Goal: Task Accomplishment & Management: Use online tool/utility

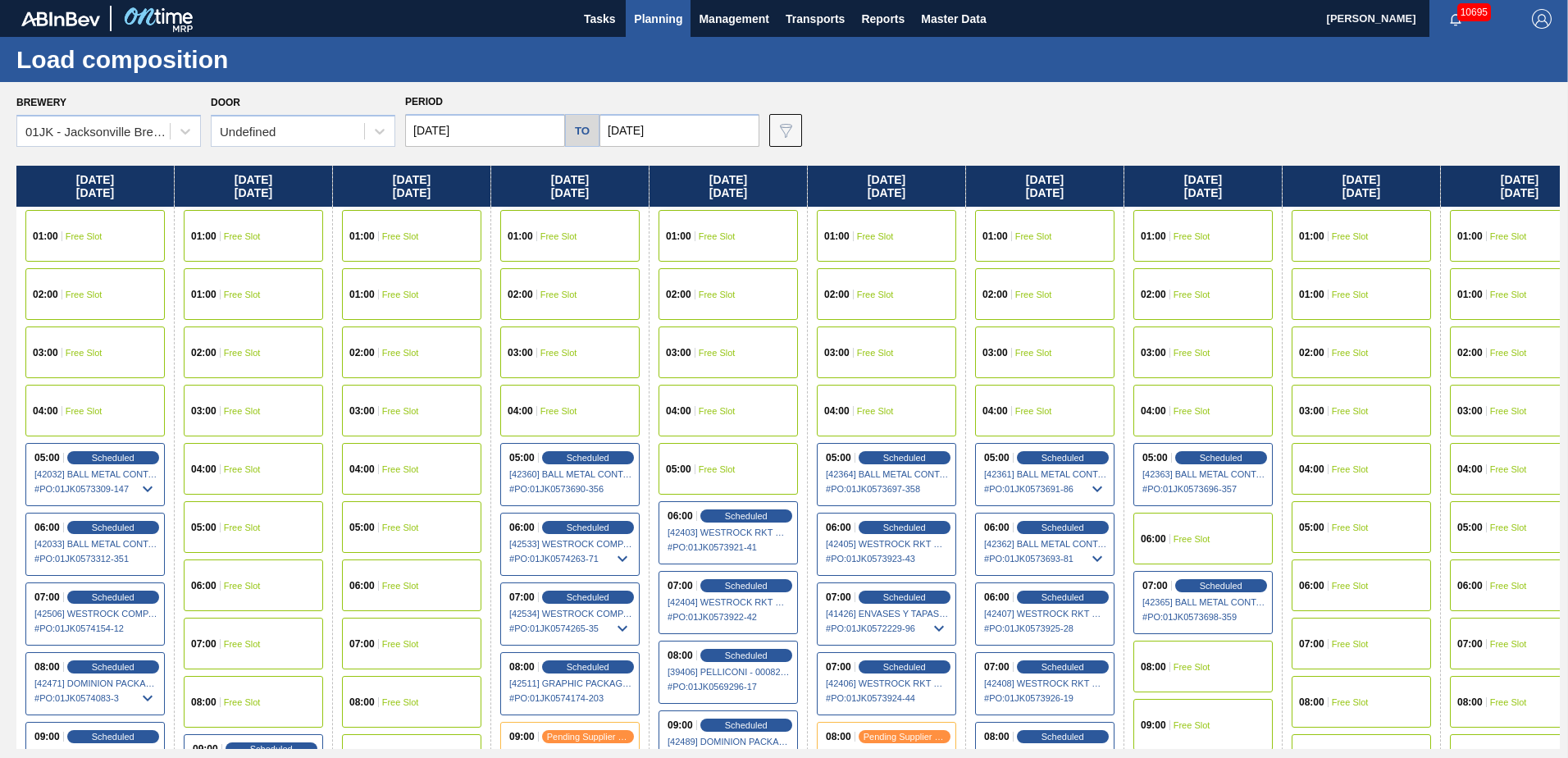
scroll to position [410, 0]
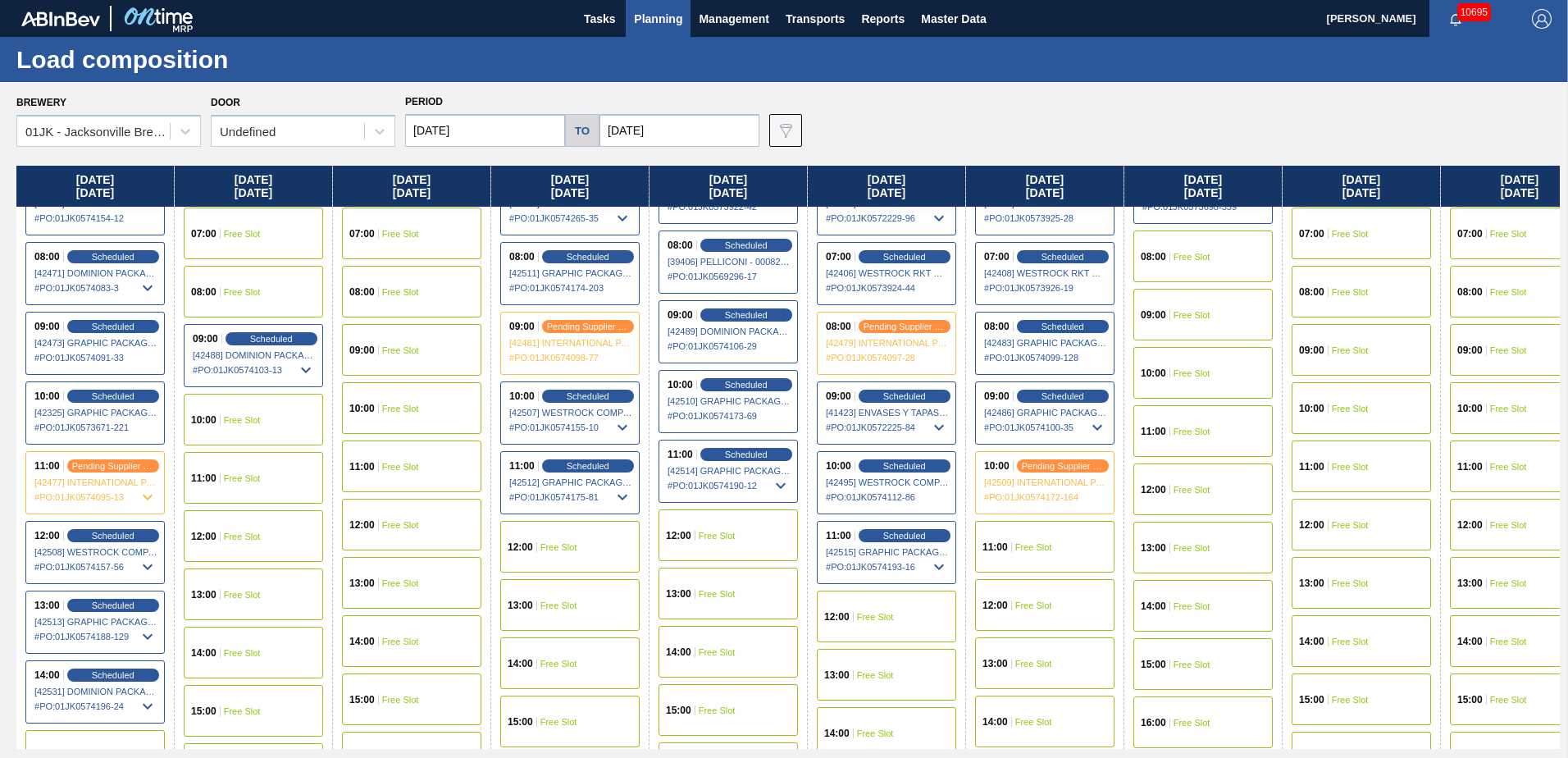
click at [648, 27] on span "Planning" at bounding box center [658, 18] width 48 height 19
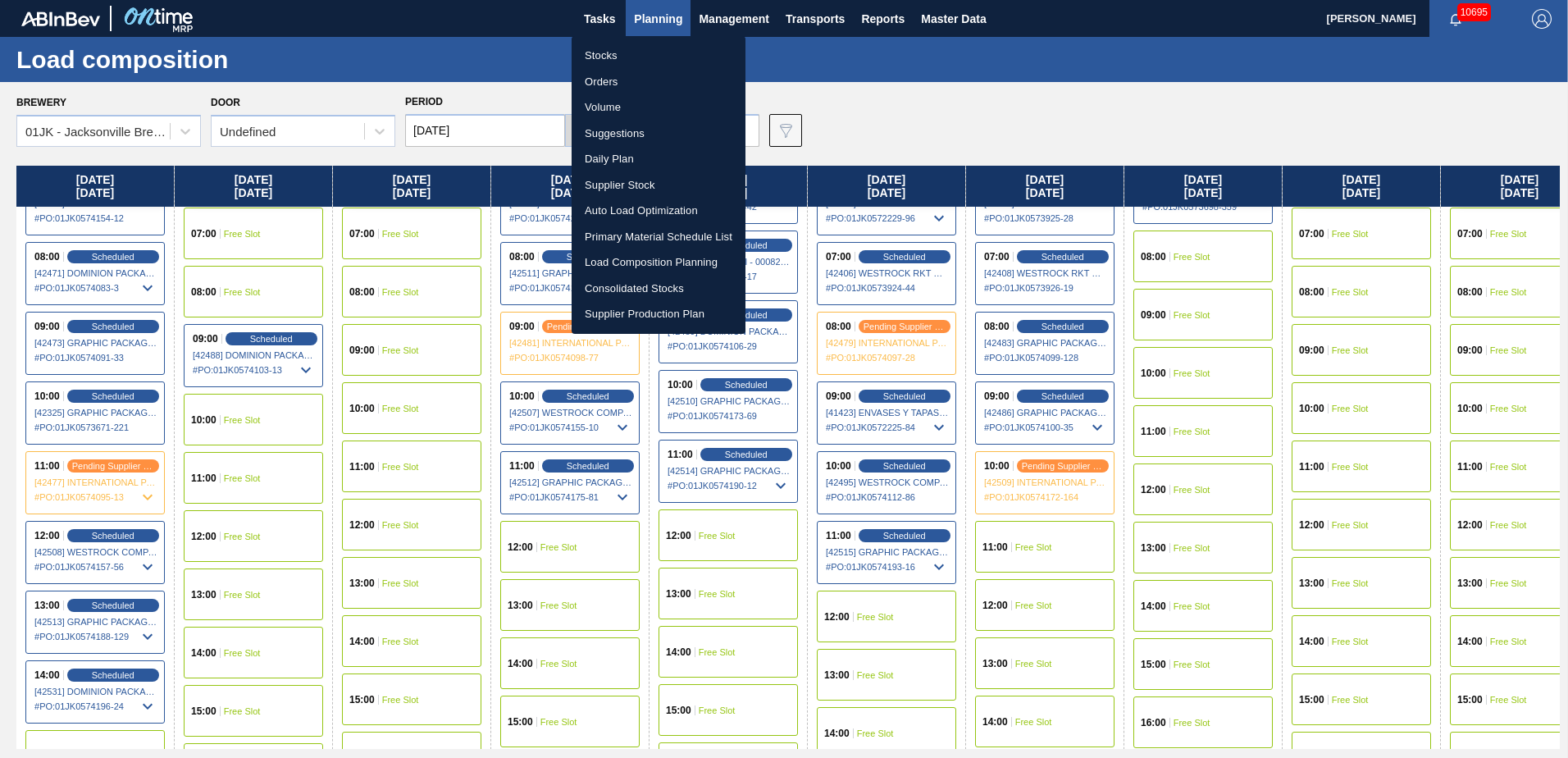
click at [637, 127] on li "Suggestions" at bounding box center [658, 133] width 174 height 26
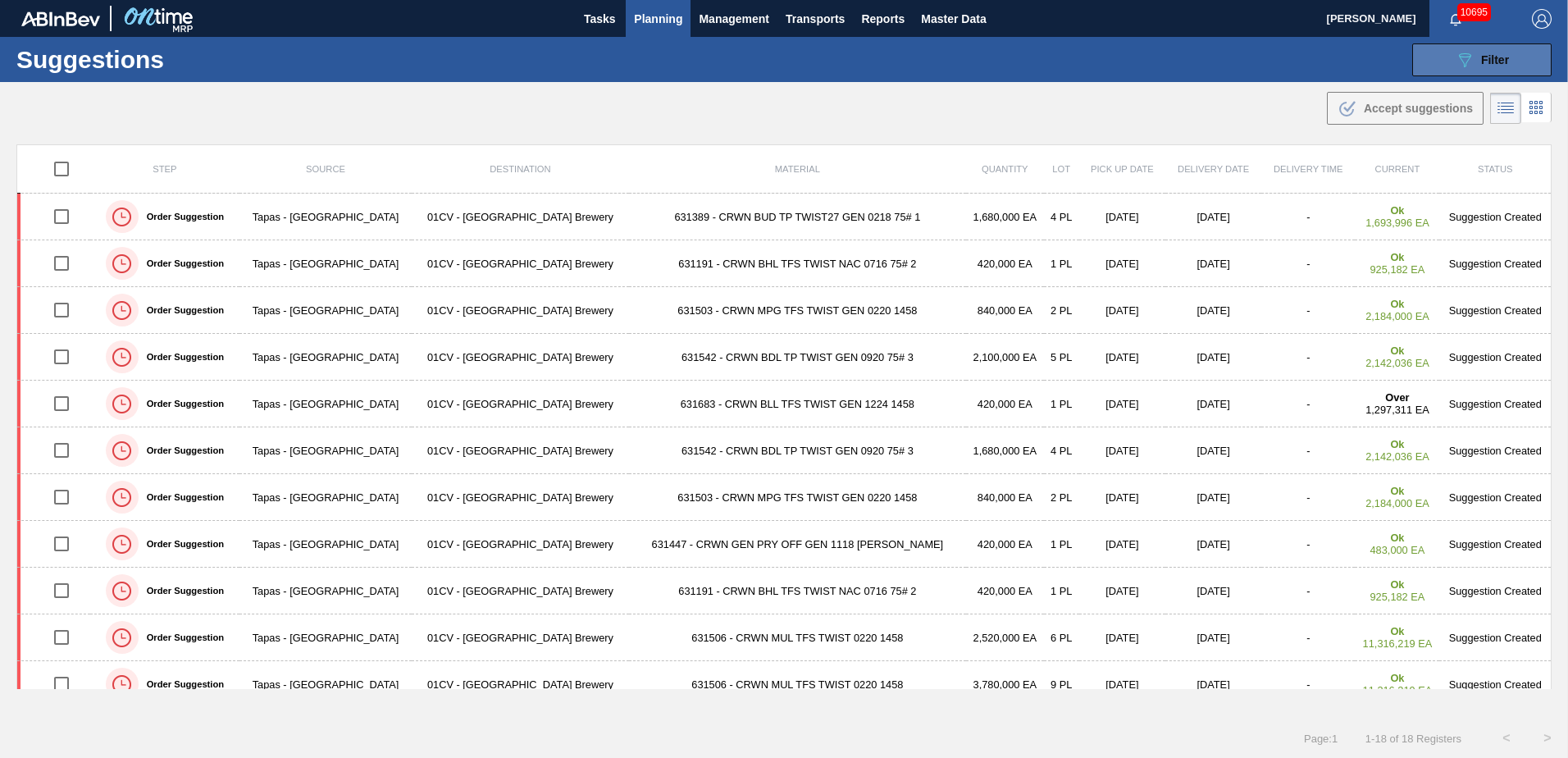
click at [1471, 67] on icon "089F7B8B-B2A5-4AFE-B5C0-19BA573D28AC" at bounding box center [1465, 60] width 19 height 19
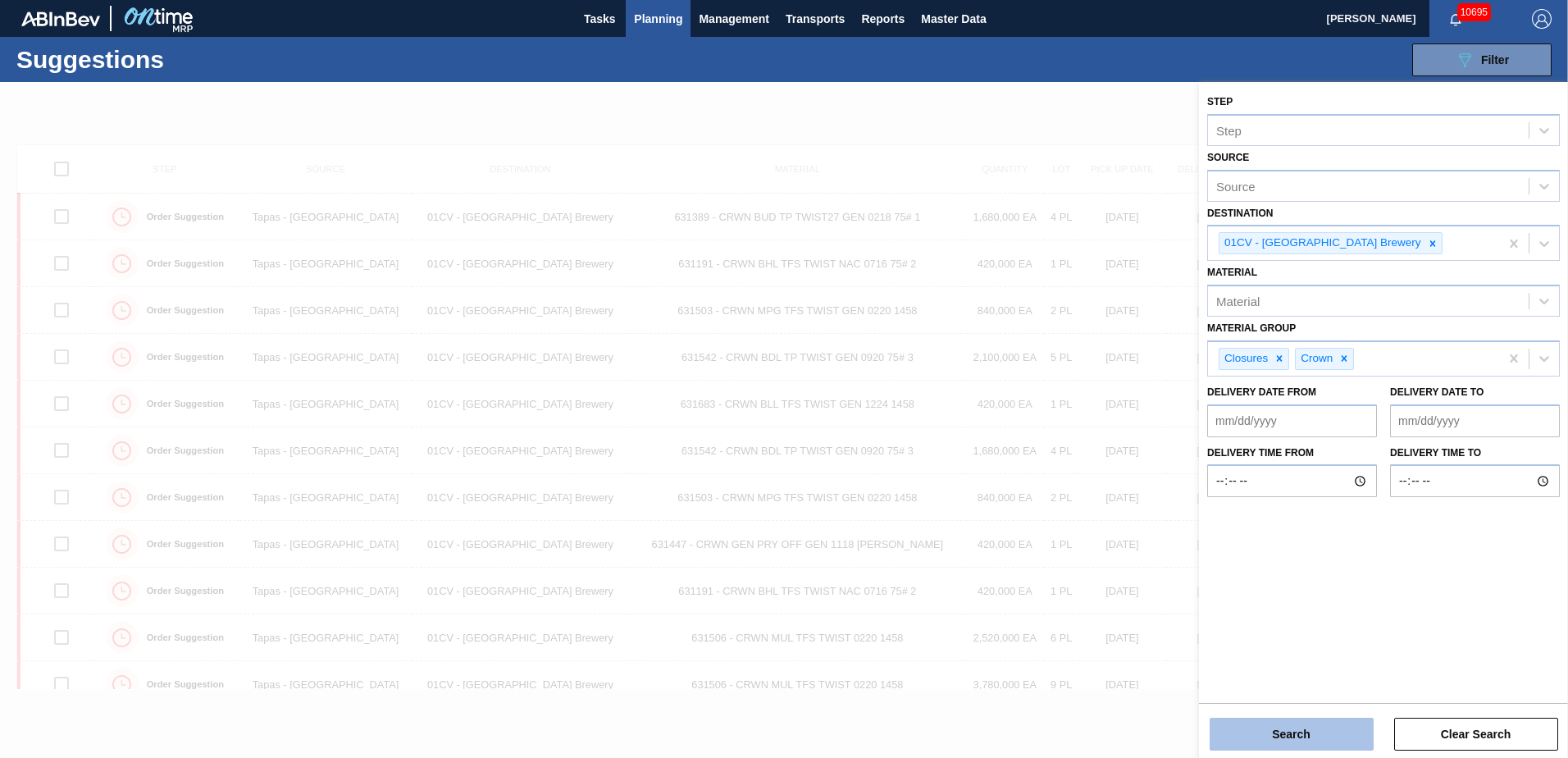
click at [1329, 734] on button "Search" at bounding box center [1292, 734] width 164 height 33
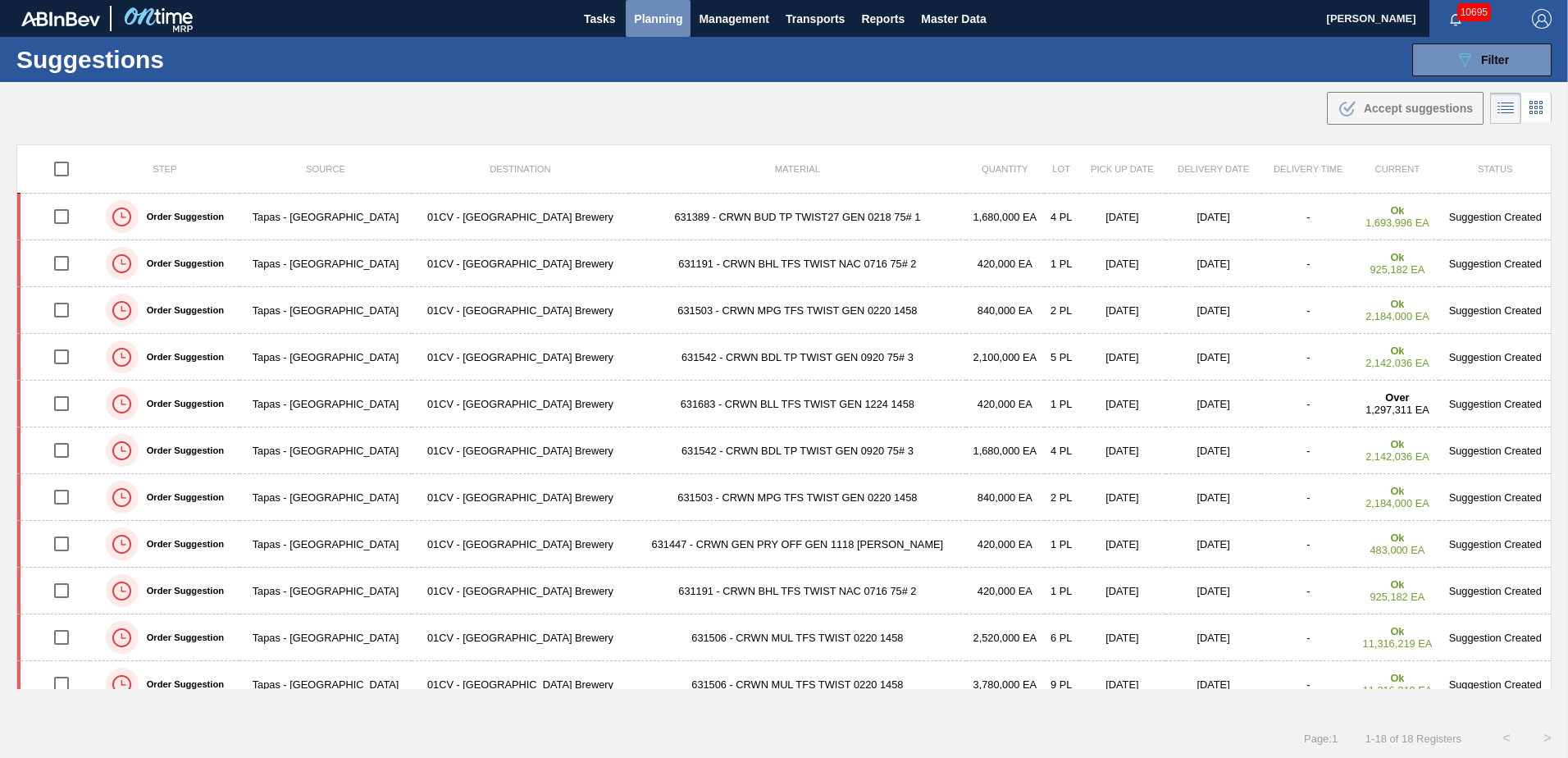
click at [683, 10] on button "Planning" at bounding box center [657, 18] width 65 height 37
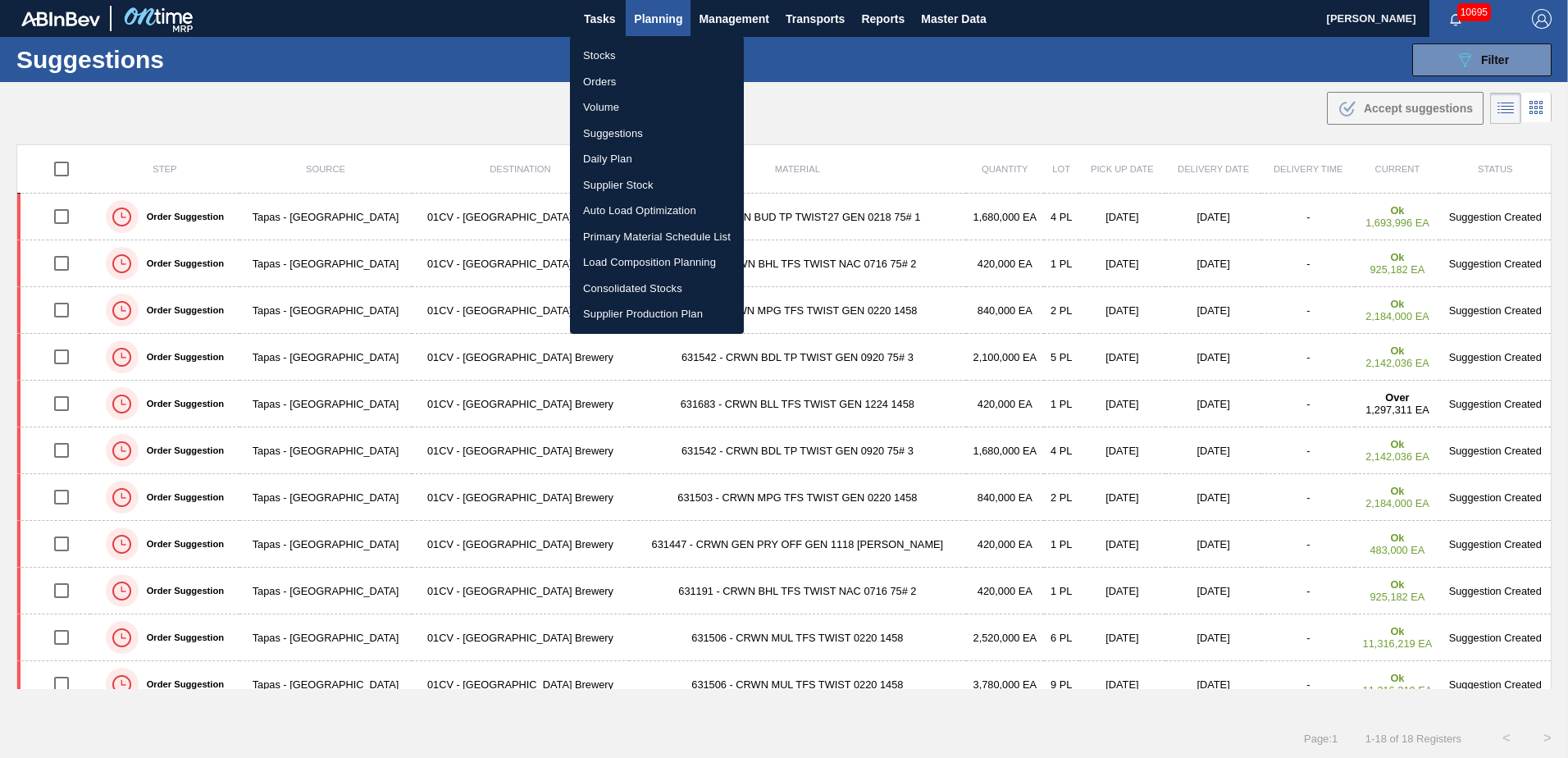
click at [620, 103] on li "Volume" at bounding box center [656, 107] width 174 height 26
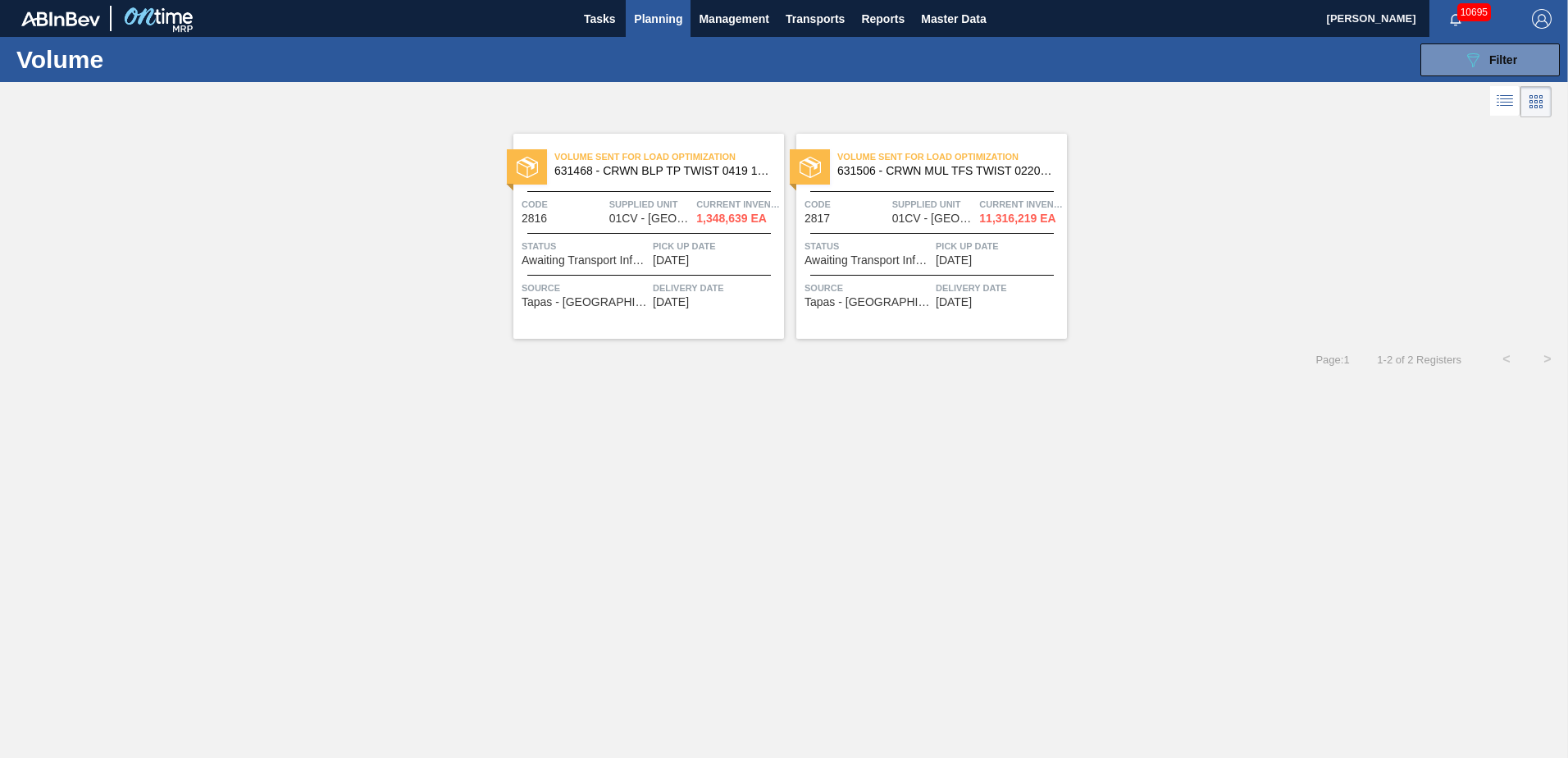
click at [836, 420] on div "Volume Sent For Load Optimization 631468 - CRWN BLP TP TWIST 0419 1458-H 2-COLR…" at bounding box center [784, 407] width 1568 height 573
click at [866, 85] on div at bounding box center [784, 102] width 1568 height 40
click at [1501, 59] on span "Filter" at bounding box center [1503, 60] width 28 height 14
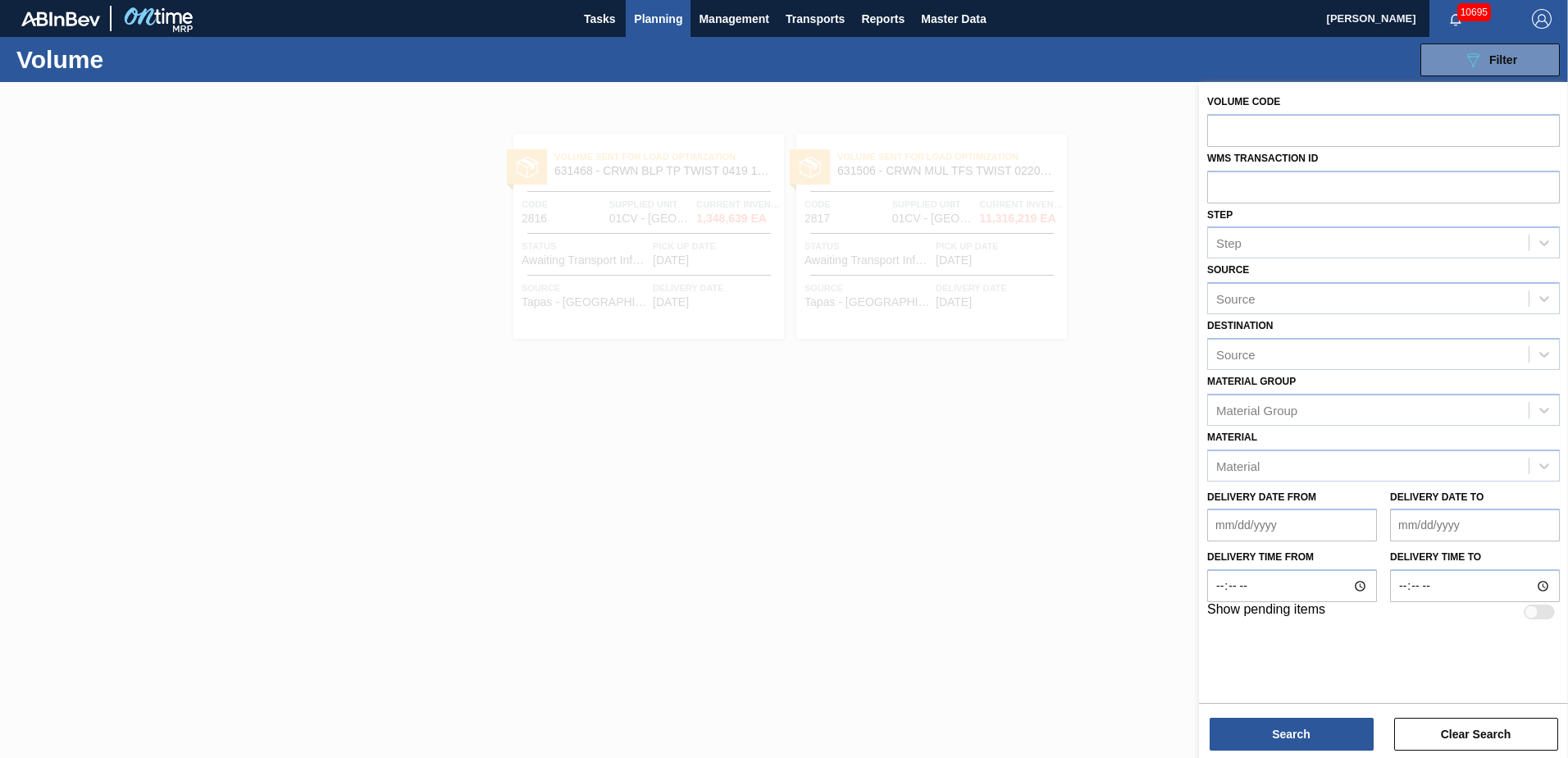
click at [1132, 553] on div at bounding box center [784, 461] width 1568 height 758
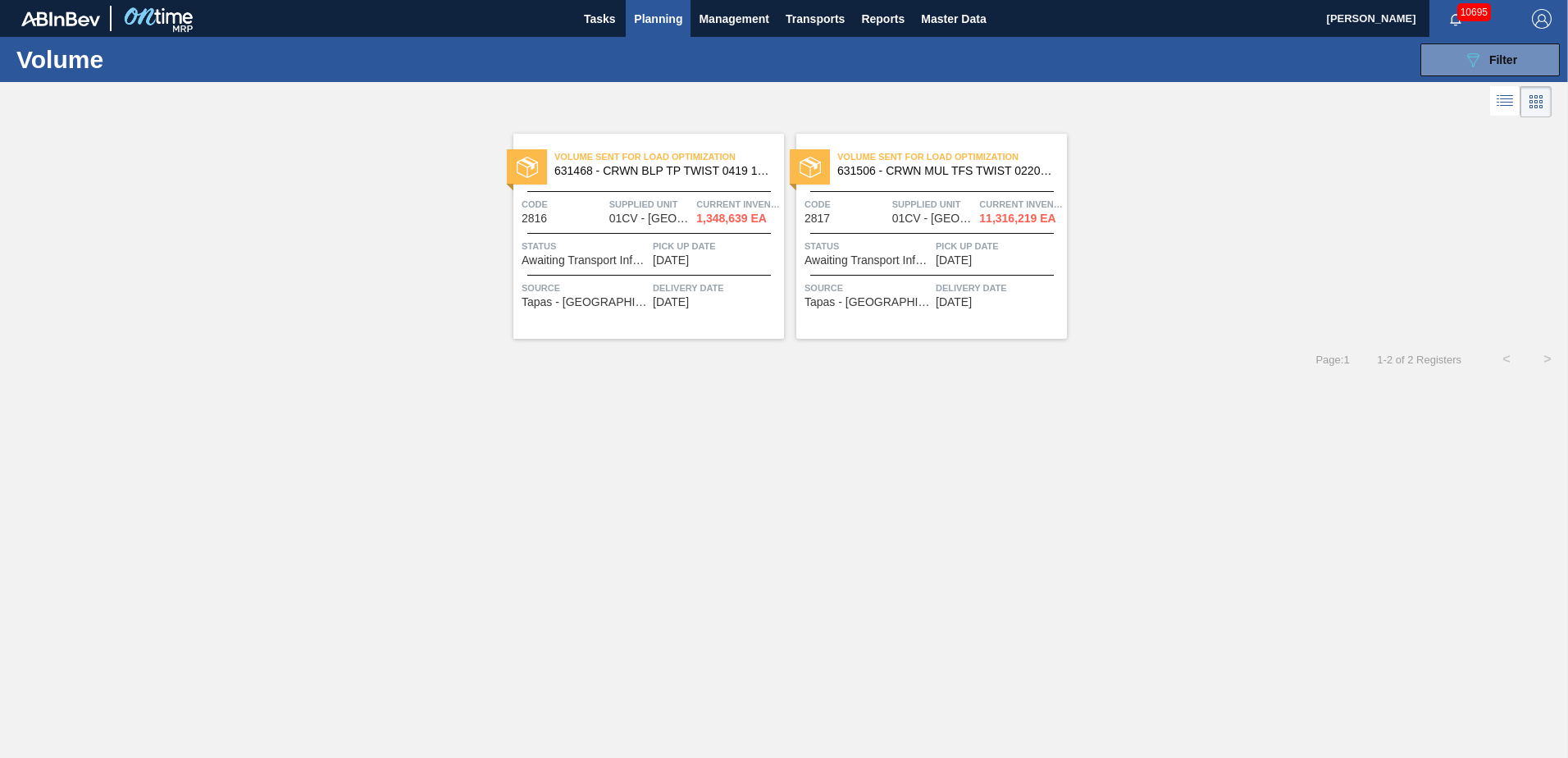
click at [660, 21] on span "Planning" at bounding box center [658, 18] width 48 height 19
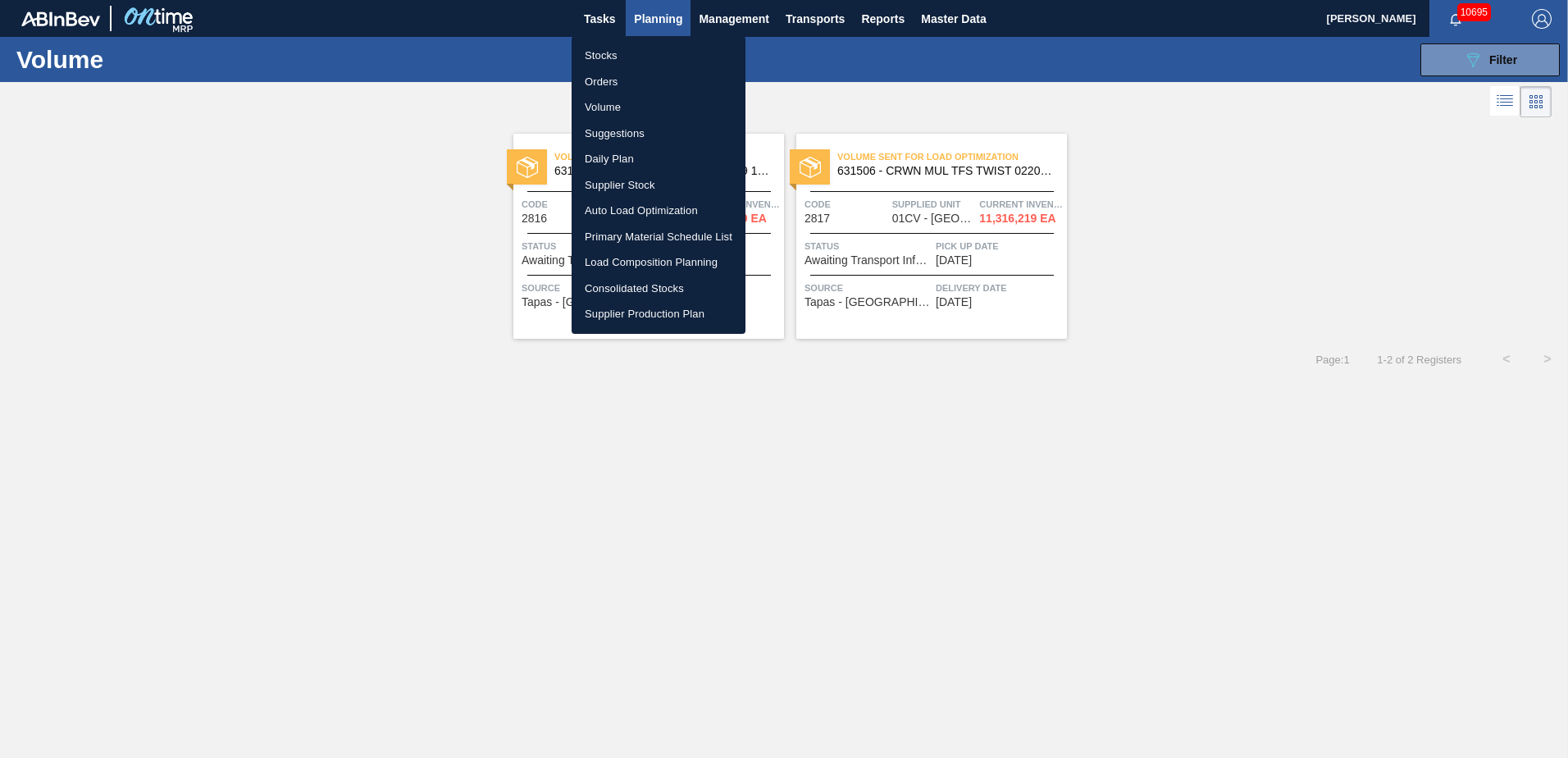
click at [540, 475] on div at bounding box center [784, 379] width 1568 height 758
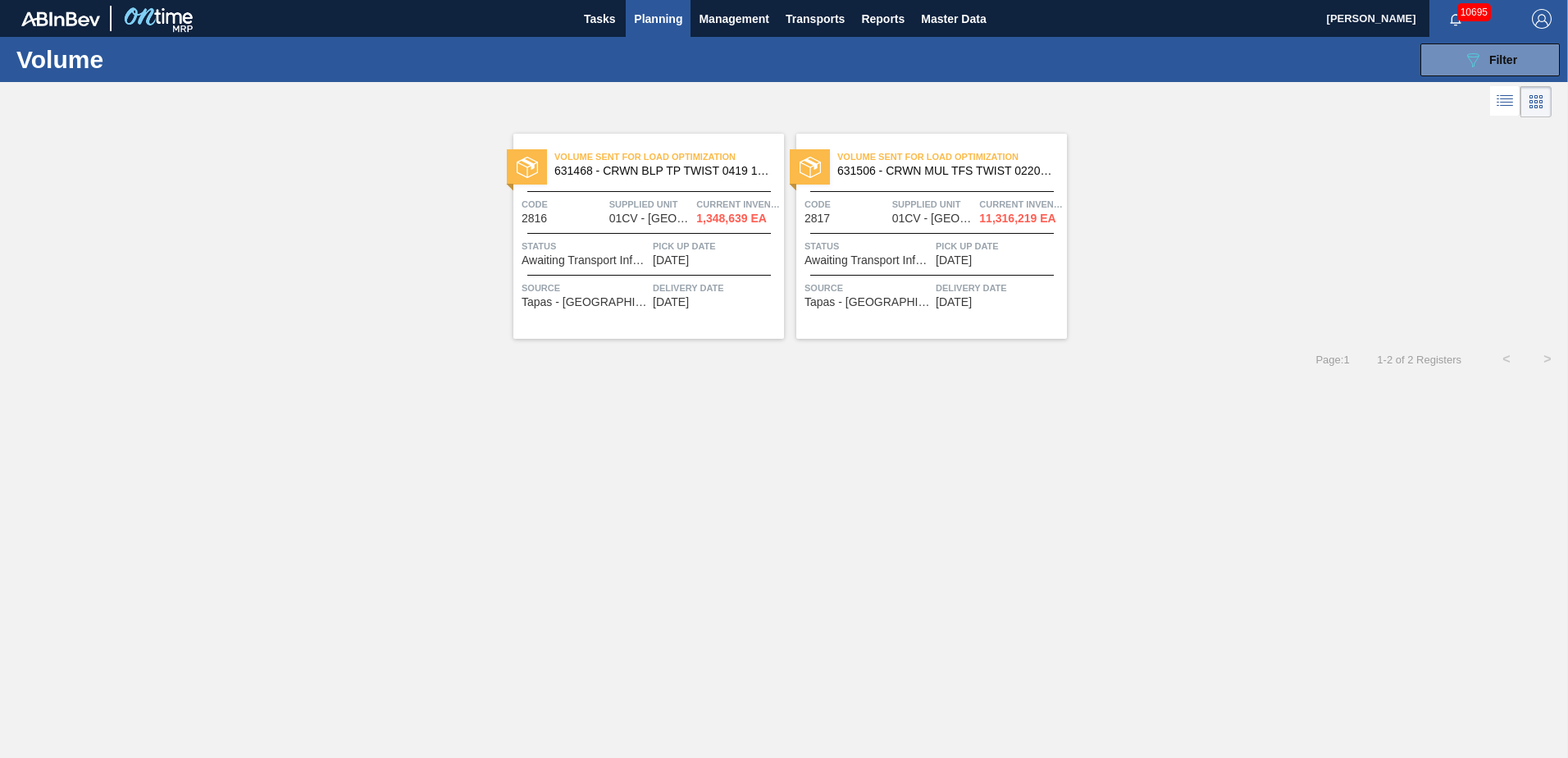
click at [662, 16] on span "Planning" at bounding box center [658, 18] width 48 height 19
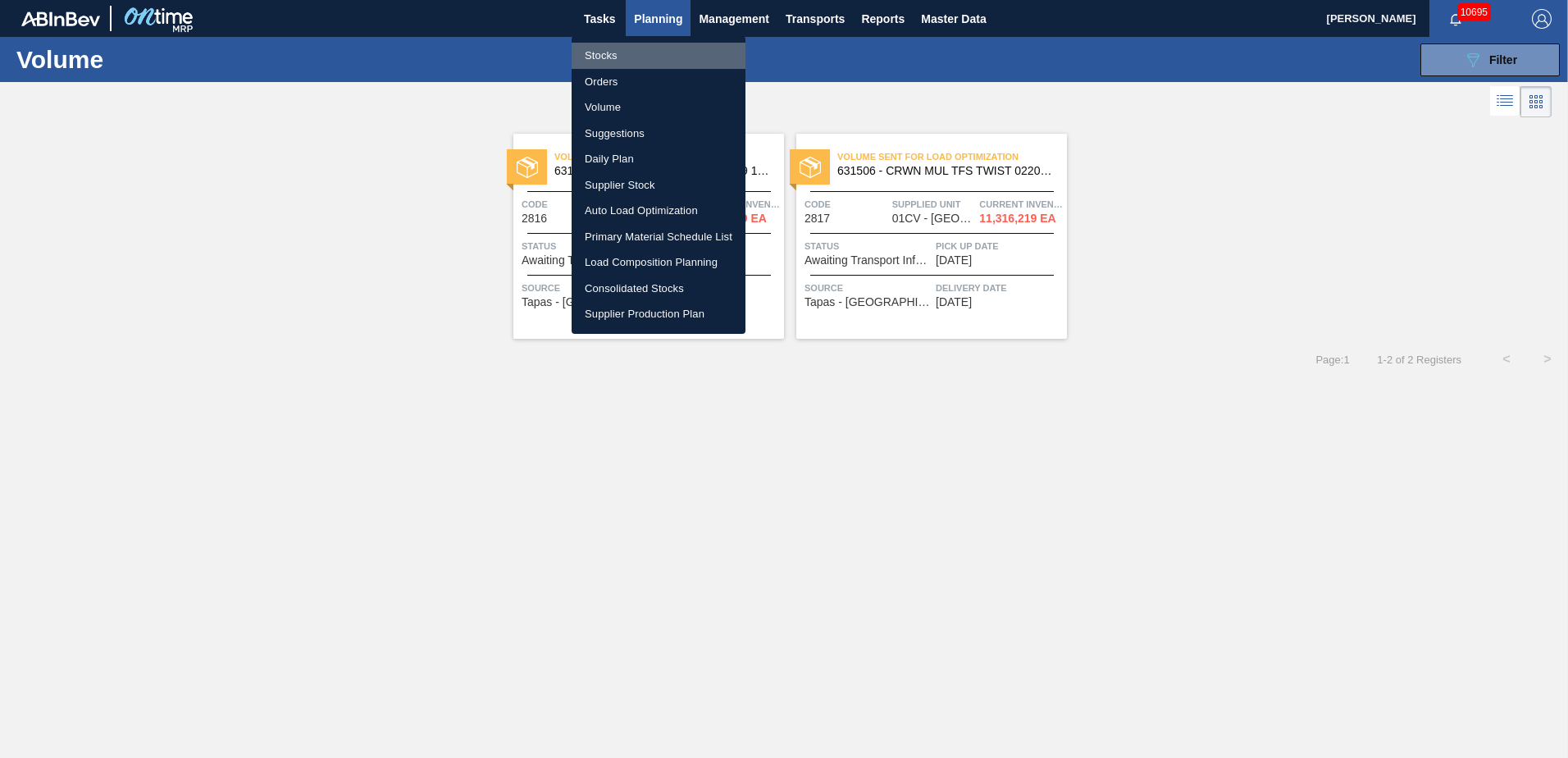
click at [606, 57] on li "Stocks" at bounding box center [658, 55] width 174 height 26
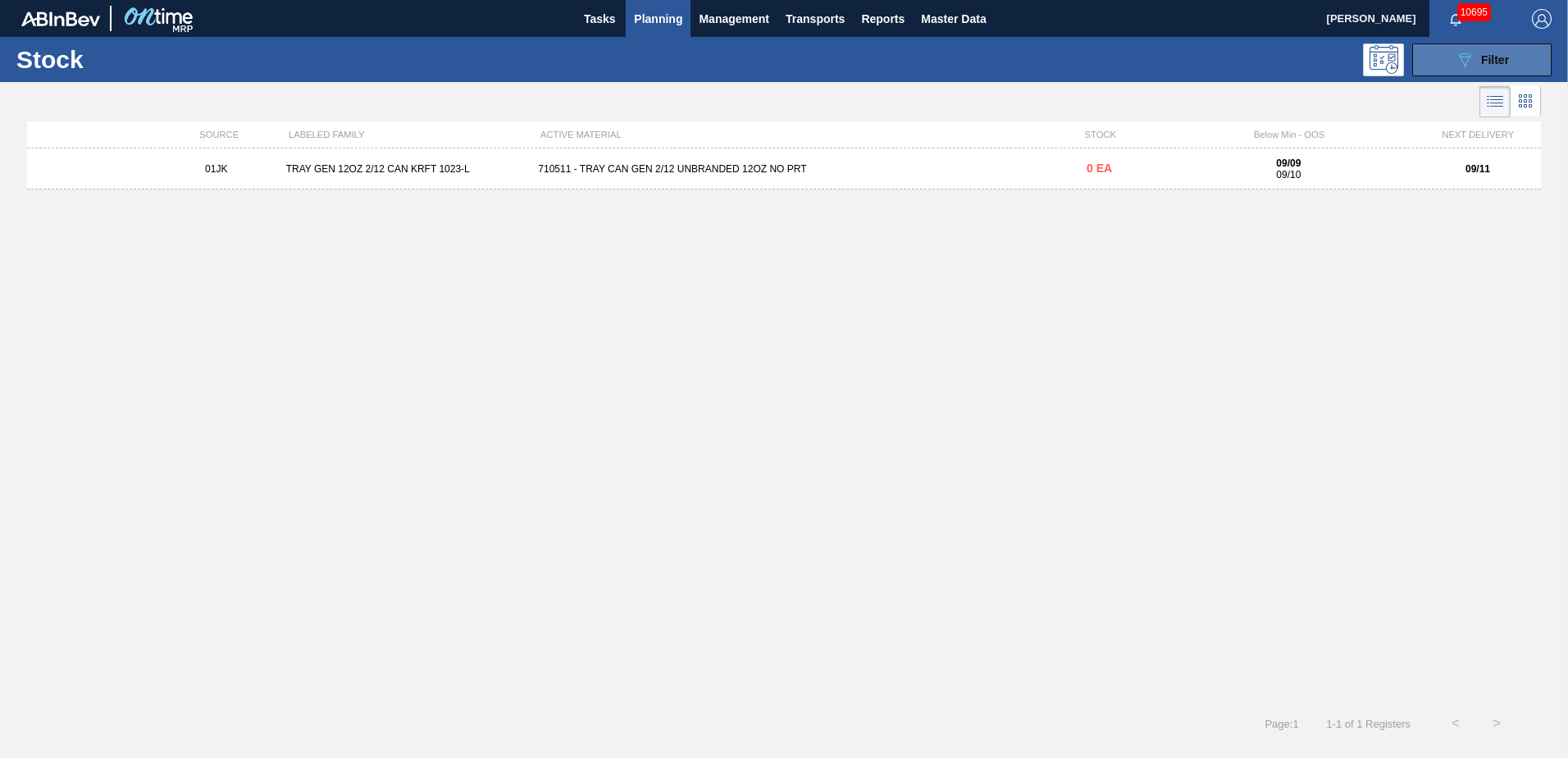
click at [1511, 51] on button "089F7B8B-B2A5-4AFE-B5C0-19BA573D28AC Filter" at bounding box center [1483, 60] width 140 height 33
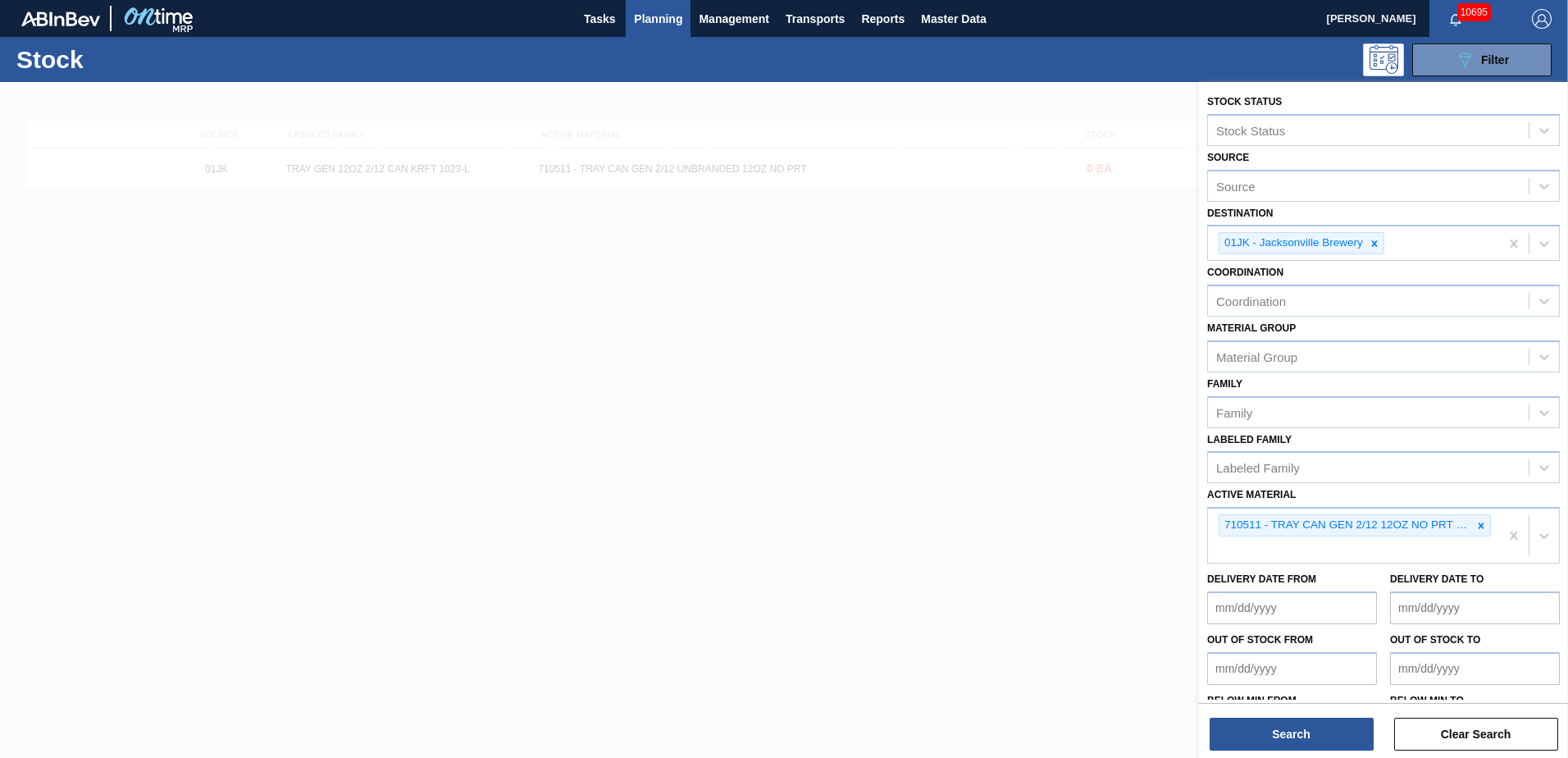
click at [654, 20] on span "Planning" at bounding box center [658, 18] width 48 height 19
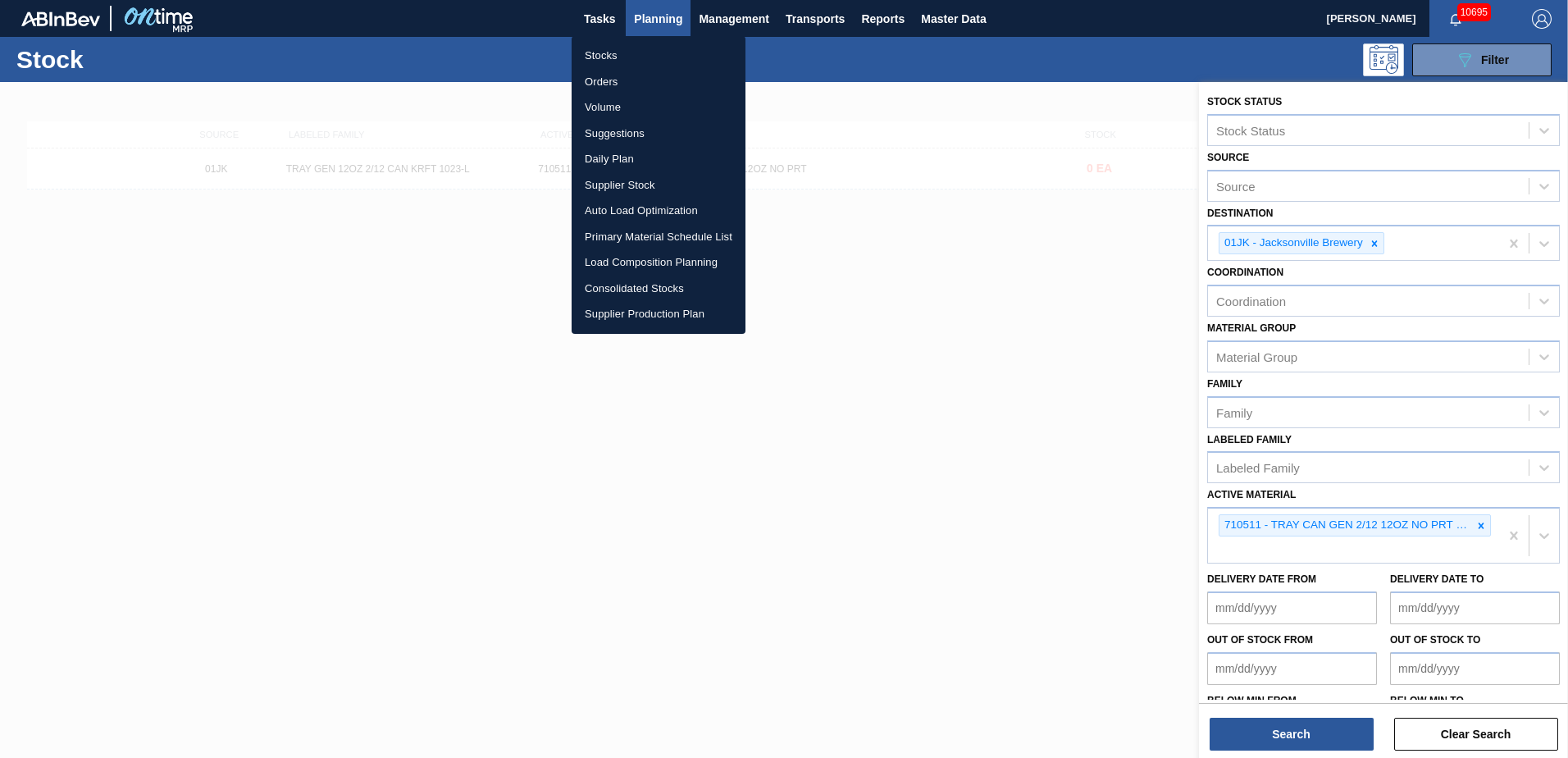
click at [637, 131] on li "Suggestions" at bounding box center [658, 133] width 174 height 26
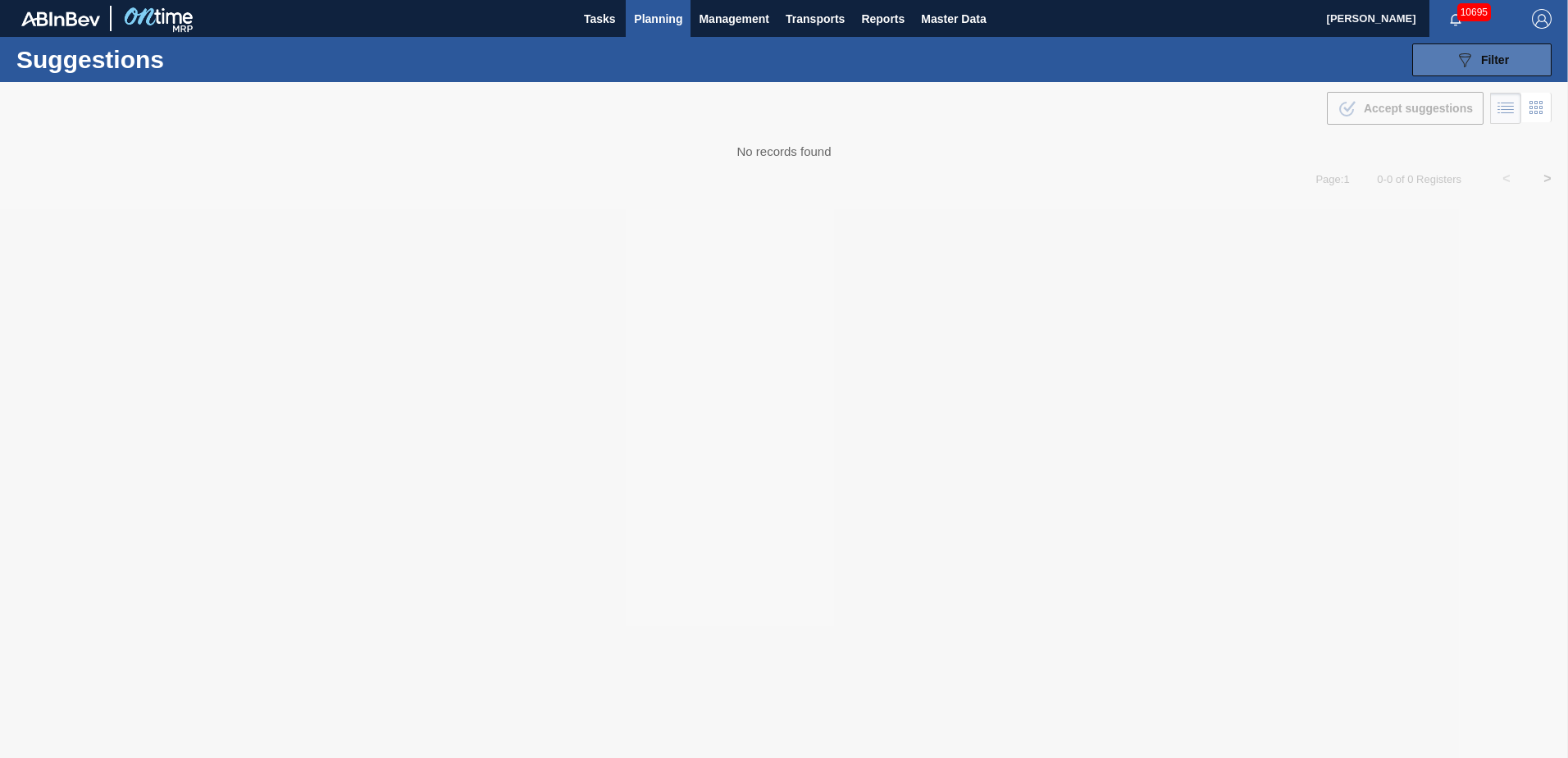
click at [1456, 61] on icon "089F7B8B-B2A5-4AFE-B5C0-19BA573D28AC" at bounding box center [1465, 60] width 19 height 19
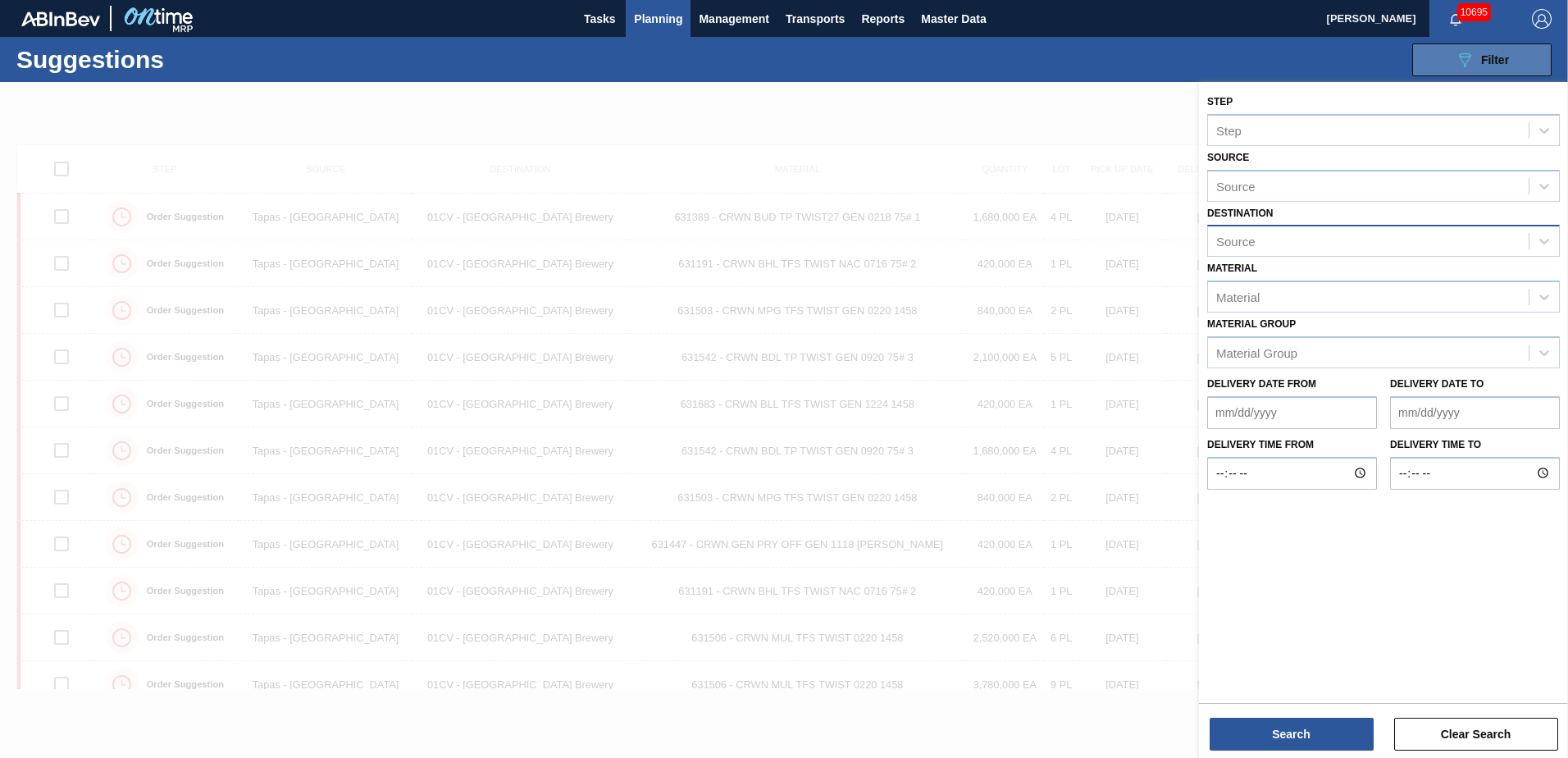
click at [1375, 236] on div "Source" at bounding box center [1368, 241] width 321 height 24
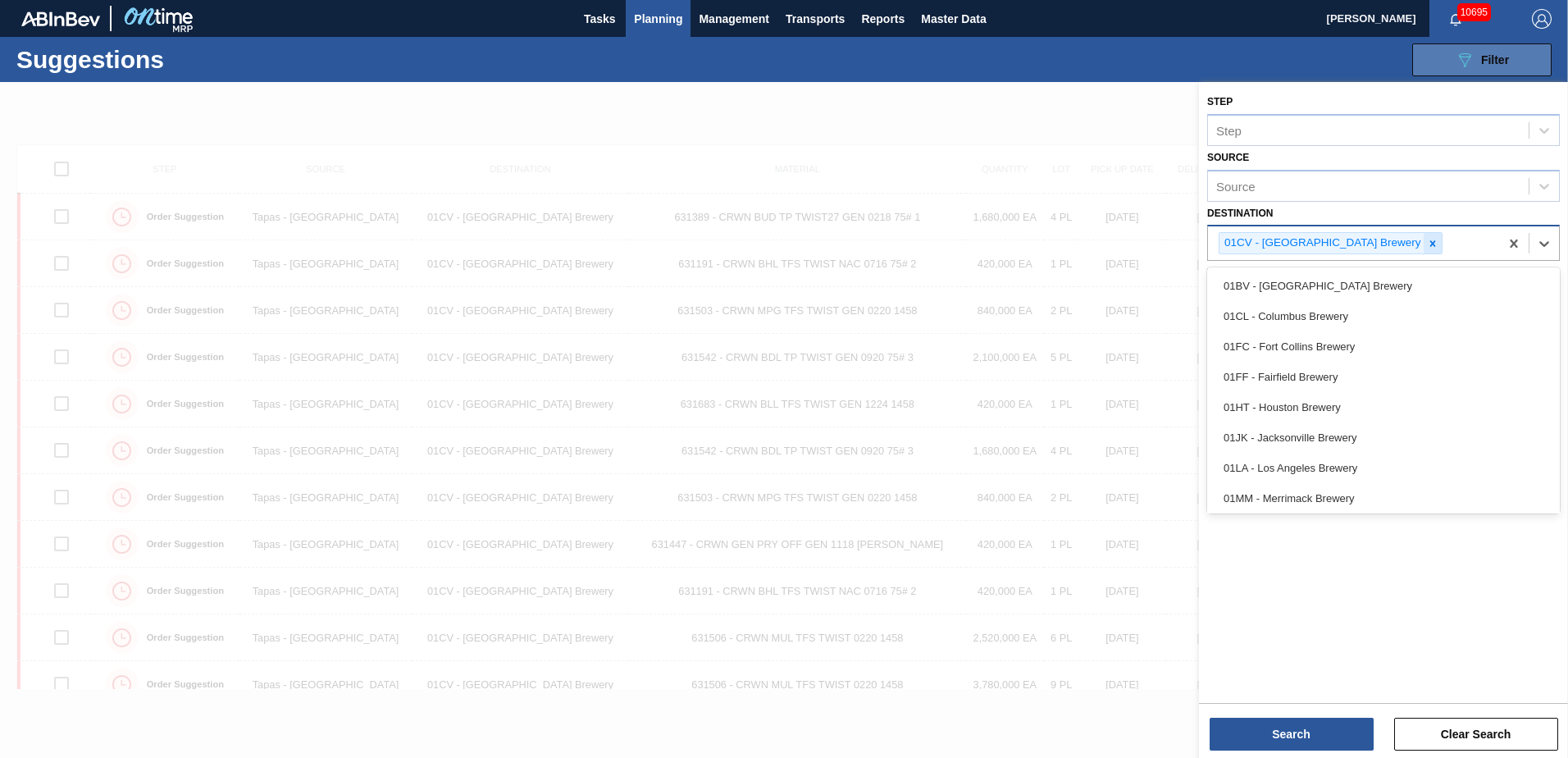
click at [1427, 239] on icon at bounding box center [1433, 243] width 12 height 12
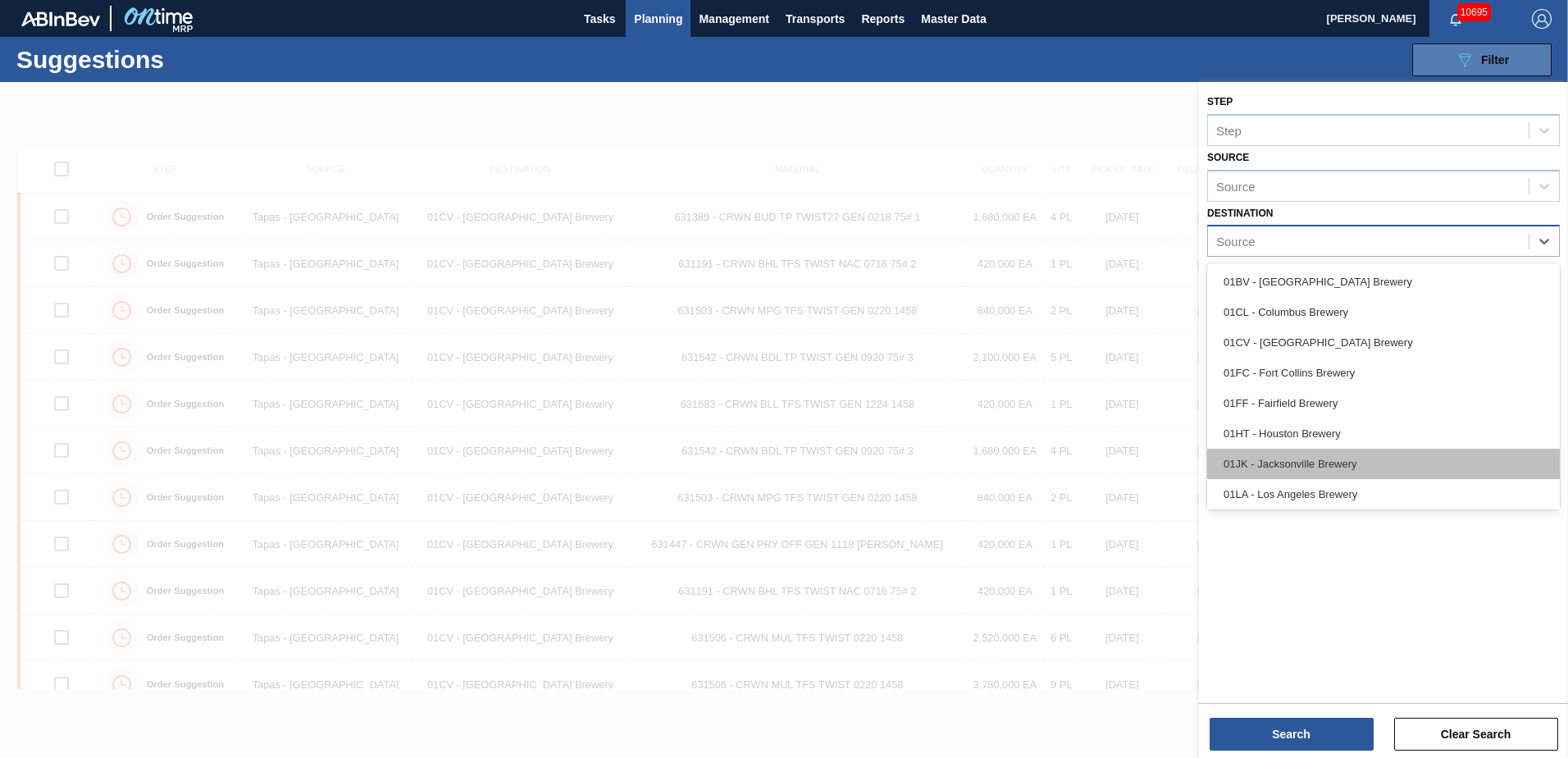
click at [1271, 469] on div "01JK - Jacksonville Brewery" at bounding box center [1384, 463] width 353 height 30
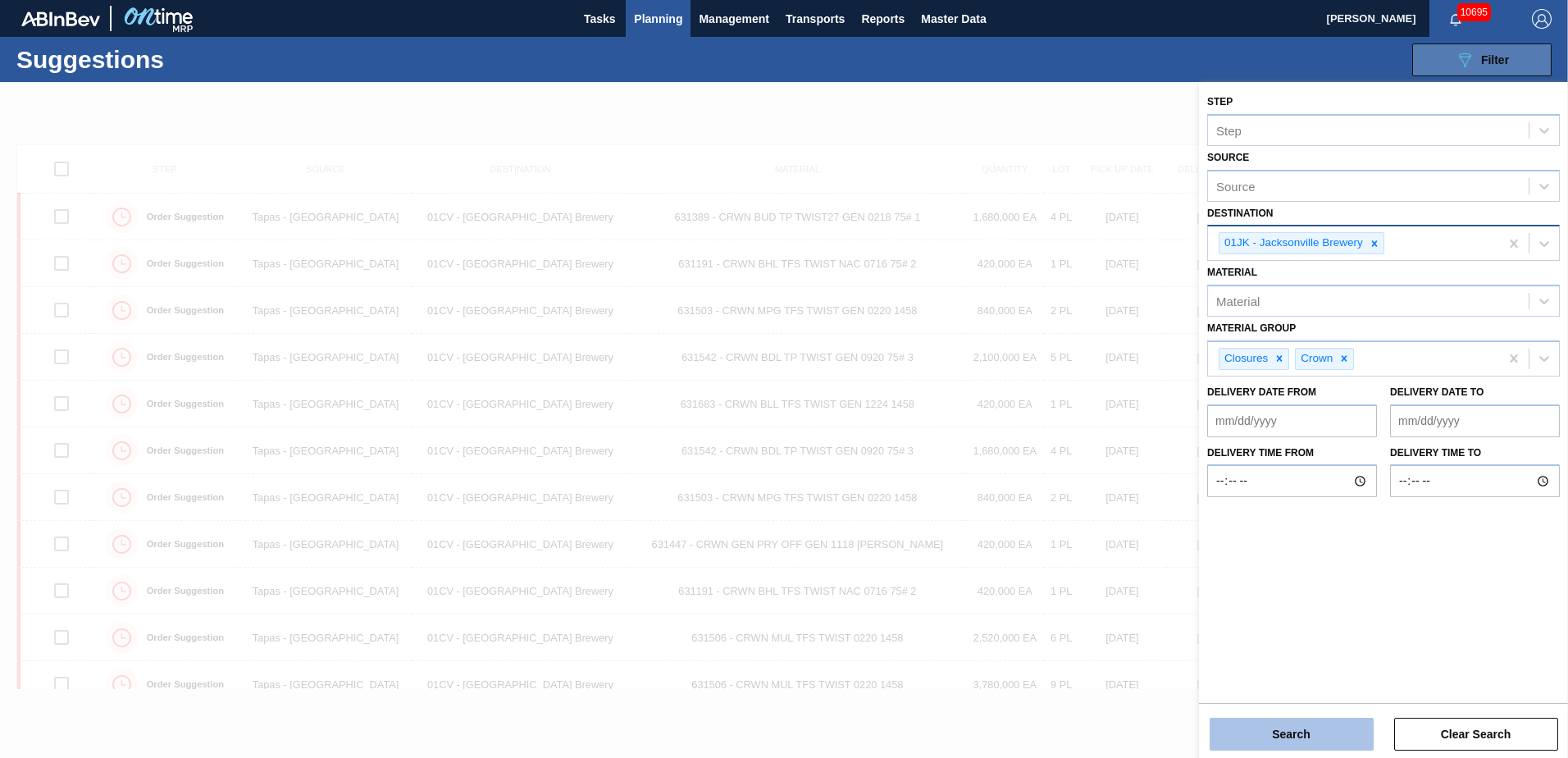
click at [1288, 736] on button "Search" at bounding box center [1292, 734] width 164 height 33
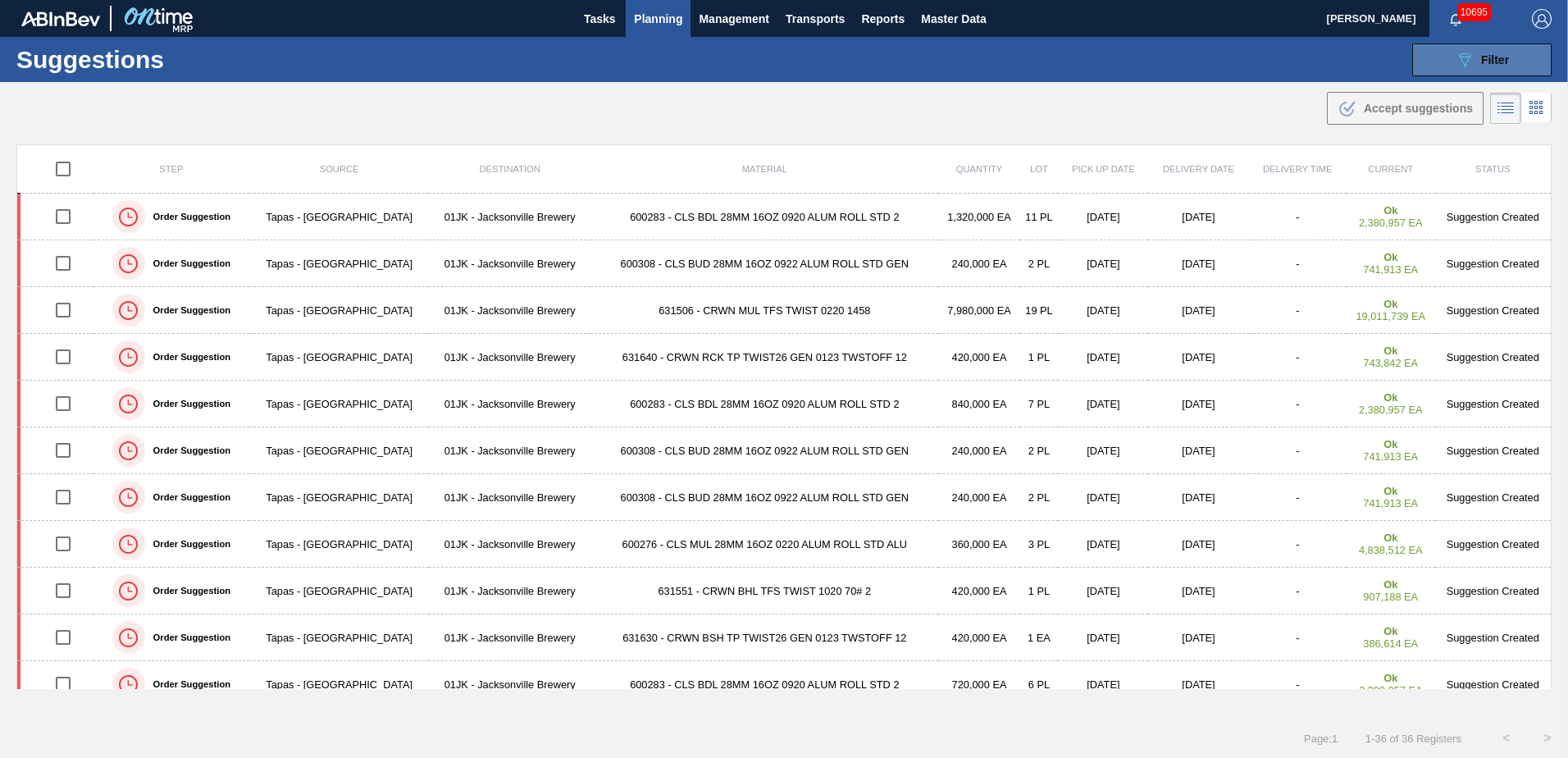
click at [820, 67] on div "Suggestions 089F7B8B-B2A5-4AFE-B5C0-19BA573D28AC Filter Step Step Source Source…" at bounding box center [784, 59] width 1568 height 46
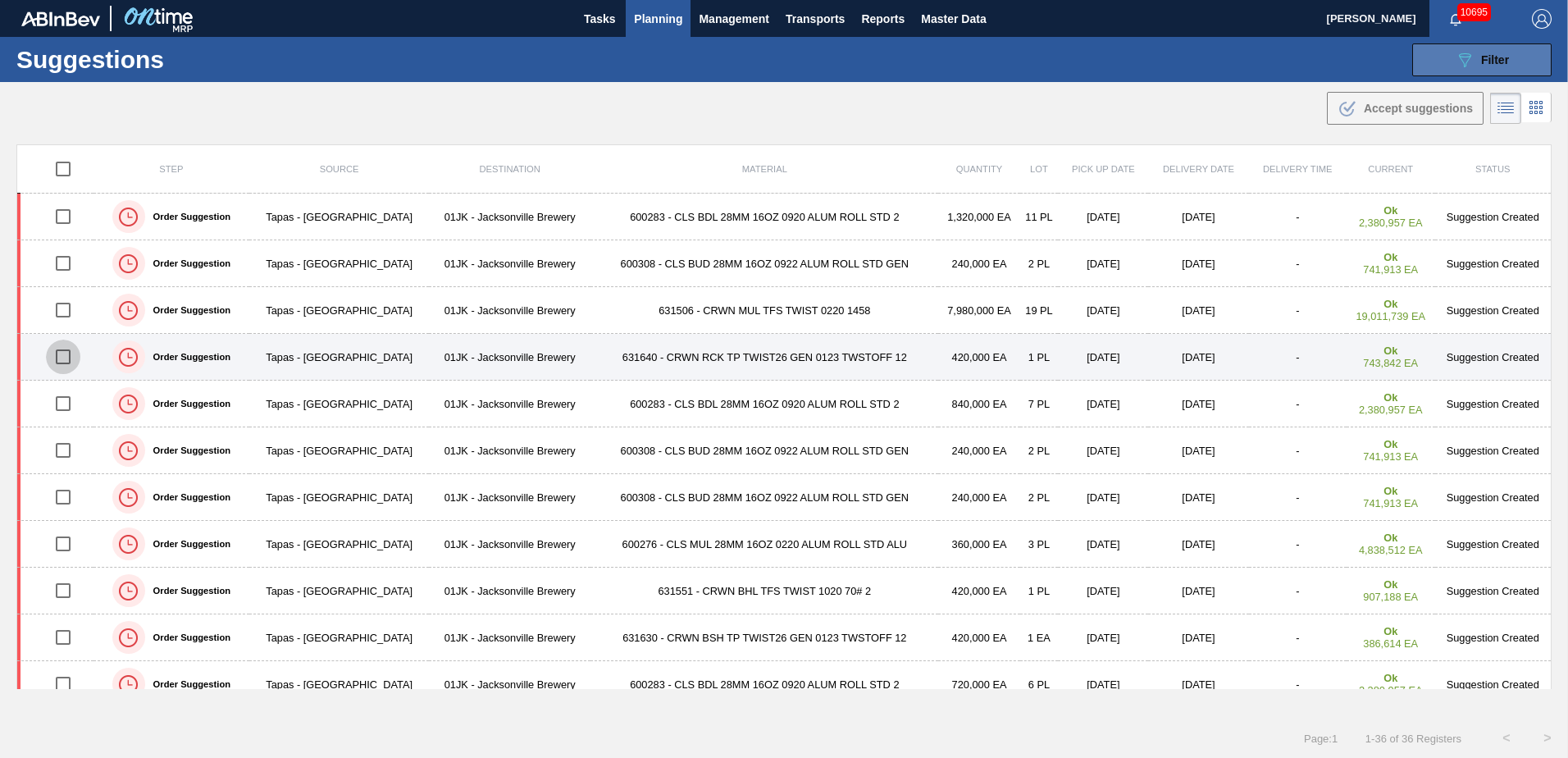
click at [67, 355] on input "checkbox" at bounding box center [63, 357] width 35 height 35
checkbox input "true"
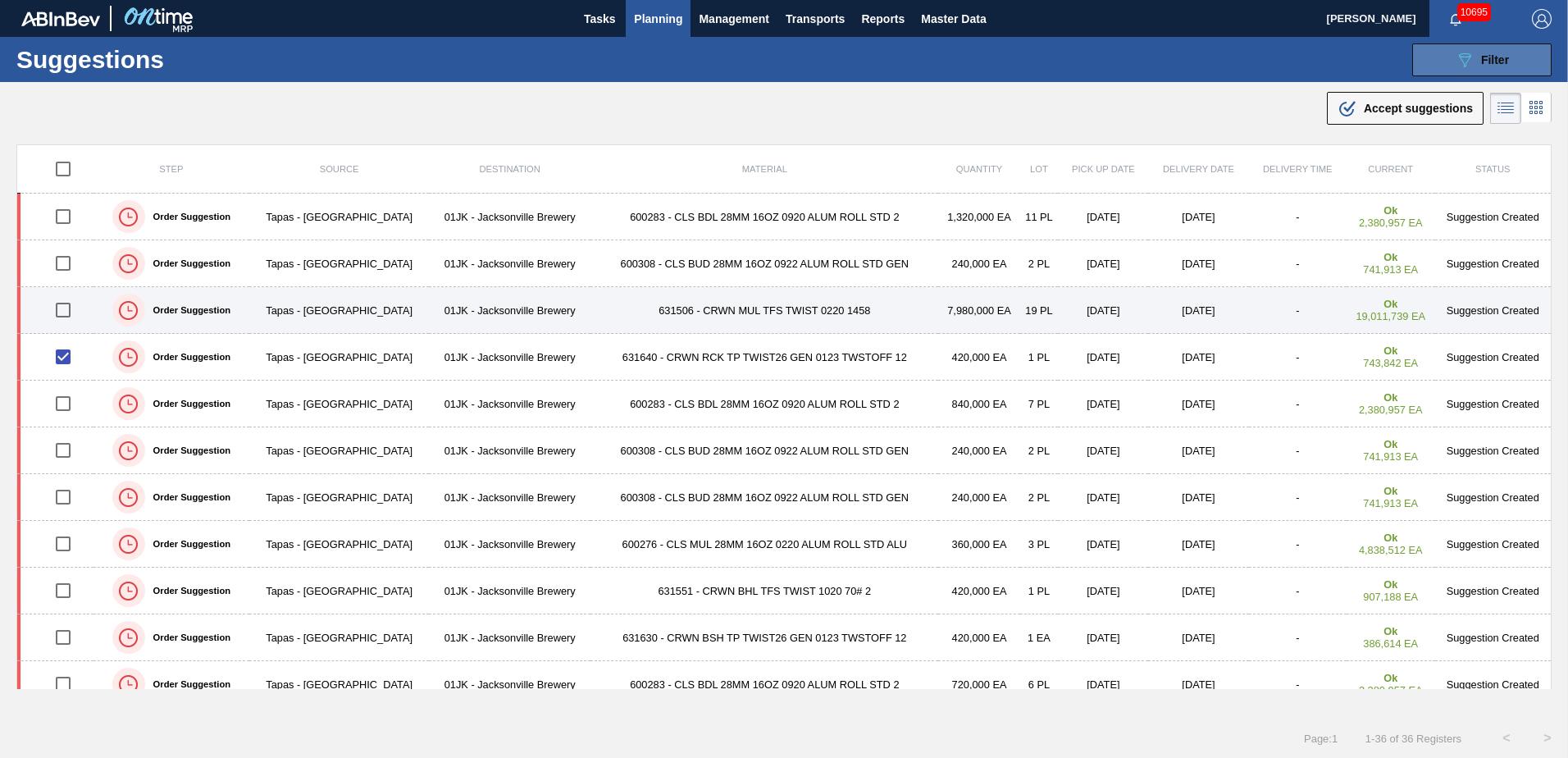
click at [67, 300] on input "checkbox" at bounding box center [63, 310] width 35 height 35
checkbox input "true"
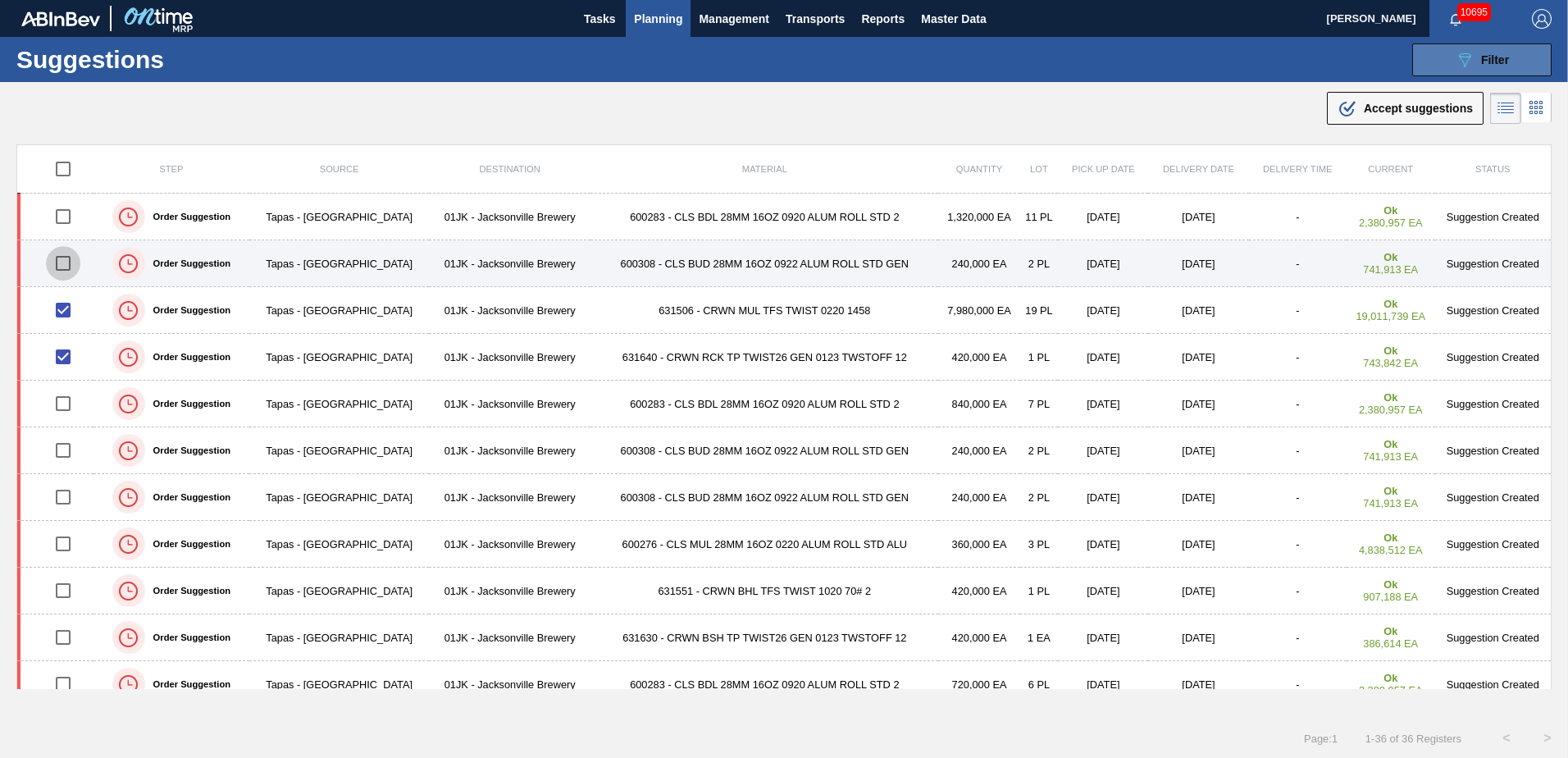
click at [70, 262] on input "checkbox" at bounding box center [63, 264] width 35 height 35
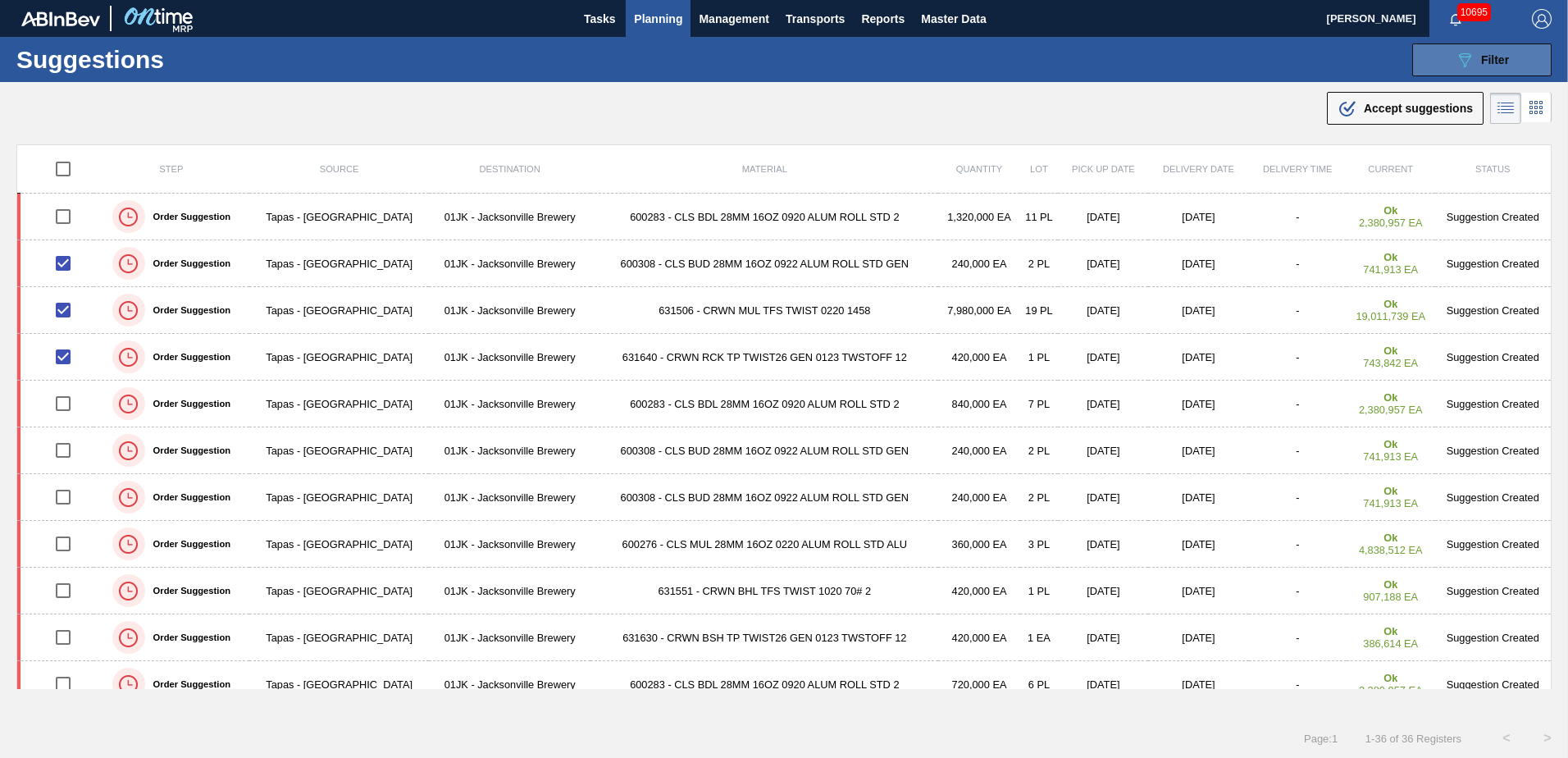
click at [1358, 109] on div ".b{fill:var(--color-action-default)} Accept suggestions" at bounding box center [1406, 109] width 136 height 19
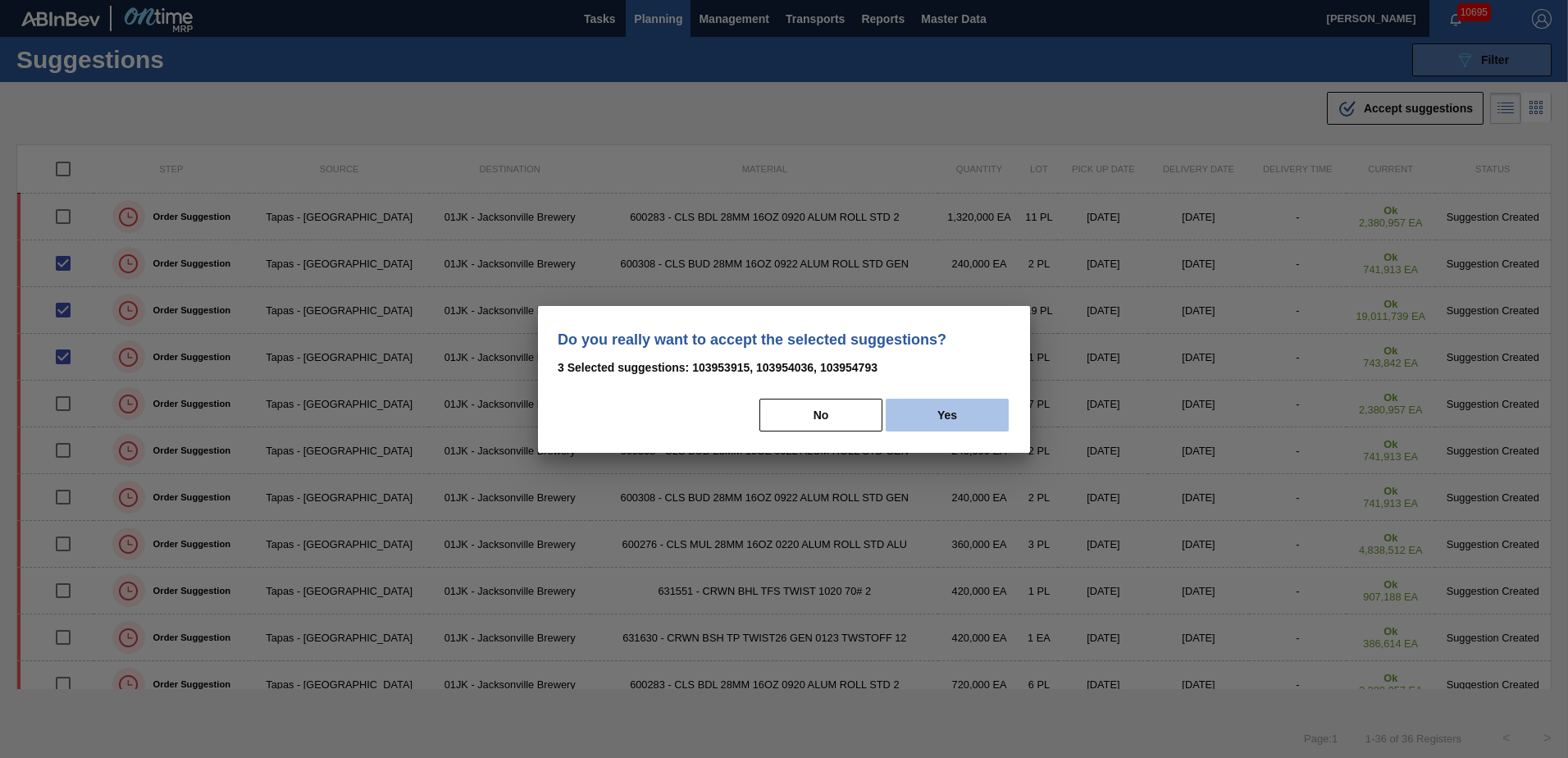
click at [919, 424] on button "Yes" at bounding box center [947, 415] width 123 height 33
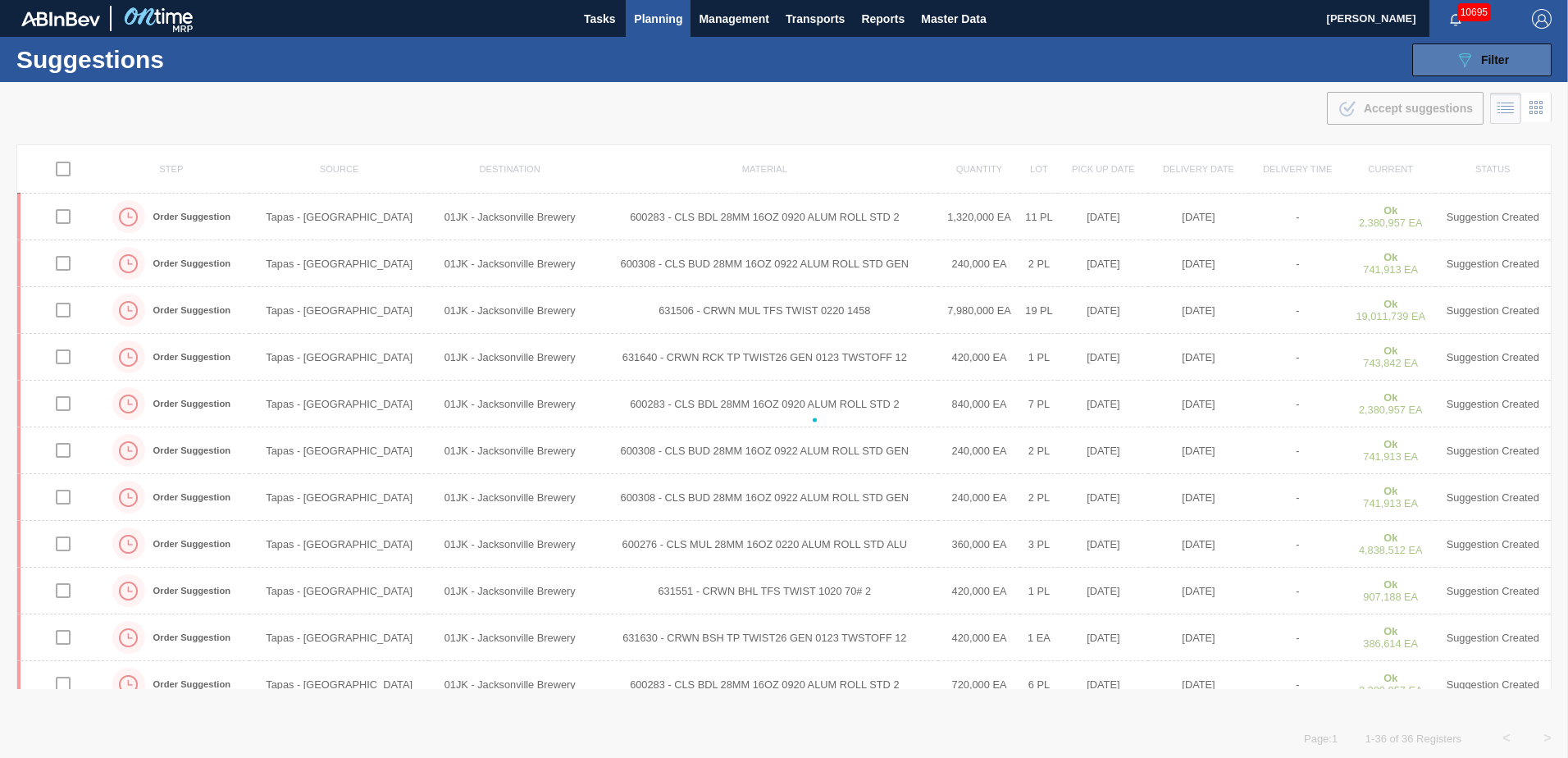
checkbox input "false"
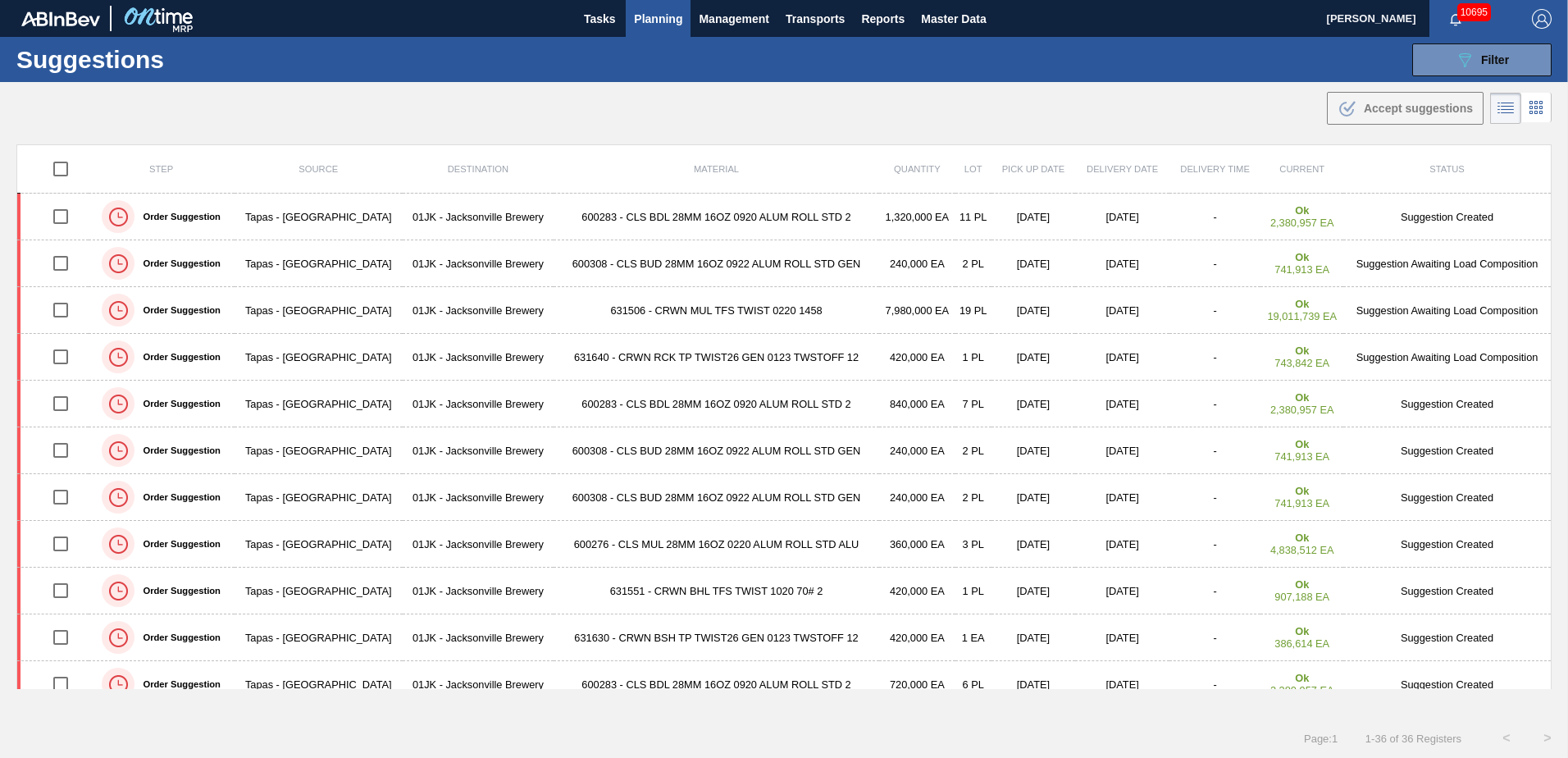
click at [1049, 114] on div ".b{fill:var(--color-action-default)} Accept suggestions" at bounding box center [784, 105] width 1568 height 46
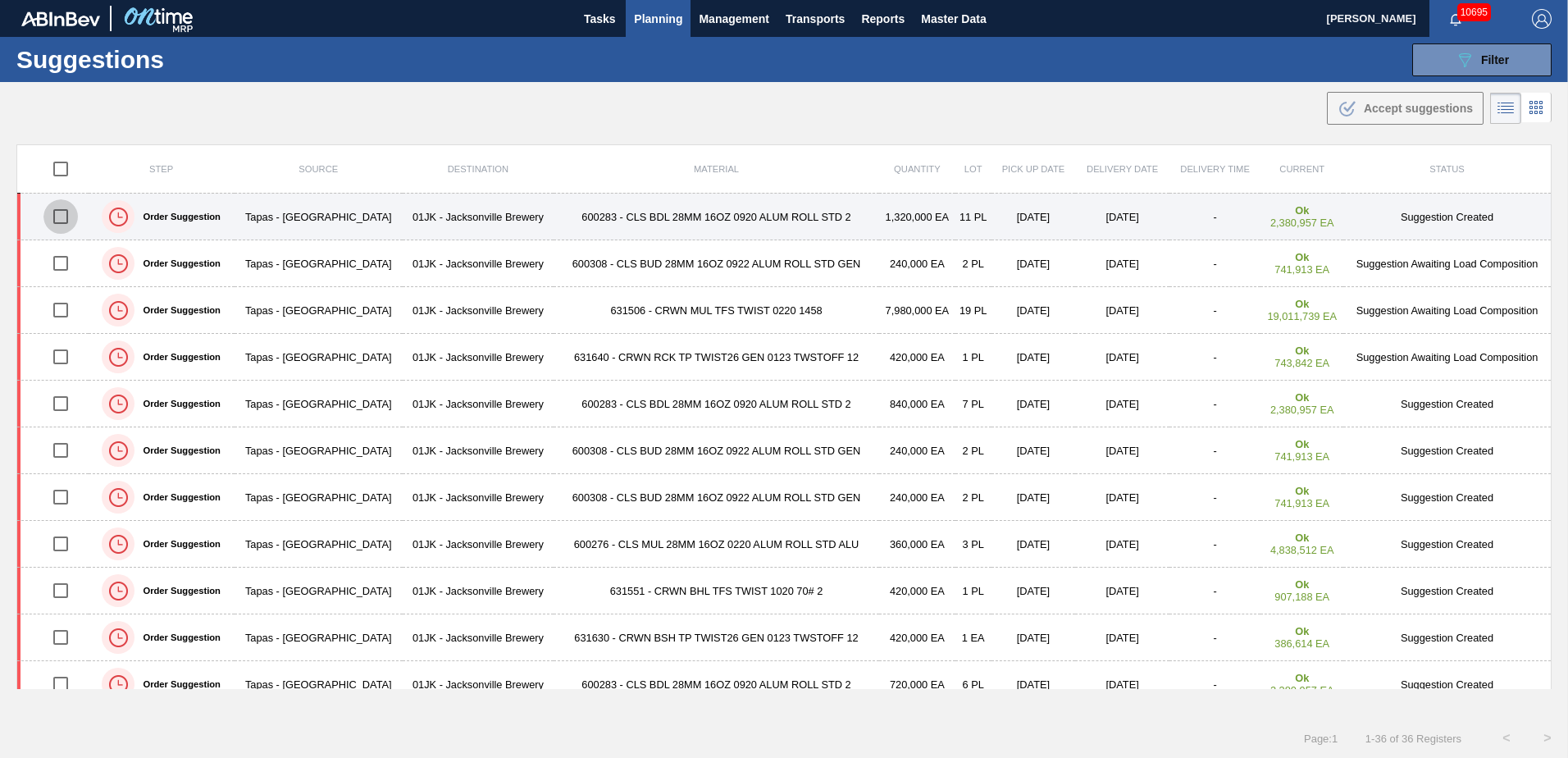
click at [68, 214] on input "checkbox" at bounding box center [61, 217] width 35 height 35
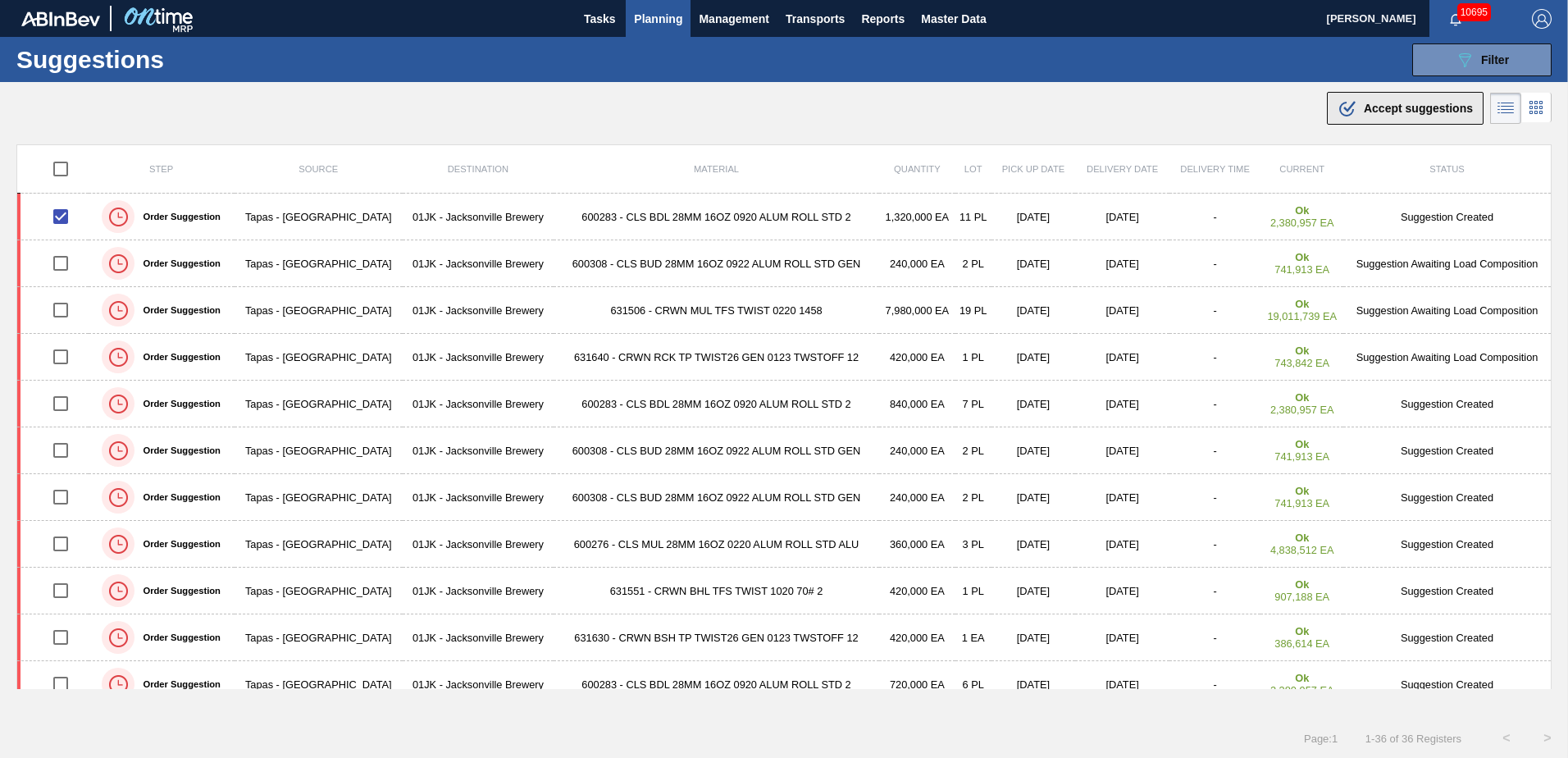
click at [1434, 115] on div ".b{fill:var(--color-action-default)} Accept suggestions" at bounding box center [1406, 109] width 136 height 19
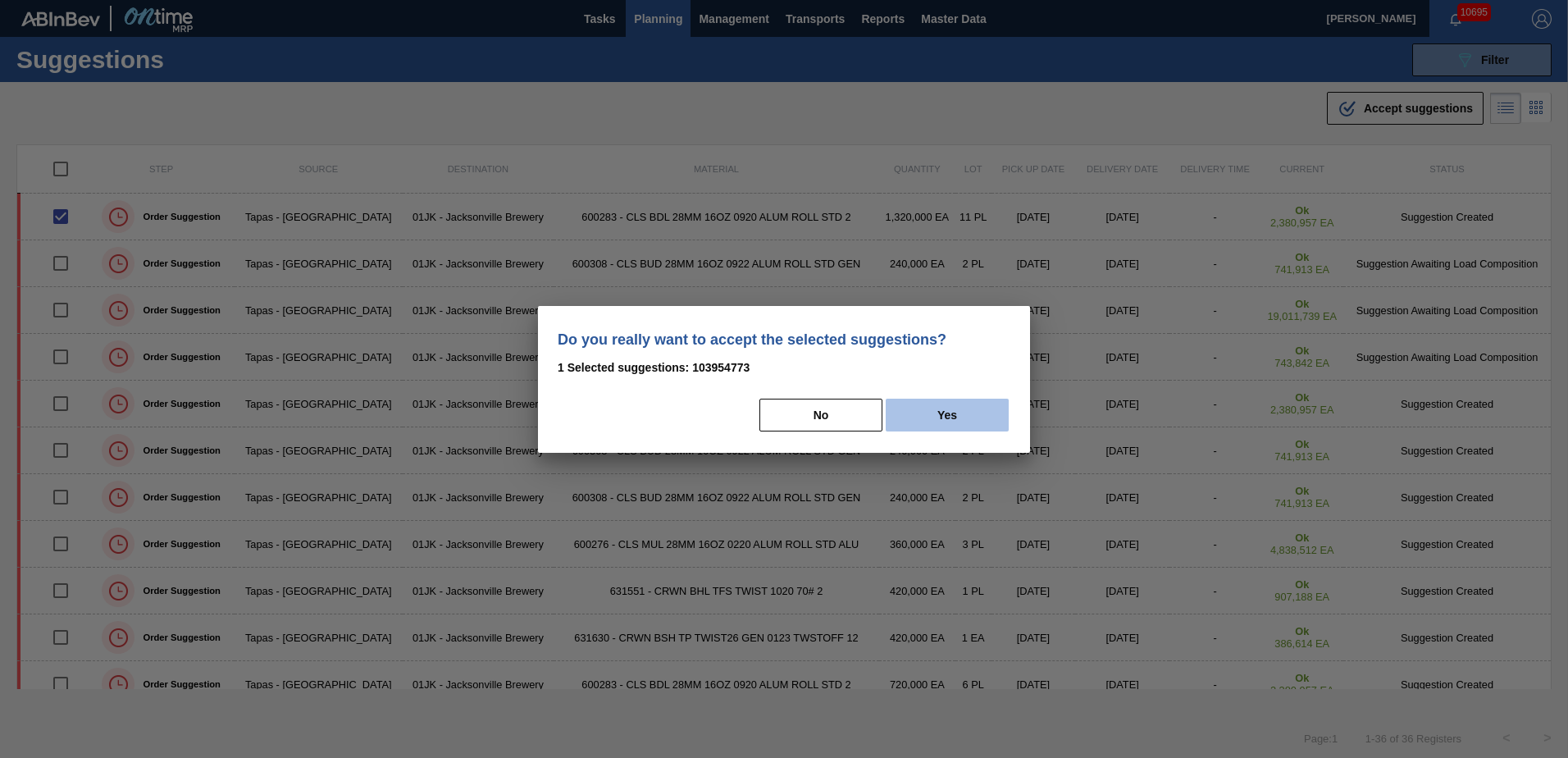
click at [948, 402] on button "Yes" at bounding box center [947, 415] width 123 height 33
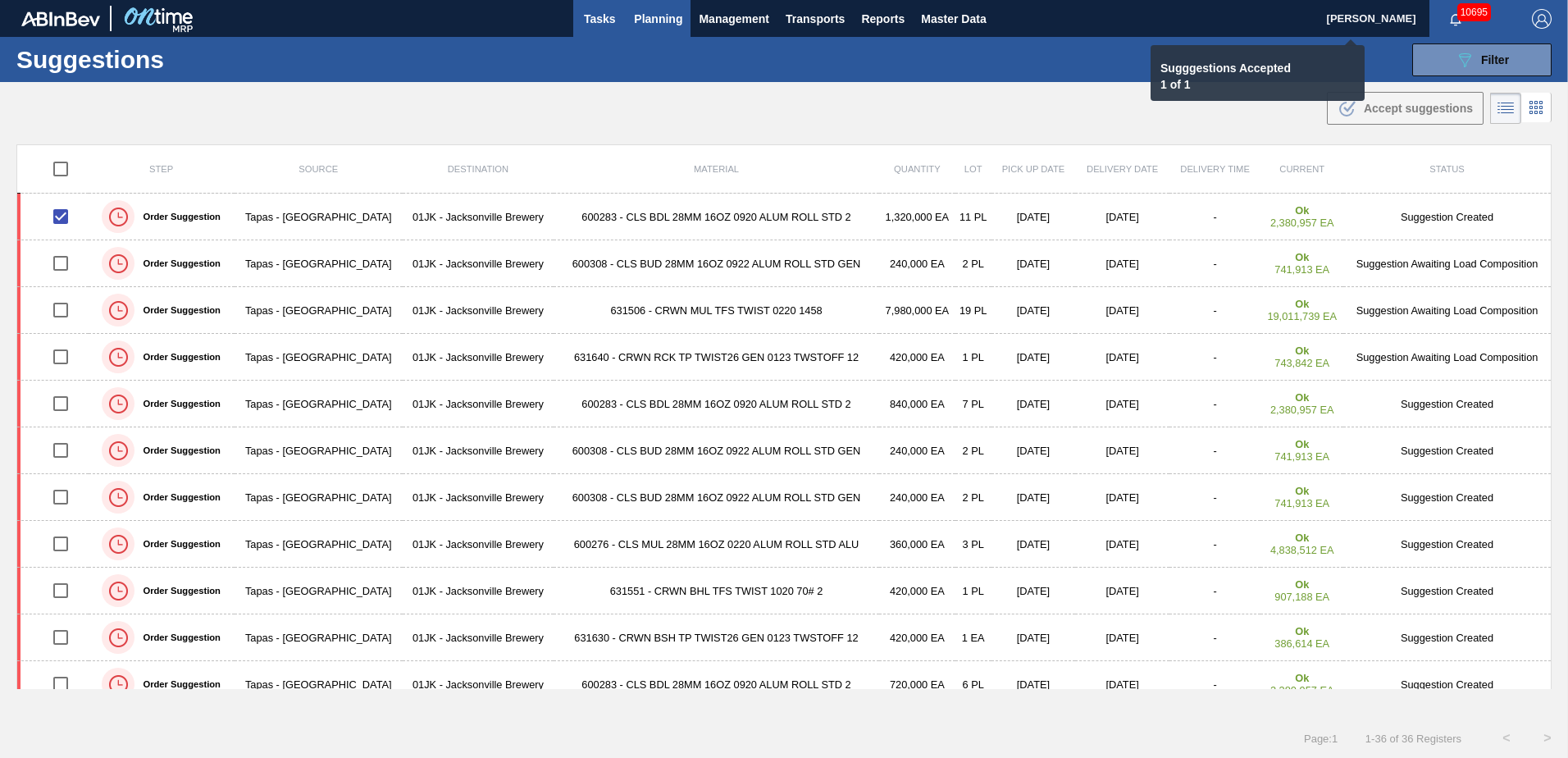
checkbox input "false"
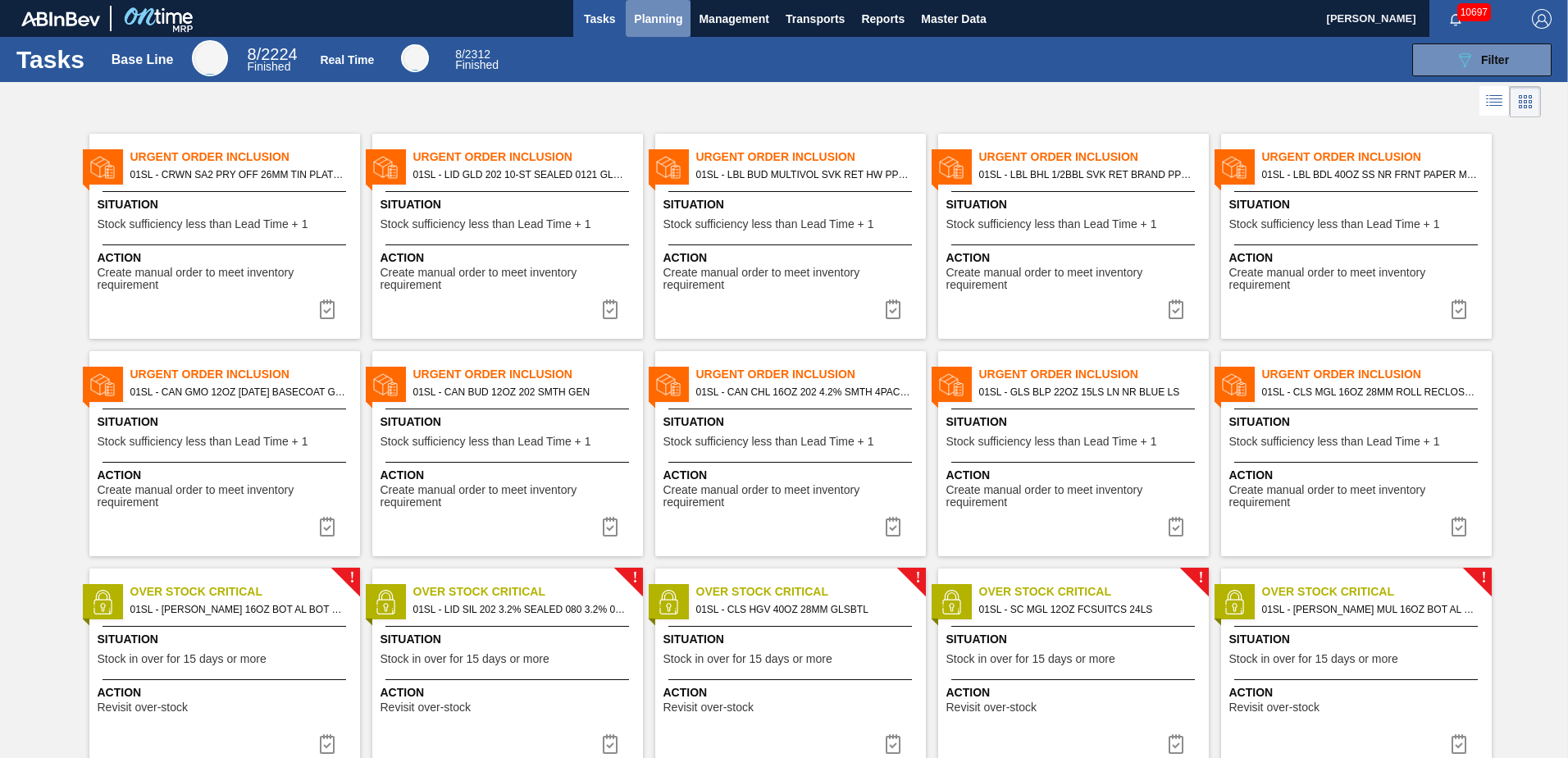
click at [677, 26] on span "Planning" at bounding box center [658, 18] width 48 height 19
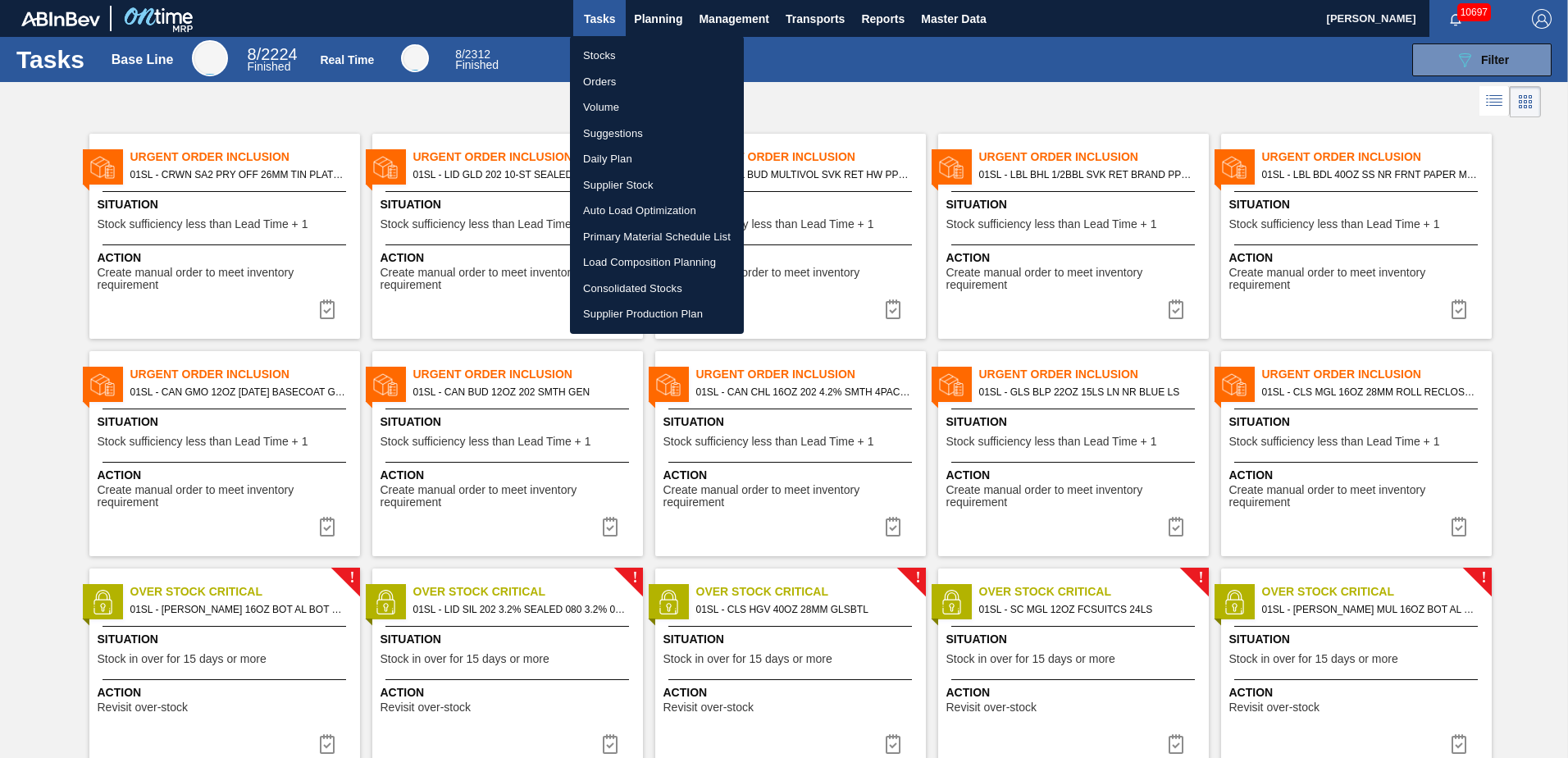
click at [778, 69] on div at bounding box center [784, 379] width 1568 height 758
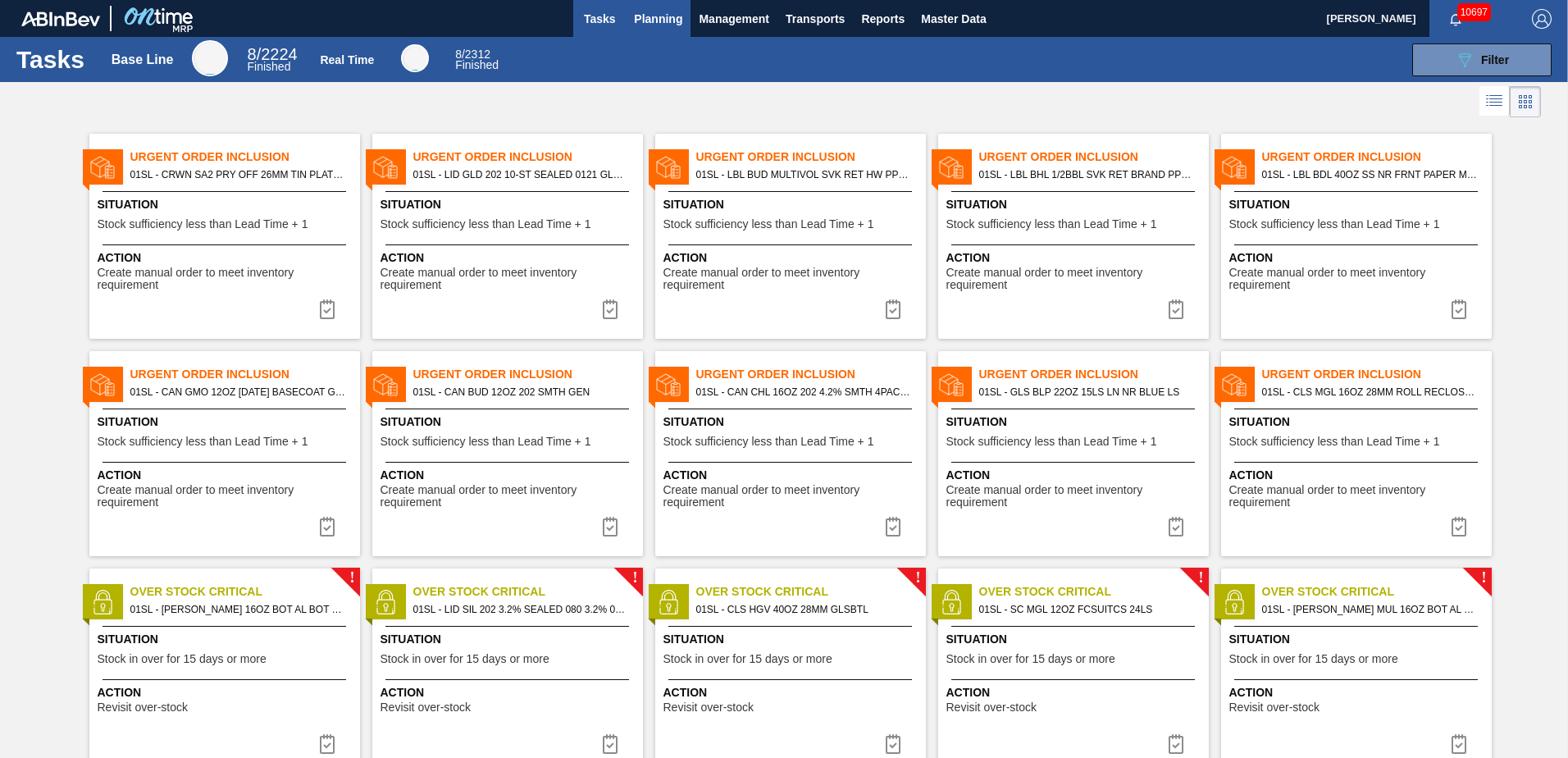
click at [657, 22] on span "Planning" at bounding box center [658, 18] width 48 height 19
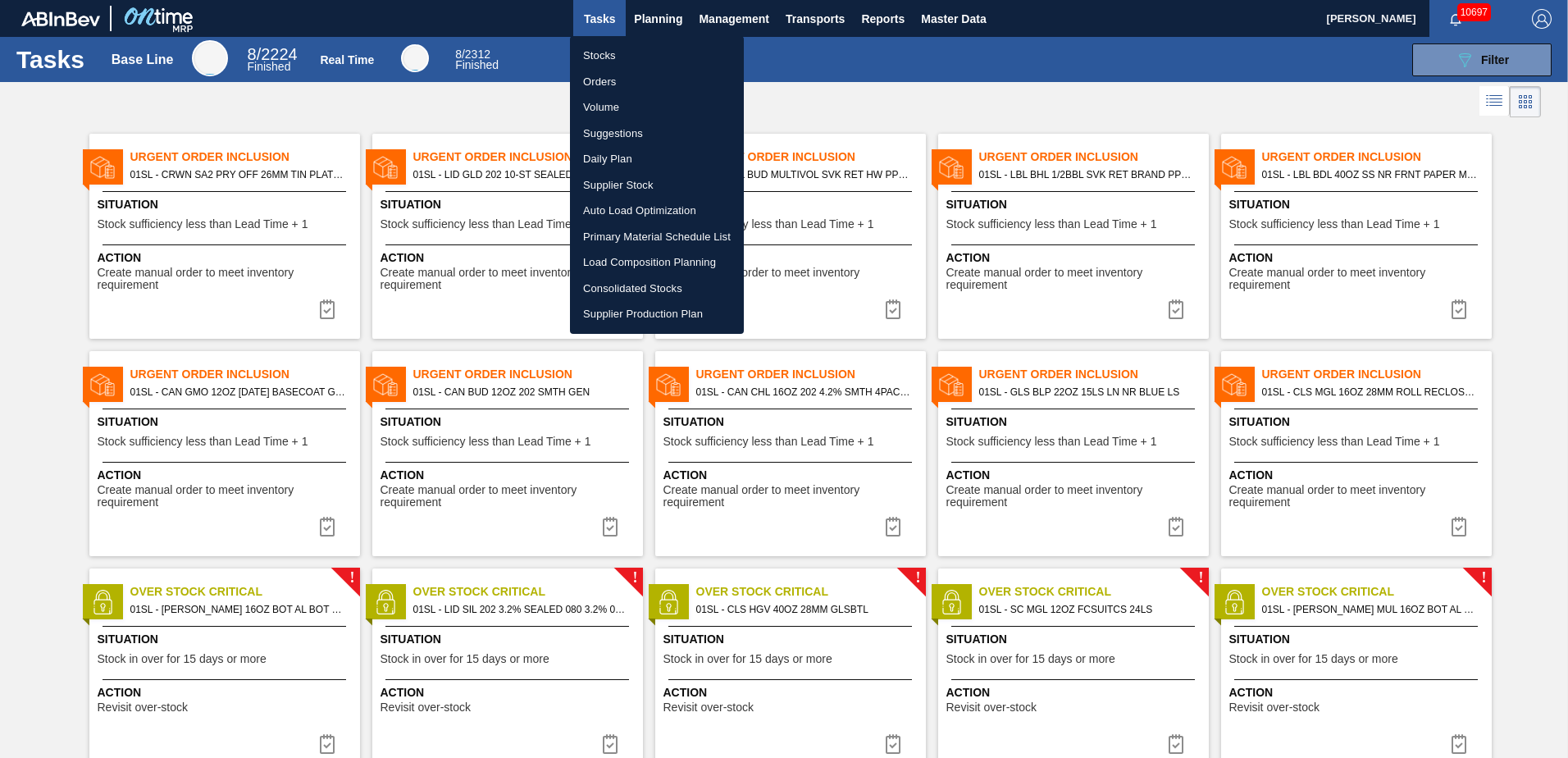
click at [636, 264] on li "Load Composition Planning" at bounding box center [656, 262] width 174 height 26
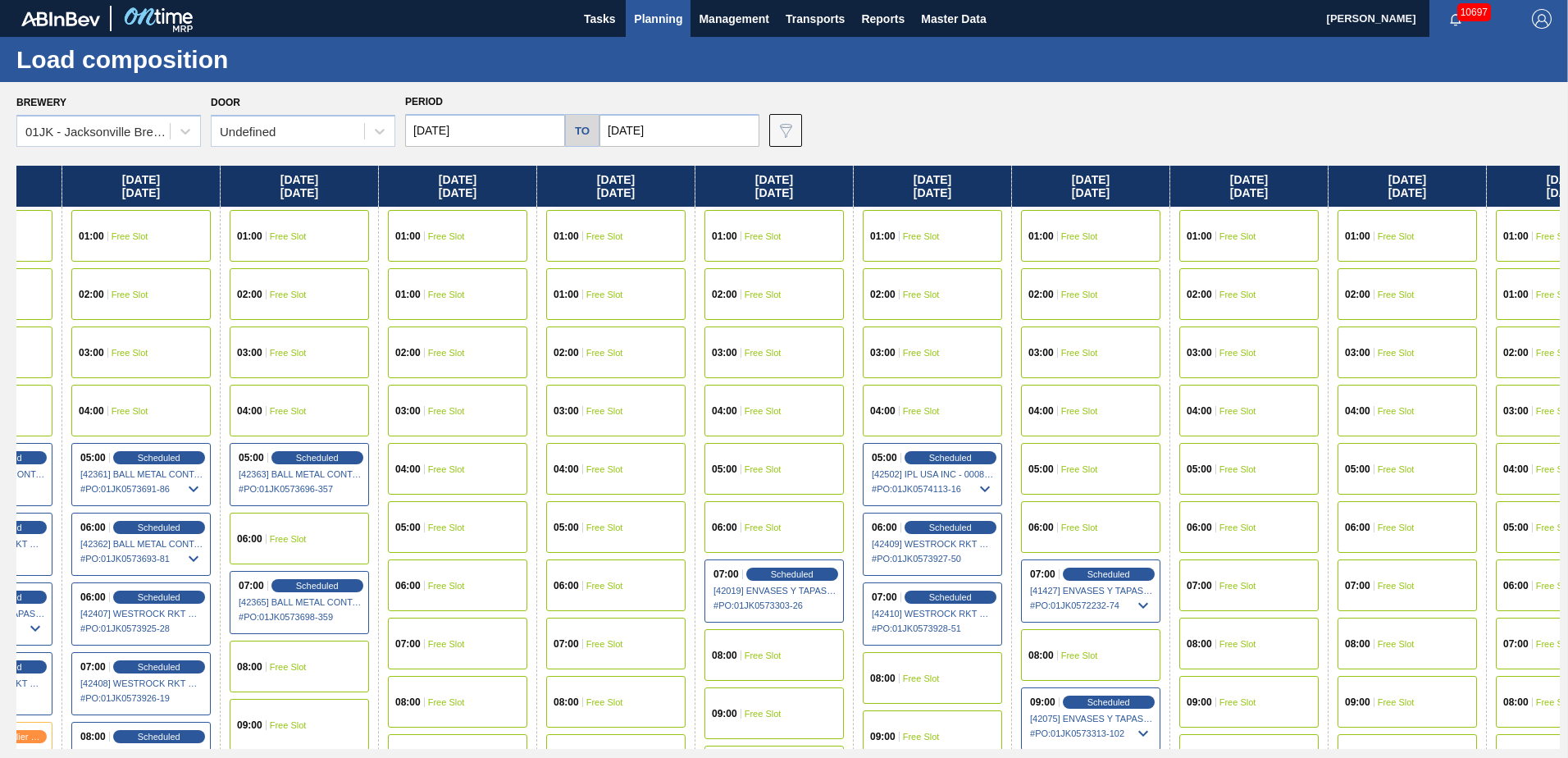
drag, startPoint x: 1376, startPoint y: 300, endPoint x: 436, endPoint y: 301, distance: 940.0
click at [436, 301] on div "Friday 09/12/2025 01:00 Free Slot 02:00 Free Slot 03:00 Free Slot 04:00 Free Sl…" at bounding box center [788, 457] width 1544 height 583
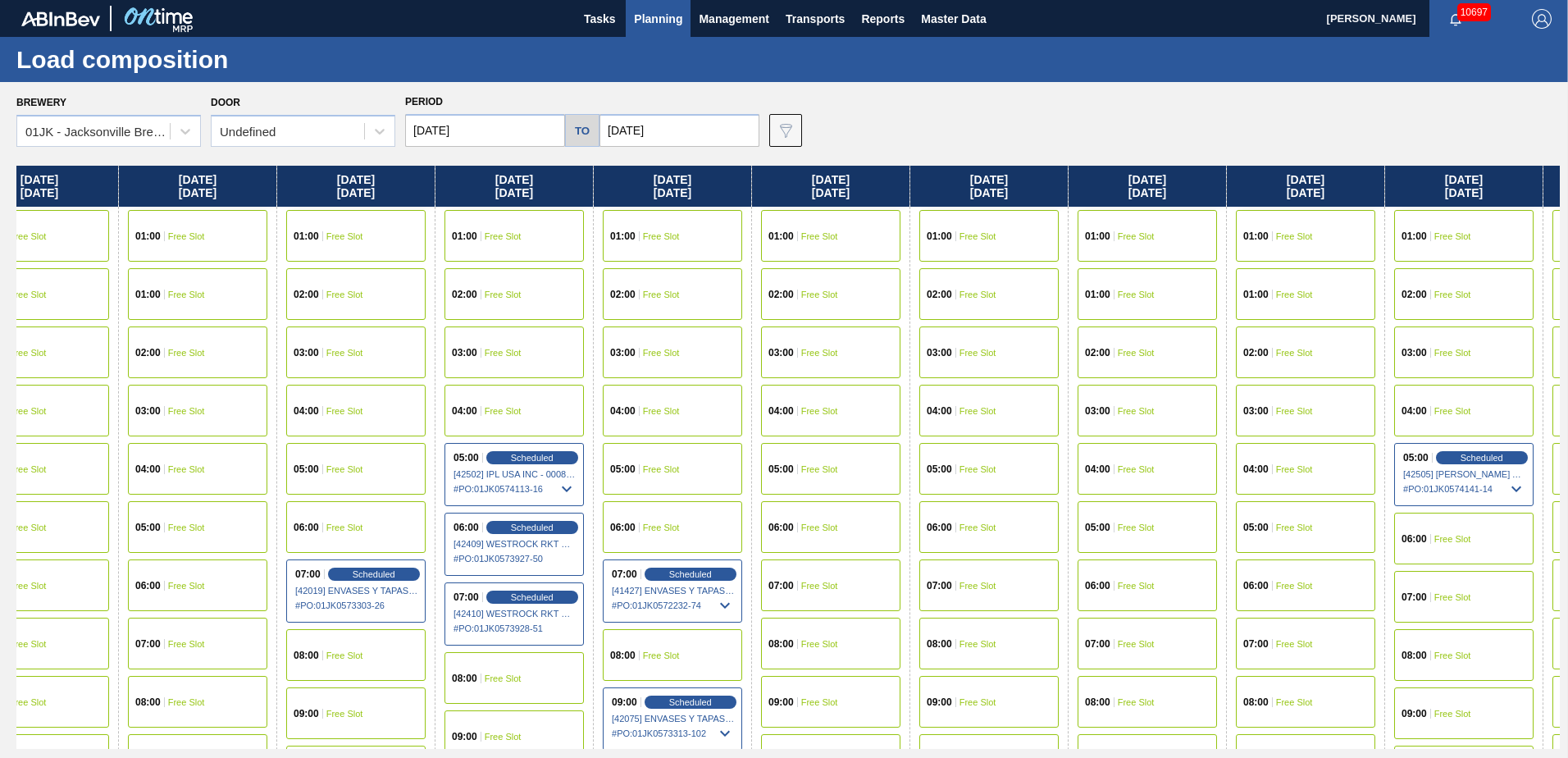
drag, startPoint x: 1152, startPoint y: 352, endPoint x: 818, endPoint y: 354, distance: 334.0
click at [818, 354] on div "Friday 09/12/2025 01:00 Free Slot 02:00 Free Slot 03:00 Free Slot 04:00 Free Sl…" at bounding box center [788, 457] width 1544 height 583
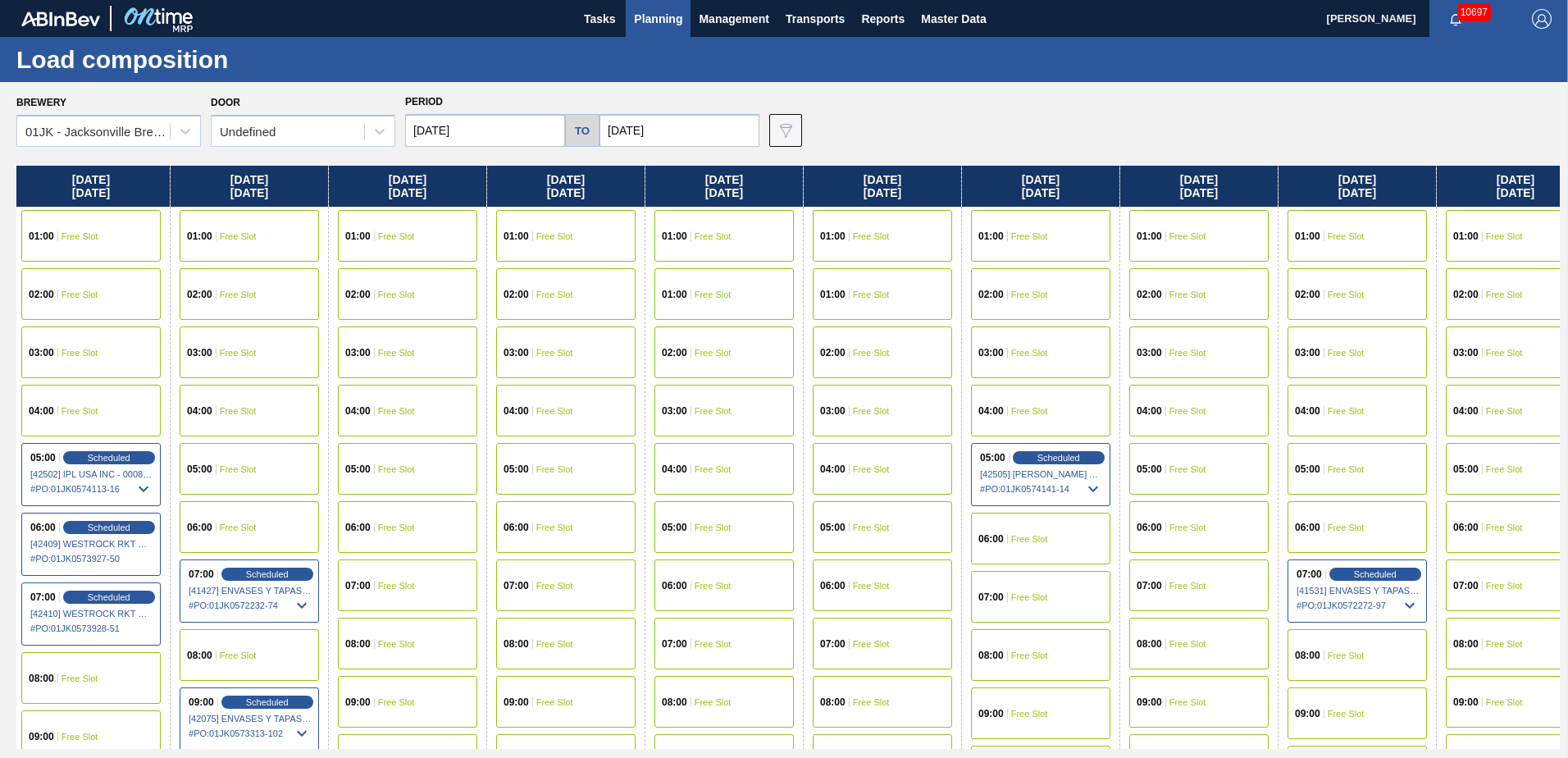
drag, startPoint x: 1210, startPoint y: 358, endPoint x: 953, endPoint y: 350, distance: 257.1
click at [935, 358] on div "Friday 09/12/2025 01:00 Free Slot 02:00 Free Slot 03:00 Free Slot 04:00 Free Sl…" at bounding box center [788, 457] width 1544 height 583
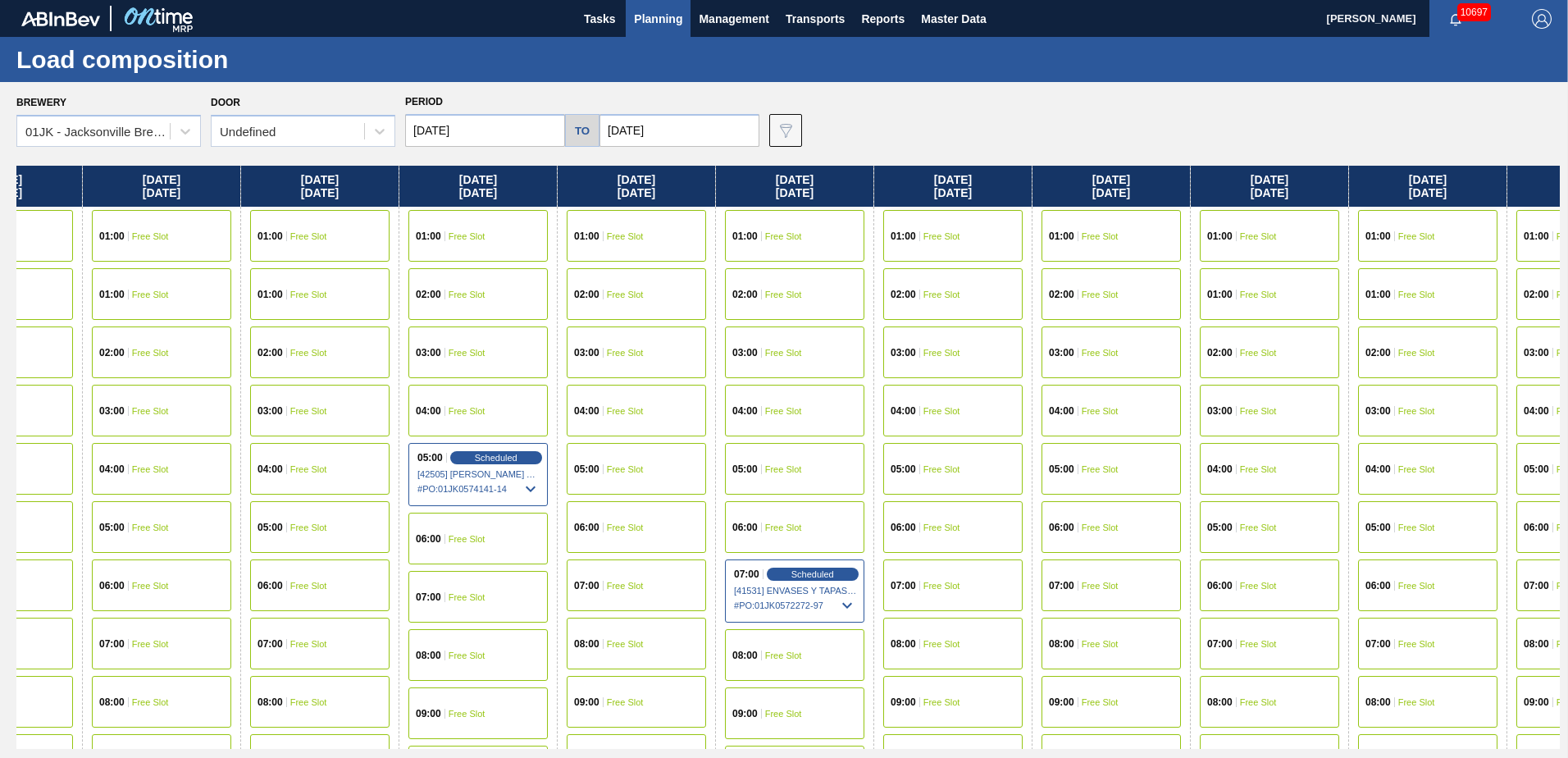
drag, startPoint x: 1186, startPoint y: 358, endPoint x: 730, endPoint y: 354, distance: 456.0
click at [720, 358] on div "Friday 09/12/2025 01:00 Free Slot 02:00 Free Slot 03:00 Free Slot 04:00 Free Sl…" at bounding box center [788, 457] width 1544 height 583
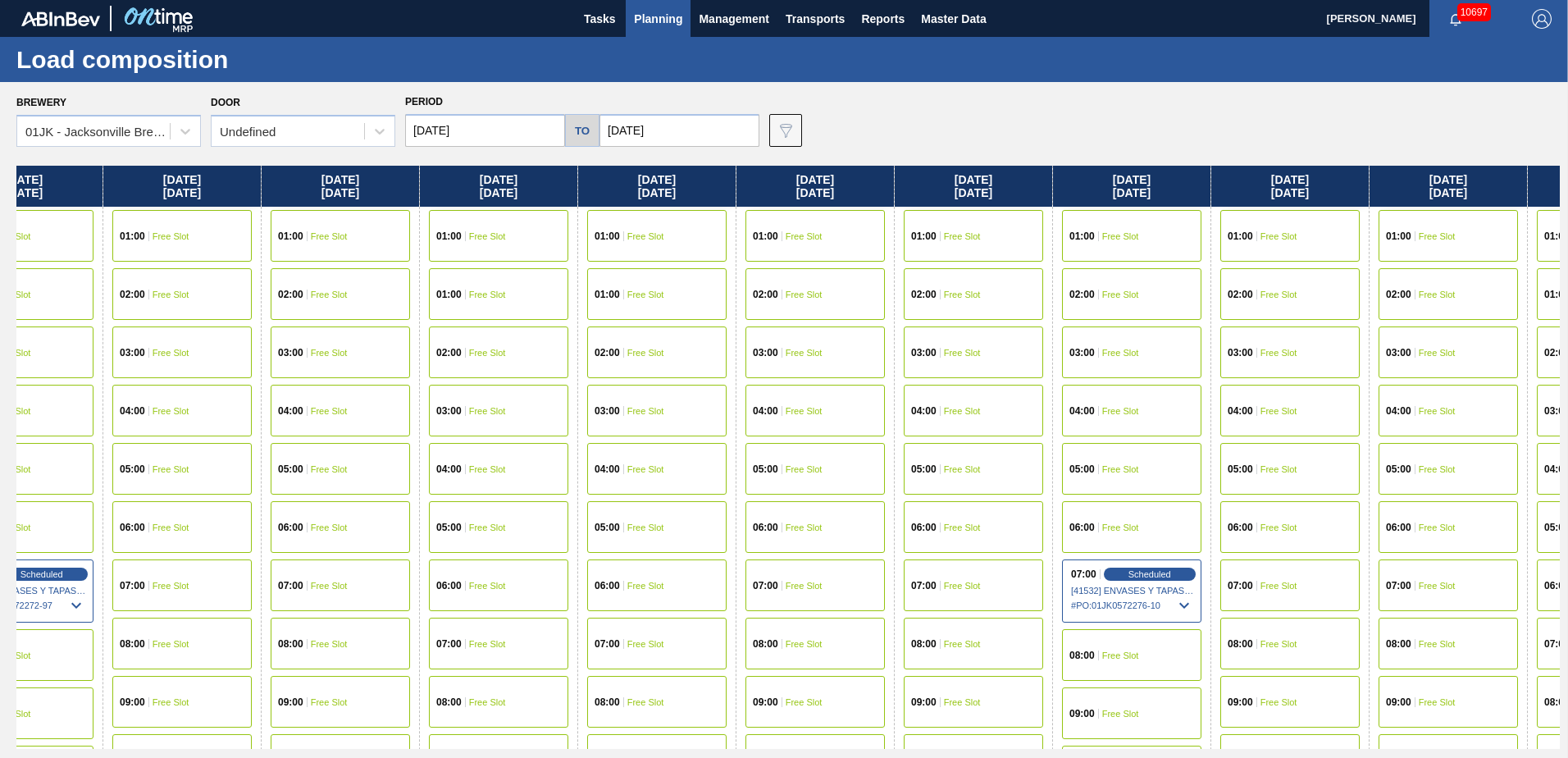
scroll to position [0, 3082]
drag, startPoint x: 843, startPoint y: 348, endPoint x: 567, endPoint y: 348, distance: 276.0
click at [567, 348] on div "Friday 09/12/2025 01:00 Free Slot 02:00 Free Slot 03:00 Free Slot 04:00 Free Sl…" at bounding box center [788, 457] width 1544 height 583
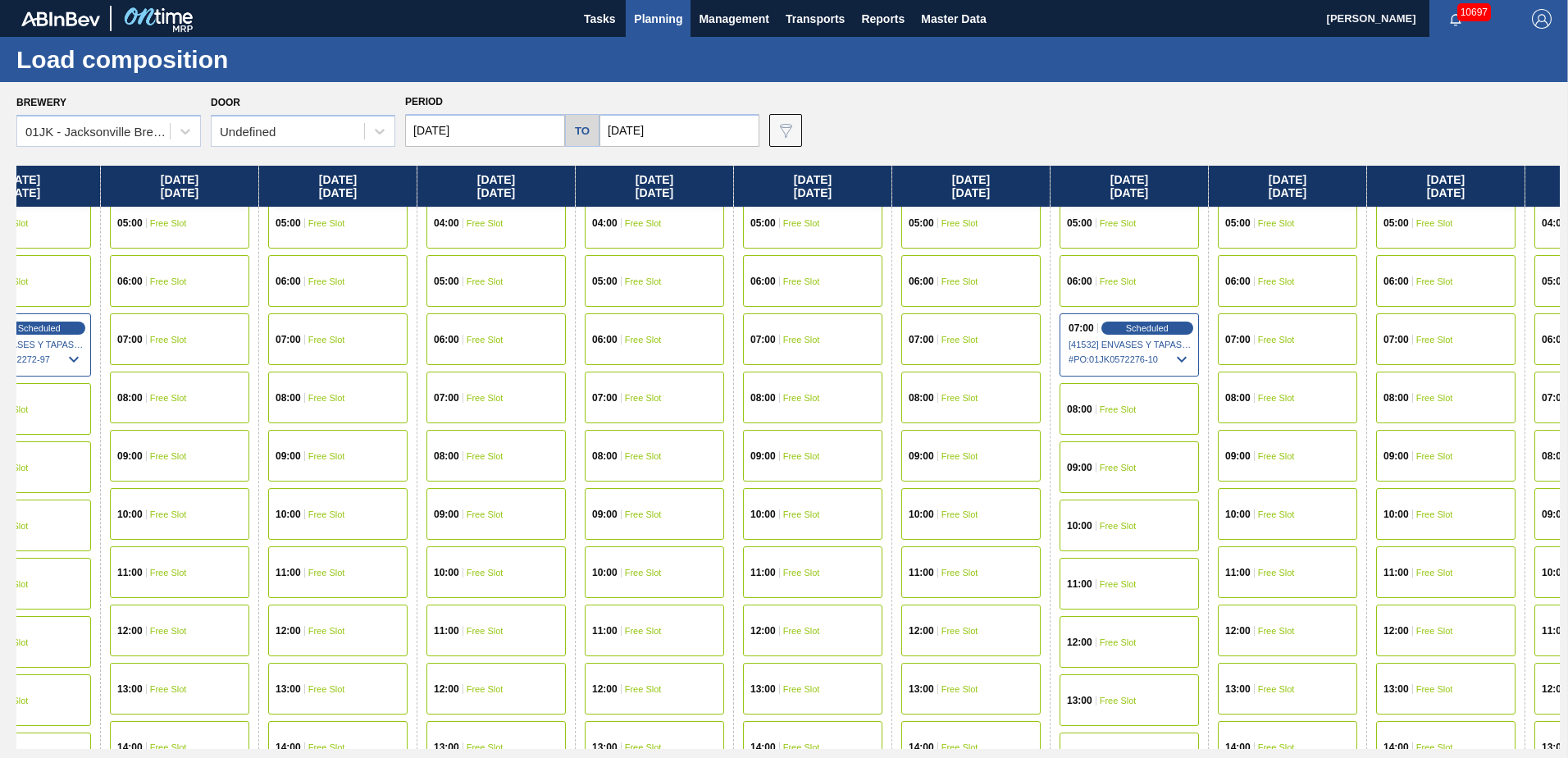
scroll to position [164, 3082]
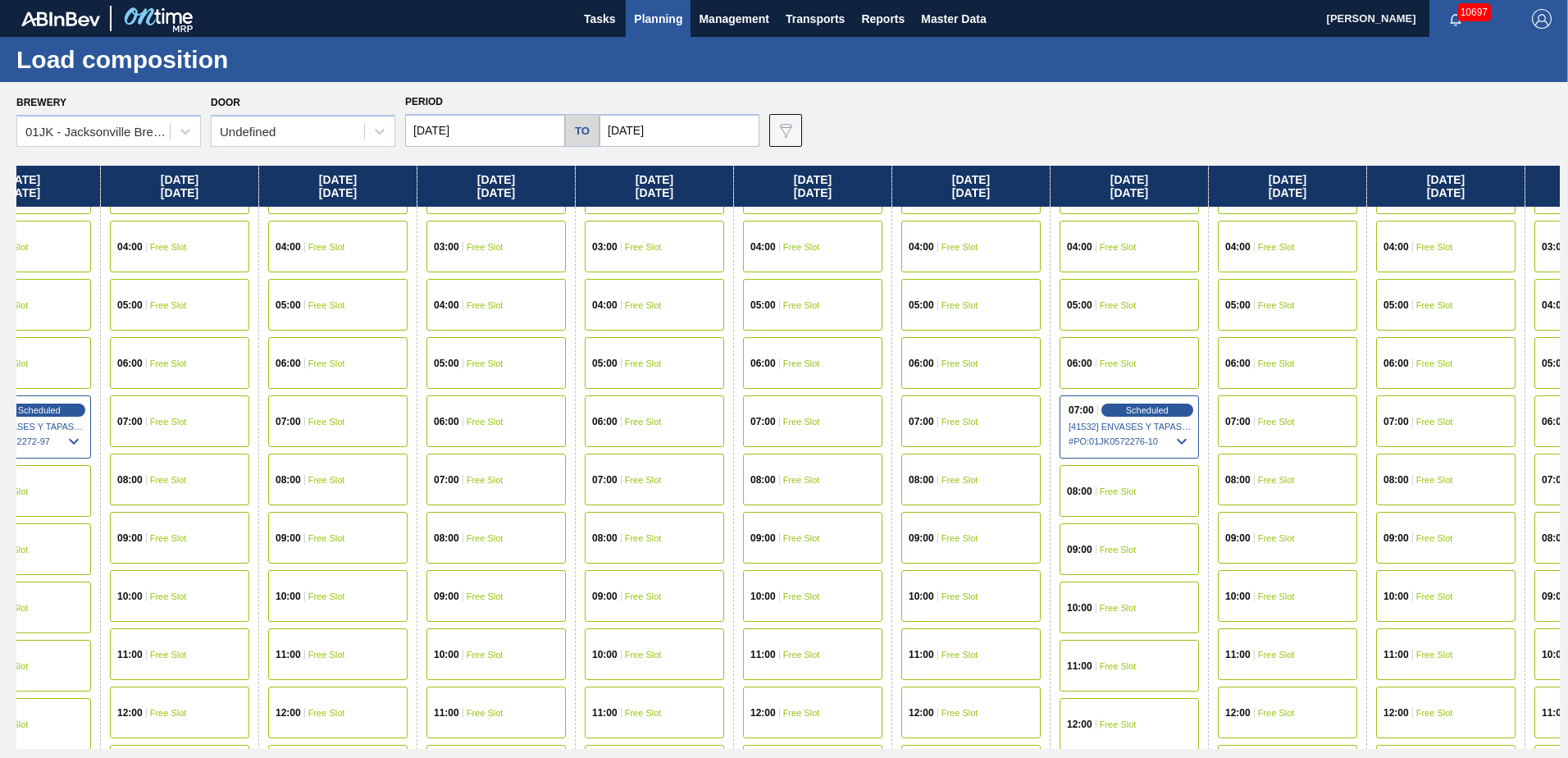
click at [789, 417] on span "Free Slot" at bounding box center [802, 422] width 37 height 10
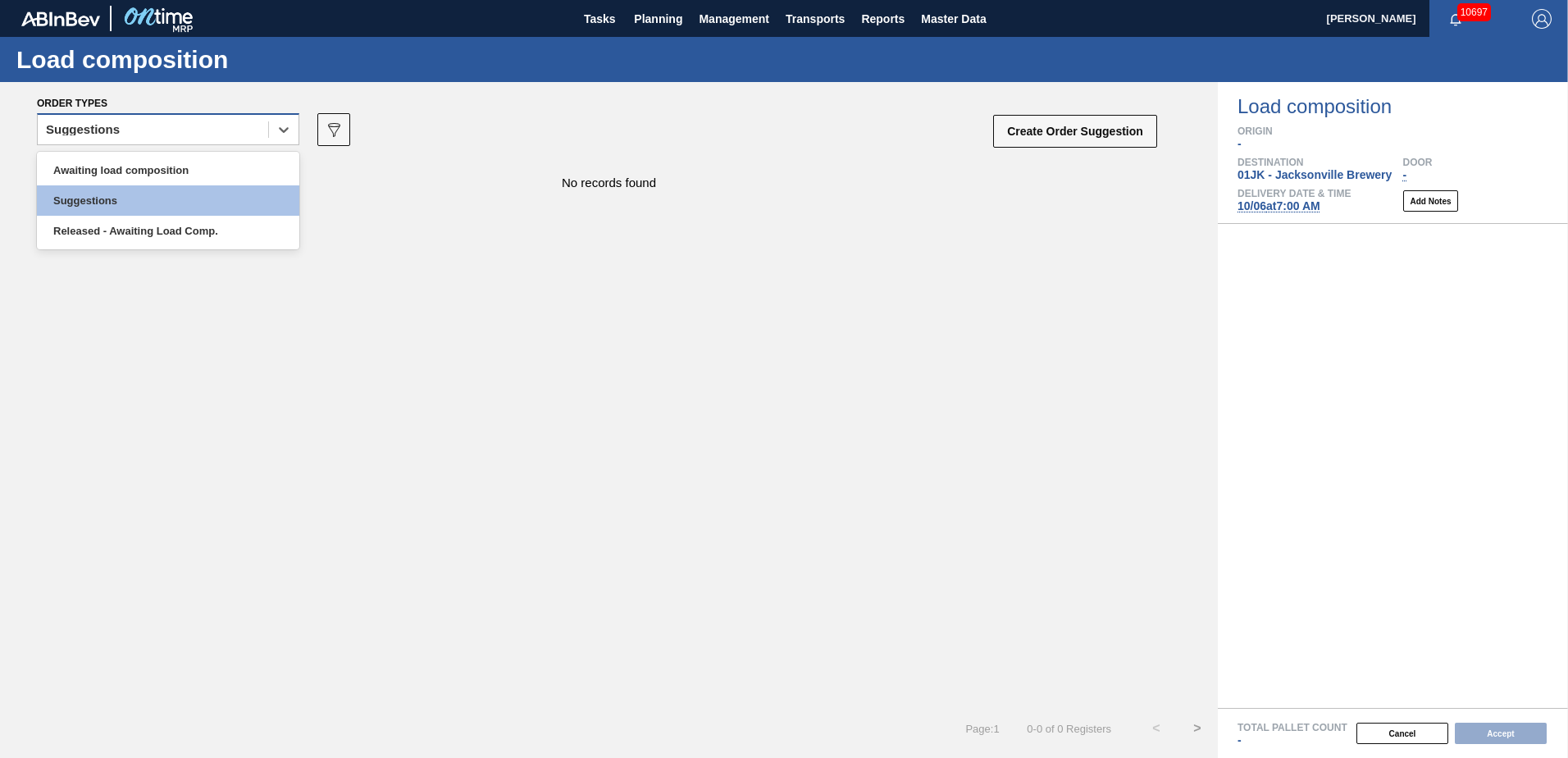
click at [153, 138] on div "Suggestions" at bounding box center [153, 130] width 231 height 24
click at [141, 162] on div "Awaiting load composition" at bounding box center [168, 170] width 263 height 30
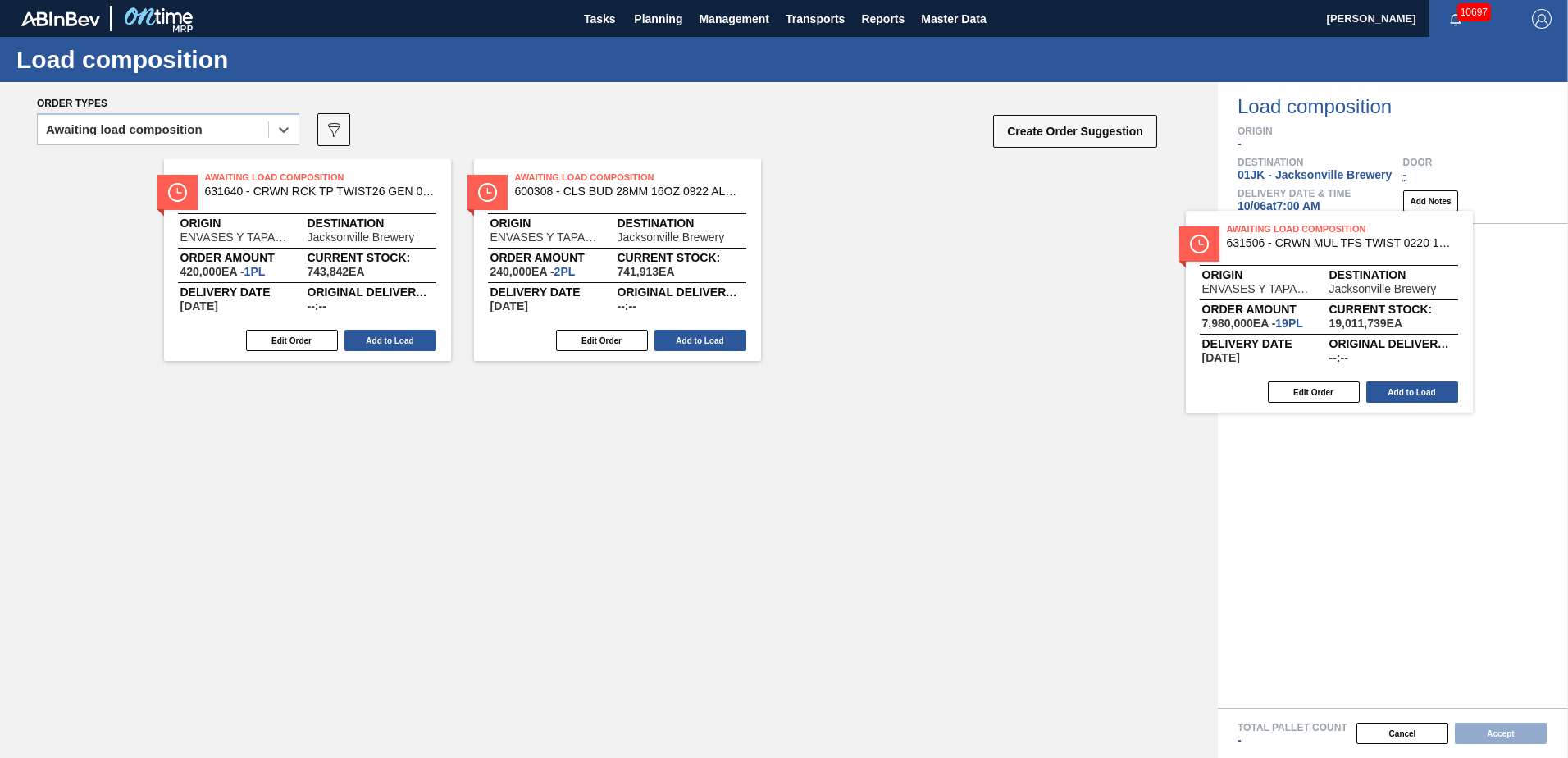
drag, startPoint x: 556, startPoint y: 232, endPoint x: 1292, endPoint y: 302, distance: 739.3
click at [1292, 302] on div "Order types option Awaiting load composition, selected. Select is focused ,type…" at bounding box center [784, 420] width 1568 height 676
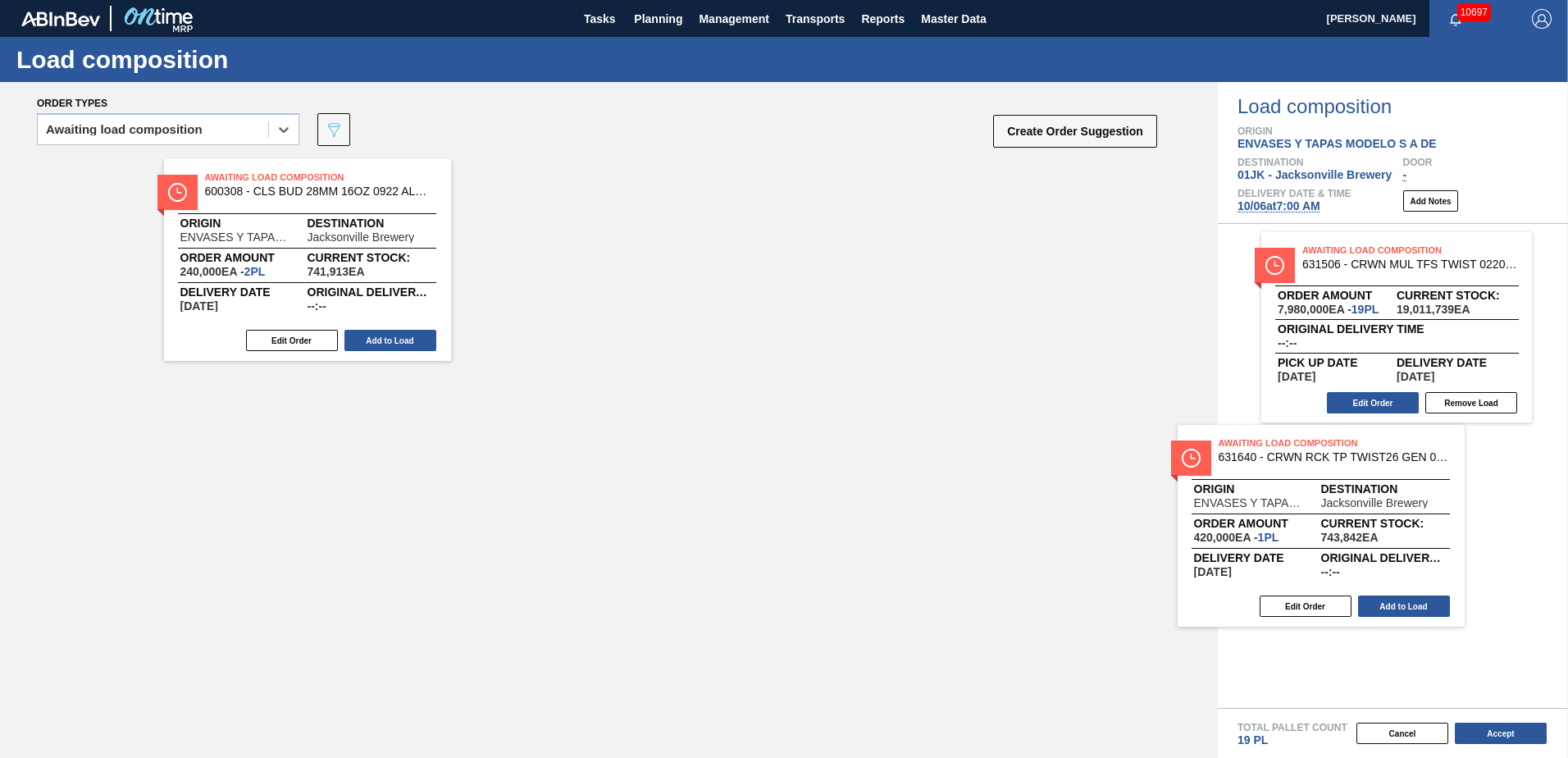
drag, startPoint x: 634, startPoint y: 359, endPoint x: 1386, endPoint y: 510, distance: 767.0
click at [1386, 510] on div "Order types option Awaiting load composition, selected. Select is focused ,type…" at bounding box center [784, 420] width 1568 height 676
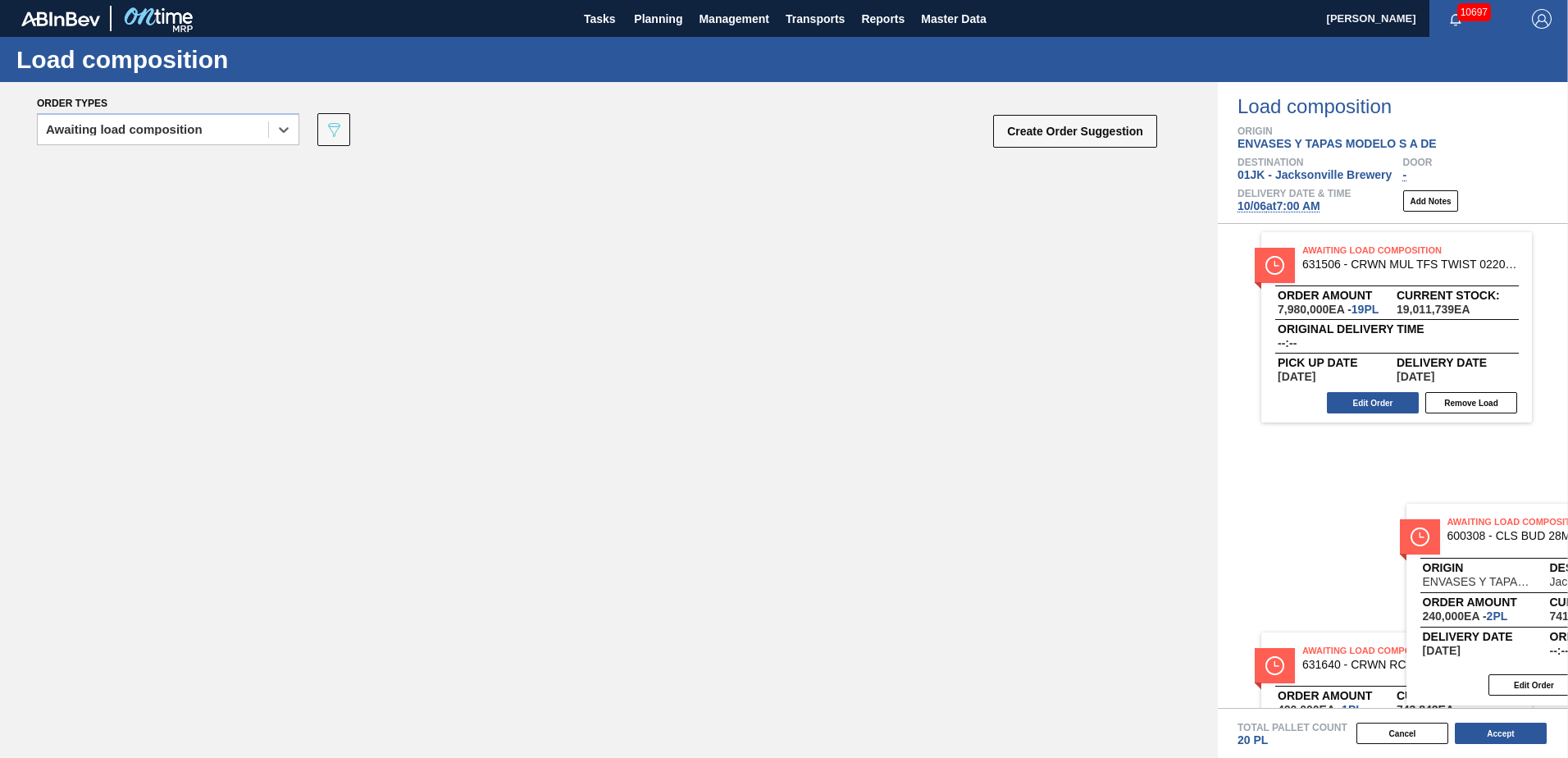
drag, startPoint x: 528, startPoint y: 267, endPoint x: 1626, endPoint y: 562, distance: 1136.9
click at [1567, 0] on html "Tasks Planning Management Transports Reports Master Data Jasmine Brown 10697 Ma…" at bounding box center [784, 0] width 1568 height 0
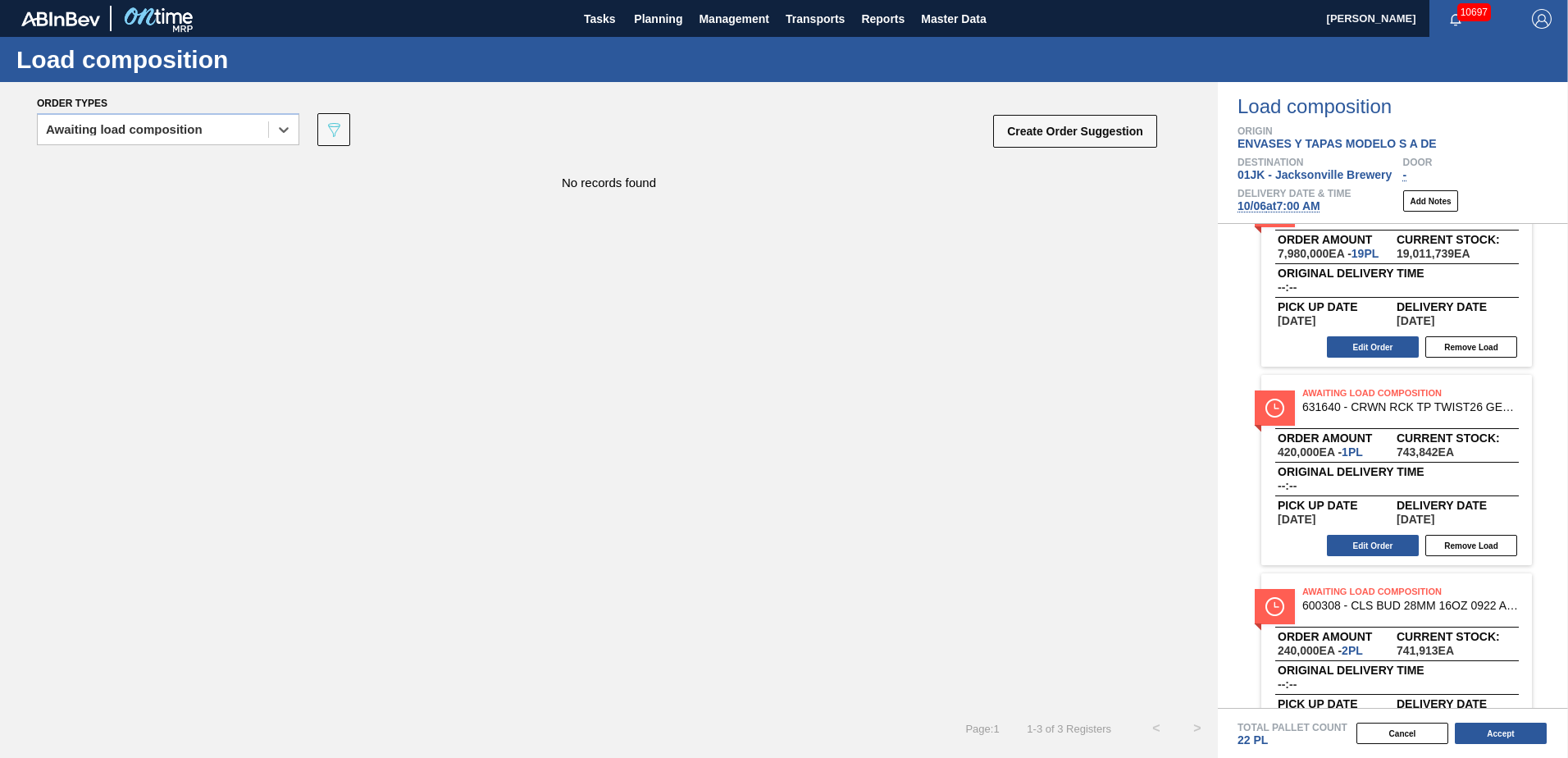
scroll to position [82, 0]
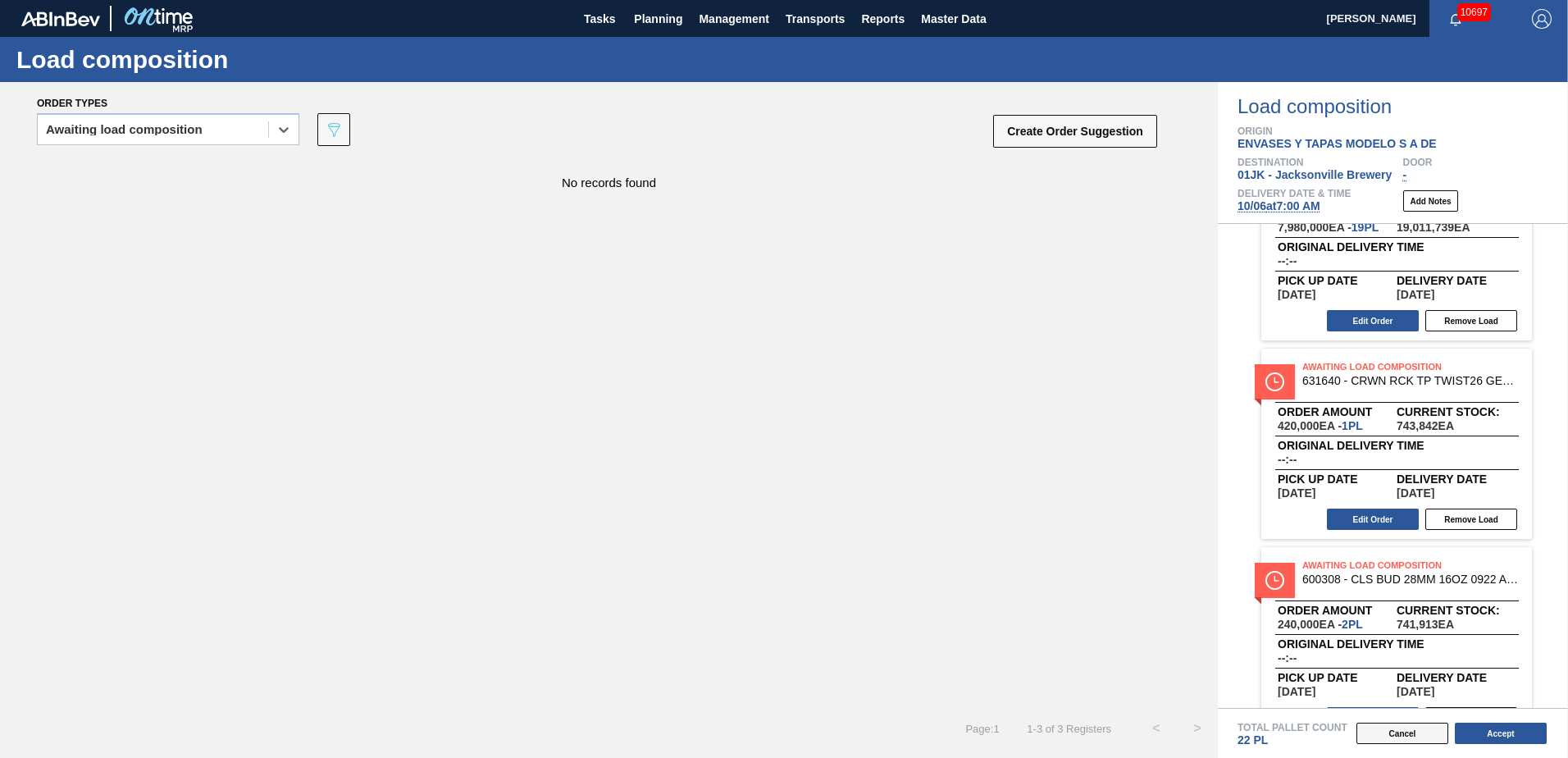
click at [1415, 727] on button "Cancel" at bounding box center [1402, 733] width 92 height 21
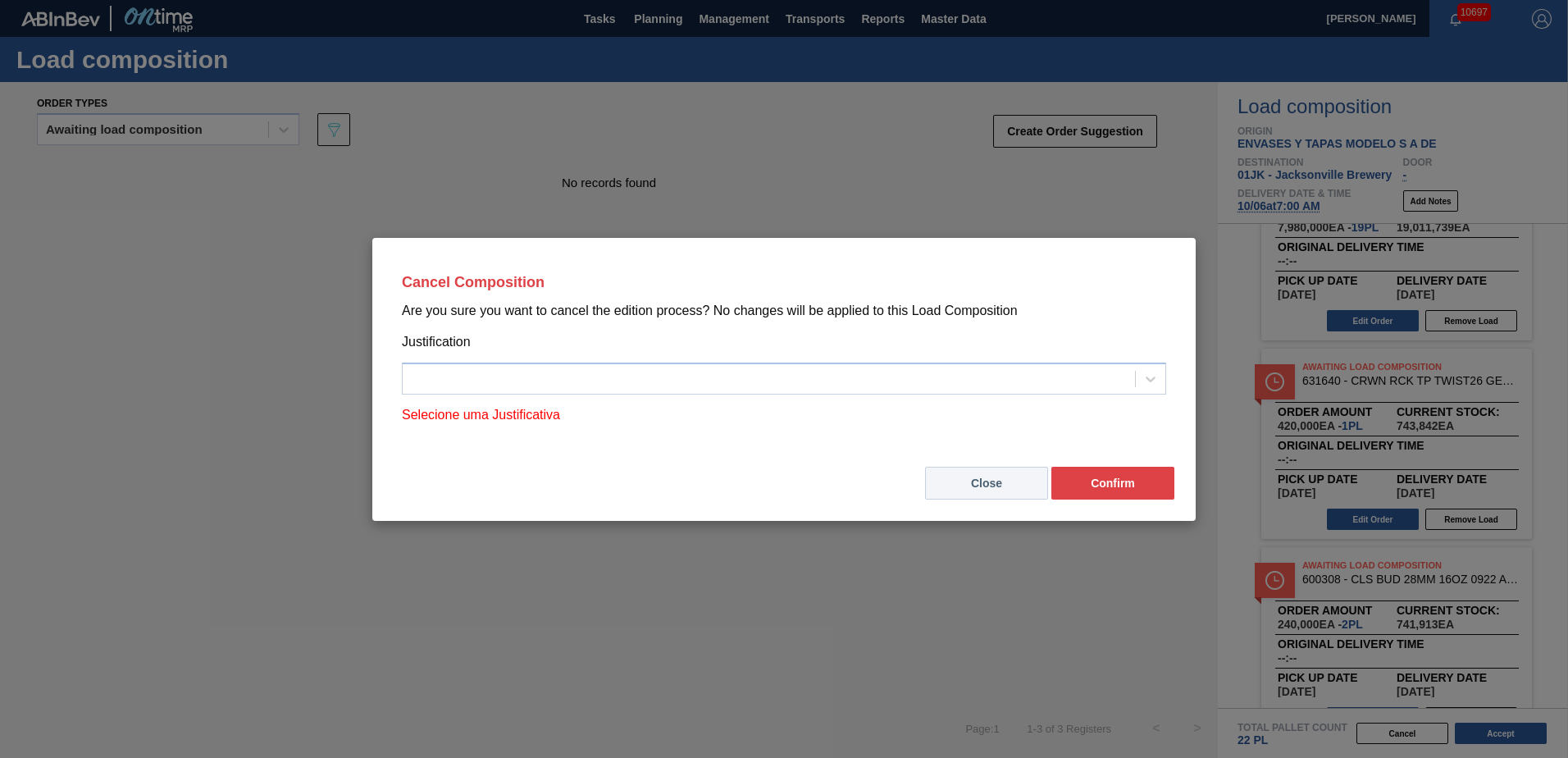
click at [1003, 471] on button "Close" at bounding box center [986, 483] width 123 height 33
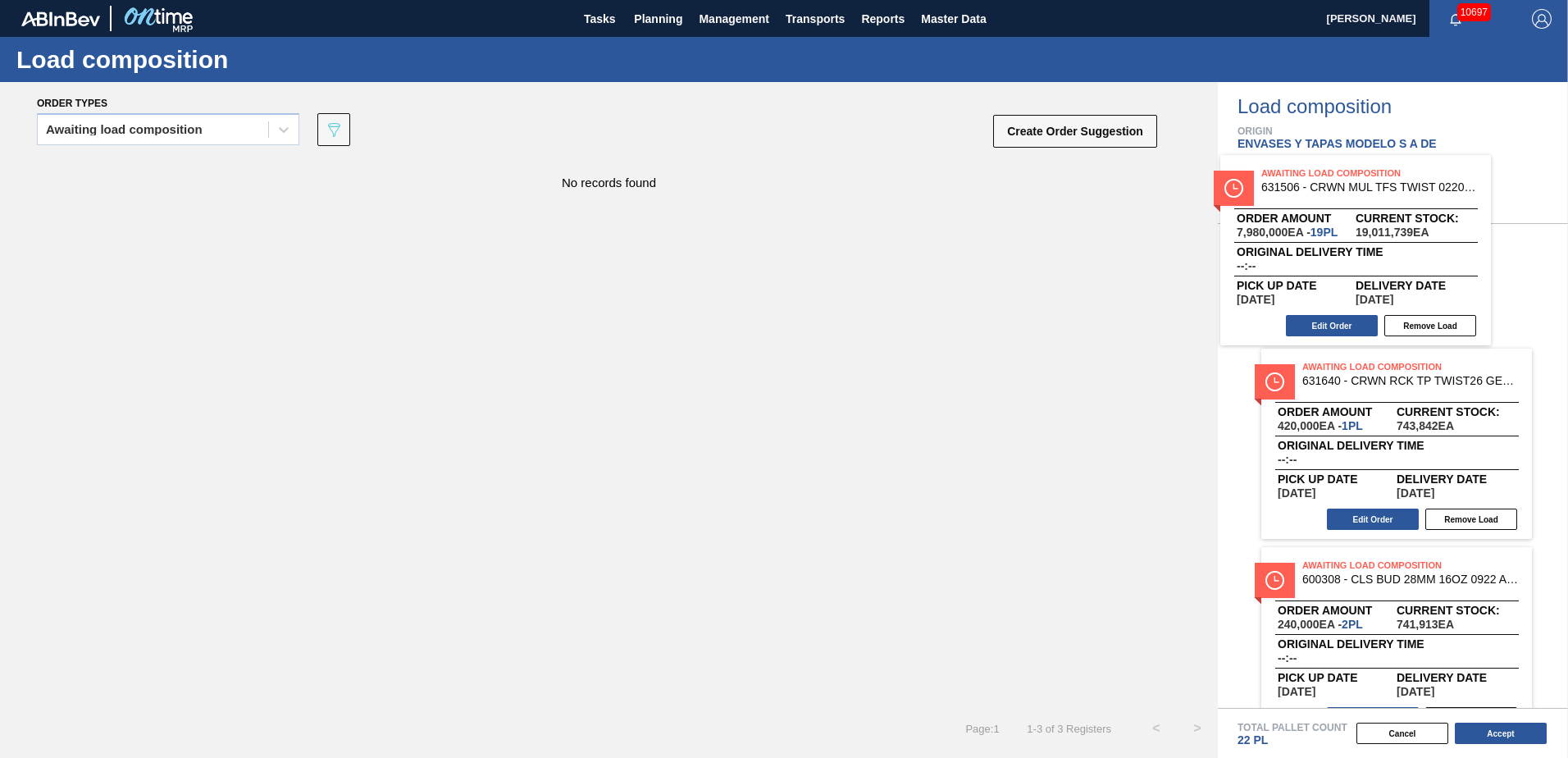
drag, startPoint x: 1434, startPoint y: 269, endPoint x: 753, endPoint y: 268, distance: 681.0
click at [754, 274] on div "Order types Awaiting load composition 089F7B8B-B2A5-4AFE-B5C0-19BA573D28AC Crea…" at bounding box center [784, 420] width 1568 height 676
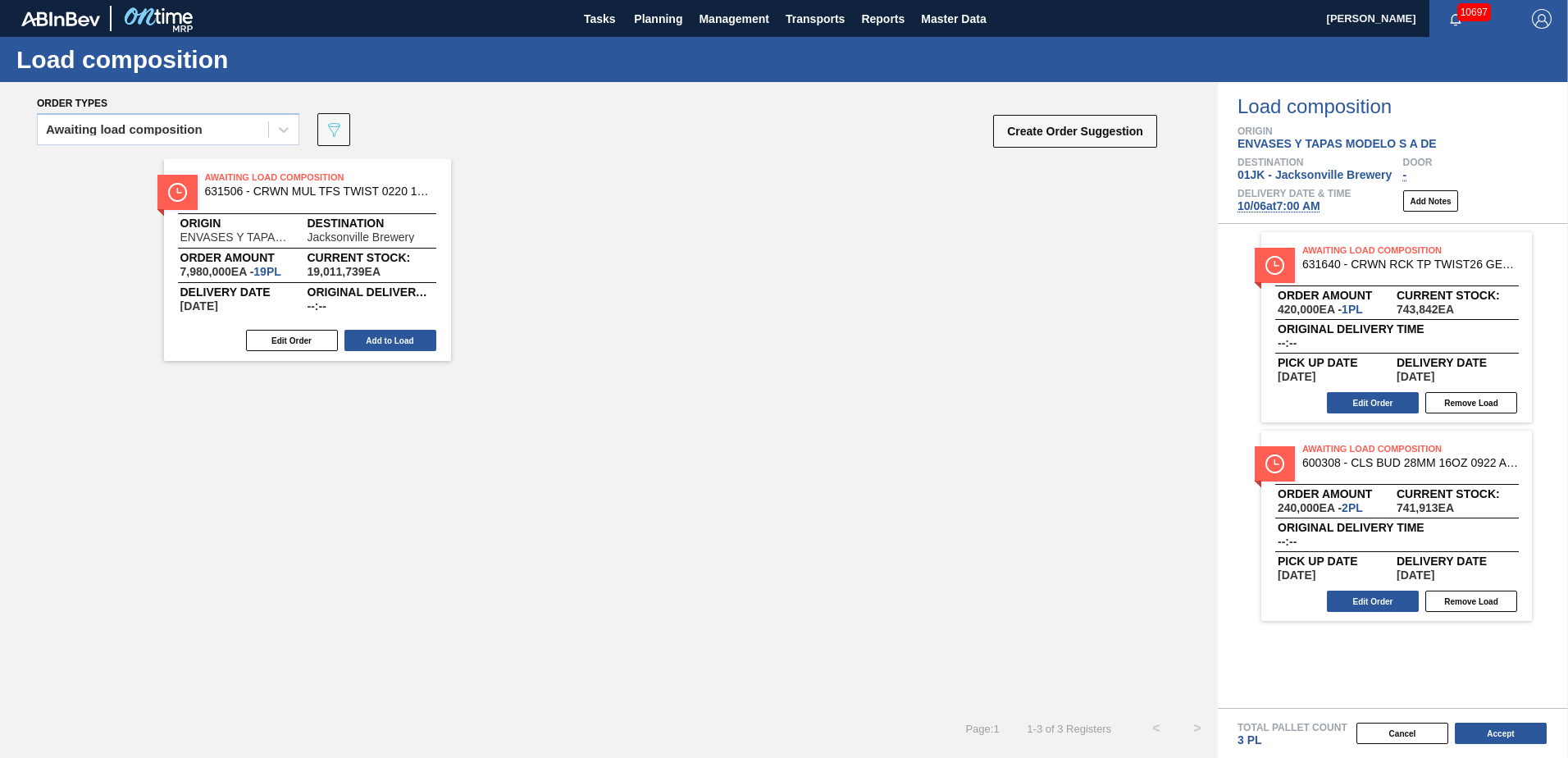
scroll to position [0, 0]
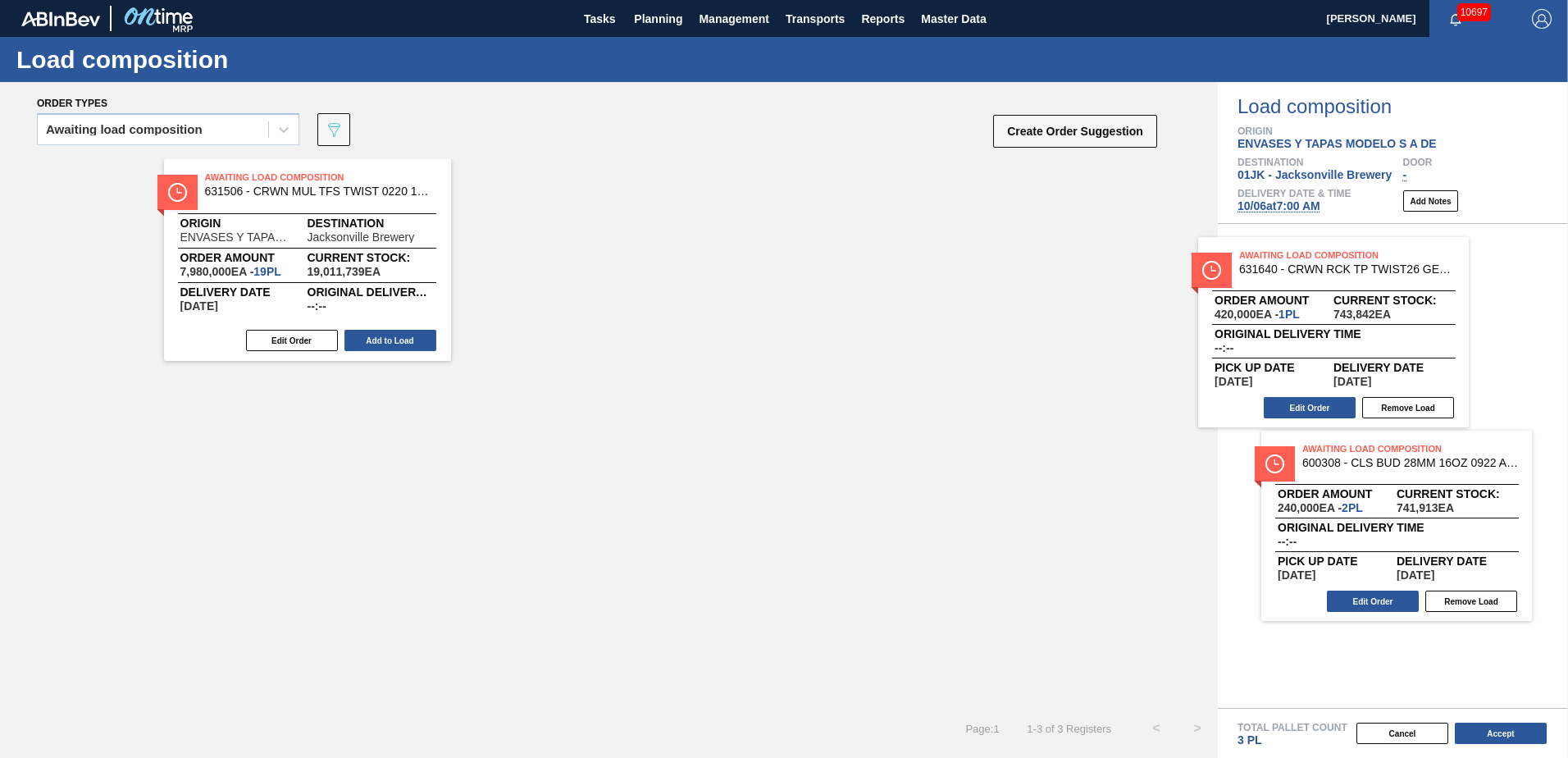
drag, startPoint x: 1419, startPoint y: 278, endPoint x: 583, endPoint y: 241, distance: 836.8
click at [588, 245] on div "Order types Awaiting load composition 089F7B8B-B2A5-4AFE-B5C0-19BA573D28AC Crea…" at bounding box center [784, 420] width 1568 height 676
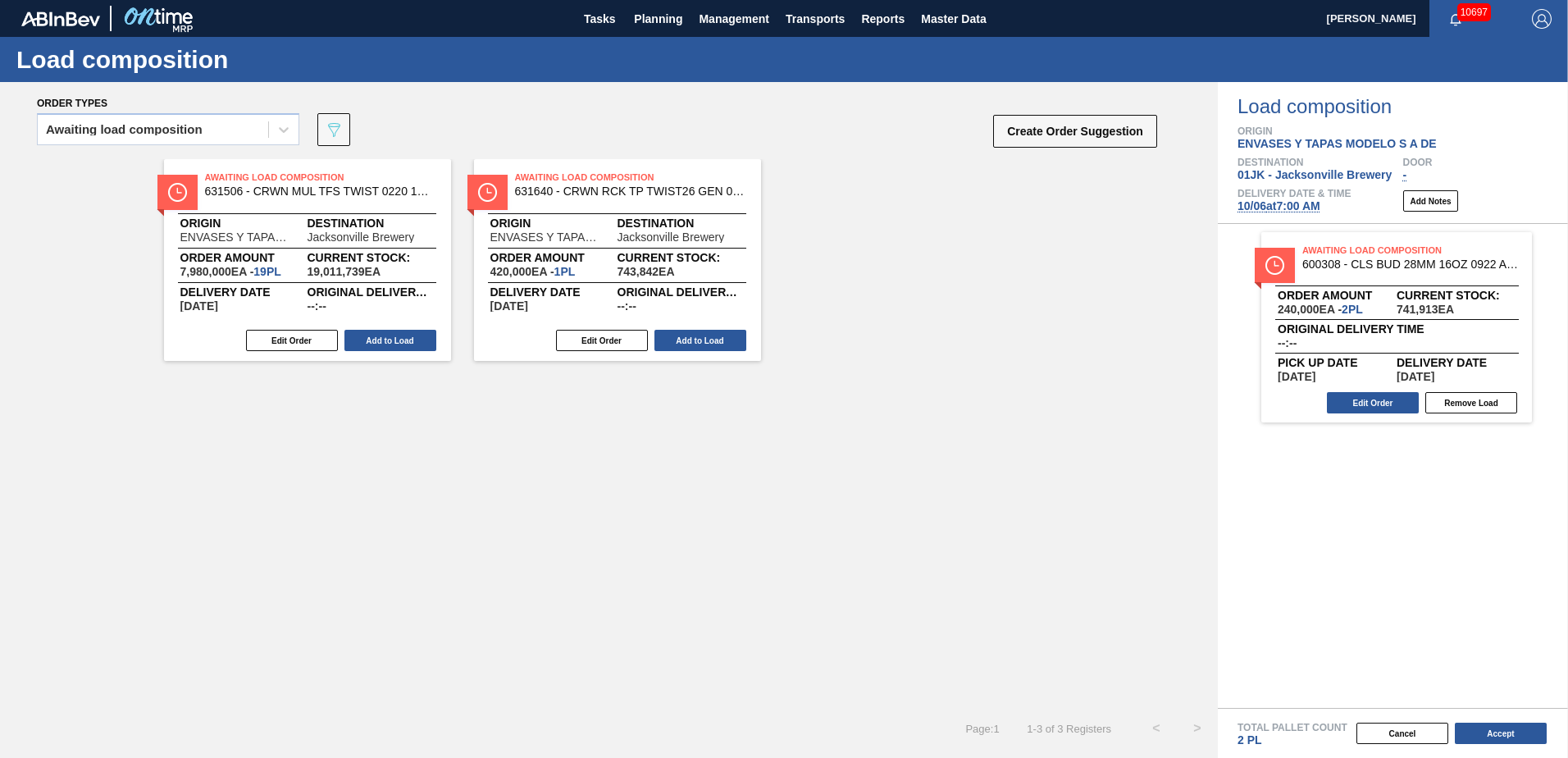
drag, startPoint x: 1416, startPoint y: 311, endPoint x: 1022, endPoint y: 338, distance: 394.9
click at [1029, 337] on div "Order types Awaiting load composition 089F7B8B-B2A5-4AFE-B5C0-19BA573D28AC Crea…" at bounding box center [784, 420] width 1568 height 676
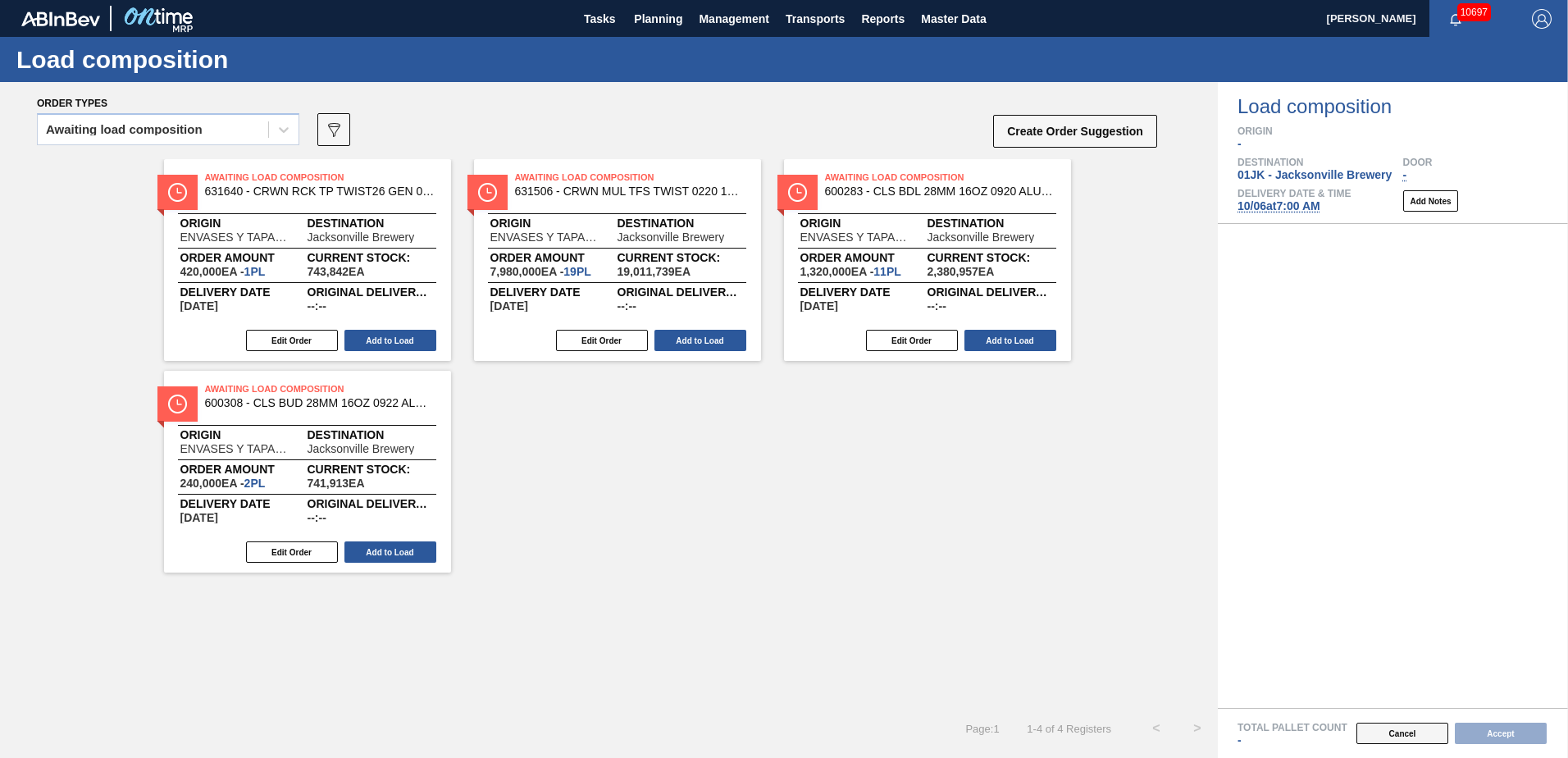
click at [1398, 739] on button "Cancel" at bounding box center [1402, 733] width 92 height 21
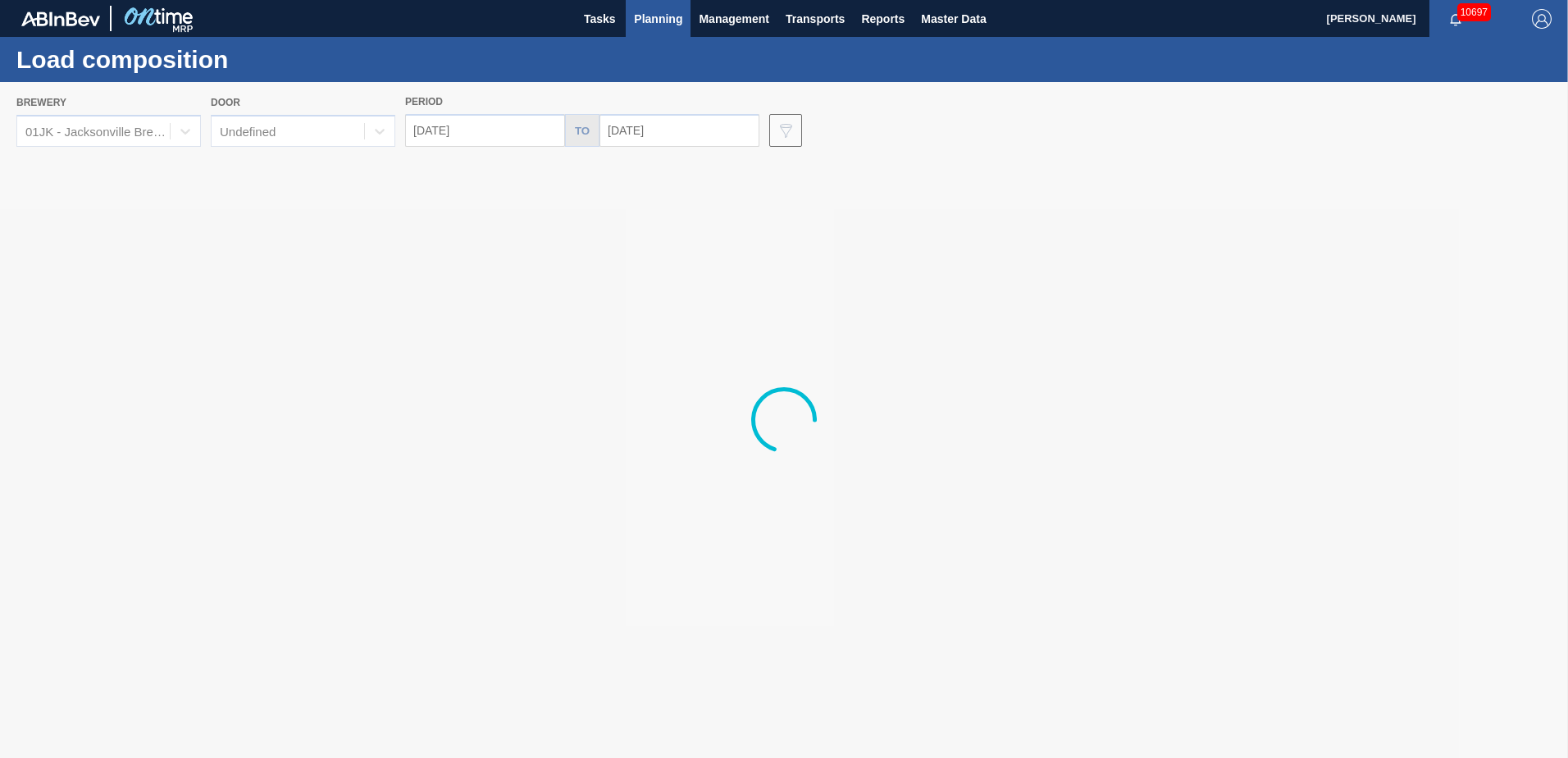
drag, startPoint x: 992, startPoint y: 296, endPoint x: 1178, endPoint y: 304, distance: 186.2
click at [1183, 304] on div at bounding box center [784, 420] width 1568 height 676
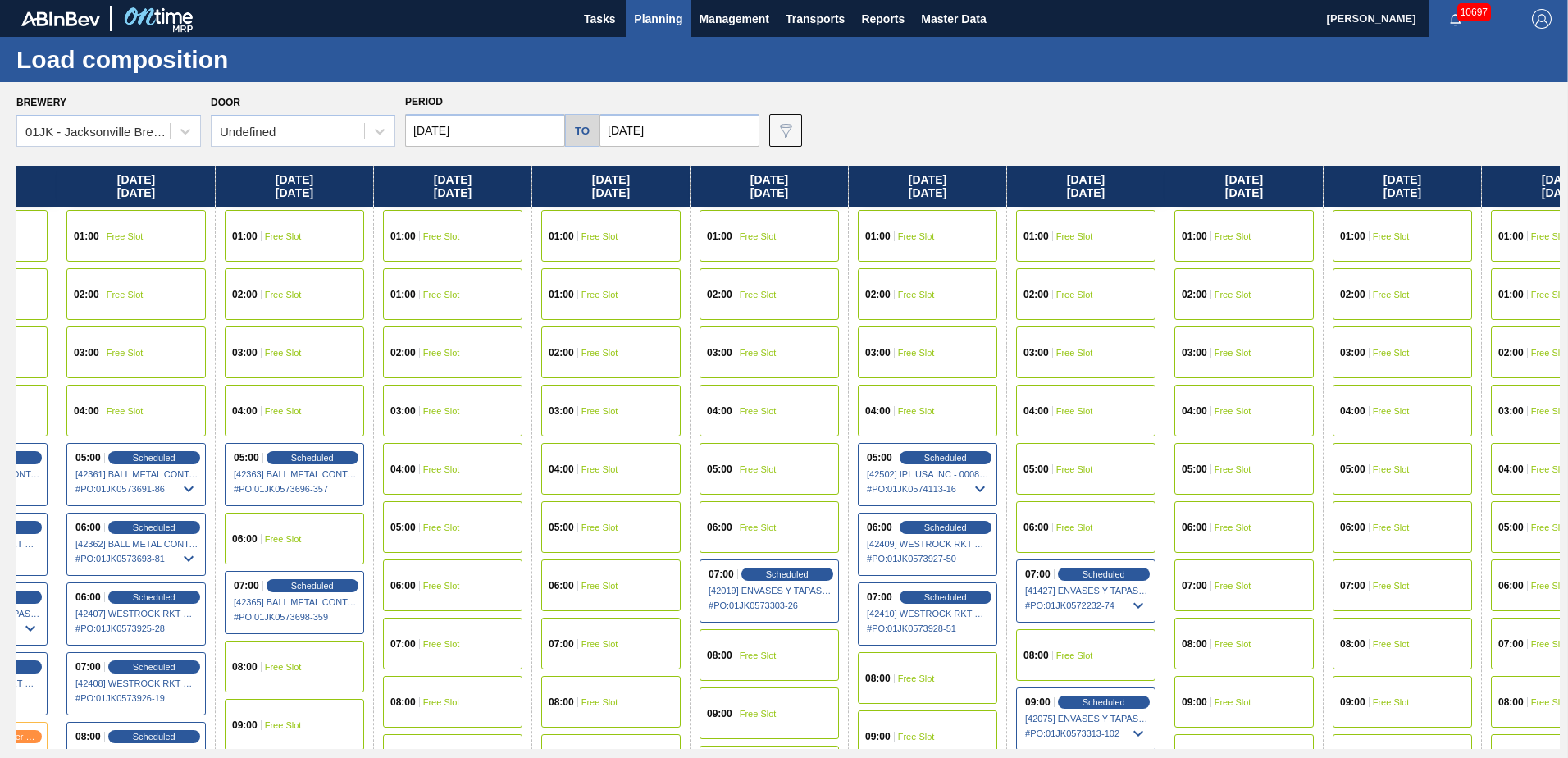
drag, startPoint x: 1392, startPoint y: 406, endPoint x: 460, endPoint y: 386, distance: 932.2
click at [460, 386] on div "Friday 09/12/2025 01:00 Free Slot 02:00 Free Slot 03:00 Free Slot 04:00 Free Sl…" at bounding box center [788, 457] width 1544 height 583
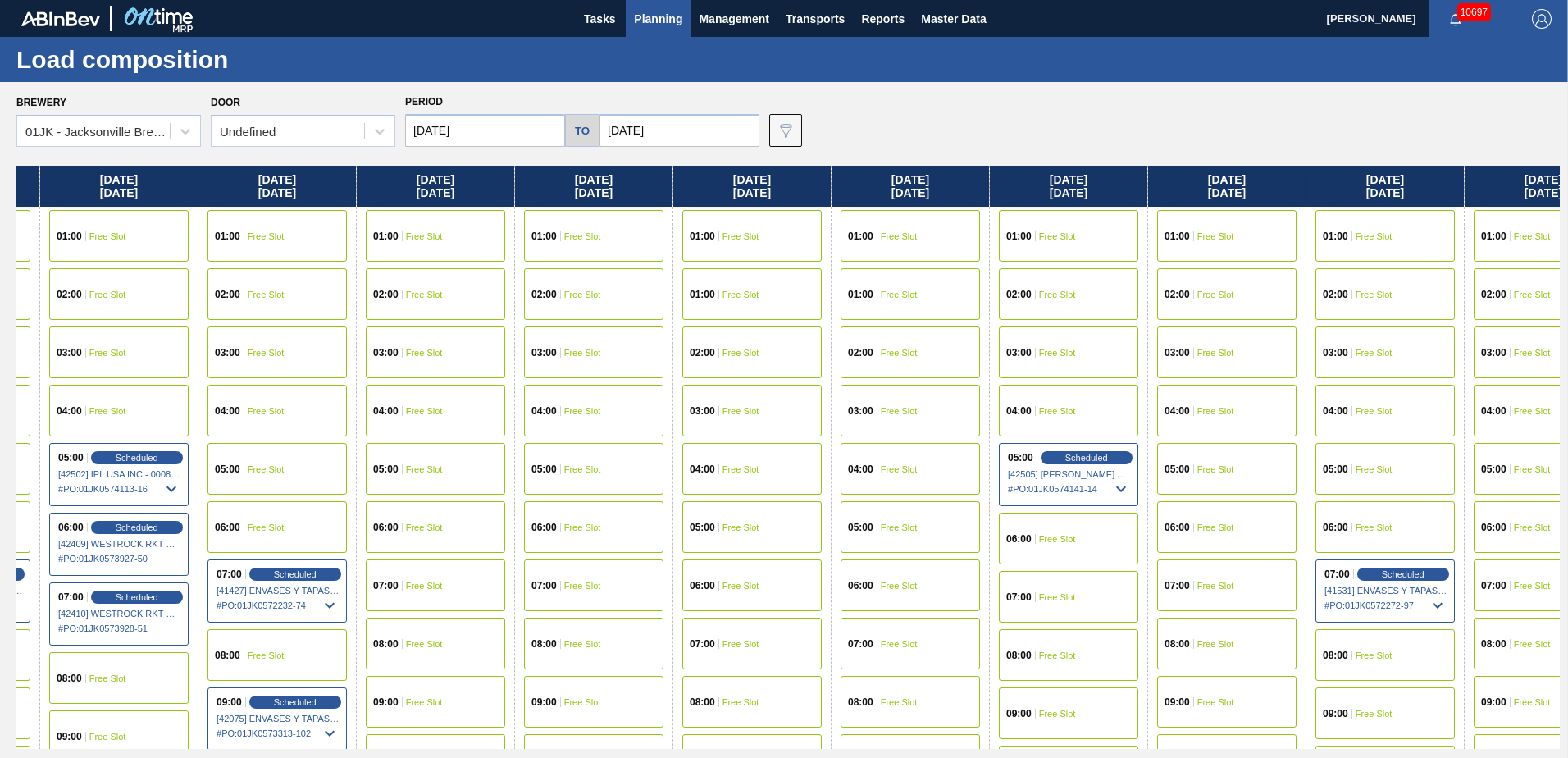
drag, startPoint x: 1408, startPoint y: 360, endPoint x: 533, endPoint y: 412, distance: 876.5
click at [532, 417] on div "Friday 09/12/2025 01:00 Free Slot 02:00 Free Slot 03:00 Free Slot 04:00 Free Sl…" at bounding box center [788, 457] width 1544 height 583
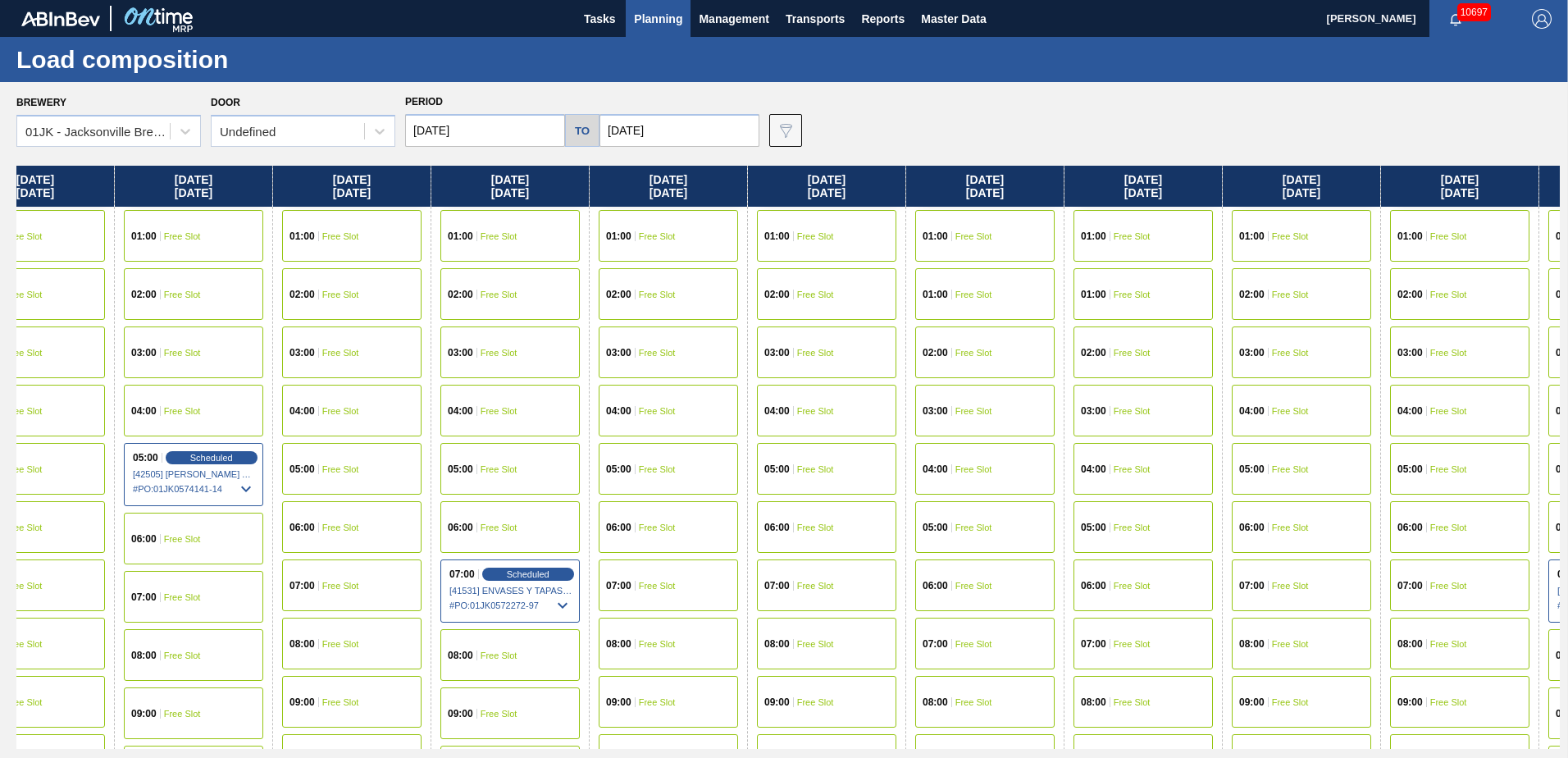
scroll to position [0, 2575]
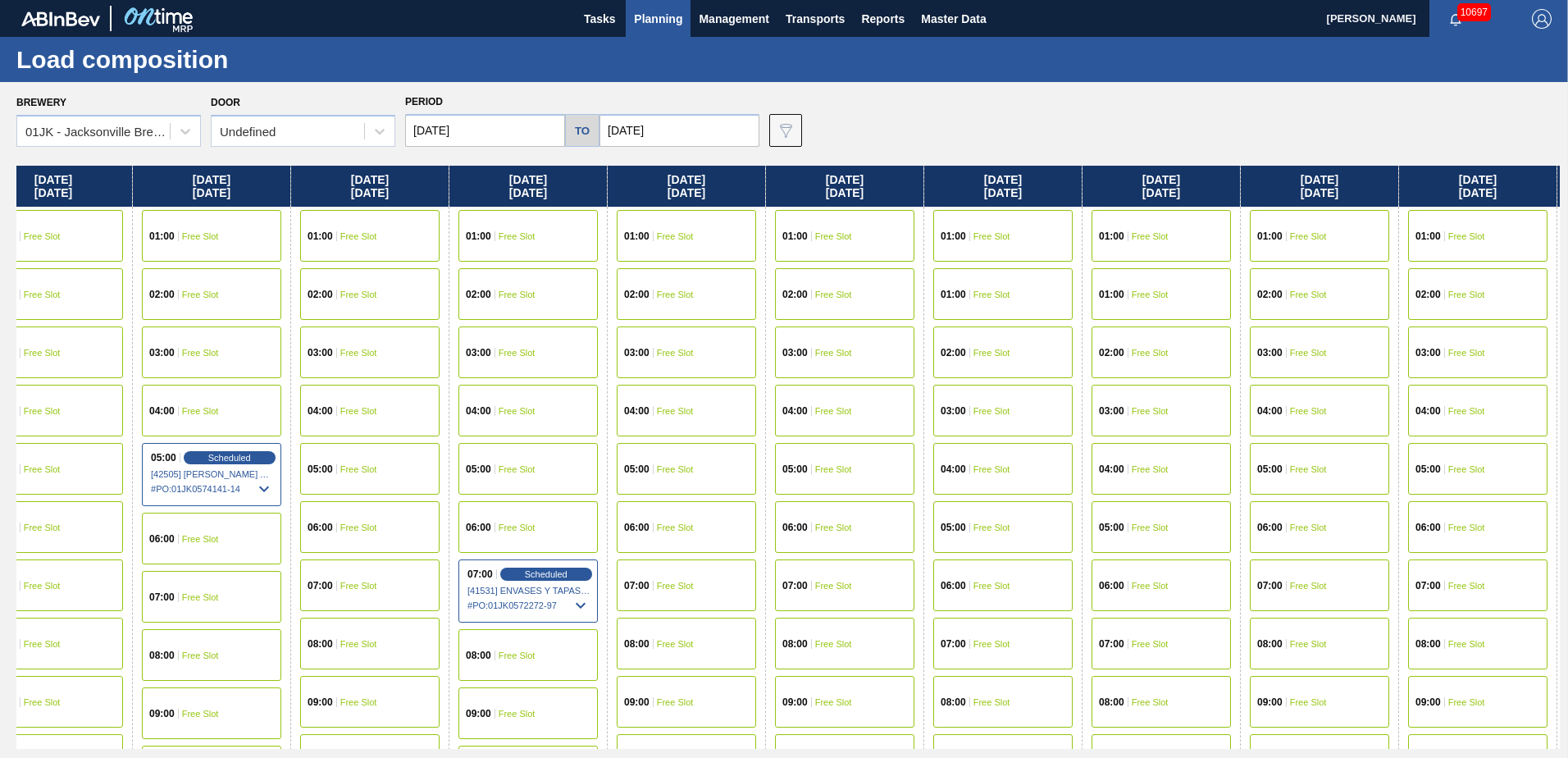
drag, startPoint x: 1261, startPoint y: 401, endPoint x: 436, endPoint y: 399, distance: 825.0
click at [436, 399] on div "Friday 09/12/2025 01:00 Free Slot 02:00 Free Slot 03:00 Free Slot 04:00 Free Sl…" at bounding box center [788, 457] width 1544 height 583
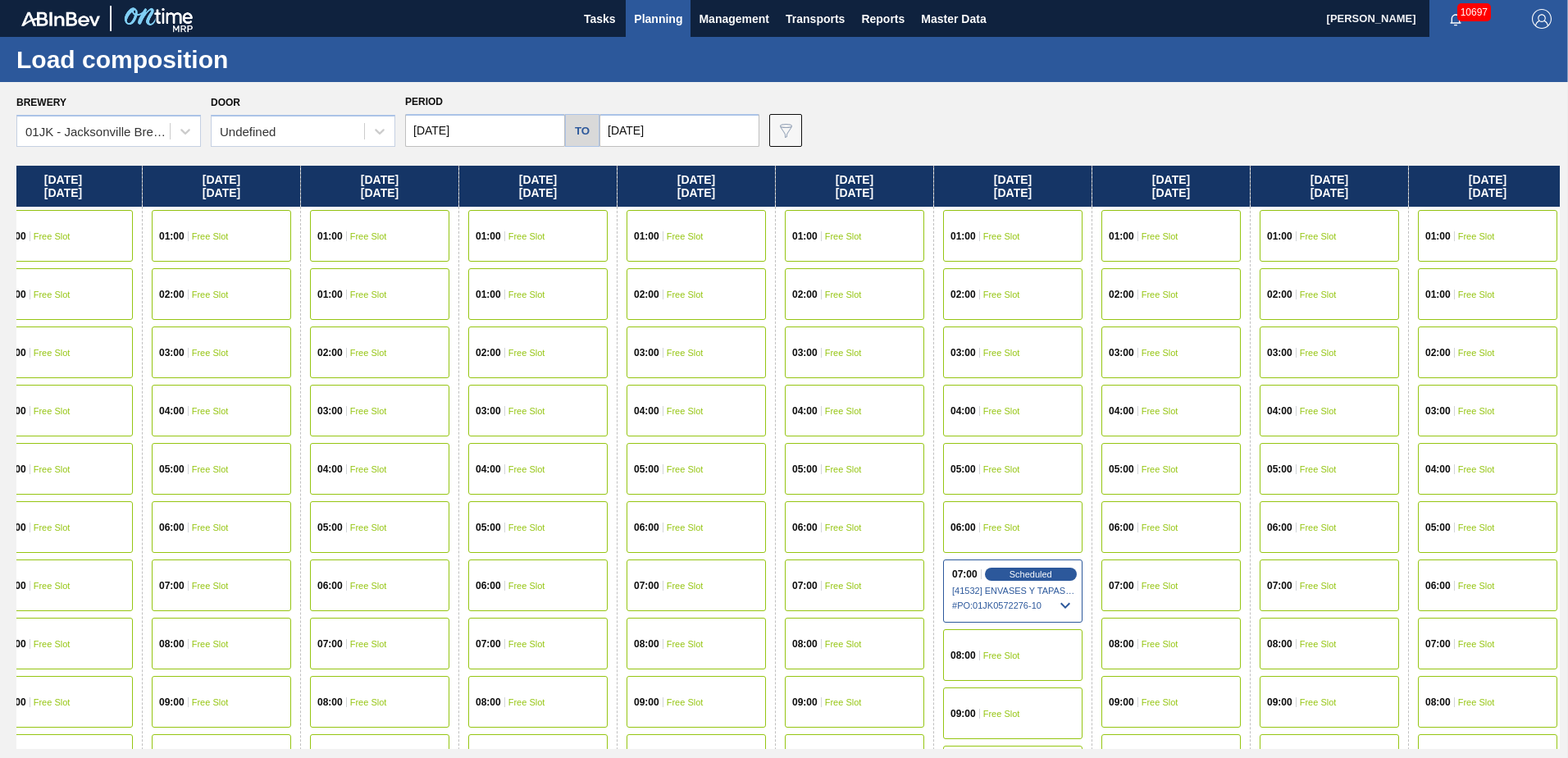
scroll to position [0, 3216]
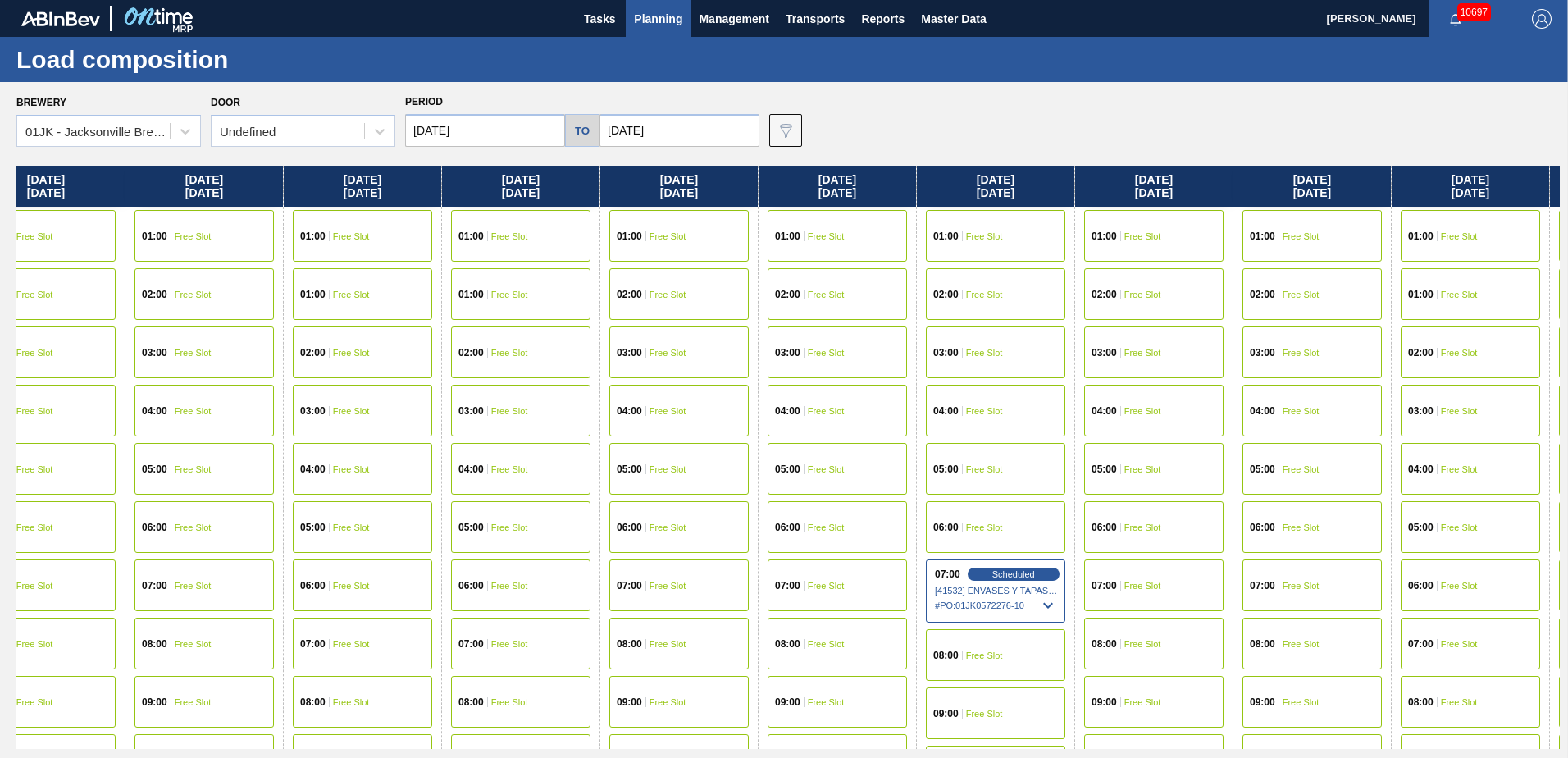
drag, startPoint x: 1040, startPoint y: 366, endPoint x: 708, endPoint y: 366, distance: 332.0
click at [708, 366] on div "Friday 09/12/2025 01:00 Free Slot 02:00 Free Slot 03:00 Free Slot 04:00 Free Sl…" at bounding box center [788, 457] width 1544 height 583
click at [832, 582] on span "Free Slot" at bounding box center [826, 585] width 37 height 10
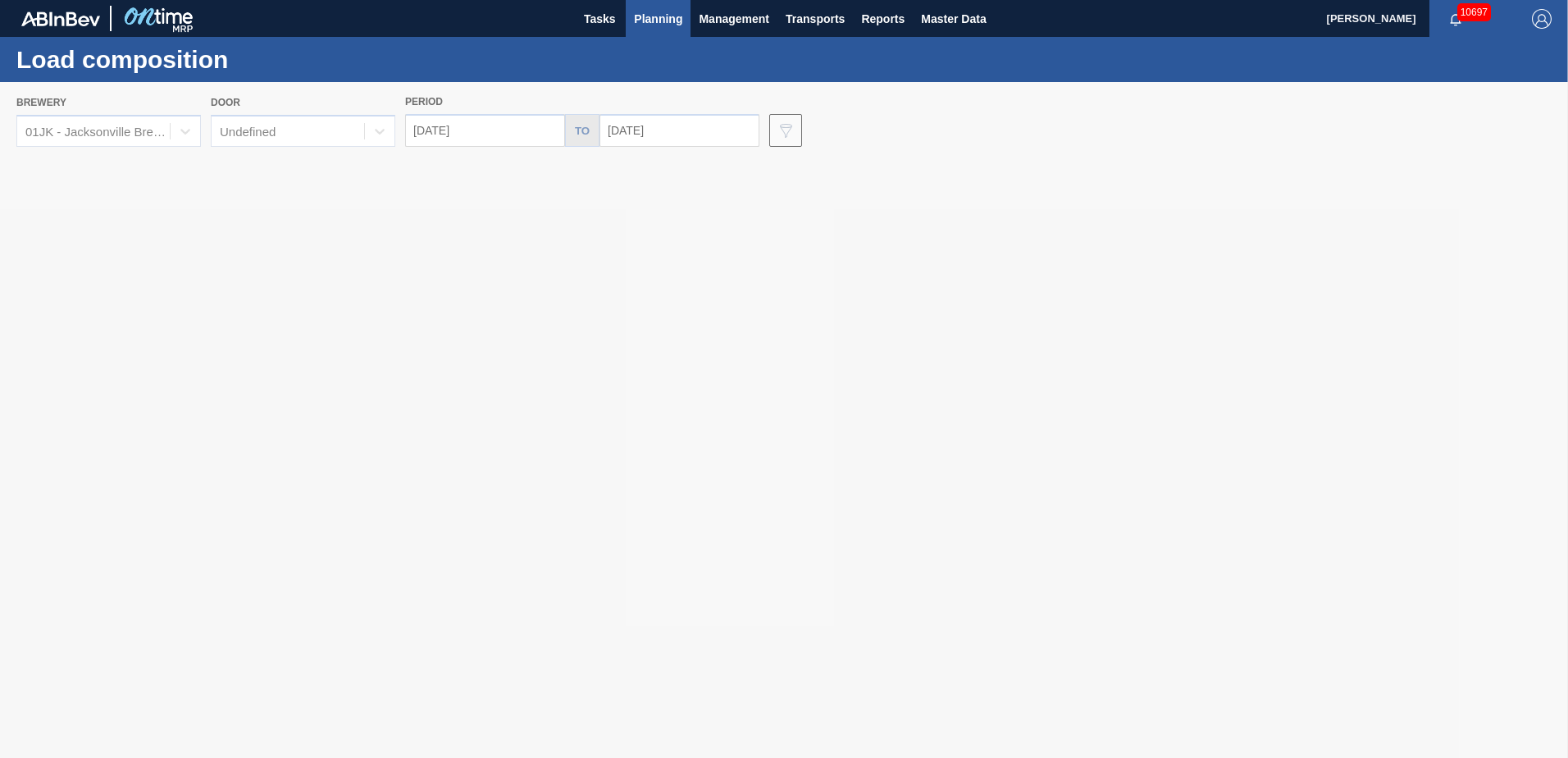
click at [527, 128] on div at bounding box center [784, 420] width 1568 height 676
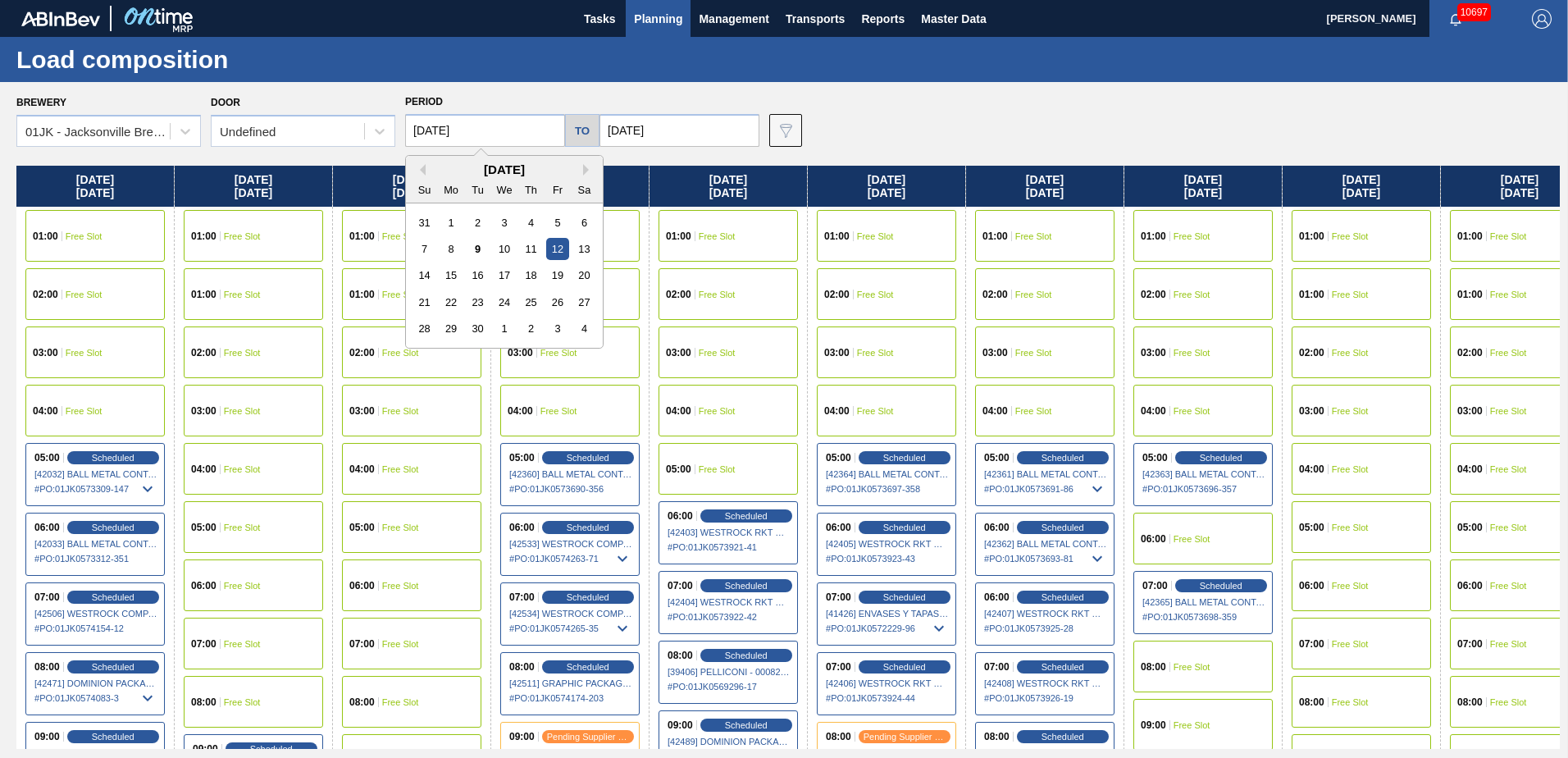
click at [499, 118] on input "09/12/2025" at bounding box center [485, 131] width 160 height 33
click at [429, 332] on div "28" at bounding box center [424, 328] width 22 height 22
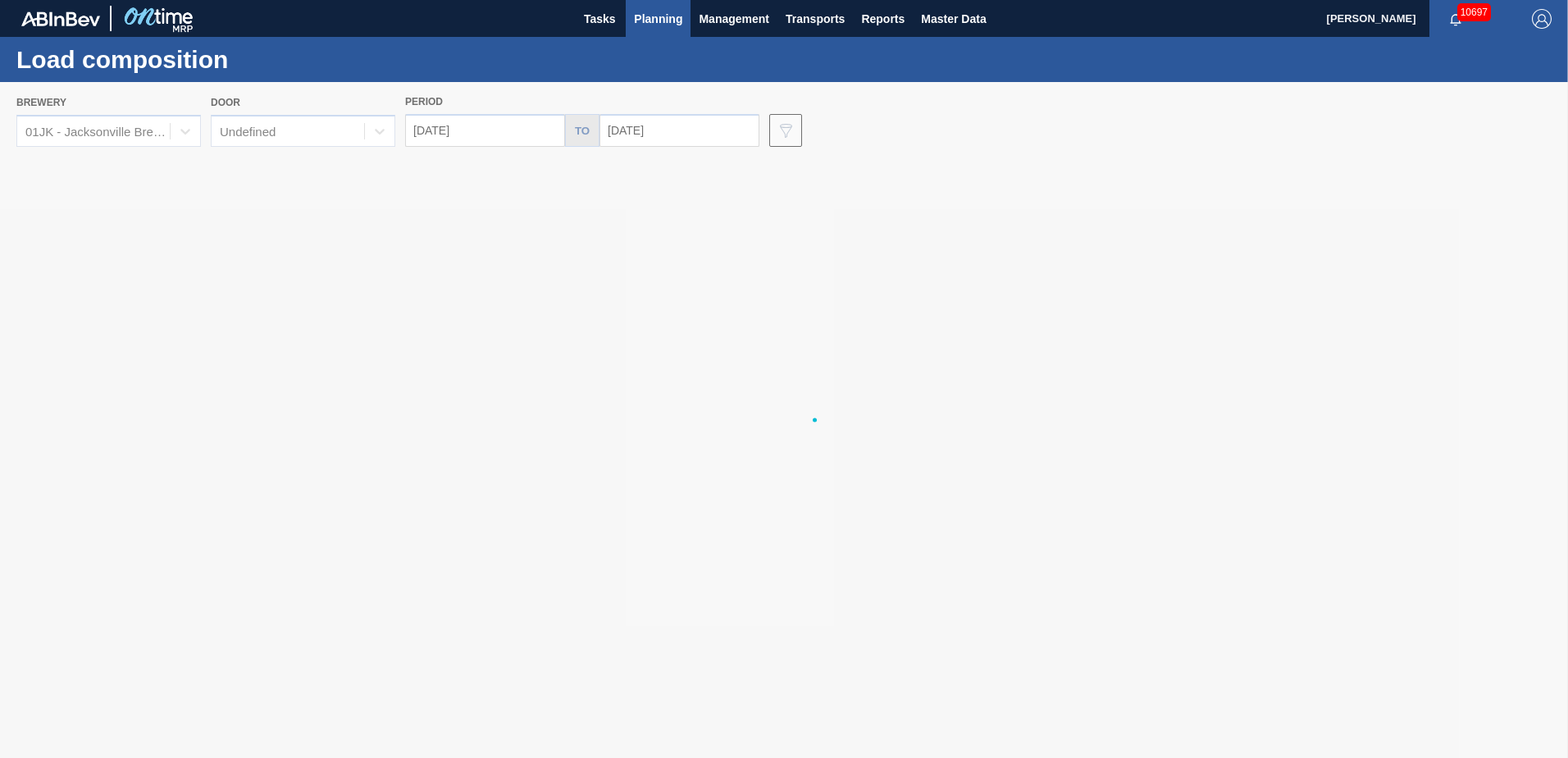
type input "[DATE]"
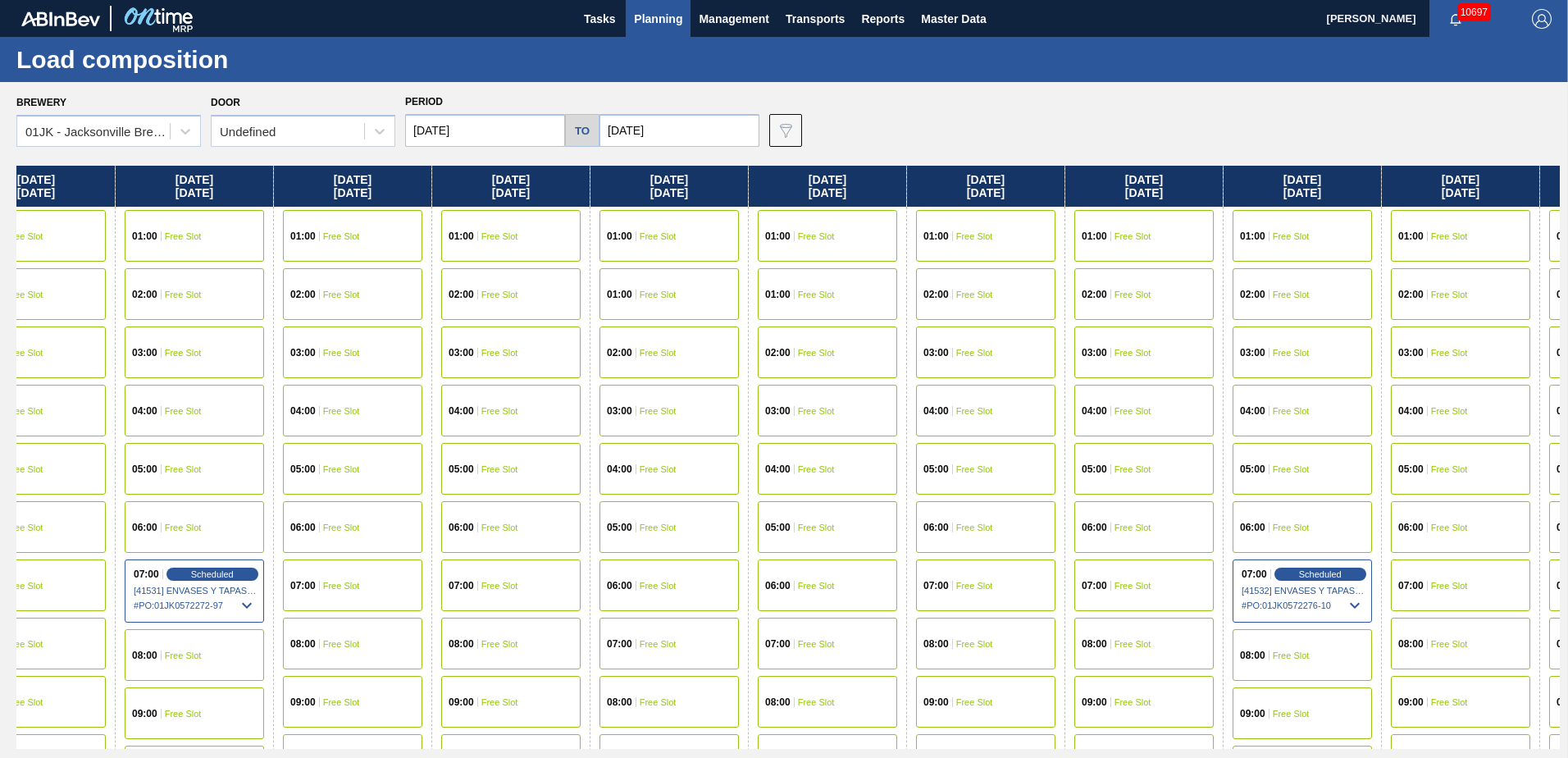
drag, startPoint x: 971, startPoint y: 360, endPoint x: 588, endPoint y: 360, distance: 383.0
click at [586, 361] on div "[DATE] 01:00 Free Slot 01:00 Free Slot 02:00 Free Slot 03:00 Free Slot 04:00 Fr…" at bounding box center [788, 457] width 1544 height 583
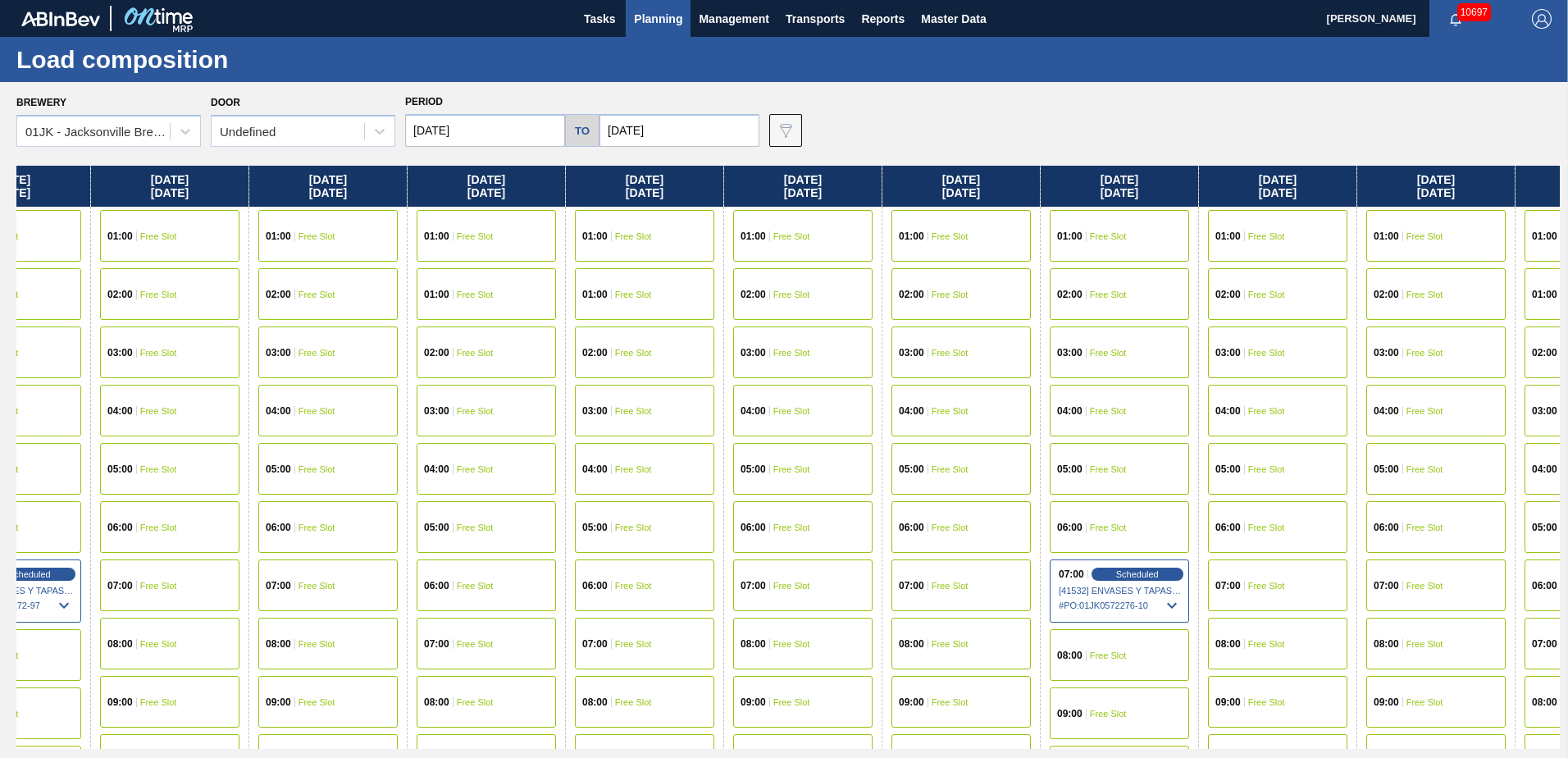
scroll to position [0, 601]
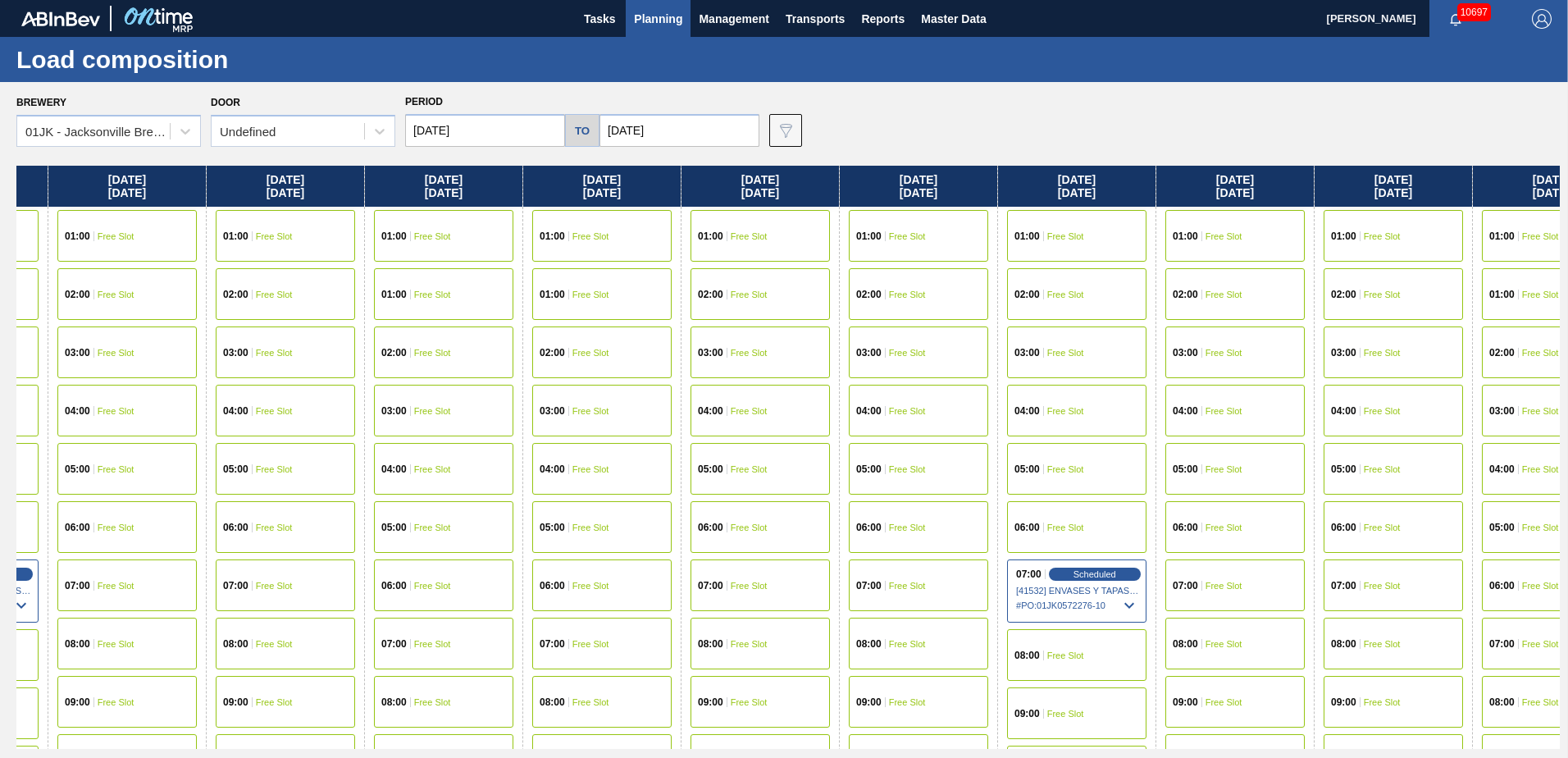
drag, startPoint x: 1171, startPoint y: 393, endPoint x: 930, endPoint y: 400, distance: 241.1
click at [930, 400] on div "[DATE] 01:00 Free Slot 01:00 Free Slot 02:00 Free Slot 03:00 Free Slot 04:00 Fr…" at bounding box center [788, 457] width 1544 height 583
click at [778, 594] on div "07:00 Free Slot" at bounding box center [760, 584] width 140 height 51
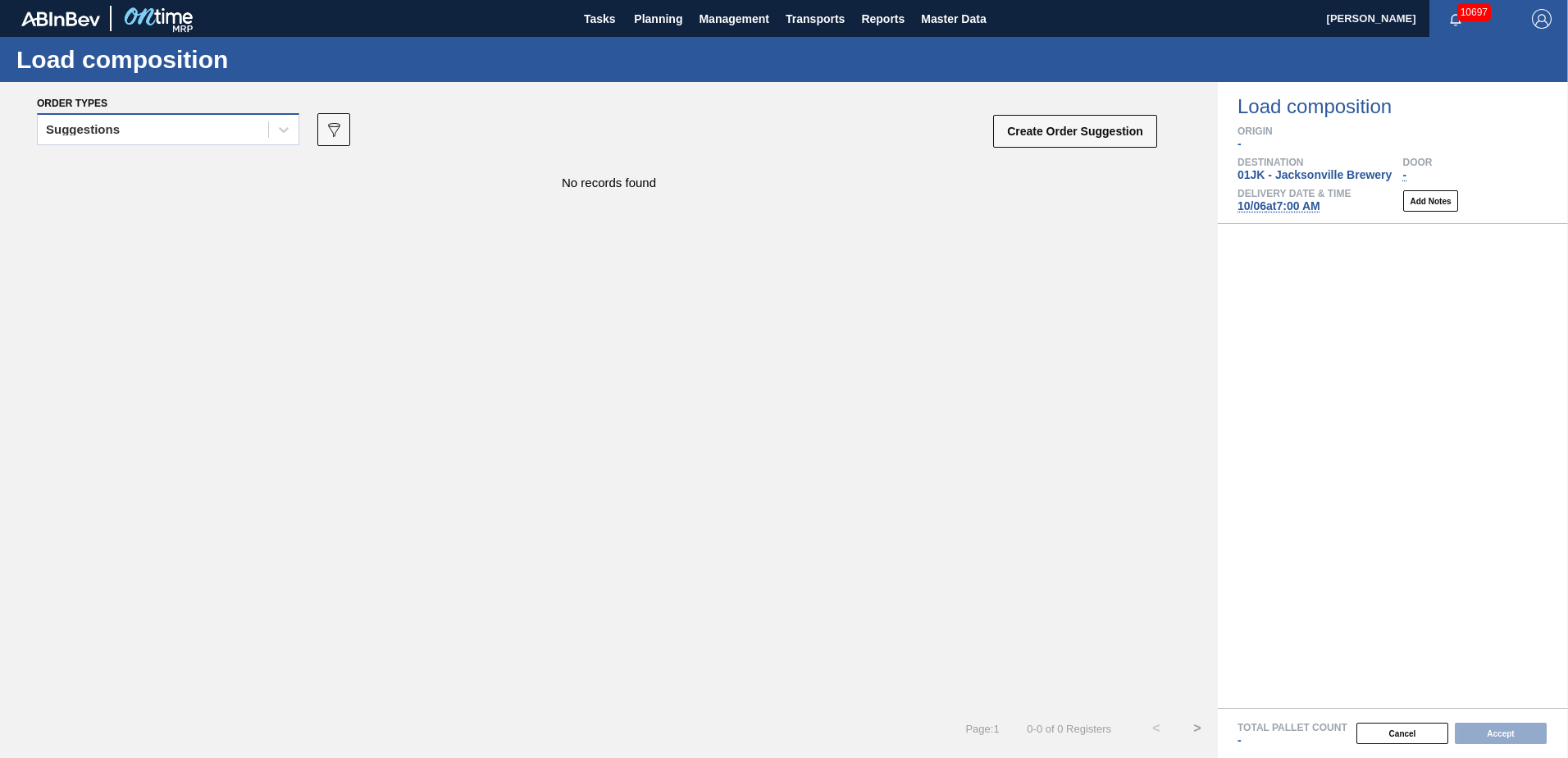
click at [258, 141] on div "Suggestions" at bounding box center [153, 130] width 231 height 24
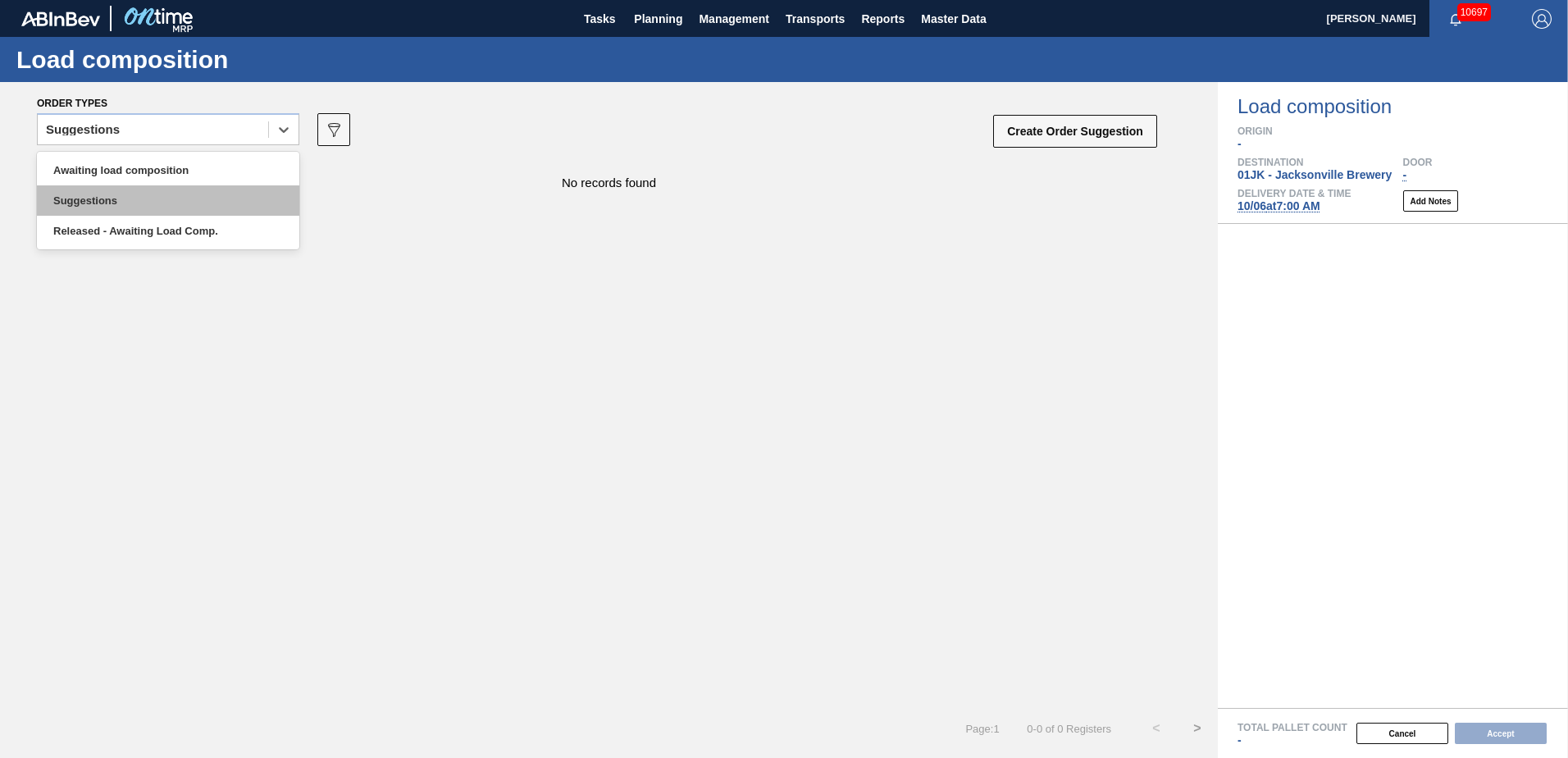
click at [190, 185] on div "Suggestions" at bounding box center [168, 200] width 263 height 30
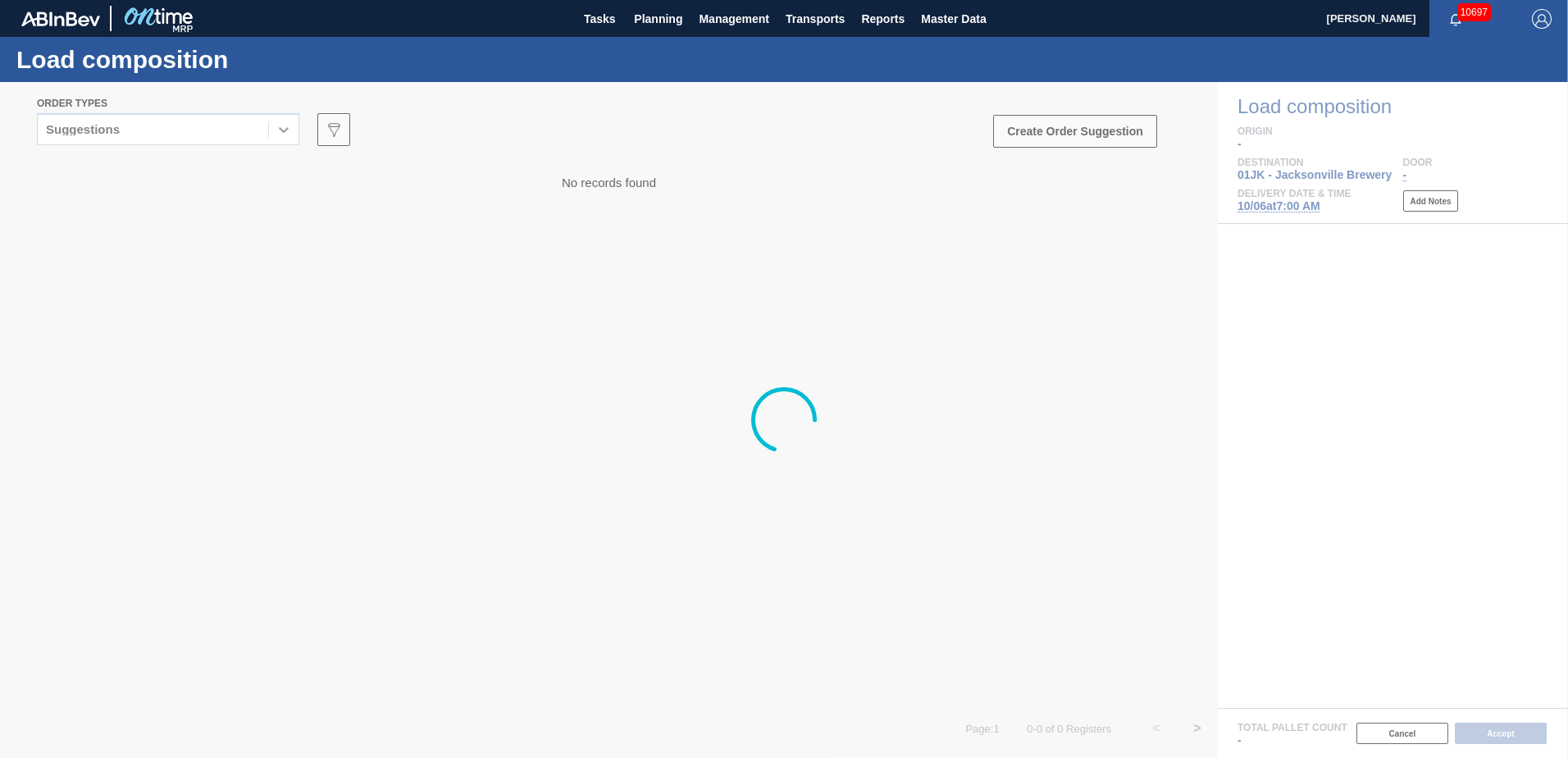
click at [199, 134] on div "Suggestions" at bounding box center [153, 130] width 231 height 24
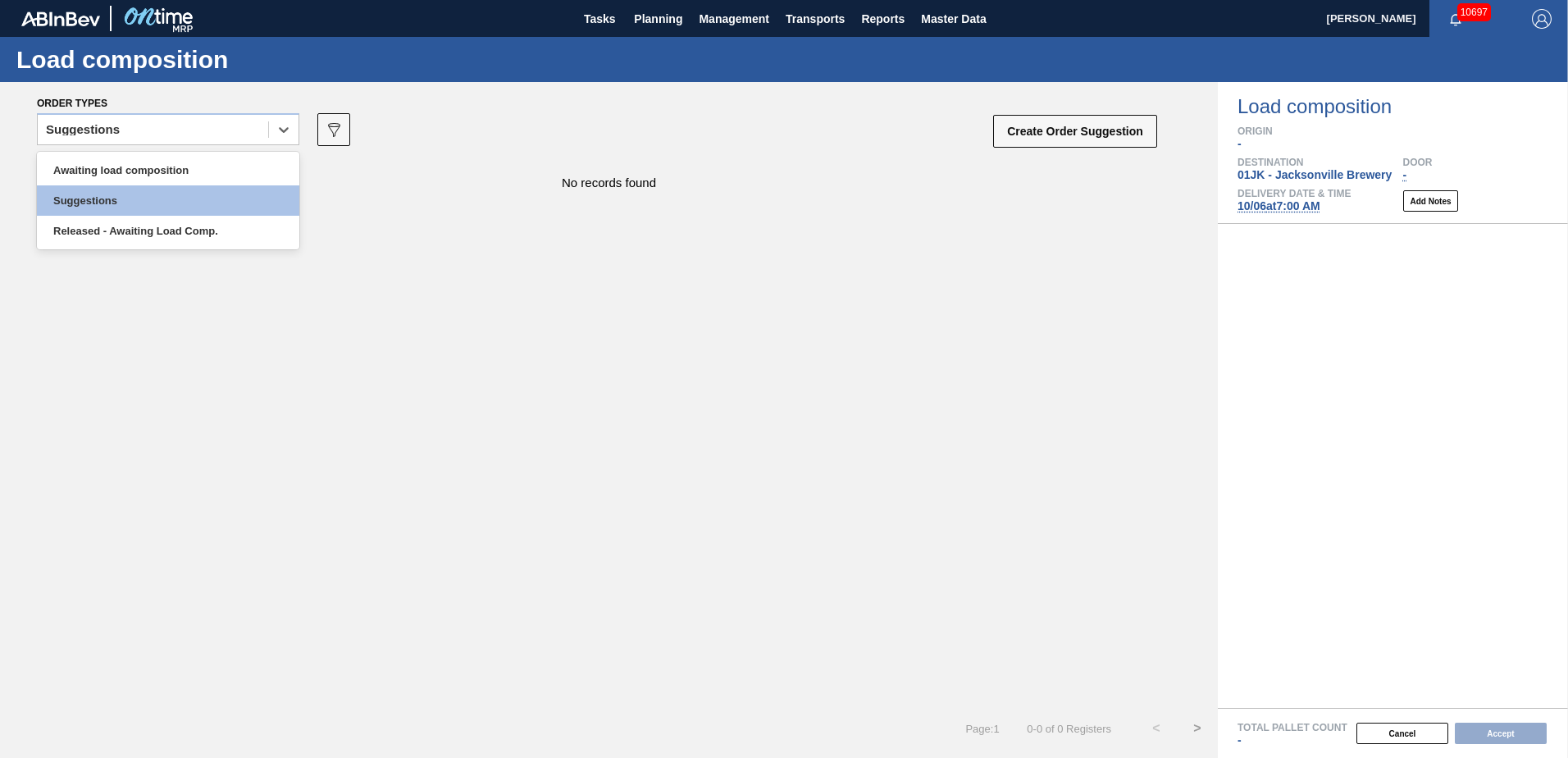
click at [194, 152] on div "Awaiting load composition Suggestions Released - Awaiting Load Comp." at bounding box center [168, 200] width 263 height 98
click at [193, 162] on div "Awaiting load composition" at bounding box center [168, 170] width 263 height 30
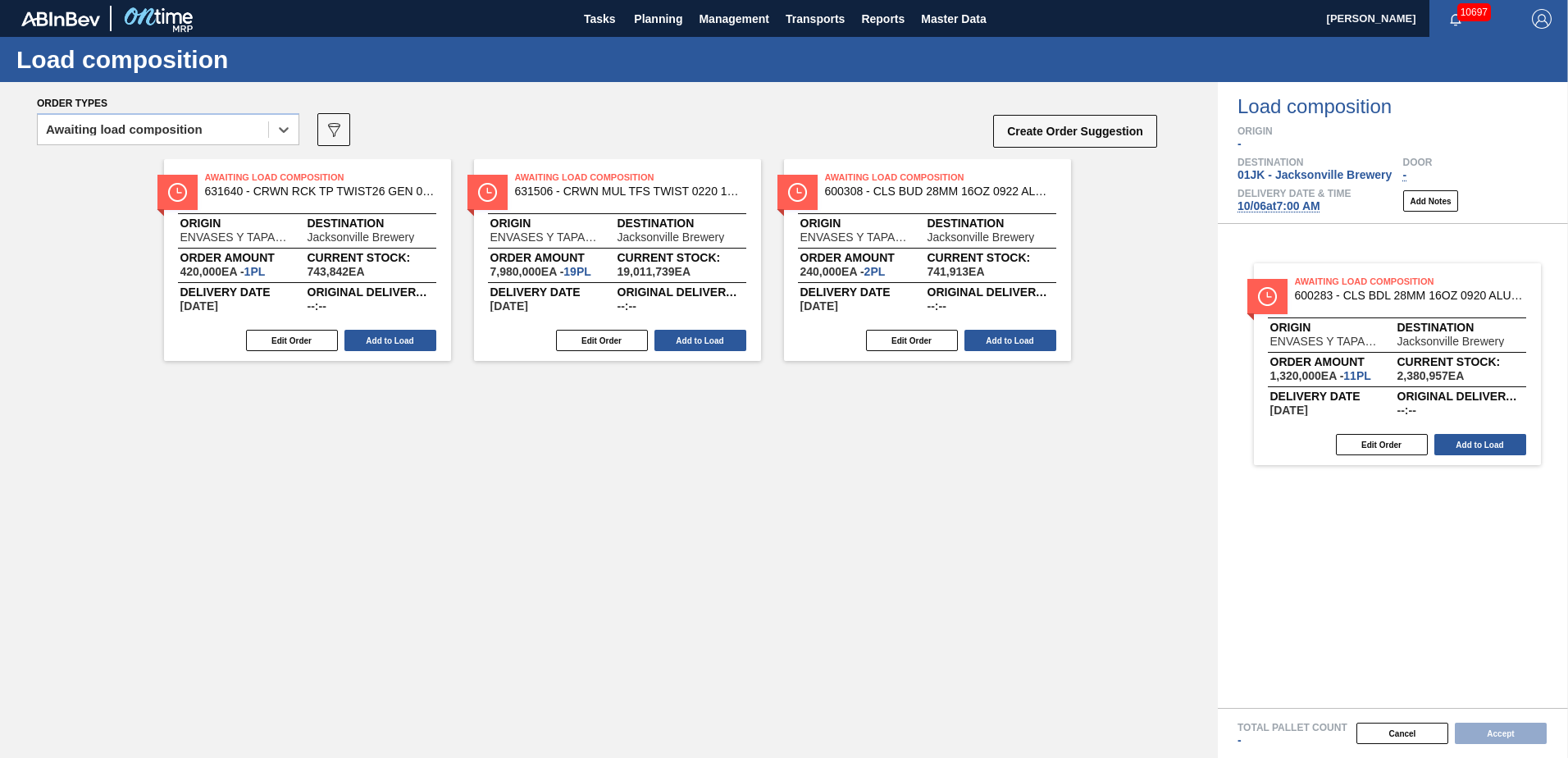
drag, startPoint x: 924, startPoint y: 288, endPoint x: 1337, endPoint y: 343, distance: 416.6
click at [1337, 343] on div "Order types option Awaiting load composition, selected. Select is focused ,type…" at bounding box center [784, 420] width 1568 height 676
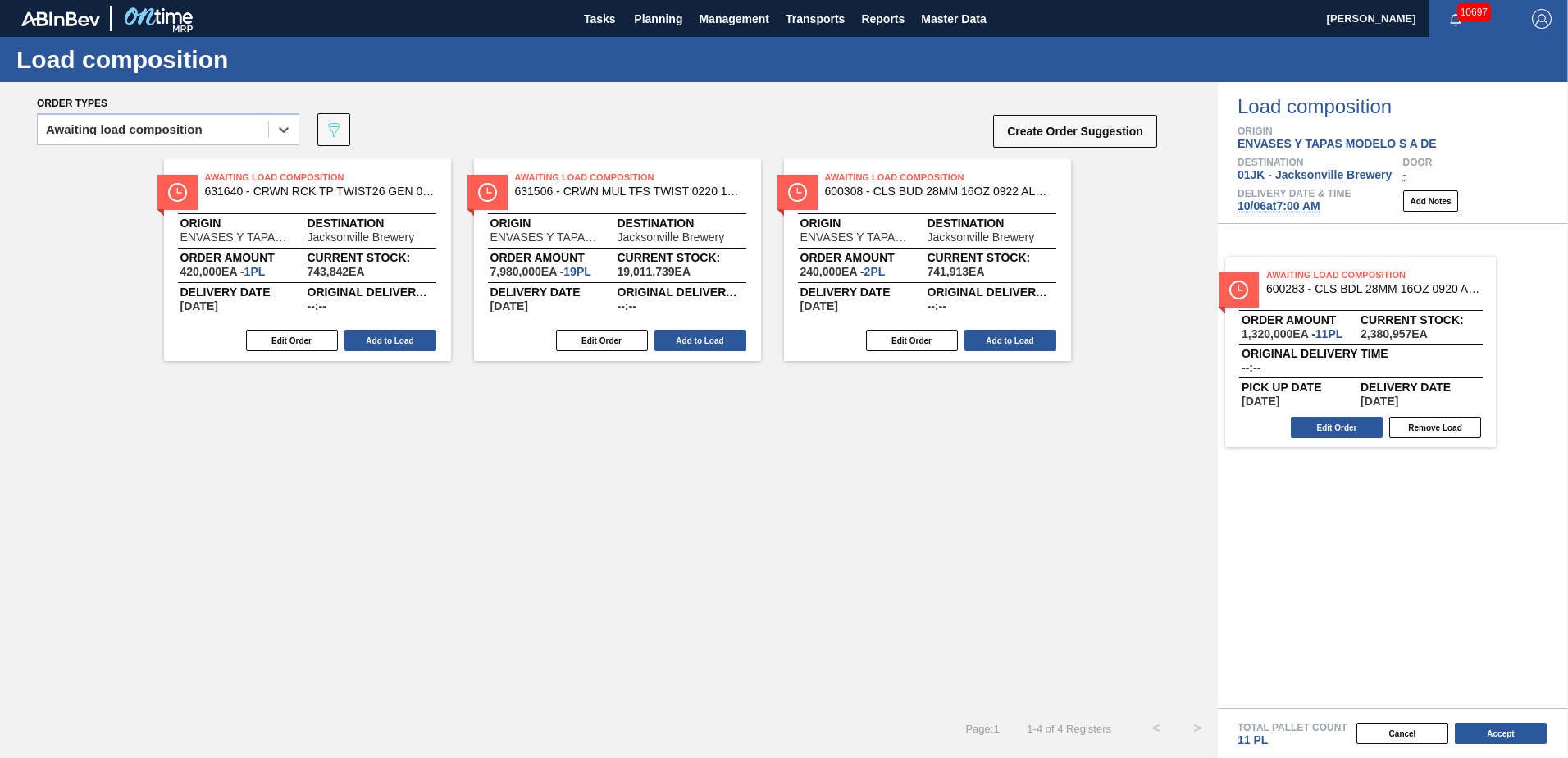
drag, startPoint x: 1386, startPoint y: 271, endPoint x: 838, endPoint y: 451, distance: 576.8
click at [838, 451] on div "Order types option Awaiting load composition, selected. Select is focused ,type…" at bounding box center [784, 420] width 1568 height 676
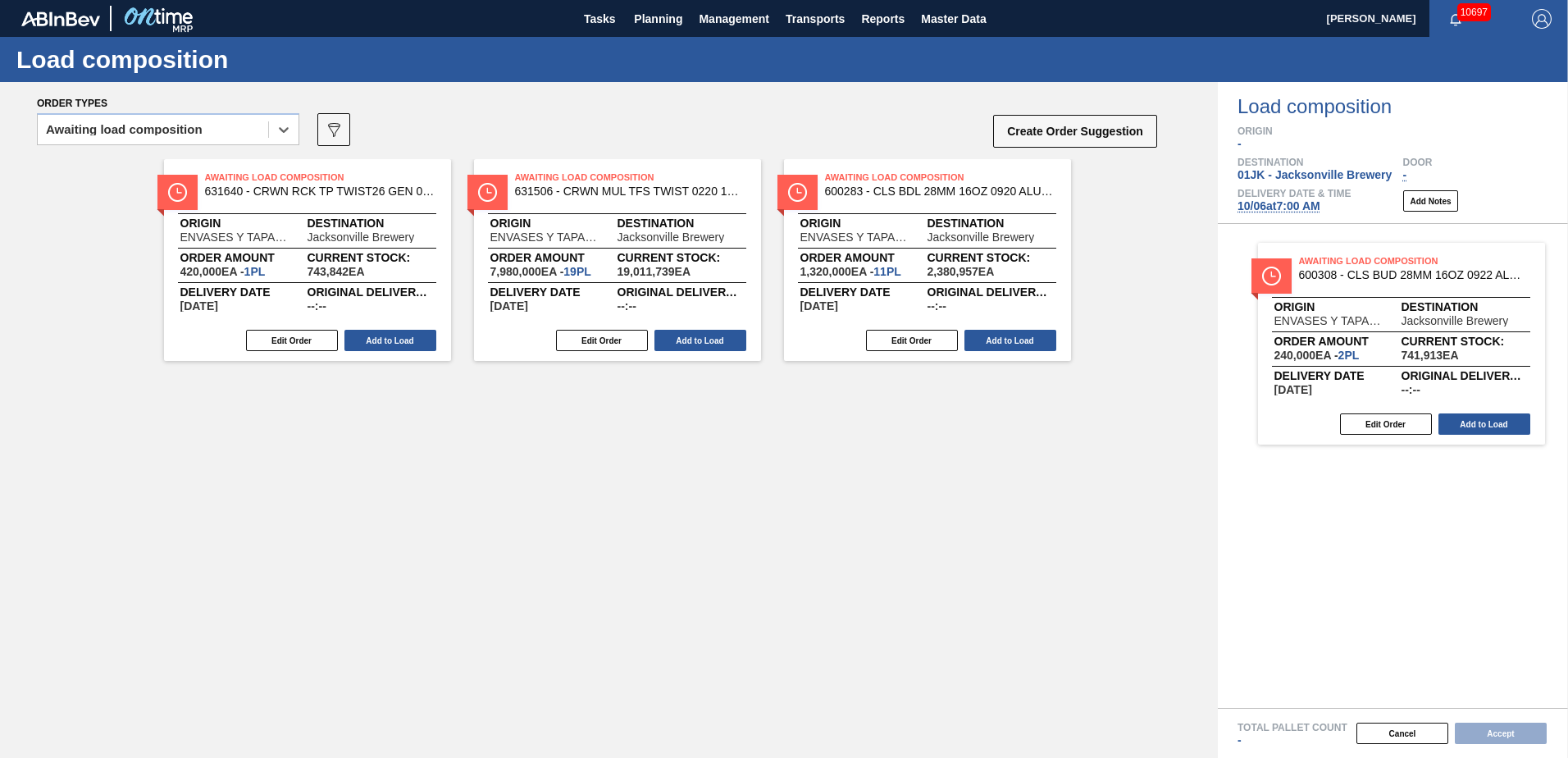
drag, startPoint x: 326, startPoint y: 448, endPoint x: 1424, endPoint y: 316, distance: 1105.9
click at [1424, 316] on div "Order types option Awaiting load composition, selected. Select is focused ,type…" at bounding box center [784, 420] width 1568 height 676
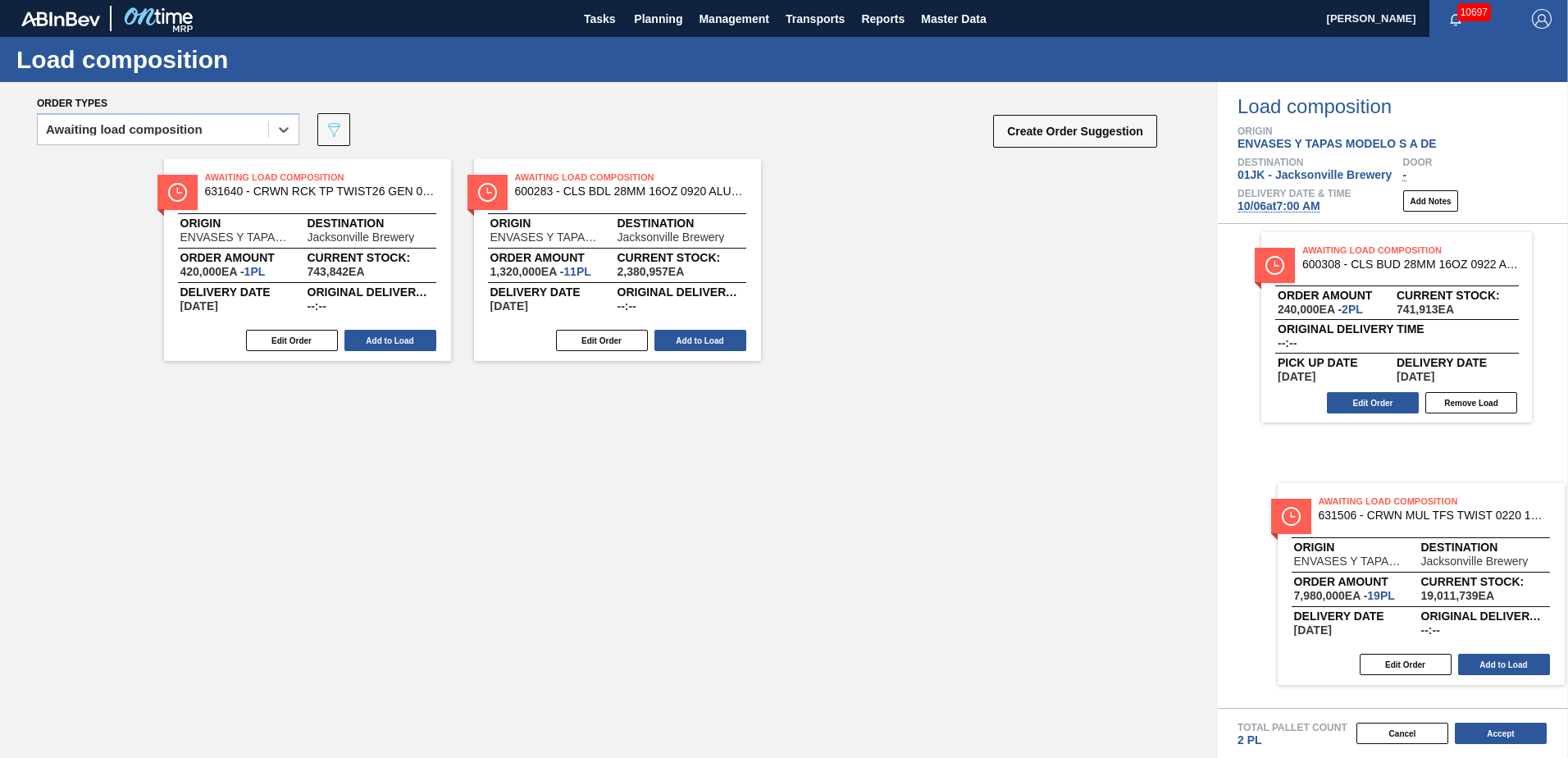
drag, startPoint x: 550, startPoint y: 203, endPoint x: 1360, endPoint y: 523, distance: 870.9
click at [1362, 524] on div "Order types option Awaiting load composition, selected. Select is focused ,type…" at bounding box center [784, 420] width 1568 height 676
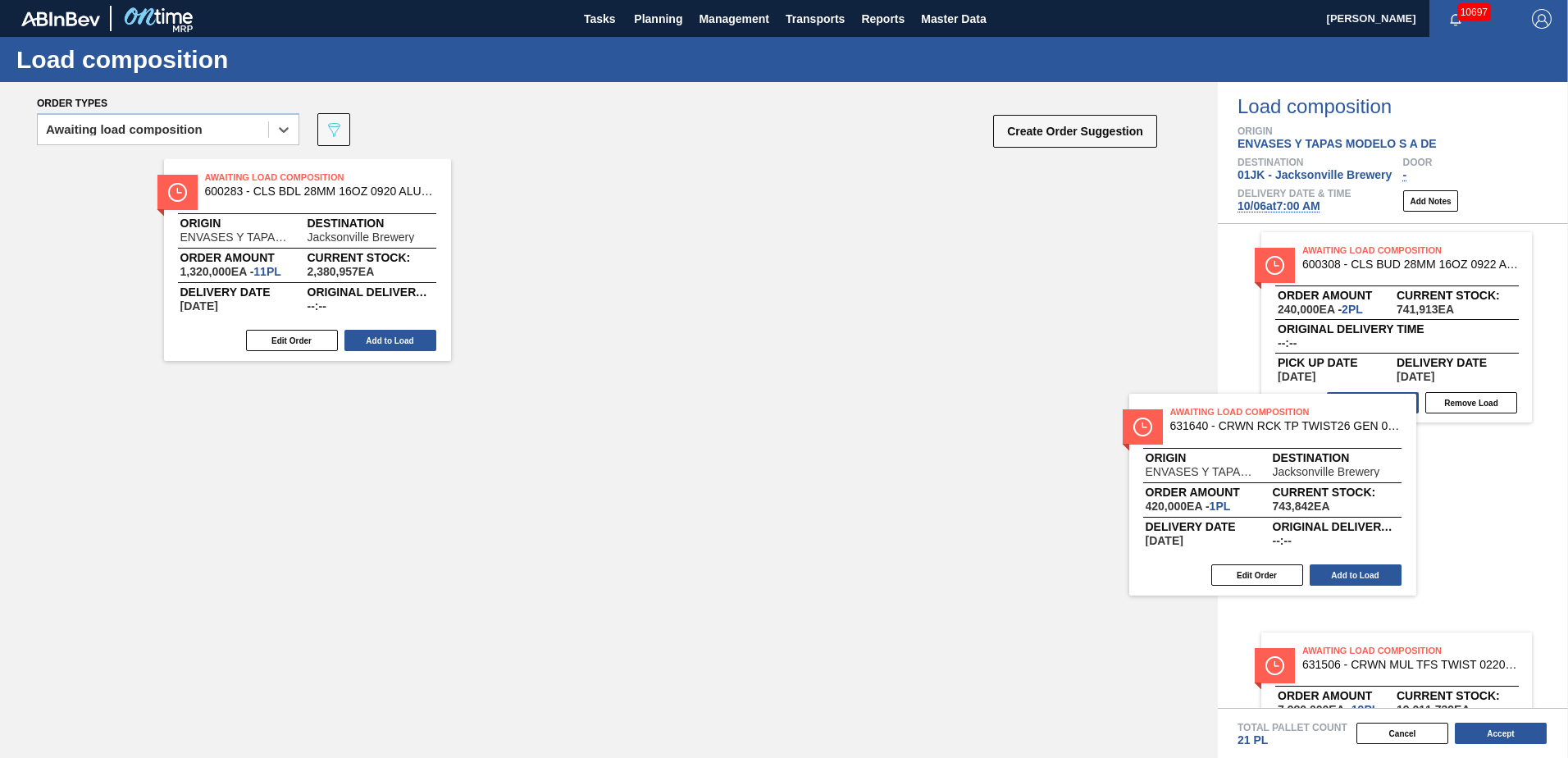
drag, startPoint x: 274, startPoint y: 184, endPoint x: 1257, endPoint y: 433, distance: 1014.0
click at [1257, 433] on div "Order types option Awaiting load composition, selected. Select is focused ,type…" at bounding box center [784, 420] width 1568 height 676
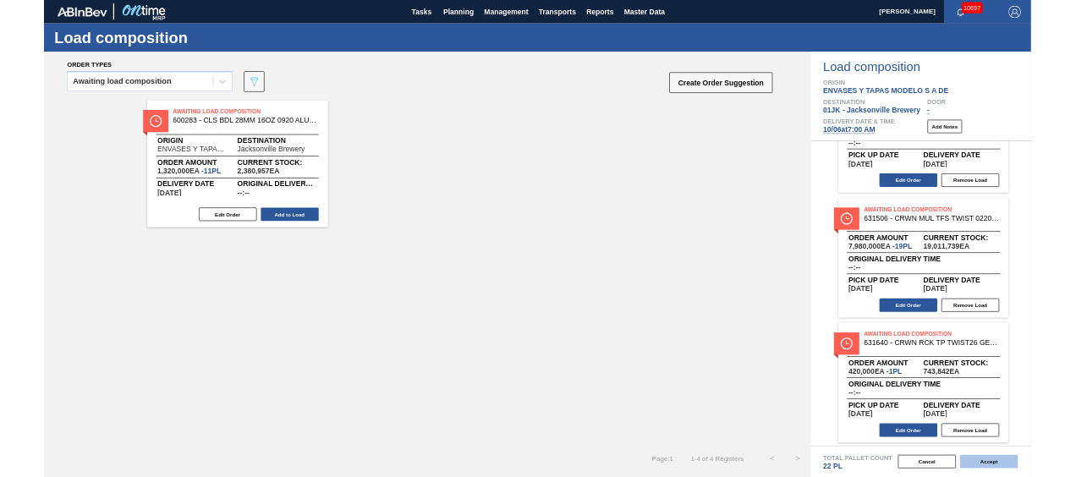
scroll to position [123, 0]
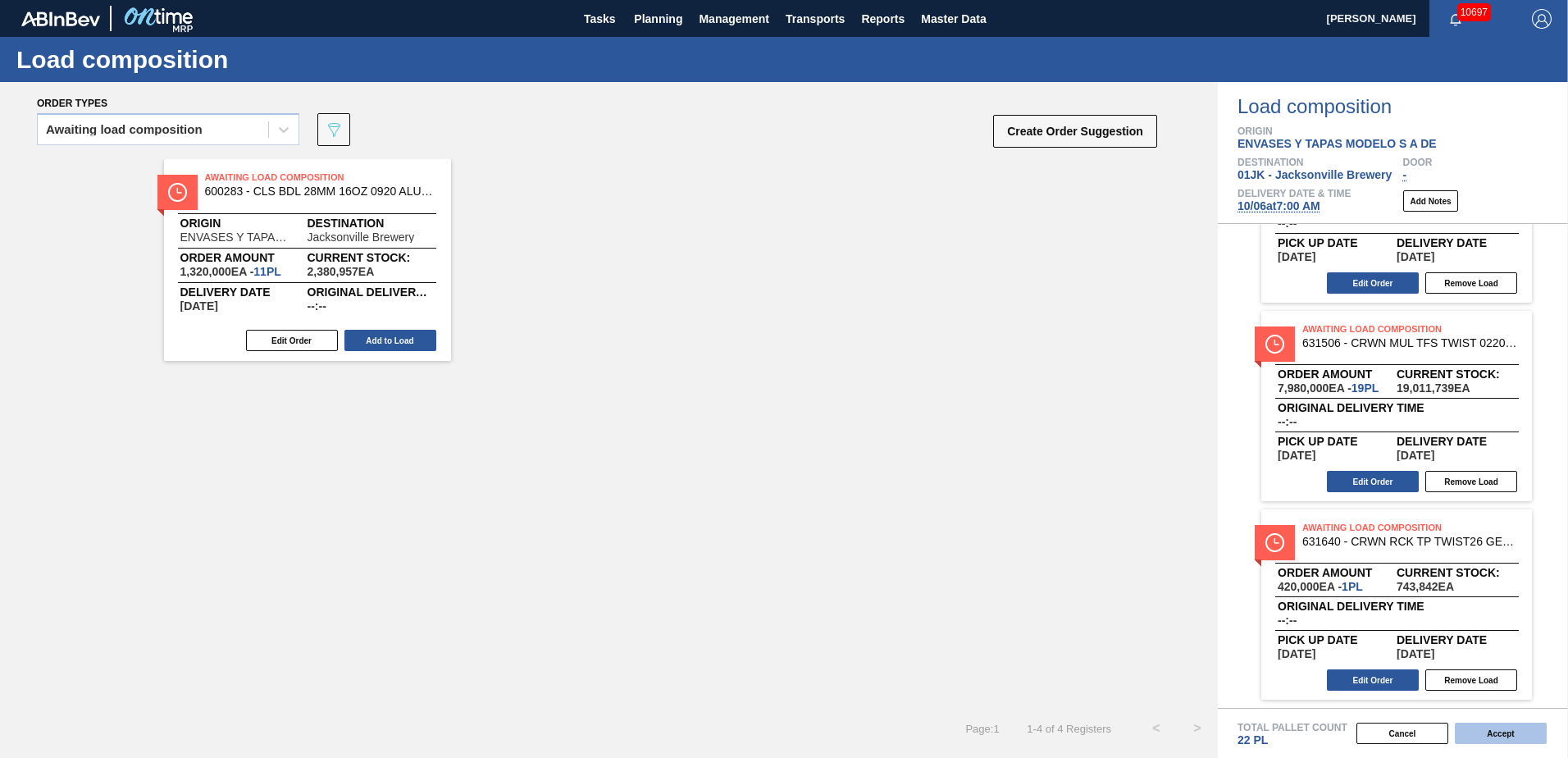
click at [1481, 727] on button "Accept" at bounding box center [1501, 733] width 92 height 21
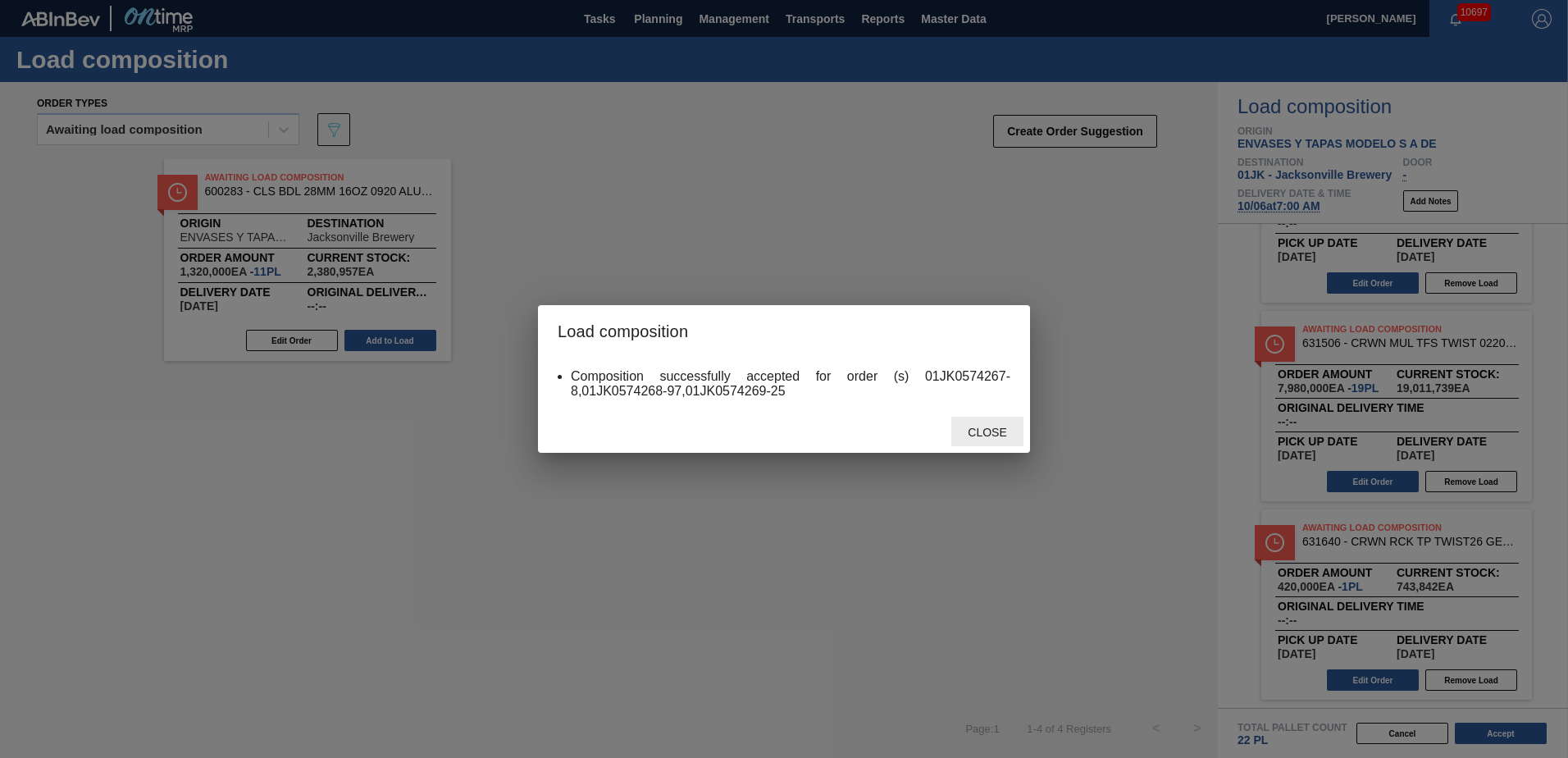
click at [1008, 418] on div "Close" at bounding box center [987, 431] width 72 height 30
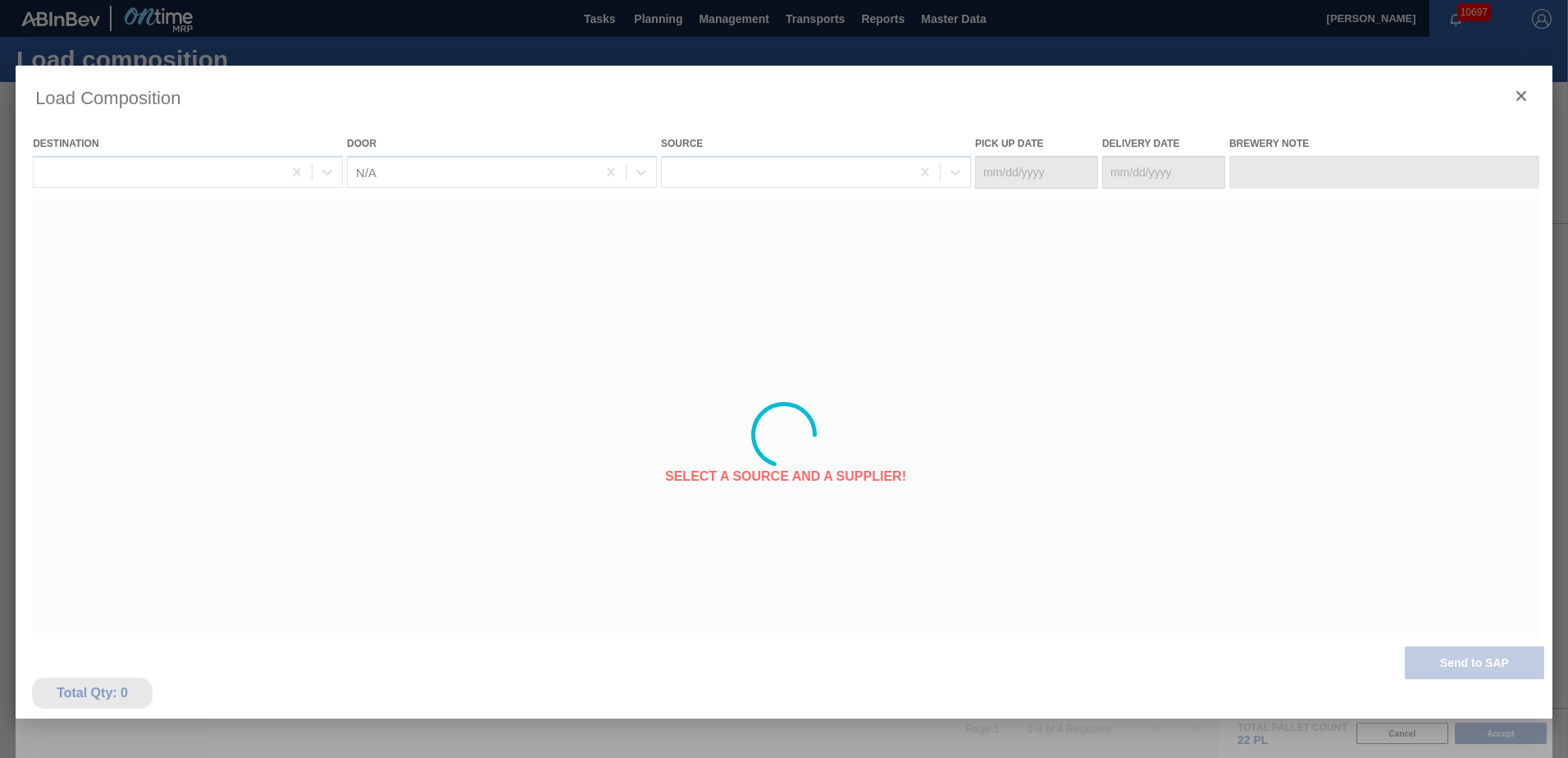
type Date "[DATE]"
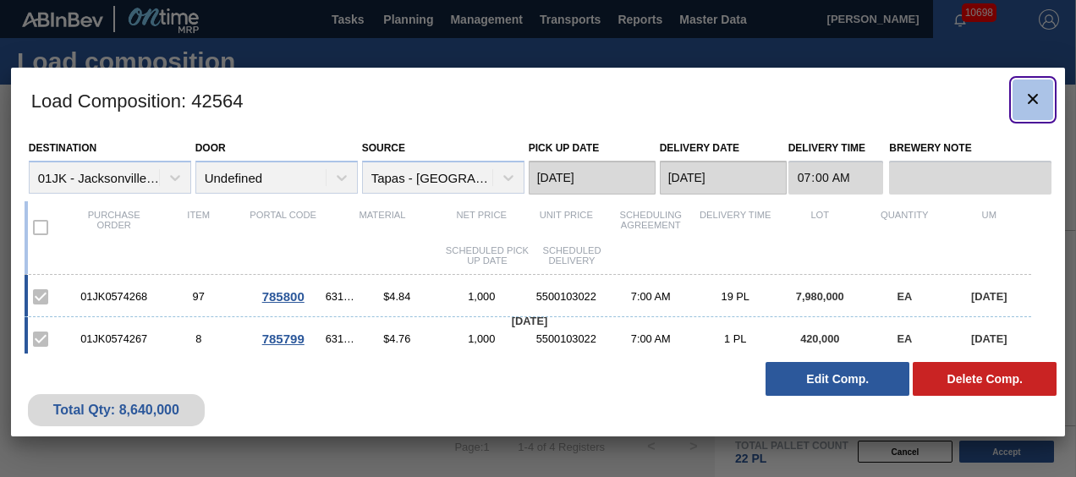
click at [1034, 96] on icon "botão de ícone" at bounding box center [1033, 99] width 10 height 10
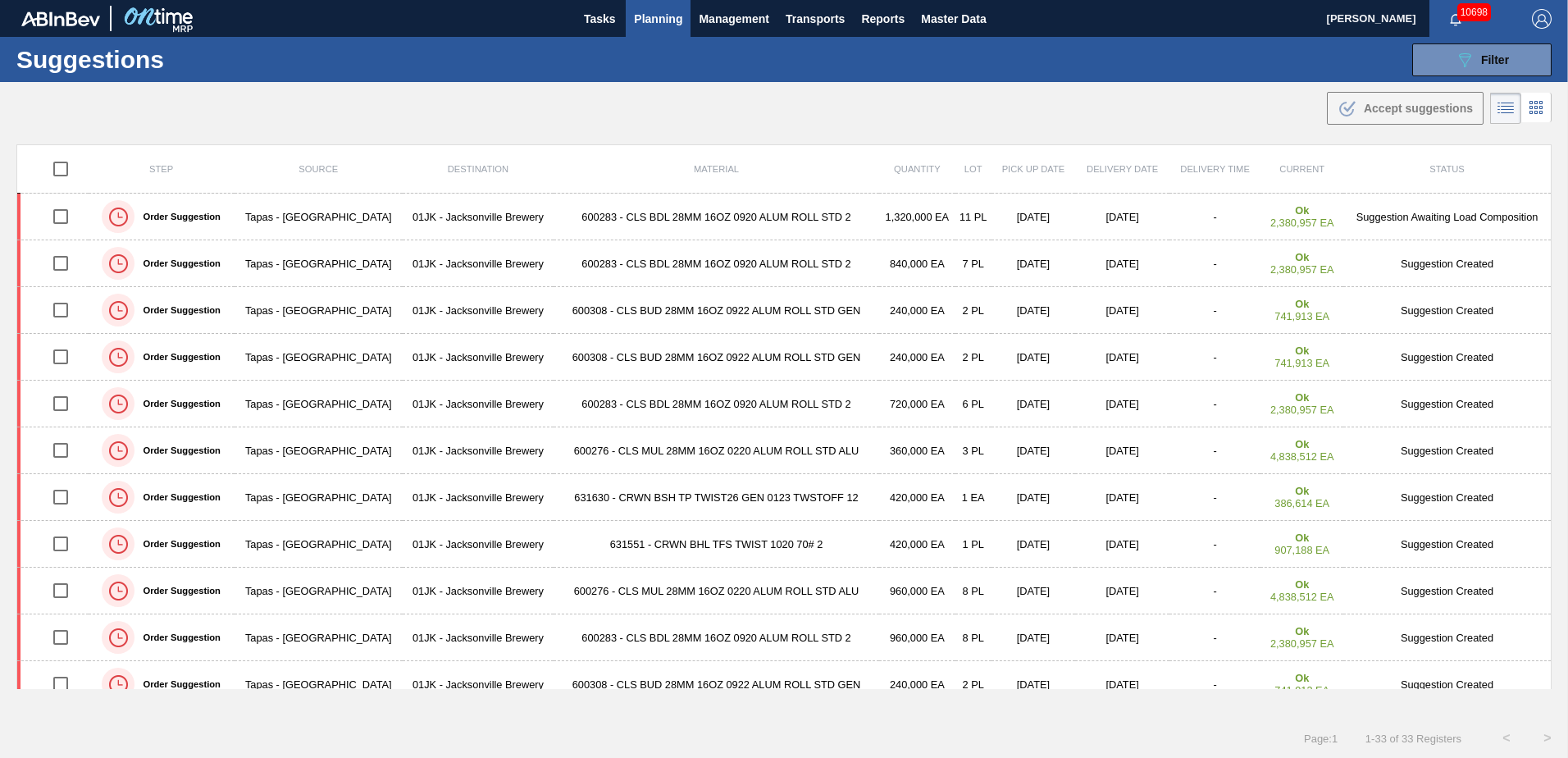
click at [1065, 116] on div ".b{fill:var(--color-action-default)} Accept suggestions" at bounding box center [784, 105] width 1568 height 46
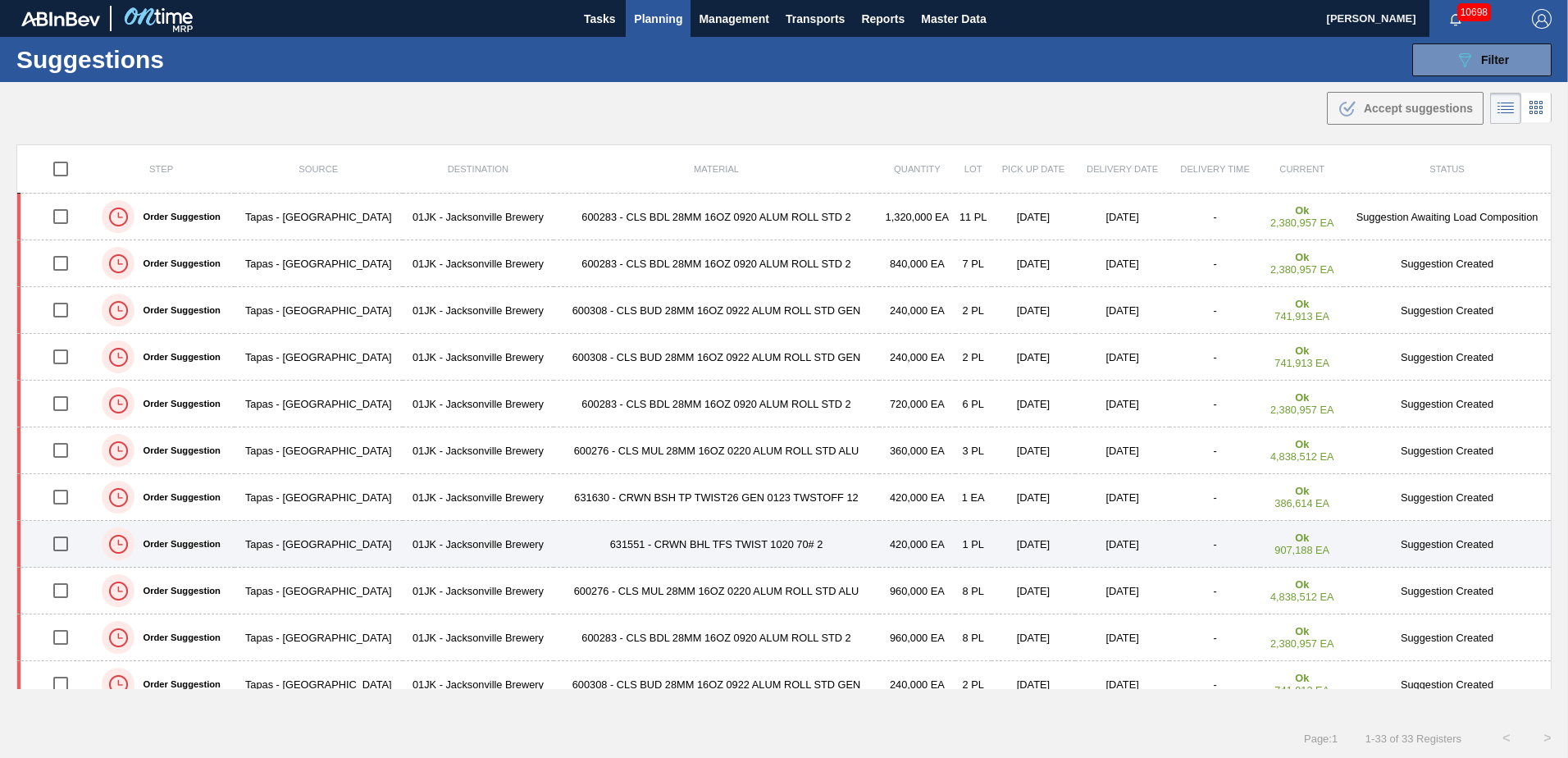
drag, startPoint x: 68, startPoint y: 493, endPoint x: 67, endPoint y: 523, distance: 30.0
click at [68, 493] on input "checkbox" at bounding box center [61, 497] width 35 height 35
checkbox input "true"
click at [74, 547] on input "checkbox" at bounding box center [61, 544] width 35 height 35
checkbox input "true"
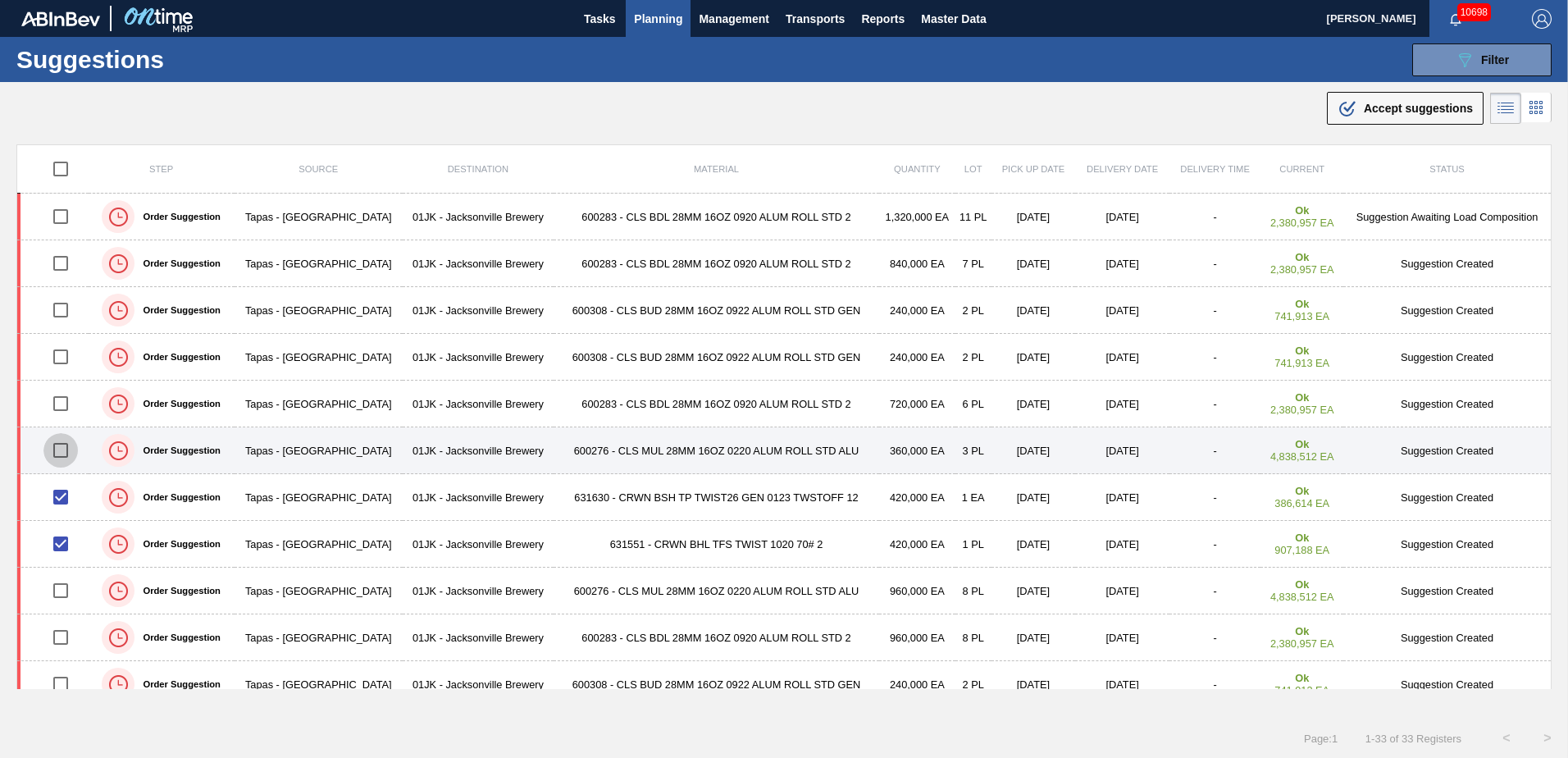
click at [67, 451] on input "checkbox" at bounding box center [61, 451] width 35 height 35
checkbox input "true"
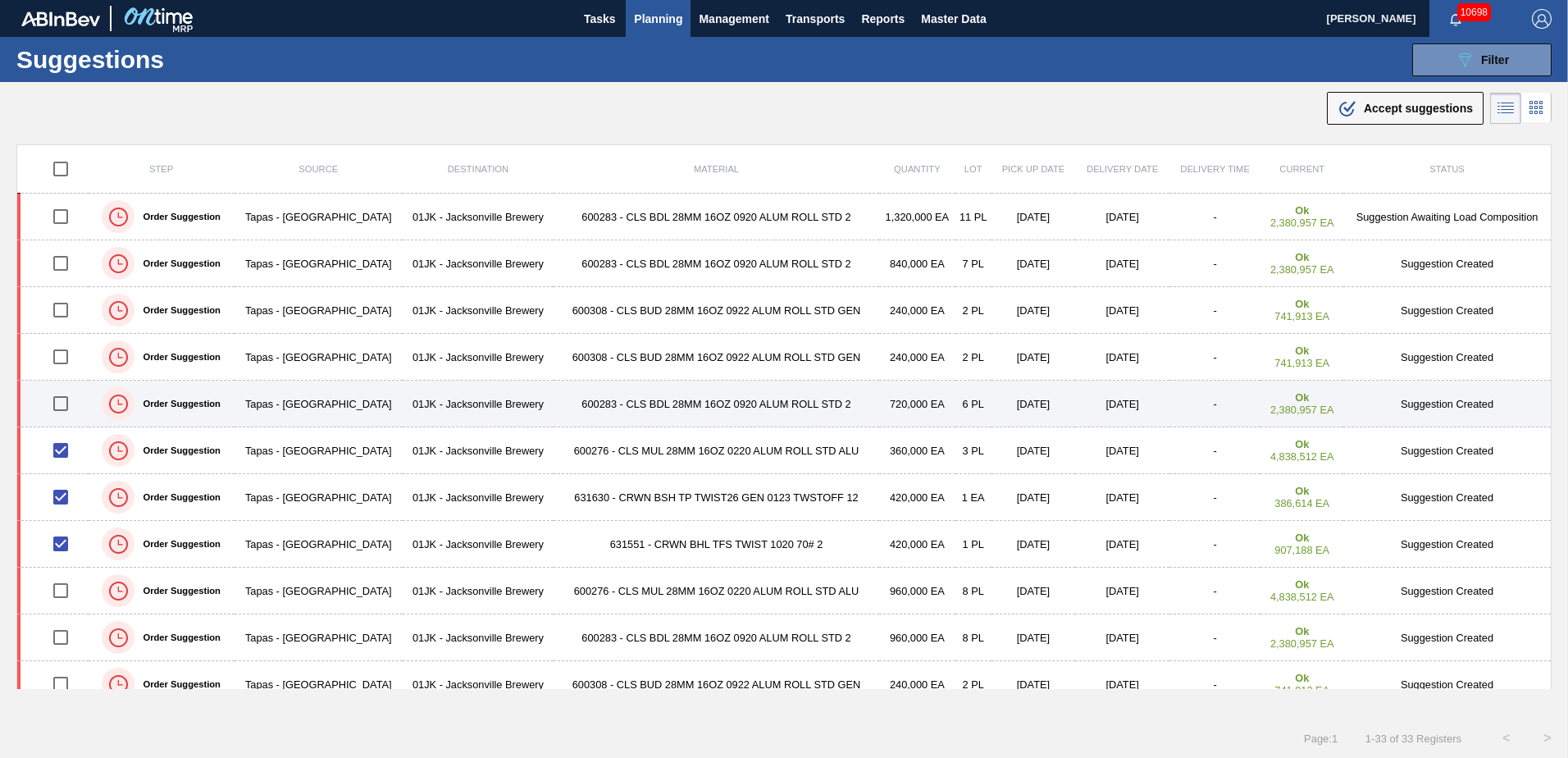
click at [65, 381] on td at bounding box center [53, 403] width 72 height 47
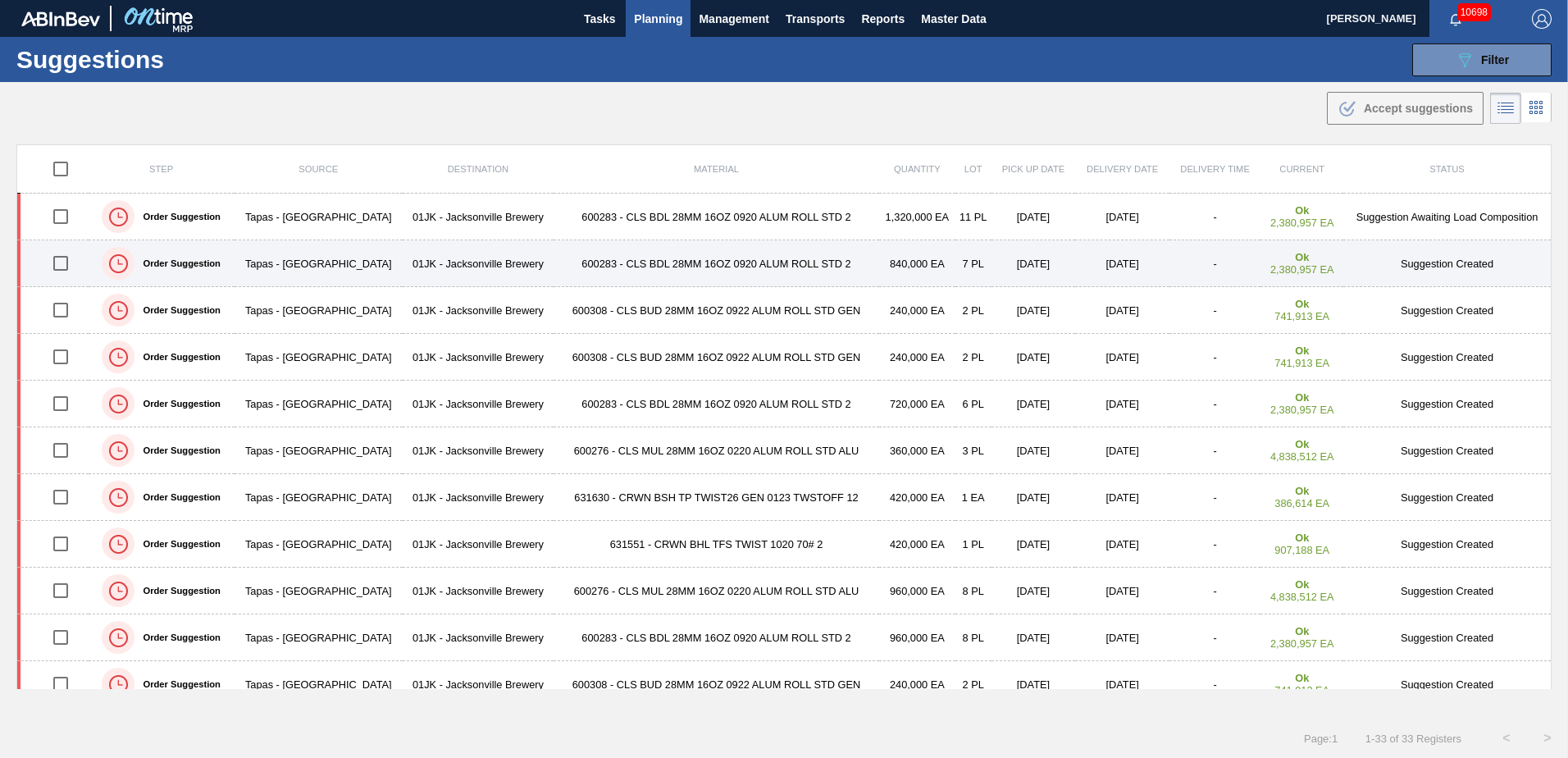
click at [61, 258] on input "checkbox" at bounding box center [61, 264] width 35 height 35
checkbox input "true"
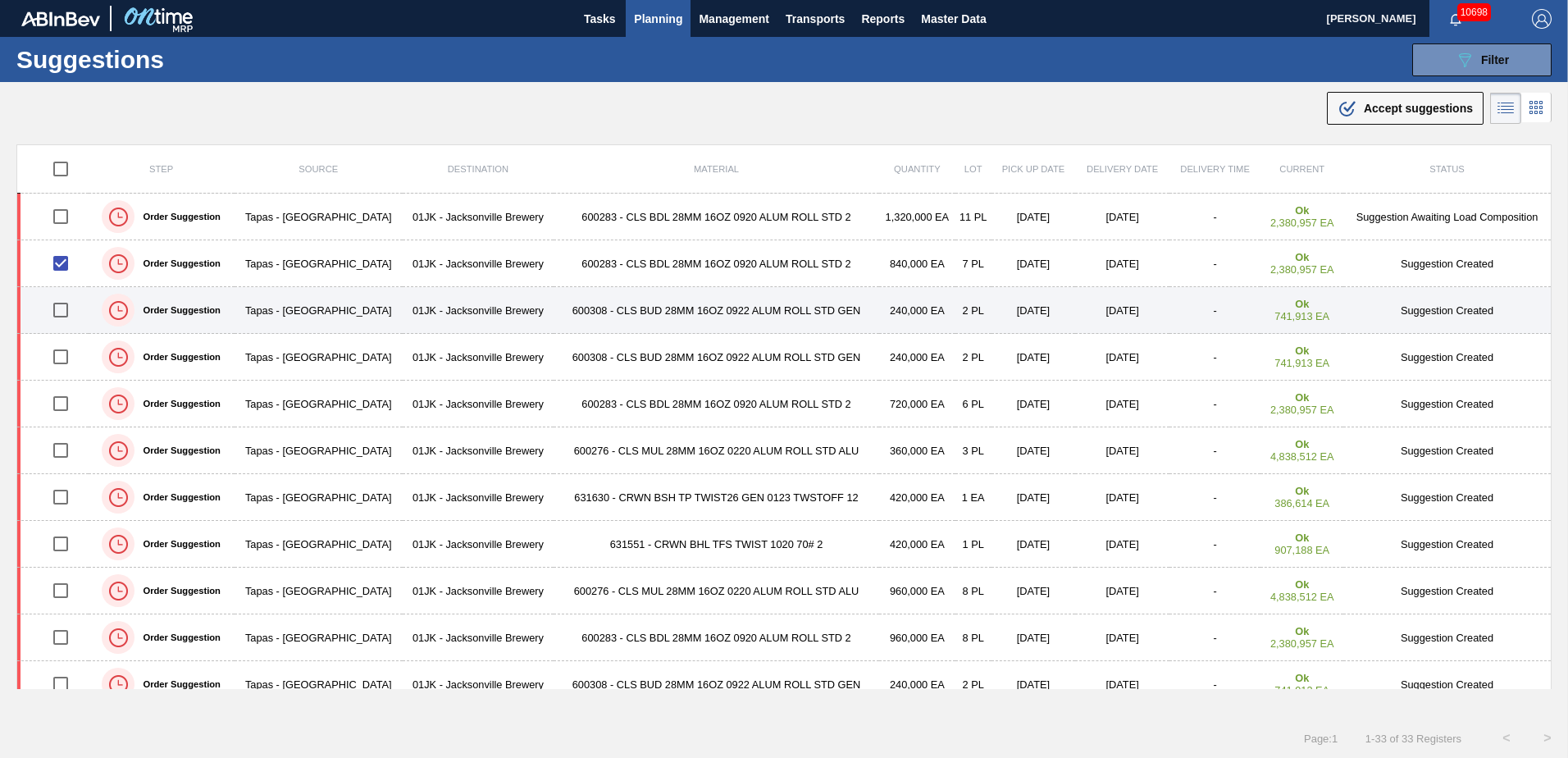
click at [61, 311] on input "checkbox" at bounding box center [61, 310] width 35 height 35
checkbox input "true"
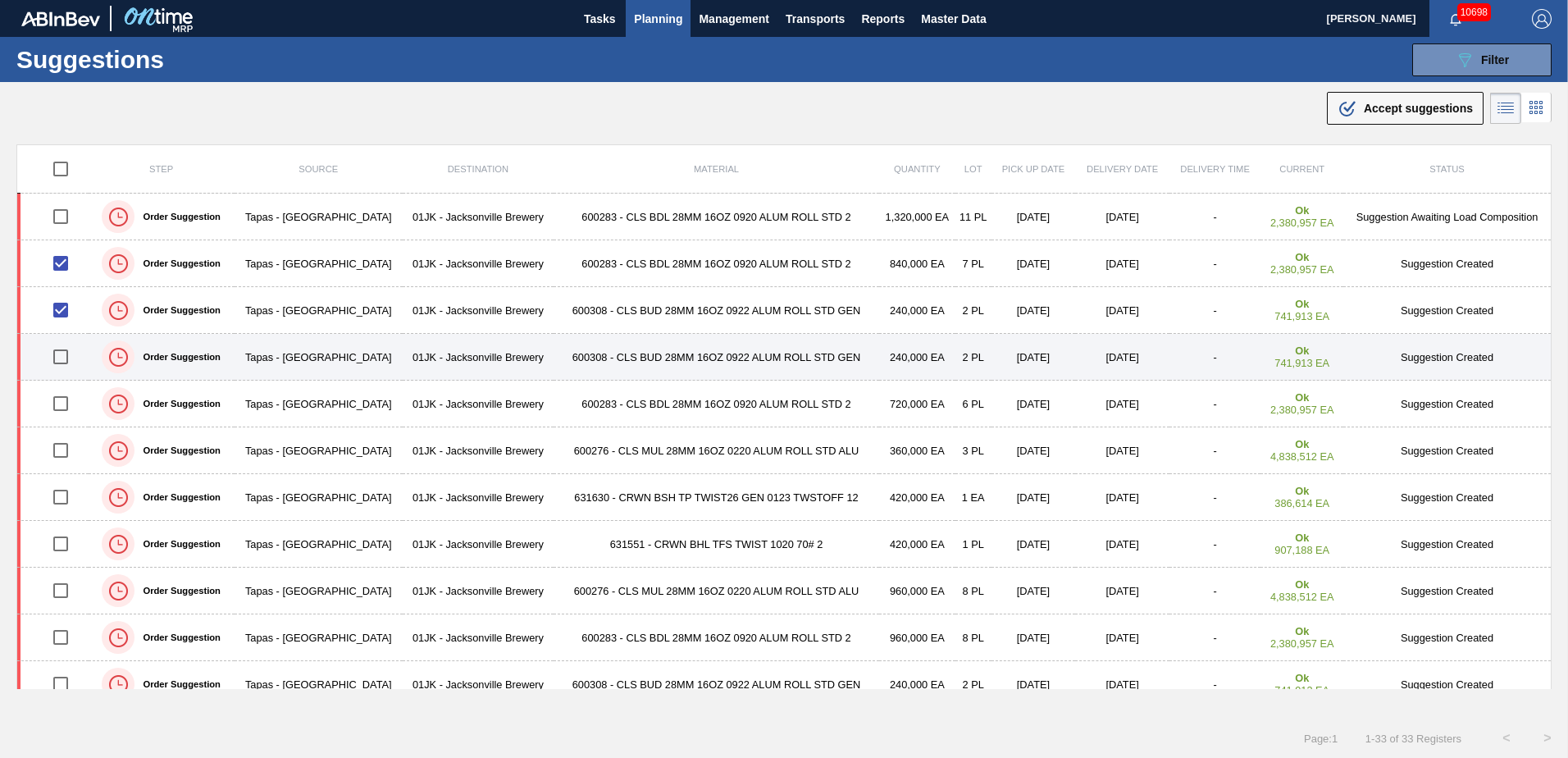
click at [67, 359] on input "checkbox" at bounding box center [61, 357] width 35 height 35
checkbox input "true"
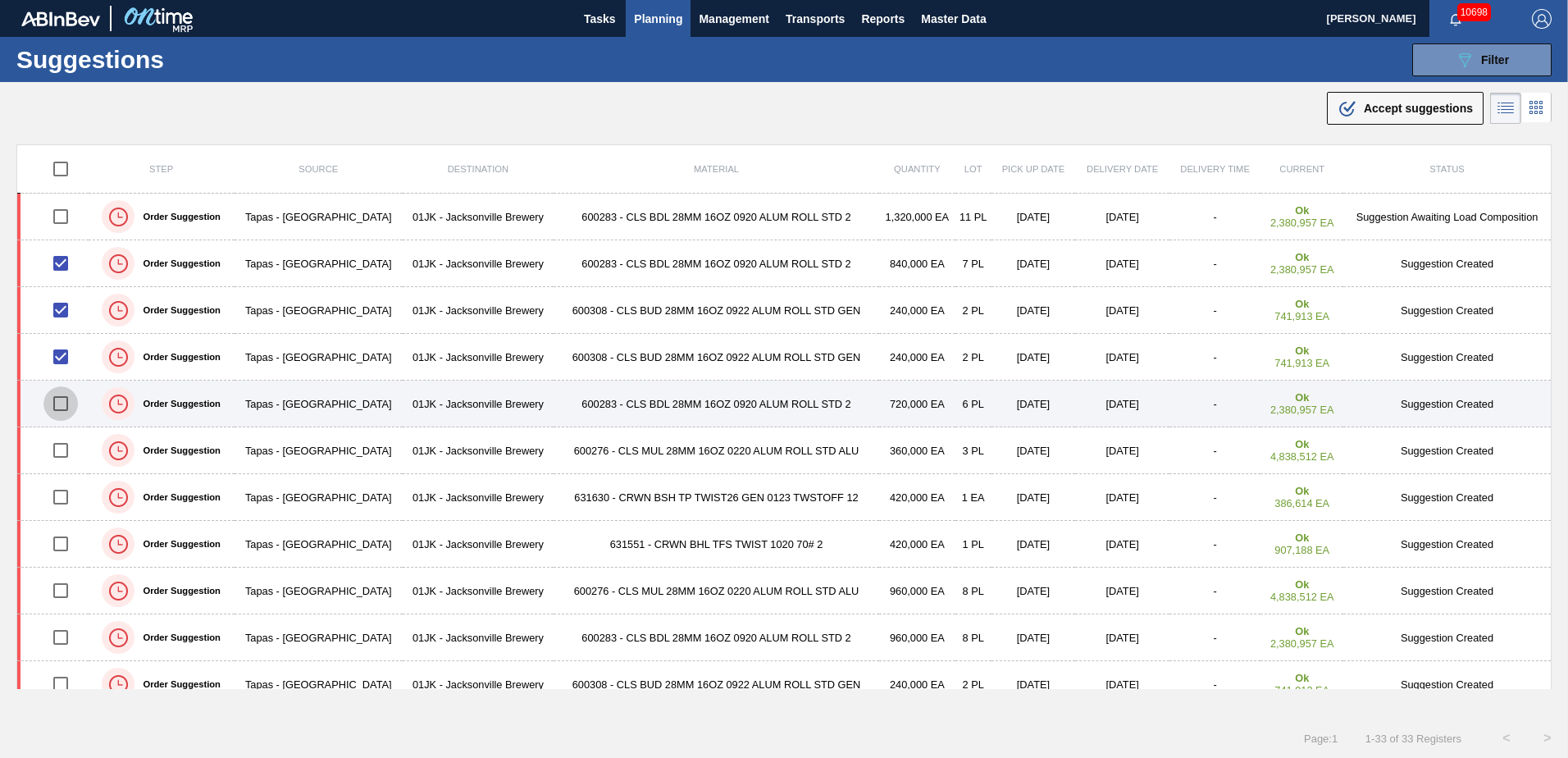
click at [66, 401] on input "checkbox" at bounding box center [61, 403] width 35 height 35
checkbox input "true"
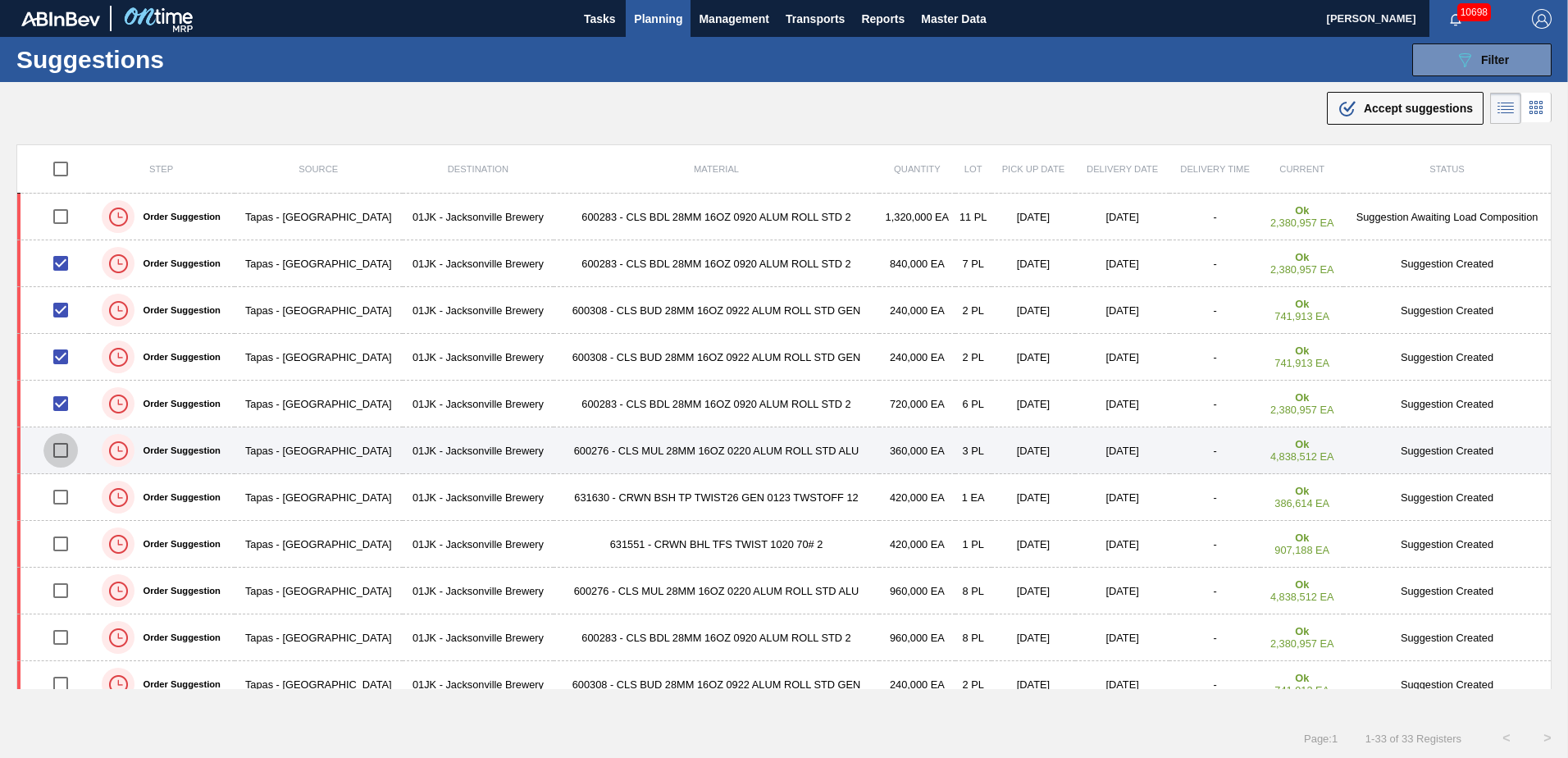
click at [64, 456] on input "checkbox" at bounding box center [61, 451] width 35 height 35
checkbox input "true"
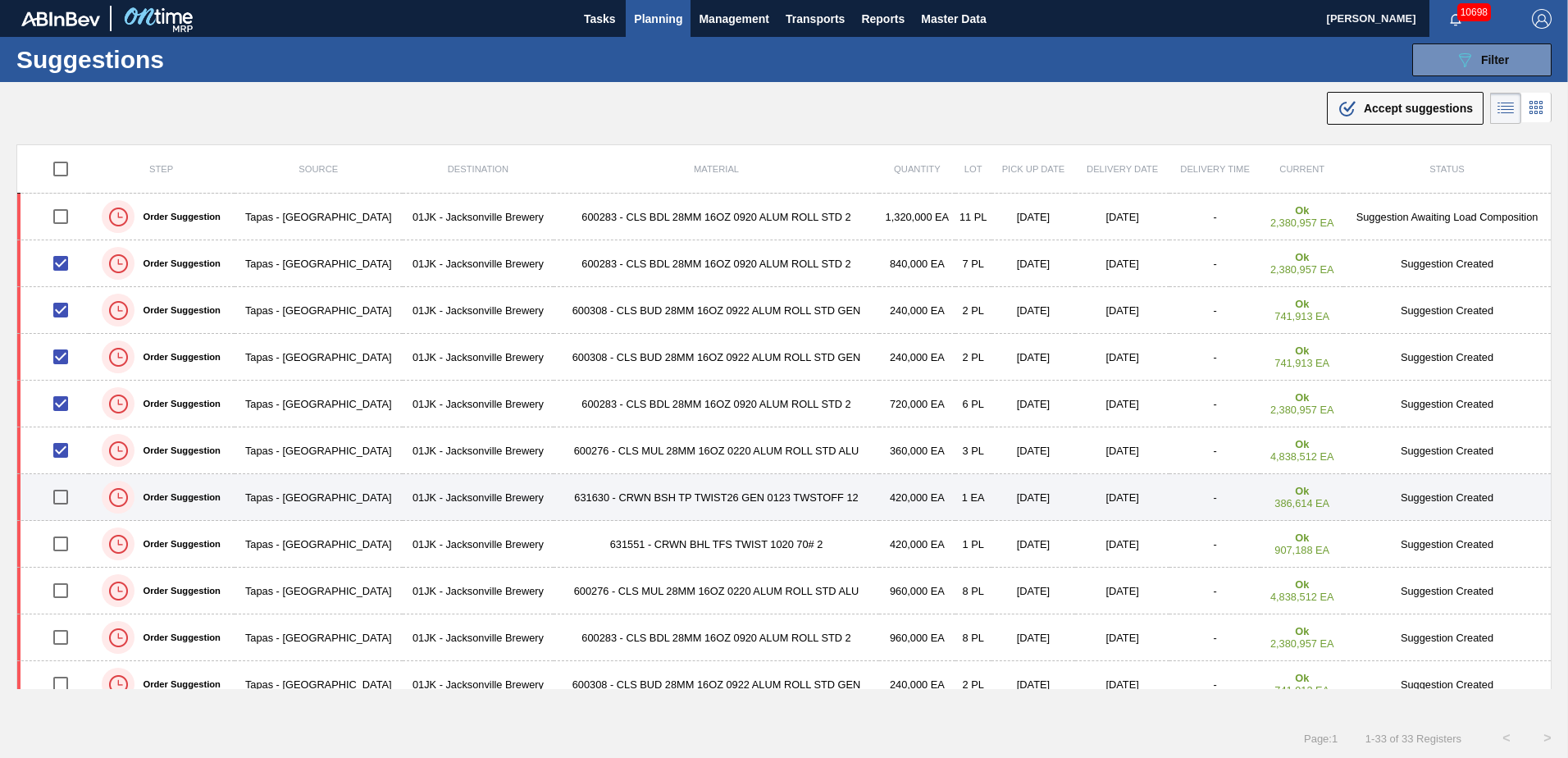
click at [58, 495] on input "checkbox" at bounding box center [61, 497] width 35 height 35
checkbox input "true"
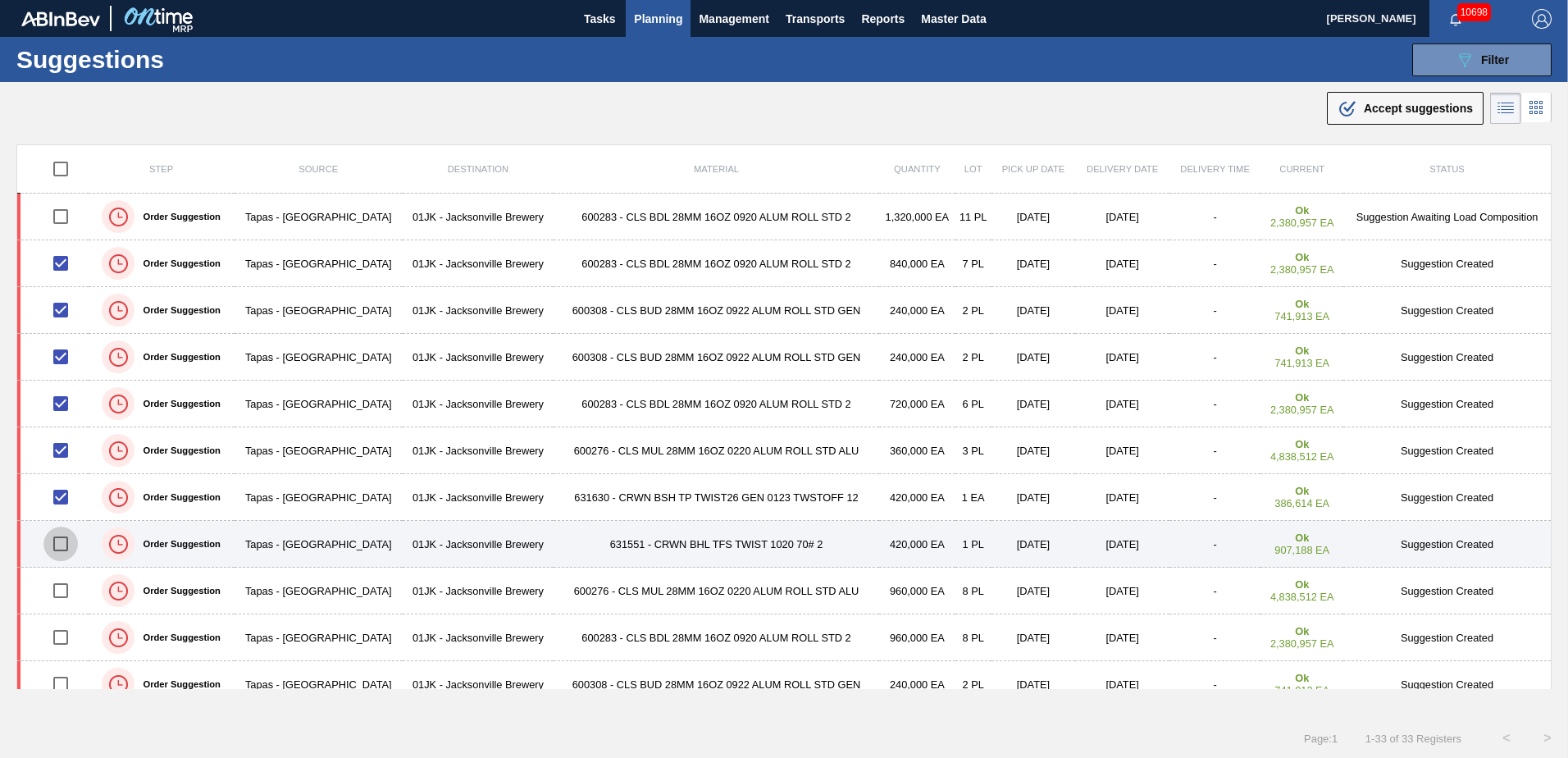
drag, startPoint x: 64, startPoint y: 537, endPoint x: 68, endPoint y: 547, distance: 10.8
click at [67, 539] on input "checkbox" at bounding box center [61, 544] width 35 height 35
checkbox input "true"
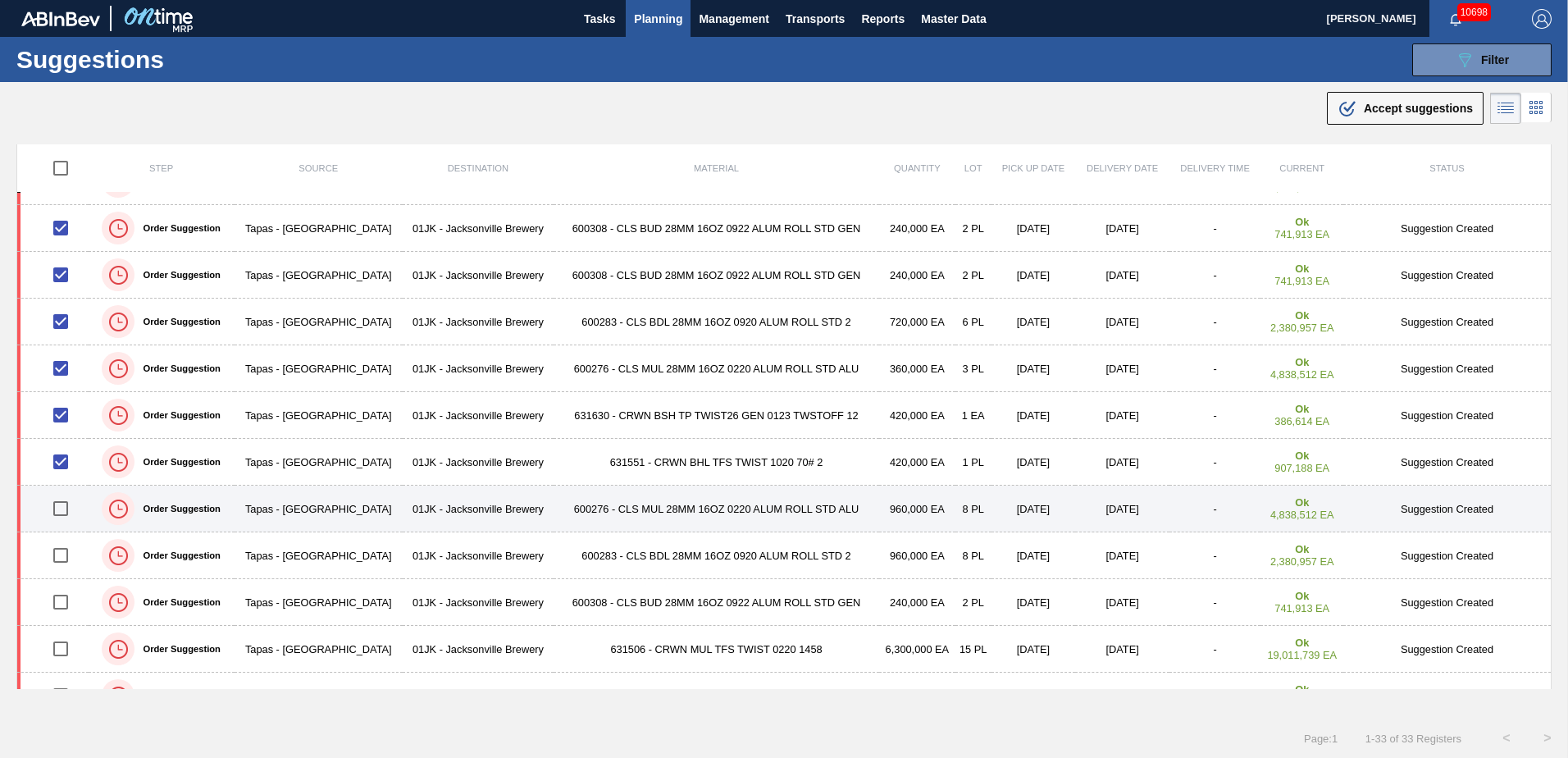
click at [63, 502] on input "checkbox" at bounding box center [61, 509] width 35 height 35
checkbox input "true"
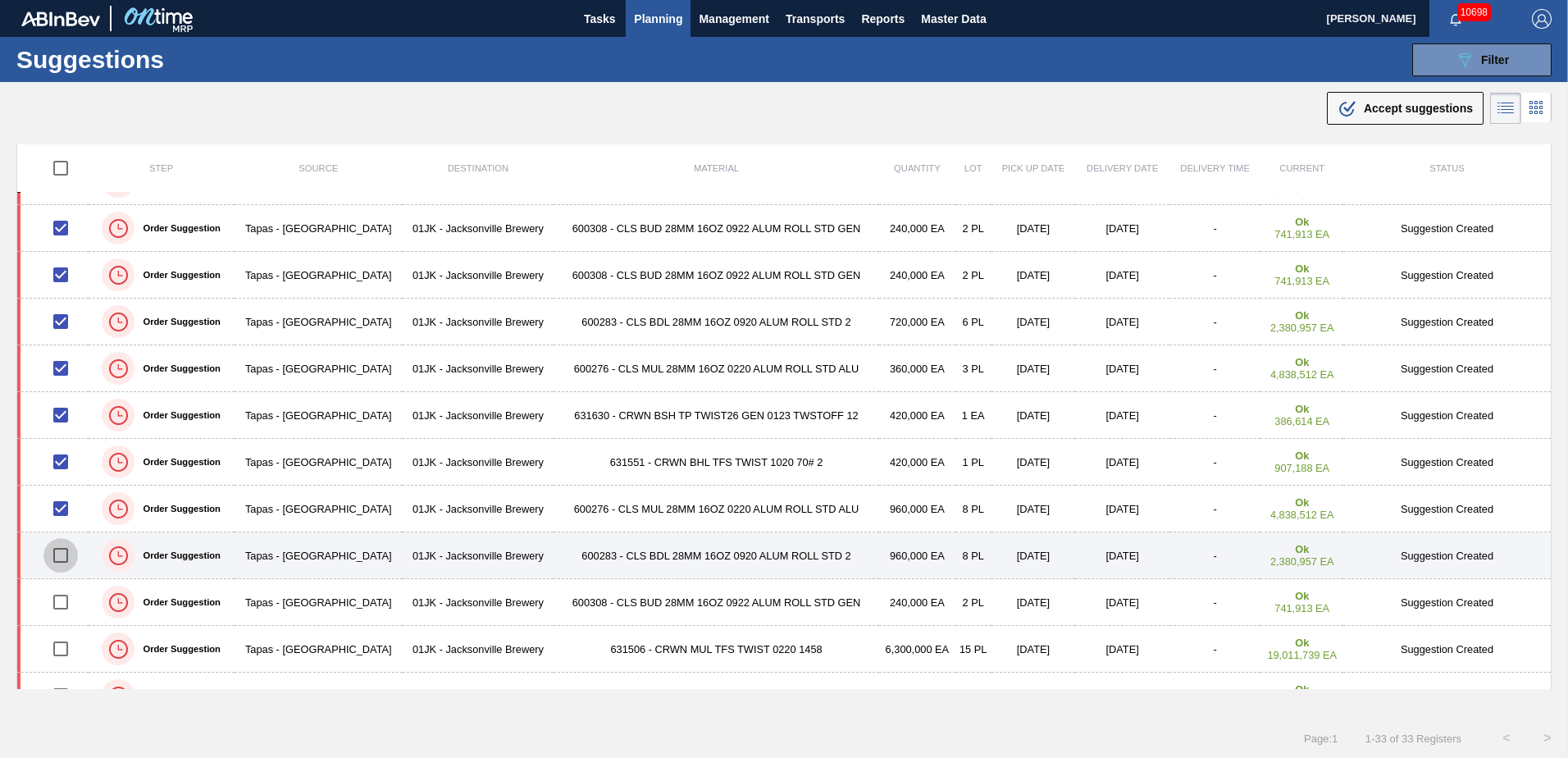
click at [61, 555] on input "checkbox" at bounding box center [61, 555] width 35 height 35
checkbox input "true"
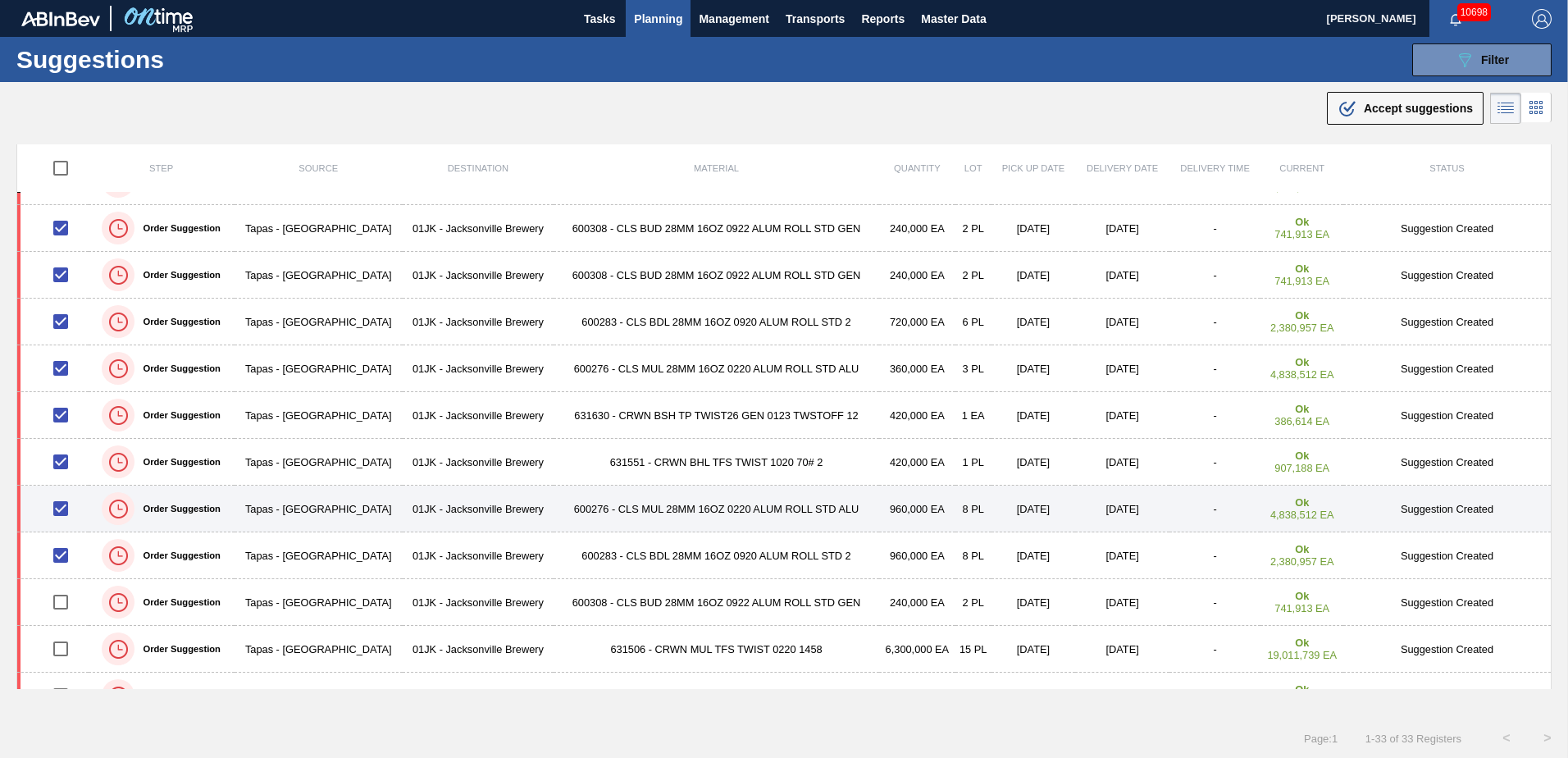
click at [61, 508] on input "checkbox" at bounding box center [61, 509] width 35 height 35
checkbox input "false"
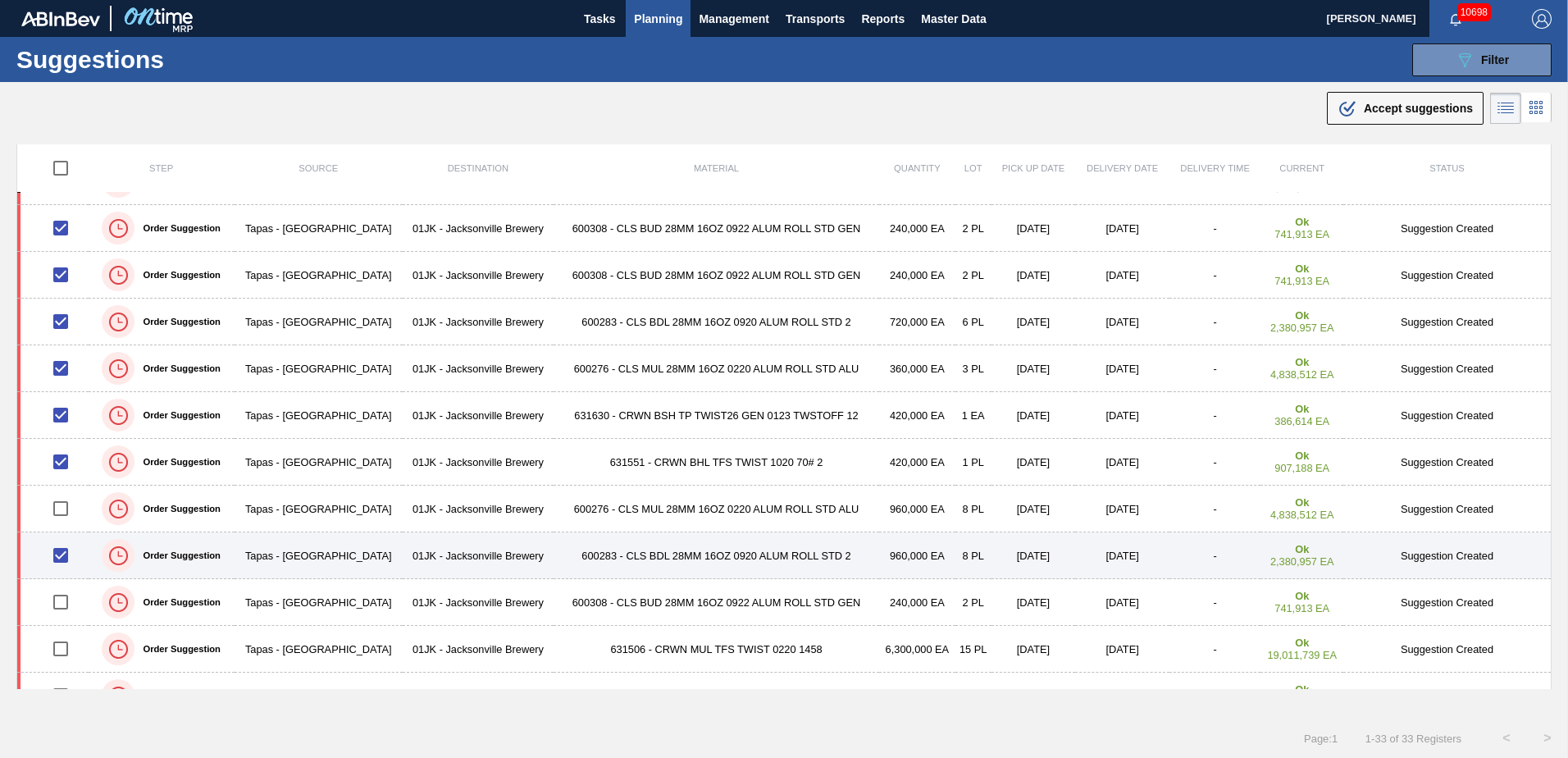
click at [60, 559] on input "checkbox" at bounding box center [61, 555] width 35 height 35
checkbox input "false"
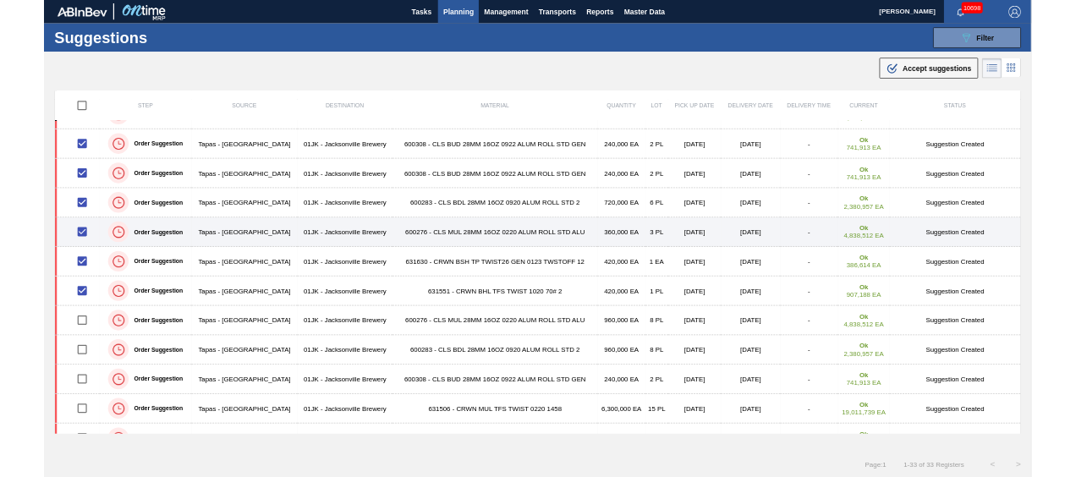
scroll to position [0, 0]
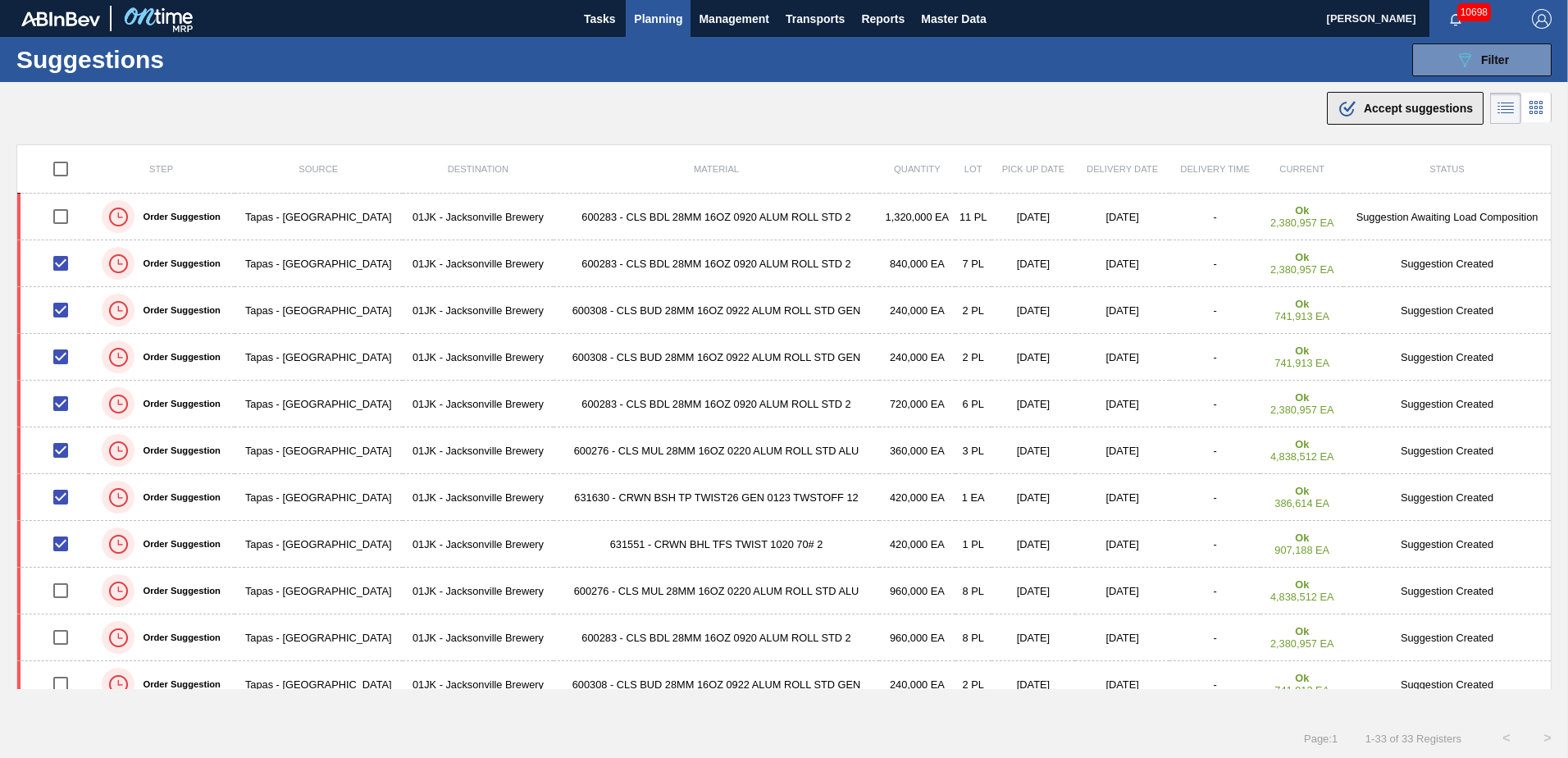
click at [1397, 98] on button ".b{fill:var(--color-action-default)} Accept suggestions" at bounding box center [1406, 109] width 157 height 33
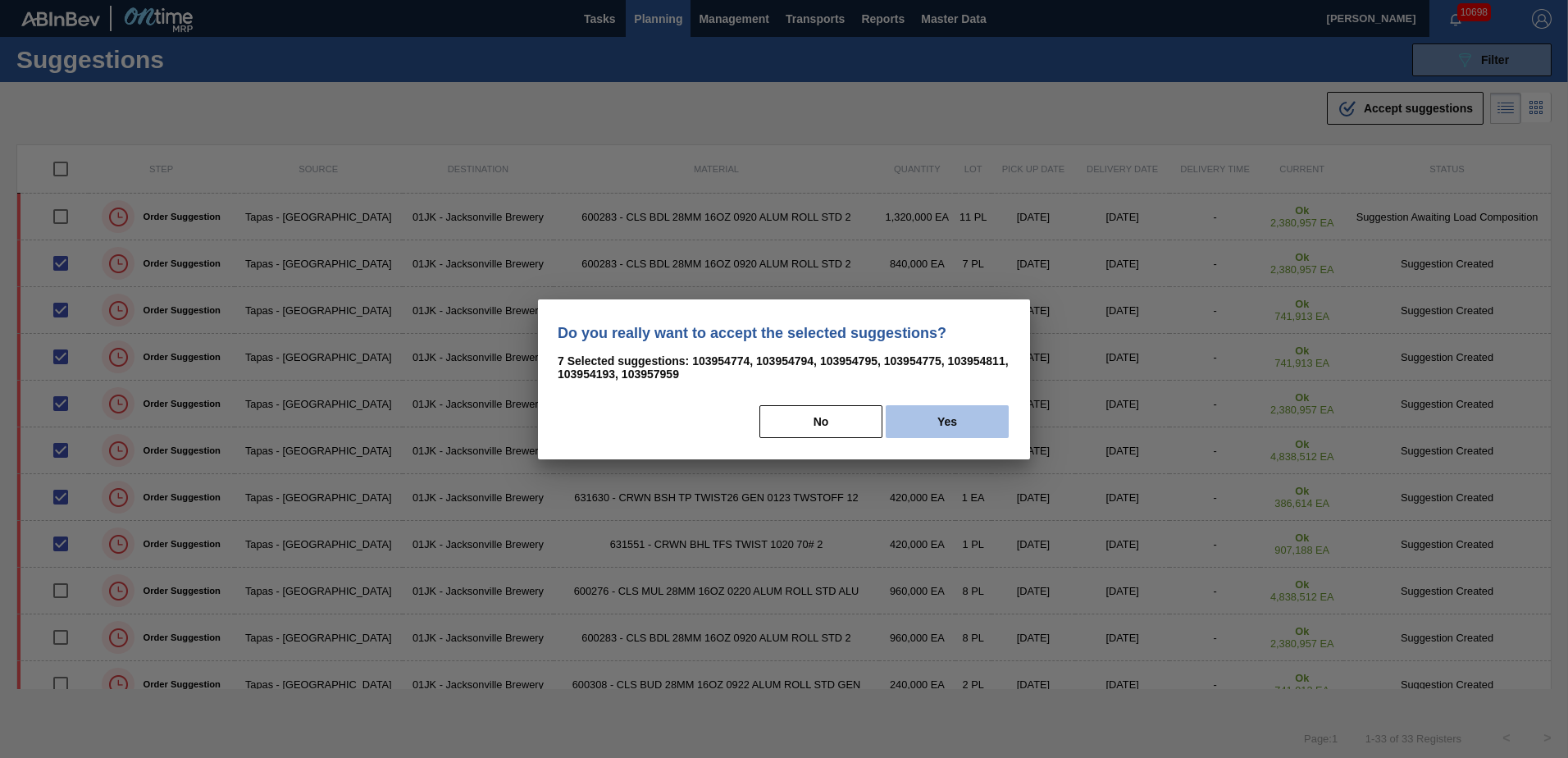
click at [956, 426] on button "Yes" at bounding box center [947, 422] width 123 height 33
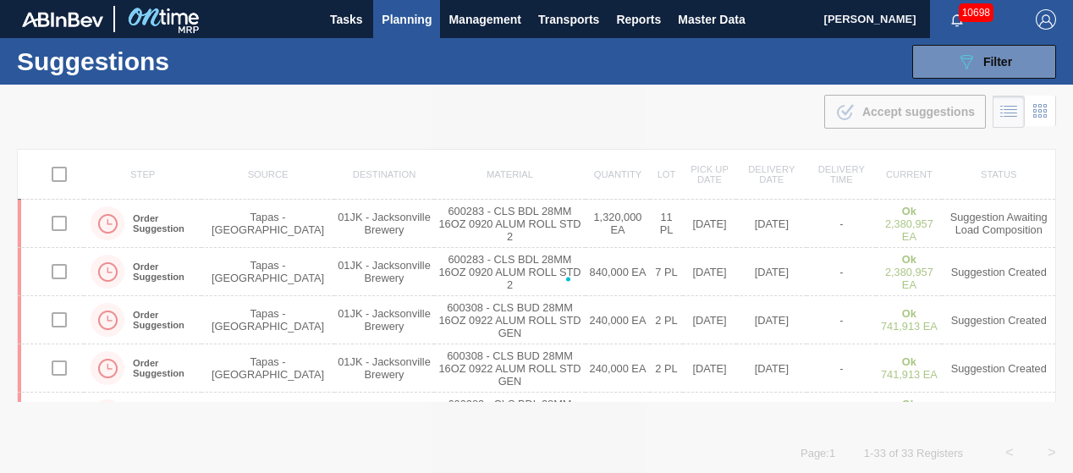
checkbox input "false"
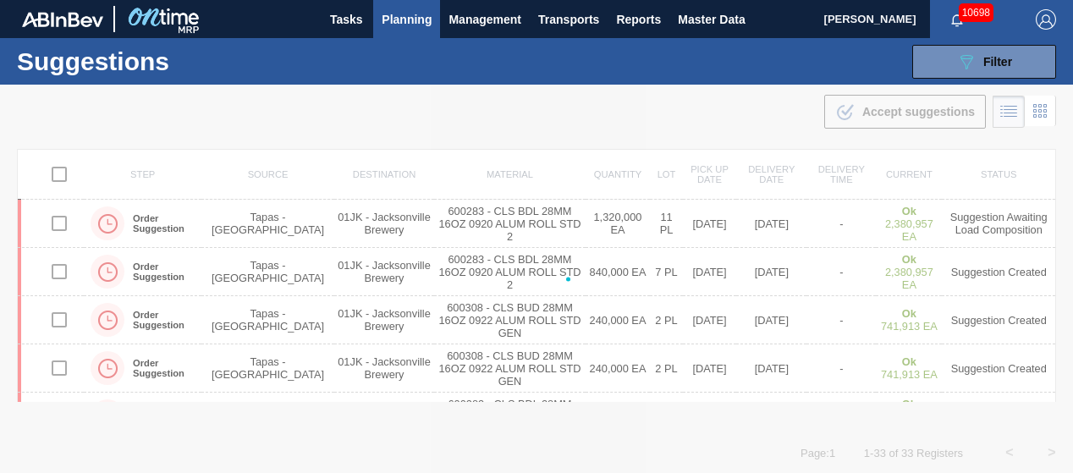
checkbox input "false"
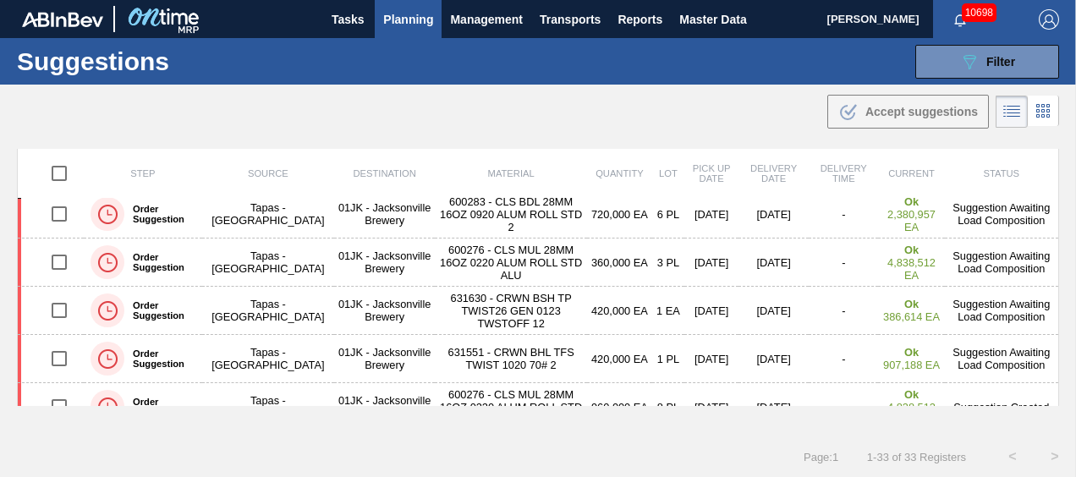
scroll to position [201, 0]
click at [717, 132] on main "Tasks Planning Management Transports Reports Master Data Jasmine Brown 10698 Ma…" at bounding box center [538, 238] width 1076 height 477
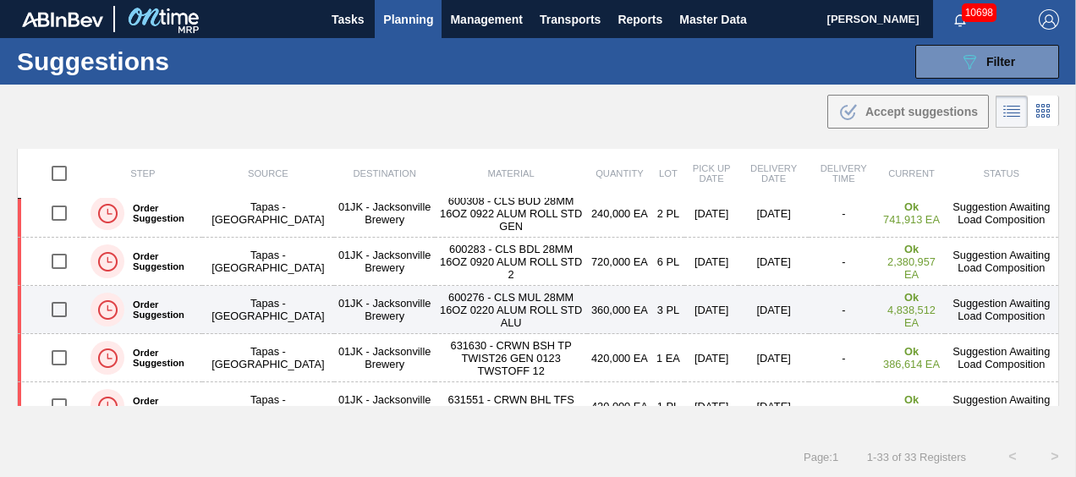
scroll to position [0, 0]
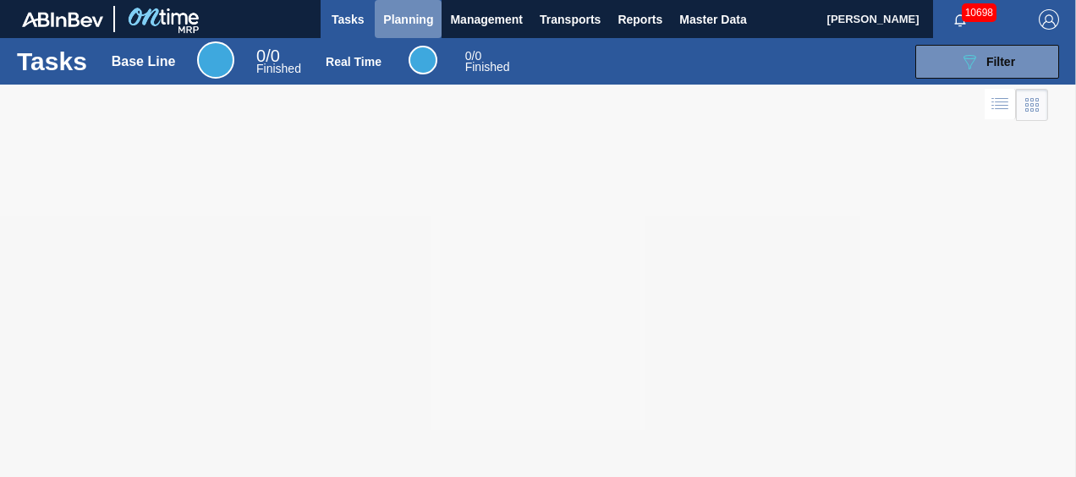
click at [402, 23] on span "Planning" at bounding box center [408, 19] width 50 height 20
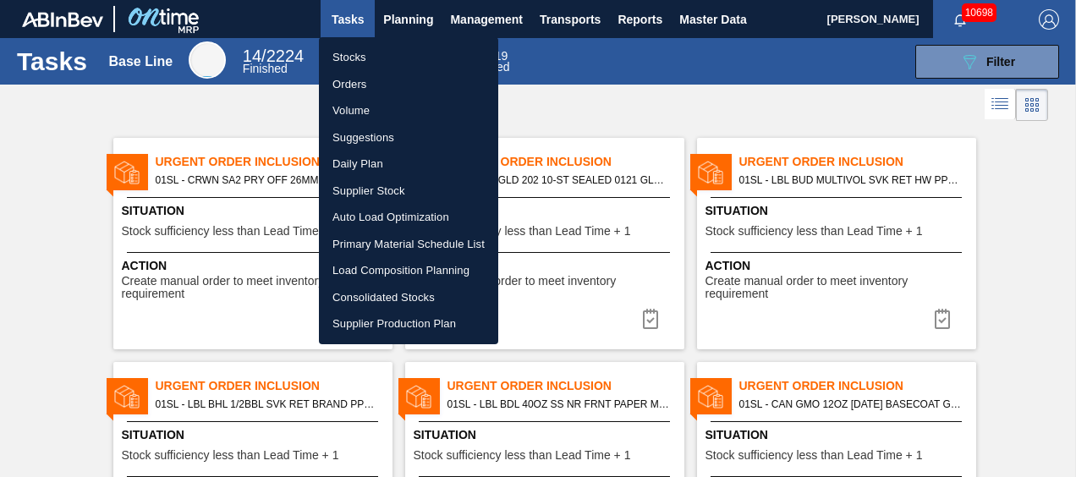
click at [420, 23] on div at bounding box center [538, 238] width 1076 height 477
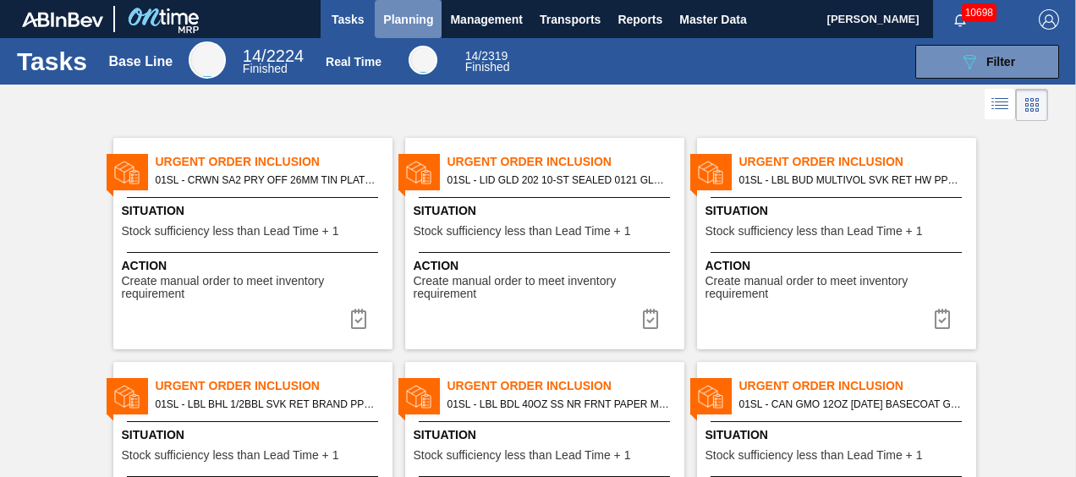
click at [413, 5] on button "Planning" at bounding box center [408, 19] width 67 height 38
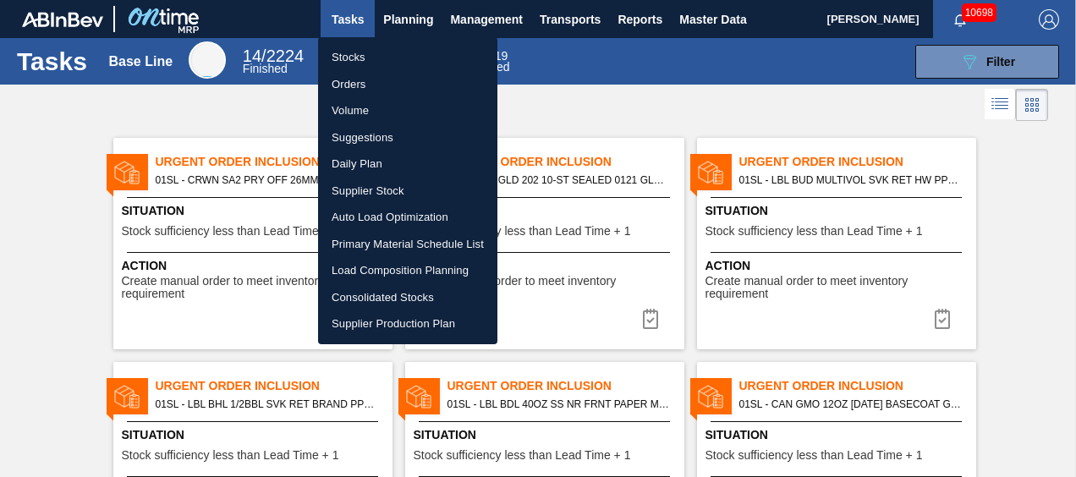
click at [366, 66] on li "Stocks" at bounding box center [407, 57] width 179 height 27
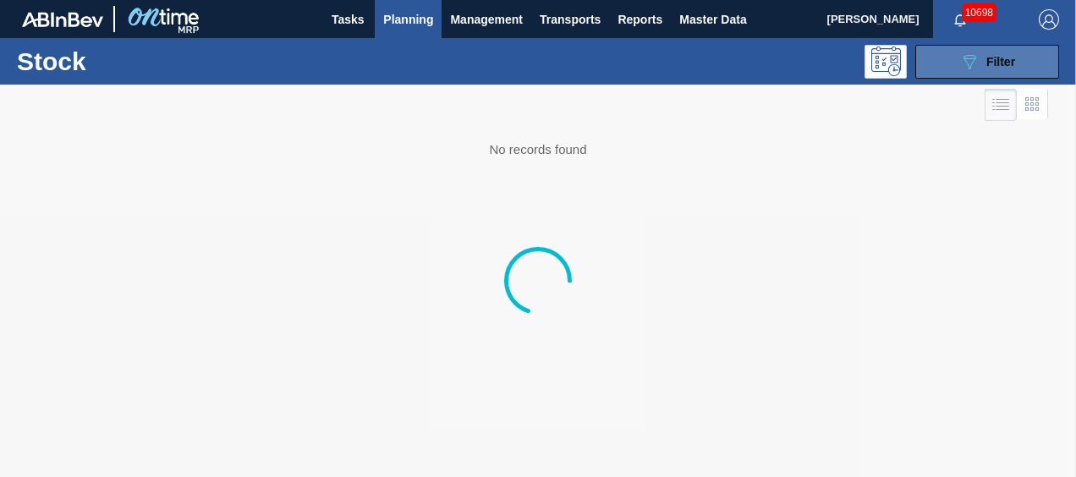
click at [968, 64] on icon "089F7B8B-B2A5-4AFE-B5C0-19BA573D28AC" at bounding box center [969, 62] width 20 height 20
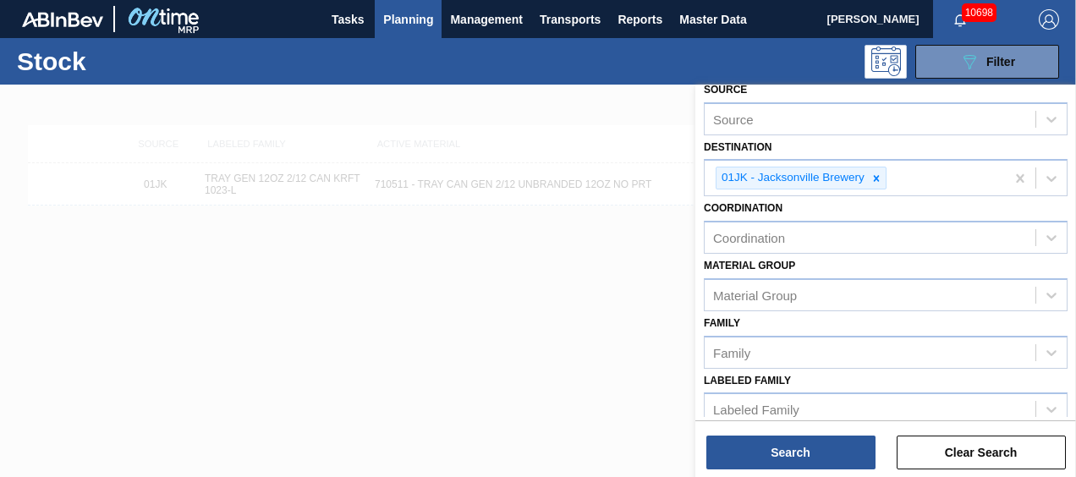
scroll to position [247, 0]
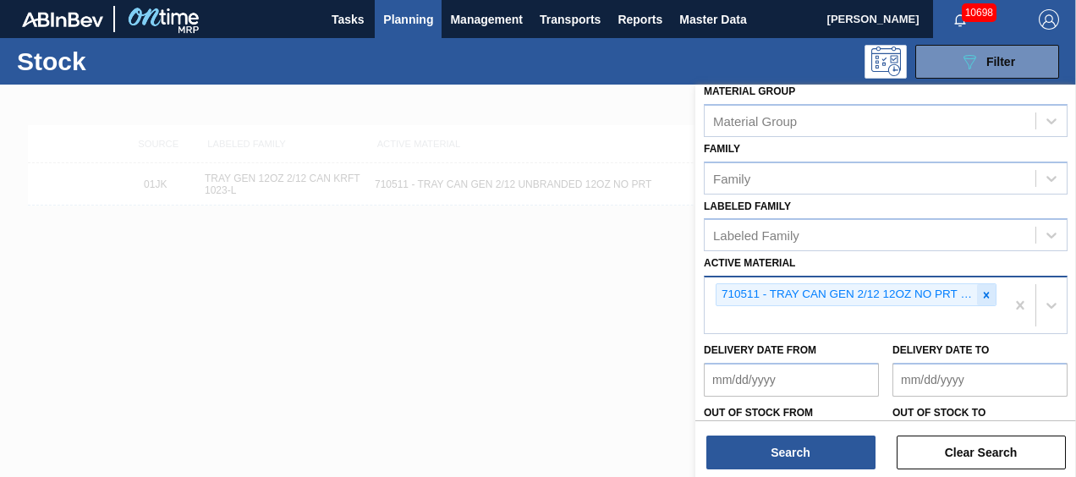
click at [980, 292] on icon at bounding box center [986, 295] width 12 height 12
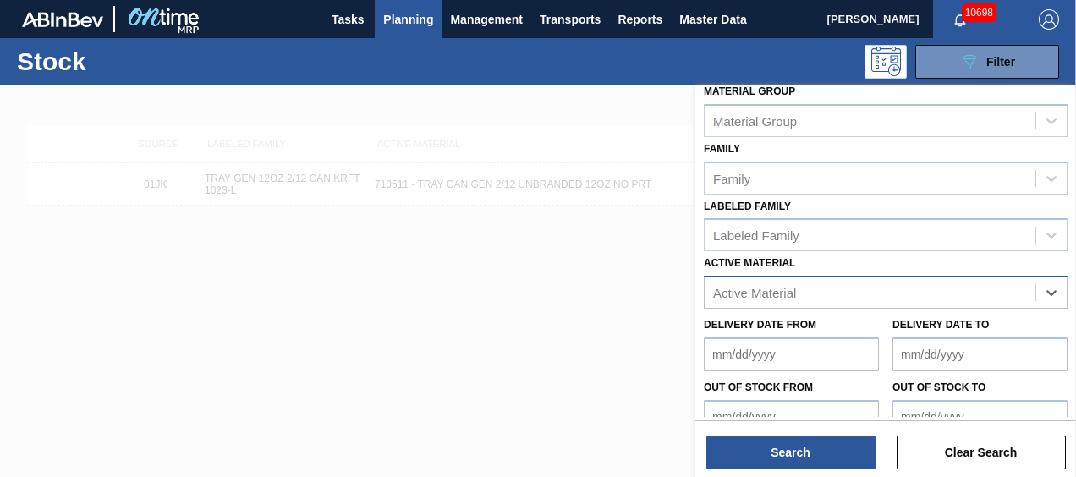
paste Material "631698"
type Material "631698"
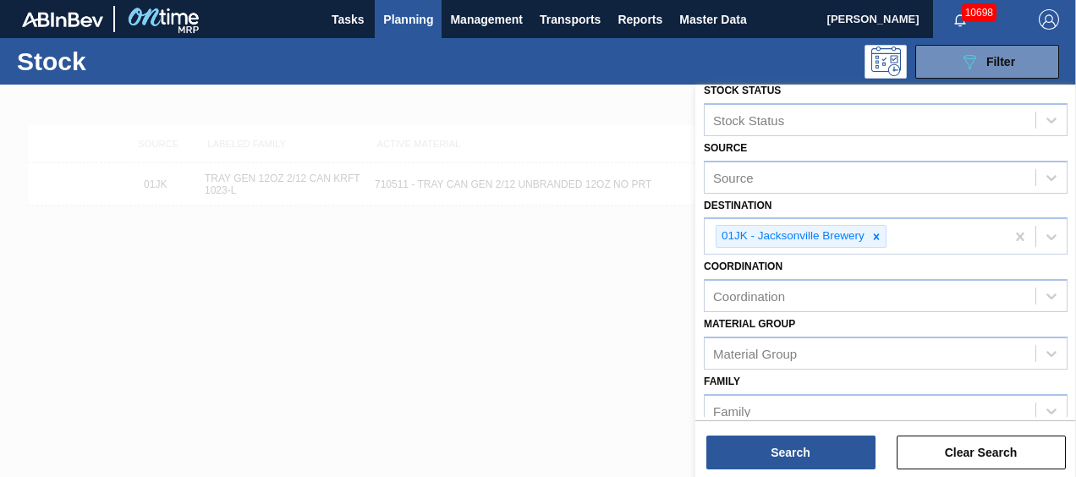
scroll to position [14, 0]
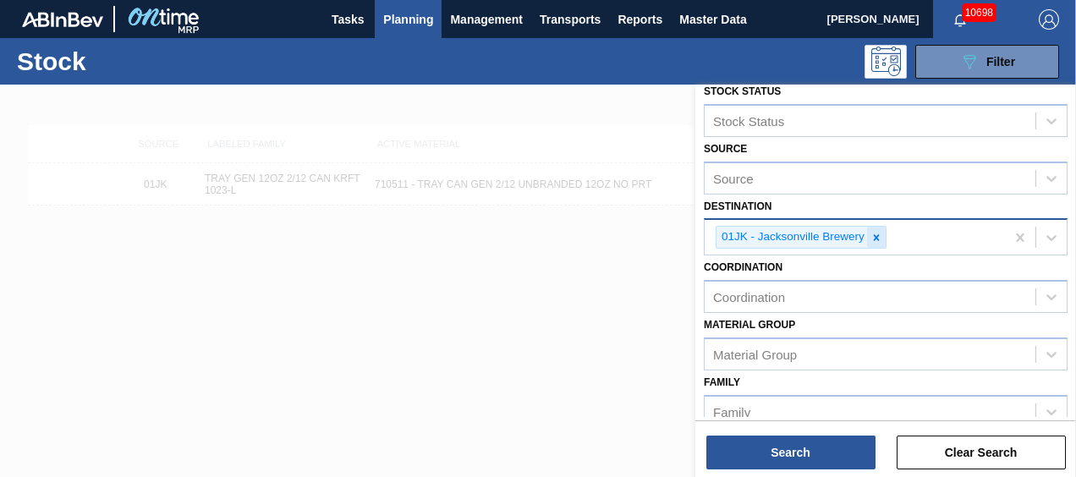
click at [868, 240] on div at bounding box center [876, 237] width 19 height 21
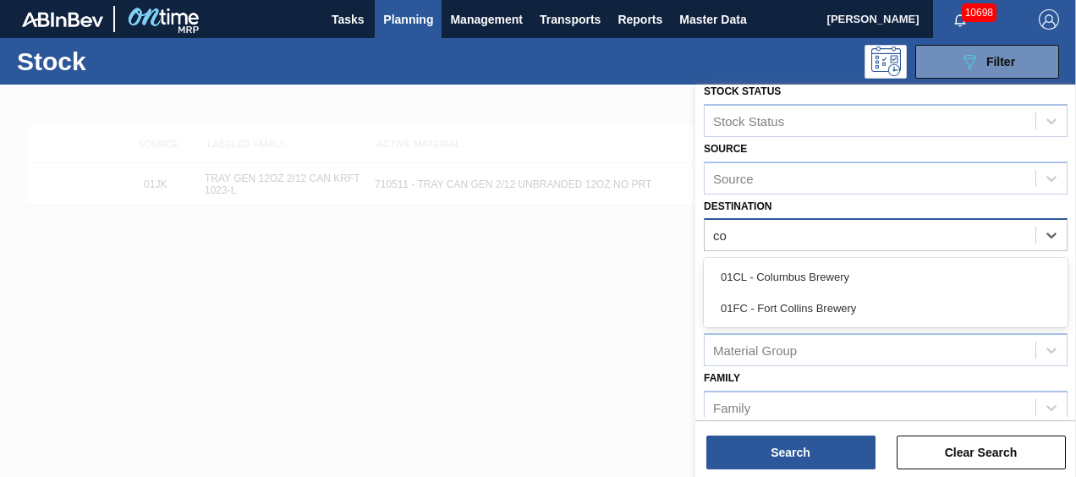
type input "col"
click at [925, 279] on div "01CL - Columbus Brewery" at bounding box center [886, 276] width 364 height 31
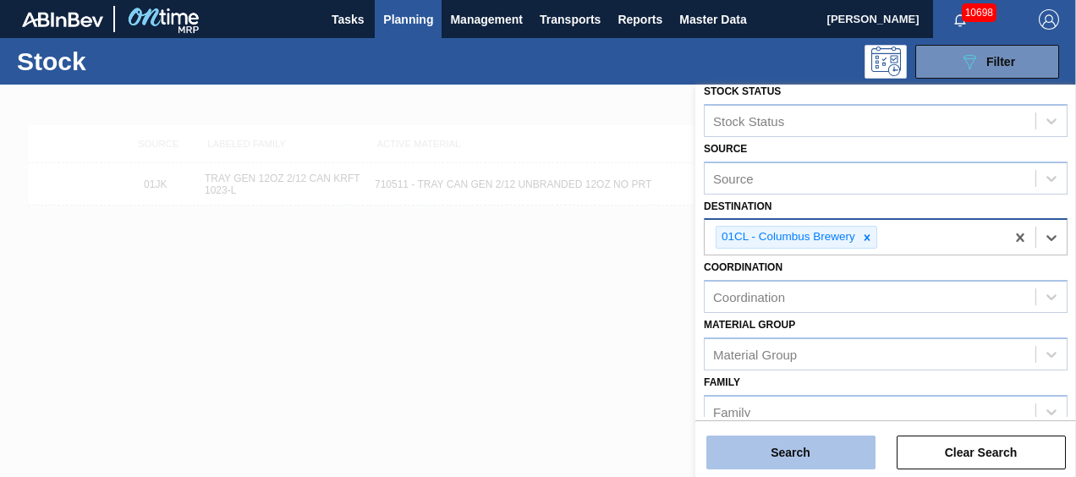
click at [790, 449] on button "Search" at bounding box center [790, 453] width 169 height 34
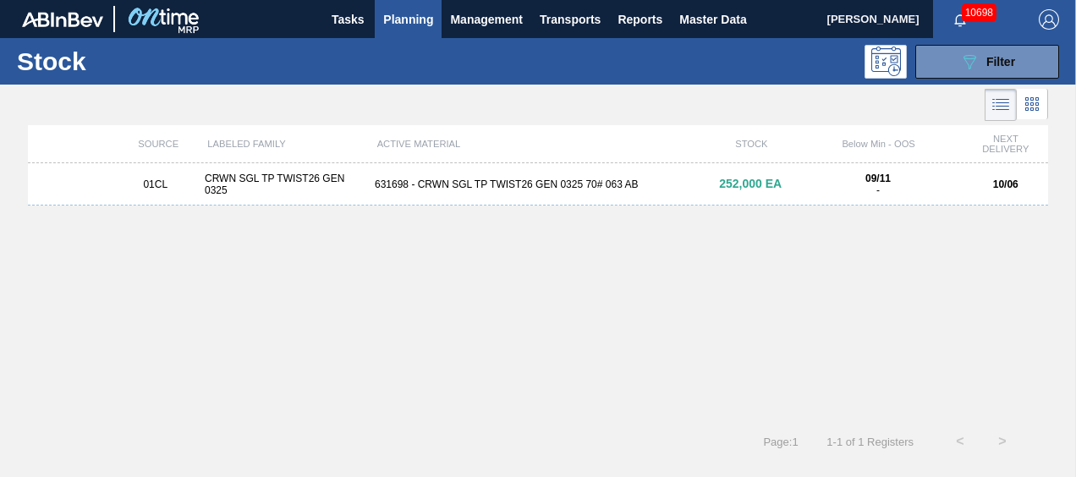
click at [677, 196] on div "01CL CRWN SGL TP TWIST26 GEN 0325 631698 - CRWN SGL TP TWIST26 GEN 0325 70# 063…" at bounding box center [538, 184] width 1020 height 42
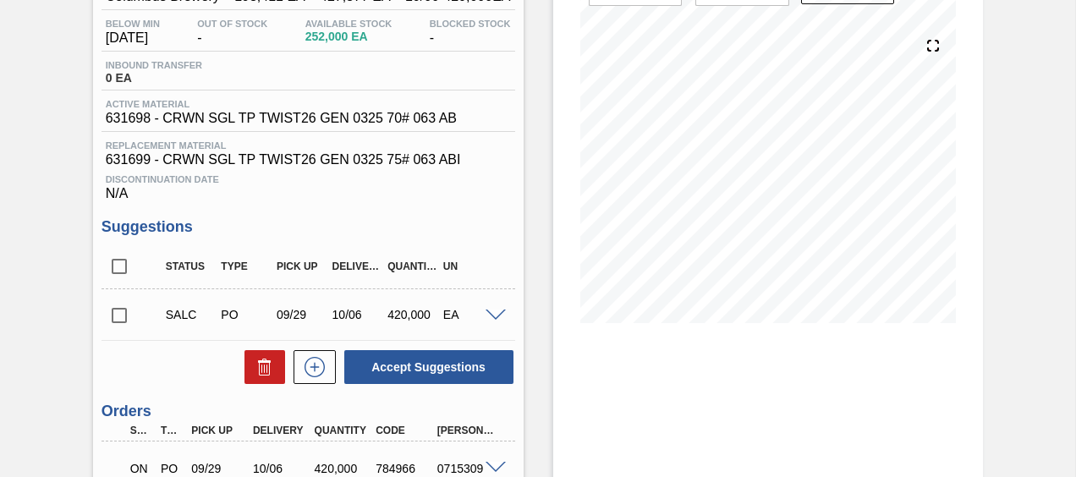
scroll to position [173, 0]
click at [496, 314] on span at bounding box center [496, 315] width 20 height 13
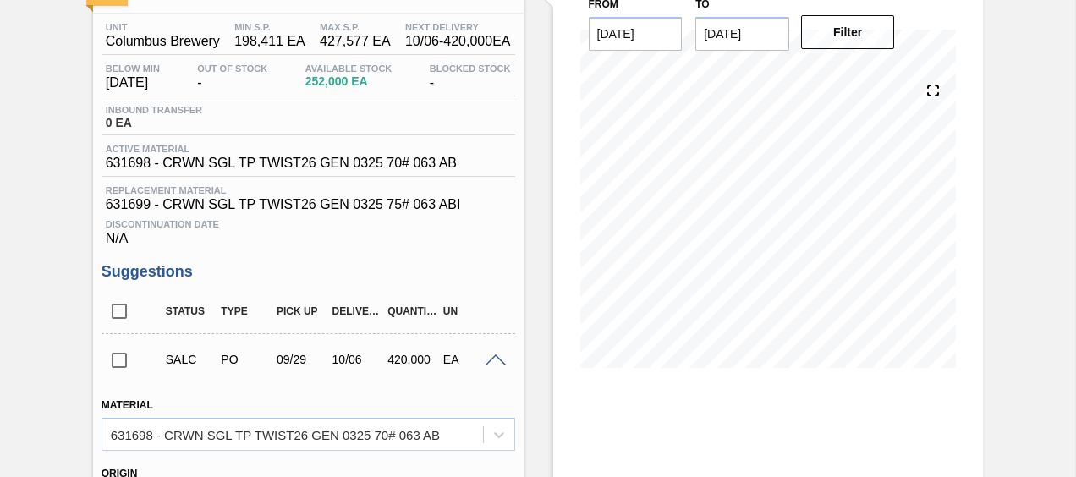
scroll to position [126, 0]
click at [494, 362] on span at bounding box center [496, 361] width 20 height 13
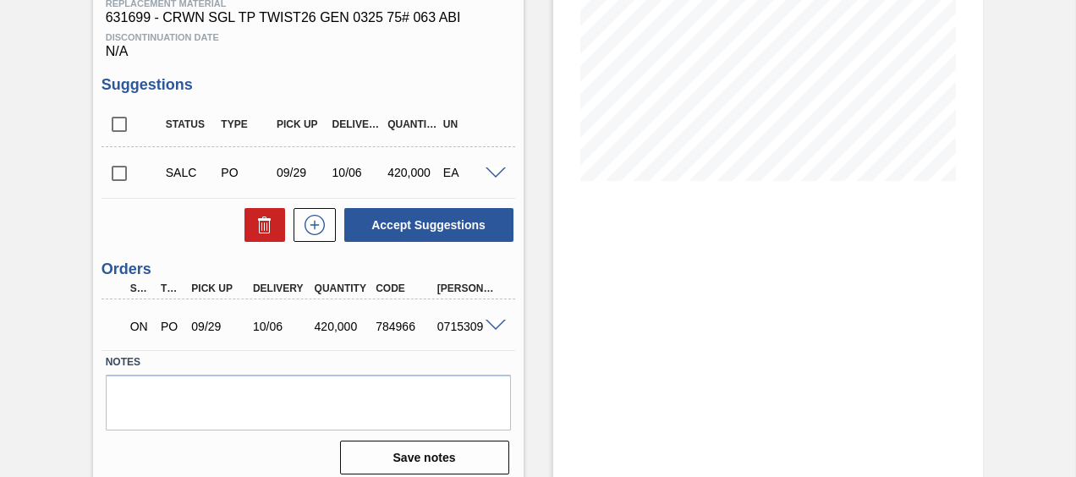
scroll to position [329, 0]
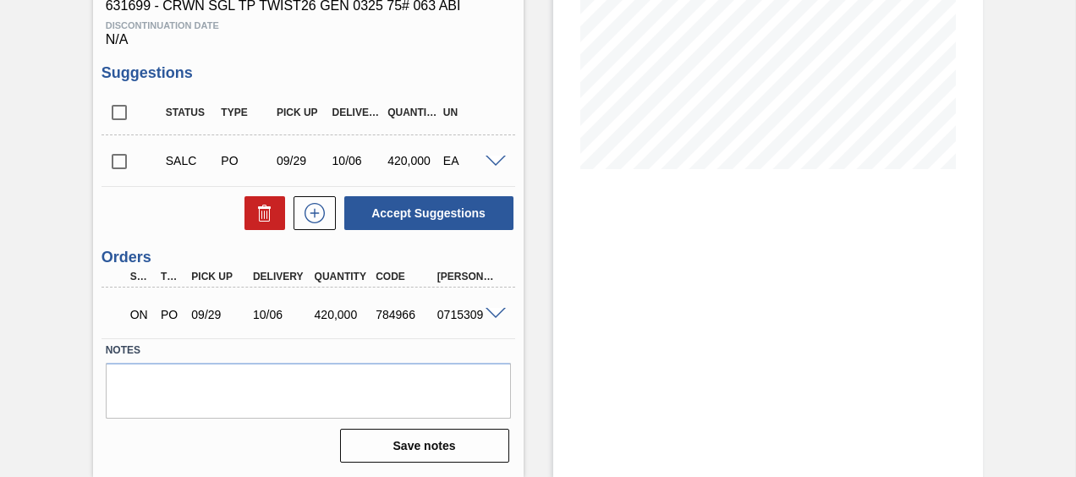
click at [499, 313] on span at bounding box center [496, 314] width 20 height 13
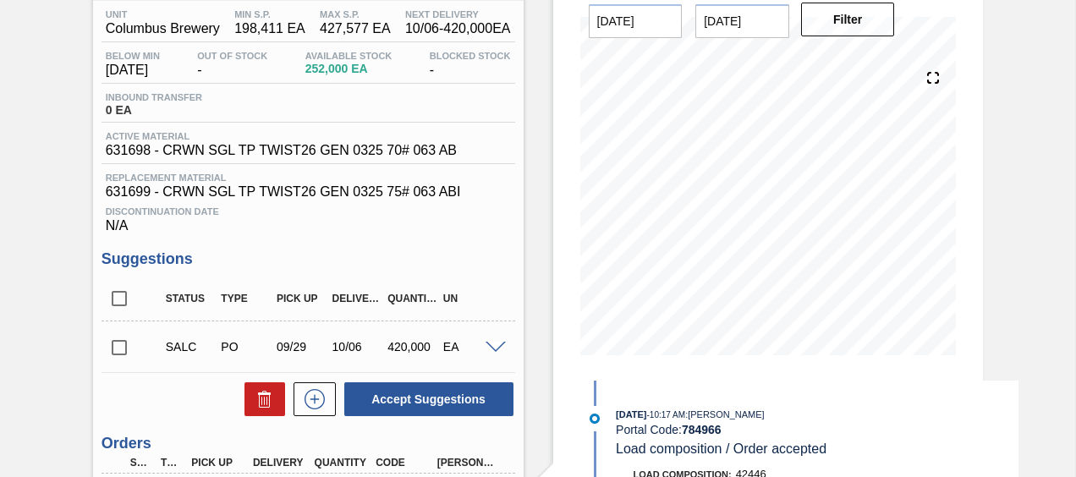
scroll to position [0, 0]
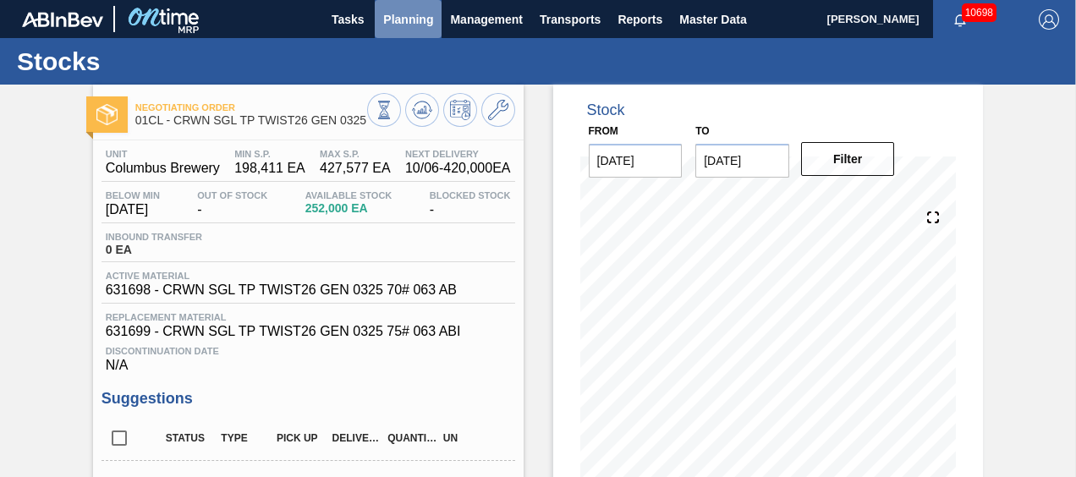
click at [392, 20] on span "Planning" at bounding box center [408, 19] width 50 height 20
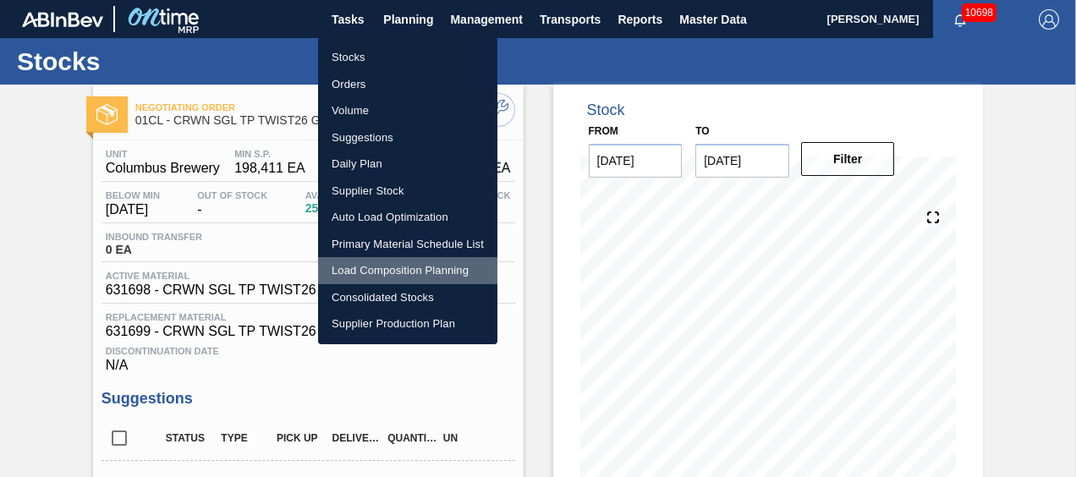
click at [403, 269] on li "Load Composition Planning" at bounding box center [407, 270] width 179 height 27
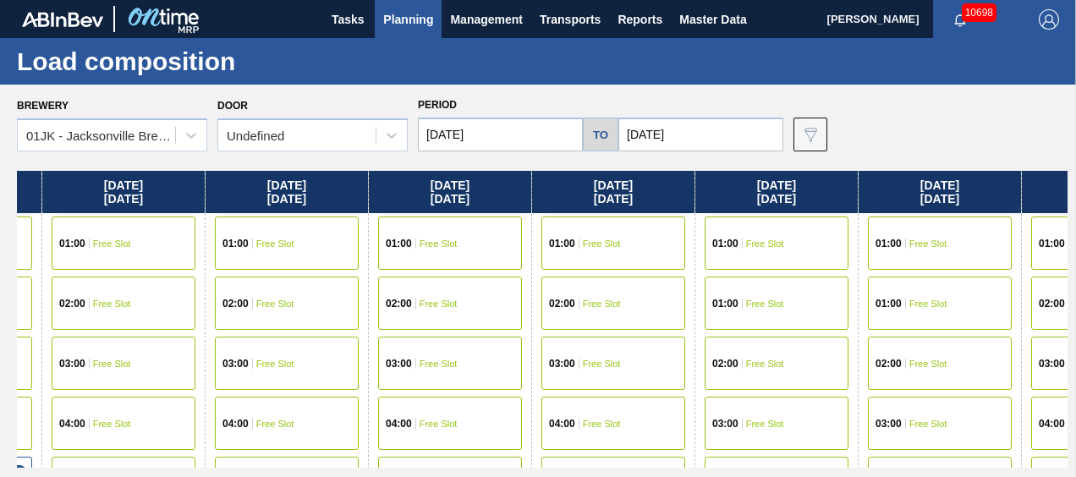
drag, startPoint x: 761, startPoint y: 232, endPoint x: 445, endPoint y: 174, distance: 321.5
click at [445, 174] on div "[DATE] 01:00 Free Slot 01:00 Free Slot 02:00 Free Slot 03:00 Free Slot 04:00 Fr…" at bounding box center [542, 319] width 1051 height 297
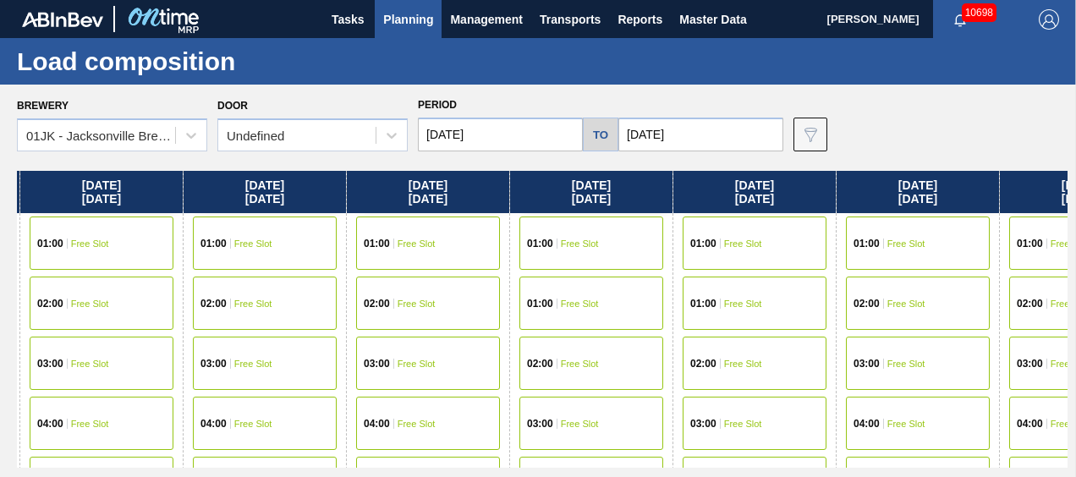
scroll to position [0, 526]
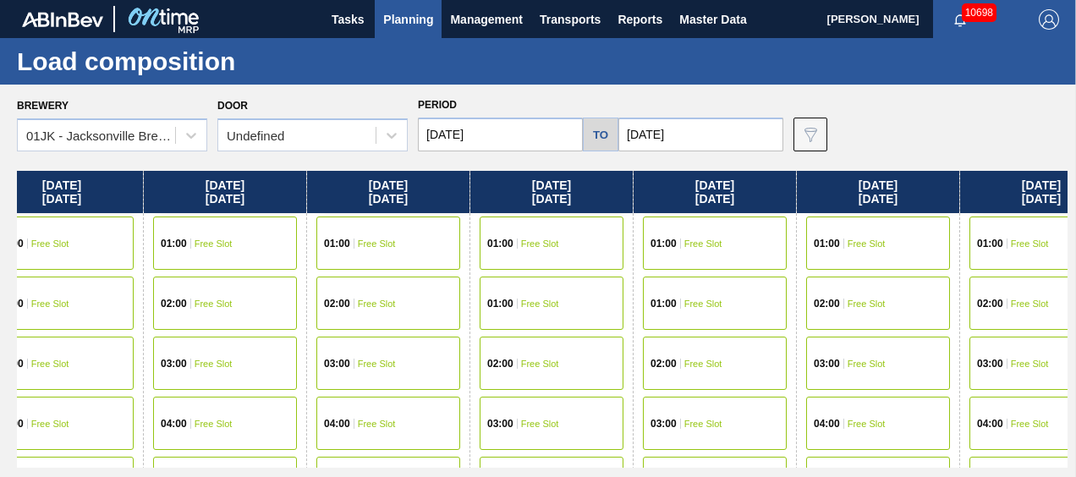
drag, startPoint x: 879, startPoint y: 244, endPoint x: 615, endPoint y: 250, distance: 264.0
click at [615, 250] on div "[DATE] 01:00 Free Slot 01:00 Free Slot 02:00 Free Slot 03:00 Free Slot 04:00 Fr…" at bounding box center [542, 319] width 1051 height 297
click at [177, 144] on div at bounding box center [191, 135] width 30 height 30
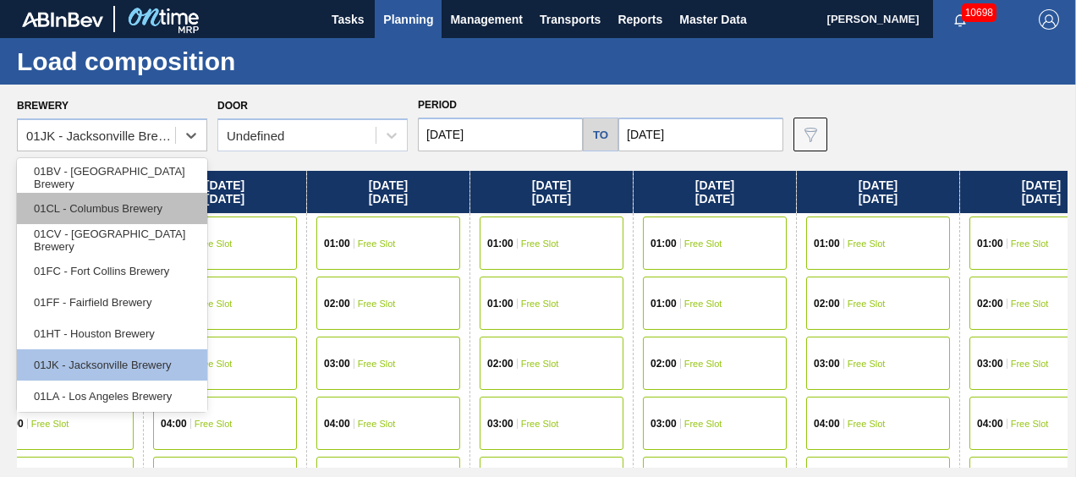
click at [135, 206] on div "01CL - Columbus Brewery" at bounding box center [112, 208] width 190 height 31
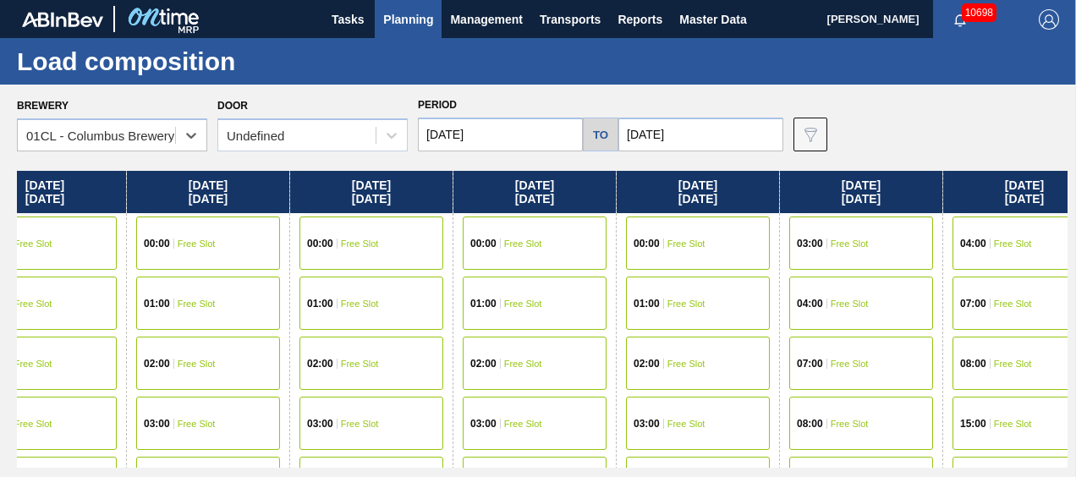
drag, startPoint x: 829, startPoint y: 284, endPoint x: 544, endPoint y: 261, distance: 286.0
click at [544, 261] on div "Sunday 09/28/2025 04:00 Free Slot 07:00 Free Slot 08:00 Free Slot 15:00 Free Sl…" at bounding box center [542, 319] width 1051 height 297
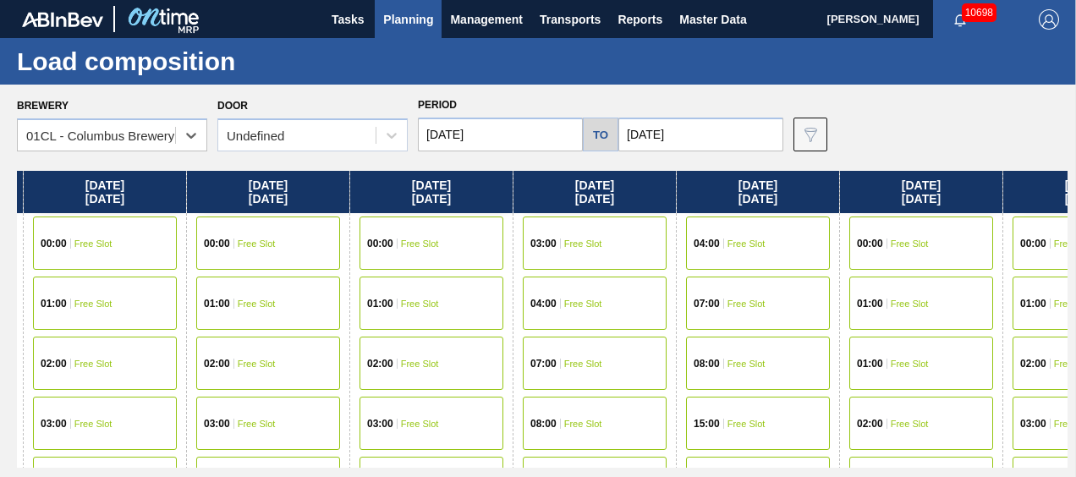
scroll to position [0, 511]
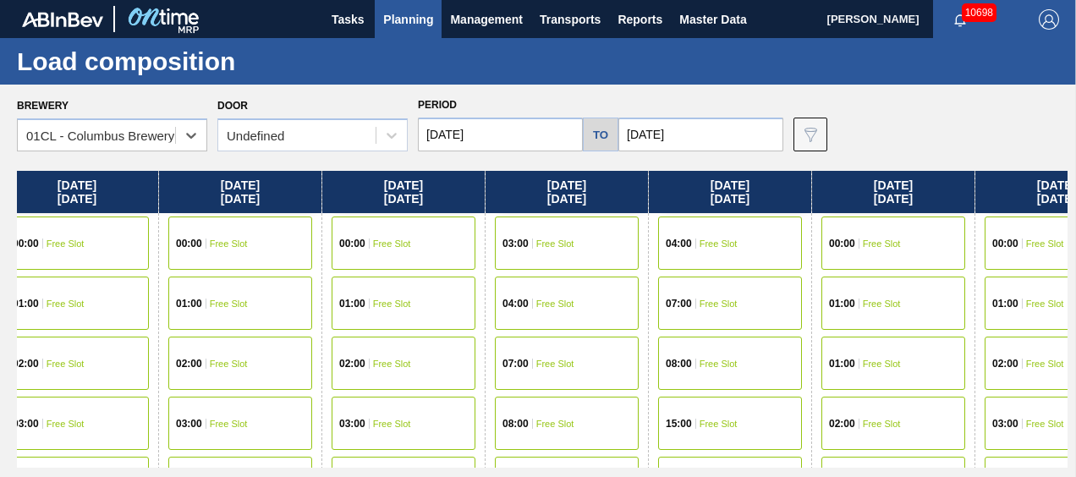
drag, startPoint x: 902, startPoint y: 253, endPoint x: 579, endPoint y: 241, distance: 323.3
click at [579, 241] on div "Sunday 09/28/2025 04:00 Free Slot 07:00 Free Slot 08:00 Free Slot 15:00 Free Sl…" at bounding box center [542, 319] width 1051 height 297
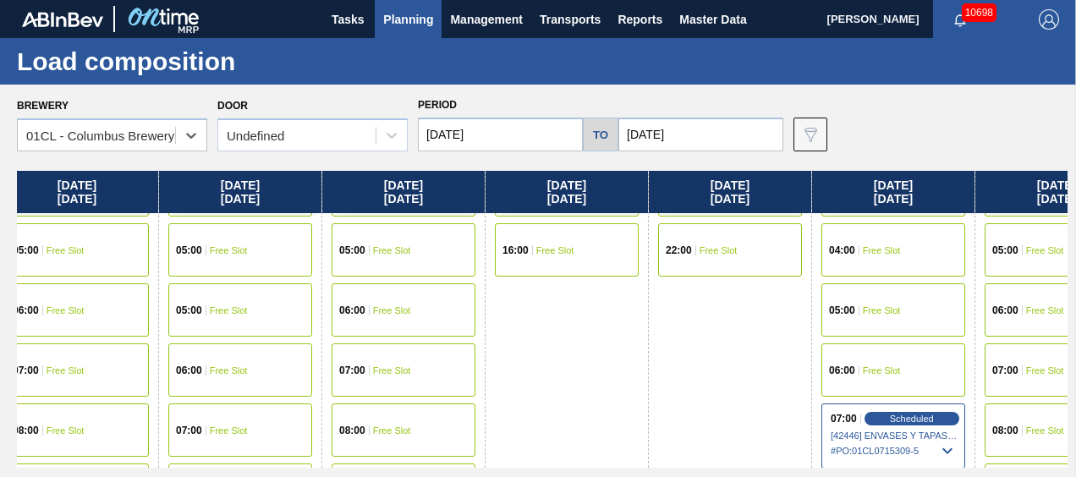
scroll to position [352, 511]
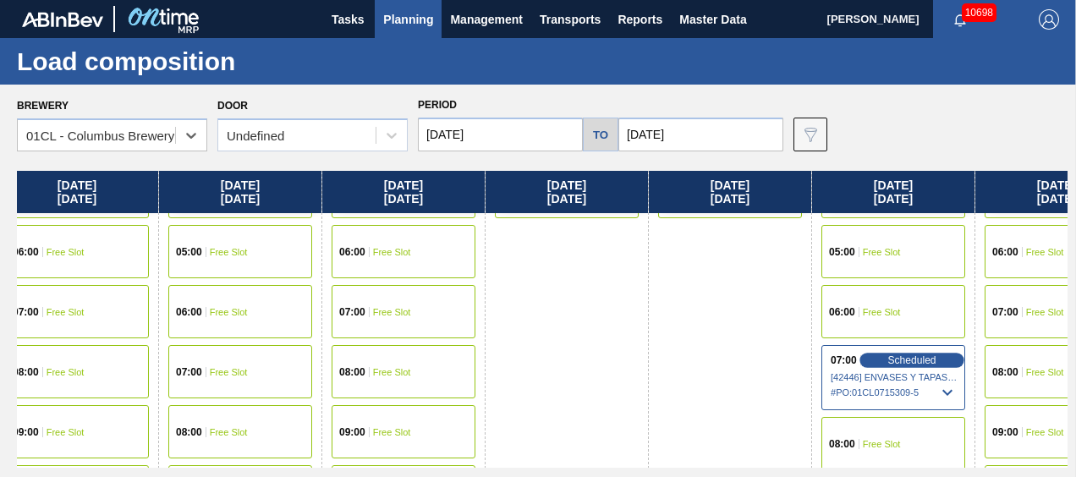
click at [881, 355] on div "Scheduled" at bounding box center [911, 360] width 104 height 15
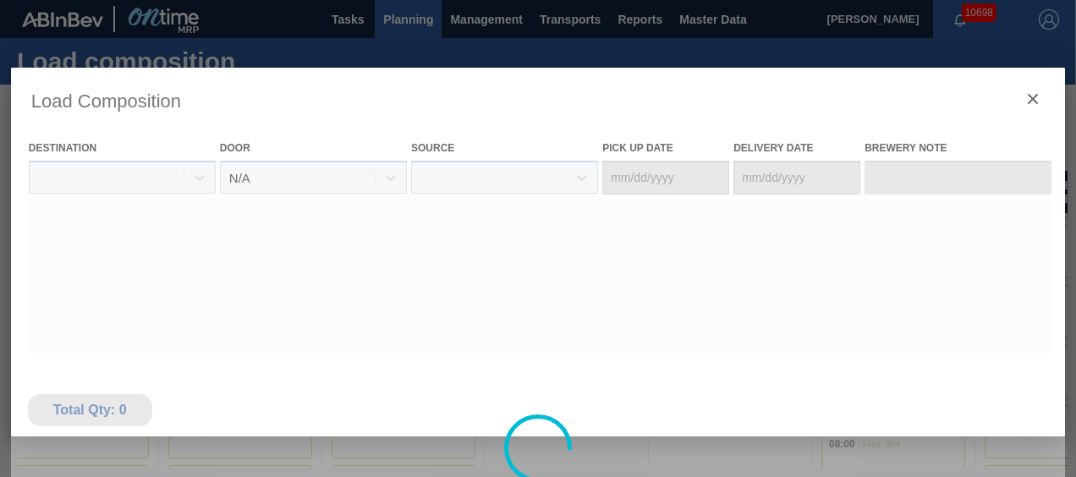
type Date "[DATE]"
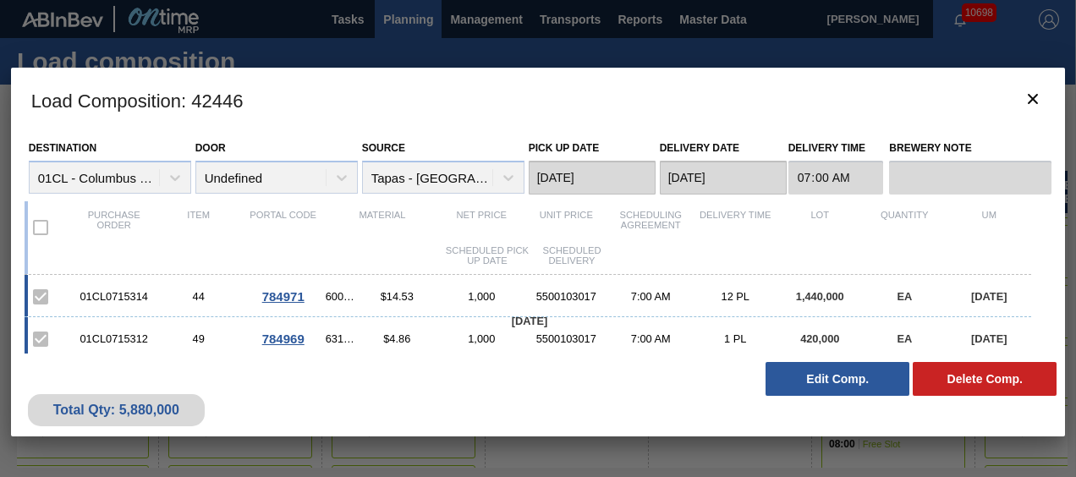
scroll to position [82, 0]
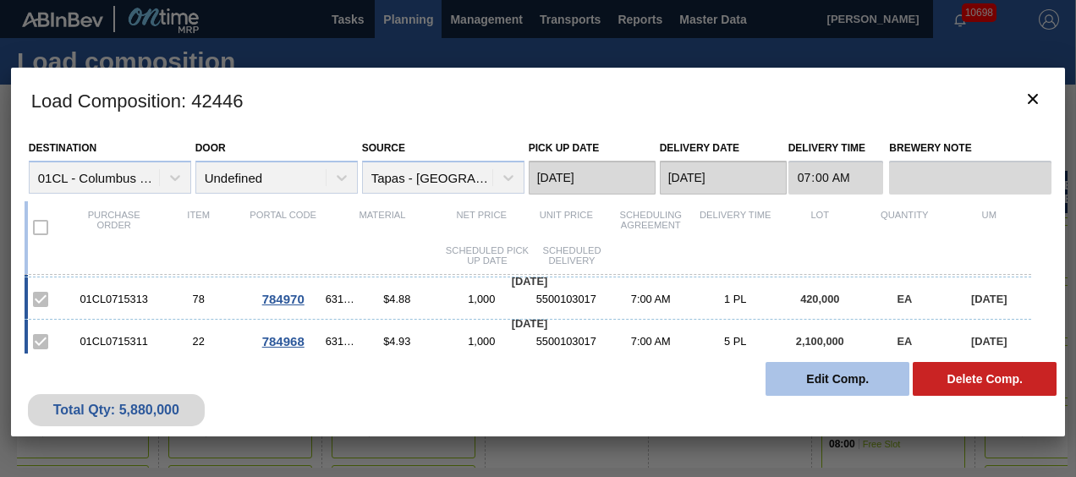
click at [821, 370] on button "Edit Comp." at bounding box center [837, 379] width 144 height 34
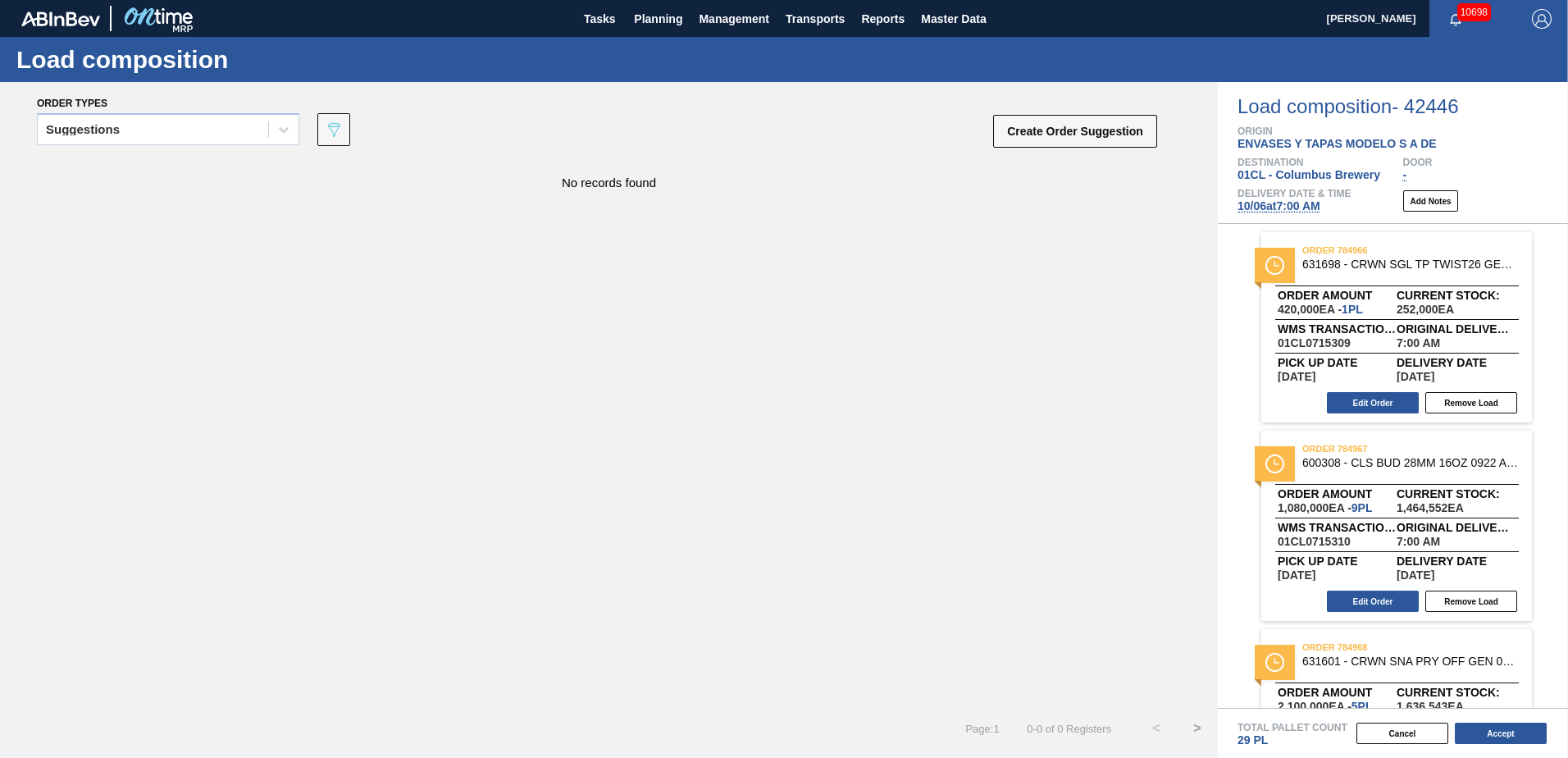
click at [747, 428] on div "No records found" at bounding box center [609, 433] width 1218 height 549
click at [1042, 461] on button "Cancel" at bounding box center [1402, 733] width 92 height 21
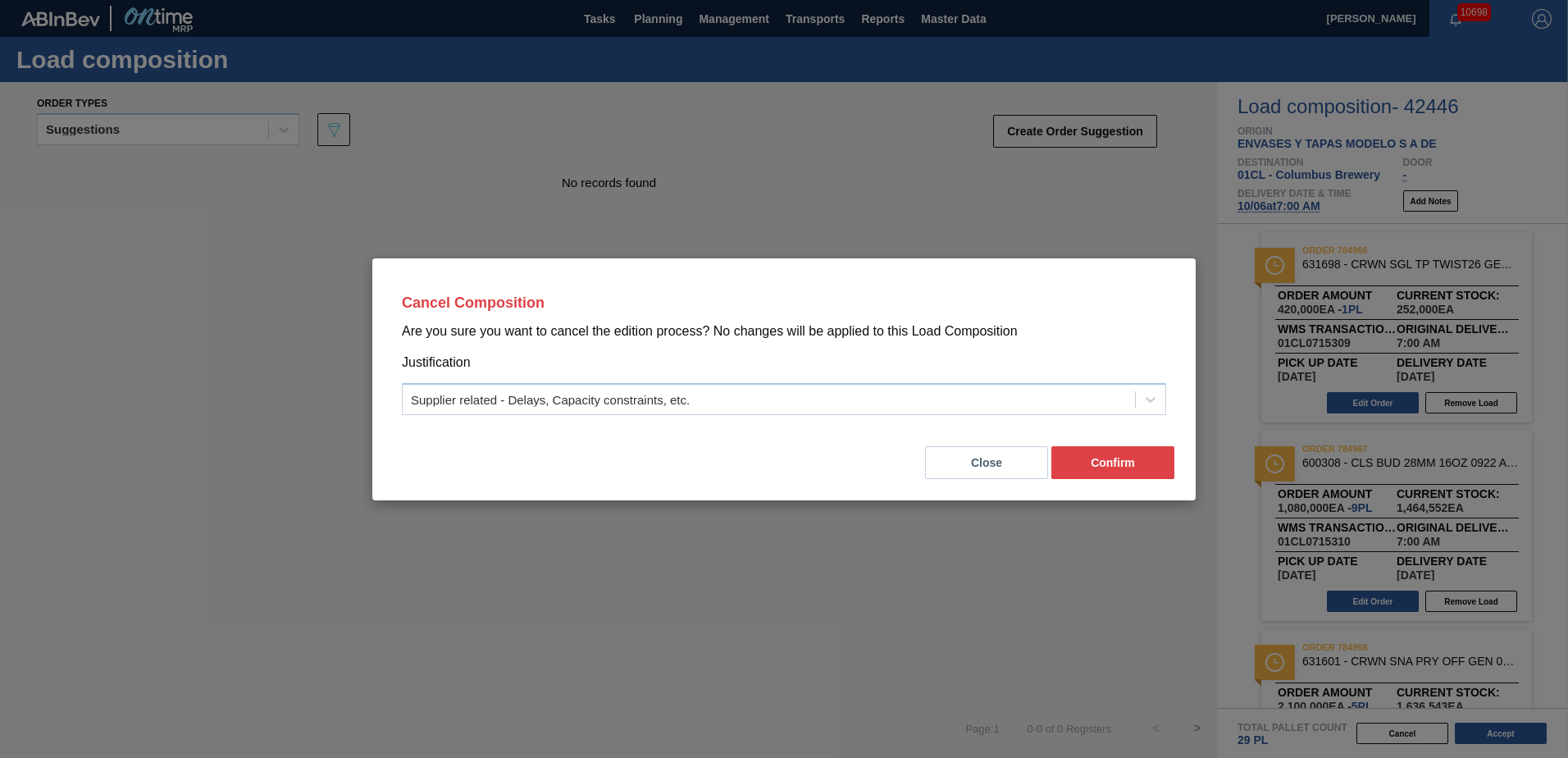
click at [449, 190] on div "Cancel Composition Are you sure you want to cancel the edition process? No chan…" at bounding box center [784, 379] width 1568 height 758
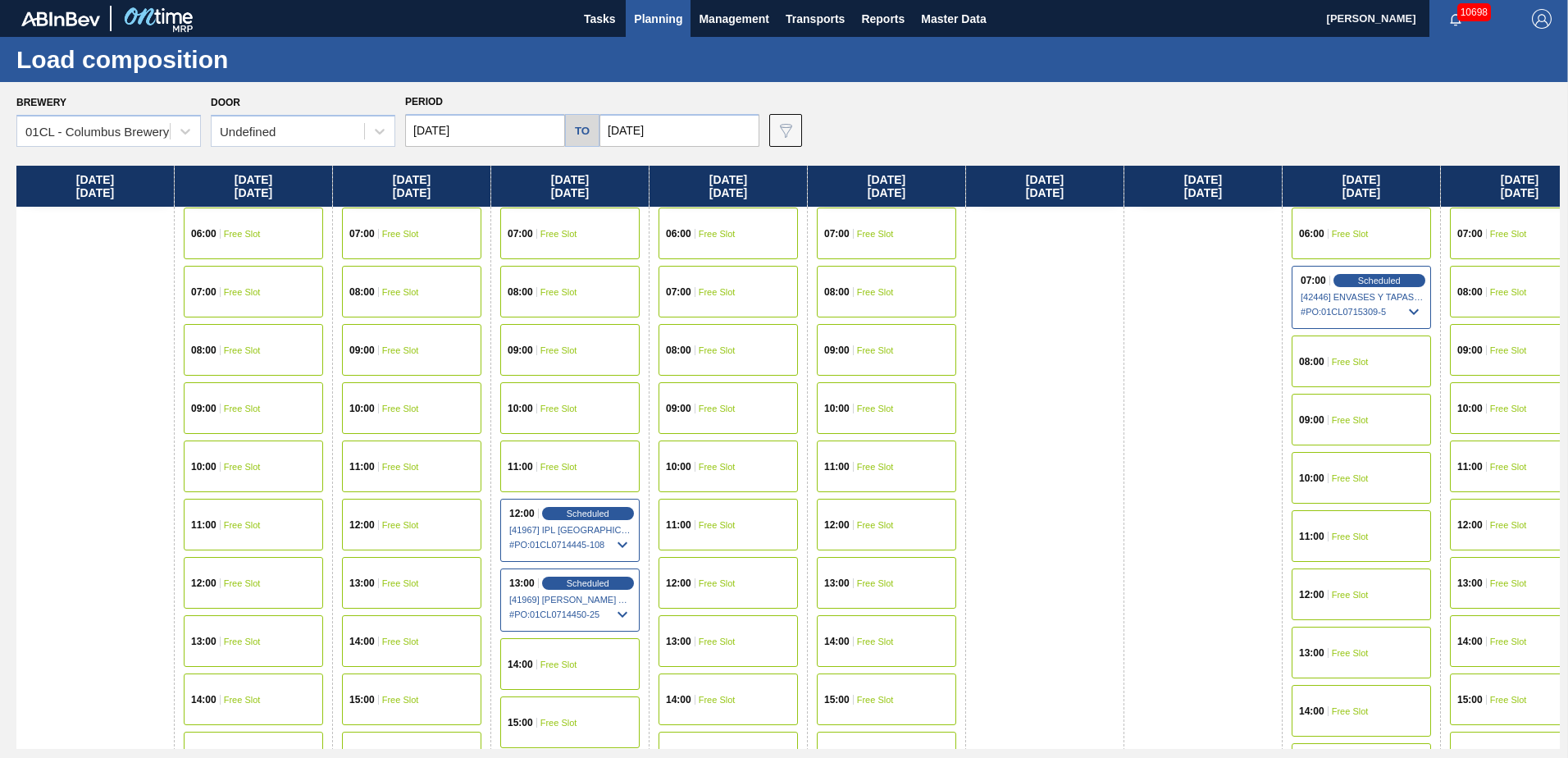
scroll to position [164, 0]
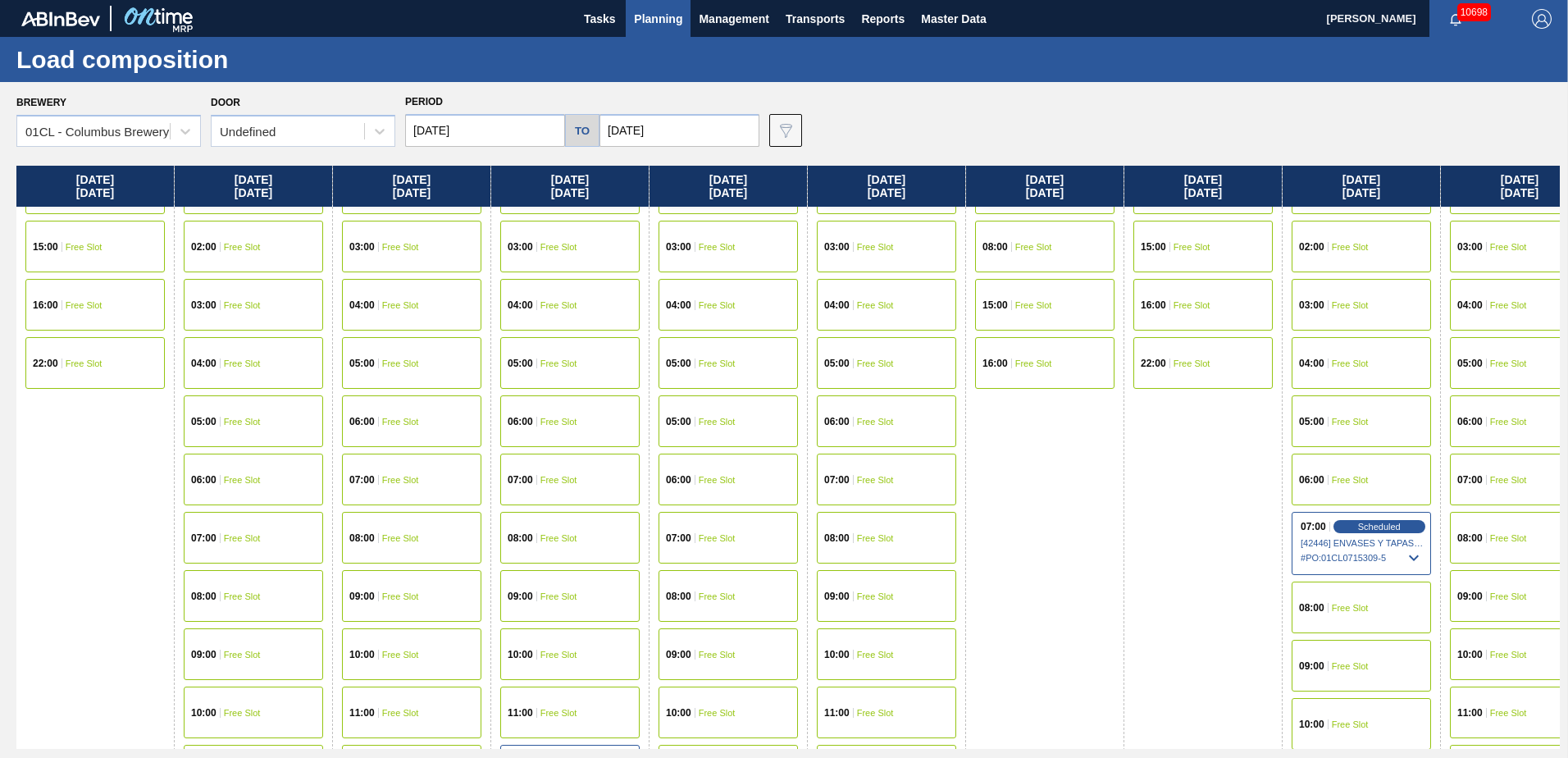
drag, startPoint x: 1095, startPoint y: 497, endPoint x: 1186, endPoint y: 495, distance: 91.0
click at [1042, 461] on div "Sunday 09/28/2025 04:00 Free Slot 07:00 Free Slot 08:00 Free Slot 15:00 Free Sl…" at bounding box center [788, 457] width 1544 height 583
click at [517, 149] on div "Brewery 01CL - Columbus Brewery Door Undefined Period 09/28/2025 to 10/22/2025 …" at bounding box center [784, 420] width 1568 height 675
click at [513, 125] on input "[DATE]" at bounding box center [485, 131] width 160 height 33
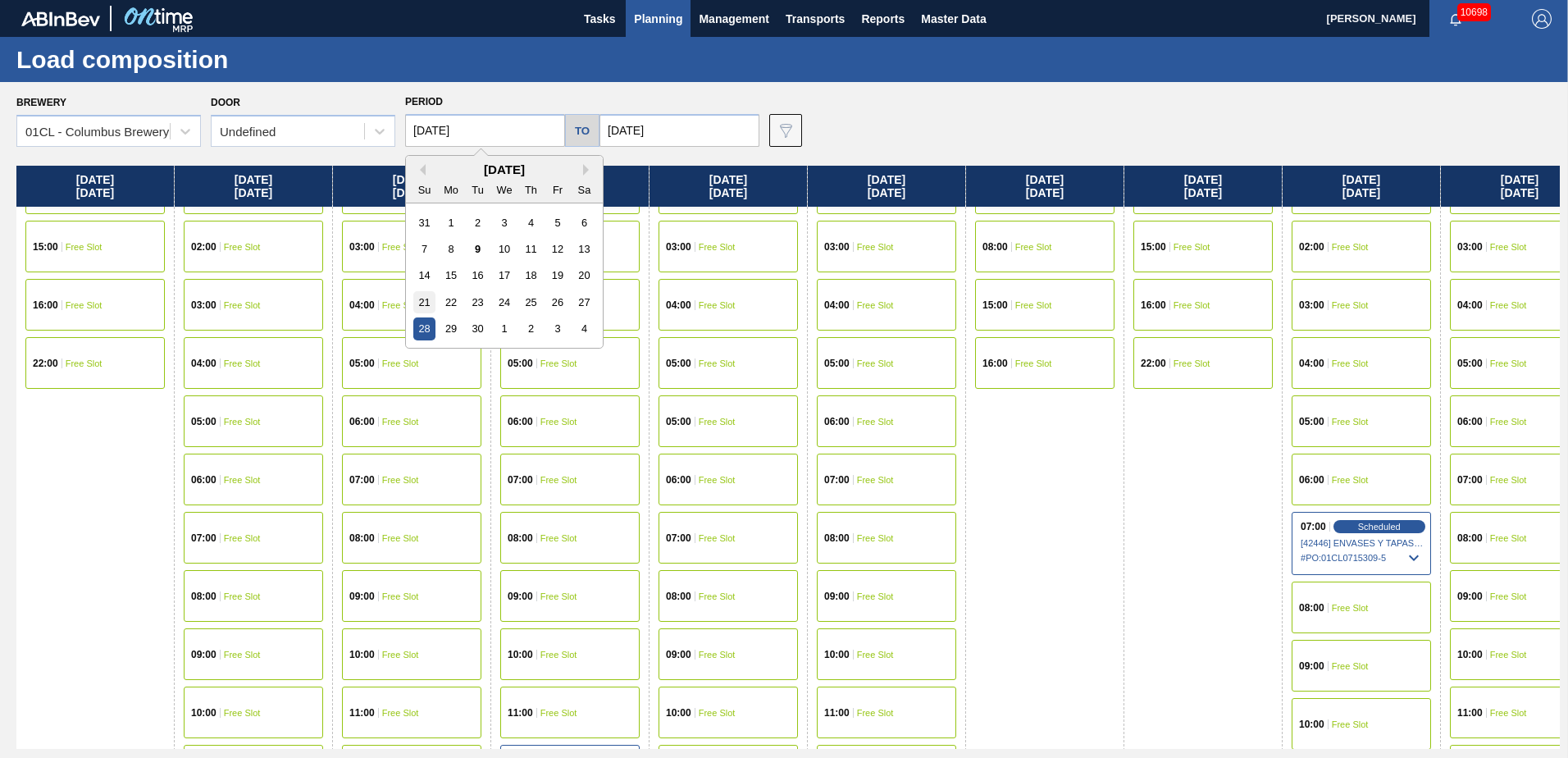
click at [429, 301] on div "21" at bounding box center [424, 301] width 22 height 22
type input "09/21/2025"
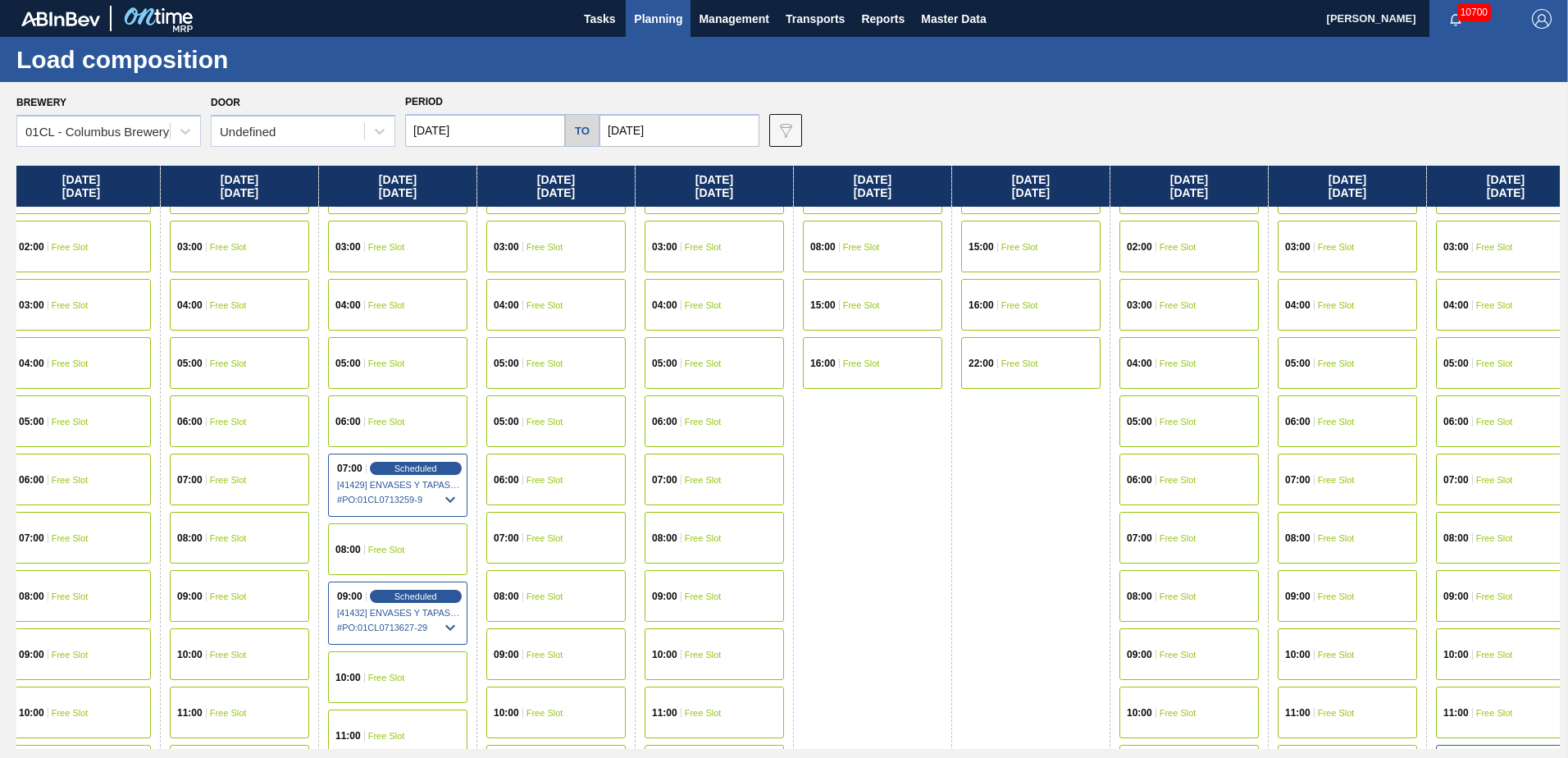
drag, startPoint x: 1095, startPoint y: 608, endPoint x: 909, endPoint y: 608, distance: 186.0
click at [909, 461] on div "Sunday 09/21/2025 04:00 Free Slot 07:00 Free Slot 08:00 Free Slot 15:00 Free Sl…" at bounding box center [788, 457] width 1544 height 583
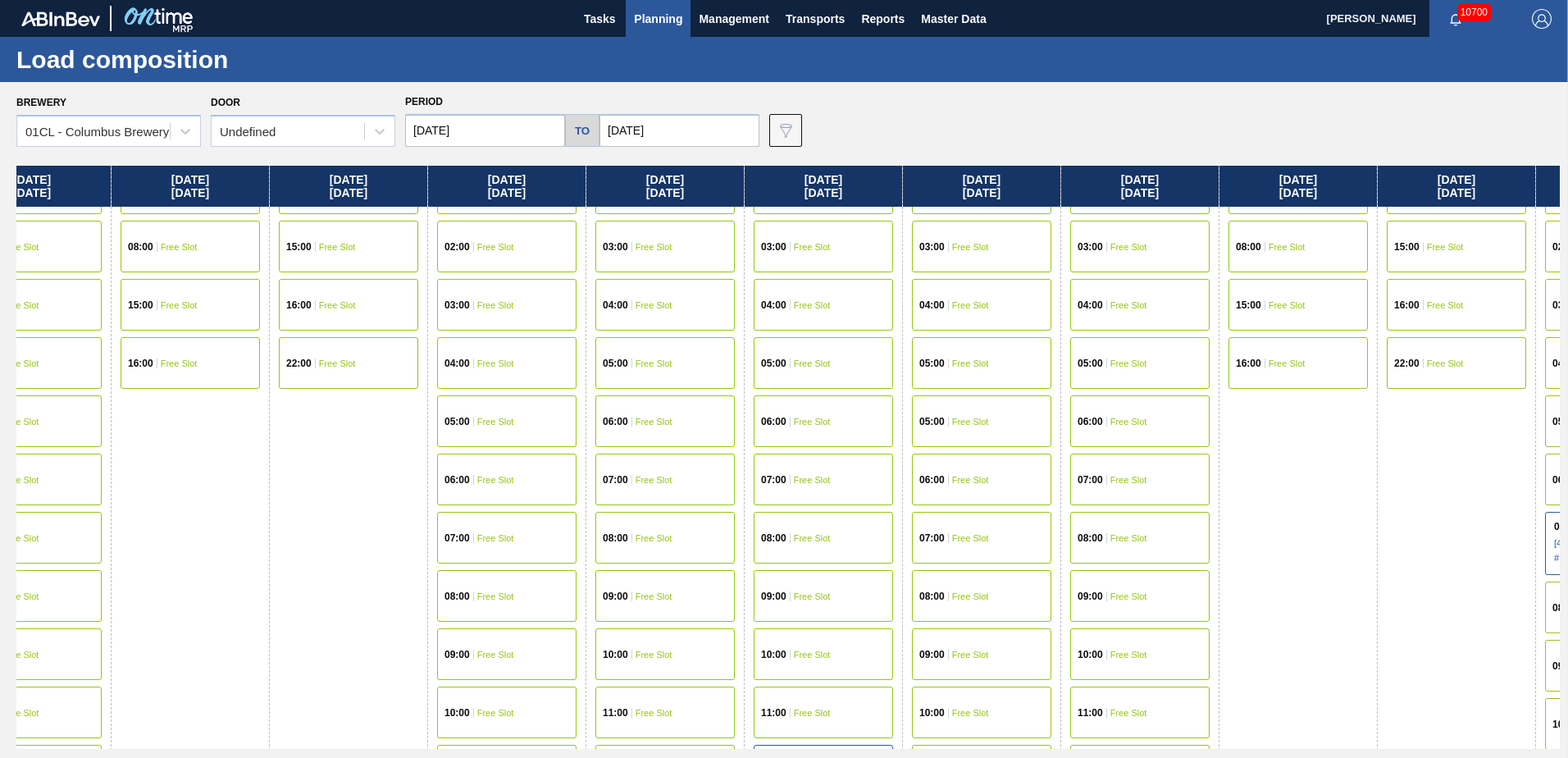
drag, startPoint x: 988, startPoint y: 565, endPoint x: 297, endPoint y: 531, distance: 691.8
click at [297, 461] on div "[DATE] 04:00 Free Slot 07:00 Free Slot 08:00 Free Slot 15:00 Free Slot 16:00 Fr…" at bounding box center [788, 457] width 1544 height 583
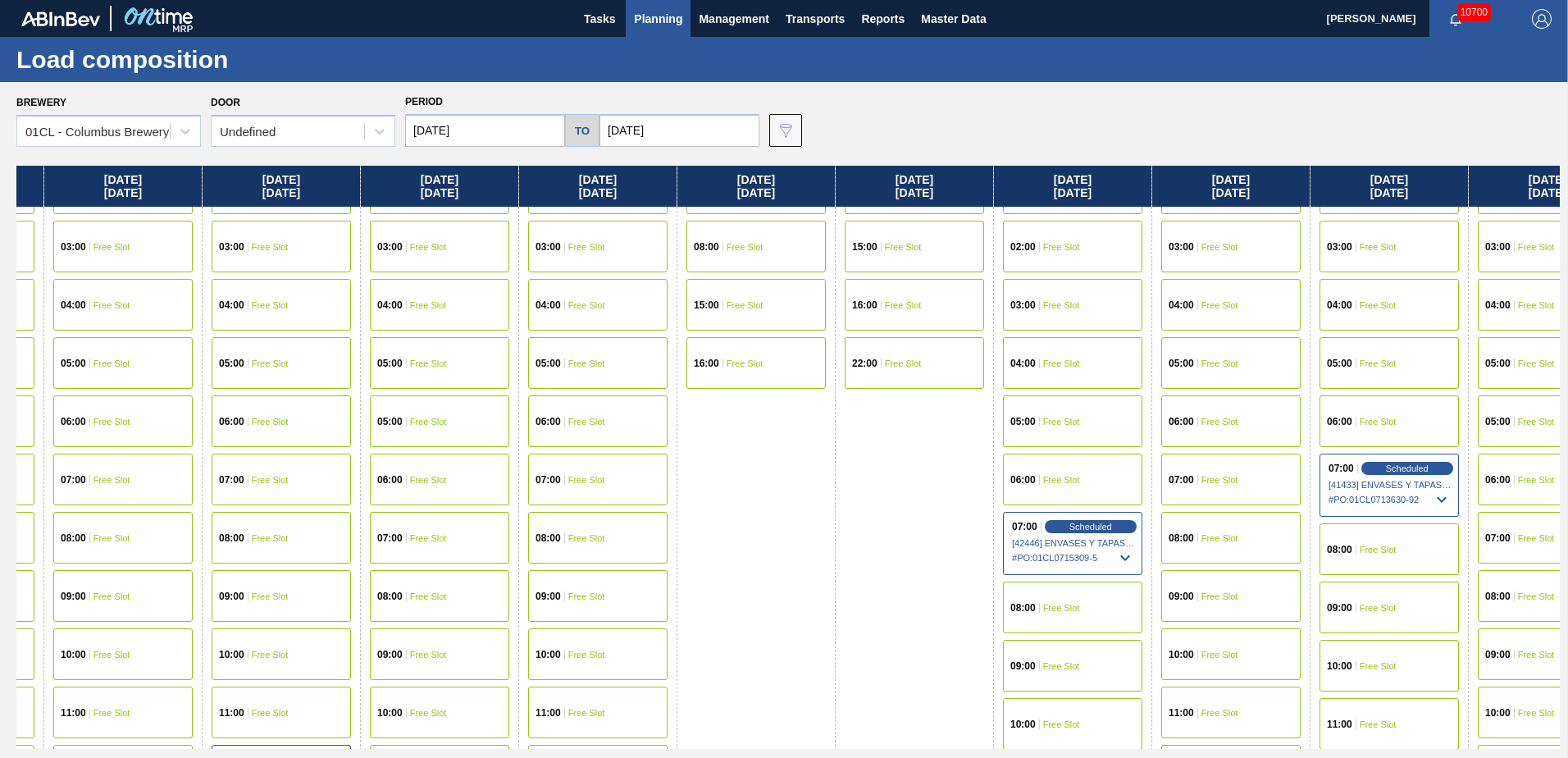
drag, startPoint x: 1333, startPoint y: 543, endPoint x: 782, endPoint y: 545, distance: 551.0
click at [783, 461] on div "[DATE] 04:00 Free Slot 07:00 Free Slot 08:00 Free Slot 15:00 Free Slot 16:00 Fr…" at bounding box center [788, 457] width 1544 height 583
click at [1042, 461] on span "[42446] ENVASES Y TAPAS MODELO S A DE - 0008257397" at bounding box center [1072, 543] width 123 height 10
click at [1042, 461] on icon at bounding box center [1124, 554] width 19 height 19
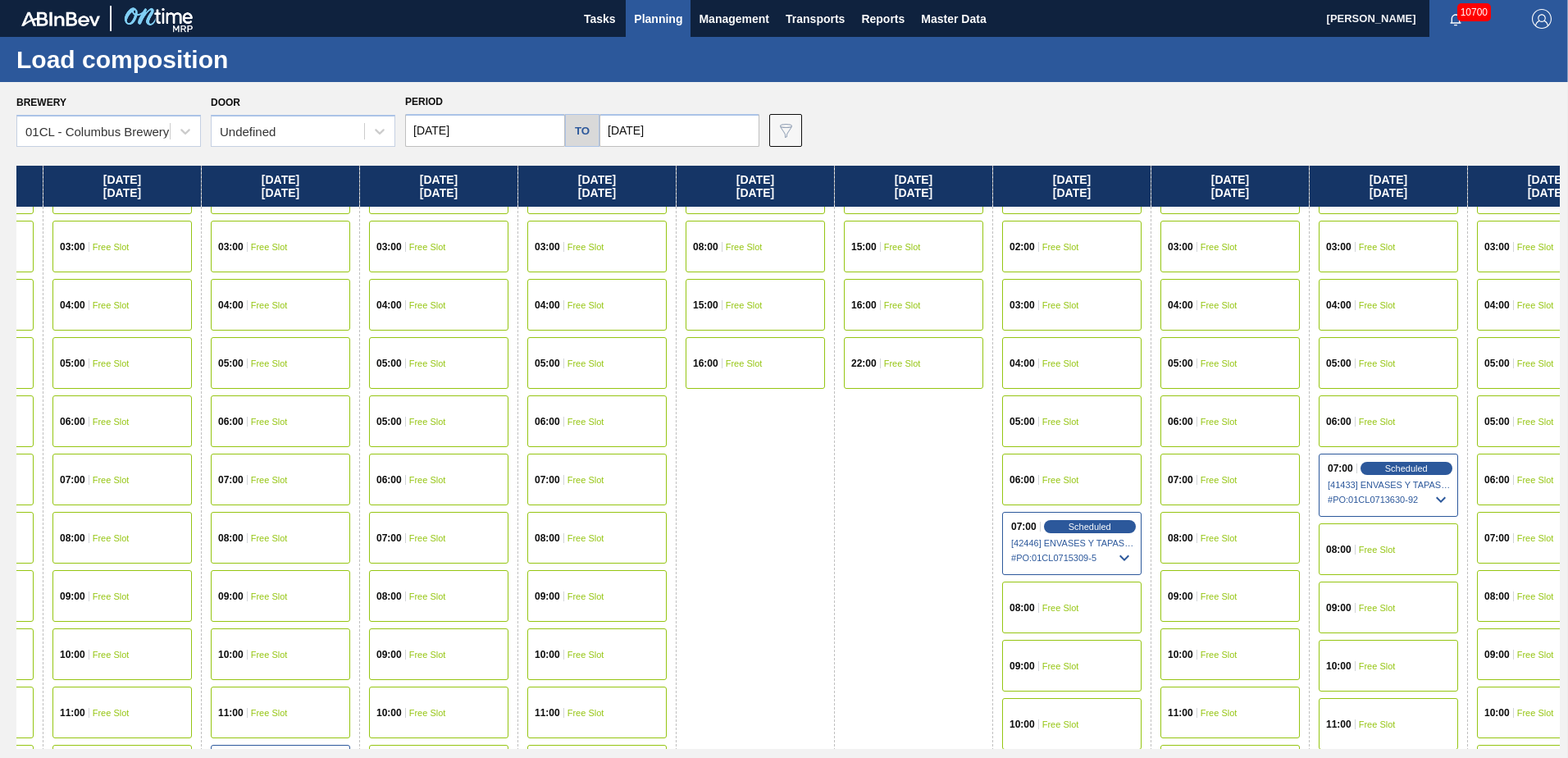
click at [1042, 461] on div "07:00 Scheduled [42446] ENVASES Y TAPAS MODELO S A DE - 0008257397 # PO : 01CL0…" at bounding box center [1072, 543] width 140 height 63
click at [1042, 461] on div "Scheduled" at bounding box center [1090, 525] width 101 height 15
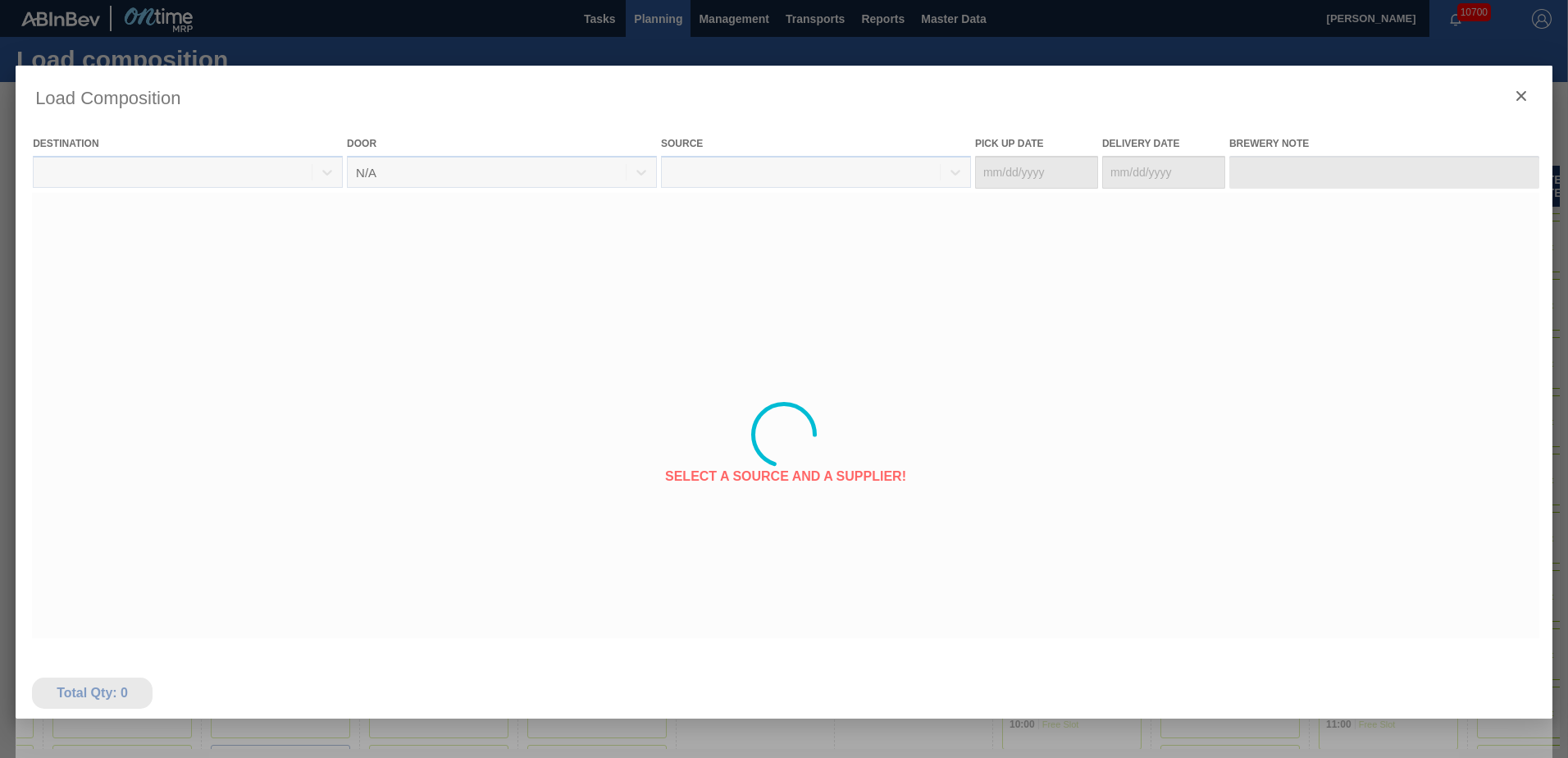
type Date "[DATE]"
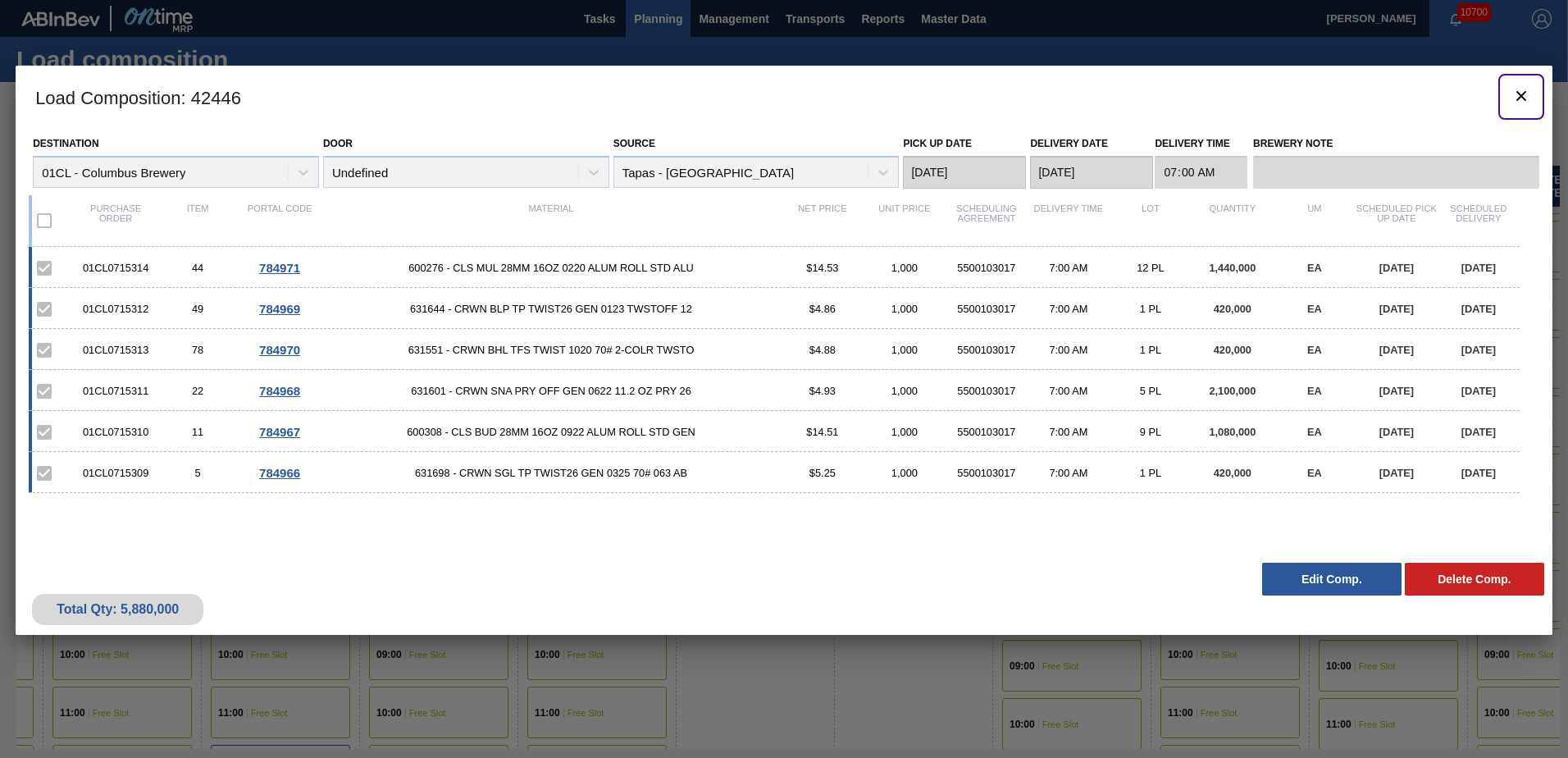
drag, startPoint x: 1513, startPoint y: 96, endPoint x: 577, endPoint y: 67, distance: 936.4
click at [1042, 96] on icon "botão de ícone" at bounding box center [1521, 96] width 19 height 19
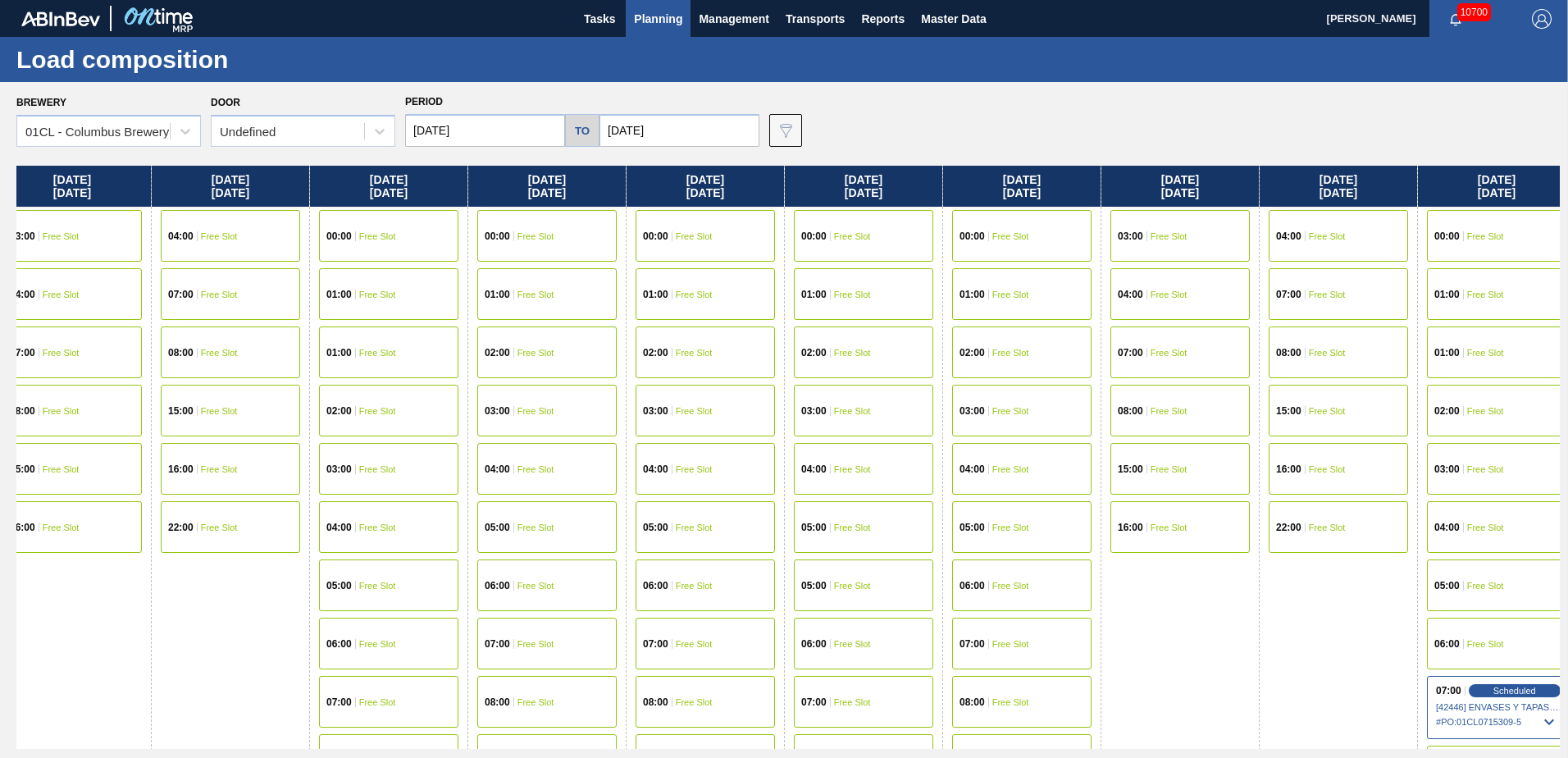
drag, startPoint x: 1240, startPoint y: 625, endPoint x: 242, endPoint y: 627, distance: 998.0
click at [242, 461] on div "[DATE] 04:00 Free Slot 07:00 Free Slot 08:00 Free Slot 15:00 Free Slot 16:00 Fr…" at bounding box center [788, 457] width 1544 height 583
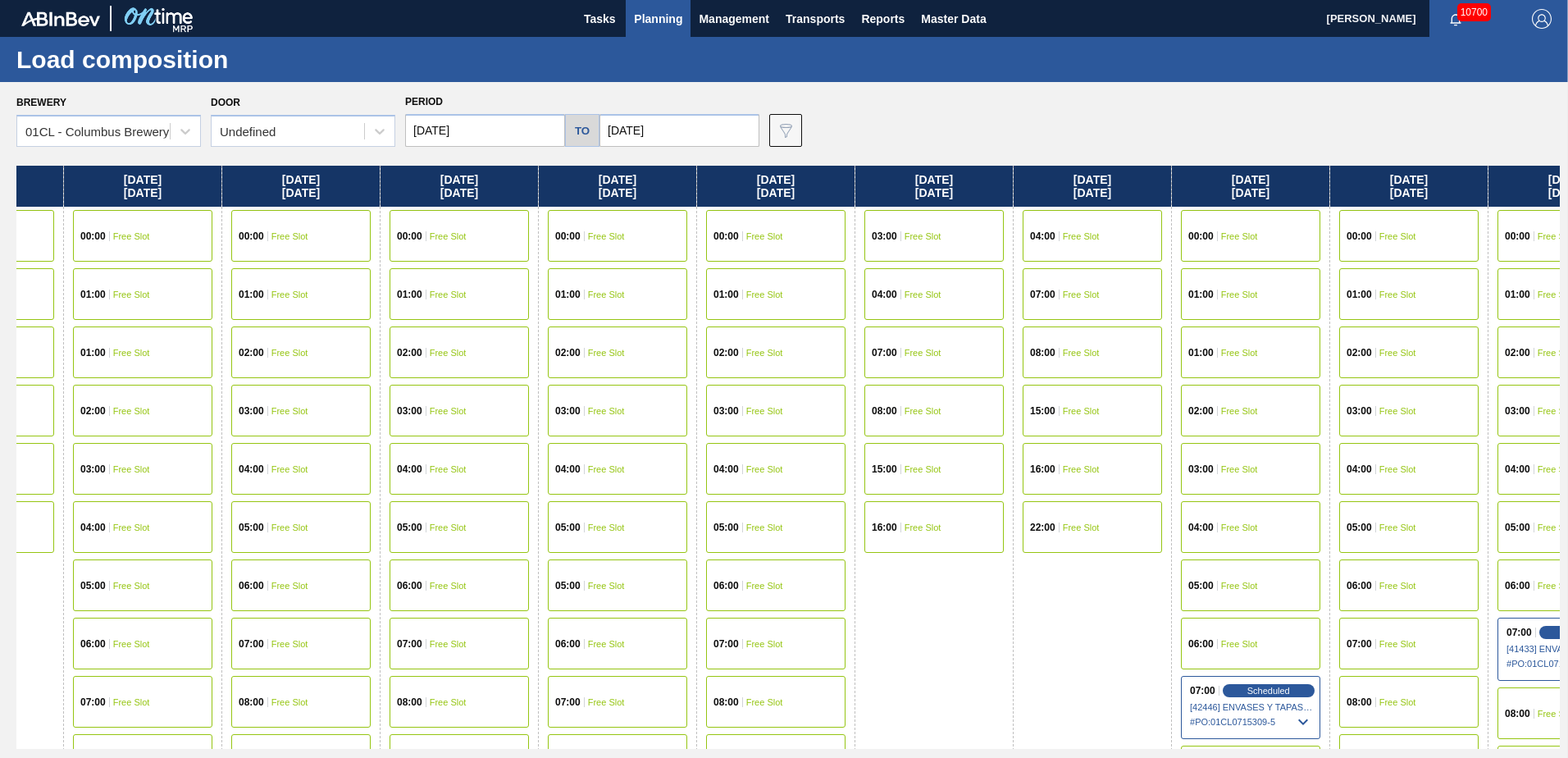
drag, startPoint x: 1208, startPoint y: 598, endPoint x: 944, endPoint y: 598, distance: 264.0
click at [944, 461] on div "[DATE] 04:00 Free Slot 07:00 Free Slot 08:00 Free Slot 15:00 Free Slot 16:00 Fr…" at bounding box center [788, 457] width 1544 height 583
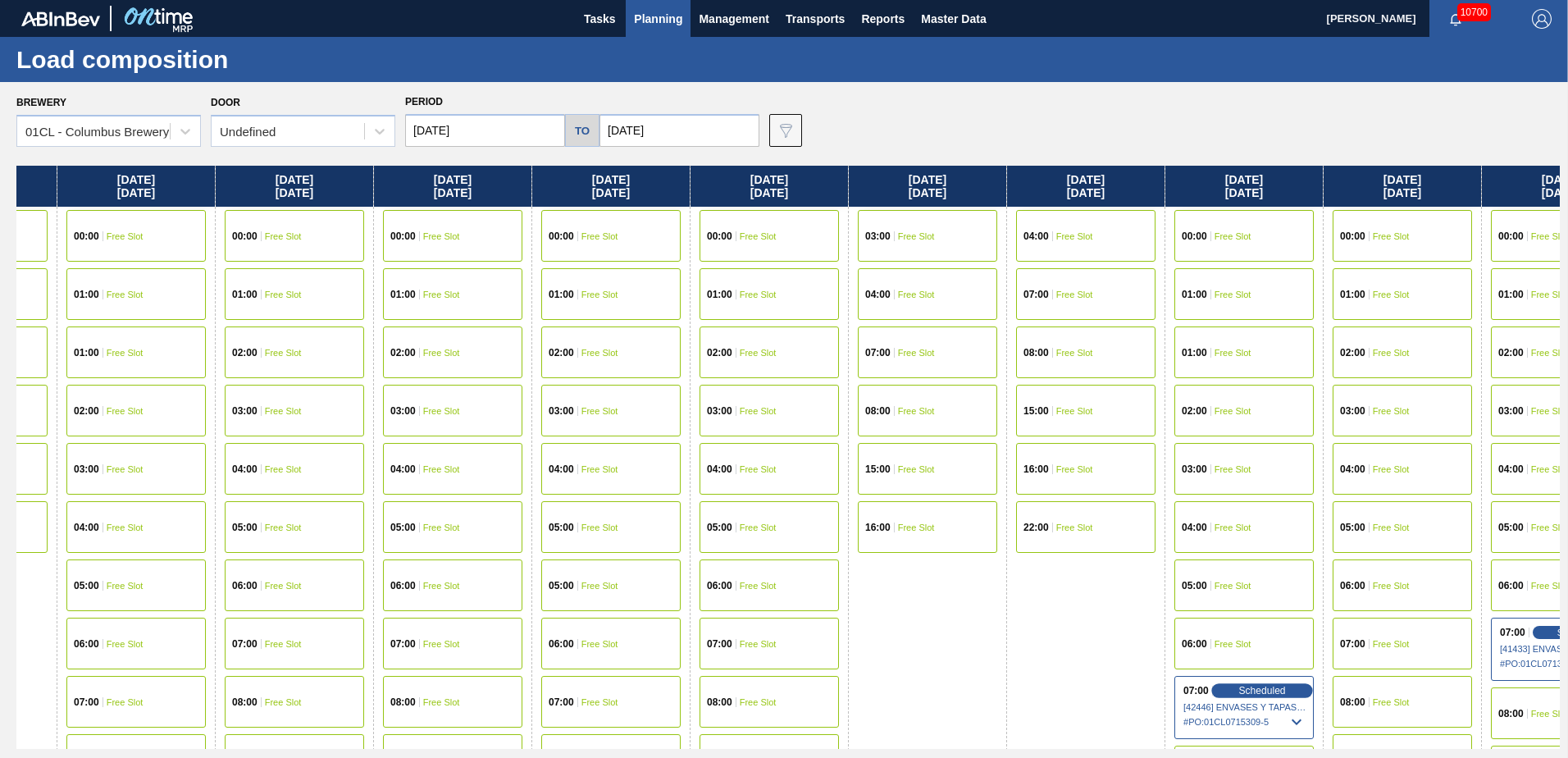
click at [1042, 461] on div "Scheduled" at bounding box center [1262, 690] width 101 height 15
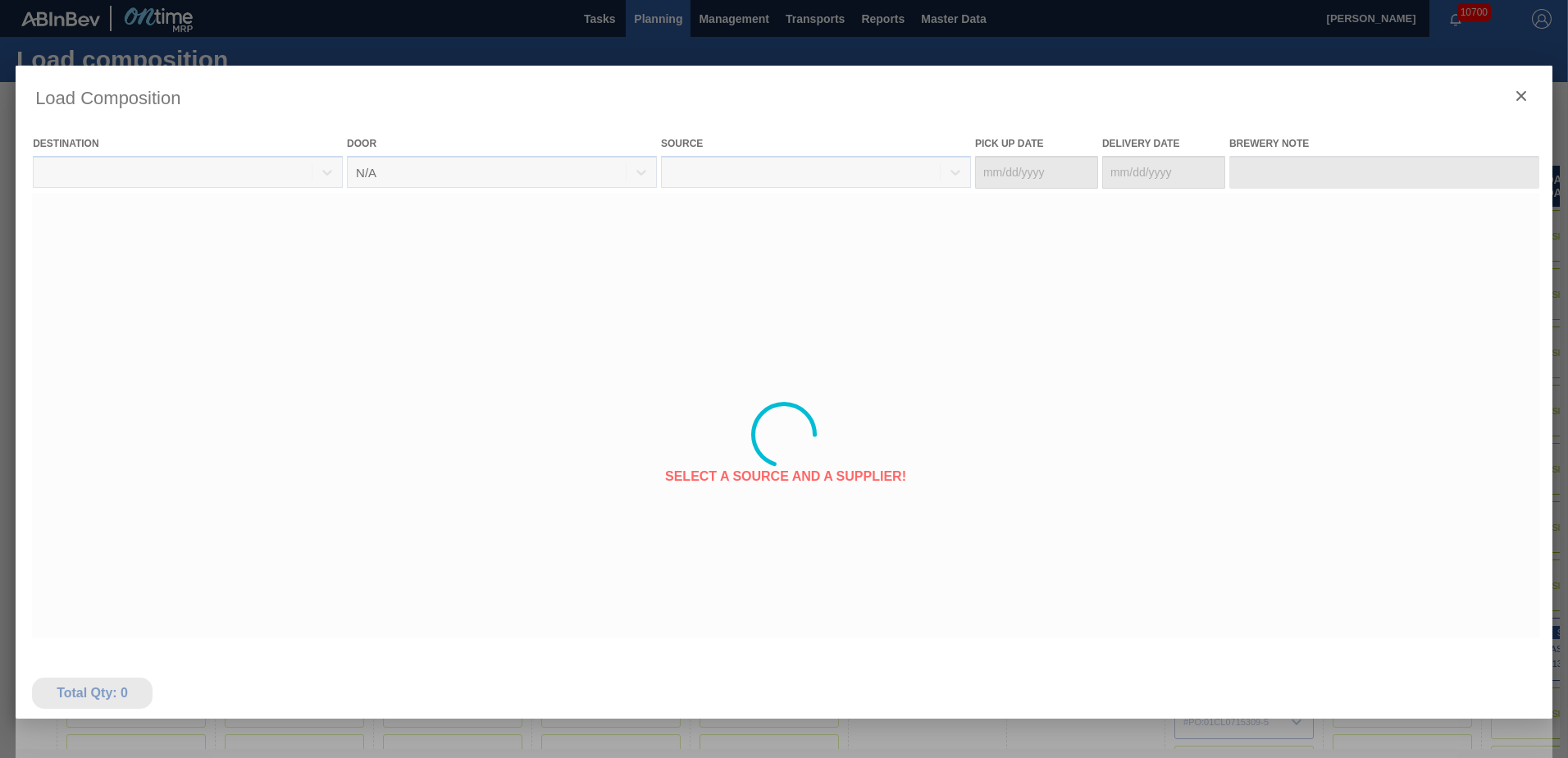
type Date "[DATE]"
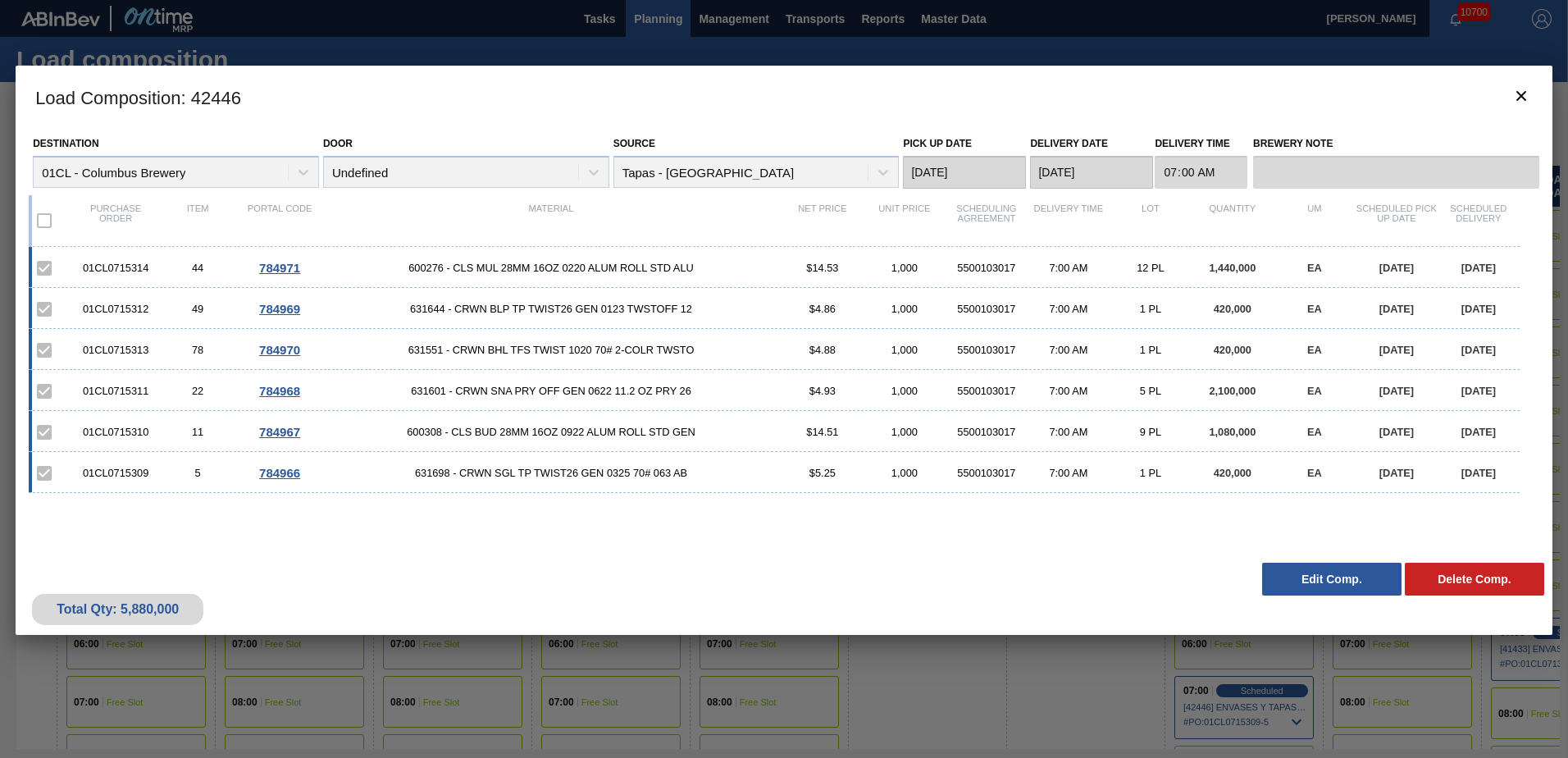
click at [503, 461] on div "01CL0715314 44 784971 600276 - CLS MUL 28MM 16OZ 0220 ALUM ROLL STD ALU $14.53 …" at bounding box center [781, 391] width 1504 height 288
click at [1042, 109] on button "botão de ícone" at bounding box center [1521, 97] width 40 height 40
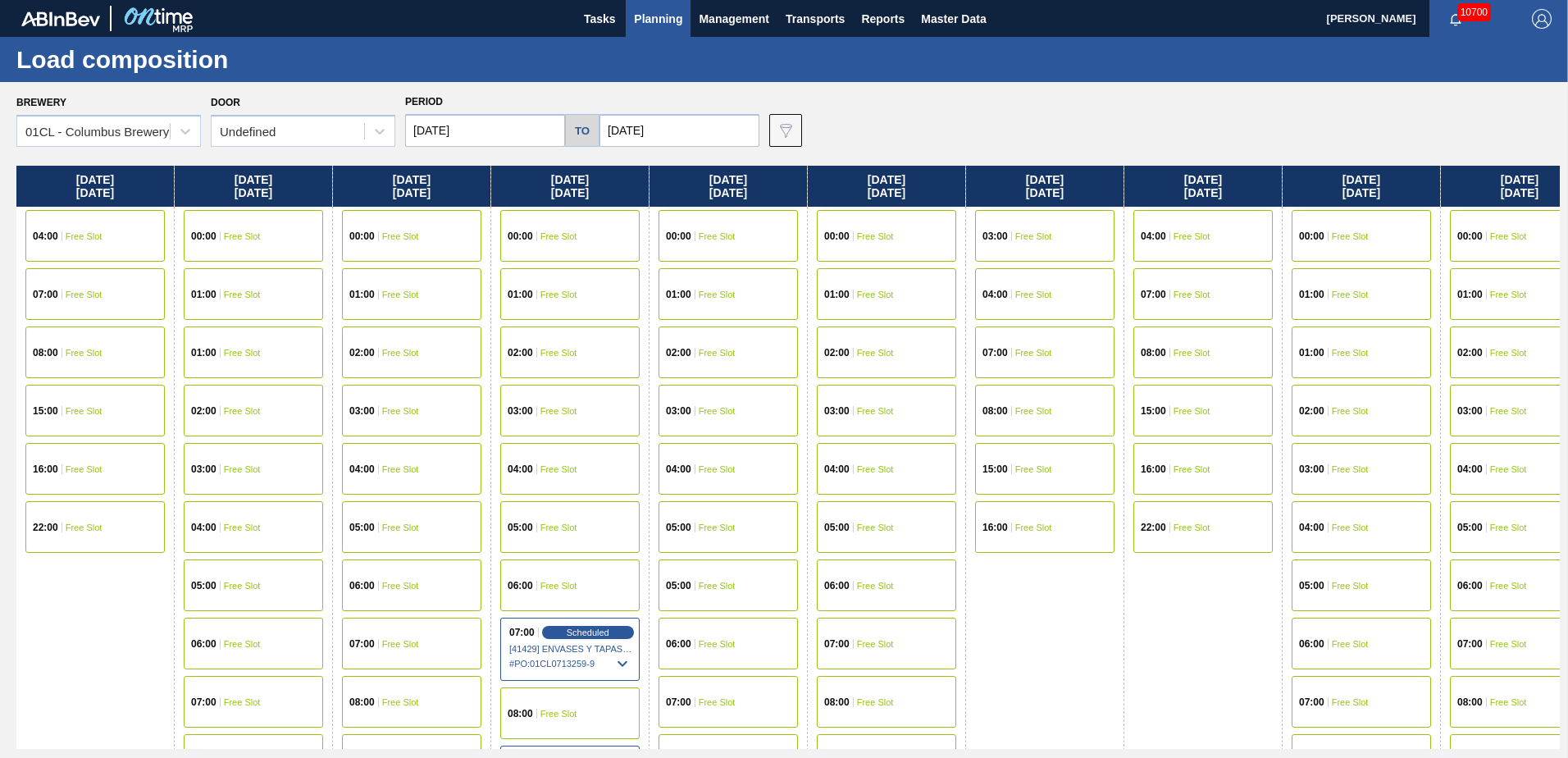
click at [674, 14] on span "Planning" at bounding box center [658, 18] width 48 height 19
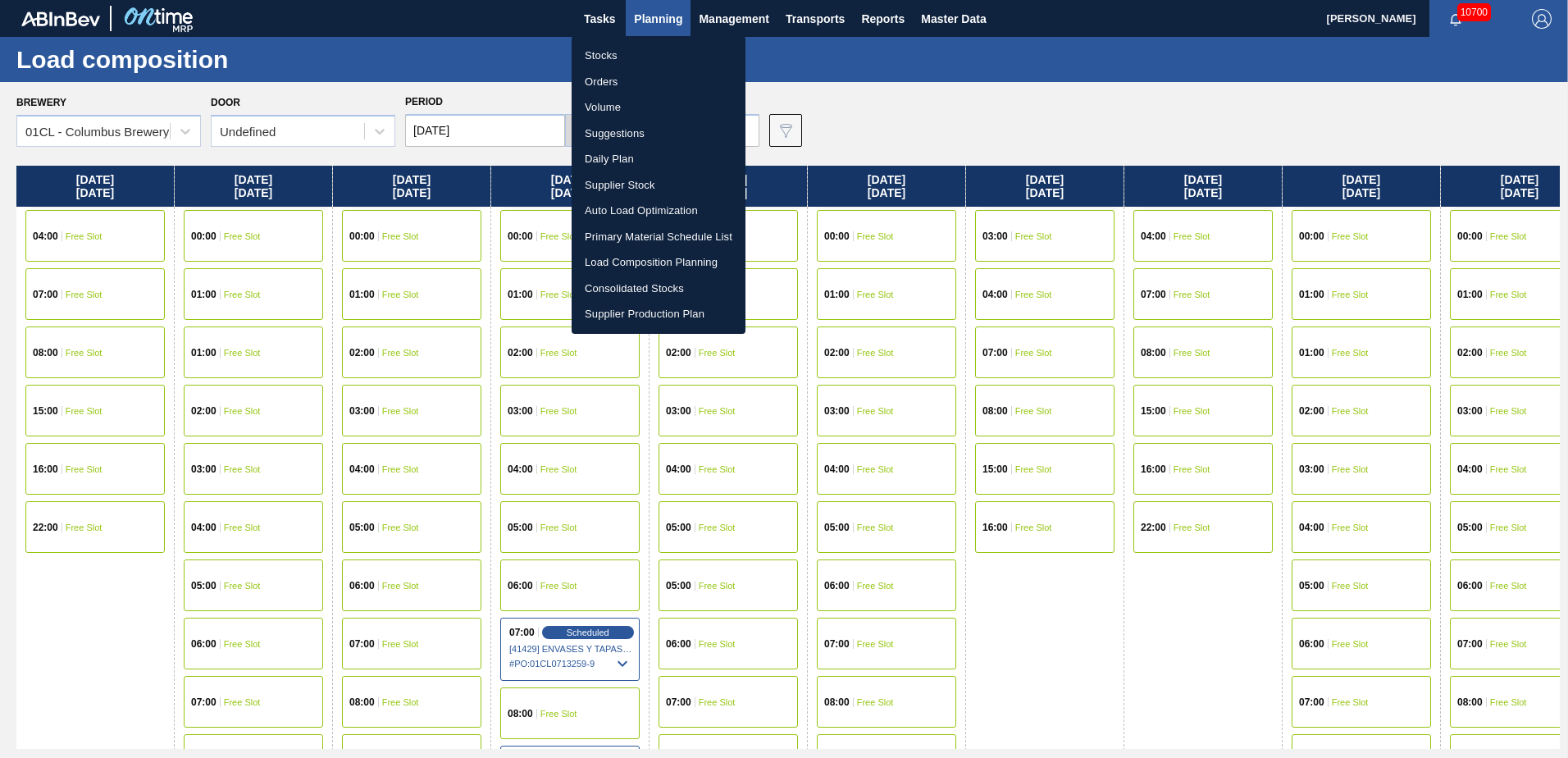
drag, startPoint x: 615, startPoint y: 136, endPoint x: 1227, endPoint y: 127, distance: 612.1
click at [615, 135] on li "Suggestions" at bounding box center [658, 133] width 174 height 26
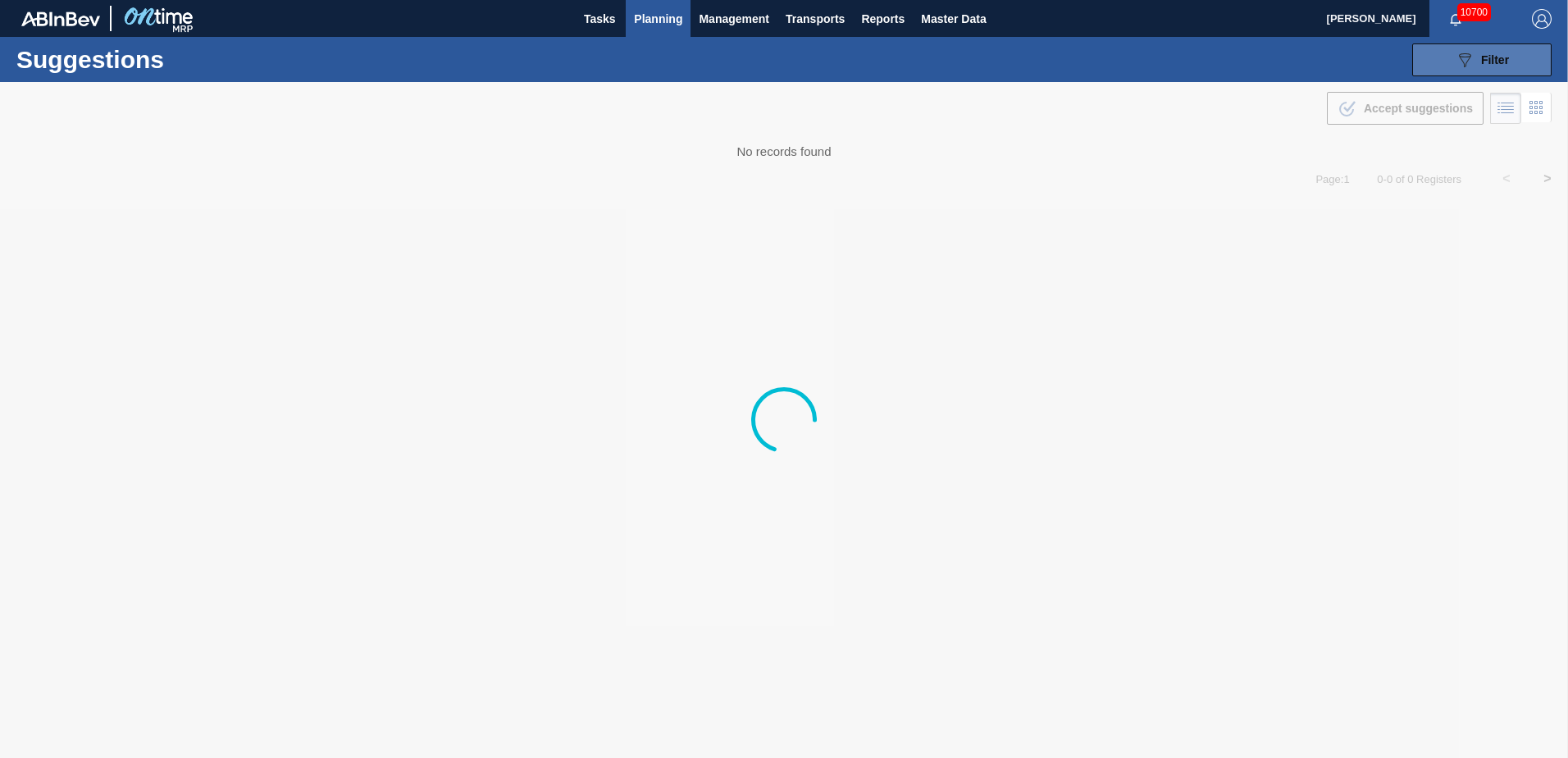
click at [1042, 69] on div "089F7B8B-B2A5-4AFE-B5C0-19BA573D28AC Filter" at bounding box center [1483, 60] width 54 height 19
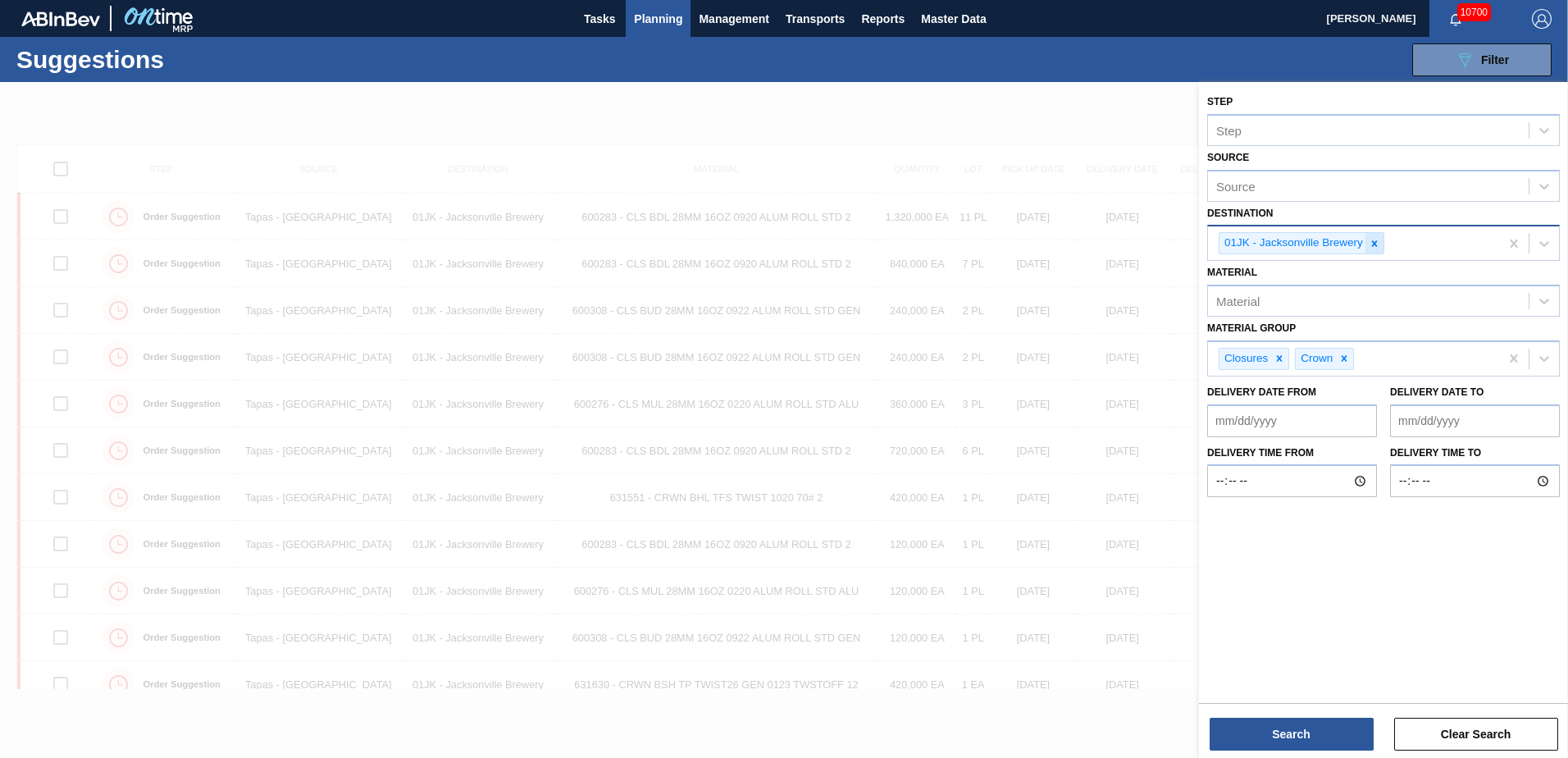
click at [1042, 237] on div at bounding box center [1374, 242] width 18 height 20
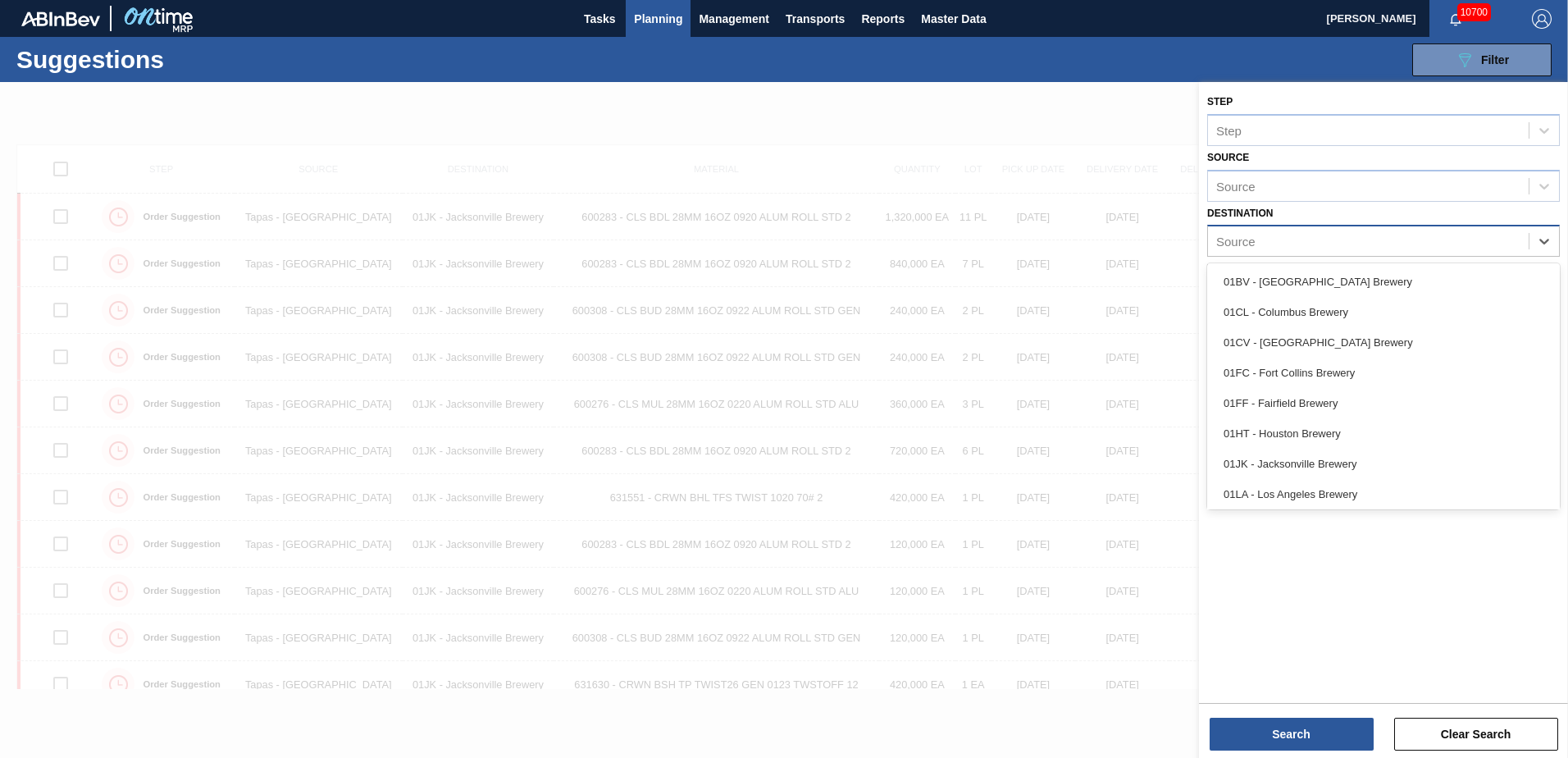
click at [1042, 242] on div "Source" at bounding box center [1368, 241] width 321 height 24
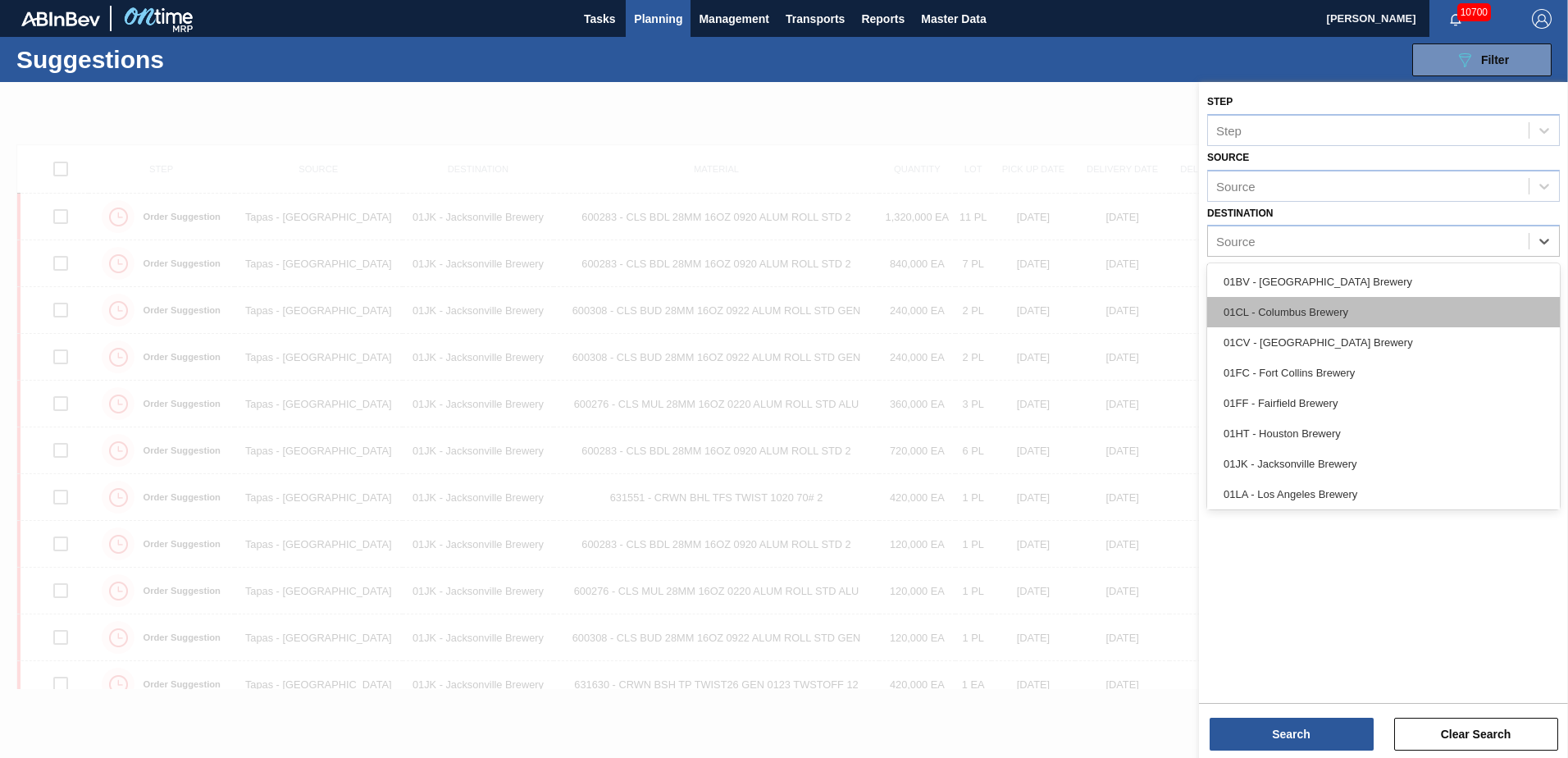
click at [1042, 315] on div "01CL - Columbus Brewery" at bounding box center [1384, 311] width 353 height 30
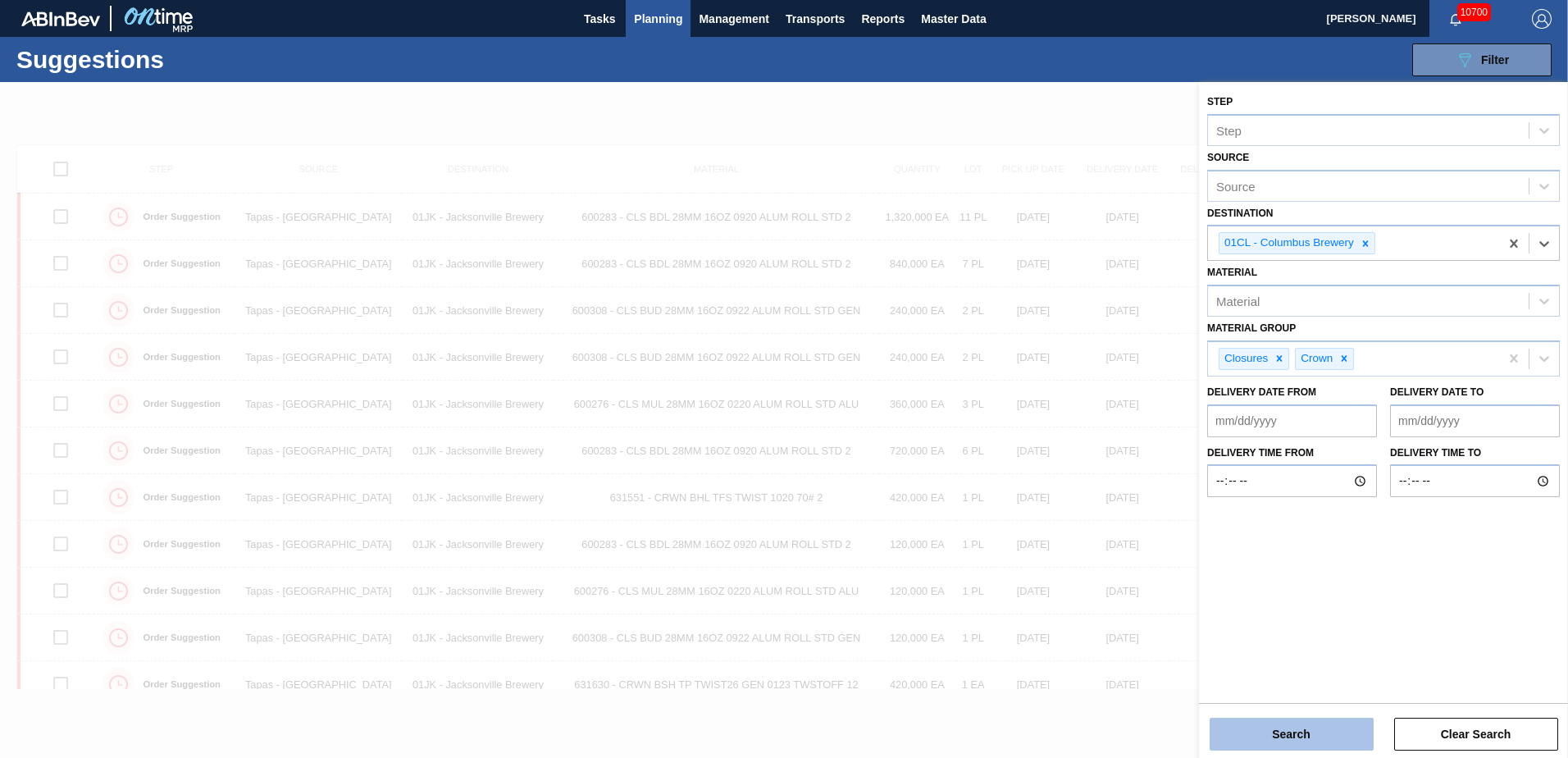
click at [1042, 461] on button "Search" at bounding box center [1292, 734] width 164 height 33
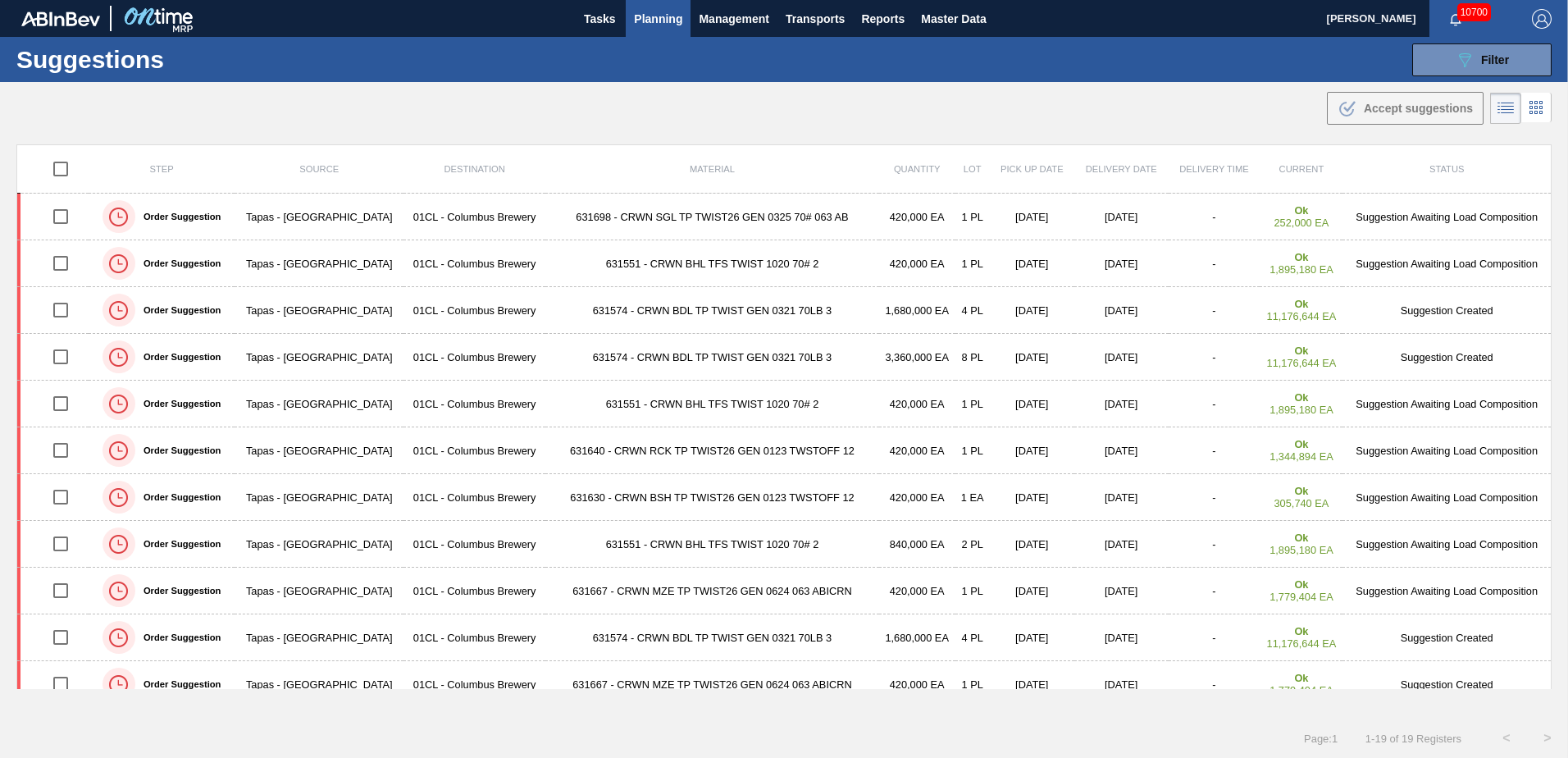
click at [944, 82] on div ".b{fill:var(--color-action-default)} Accept suggestions" at bounding box center [784, 105] width 1568 height 46
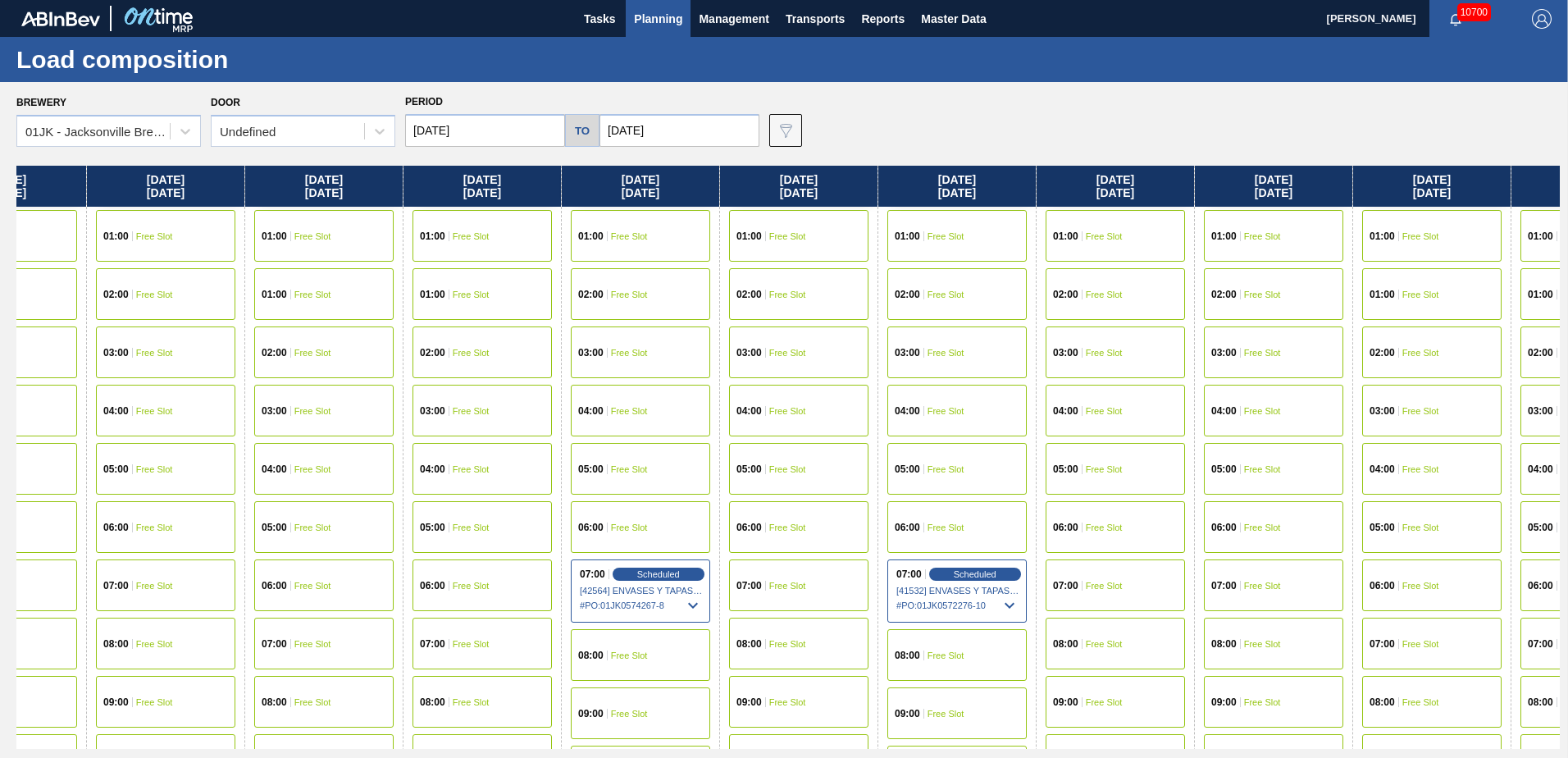
scroll to position [0, 743]
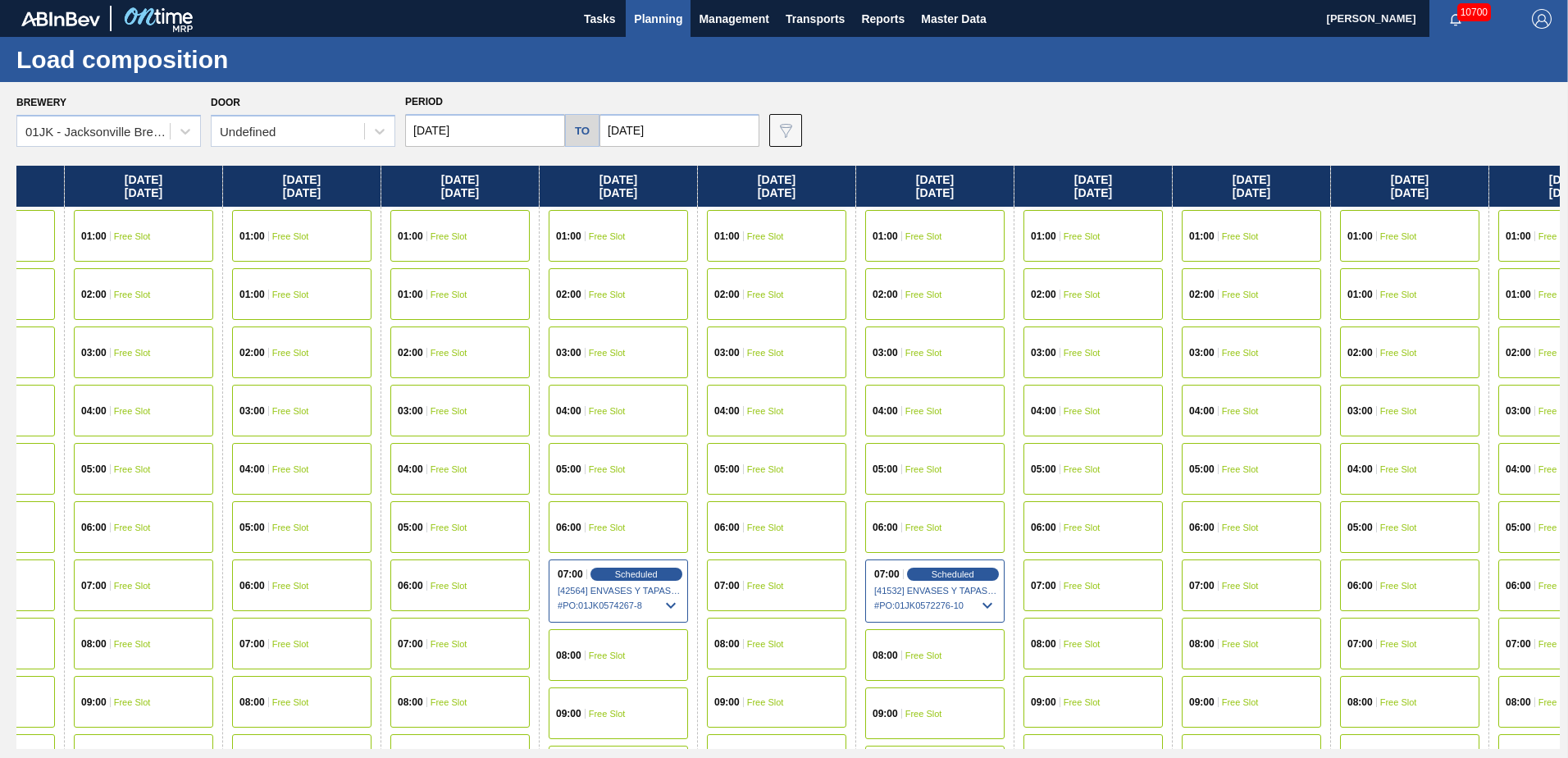
drag, startPoint x: 1173, startPoint y: 436, endPoint x: 431, endPoint y: 487, distance: 743.8
click at [431, 487] on div "[DATE] 01:00 Free Slot 01:00 Free Slot 02:00 Free Slot 03:00 Free Slot 04:00 Fr…" at bounding box center [788, 457] width 1544 height 583
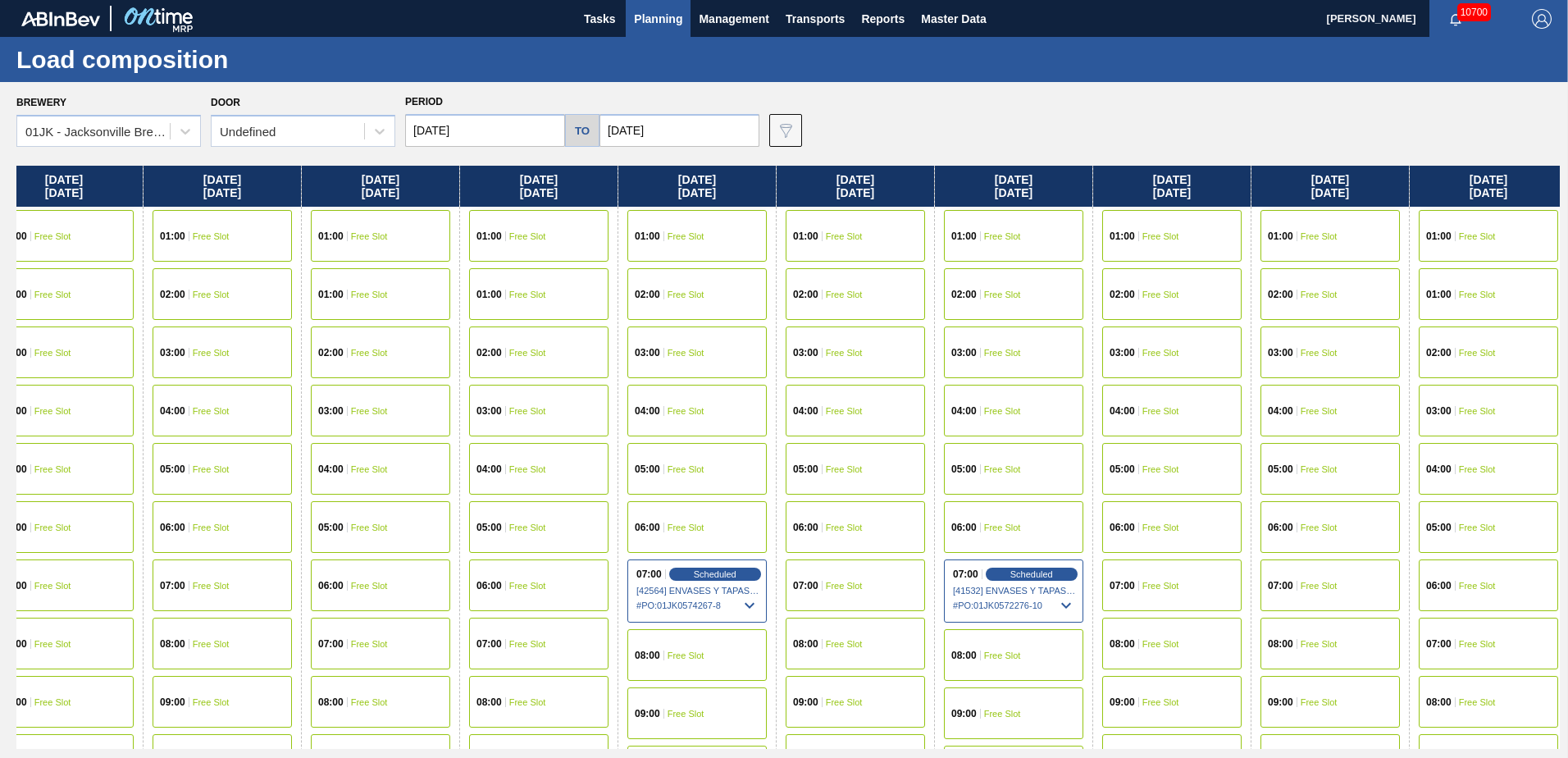
scroll to position [0, 662]
drag, startPoint x: 1127, startPoint y: 343, endPoint x: 1311, endPoint y: 342, distance: 184.0
click at [1311, 342] on div "[DATE] 01:00 Free Slot 01:00 Free Slot 02:00 Free Slot 03:00 Free Slot 04:00 Fr…" at bounding box center [788, 457] width 1544 height 583
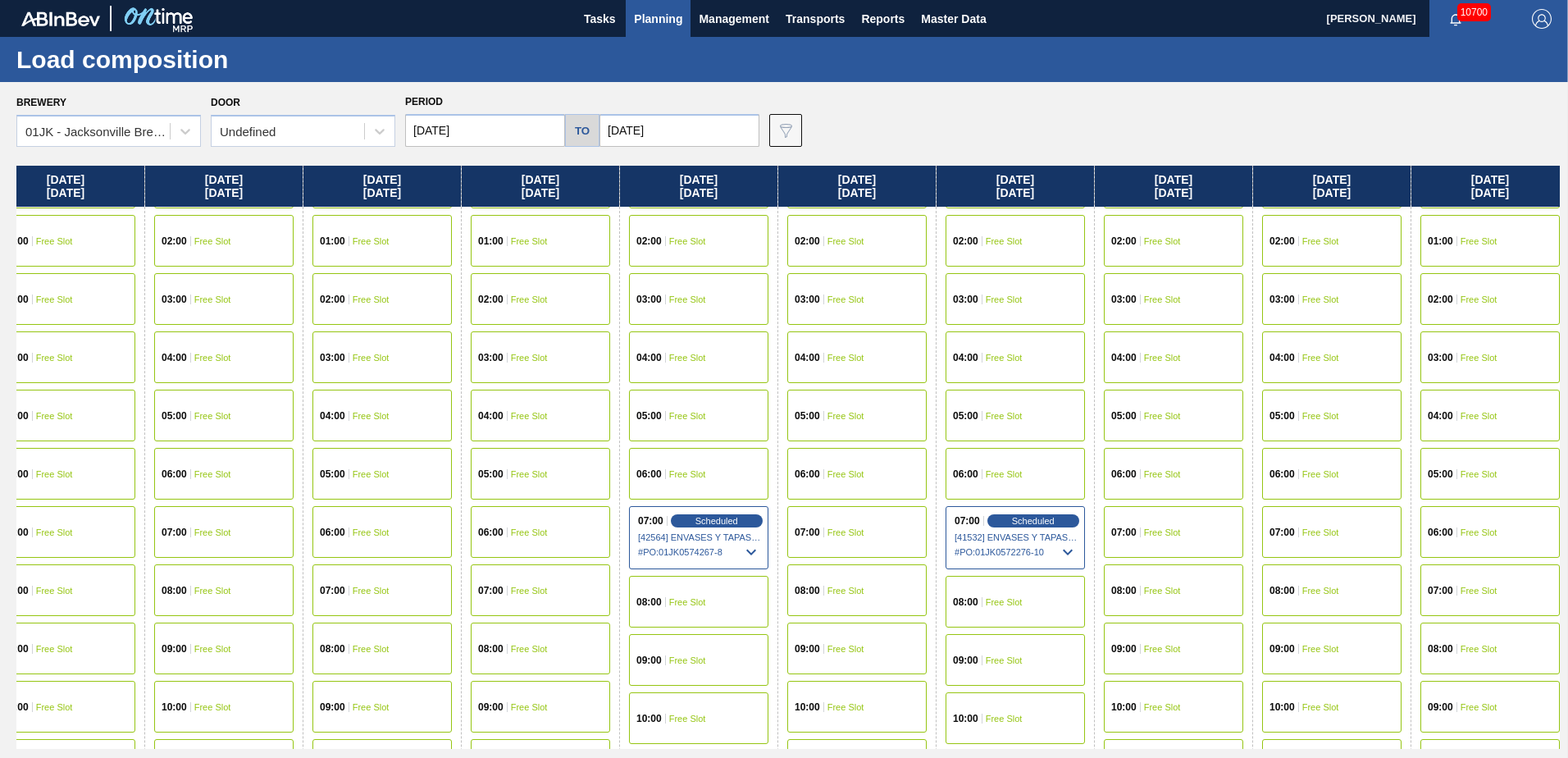
scroll to position [82, 662]
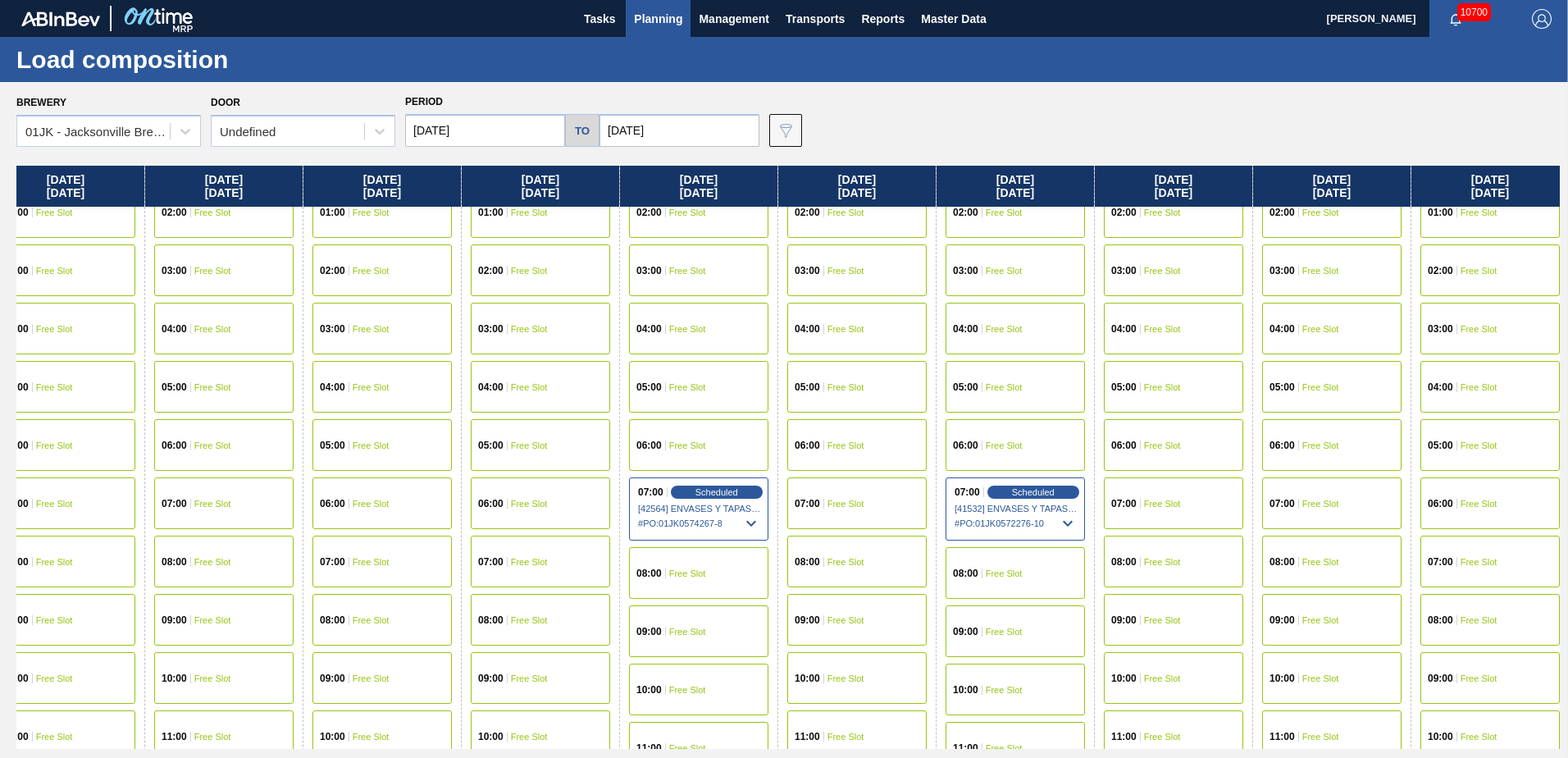
click at [841, 487] on div "07:00 Free Slot" at bounding box center [857, 502] width 140 height 51
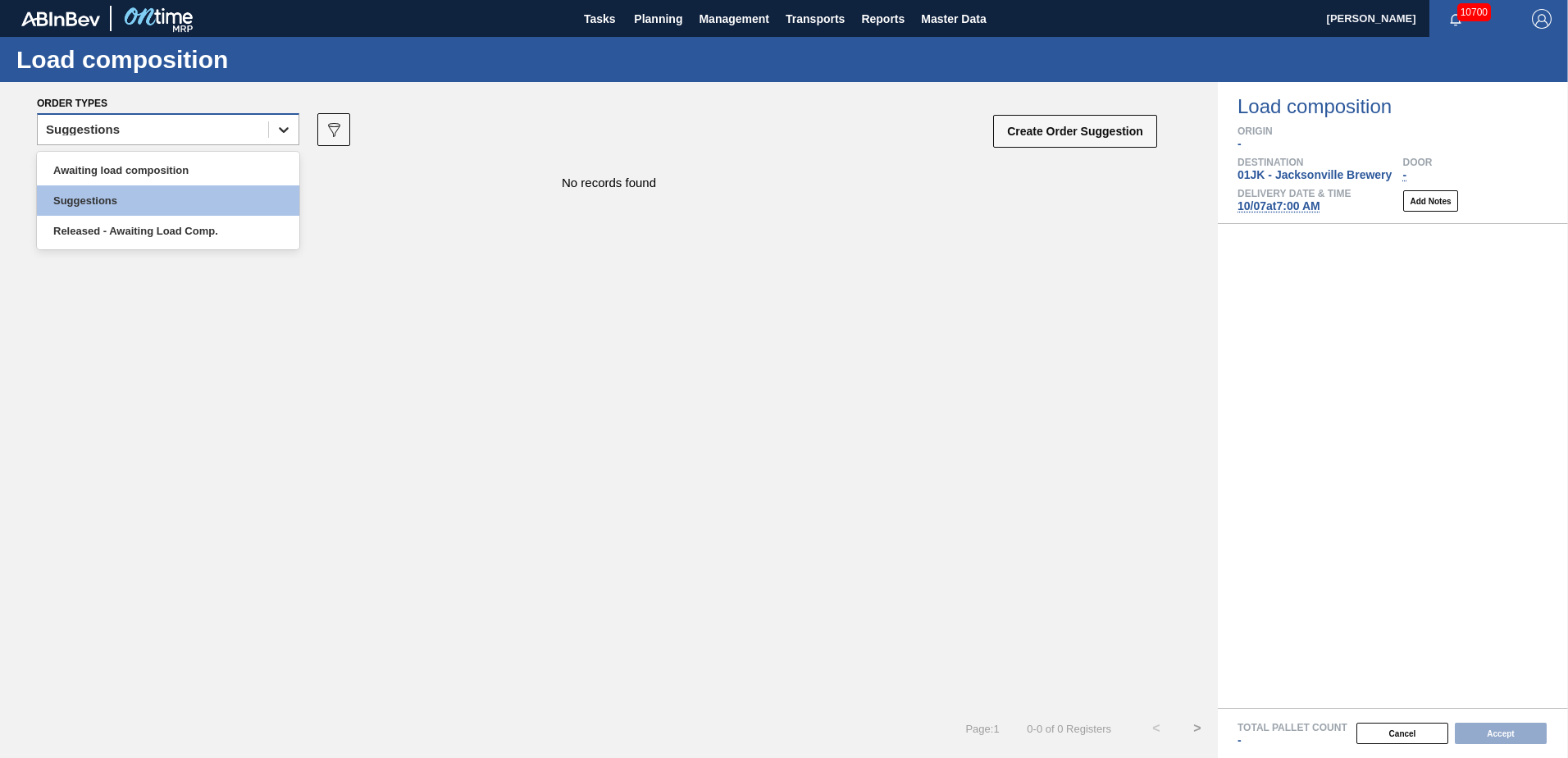
click at [270, 130] on div at bounding box center [283, 129] width 29 height 29
click at [223, 170] on div "Awaiting load composition" at bounding box center [168, 170] width 263 height 30
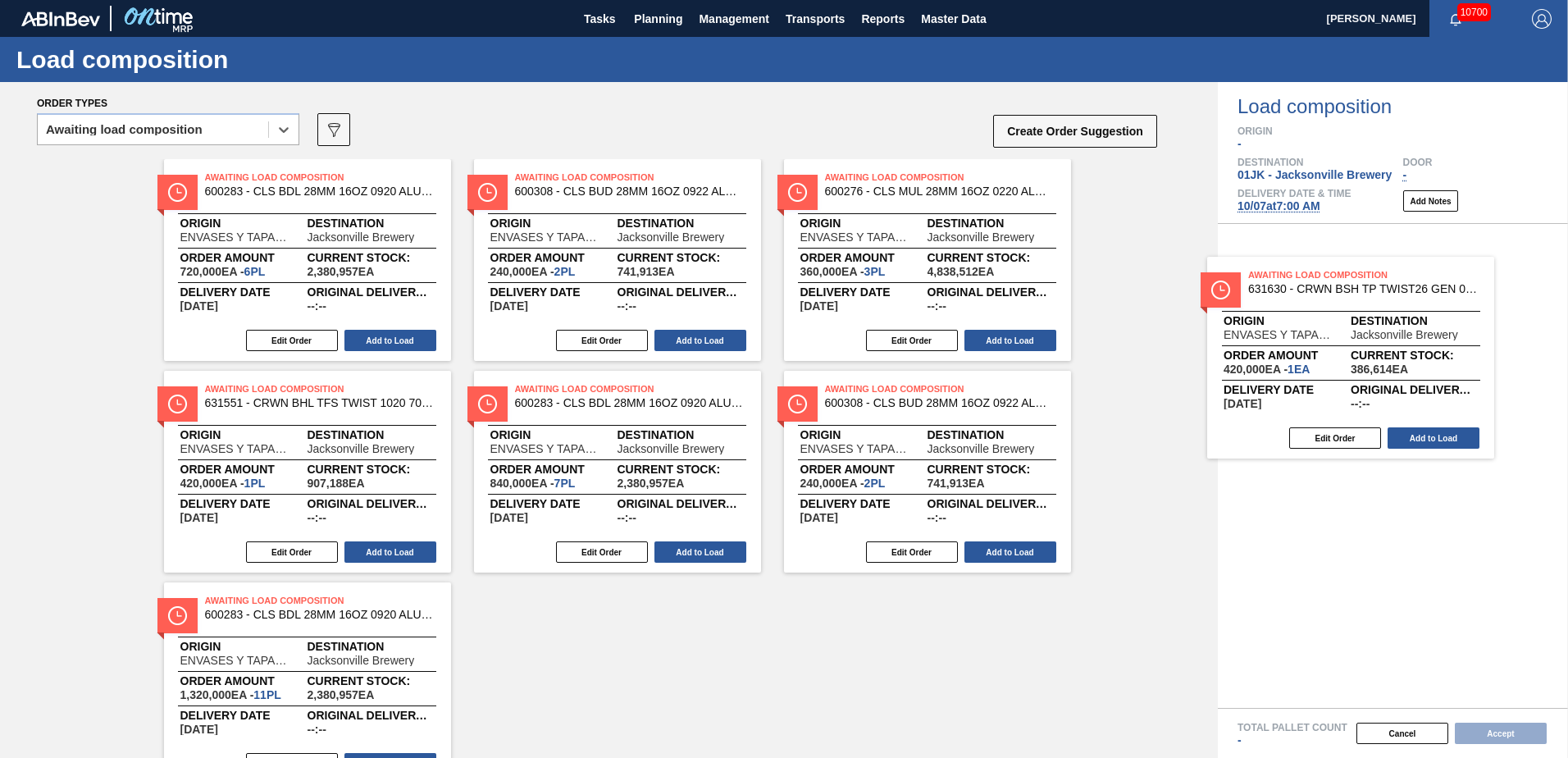
drag, startPoint x: 311, startPoint y: 221, endPoint x: 1381, endPoint y: 327, distance: 1075.2
click at [1381, 327] on div "Order types option Awaiting load composition, selected. Select is focused ,type…" at bounding box center [784, 420] width 1568 height 676
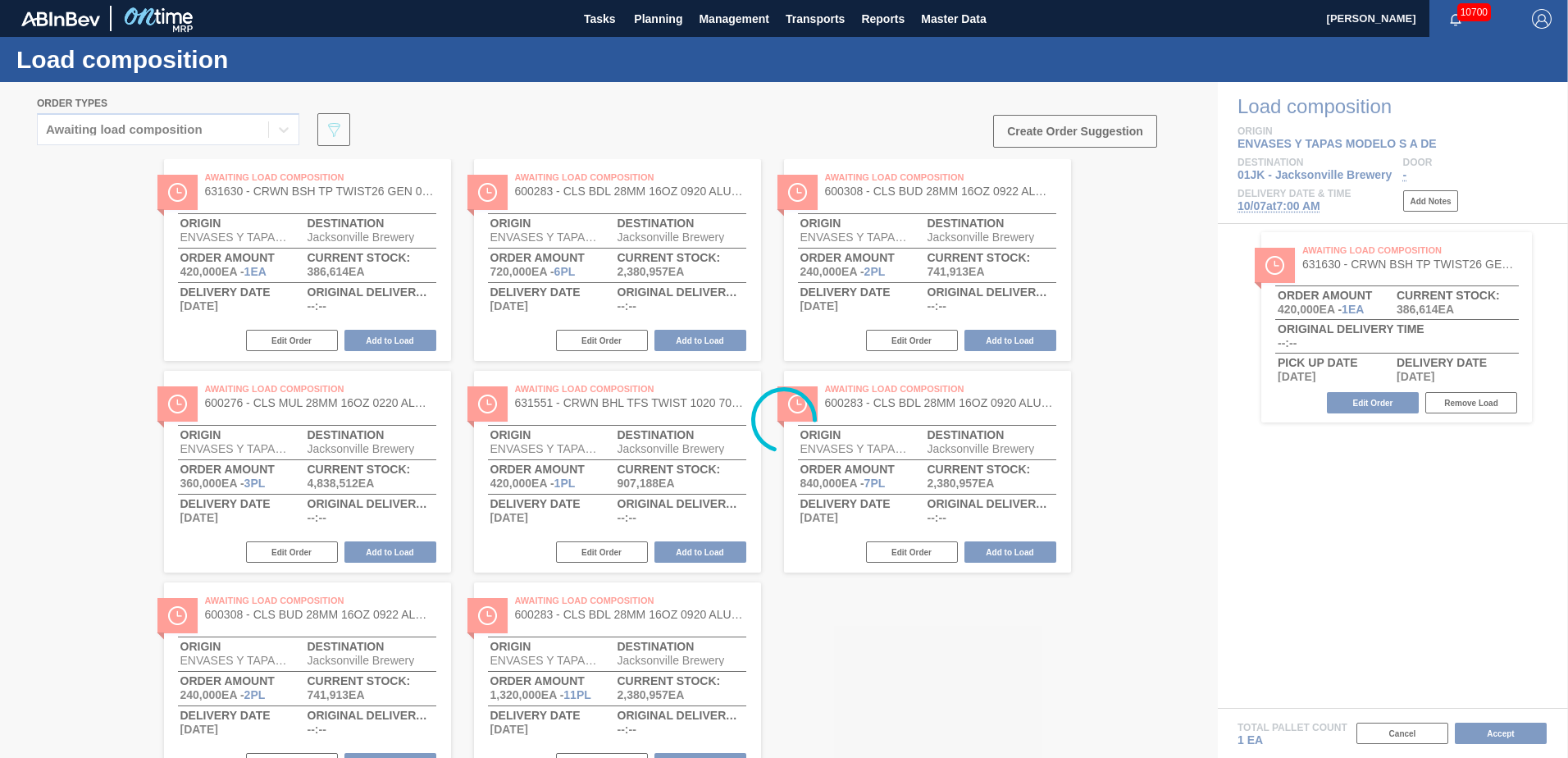
drag, startPoint x: 327, startPoint y: 247, endPoint x: 1523, endPoint y: 279, distance: 1196.4
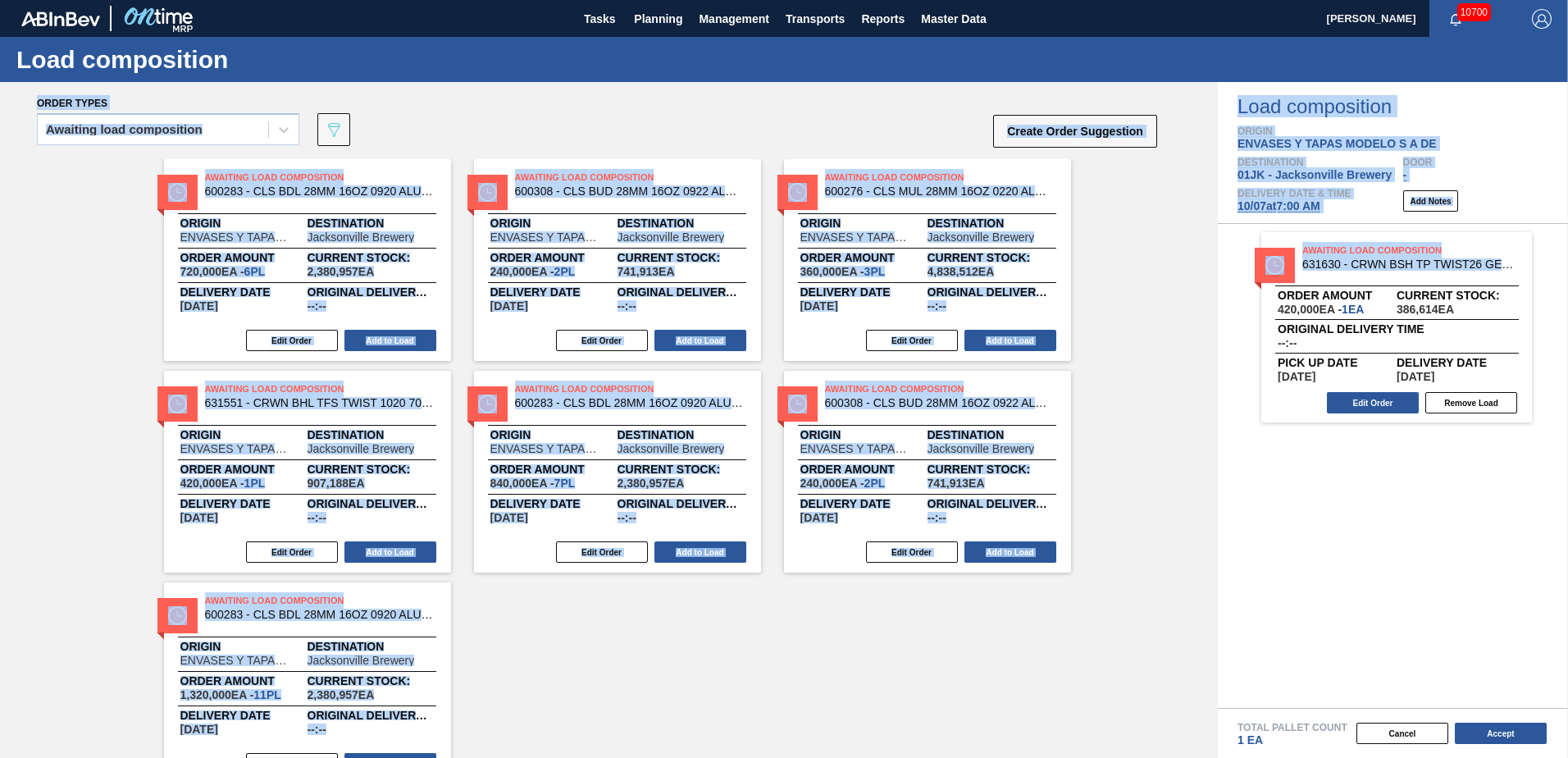
click at [703, 102] on div "Order types" at bounding box center [597, 102] width 1122 height 15
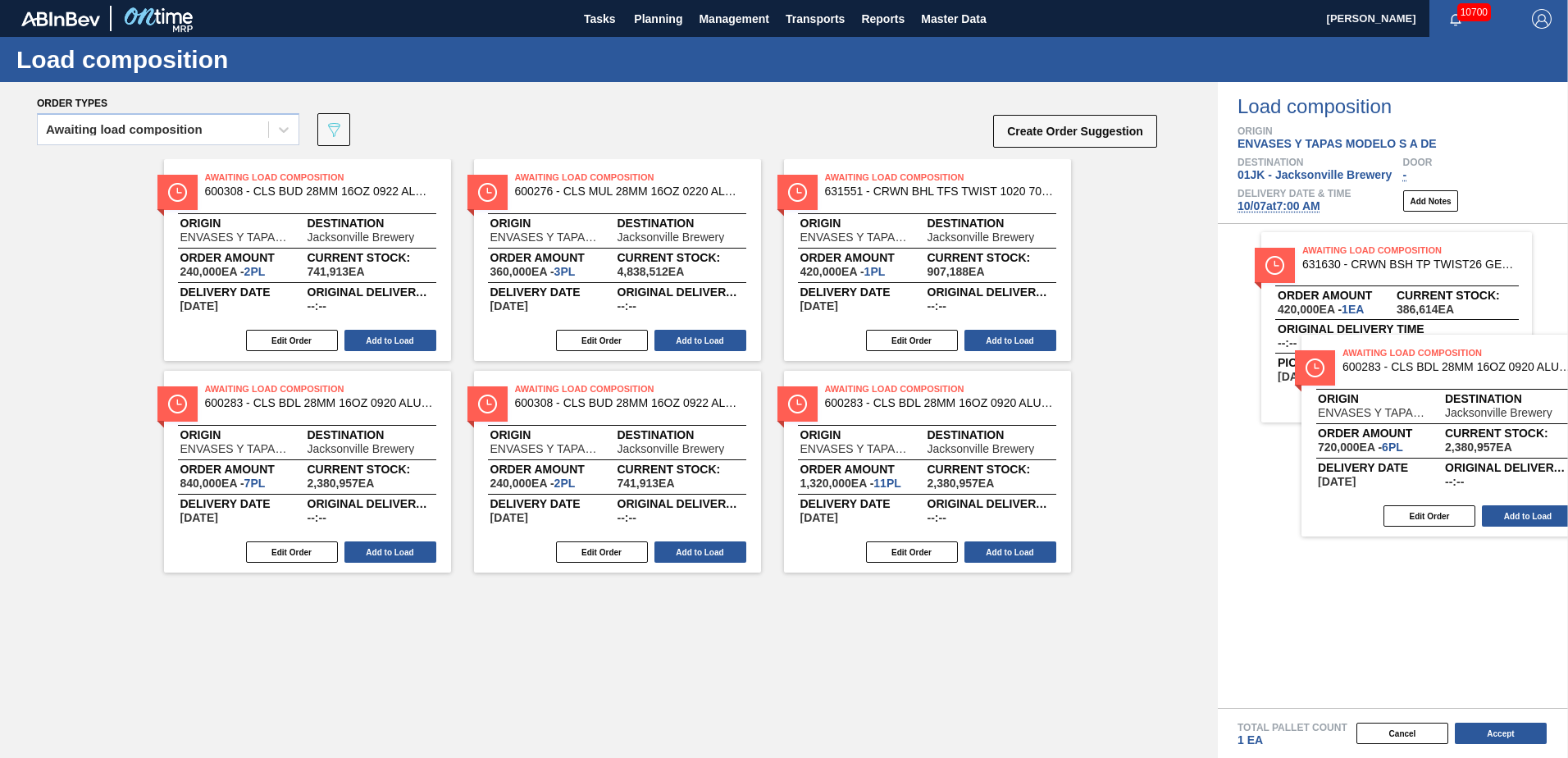
drag, startPoint x: 297, startPoint y: 216, endPoint x: 1433, endPoint y: 394, distance: 1149.9
click at [1440, 395] on div "Order types Awaiting load composition 089F7B8B-B2A5-4AFE-B5C0-19BA573D28AC Crea…" at bounding box center [784, 420] width 1568 height 676
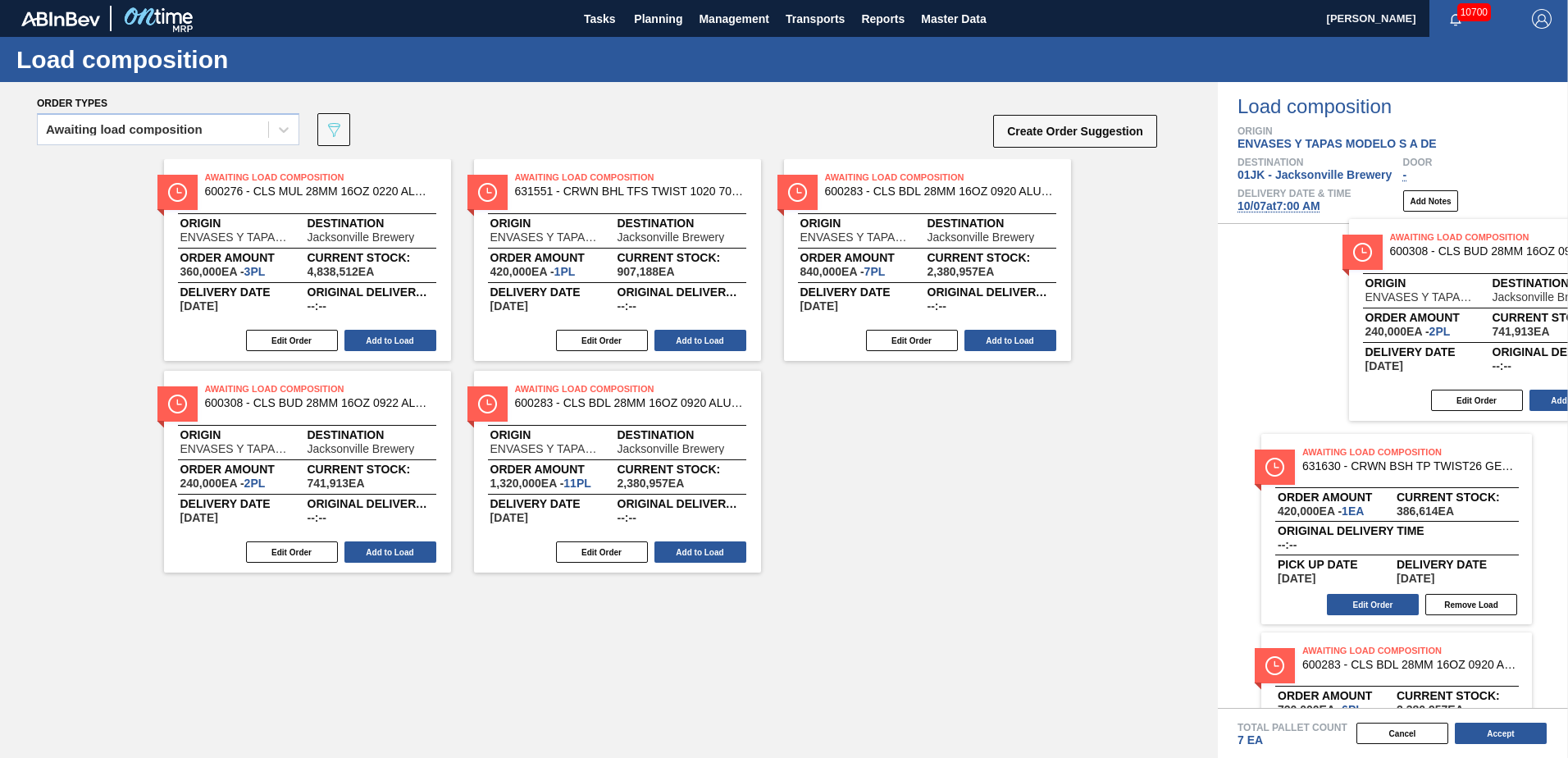
drag, startPoint x: 296, startPoint y: 236, endPoint x: 1486, endPoint y: 299, distance: 1191.7
click at [1486, 299] on div "Order types Awaiting load composition 089F7B8B-B2A5-4AFE-B5C0-19BA573D28AC Crea…" at bounding box center [784, 420] width 1568 height 676
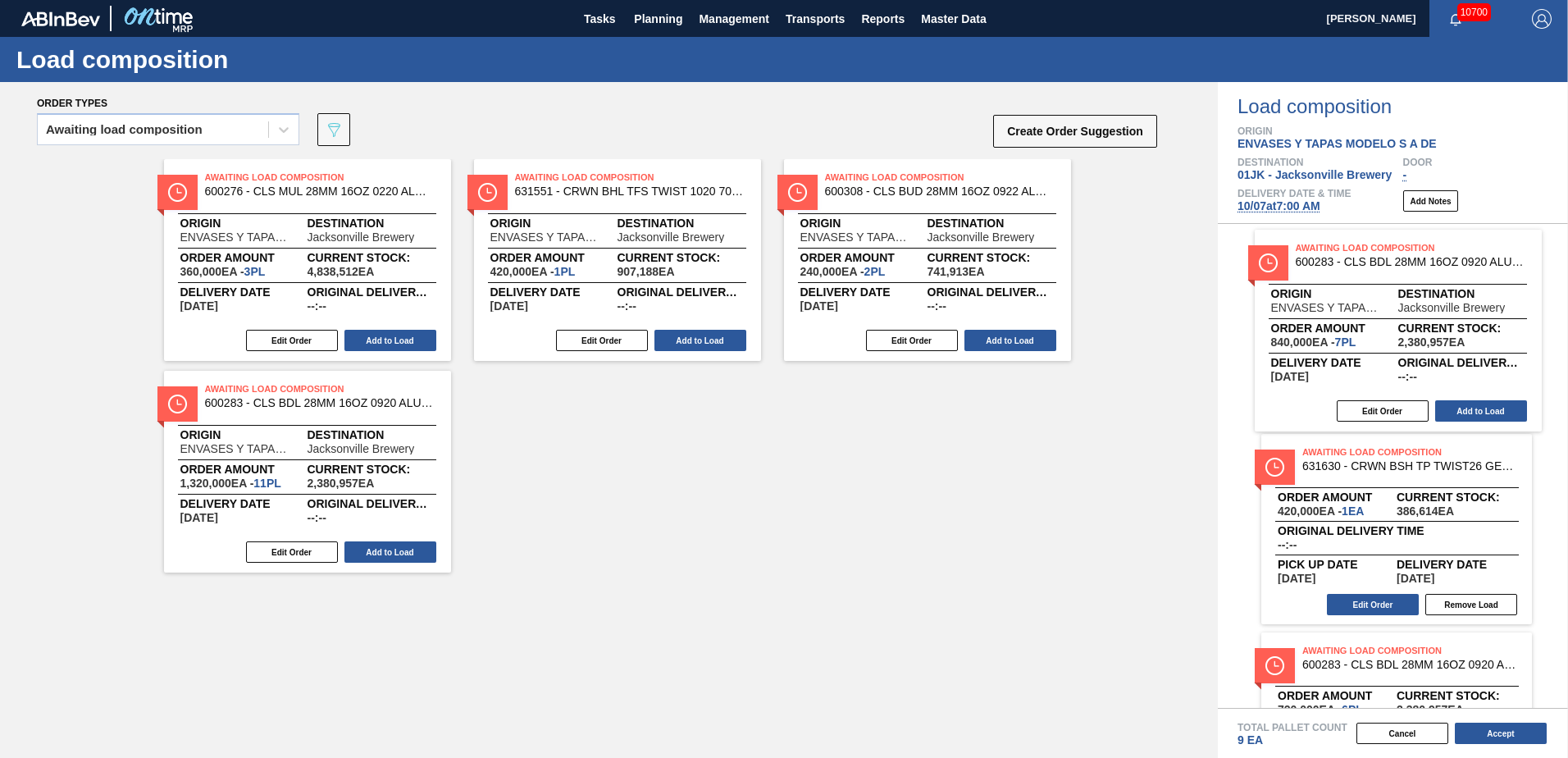
drag, startPoint x: 864, startPoint y: 258, endPoint x: 1360, endPoint y: 332, distance: 501.5
click at [1360, 332] on div "Order types Awaiting load composition 089F7B8B-B2A5-4AFE-B5C0-19BA573D28AC Crea…" at bounding box center [784, 420] width 1568 height 676
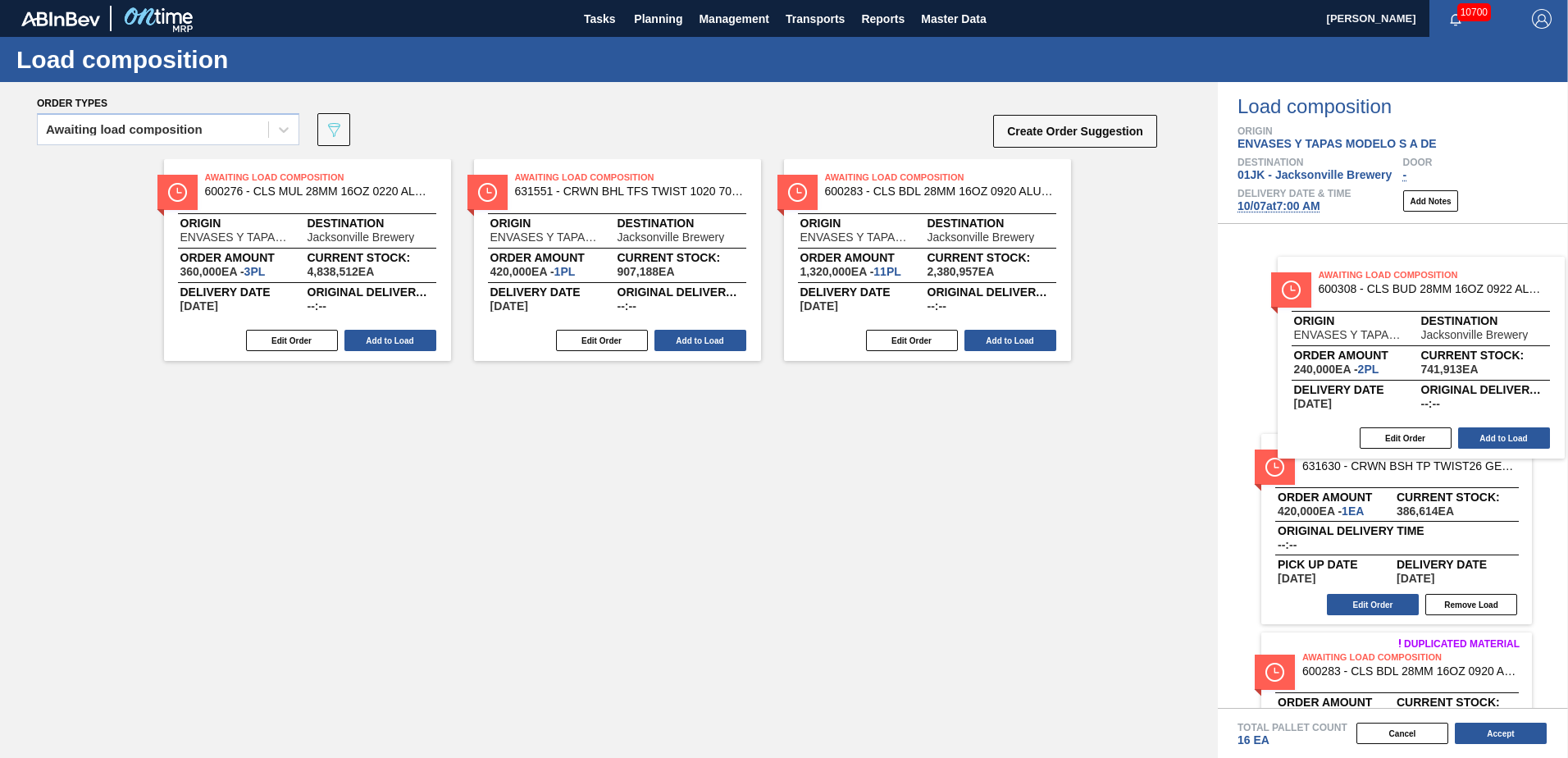
drag, startPoint x: 979, startPoint y: 279, endPoint x: 1479, endPoint y: 380, distance: 510.1
click at [1479, 380] on div "Order types Awaiting load composition 089F7B8B-B2A5-4AFE-B5C0-19BA573D28AC Crea…" at bounding box center [784, 420] width 1568 height 676
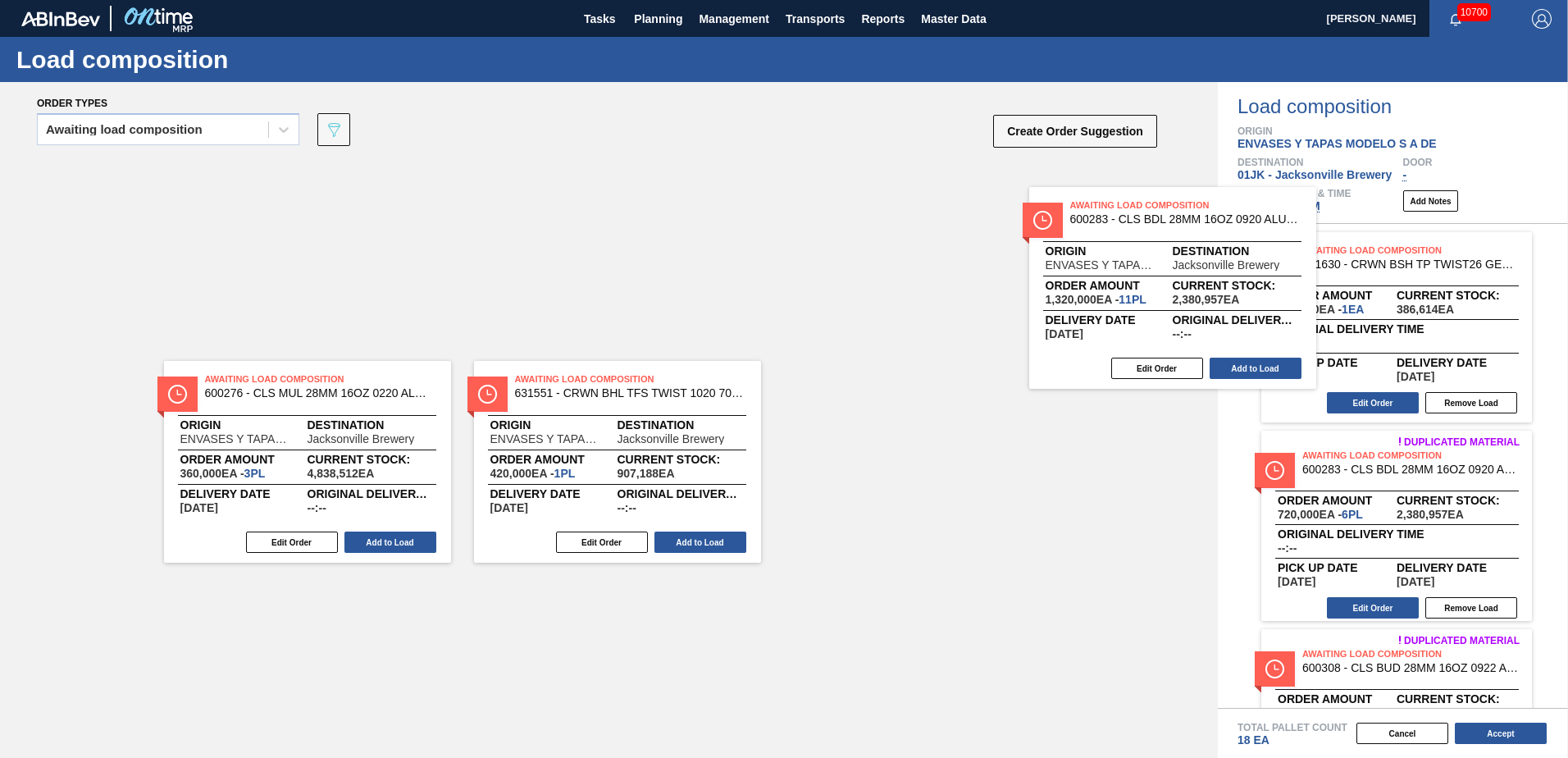
drag, startPoint x: 1041, startPoint y: 295, endPoint x: 1375, endPoint y: 364, distance: 341.1
click at [1337, 351] on div "Order types Awaiting load composition 089F7B8B-B2A5-4AFE-B5C0-19BA573D28AC Crea…" at bounding box center [784, 420] width 1568 height 676
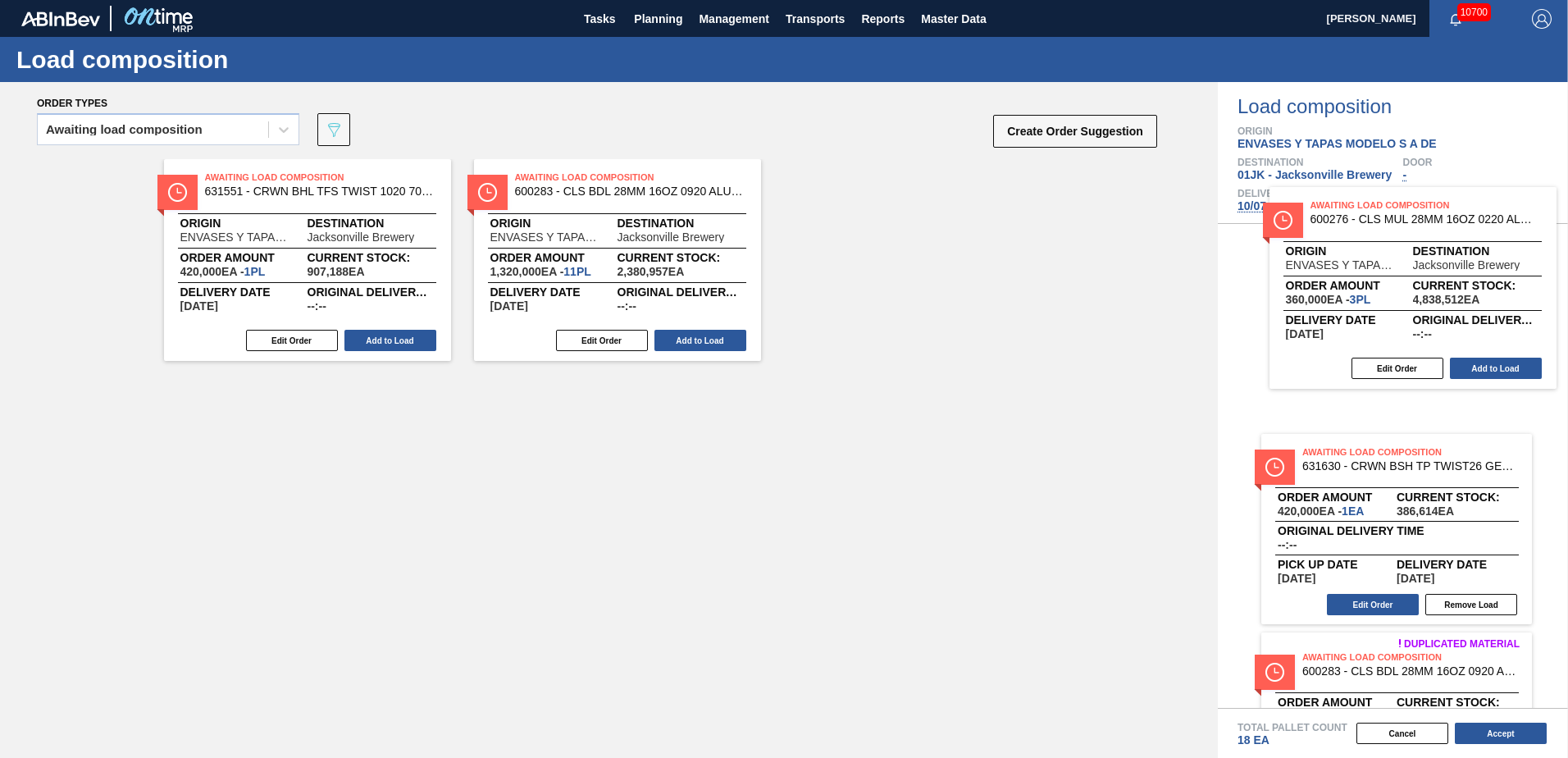
drag, startPoint x: 278, startPoint y: 238, endPoint x: 1392, endPoint y: 267, distance: 1114.4
click at [1392, 267] on div "Order types Awaiting load composition 089F7B8B-B2A5-4AFE-B5C0-19BA573D28AC Crea…" at bounding box center [784, 420] width 1568 height 676
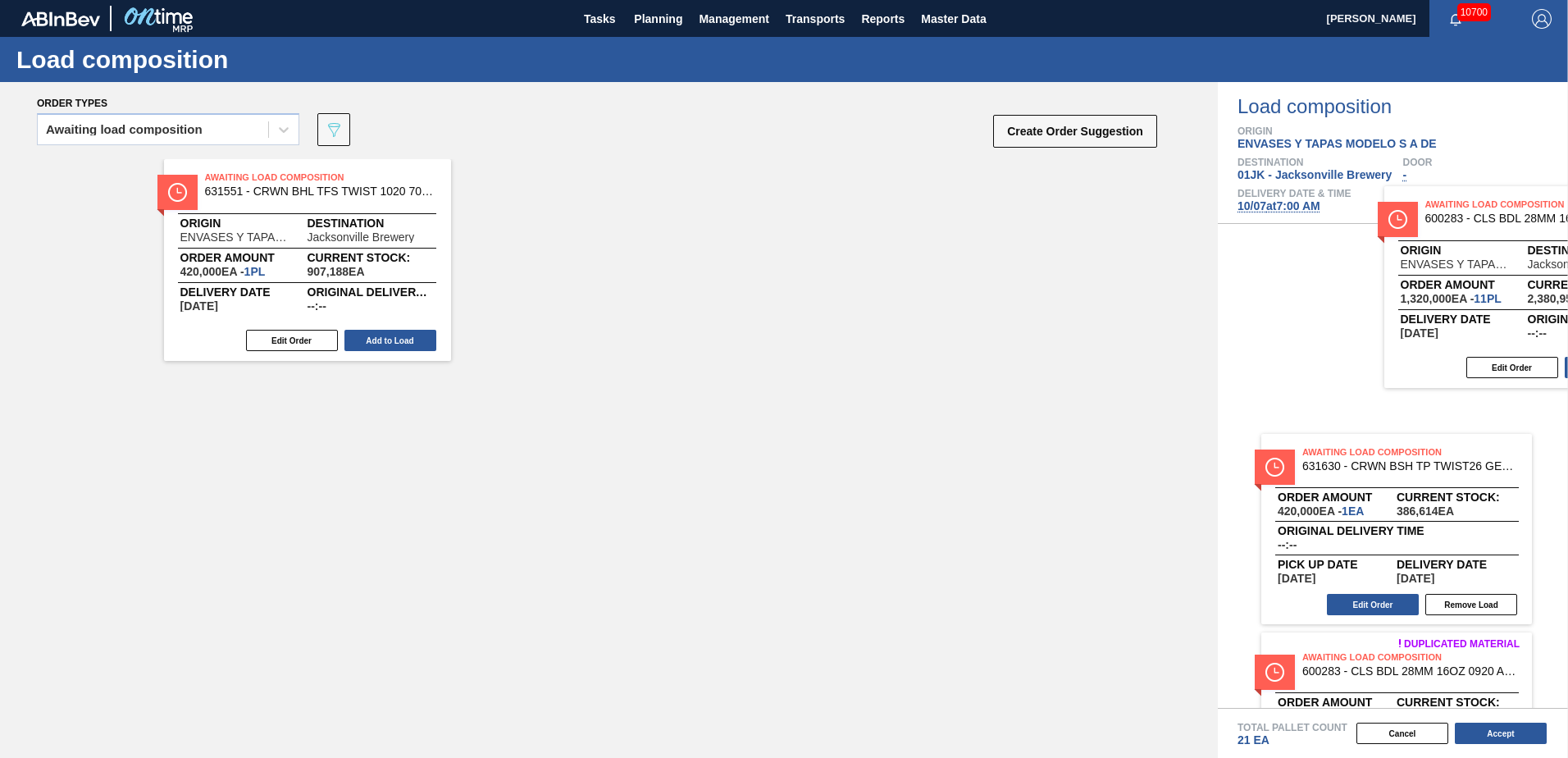
drag, startPoint x: 636, startPoint y: 244, endPoint x: 1490, endPoint y: 263, distance: 854.2
click at [1490, 263] on div "Order types Awaiting load composition 089F7B8B-B2A5-4AFE-B5C0-19BA573D28AC Crea…" at bounding box center [784, 420] width 1568 height 676
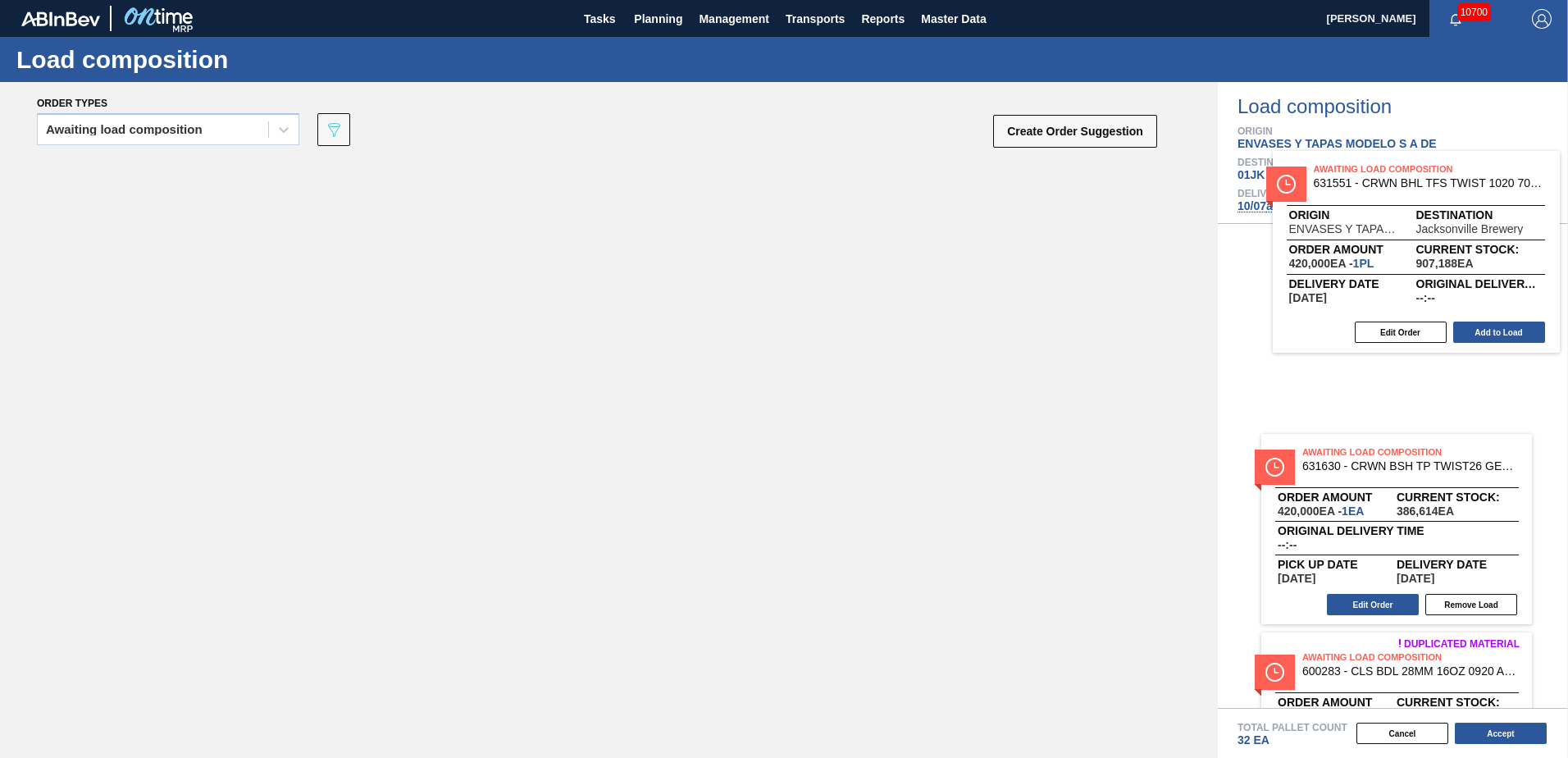
drag, startPoint x: 450, startPoint y: 277, endPoint x: 1546, endPoint y: 268, distance: 1096.0
click at [1546, 268] on div "Order types Awaiting load composition 089F7B8B-B2A5-4AFE-B5C0-19BA573D28AC Crea…" at bounding box center [784, 420] width 1568 height 676
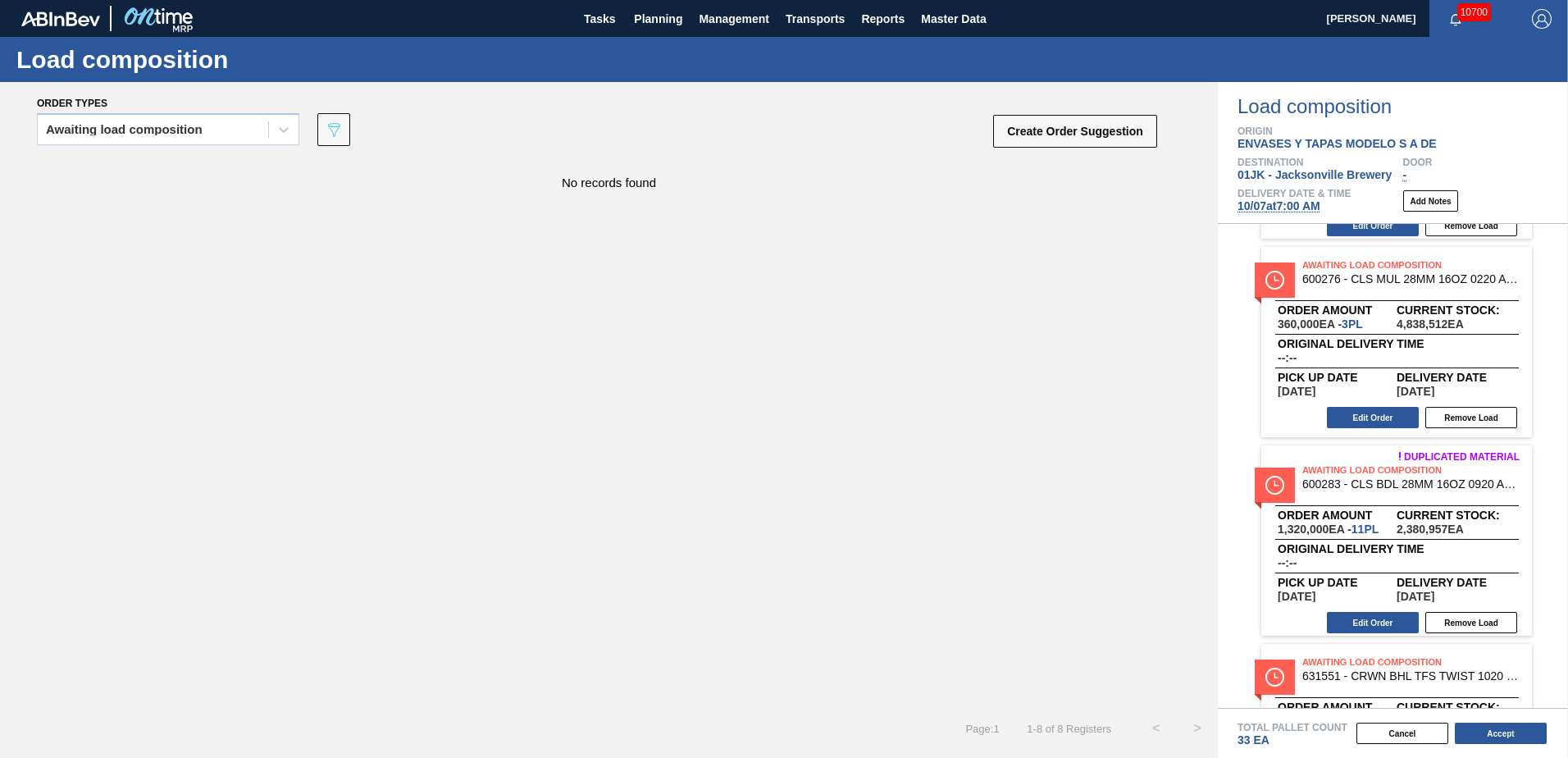
scroll to position [1112, 0]
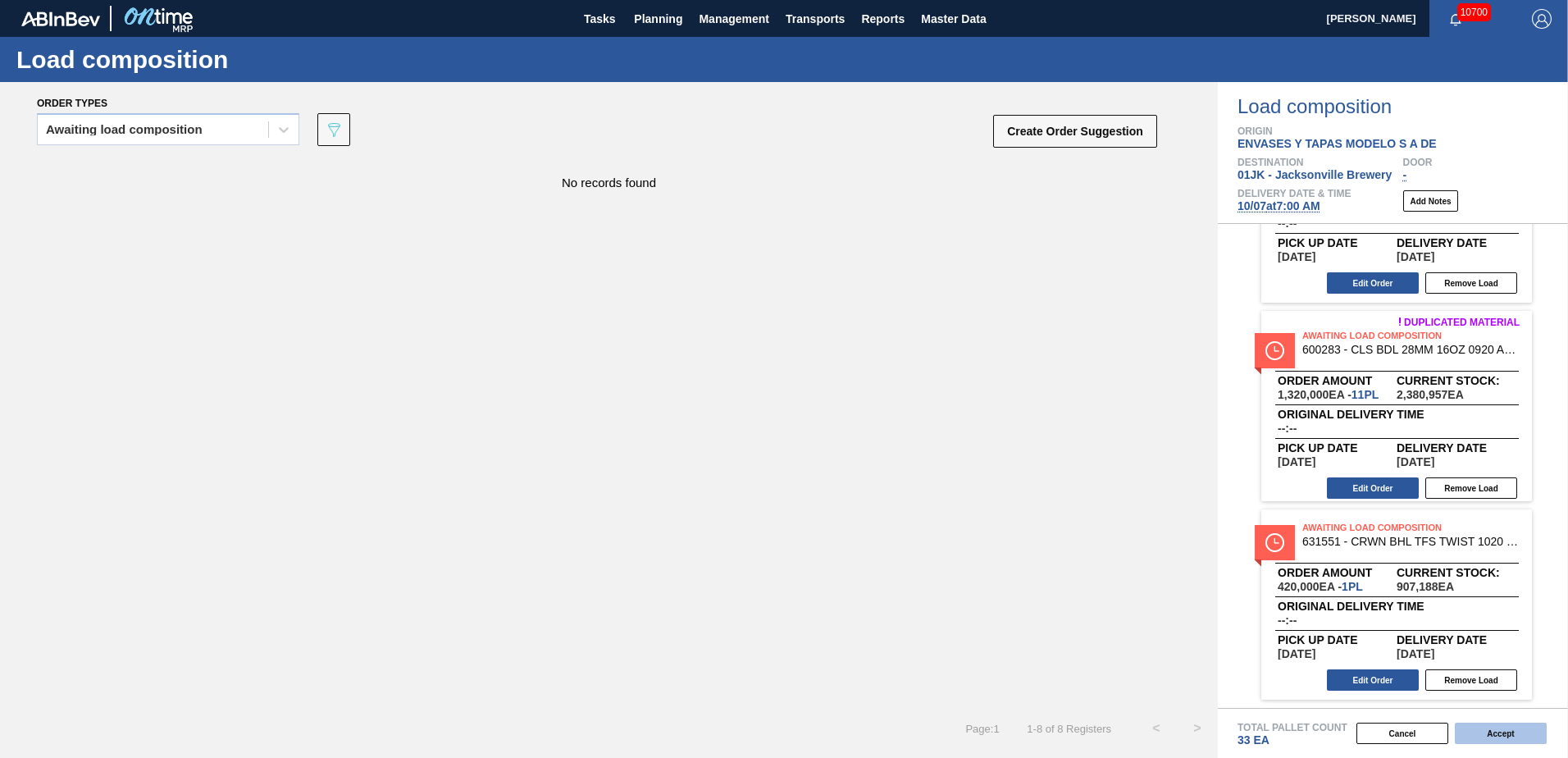
click at [1503, 736] on button "Accept" at bounding box center [1501, 733] width 92 height 21
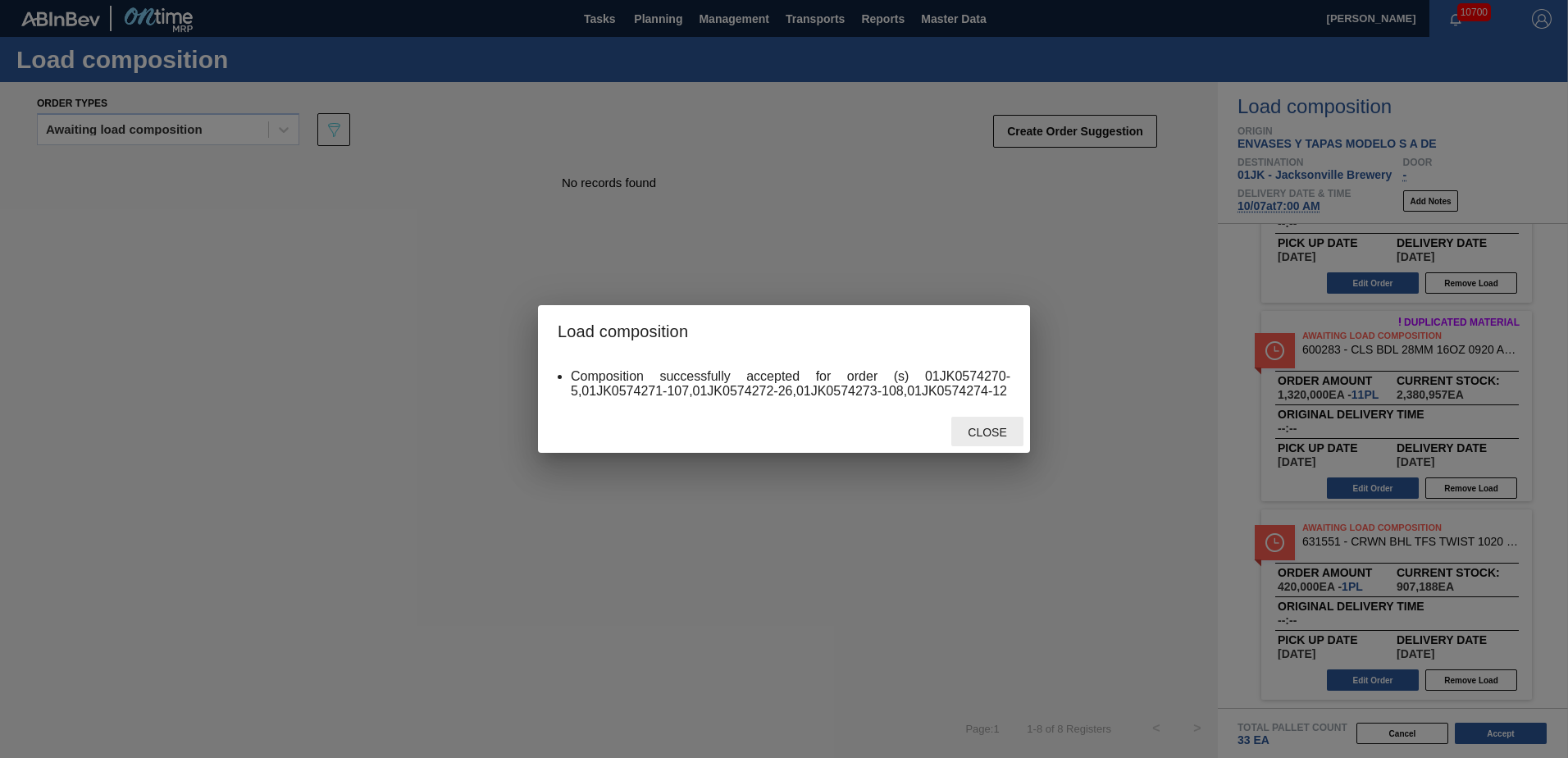
click at [981, 428] on span "Close" at bounding box center [987, 432] width 65 height 14
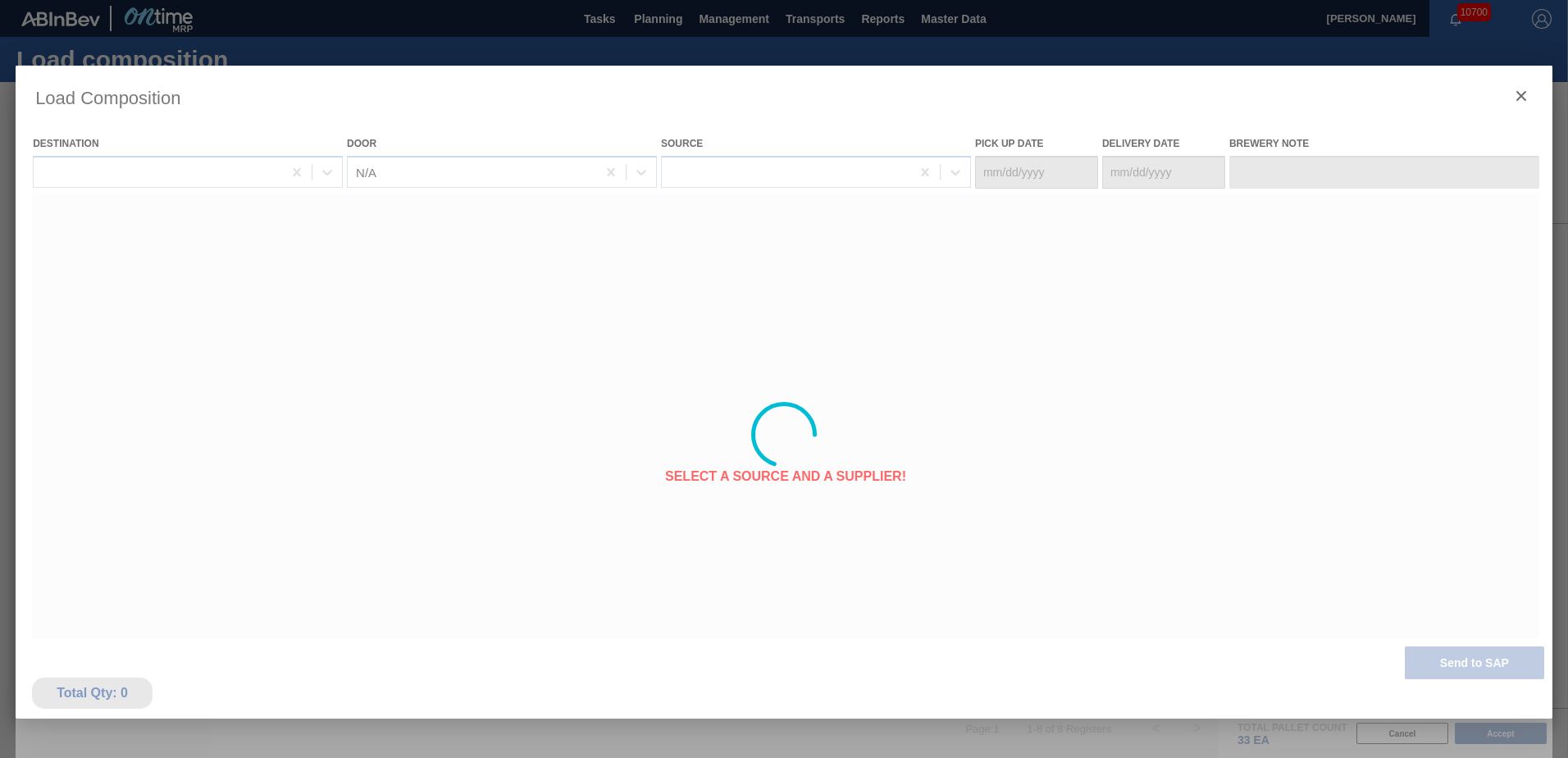
type Date "[DATE]"
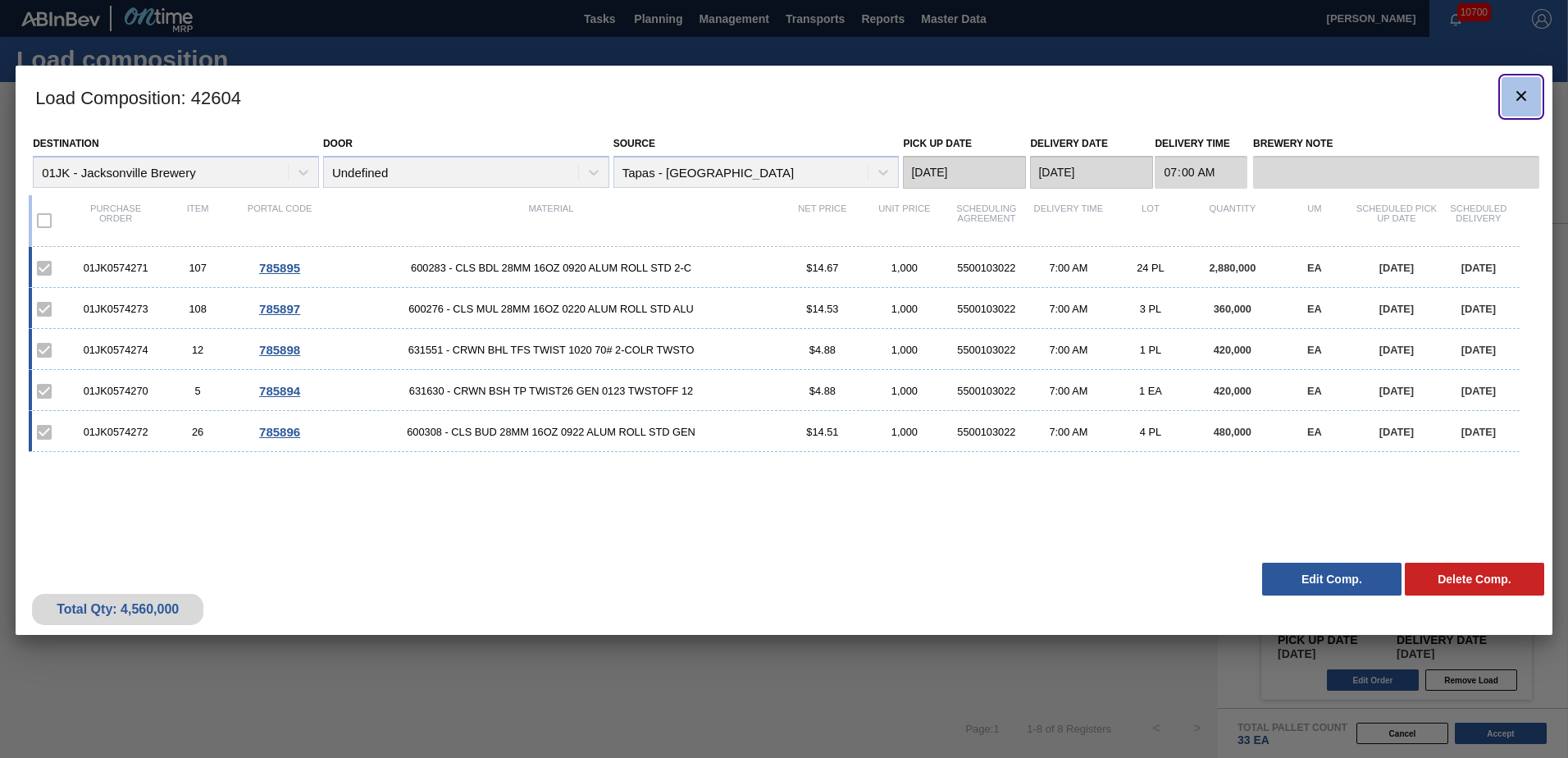
click at [1520, 115] on button "botão de ícone" at bounding box center [1521, 97] width 40 height 40
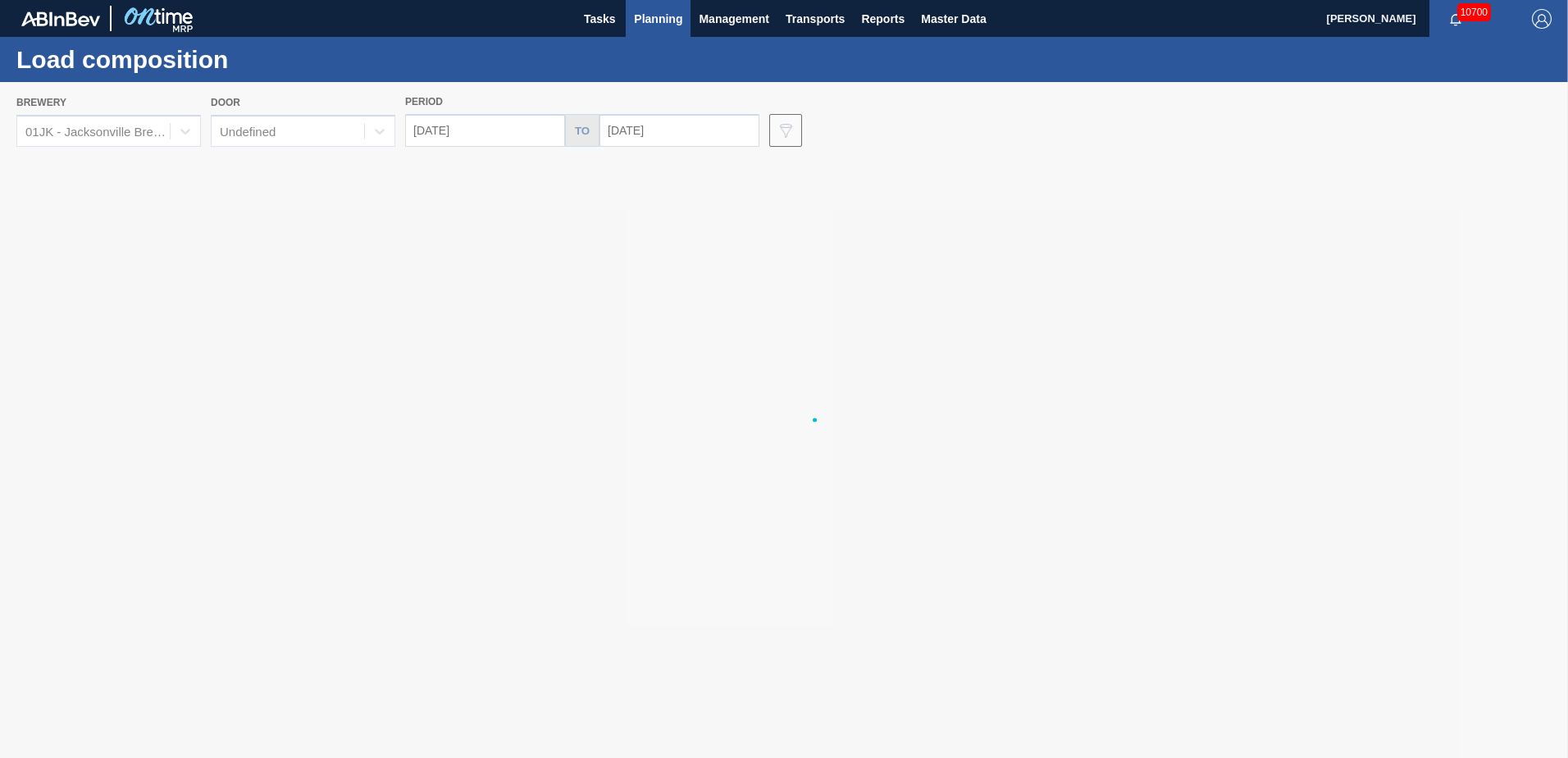
drag, startPoint x: 1094, startPoint y: 426, endPoint x: 1046, endPoint y: 428, distance: 48.0
click at [1056, 427] on div at bounding box center [784, 420] width 1568 height 676
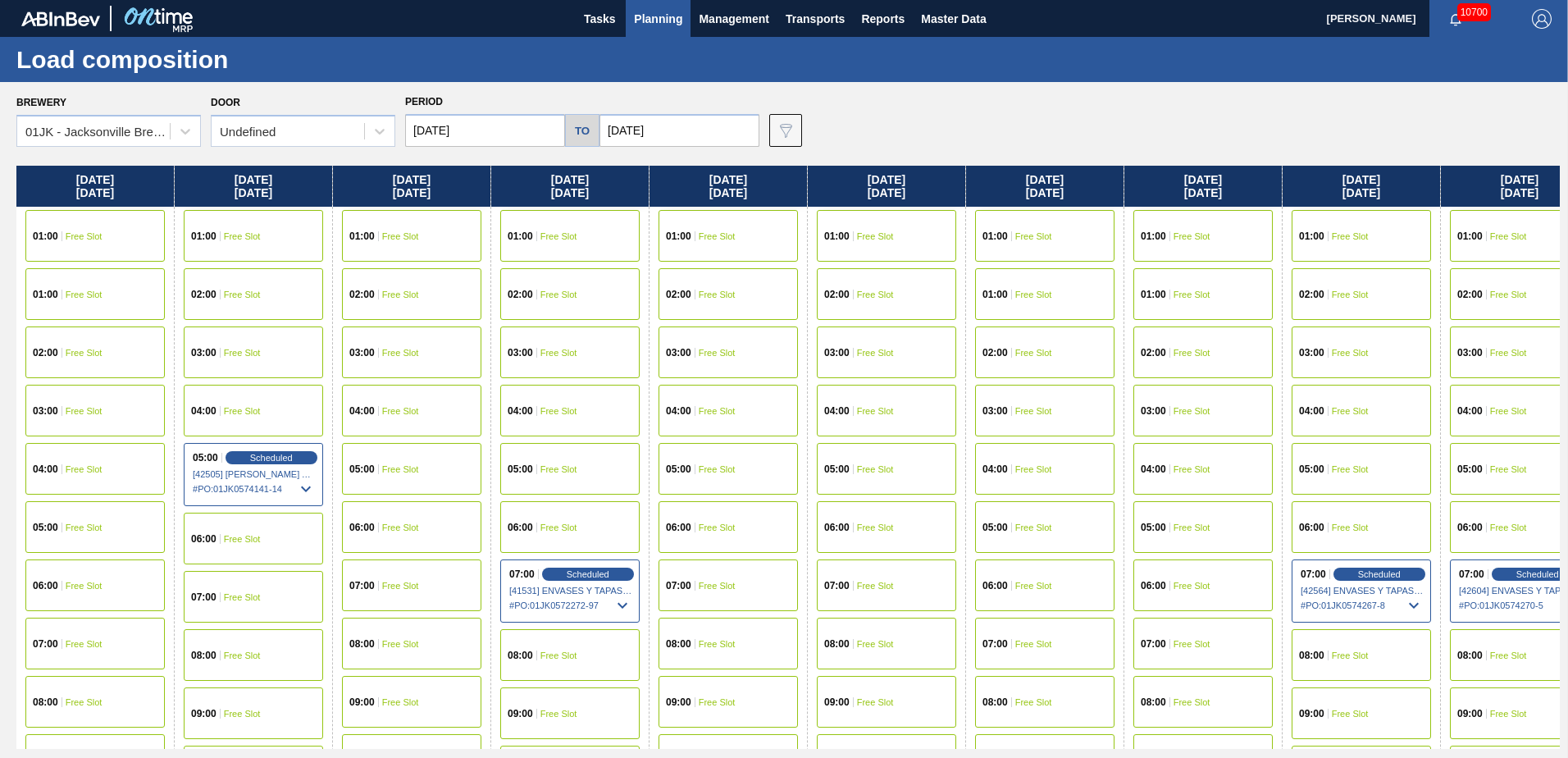
scroll to position [0, 1467]
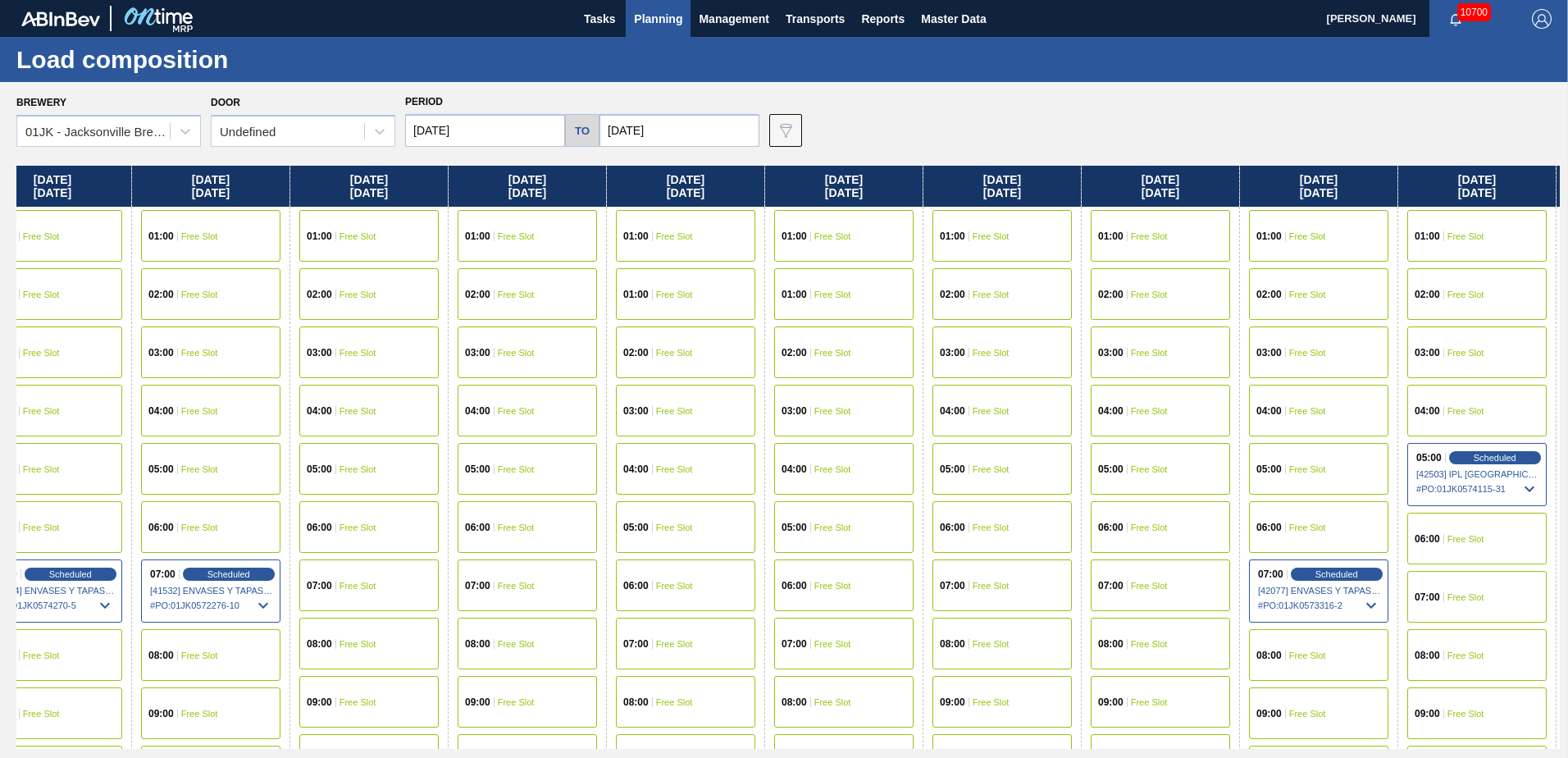
drag, startPoint x: 1464, startPoint y: 358, endPoint x: -3, endPoint y: 434, distance: 1469.0
click at [0, 0] on html "Tasks Planning Management Transports Reports Master Data [PERSON_NAME] 10700 Ma…" at bounding box center [784, 0] width 1568 height 0
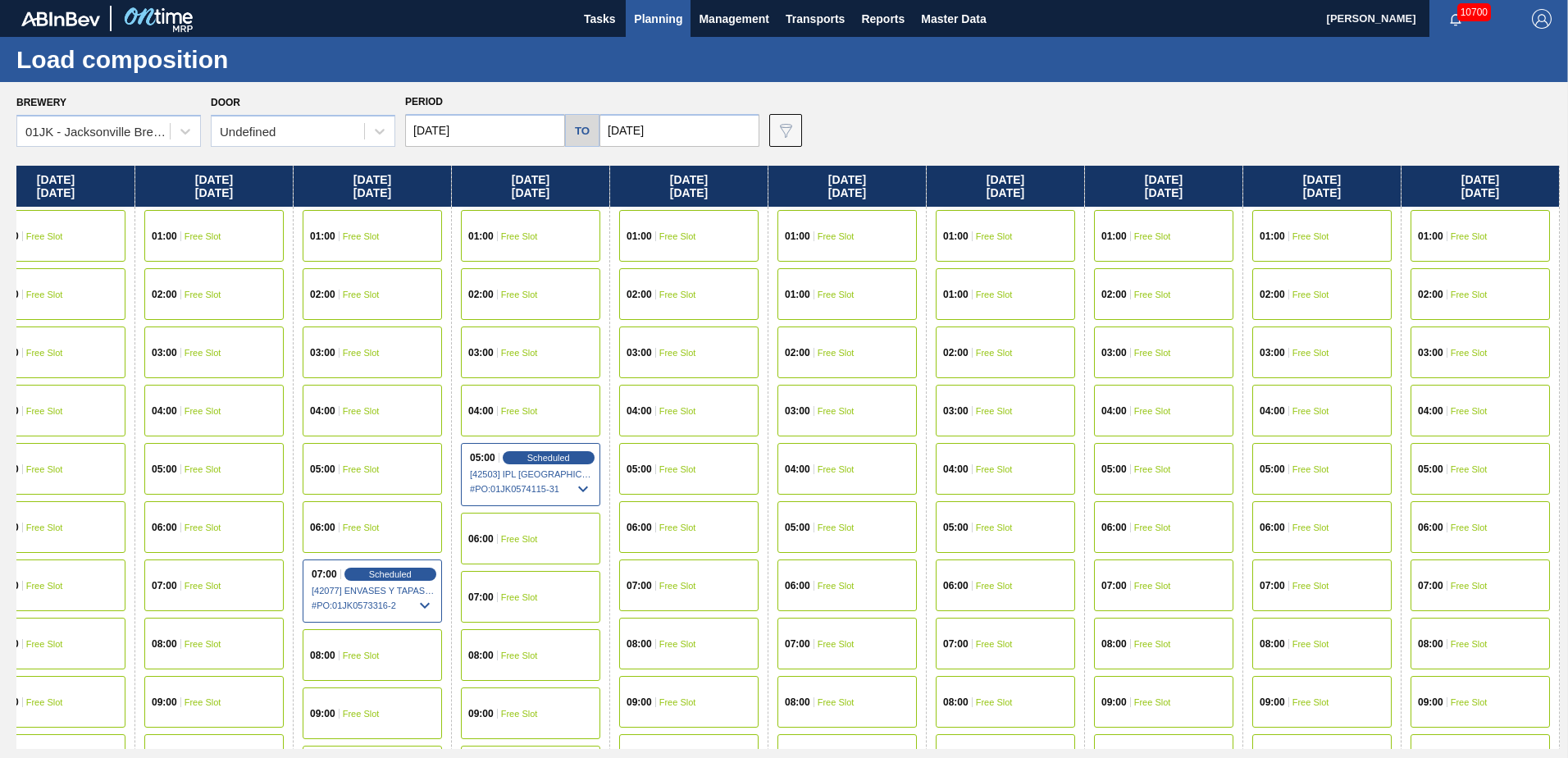
drag, startPoint x: 1274, startPoint y: 271, endPoint x: -3, endPoint y: 338, distance: 1278.8
click at [0, 0] on html "Tasks Planning Management Transports Reports Master Data [PERSON_NAME] 10700 Ma…" at bounding box center [784, 0] width 1568 height 0
drag, startPoint x: 1213, startPoint y: 316, endPoint x: 716, endPoint y: 336, distance: 497.4
click at [716, 336] on div "[DATE] 01:00 Free Slot 01:00 Free Slot 02:00 Free Slot 03:00 Free Slot 04:00 Fr…" at bounding box center [788, 457] width 1544 height 583
click at [1451, 584] on span "Free Slot" at bounding box center [1469, 585] width 37 height 10
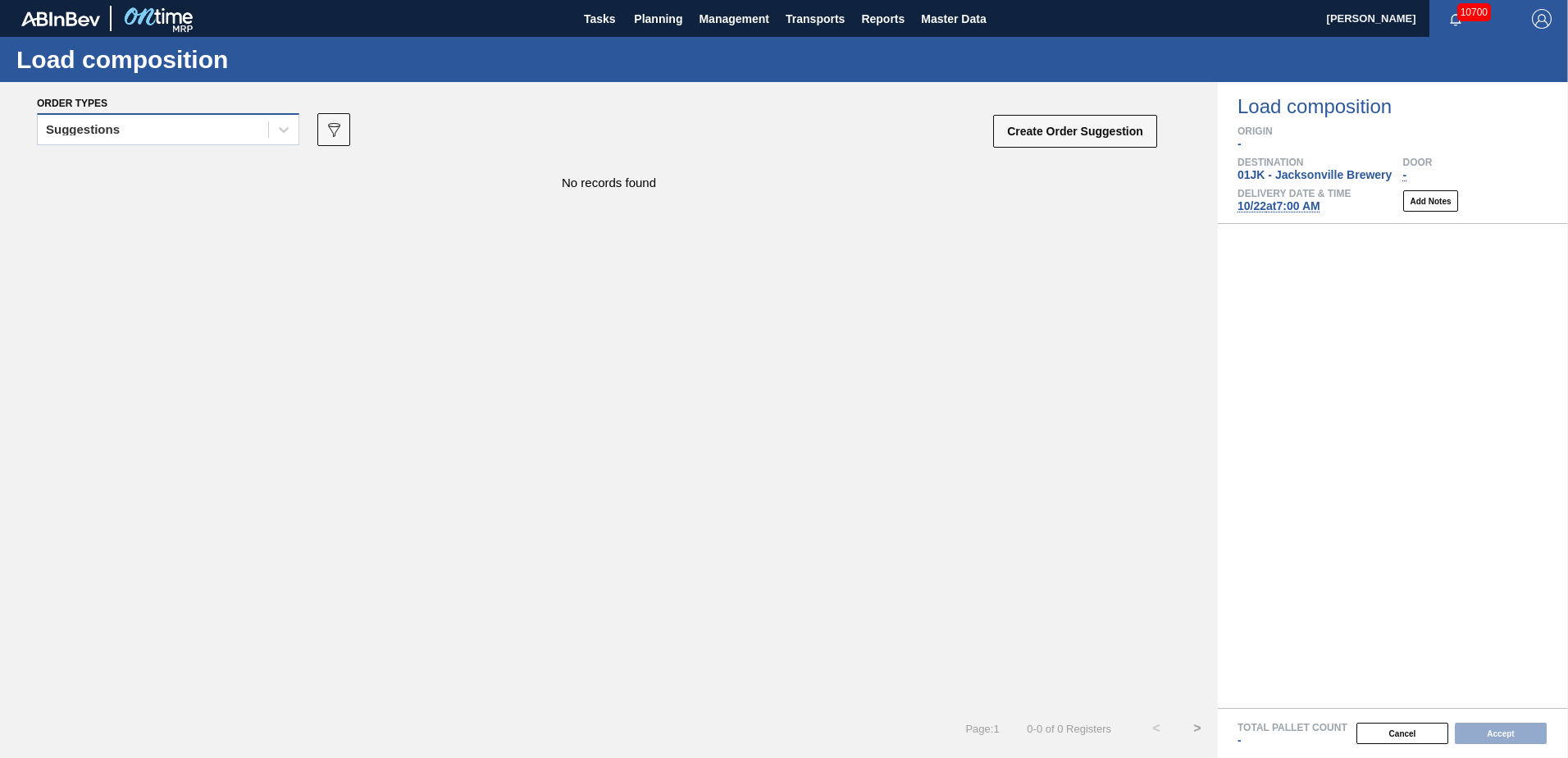
click at [163, 118] on div "Suggestions" at bounding box center [153, 130] width 231 height 24
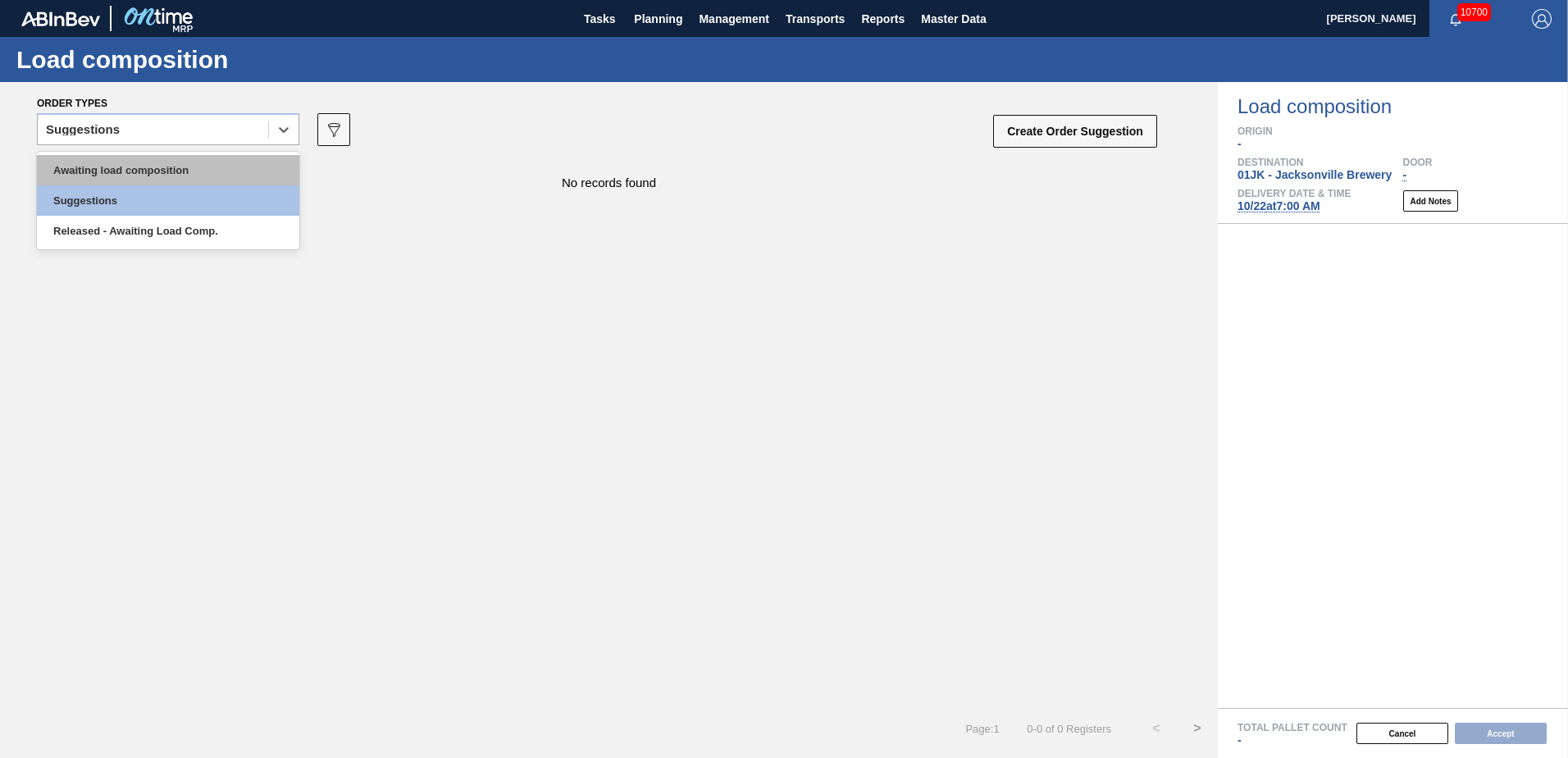
click at [144, 164] on div "Awaiting load composition" at bounding box center [168, 170] width 263 height 30
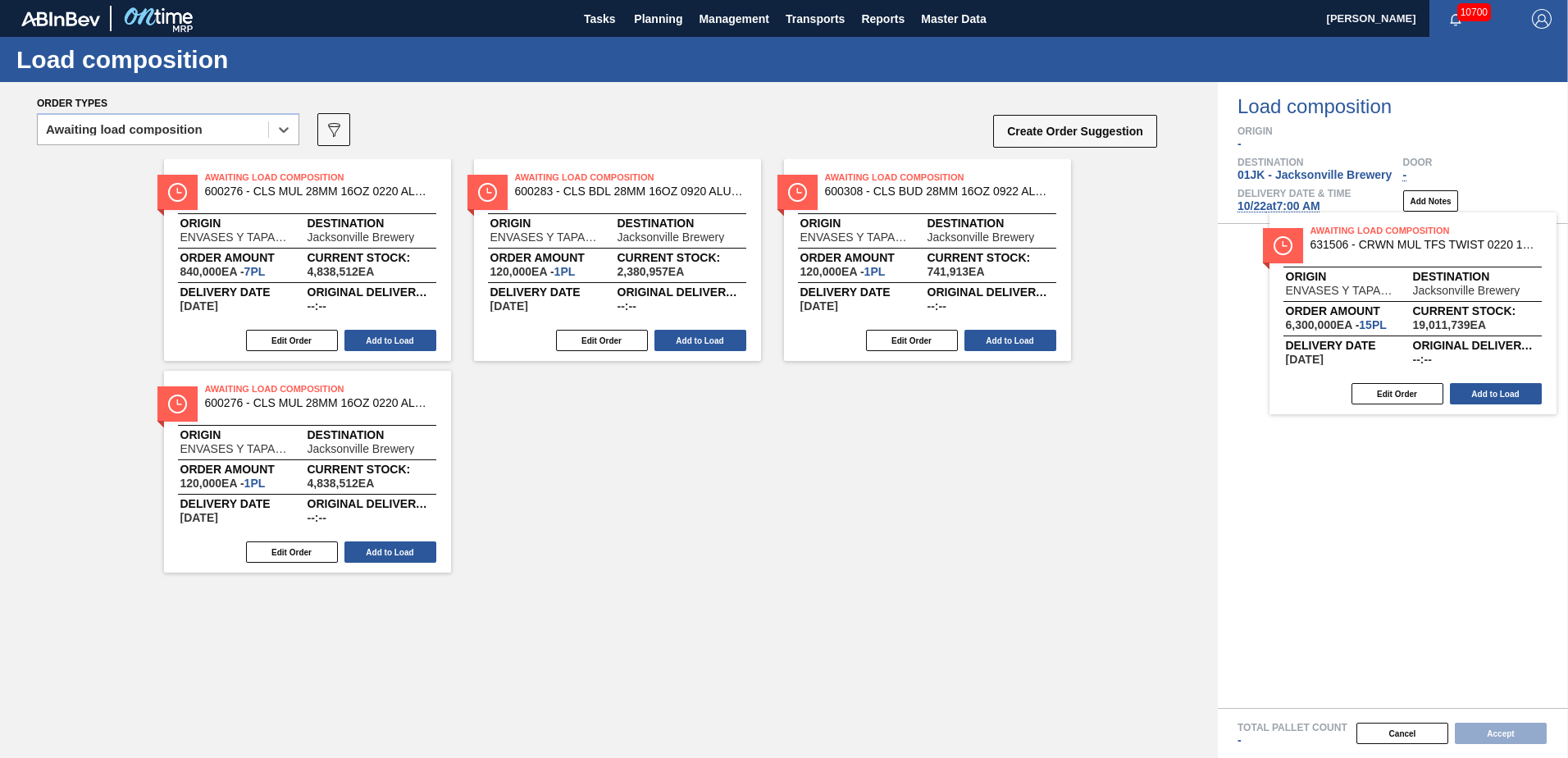
drag, startPoint x: 780, startPoint y: 242, endPoint x: 1463, endPoint y: 257, distance: 683.2
click at [1463, 257] on div "Order types option Awaiting load composition, selected. Select is focused ,type…" at bounding box center [784, 420] width 1568 height 676
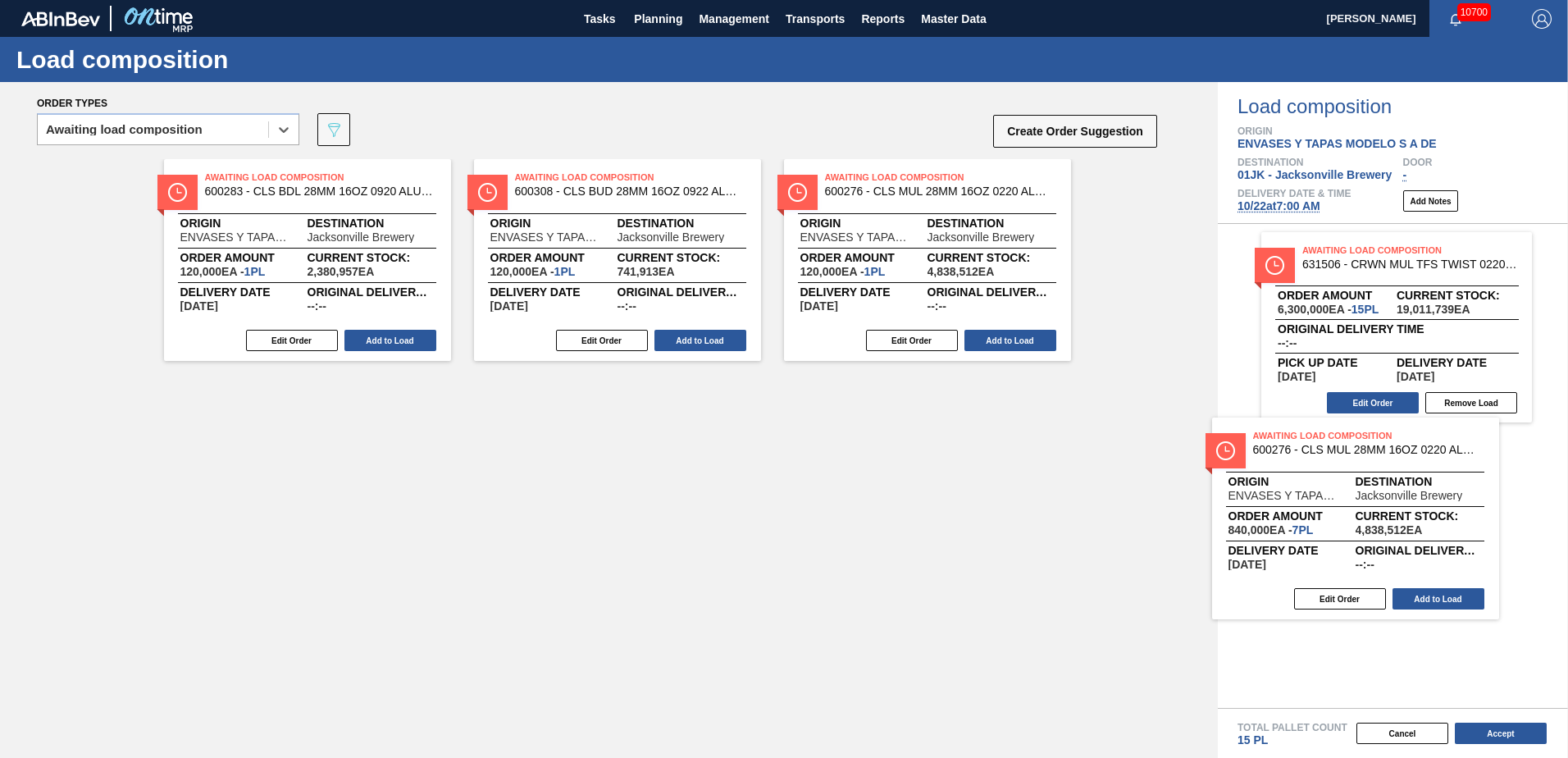
drag, startPoint x: 334, startPoint y: 254, endPoint x: 1441, endPoint y: 503, distance: 1134.7
click at [1441, 503] on div "Order types option Awaiting load composition, selected. Select is focused ,type…" at bounding box center [784, 420] width 1568 height 676
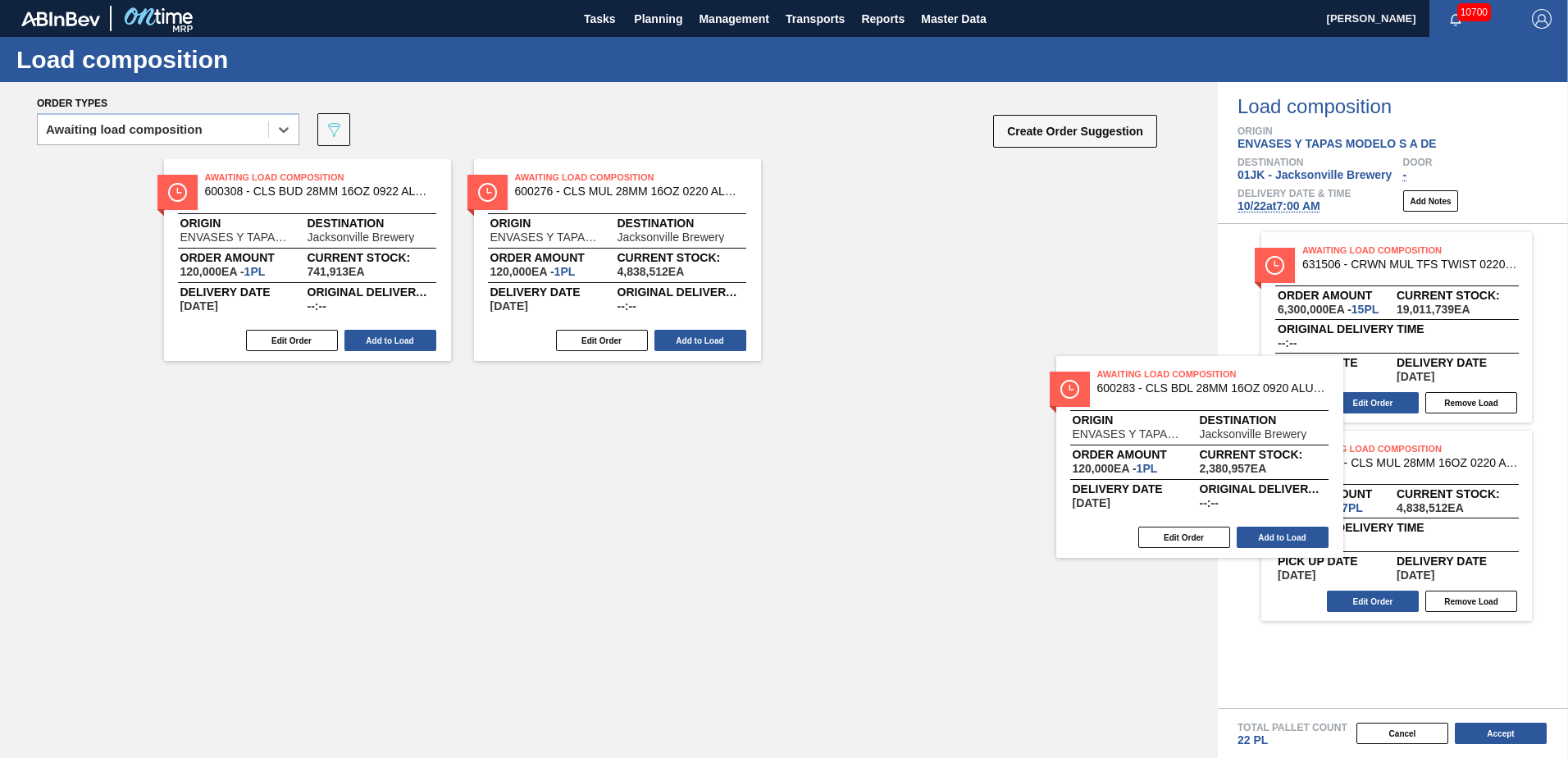
drag, startPoint x: 348, startPoint y: 230, endPoint x: 1345, endPoint y: 473, distance: 1026.2
click at [1345, 473] on div "Order types option Awaiting load composition, selected. Select is focused ,type…" at bounding box center [784, 420] width 1568 height 676
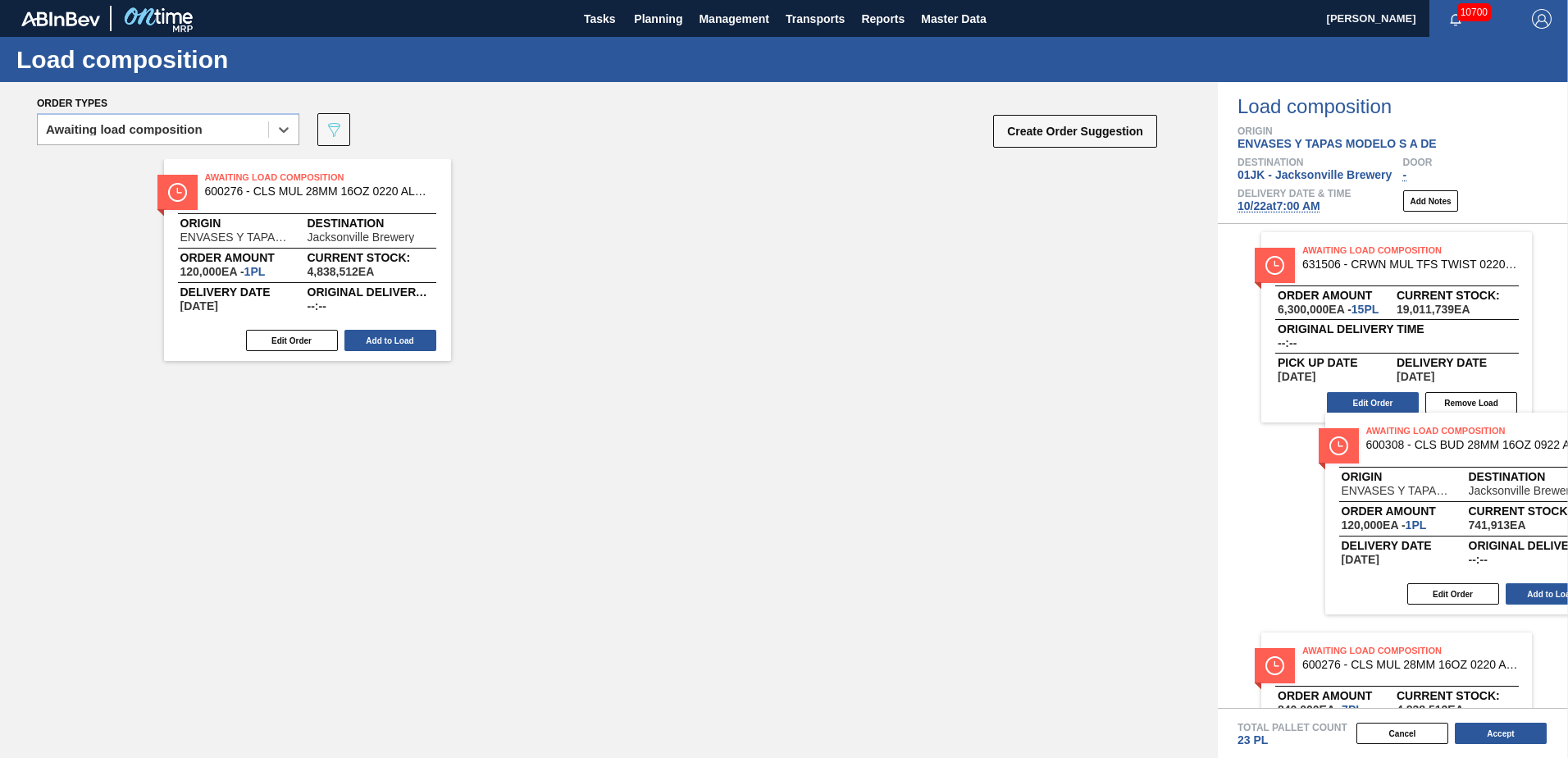
drag, startPoint x: 331, startPoint y: 249, endPoint x: 1430, endPoint y: 493, distance: 1125.8
click at [1431, 493] on div "Order types option Awaiting load composition, selected. Select is focused ,type…" at bounding box center [784, 420] width 1568 height 676
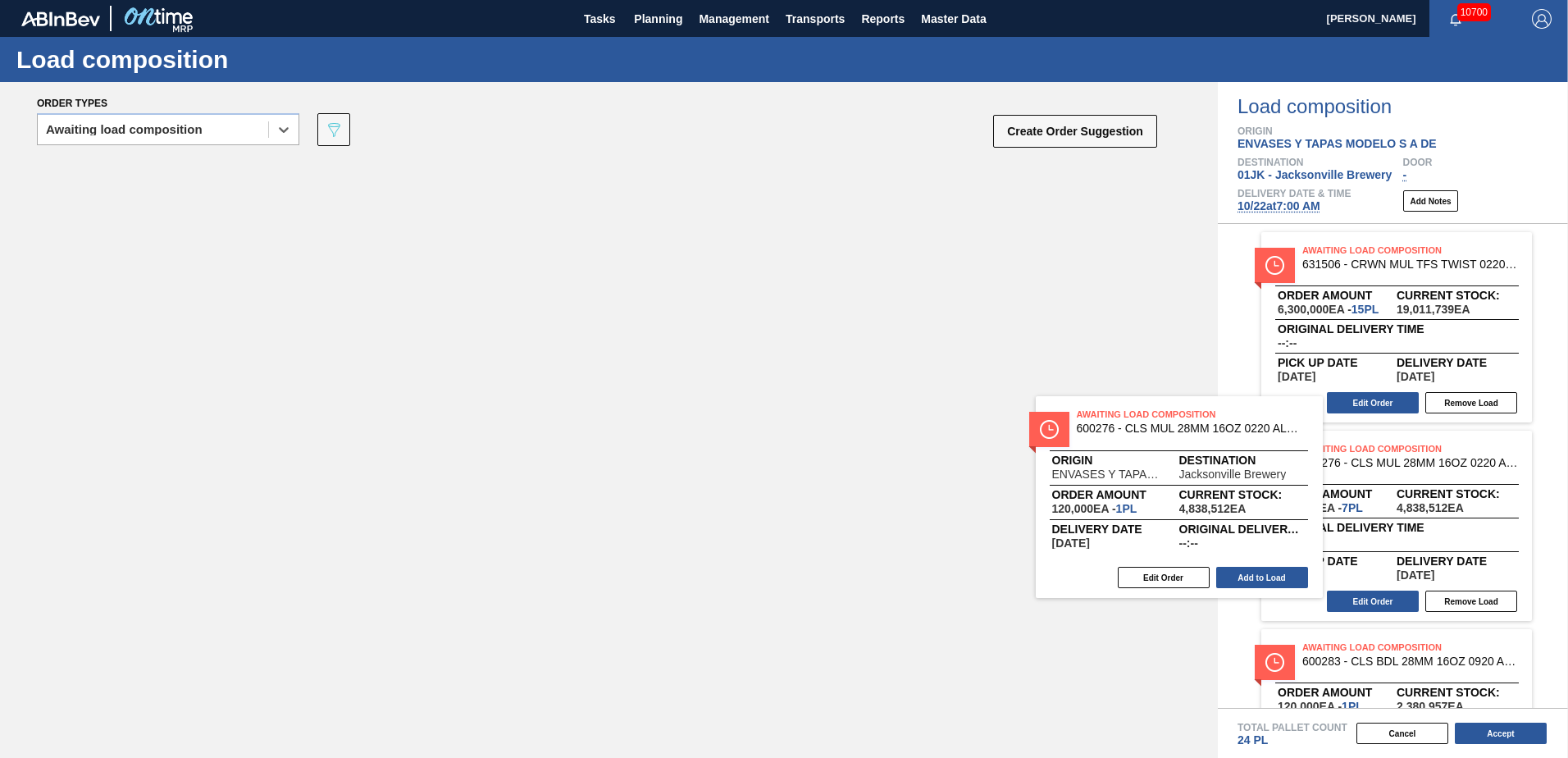
drag, startPoint x: 356, startPoint y: 273, endPoint x: 1305, endPoint y: 477, distance: 970.7
click at [1305, 477] on div "Order types option Awaiting load composition, selected. Select is focused ,type…" at bounding box center [784, 420] width 1568 height 676
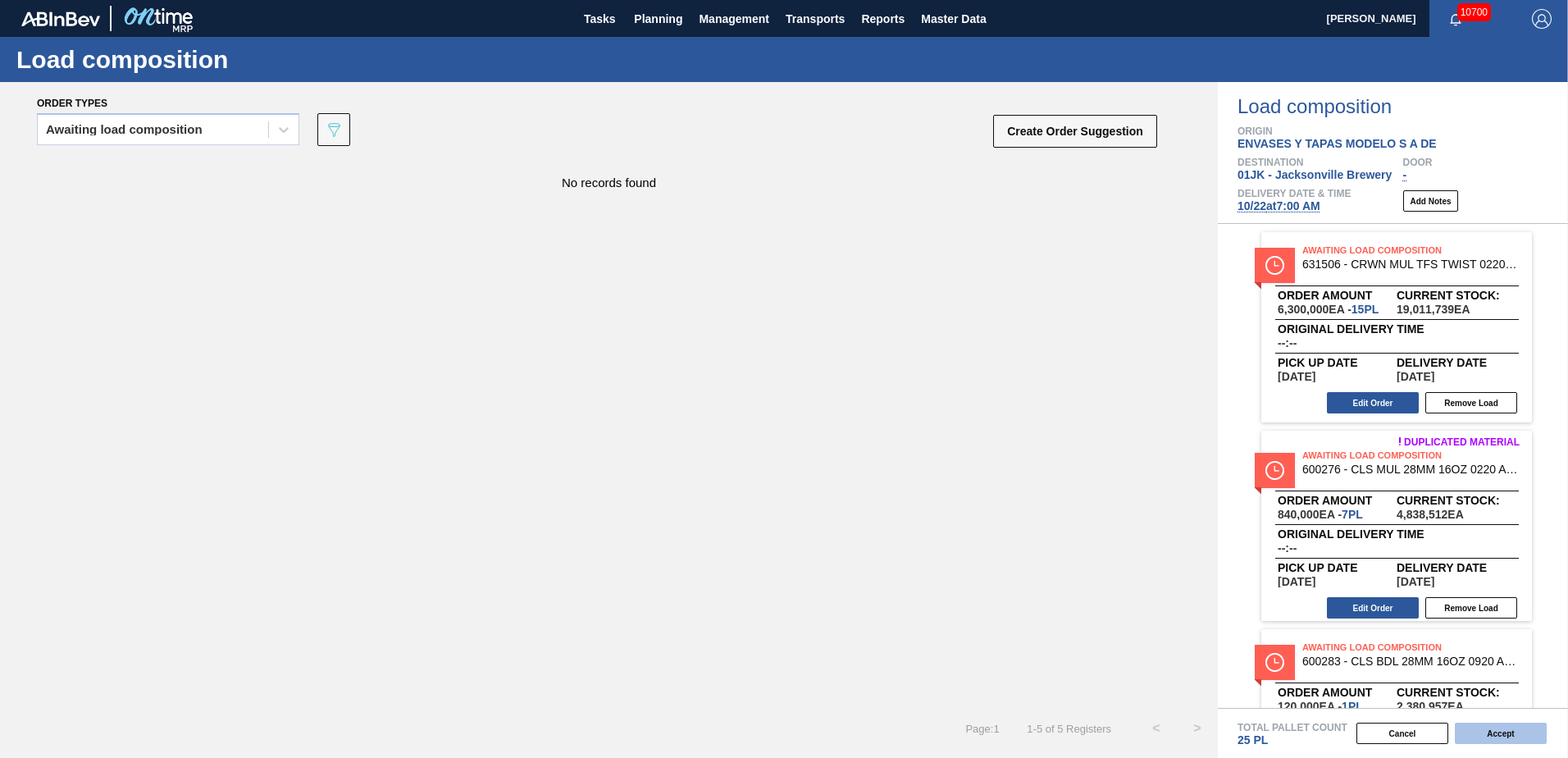
click at [1506, 739] on button "Accept" at bounding box center [1501, 733] width 92 height 21
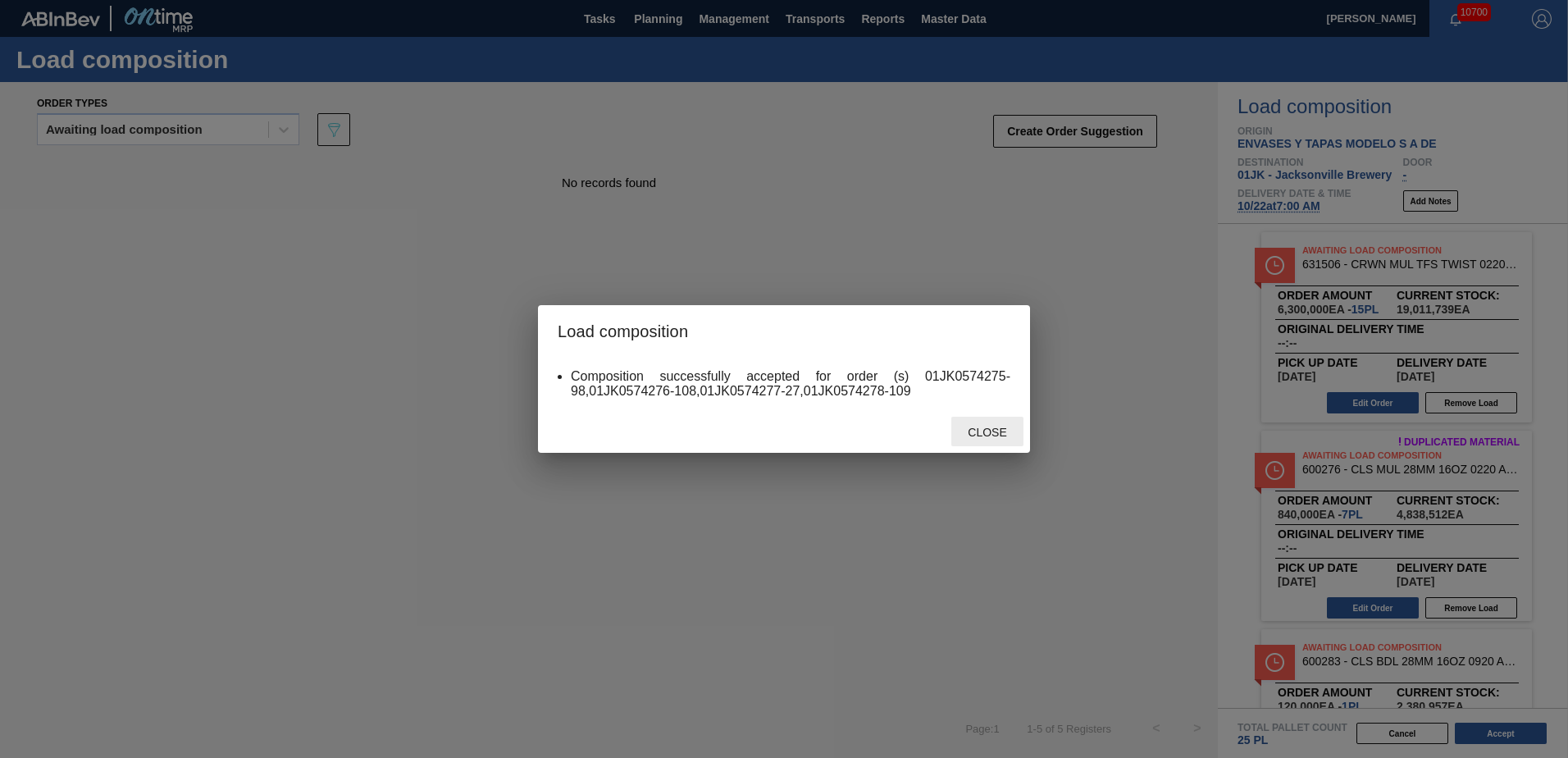
click at [998, 430] on span "Close" at bounding box center [987, 432] width 65 height 14
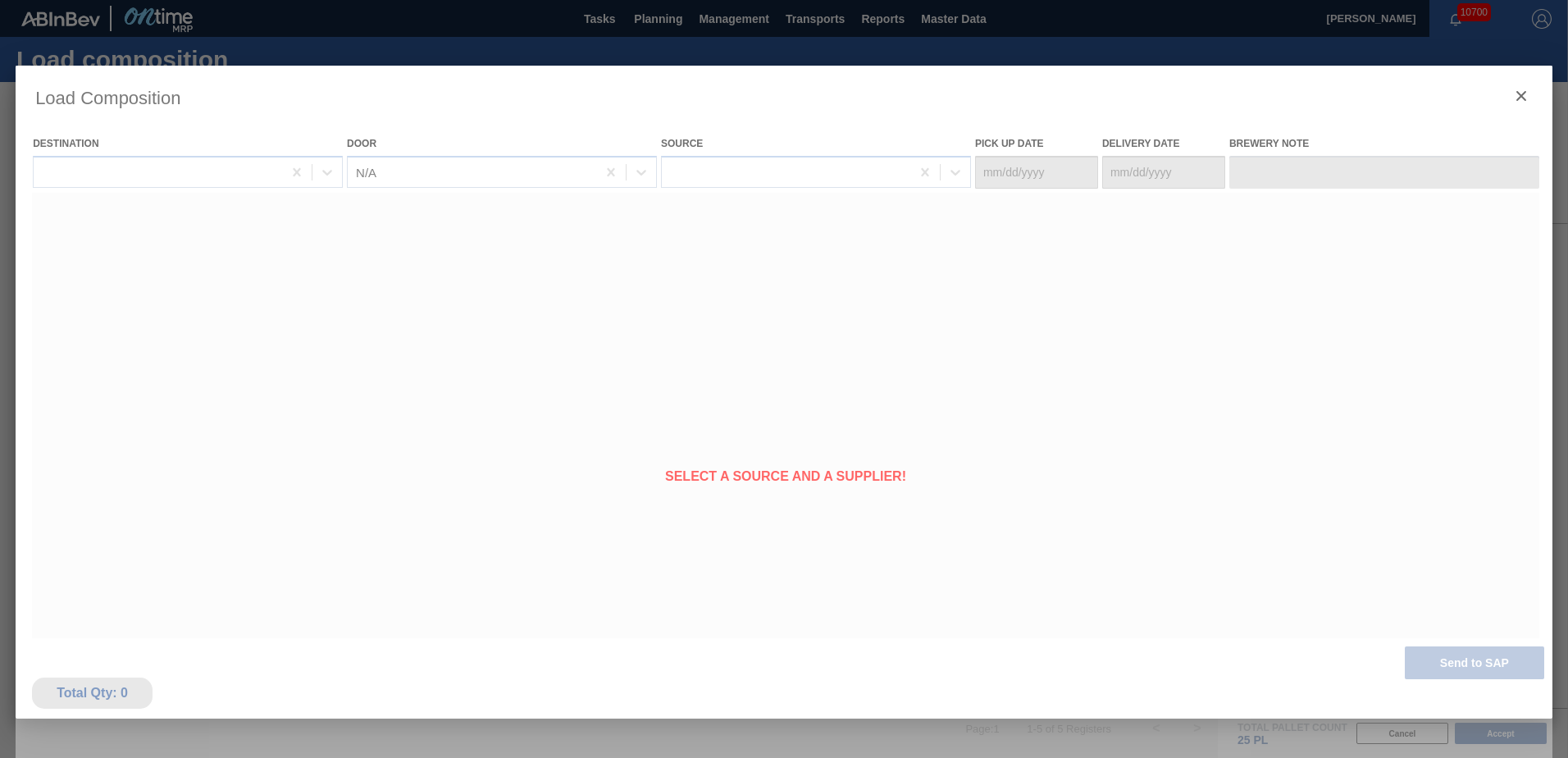
type Date "[DATE]"
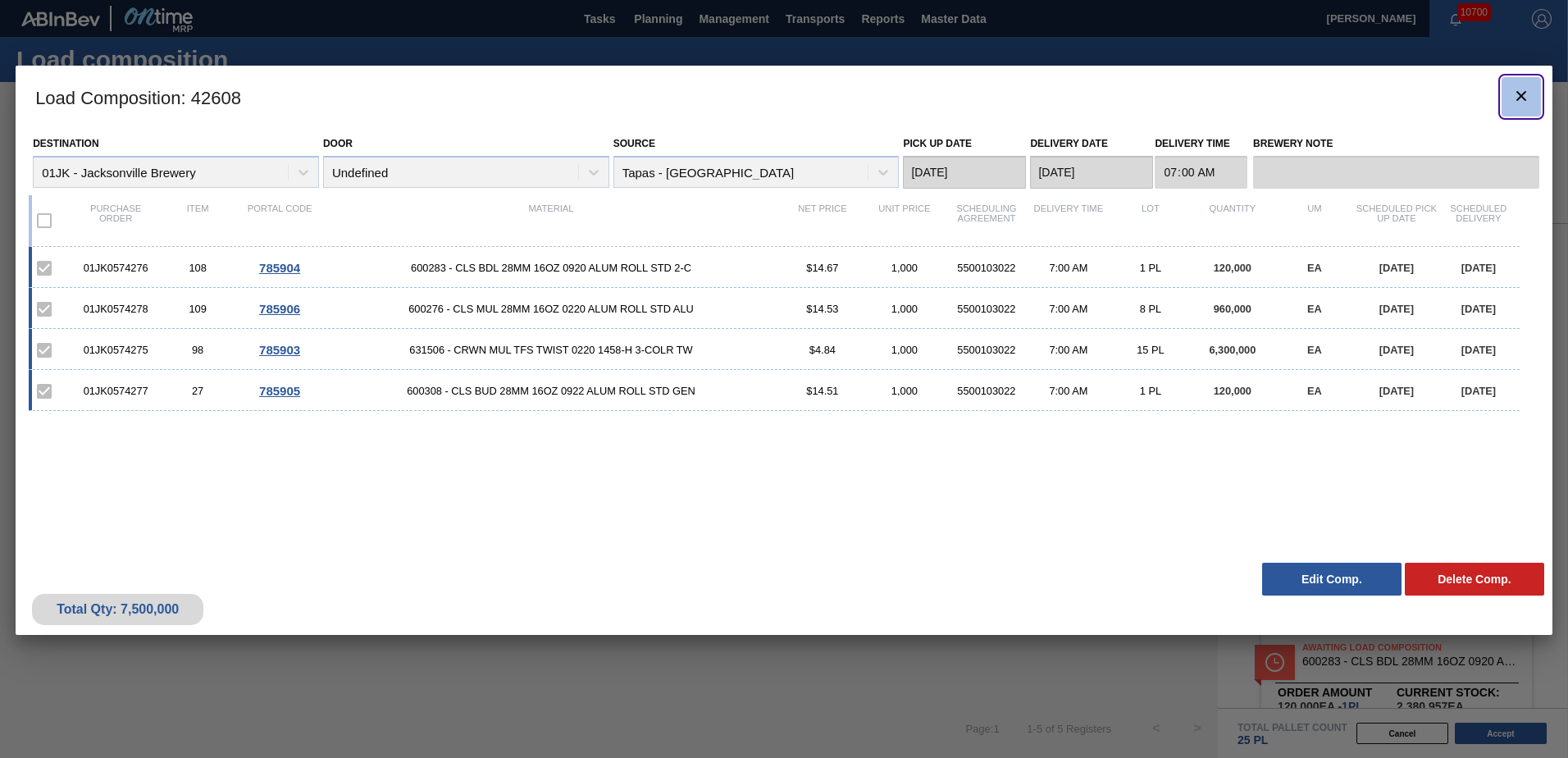
click at [1524, 101] on icon "botão de ícone" at bounding box center [1521, 96] width 19 height 19
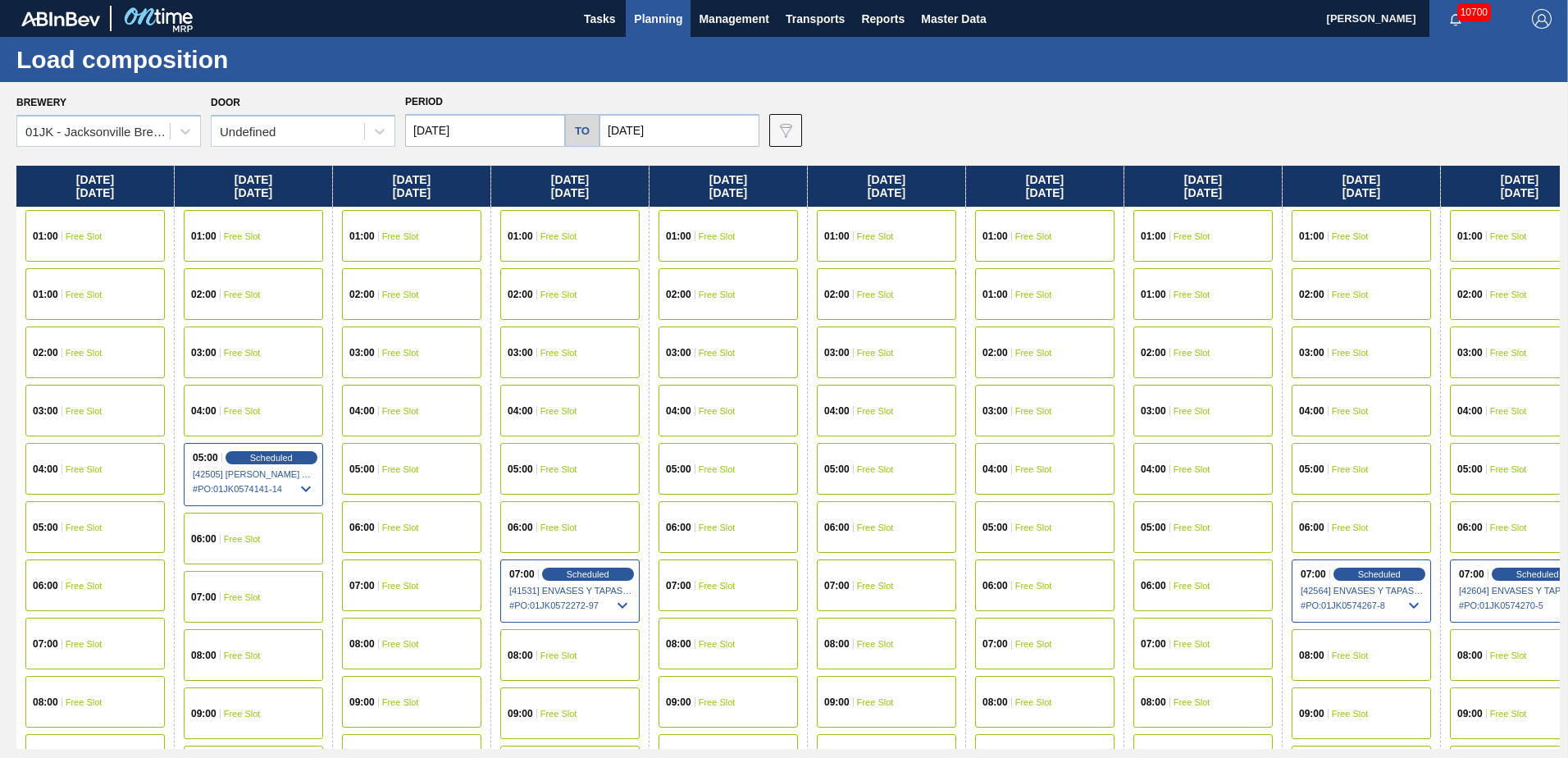
scroll to position [0, 1131]
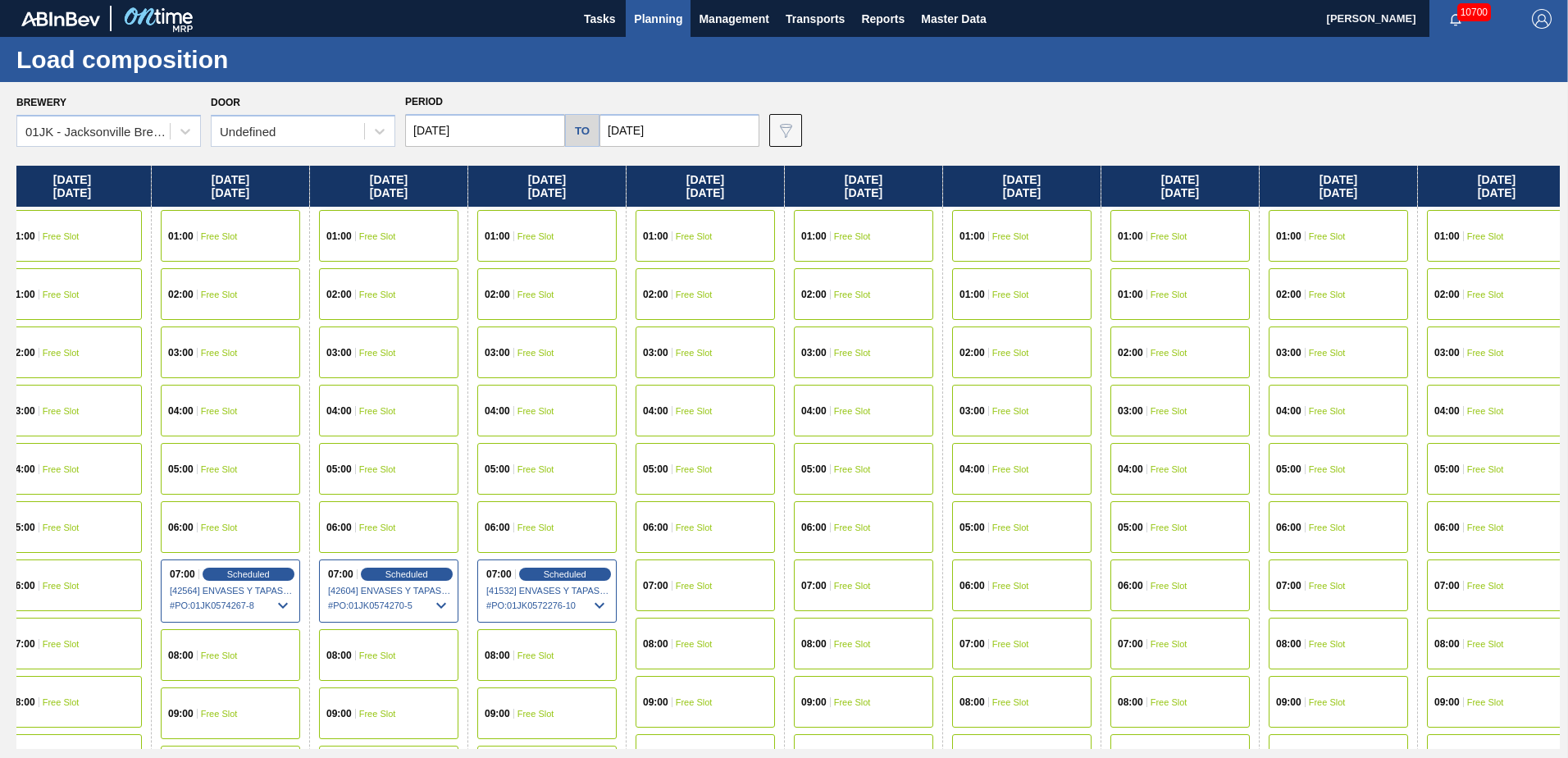
drag, startPoint x: 1128, startPoint y: 395, endPoint x: -3, endPoint y: 395, distance: 1131.0
click at [0, 0] on html "Tasks Planning Management Transports Reports Master Data Jasmine Brown 10700 Ma…" at bounding box center [784, 0] width 1568 height 0
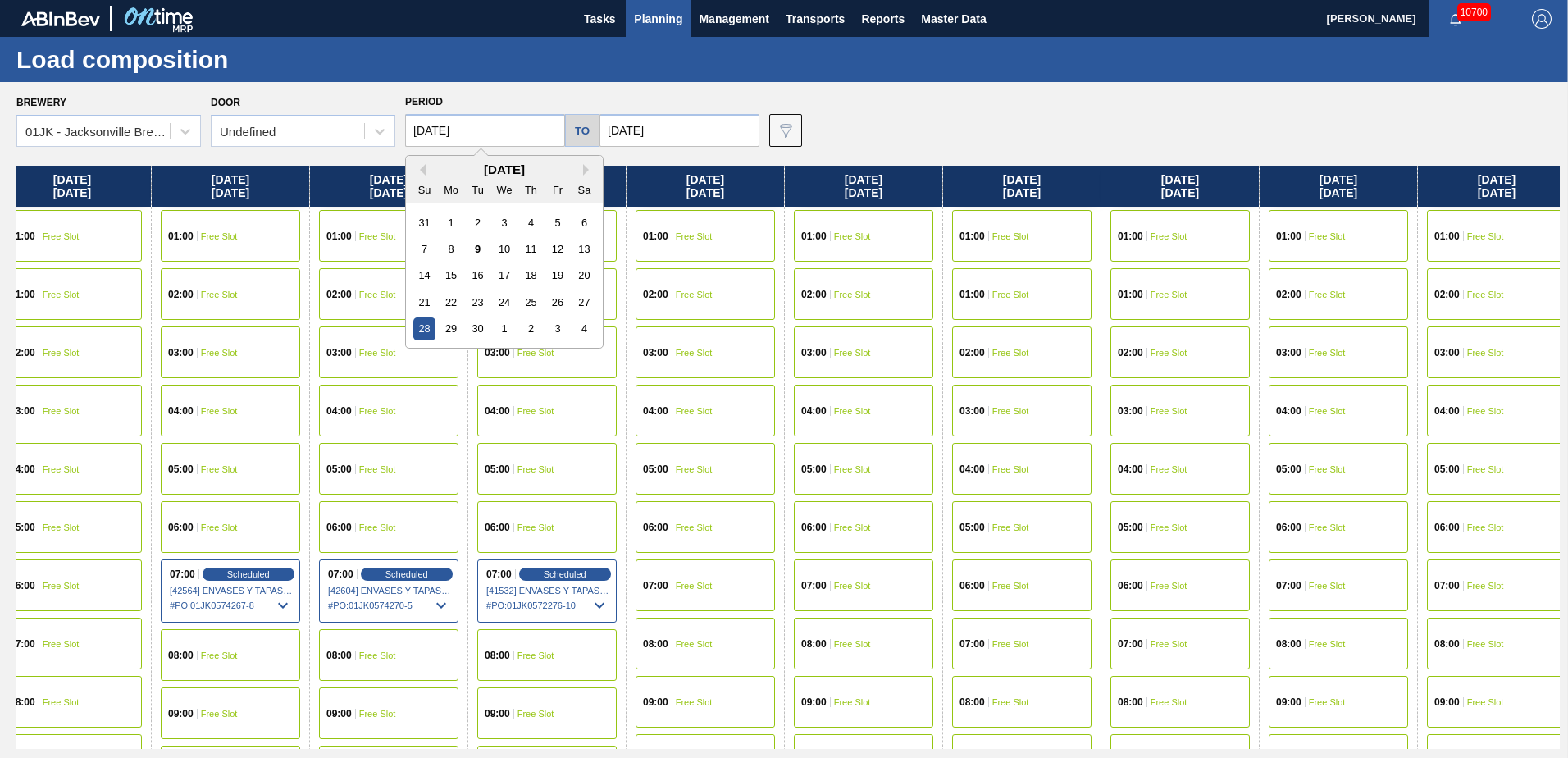
click at [484, 125] on input "09/28/2025" at bounding box center [485, 131] width 160 height 33
click at [586, 168] on button "Next Month" at bounding box center [589, 170] width 12 height 12
click at [423, 253] on div "5" at bounding box center [424, 248] width 22 height 22
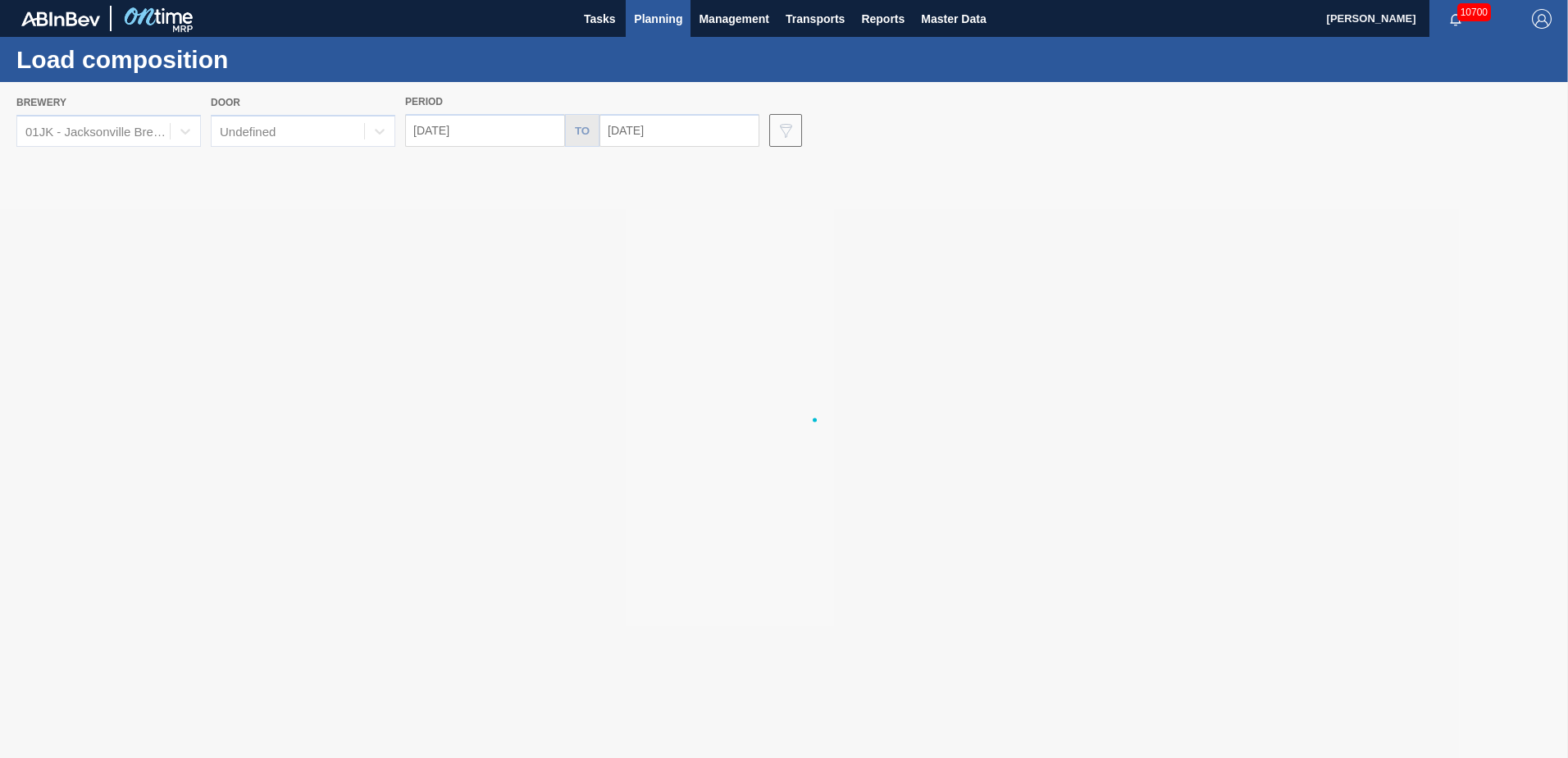
type input "10/05/2025"
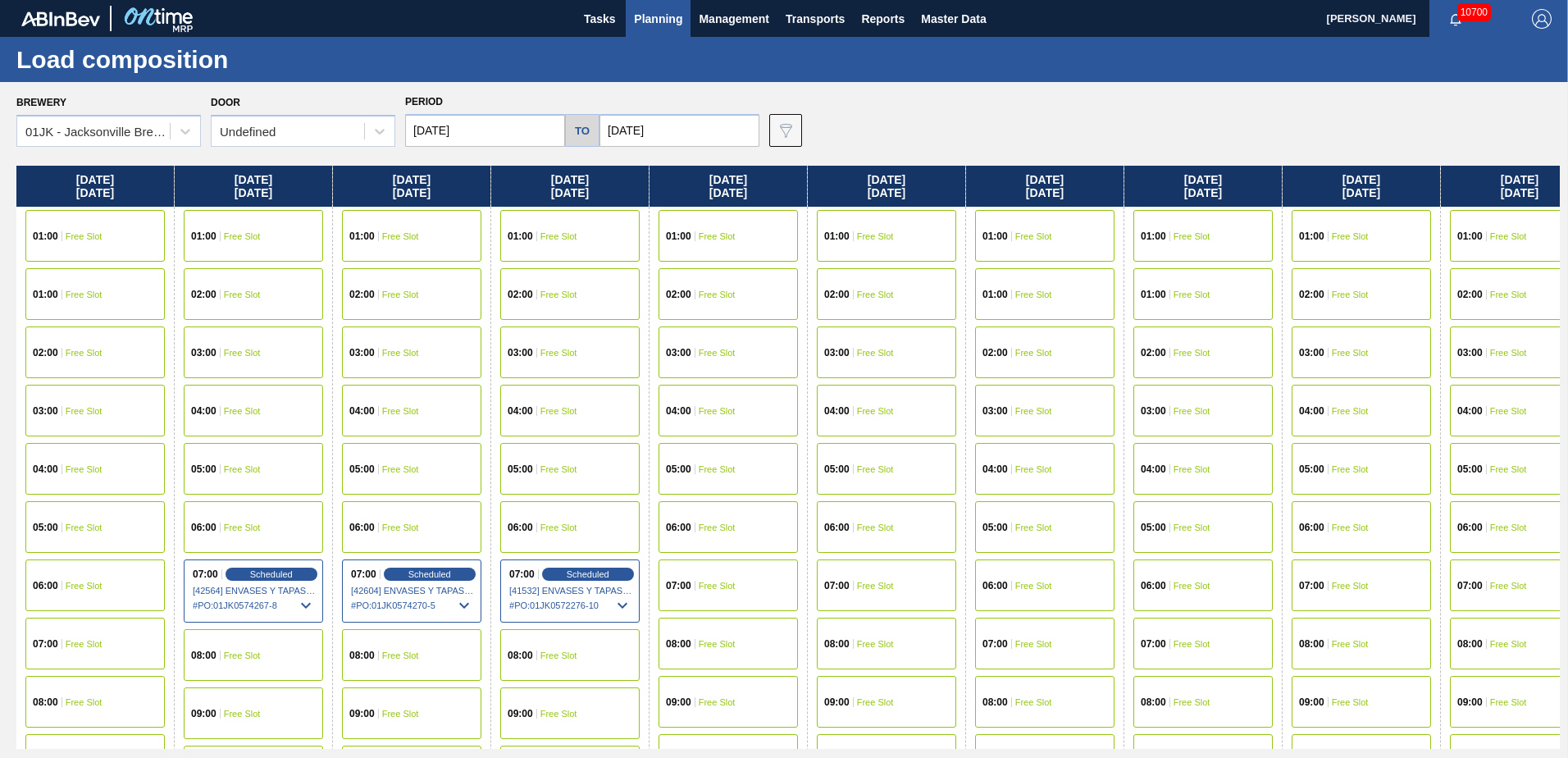
click at [675, 125] on input "[DATE]" at bounding box center [679, 131] width 160 height 33
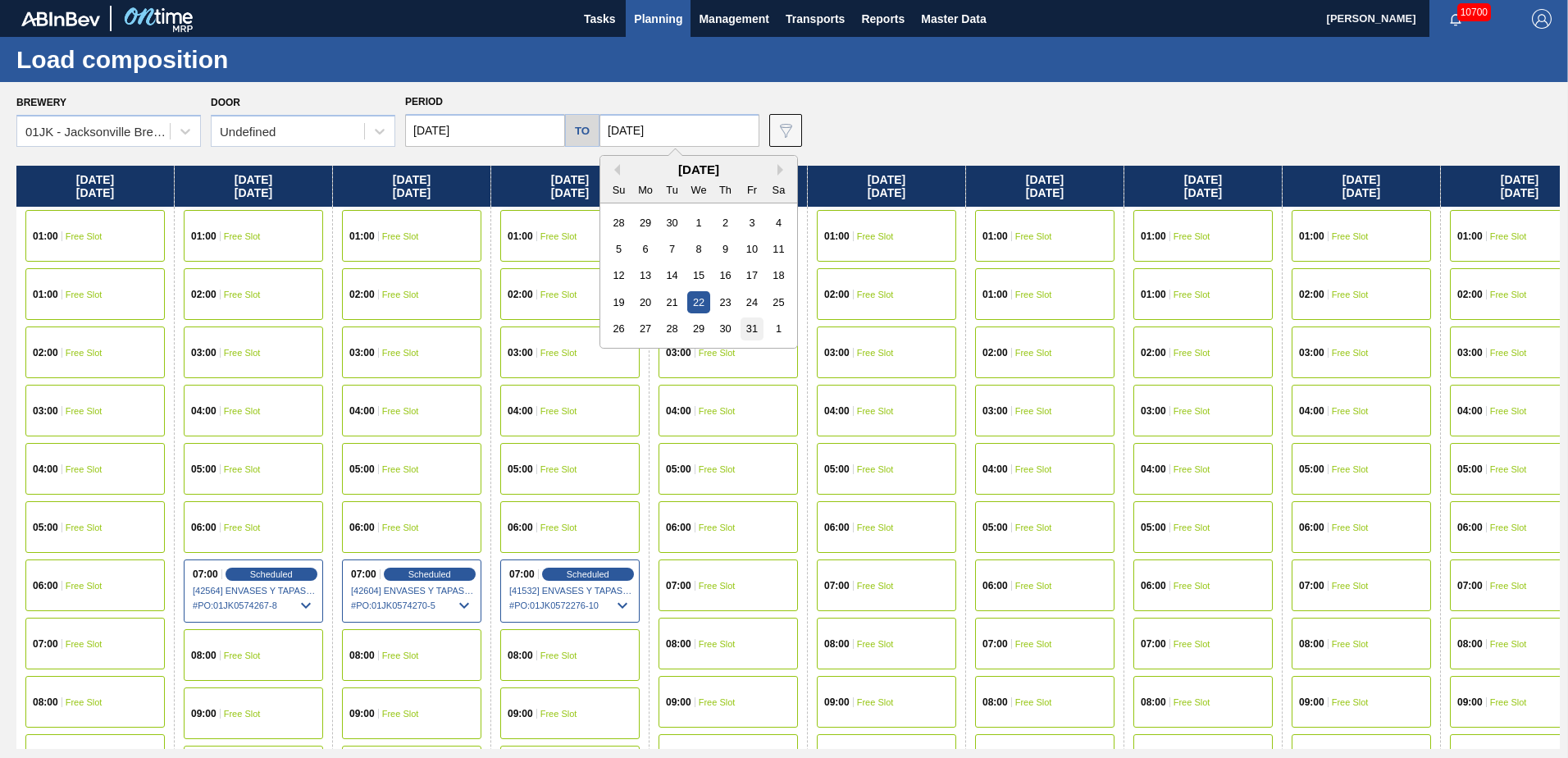
click at [743, 332] on div "31" at bounding box center [752, 328] width 22 height 22
type input "[DATE]"
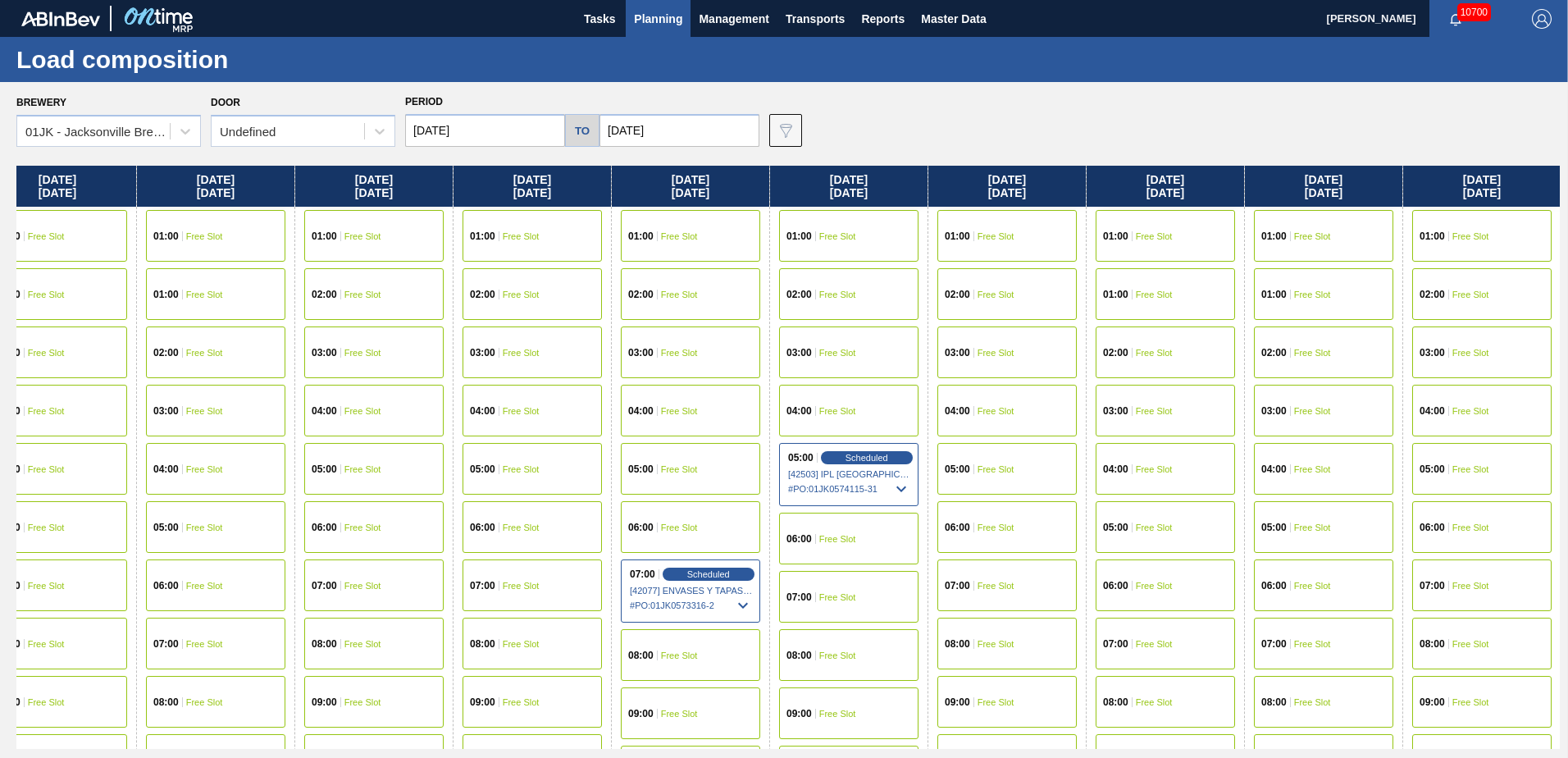
drag, startPoint x: 1285, startPoint y: 351, endPoint x: 598, endPoint y: 376, distance: 687.5
click at [285, 390] on div "Sunday 10/05/2025 01:00 Free Slot 01:00 Free Slot 02:00 Free Slot 03:00 Free Sl…" at bounding box center [788, 457] width 1544 height 583
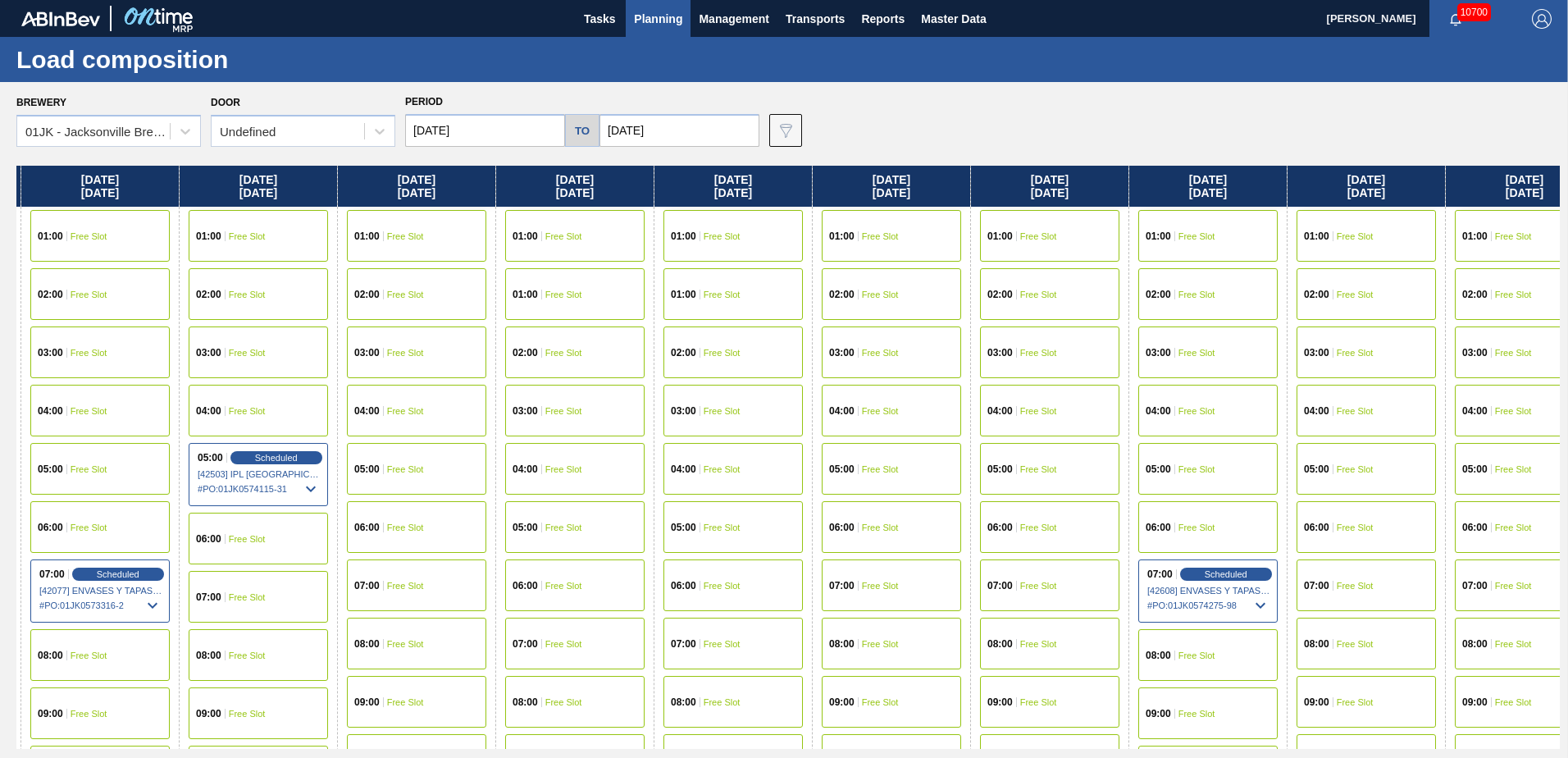
drag, startPoint x: 1205, startPoint y: 352, endPoint x: 551, endPoint y: 387, distance: 654.9
click at [522, 390] on div "Sunday 10/05/2025 01:00 Free Slot 01:00 Free Slot 02:00 Free Slot 03:00 Free Sl…" at bounding box center [788, 457] width 1544 height 583
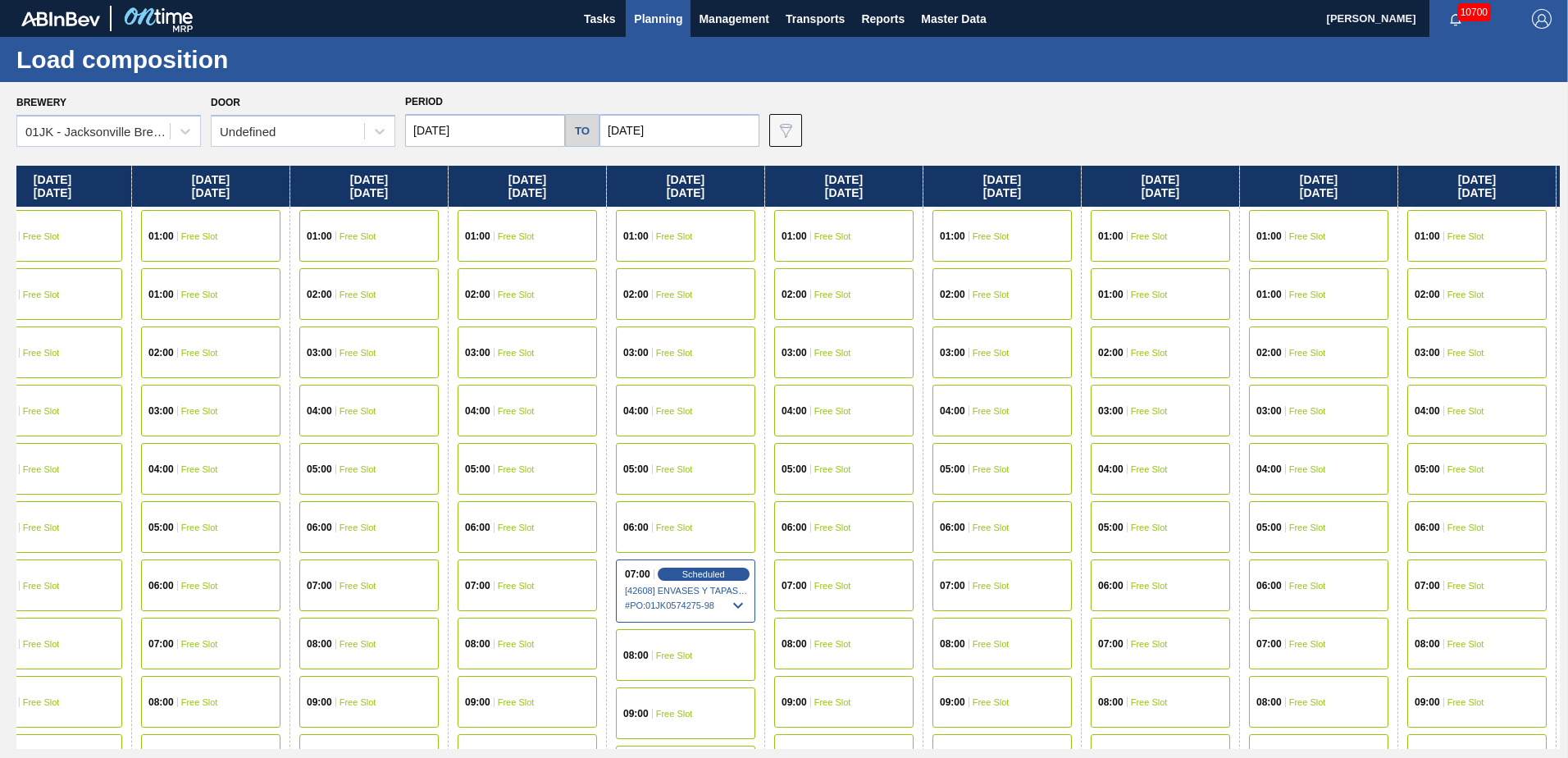
drag, startPoint x: 1312, startPoint y: 382, endPoint x: 571, endPoint y: 375, distance: 741.0
click at [583, 375] on div "Sunday 10/05/2025 01:00 Free Slot 01:00 Free Slot 02:00 Free Slot 03:00 Free Sl…" at bounding box center [788, 457] width 1544 height 583
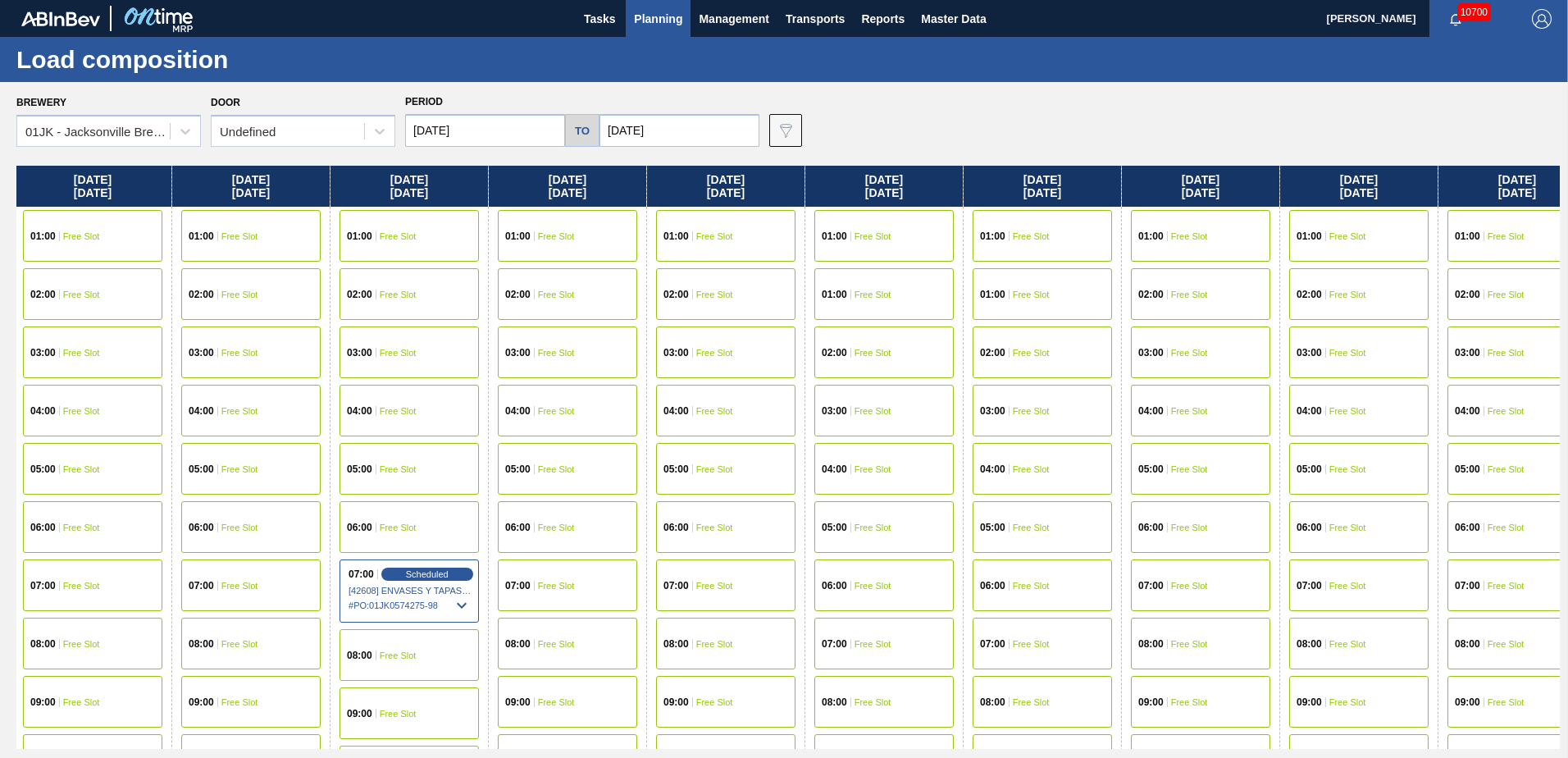
scroll to position [0, 2731]
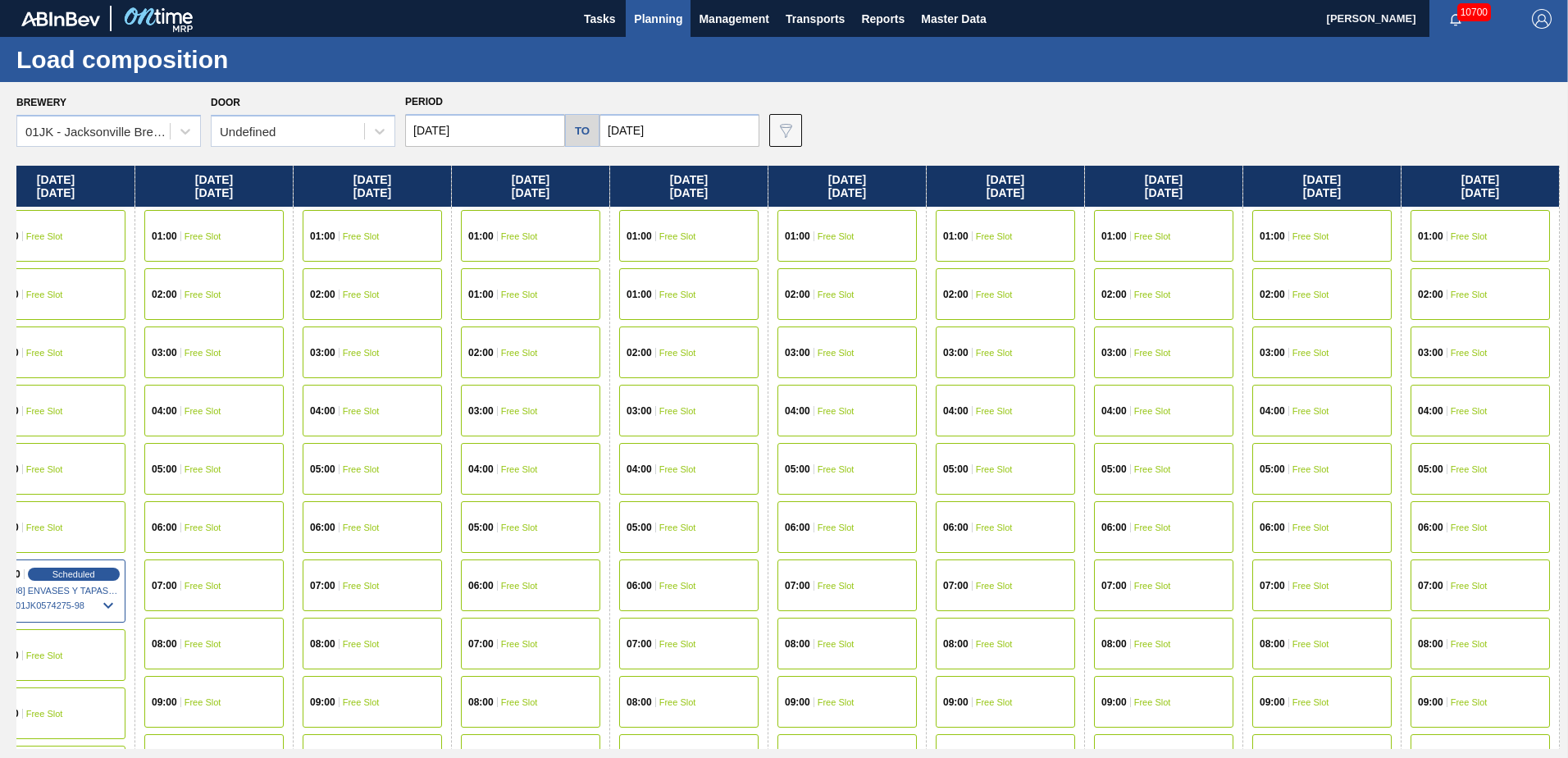
drag, startPoint x: 1347, startPoint y: 350, endPoint x: 642, endPoint y: 382, distance: 705.7
click at [642, 382] on div "Sunday 10/05/2025 01:00 Free Slot 01:00 Free Slot 02:00 Free Slot 03:00 Free Sl…" at bounding box center [788, 457] width 1544 height 583
click at [1154, 585] on span "Free Slot" at bounding box center [1153, 585] width 37 height 10
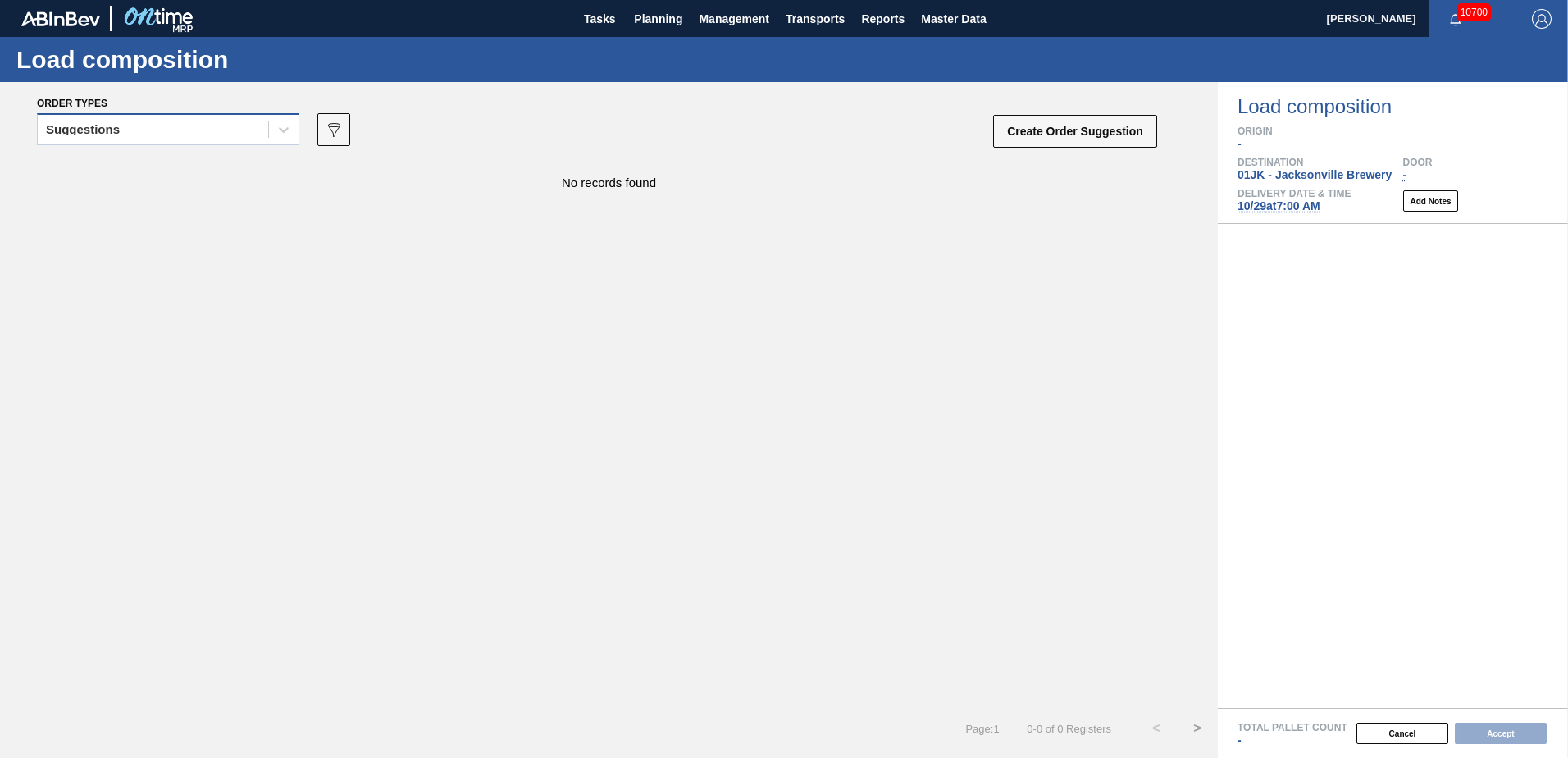
click at [209, 134] on div "Suggestions" at bounding box center [153, 130] width 231 height 24
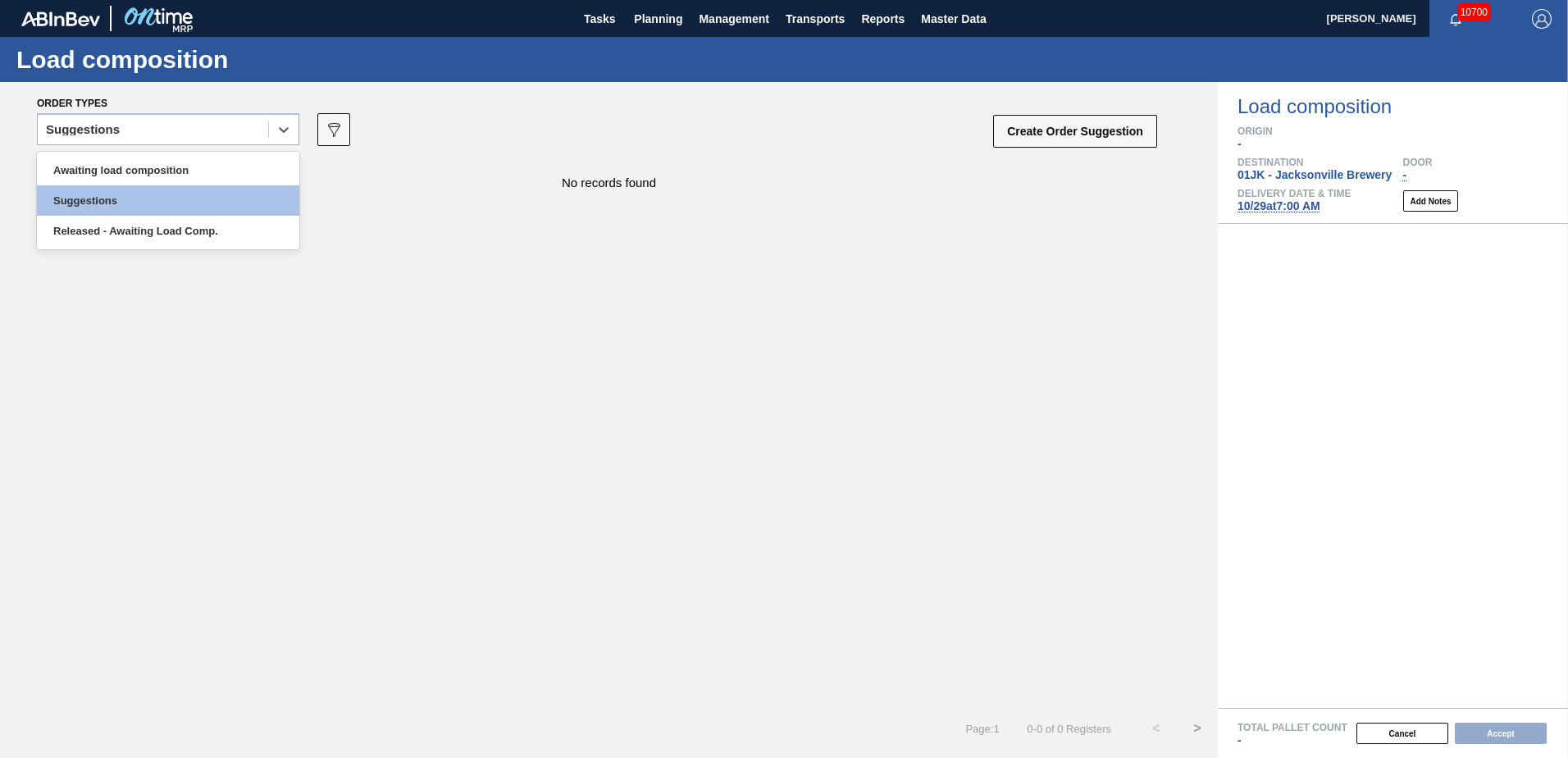
click at [157, 151] on div "Awaiting load composition Suggestions Released - Awaiting Load Comp." at bounding box center [168, 200] width 263 height 98
click at [165, 174] on div "Awaiting load composition" at bounding box center [168, 170] width 263 height 30
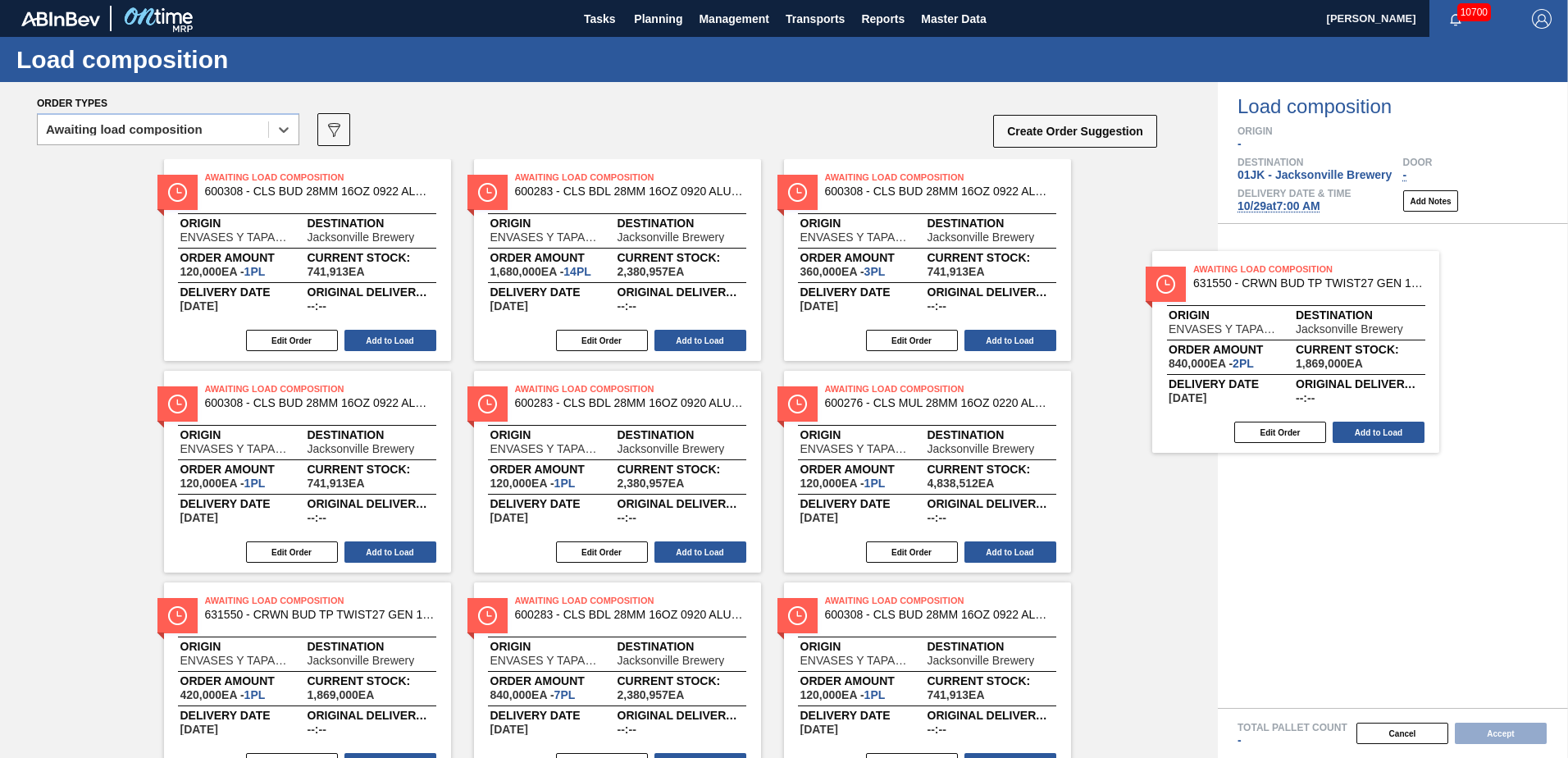
drag, startPoint x: 666, startPoint y: 233, endPoint x: 1302, endPoint y: 303, distance: 639.8
click at [1302, 303] on div "Order types option Awaiting load composition, selected. Select is focused ,type…" at bounding box center [784, 420] width 1568 height 676
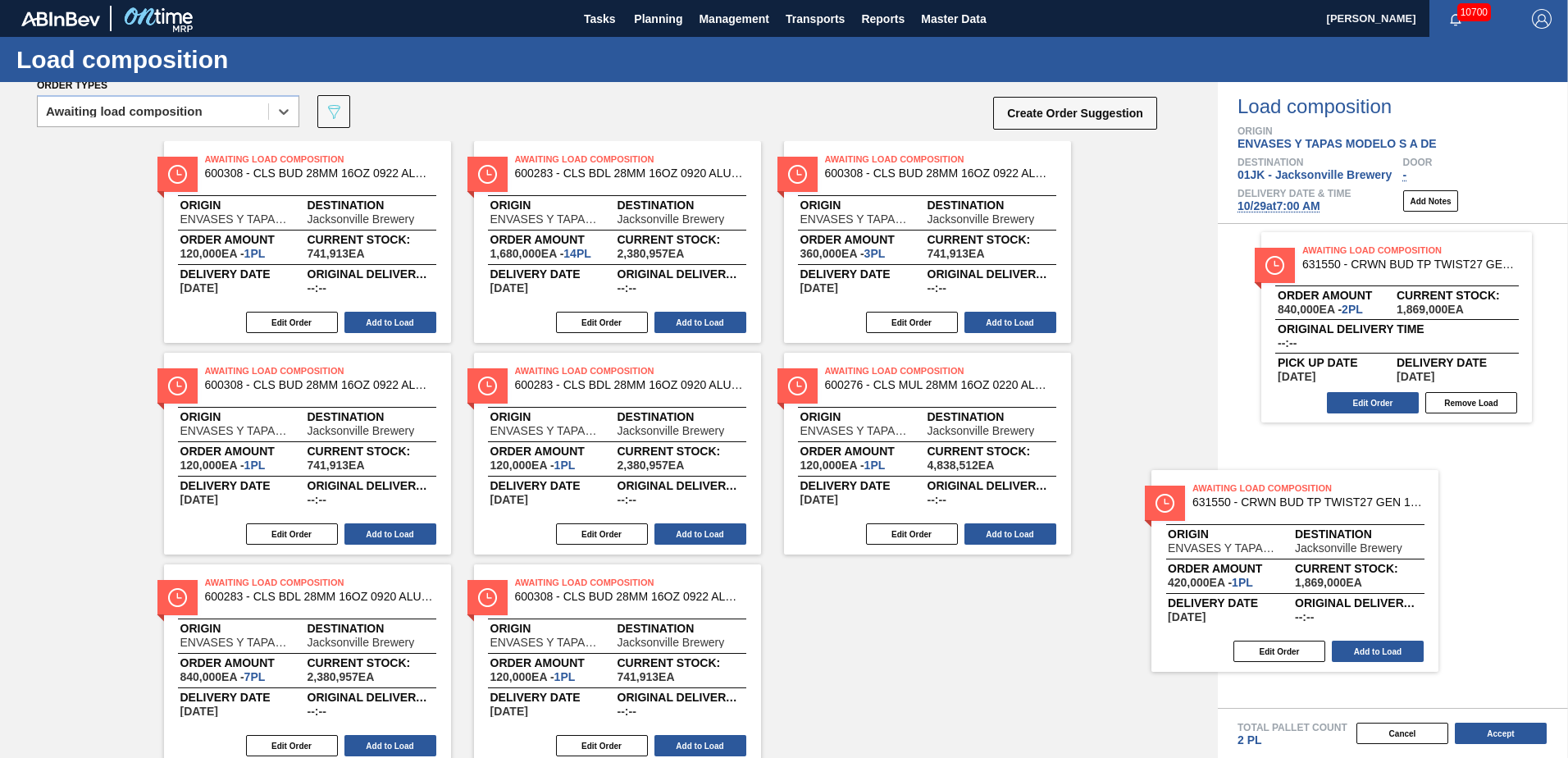
scroll to position [18, 0]
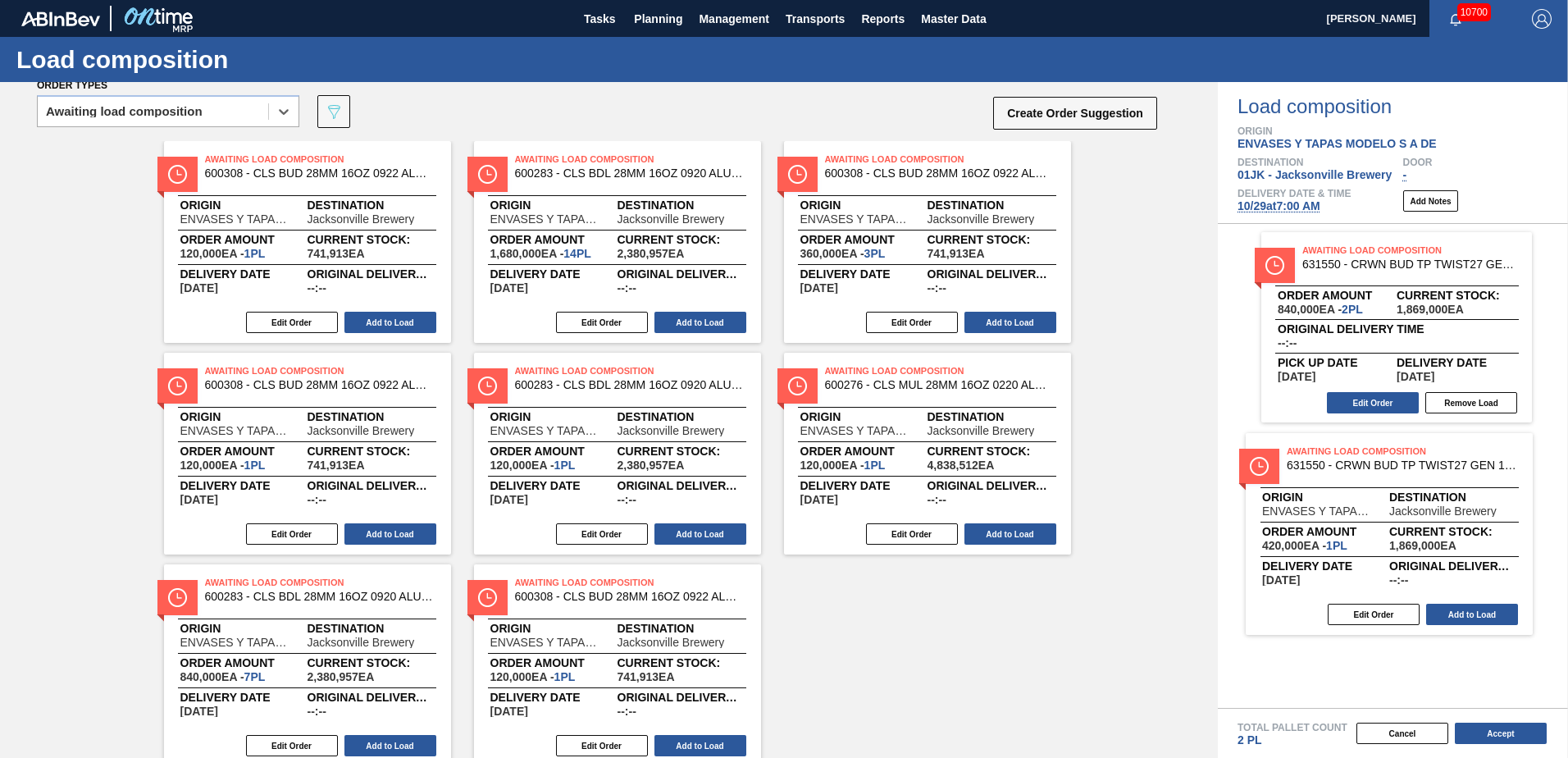
drag, startPoint x: 234, startPoint y: 663, endPoint x: 1326, endPoint y: 512, distance: 1102.4
click at [1326, 512] on div "Order types option Awaiting load composition, selected. Select is focused ,type…" at bounding box center [784, 420] width 1568 height 676
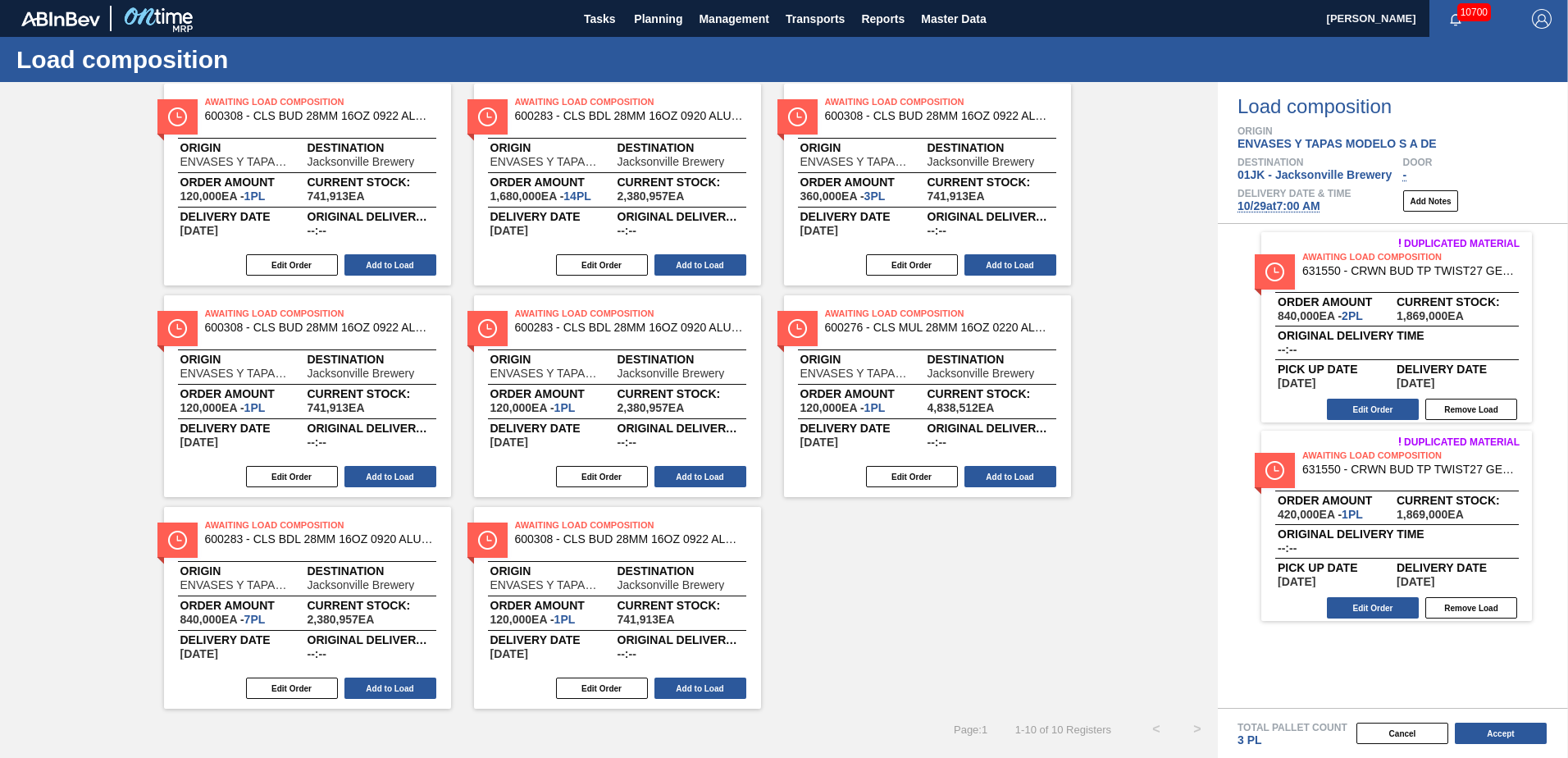
scroll to position [0, 0]
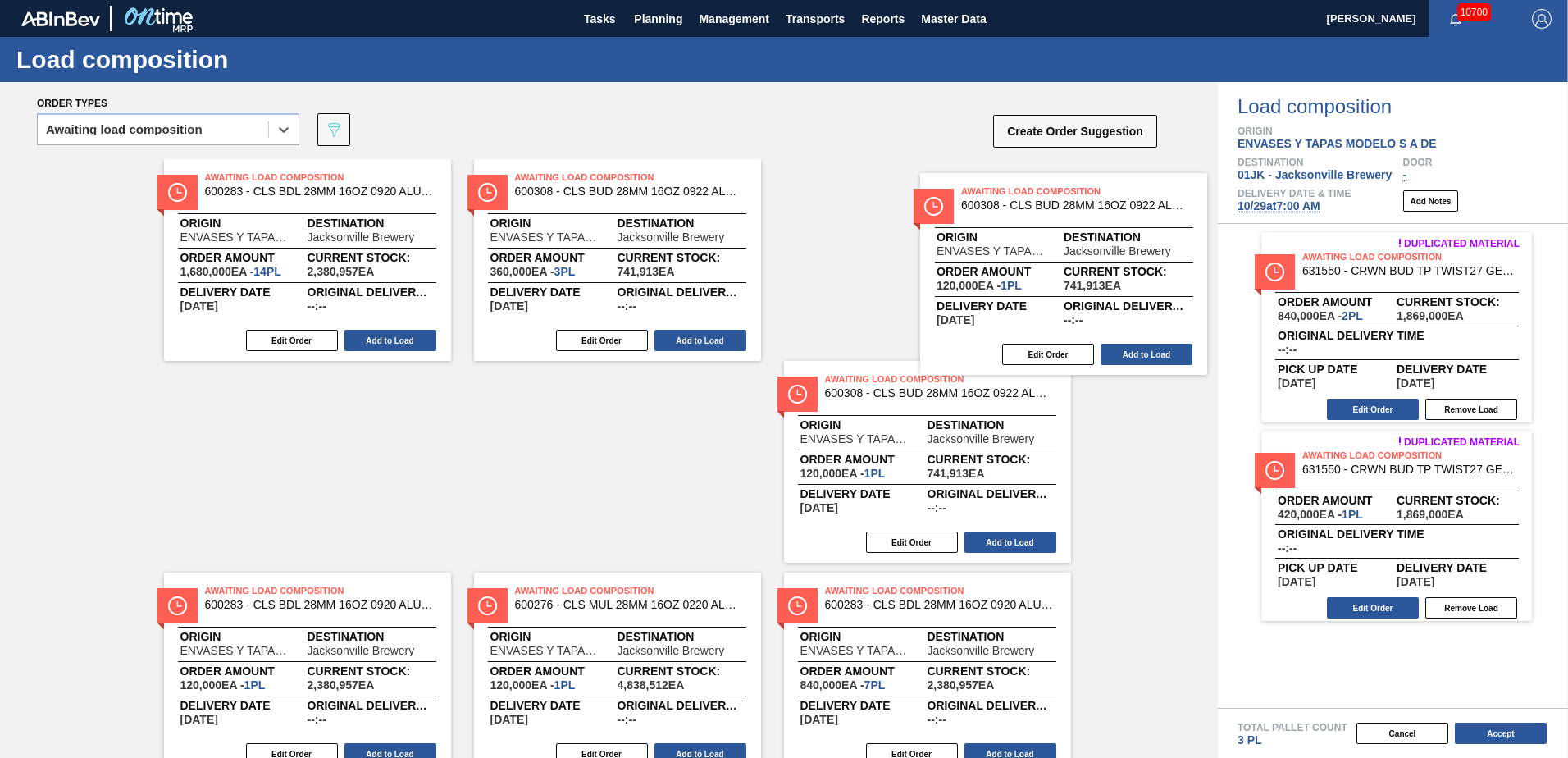
drag, startPoint x: 1104, startPoint y: 256, endPoint x: 1624, endPoint y: 399, distance: 539.3
click at [1567, 0] on html "Tasks Planning Management Transports Reports Master Data Jasmine Brown 10700 Ma…" at bounding box center [784, 0] width 1568 height 0
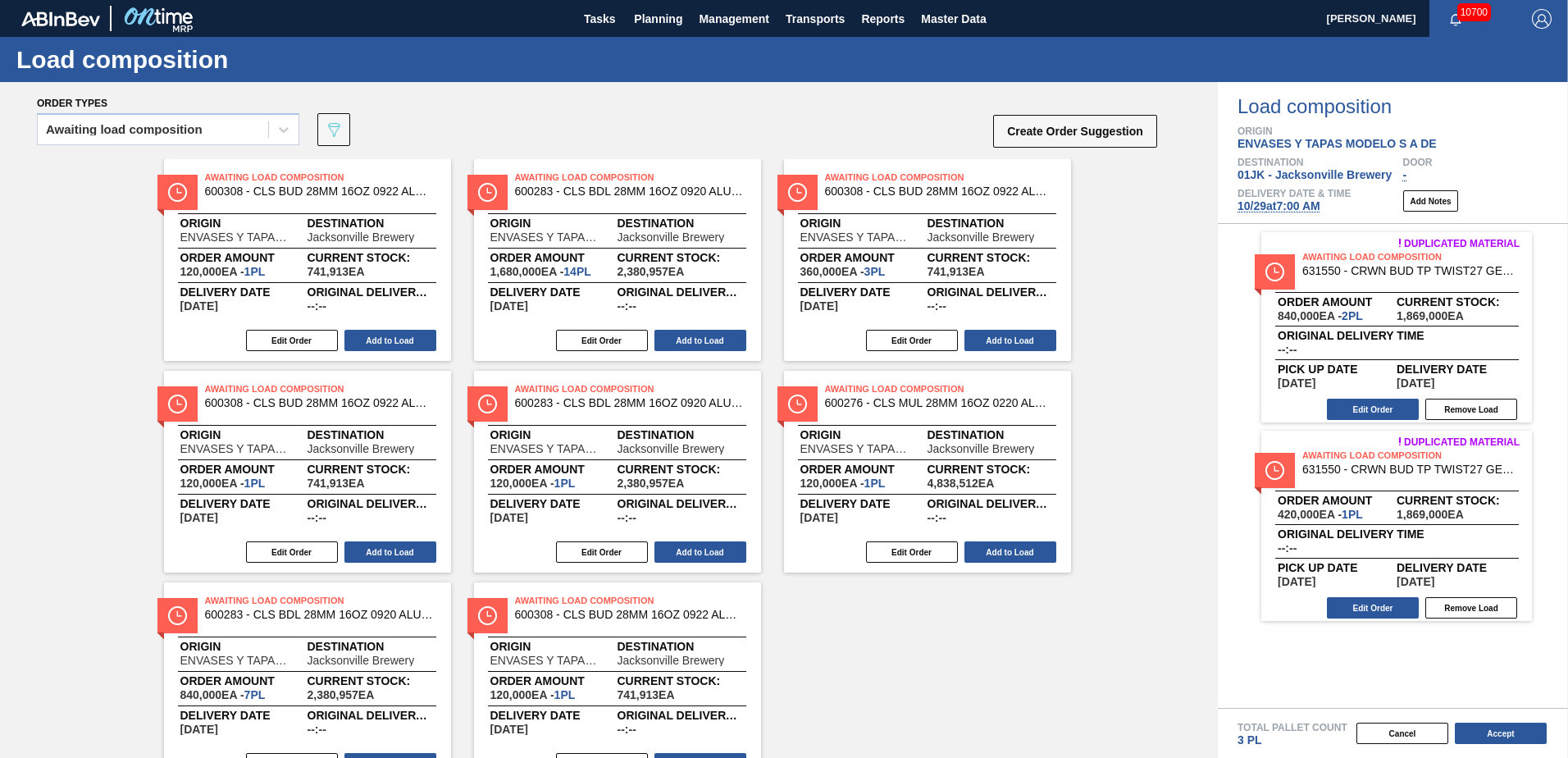
drag, startPoint x: 398, startPoint y: 341, endPoint x: 465, endPoint y: 341, distance: 67.0
click at [398, 341] on button "Add to Load" at bounding box center [390, 340] width 92 height 21
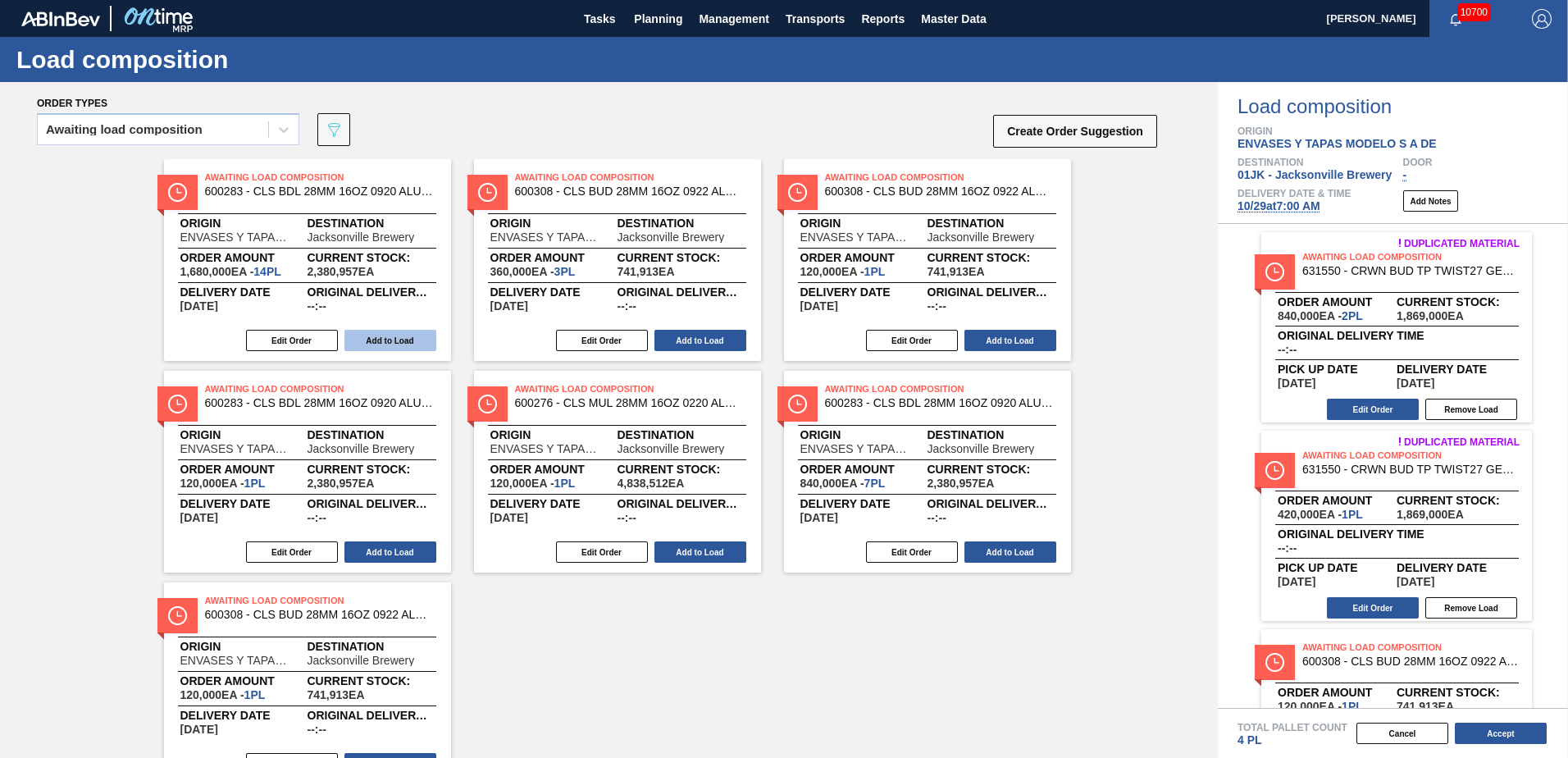
click at [399, 339] on button "Add to Load" at bounding box center [390, 340] width 92 height 21
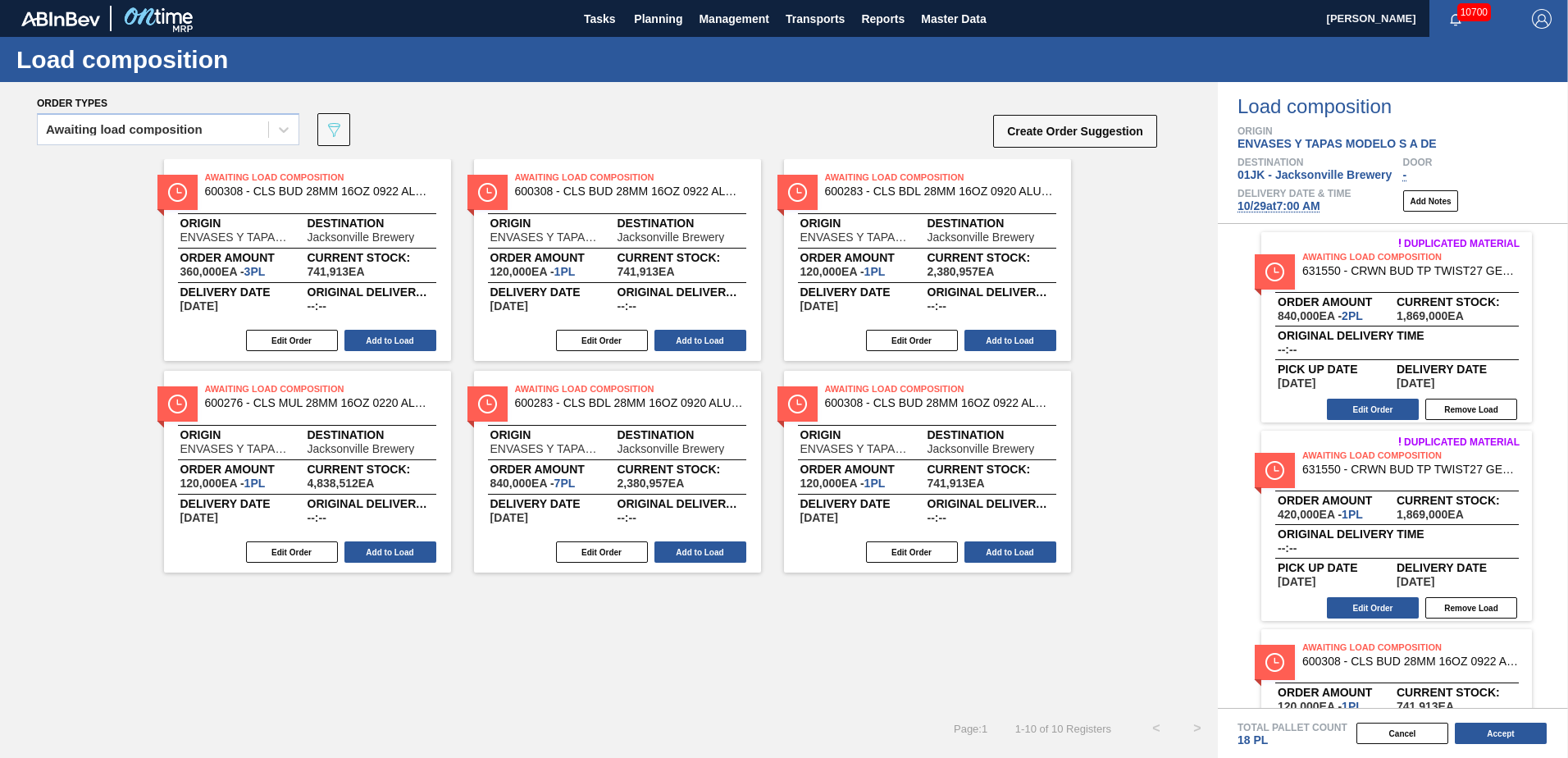
click at [399, 339] on button "Add to Load" at bounding box center [390, 340] width 92 height 21
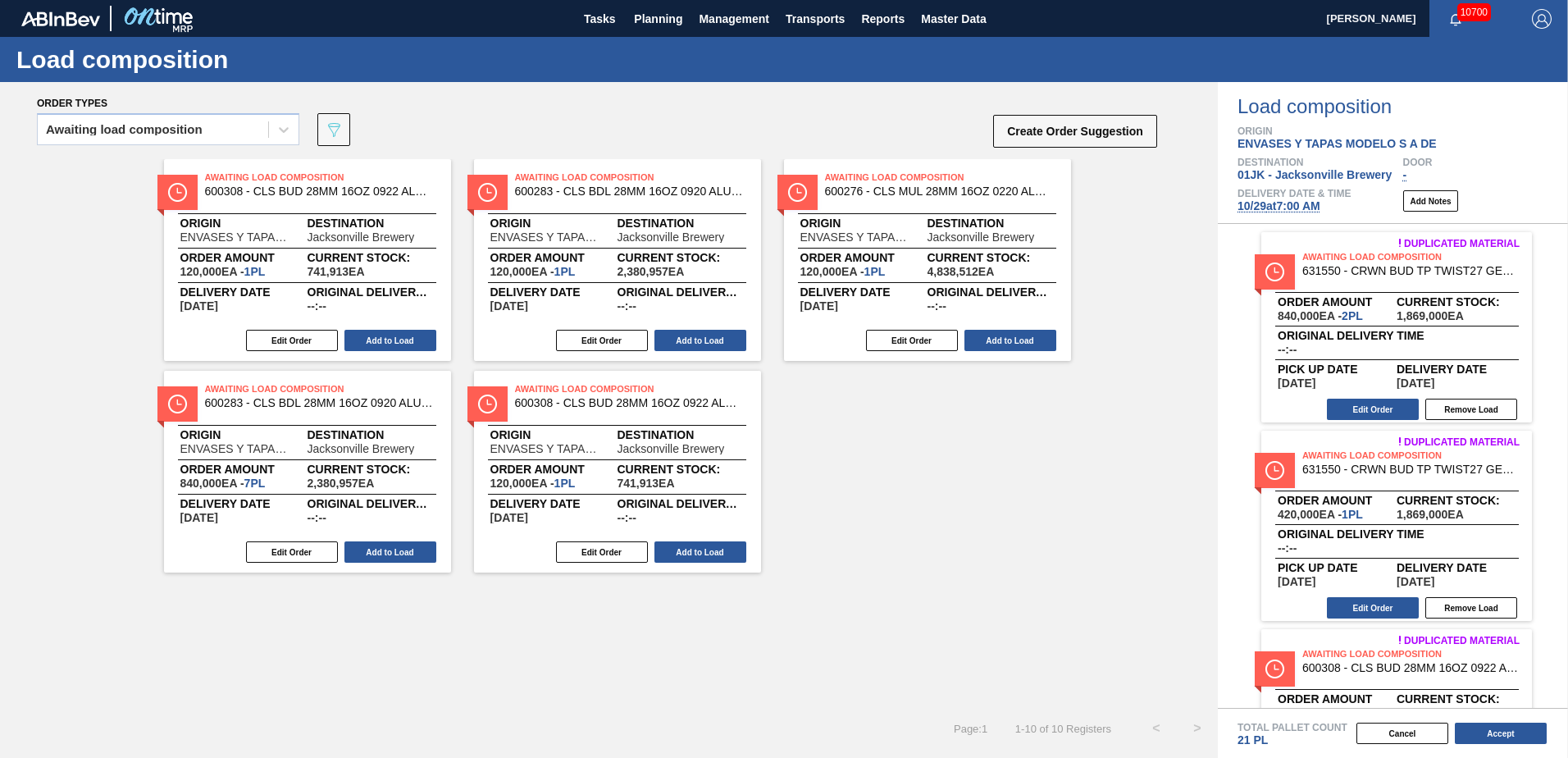
click at [399, 339] on button "Add to Load" at bounding box center [390, 340] width 92 height 21
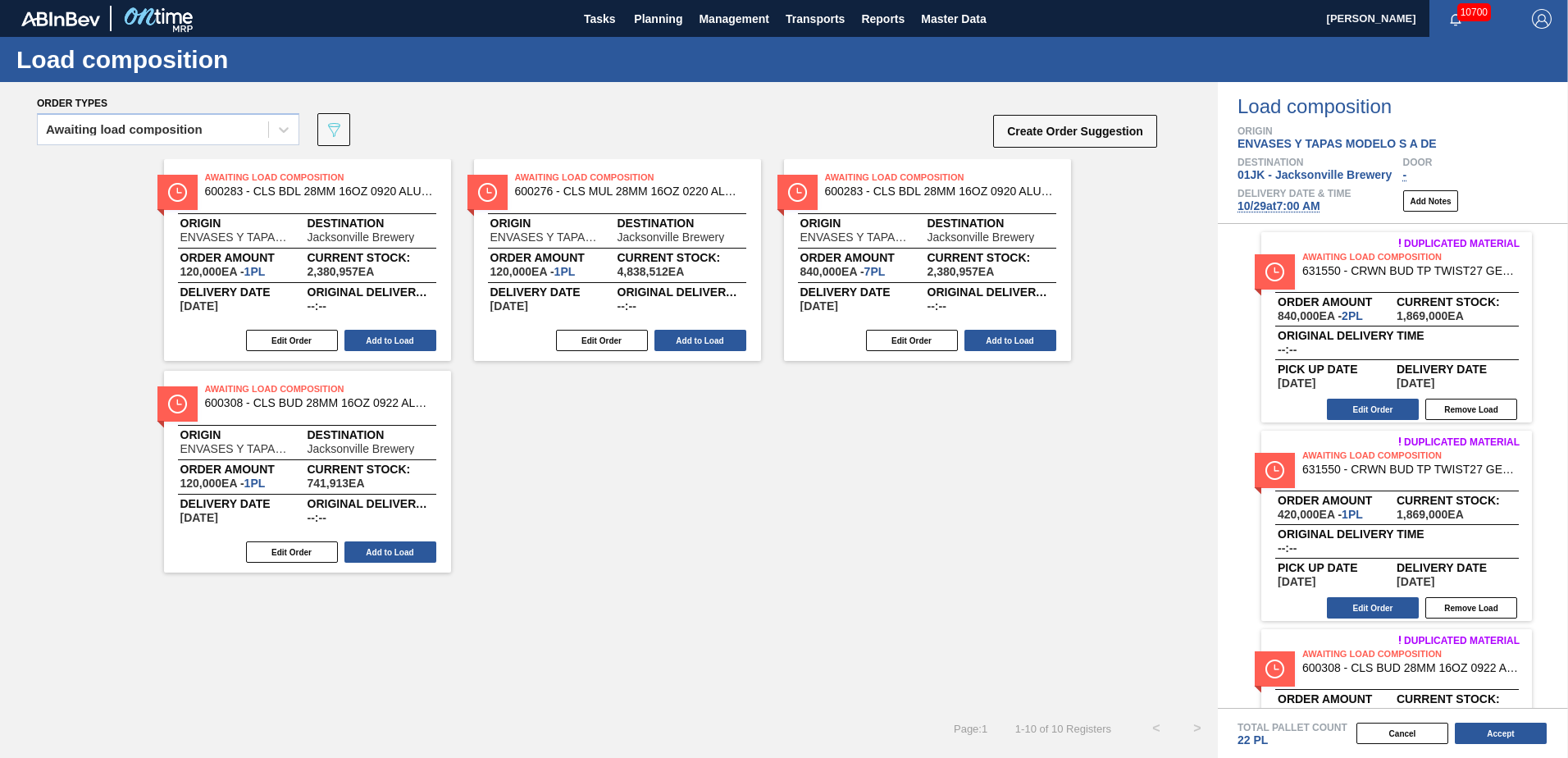
click at [399, 339] on button "Add to Load" at bounding box center [390, 340] width 92 height 21
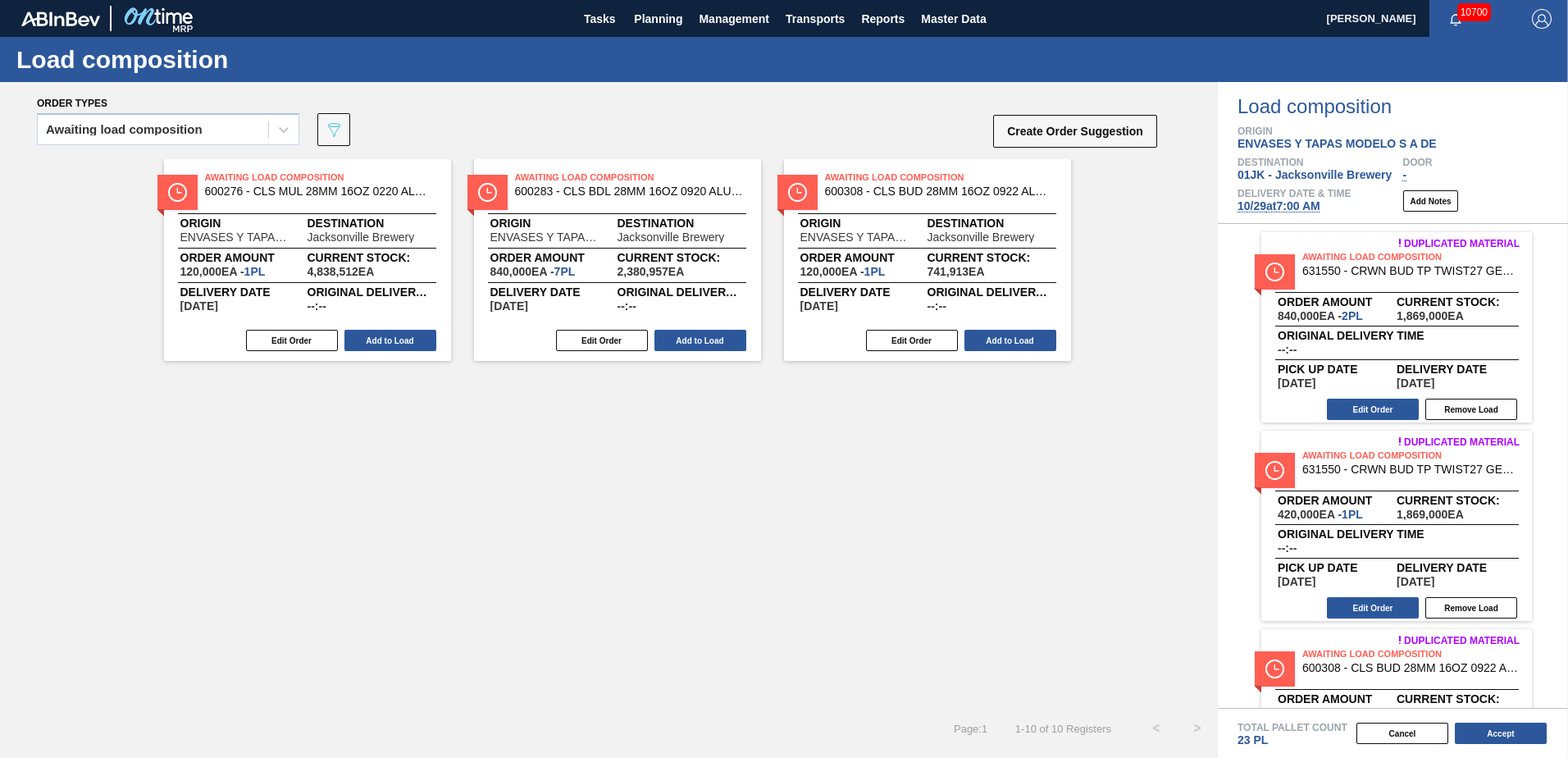
click at [399, 339] on button "Add to Load" at bounding box center [390, 340] width 92 height 21
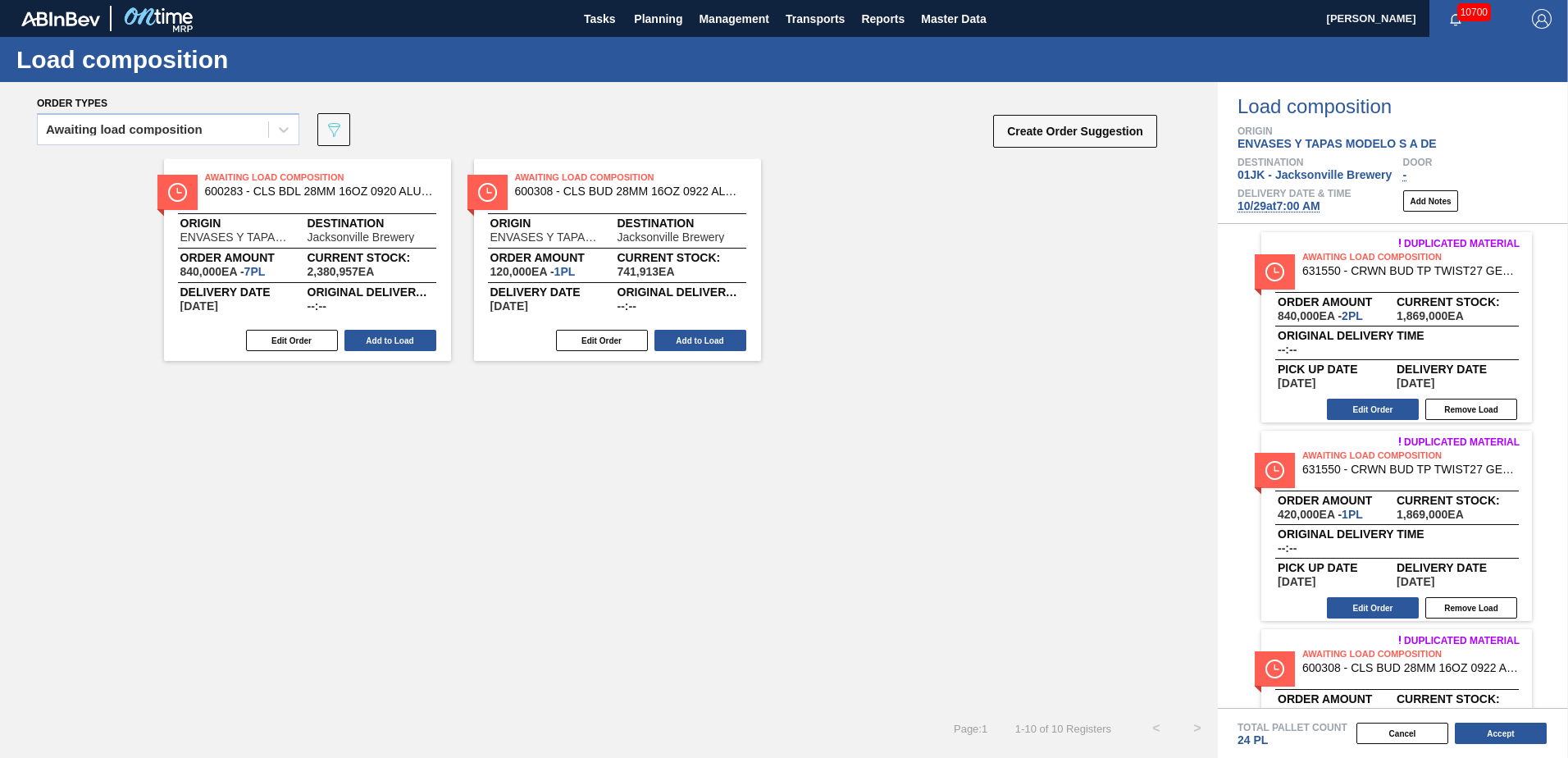
click at [399, 339] on button "Add to Load" at bounding box center [390, 340] width 92 height 21
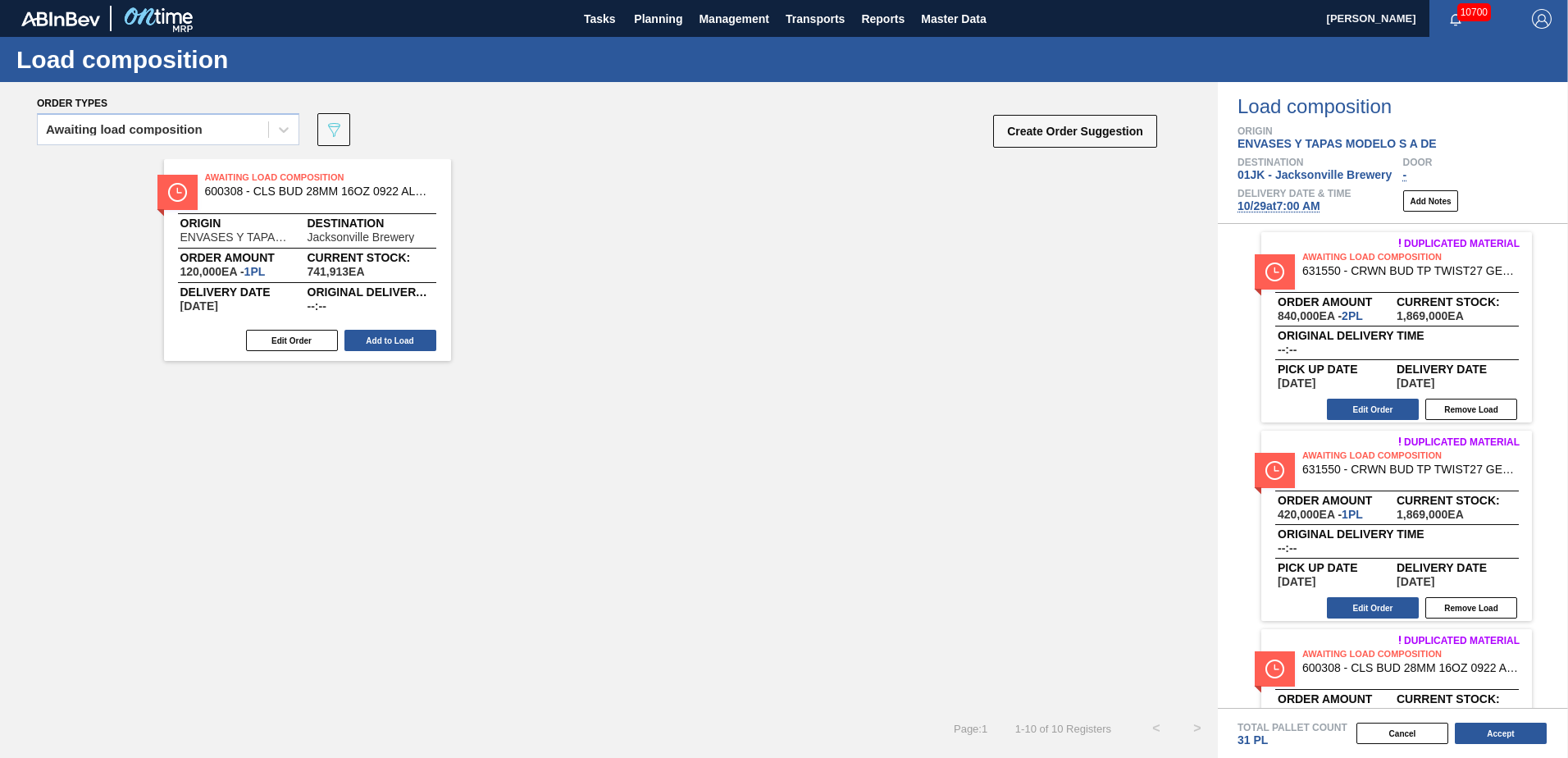
click at [399, 339] on button "Add to Load" at bounding box center [390, 340] width 92 height 21
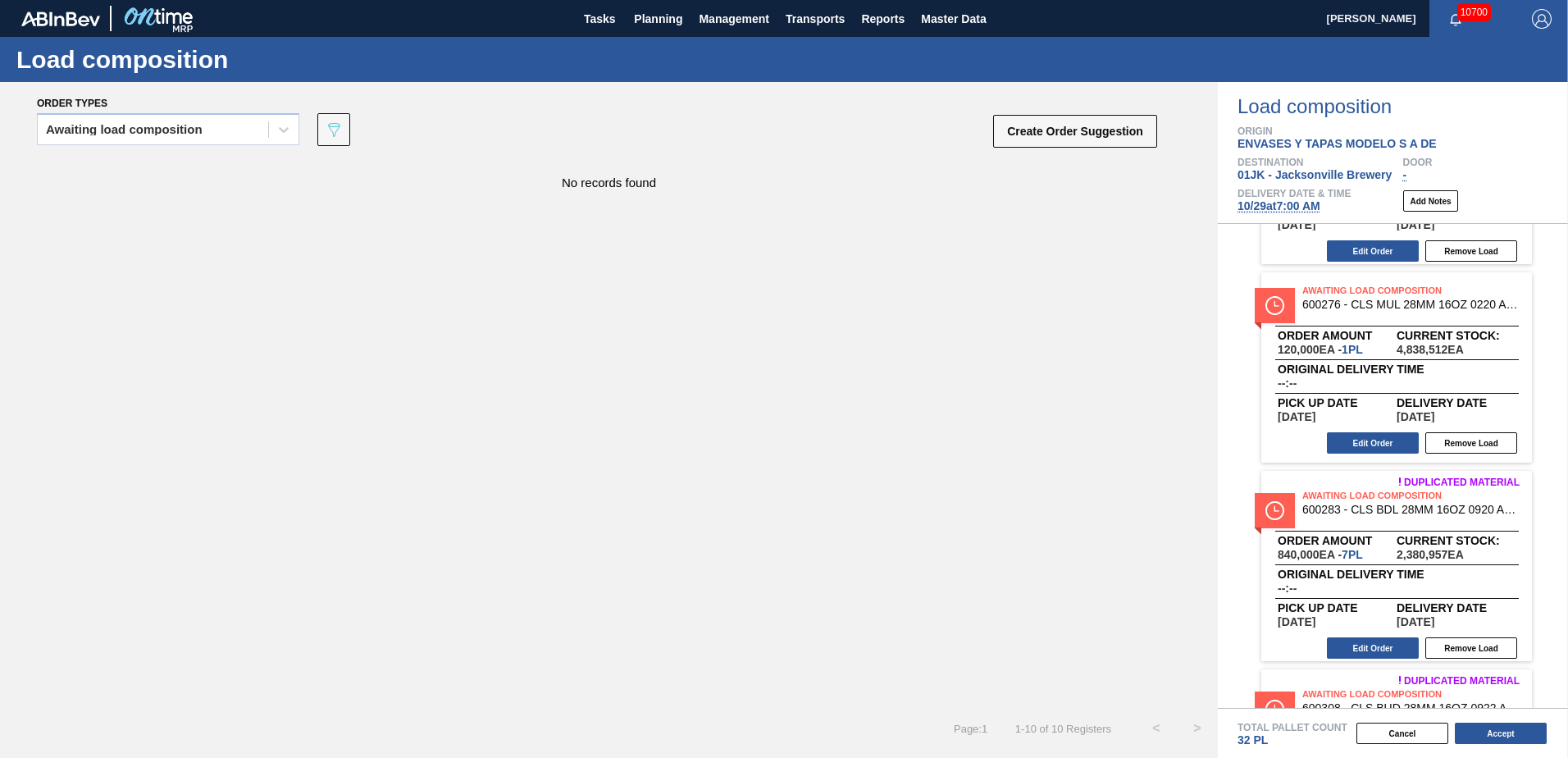
scroll to position [1508, 0]
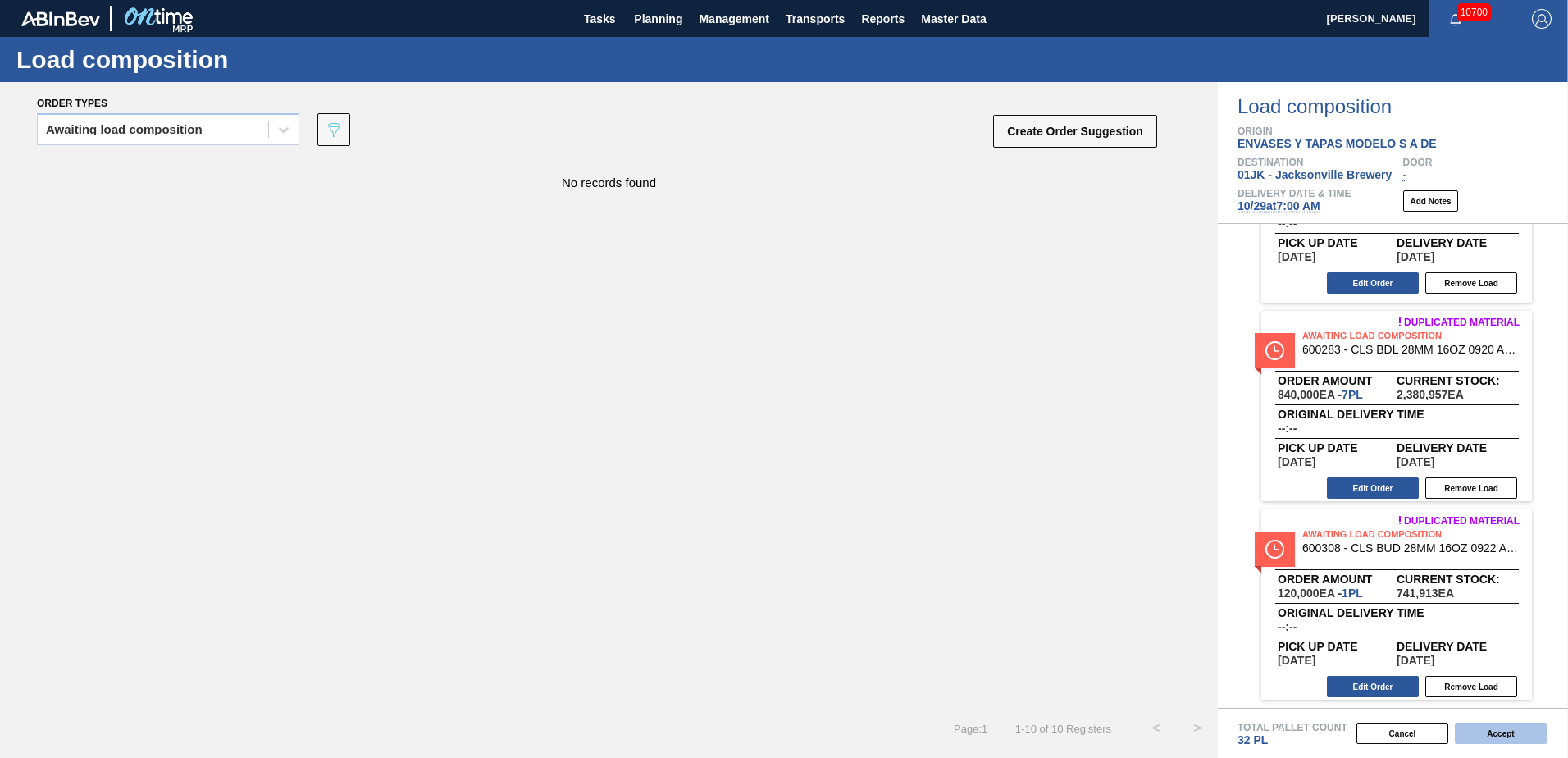
click at [1485, 733] on button "Accept" at bounding box center [1501, 733] width 92 height 21
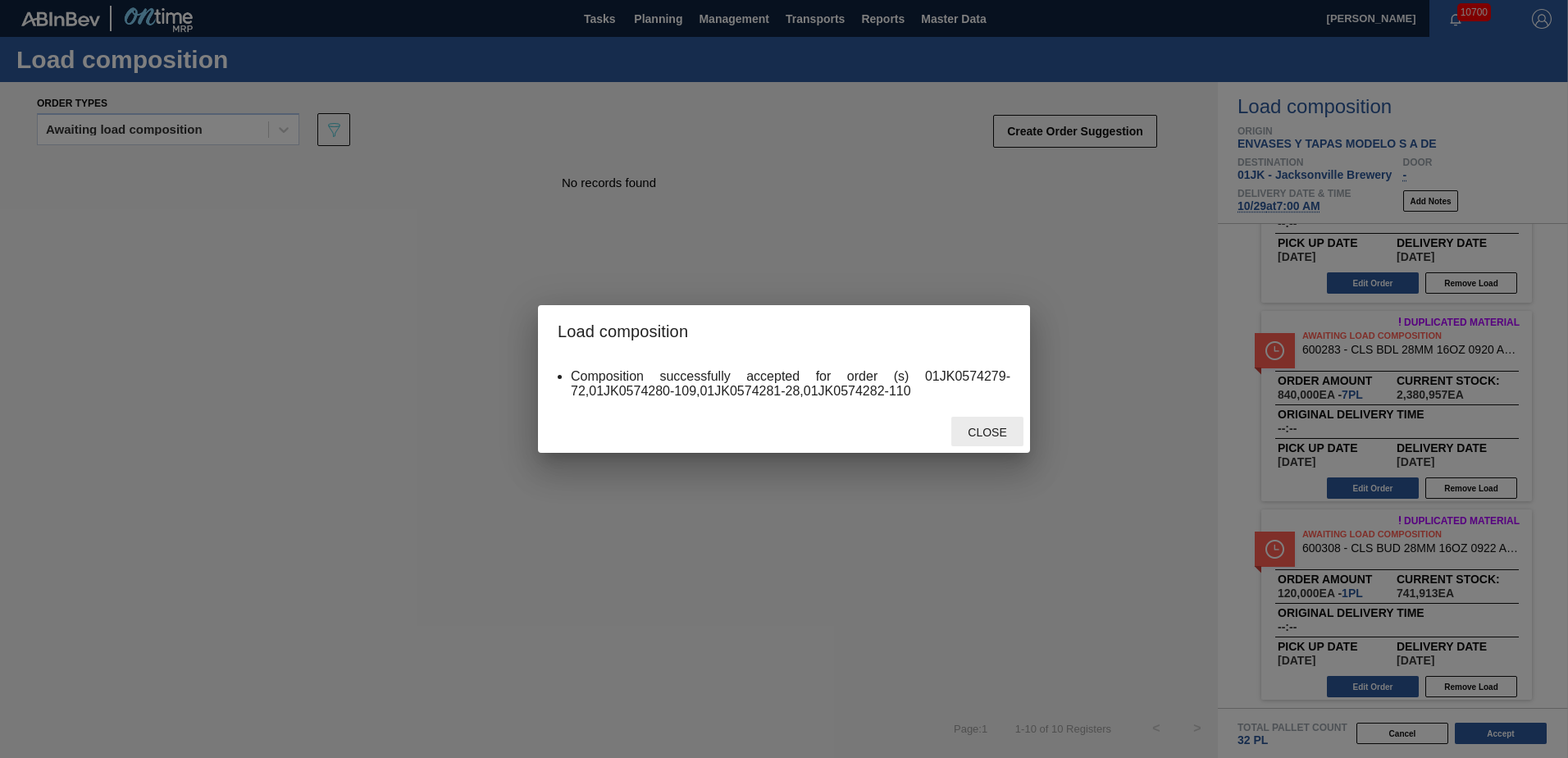
click at [982, 441] on div "Close" at bounding box center [987, 431] width 72 height 30
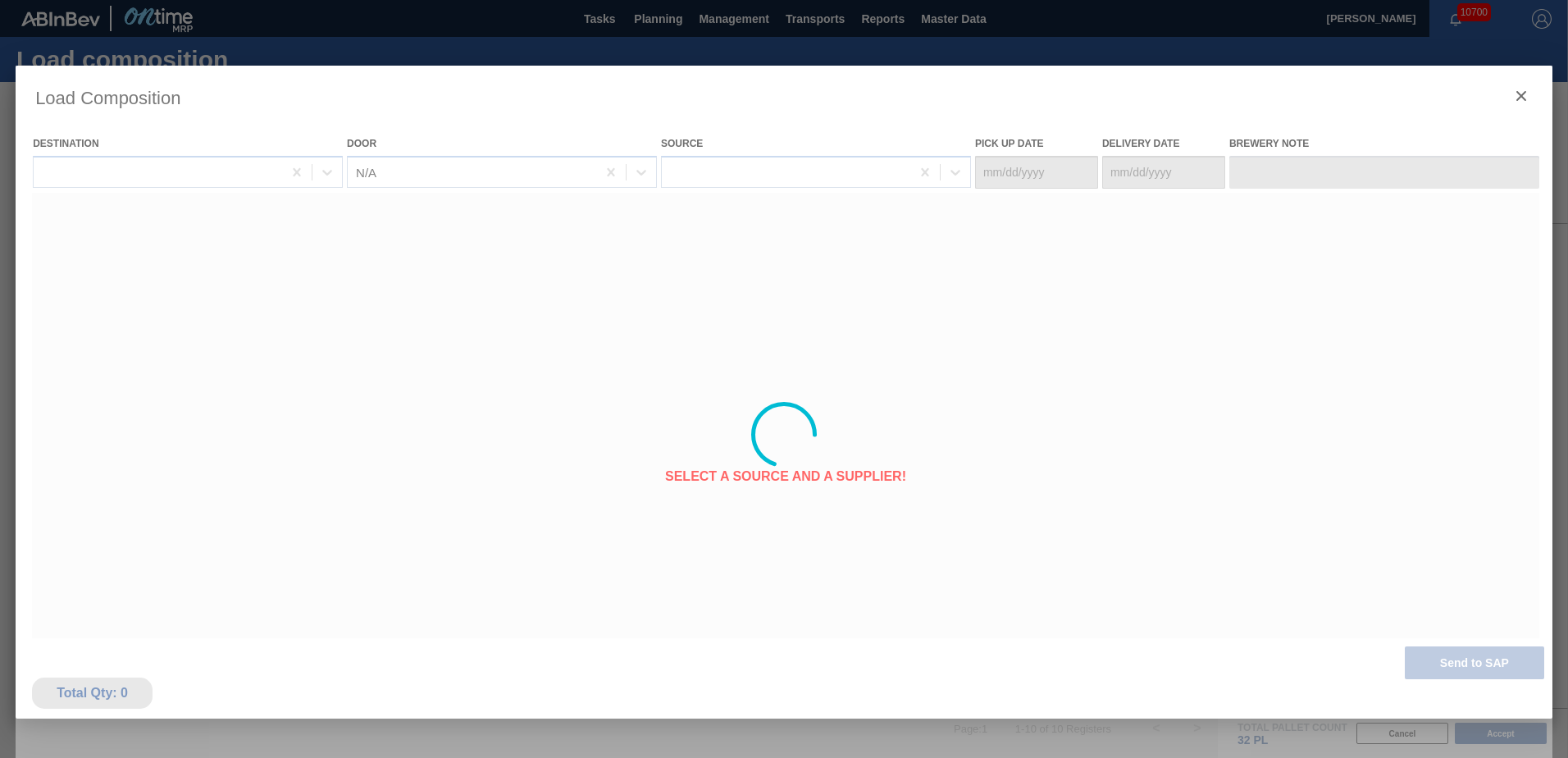
type Date "[DATE]"
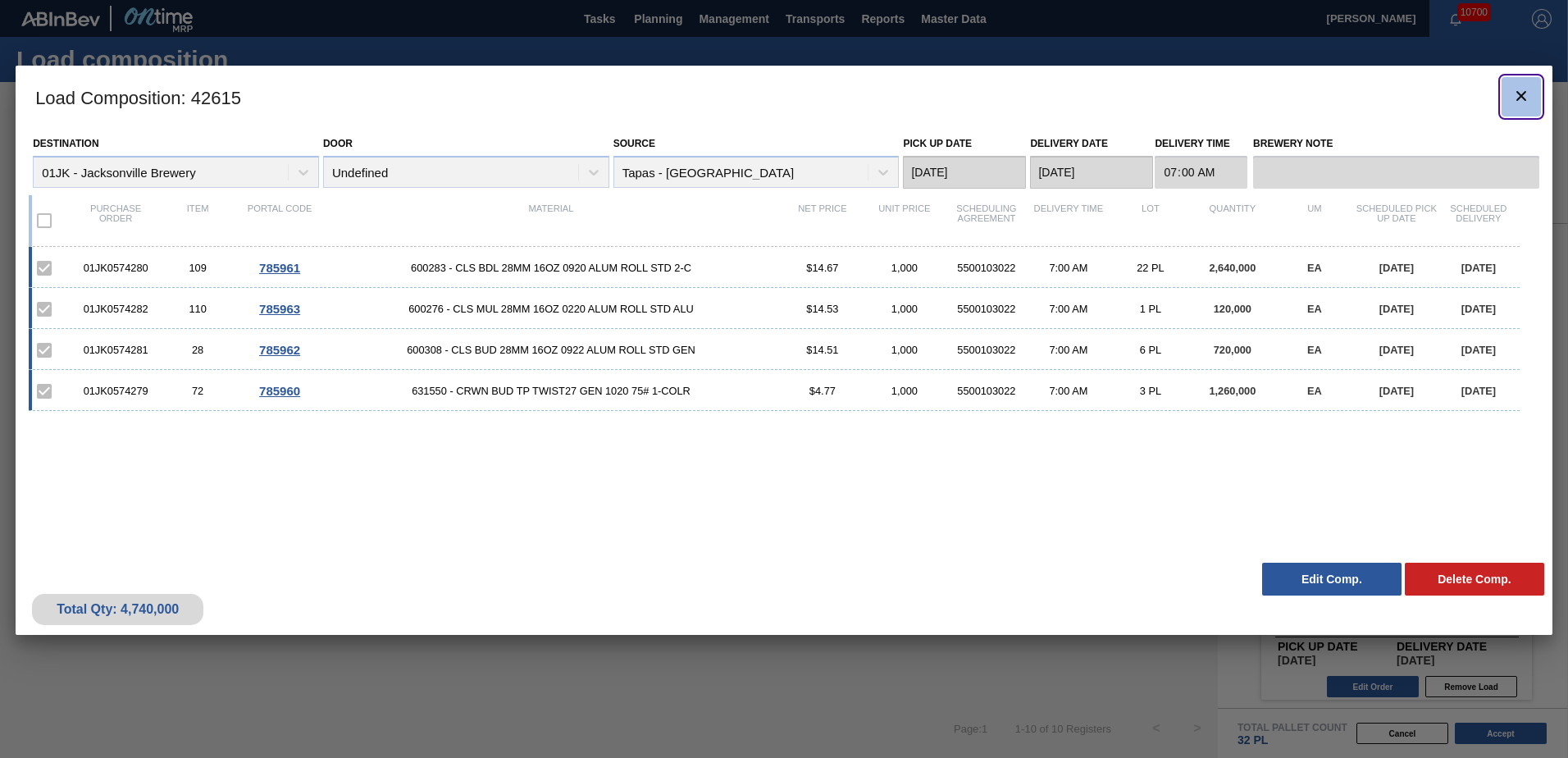
click at [1514, 104] on icon "botão de ícone" at bounding box center [1521, 96] width 19 height 19
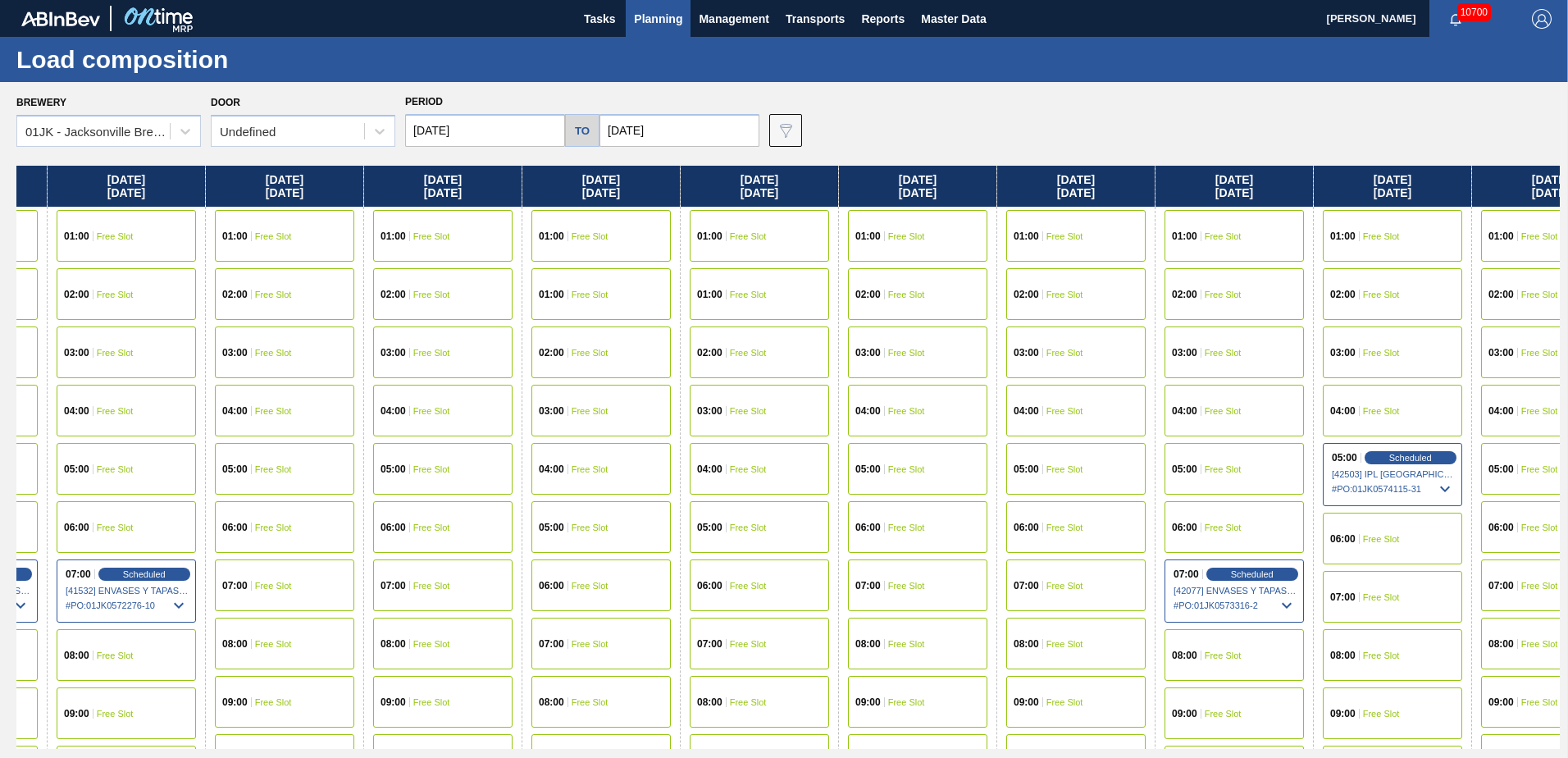
drag, startPoint x: 1043, startPoint y: 477, endPoint x: 735, endPoint y: 482, distance: 308.0
click at [720, 482] on div "Sunday 10/05/2025 01:00 Free Slot 01:00 Free Slot 02:00 Free Slot 03:00 Free Sl…" at bounding box center [788, 457] width 1544 height 583
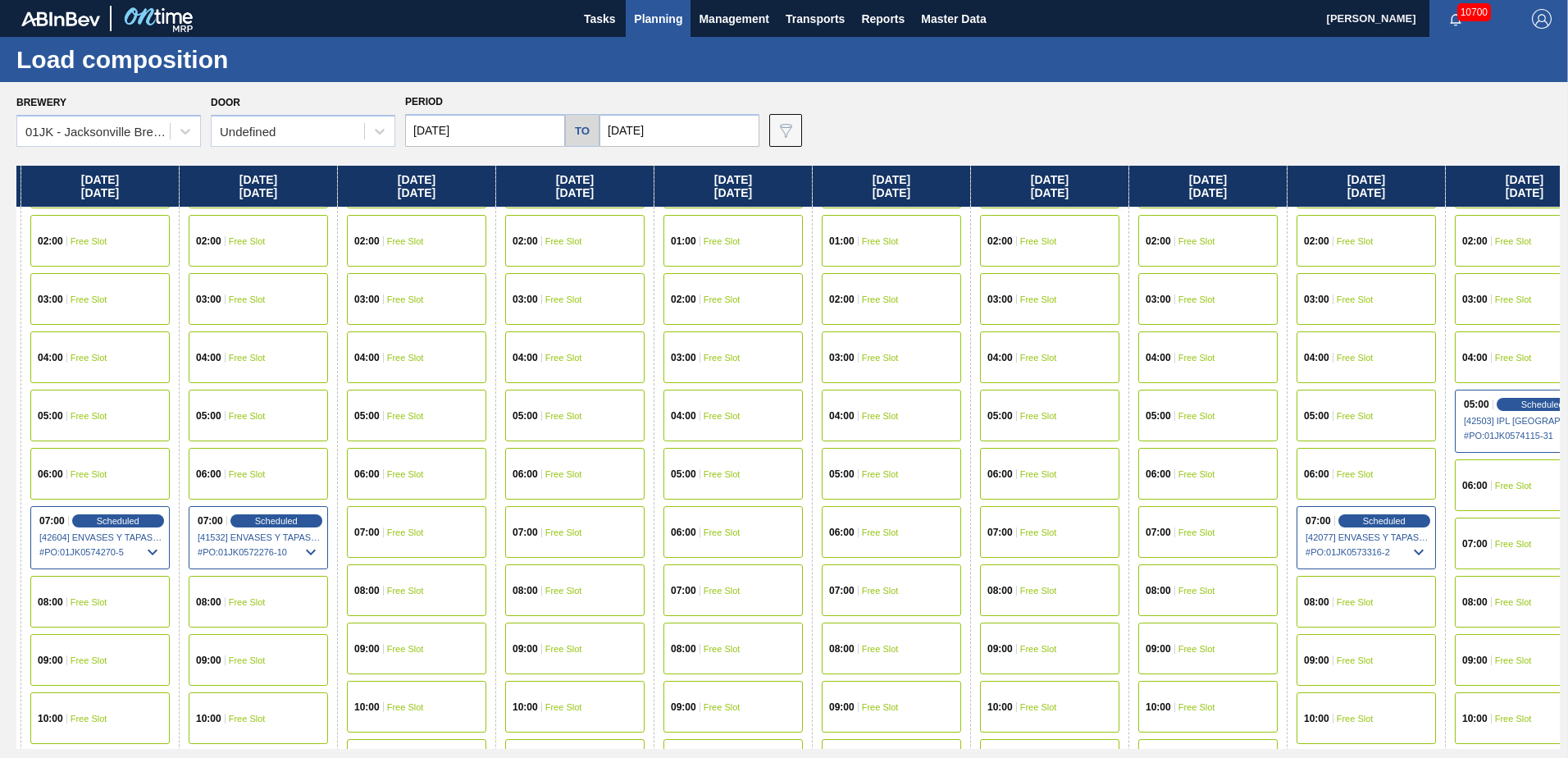
scroll to position [82, 311]
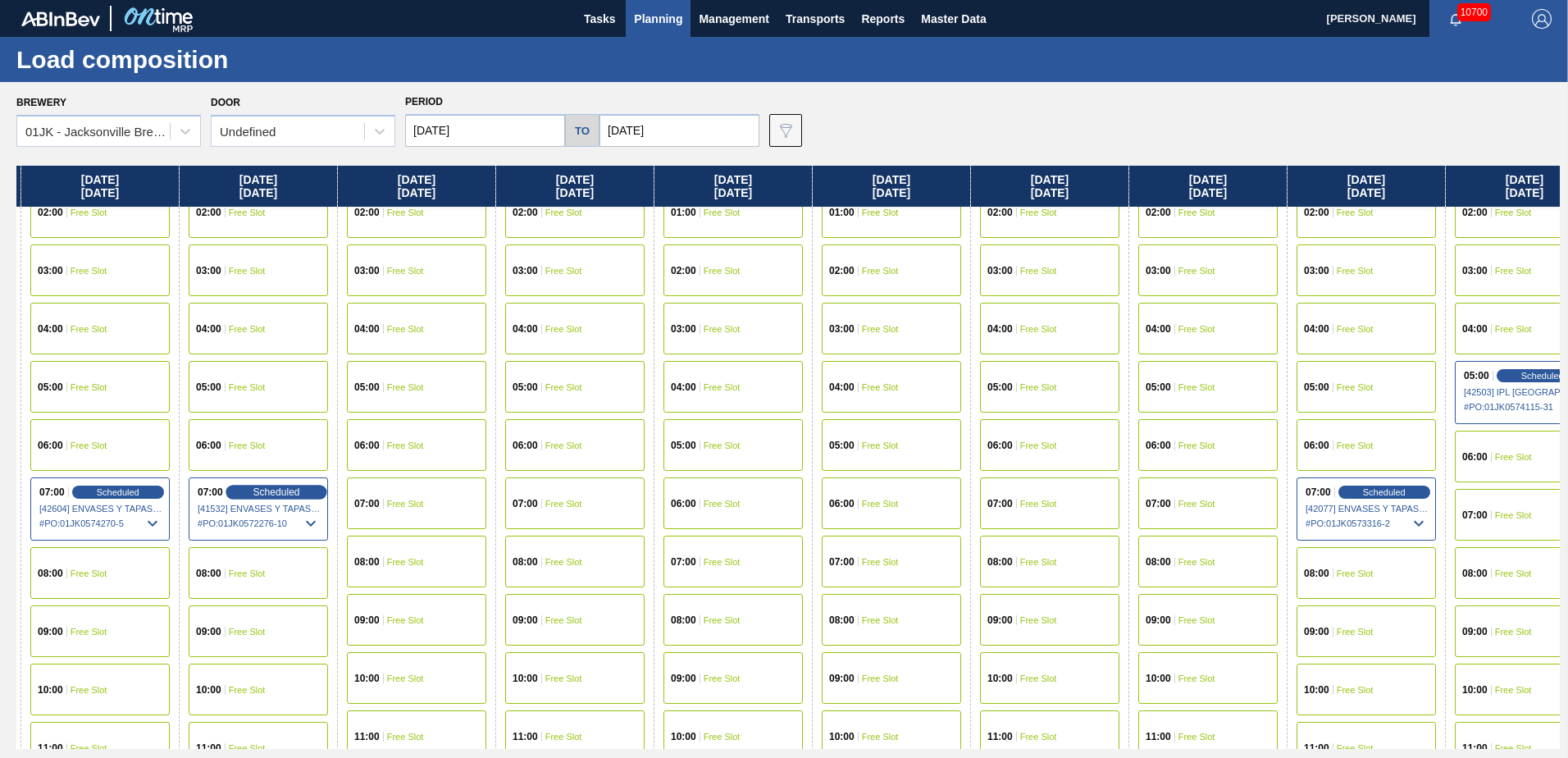
click at [298, 489] on span "Scheduled" at bounding box center [276, 491] width 47 height 11
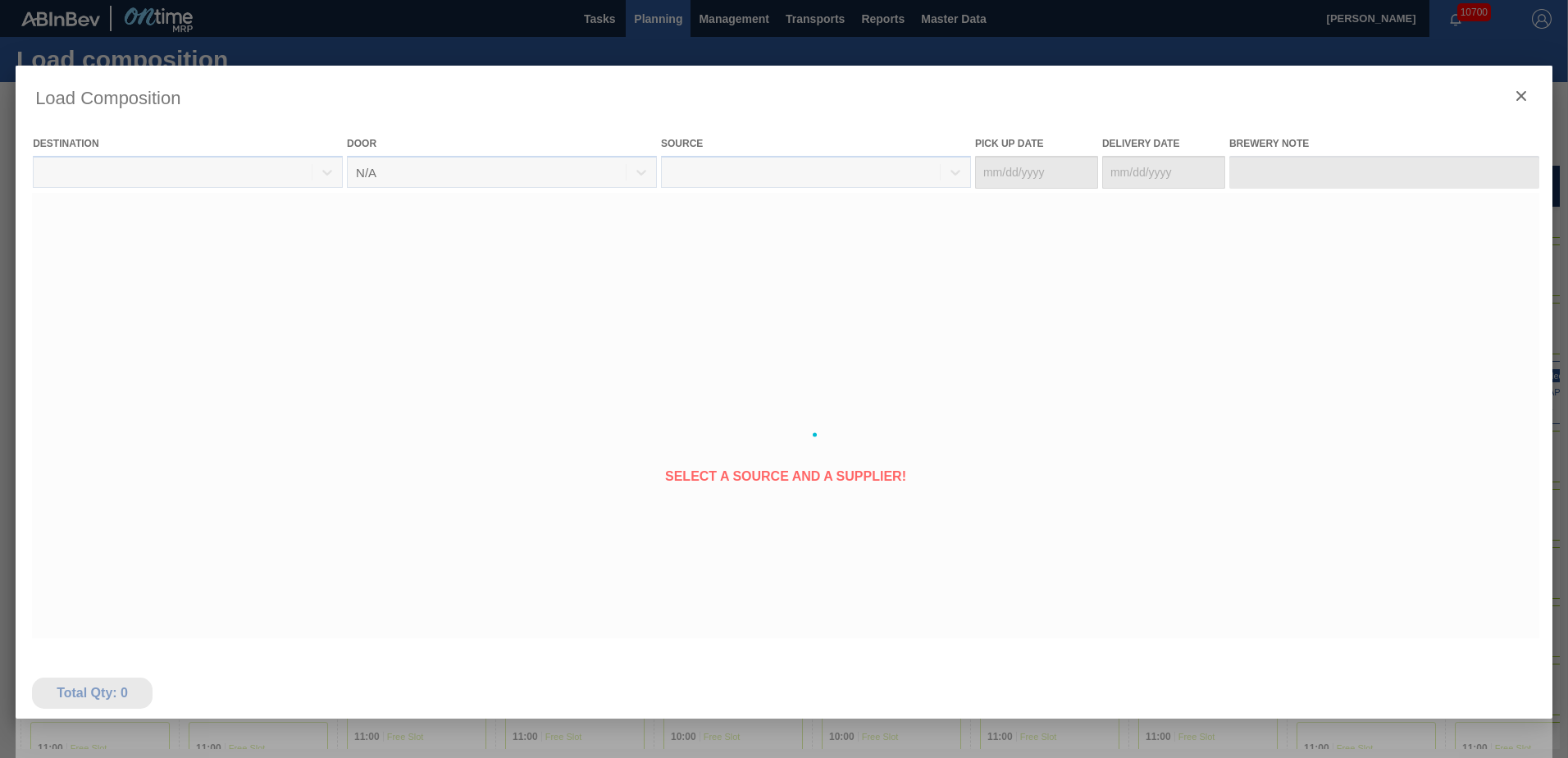
click at [305, 521] on div at bounding box center [784, 434] width 1537 height 738
type Date "[DATE]"
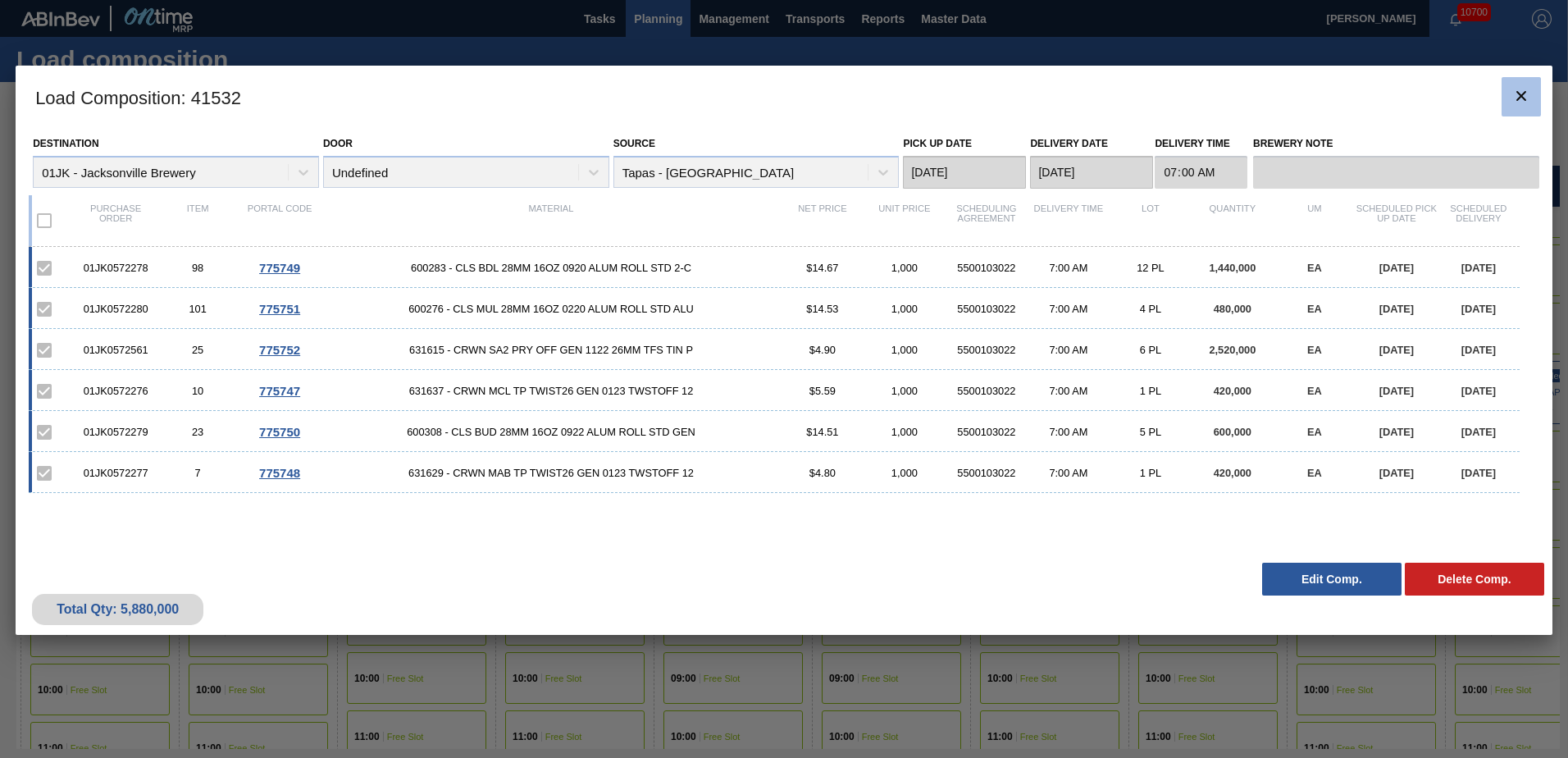
click at [1503, 88] on div "Load Composition : 41532 Destination 01JK - Jacksonville Brewery Door Undefined…" at bounding box center [784, 350] width 1537 height 569
click at [790, 61] on div at bounding box center [784, 379] width 1568 height 758
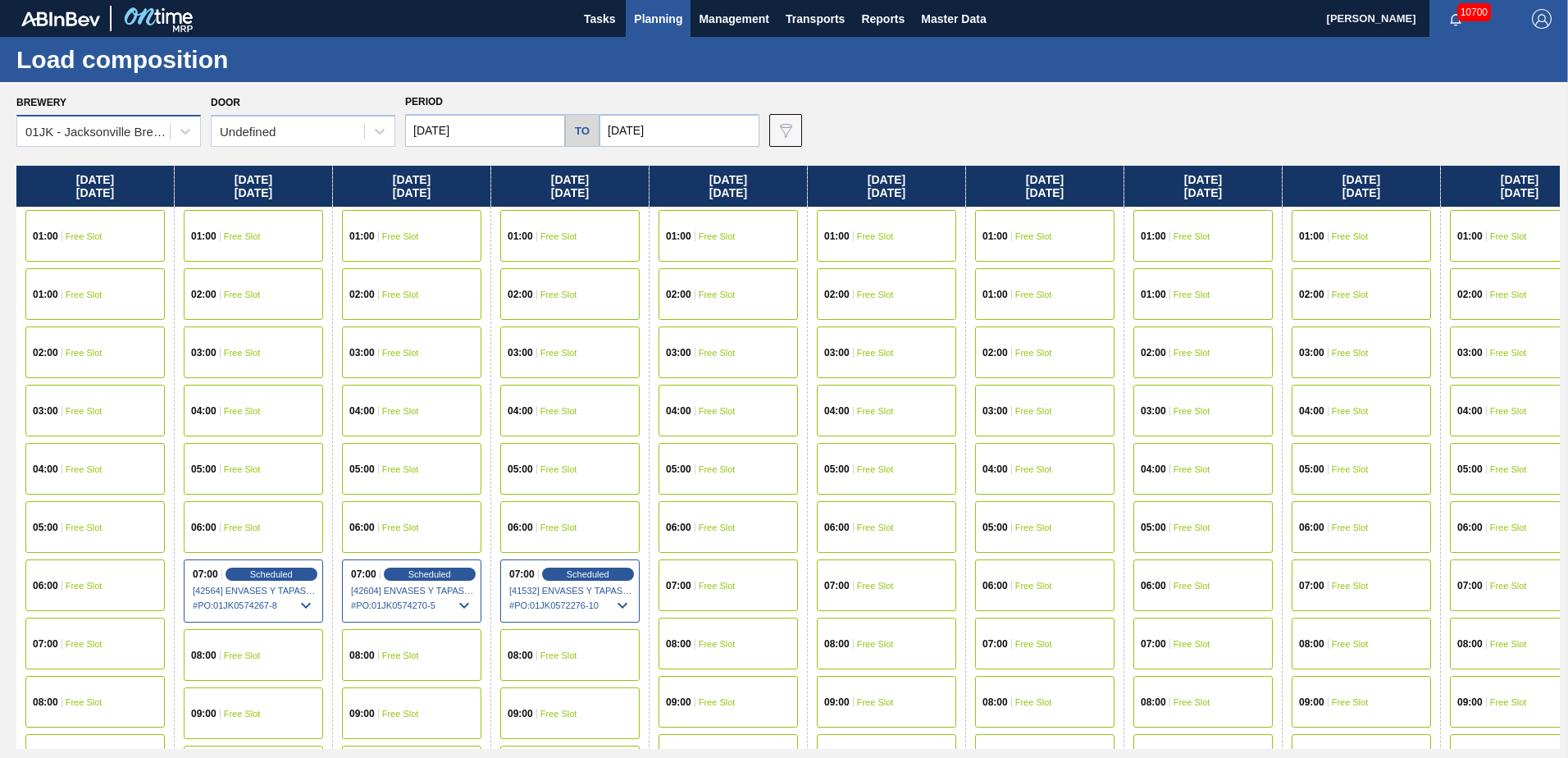
click at [162, 128] on div "01JK - Jacksonville Brewery" at bounding box center [98, 132] width 146 height 14
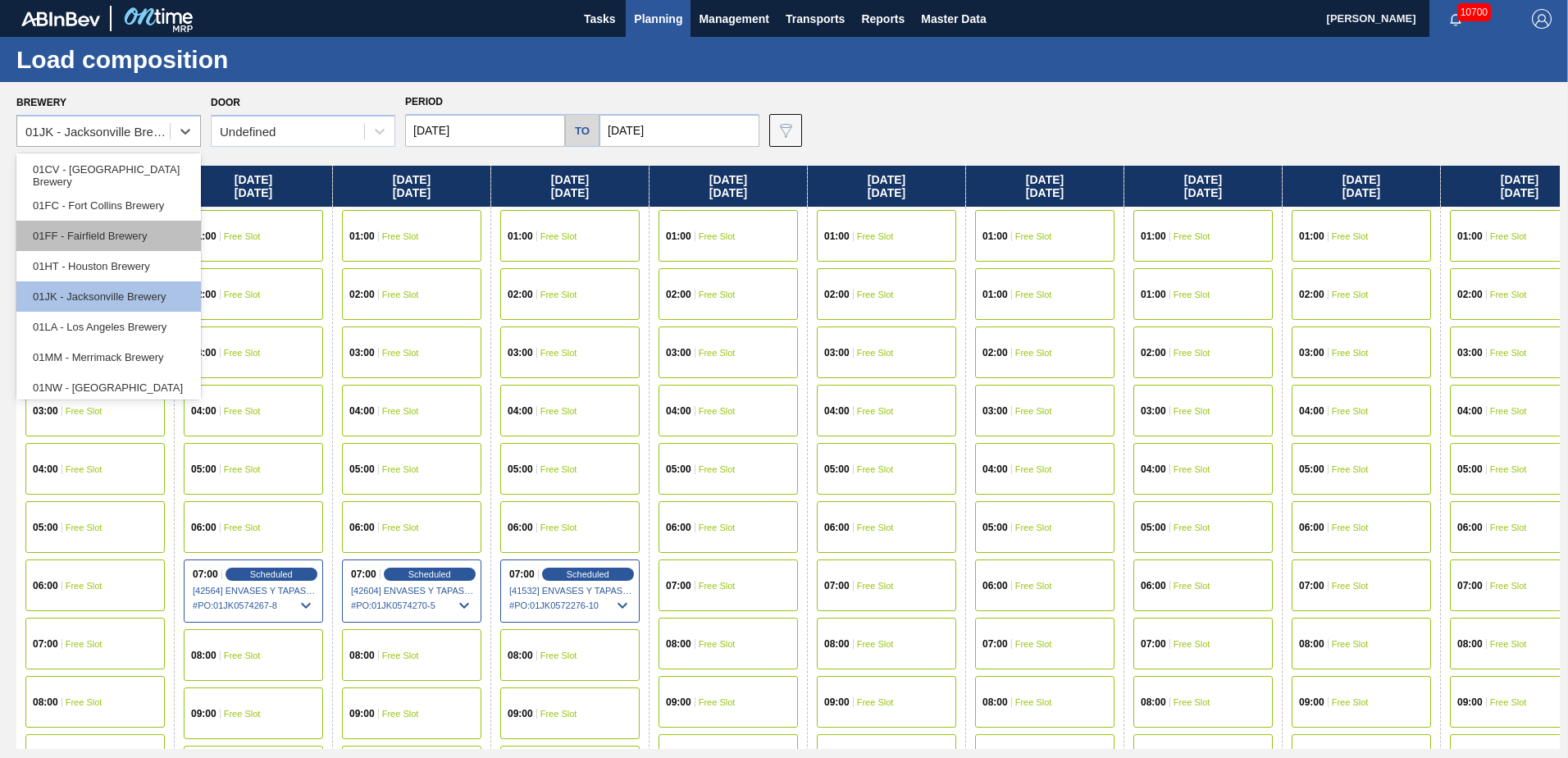
scroll to position [125, 0]
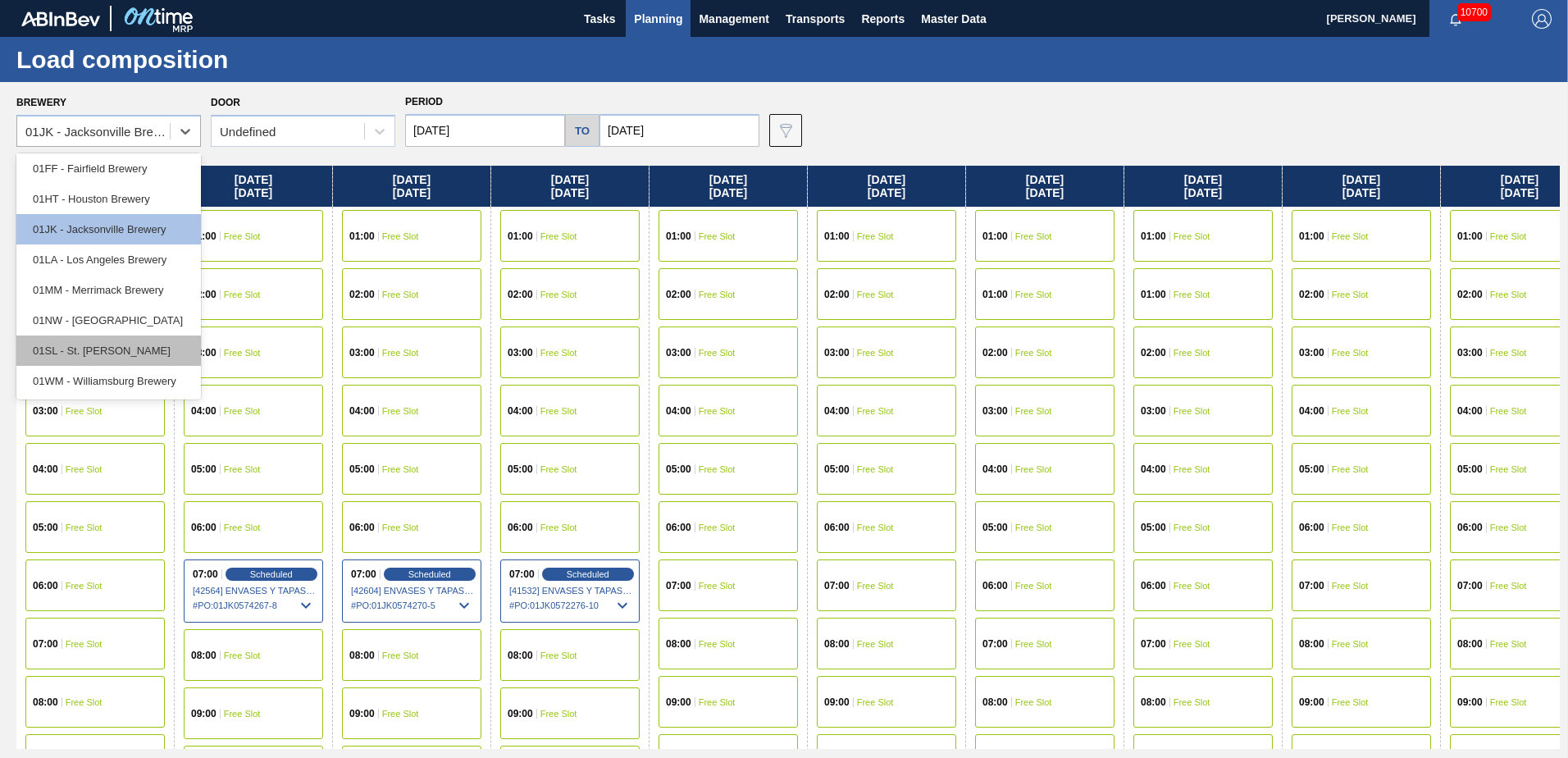
click at [109, 344] on div "01SL - St. [PERSON_NAME]" at bounding box center [109, 350] width 184 height 30
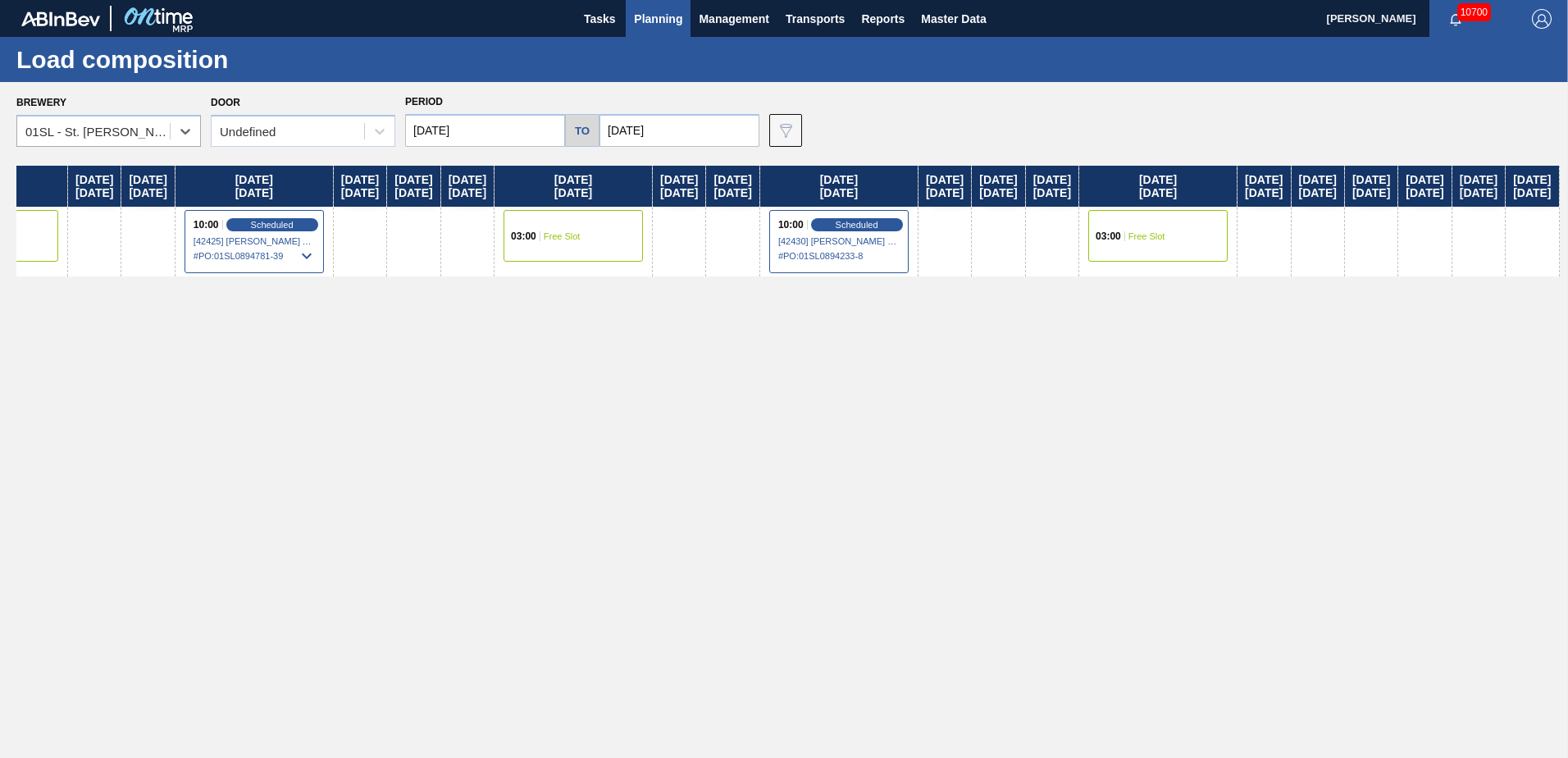
scroll to position [0, 692]
drag, startPoint x: 1152, startPoint y: 268, endPoint x: 491, endPoint y: 299, distance: 661.7
click at [491, 299] on div "Sunday 10/05/2025 Monday 10/06/2025 Tuesday 10/07/2025 10:00 Scheduled [39407] …" at bounding box center [788, 457] width 1544 height 583
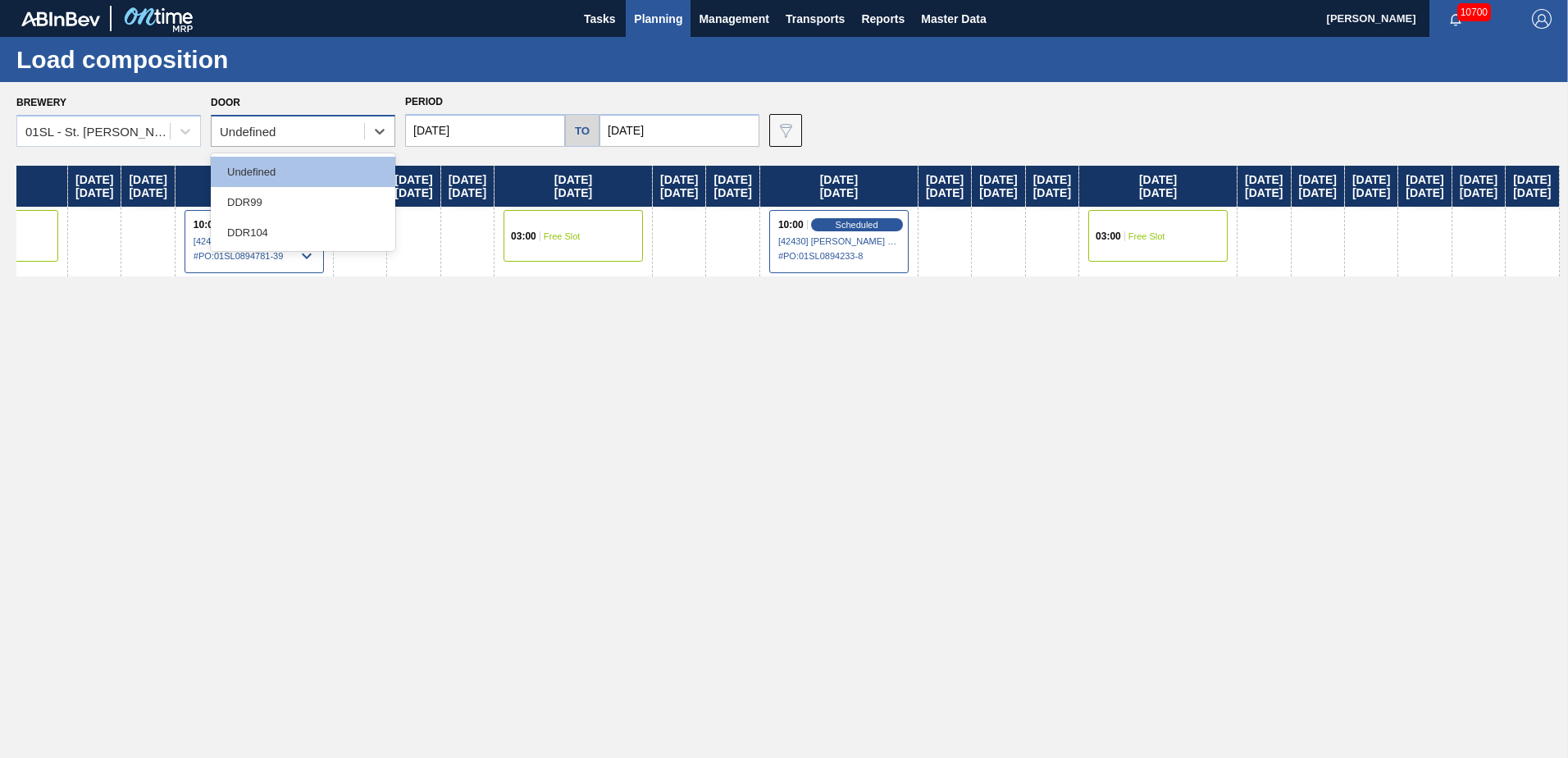
click at [352, 116] on div "Undefined" at bounding box center [303, 130] width 184 height 32
click at [331, 207] on div "DDR99" at bounding box center [303, 202] width 184 height 30
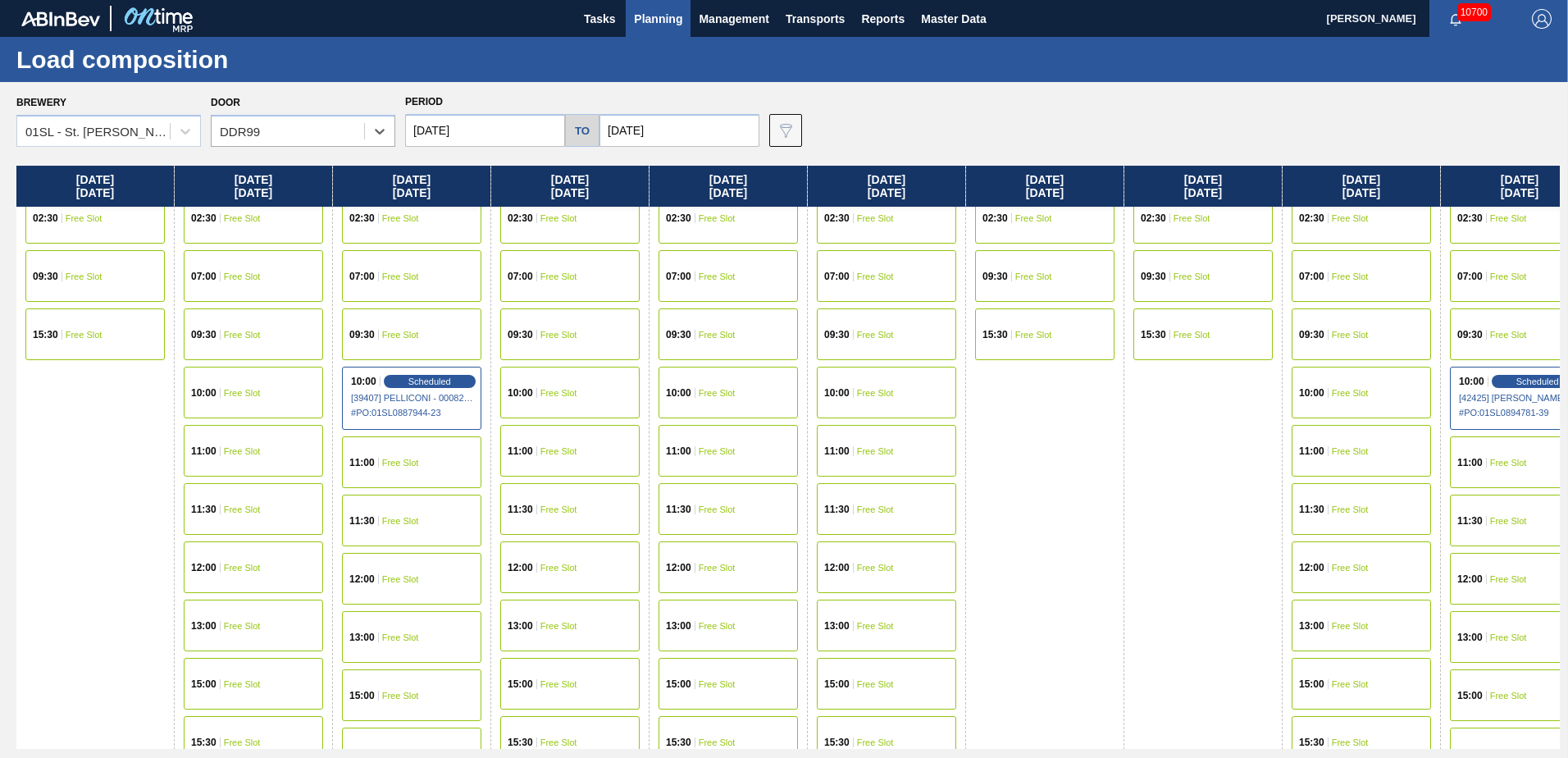
scroll to position [0, 0]
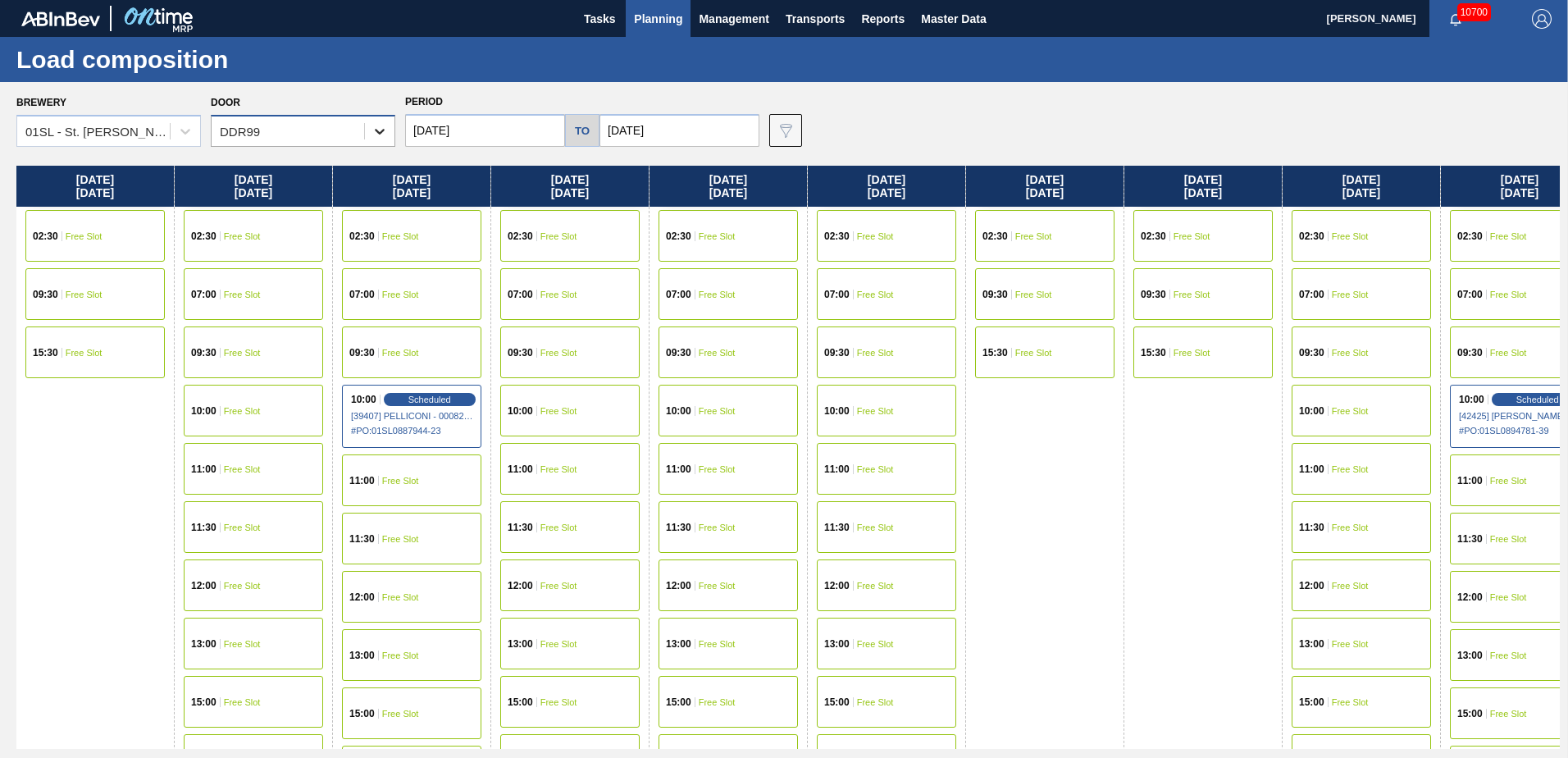
click at [381, 128] on icon at bounding box center [379, 131] width 16 height 16
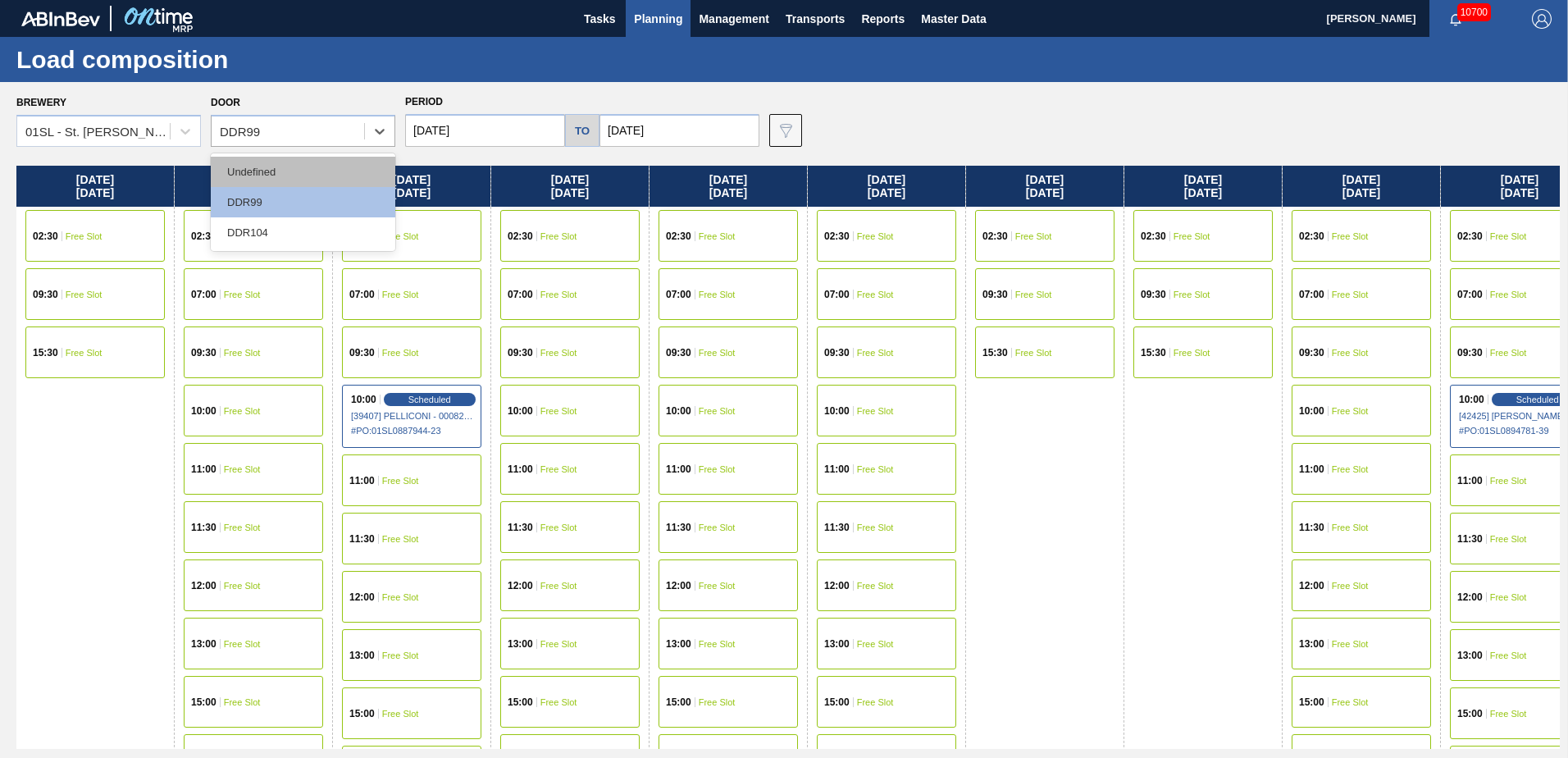
click at [310, 169] on div "Undefined" at bounding box center [303, 172] width 184 height 30
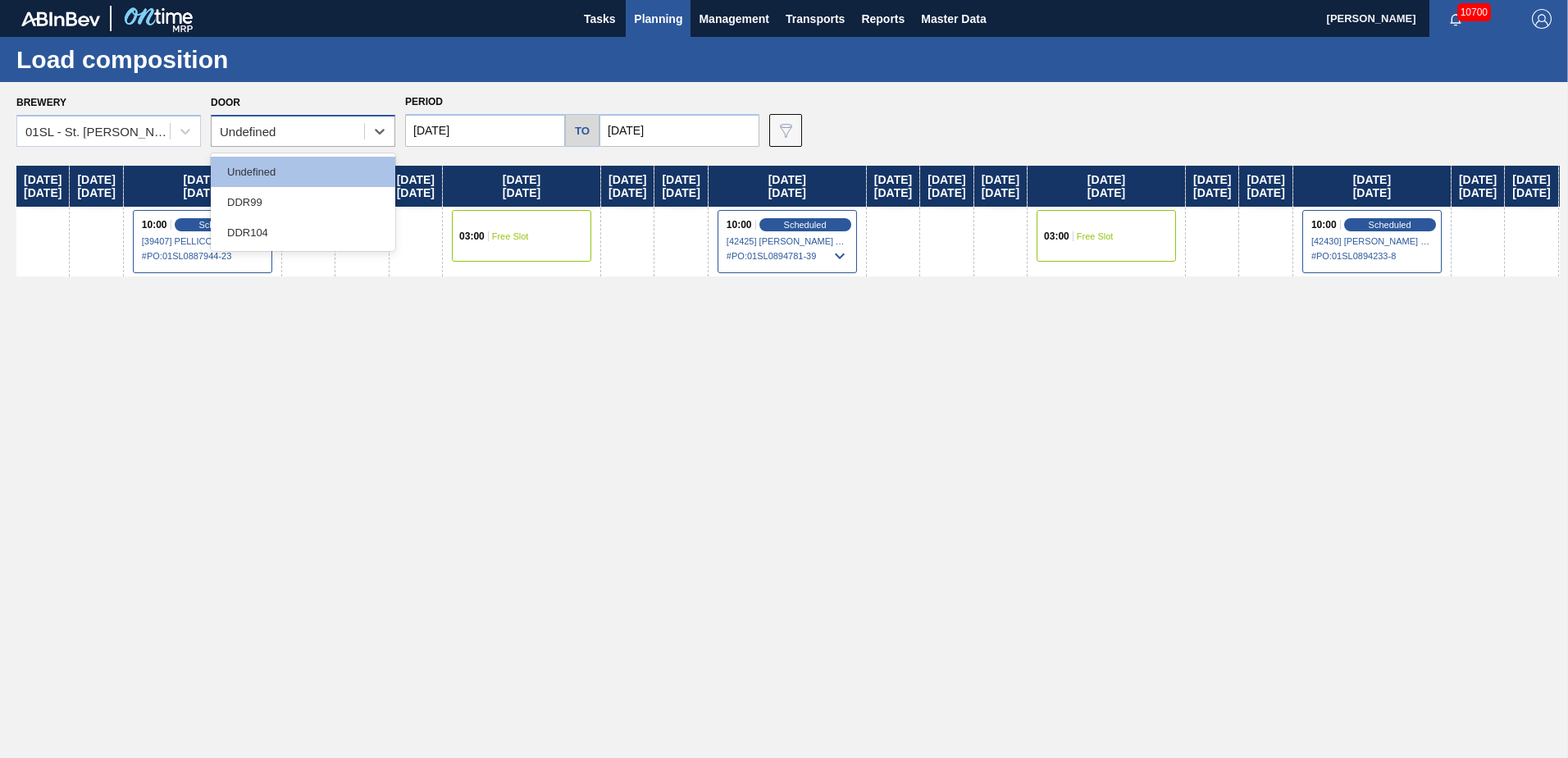
click at [358, 126] on div "Undefined" at bounding box center [287, 131] width 152 height 24
click at [332, 202] on div "DDR99" at bounding box center [303, 202] width 184 height 30
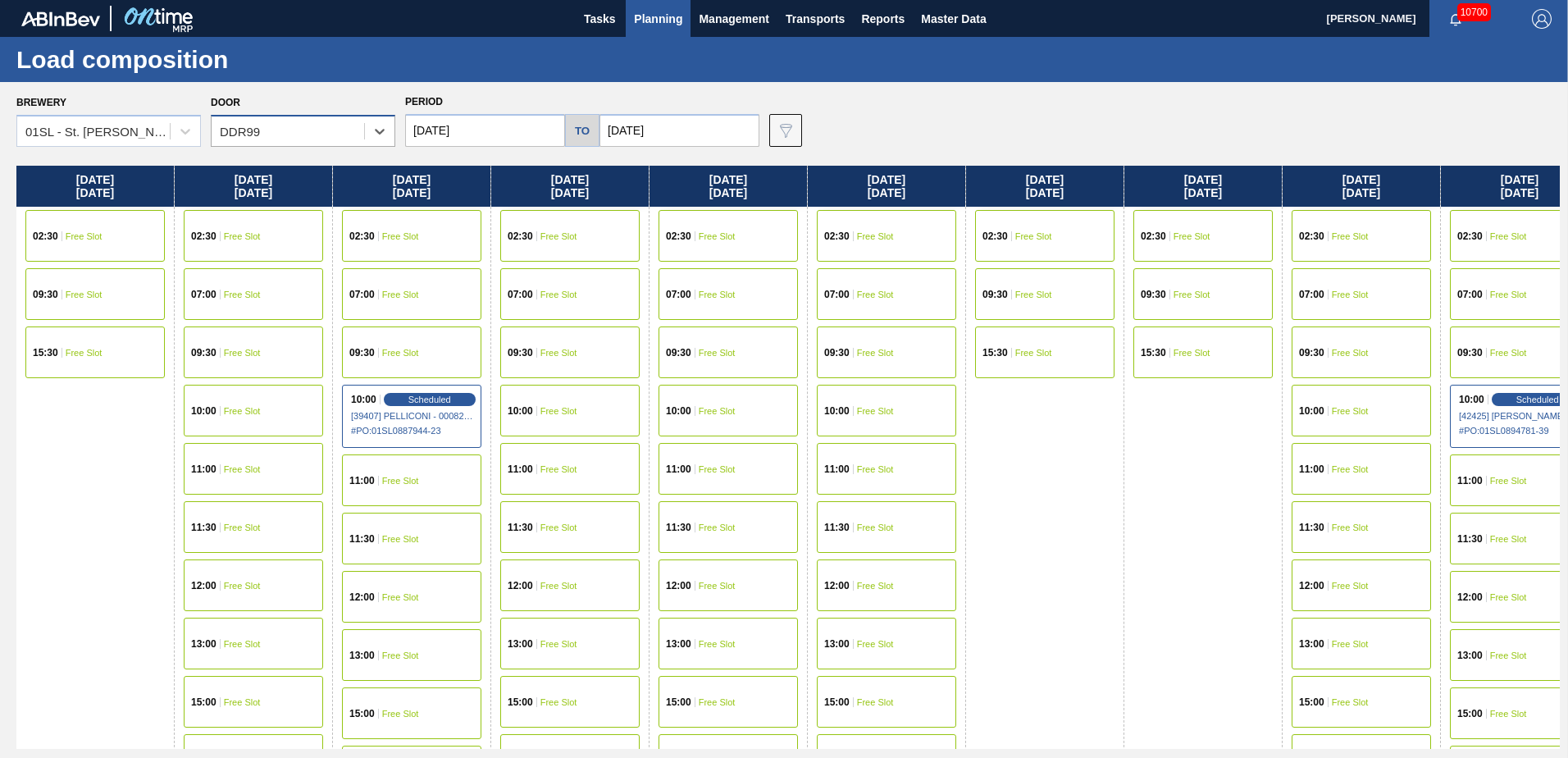
click at [361, 141] on div "DDR99" at bounding box center [287, 131] width 152 height 24
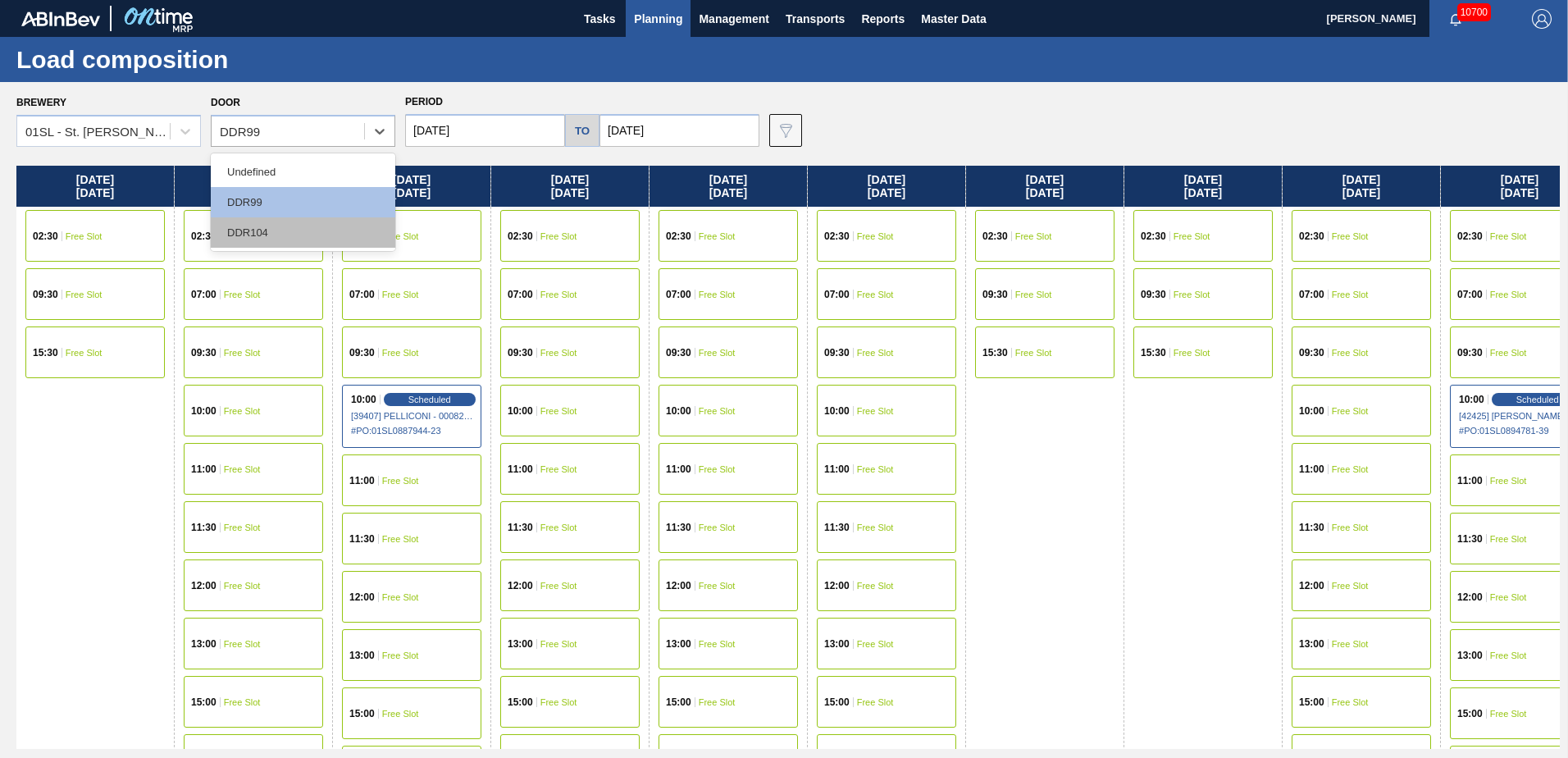
click at [305, 221] on div "DDR104" at bounding box center [303, 232] width 184 height 30
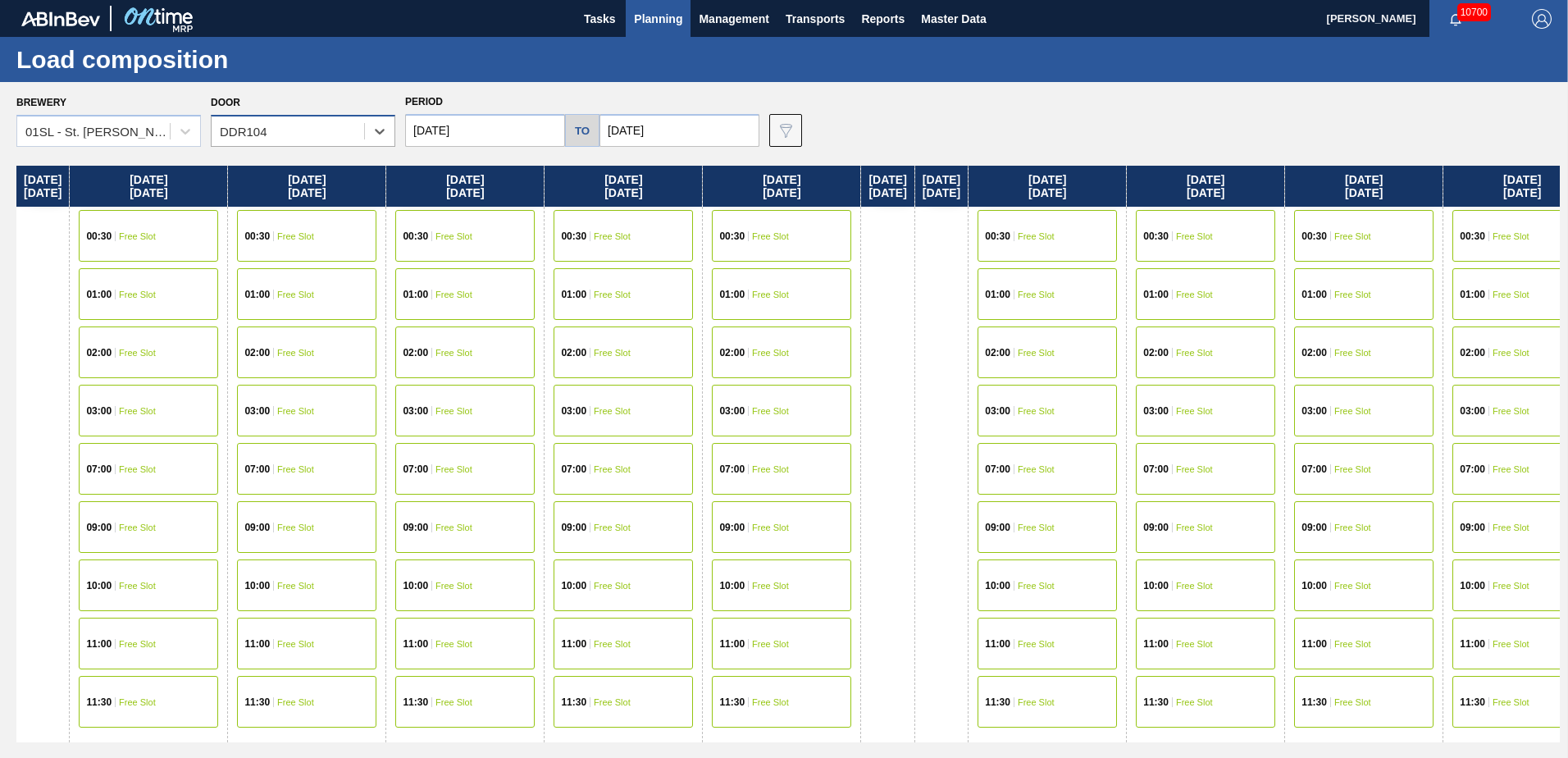
click at [322, 117] on div "DDR104" at bounding box center [303, 130] width 184 height 32
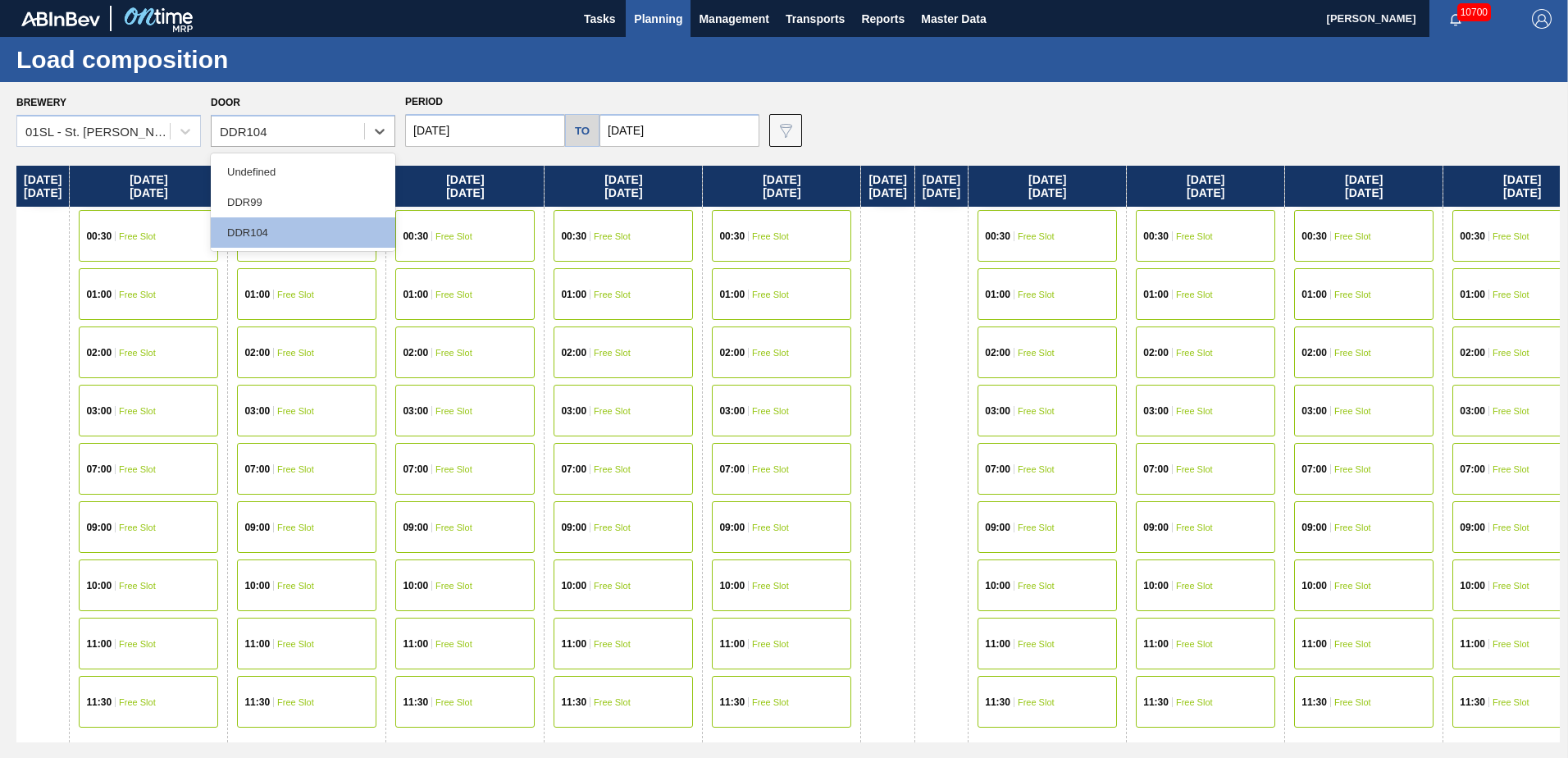
click at [274, 208] on div "DDR99" at bounding box center [303, 202] width 184 height 30
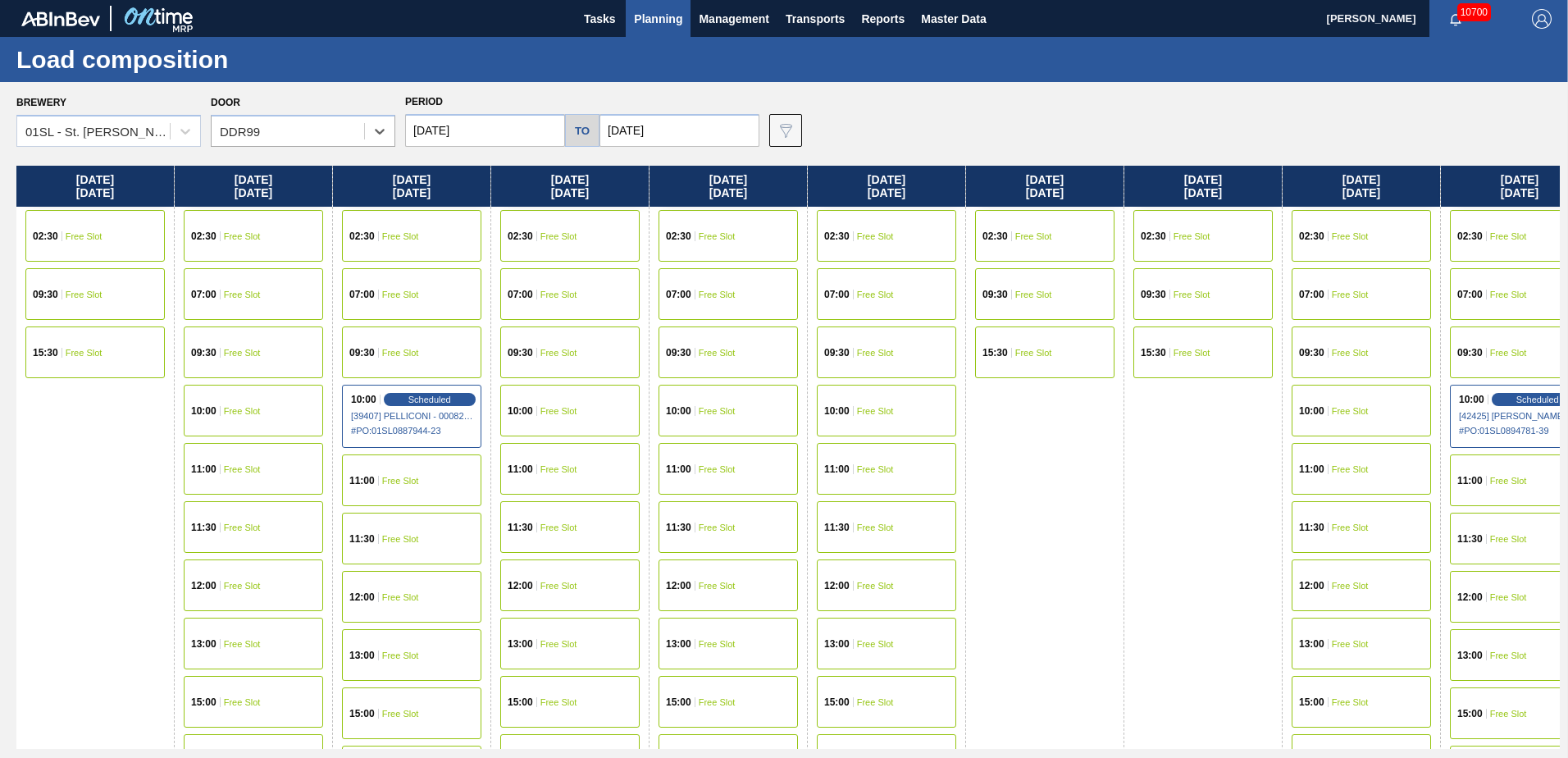
click at [531, 398] on div "10:00 Free Slot" at bounding box center [570, 410] width 140 height 51
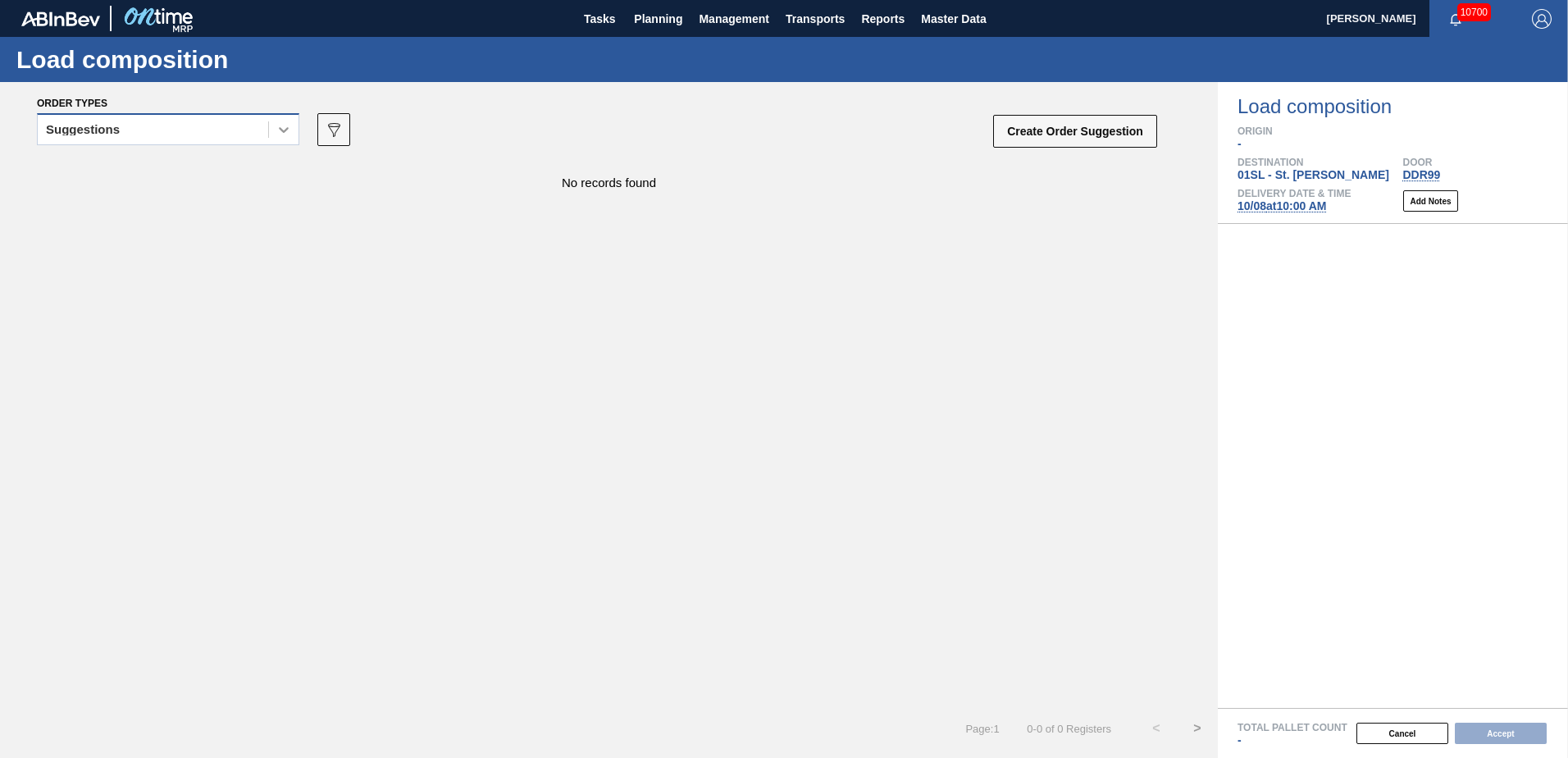
click at [281, 120] on div at bounding box center [283, 129] width 29 height 29
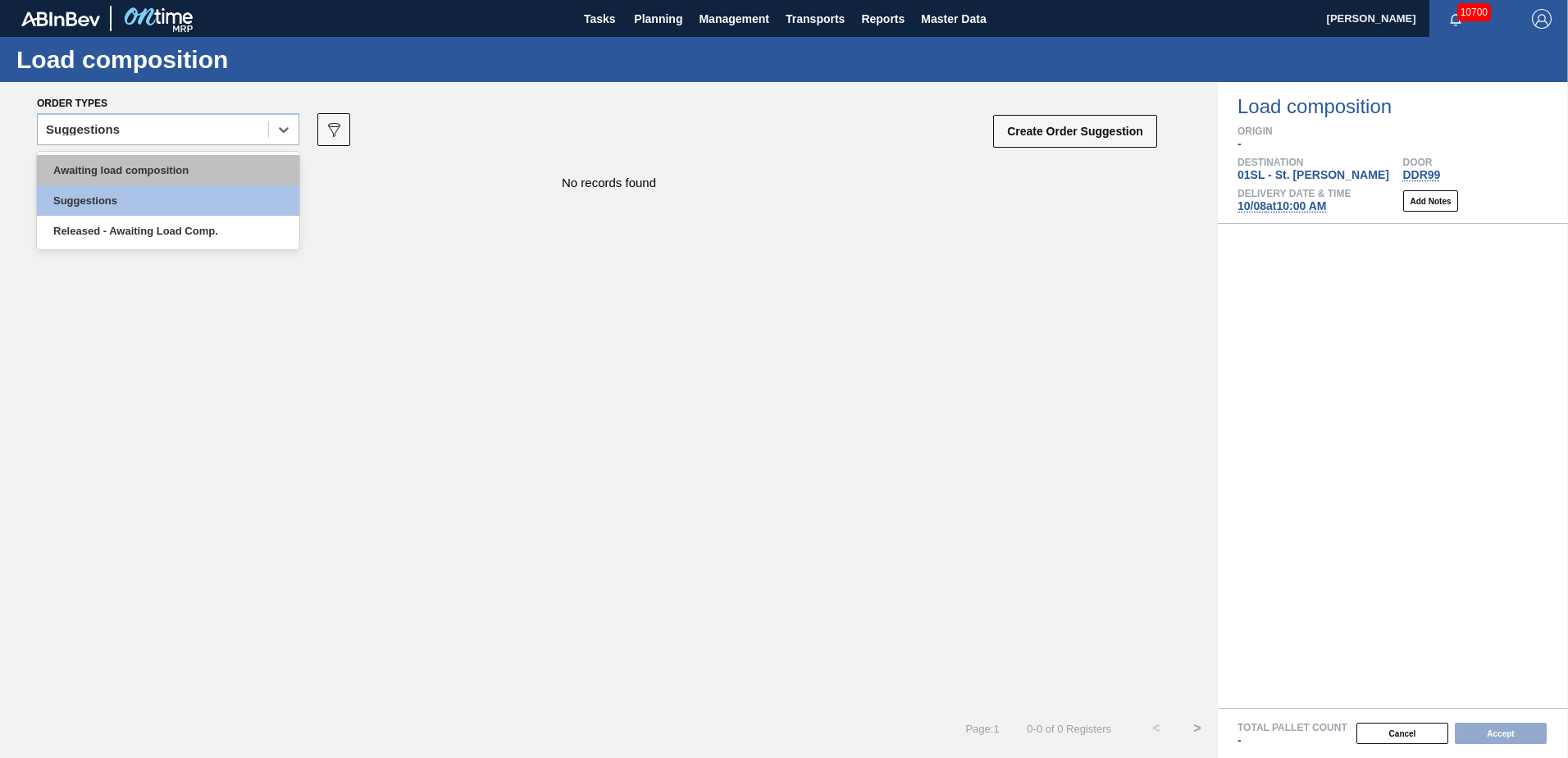
click at [249, 179] on div "Awaiting load composition" at bounding box center [168, 170] width 263 height 30
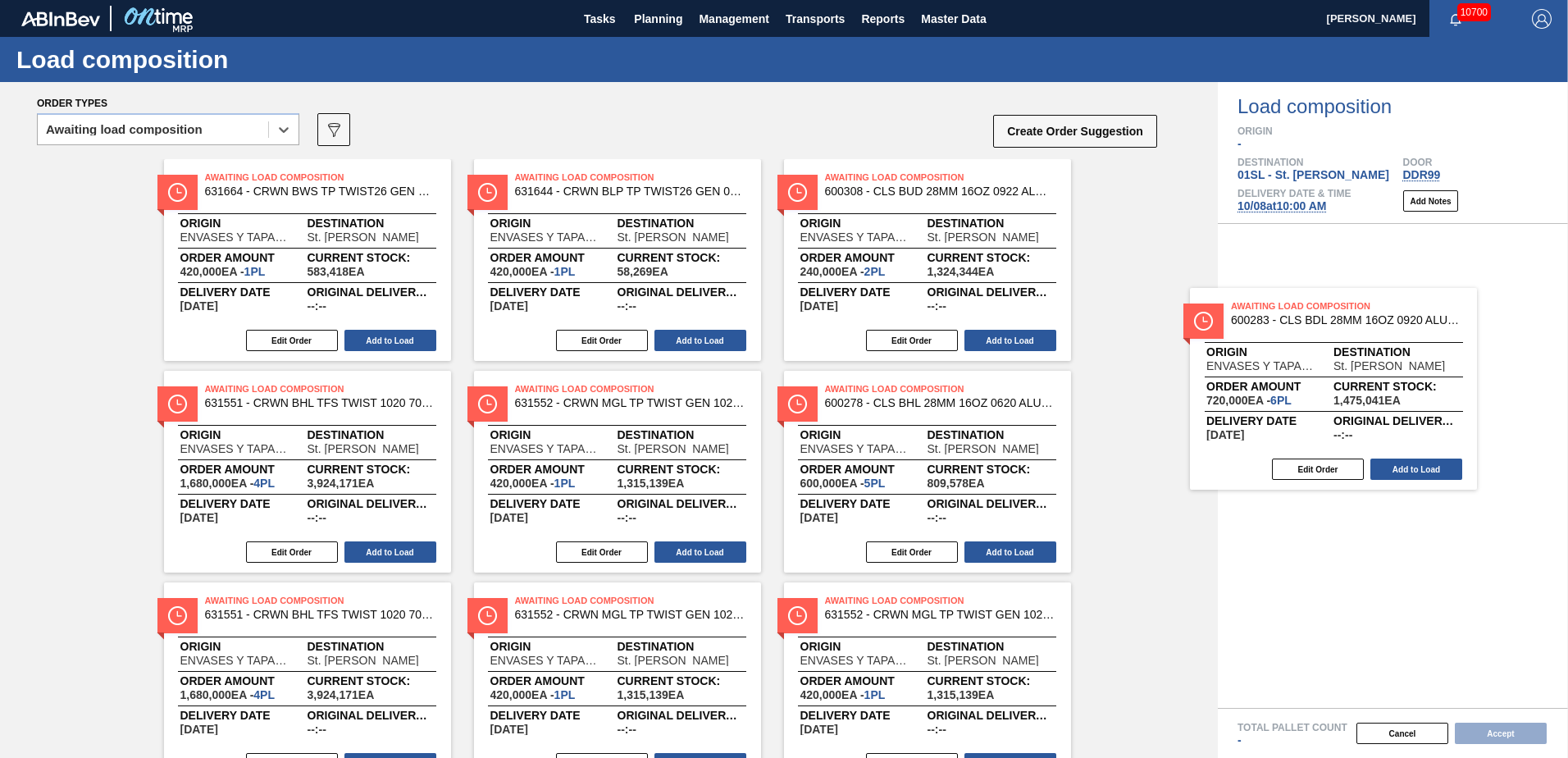
drag, startPoint x: 920, startPoint y: 198, endPoint x: 1337, endPoint y: 330, distance: 437.4
click at [1337, 330] on div "Order types option Awaiting load composition, selected. Select is focused ,type…" at bounding box center [784, 420] width 1568 height 676
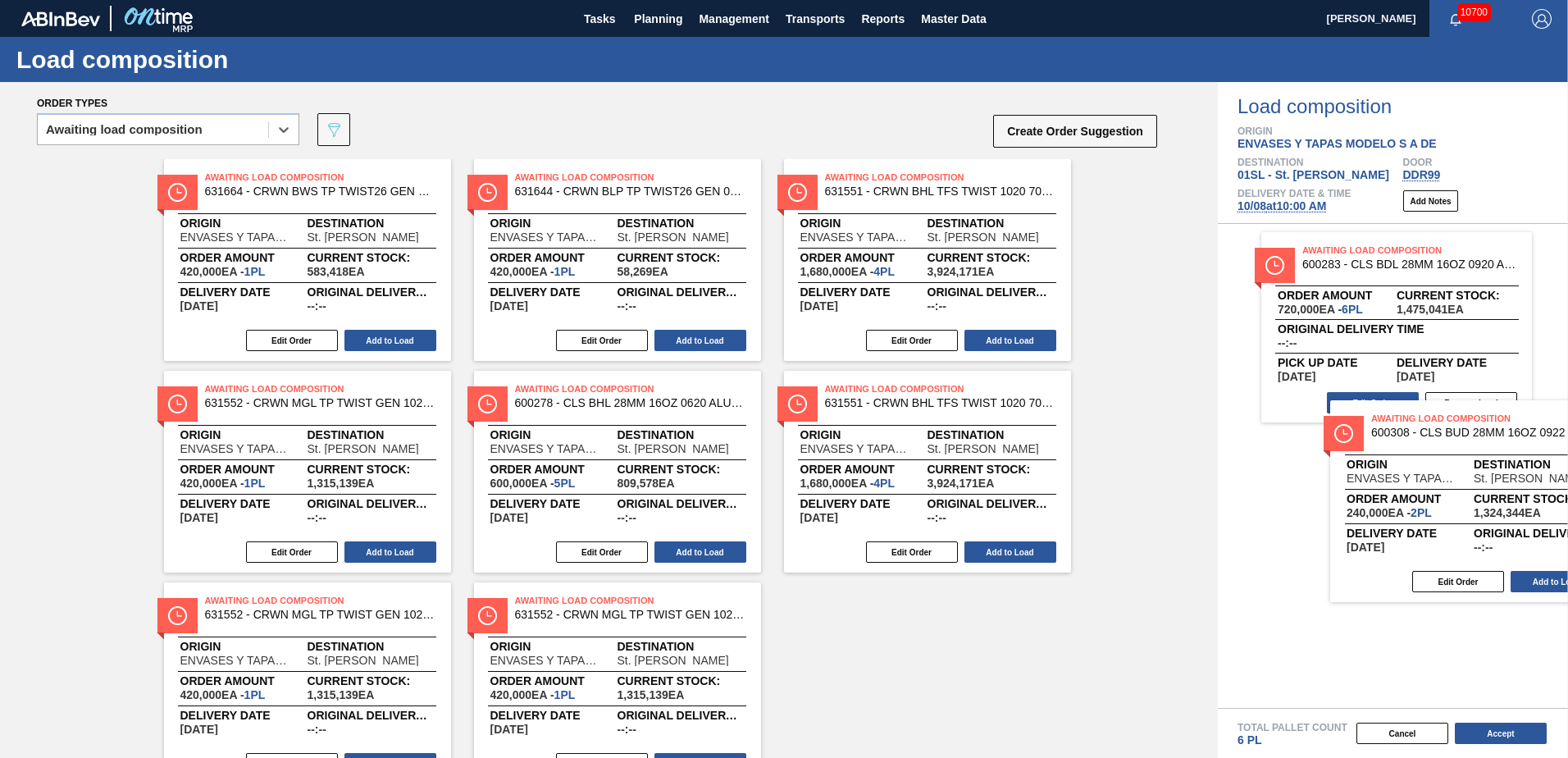
drag, startPoint x: 871, startPoint y: 207, endPoint x: 1422, endPoint y: 453, distance: 603.4
click at [1422, 453] on div "Order types option Awaiting load composition, selected. Select is focused ,type…" at bounding box center [784, 420] width 1568 height 676
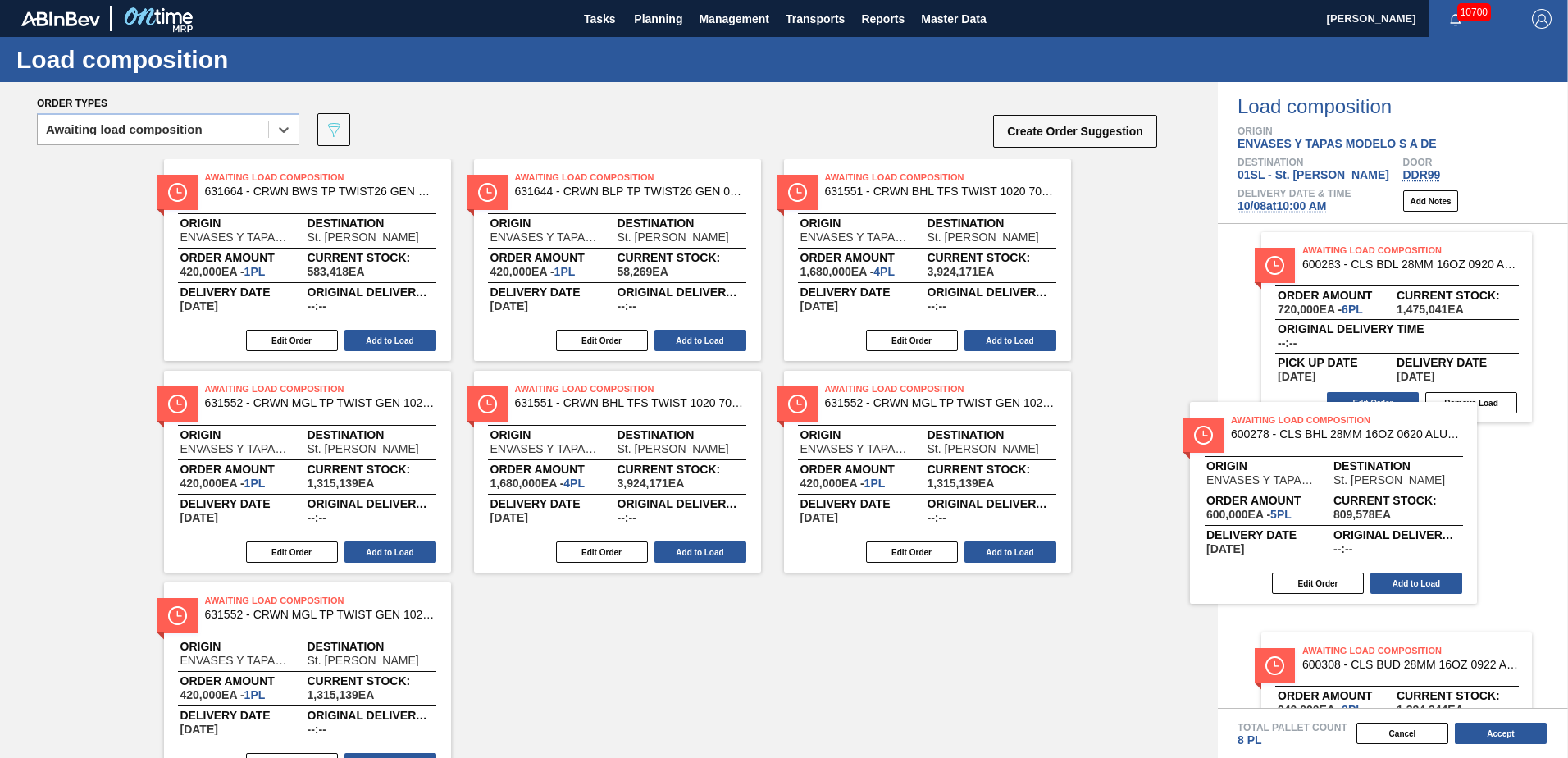
drag, startPoint x: 596, startPoint y: 433, endPoint x: 1327, endPoint y: 467, distance: 731.8
click at [1327, 467] on div "Order types option Awaiting load composition, selected. Select is focused ,type…" at bounding box center [784, 420] width 1568 height 676
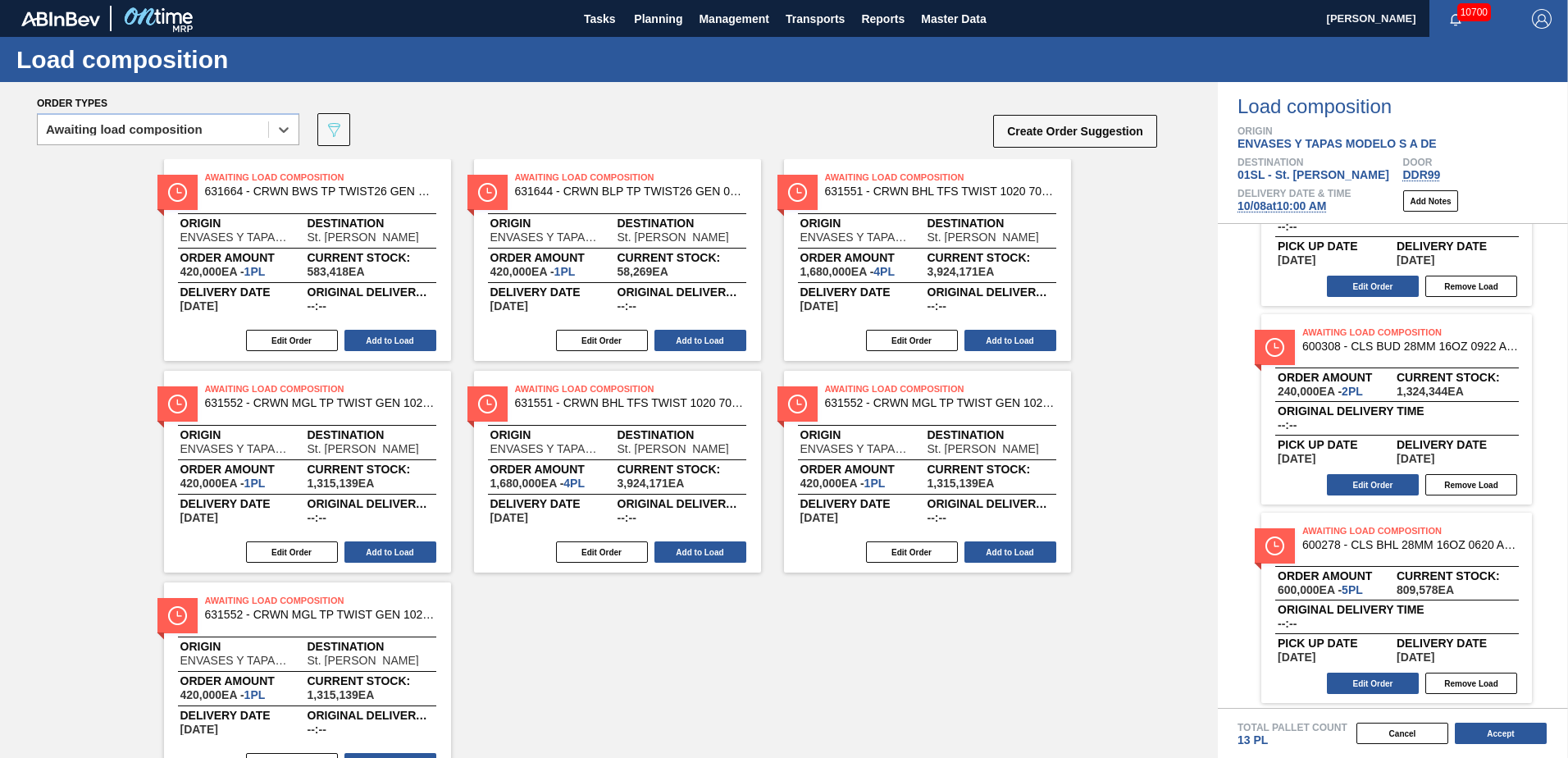
scroll to position [119, 0]
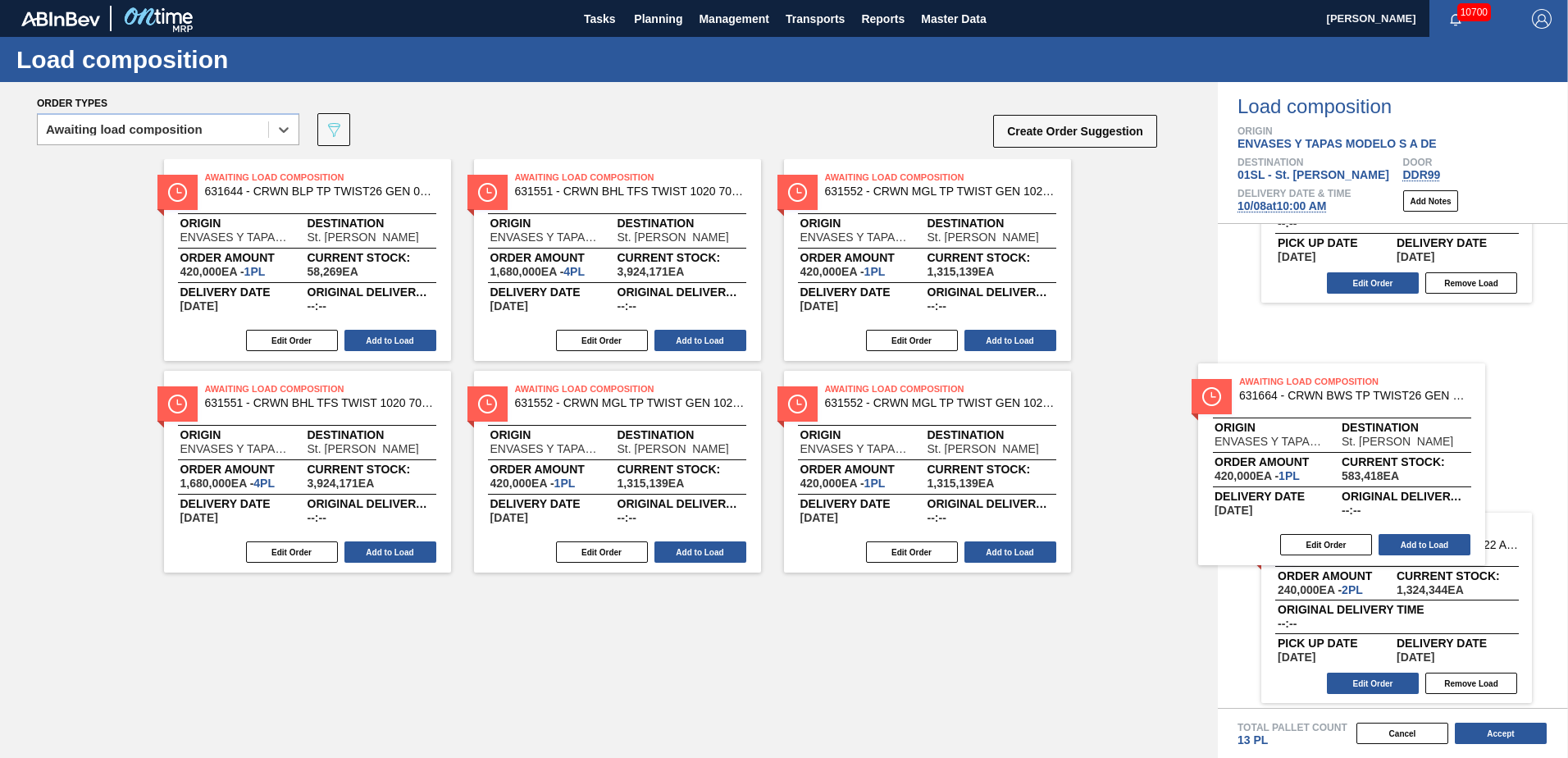
drag, startPoint x: 752, startPoint y: 276, endPoint x: 1401, endPoint y: 414, distance: 663.5
click at [1401, 414] on div "Order types option Awaiting load composition, selected. Select is focused ,type…" at bounding box center [784, 420] width 1568 height 676
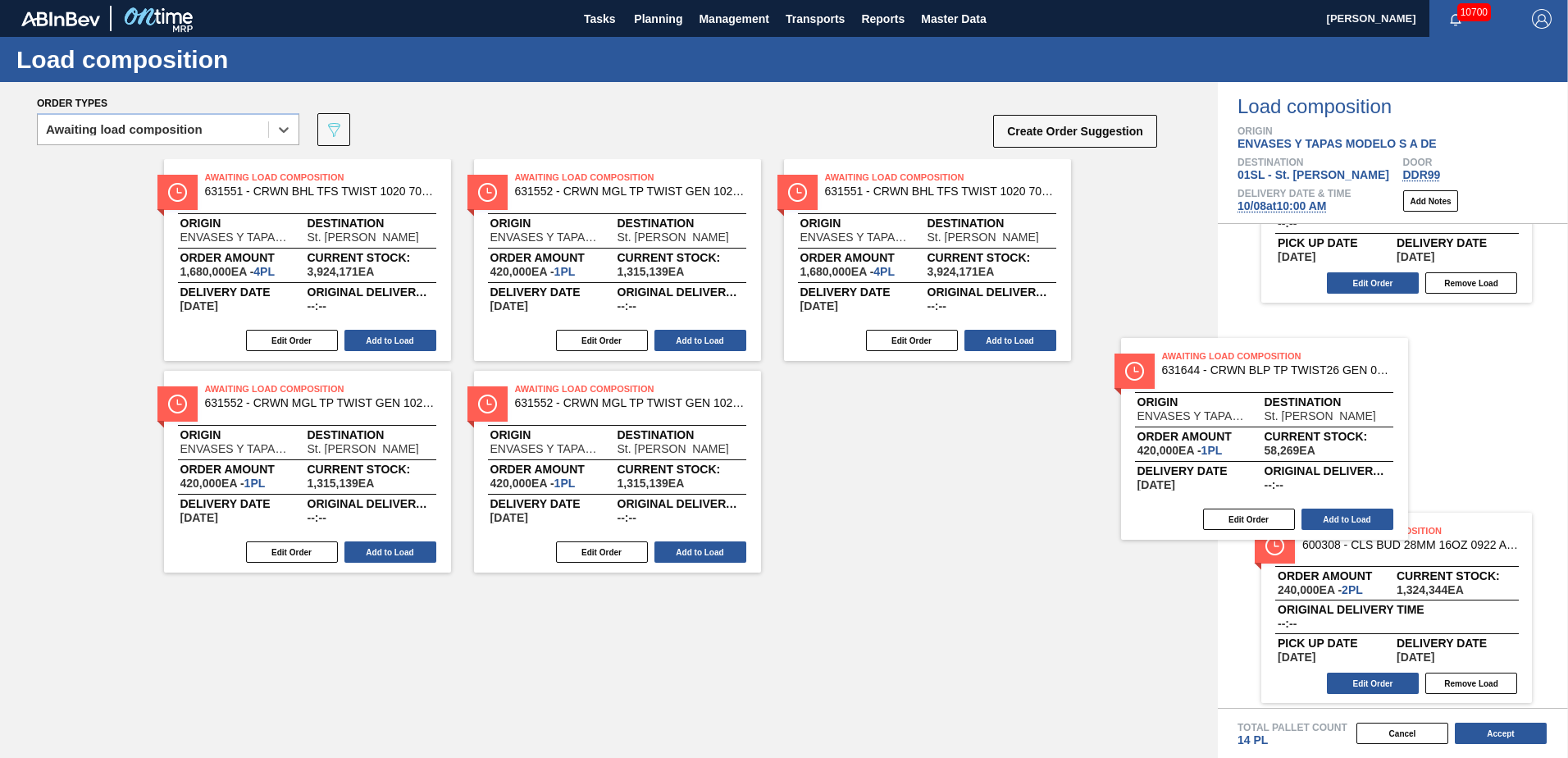
drag, startPoint x: 513, startPoint y: 237, endPoint x: 1317, endPoint y: 390, distance: 818.4
click at [1317, 390] on div "Order types option Awaiting load composition, selected. Select is focused ,type…" at bounding box center [784, 420] width 1568 height 676
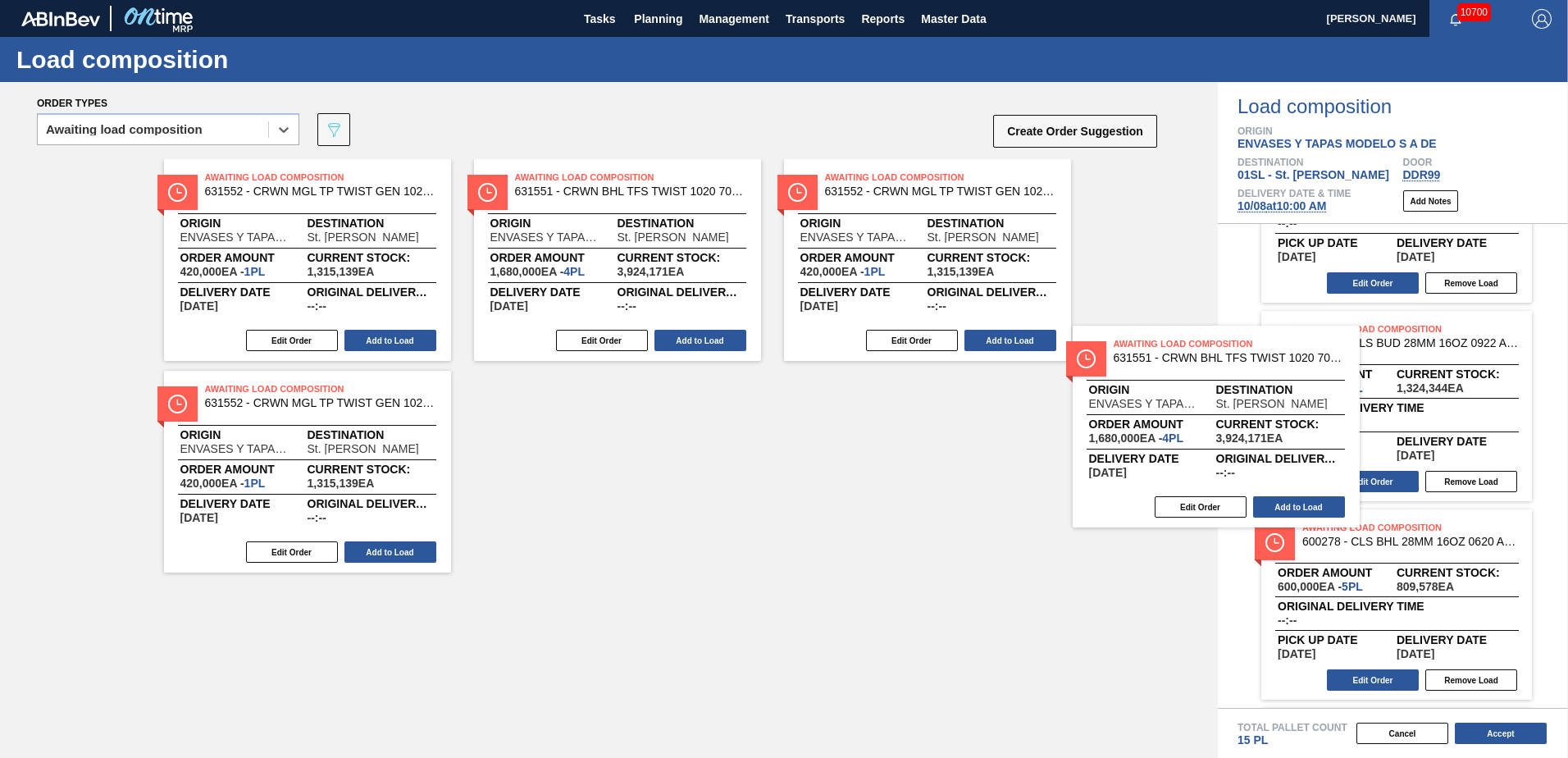
drag, startPoint x: 348, startPoint y: 221, endPoint x: 1355, endPoint y: 430, distance: 1028.5
click at [1355, 430] on div "Order types option Awaiting load composition, selected. Select is focused ,type…" at bounding box center [784, 420] width 1568 height 676
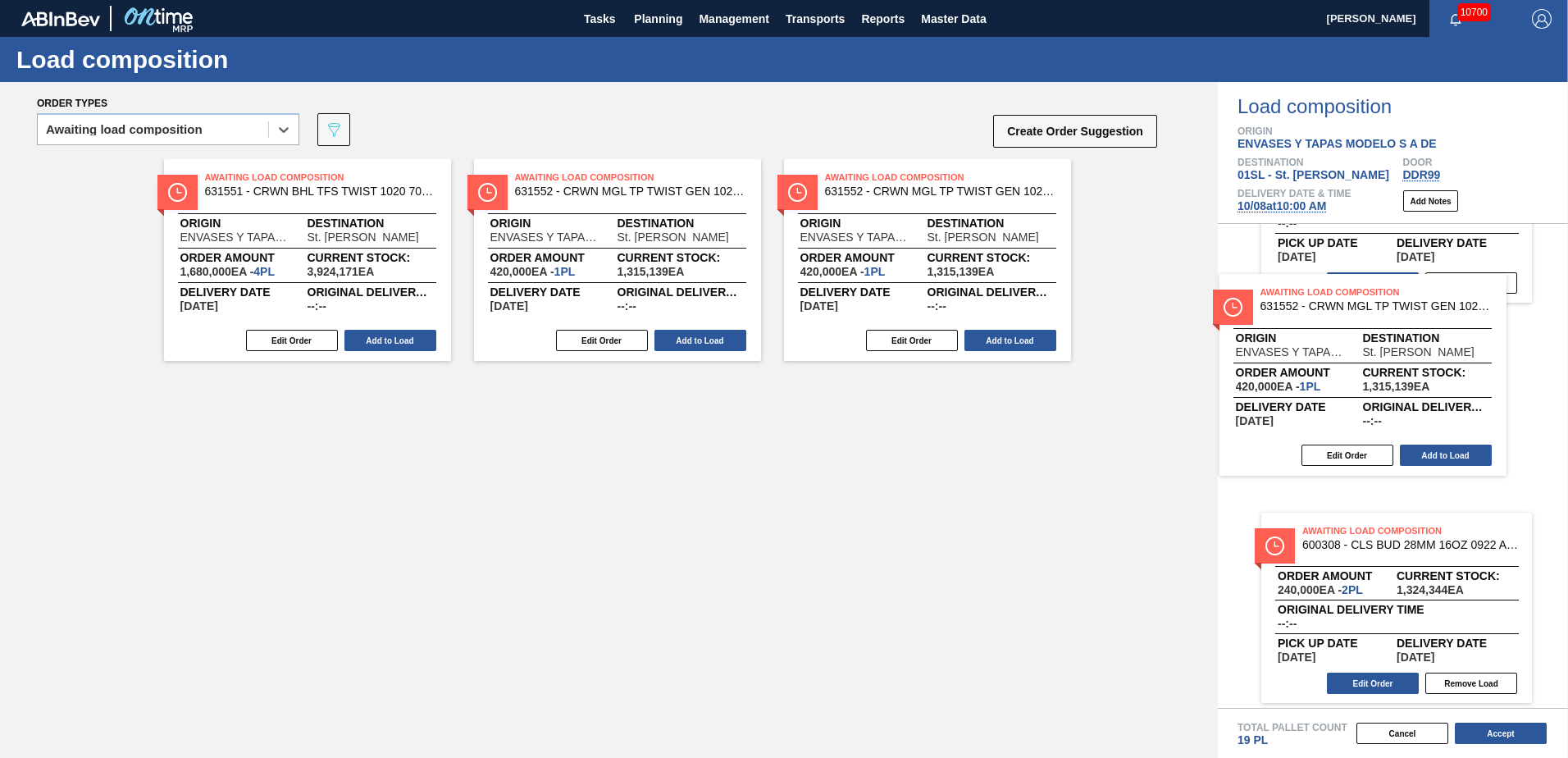
drag, startPoint x: 339, startPoint y: 232, endPoint x: 1424, endPoint y: 353, distance: 1091.7
click at [1424, 353] on div "Order types option Awaiting load composition, selected. Select is focused ,type…" at bounding box center [784, 420] width 1568 height 676
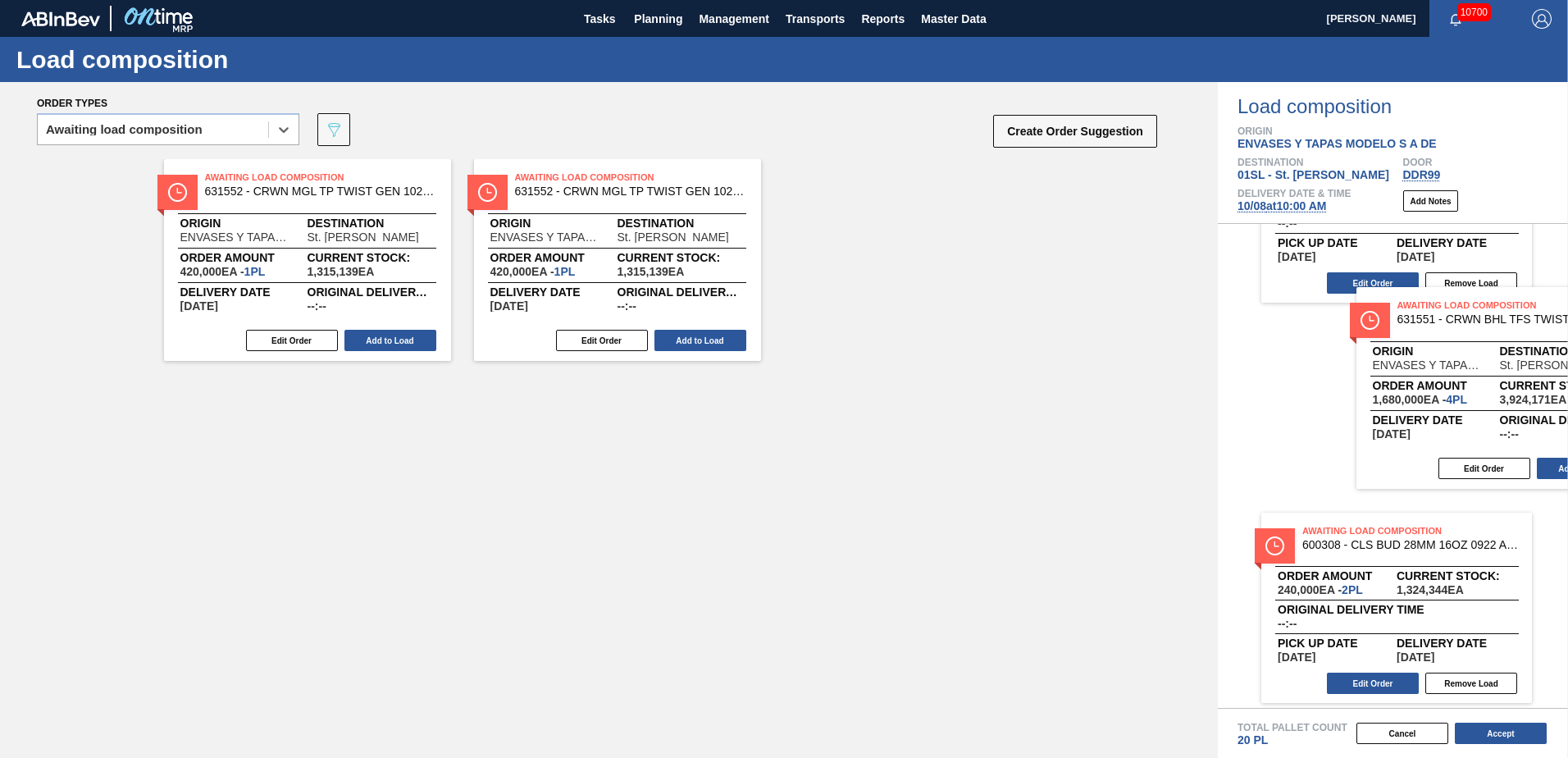
drag, startPoint x: 398, startPoint y: 208, endPoint x: 1627, endPoint y: 340, distance: 1236.1
click at [1567, 0] on html "Tasks Planning Management Transports Reports Master Data Jasmine Brown 10700 Ma…" at bounding box center [784, 0] width 1568 height 0
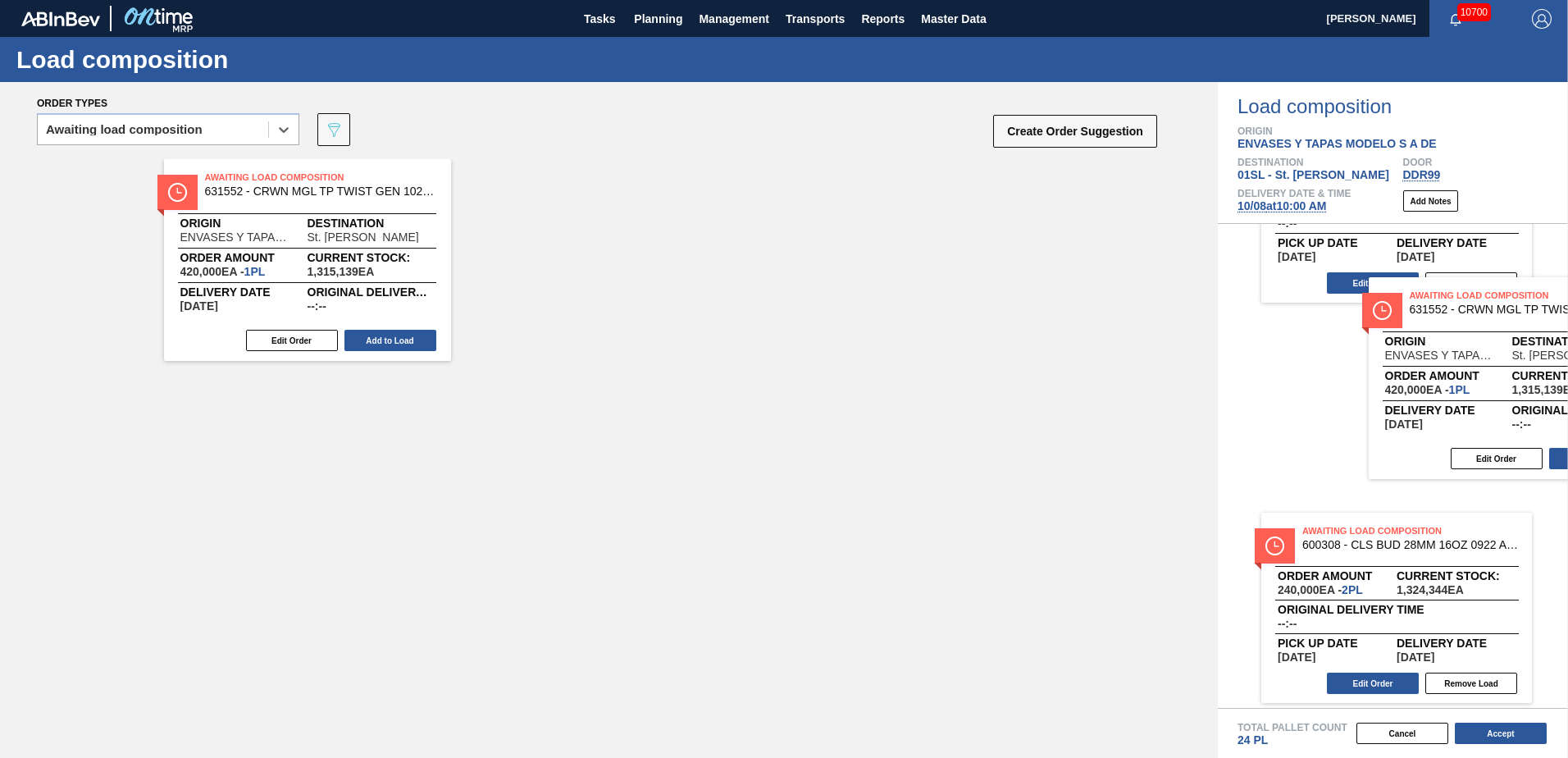
drag, startPoint x: 565, startPoint y: 232, endPoint x: 1533, endPoint y: 321, distance: 972.1
click at [1533, 321] on div "Order types option Awaiting load composition, selected. Select is focused ,type…" at bounding box center [784, 420] width 1568 height 676
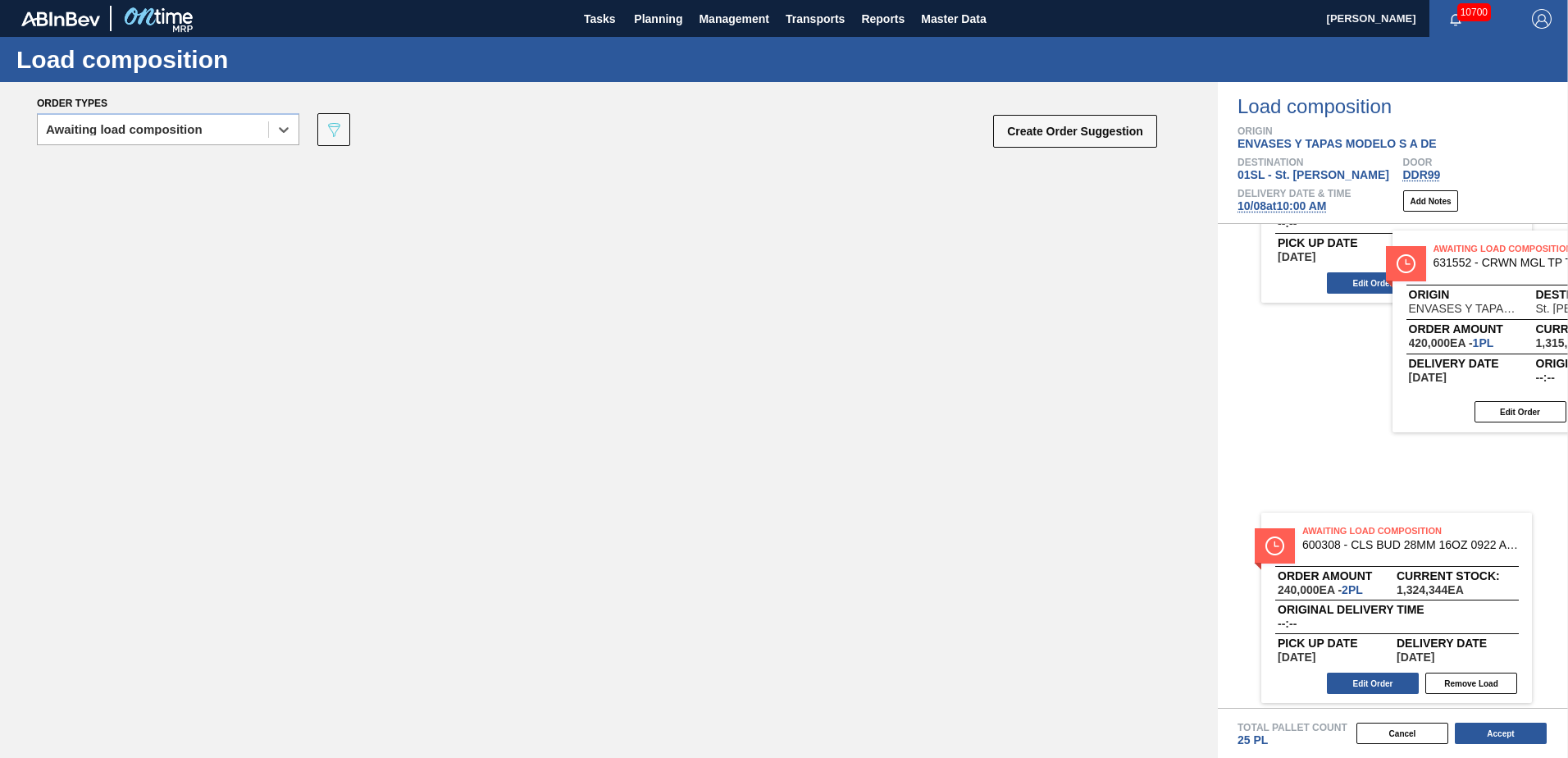
drag, startPoint x: 268, startPoint y: 242, endPoint x: 1503, endPoint y: 315, distance: 1237.2
click at [1503, 315] on div "Order types option Awaiting load composition, selected. Select is focused ,type…" at bounding box center [784, 420] width 1568 height 676
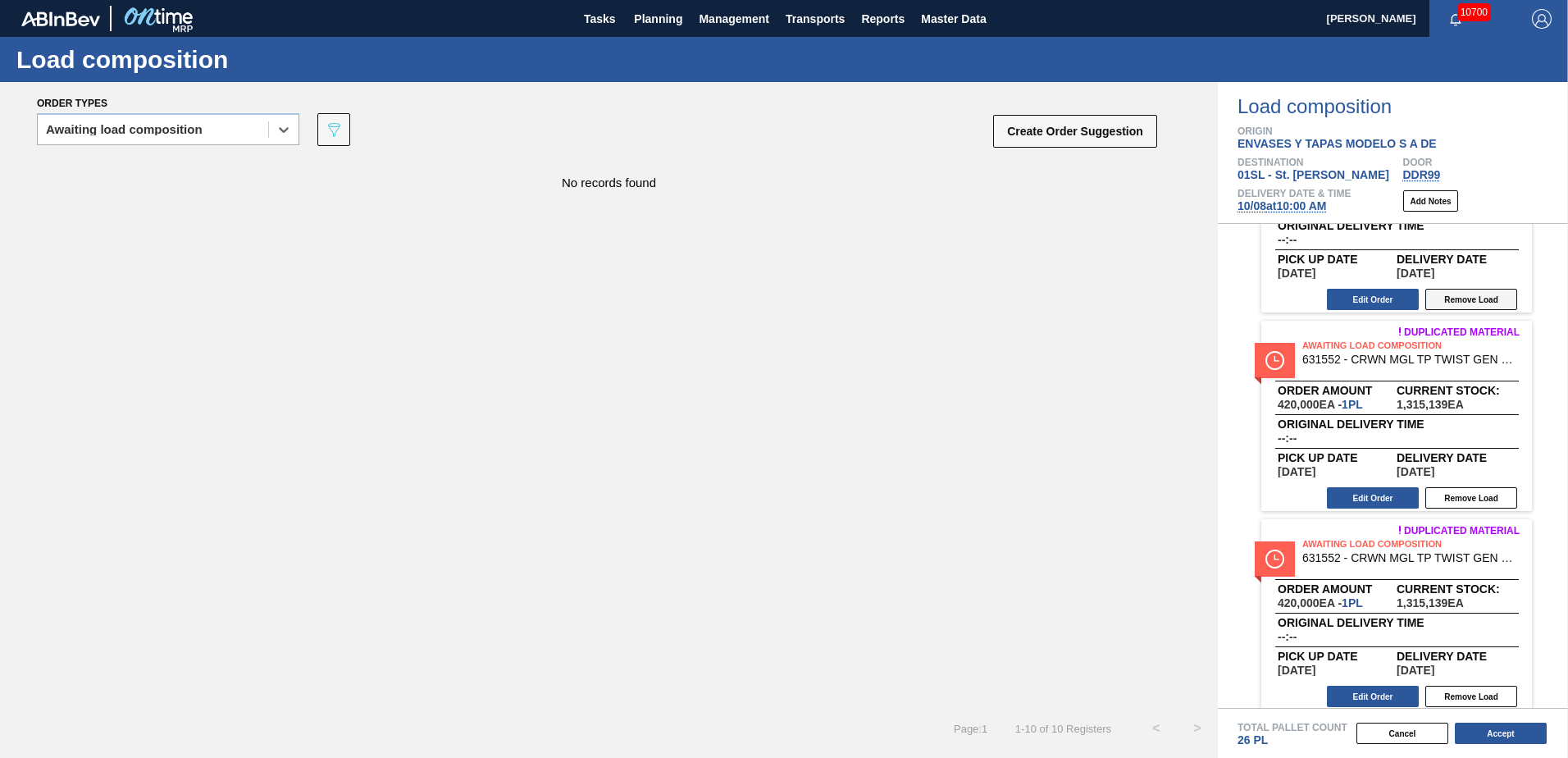
scroll to position [1508, 0]
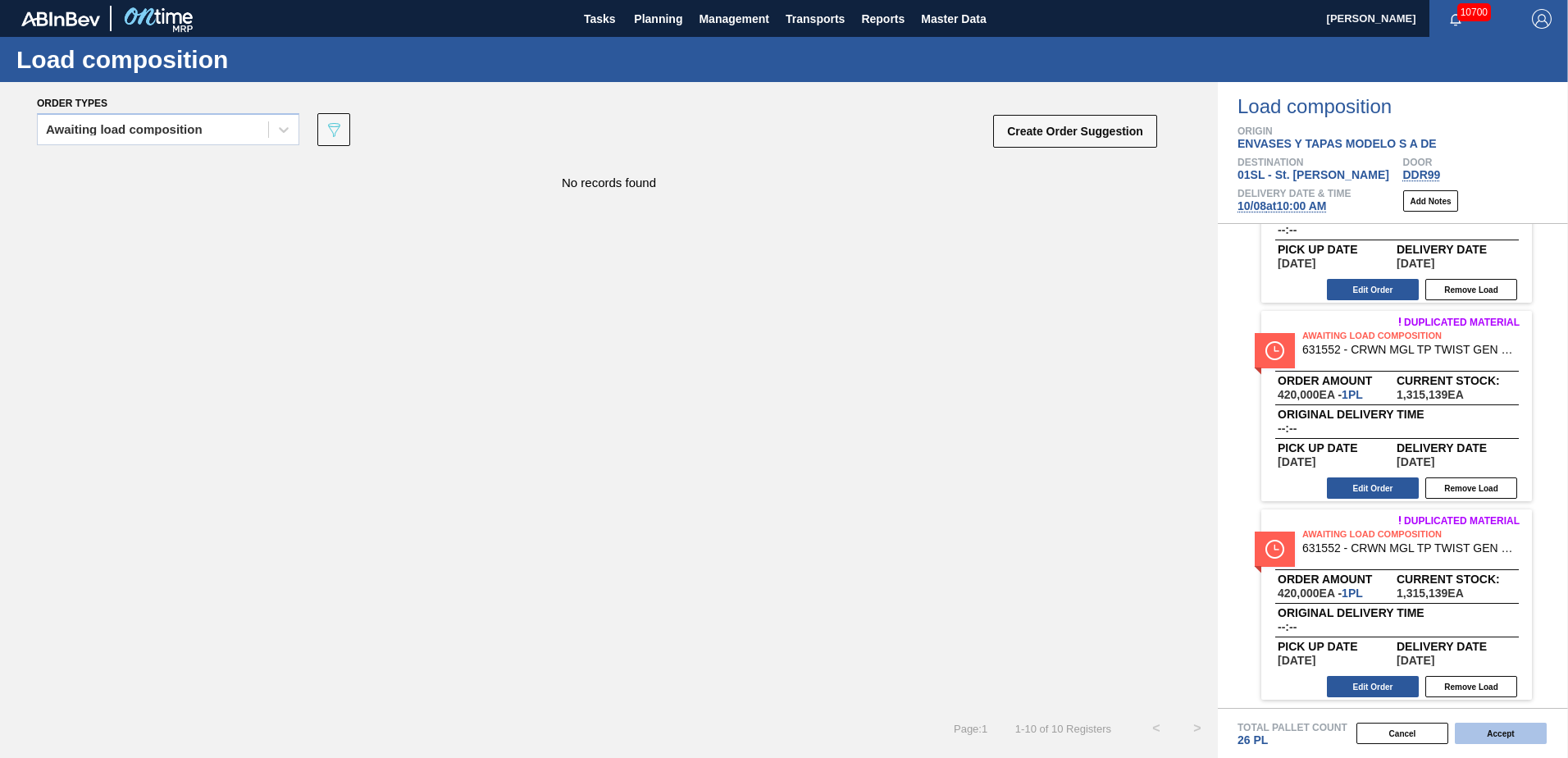
click at [1488, 737] on button "Accept" at bounding box center [1501, 733] width 92 height 21
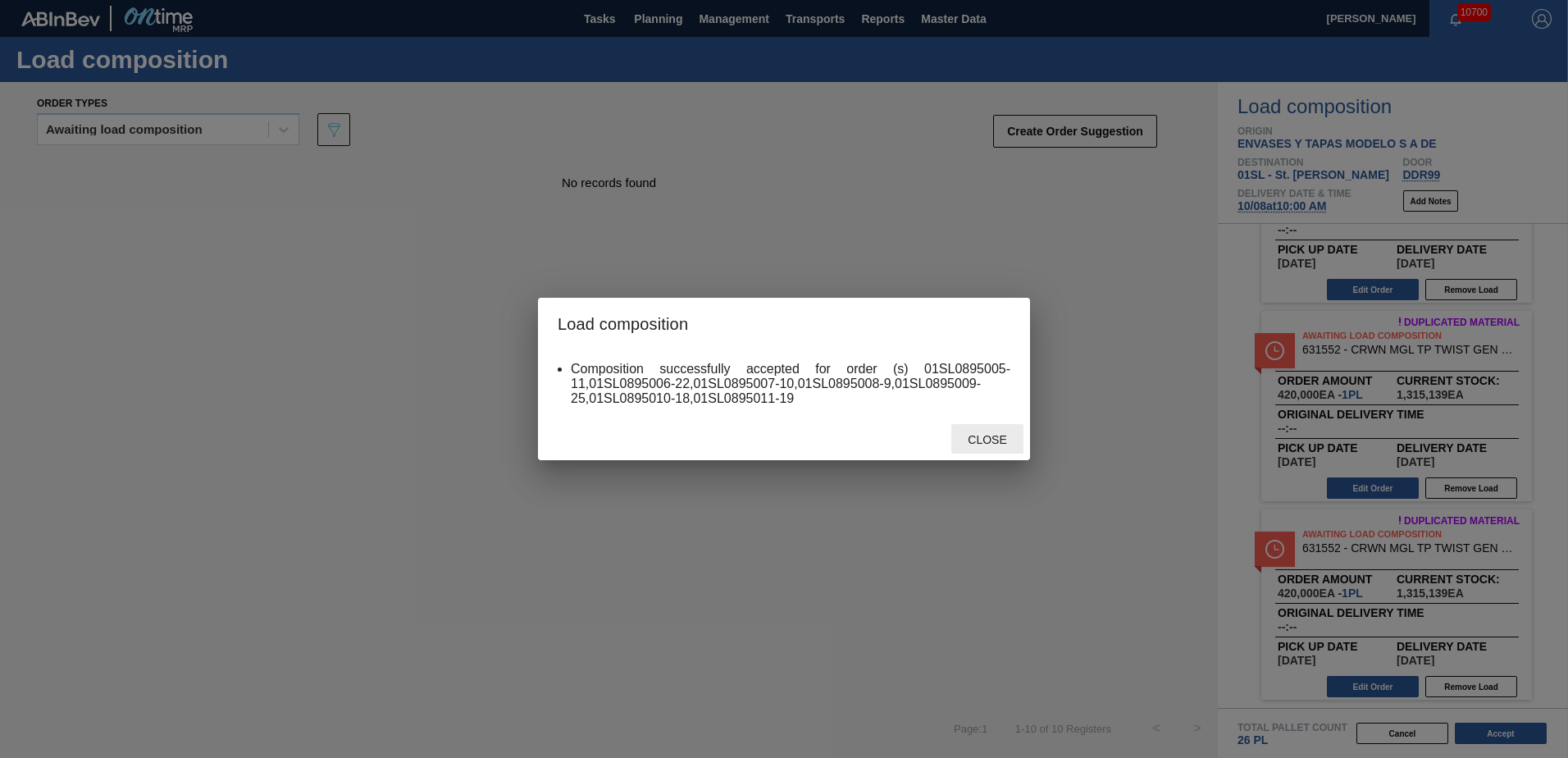
click at [984, 451] on div "Close" at bounding box center [987, 438] width 72 height 30
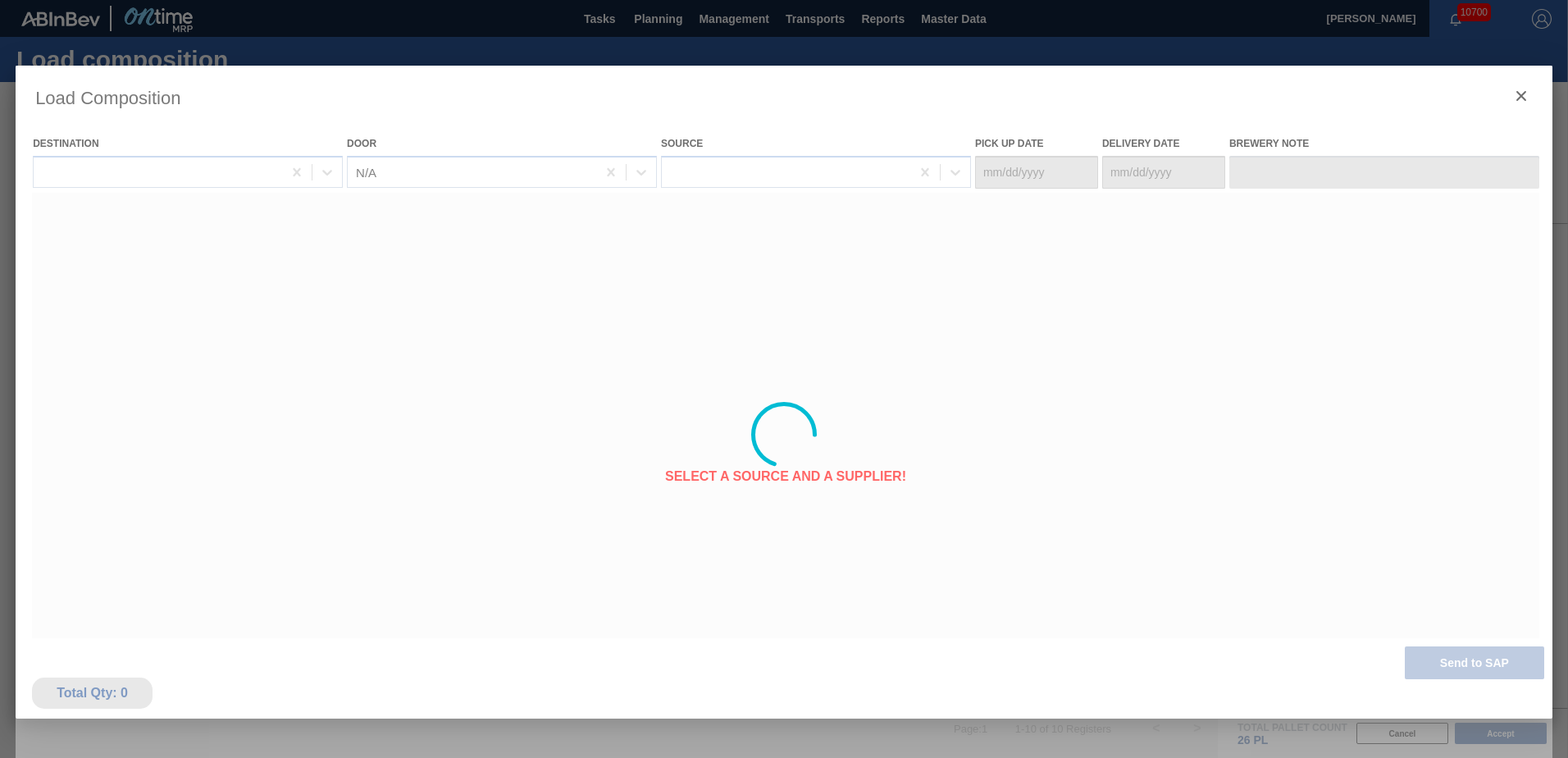
type Date "10/01/2025"
type Date "10/08/2025"
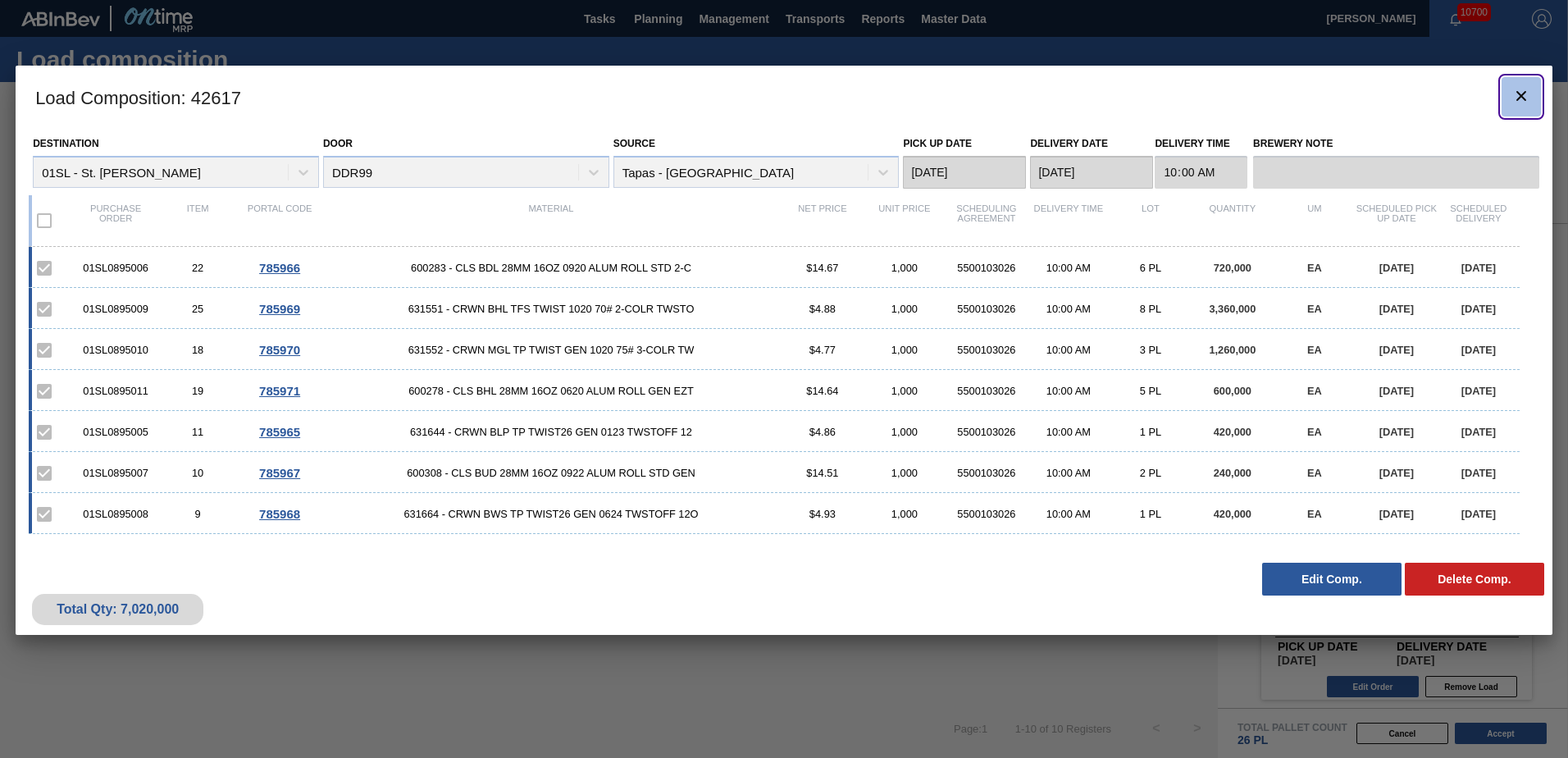
click at [1529, 84] on button "botão de ícone" at bounding box center [1521, 97] width 40 height 40
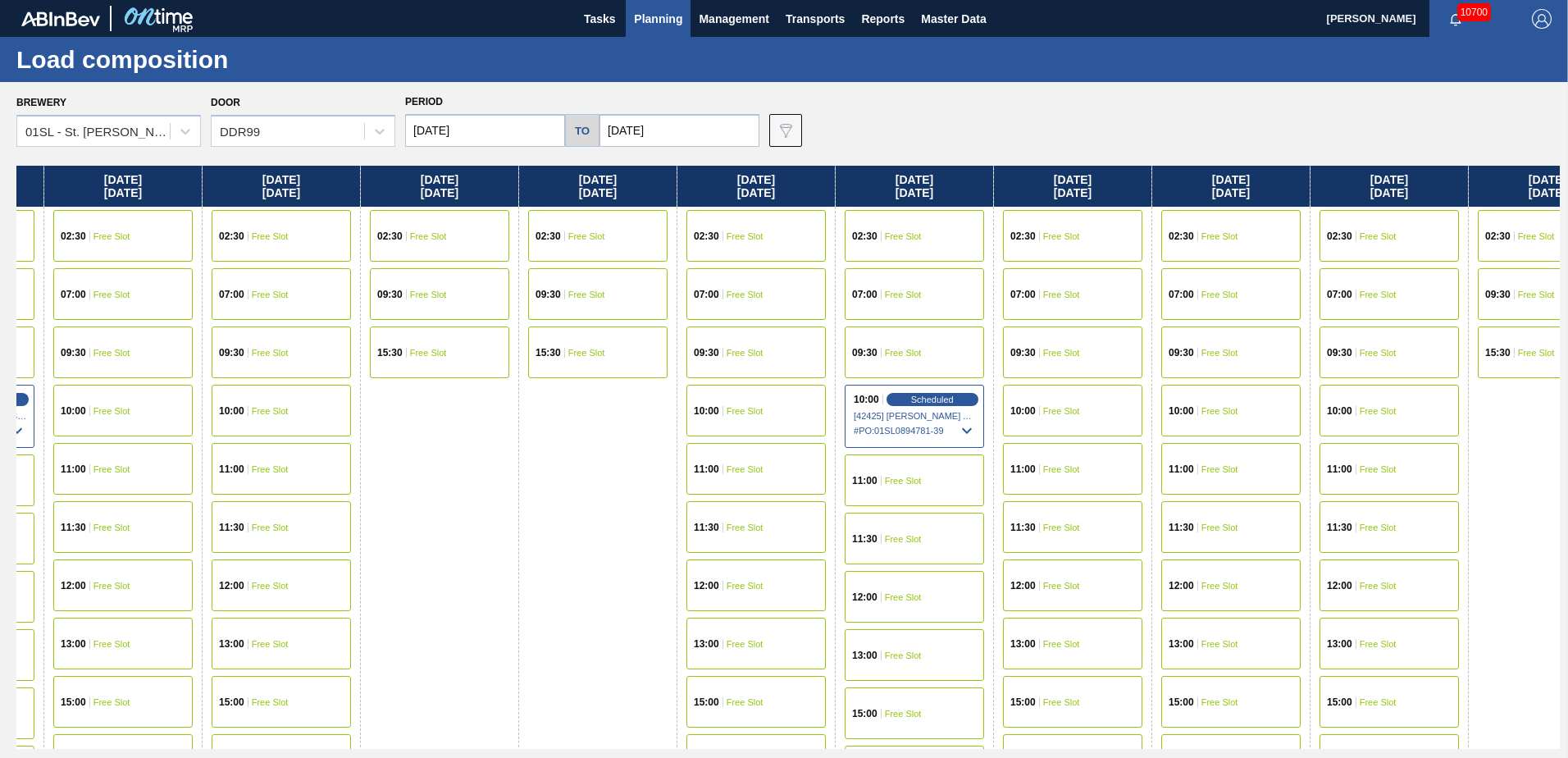
drag, startPoint x: 1104, startPoint y: 474, endPoint x: 498, endPoint y: 482, distance: 606.1
click at [498, 482] on div "Sunday 10/05/2025 02:30 Free Slot 09:30 Free Slot 15:30 Free Slot Monday 10/06/…" at bounding box center [788, 457] width 1544 height 583
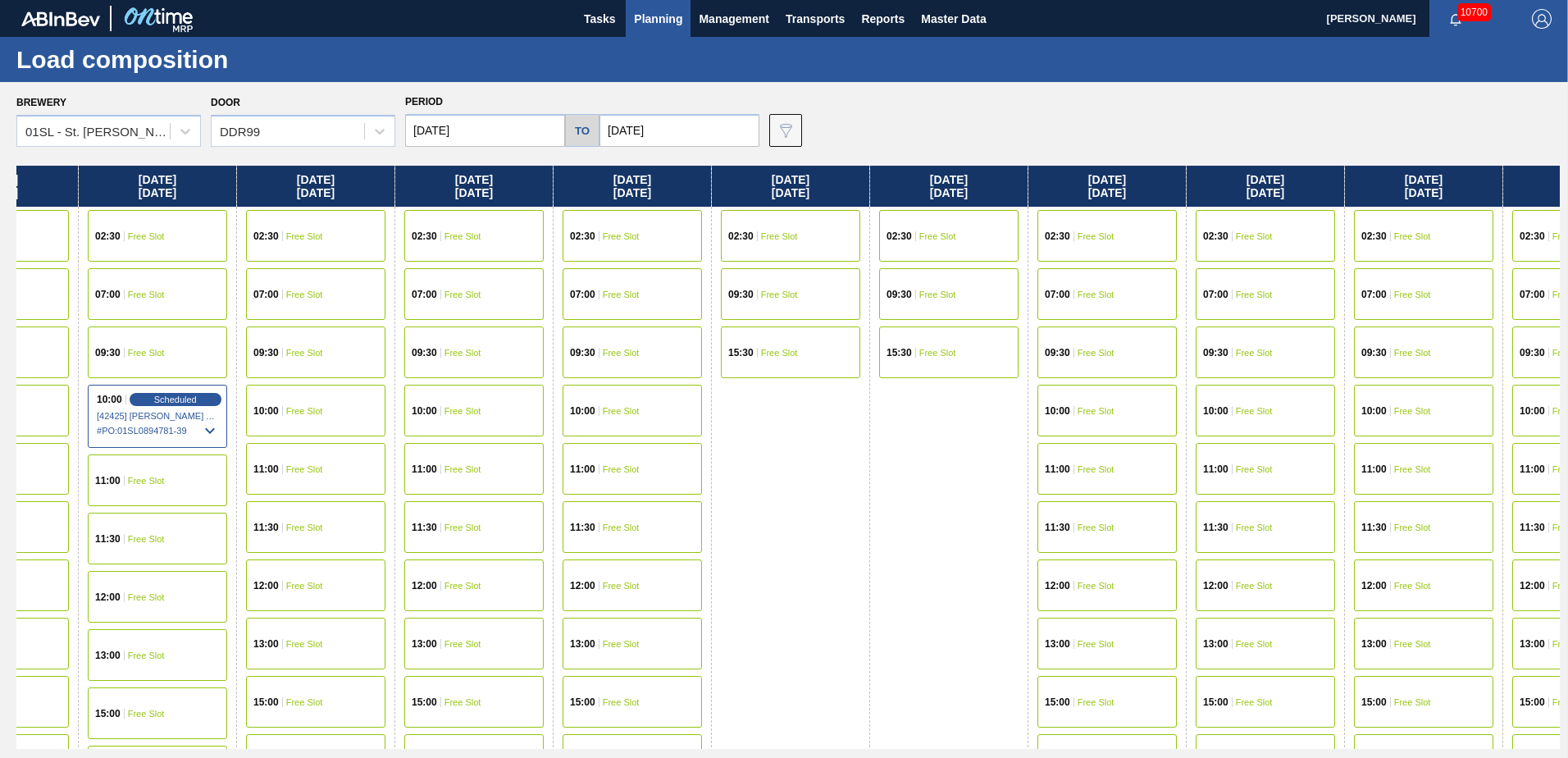
drag, startPoint x: 1494, startPoint y: 488, endPoint x: 723, endPoint y: 488, distance: 771.0
click at [716, 488] on div "Sunday 10/05/2025 02:30 Free Slot 09:30 Free Slot 15:30 Free Slot Monday 10/06/…" at bounding box center [788, 457] width 1544 height 583
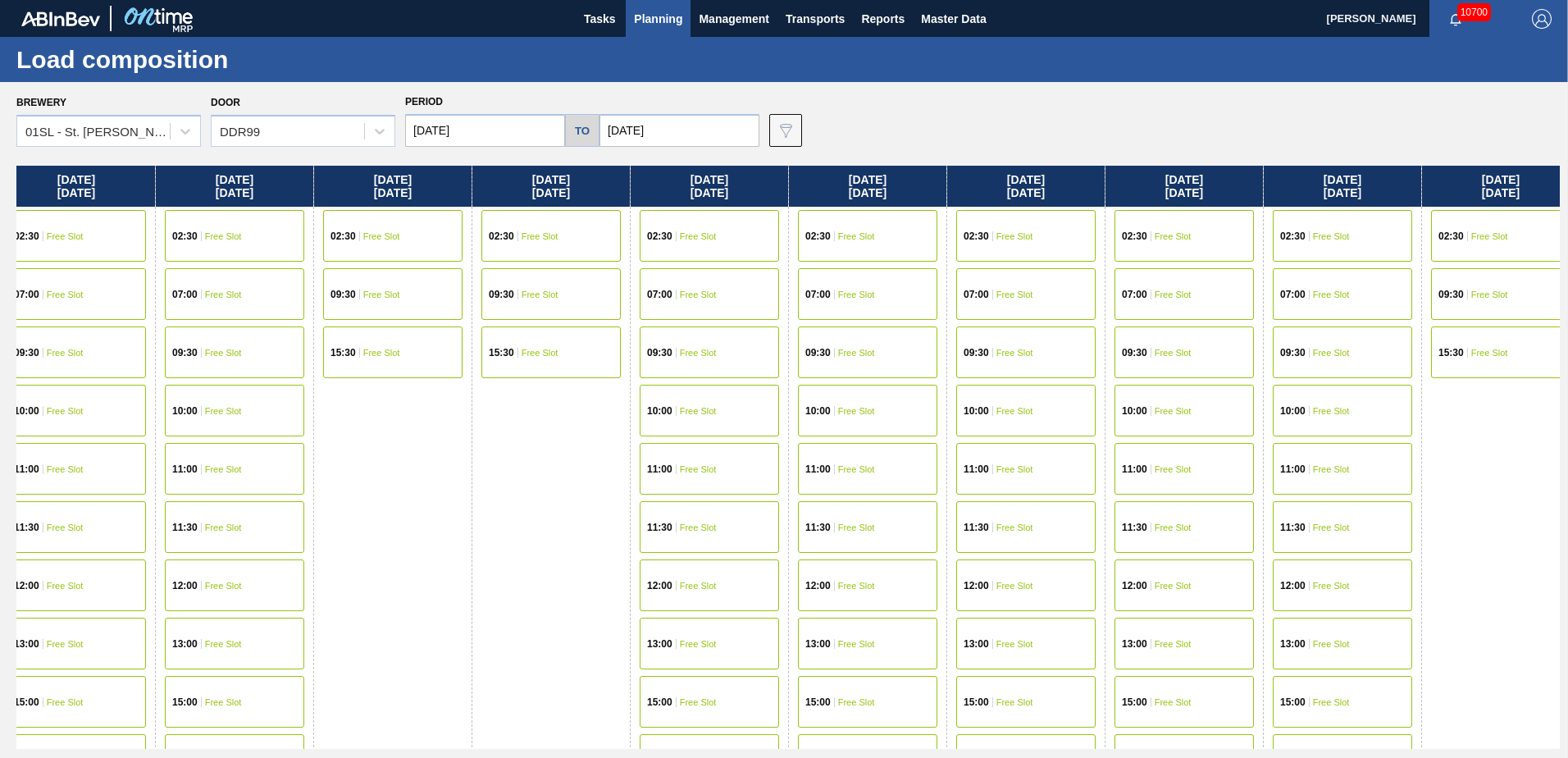
drag, startPoint x: 943, startPoint y: 475, endPoint x: 526, endPoint y: 482, distance: 417.1
click at [526, 482] on div "Sunday 10/05/2025 02:30 Free Slot 09:30 Free Slot 15:30 Free Slot Monday 10/06/…" at bounding box center [788, 457] width 1544 height 583
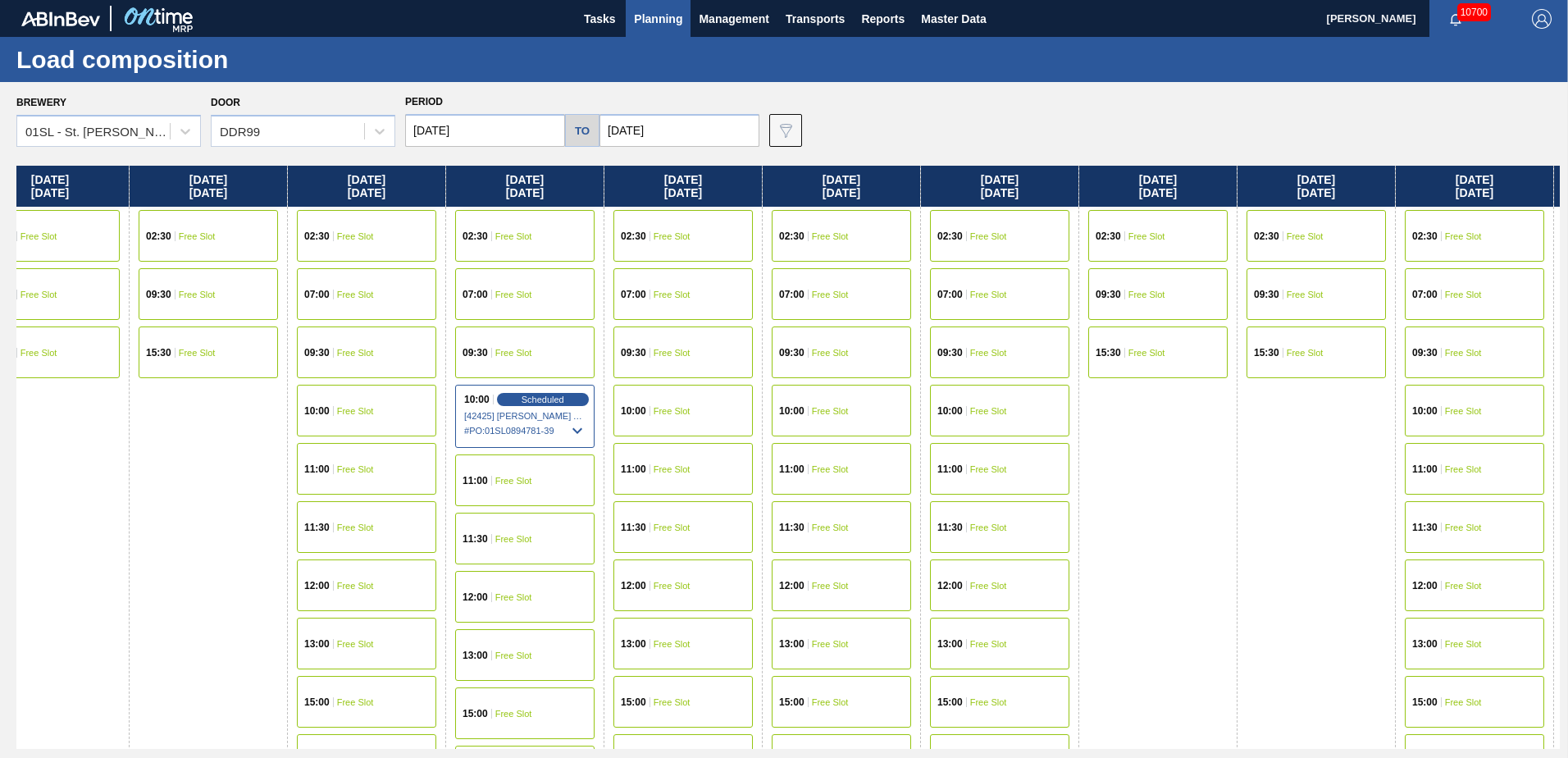
drag, startPoint x: 446, startPoint y: 508, endPoint x: 1222, endPoint y: 515, distance: 776.0
click at [1229, 519] on div "Sunday 10/05/2025 02:30 Free Slot 09:30 Free Slot 15:30 Free Slot Monday 10/06/…" at bounding box center [788, 457] width 1544 height 583
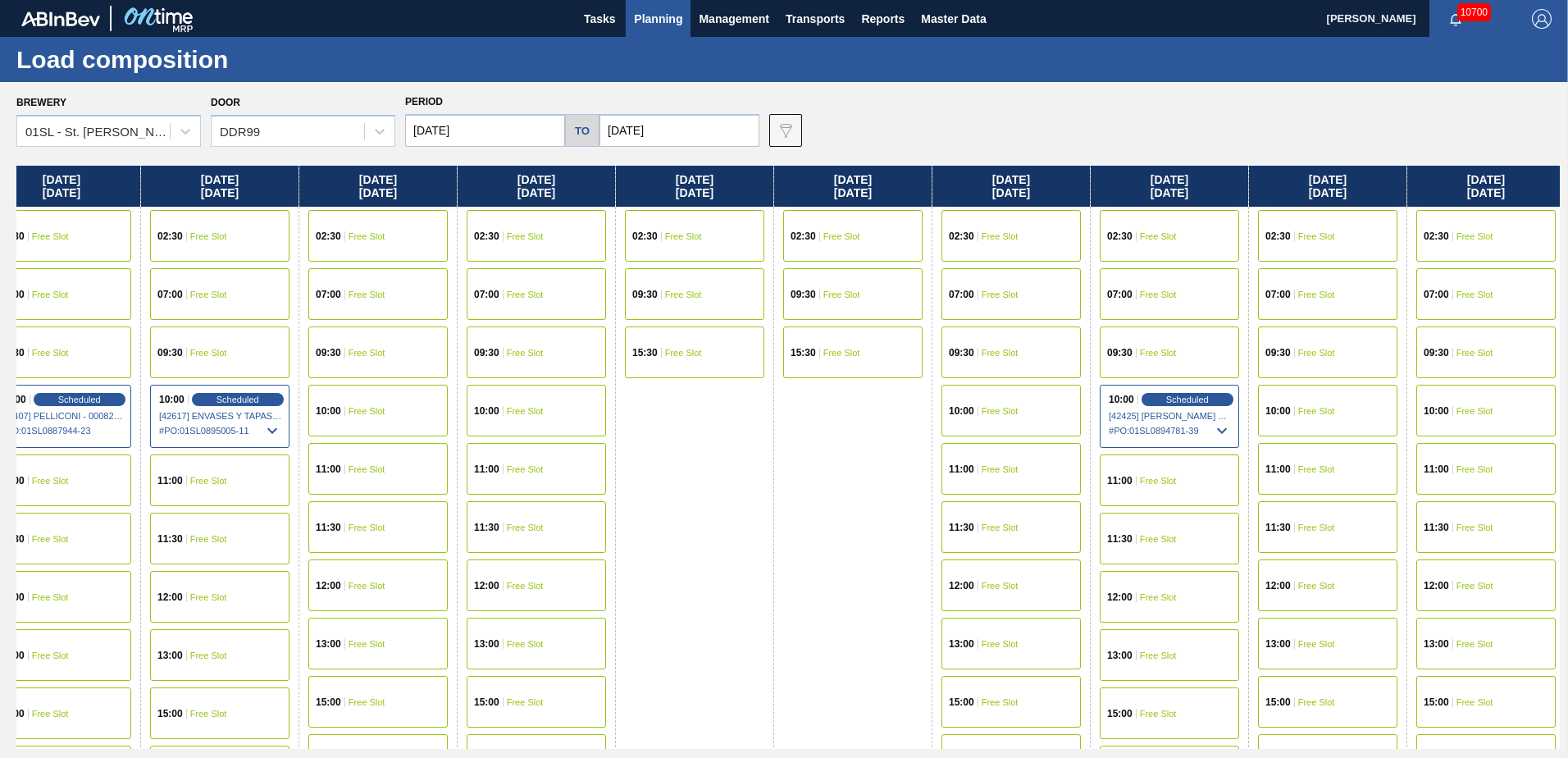
drag, startPoint x: 243, startPoint y: 569, endPoint x: 825, endPoint y: 606, distance: 583.2
click at [825, 606] on div "Sunday 10/05/2025 02:30 Free Slot 09:30 Free Slot 15:30 Free Slot Monday 10/06/…" at bounding box center [788, 457] width 1544 height 583
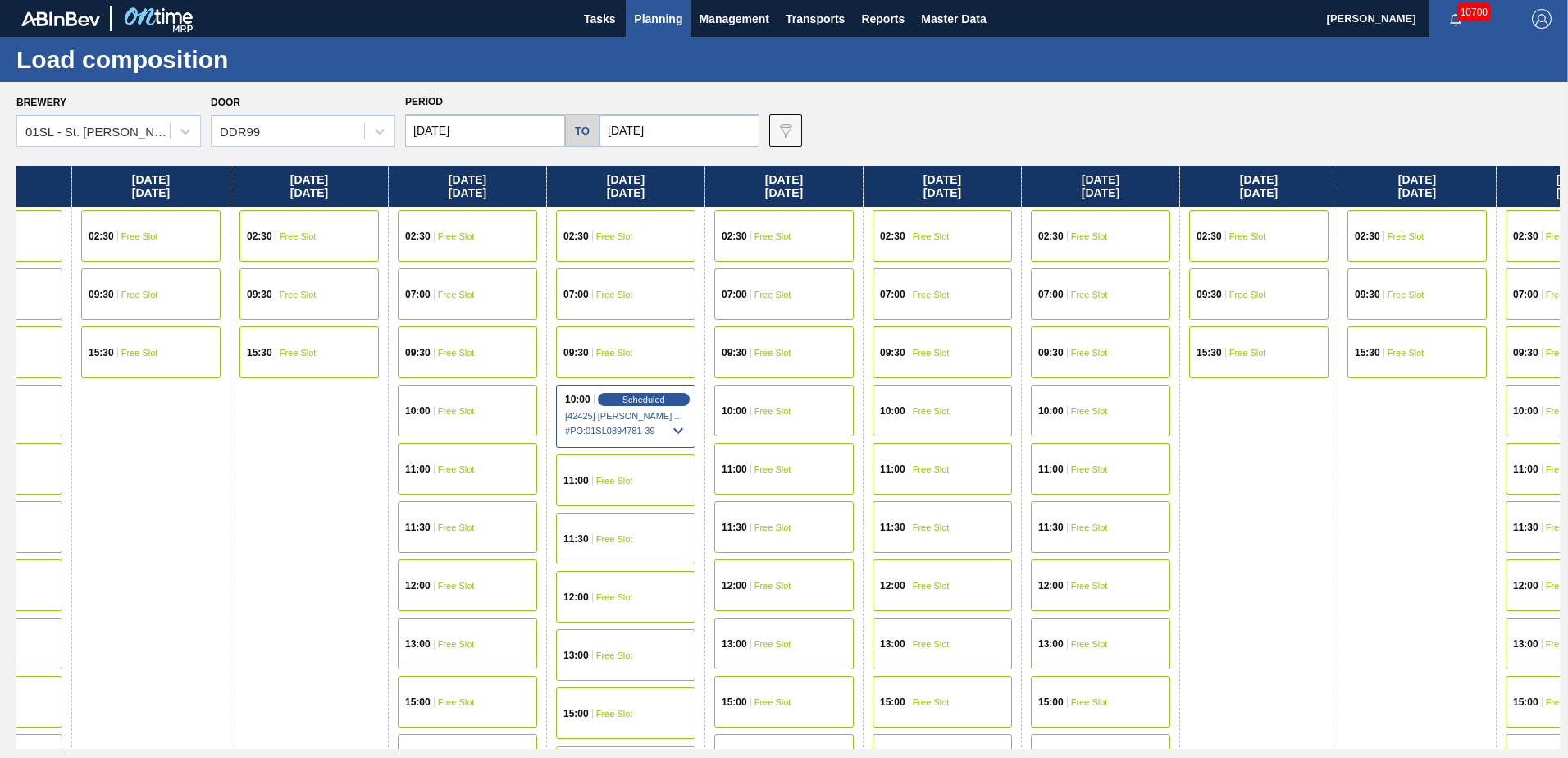
drag, startPoint x: 688, startPoint y: 548, endPoint x: 40, endPoint y: 487, distance: 650.9
click at [0, 0] on html "Tasks Planning Management Transports Reports Master Data Jasmine Brown 10700 Ma…" at bounding box center [784, 0] width 1568 height 0
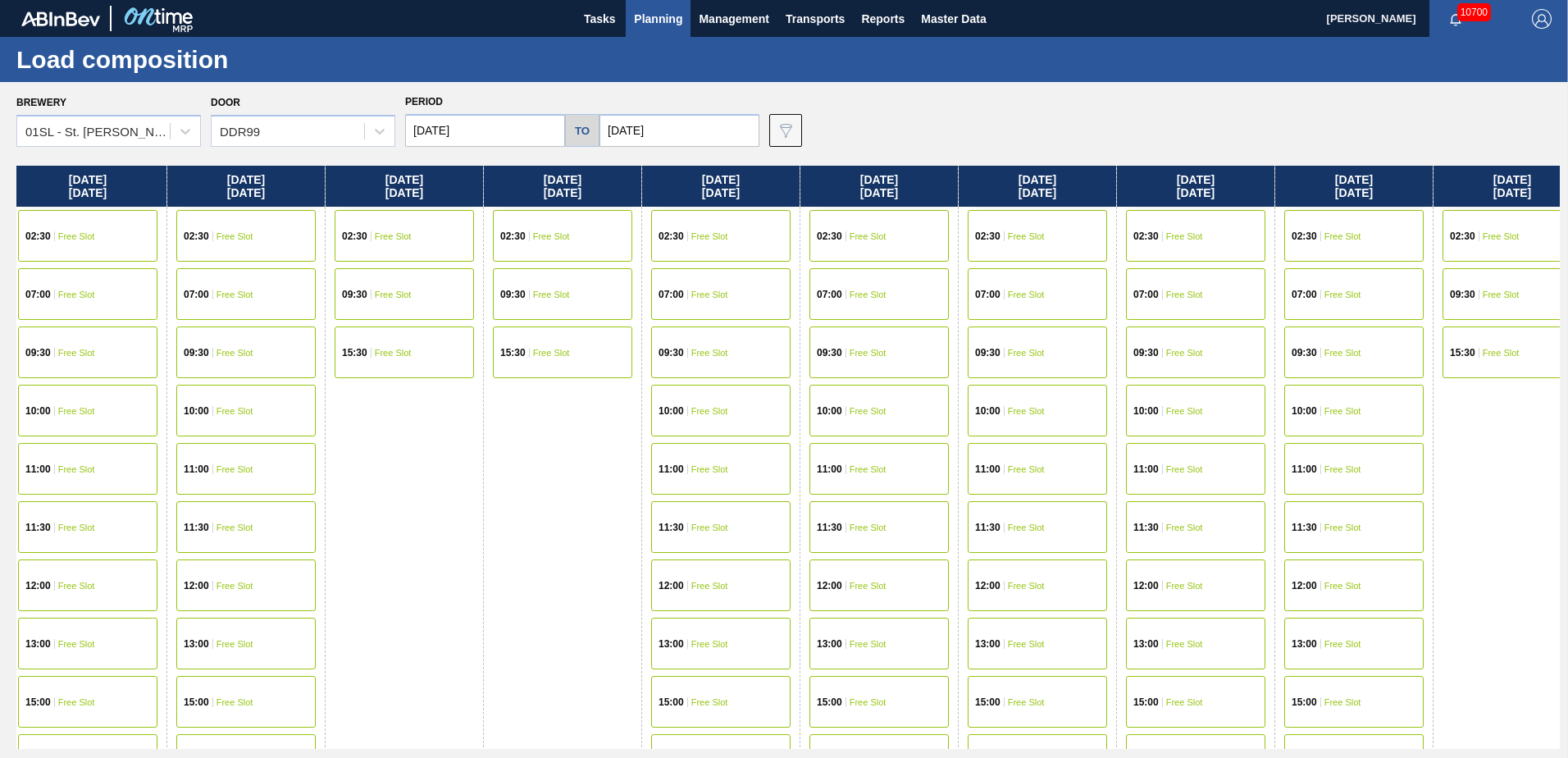
drag, startPoint x: 1423, startPoint y: 513, endPoint x: 549, endPoint y: 517, distance: 874.0
click at [549, 517] on div "Sunday 10/05/2025 02:30 Free Slot 09:30 Free Slot 15:30 Free Slot Monday 10/06/…" at bounding box center [788, 457] width 1544 height 583
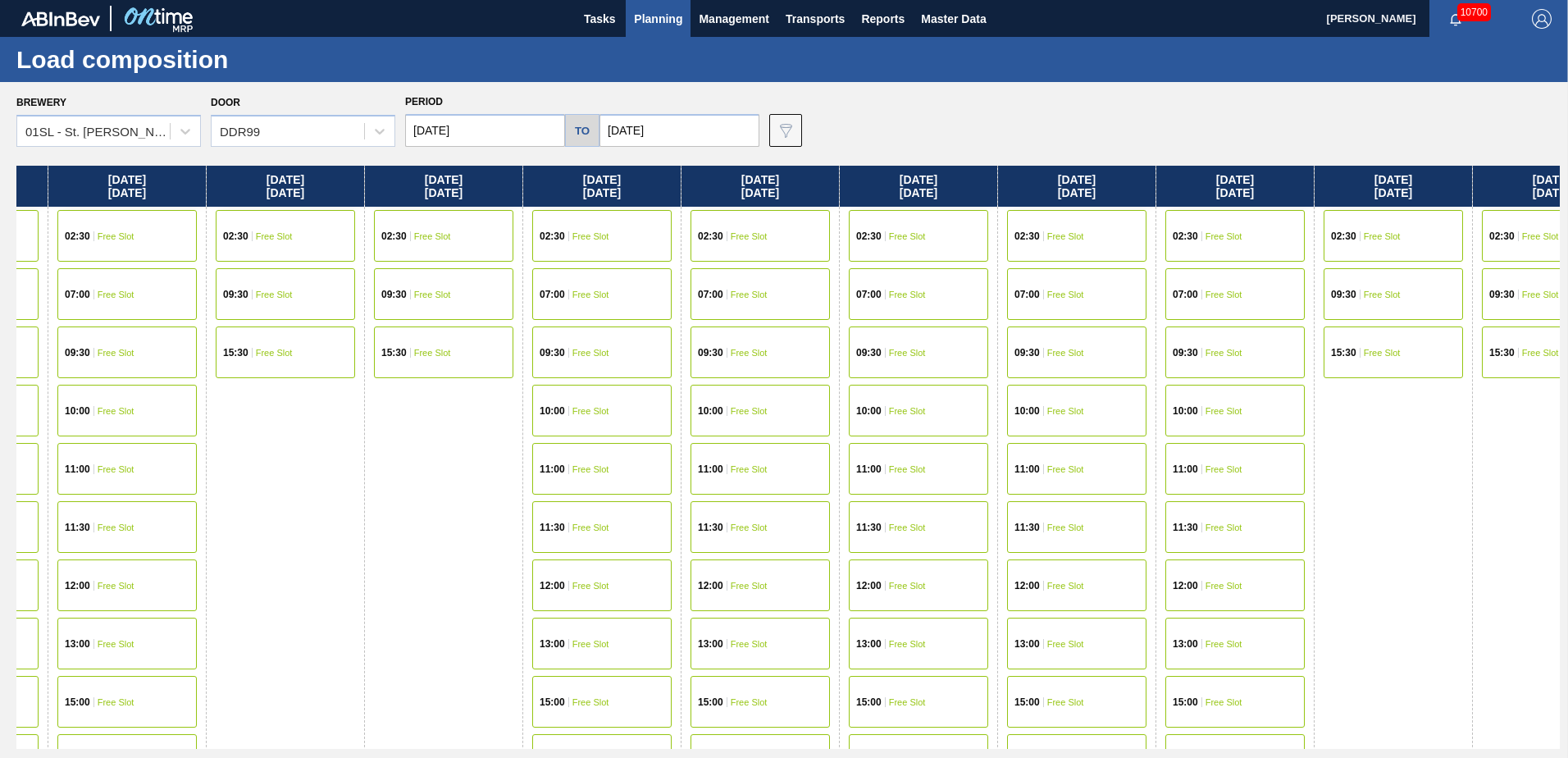
scroll to position [0, 1918]
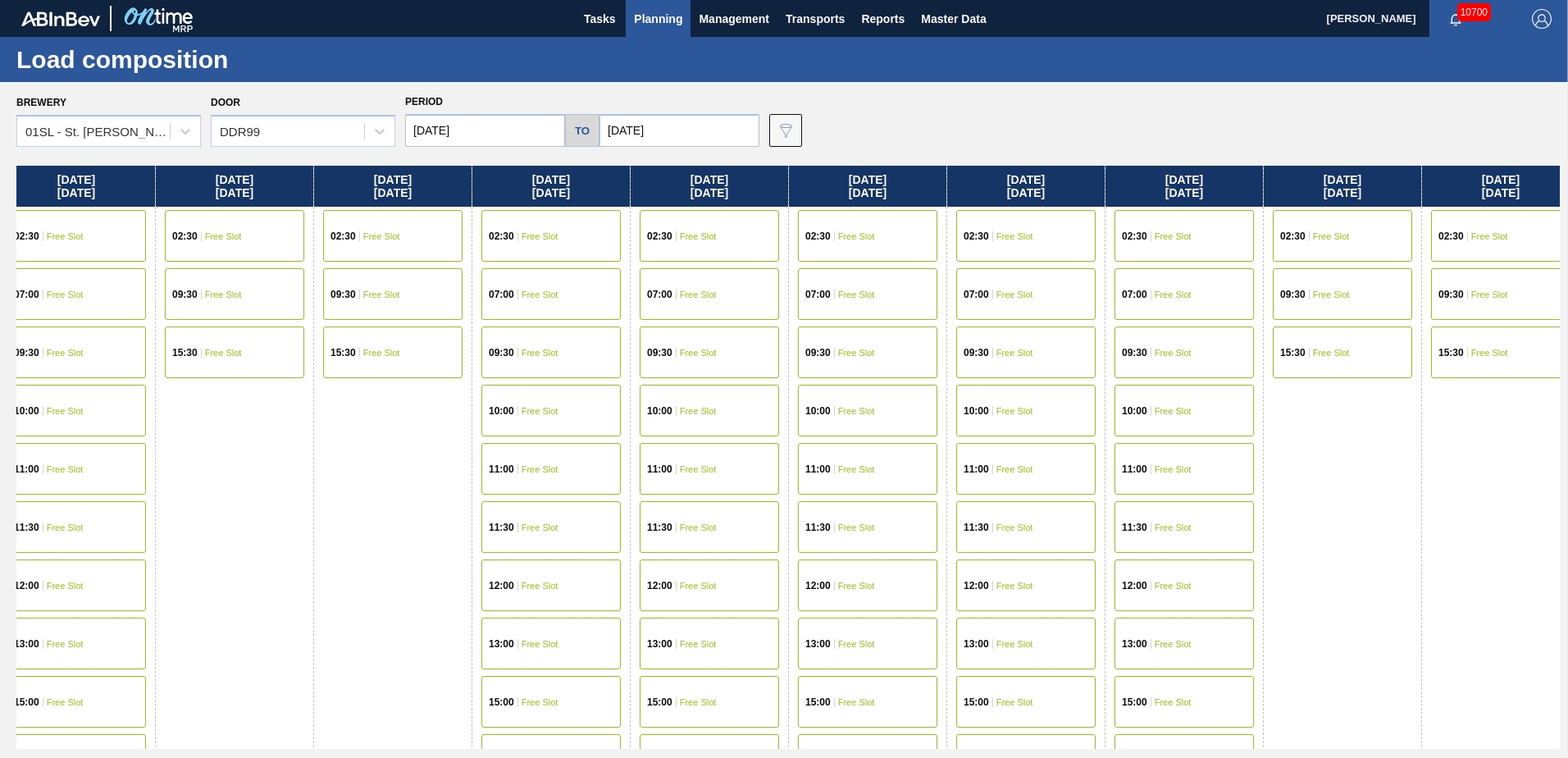
drag, startPoint x: 1485, startPoint y: 520, endPoint x: 1310, endPoint y: 524, distance: 175.0
click at [1310, 524] on div "Sunday 10/05/2025 02:30 Free Slot 09:30 Free Slot 15:30 Free Slot Monday 10/06/…" at bounding box center [788, 457] width 1544 height 583
click at [848, 412] on span "Free Slot" at bounding box center [856, 411] width 37 height 10
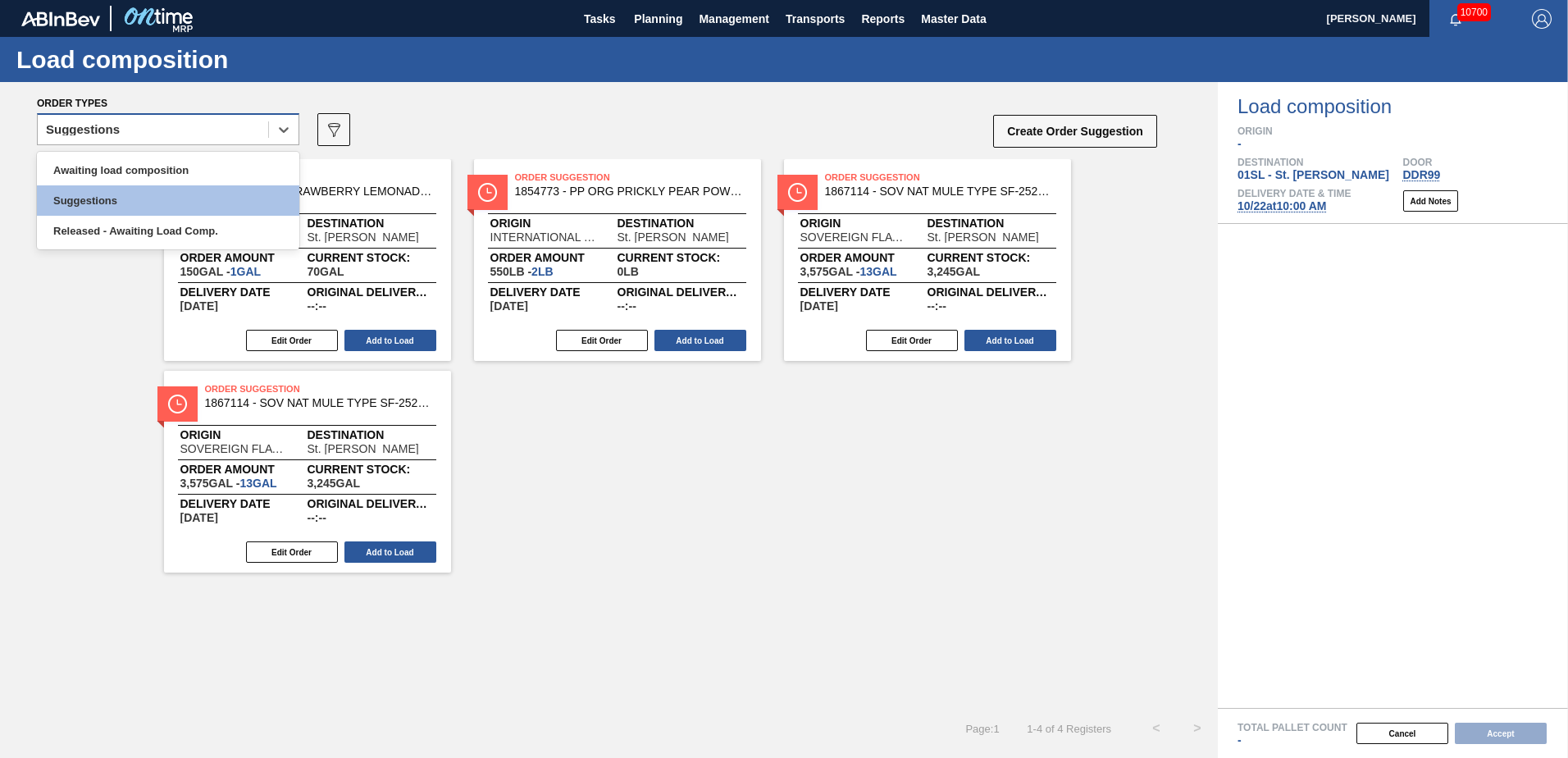
click at [247, 138] on div "Suggestions" at bounding box center [153, 130] width 231 height 24
click at [187, 166] on div "Awaiting load composition" at bounding box center [168, 170] width 263 height 30
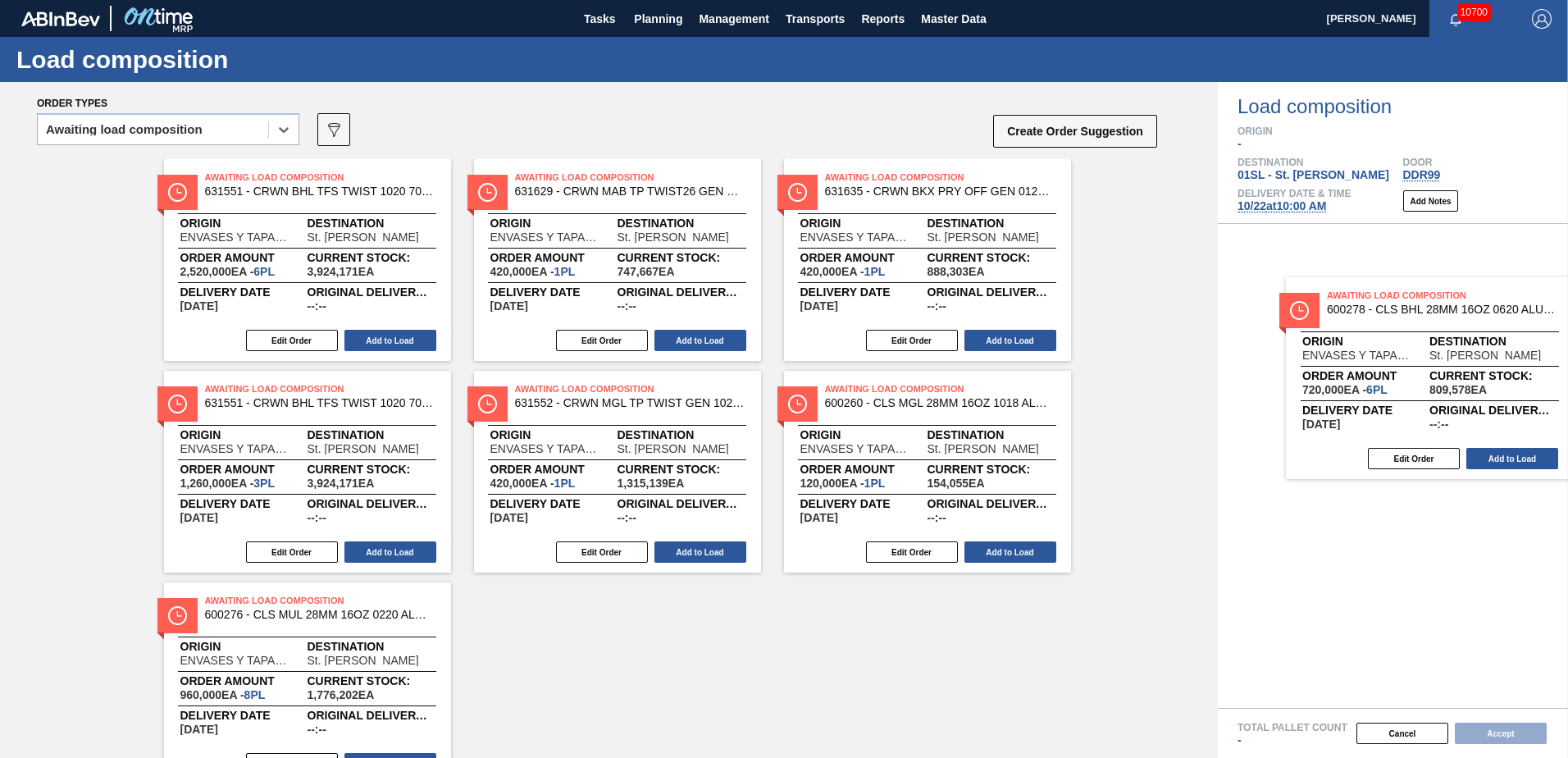
drag, startPoint x: 1015, startPoint y: 271, endPoint x: 1370, endPoint y: 326, distance: 359.2
click at [1370, 326] on div "Order types option Awaiting load composition, selected. Select is focused ,type…" at bounding box center [784, 420] width 1568 height 676
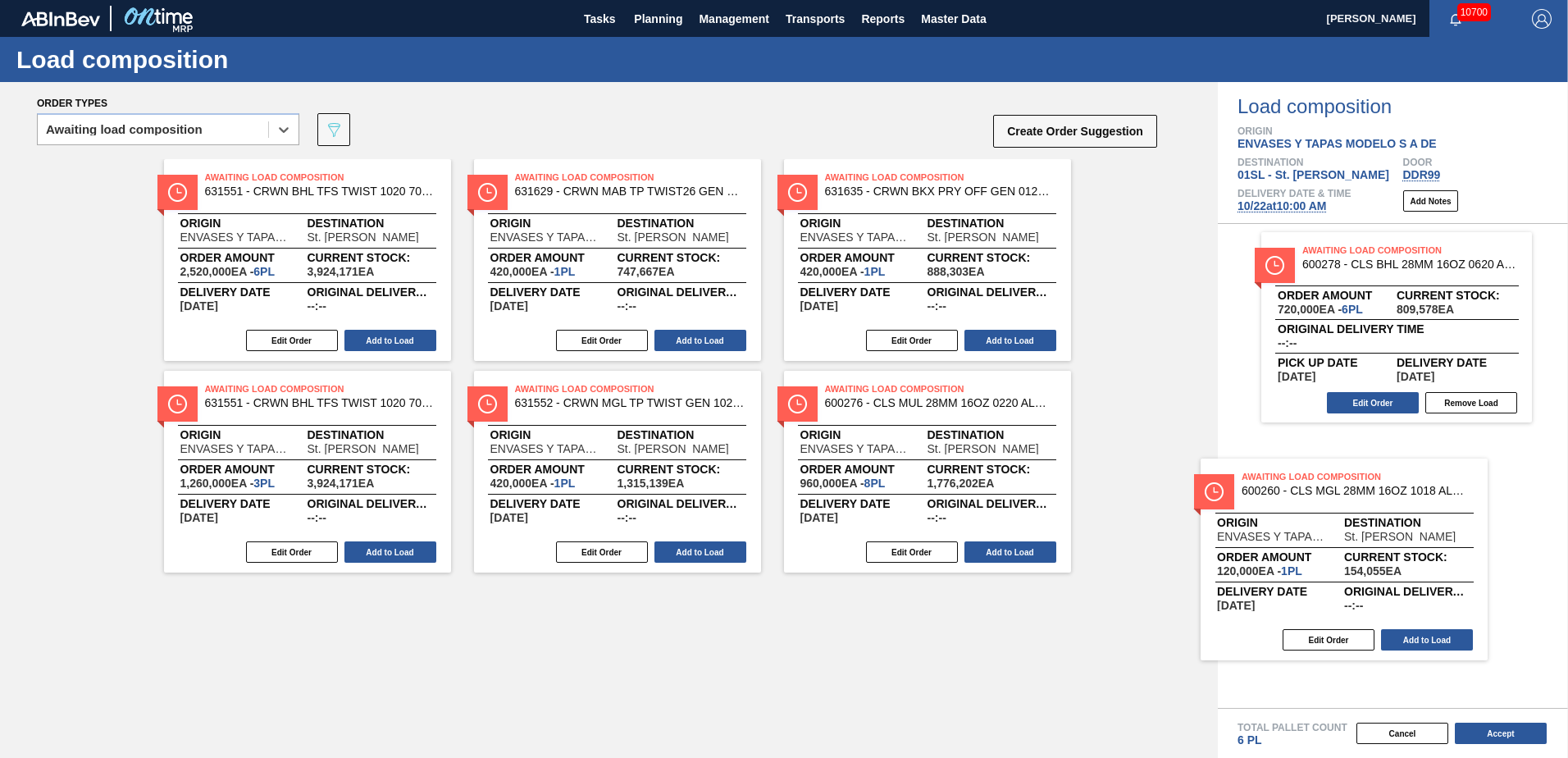
drag, startPoint x: 889, startPoint y: 423, endPoint x: 1277, endPoint y: 489, distance: 393.6
click at [1277, 489] on div "Order types option Awaiting load composition, selected. Select is focused ,type…" at bounding box center [784, 420] width 1568 height 676
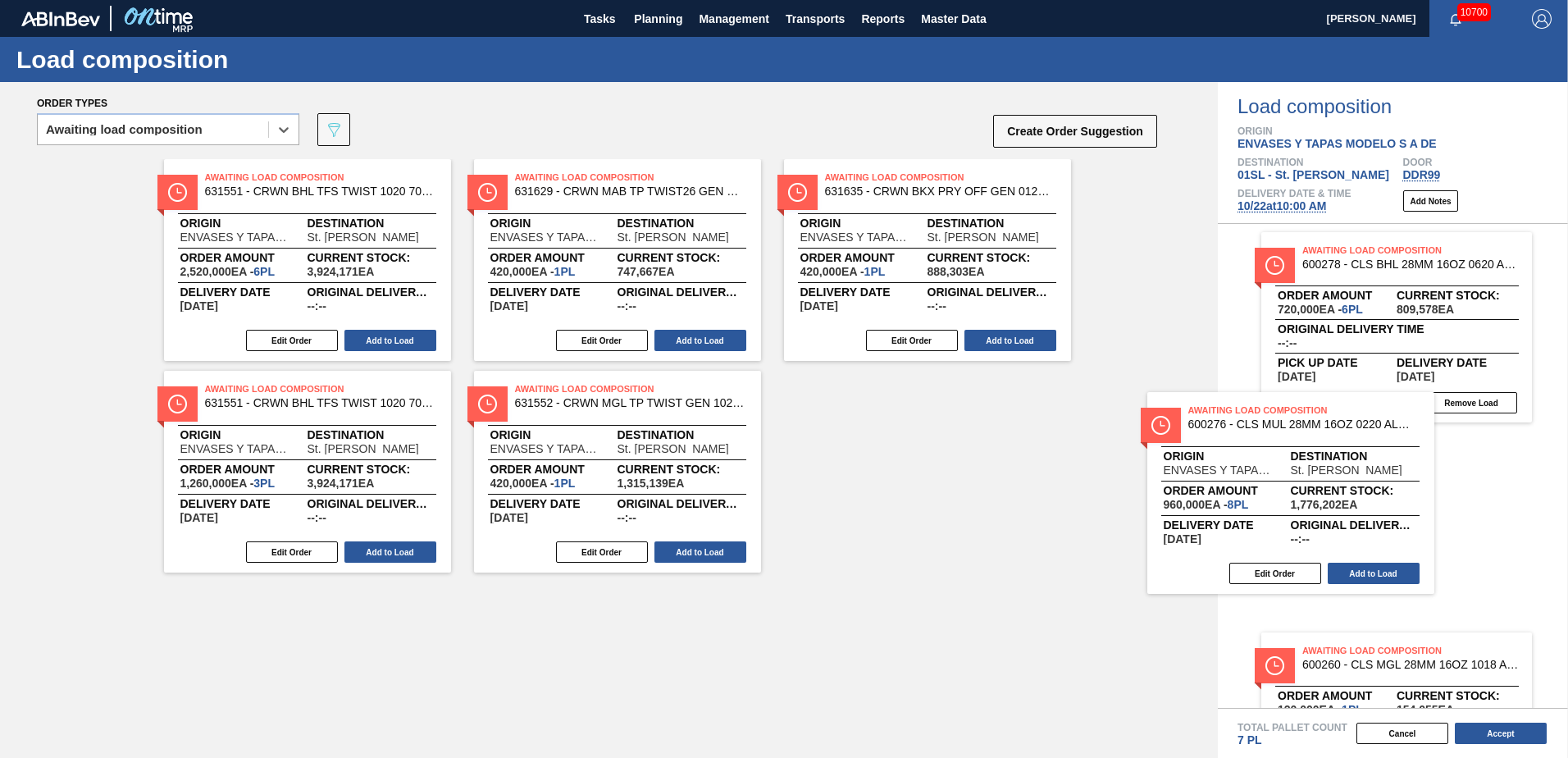
drag, startPoint x: 896, startPoint y: 408, endPoint x: 1298, endPoint y: 442, distance: 403.4
click at [1298, 442] on div "Order types option Awaiting load composition, selected. Select is focused ,type…" at bounding box center [784, 420] width 1568 height 676
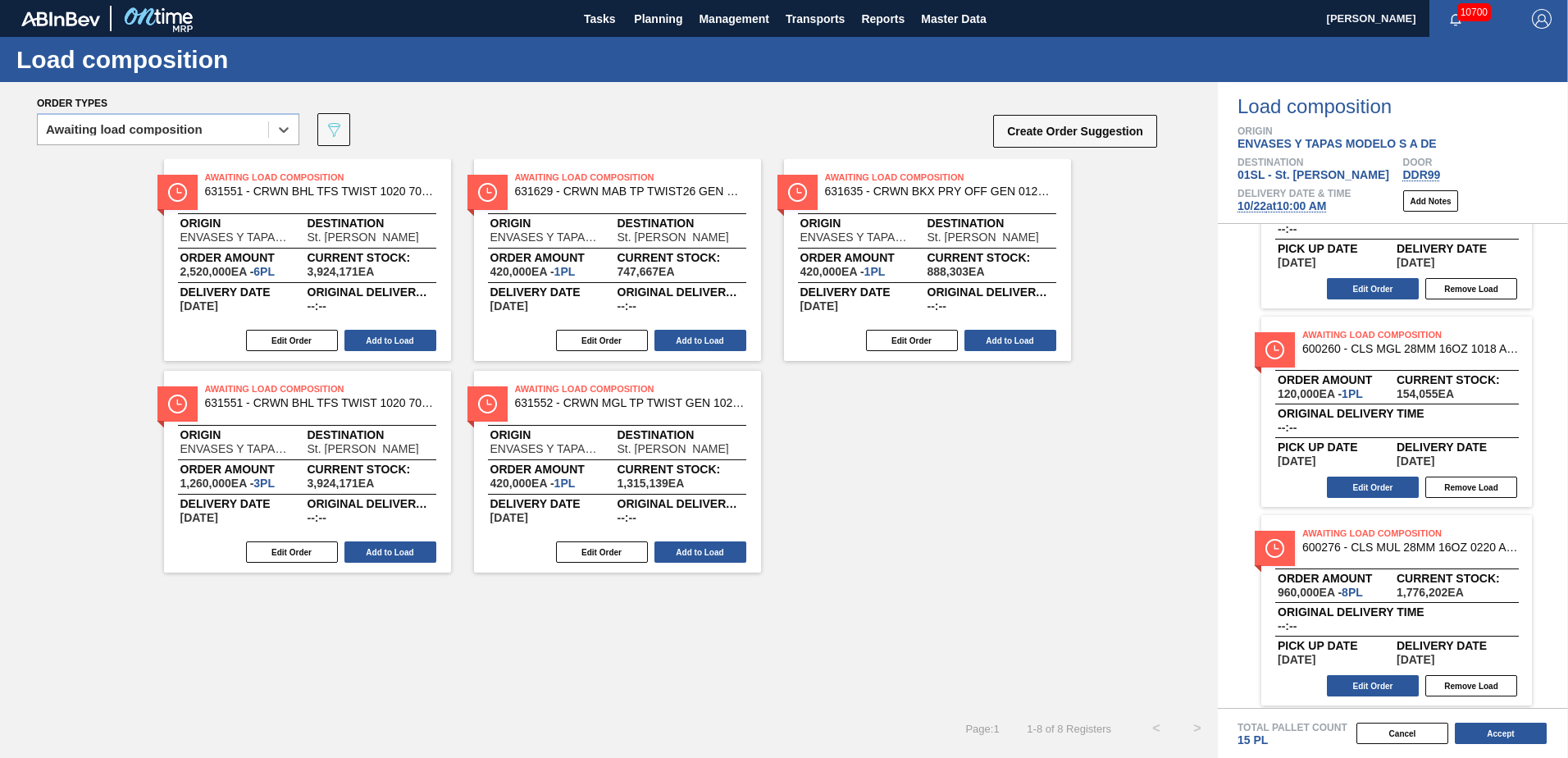
scroll to position [119, 0]
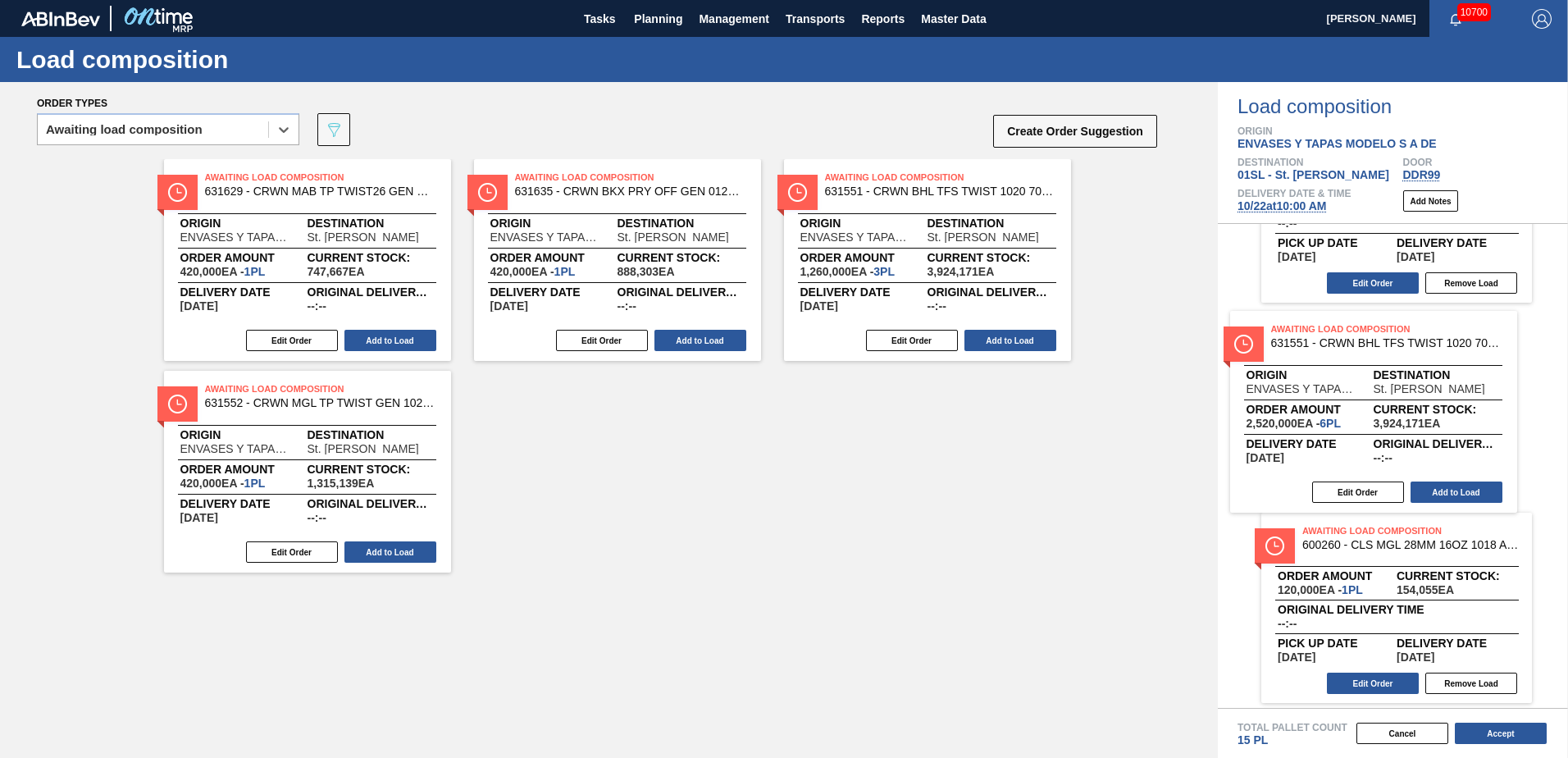
drag, startPoint x: 895, startPoint y: 310, endPoint x: 1398, endPoint y: 377, distance: 507.4
click at [1398, 377] on div "Order types option Awaiting load composition, selected. Select is focused ,type…" at bounding box center [784, 420] width 1568 height 676
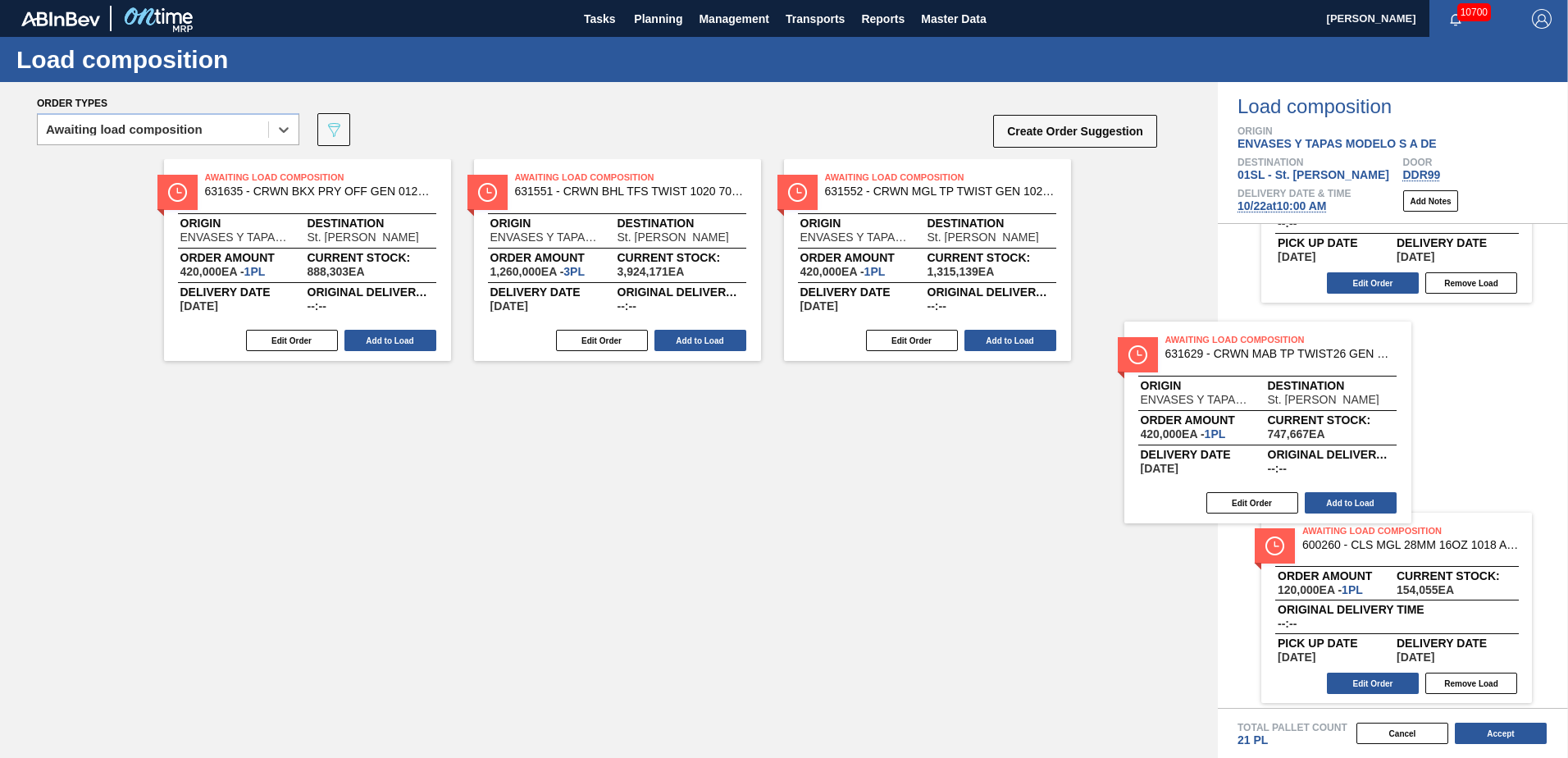
drag, startPoint x: 349, startPoint y: 208, endPoint x: 1304, endPoint y: 371, distance: 968.8
click at [1335, 370] on div "Order types option Awaiting load composition, selected. Select is focused ,type…" at bounding box center [784, 420] width 1568 height 676
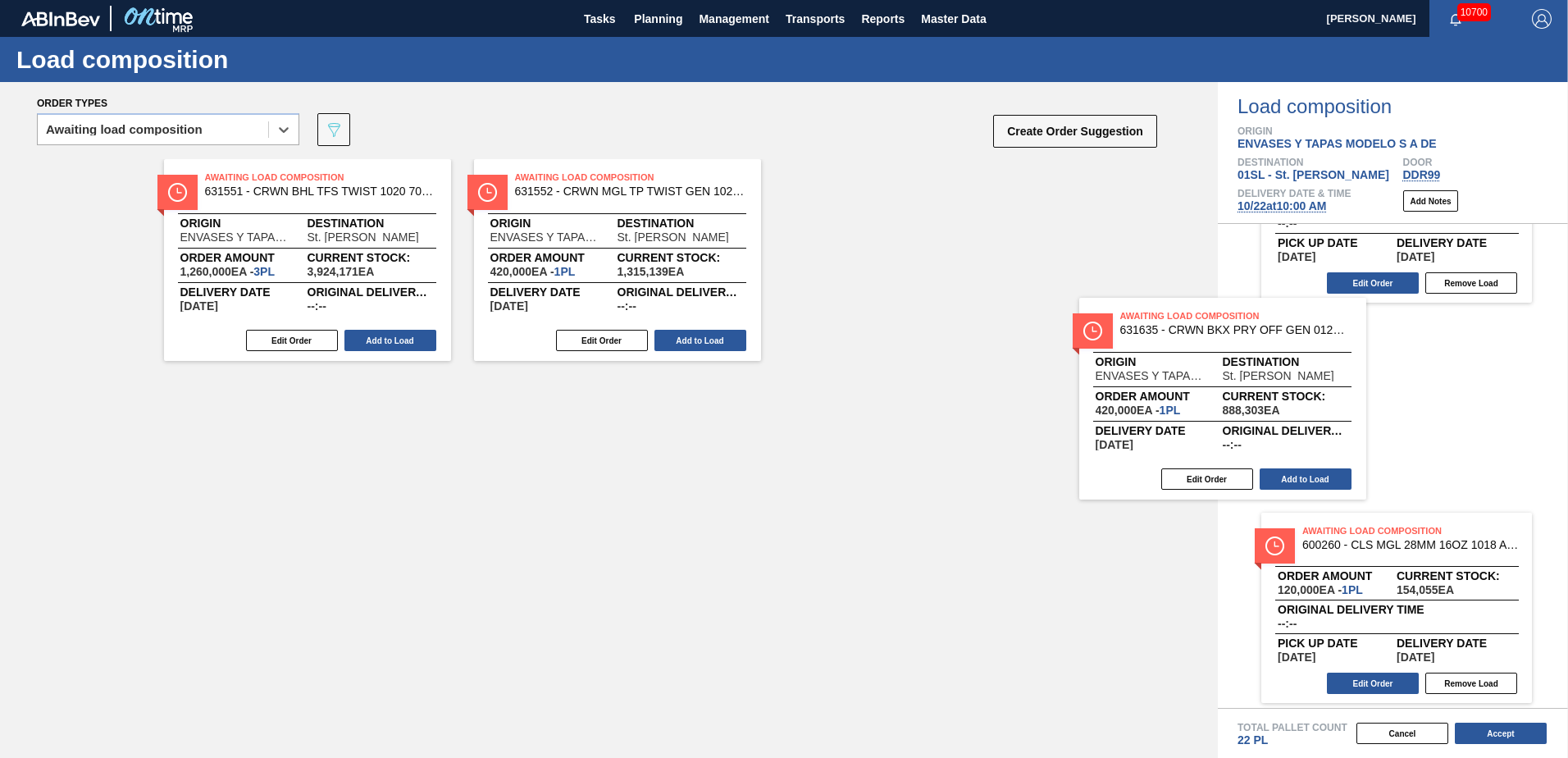
drag, startPoint x: 319, startPoint y: 207, endPoint x: 1244, endPoint y: 354, distance: 936.6
click at [1244, 354] on div "Order types option Awaiting load composition, selected. Select is focused ,type…" at bounding box center [784, 420] width 1568 height 676
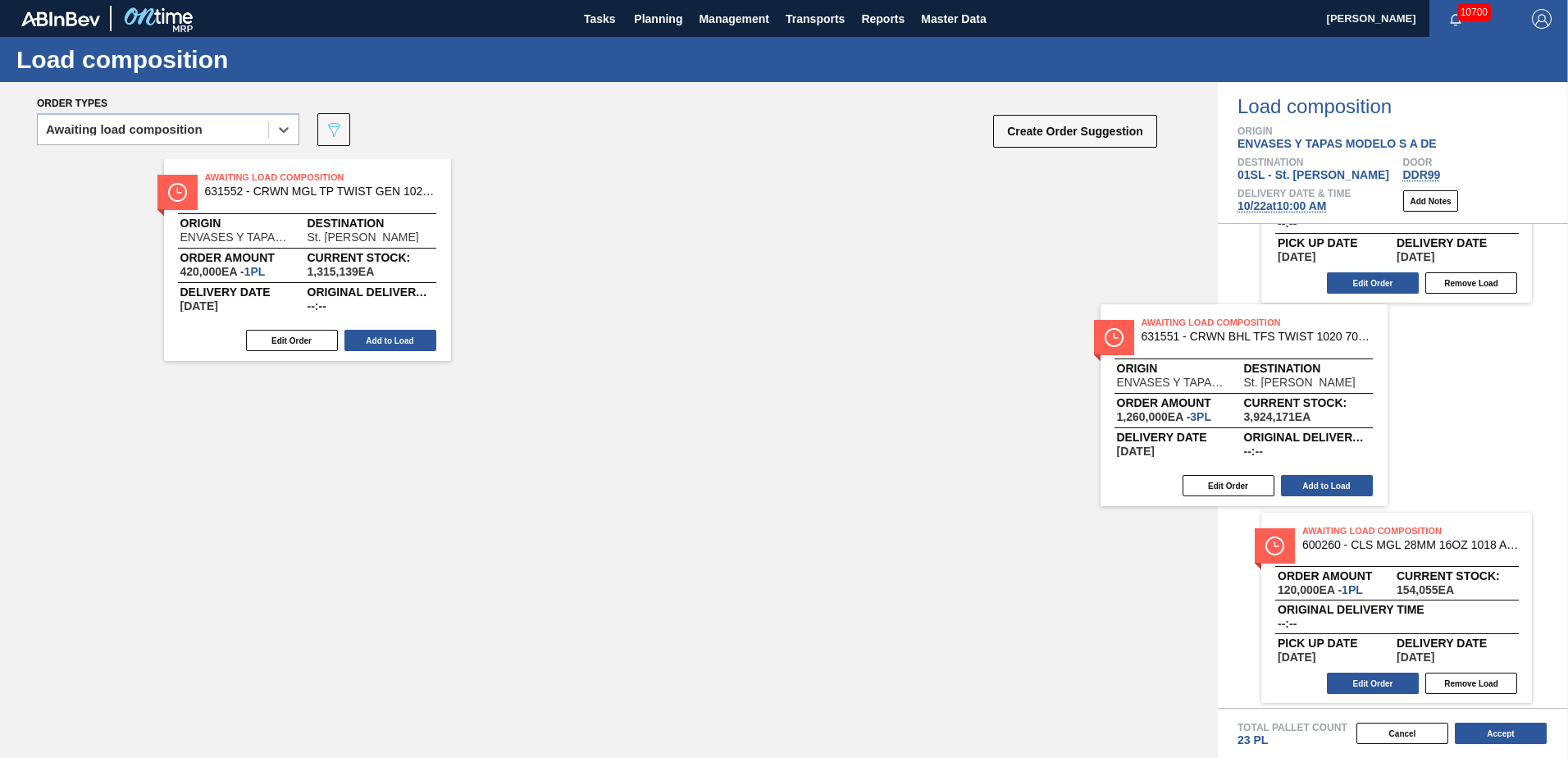
drag, startPoint x: 476, startPoint y: 239, endPoint x: 1360, endPoint y: 387, distance: 896.3
click at [1360, 387] on div "Order types option Awaiting load composition, selected. Select is focused ,type…" at bounding box center [784, 420] width 1568 height 676
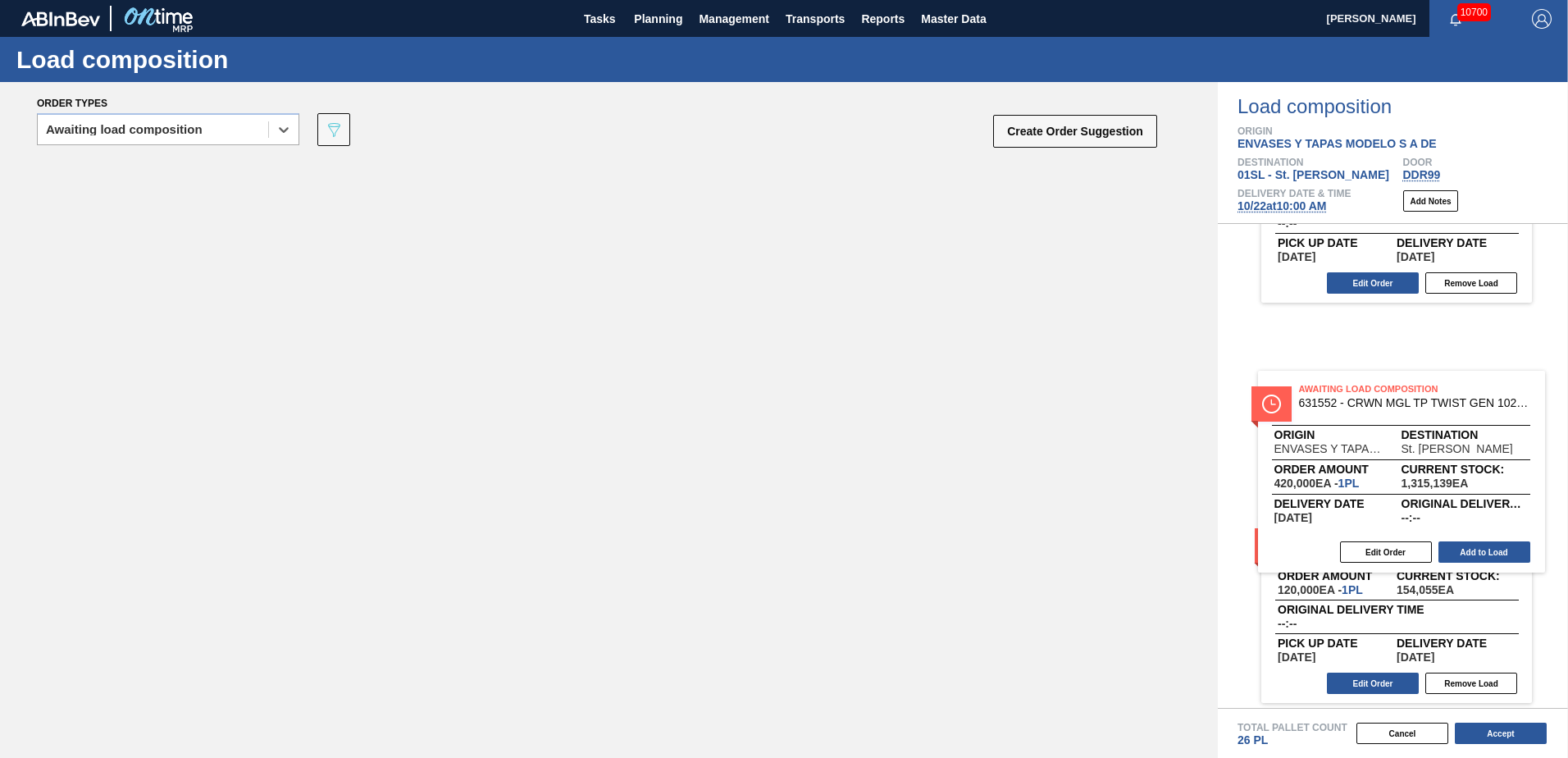
drag, startPoint x: 571, startPoint y: 316, endPoint x: 1379, endPoint y: 461, distance: 820.9
click at [1379, 461] on div "Order types option Awaiting load composition, selected. Select is focused ,type…" at bounding box center [784, 420] width 1568 height 676
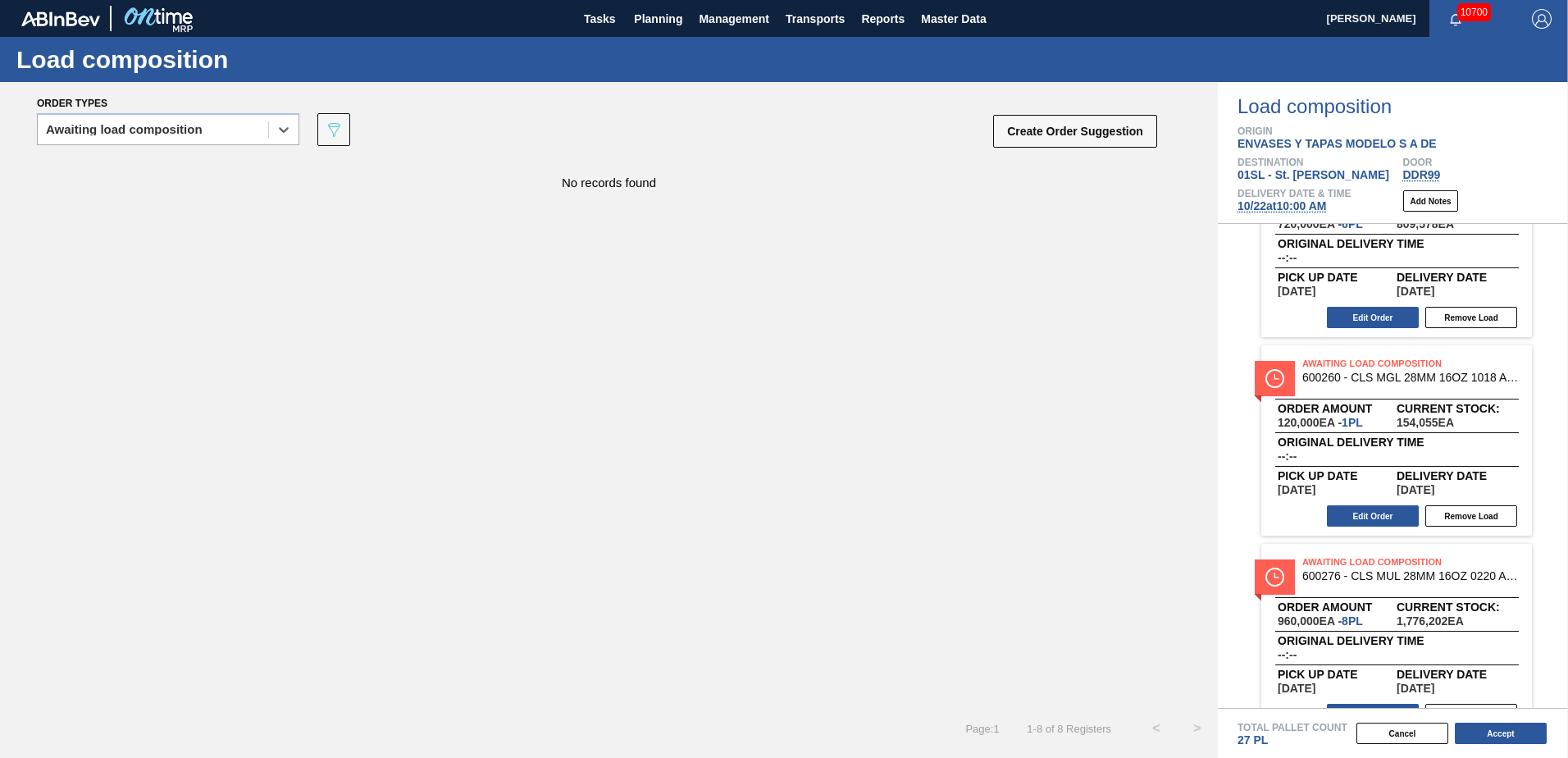
scroll to position [0, 0]
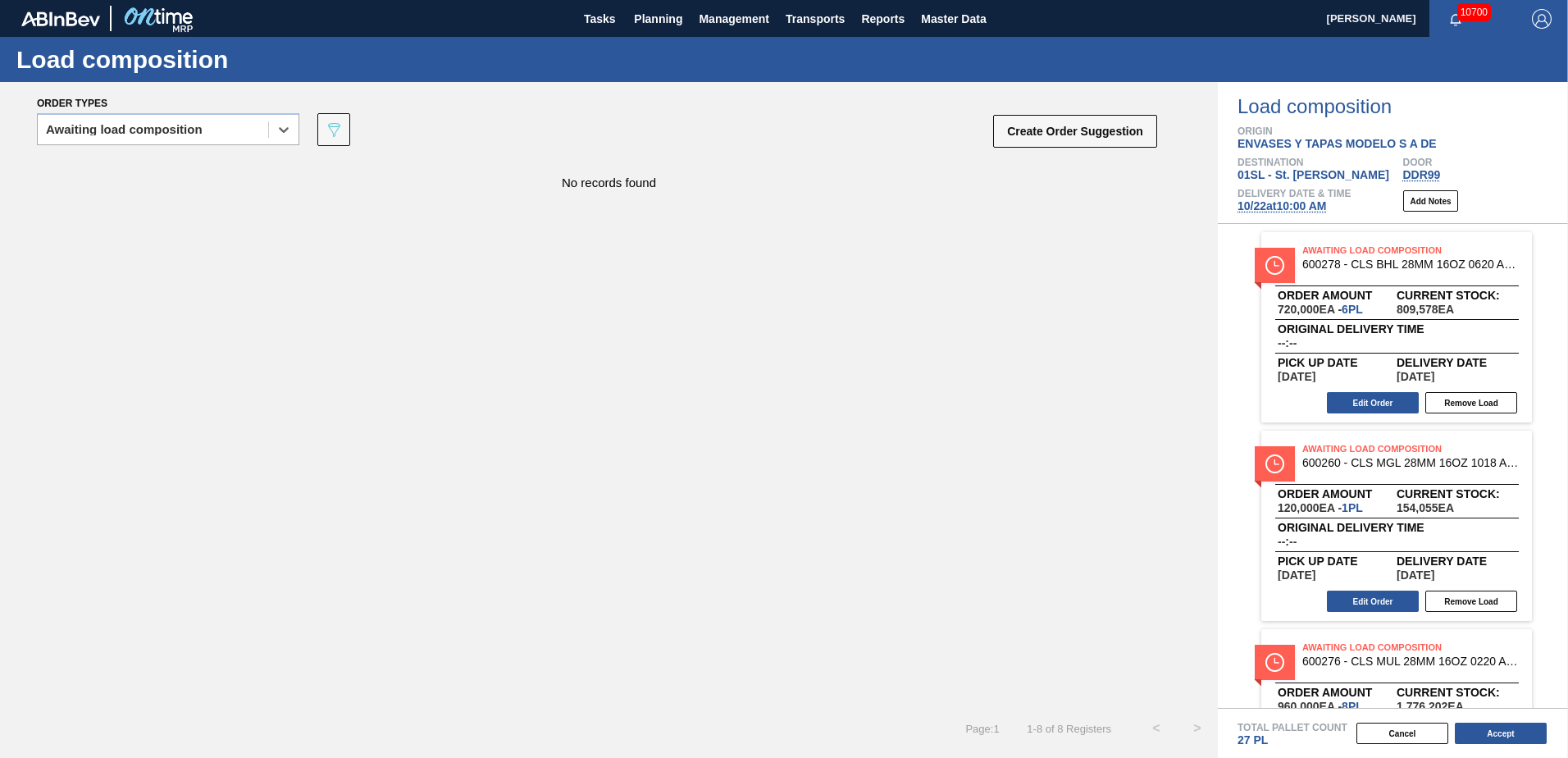
click at [1520, 721] on div "Cancel Accept" at bounding box center [1373, 732] width 350 height 24
click at [1520, 726] on button "Accept" at bounding box center [1501, 733] width 92 height 21
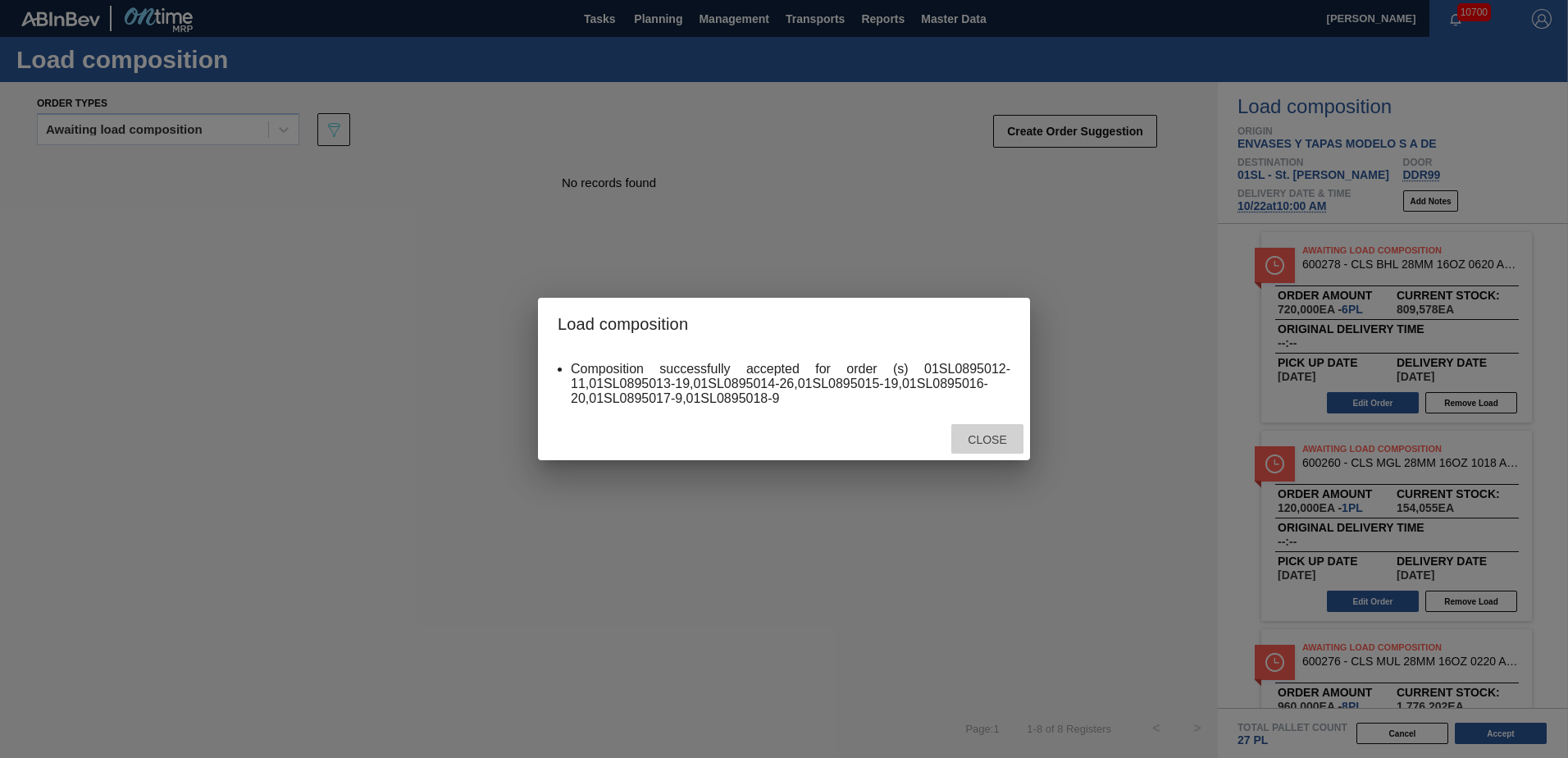
click at [967, 440] on span "Close" at bounding box center [987, 440] width 65 height 14
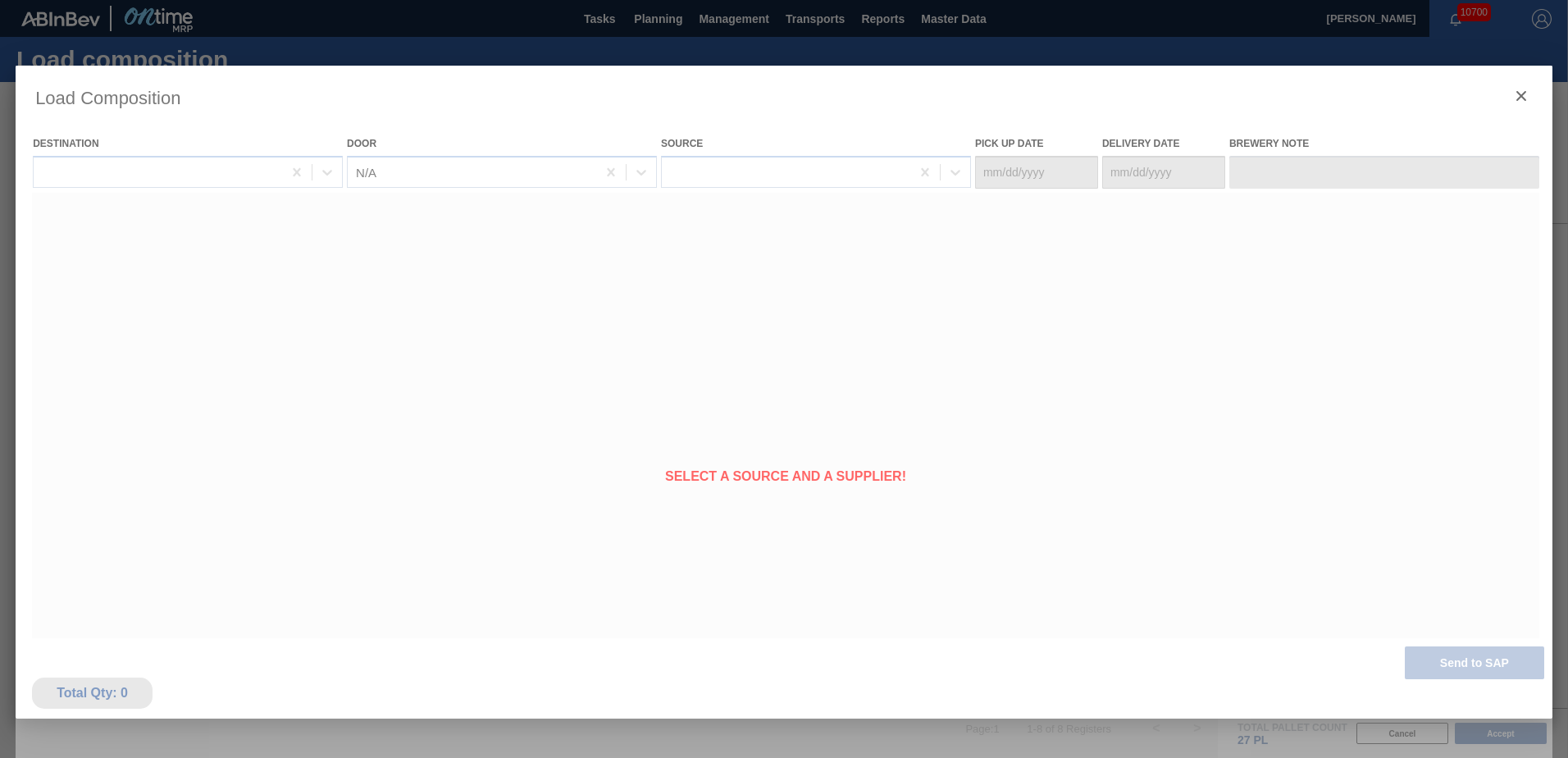
type Date "[DATE]"
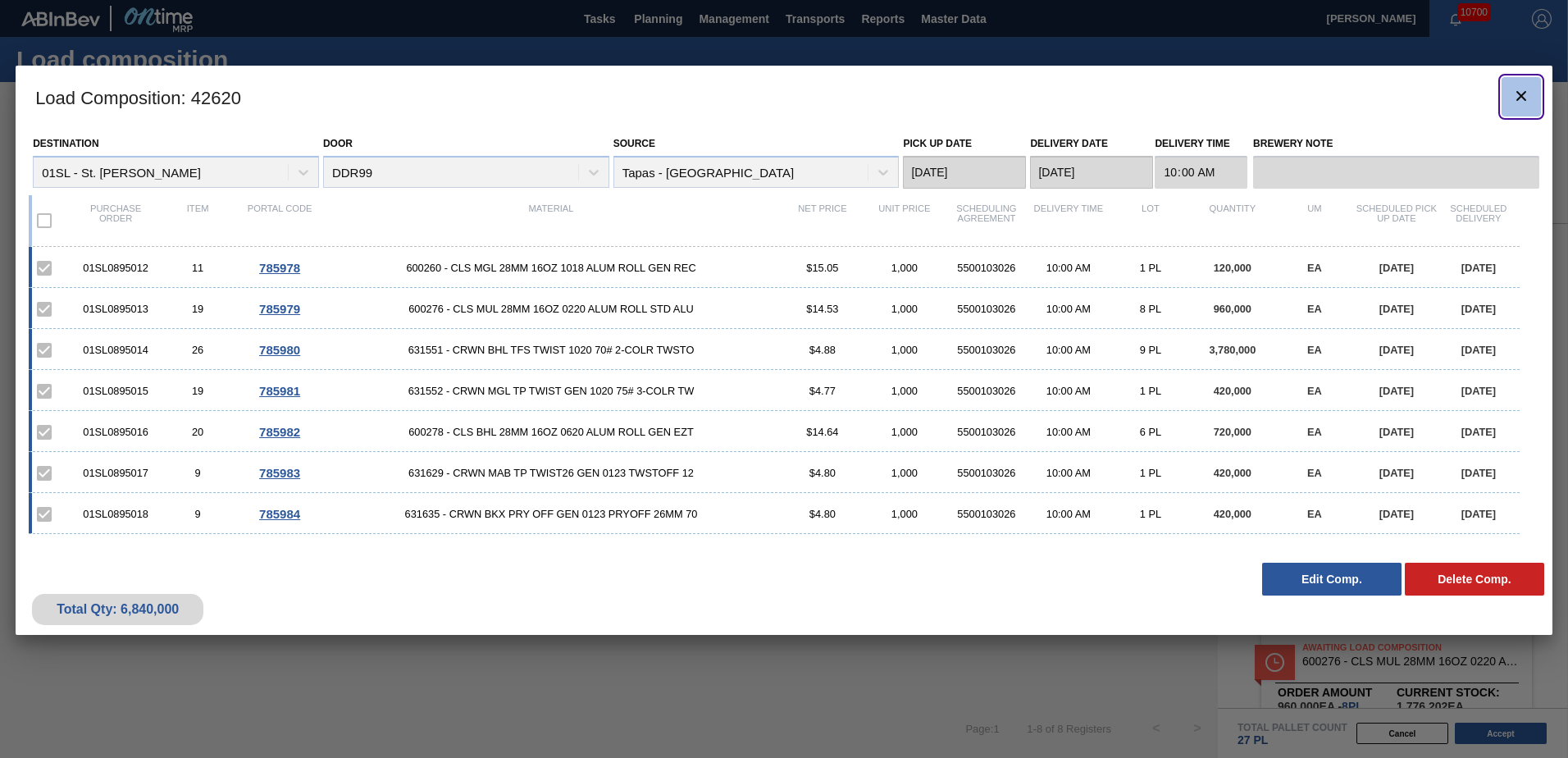
click at [1527, 103] on icon "botão de ícone" at bounding box center [1521, 96] width 19 height 19
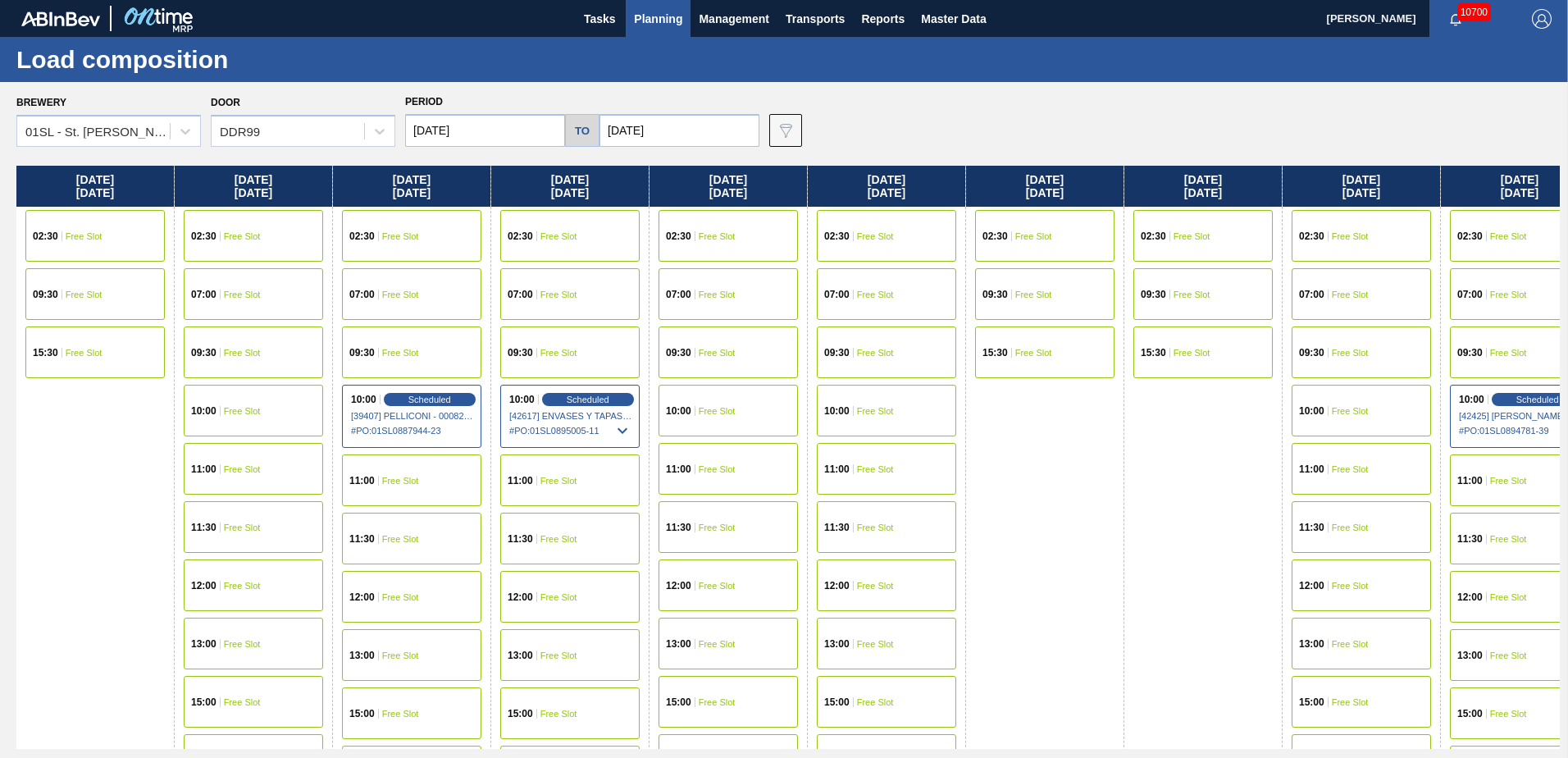
click at [1065, 498] on div "Saturday 10/11/2025 02:30 Free Slot 09:30 Free Slot 15:30 Free Slot" at bounding box center [1044, 483] width 158 height 635
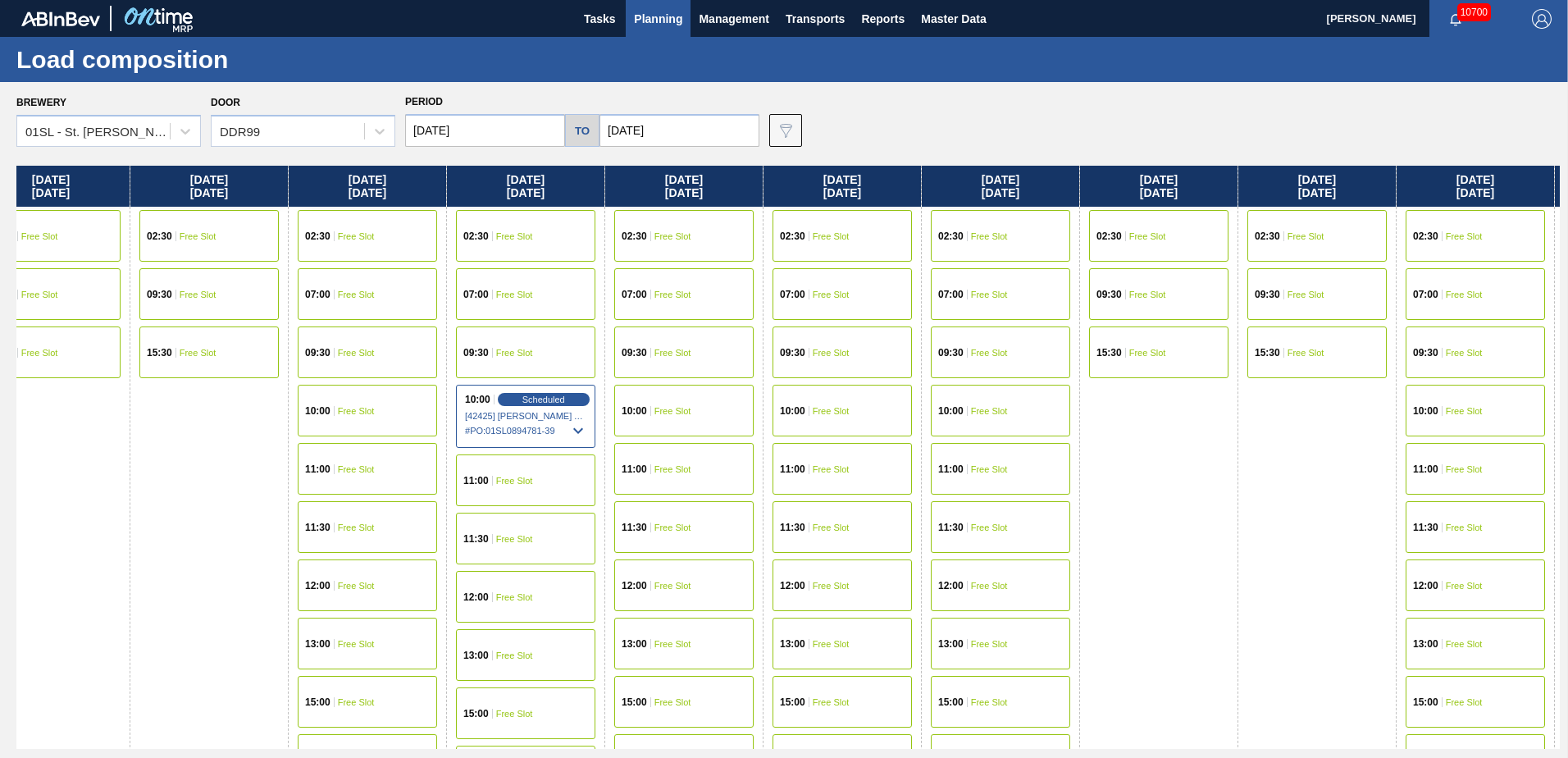
drag, startPoint x: 1052, startPoint y: 468, endPoint x: 78, endPoint y: 447, distance: 974.2
click at [49, 468] on div "Sunday 10/05/2025 02:30 Free Slot 09:30 Free Slot 15:30 Free Slot Monday 10/06/…" at bounding box center [788, 457] width 1544 height 583
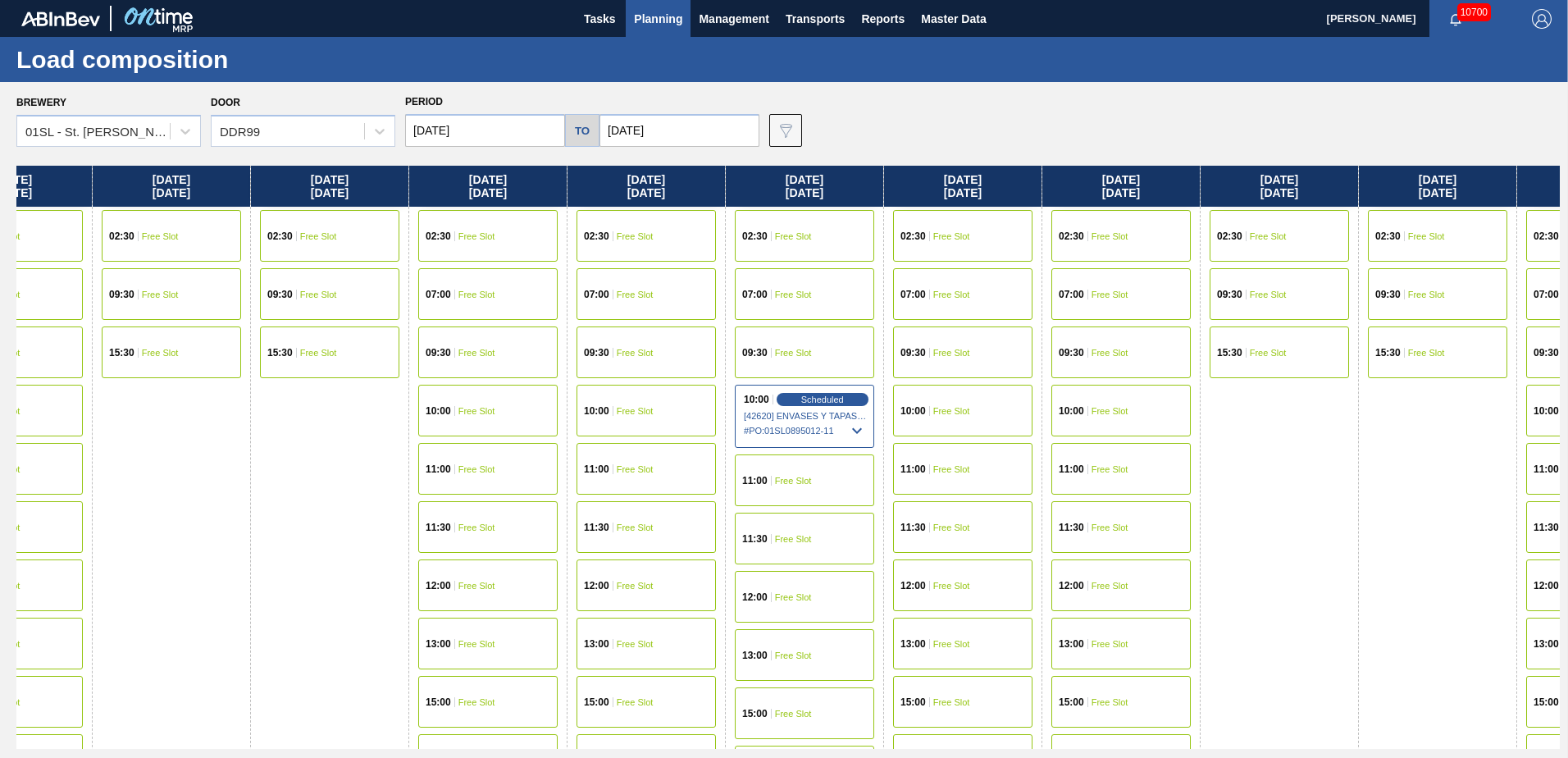
drag, startPoint x: 1205, startPoint y: 467, endPoint x: 174, endPoint y: 470, distance: 1031.0
click at [174, 470] on div "Sunday 10/05/2025 02:30 Free Slot 09:30 Free Slot 15:30 Free Slot Monday 10/06/…" at bounding box center [788, 457] width 1544 height 583
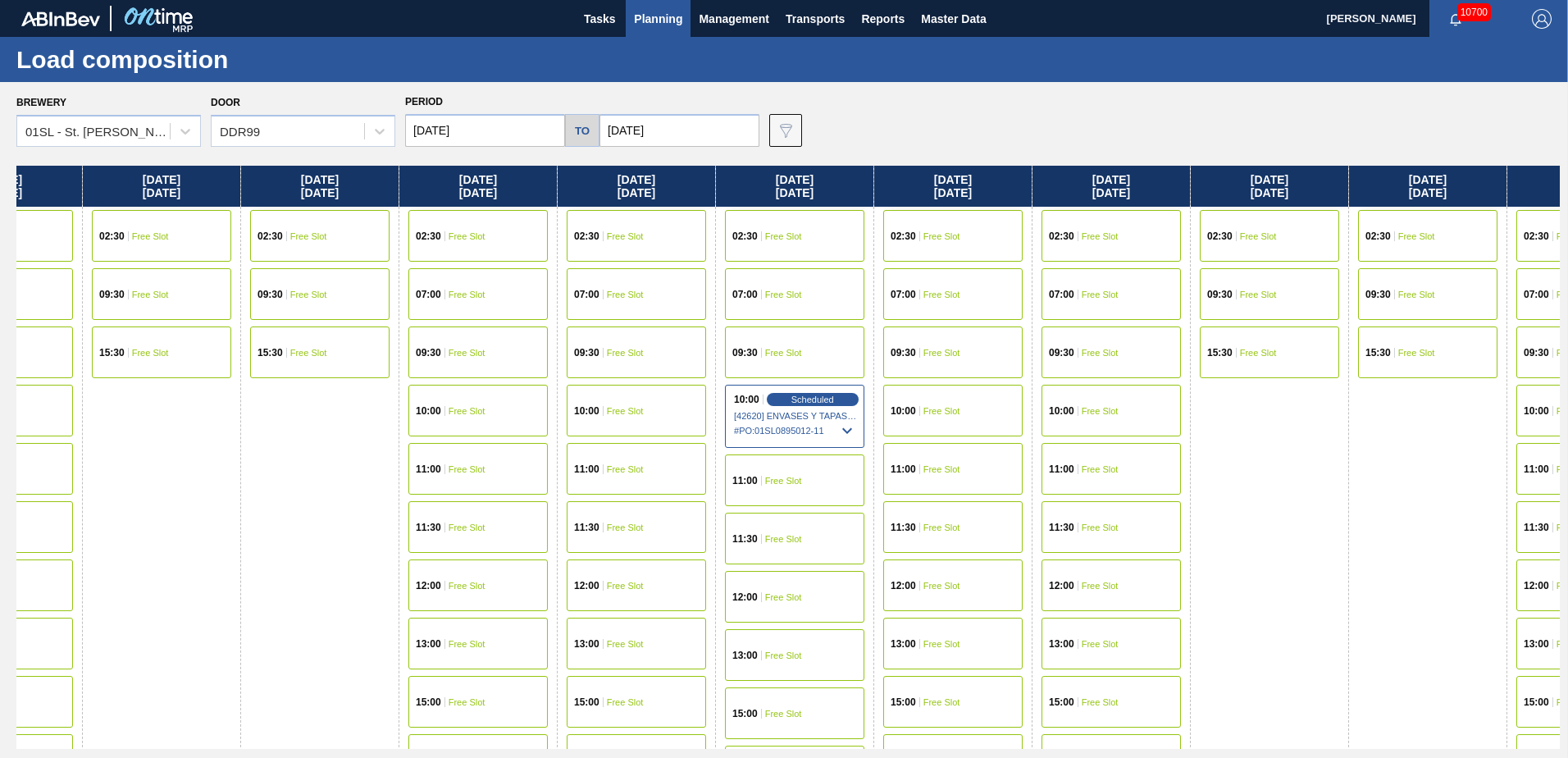
scroll to position [0, 2731]
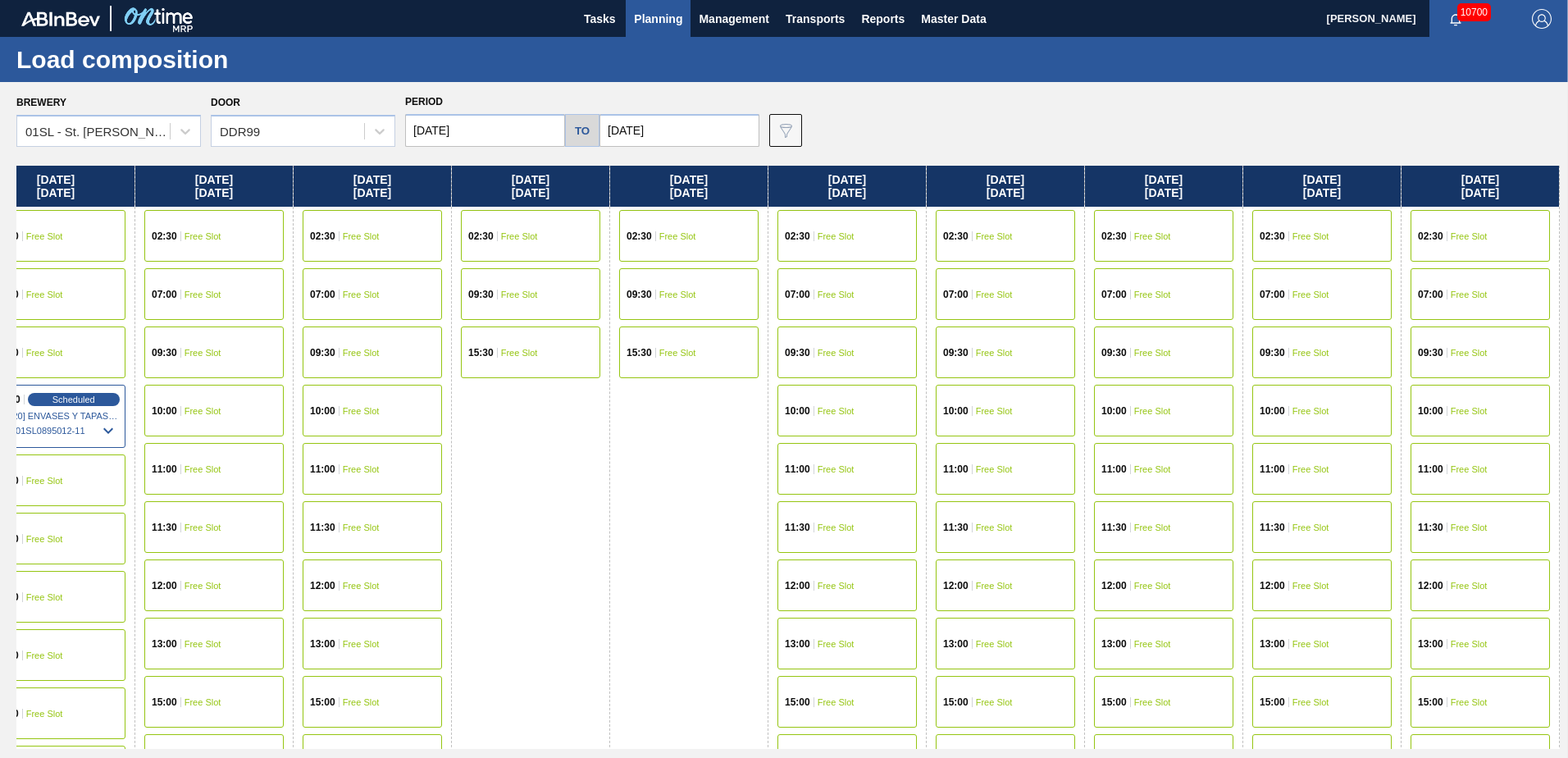
drag, startPoint x: 861, startPoint y: 540, endPoint x: 592, endPoint y: 576, distance: 271.4
click at [592, 576] on div "Sunday 10/05/2025 02:30 Free Slot 09:30 Free Slot 15:30 Free Slot Monday 10/06/…" at bounding box center [788, 457] width 1544 height 583
click at [1178, 399] on div "10:00 Free Slot" at bounding box center [1164, 410] width 140 height 51
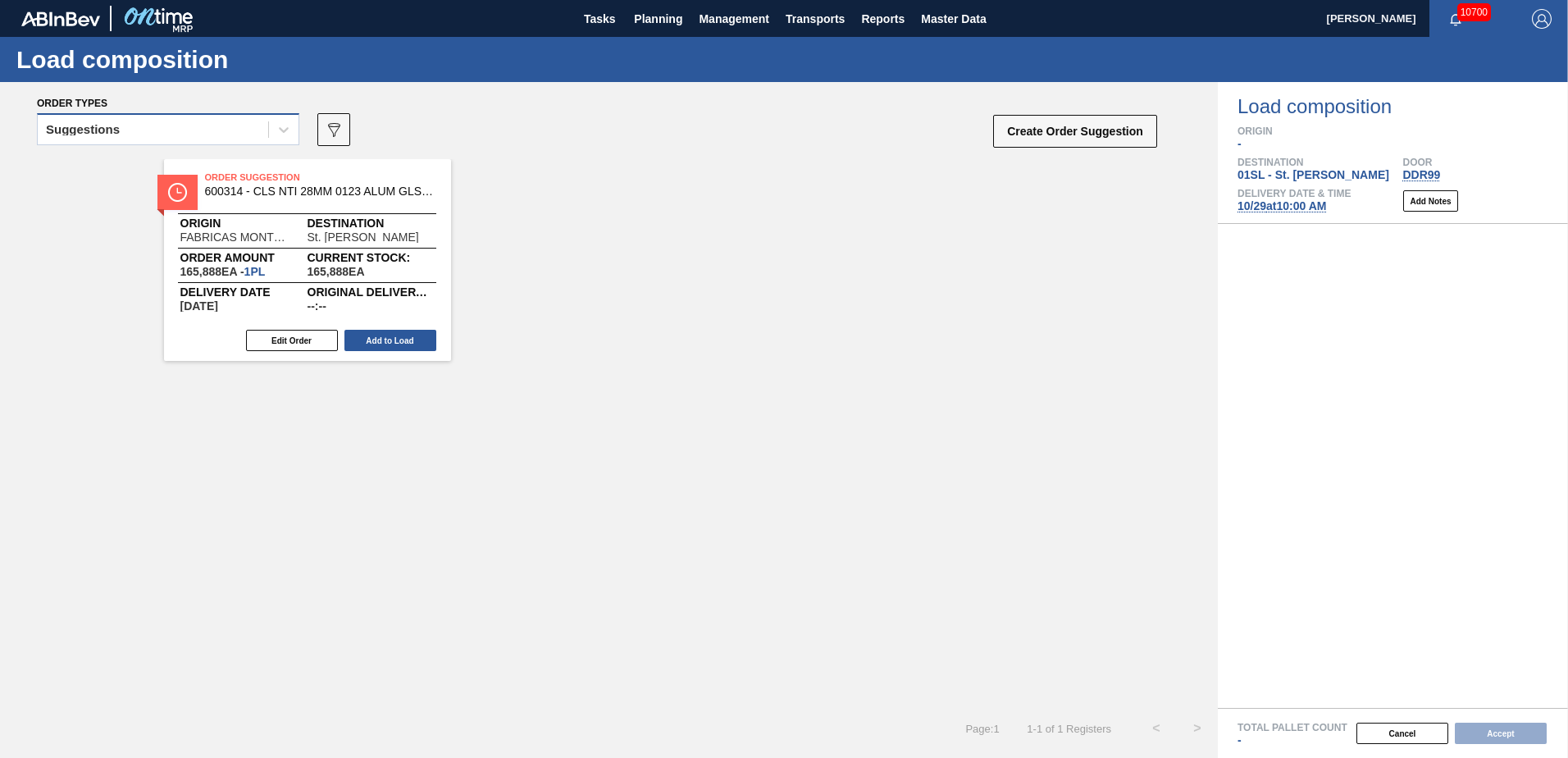
click at [196, 133] on div "Suggestions" at bounding box center [153, 130] width 231 height 24
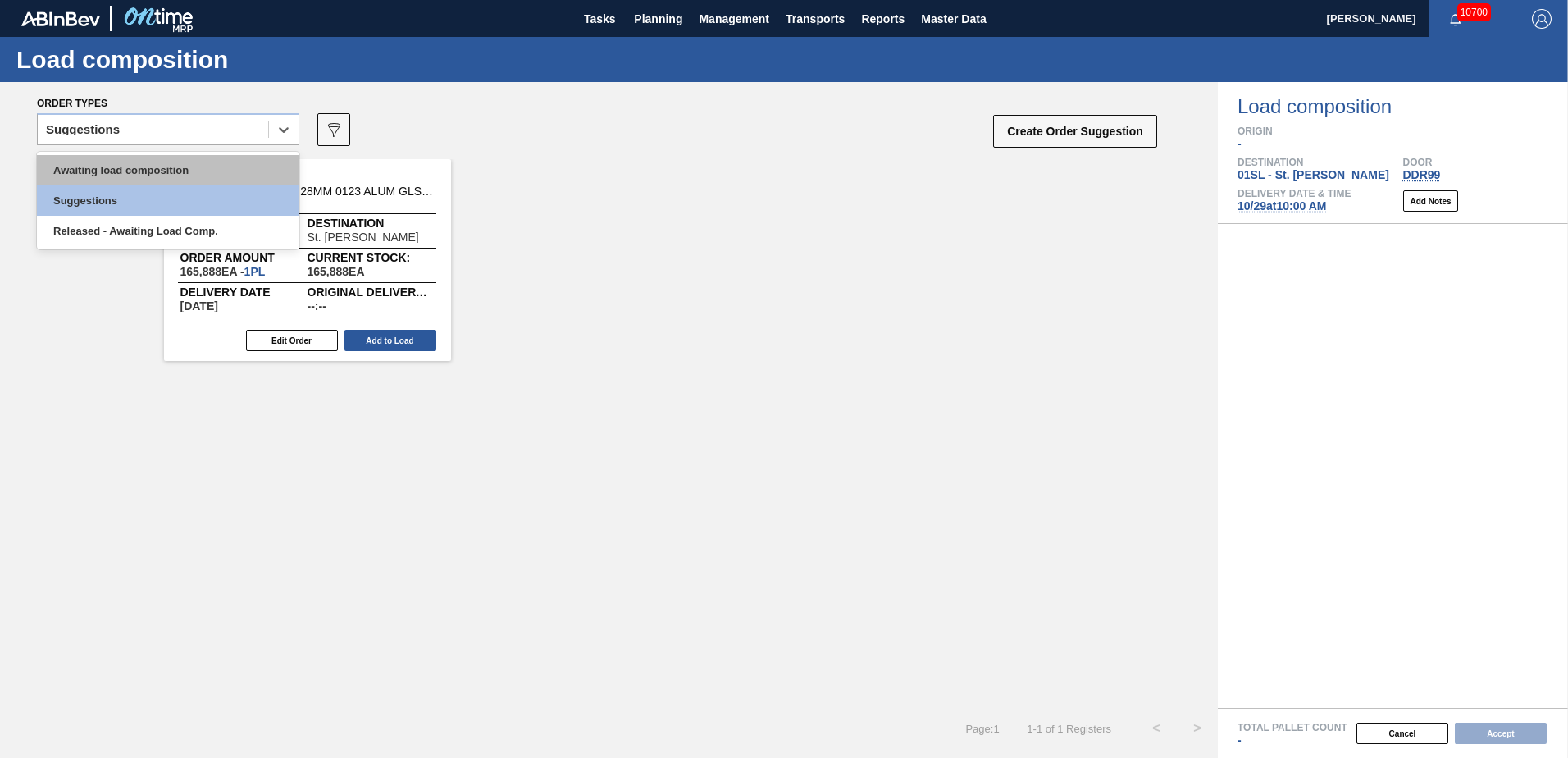
click at [186, 157] on div "Awaiting load composition" at bounding box center [168, 170] width 263 height 30
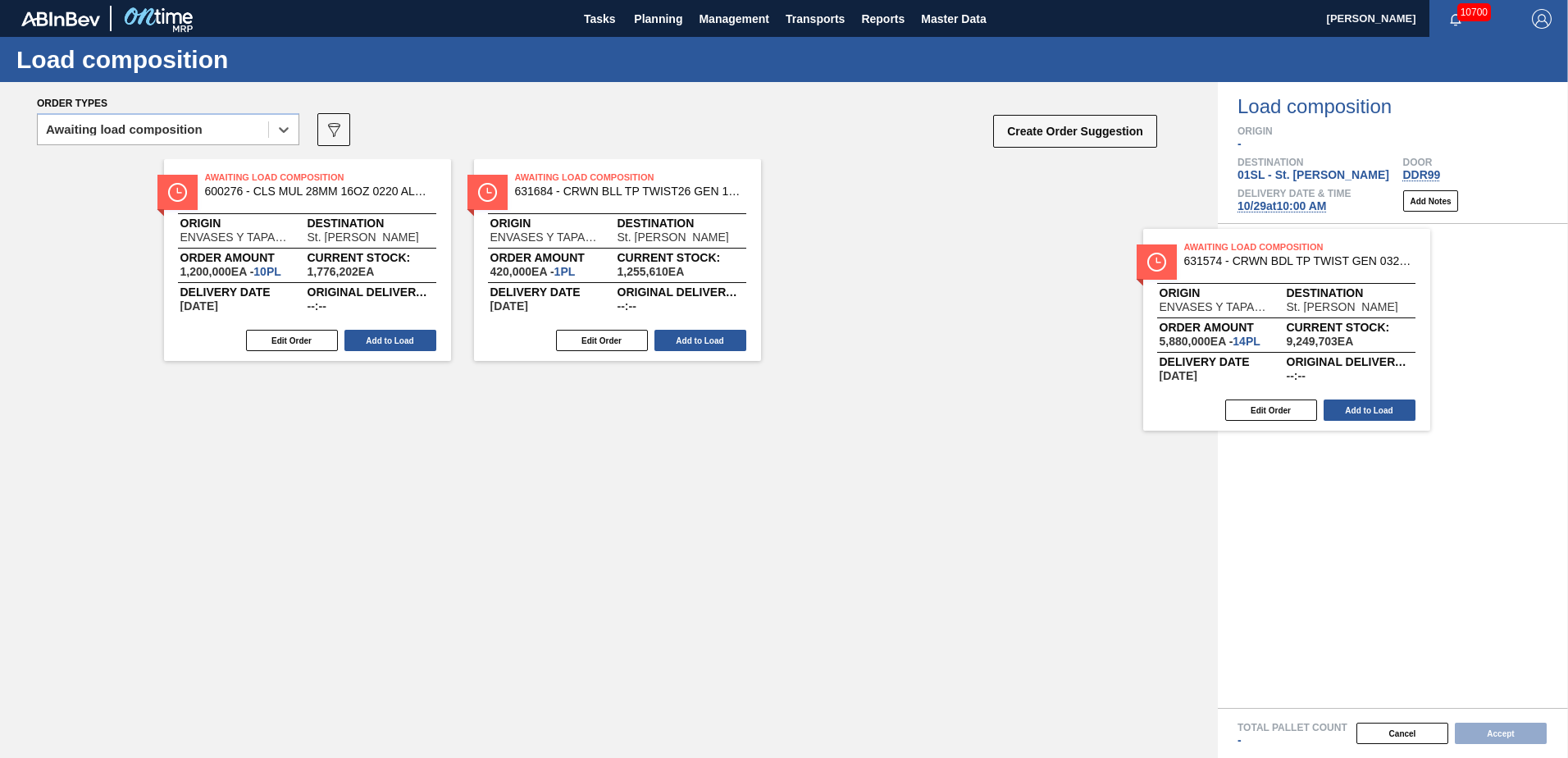
drag, startPoint x: 1156, startPoint y: 285, endPoint x: 1279, endPoint y: 288, distance: 123.0
click at [1279, 288] on div "Order types option Awaiting load composition, selected. Select is focused ,type…" at bounding box center [784, 420] width 1568 height 676
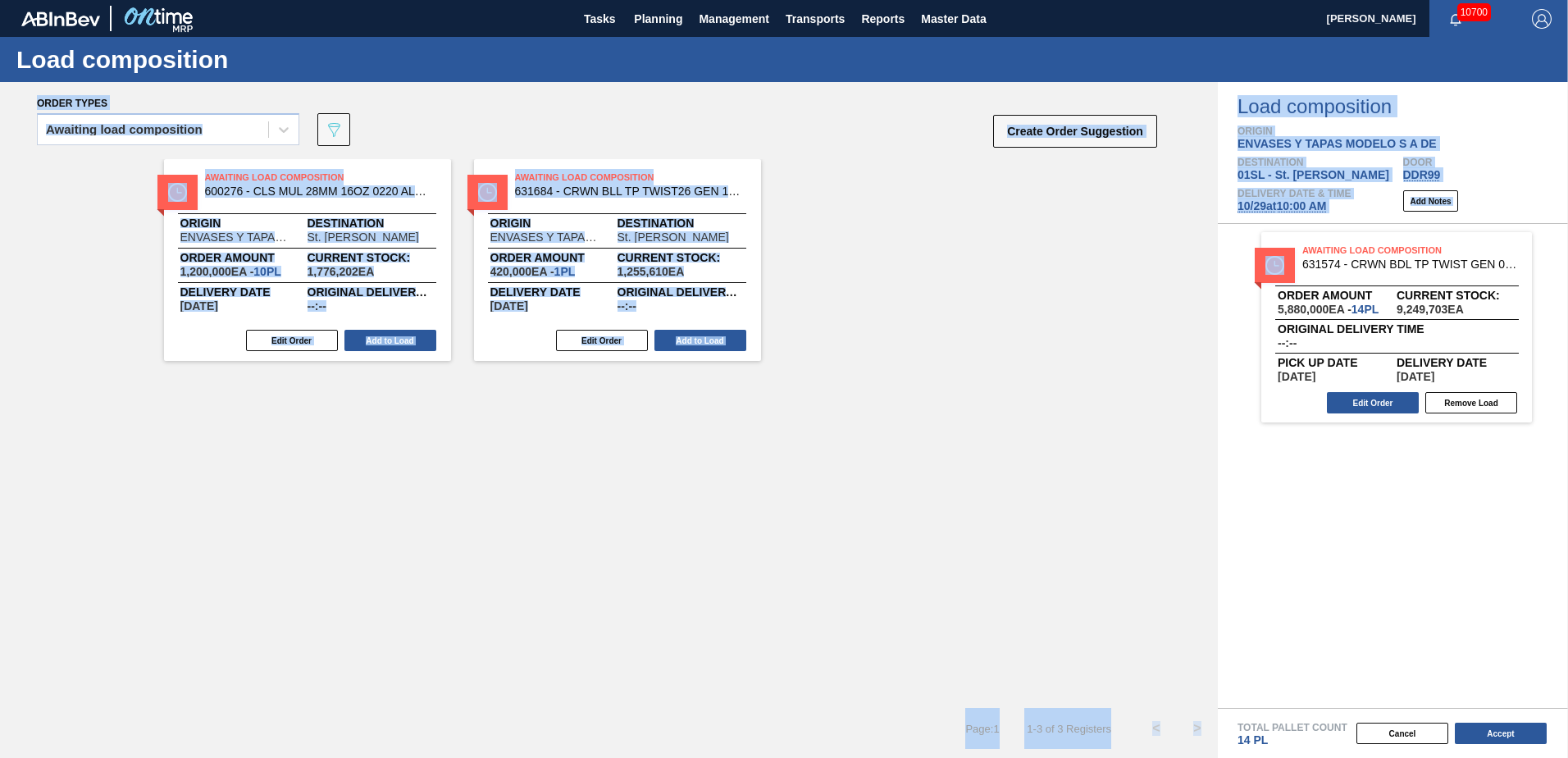
drag, startPoint x: 677, startPoint y: 264, endPoint x: 1378, endPoint y: 439, distance: 722.5
click at [771, 319] on div "Awaiting Load Composition 600276 - CLS MUL 28MM 16OZ 0220 ALUM ROLL STD ALU Ori…" at bounding box center [609, 260] width 1218 height 202
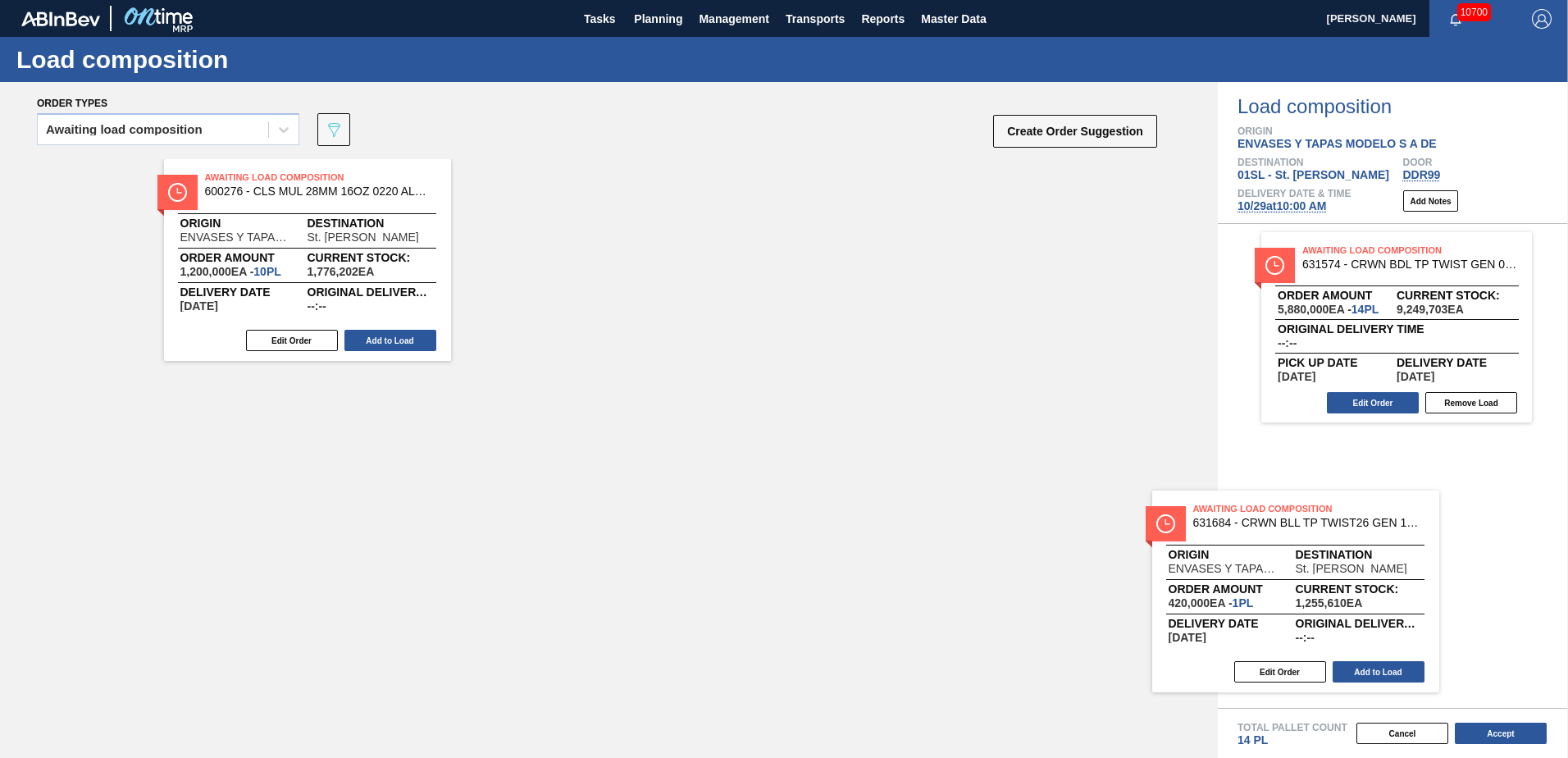
drag, startPoint x: 705, startPoint y: 205, endPoint x: 1434, endPoint y: 503, distance: 787.6
click at [1434, 506] on div "Order types Awaiting load composition 089F7B8B-B2A5-4AFE-B5C0-19BA573D28AC Crea…" at bounding box center [784, 420] width 1568 height 676
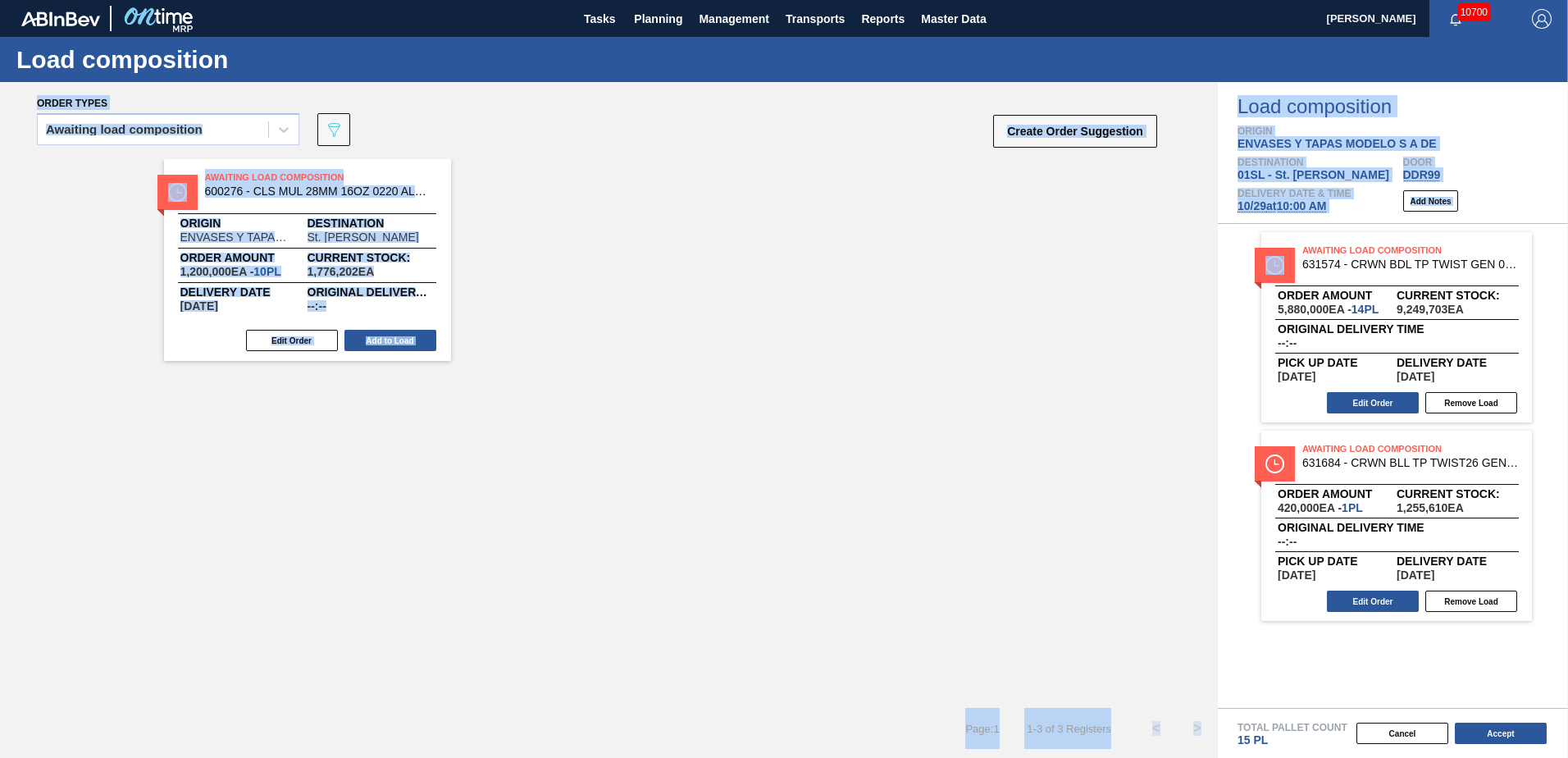
click at [607, 353] on div "Awaiting Load Composition 600276 - CLS MUL 28MM 16OZ 0220 ALUM ROLL STD ALU Ori…" at bounding box center [609, 260] width 1218 height 202
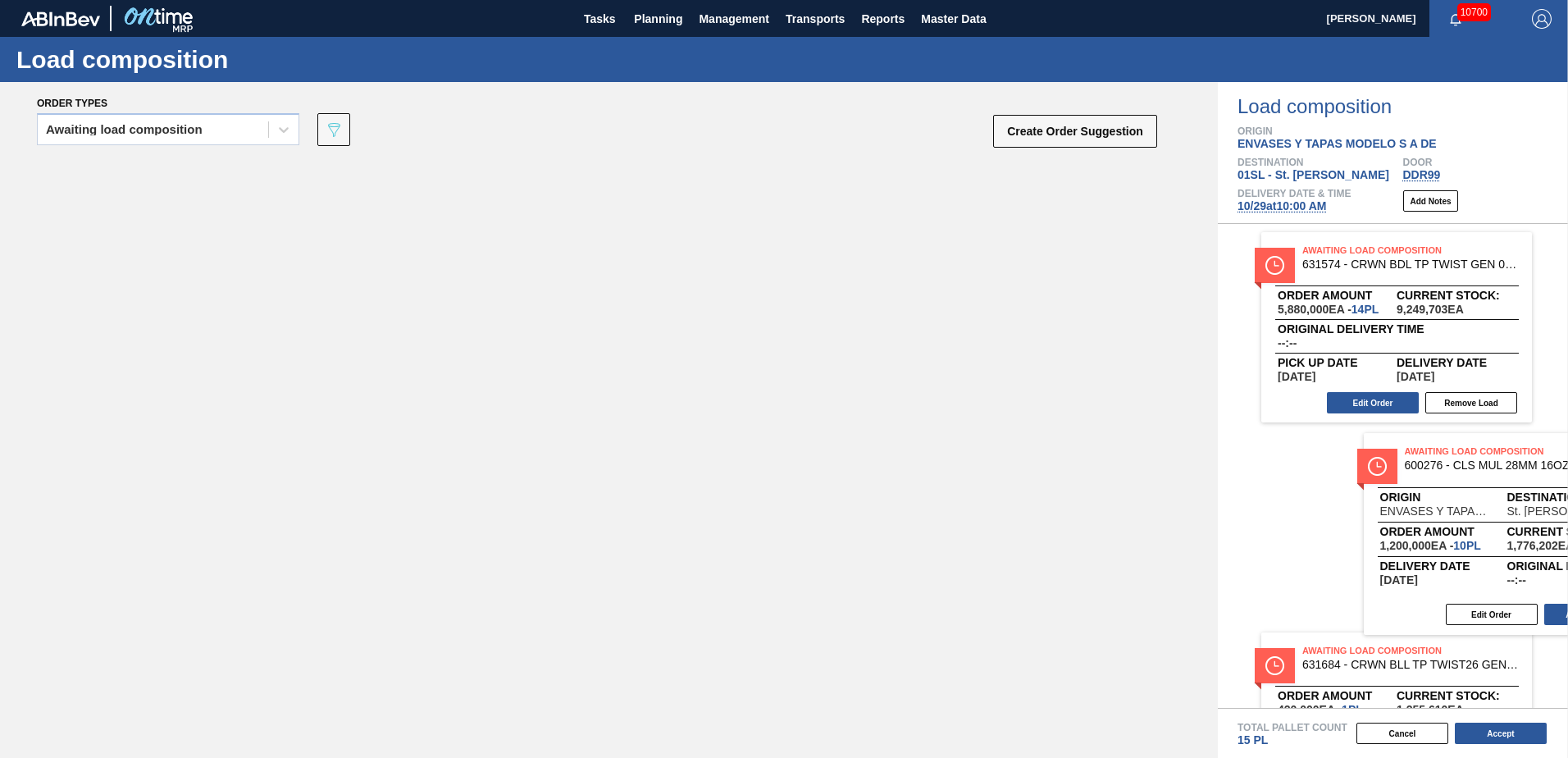
drag, startPoint x: 401, startPoint y: 255, endPoint x: 1620, endPoint y: 538, distance: 1251.4
click at [1567, 0] on html "Tasks Planning Management Transports Reports Master Data Jasmine Brown 10700 Ma…" at bounding box center [784, 0] width 1568 height 0
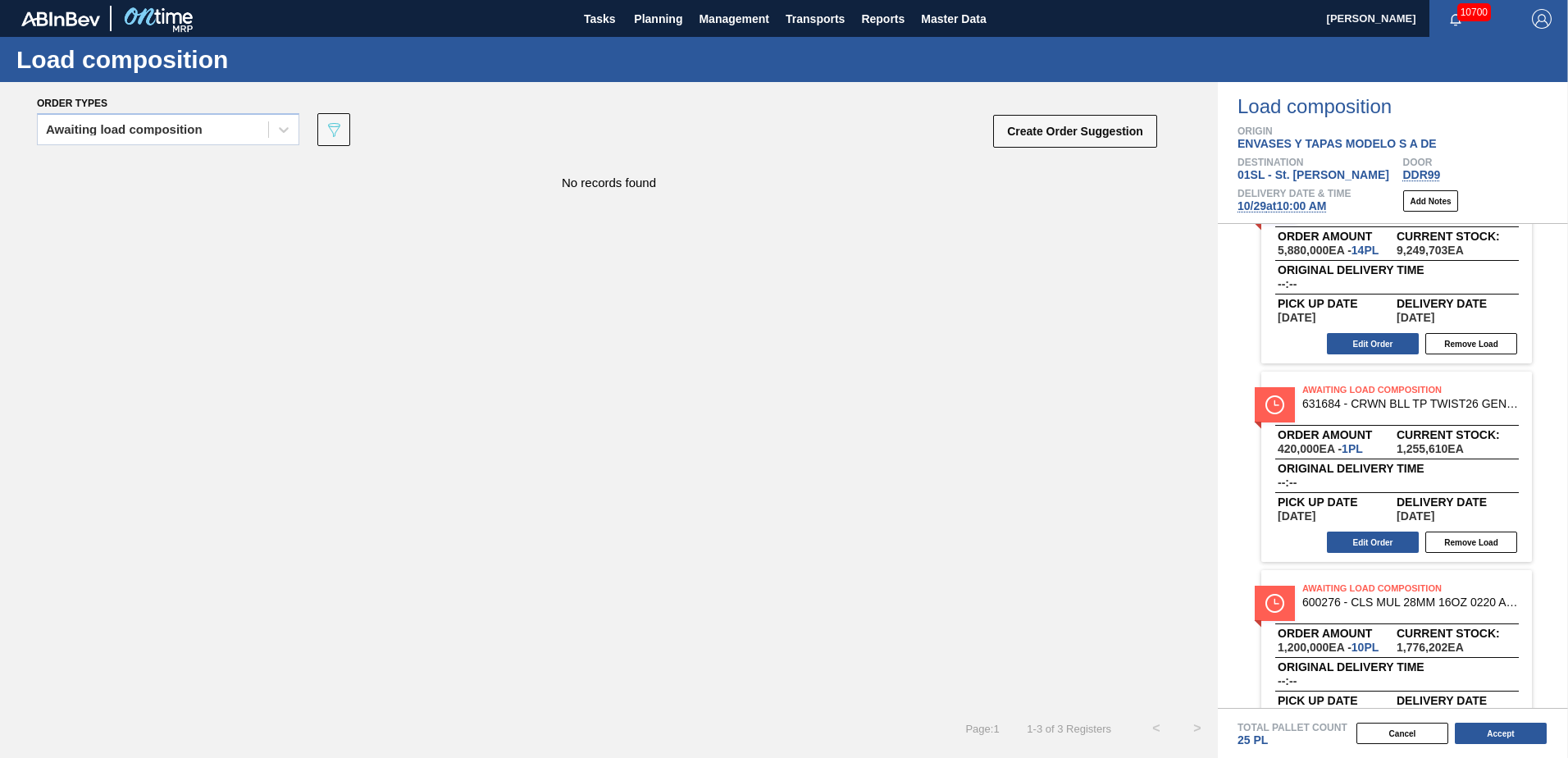
scroll to position [119, 0]
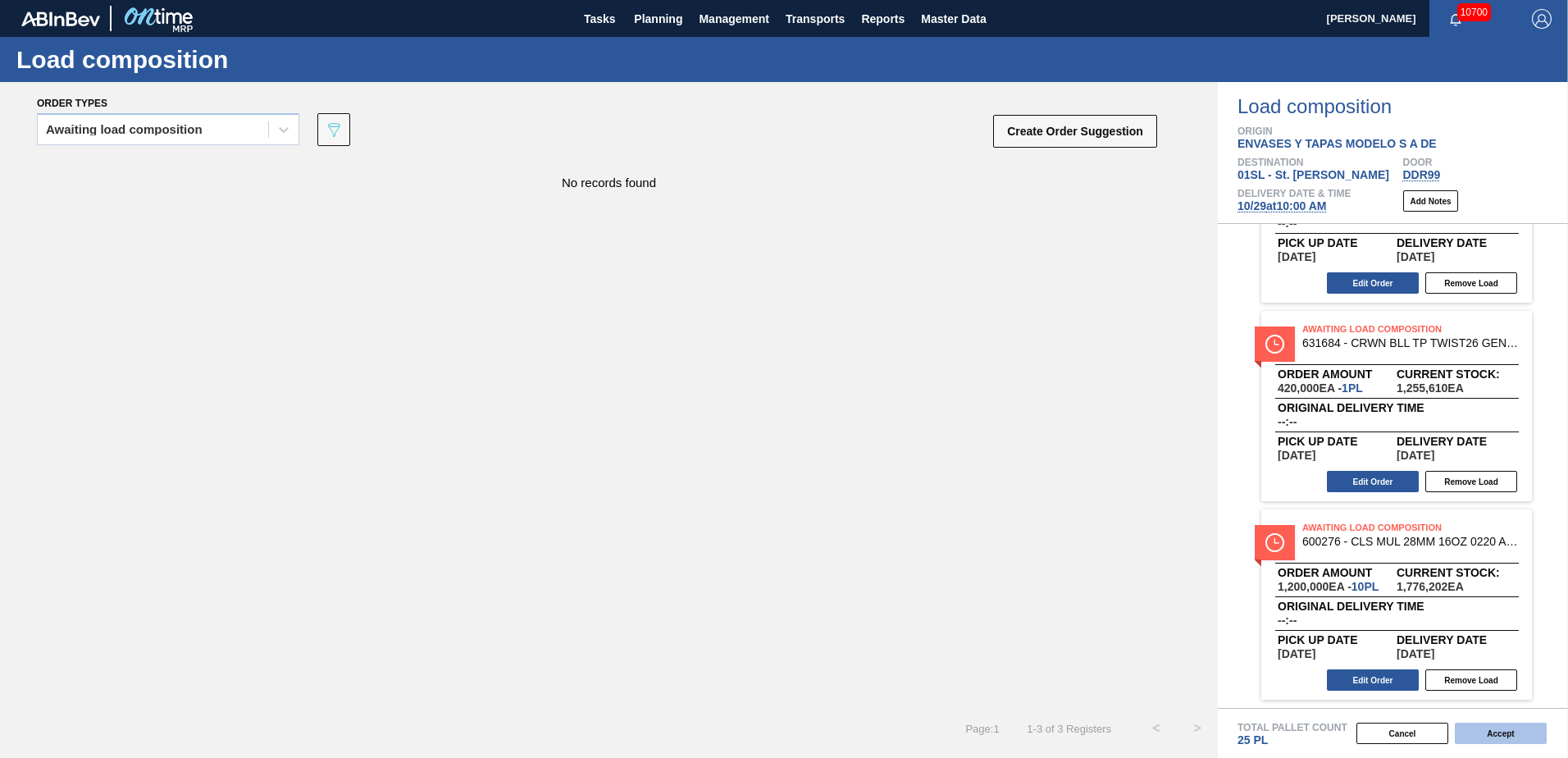
click at [1530, 726] on button "Accept" at bounding box center [1501, 733] width 92 height 21
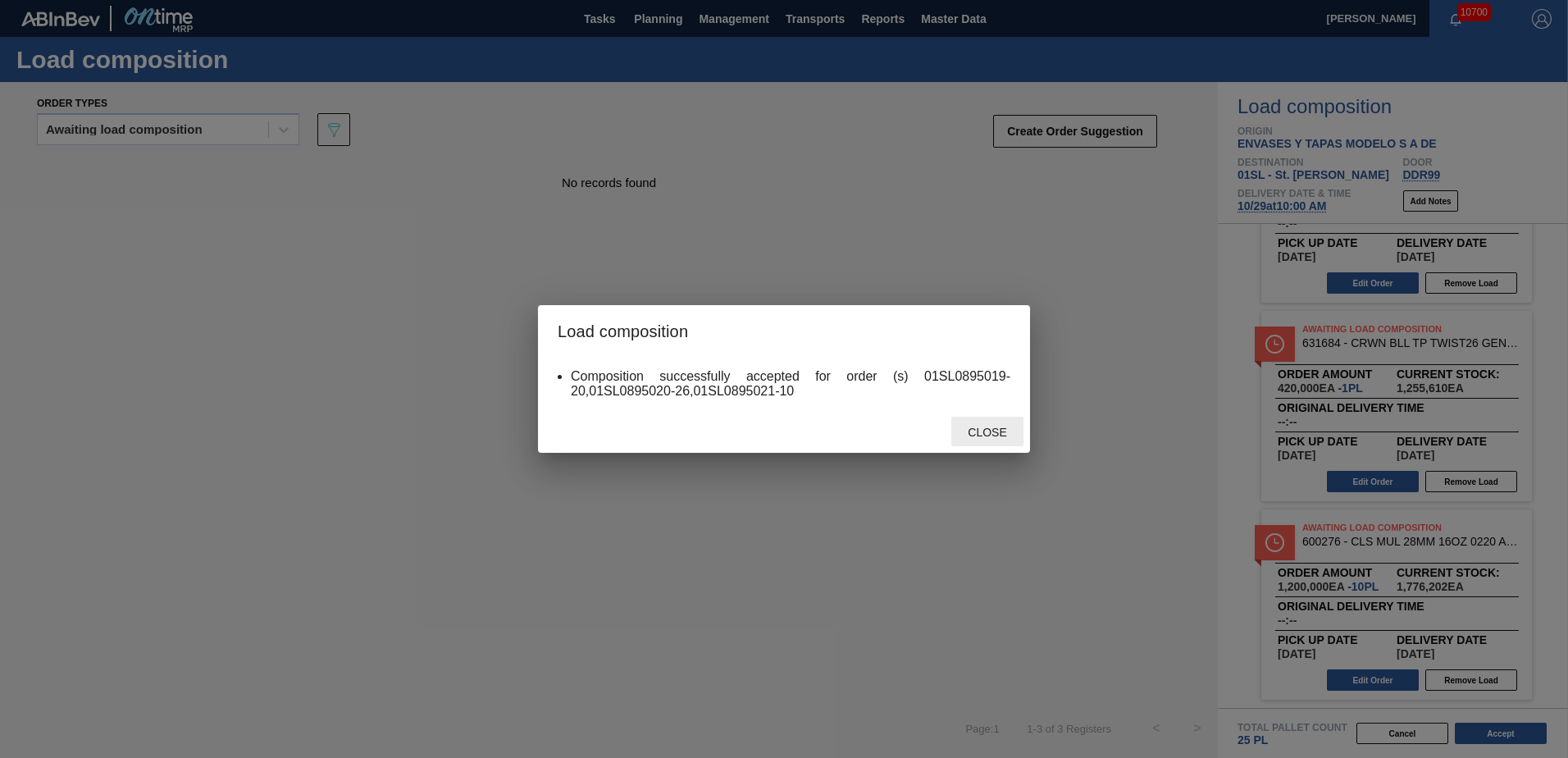
click at [980, 430] on span "Close" at bounding box center [987, 432] width 65 height 14
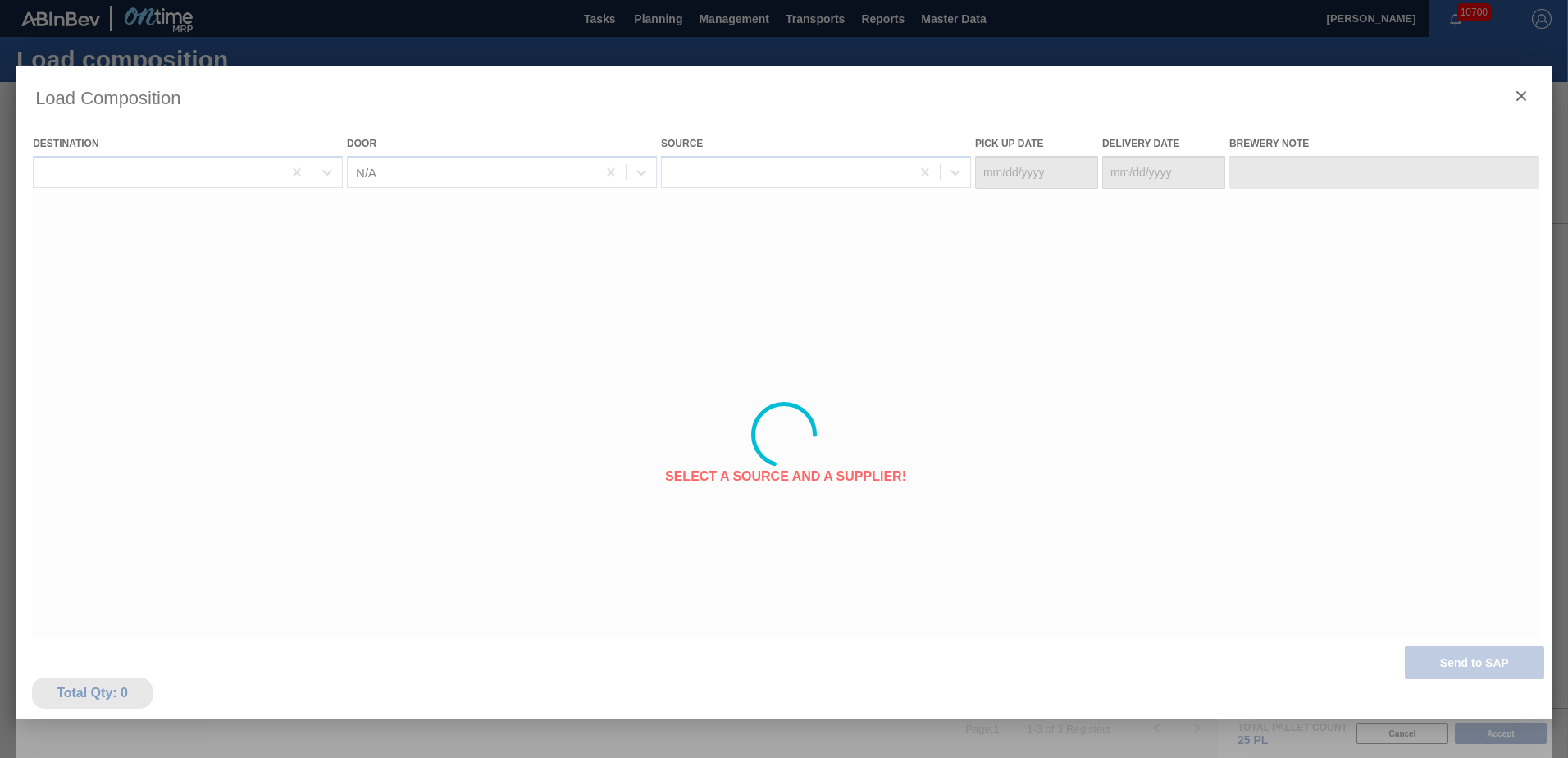
type Date "[DATE]"
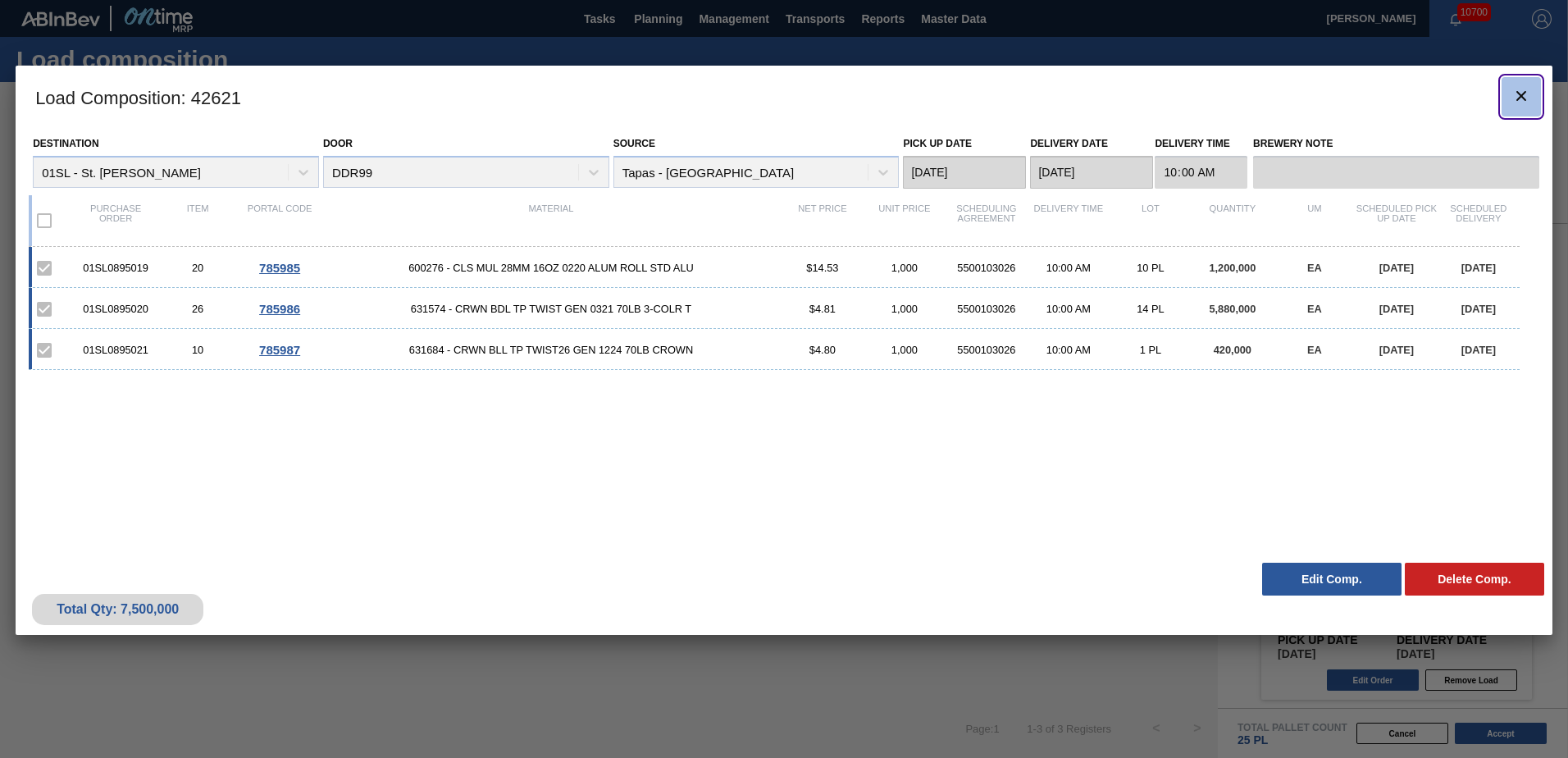
click at [1529, 97] on icon "botão de ícone" at bounding box center [1521, 96] width 19 height 19
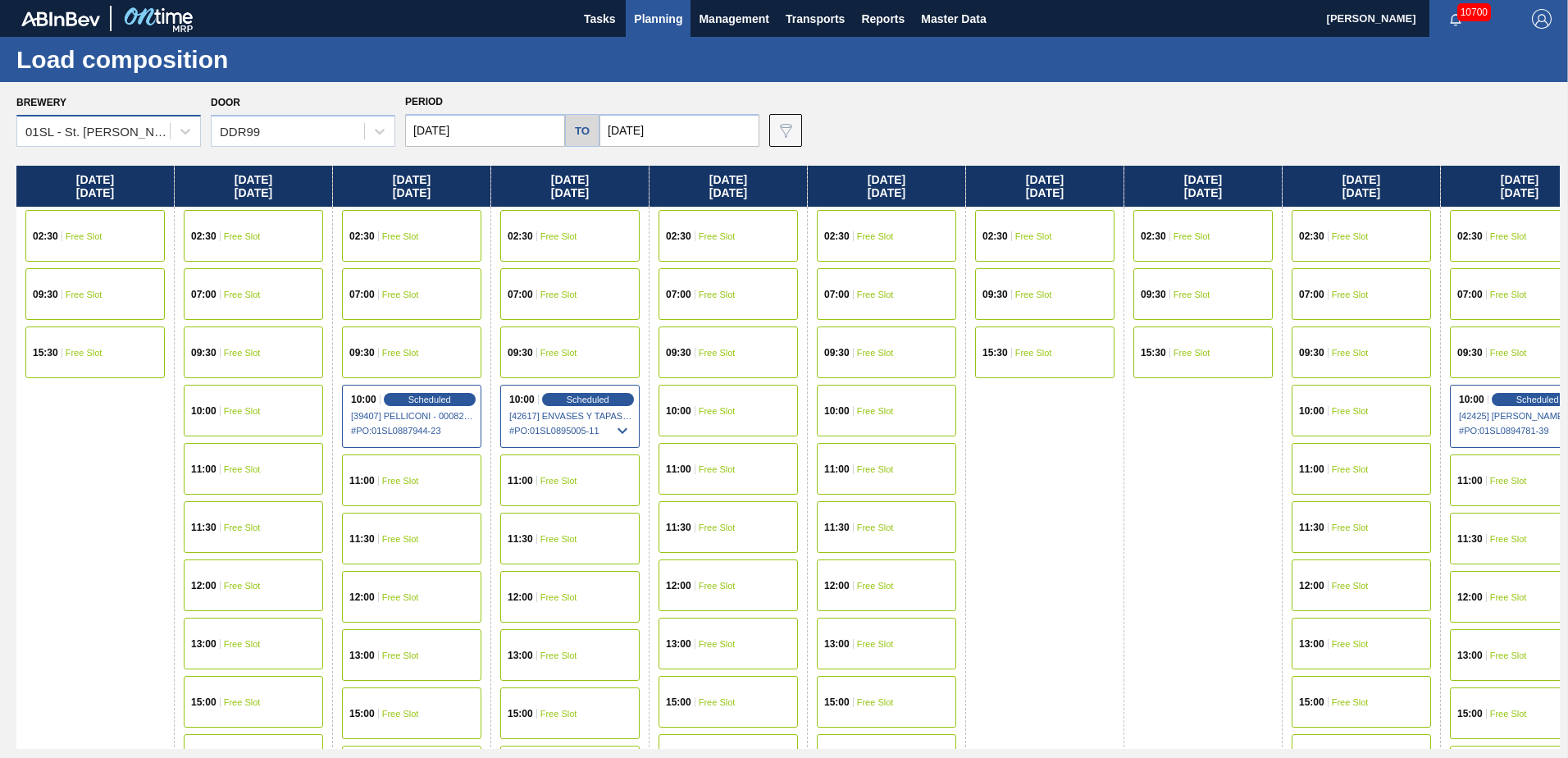
click at [159, 134] on div "01SL - St. [PERSON_NAME]" at bounding box center [98, 132] width 146 height 14
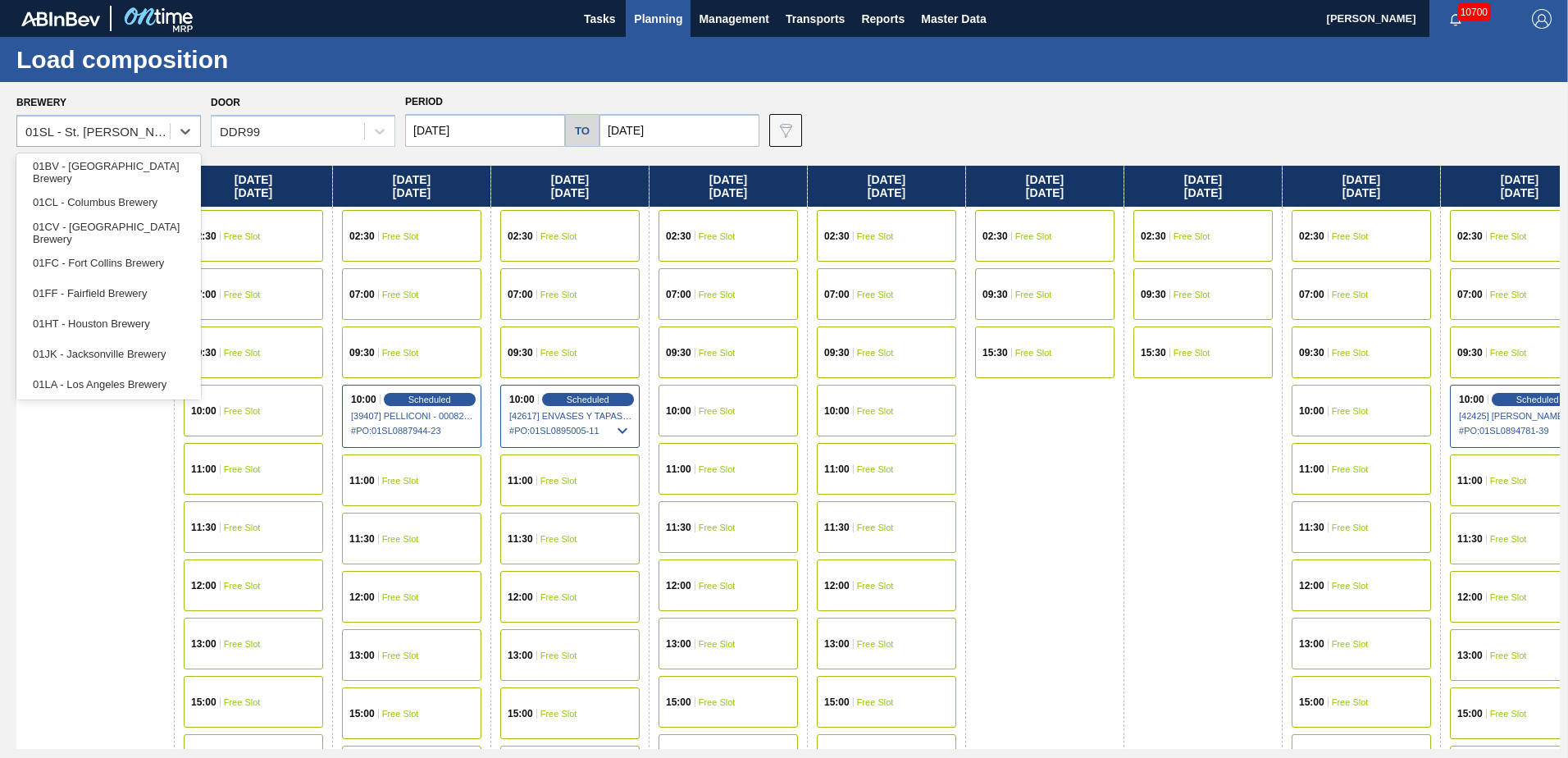
drag, startPoint x: 97, startPoint y: 268, endPoint x: 99, endPoint y: 251, distance: 17.1
click at [97, 268] on div "01FC - Fort Collins Brewery" at bounding box center [109, 262] width 184 height 30
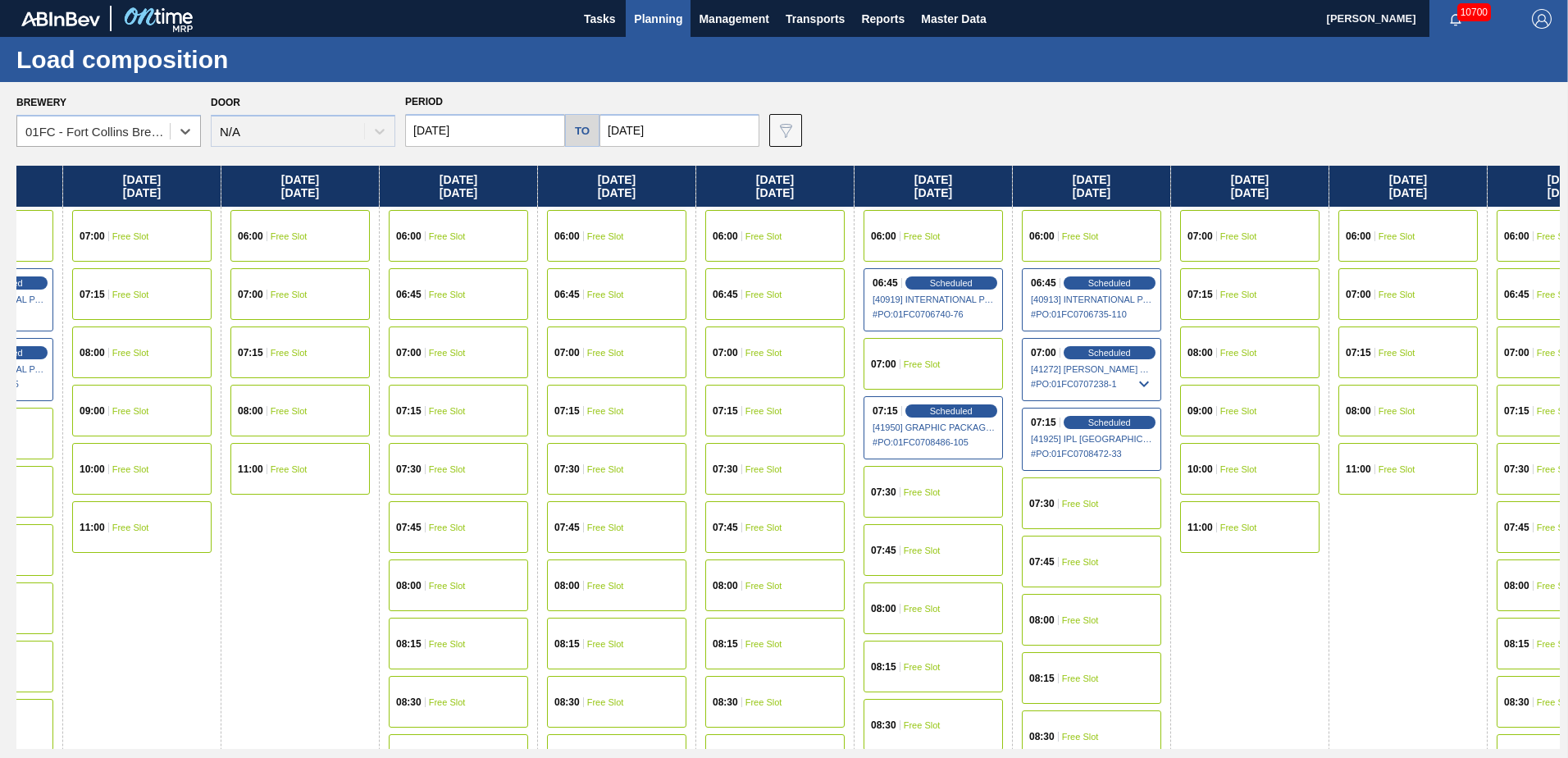
drag, startPoint x: 1093, startPoint y: 582, endPoint x: 61, endPoint y: 550, distance: 1032.5
click at [61, 553] on div "Sunday 10/05/2025 06:00 Free Slot 07:00 Free Slot 07:15 Free Slot 08:00 Free Sl…" at bounding box center [788, 457] width 1544 height 583
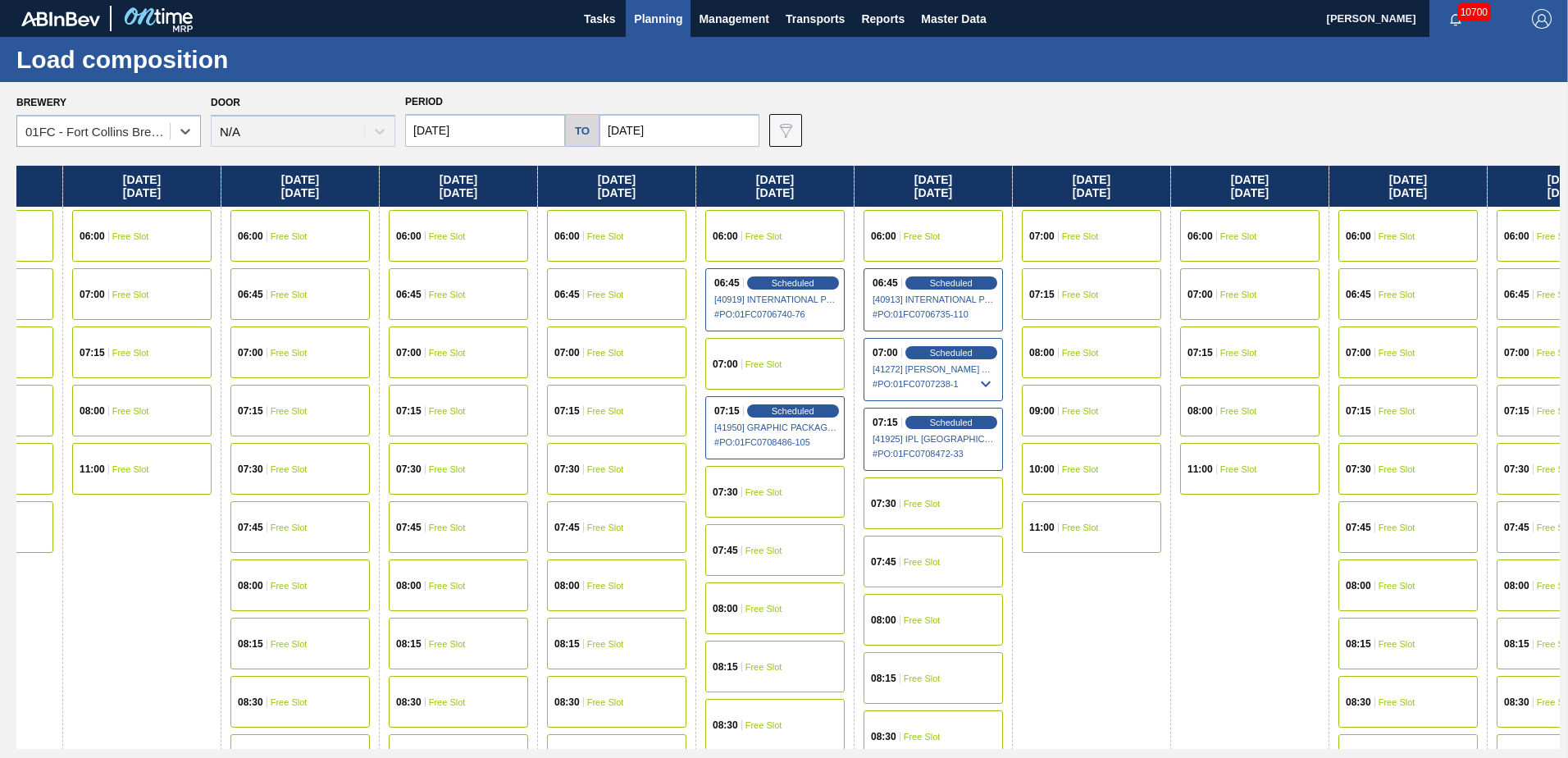
scroll to position [0, 1953]
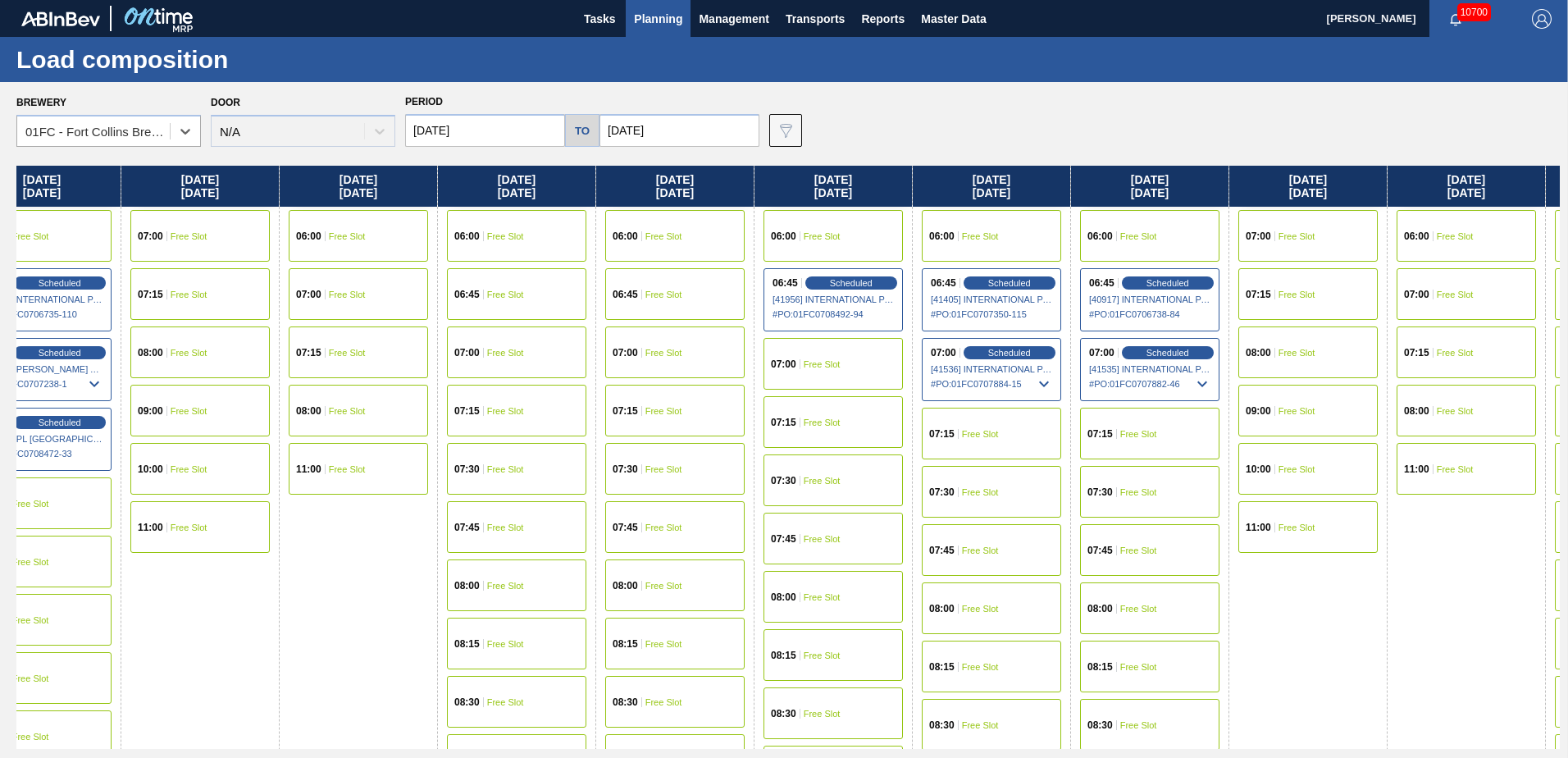
drag, startPoint x: 1210, startPoint y: 572, endPoint x: 264, endPoint y: 574, distance: 946.0
click at [264, 574] on div "Sunday 10/05/2025 06:00 Free Slot 07:00 Free Slot 07:15 Free Slot 08:00 Free Sl…" at bounding box center [788, 457] width 1544 height 583
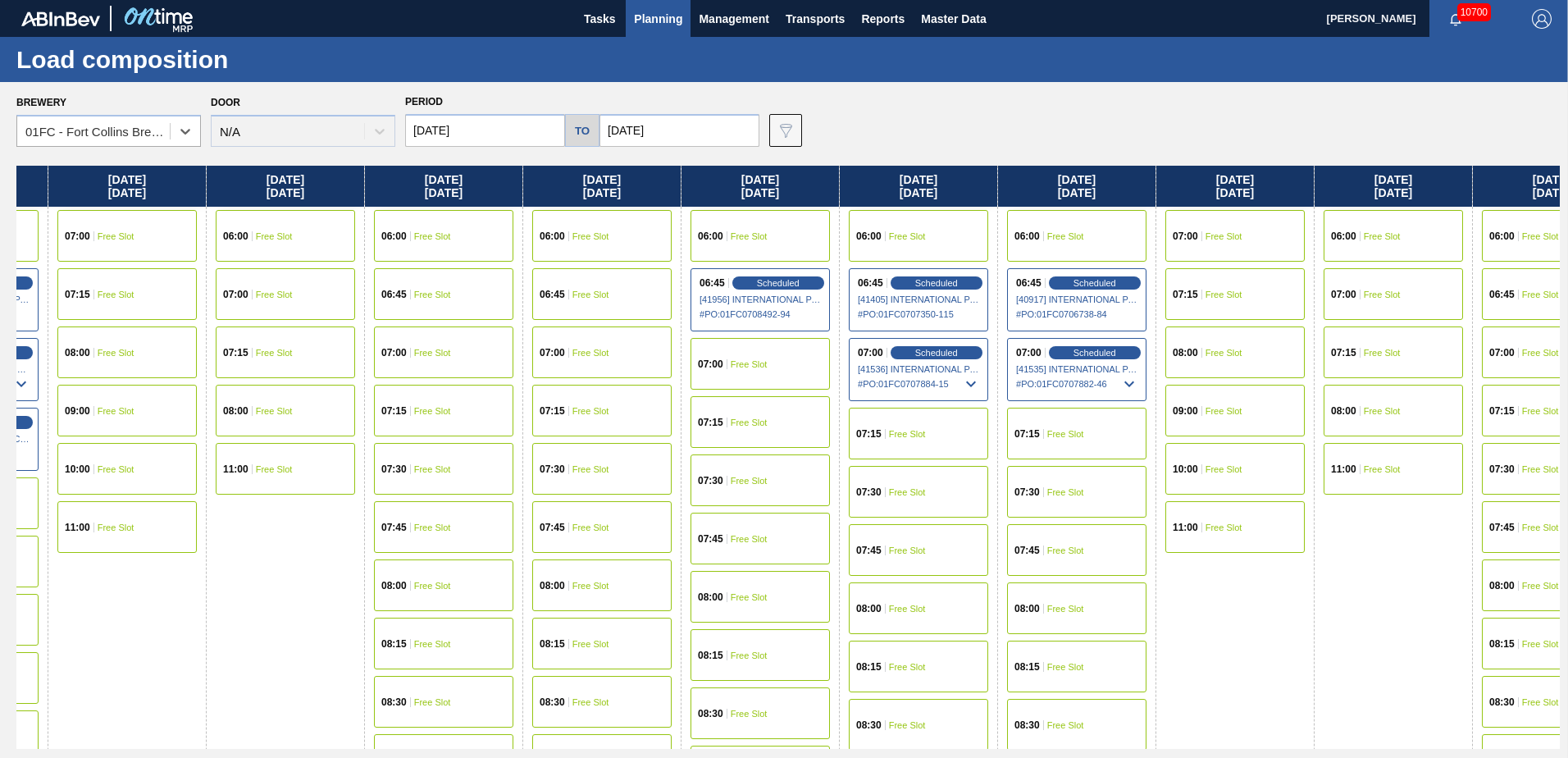
scroll to position [0, 2030]
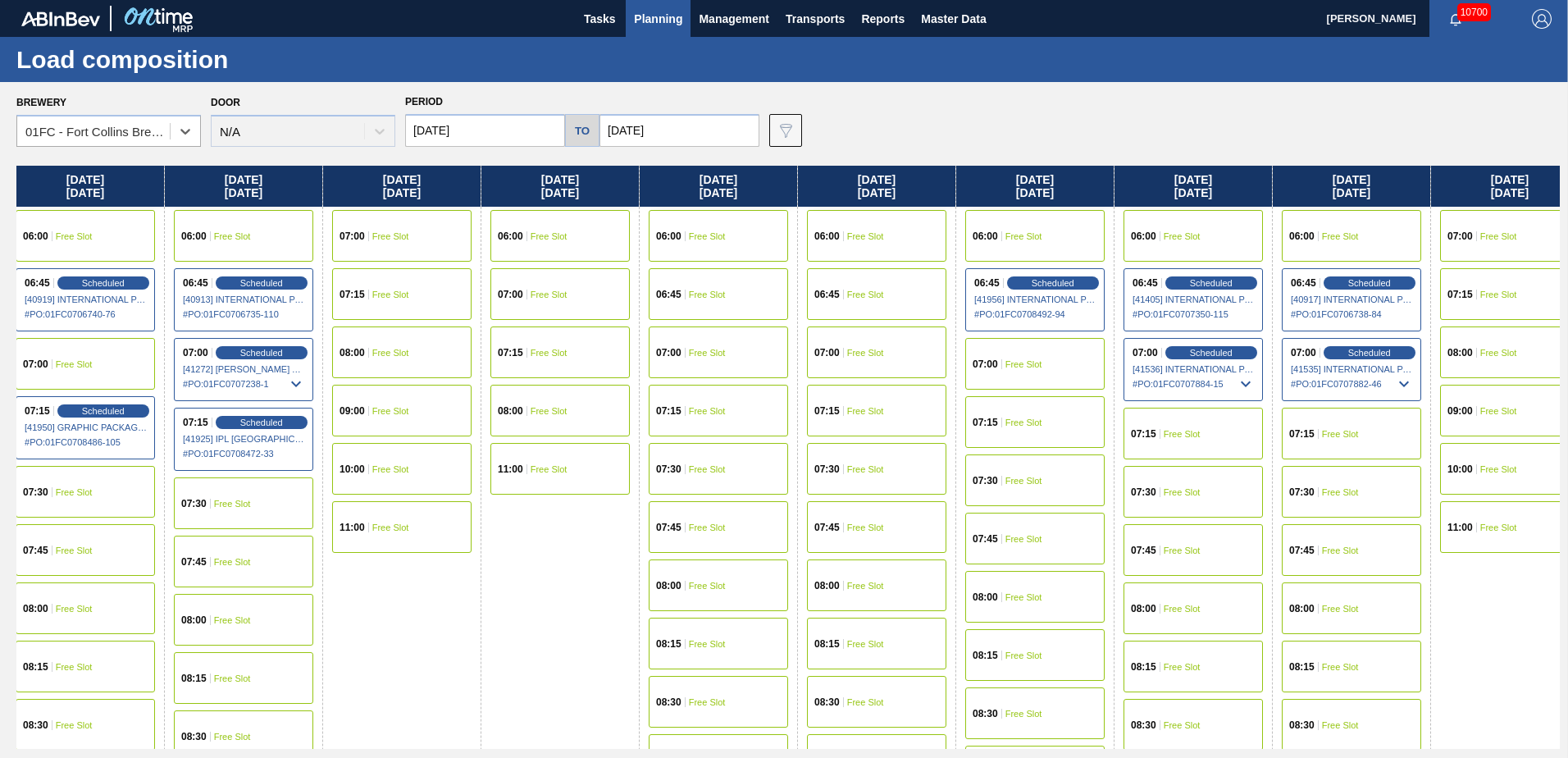
drag, startPoint x: 1298, startPoint y: 602, endPoint x: 1488, endPoint y: 609, distance: 190.1
click at [1489, 609] on div "Sunday 10/05/2025 06:00 Free Slot 07:00 Free Slot 07:15 Free Slot 08:00 Free Sl…" at bounding box center [788, 457] width 1544 height 583
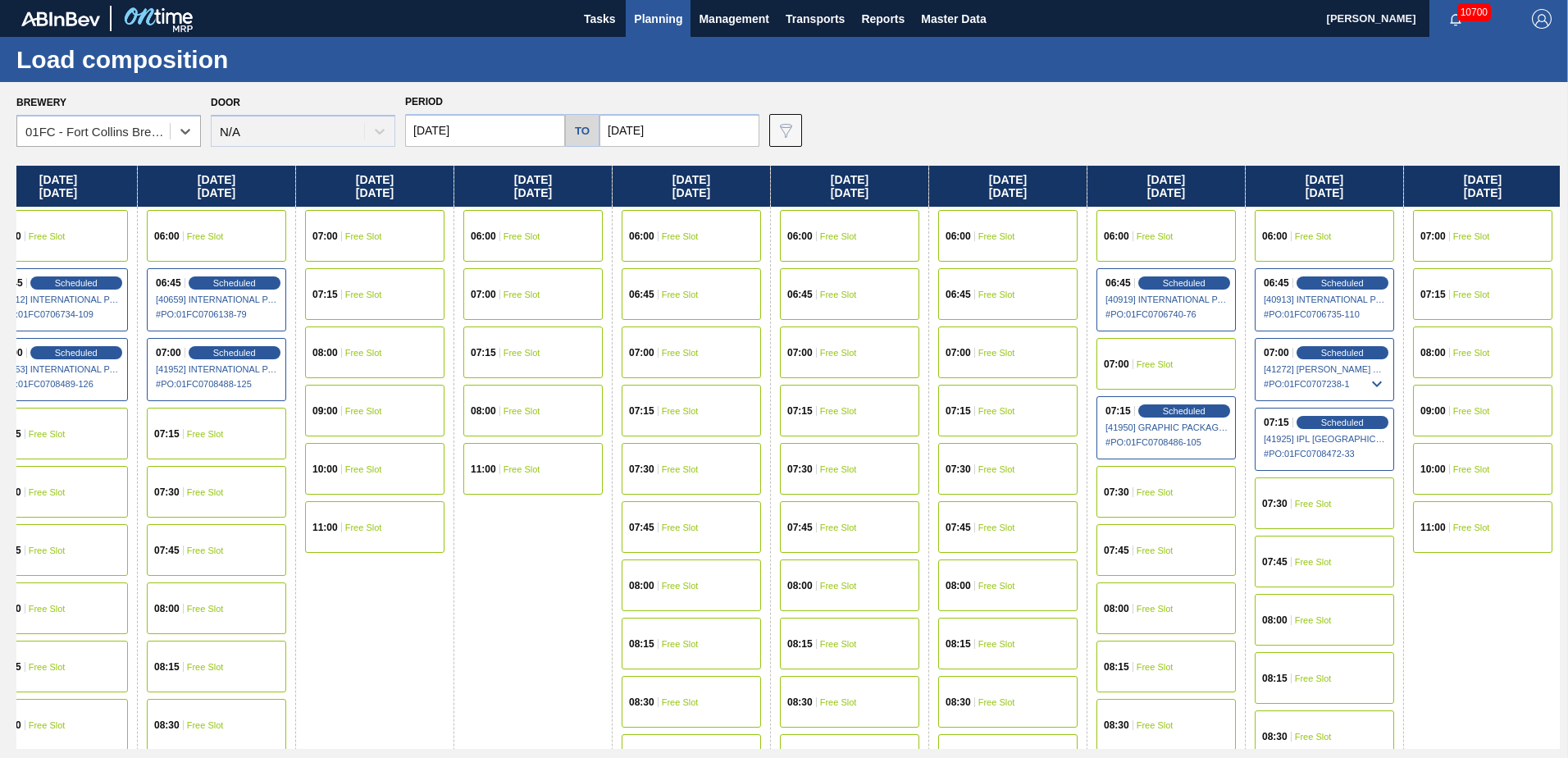
scroll to position [0, 625]
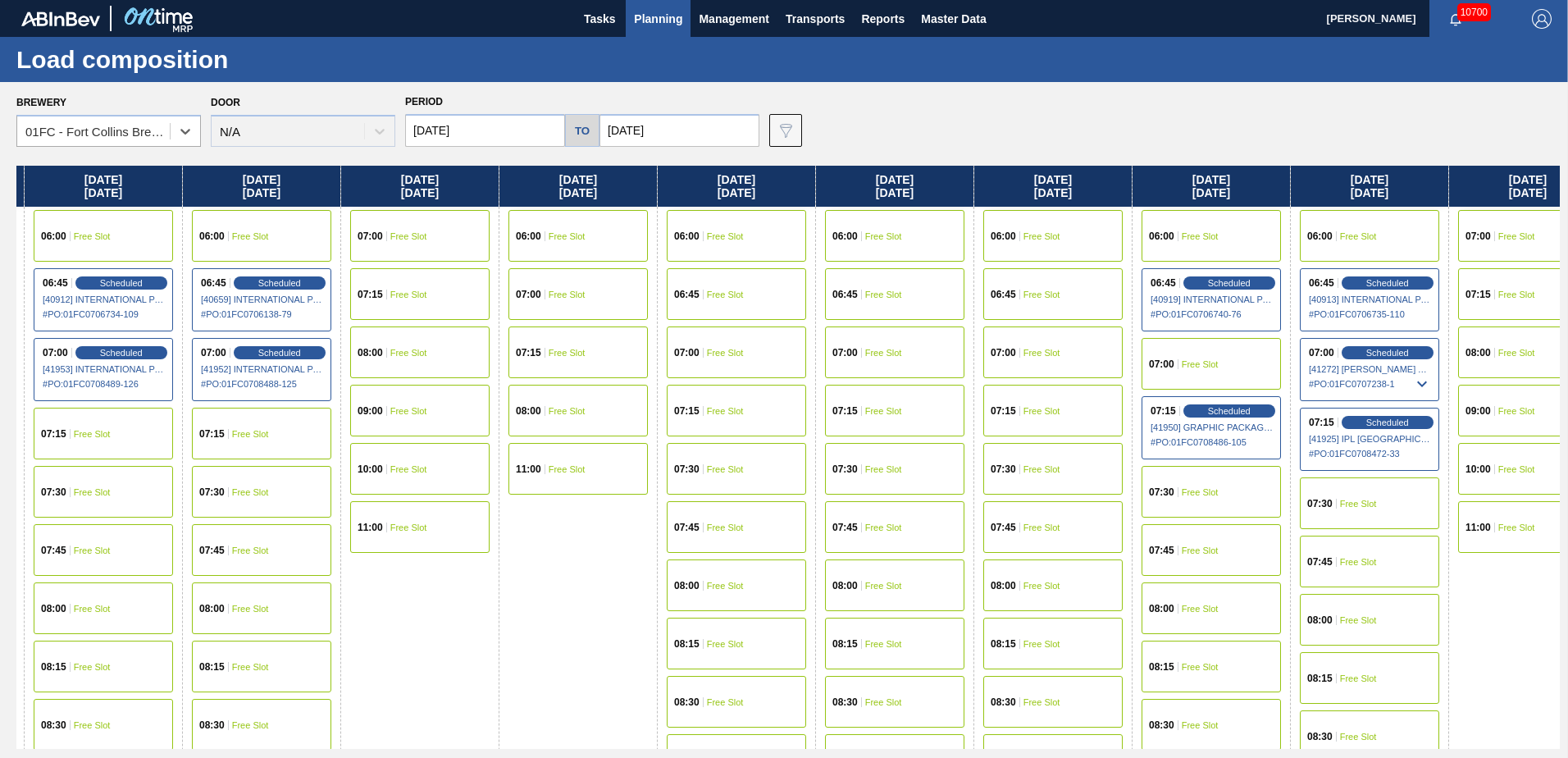
drag, startPoint x: 398, startPoint y: 613, endPoint x: 1535, endPoint y: 517, distance: 1141.0
click at [1535, 517] on div "Sunday 10/05/2025 06:00 Free Slot 07:00 Free Slot 07:15 Free Slot 08:00 Free Sl…" at bounding box center [788, 457] width 1544 height 583
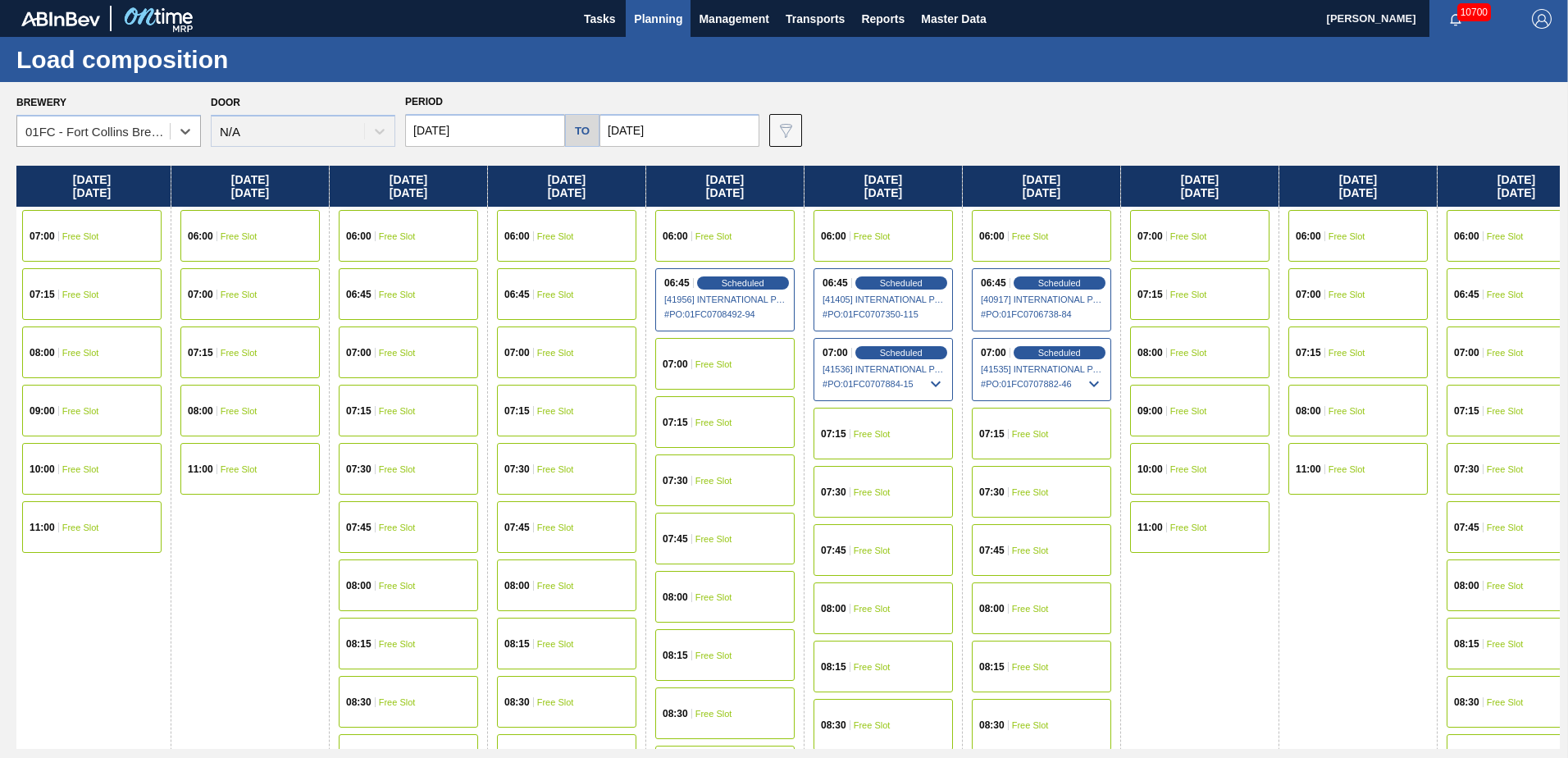
scroll to position [0, 2062]
drag, startPoint x: 1460, startPoint y: 589, endPoint x: 710, endPoint y: 507, distance: 754.5
click at [14, 551] on div "Brewery option 01FC - Fort Collins Brewery, selected. Select is focused ,type t…" at bounding box center [784, 420] width 1568 height 675
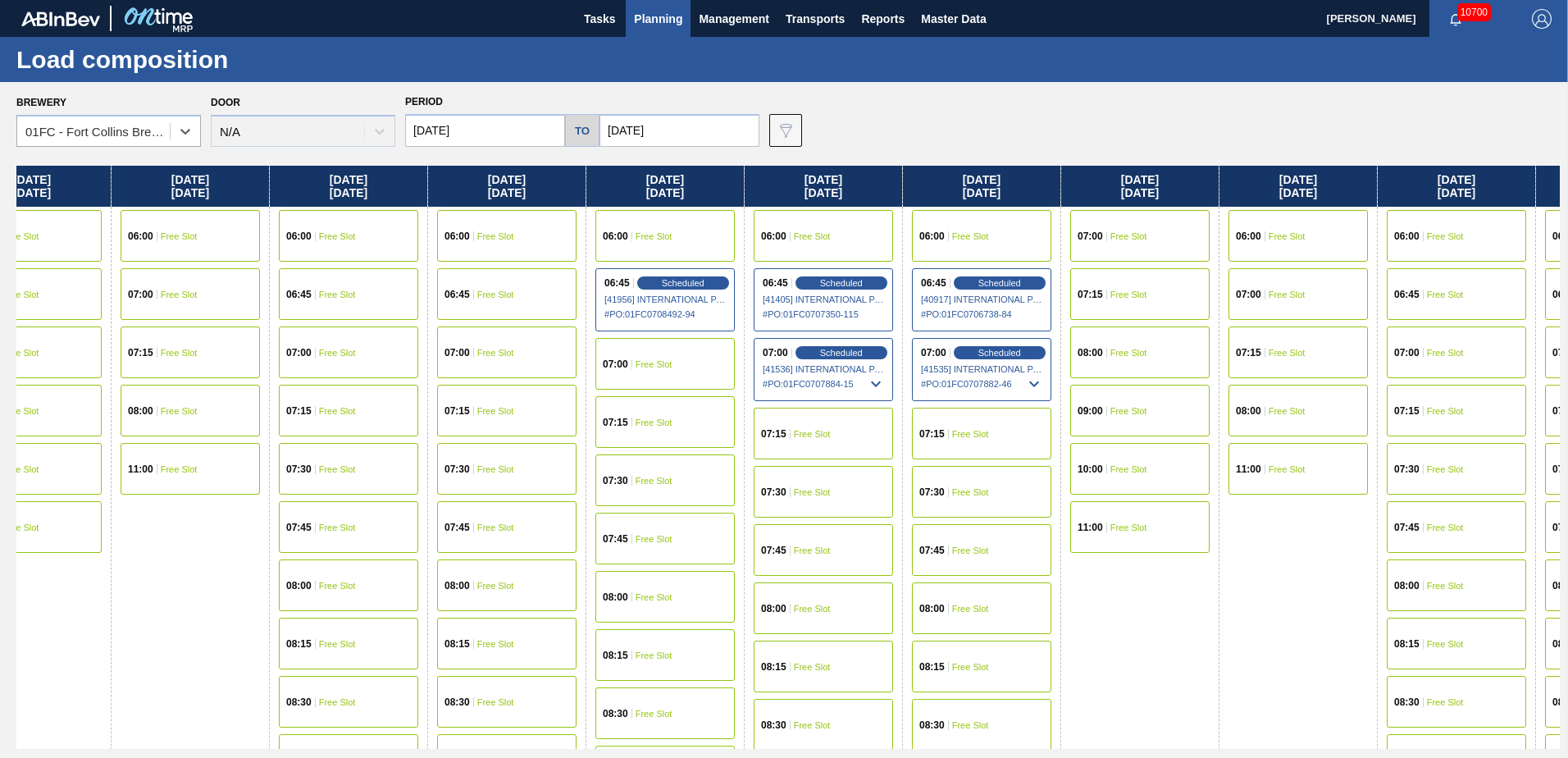
scroll to position [0, 2123]
drag, startPoint x: 1375, startPoint y: 575, endPoint x: 1303, endPoint y: 586, distance: 72.8
click at [1303, 586] on div "Sunday 10/05/2025 06:00 Free Slot 07:00 Free Slot 07:15 Free Slot 08:00 Free Sl…" at bounding box center [788, 457] width 1544 height 583
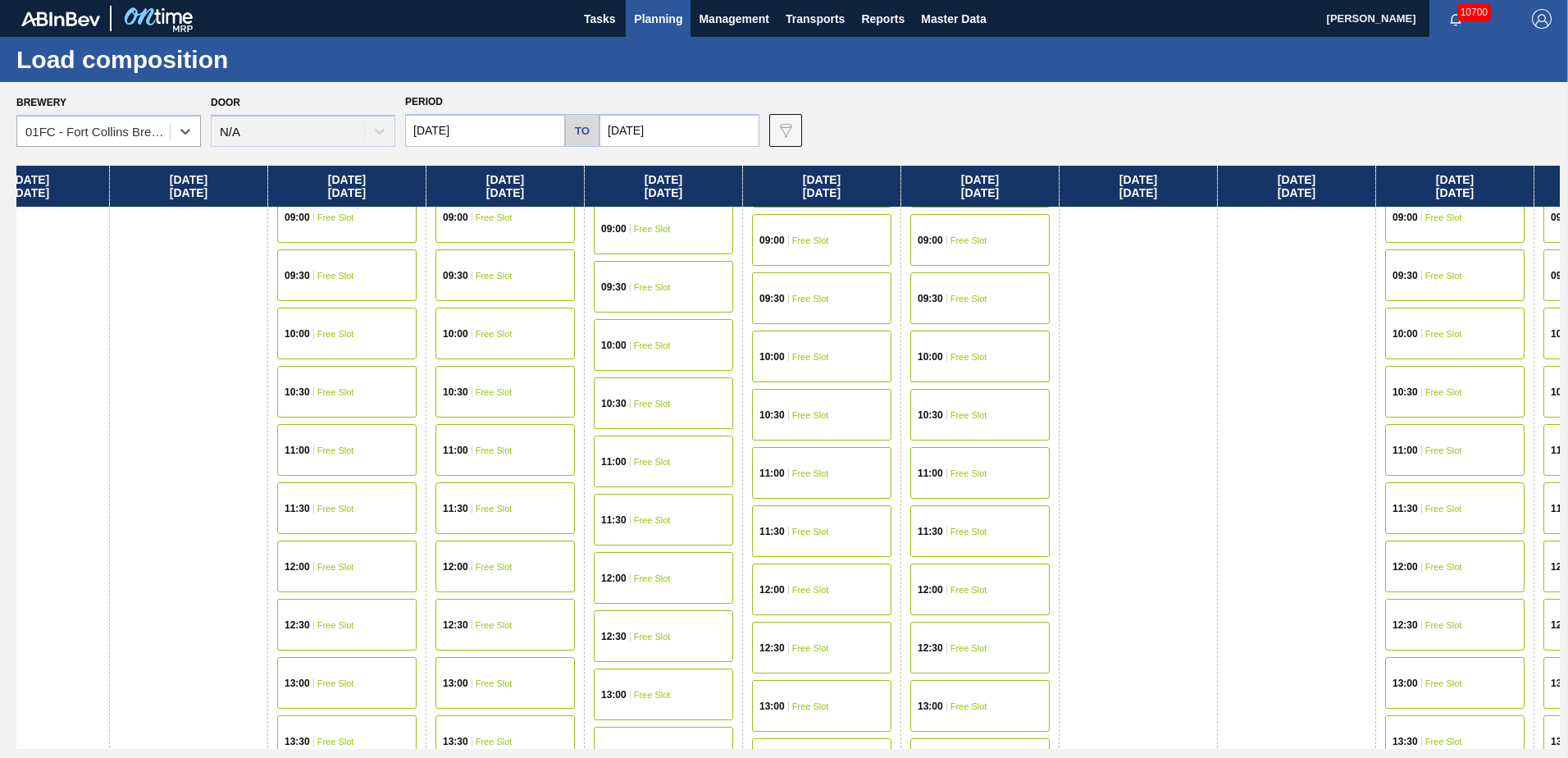
scroll to position [657, 2123]
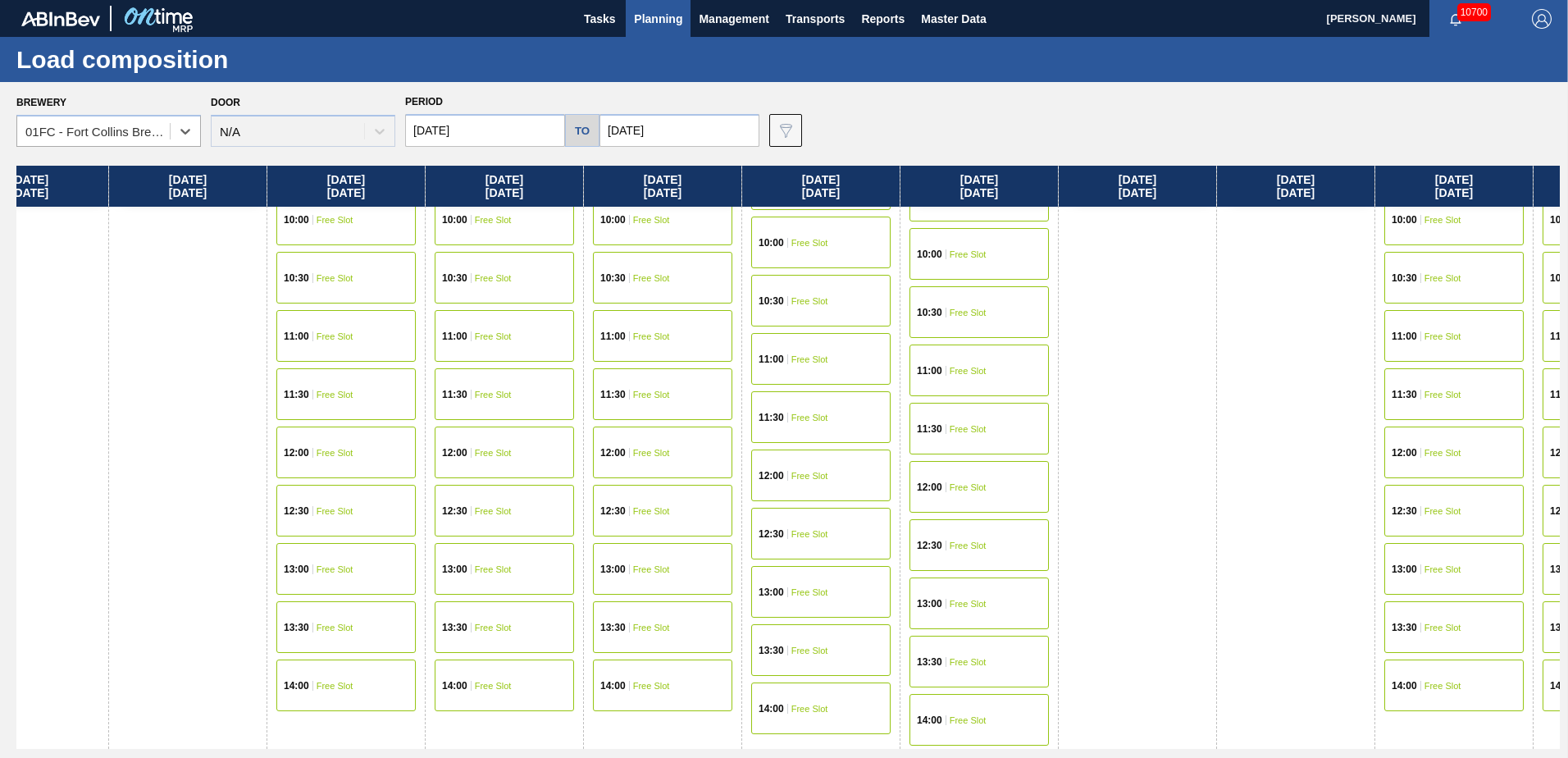
drag, startPoint x: 74, startPoint y: 476, endPoint x: 1155, endPoint y: 565, distance: 1084.7
click at [1201, 583] on div "Sunday 10/05/2025 06:00 Free Slot 07:00 Free Slot 07:15 Free Slot 08:00 Free Sl…" at bounding box center [788, 457] width 1544 height 583
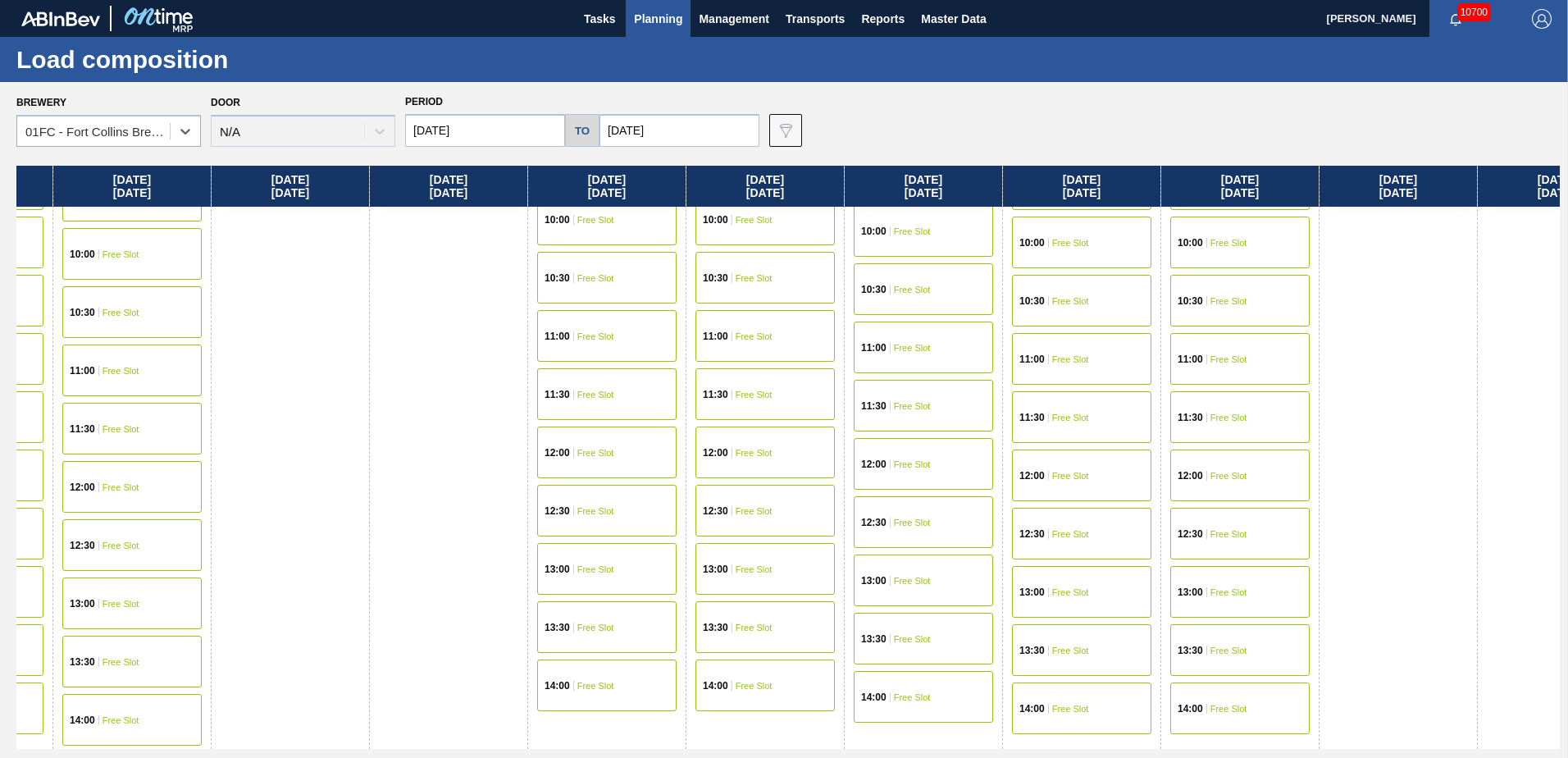
drag, startPoint x: 1262, startPoint y: 500, endPoint x: 398, endPoint y: 519, distance: 864.2
click at [398, 519] on div "Sunday 10/05/2025 06:00 Free Slot 07:00 Free Slot 07:15 Free Slot 08:00 Free Sl…" at bounding box center [788, 457] width 1544 height 583
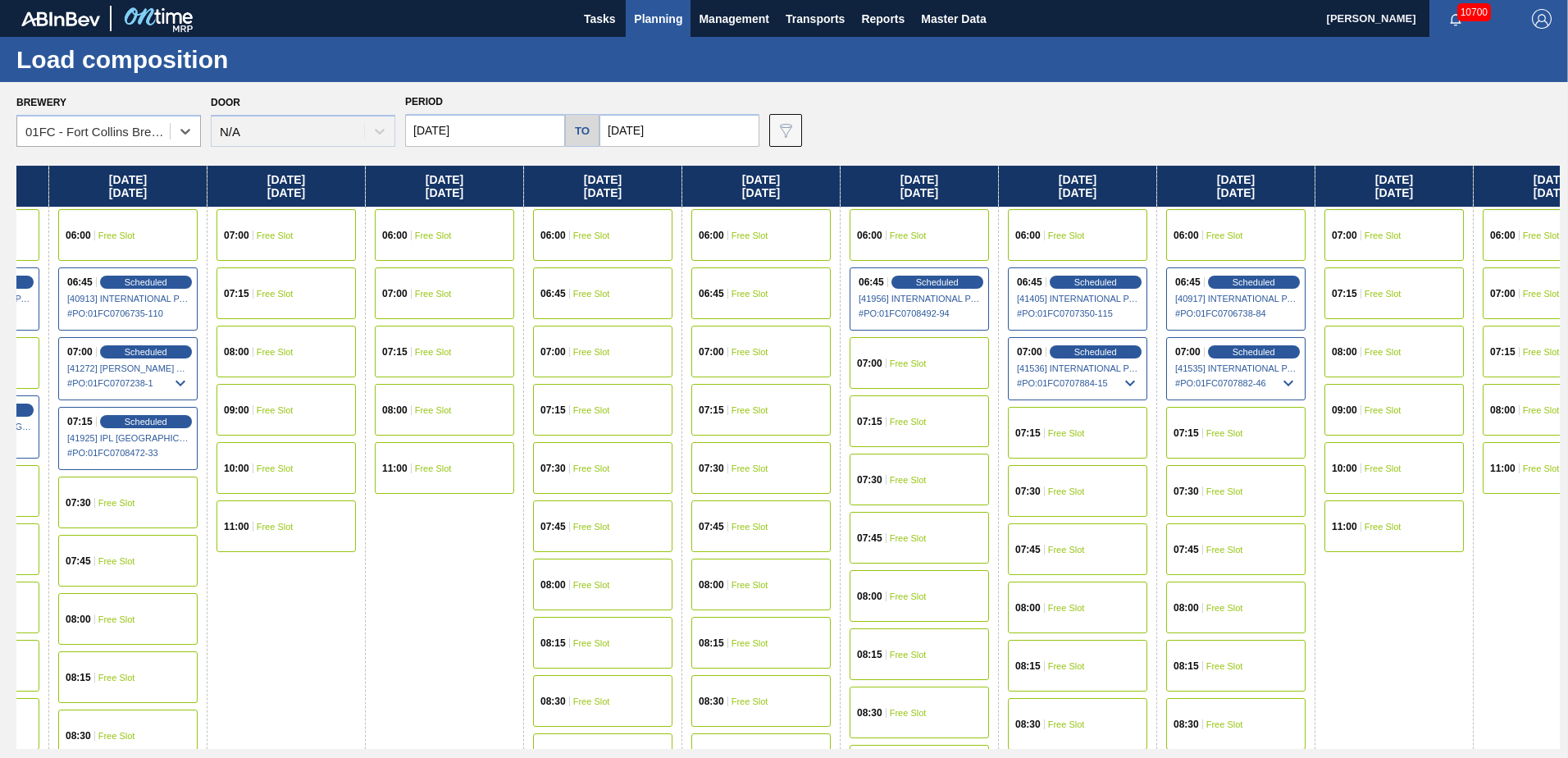
scroll to position [0, 1867]
click at [913, 364] on span "Free Slot" at bounding box center [909, 363] width 37 height 10
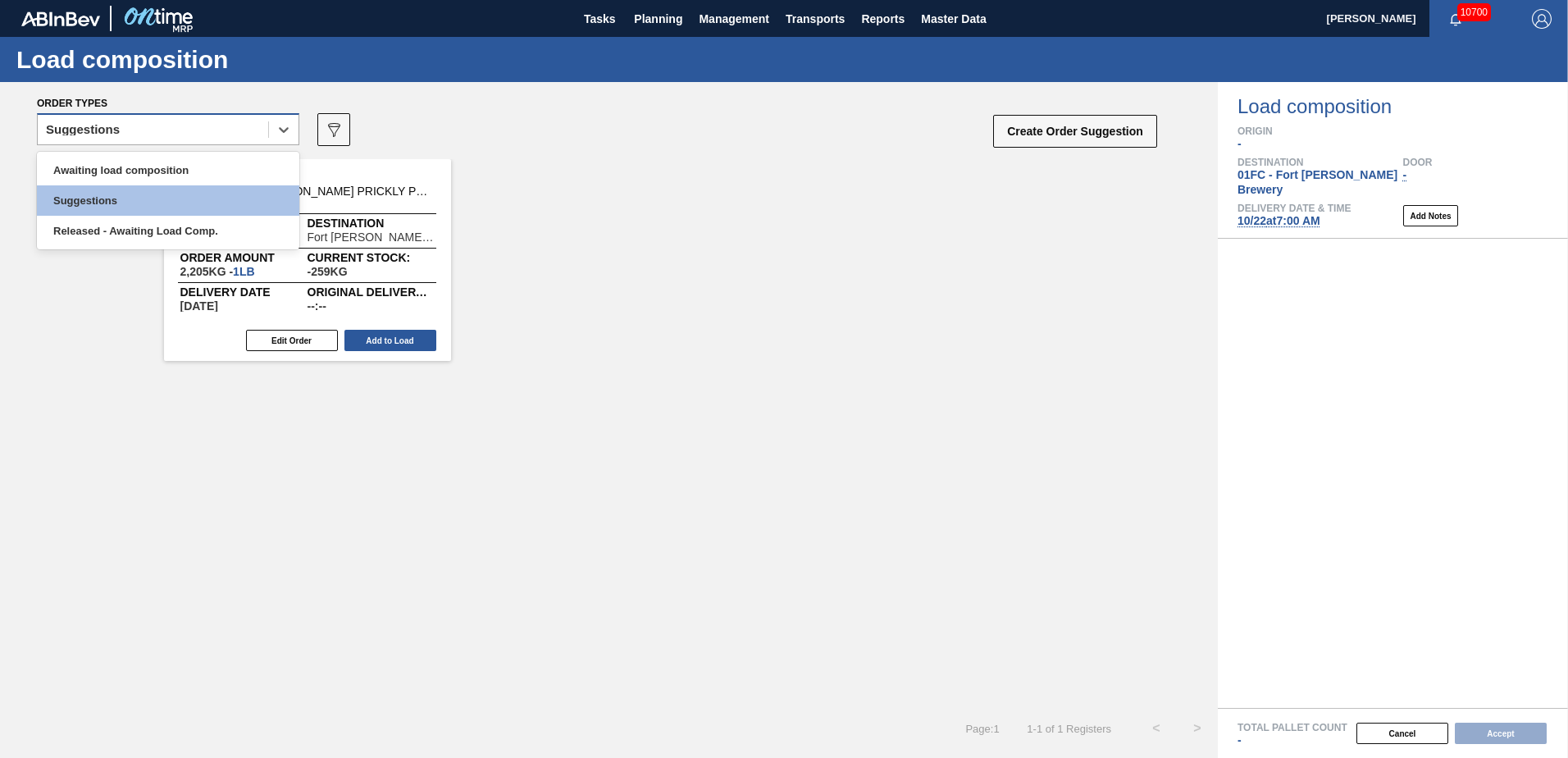
click at [146, 130] on div "Suggestions" at bounding box center [153, 130] width 231 height 24
click at [146, 159] on div "Awaiting load composition" at bounding box center [168, 170] width 263 height 30
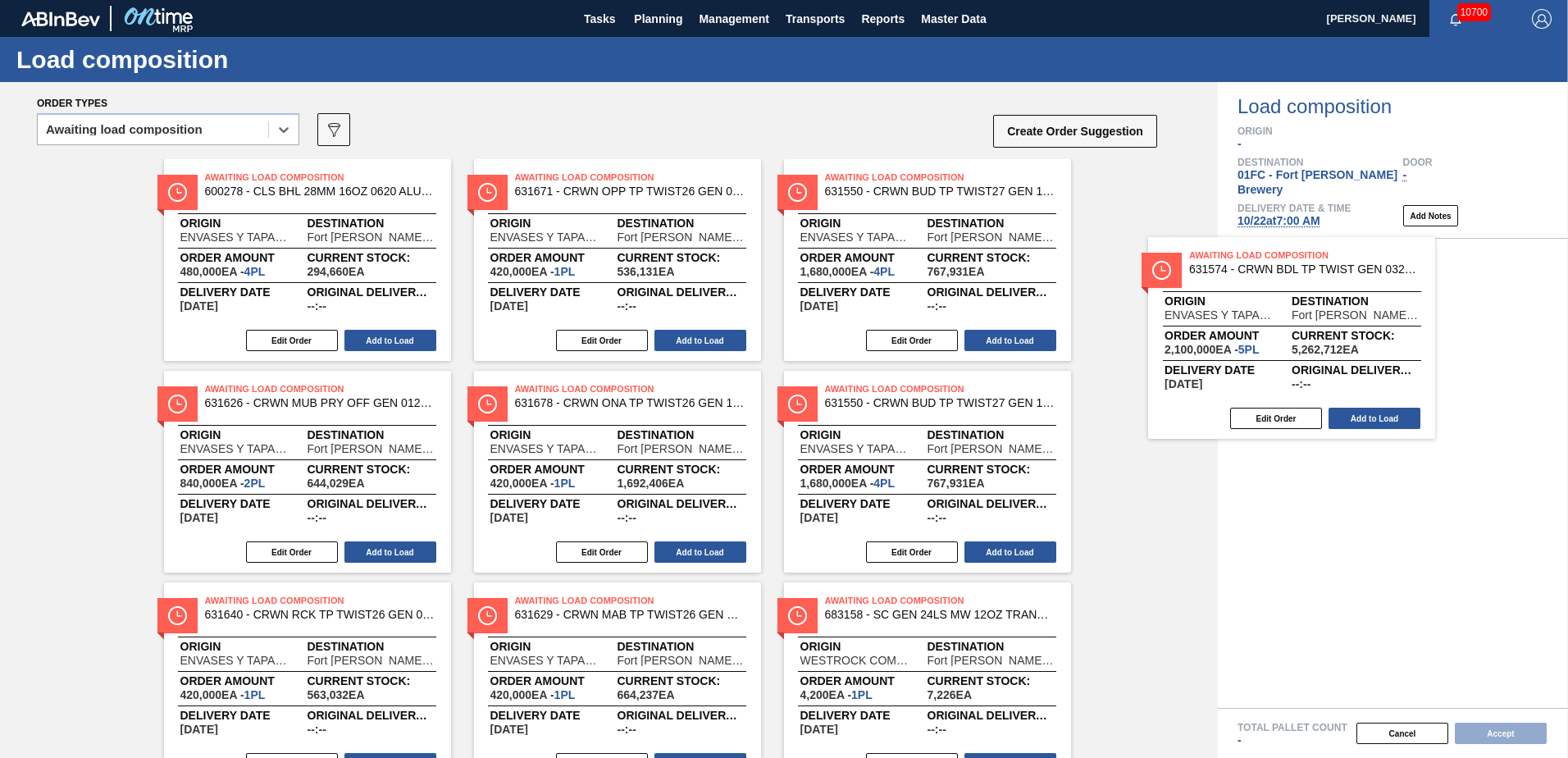
drag, startPoint x: 614, startPoint y: 207, endPoint x: 1327, endPoint y: 290, distance: 717.8
click at [1327, 290] on div "Order types option Awaiting load composition, selected. Select is focused ,type…" at bounding box center [784, 420] width 1568 height 676
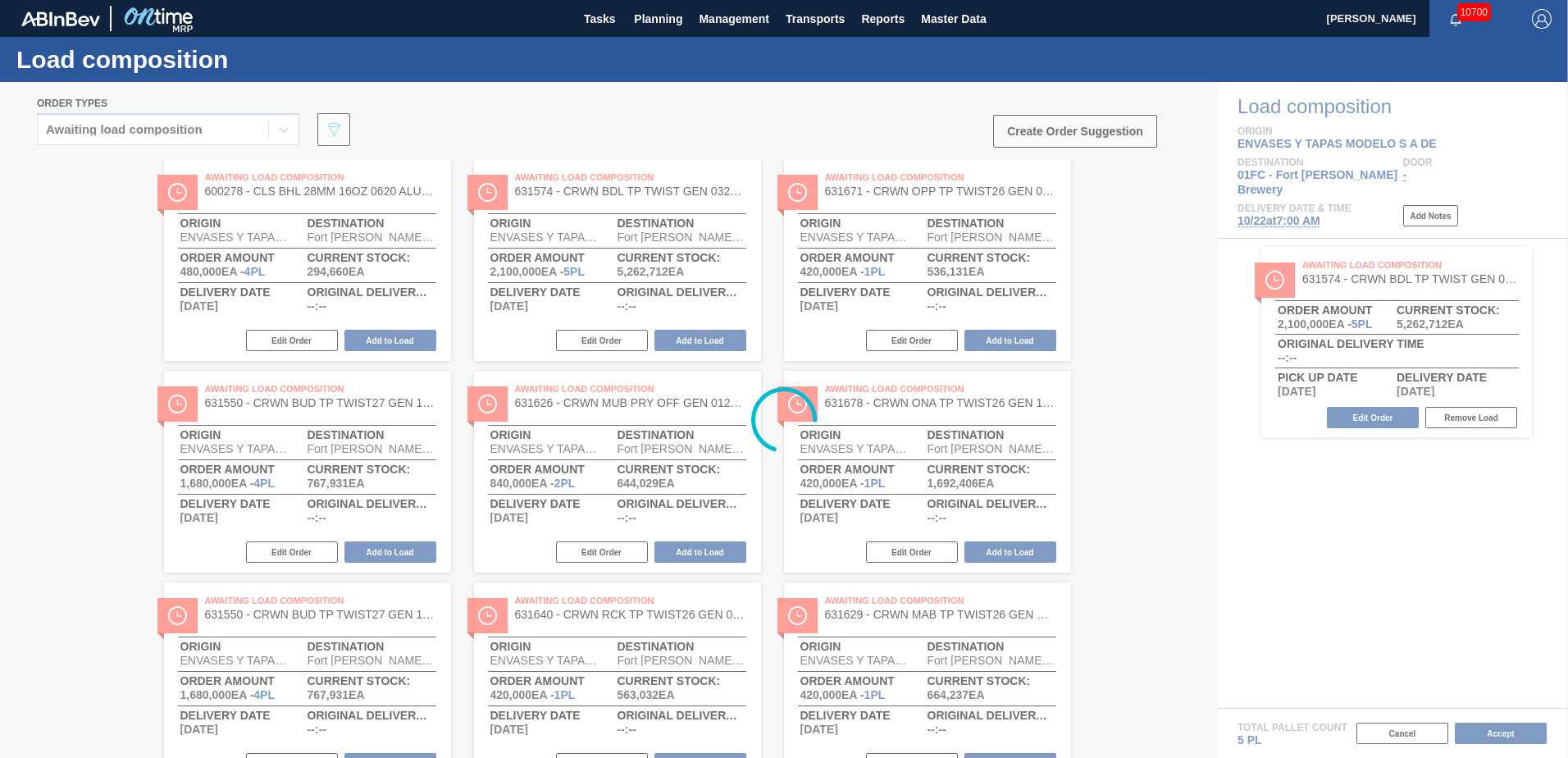
drag, startPoint x: 624, startPoint y: 225, endPoint x: 1100, endPoint y: 255, distance: 476.9
click at [1100, 255] on div at bounding box center [784, 420] width 1568 height 676
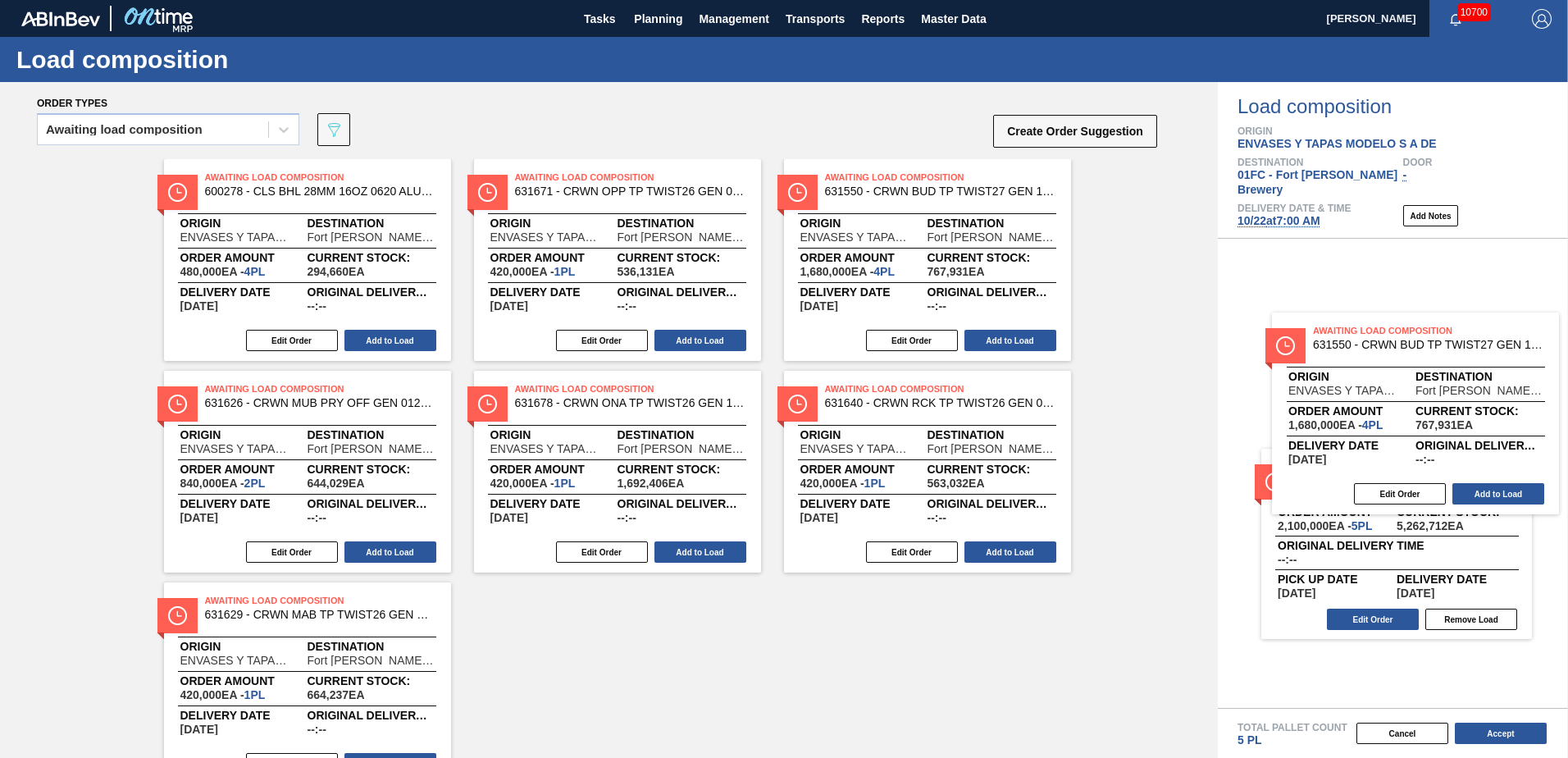
drag, startPoint x: 587, startPoint y: 210, endPoint x: 1346, endPoint y: 353, distance: 772.4
click at [1346, 353] on div "Order types Awaiting load composition 089F7B8B-B2A5-4AFE-B5C0-19BA573D28AC Crea…" at bounding box center [784, 420] width 1568 height 676
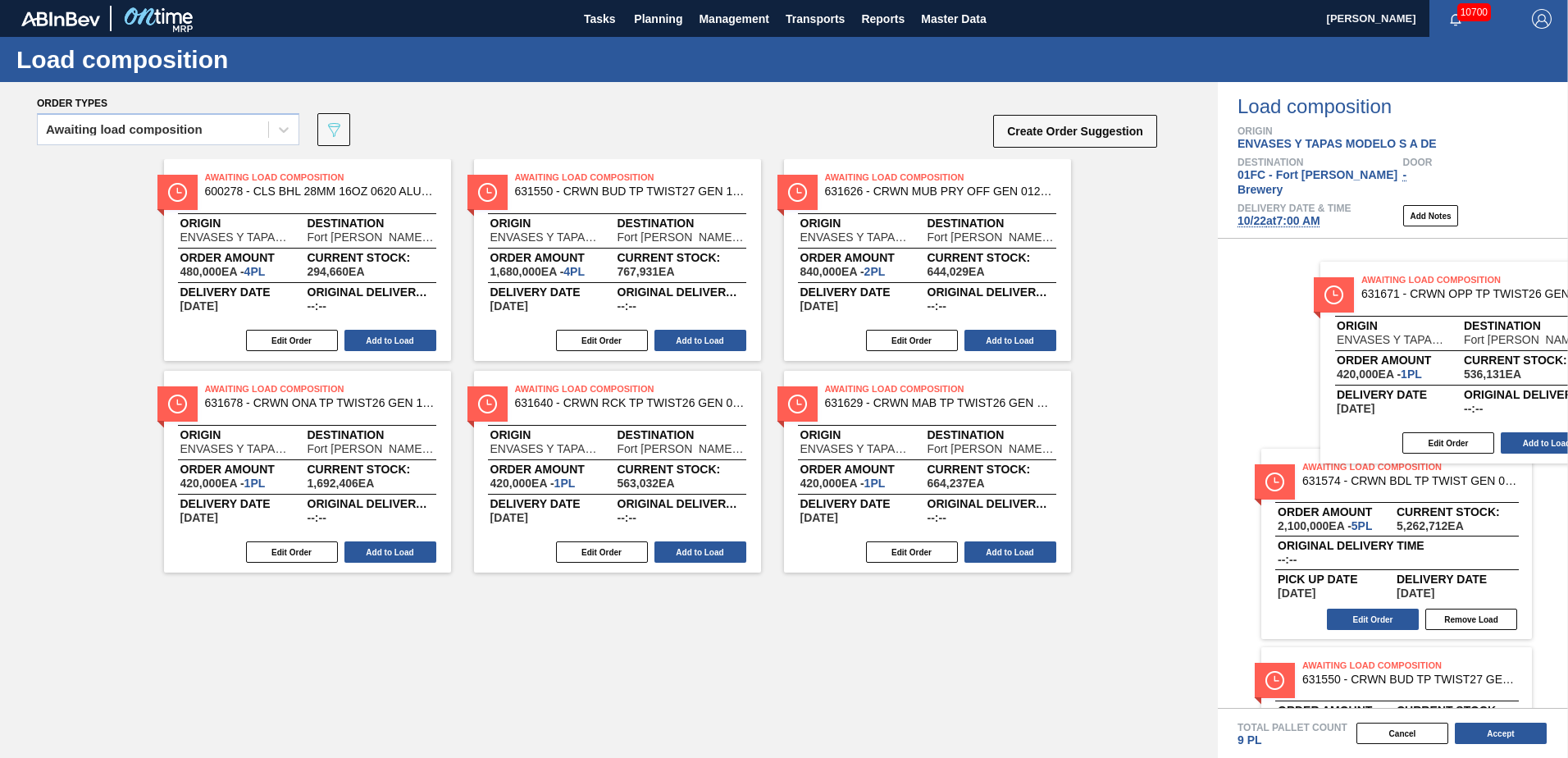
drag, startPoint x: 665, startPoint y: 232, endPoint x: 1493, endPoint y: 336, distance: 834.5
click at [1513, 336] on div "Order types Awaiting load composition 089F7B8B-B2A5-4AFE-B5C0-19BA573D28AC Crea…" at bounding box center [784, 420] width 1568 height 676
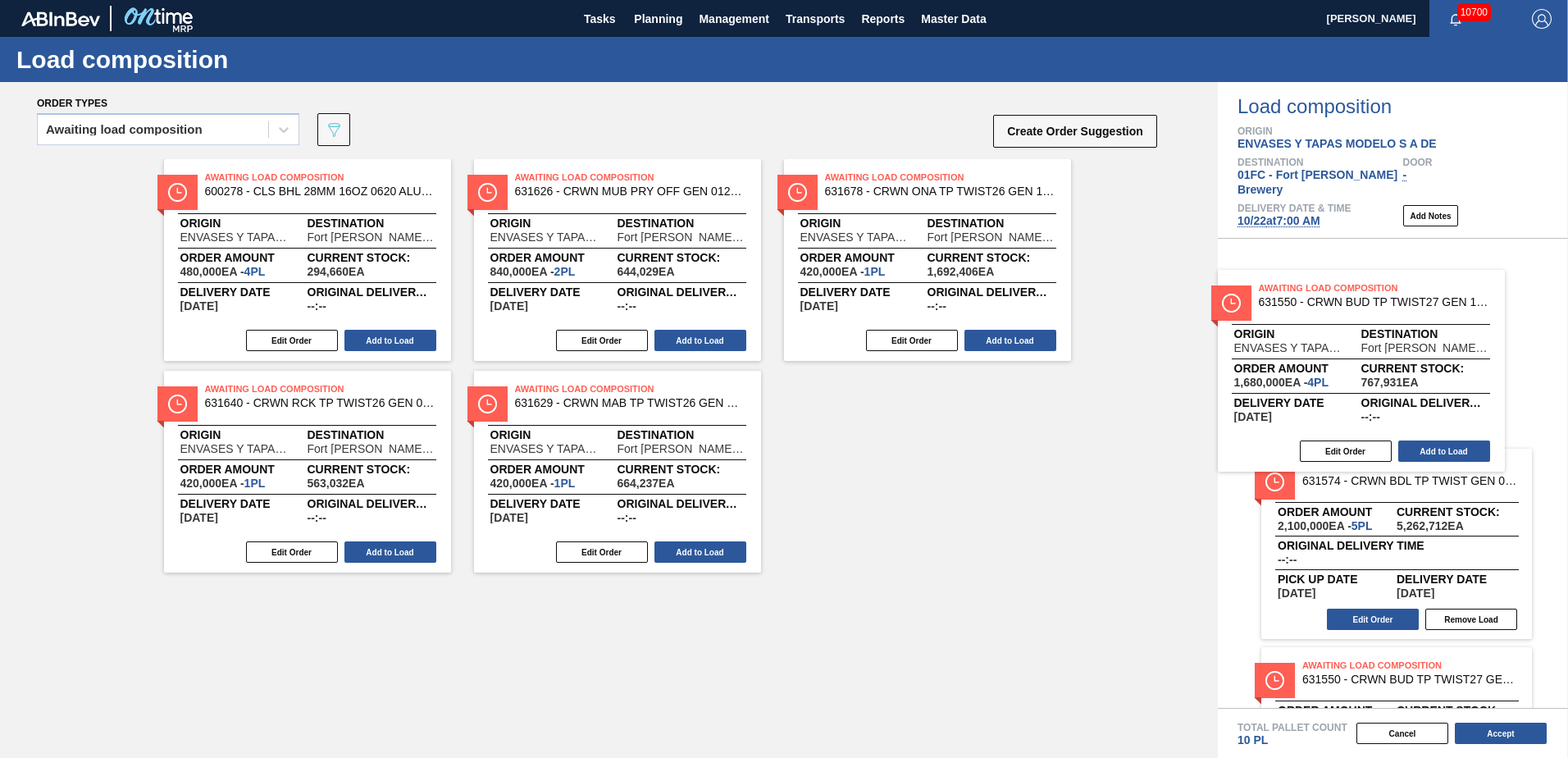
drag, startPoint x: 589, startPoint y: 205, endPoint x: 1343, endPoint y: 321, distance: 762.9
click at [1343, 321] on div "Order types Awaiting load composition 089F7B8B-B2A5-4AFE-B5C0-19BA573D28AC Crea…" at bounding box center [784, 420] width 1568 height 676
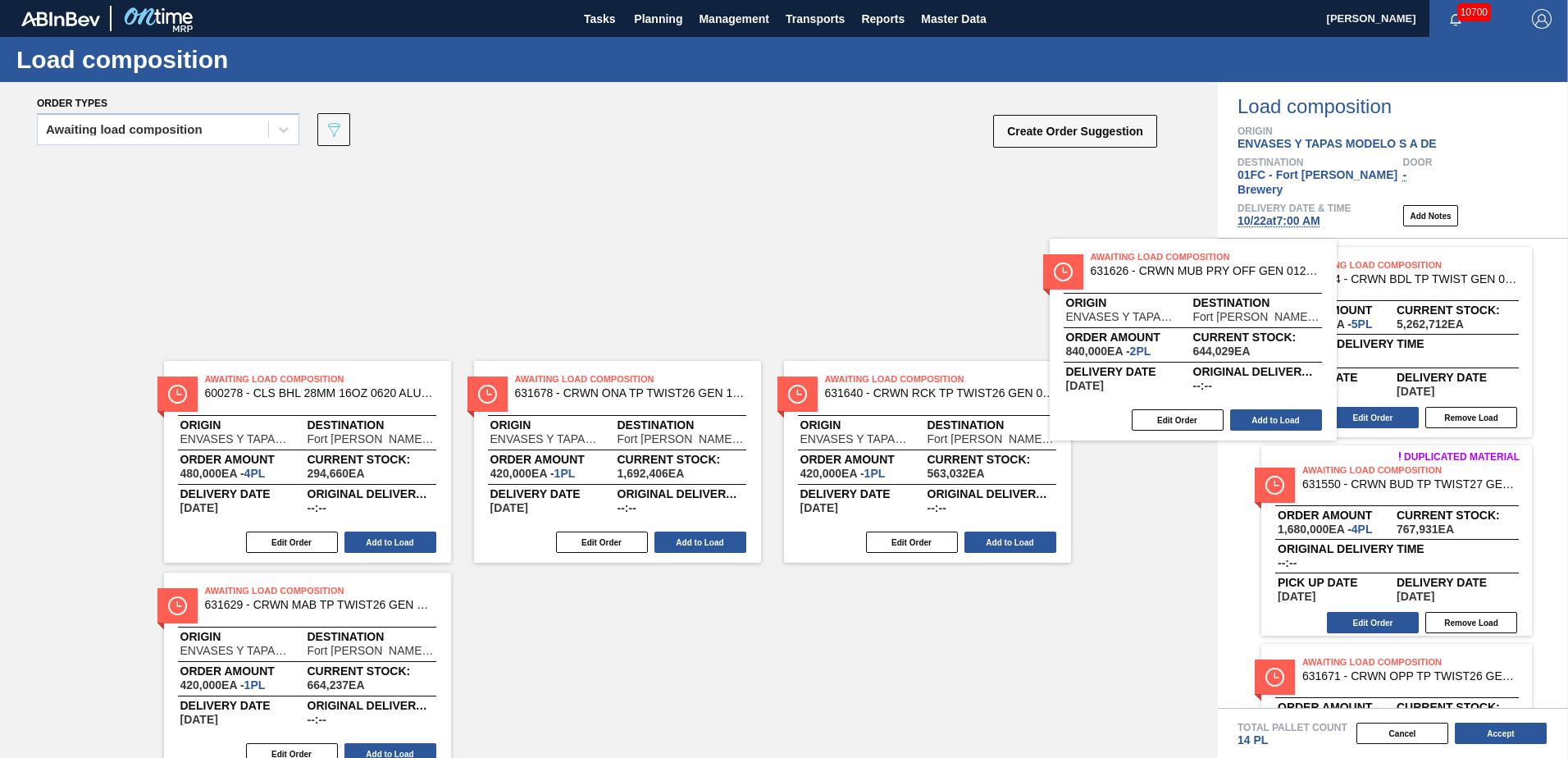
drag, startPoint x: 638, startPoint y: 205, endPoint x: 1403, endPoint y: 316, distance: 773.0
click at [1403, 316] on div "Order types Awaiting load composition 089F7B8B-B2A5-4AFE-B5C0-19BA573D28AC Crea…" at bounding box center [784, 420] width 1568 height 676
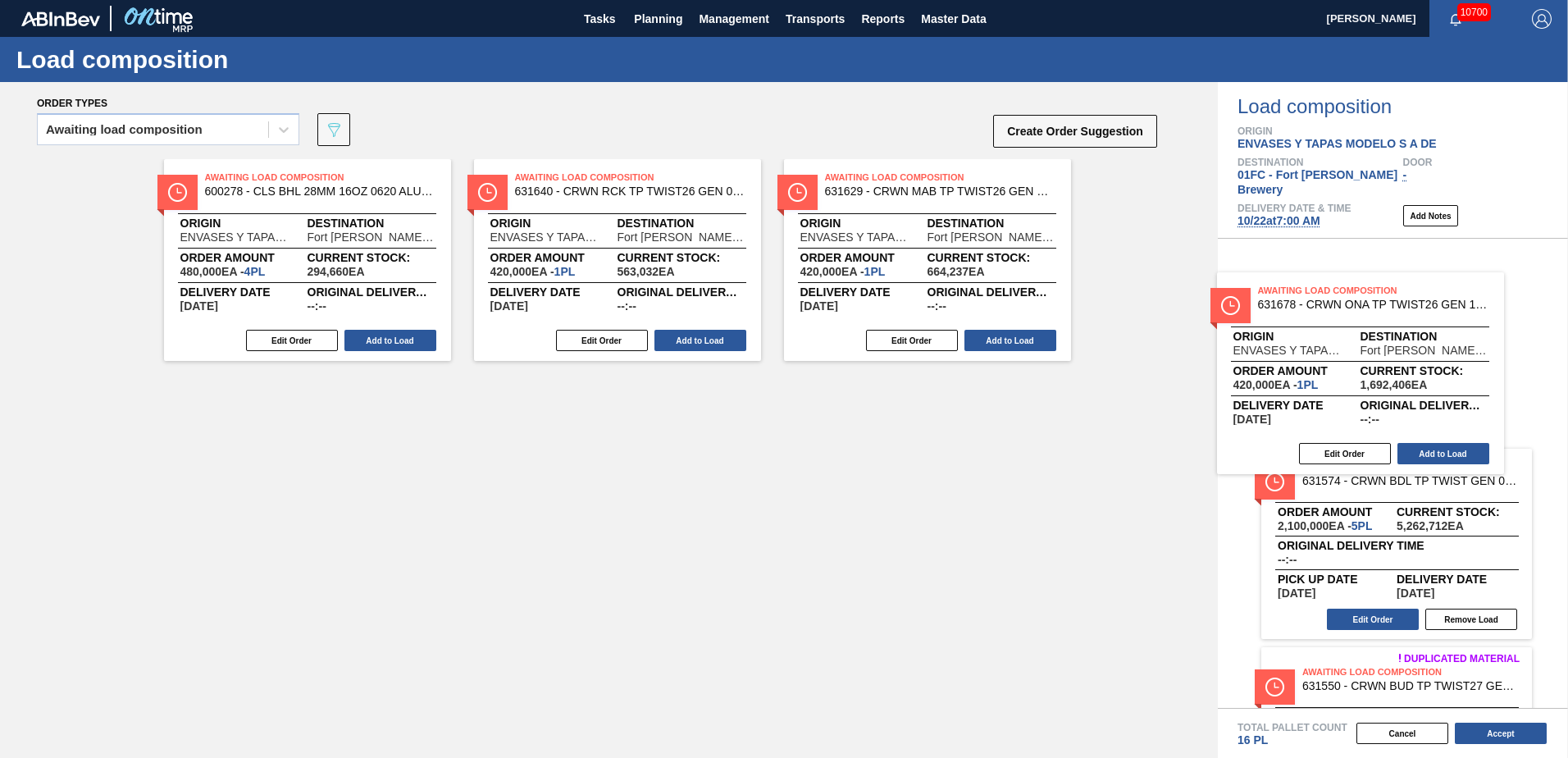
drag, startPoint x: 638, startPoint y: 245, endPoint x: 1400, endPoint y: 370, distance: 772.2
click at [1400, 370] on div "Order types Awaiting load composition 089F7B8B-B2A5-4AFE-B5C0-19BA573D28AC Crea…" at bounding box center [784, 420] width 1568 height 676
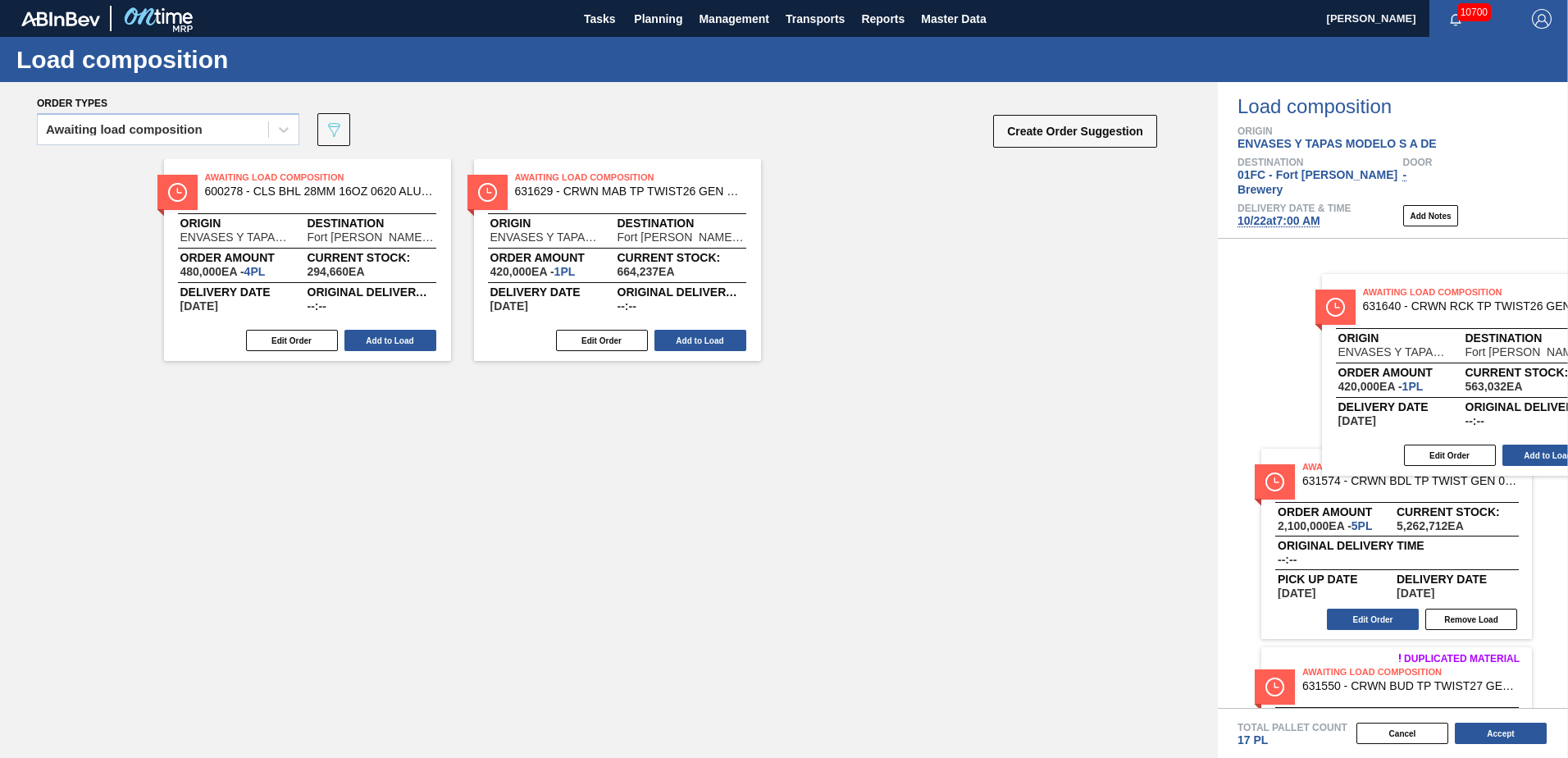
drag, startPoint x: 688, startPoint y: 263, endPoint x: 1527, endPoint y: 378, distance: 846.8
click at [1530, 378] on div "Order types Awaiting load composition 089F7B8B-B2A5-4AFE-B5C0-19BA573D28AC Crea…" at bounding box center [784, 420] width 1568 height 676
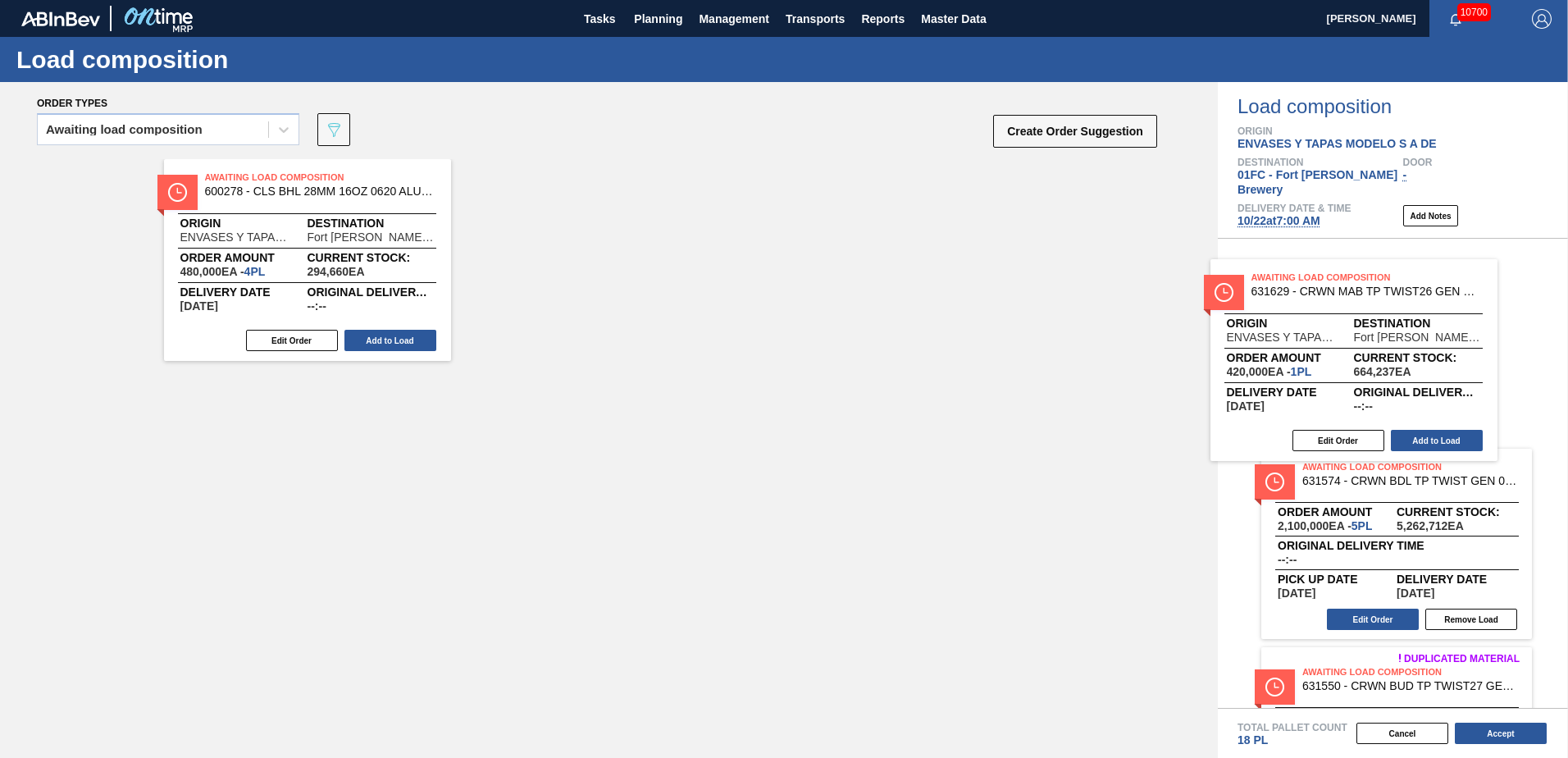
drag, startPoint x: 645, startPoint y: 245, endPoint x: 1387, endPoint y: 347, distance: 749.0
click at [1387, 347] on div "Order types Awaiting load composition 089F7B8B-B2A5-4AFE-B5C0-19BA573D28AC Crea…" at bounding box center [784, 420] width 1568 height 676
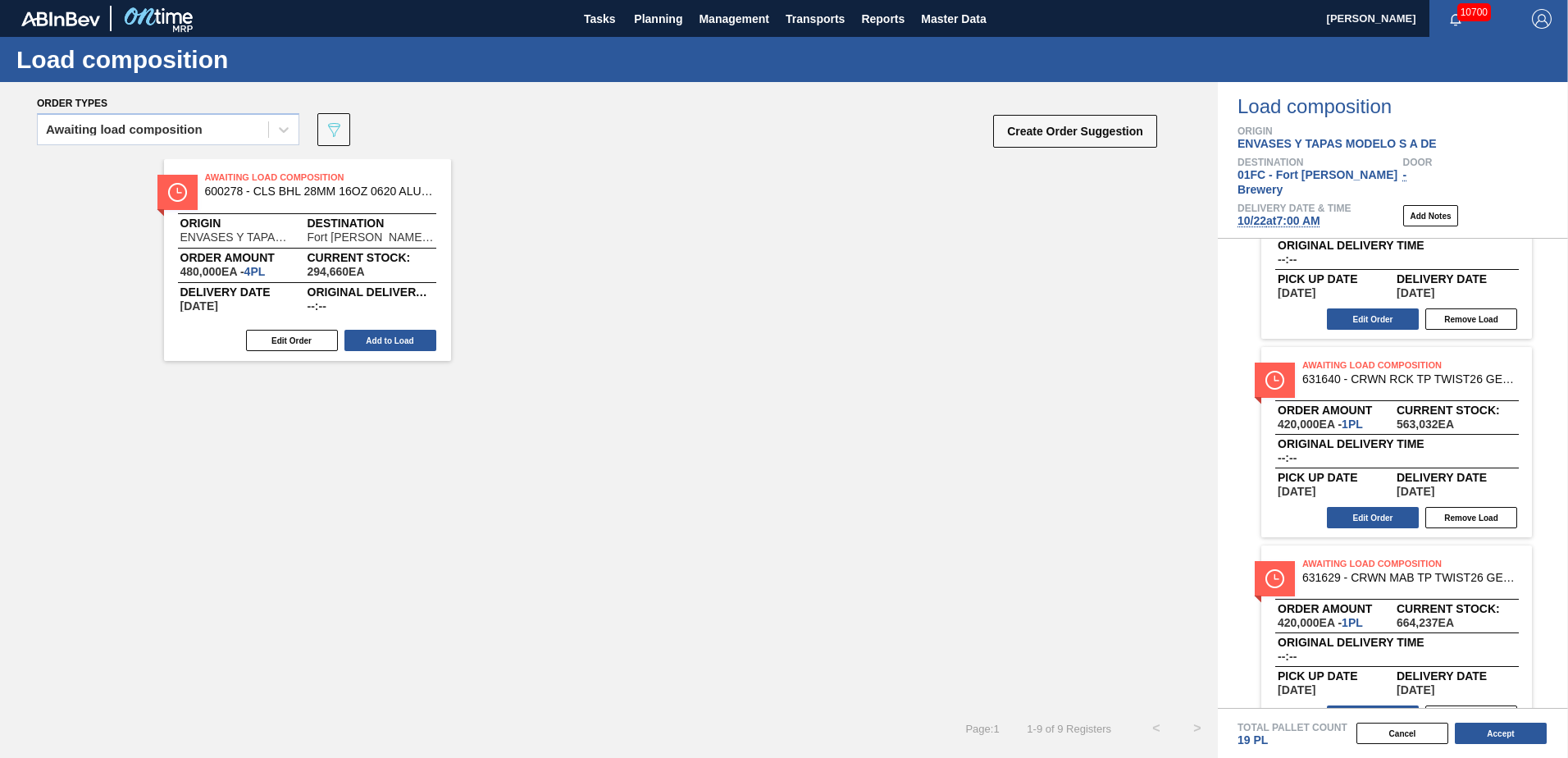
scroll to position [1112, 0]
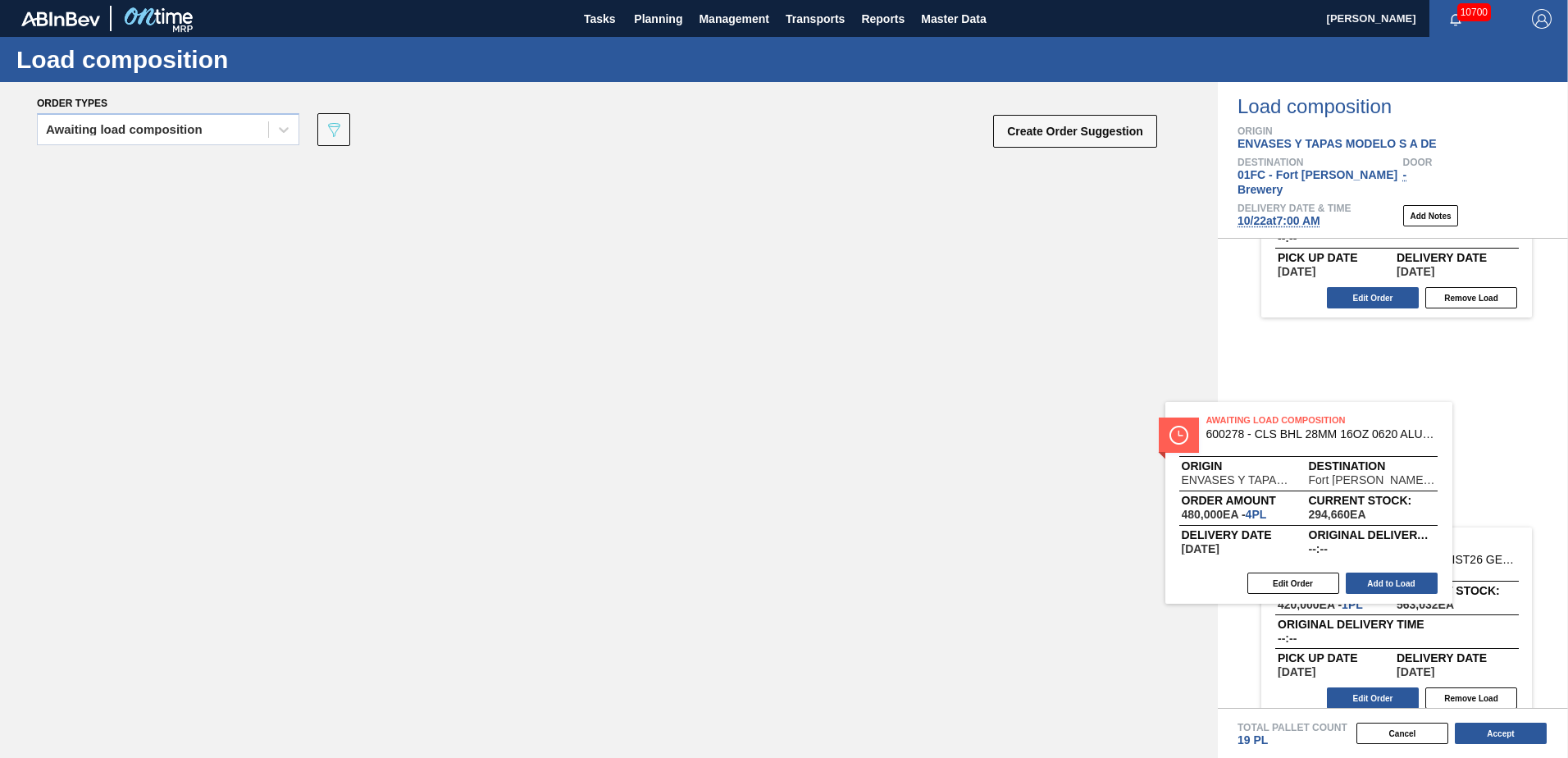
drag, startPoint x: 352, startPoint y: 215, endPoint x: 1381, endPoint y: 469, distance: 1059.9
click at [1381, 469] on div "Order types Awaiting load composition 089F7B8B-B2A5-4AFE-B5C0-19BA573D28AC Crea…" at bounding box center [784, 420] width 1568 height 676
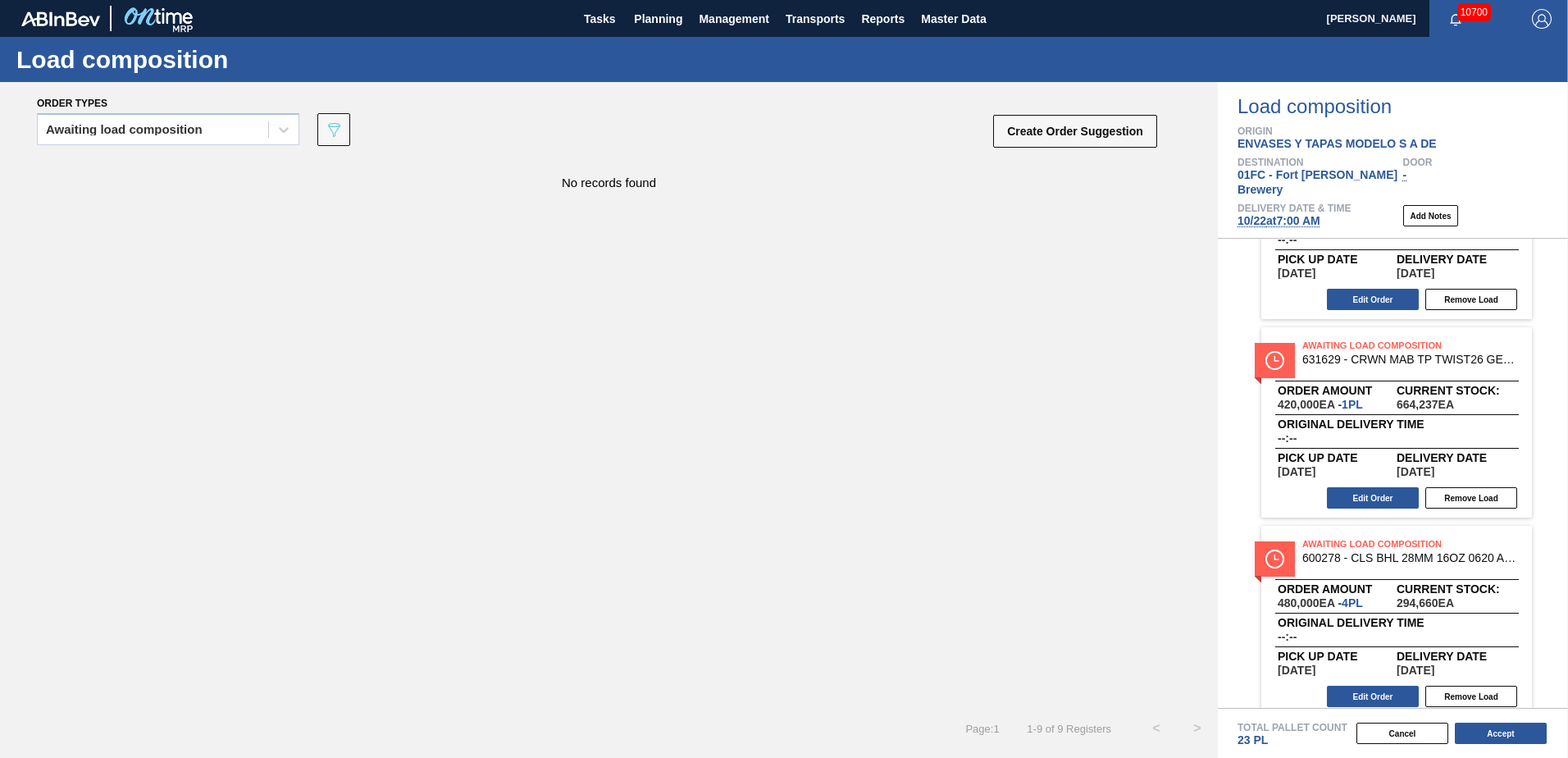
scroll to position [1311, 0]
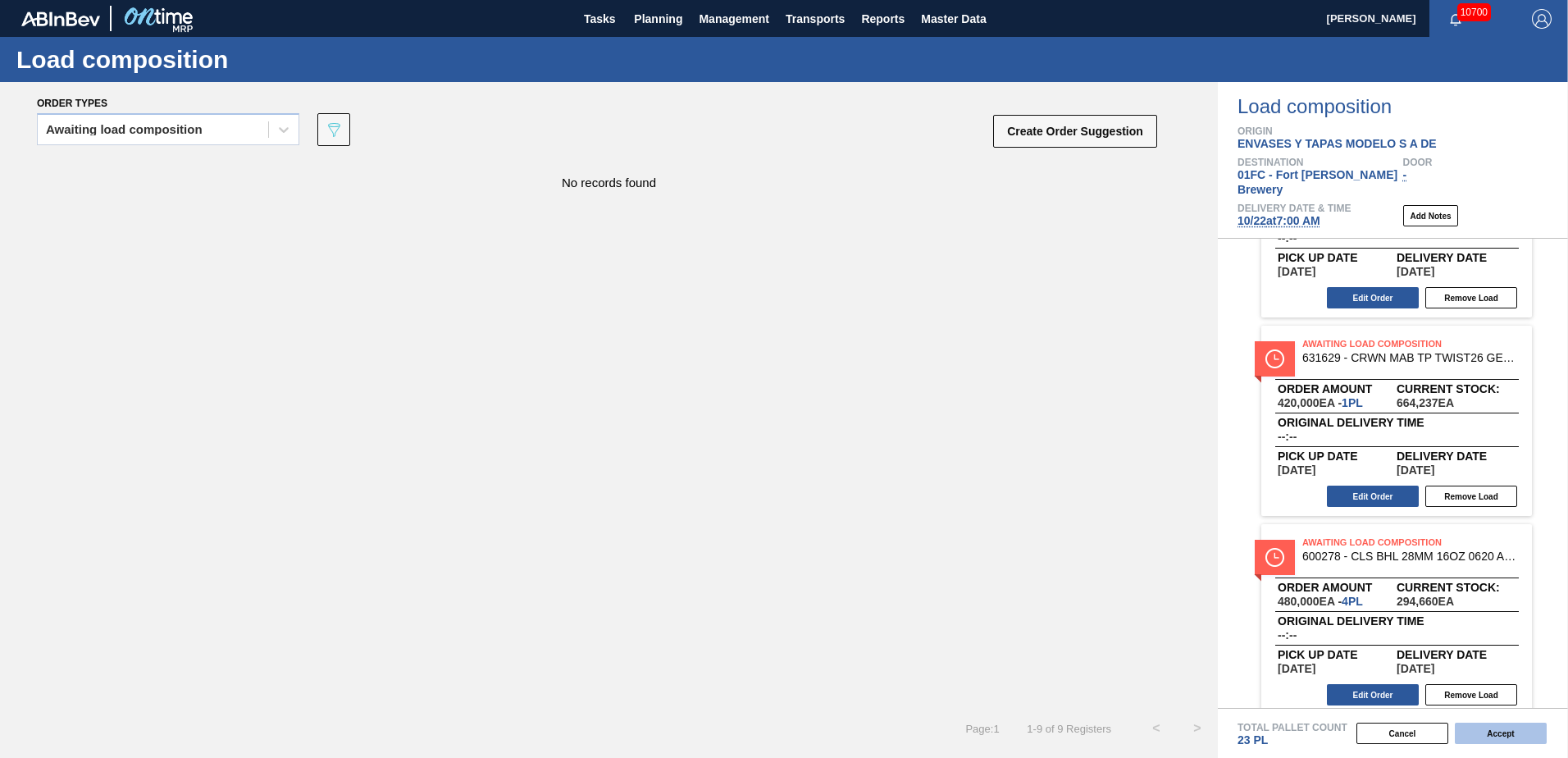
click at [1515, 739] on button "Accept" at bounding box center [1501, 733] width 92 height 21
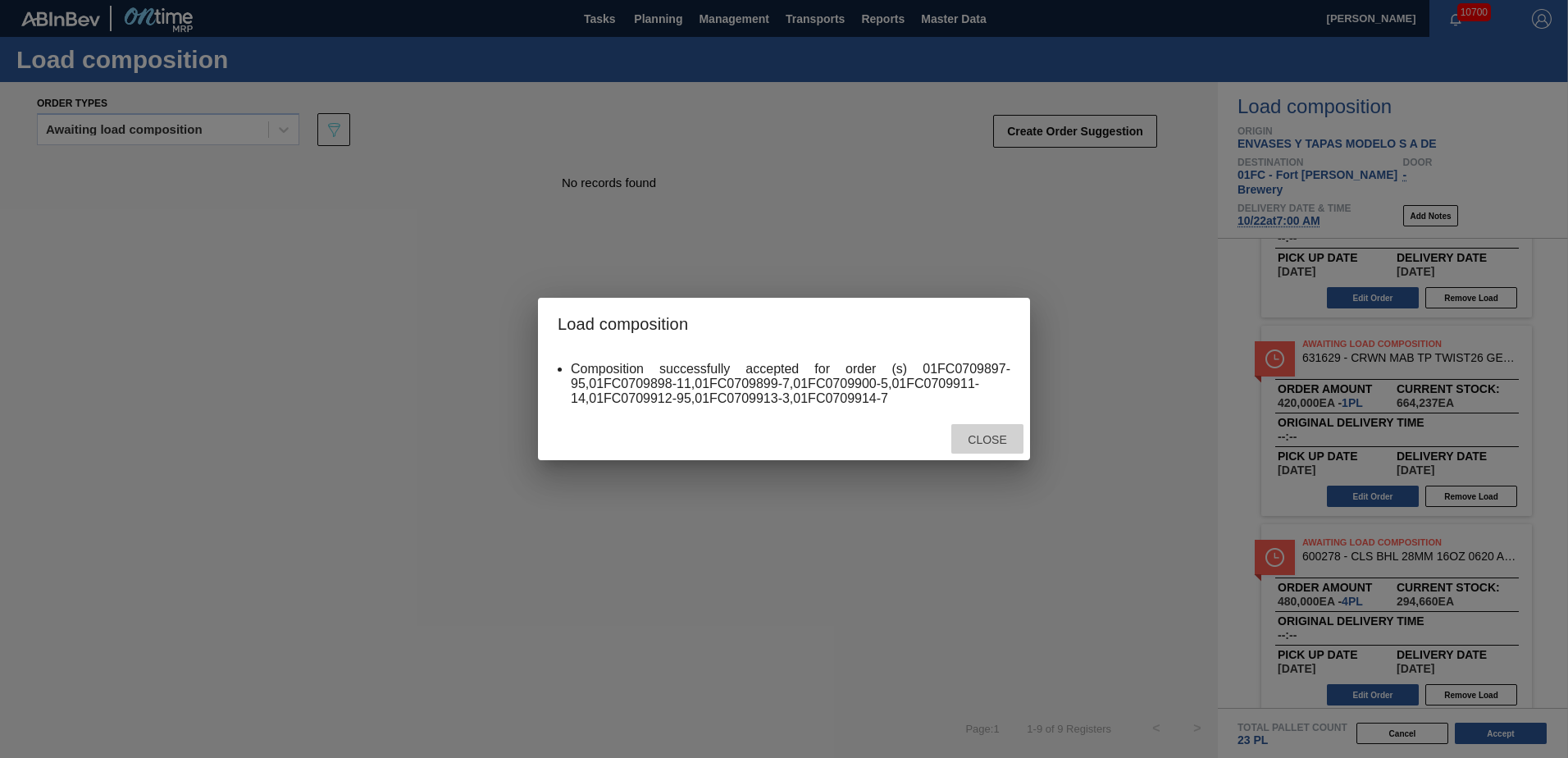
click at [1009, 427] on div "Close" at bounding box center [987, 438] width 72 height 30
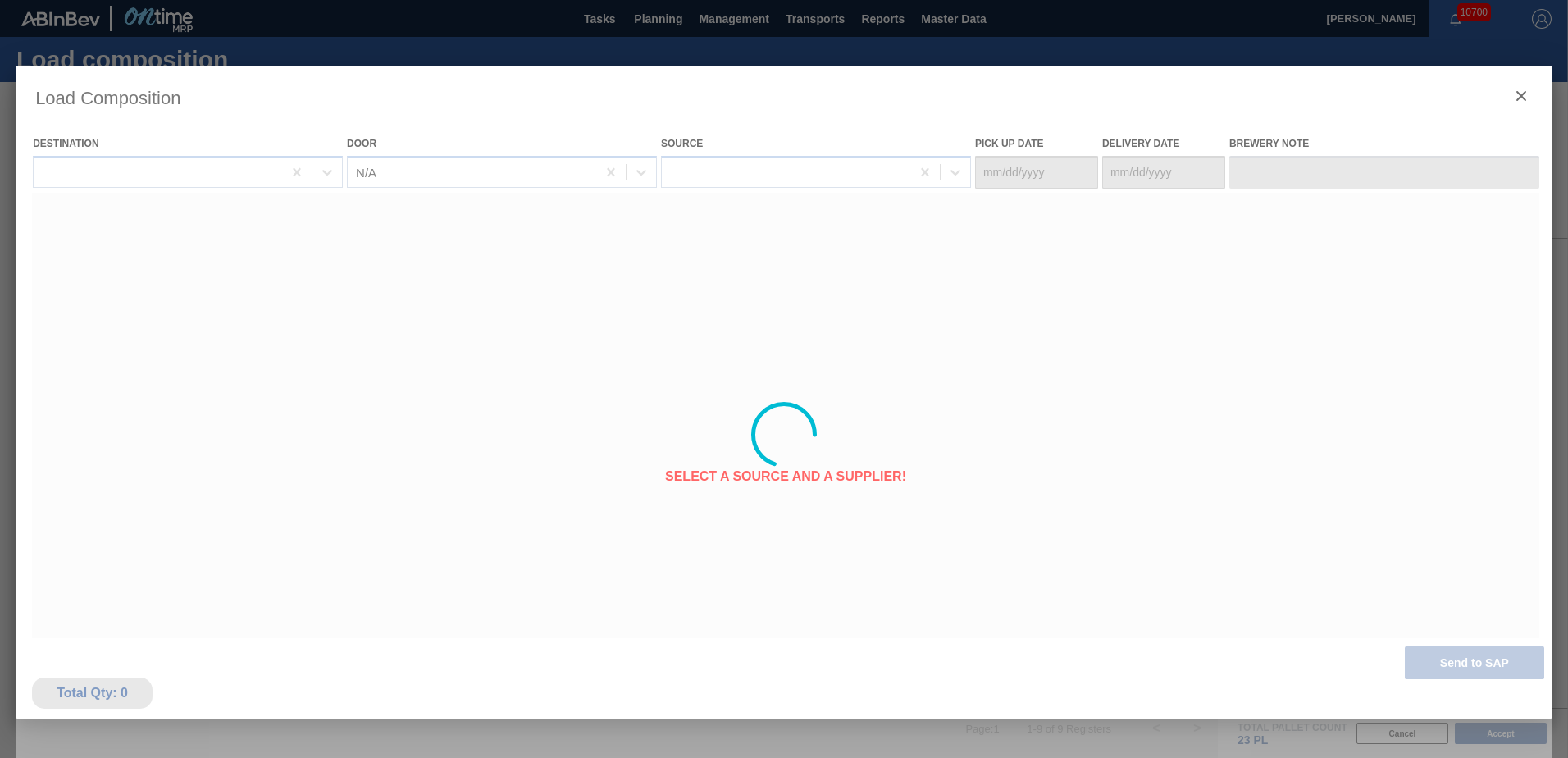
type Date "[DATE]"
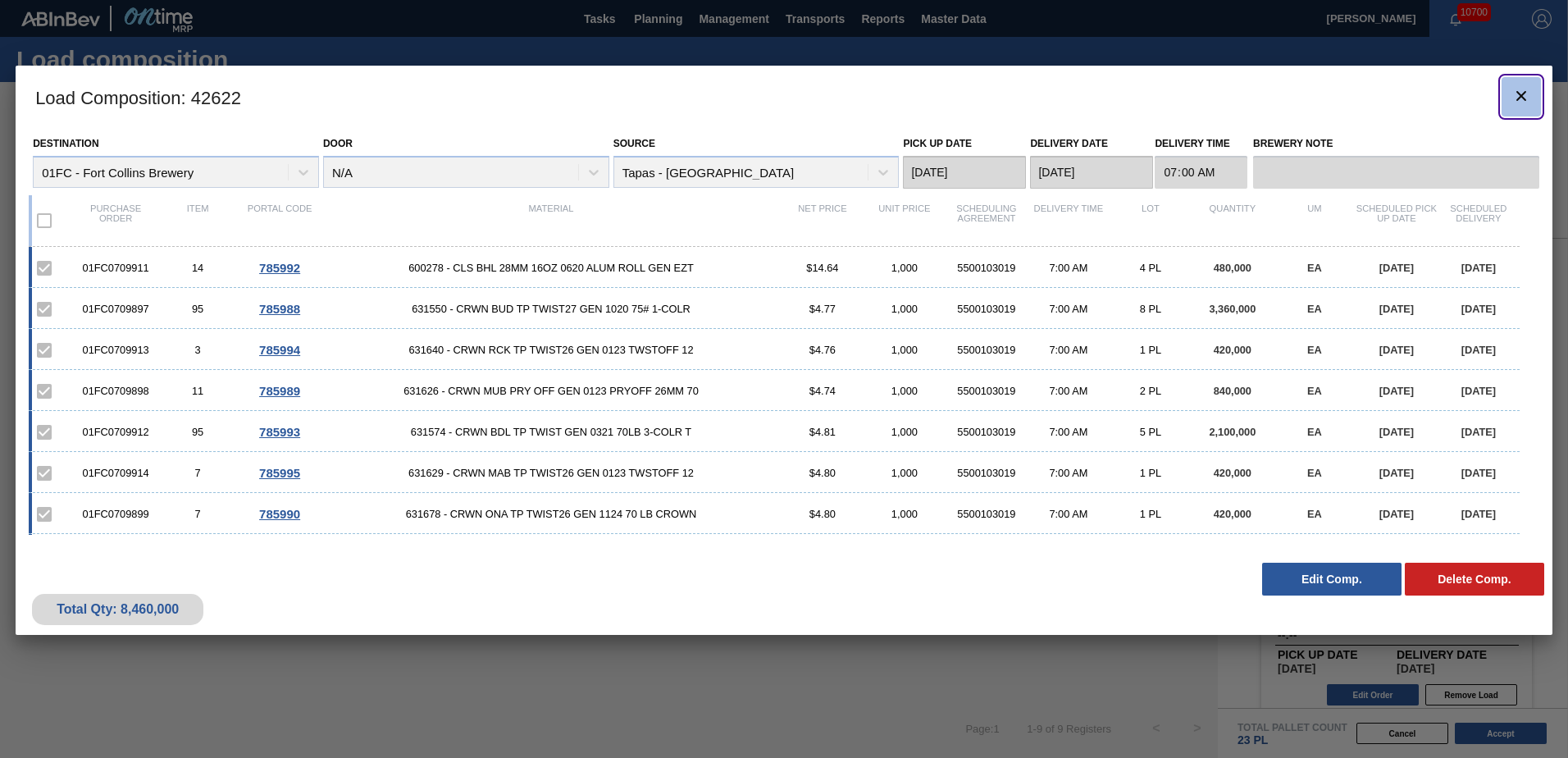
click at [1526, 103] on icon "botão de ícone" at bounding box center [1521, 96] width 19 height 19
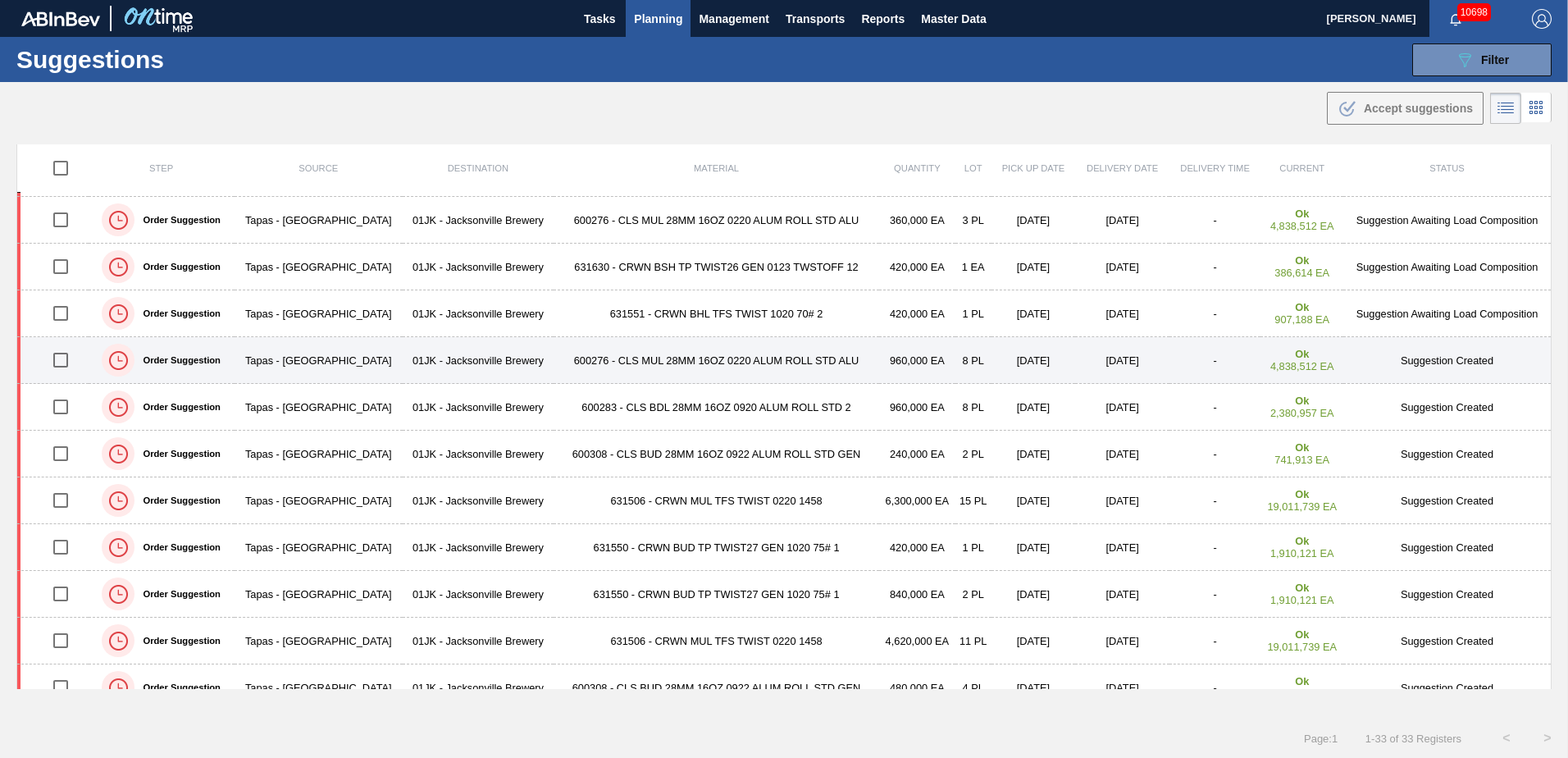
scroll to position [246, 0]
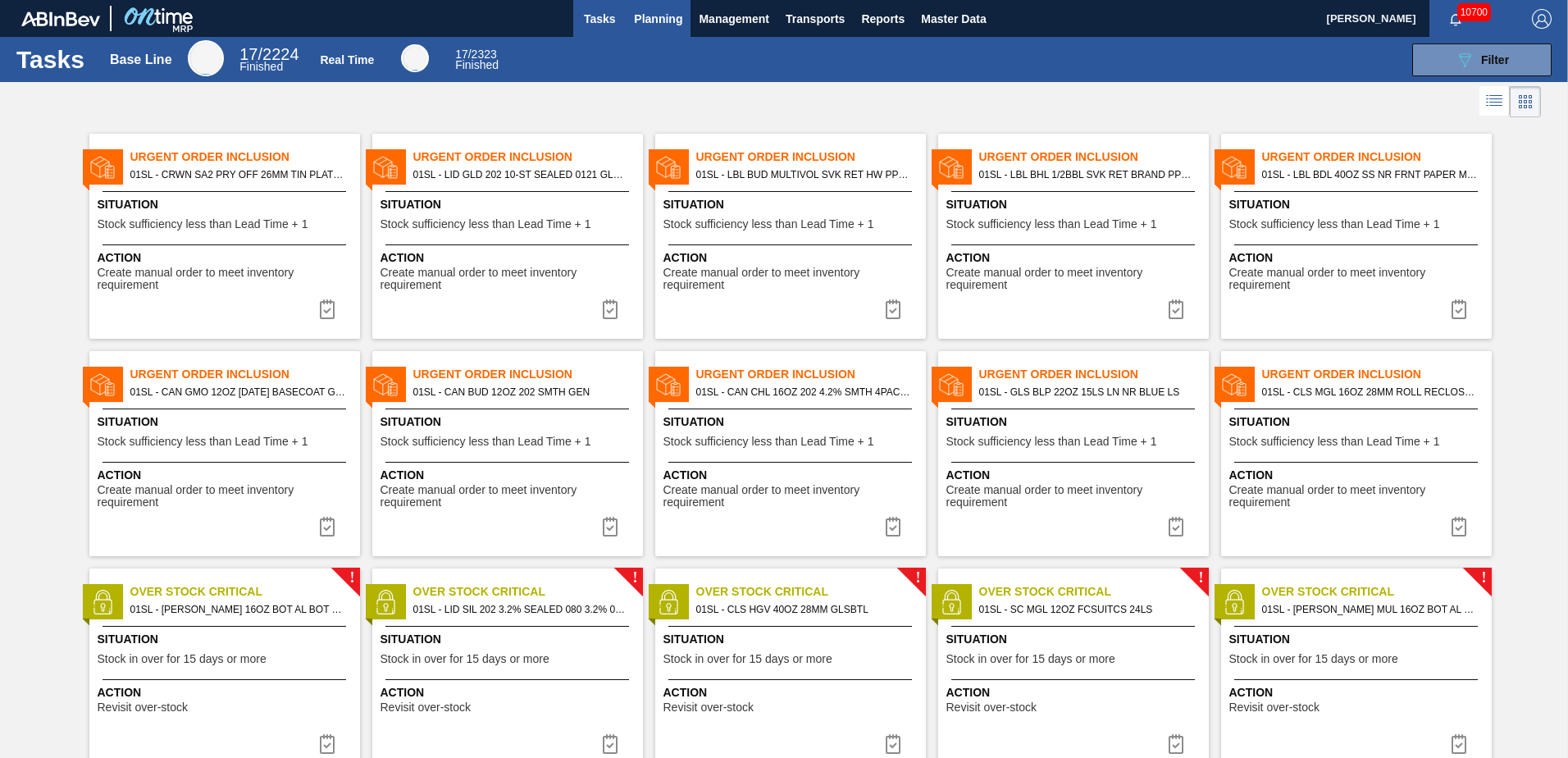
click at [675, 18] on span "Planning" at bounding box center [658, 18] width 48 height 19
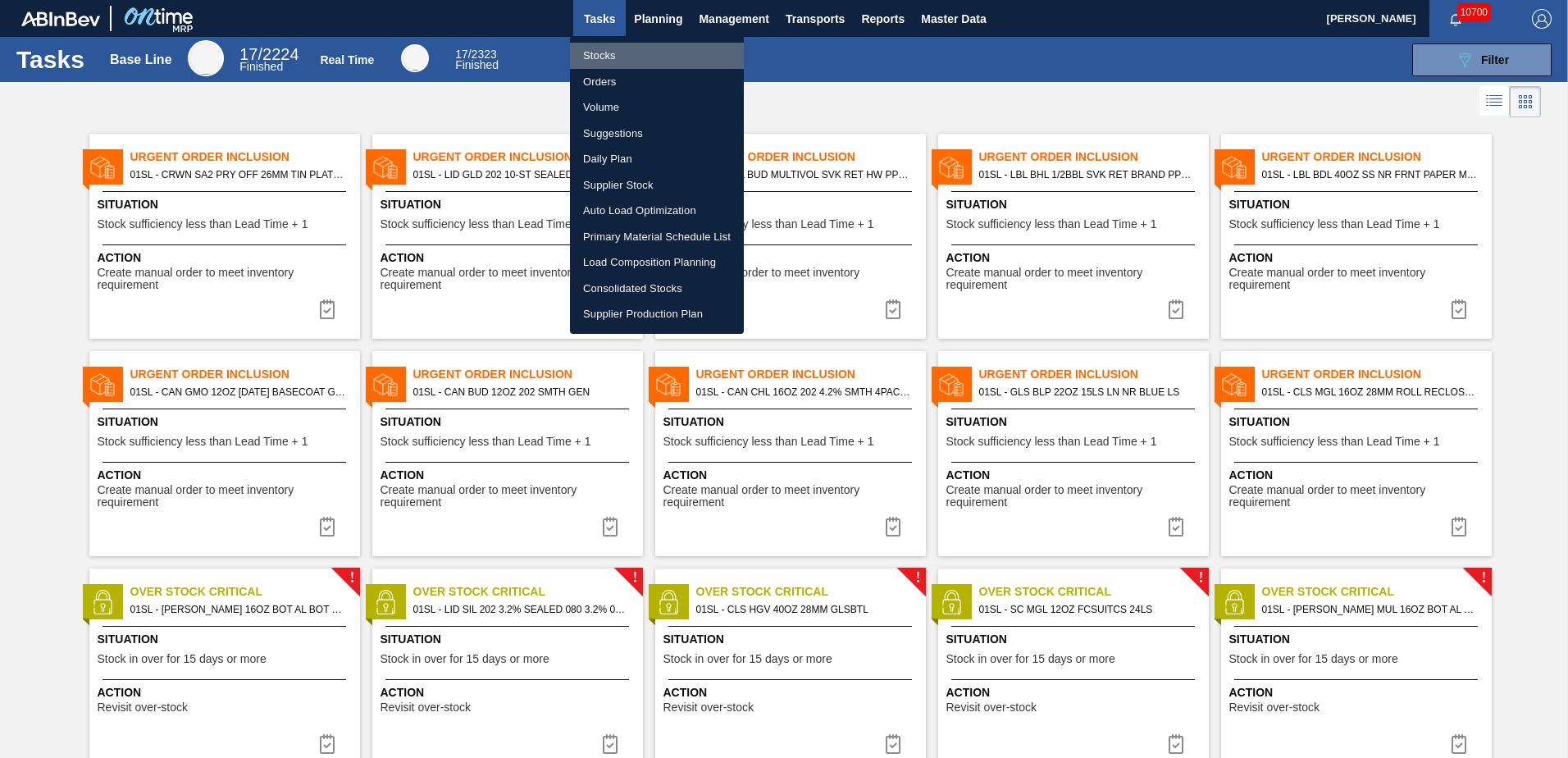
click at [673, 51] on li "Stocks" at bounding box center [656, 55] width 174 height 26
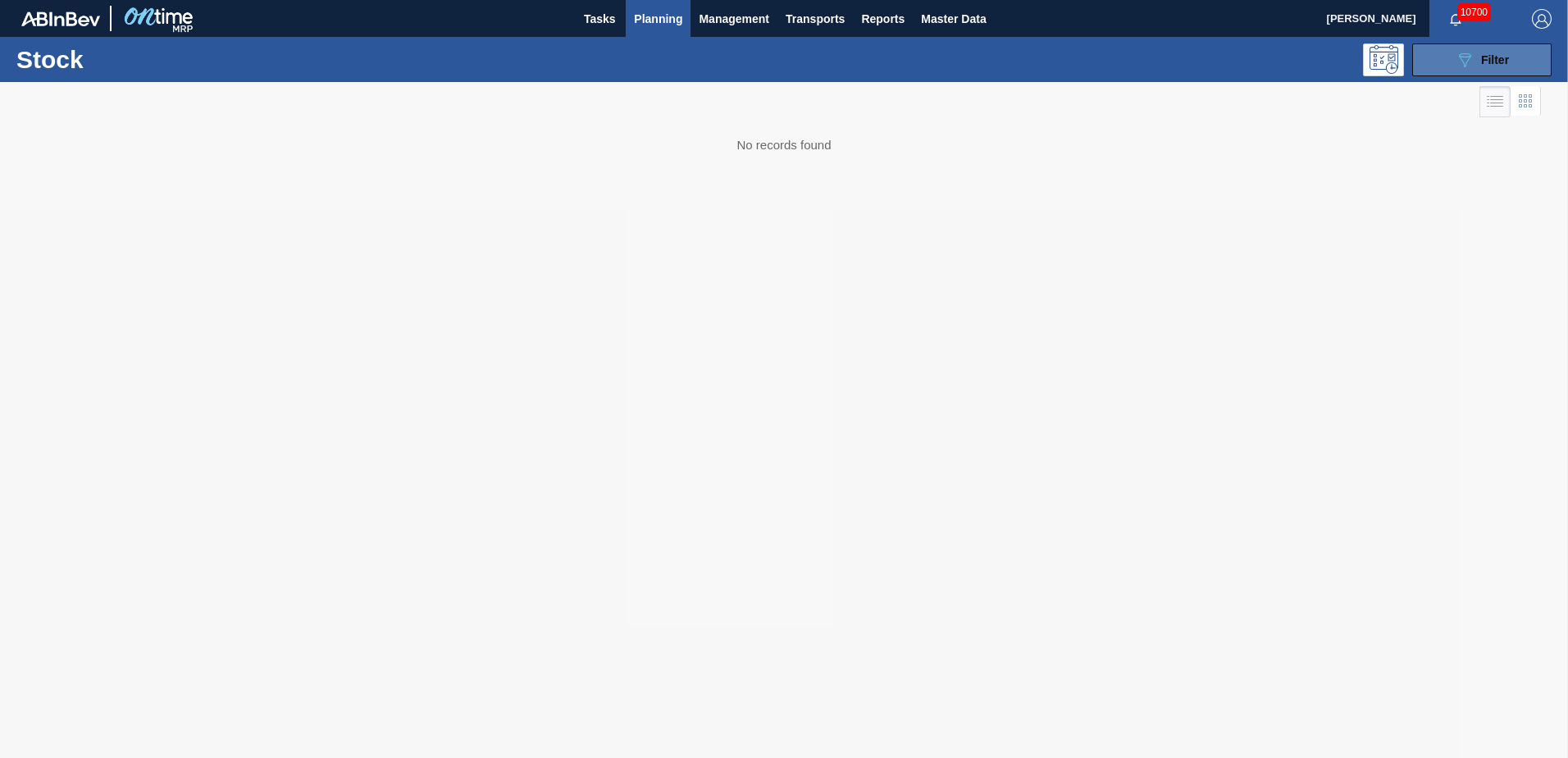
click at [1525, 72] on button "089F7B8B-B2A5-4AFE-B5C0-19BA573D28AC Filter" at bounding box center [1483, 60] width 140 height 33
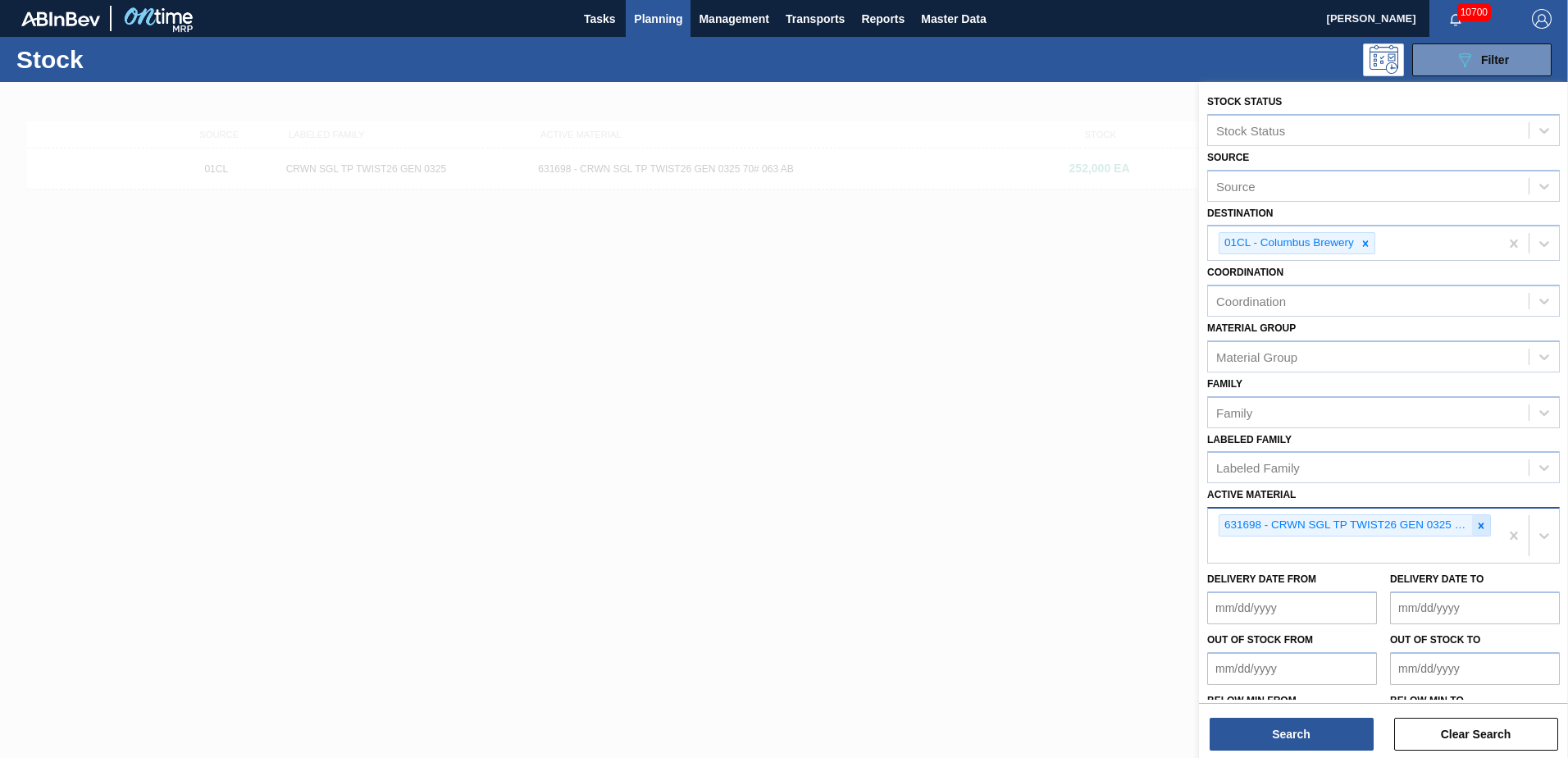
click at [1487, 532] on div at bounding box center [1481, 524] width 18 height 20
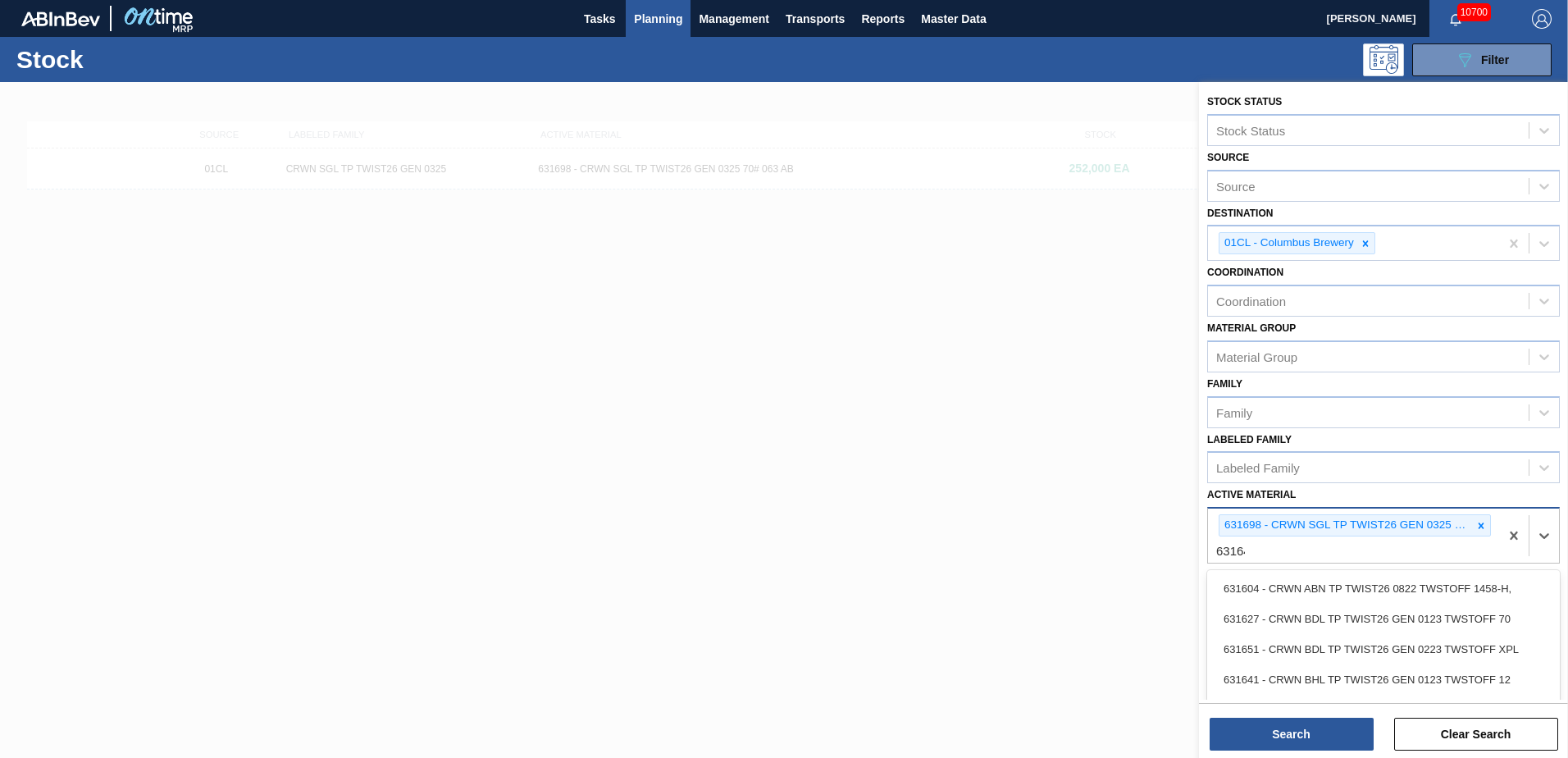
type Material "631644"
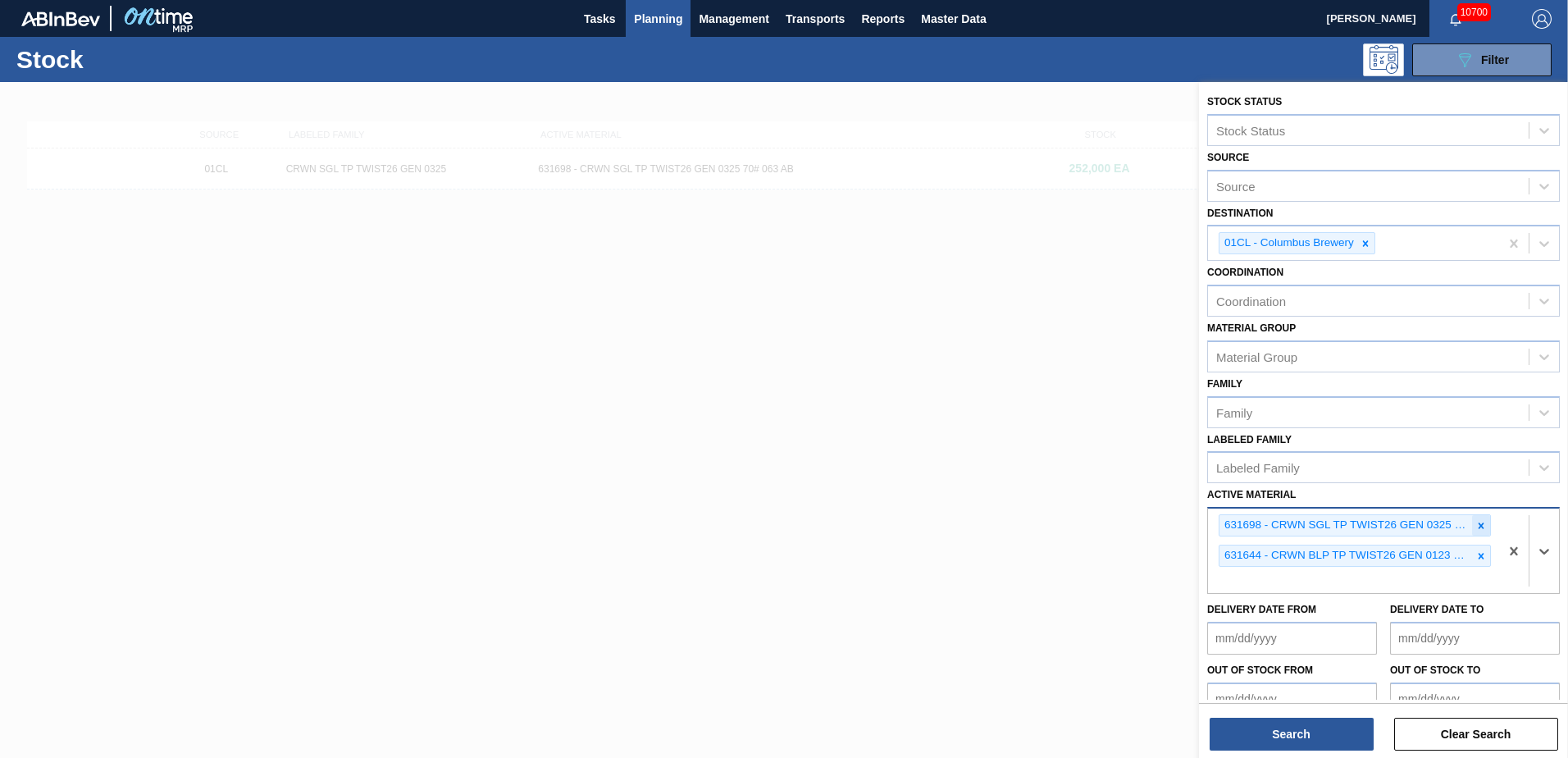
click at [1476, 526] on icon at bounding box center [1482, 525] width 12 height 12
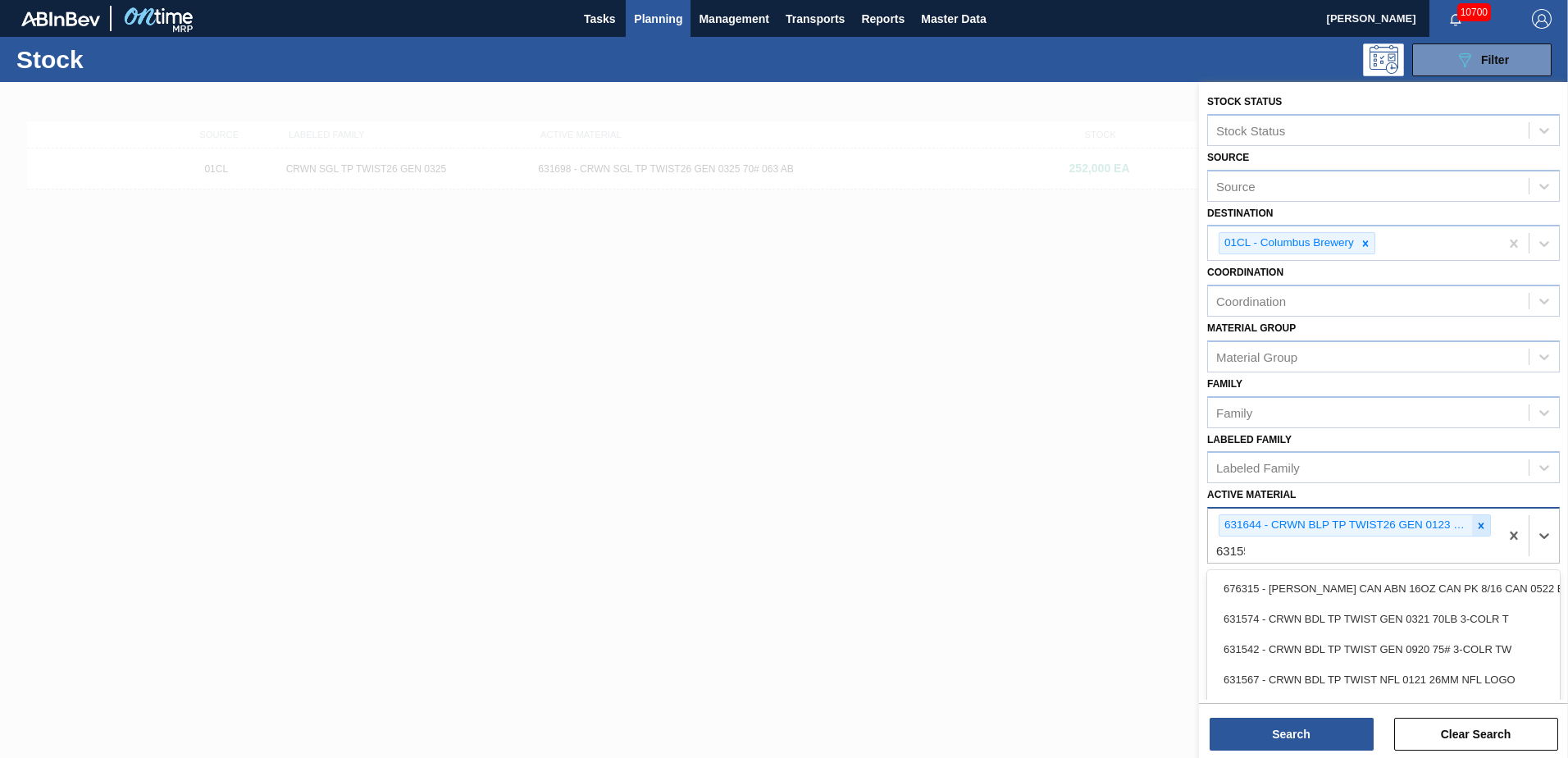
type Material "631551"
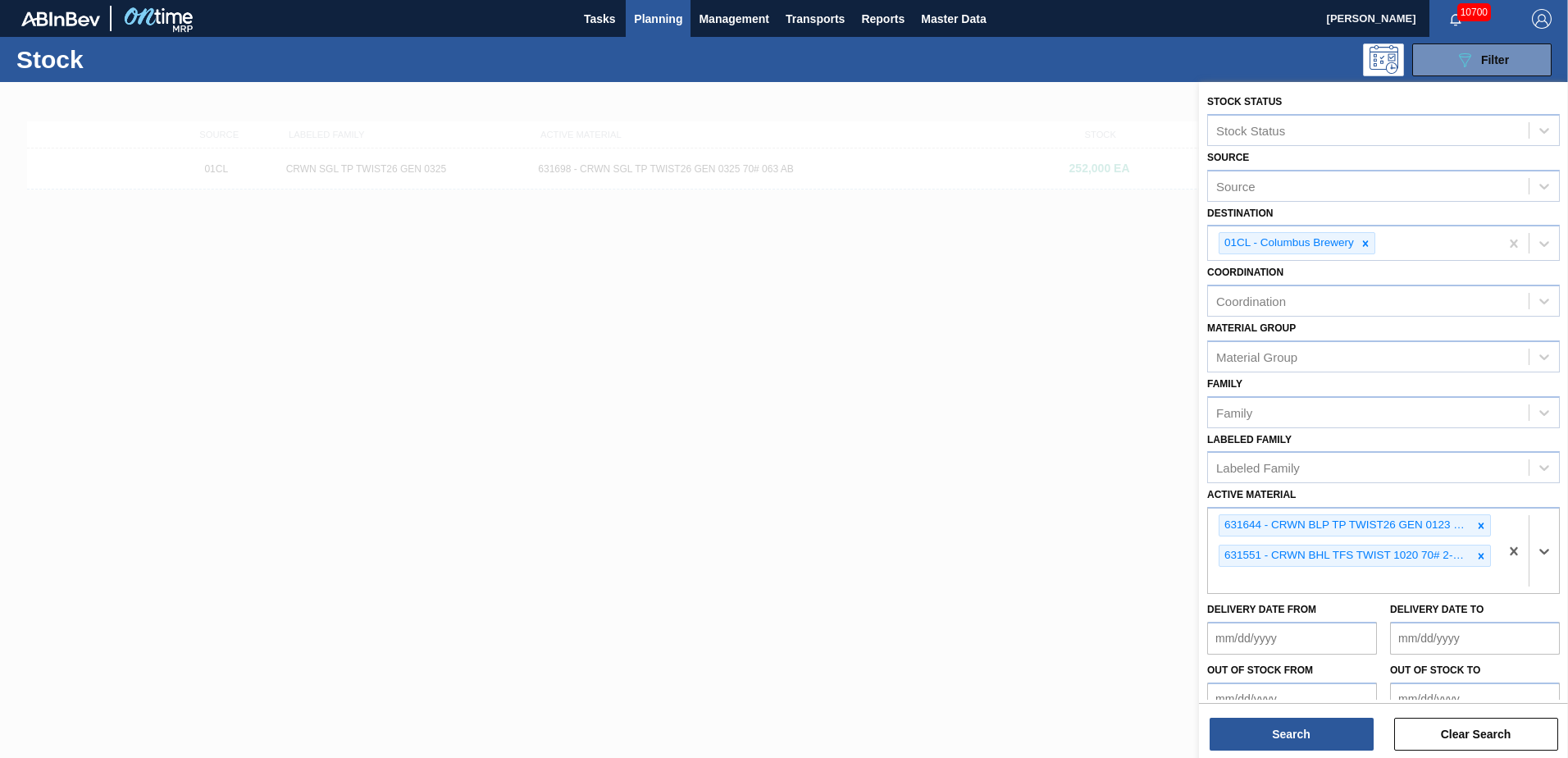
click at [1228, 751] on div "Stock Status Stock Status Source Source Destination 01CL - Columbus Brewery Coo…" at bounding box center [1384, 422] width 369 height 679
click at [1231, 742] on button "Search" at bounding box center [1292, 734] width 164 height 33
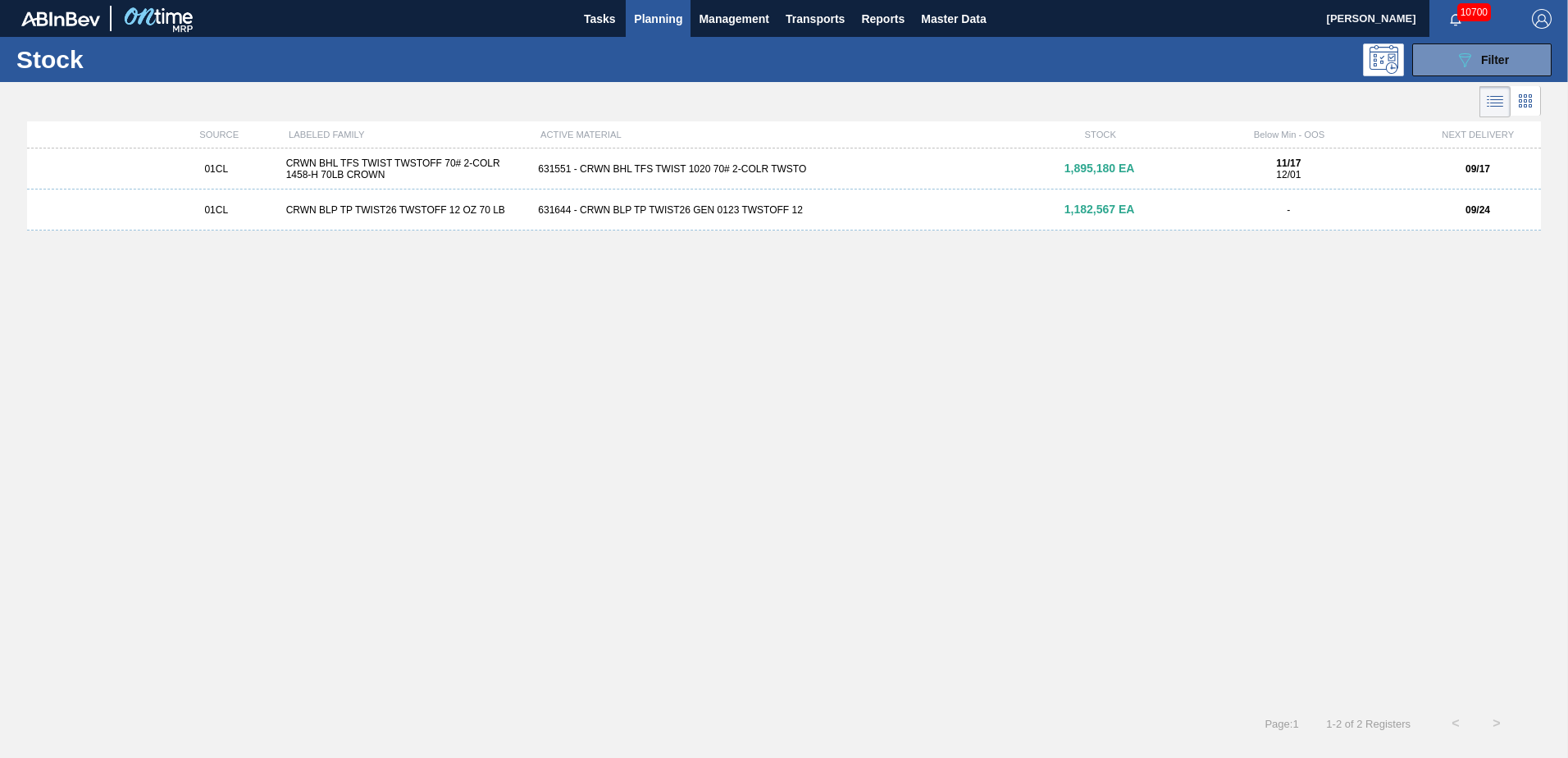
click at [1031, 183] on div "01CL CRWN BHL TFS TWIST TWSTOFF 70# 2-COLR 1458-H 70LB CROWN 631551 - CRWN BHL …" at bounding box center [784, 169] width 1514 height 41
click at [895, 195] on div "01CL CRWN BLP TP TWIST26 TWSTOFF 12 OZ 70 LB 631644 - CRWN BLP TP TWIST26 GEN 0…" at bounding box center [784, 209] width 1514 height 41
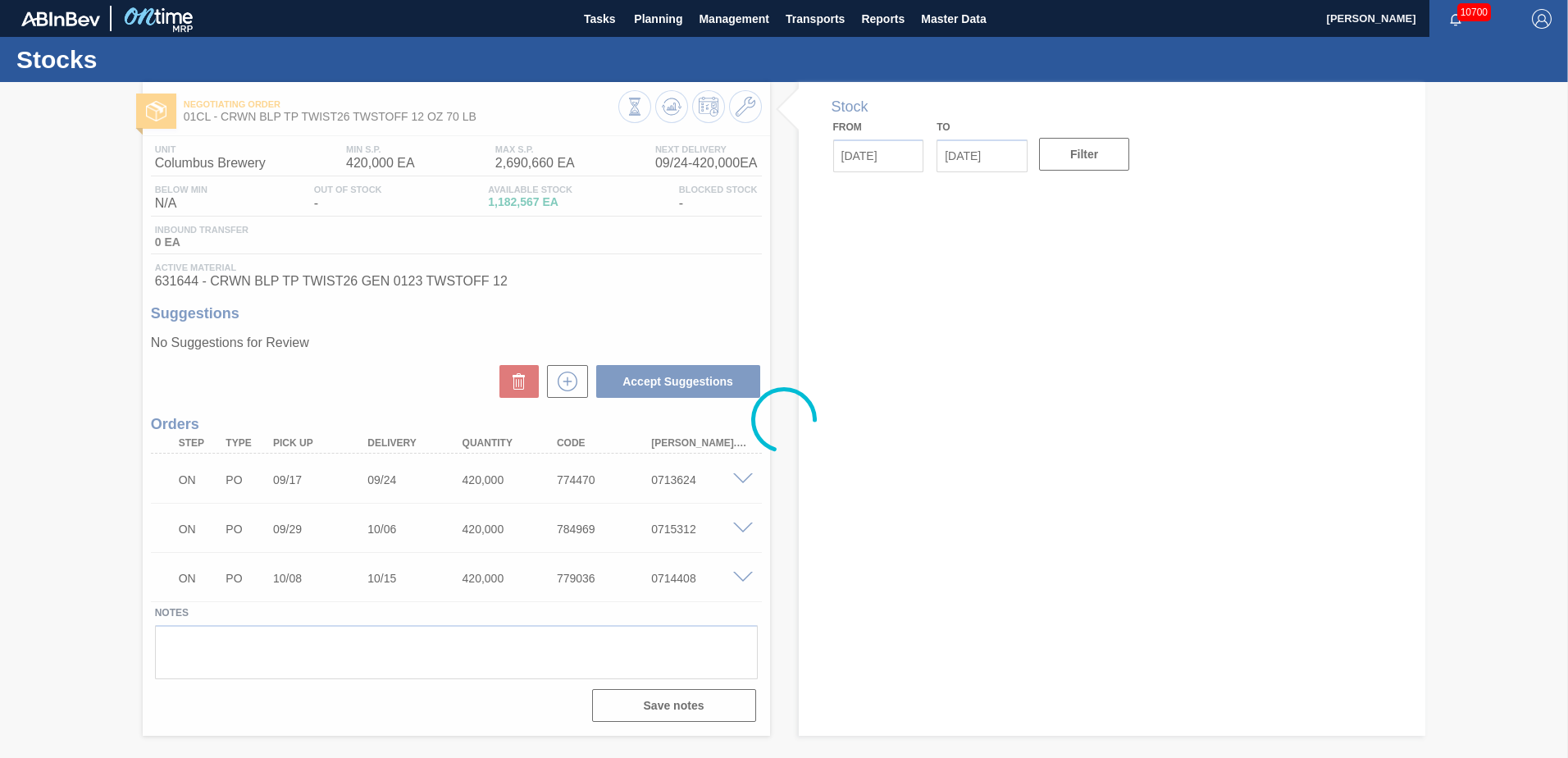
type input "[DATE]"
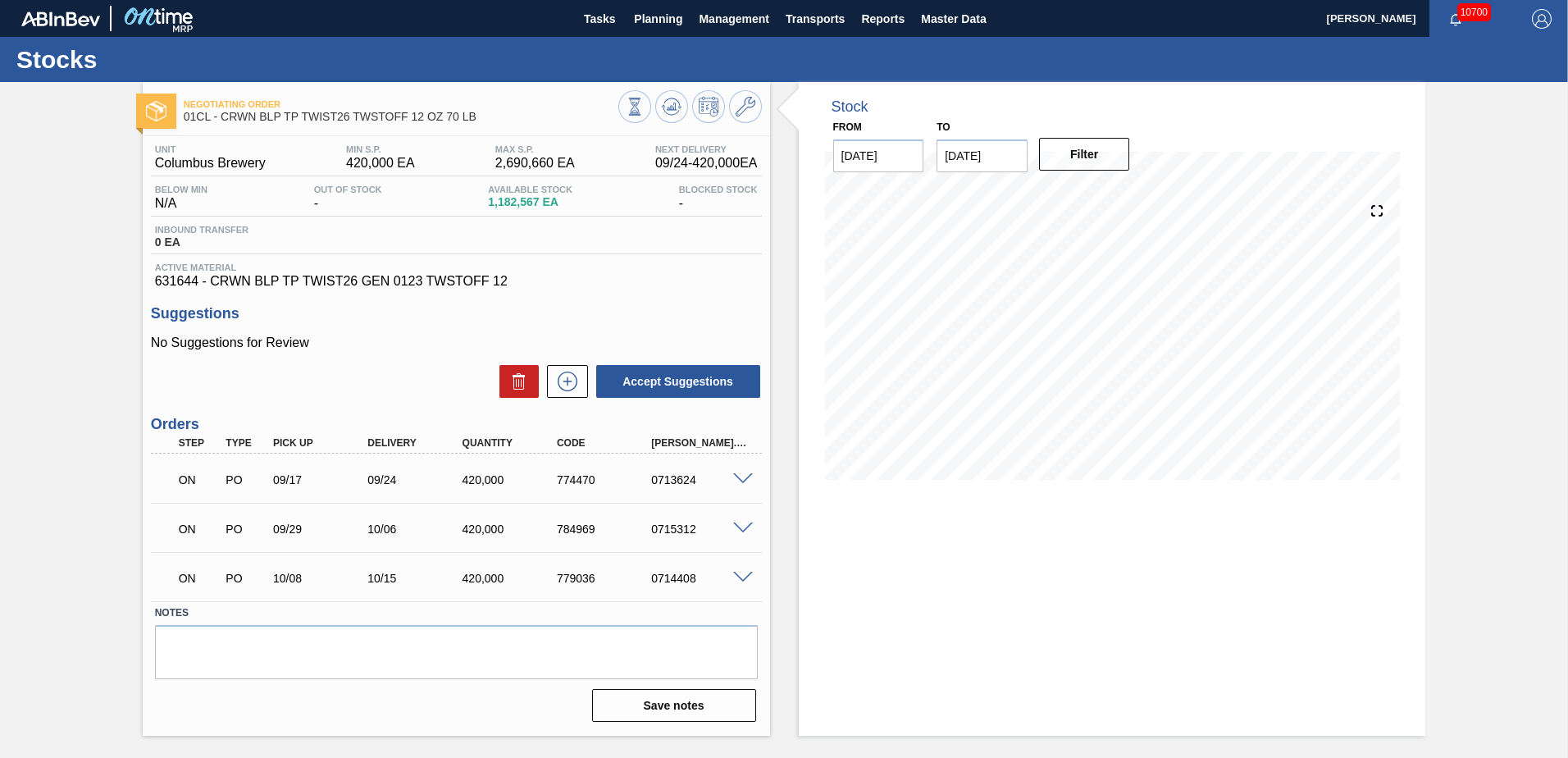
click at [980, 137] on div "to [DATE]" at bounding box center [982, 143] width 91 height 56
click at [991, 142] on input "[DATE]" at bounding box center [982, 156] width 91 height 33
click at [1115, 200] on button "Next Month" at bounding box center [1120, 195] width 12 height 12
click at [1085, 350] on div "31" at bounding box center [1089, 354] width 22 height 22
type input "[DATE]"
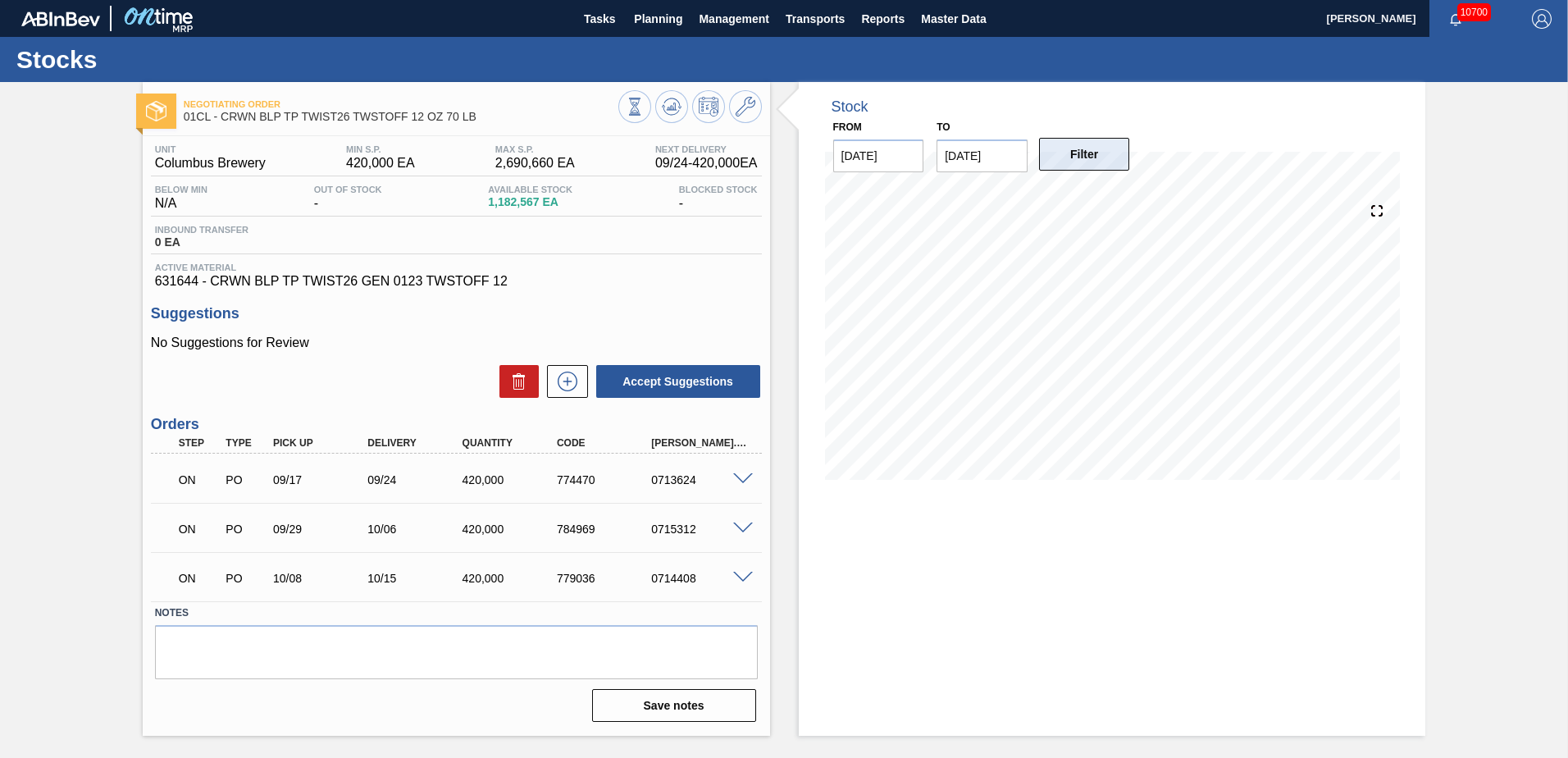
click at [1088, 157] on button "Filter" at bounding box center [1085, 154] width 91 height 33
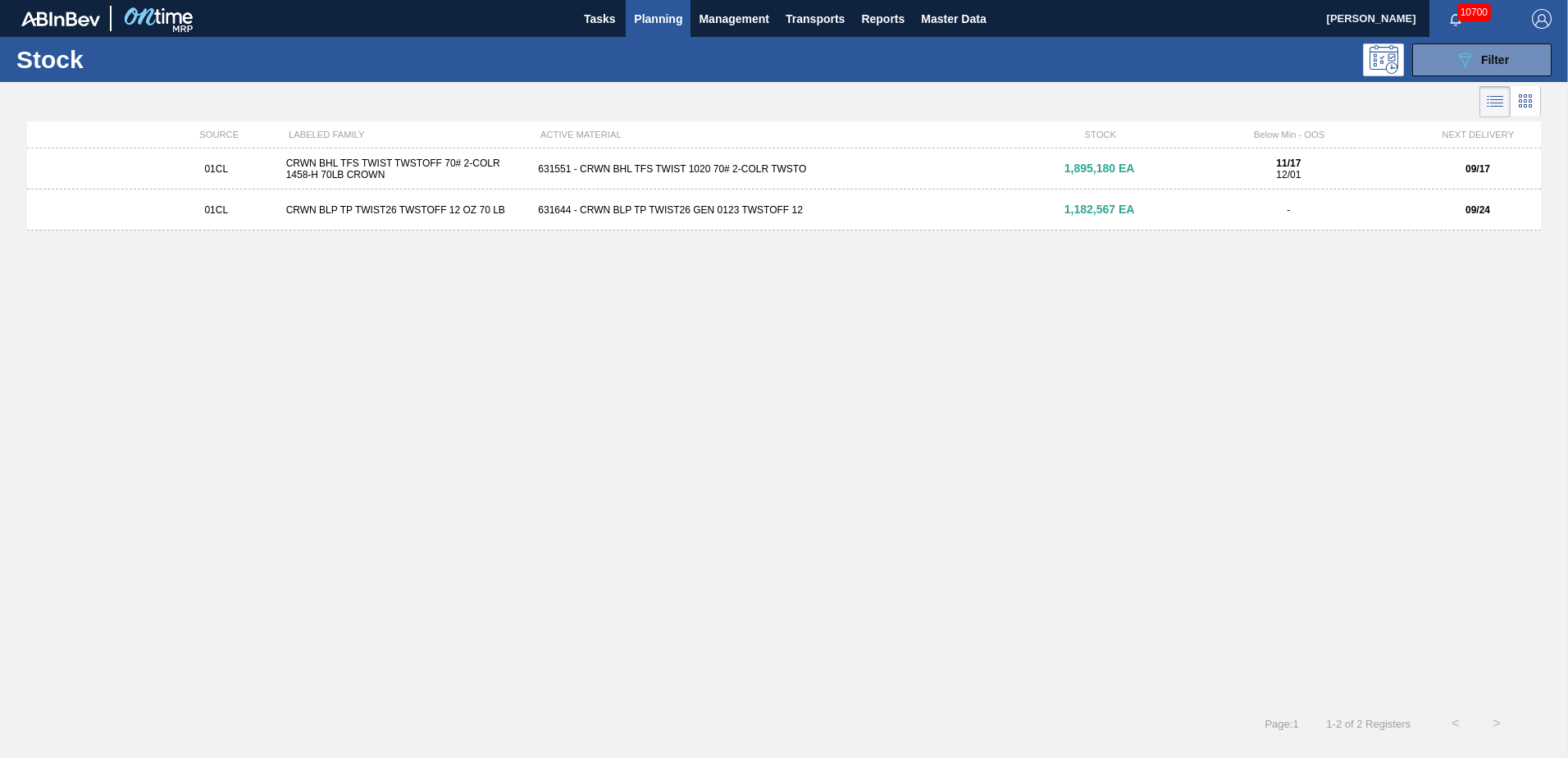
click at [769, 163] on div "631551 - CRWN BHL TFS TWIST 1020 70# 2-COLR TWSTO" at bounding box center [784, 169] width 504 height 12
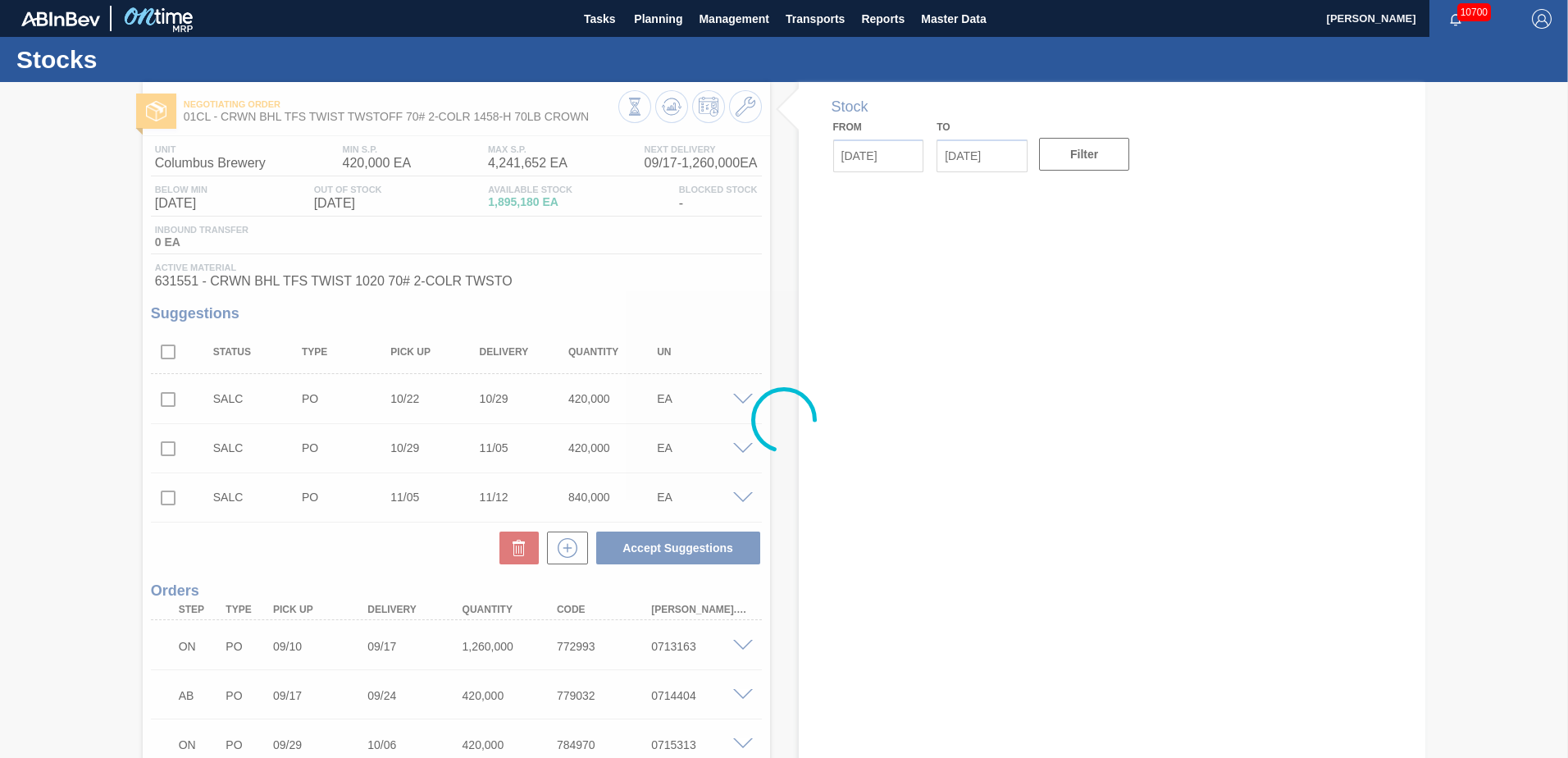
type input "[DATE]"
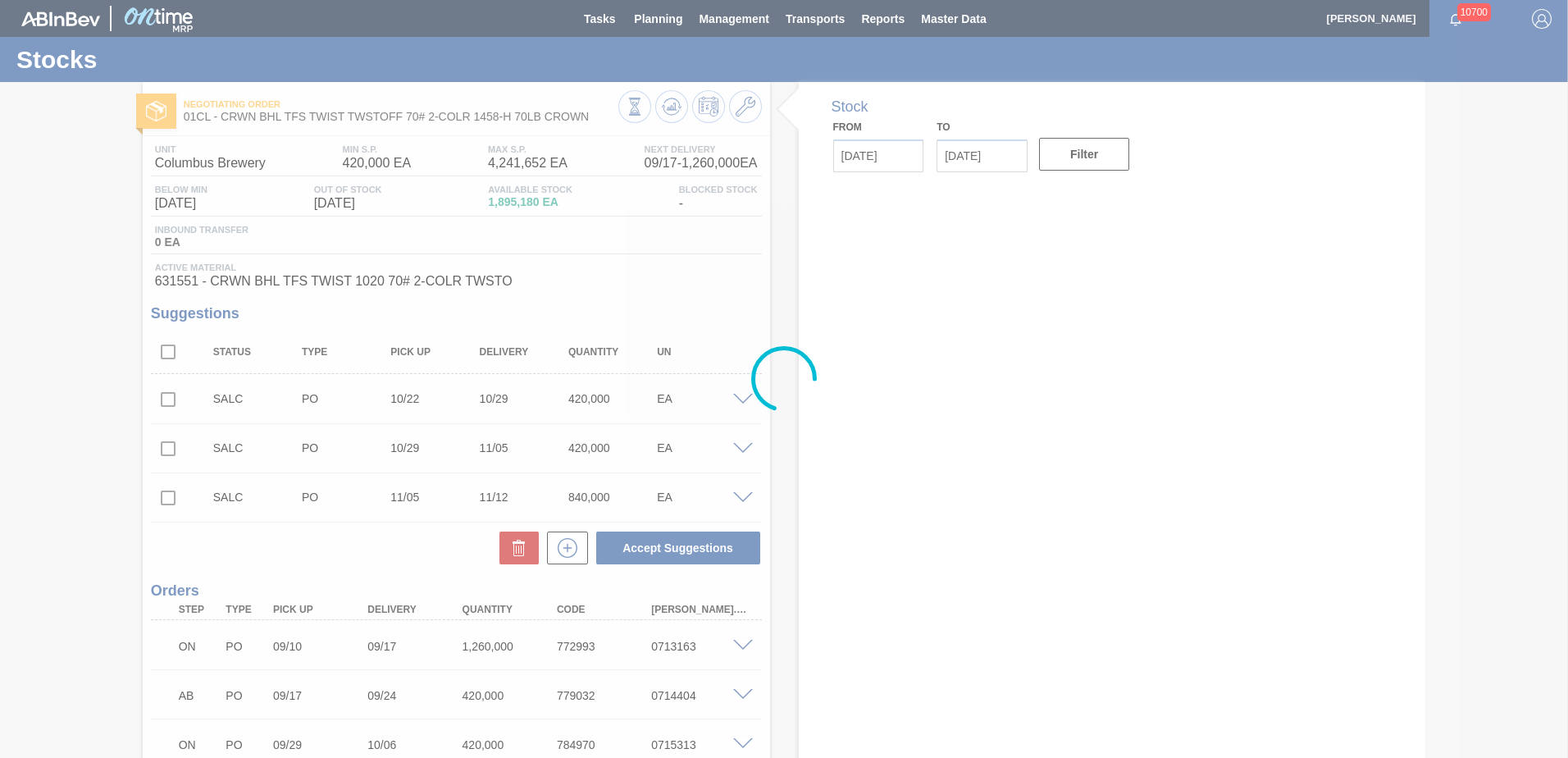
click at [990, 157] on div at bounding box center [784, 379] width 1568 height 758
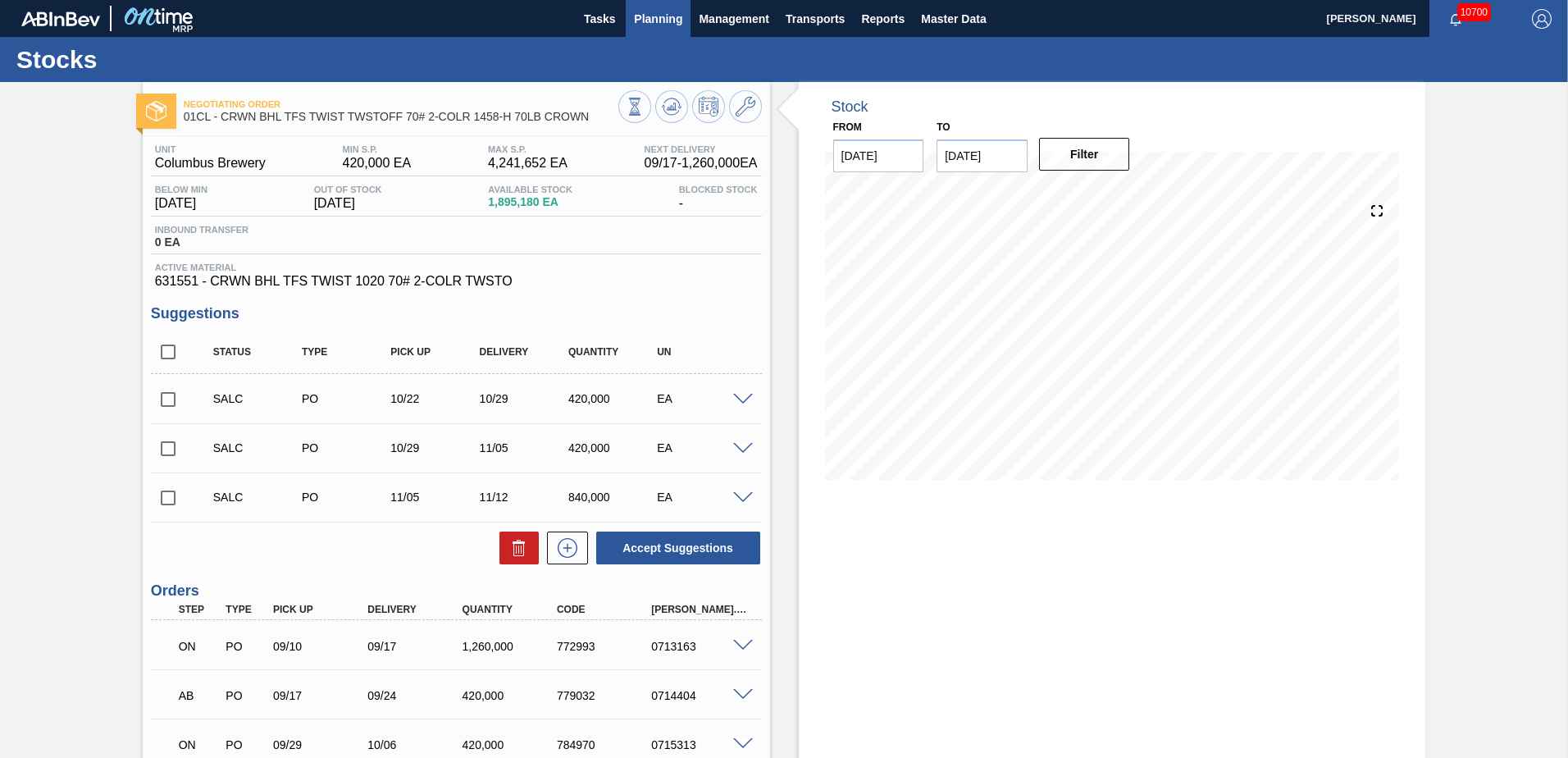
click at [666, 23] on span "Planning" at bounding box center [658, 18] width 48 height 19
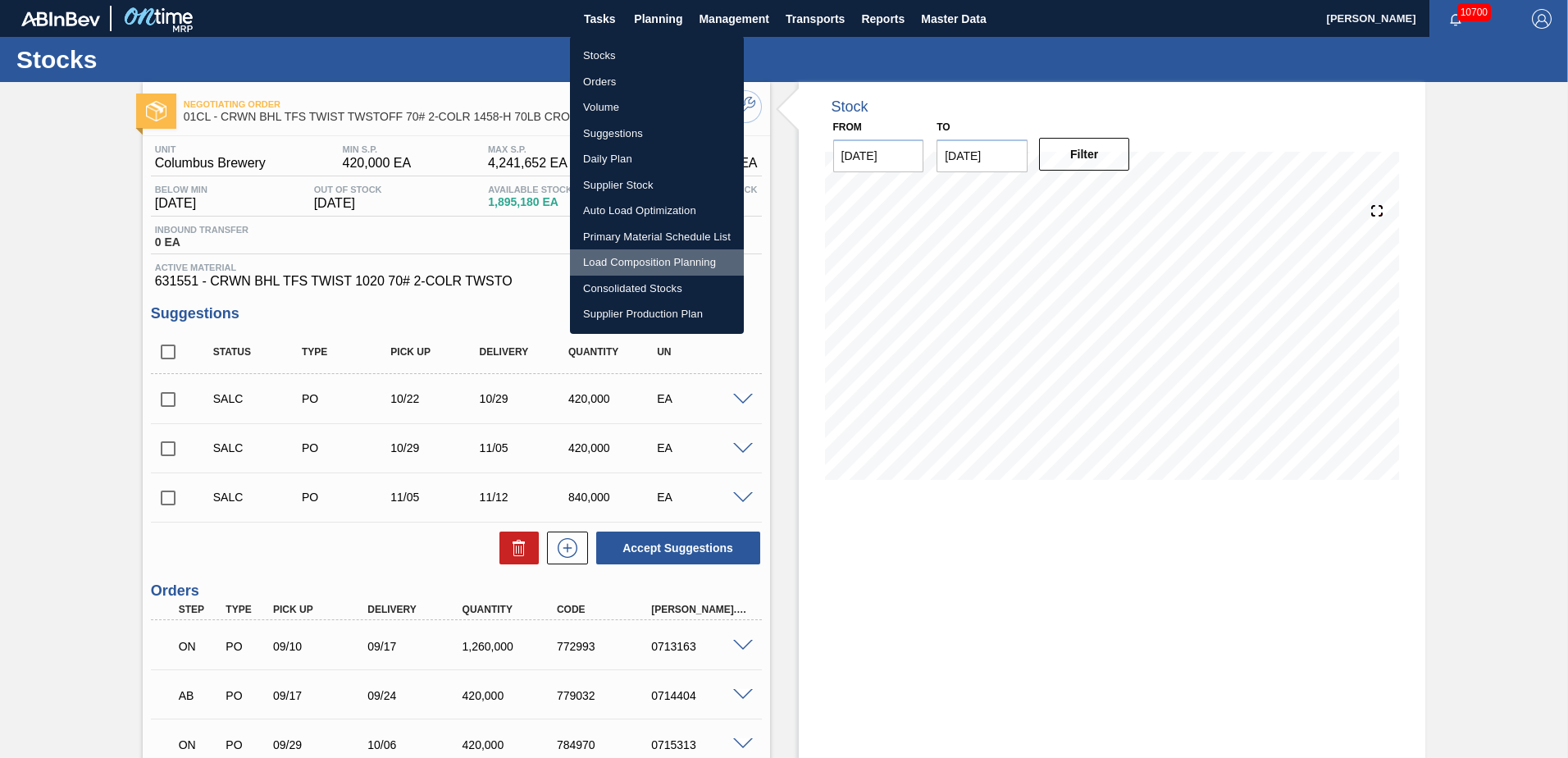
click at [678, 264] on li "Load Composition Planning" at bounding box center [656, 262] width 174 height 26
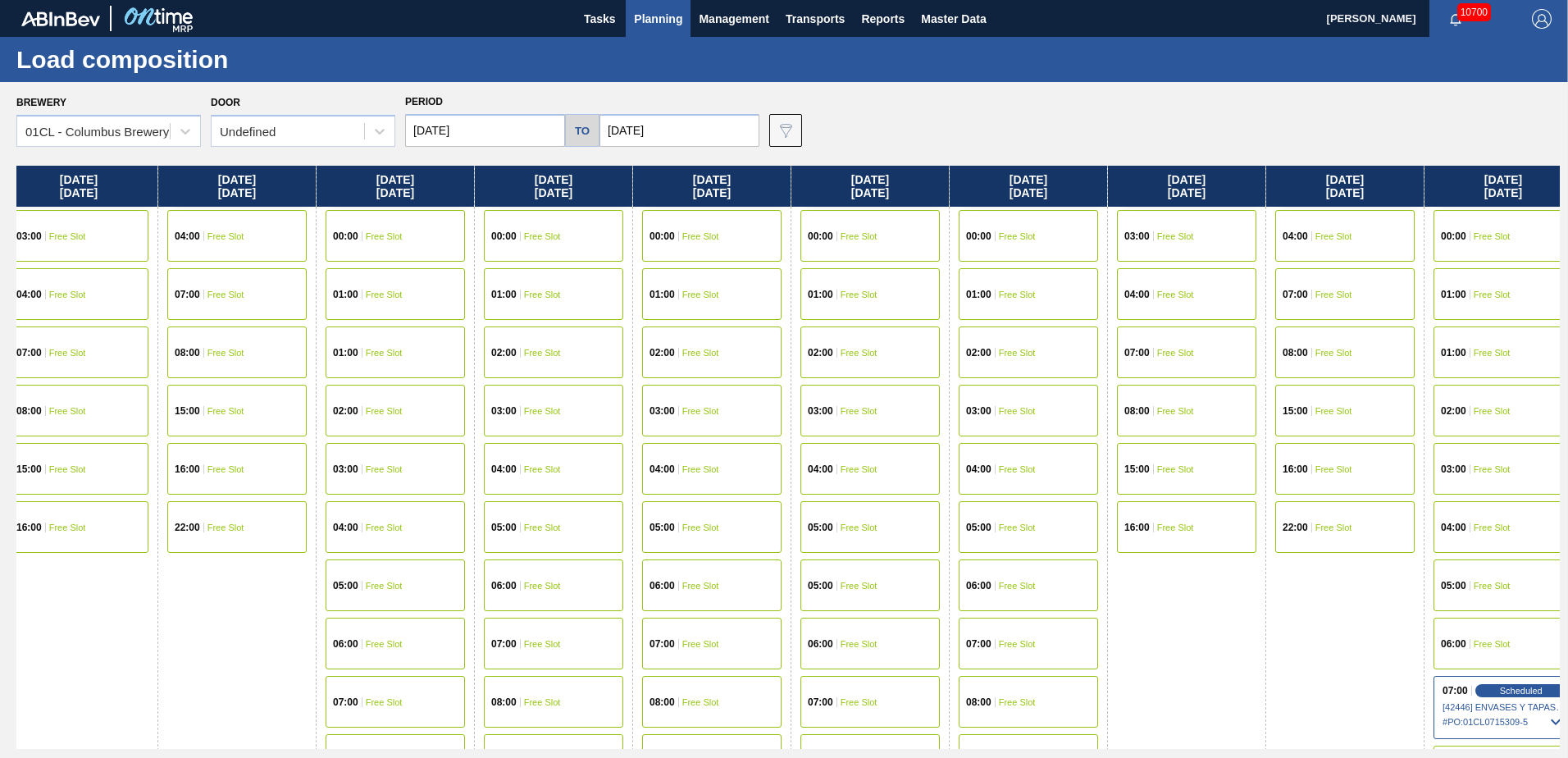
drag, startPoint x: 1157, startPoint y: 591, endPoint x: 171, endPoint y: 624, distance: 986.6
click at [170, 634] on div "[DATE] 04:00 Free Slot 07:00 Free Slot 08:00 Free Slot 15:00 Free Slot 16:00 Fr…" at bounding box center [788, 457] width 1544 height 583
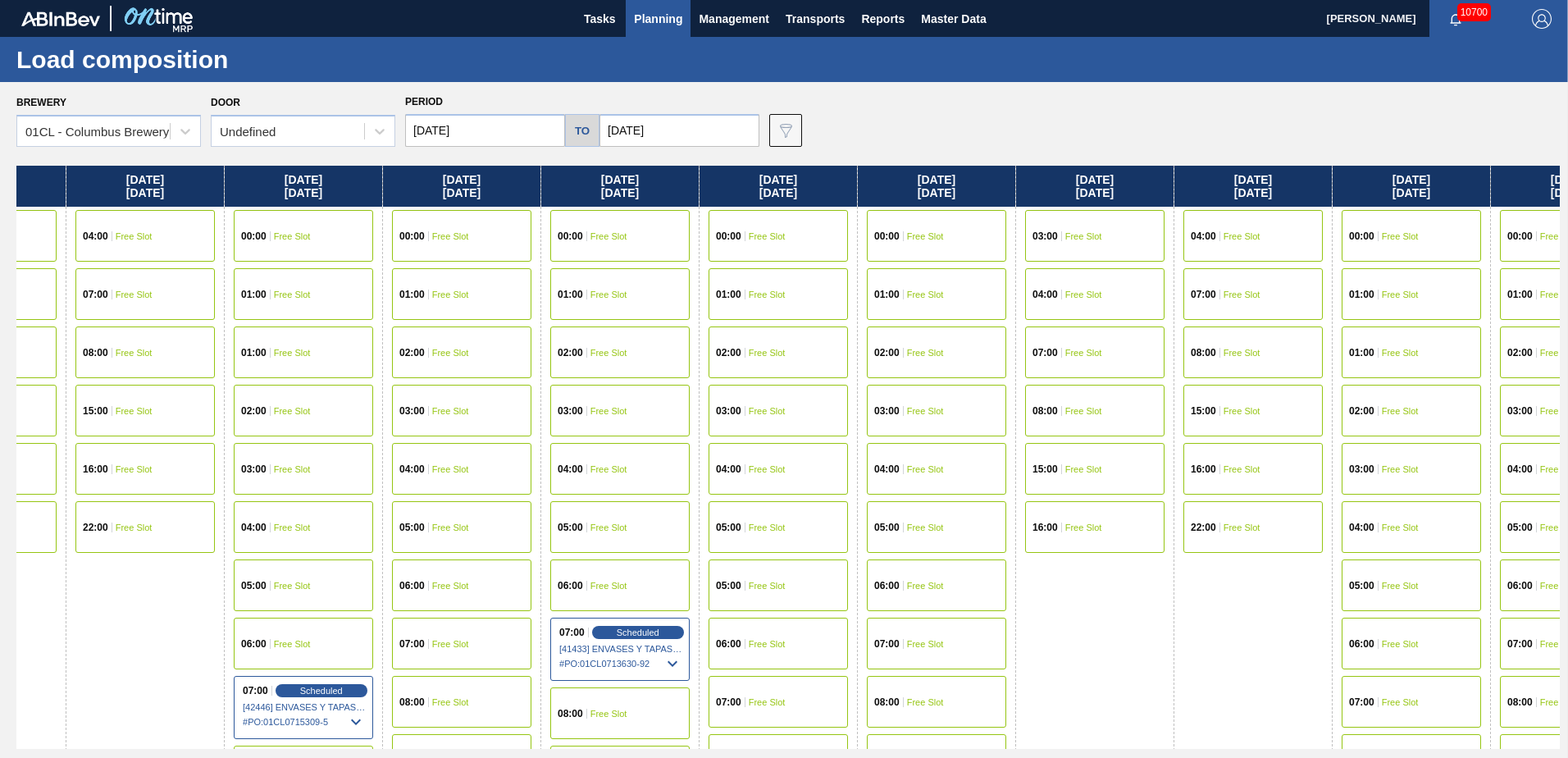
drag, startPoint x: 637, startPoint y: 497, endPoint x: 8, endPoint y: 499, distance: 629.0
click at [0, 503] on div "Brewery 01CL - Columbus Brewery Door Undefined Period [DATE] to [DATE] Data vie…" at bounding box center [784, 420] width 1568 height 675
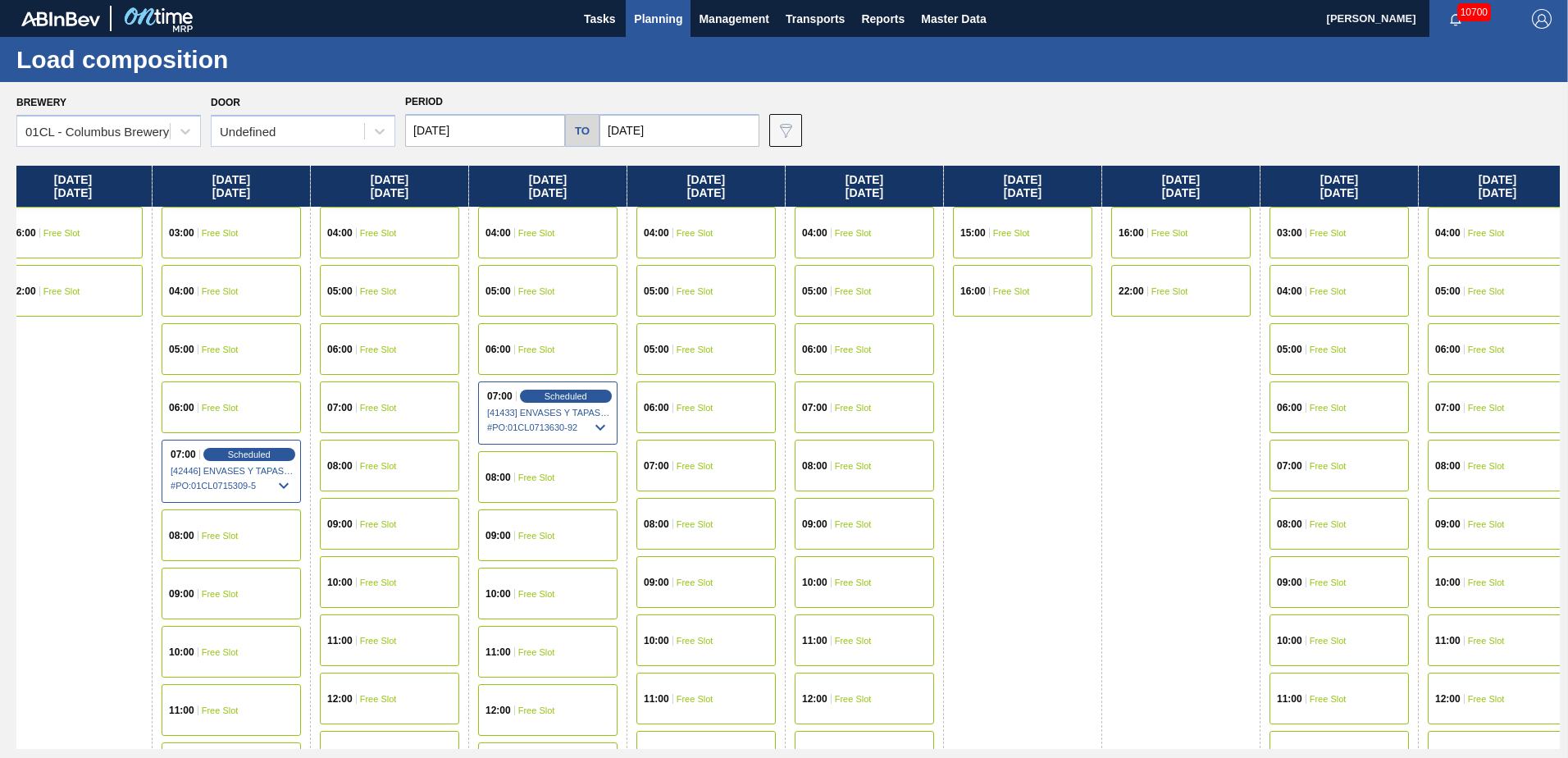
scroll to position [246, 2238]
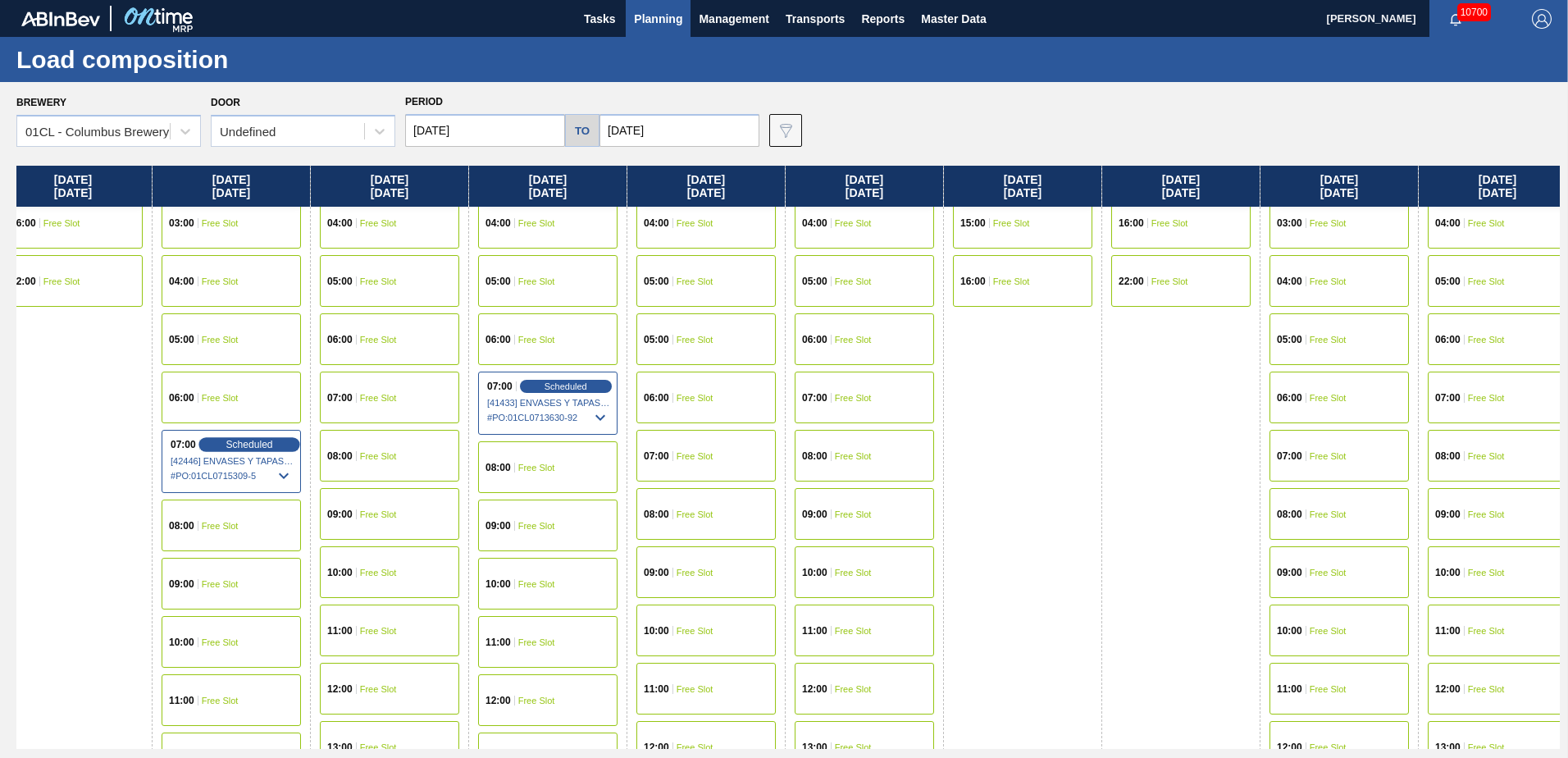
click at [232, 446] on span "Scheduled" at bounding box center [249, 444] width 47 height 11
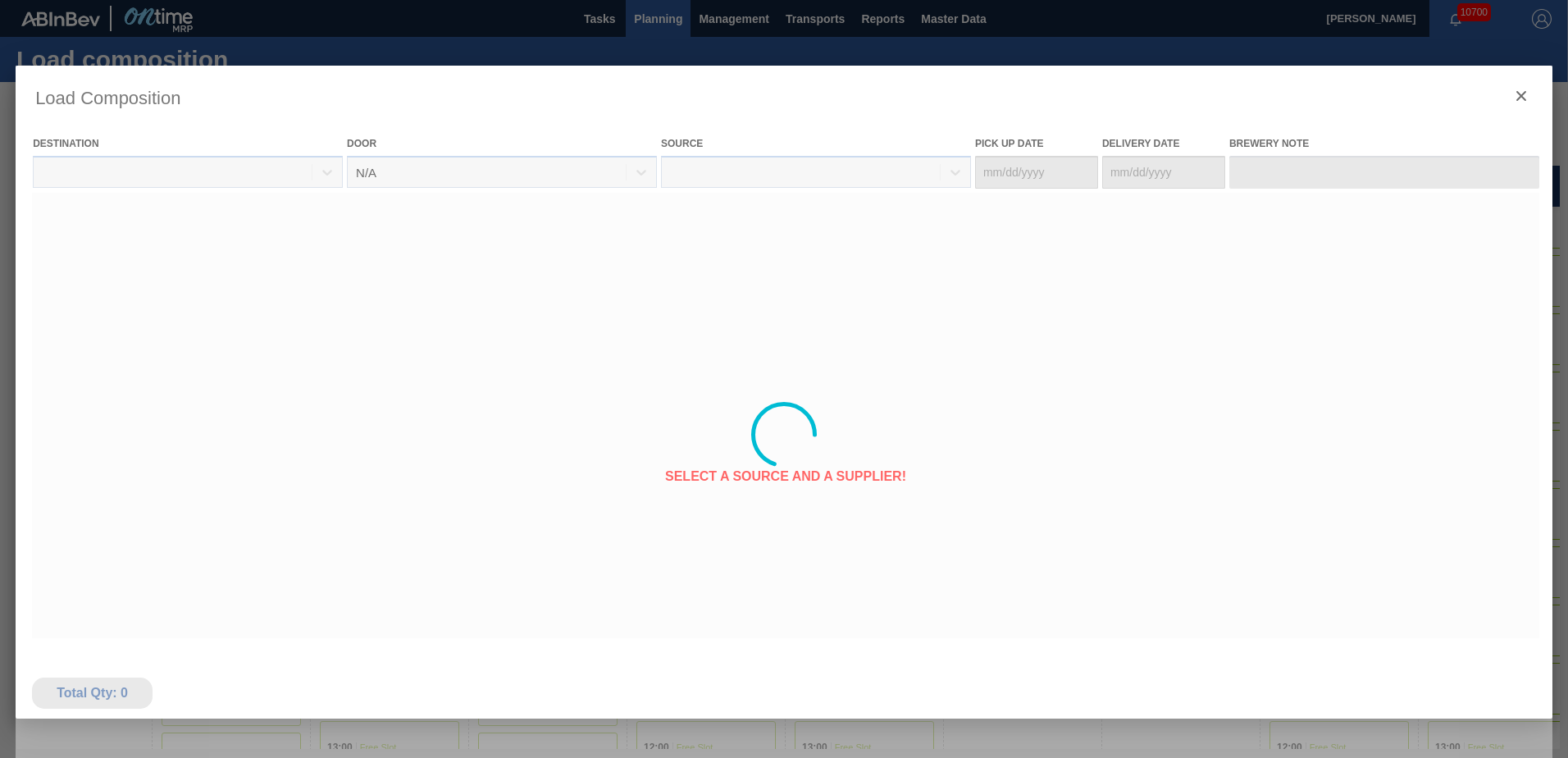
click at [274, 469] on div at bounding box center [784, 434] width 1537 height 738
type Date "[DATE]"
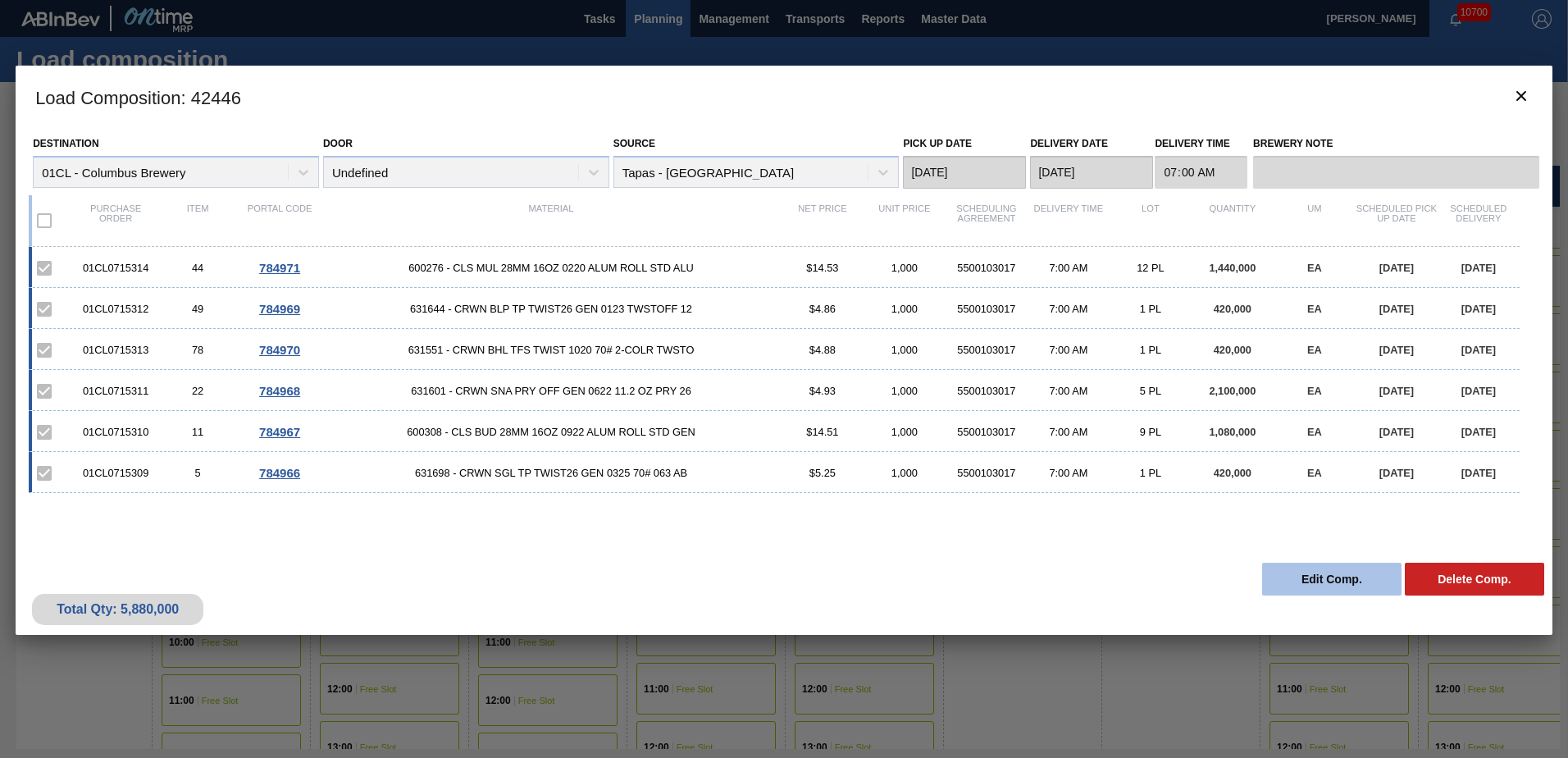
click at [1326, 584] on button "Edit Comp." at bounding box center [1332, 579] width 140 height 33
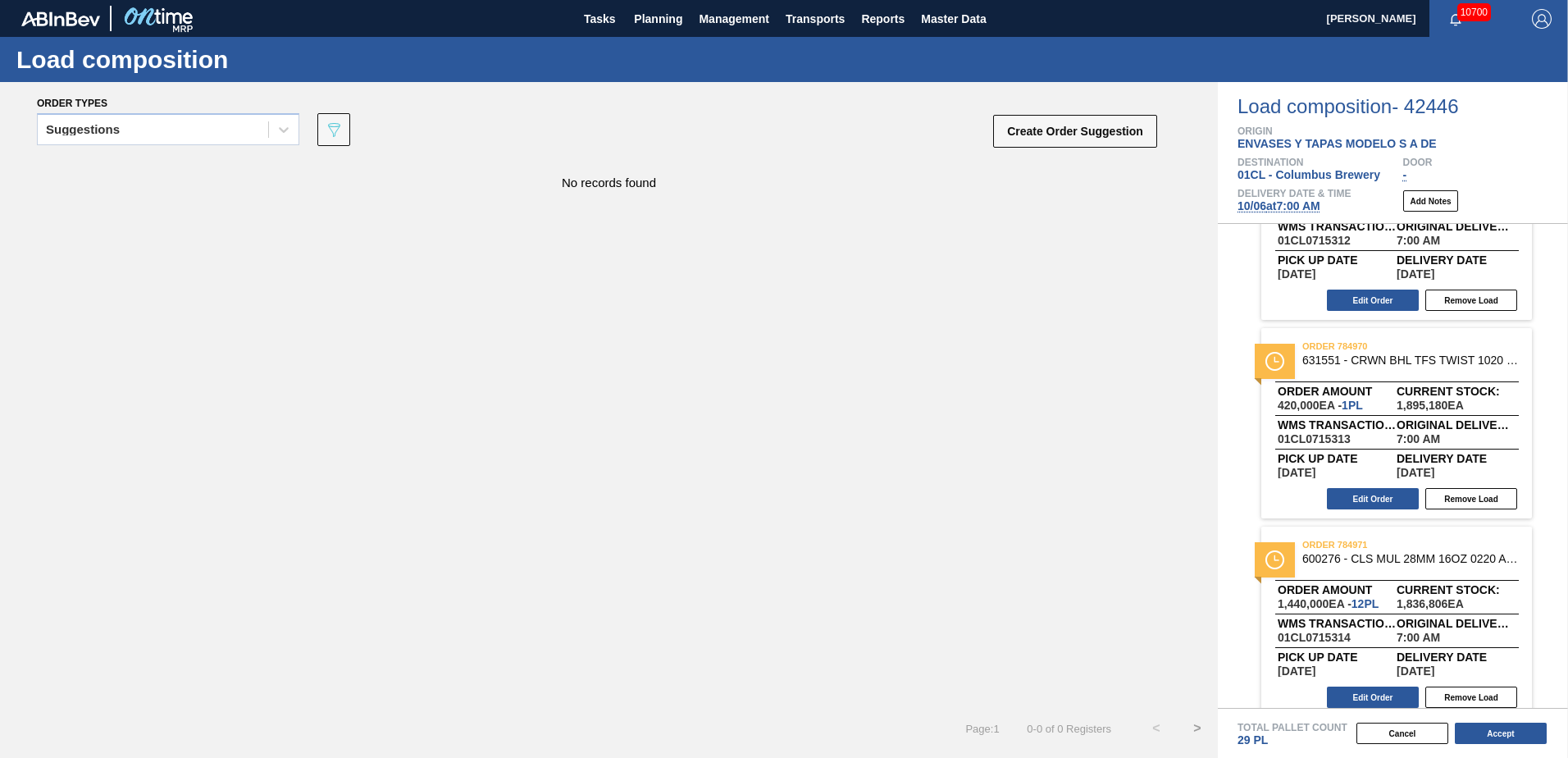
scroll to position [715, 0]
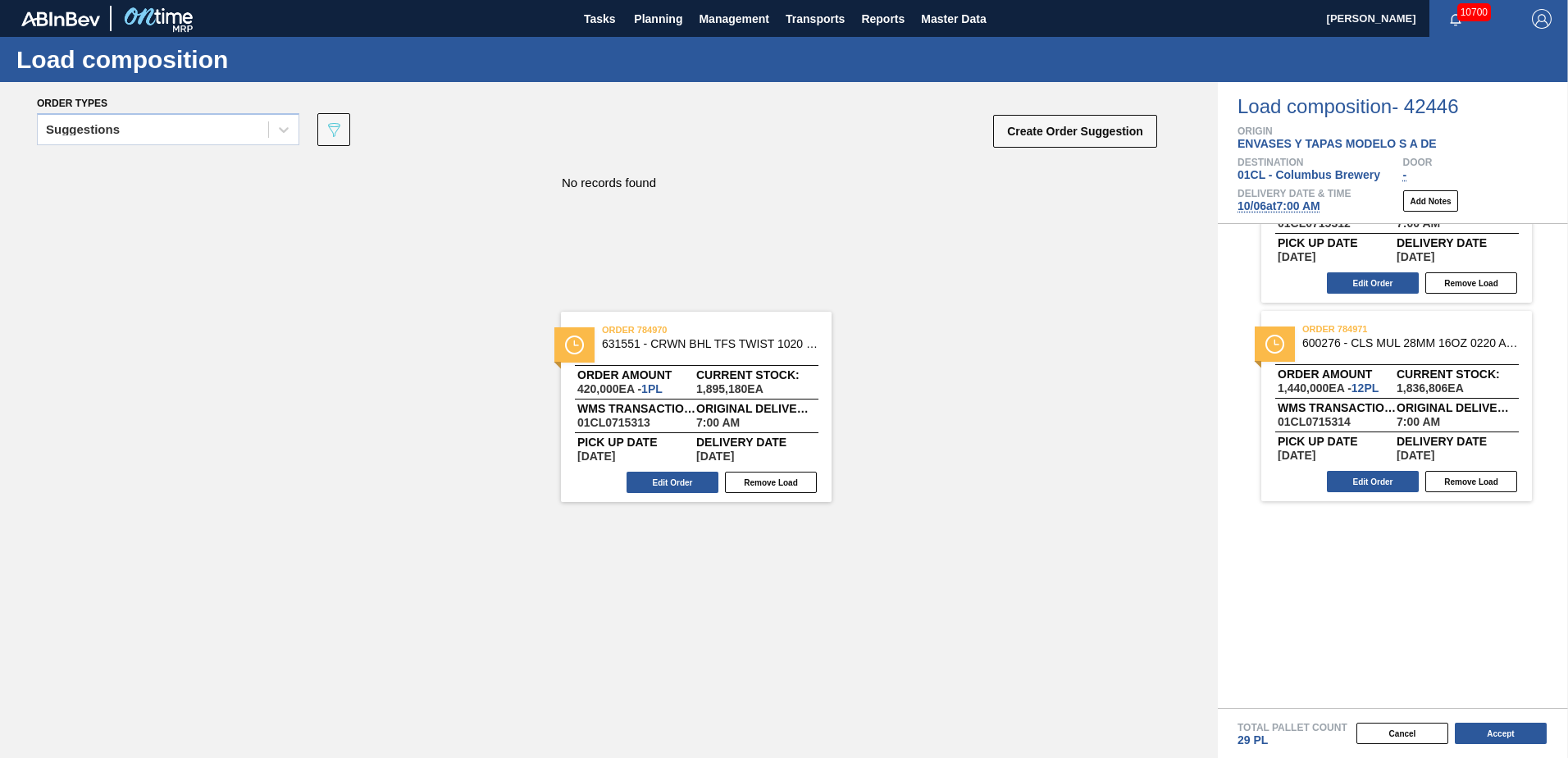
drag, startPoint x: 1432, startPoint y: 358, endPoint x: 557, endPoint y: 359, distance: 875.0
click at [557, 359] on div "Order types Suggestions 089F7B8B-B2A5-4AFE-B5C0-19BA573D28AC Create Order Sugge…" at bounding box center [784, 420] width 1568 height 676
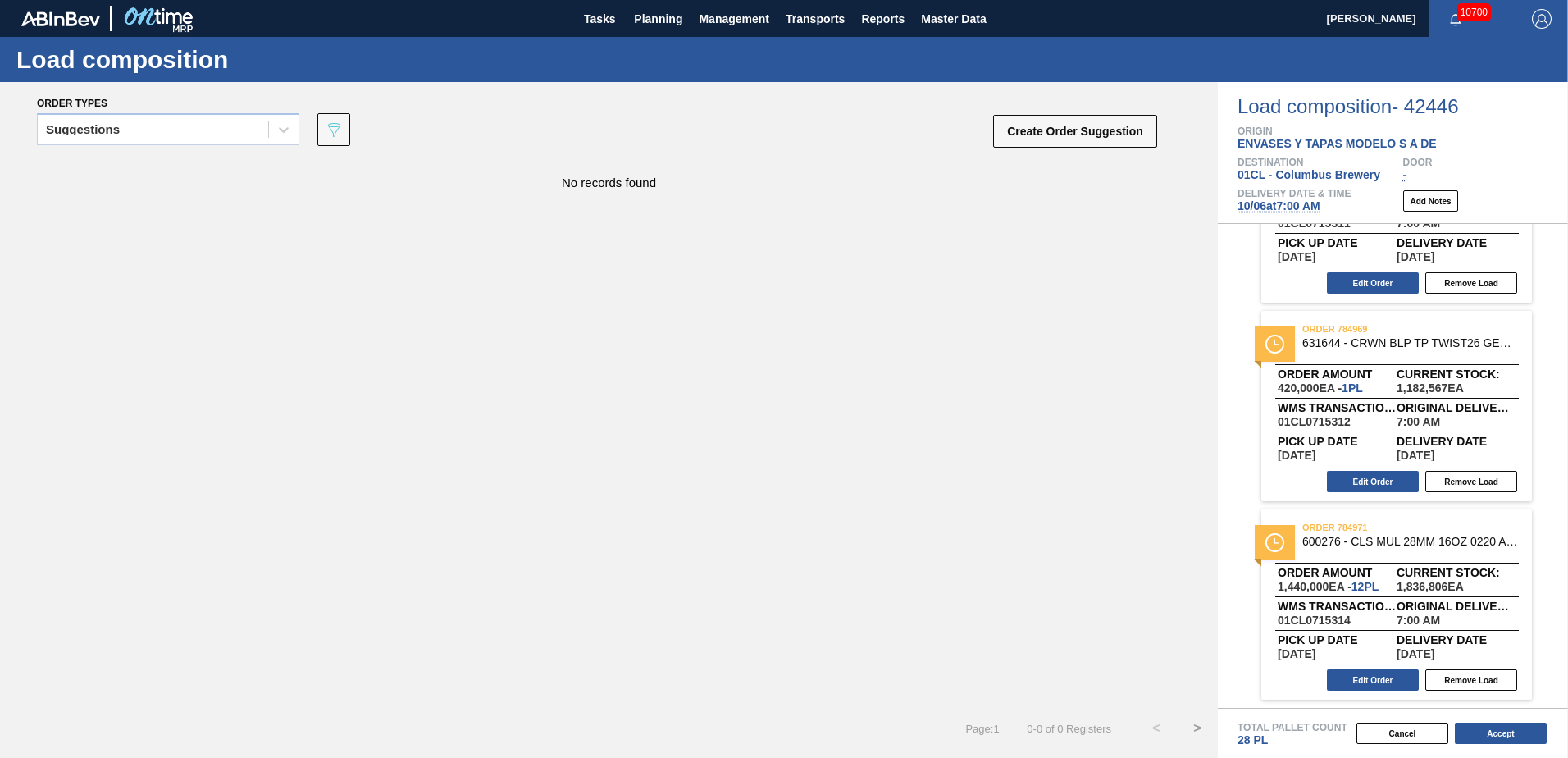
scroll to position [517, 0]
click at [240, 138] on div "Suggestions" at bounding box center [153, 130] width 231 height 24
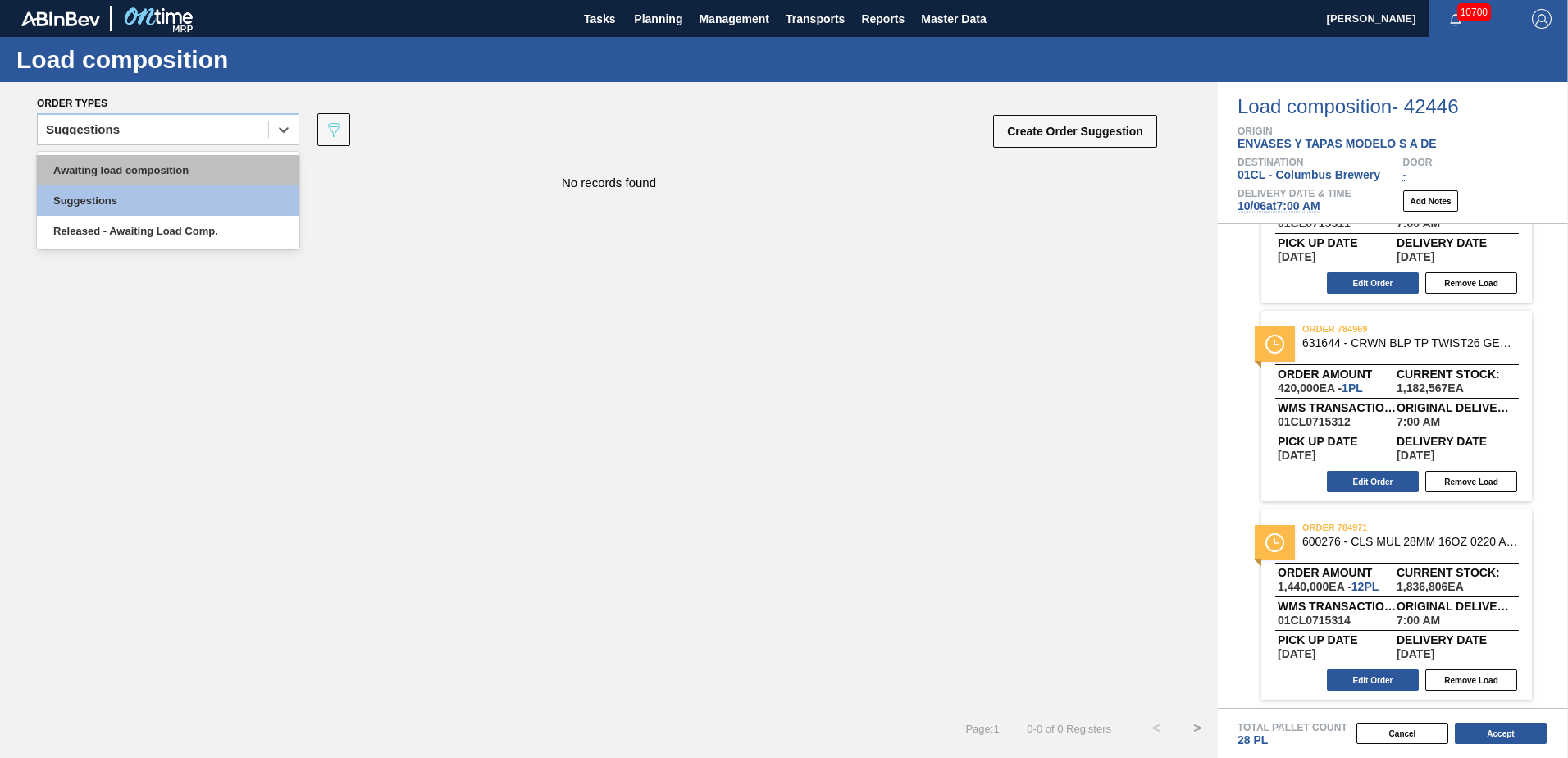
click at [227, 173] on div "Awaiting load composition" at bounding box center [168, 170] width 263 height 30
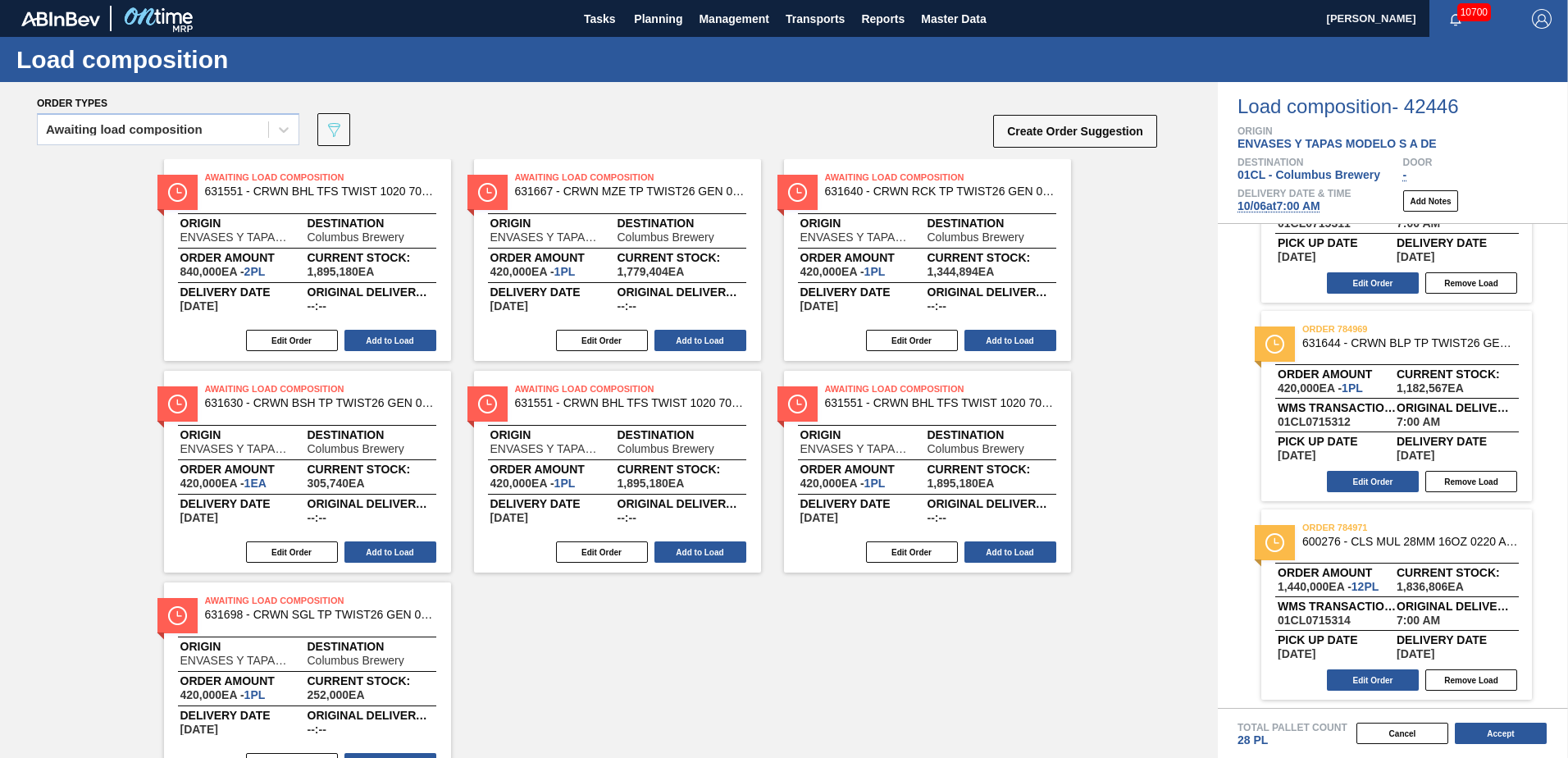
click at [903, 107] on div "Order types" at bounding box center [597, 102] width 1122 height 15
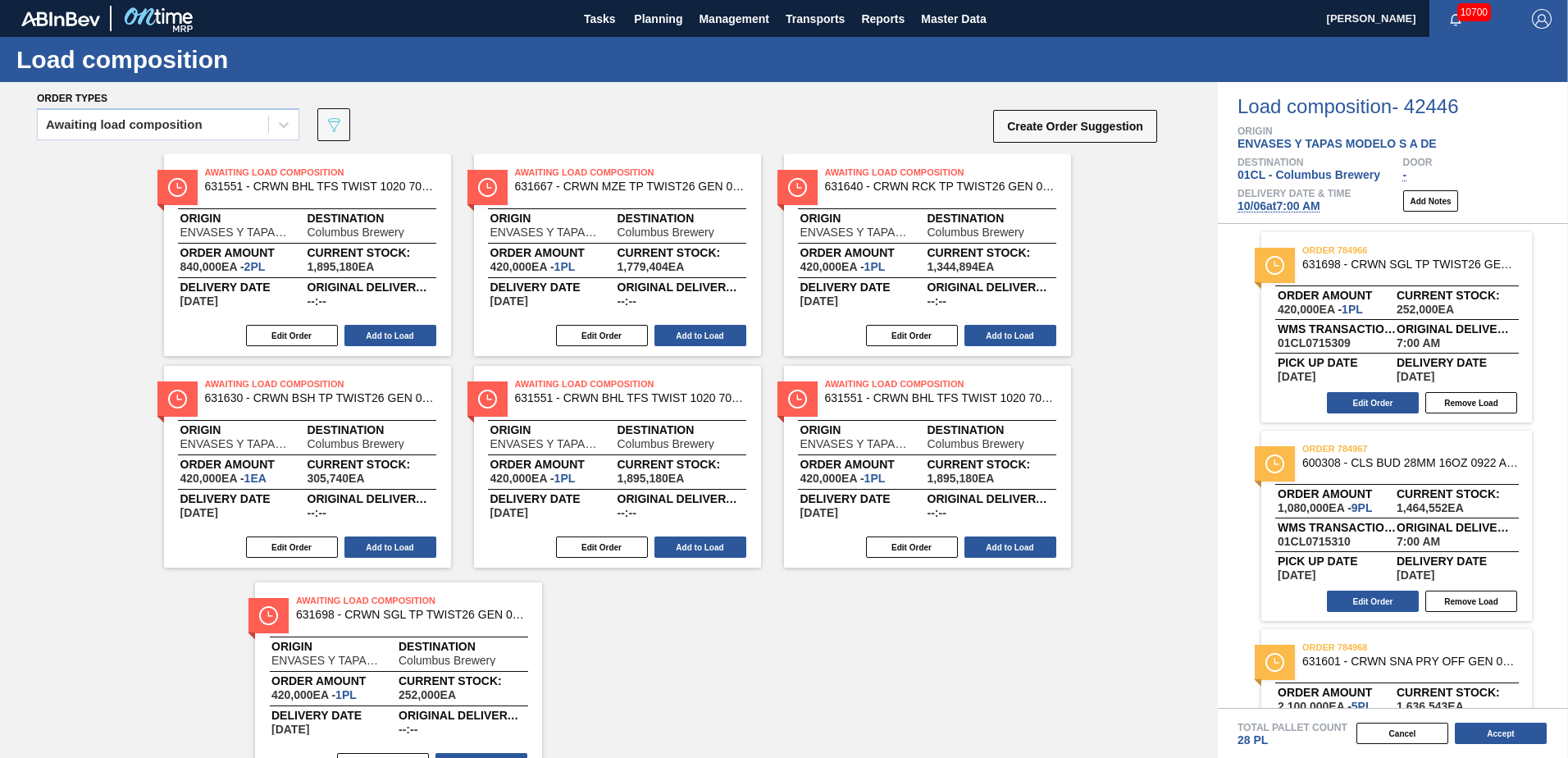
scroll to position [10, 0]
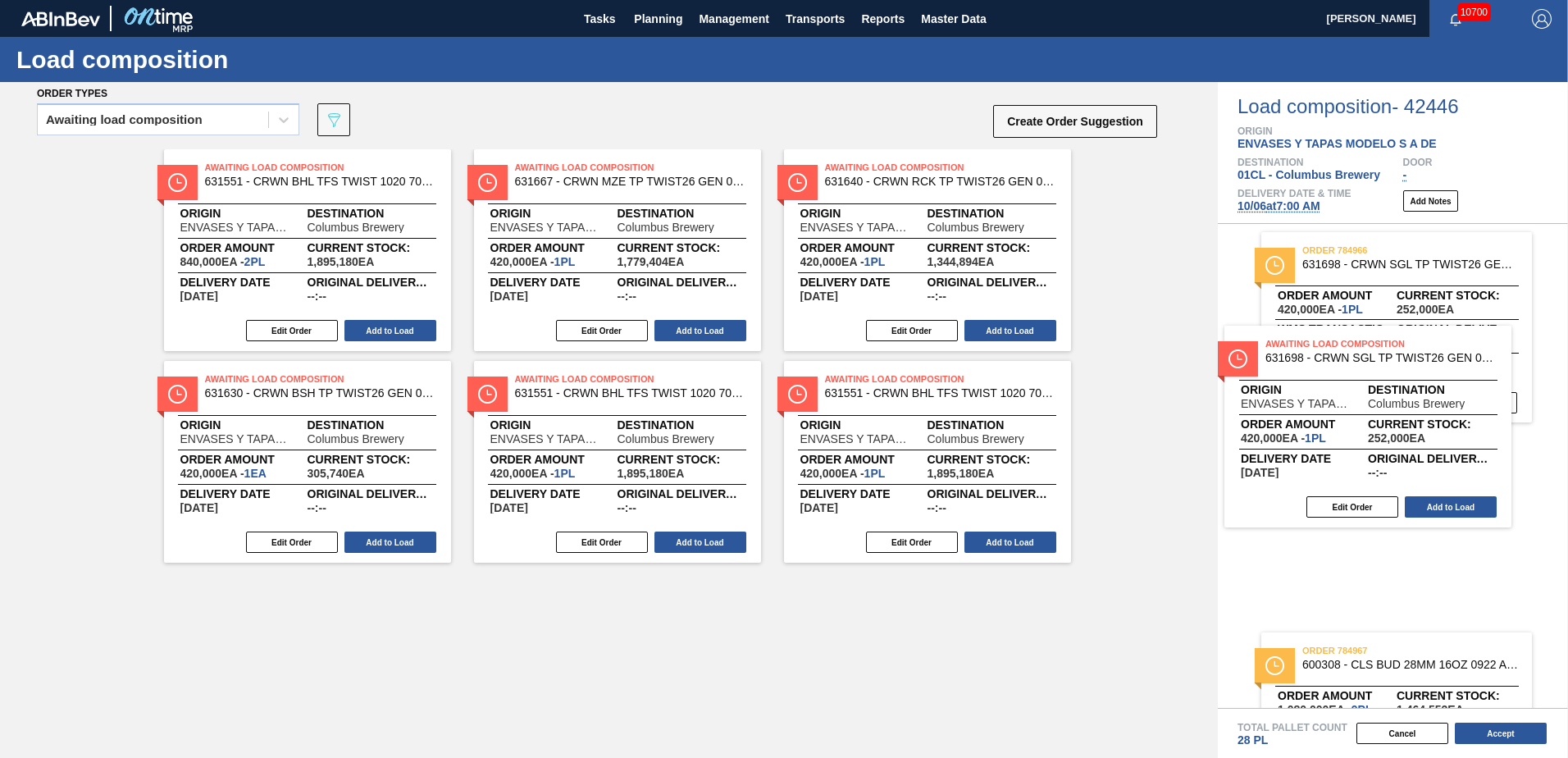
drag, startPoint x: 309, startPoint y: 631, endPoint x: 1375, endPoint y: 374, distance: 1096.5
click at [1375, 374] on div "Order types Awaiting load composition 089F7B8B-B2A5-4AFE-B5C0-19BA573D28AC Crea…" at bounding box center [784, 420] width 1568 height 676
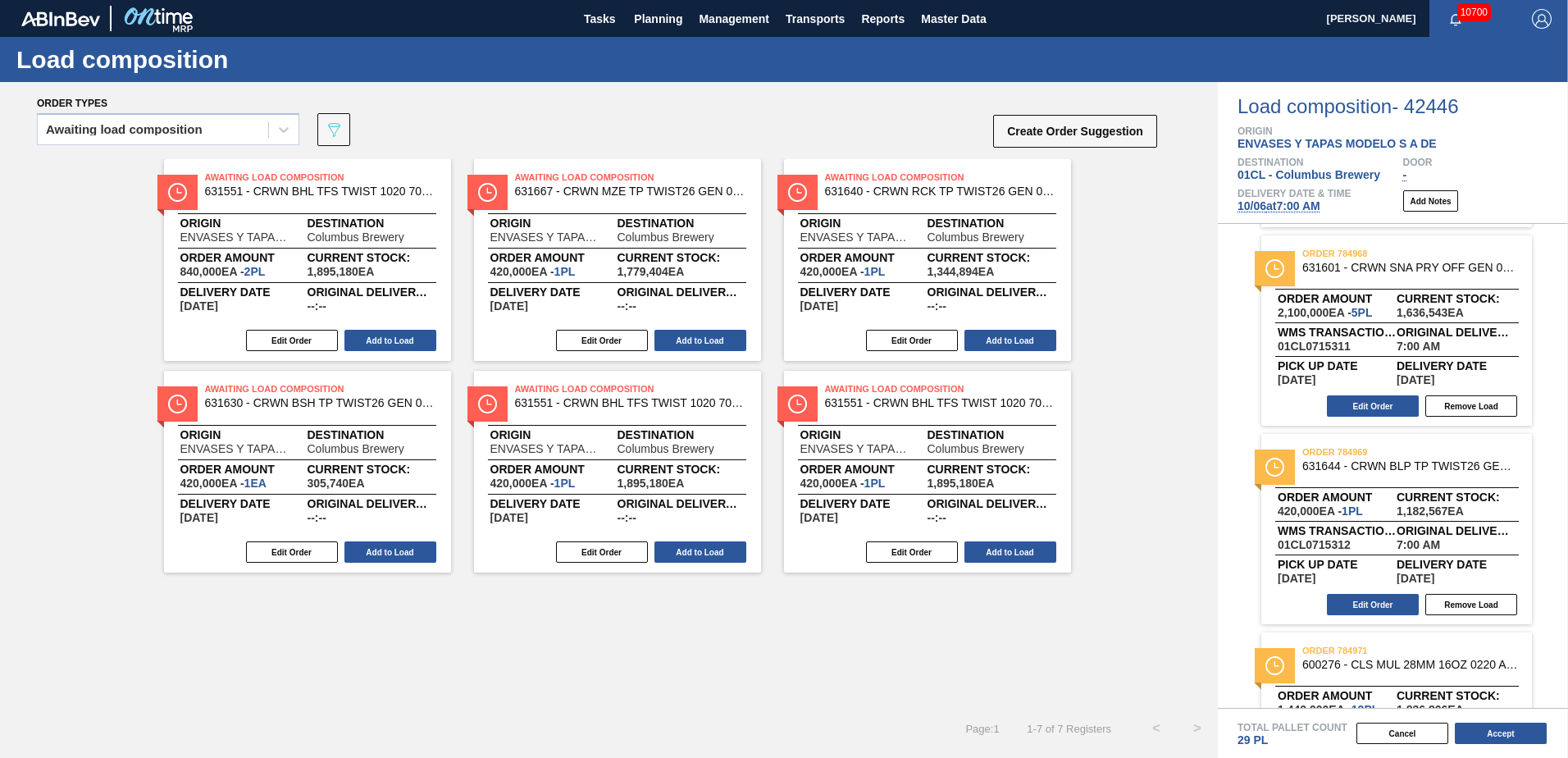
scroll to position [410, 0]
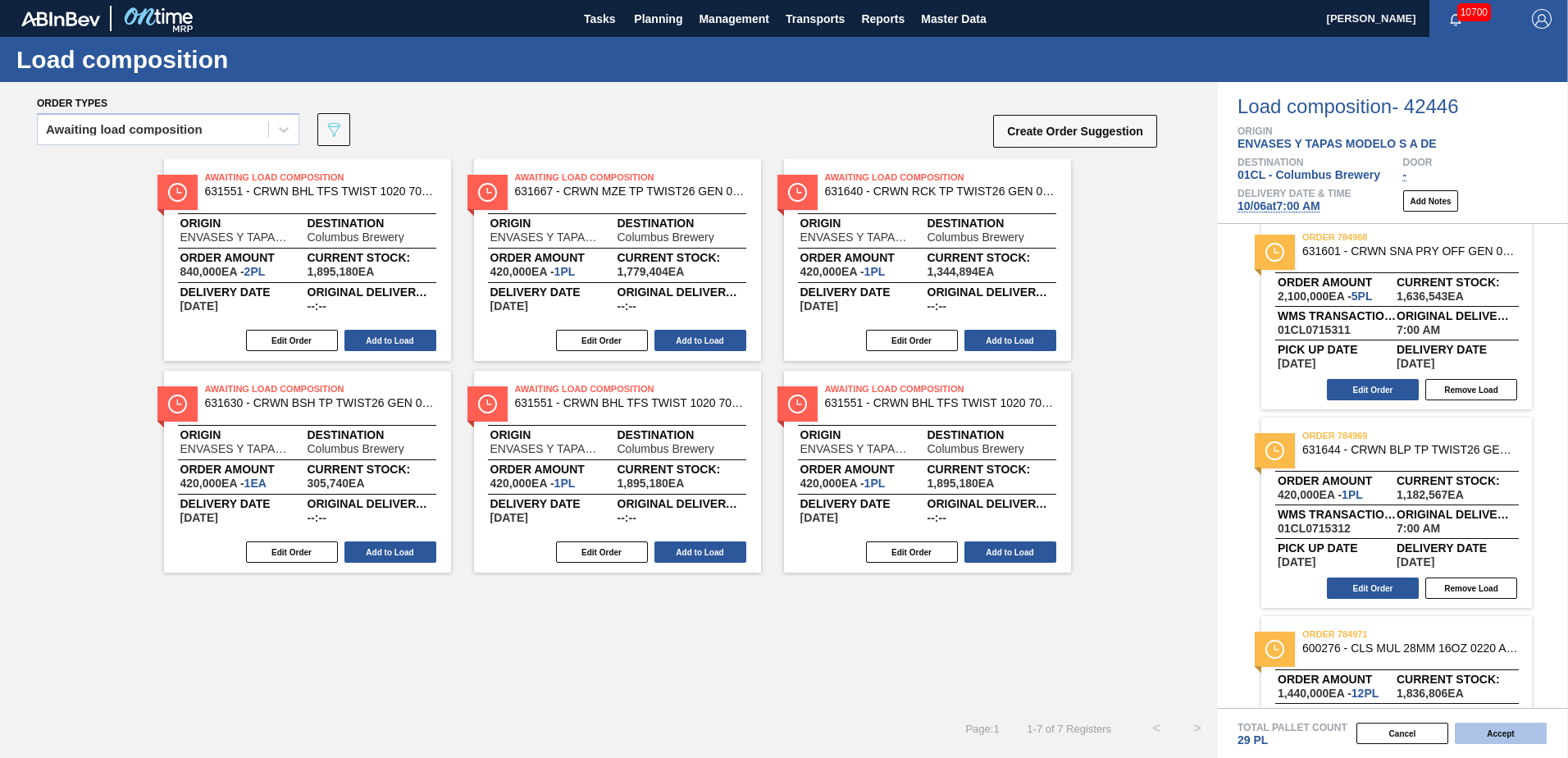
click at [1503, 737] on button "Accept" at bounding box center [1501, 733] width 92 height 21
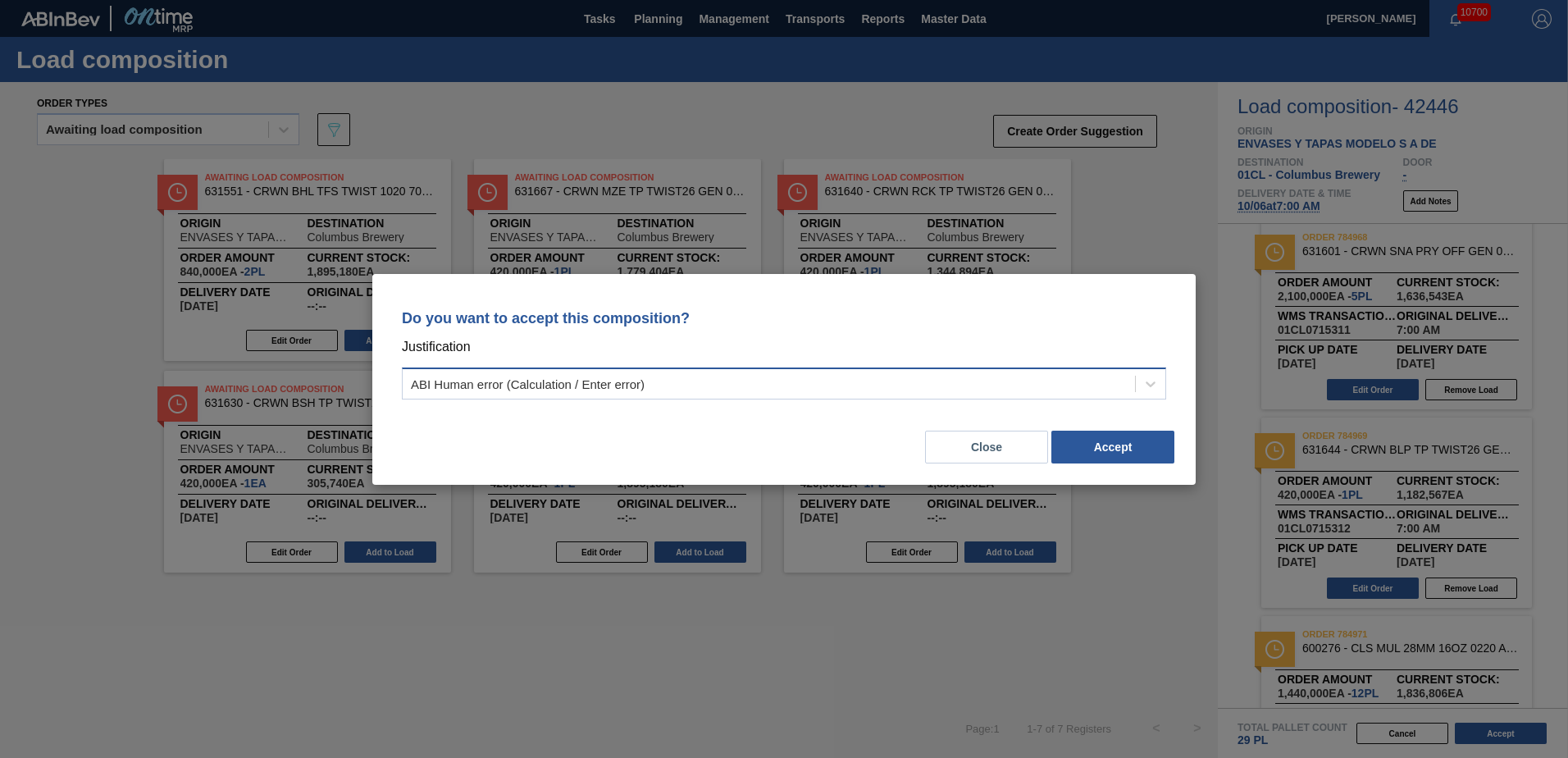
click at [1121, 380] on div "ABI Human error (Calculation / Enter error)" at bounding box center [768, 383] width 732 height 24
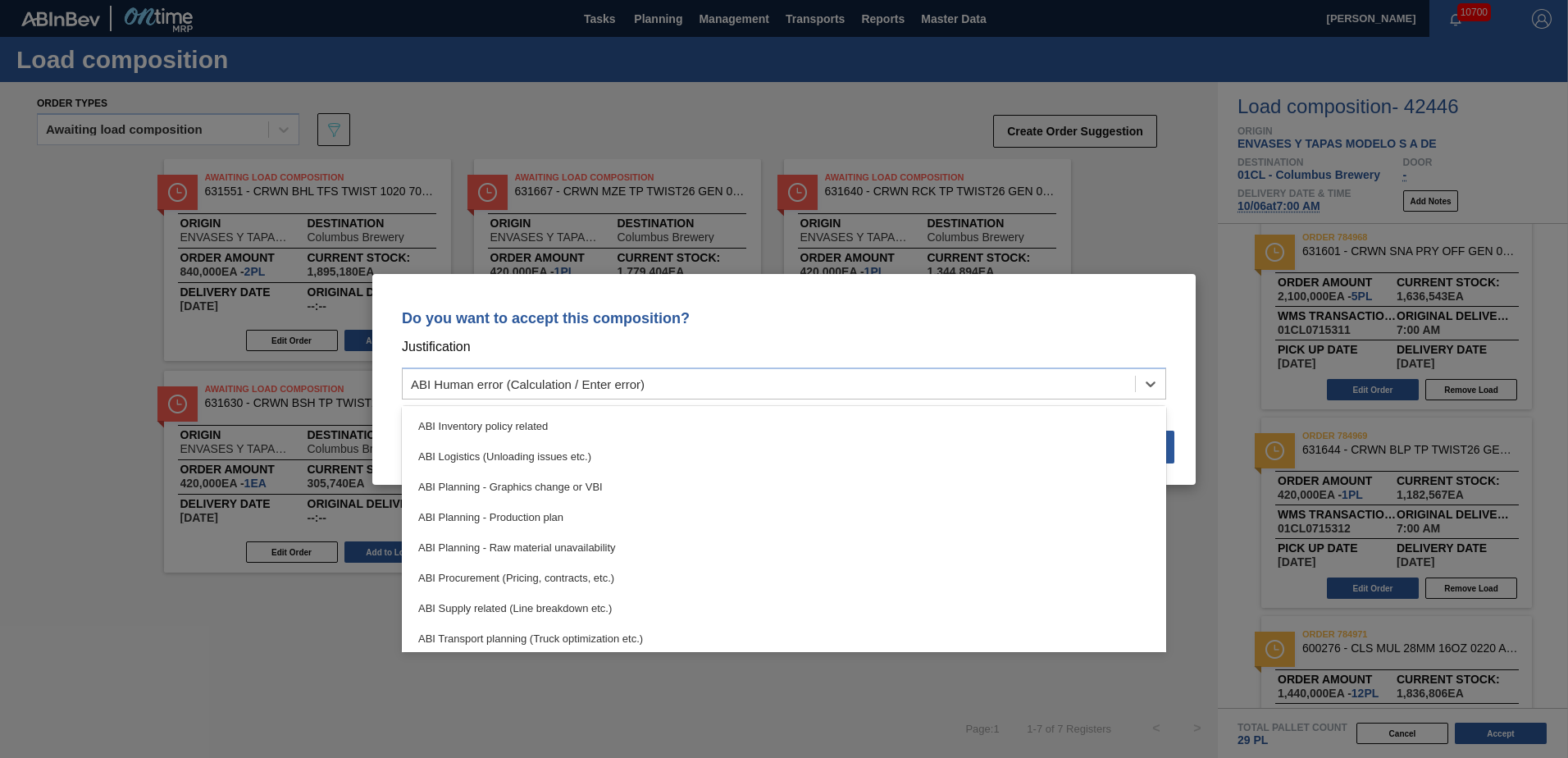
scroll to position [82, 0]
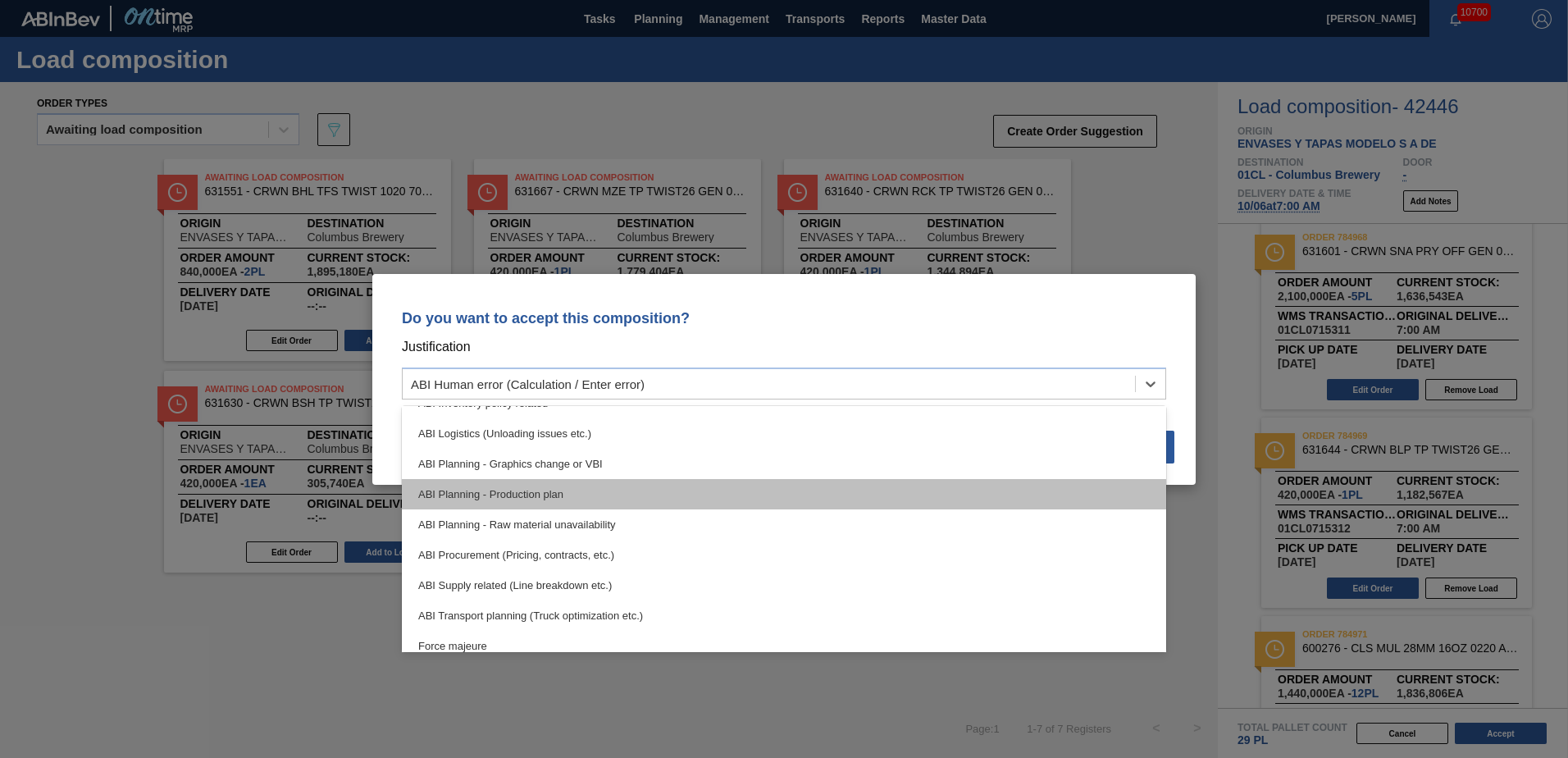
click at [594, 490] on div "ABI Planning - Production plan" at bounding box center [784, 493] width 764 height 30
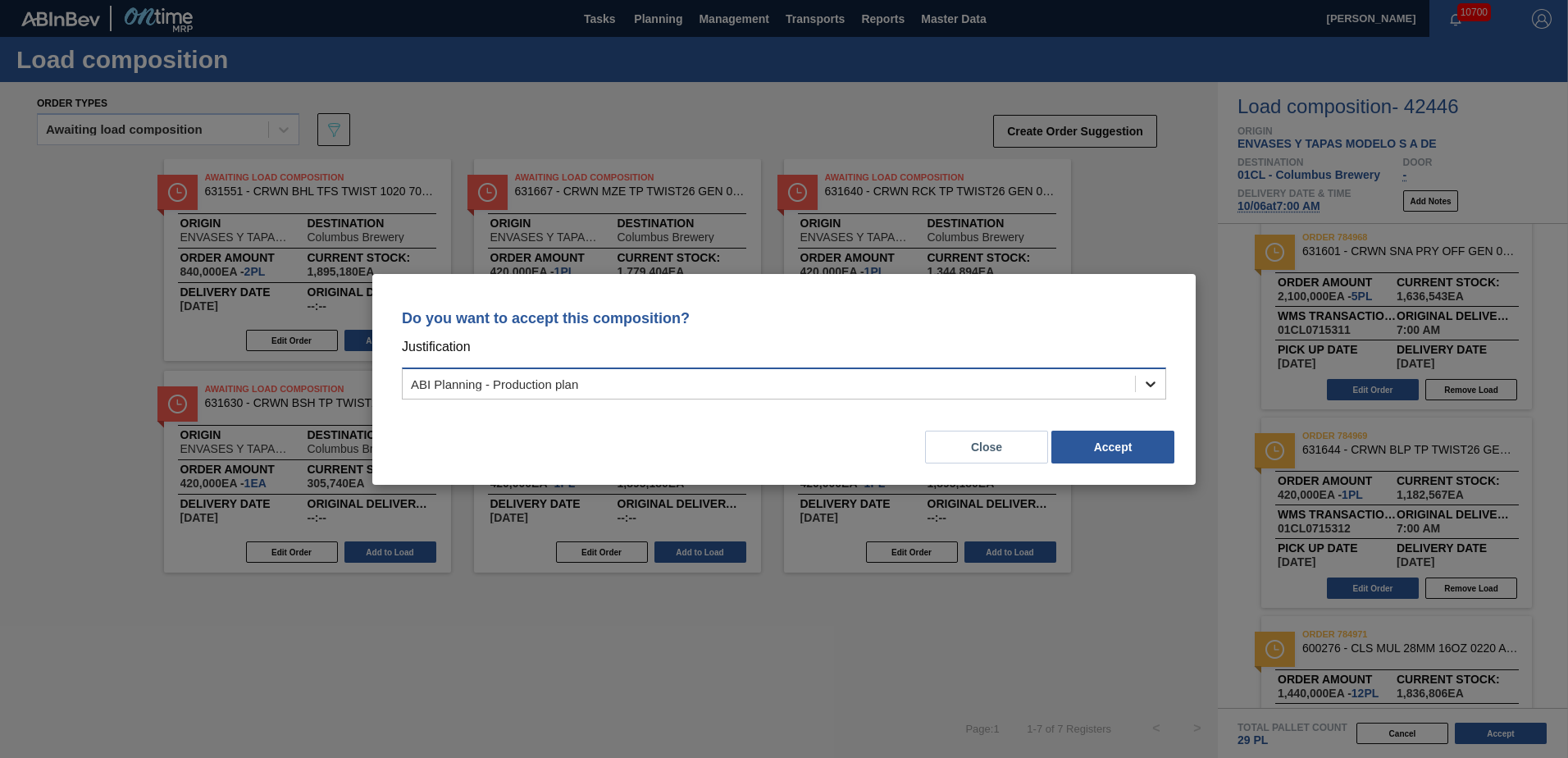
click at [1136, 395] on div at bounding box center [1150, 384] width 29 height 29
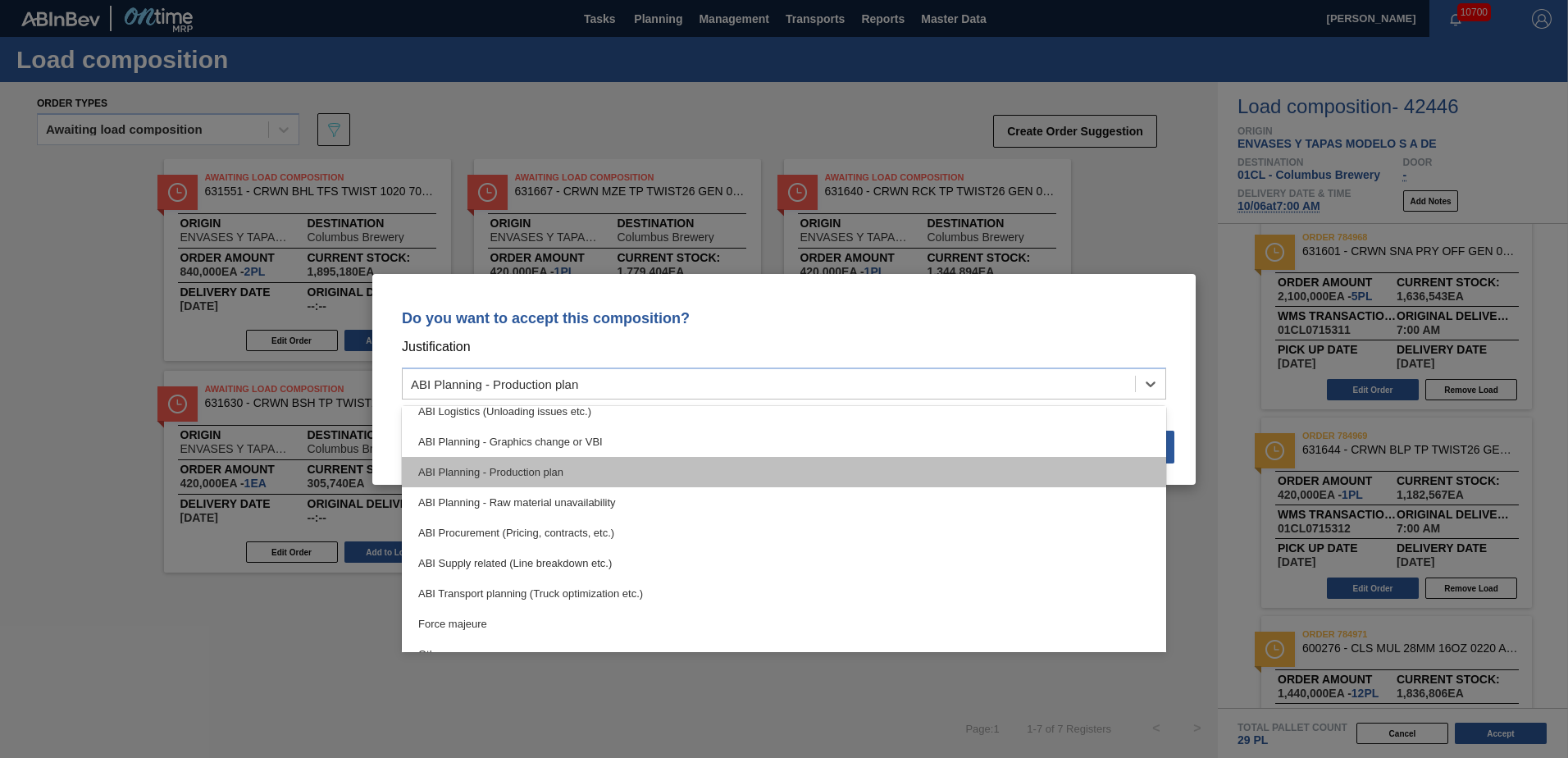
scroll to position [306, 0]
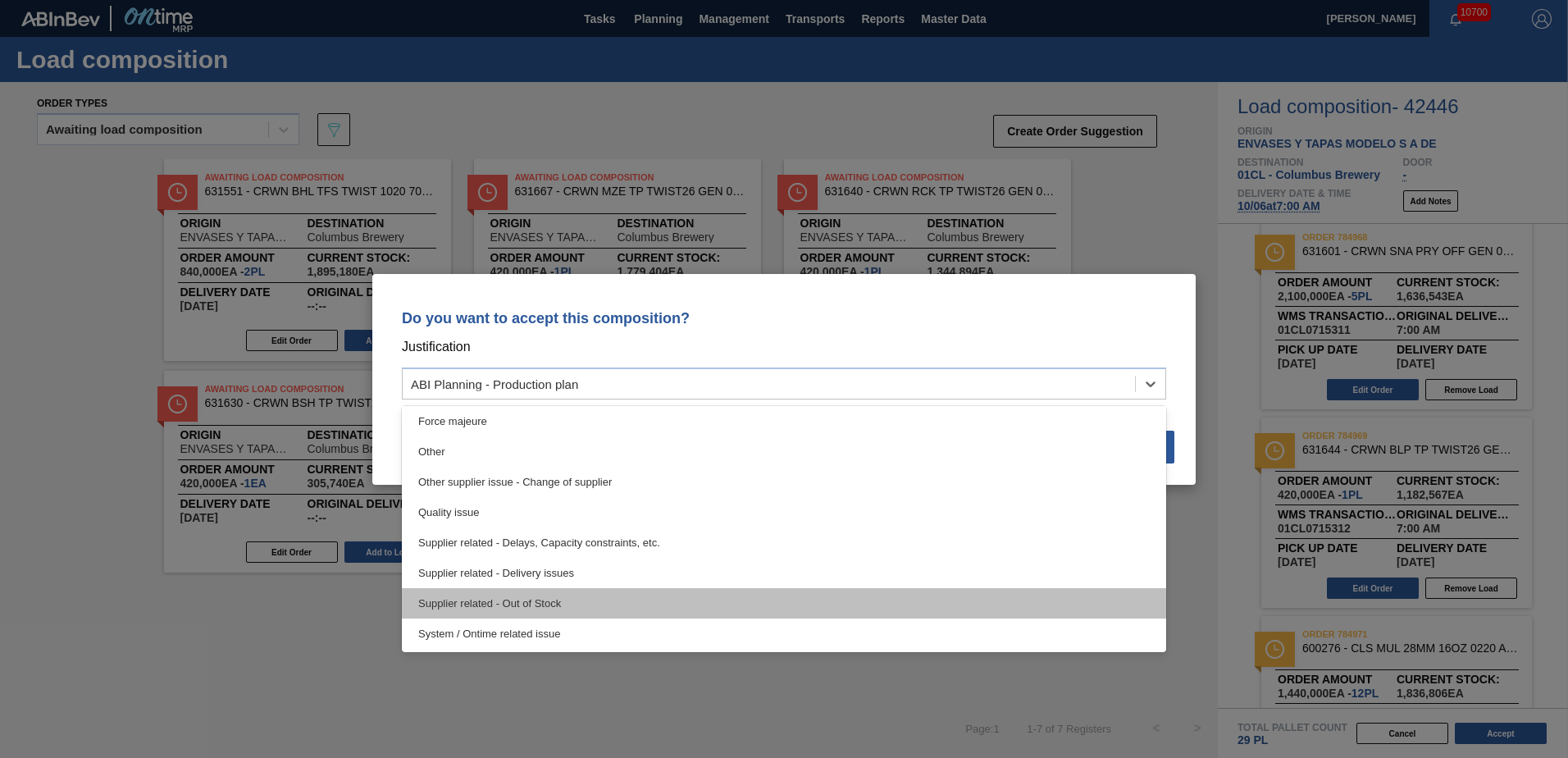
click at [573, 605] on div "Supplier related - Out of Stock" at bounding box center [784, 602] width 764 height 30
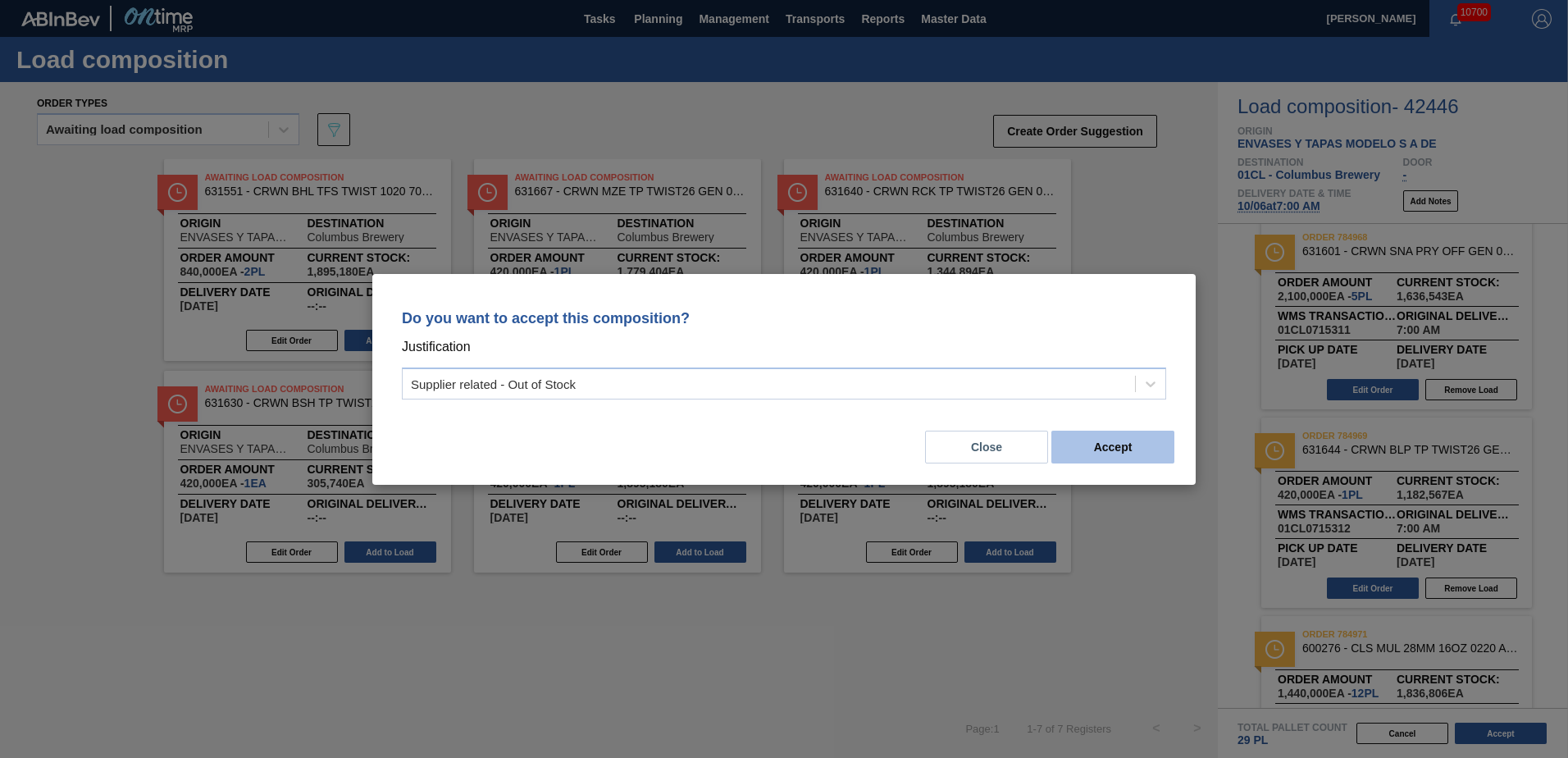
click at [1082, 439] on button "Accept" at bounding box center [1112, 447] width 123 height 33
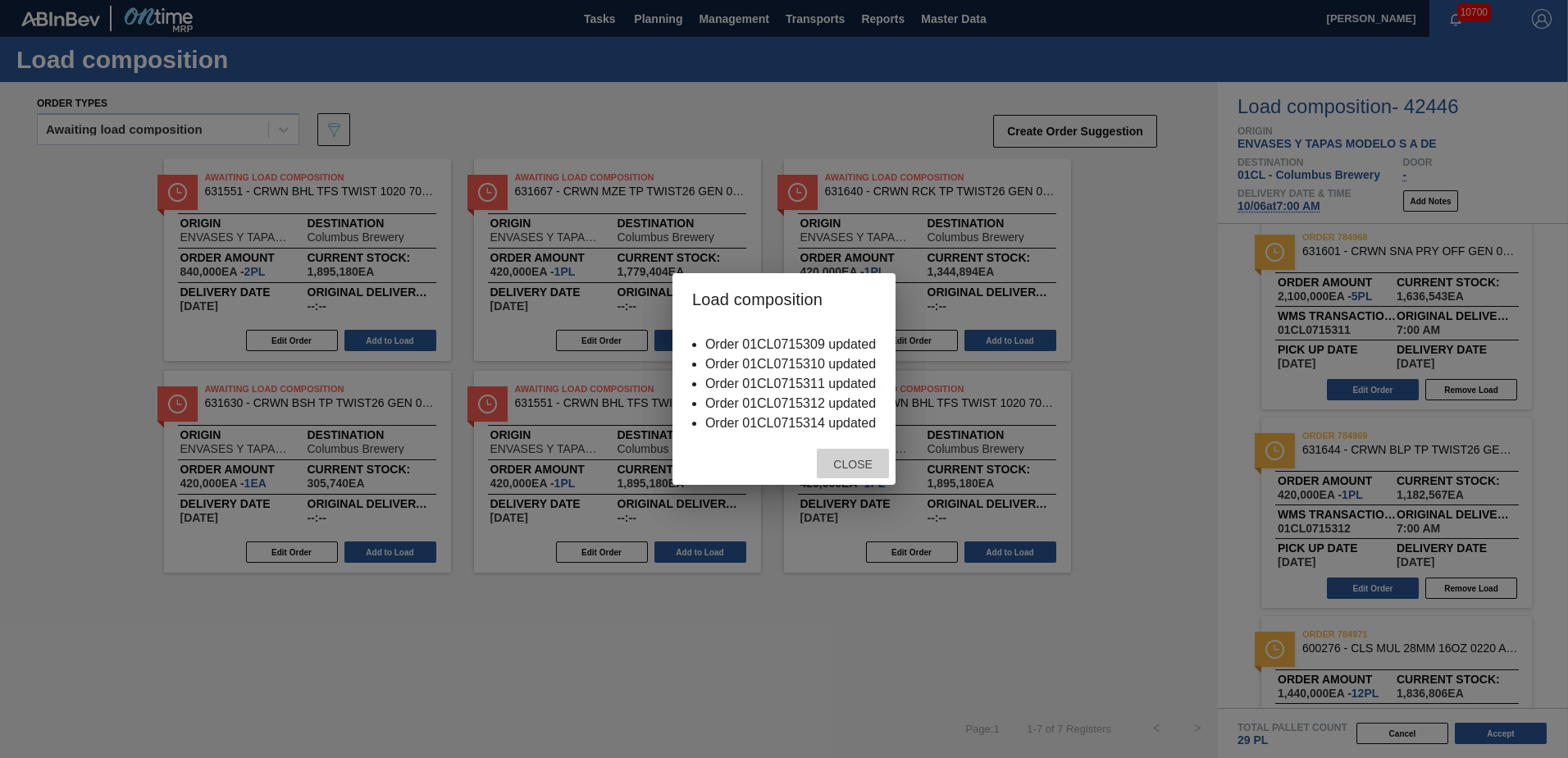
click at [849, 465] on span "Close" at bounding box center [852, 464] width 65 height 14
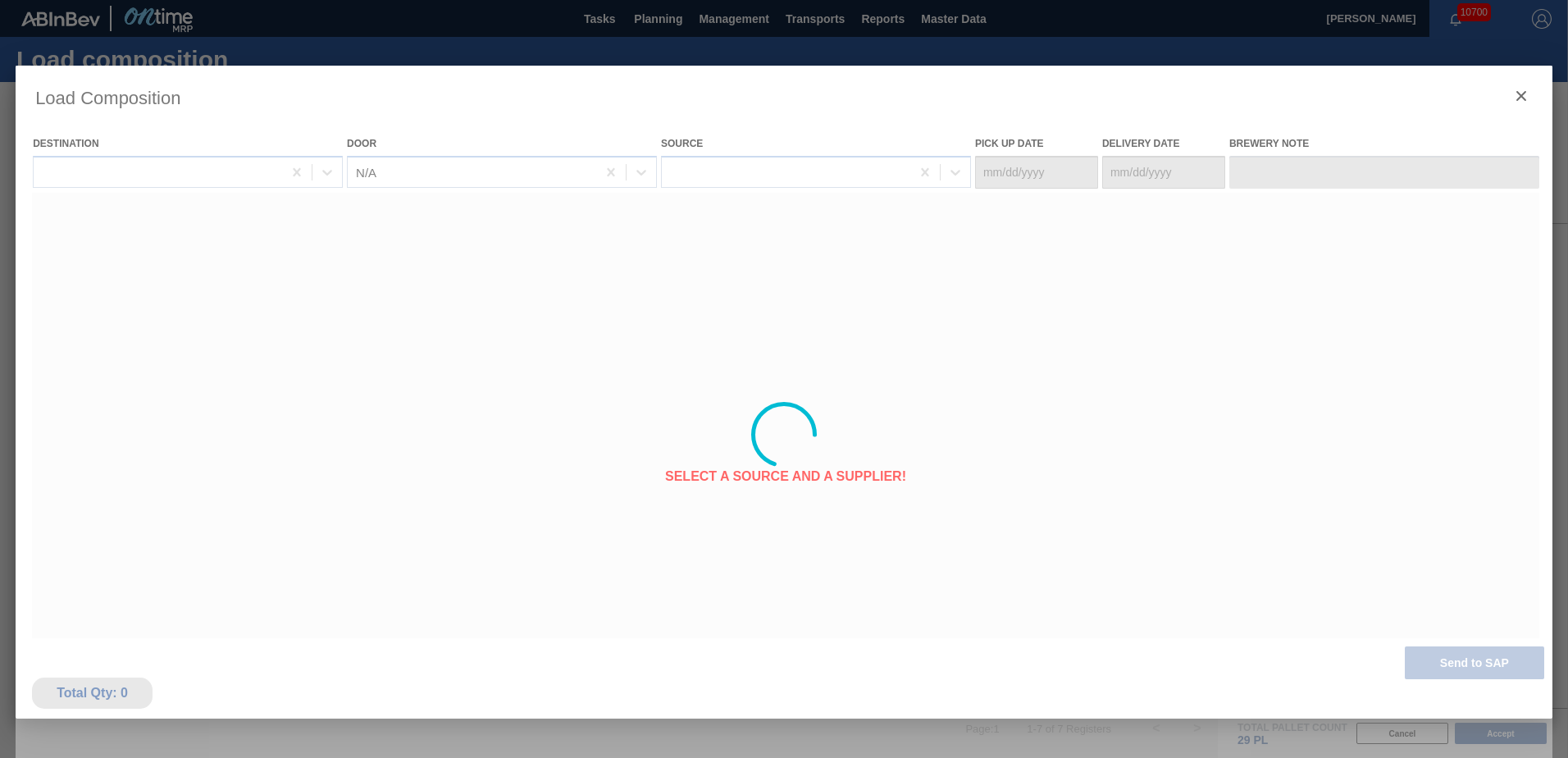
type Date "[DATE]"
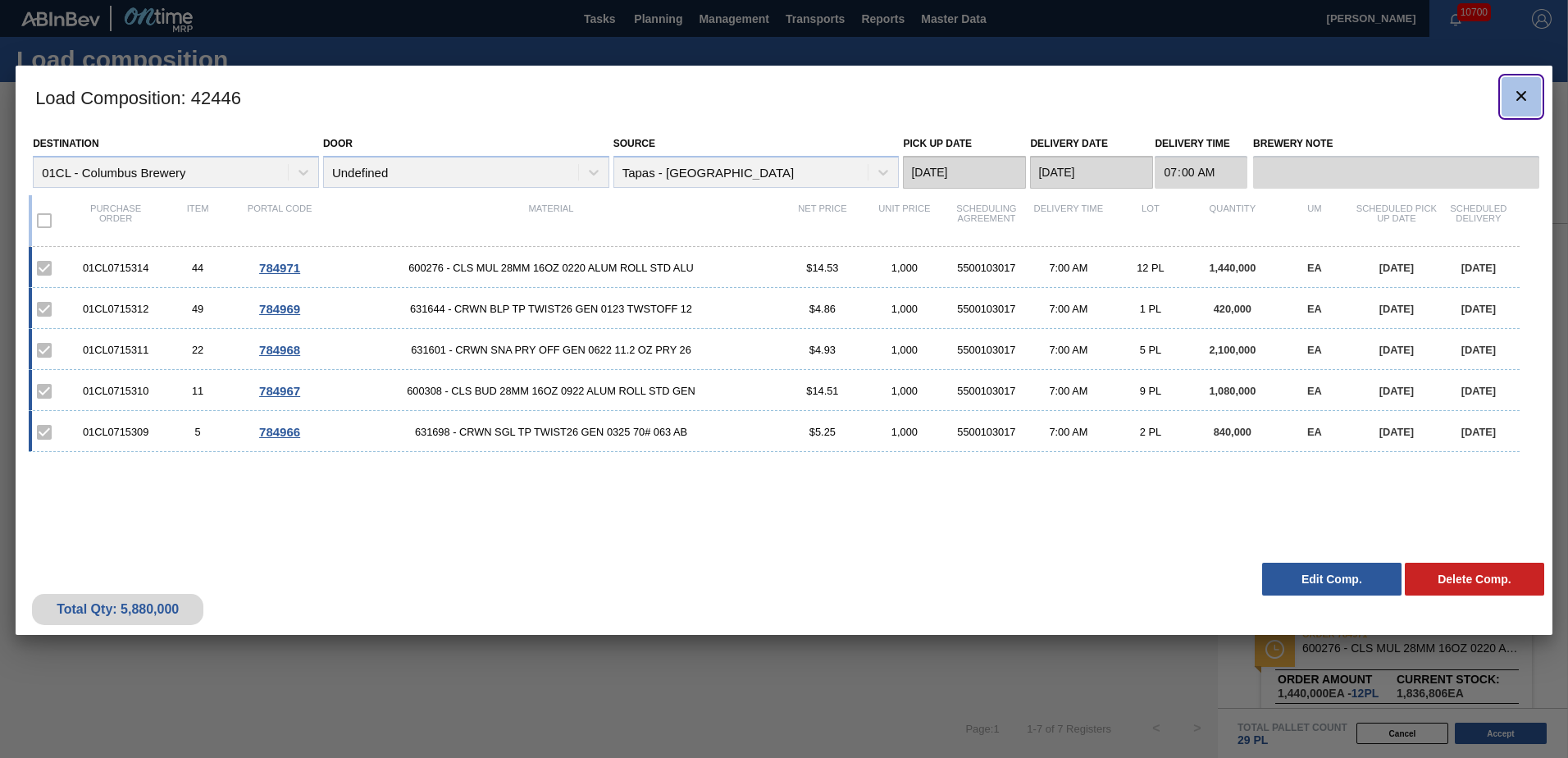
click at [1524, 109] on button "botão de ícone" at bounding box center [1521, 97] width 40 height 40
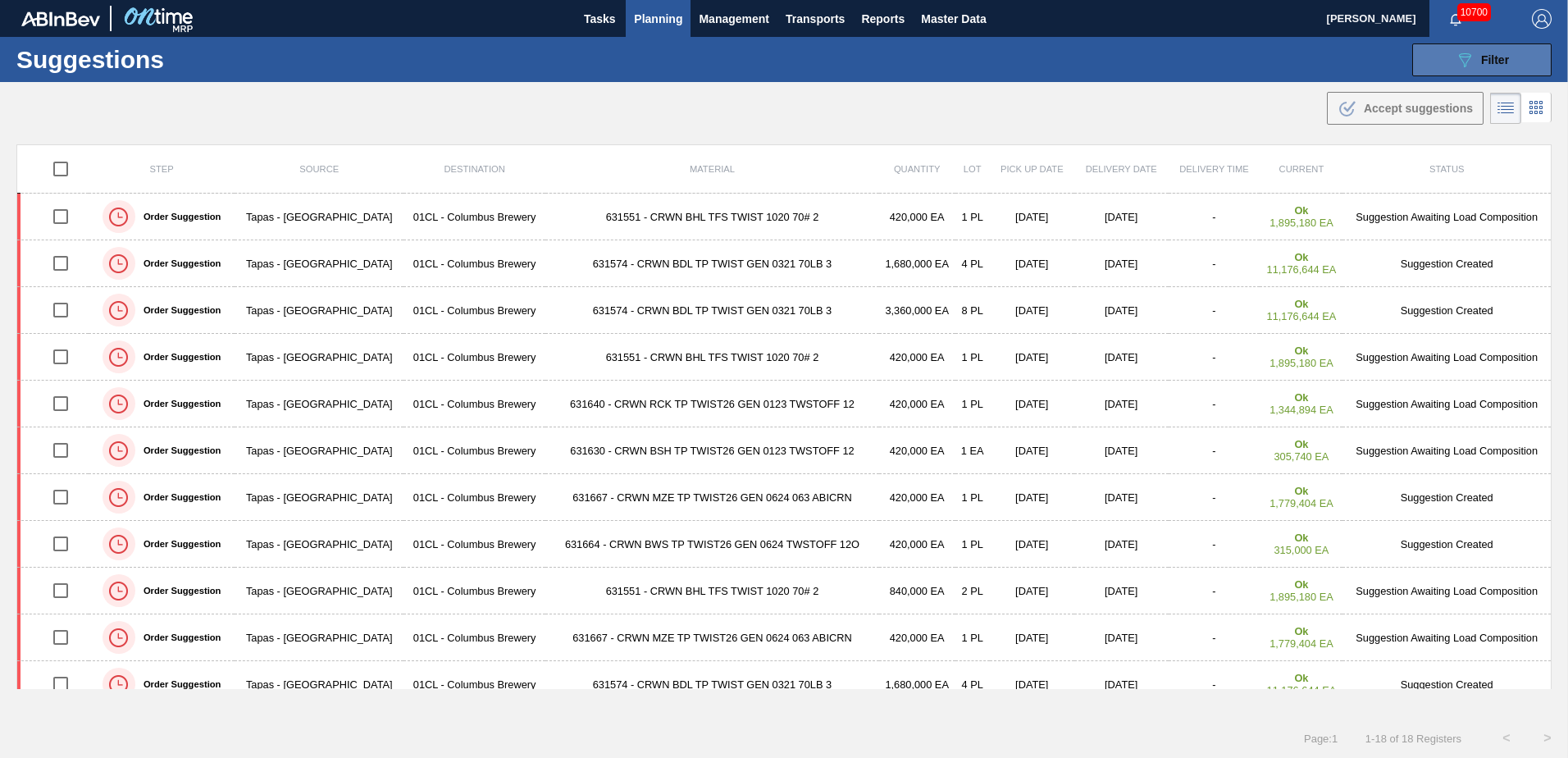
click at [1482, 53] on span "Filter" at bounding box center [1495, 60] width 28 height 14
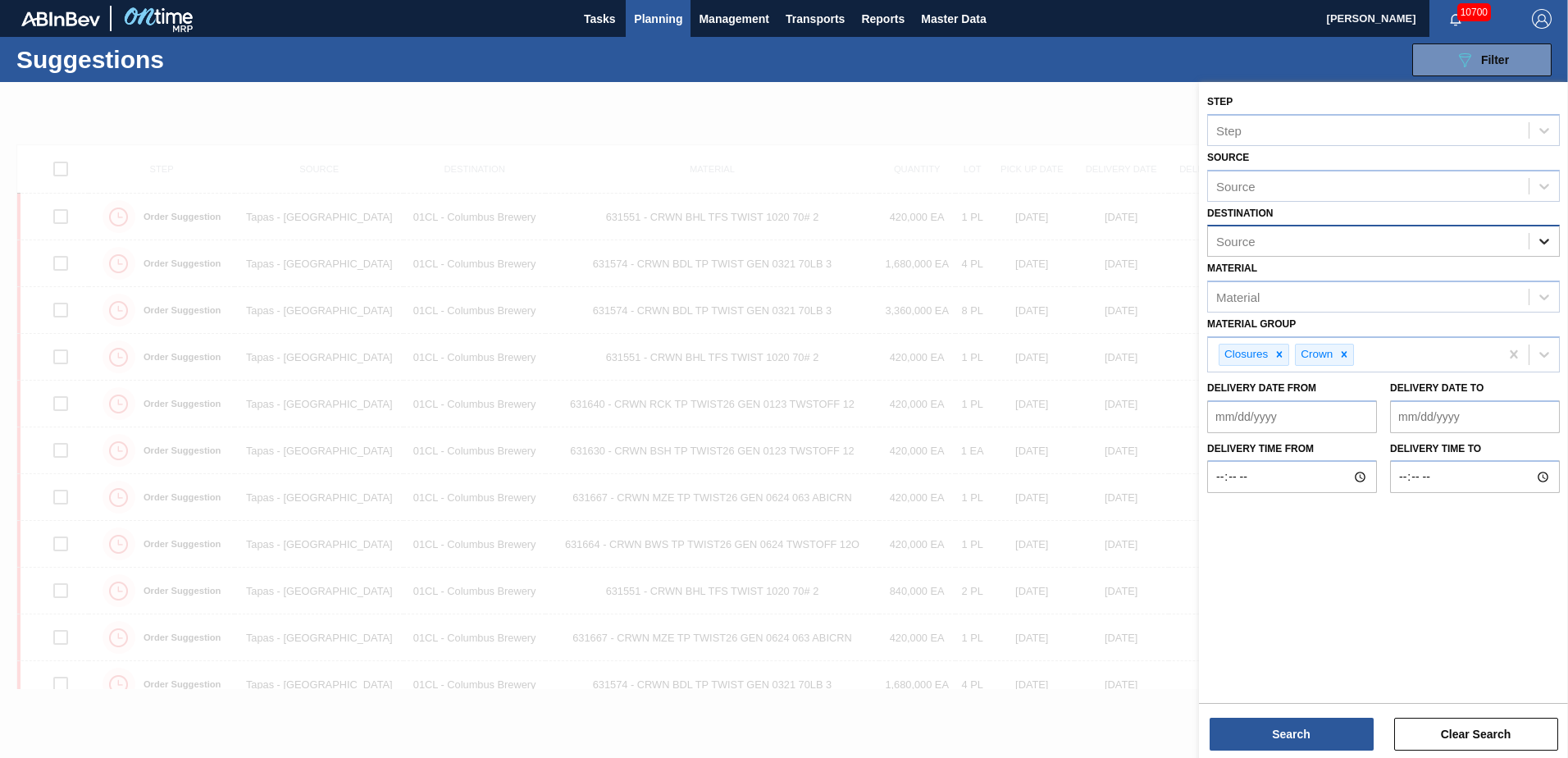
click at [1556, 238] on div at bounding box center [1544, 240] width 29 height 29
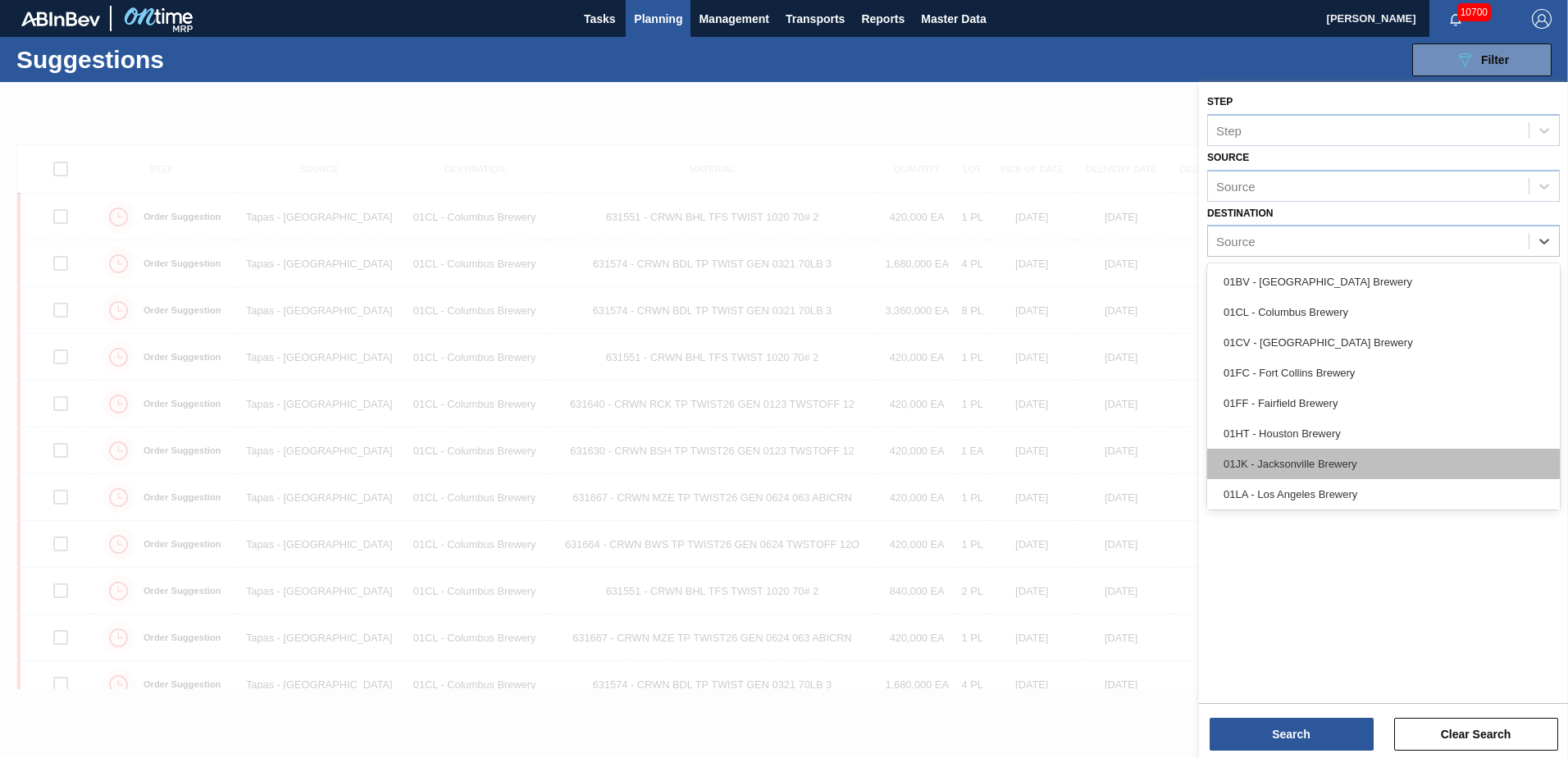
click at [1315, 461] on div "01JK - Jacksonville Brewery" at bounding box center [1384, 463] width 353 height 30
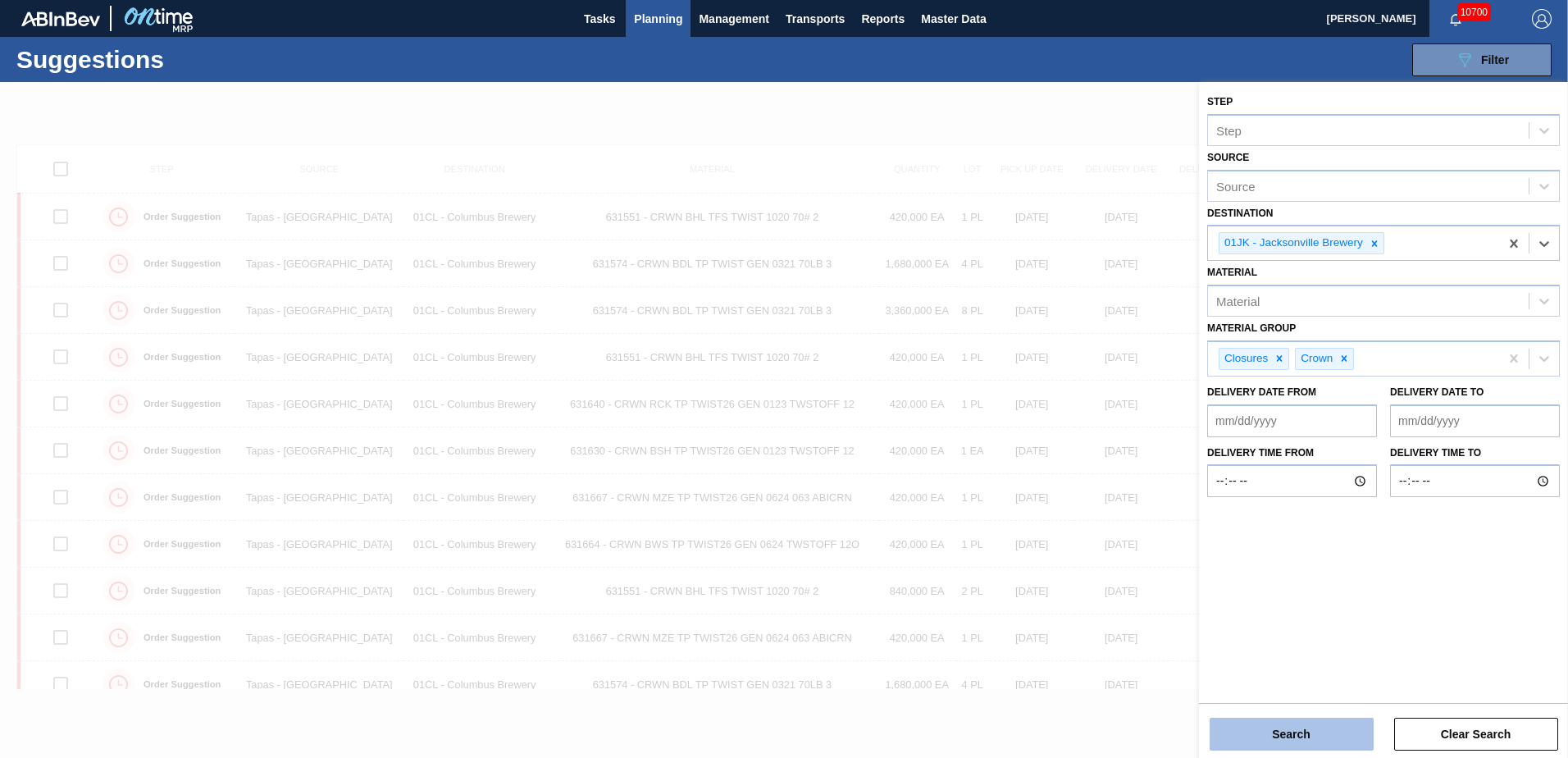
click at [1288, 733] on button "Search" at bounding box center [1292, 734] width 164 height 33
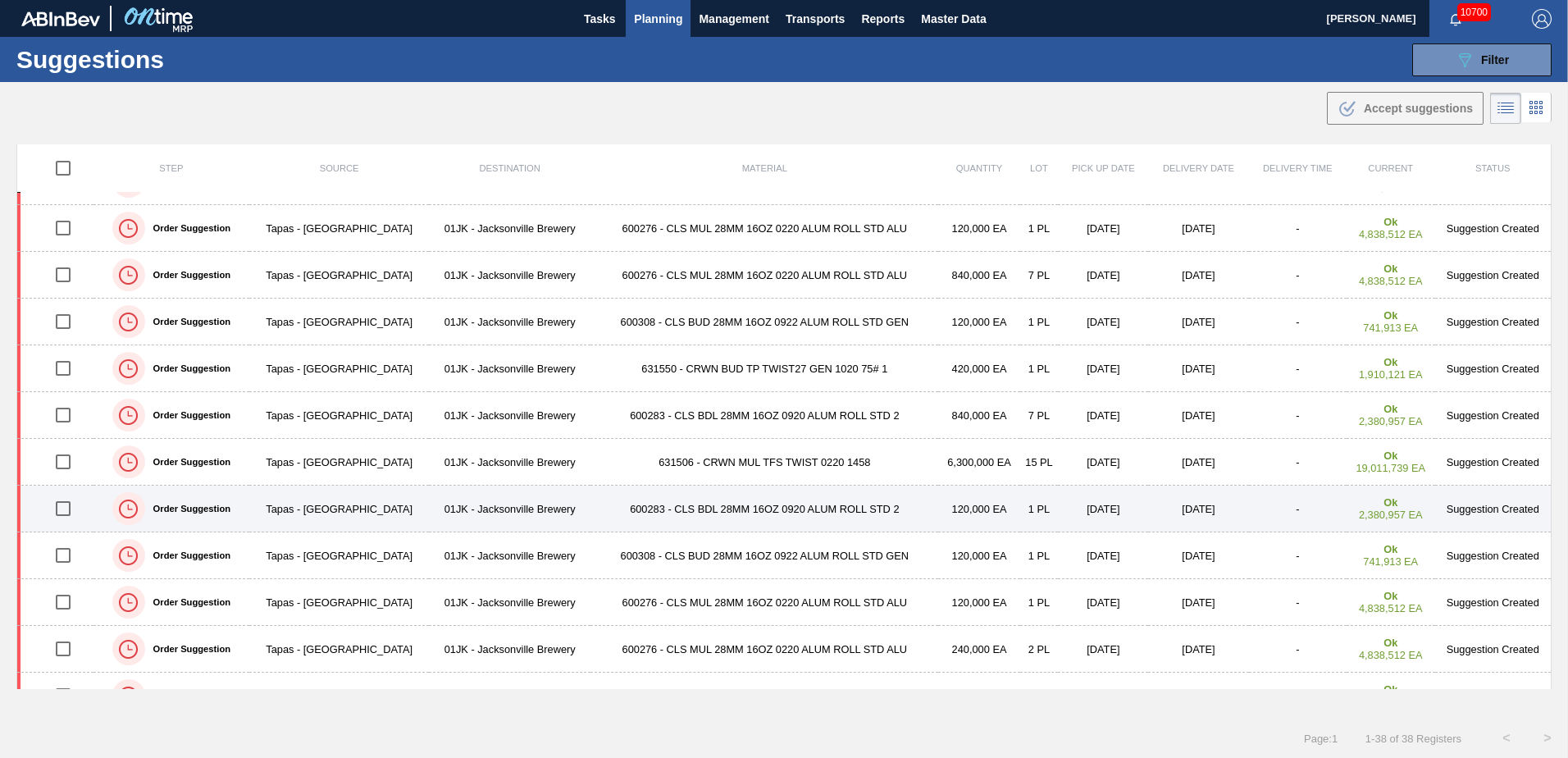
scroll to position [164, 0]
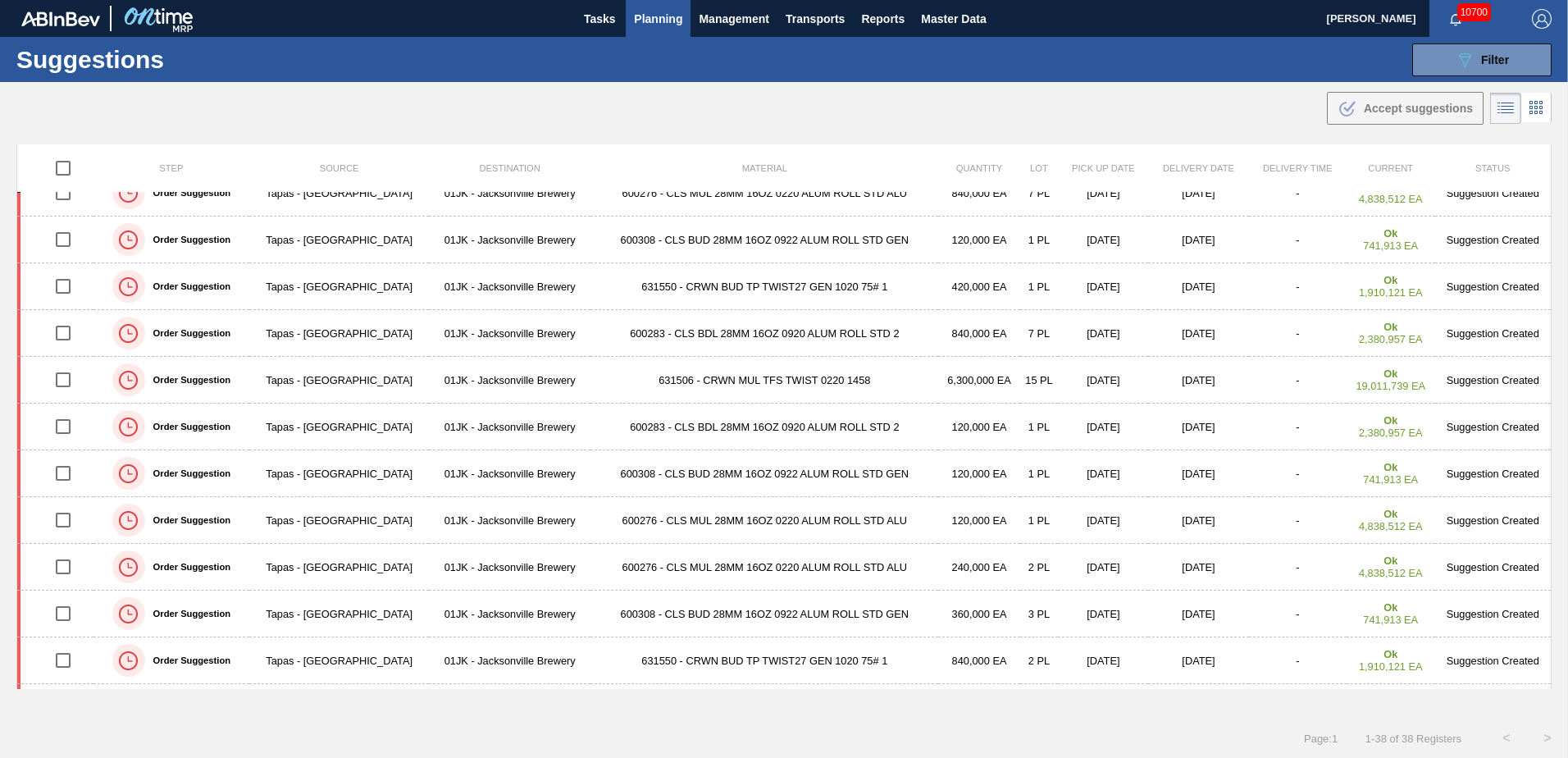
click at [1109, 93] on div ".b{fill:var(--color-action-default)} Accept suggestions" at bounding box center [784, 105] width 1568 height 46
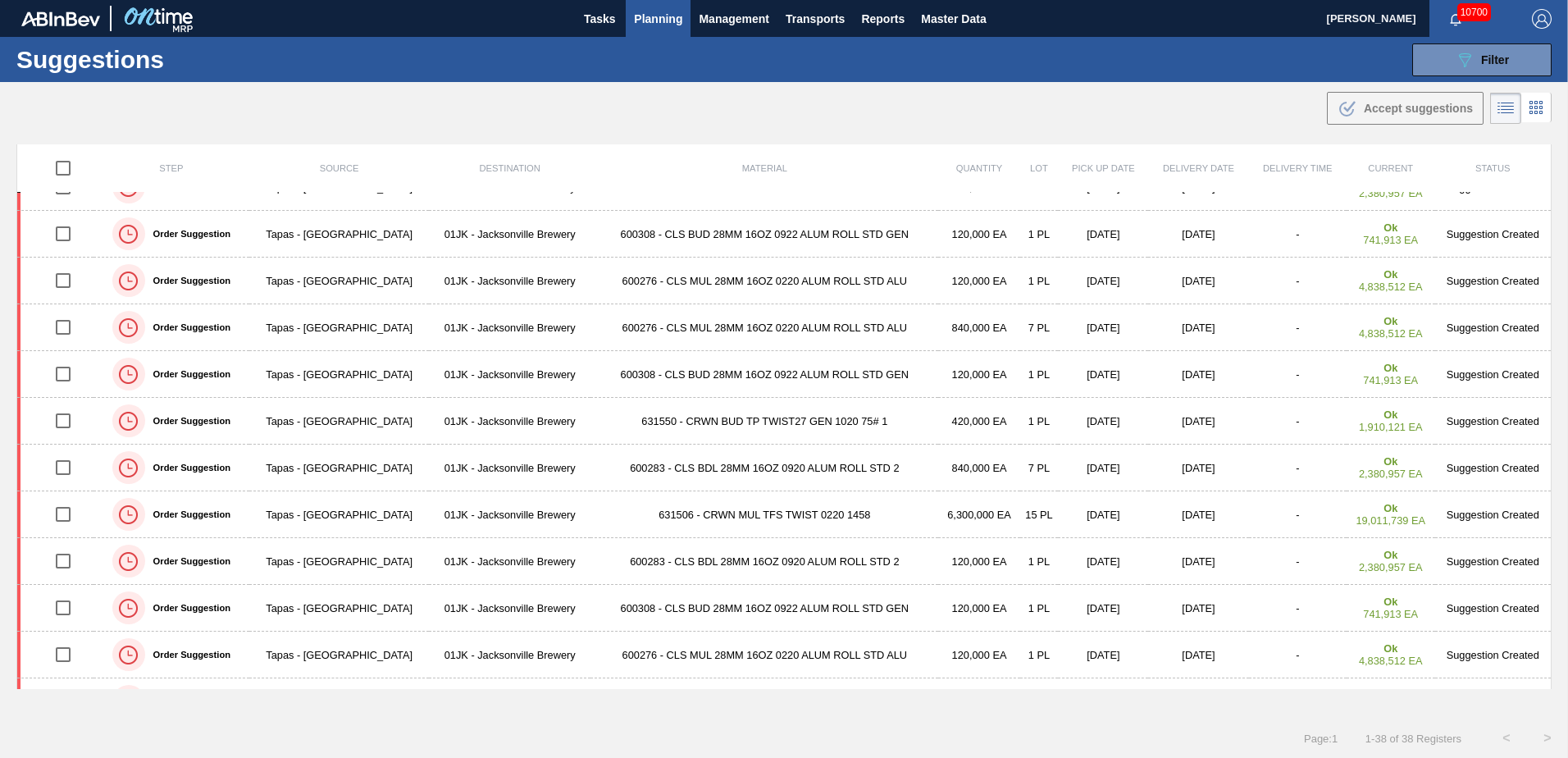
scroll to position [0, 0]
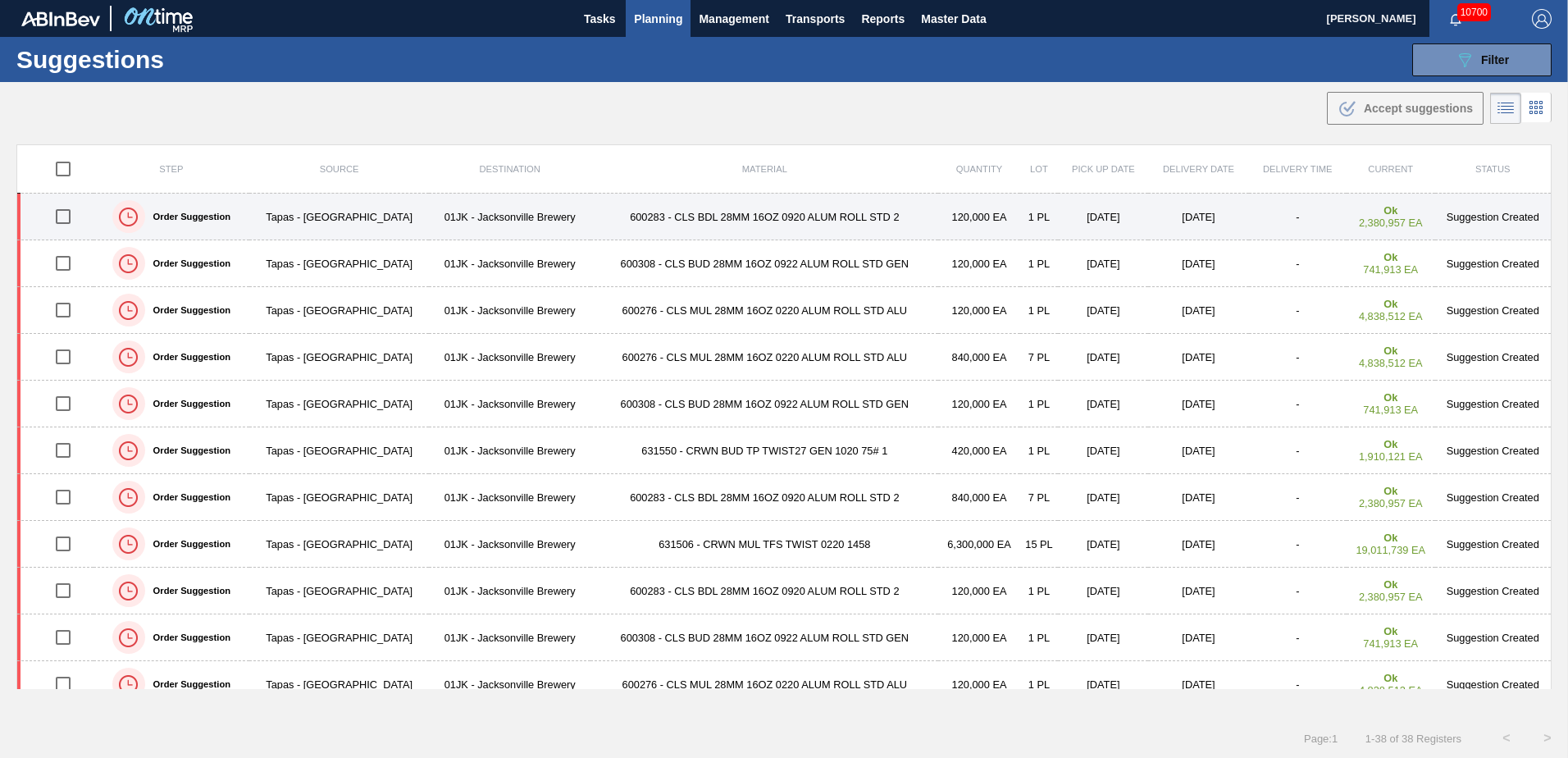
drag, startPoint x: 67, startPoint y: 221, endPoint x: 67, endPoint y: 237, distance: 16.0
click at [67, 221] on input "checkbox" at bounding box center [63, 217] width 35 height 35
checkbox input "true"
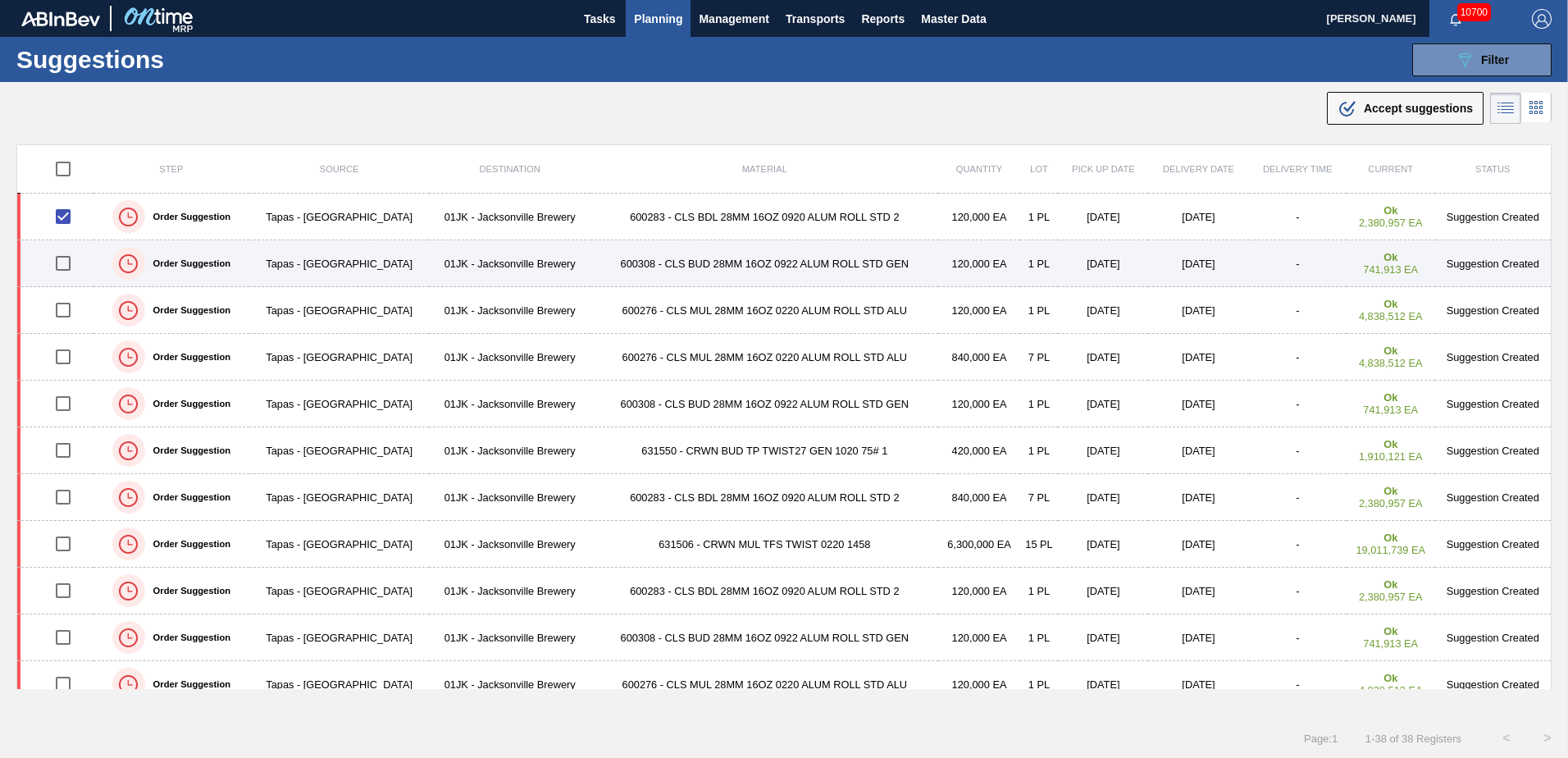
click at [64, 253] on input "checkbox" at bounding box center [63, 264] width 35 height 35
checkbox input "true"
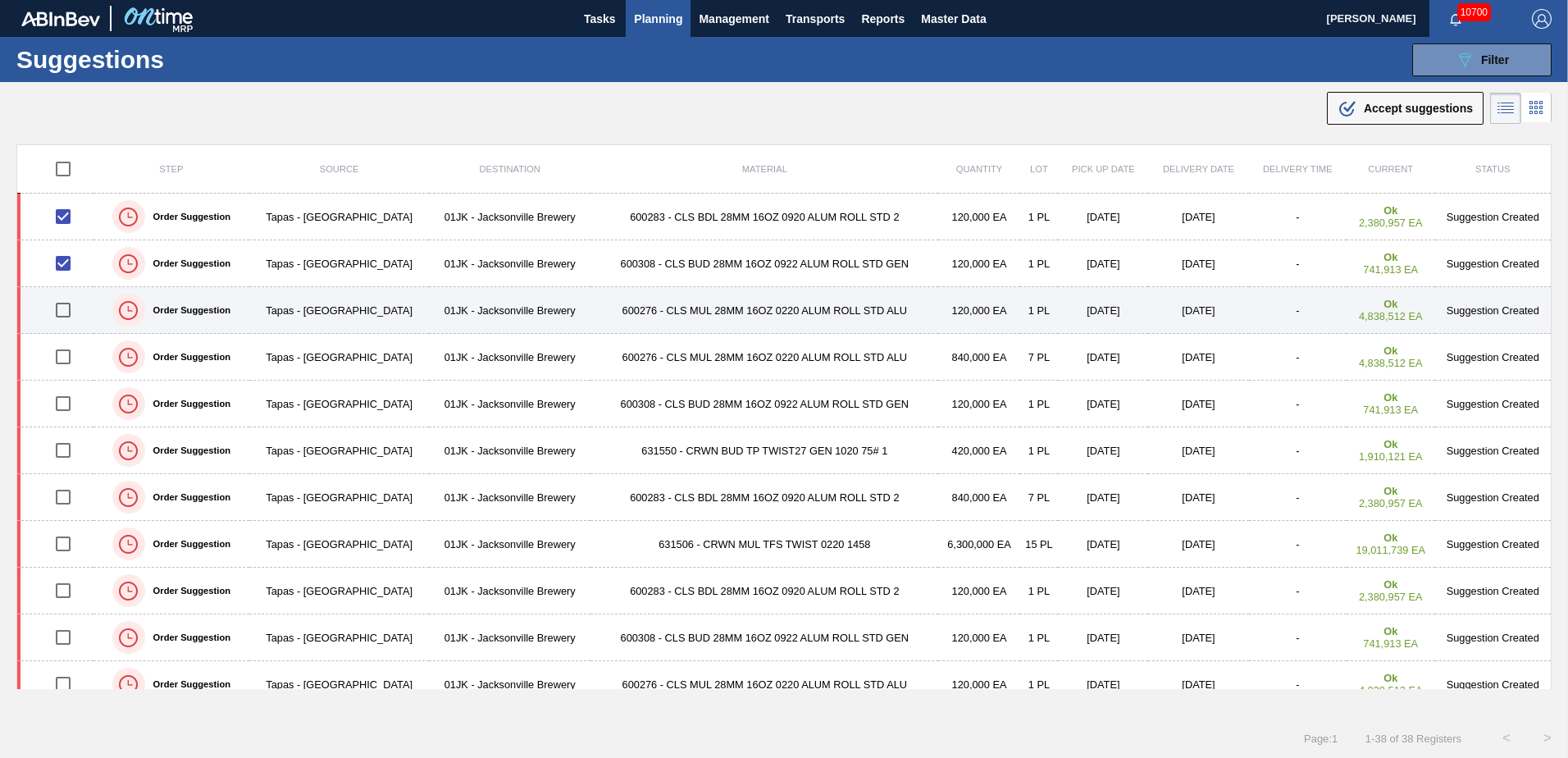
click at [65, 311] on input "checkbox" at bounding box center [63, 310] width 35 height 35
checkbox input "true"
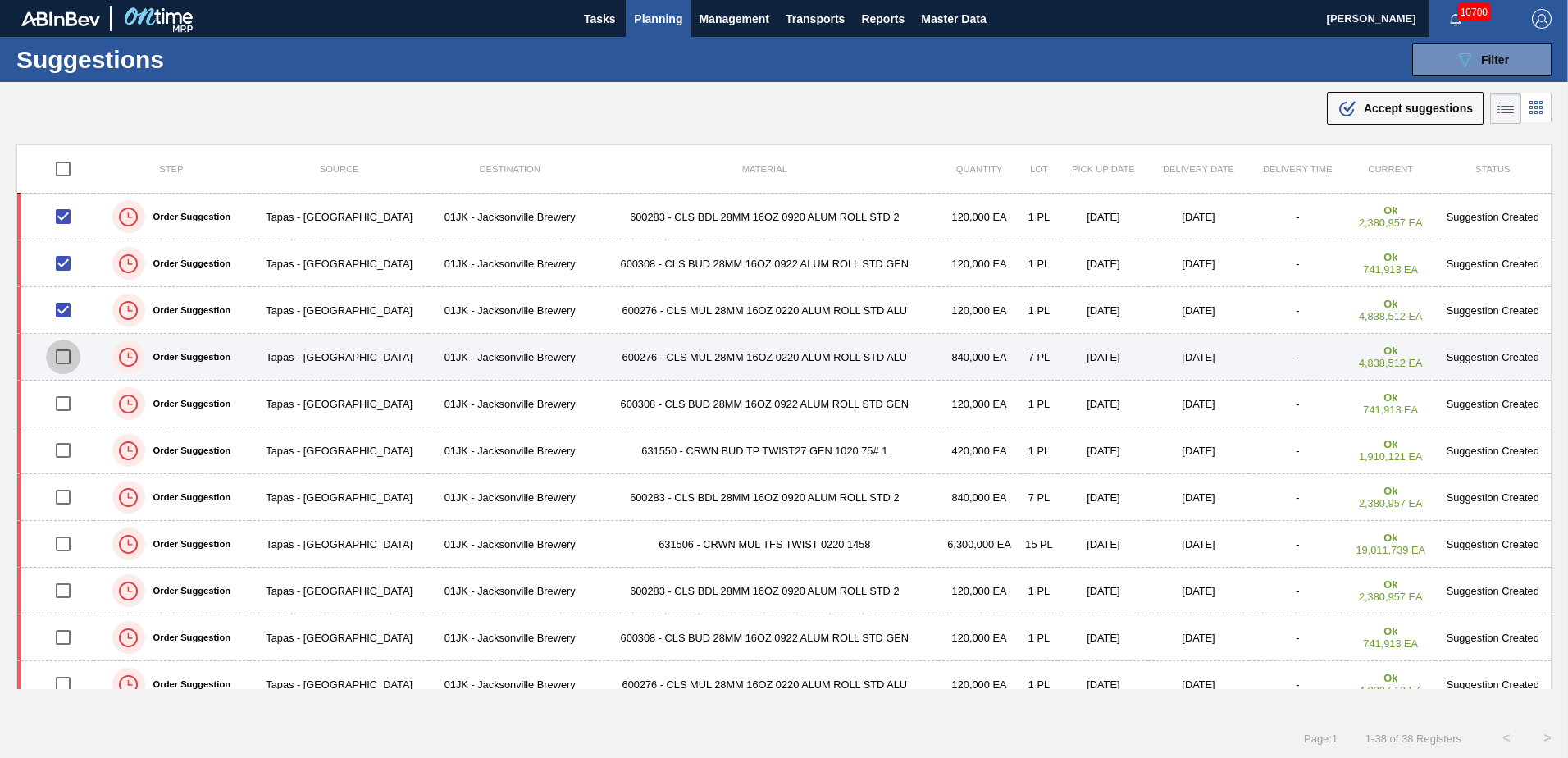
click at [65, 346] on input "checkbox" at bounding box center [63, 357] width 35 height 35
checkbox input "true"
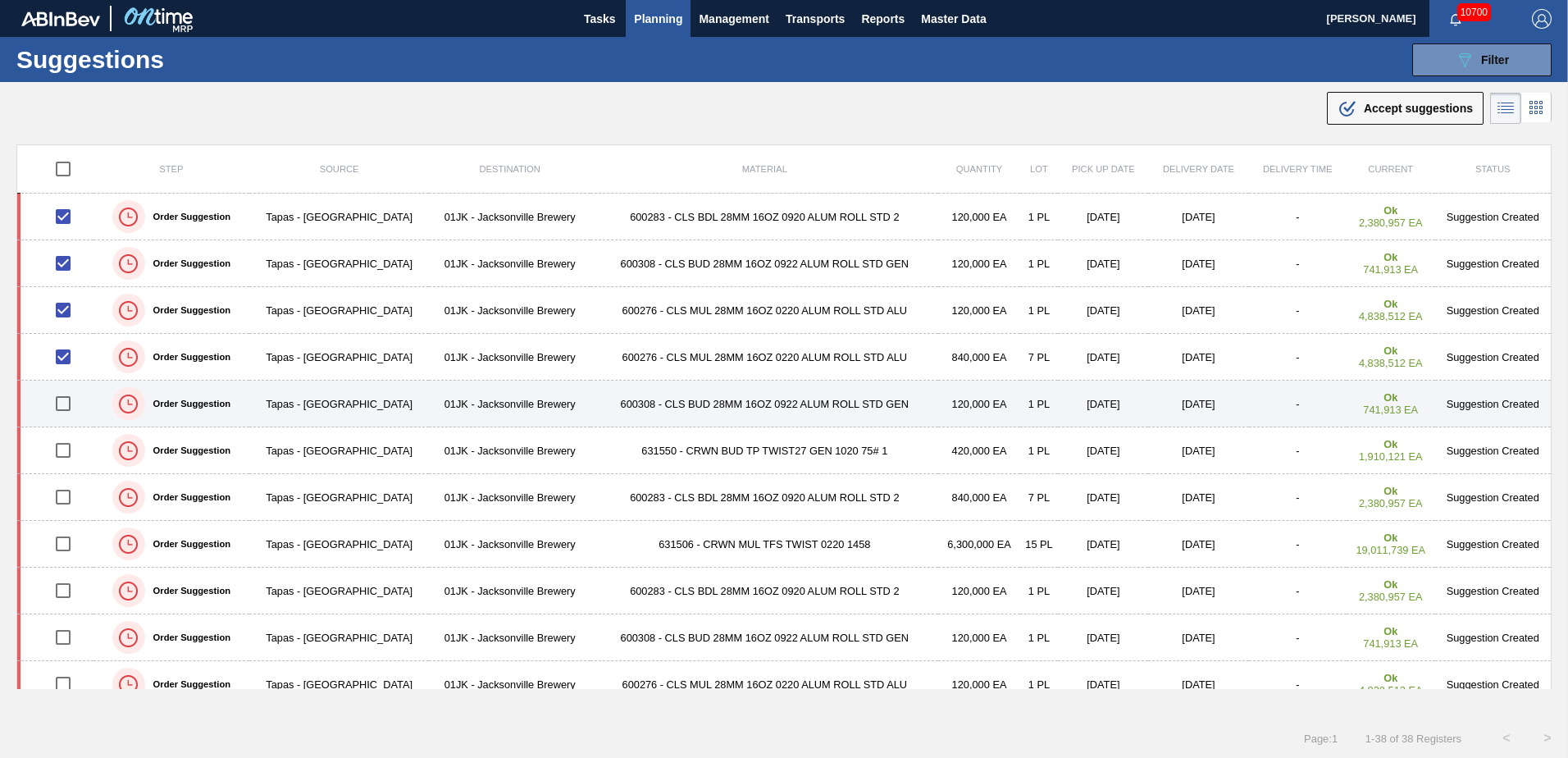
click at [72, 407] on input "checkbox" at bounding box center [63, 403] width 35 height 35
checkbox input "true"
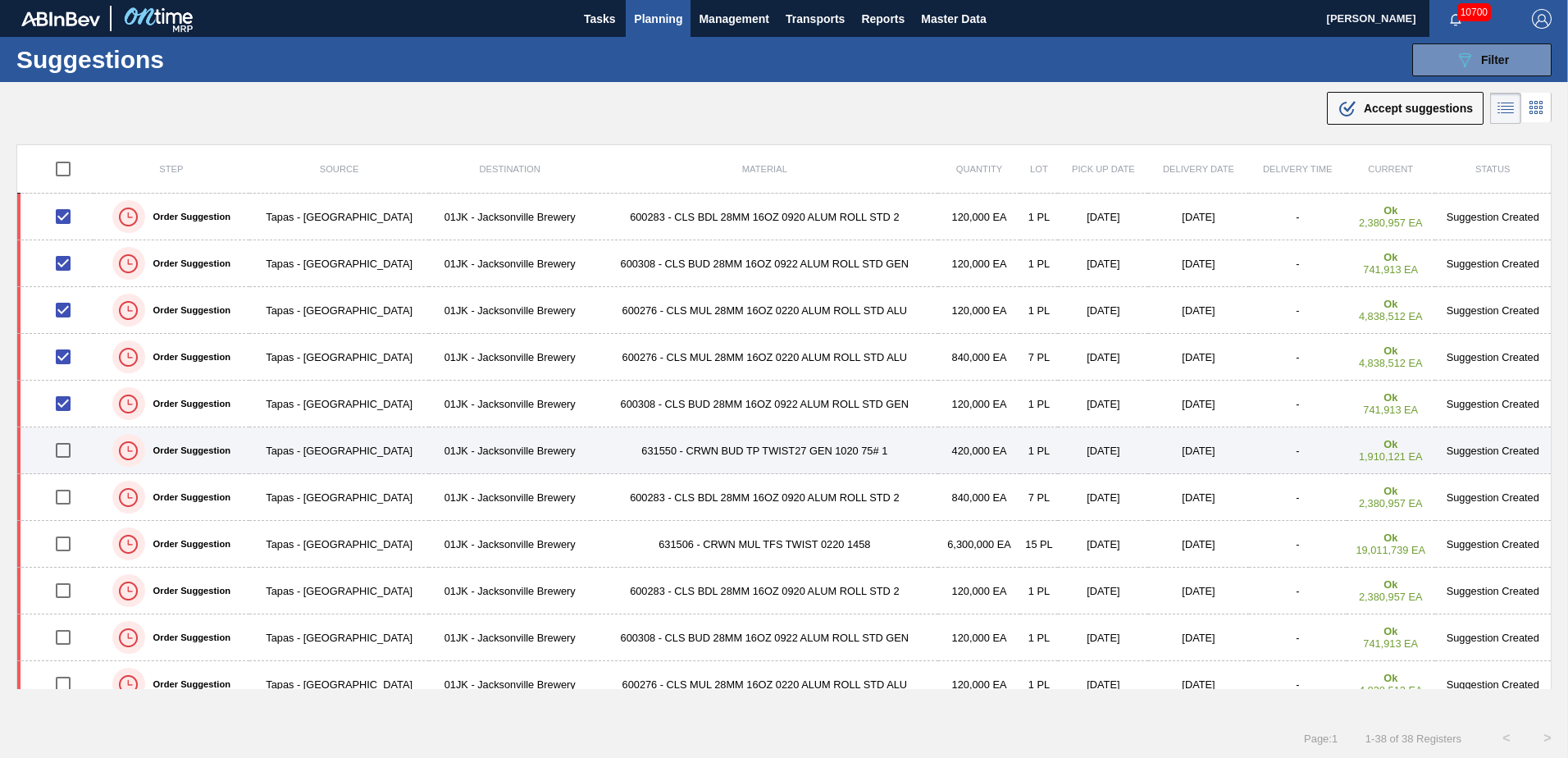
click at [72, 444] on input "checkbox" at bounding box center [63, 451] width 35 height 35
drag, startPoint x: 63, startPoint y: 450, endPoint x: 64, endPoint y: 438, distance: 12.0
click at [63, 450] on input "checkbox" at bounding box center [63, 451] width 35 height 35
checkbox input "false"
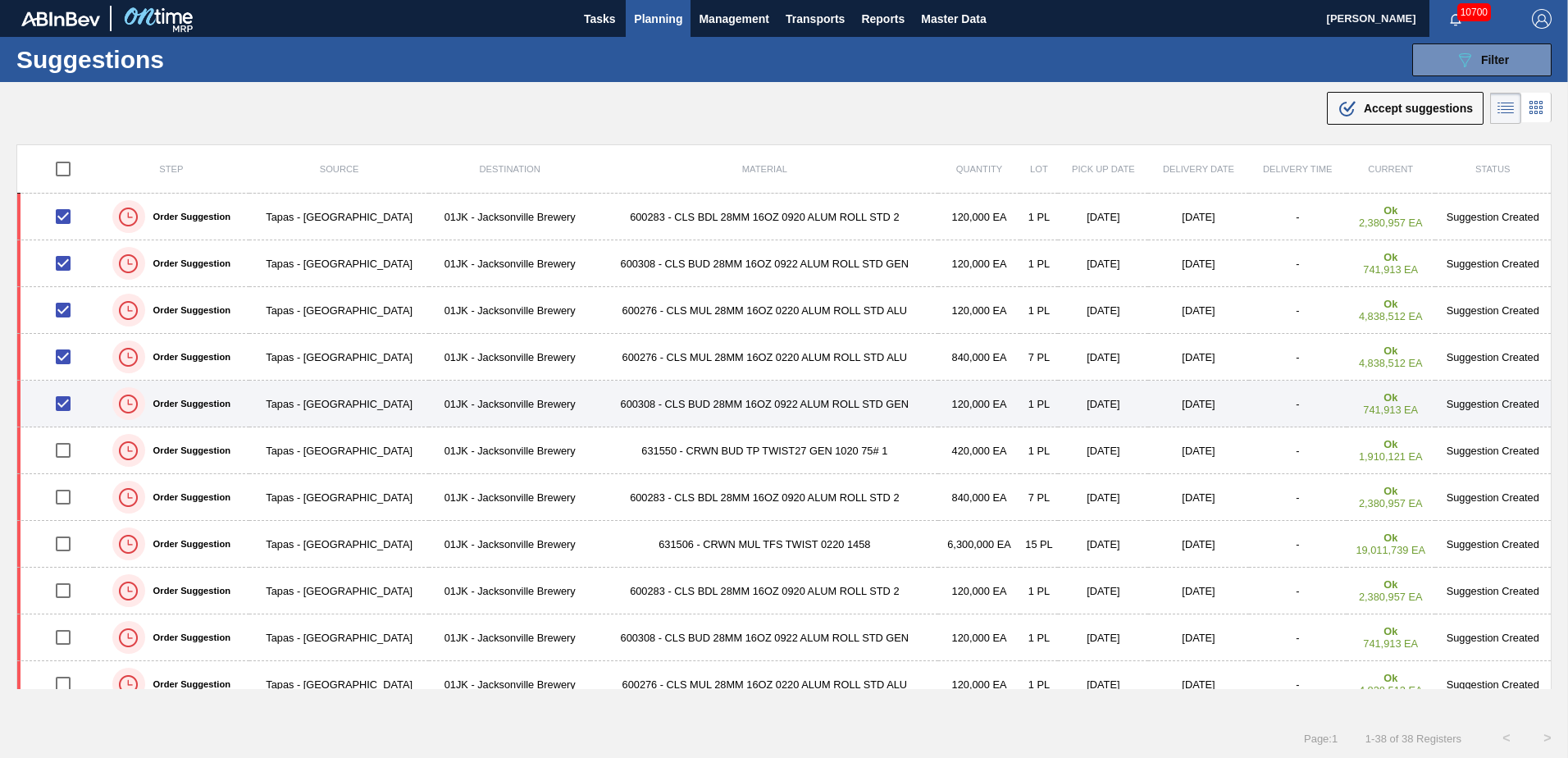
click at [64, 412] on input "checkbox" at bounding box center [63, 403] width 35 height 35
checkbox input "false"
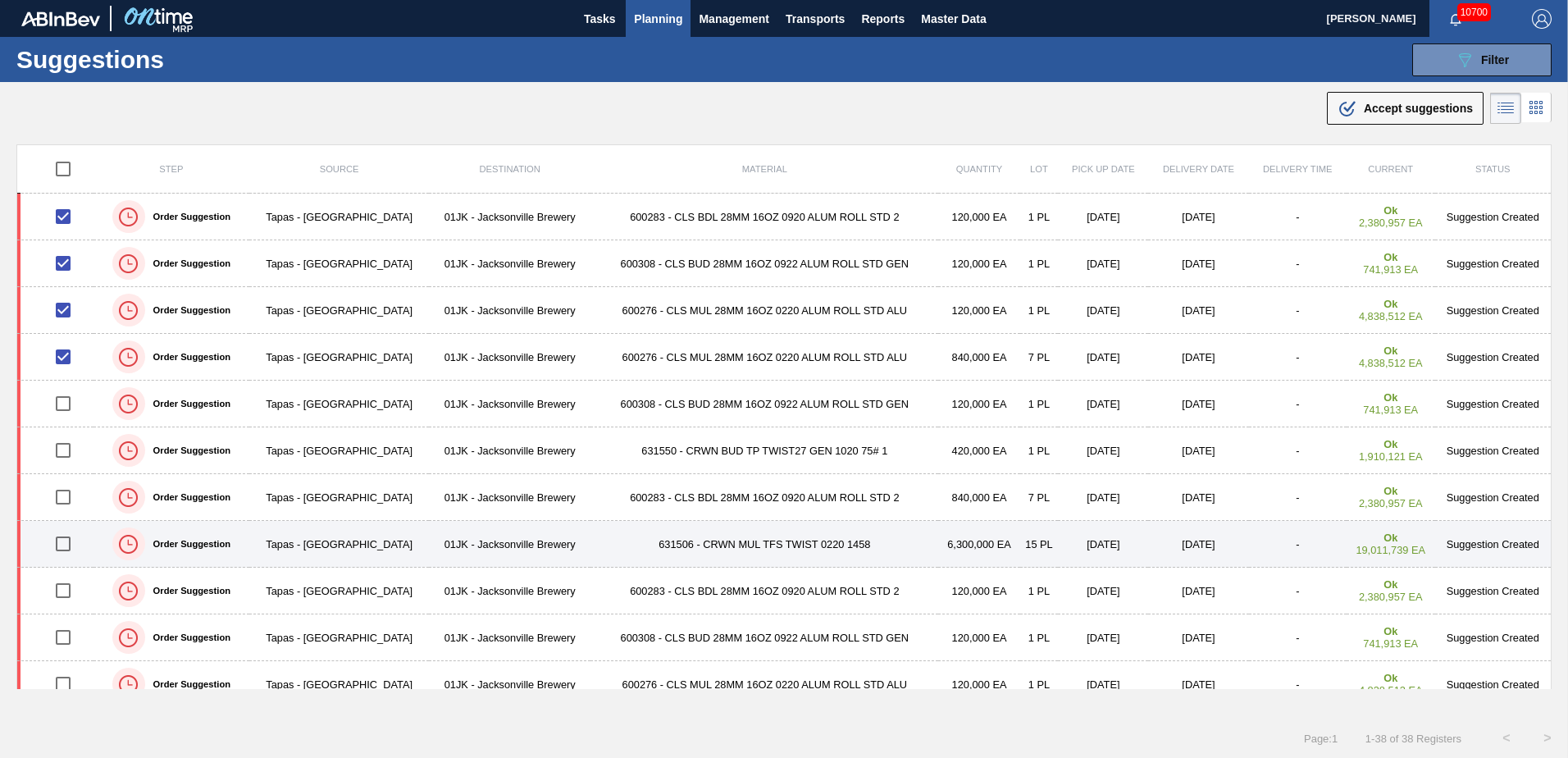
click at [65, 545] on input "checkbox" at bounding box center [63, 544] width 35 height 35
checkbox input "true"
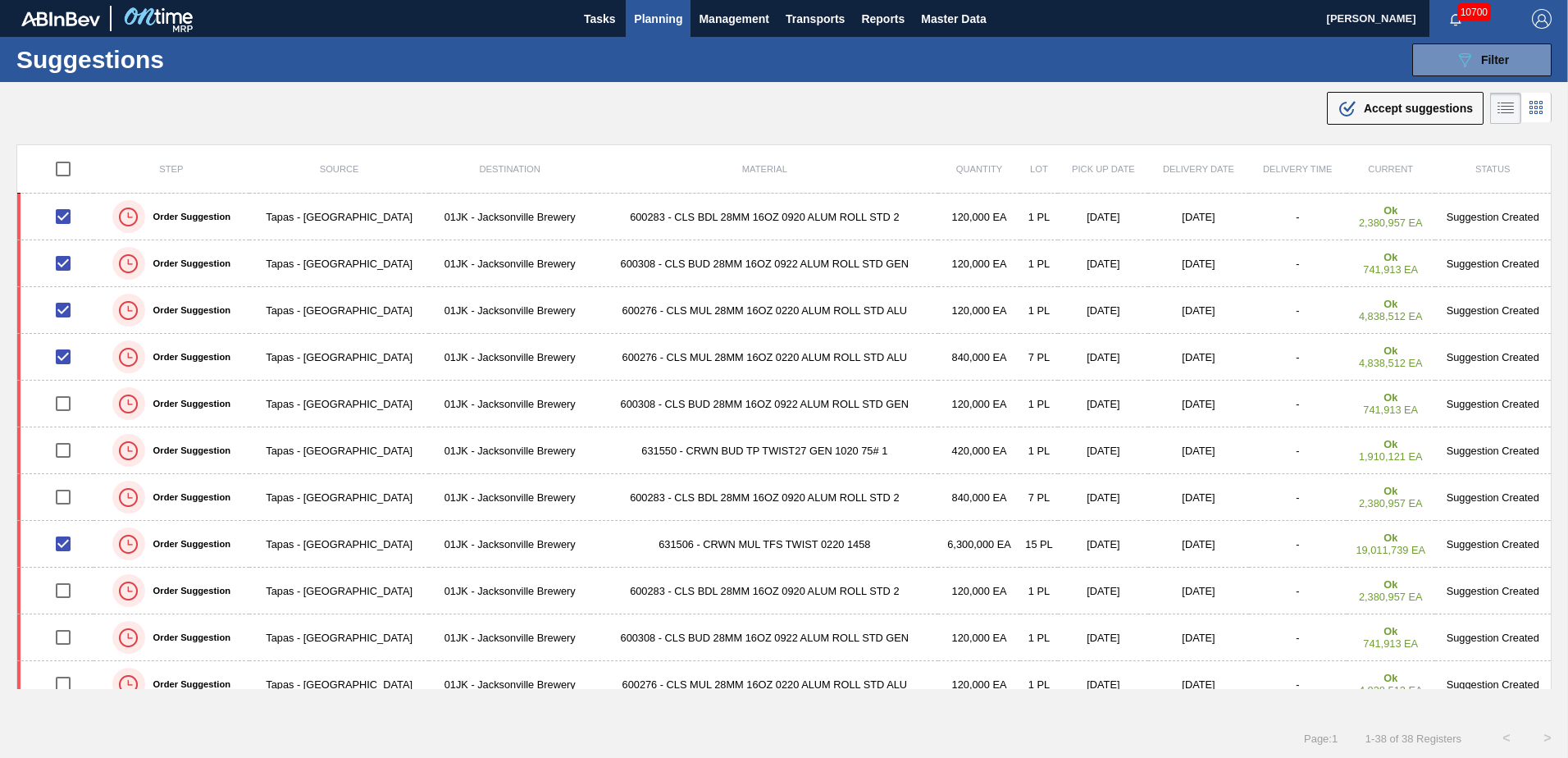
click at [1407, 89] on div ".b{fill:var(--color-action-default)} Accept suggestions" at bounding box center [784, 105] width 1568 height 46
click at [1401, 109] on span "Accept suggestions" at bounding box center [1419, 109] width 109 height 14
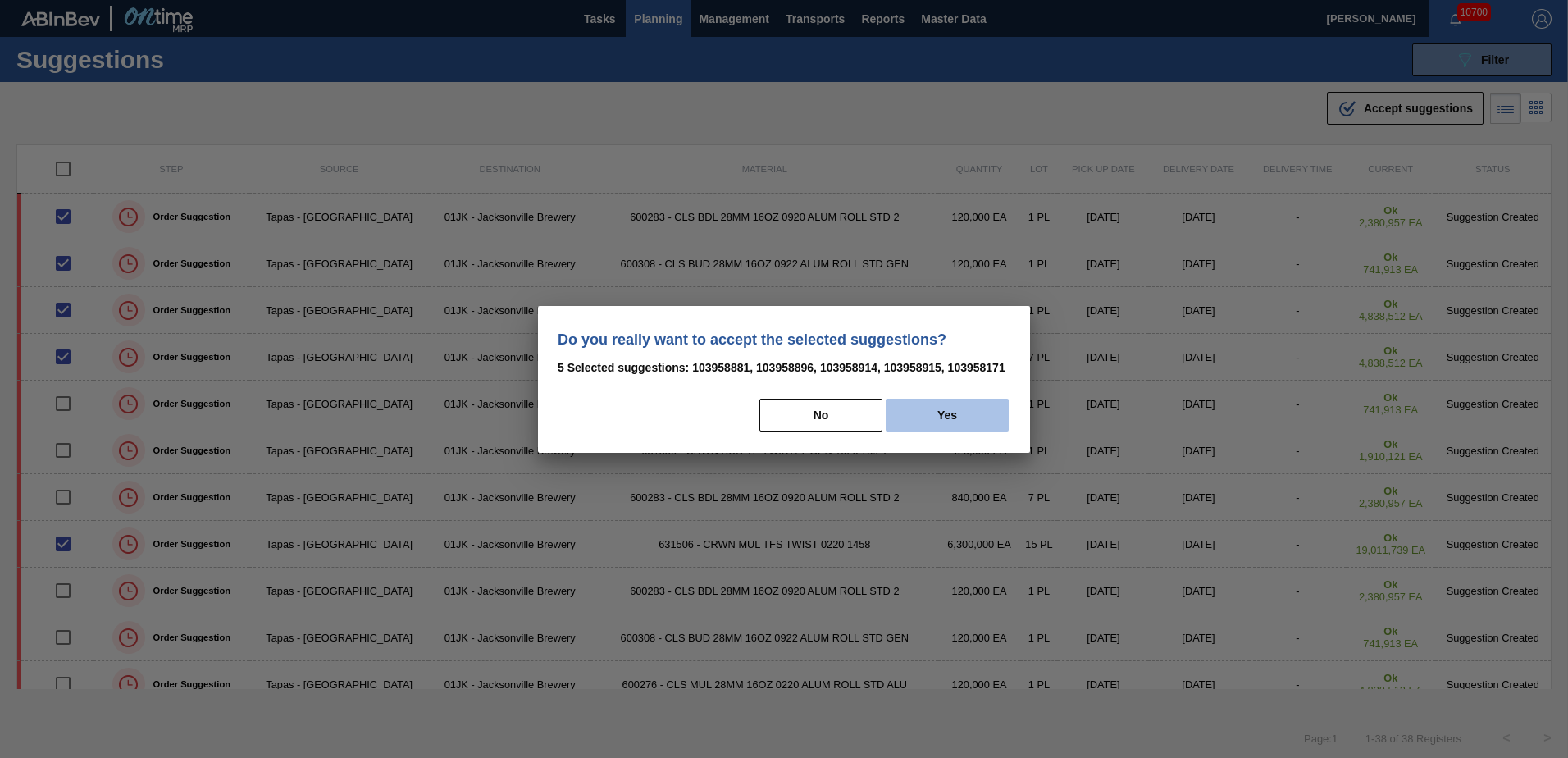
click at [939, 404] on button "Yes" at bounding box center [947, 415] width 123 height 33
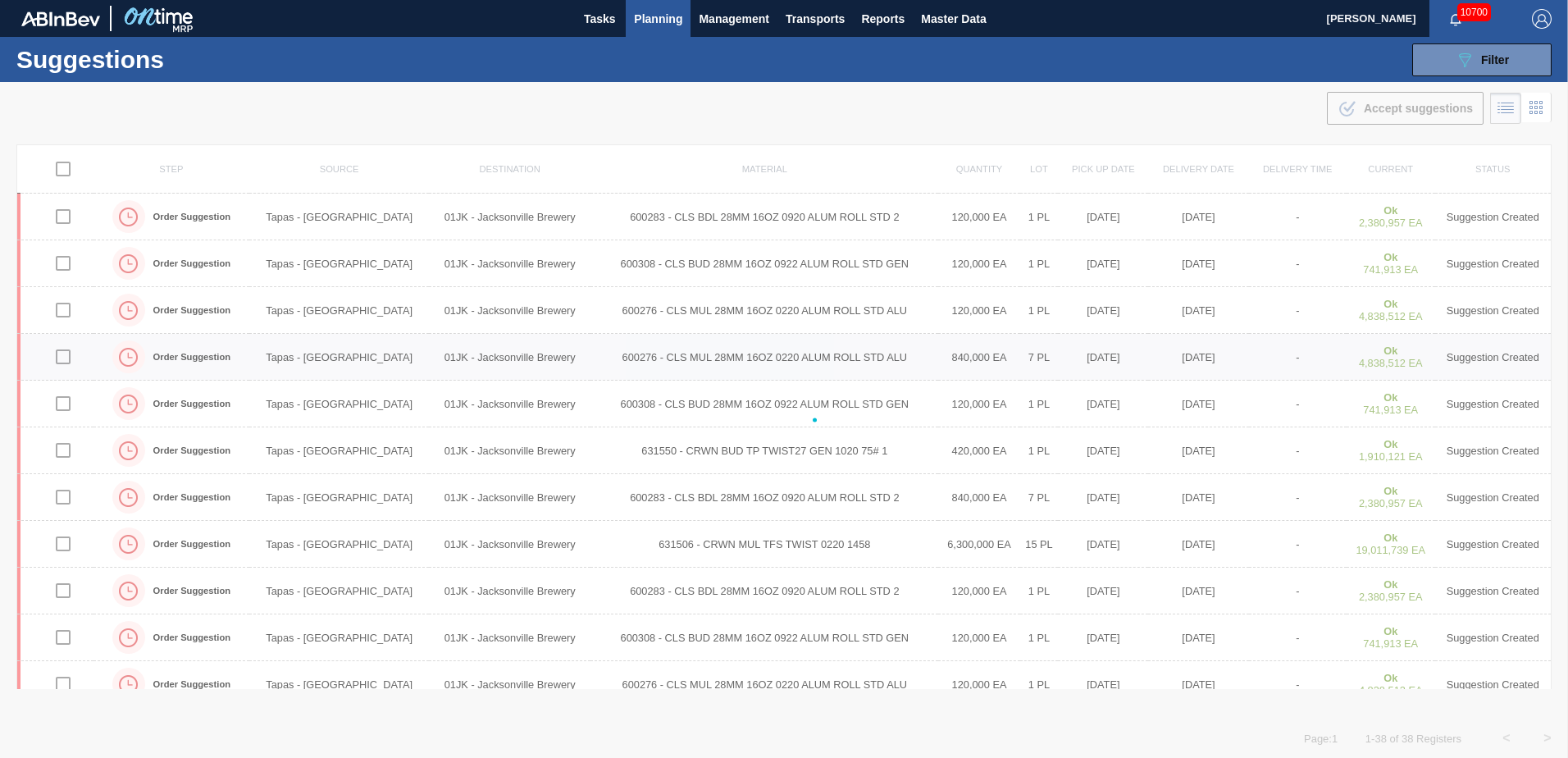
checkbox input "false"
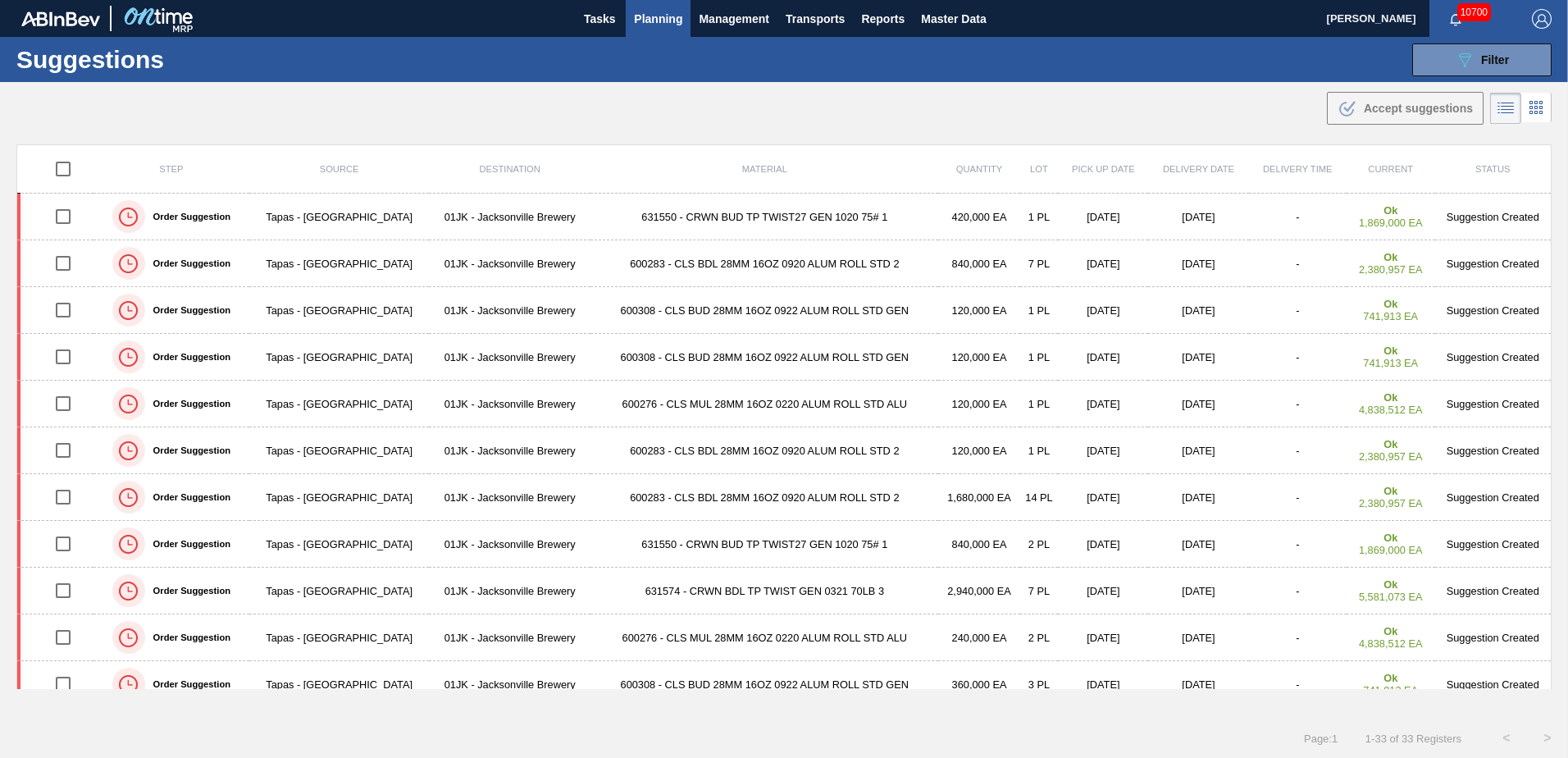
click at [982, 119] on div ".b{fill:var(--color-action-default)} Accept suggestions" at bounding box center [784, 105] width 1568 height 46
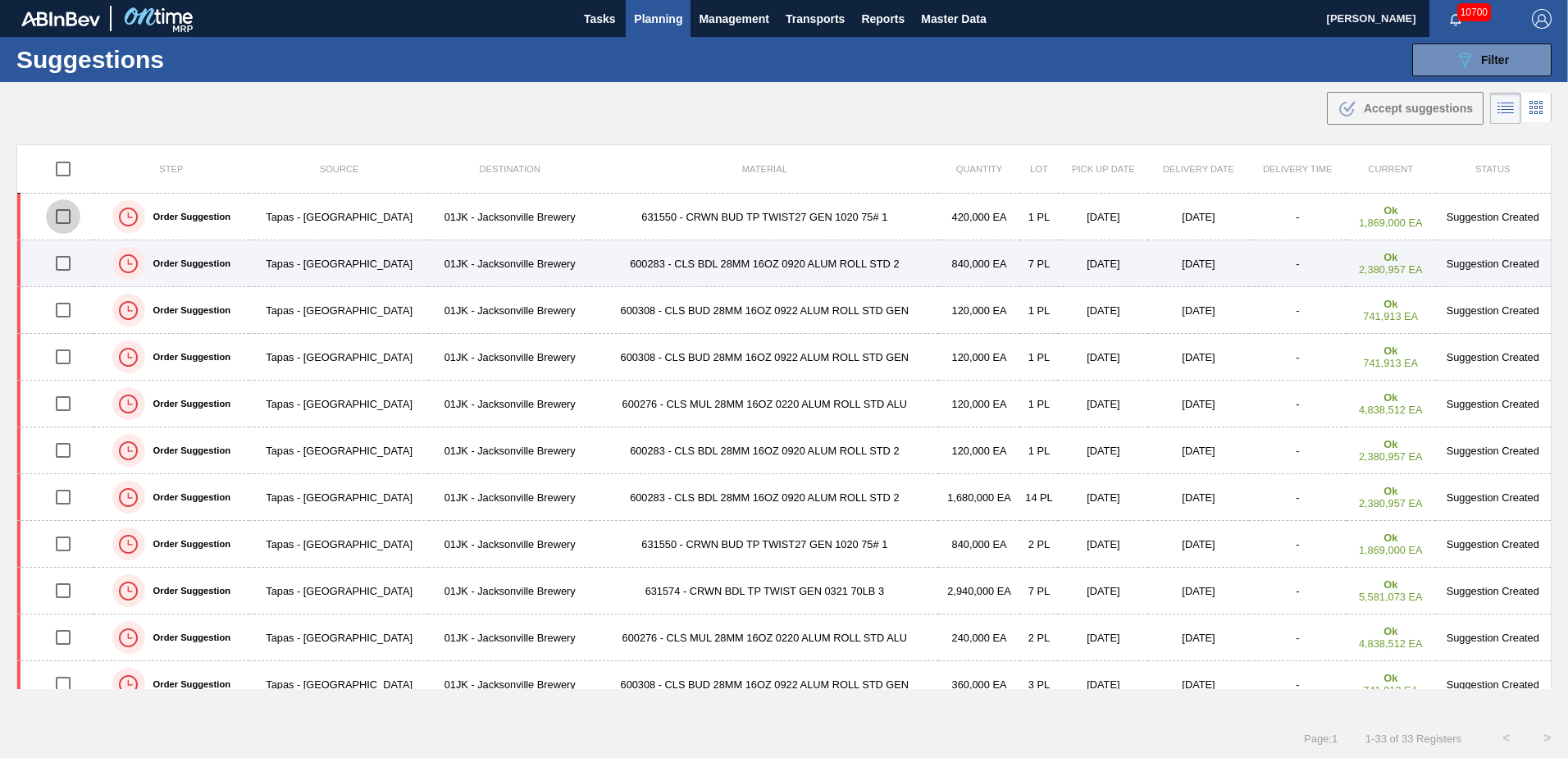
drag, startPoint x: 65, startPoint y: 222, endPoint x: 65, endPoint y: 268, distance: 46.0
click at [65, 222] on input "checkbox" at bounding box center [63, 217] width 35 height 35
checkbox input "true"
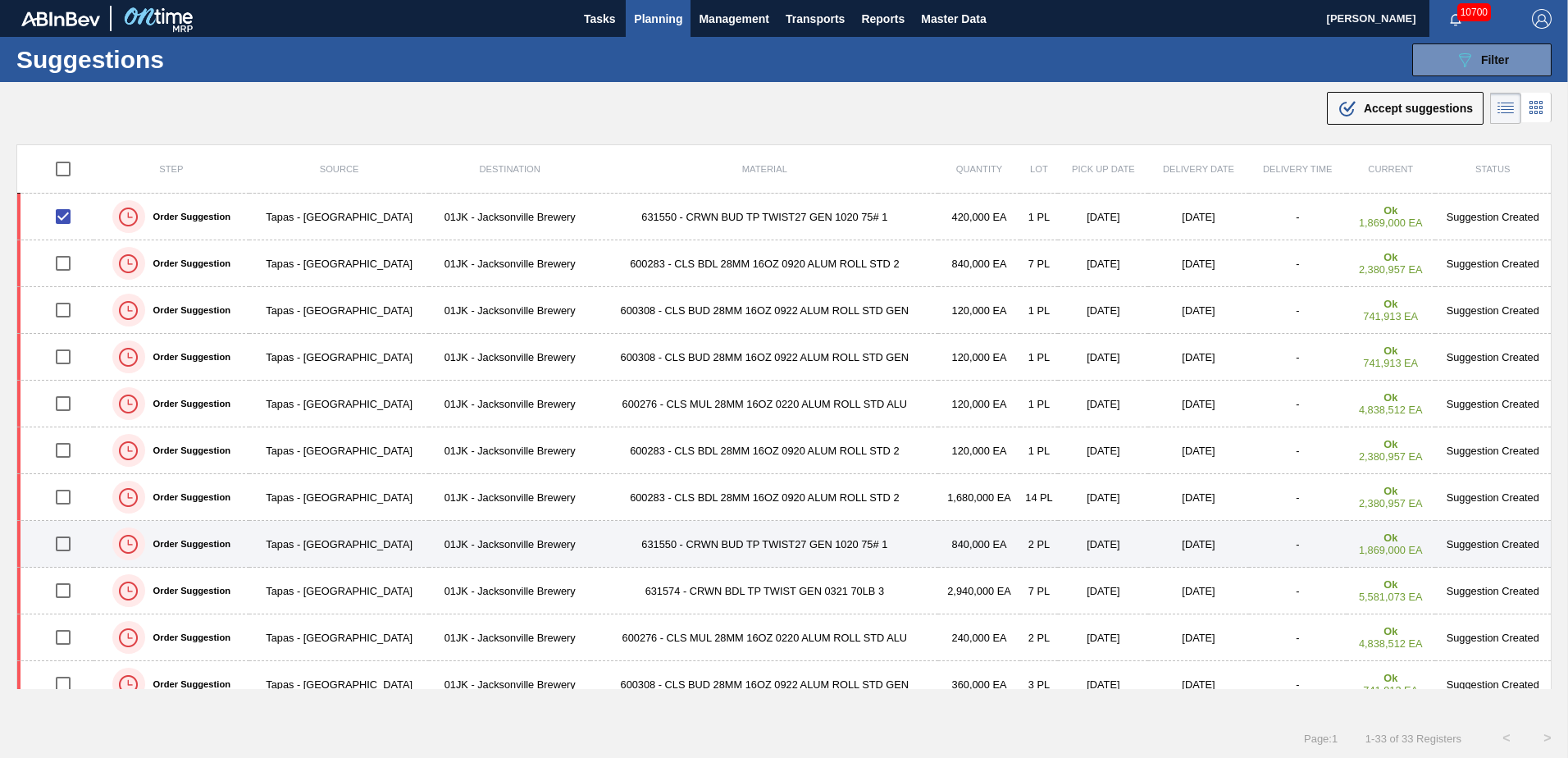
click at [67, 540] on input "checkbox" at bounding box center [63, 544] width 35 height 35
checkbox input "true"
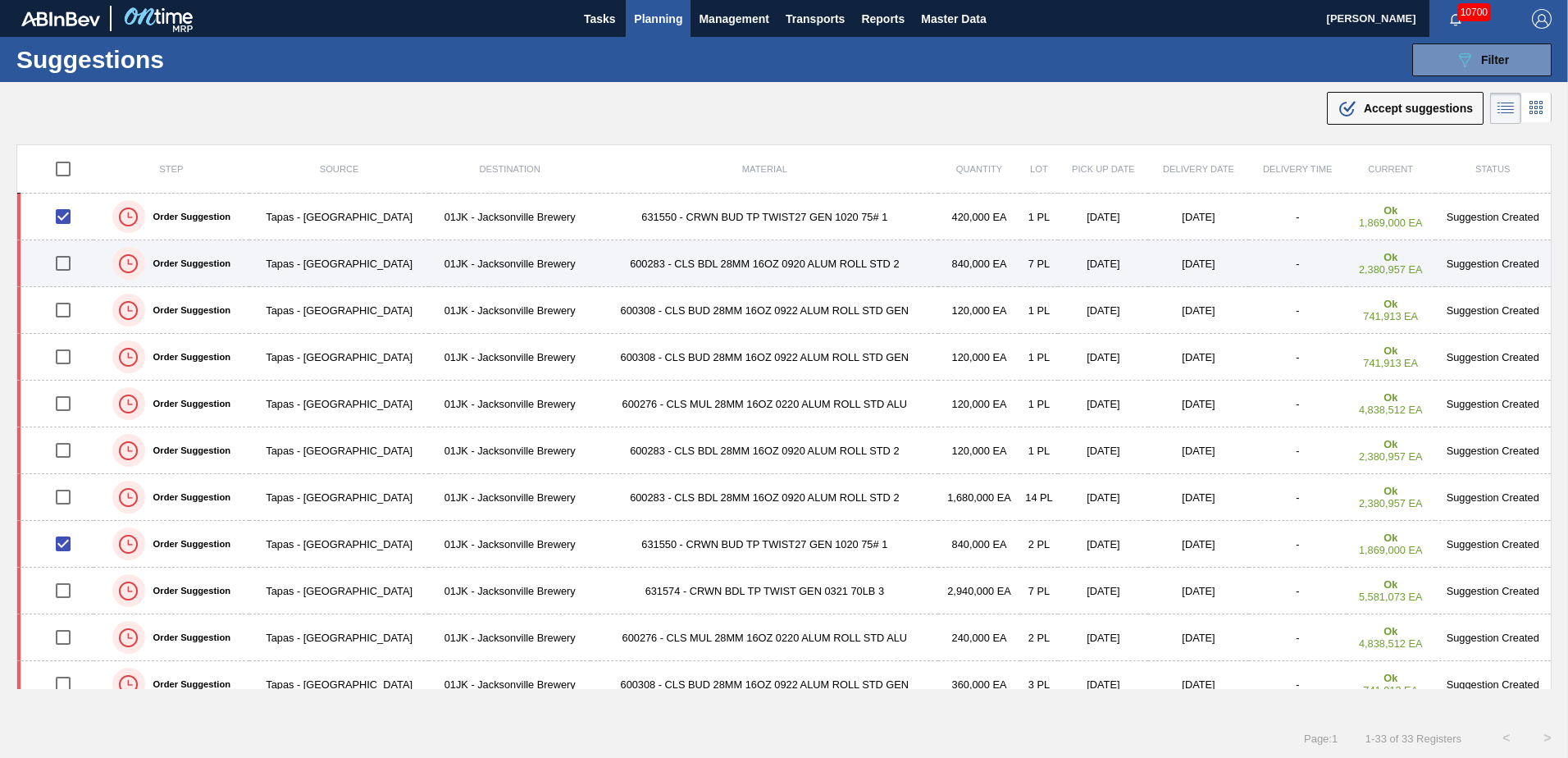
click at [65, 261] on input "checkbox" at bounding box center [63, 264] width 35 height 35
checkbox input "true"
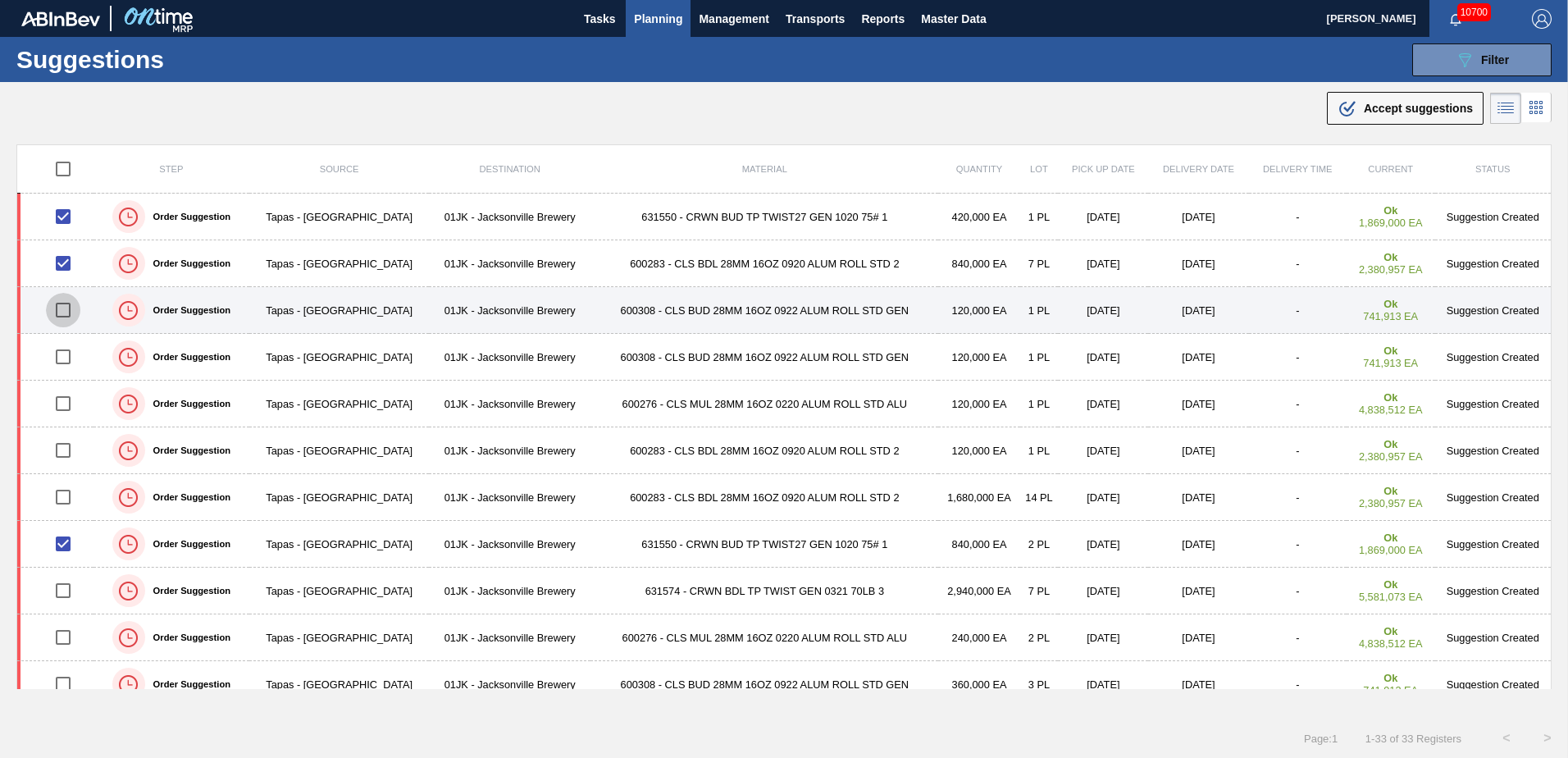
click at [62, 308] on input "checkbox" at bounding box center [63, 310] width 35 height 35
checkbox input "true"
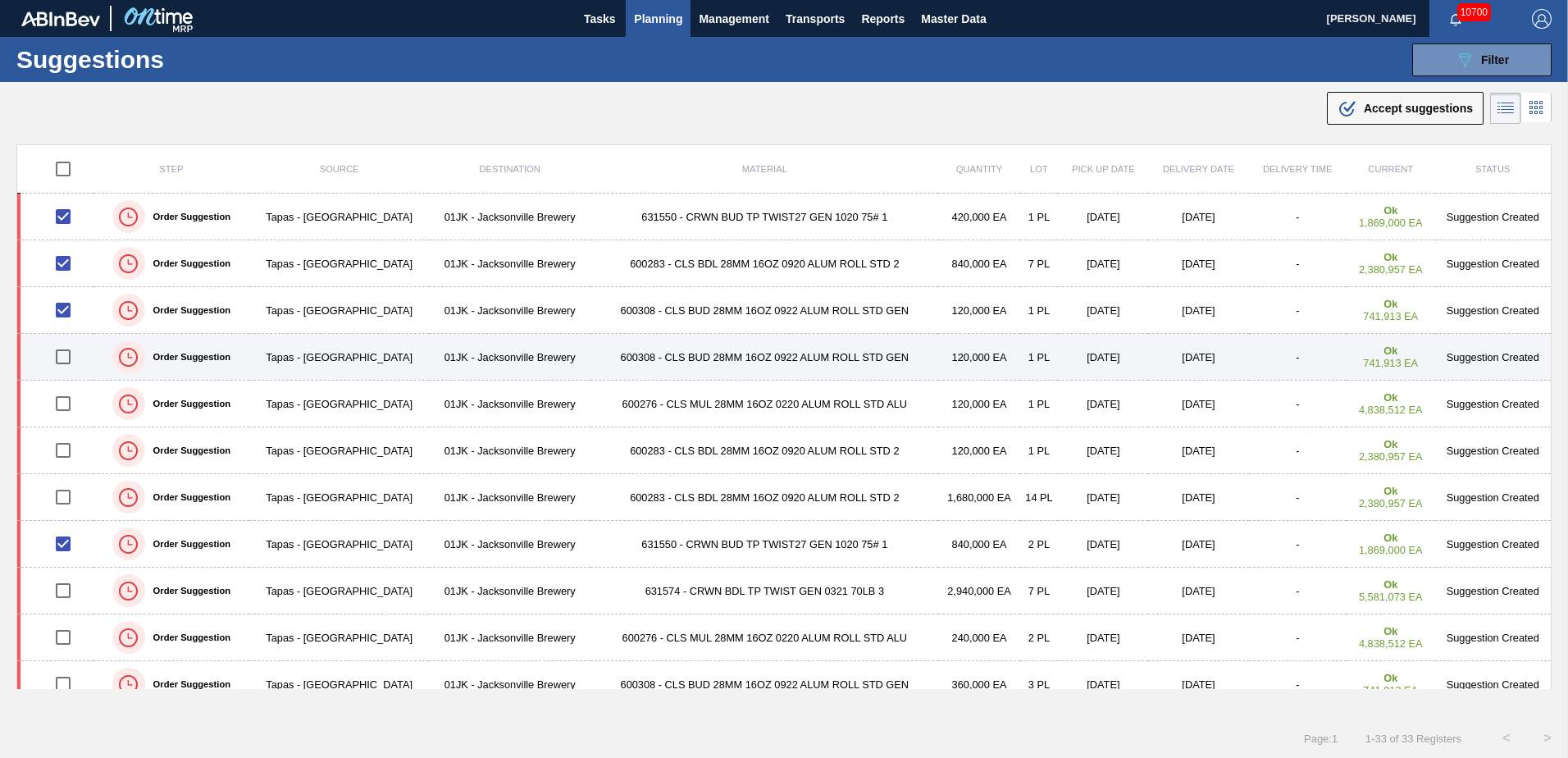
click at [63, 343] on input "checkbox" at bounding box center [63, 357] width 35 height 35
checkbox input "true"
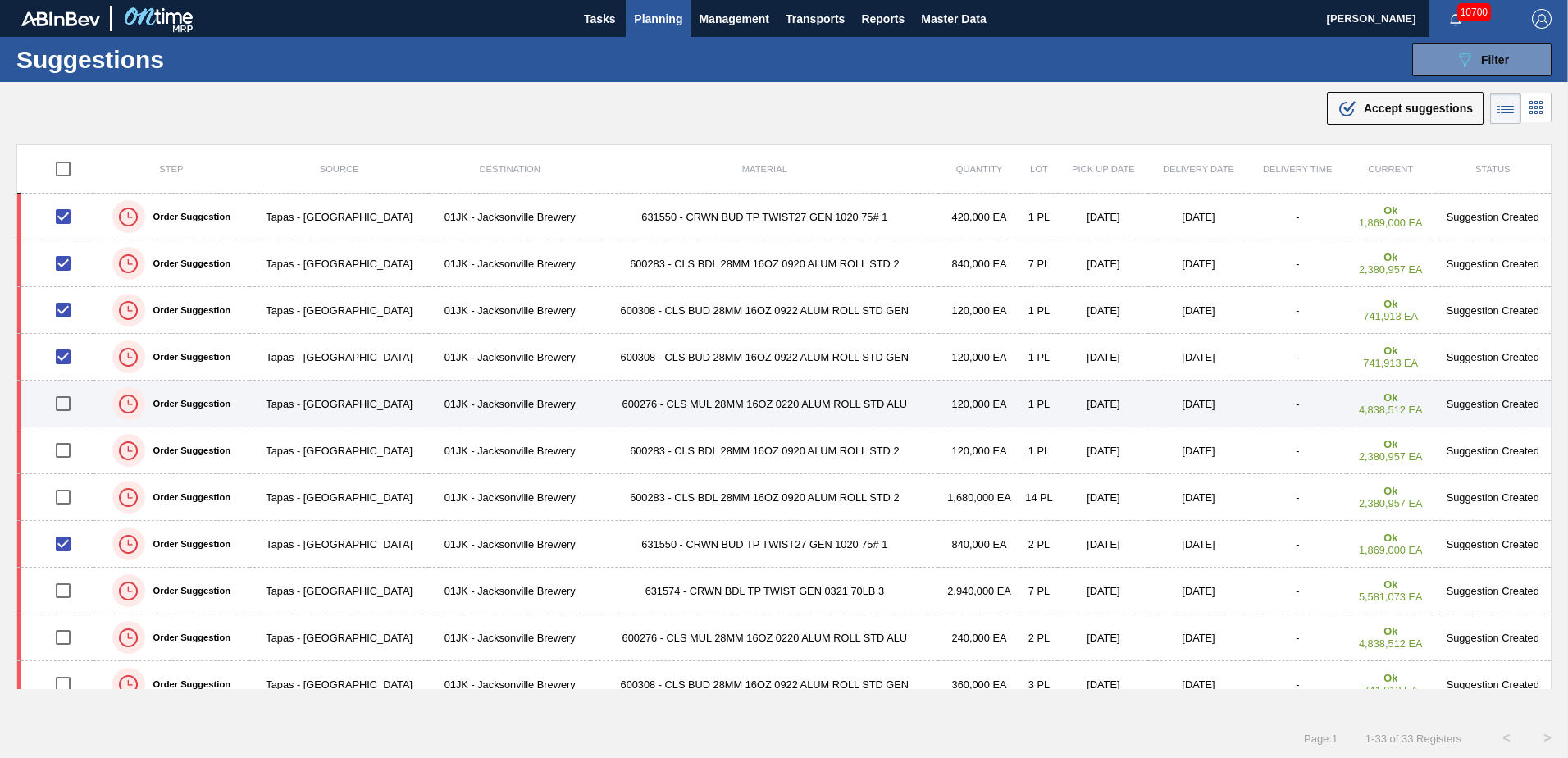
click at [67, 403] on input "checkbox" at bounding box center [63, 403] width 35 height 35
checkbox input "true"
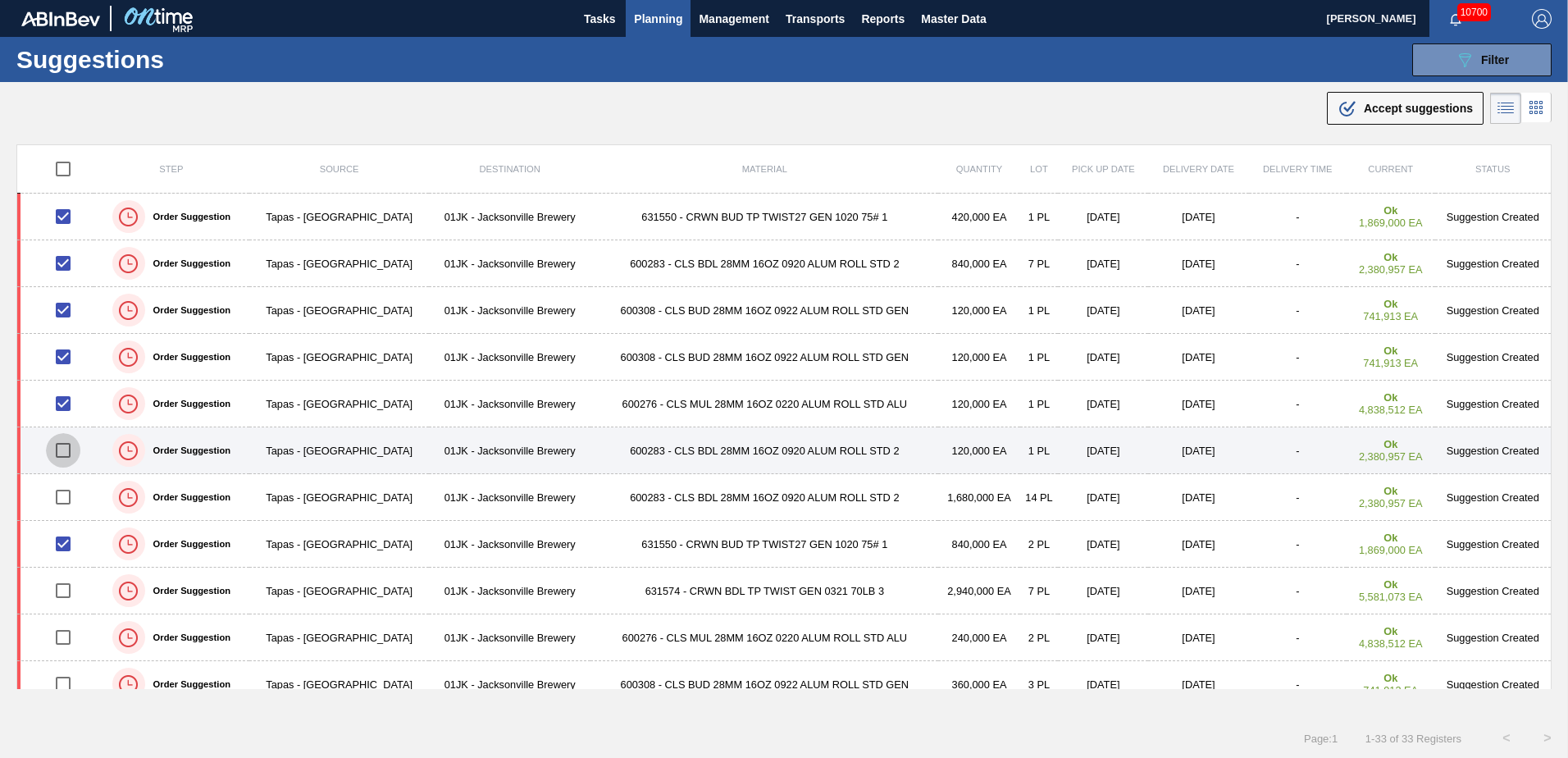
click at [68, 450] on input "checkbox" at bounding box center [63, 451] width 35 height 35
checkbox input "true"
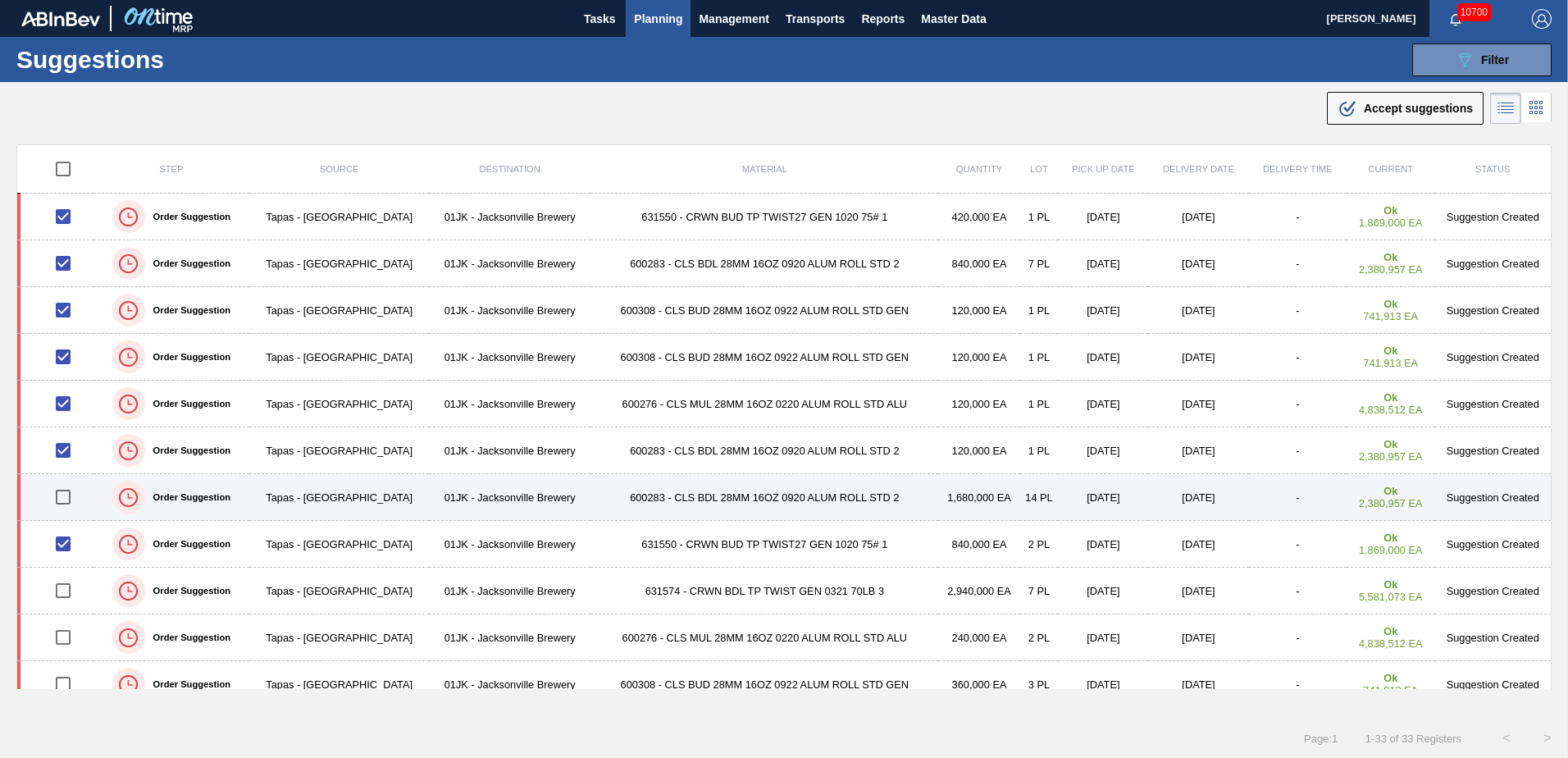
click at [56, 503] on input "checkbox" at bounding box center [63, 497] width 35 height 35
checkbox input "true"
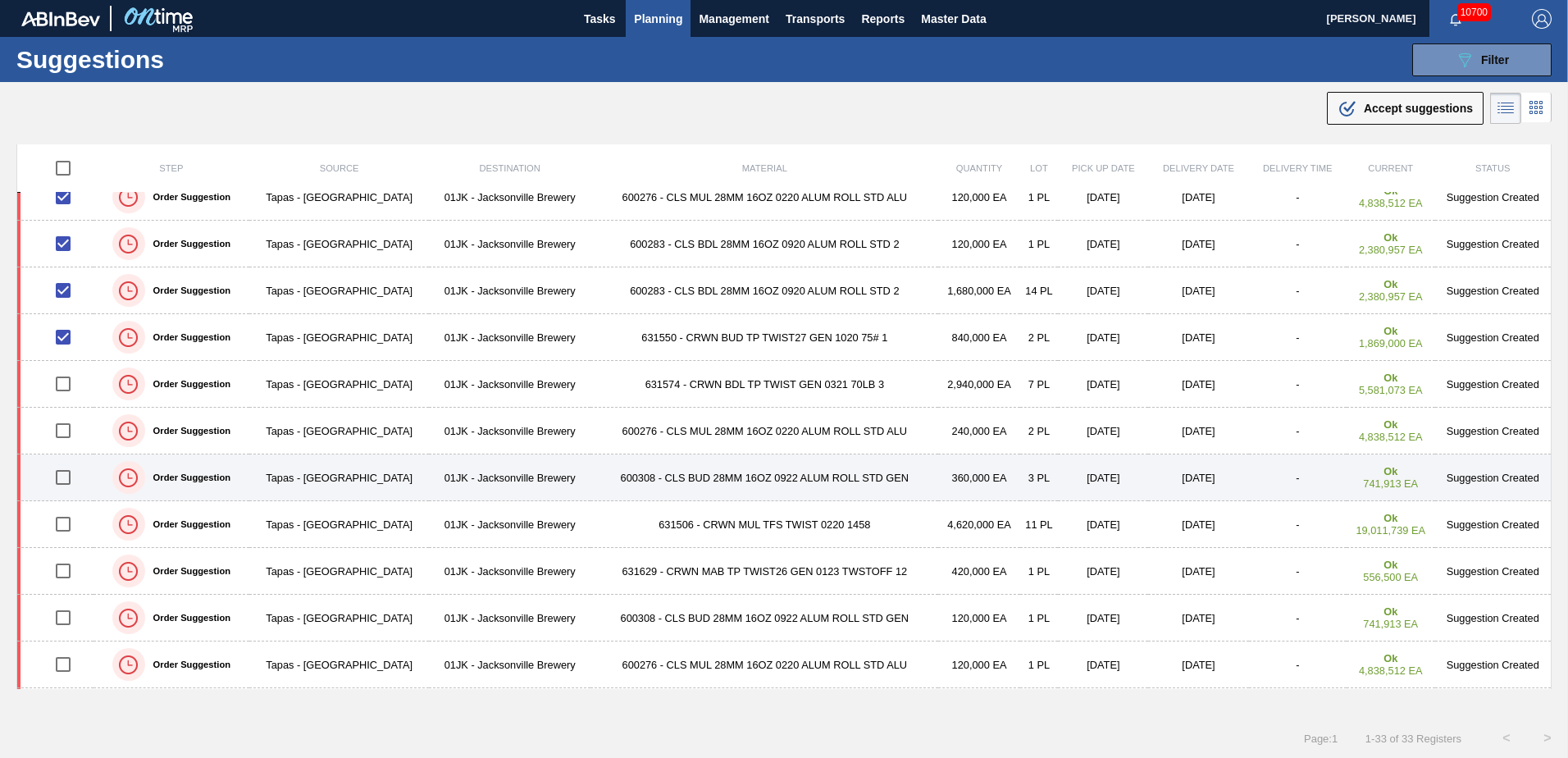
scroll to position [246, 0]
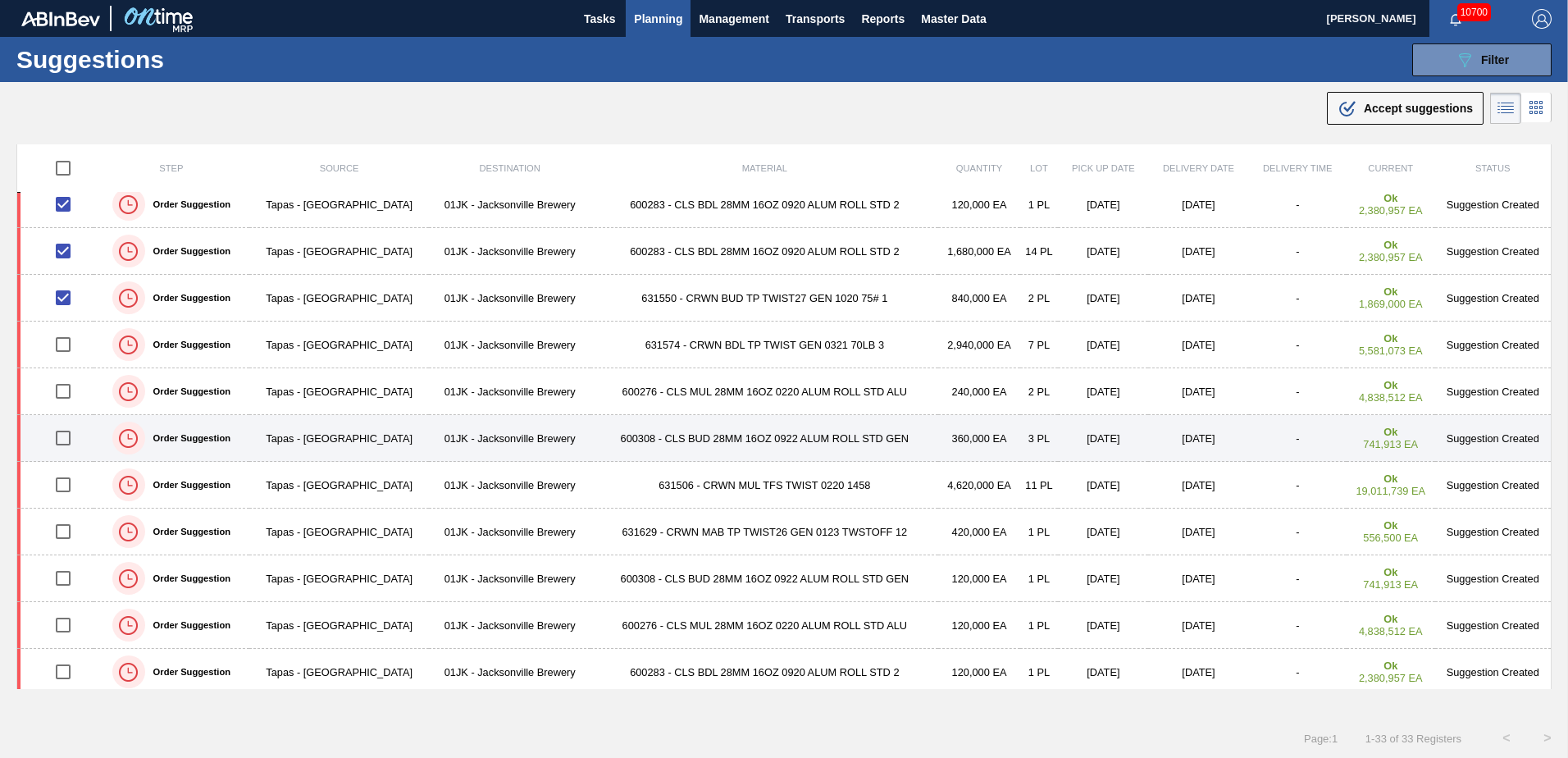
click at [69, 435] on input "checkbox" at bounding box center [63, 438] width 35 height 35
checkbox input "true"
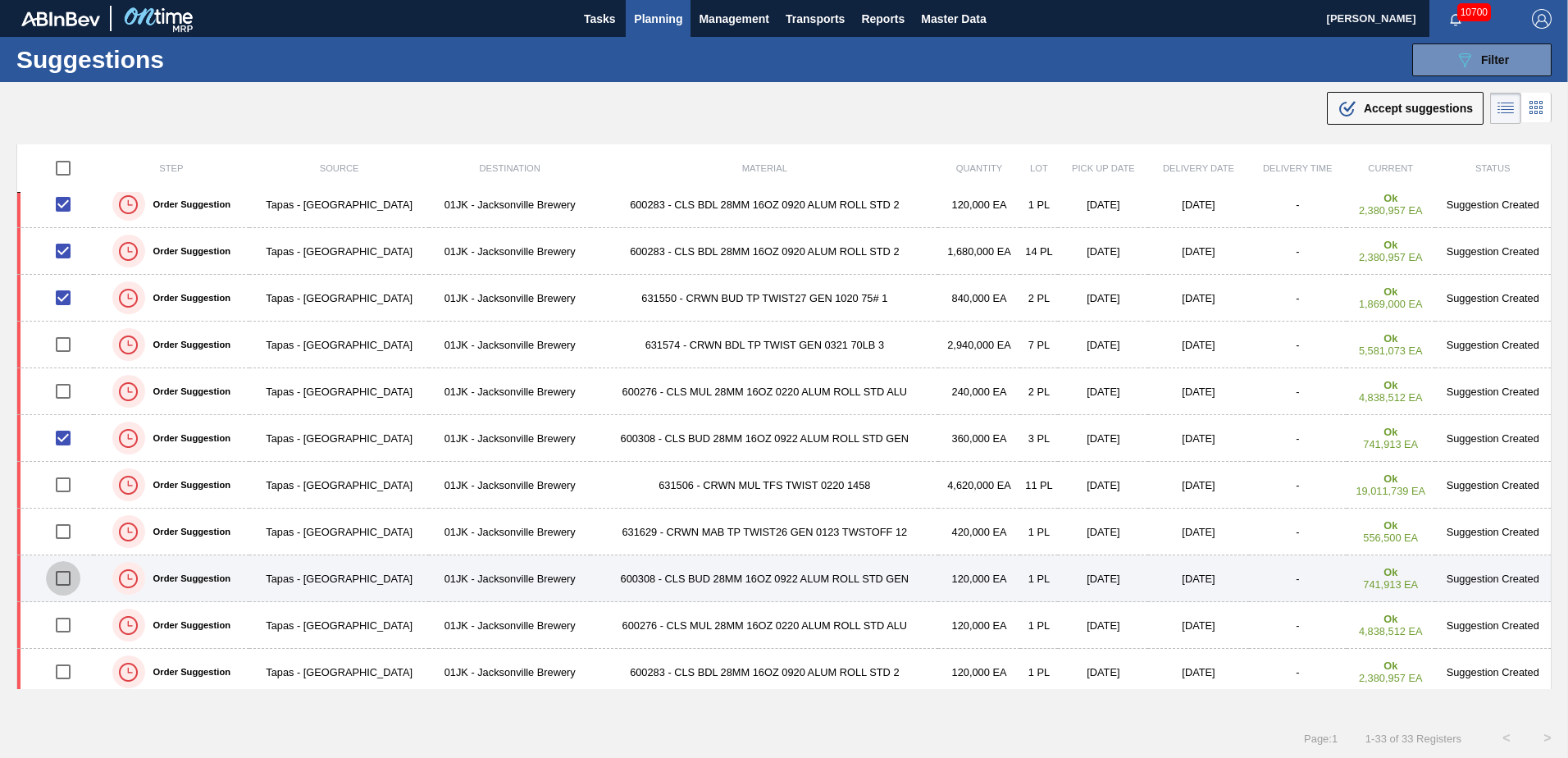
click at [67, 581] on input "checkbox" at bounding box center [63, 579] width 35 height 35
checkbox input "true"
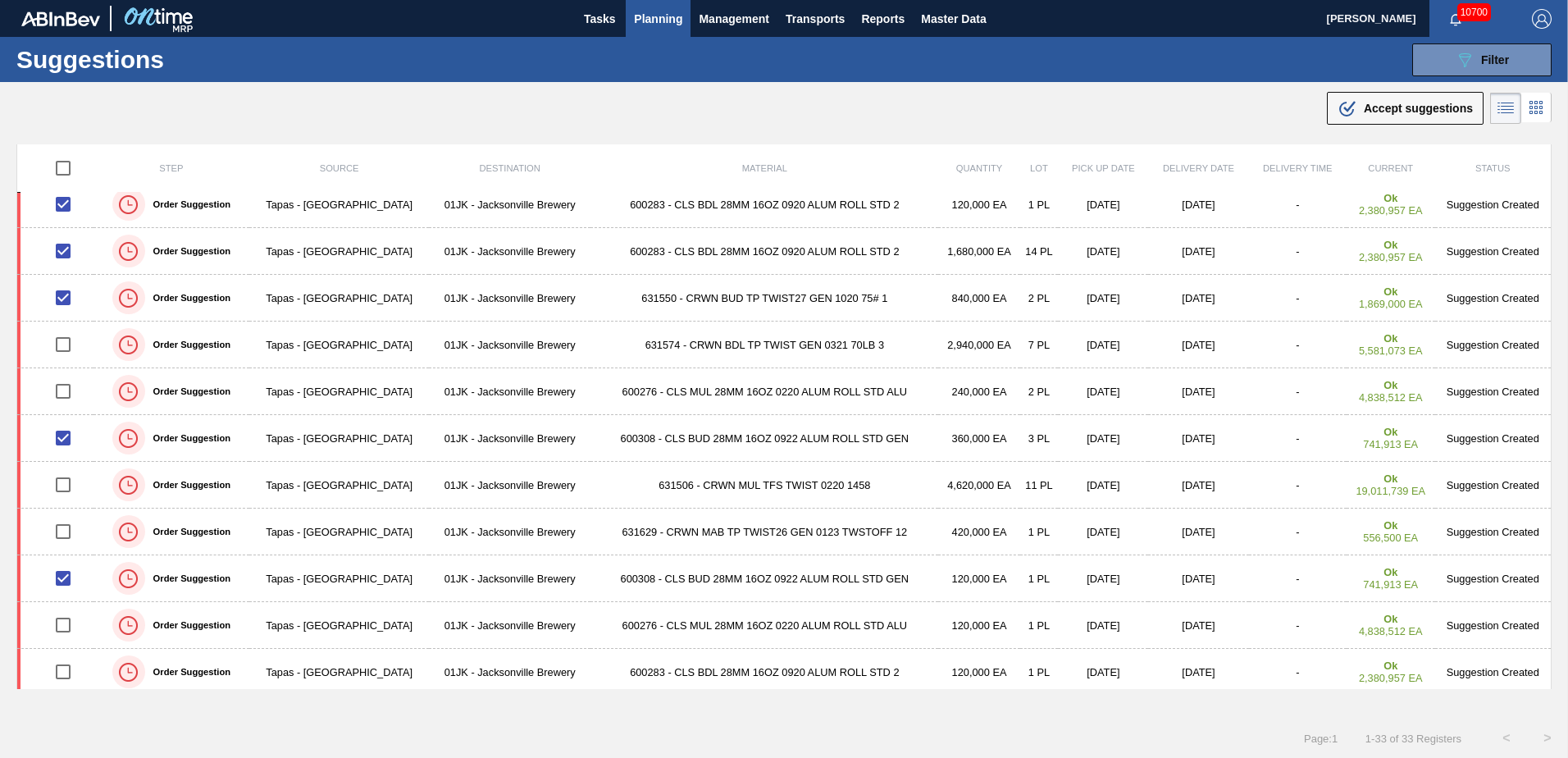
click at [1402, 109] on span "Accept suggestions" at bounding box center [1419, 109] width 109 height 14
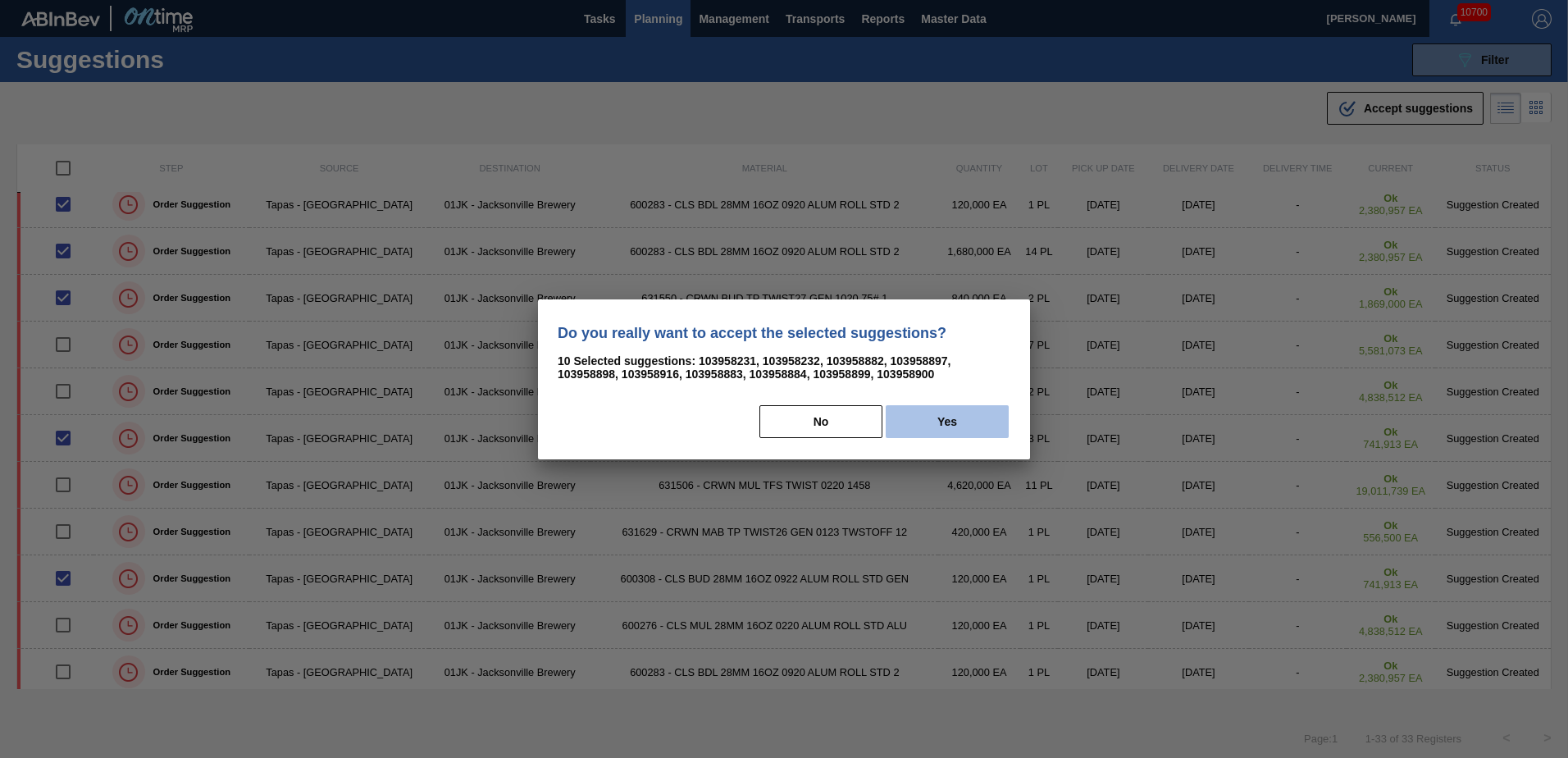
click at [959, 429] on button "Yes" at bounding box center [947, 422] width 123 height 33
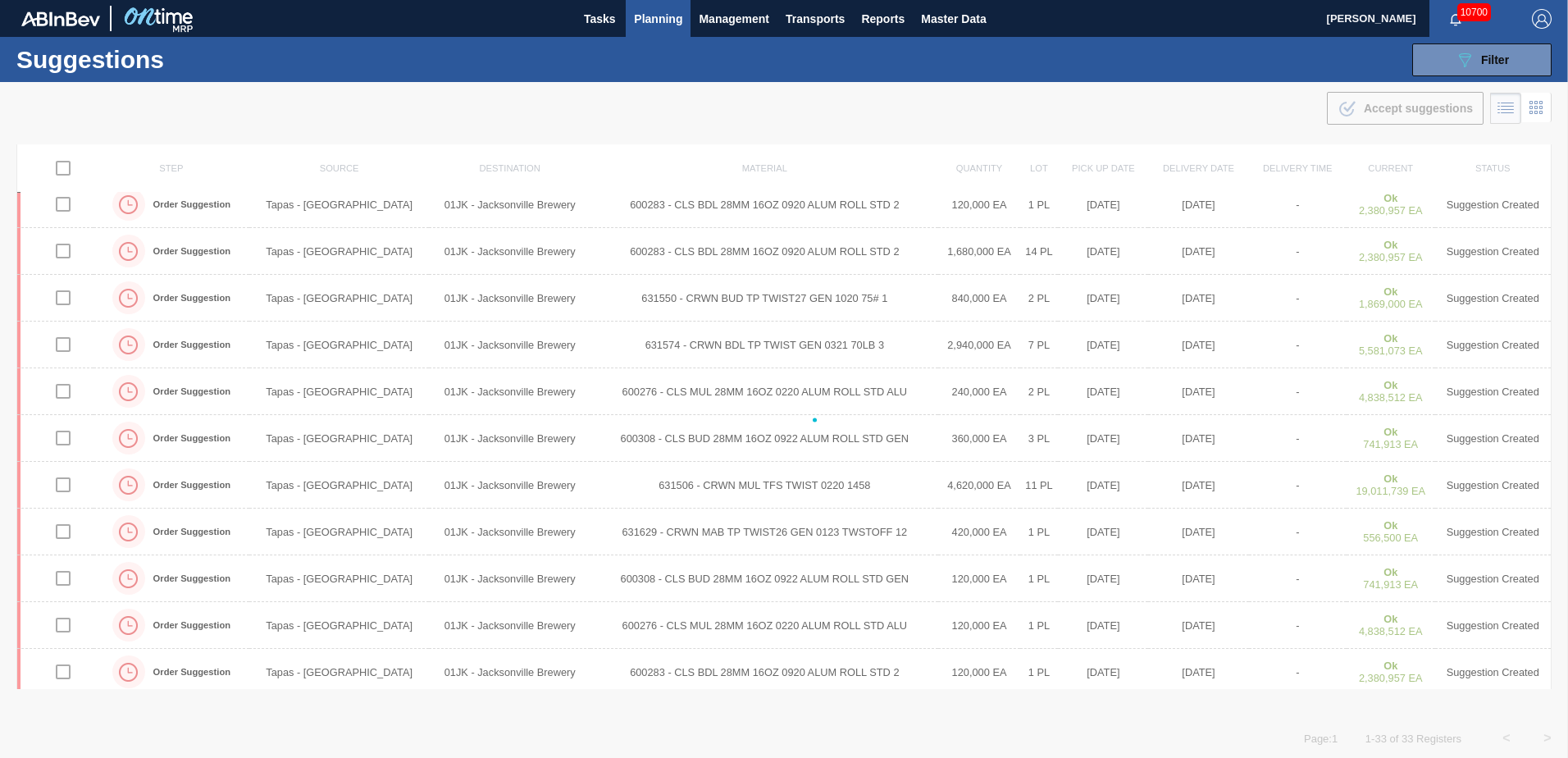
checkbox input "false"
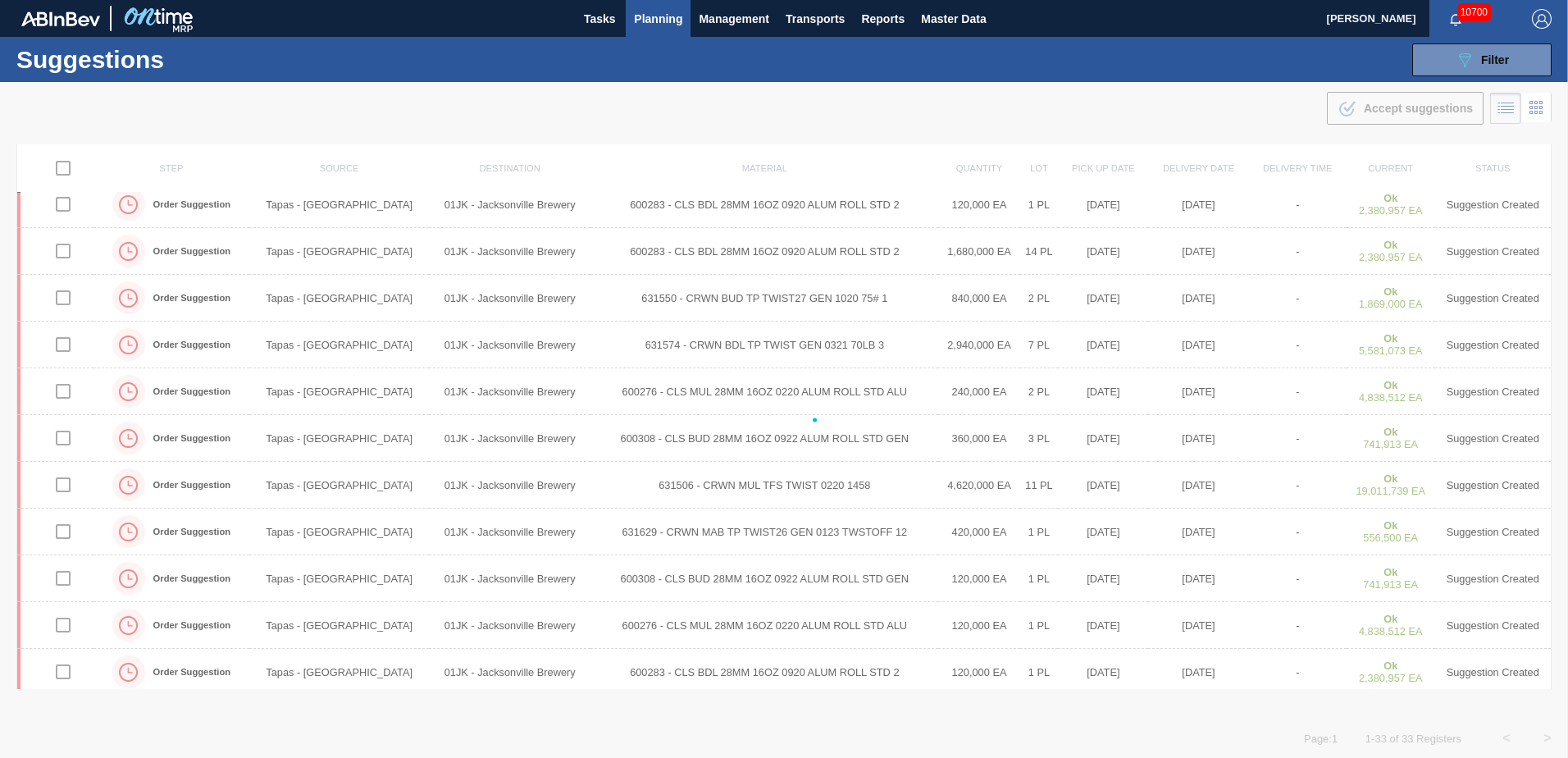
checkbox input "false"
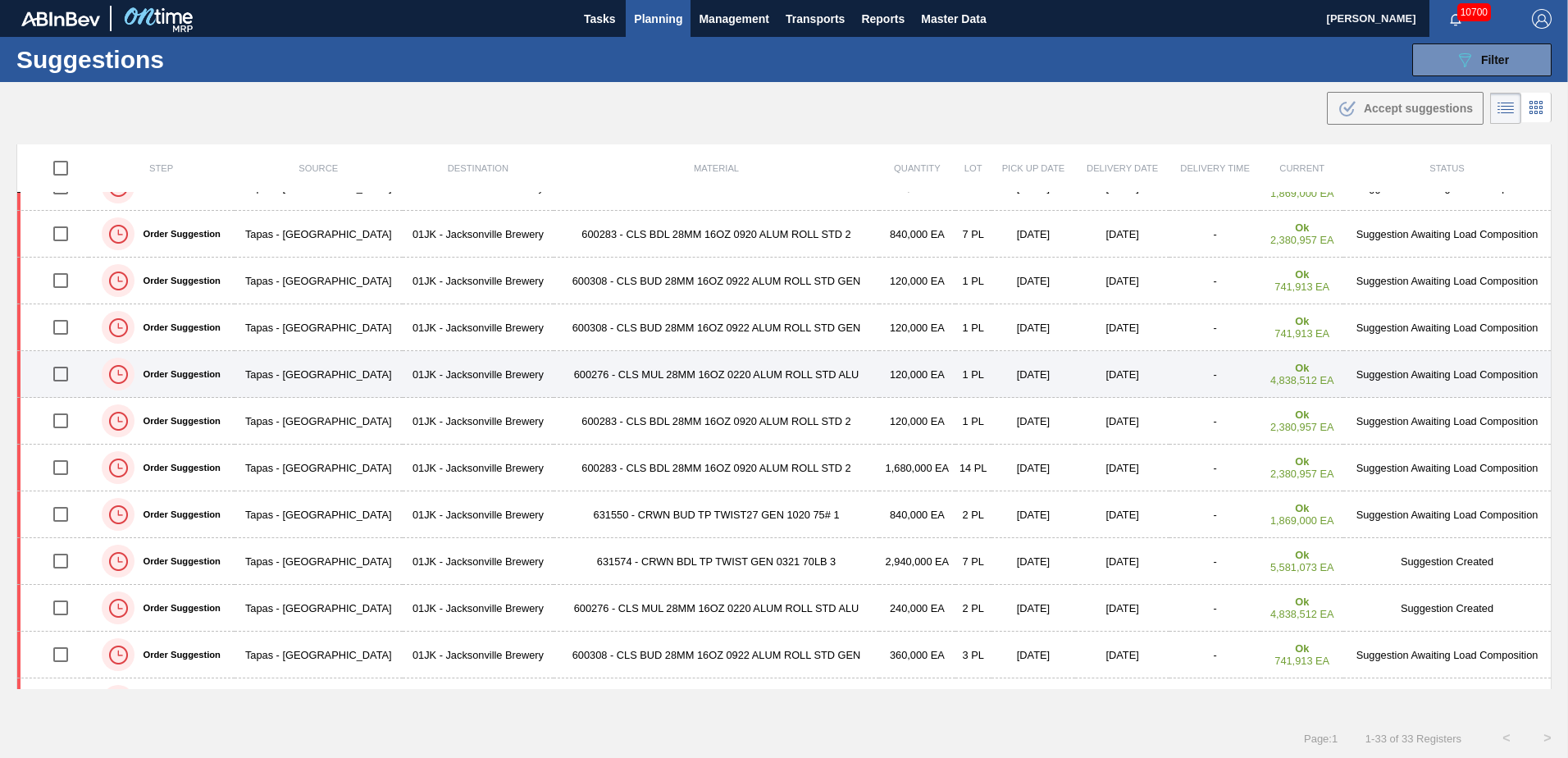
scroll to position [0, 0]
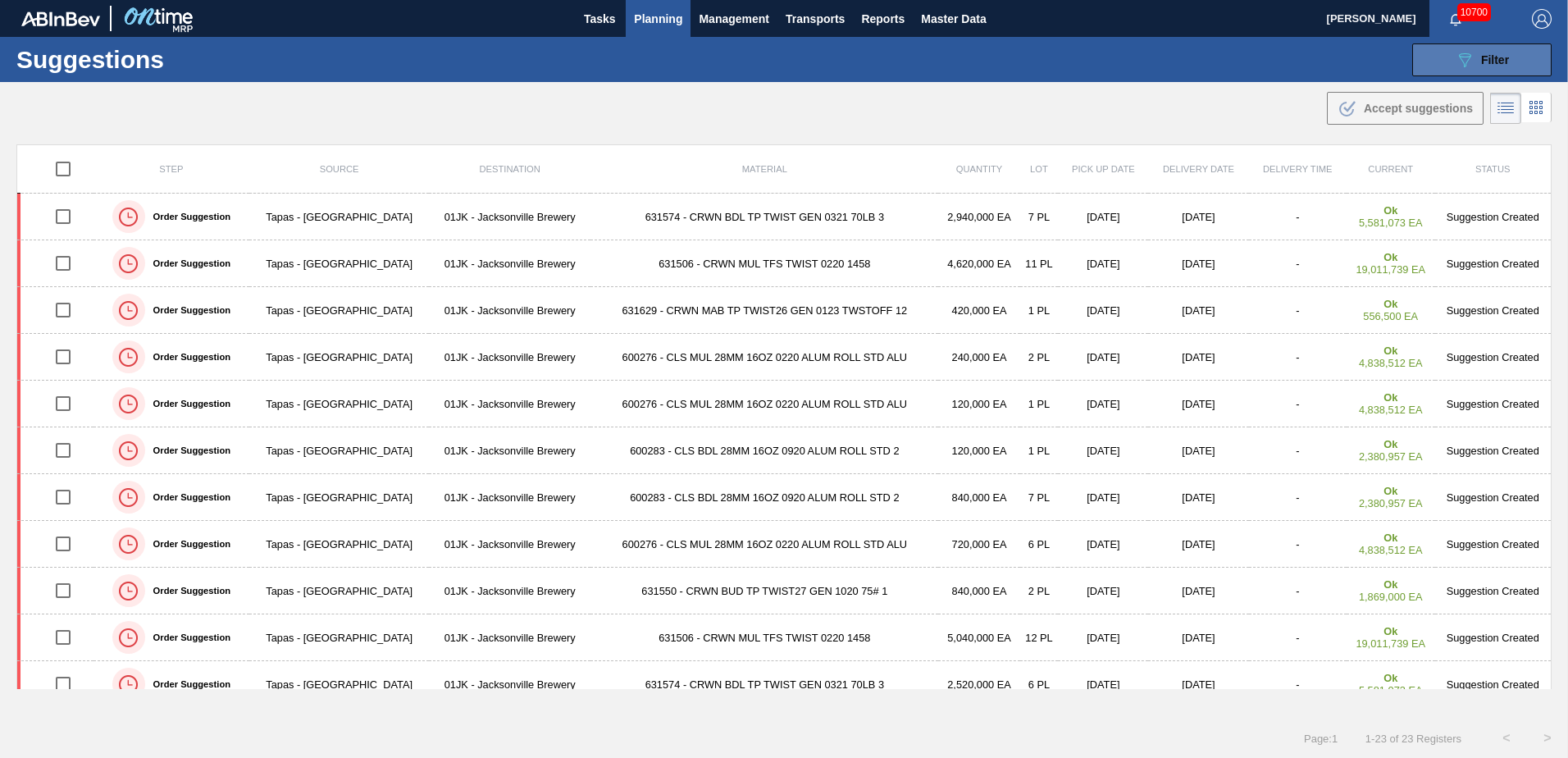
drag, startPoint x: 1485, startPoint y: 84, endPoint x: 1485, endPoint y: 67, distance: 17.0
click at [1485, 80] on main "Tasks Planning Management Transports Reports Master Data Jasmine Brown 10700 Ma…" at bounding box center [784, 379] width 1568 height 758
click at [1485, 66] on span "Filter" at bounding box center [1495, 60] width 28 height 14
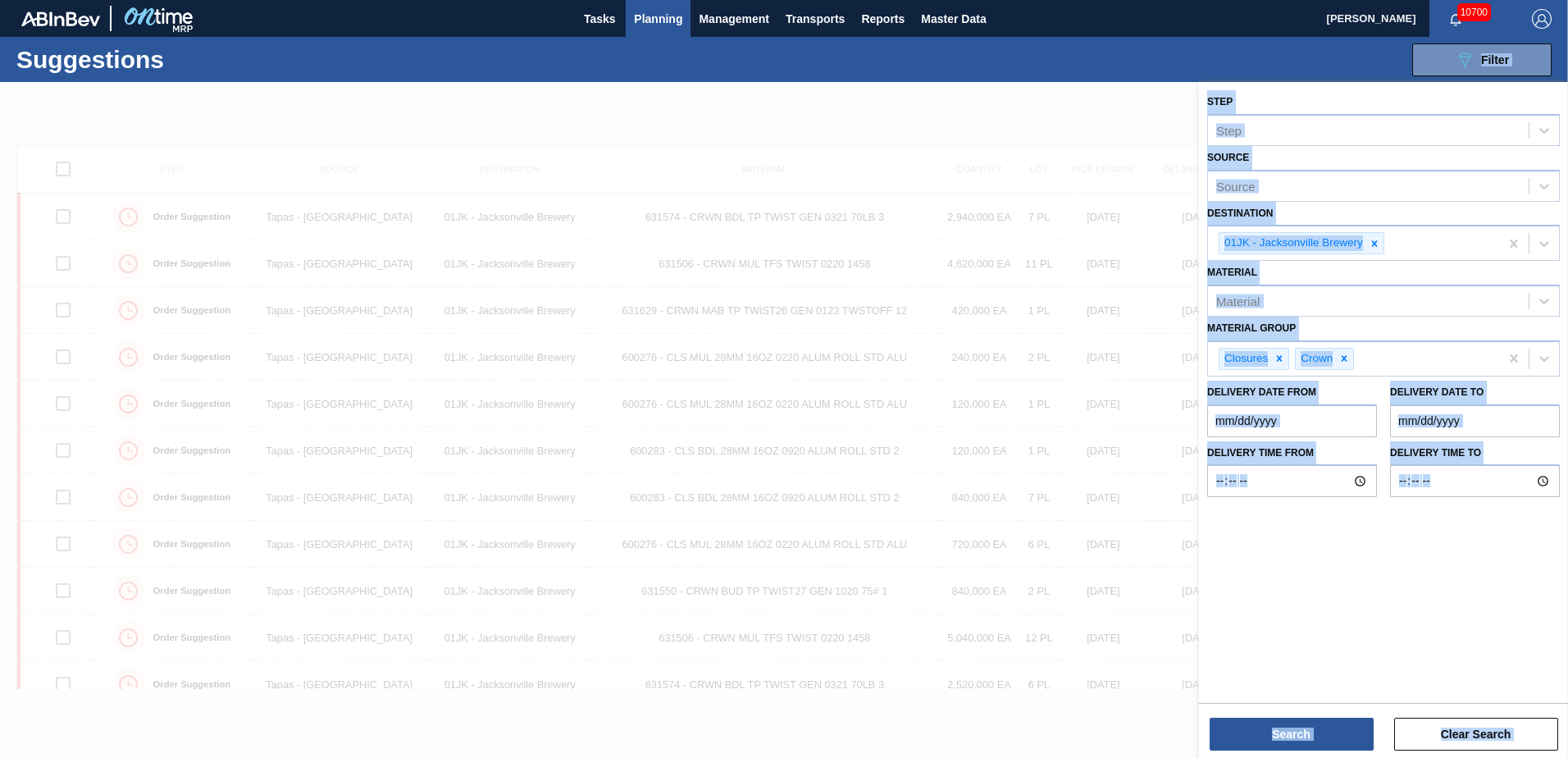
click at [1403, 279] on div "Material Material" at bounding box center [1384, 289] width 353 height 56
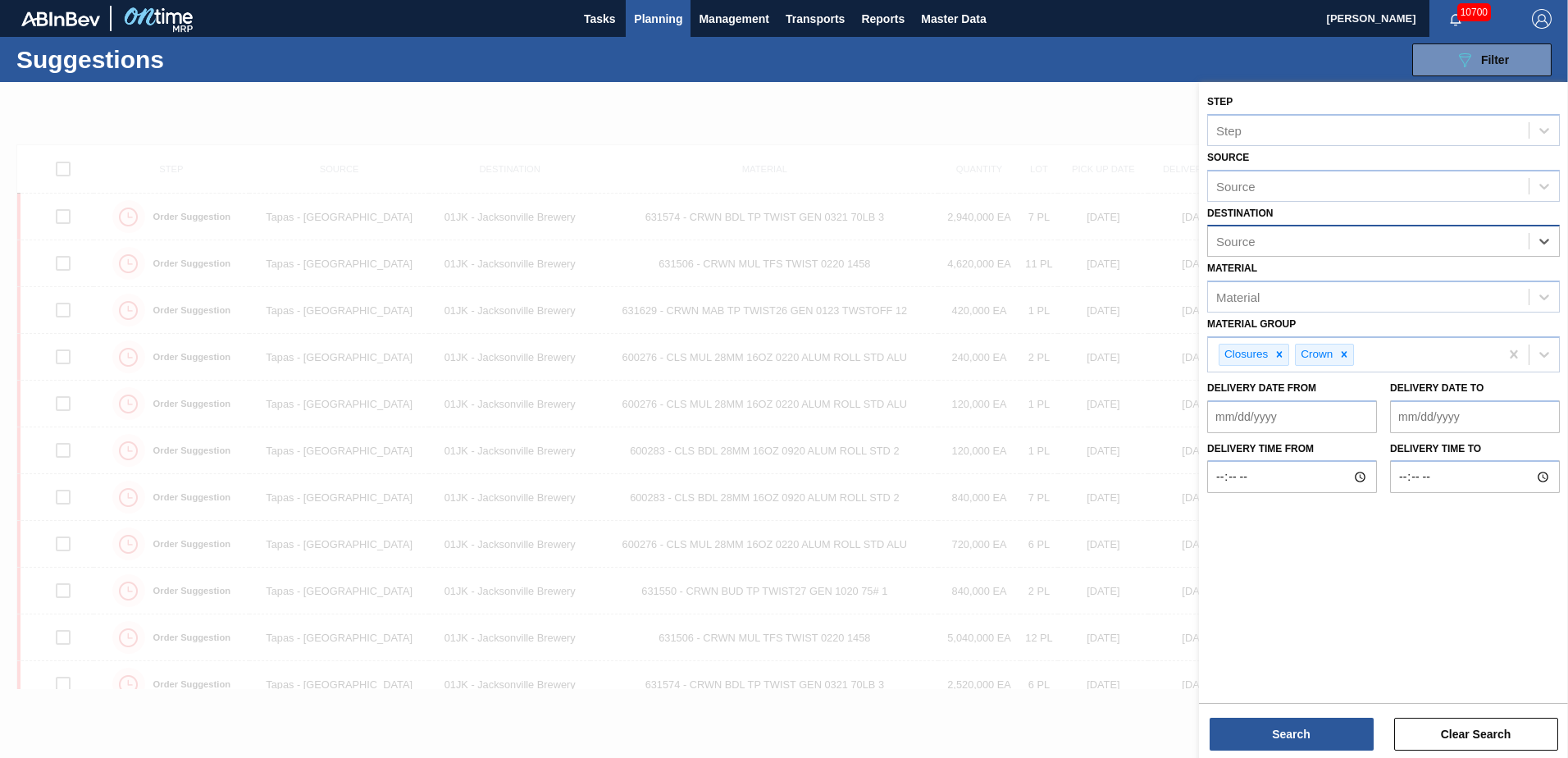
type input "f"
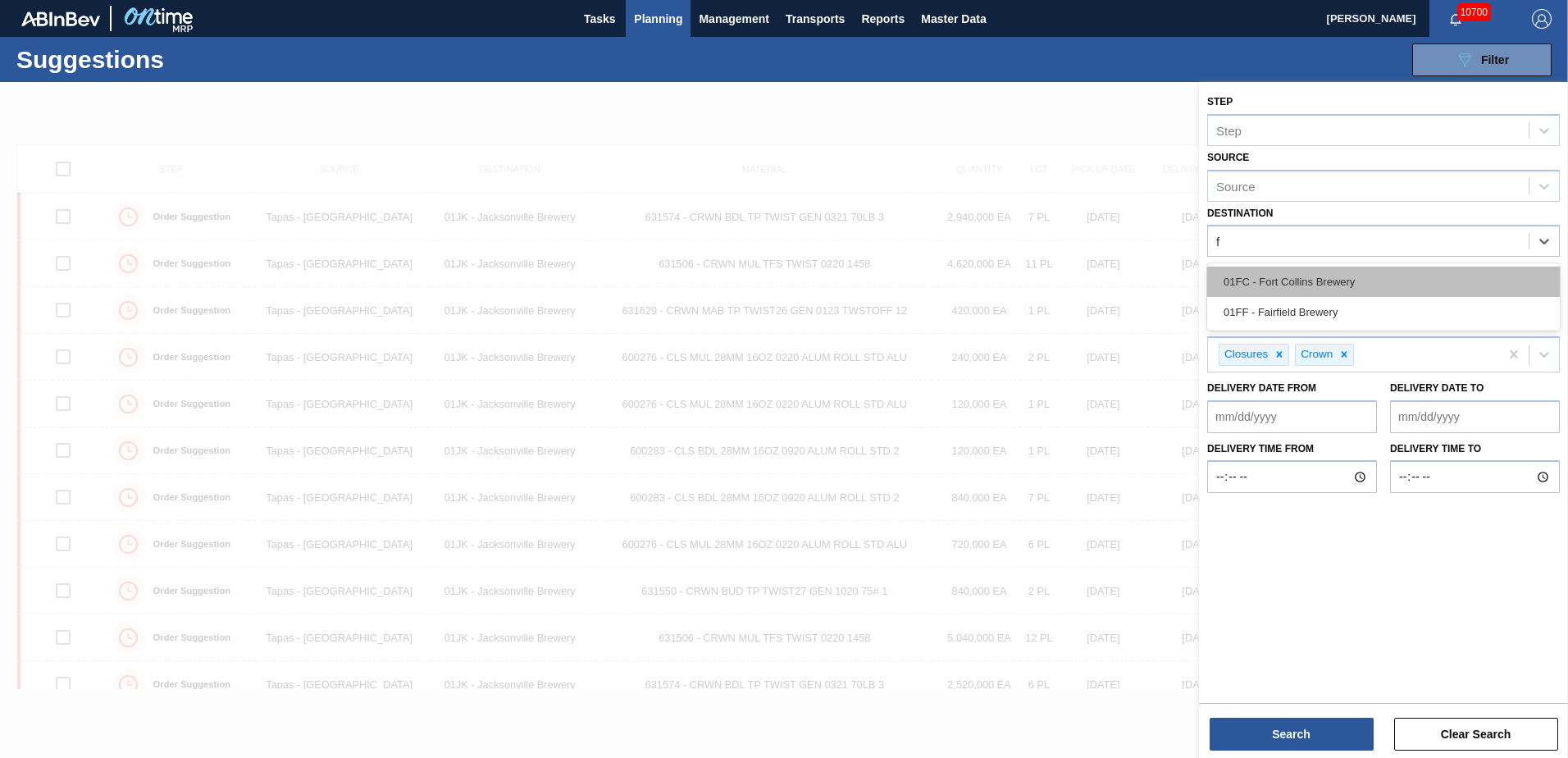
click at [1361, 275] on div "01FC - Fort Collins Brewery" at bounding box center [1384, 281] width 353 height 30
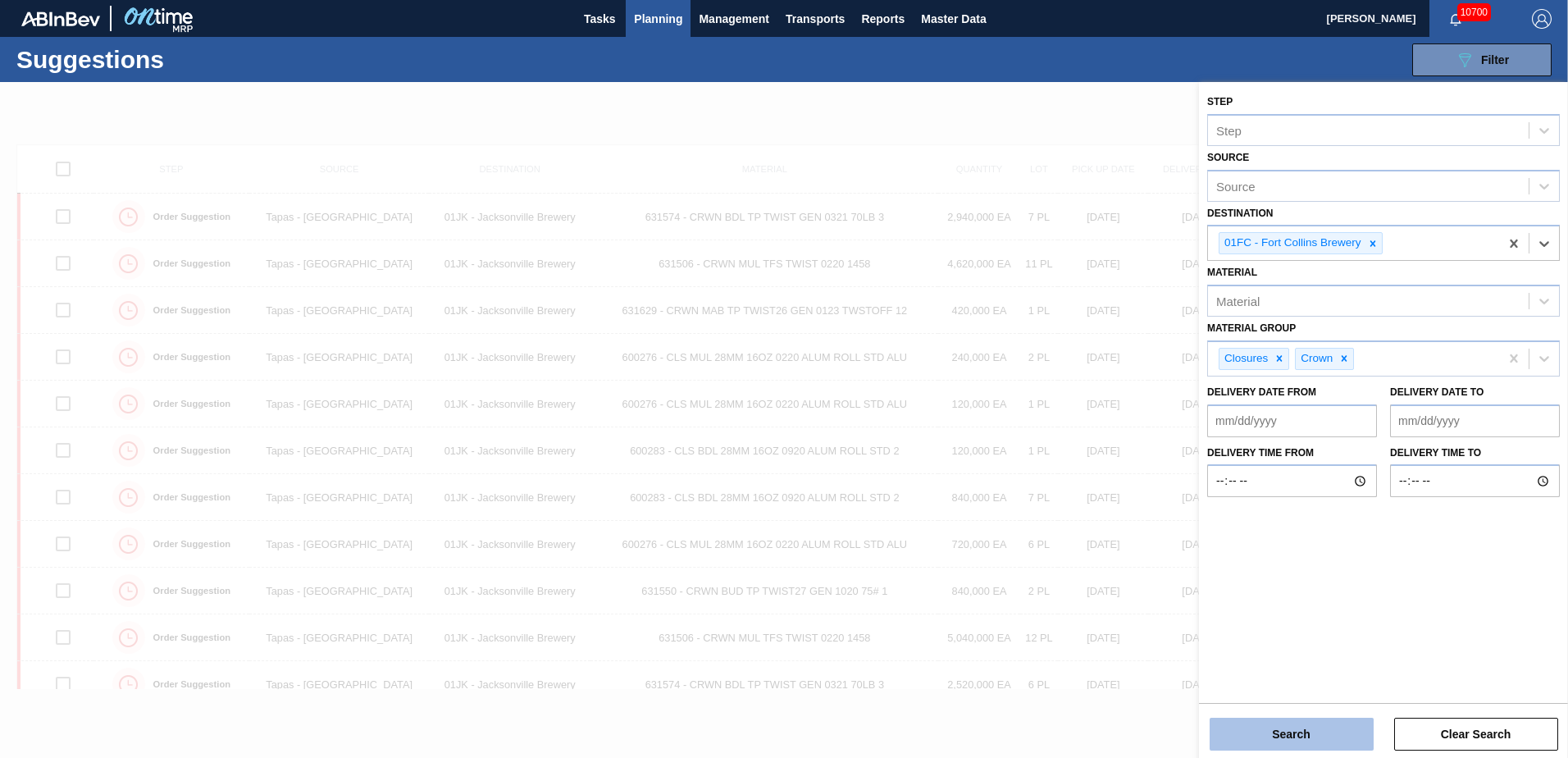
click at [1315, 728] on button "Search" at bounding box center [1292, 734] width 164 height 33
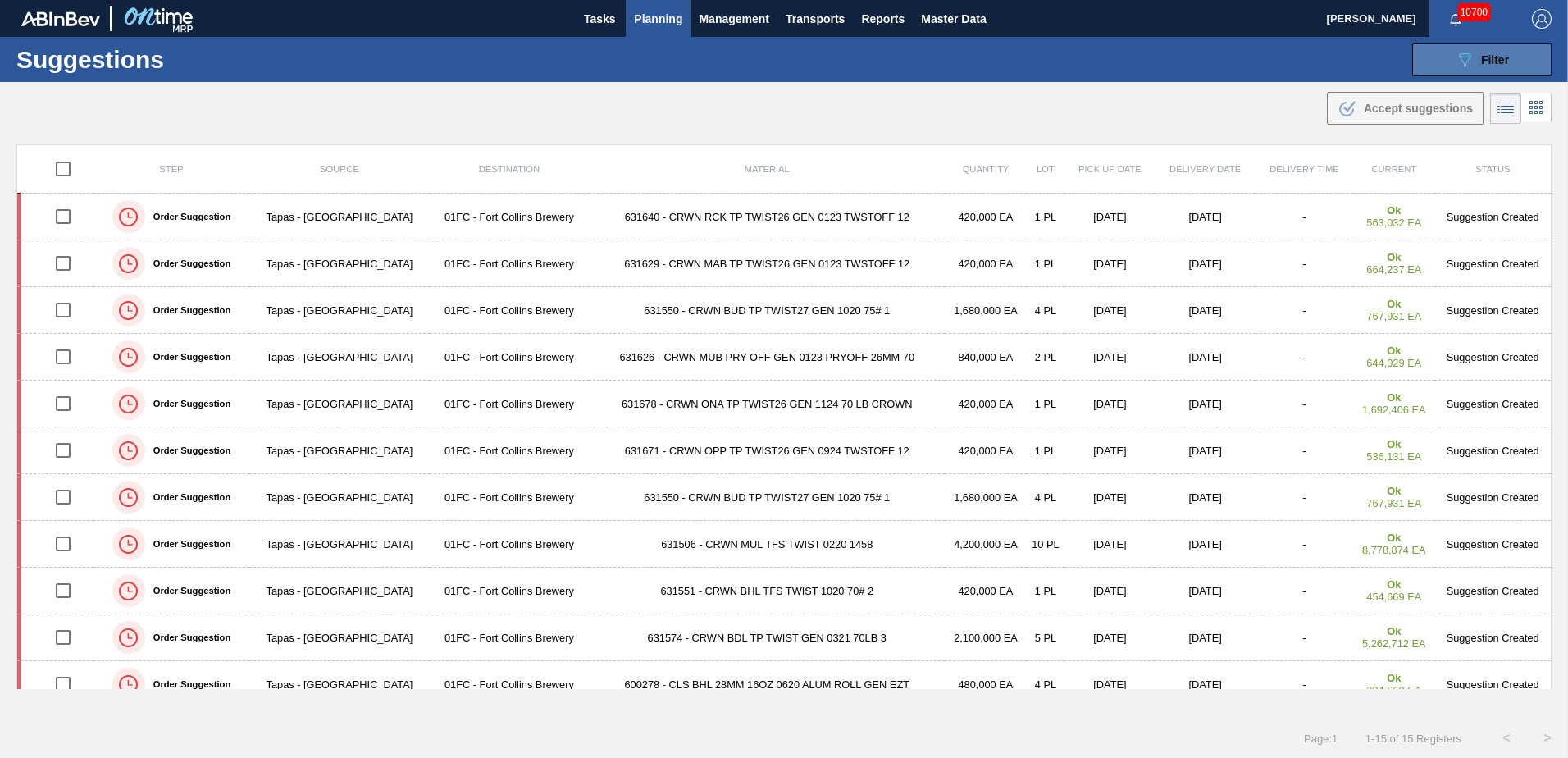
click at [1509, 66] on button "089F7B8B-B2A5-4AFE-B5C0-19BA573D28AC Filter" at bounding box center [1483, 60] width 140 height 33
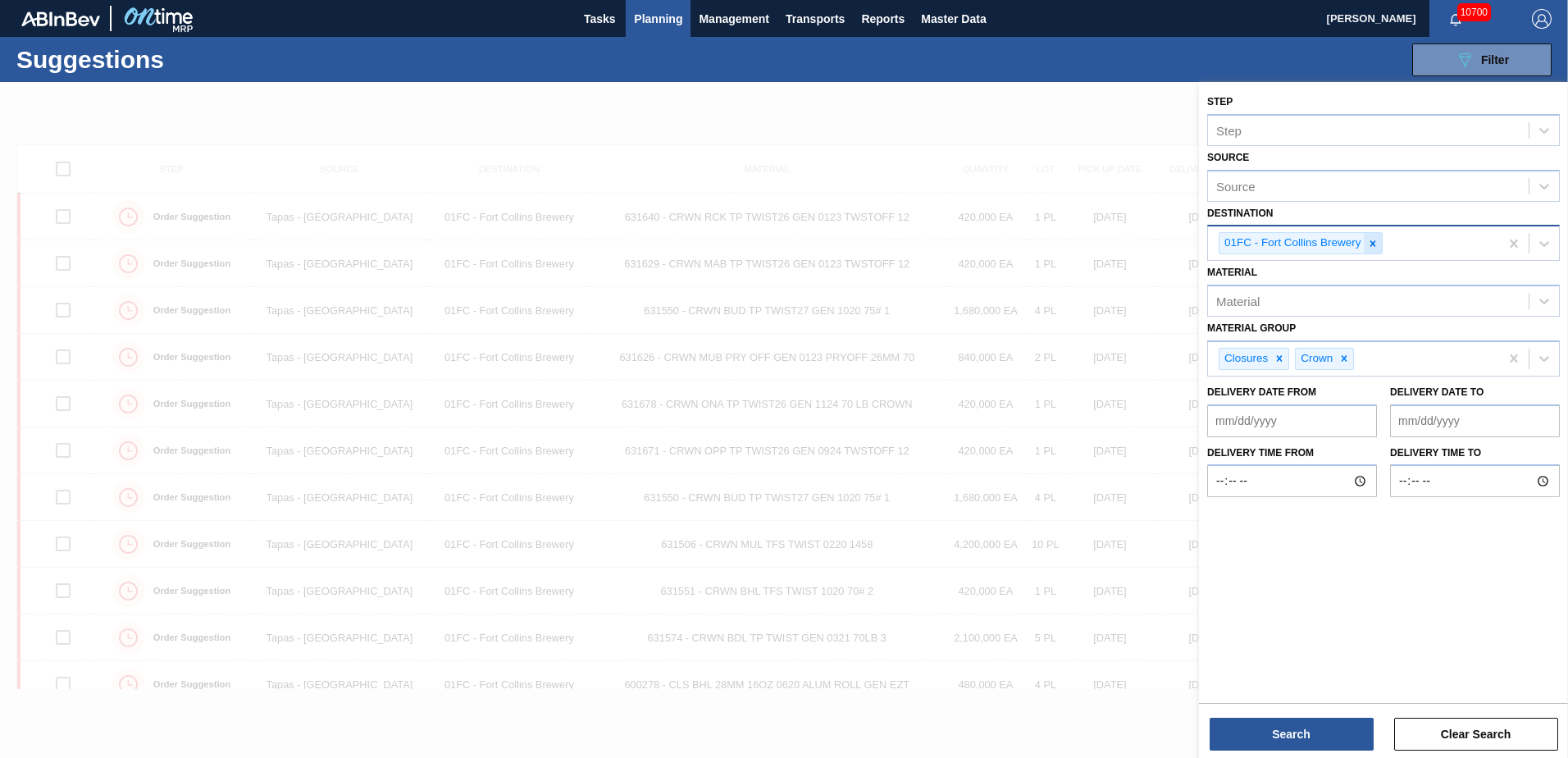
click at [1376, 242] on icon at bounding box center [1373, 243] width 12 height 12
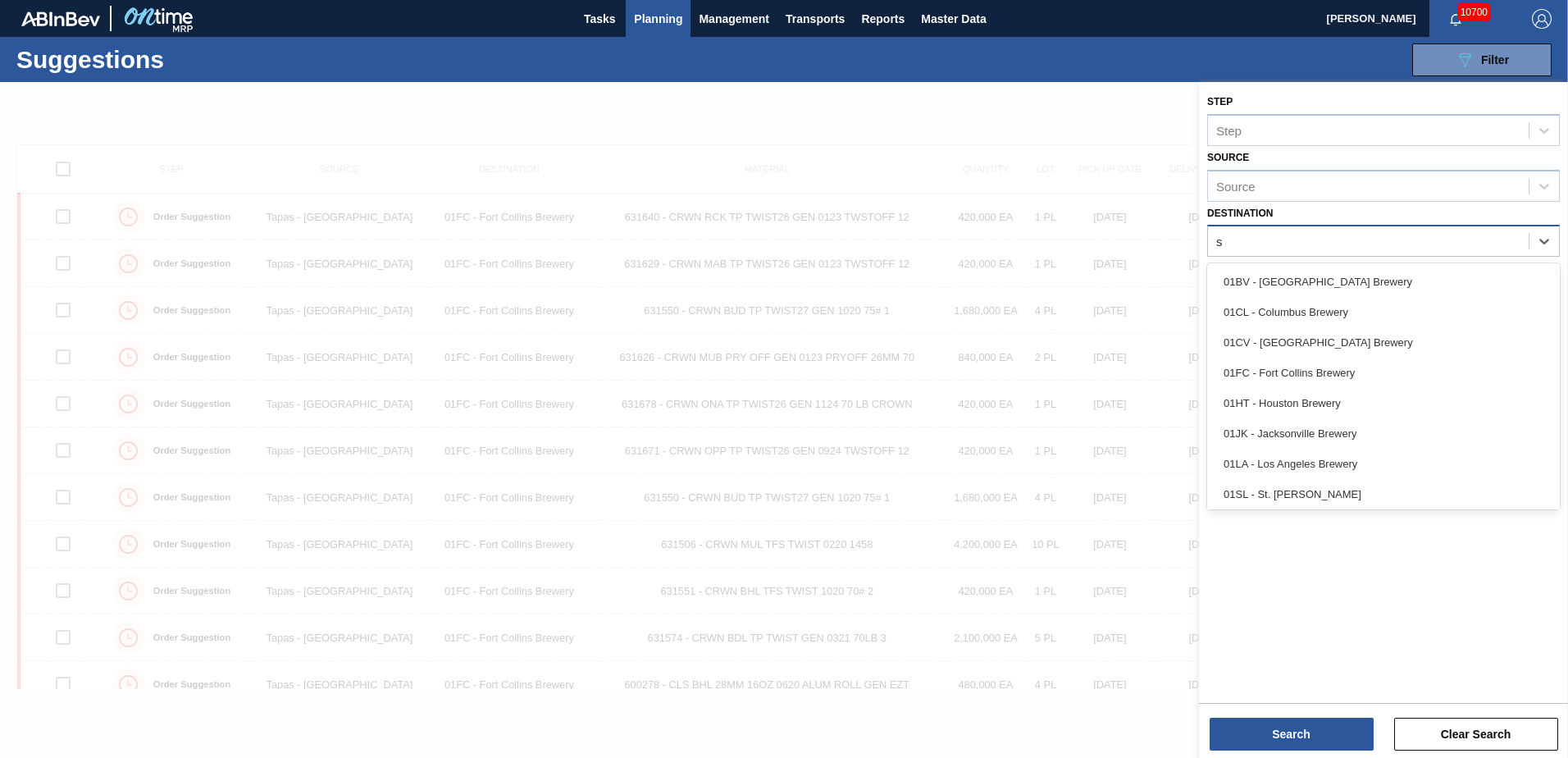
type input "sl"
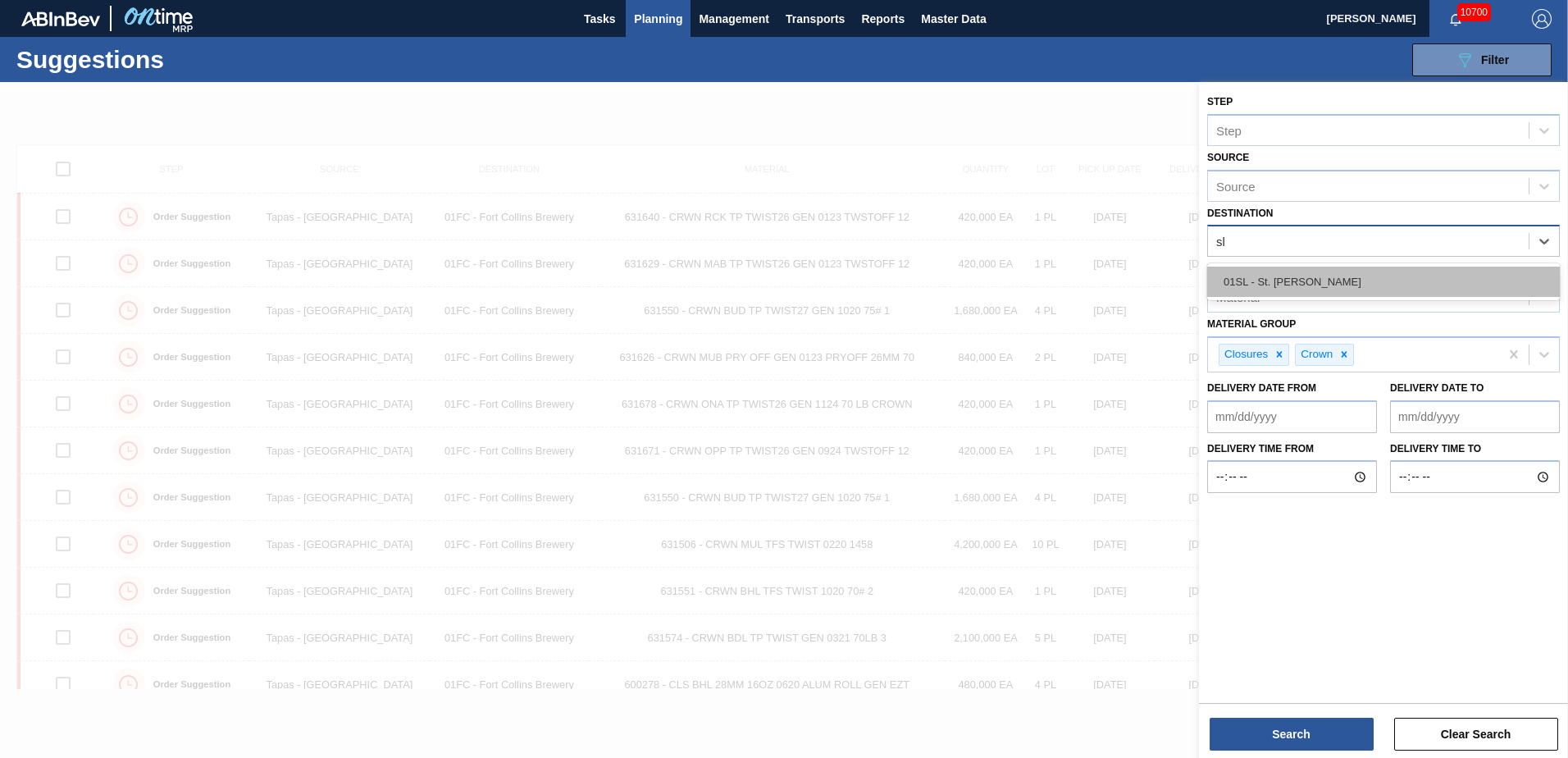
click at [1355, 268] on div "01SL - St. [PERSON_NAME]" at bounding box center [1384, 281] width 353 height 30
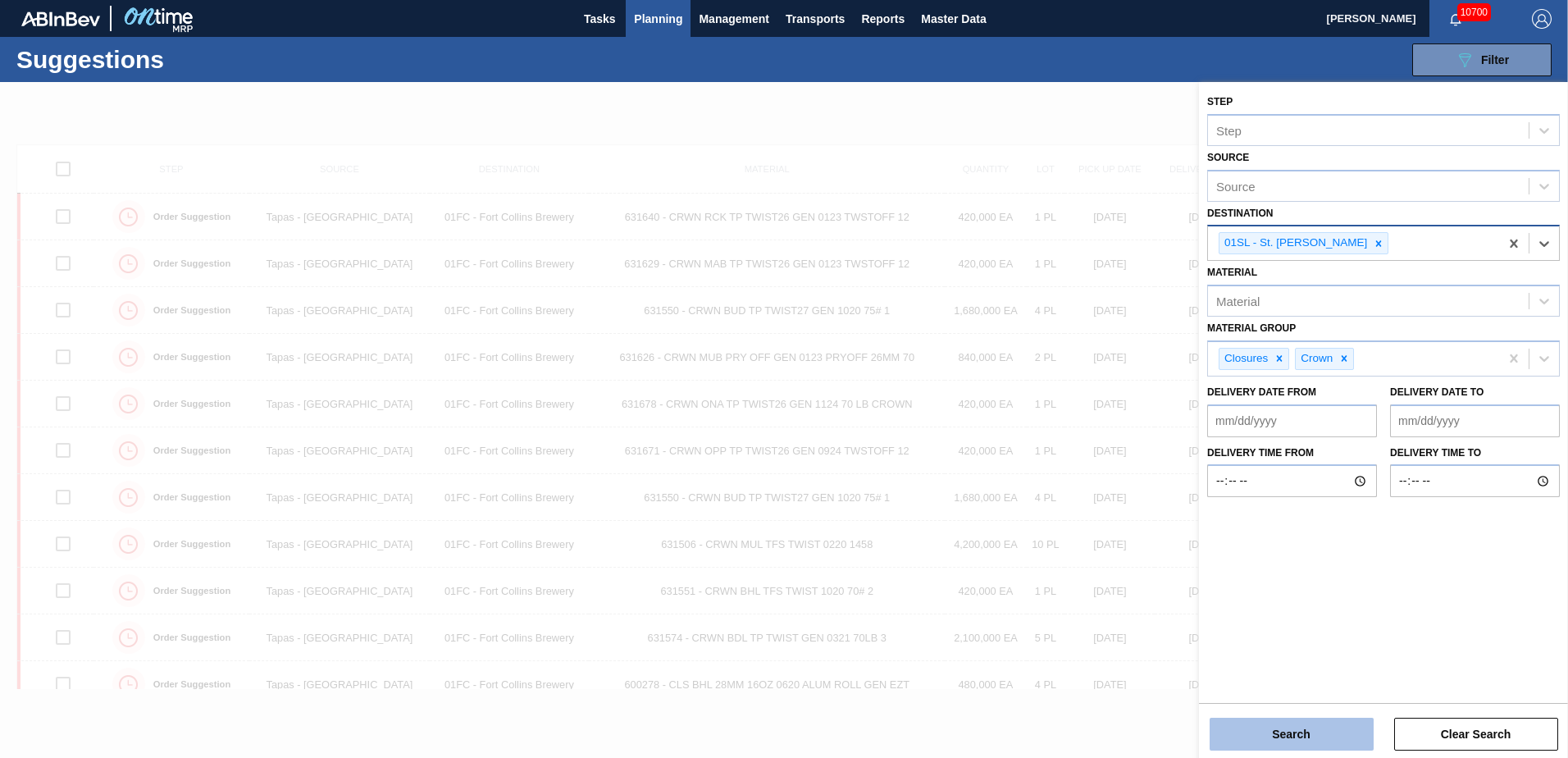
click at [1325, 720] on button "Search" at bounding box center [1292, 734] width 164 height 33
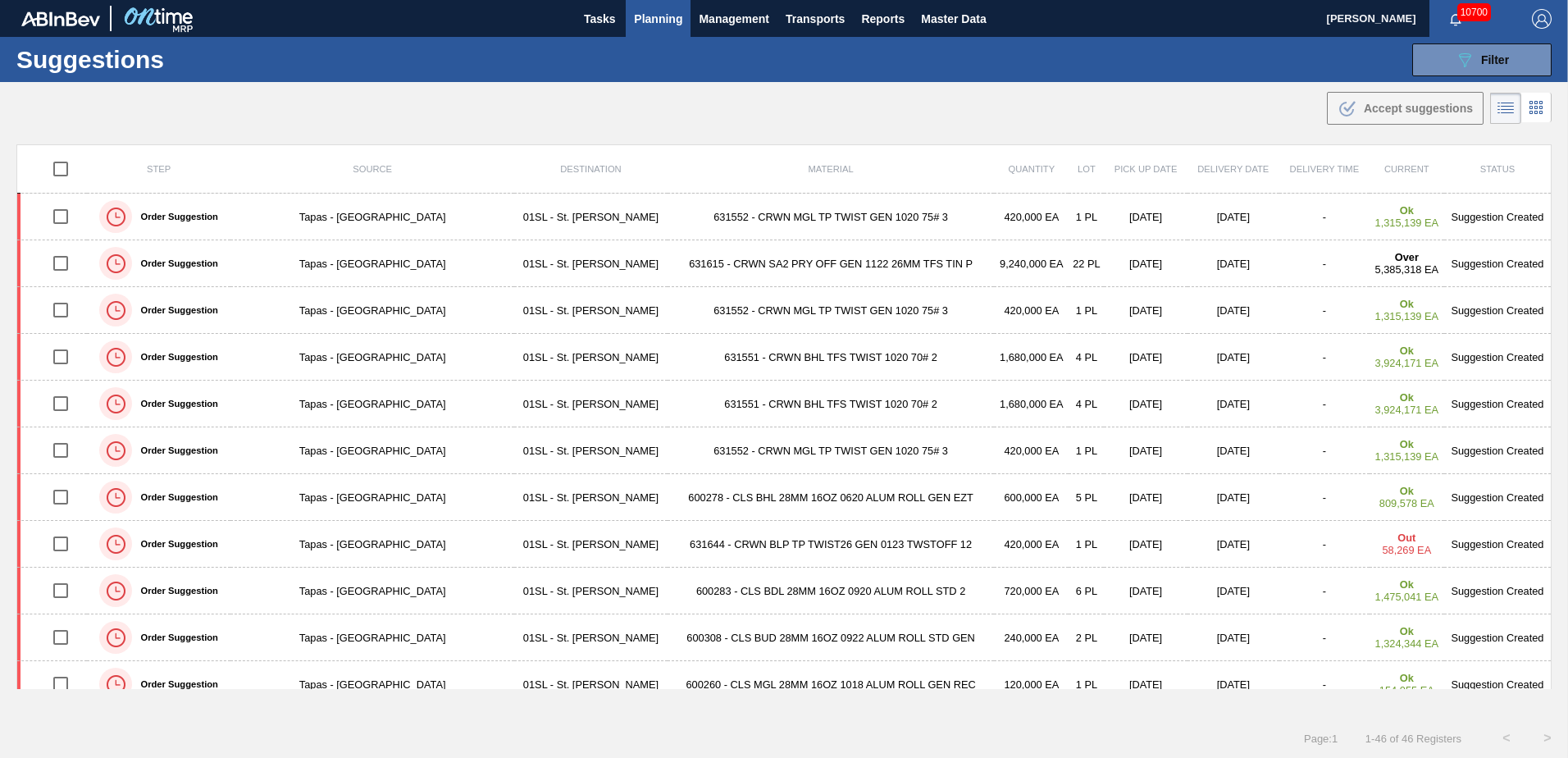
click at [1035, 94] on div ".b{fill:var(--color-action-default)} Accept suggestions" at bounding box center [784, 105] width 1568 height 46
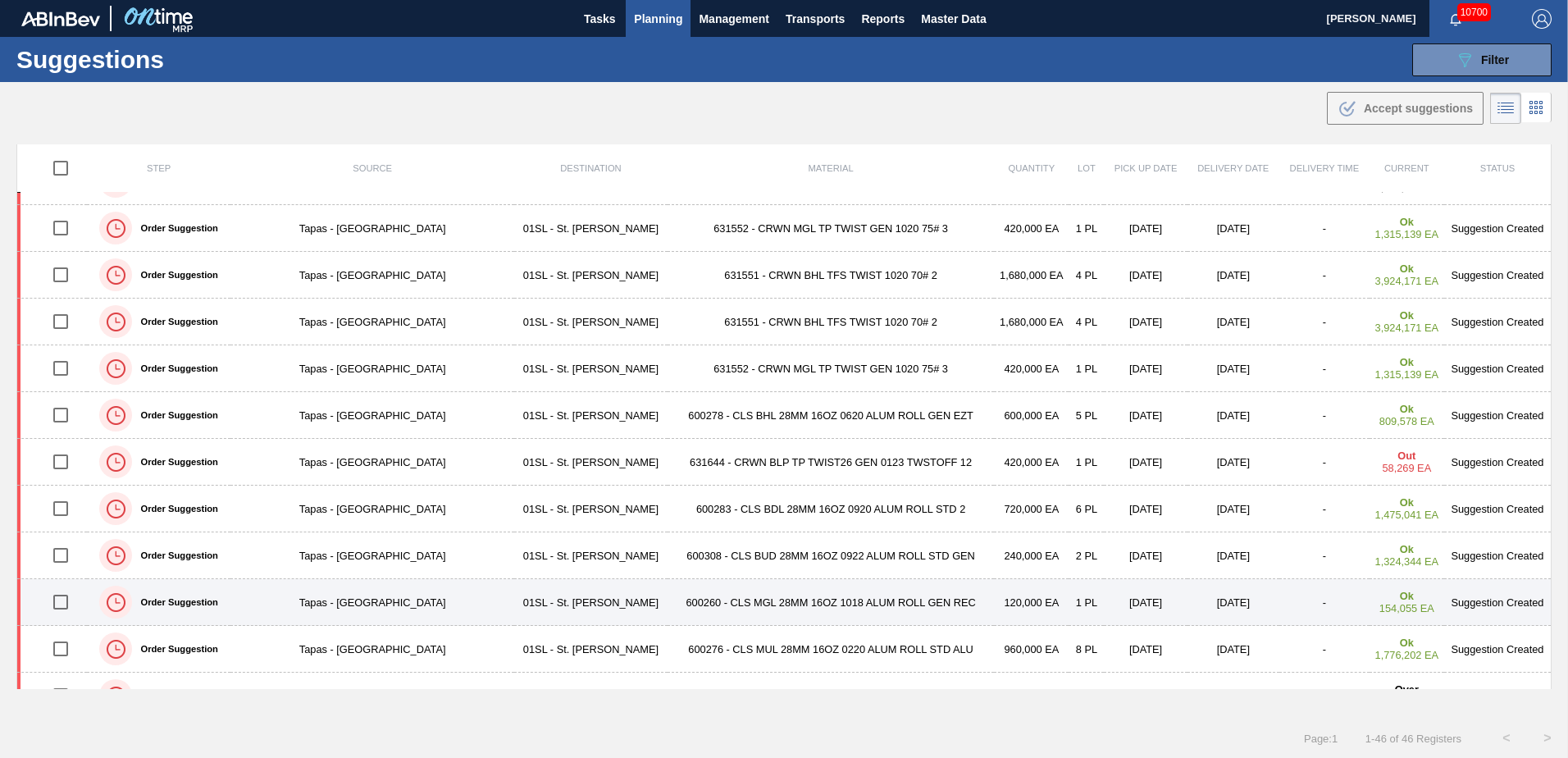
scroll to position [164, 0]
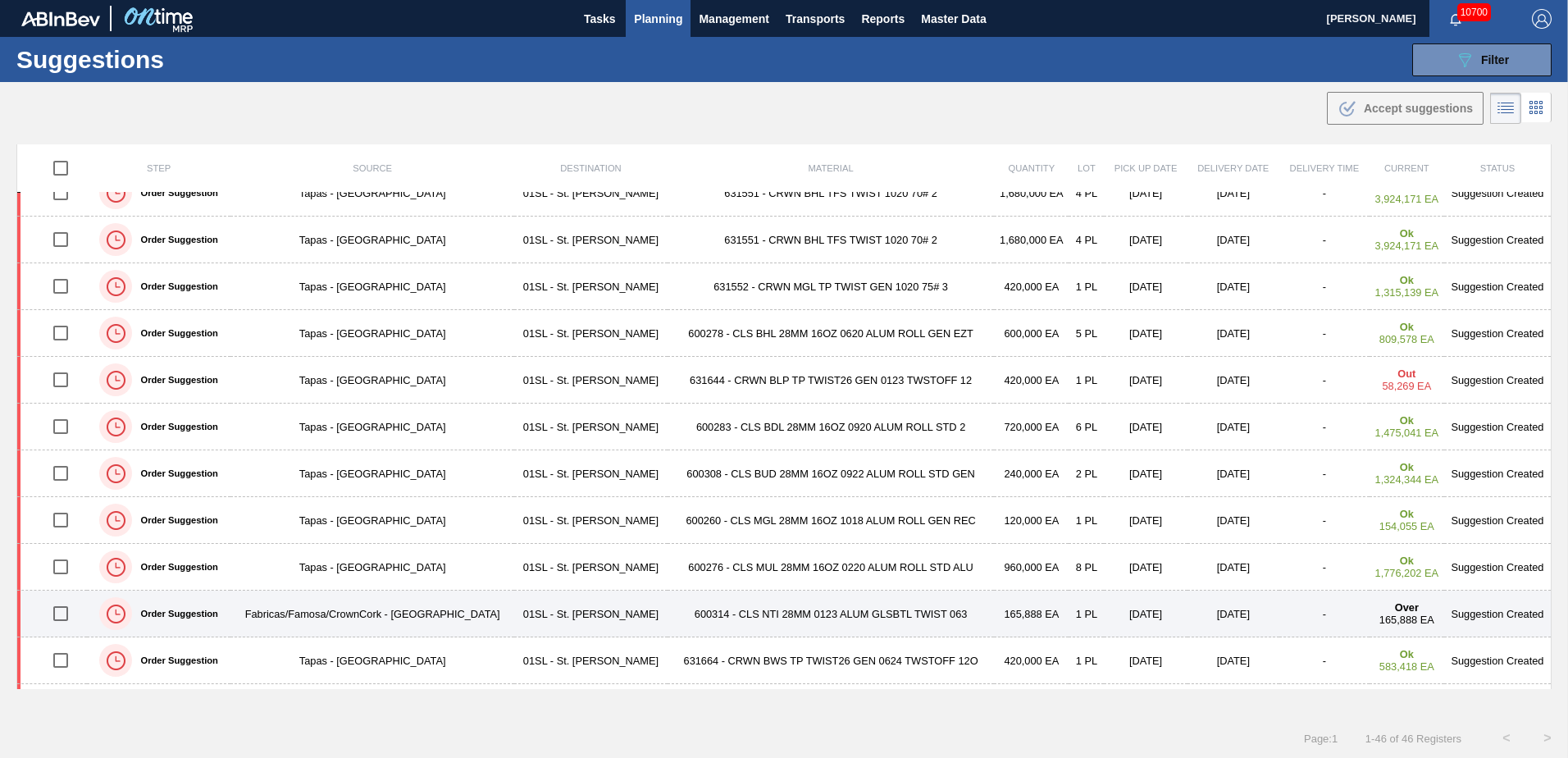
click at [66, 611] on input "checkbox" at bounding box center [61, 614] width 35 height 35
click at [72, 616] on input "checkbox" at bounding box center [61, 614] width 35 height 35
checkbox input "false"
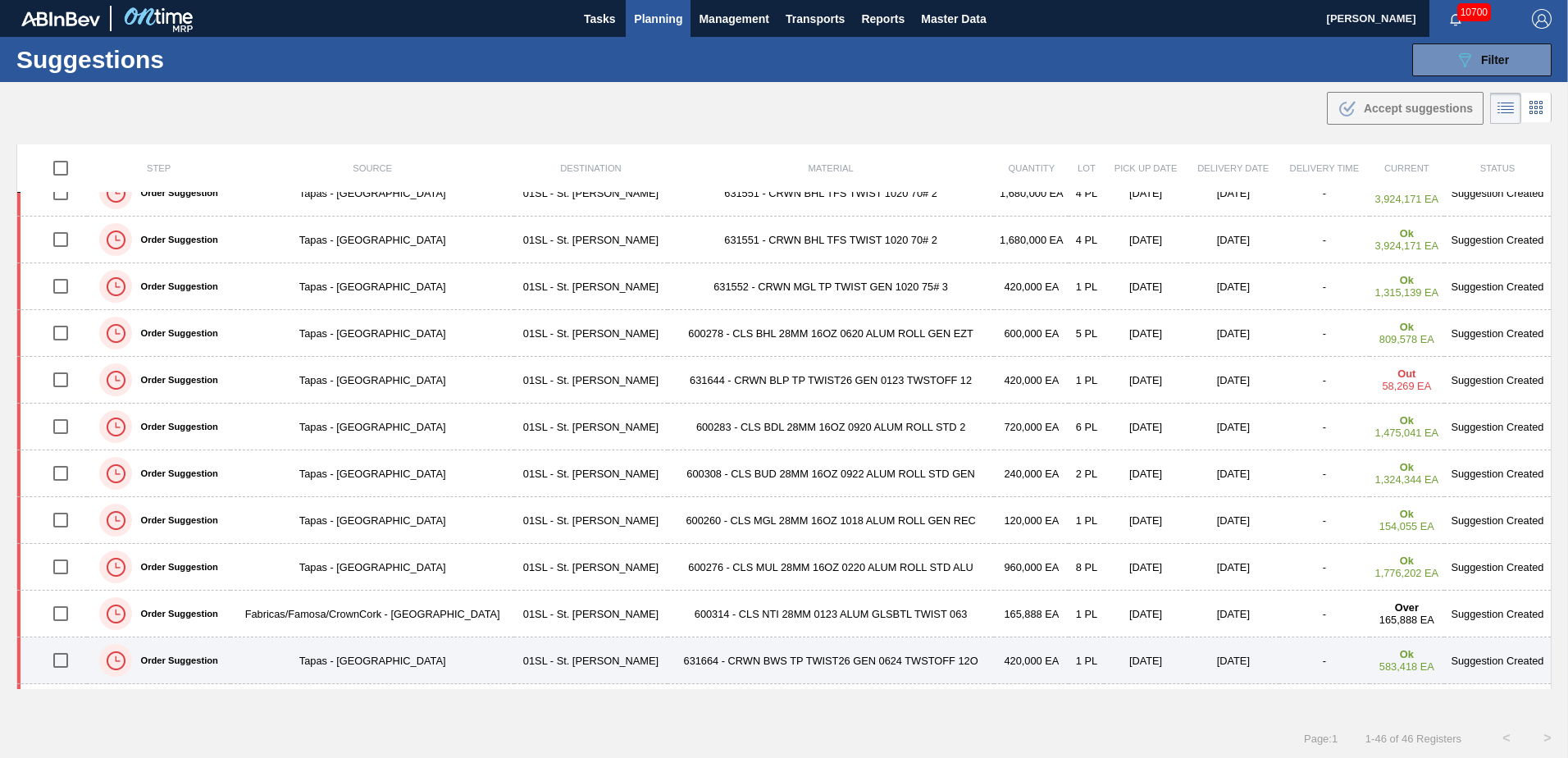
scroll to position [0, 0]
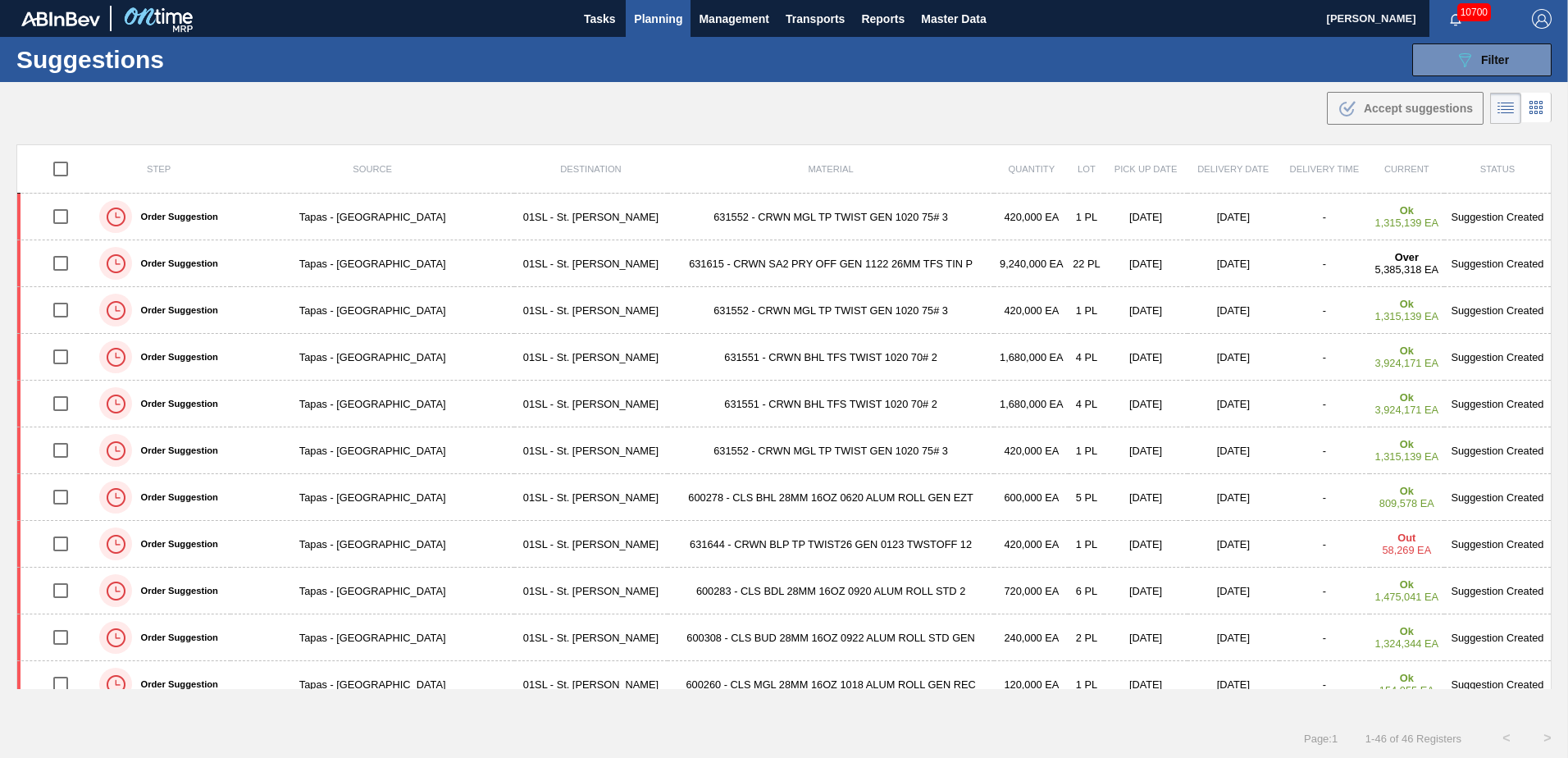
click at [1099, 104] on div ".b{fill:var(--color-action-default)} Accept suggestions" at bounding box center [784, 105] width 1568 height 46
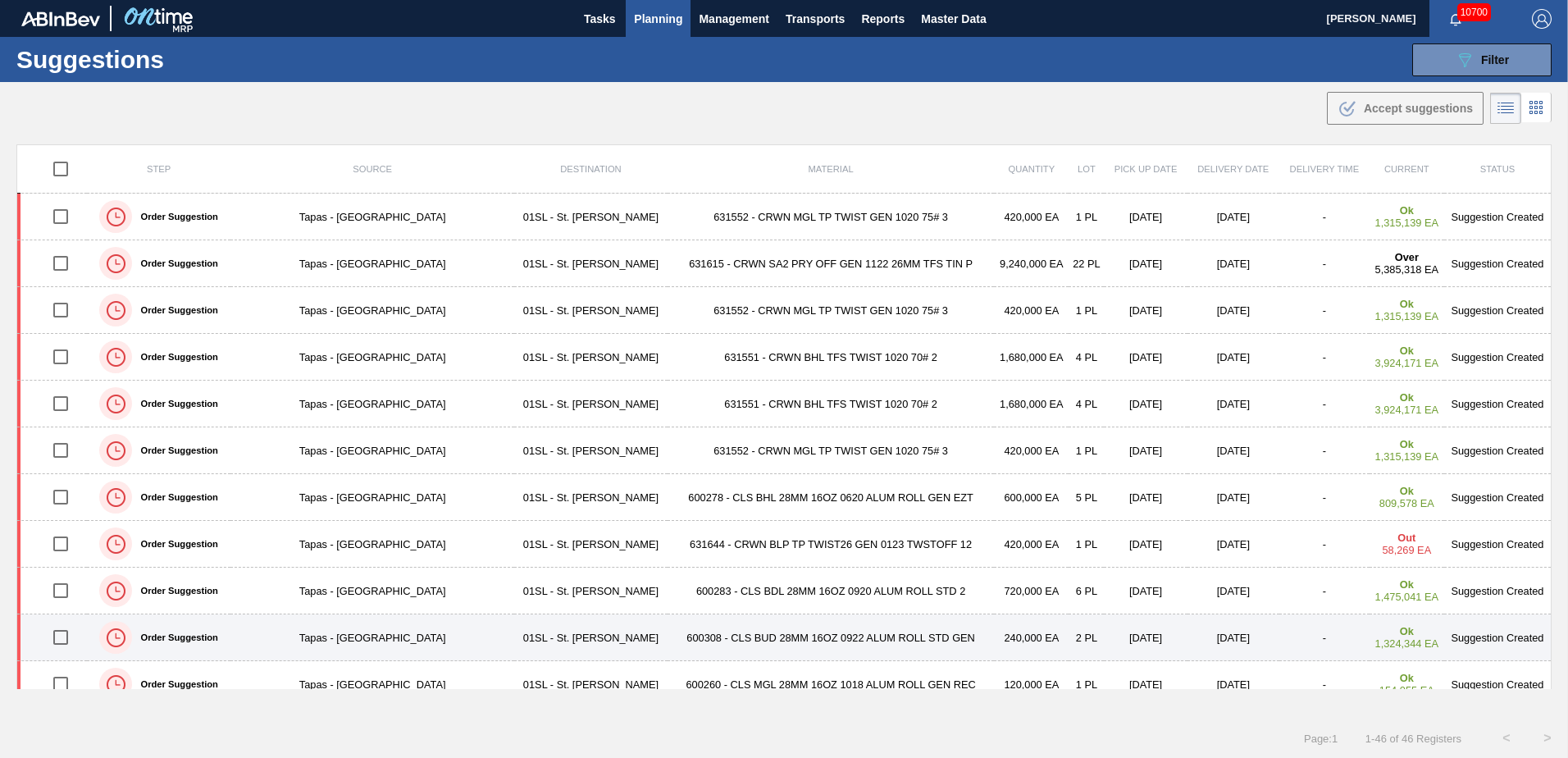
drag, startPoint x: 51, startPoint y: 635, endPoint x: 57, endPoint y: 627, distance: 10.0
click at [52, 635] on input "checkbox" at bounding box center [61, 637] width 35 height 35
checkbox input "true"
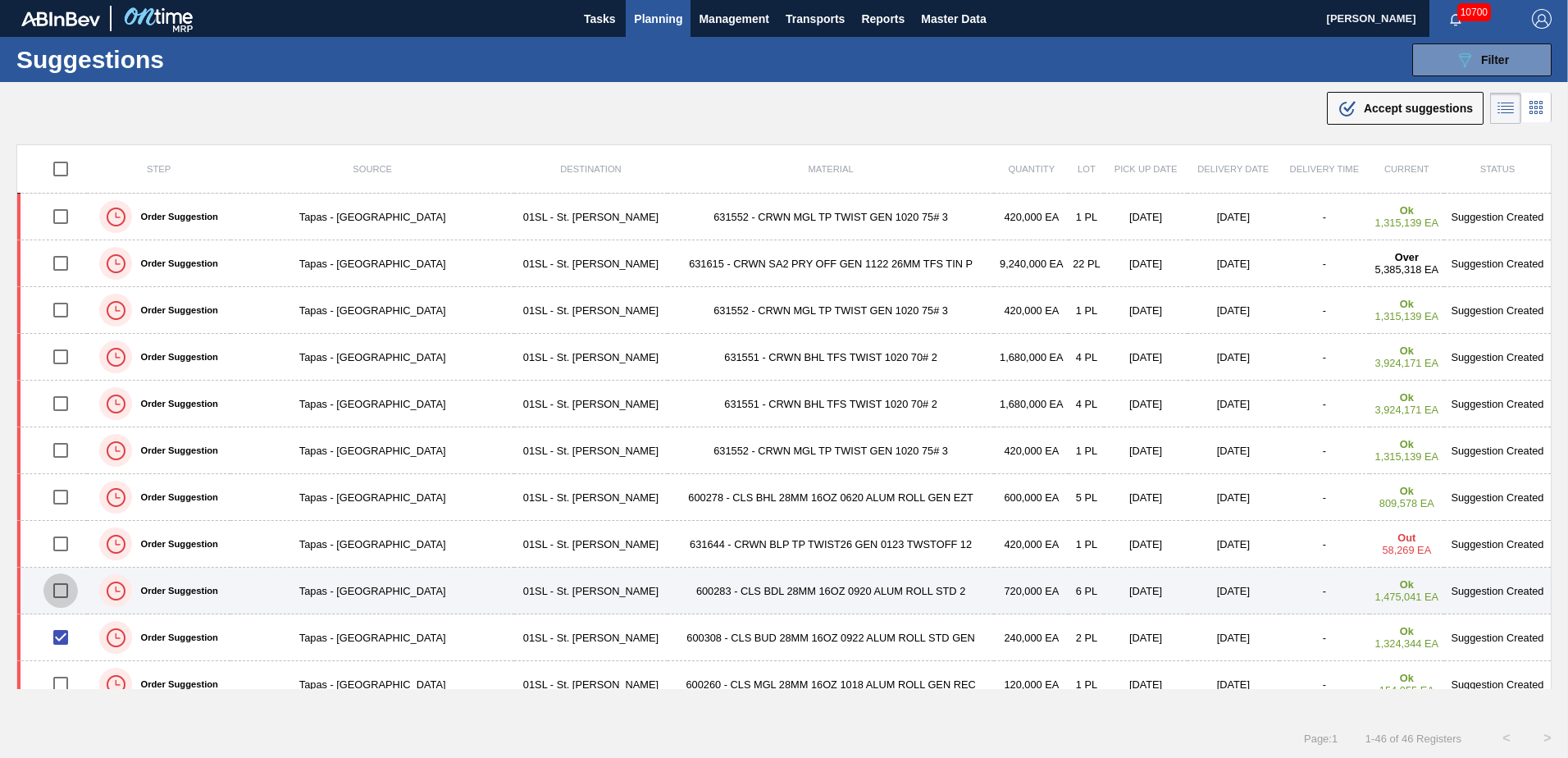
click at [64, 591] on input "checkbox" at bounding box center [61, 590] width 35 height 35
checkbox input "true"
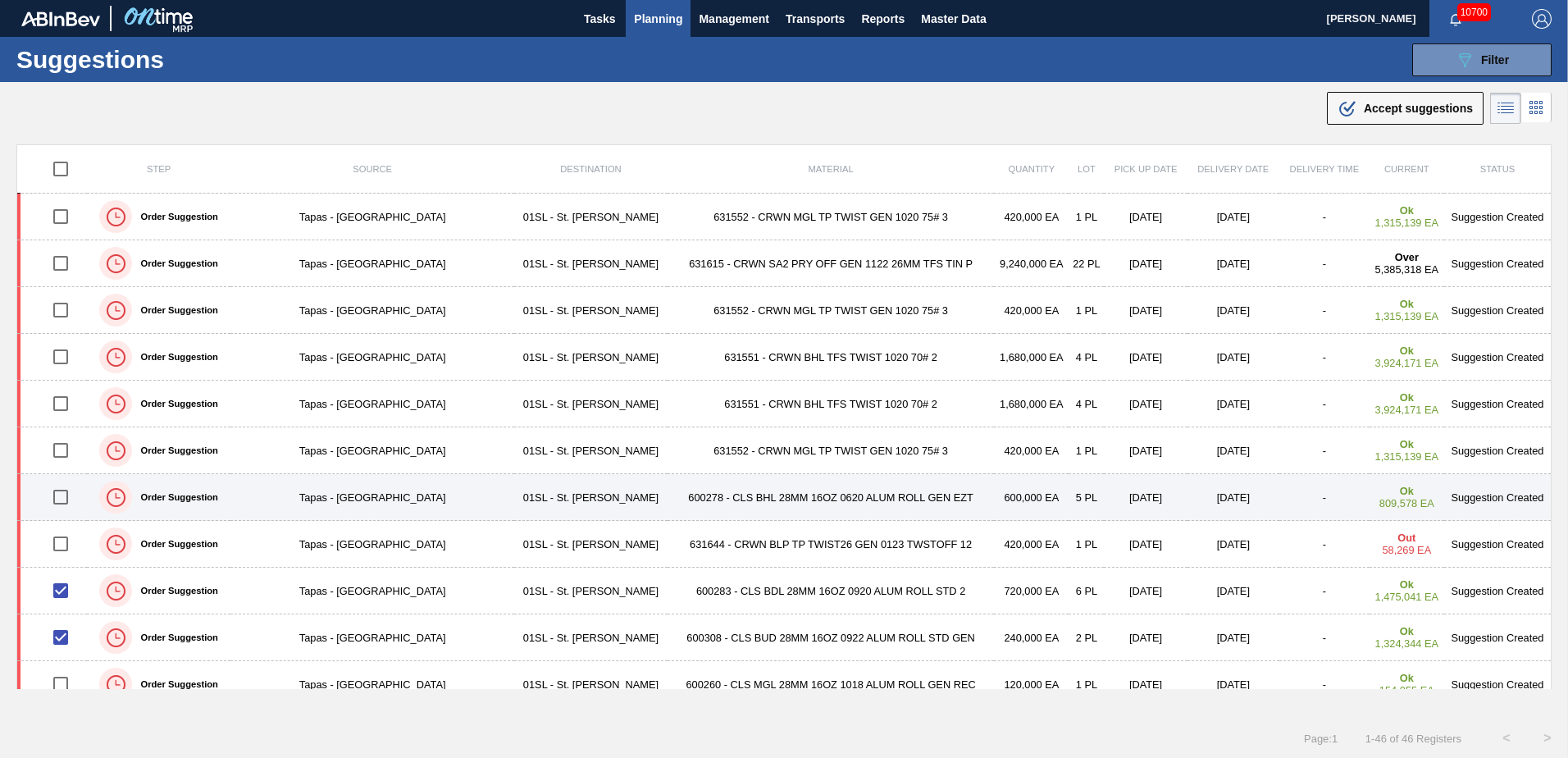
click at [58, 482] on input "checkbox" at bounding box center [61, 497] width 35 height 35
checkbox input "true"
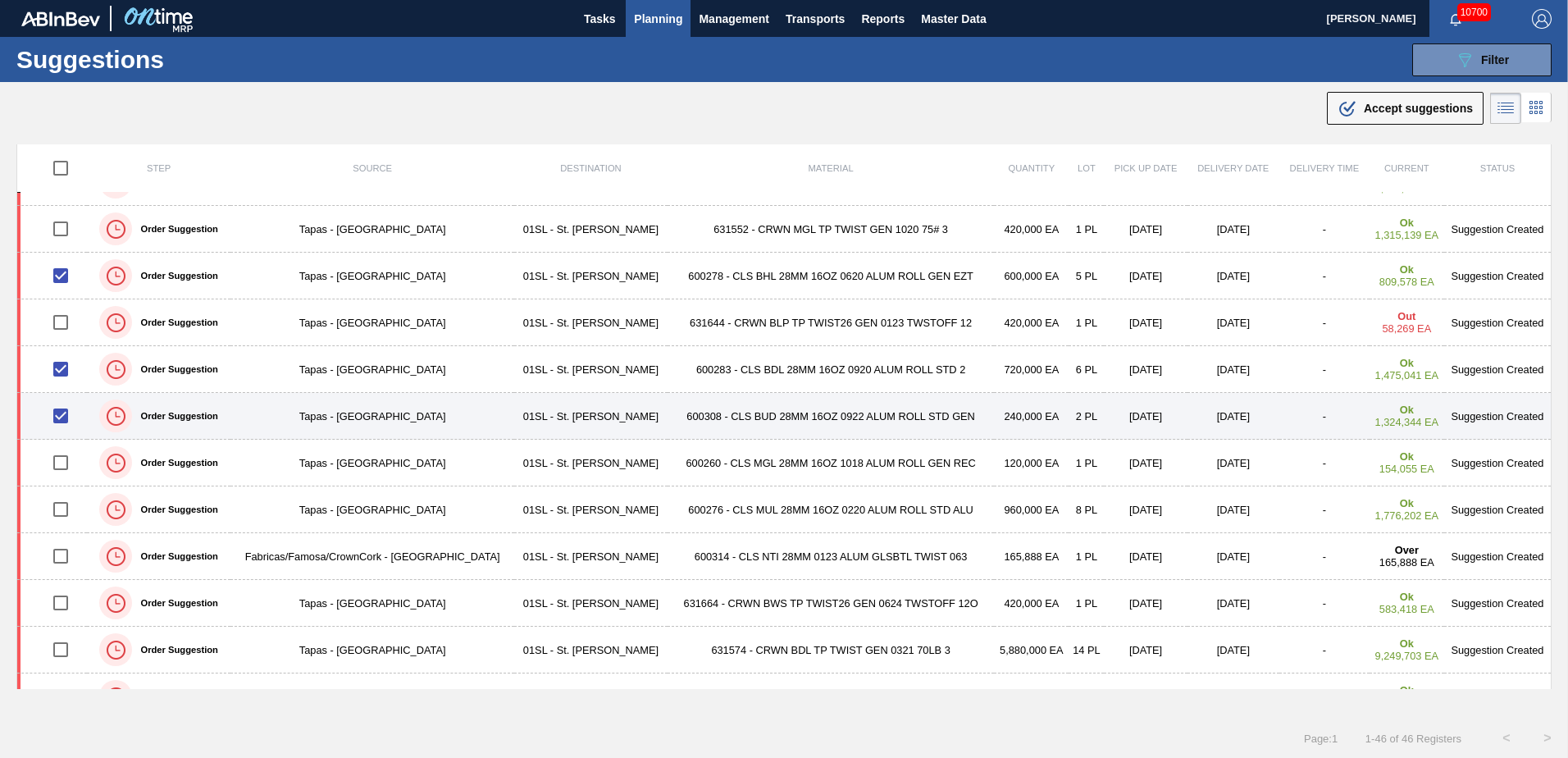
scroll to position [246, 0]
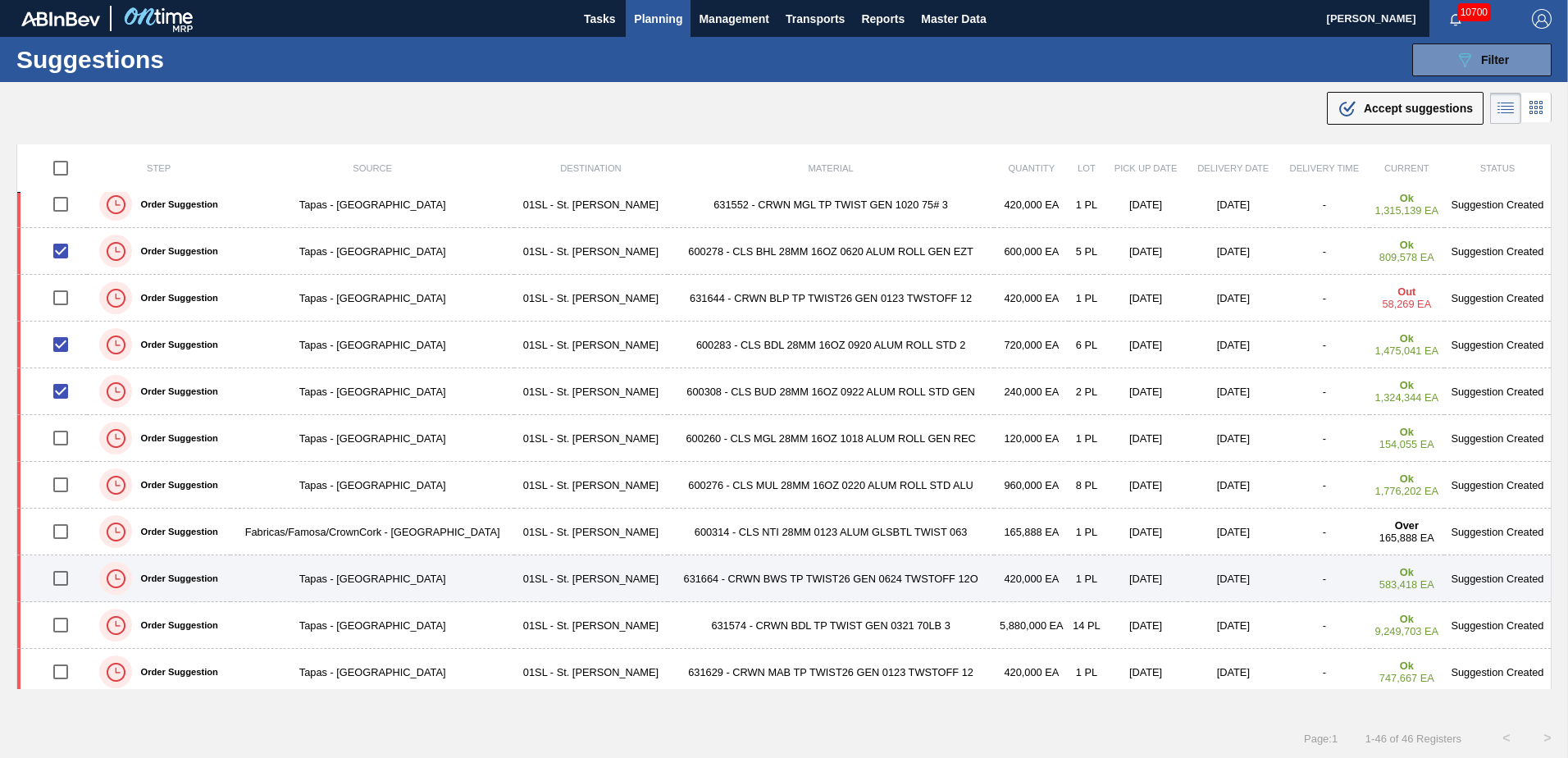
click at [63, 574] on input "checkbox" at bounding box center [61, 579] width 35 height 35
checkbox input "true"
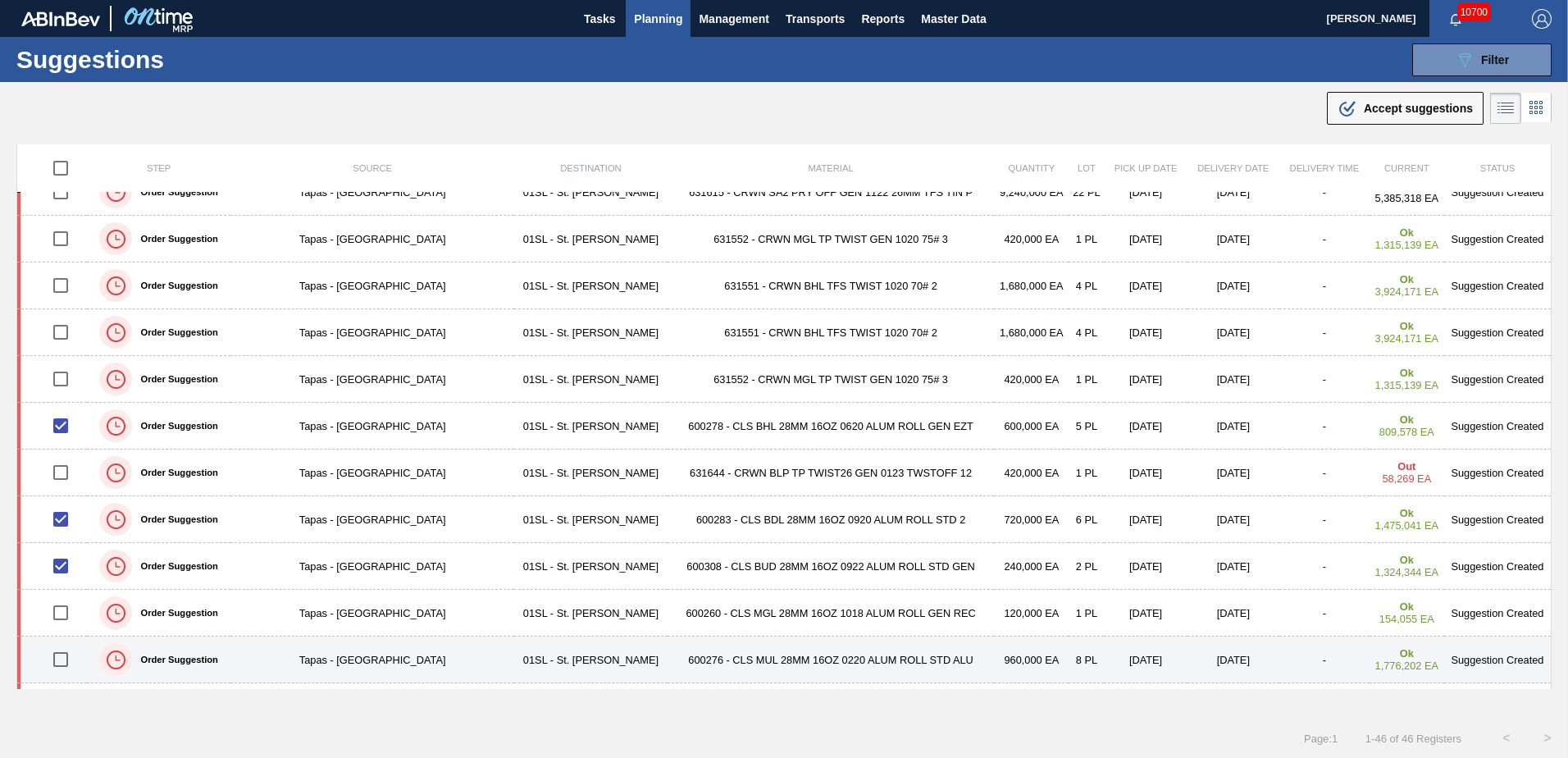
scroll to position [0, 0]
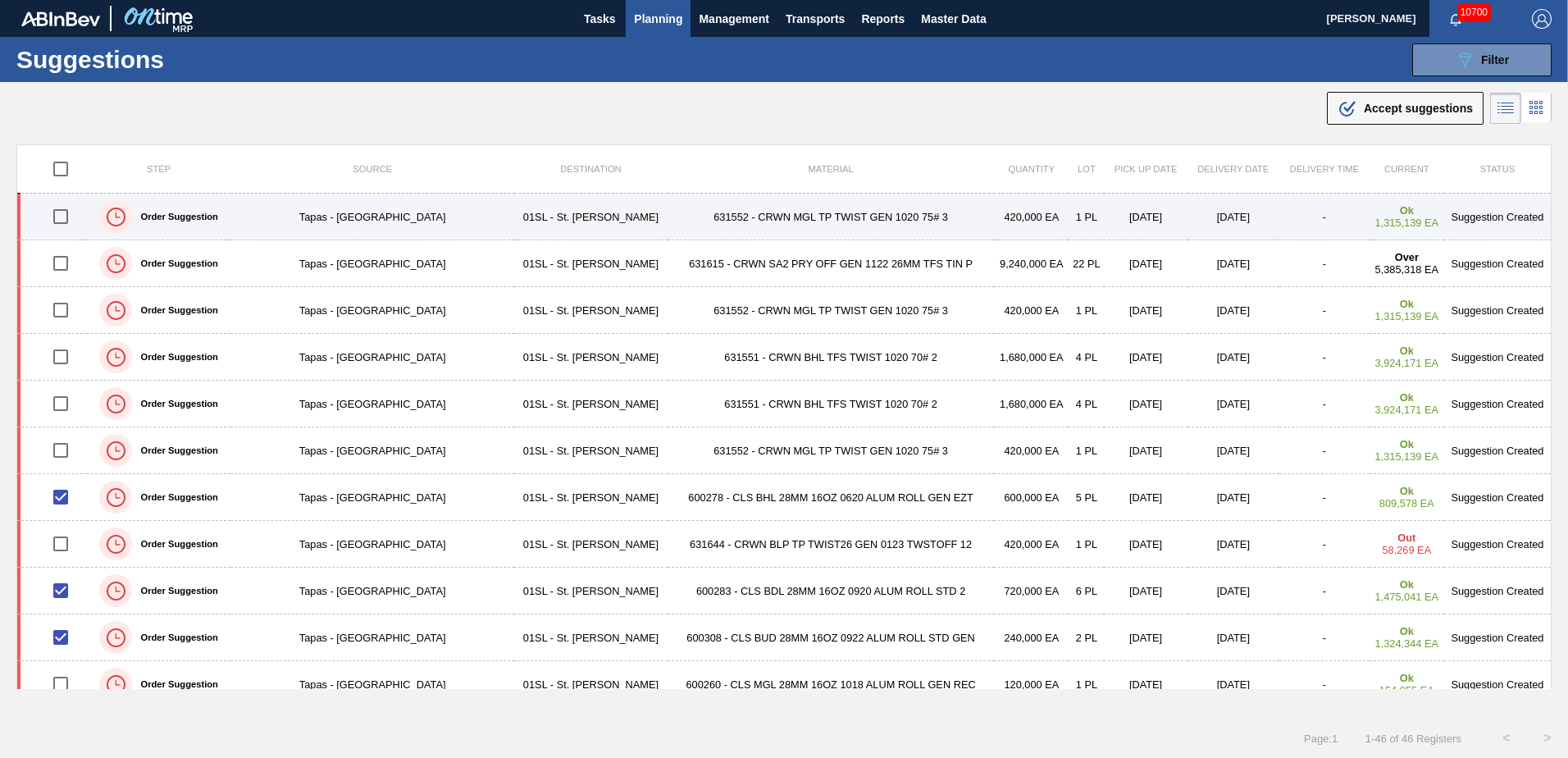
click at [55, 215] on input "checkbox" at bounding box center [61, 217] width 35 height 35
checkbox input "true"
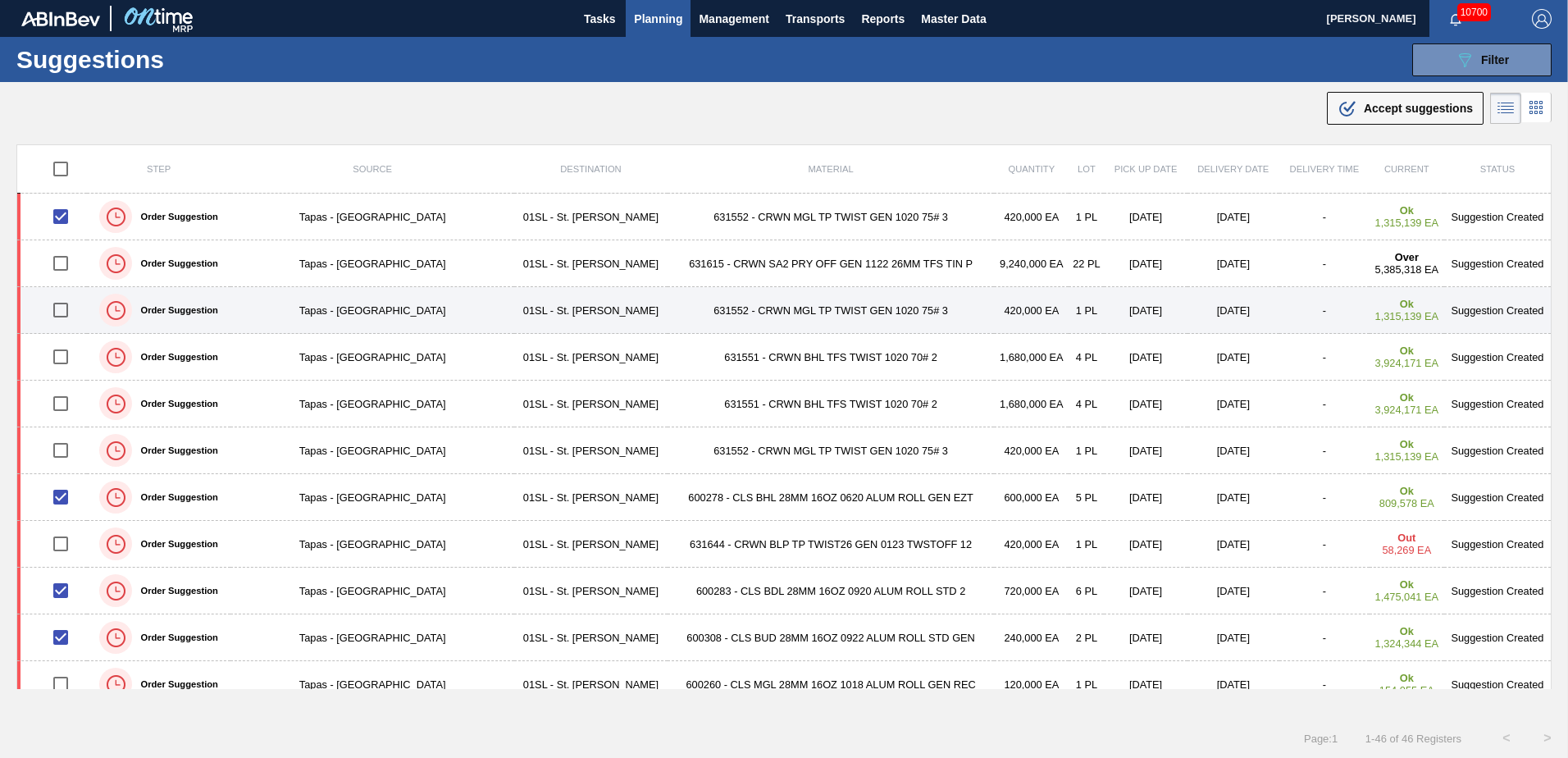
click at [62, 314] on input "checkbox" at bounding box center [61, 310] width 35 height 35
checkbox input "true"
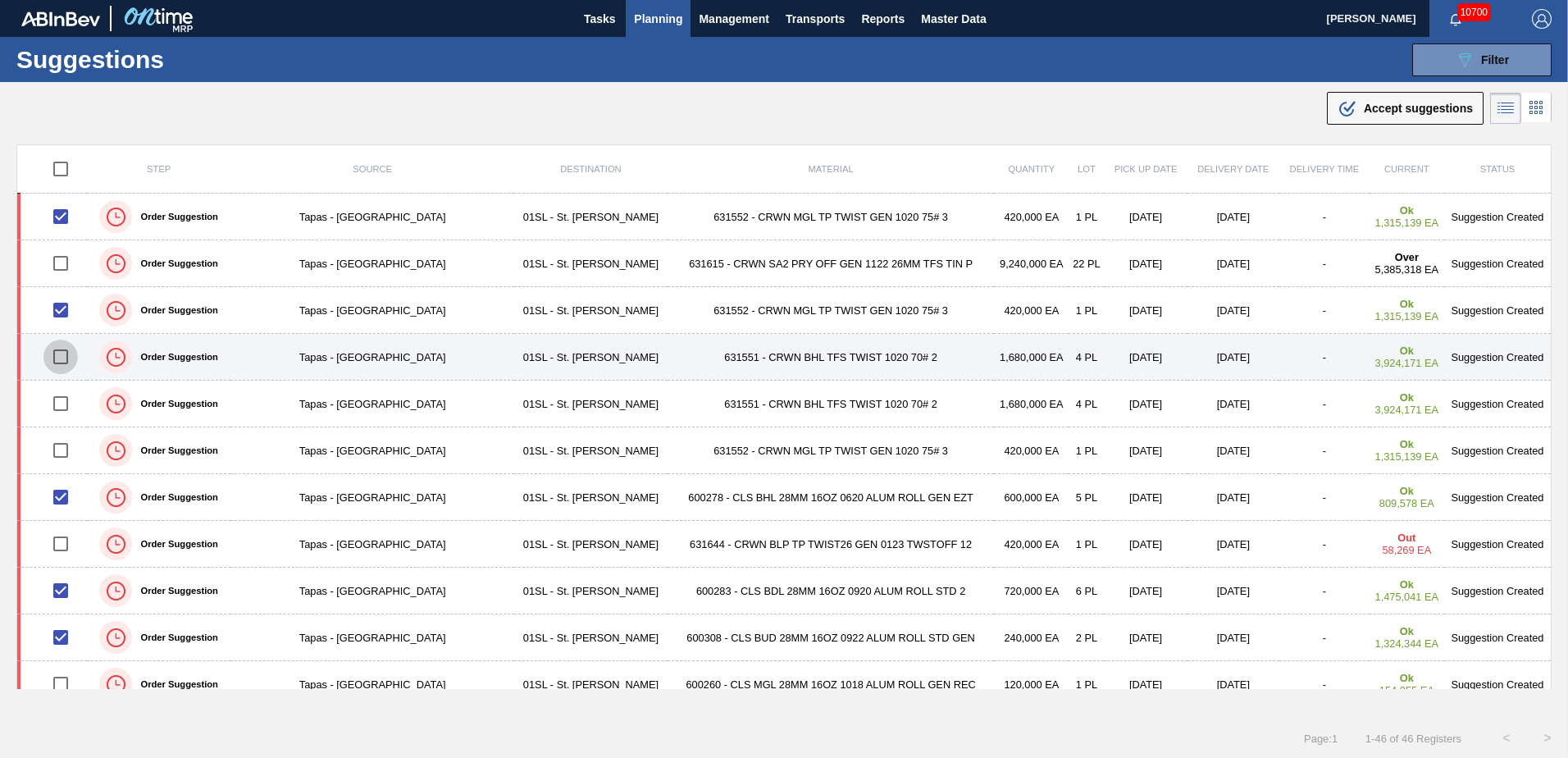
click at [62, 351] on input "checkbox" at bounding box center [61, 357] width 35 height 35
checkbox input "true"
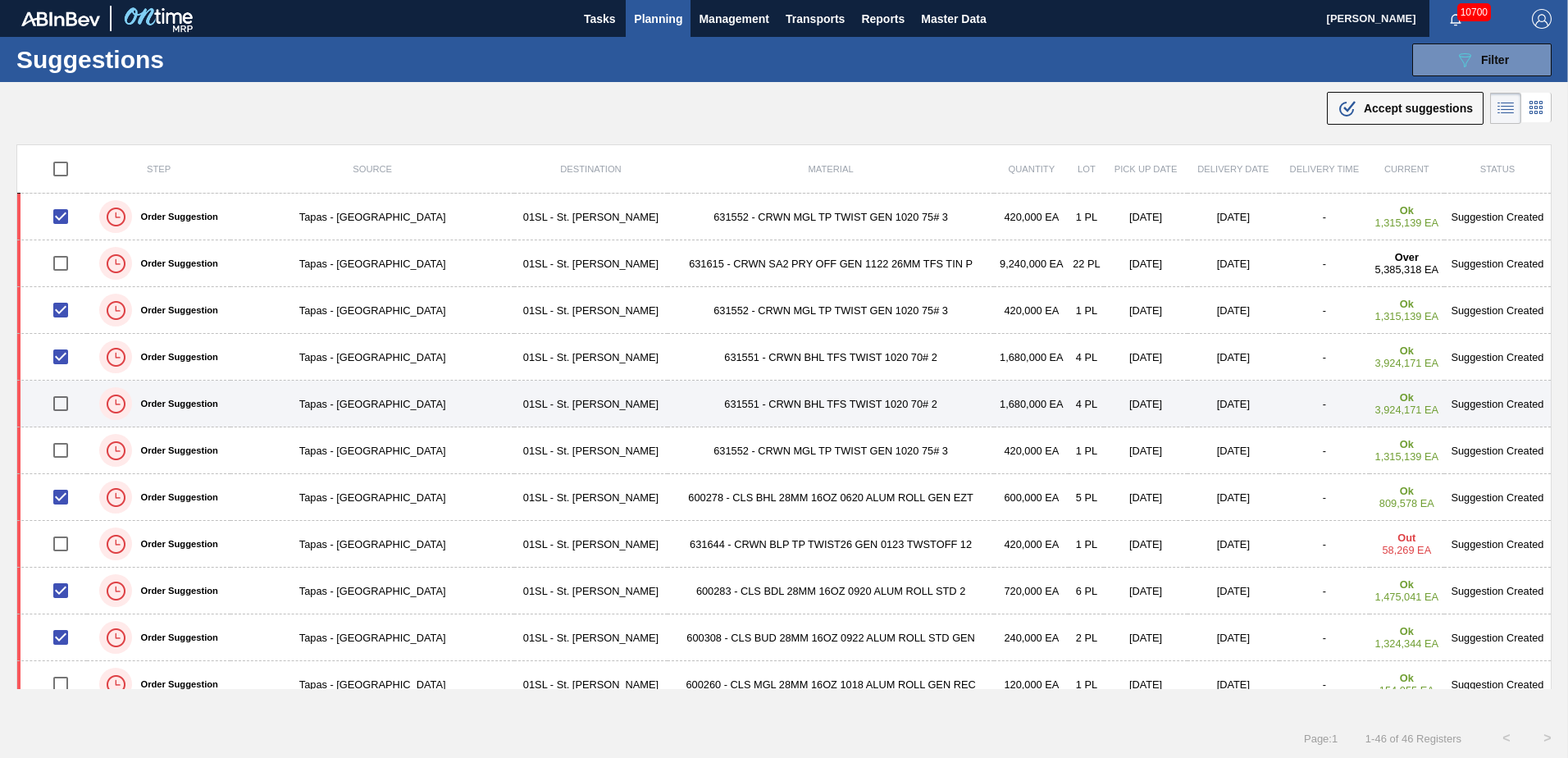
click at [64, 398] on input "checkbox" at bounding box center [61, 403] width 35 height 35
checkbox input "true"
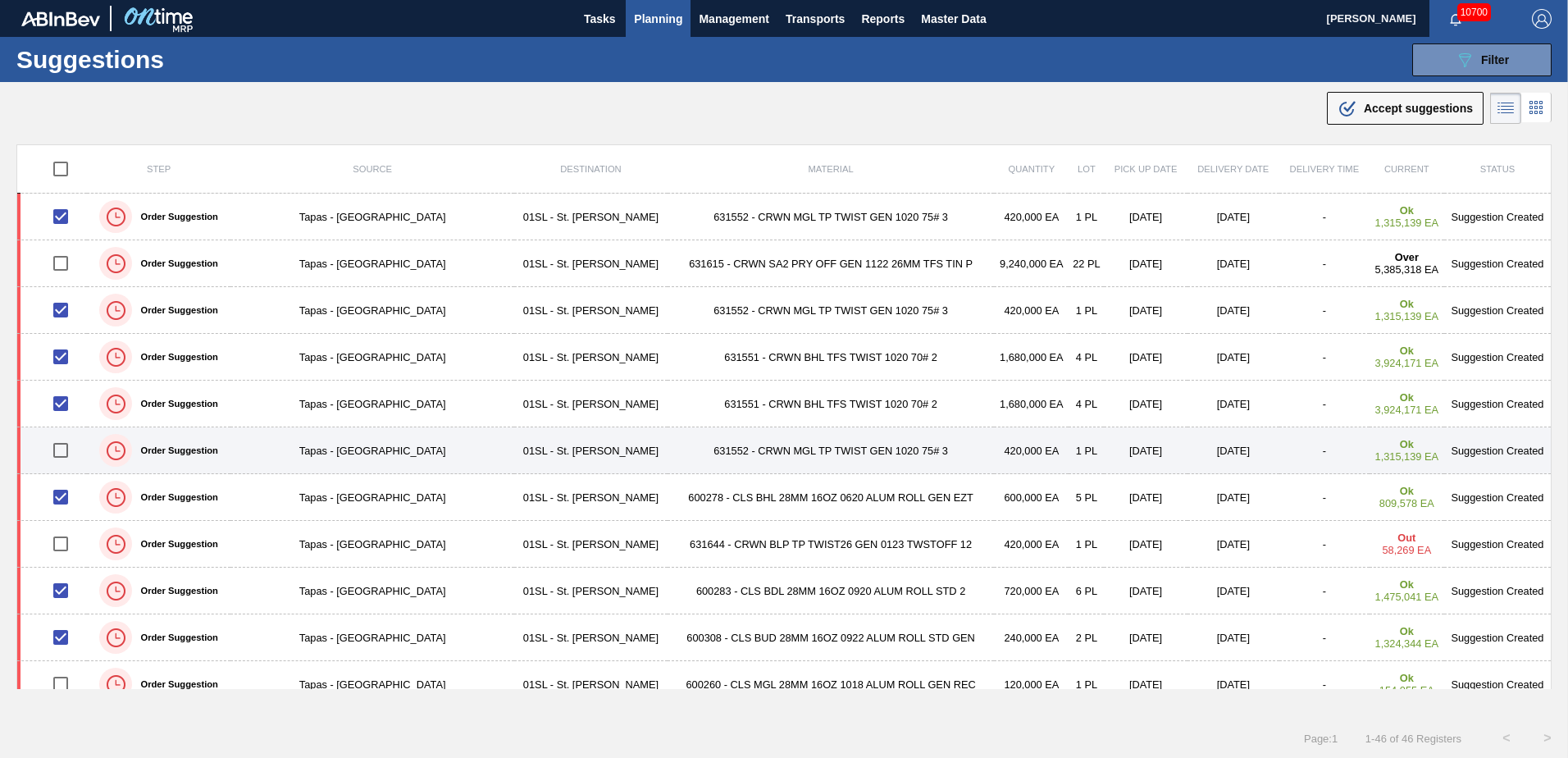
click at [58, 446] on input "checkbox" at bounding box center [61, 451] width 35 height 35
checkbox input "true"
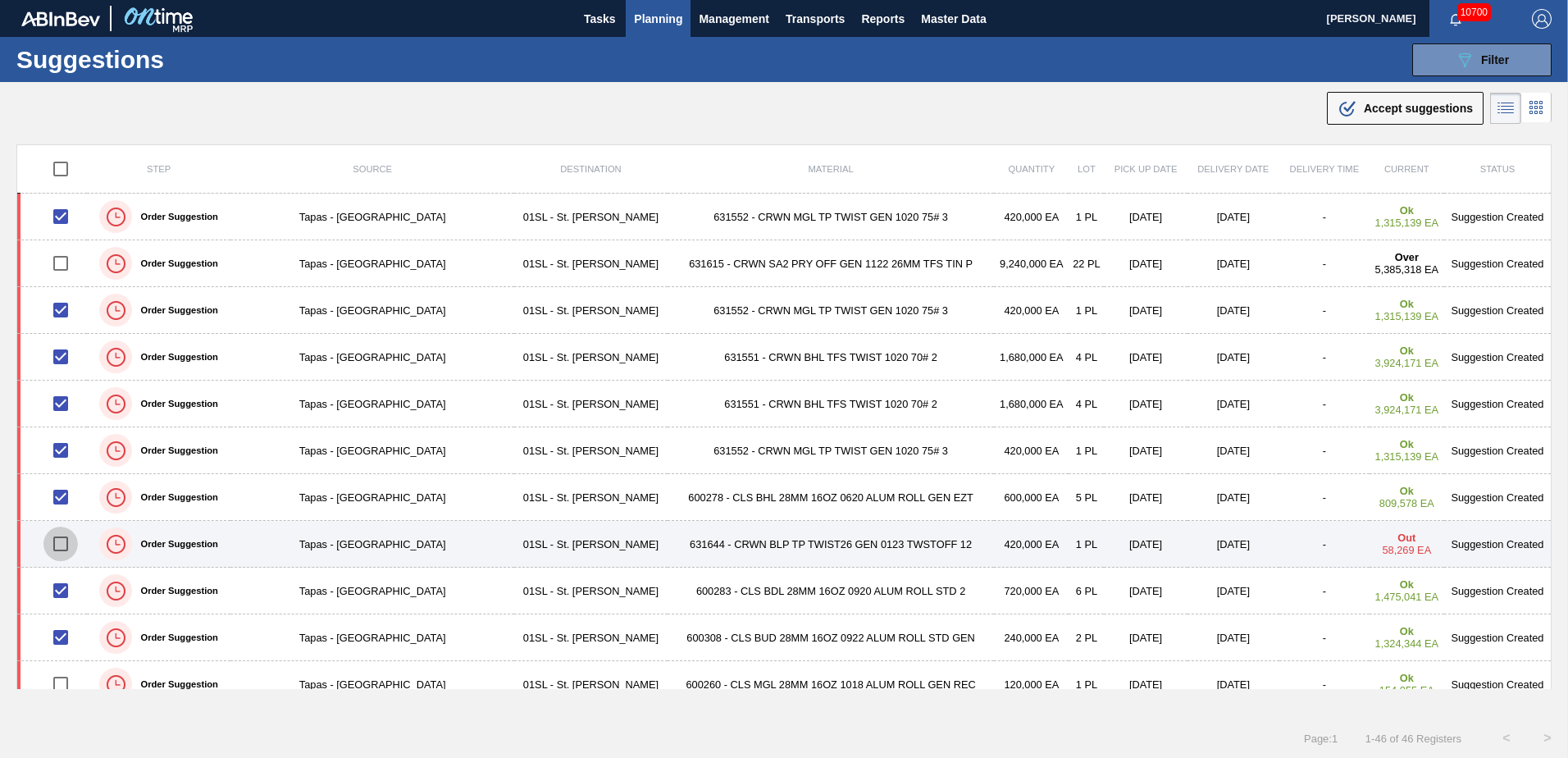
click at [56, 545] on input "checkbox" at bounding box center [61, 544] width 35 height 35
checkbox input "true"
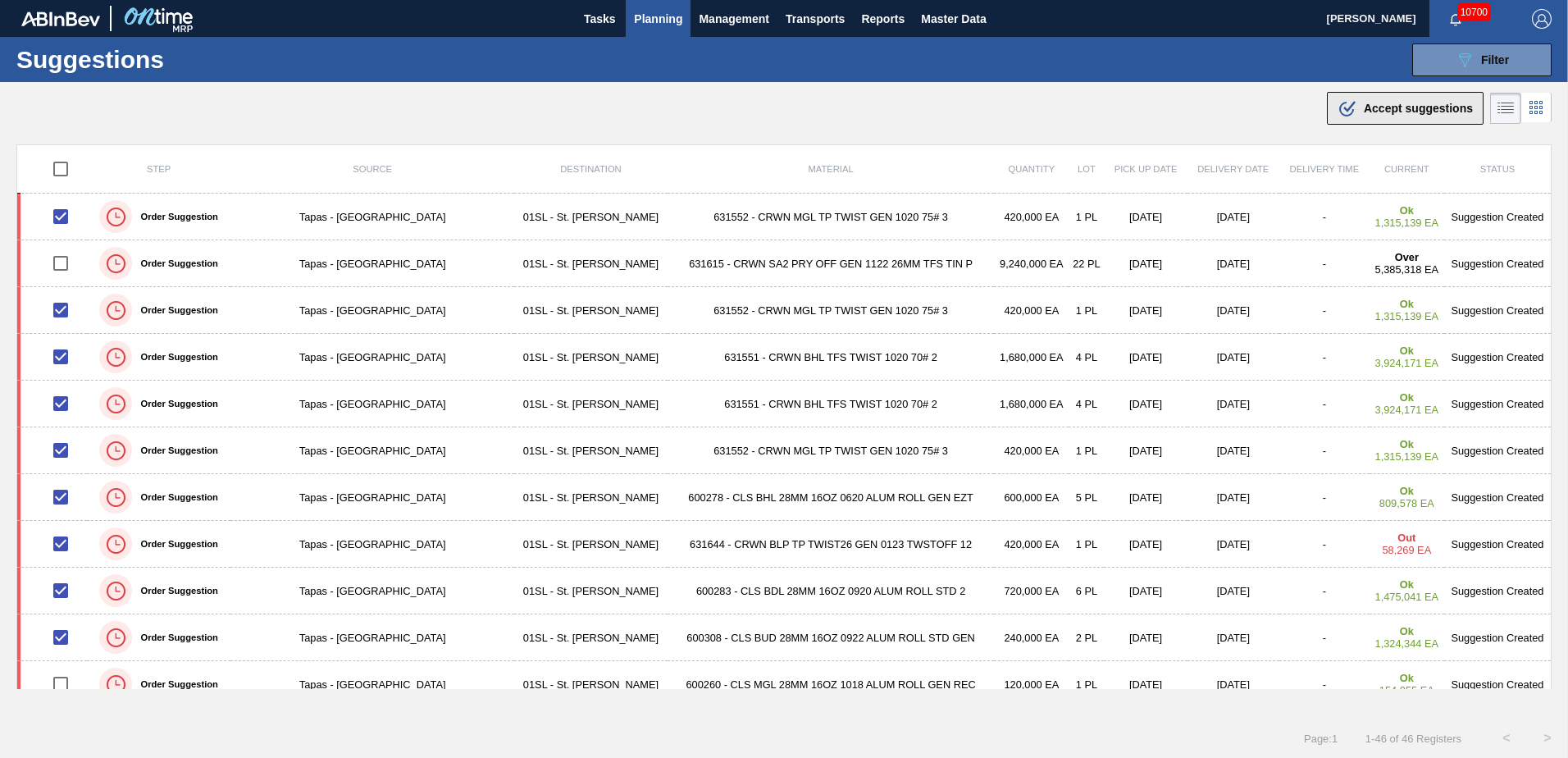
click at [1349, 110] on icon at bounding box center [1346, 109] width 15 height 15
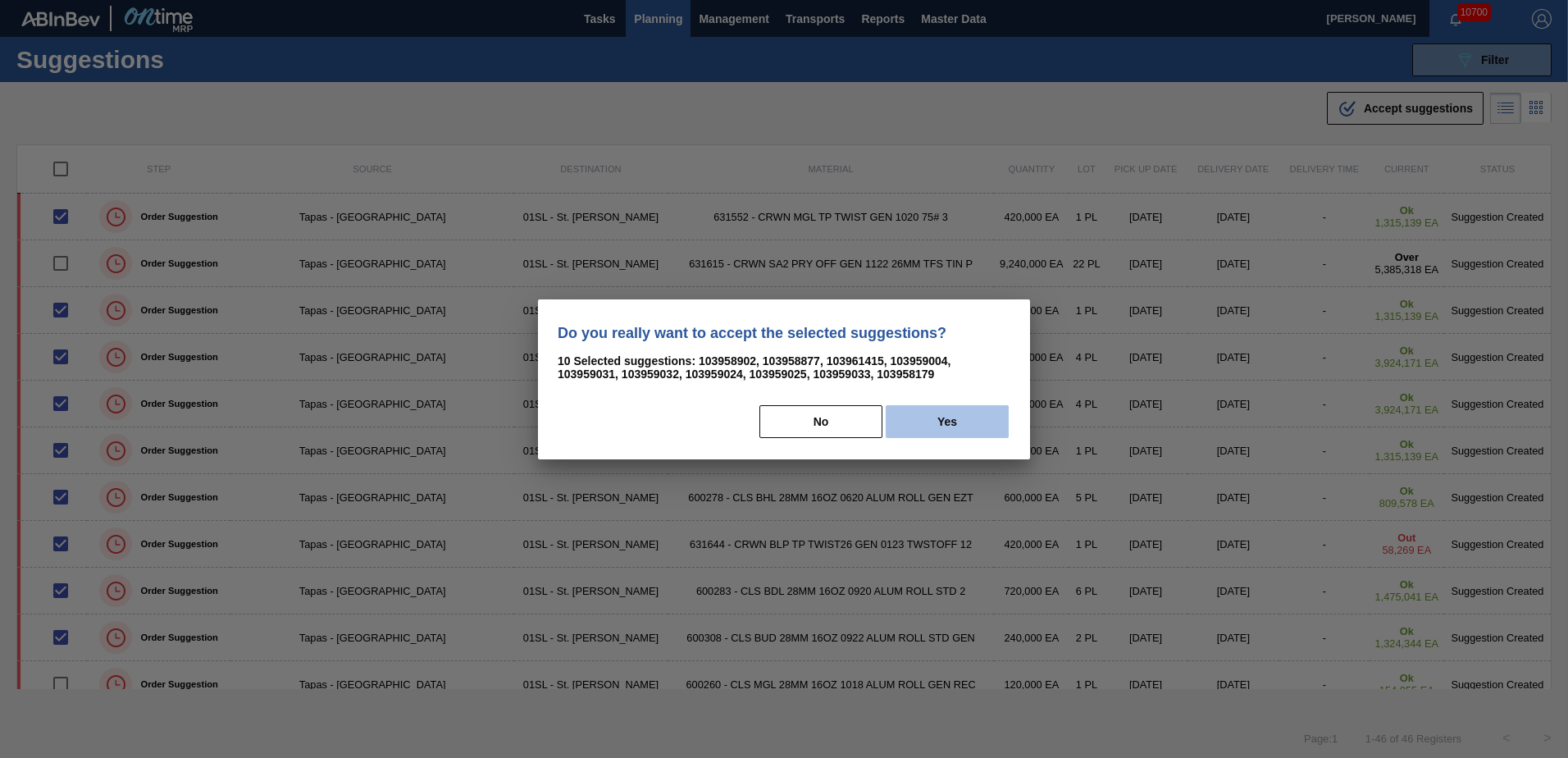
click at [942, 430] on button "Yes" at bounding box center [947, 422] width 123 height 33
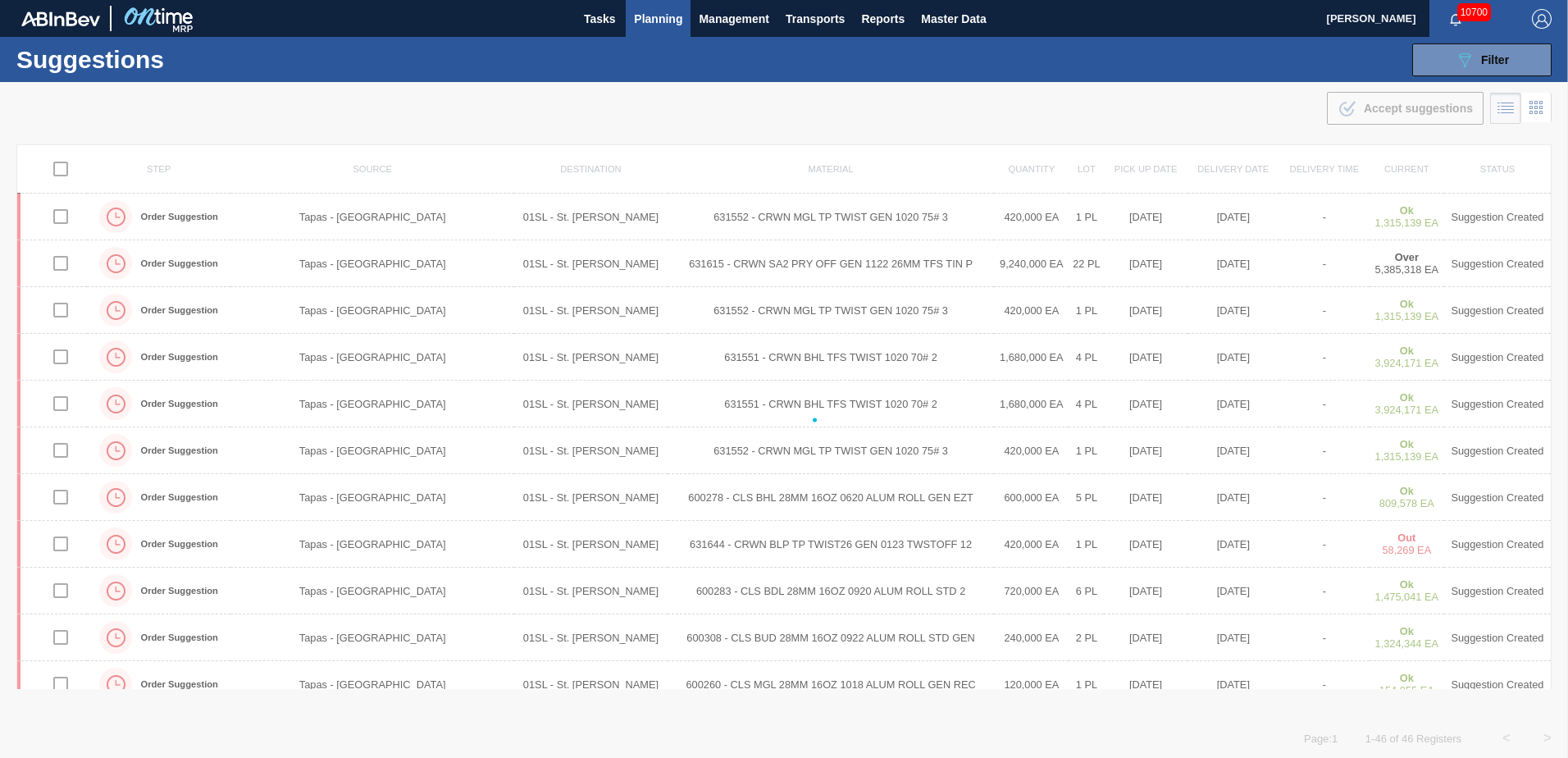
checkbox input "false"
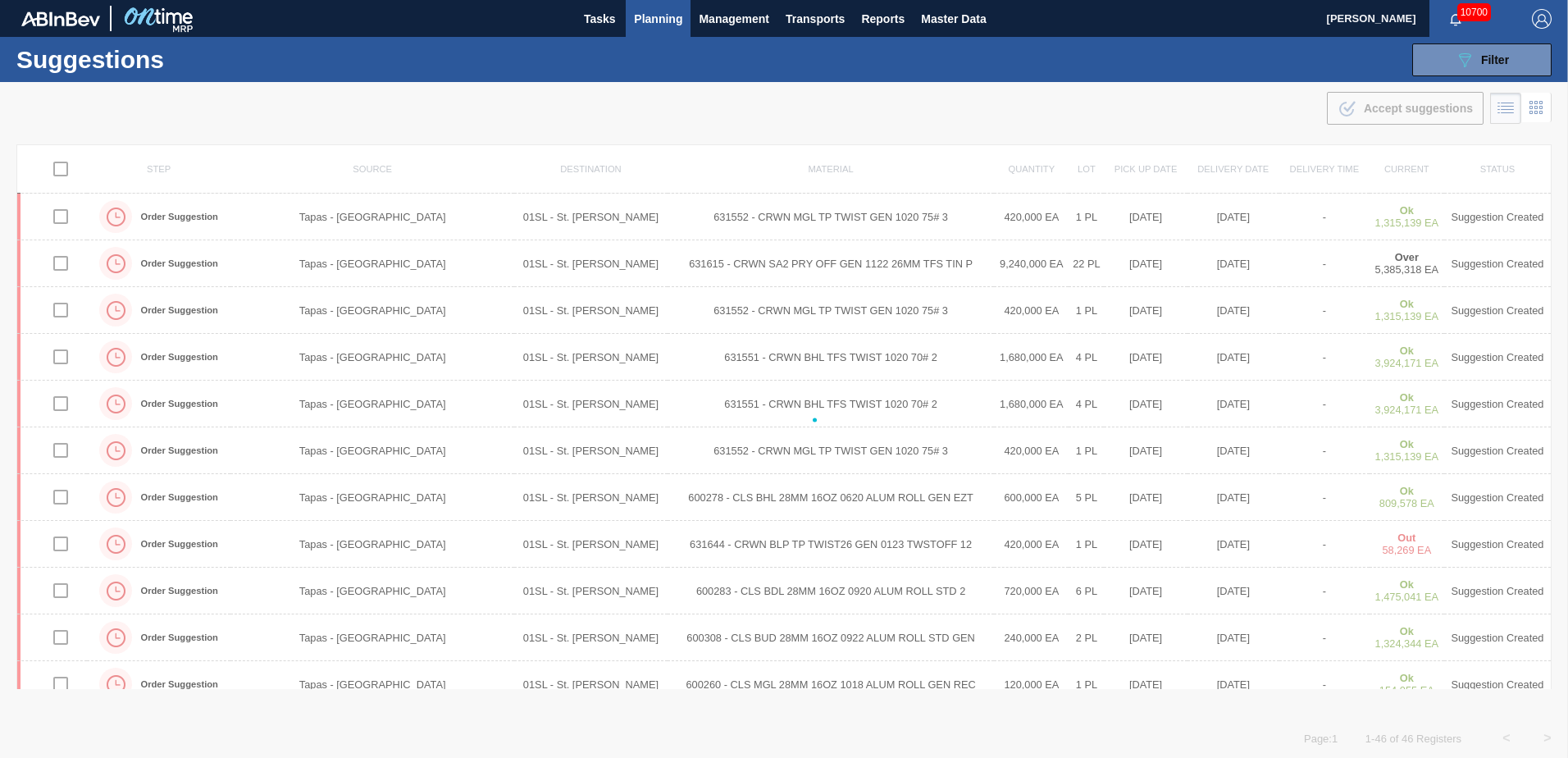
checkbox input "false"
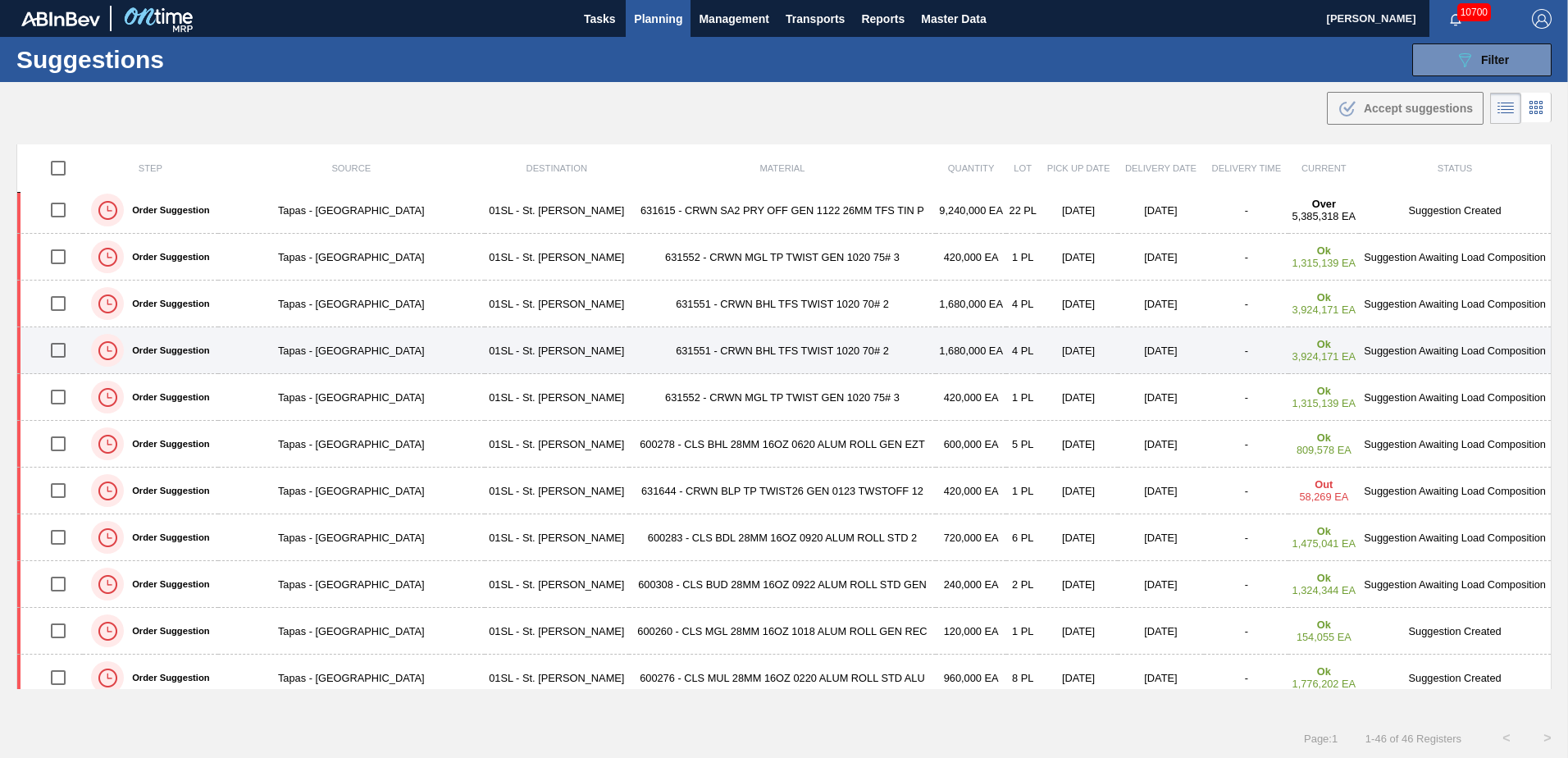
scroll to position [82, 0]
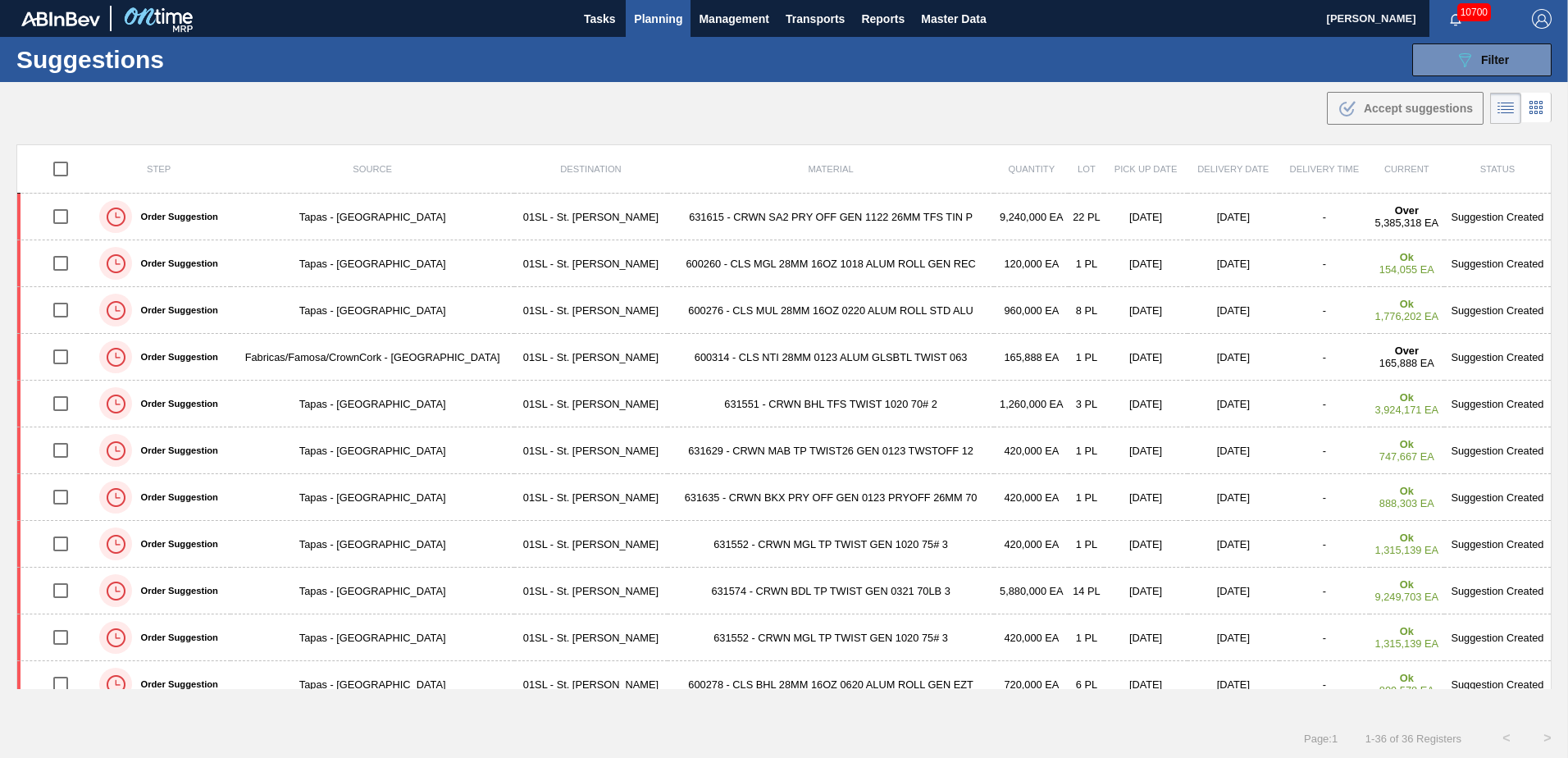
click at [949, 128] on main "Tasks Planning Management Transports Reports Master Data [PERSON_NAME] 10700 Ma…" at bounding box center [784, 379] width 1568 height 758
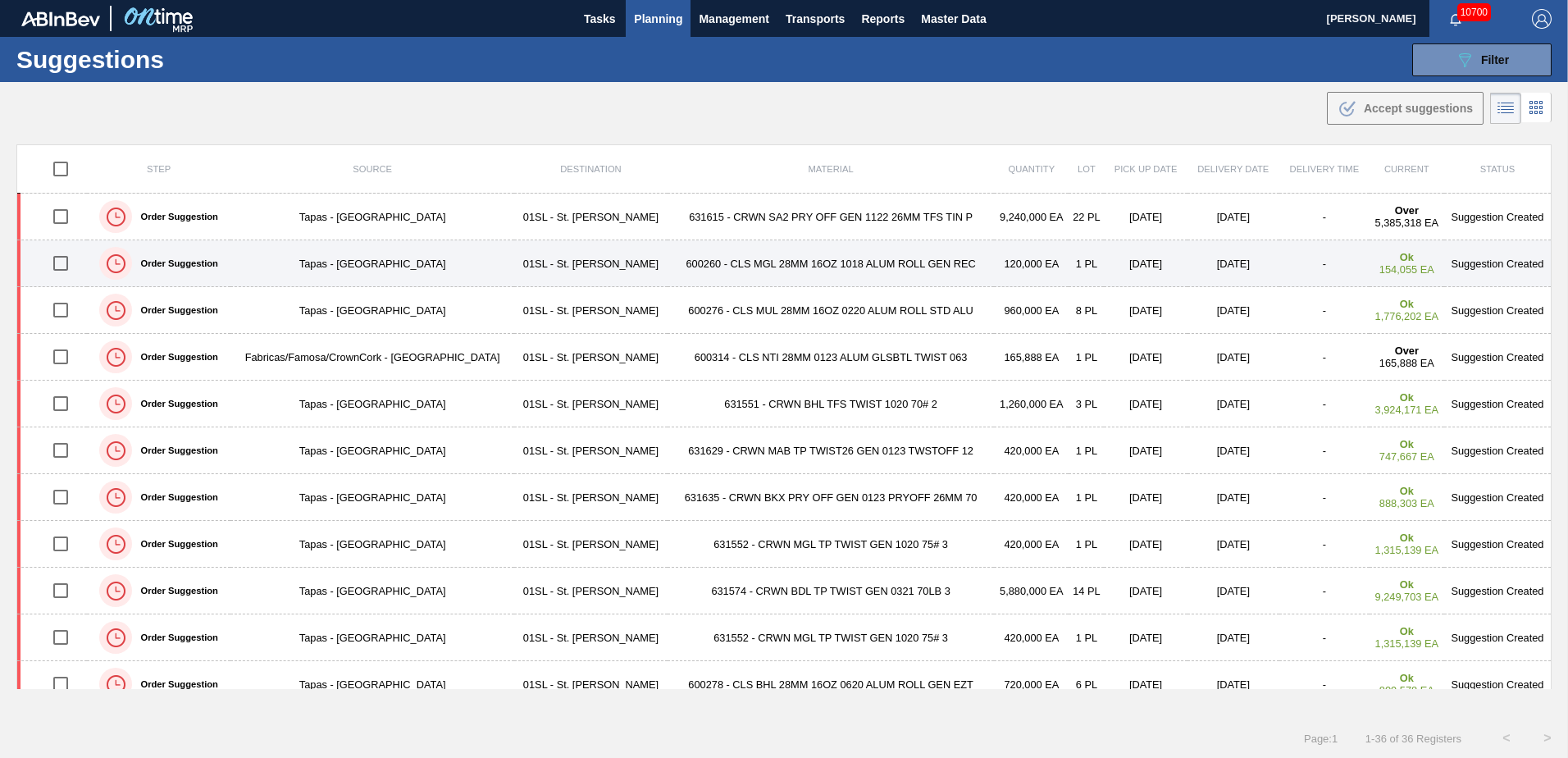
drag, startPoint x: 56, startPoint y: 263, endPoint x: 52, endPoint y: 280, distance: 17.5
click at [56, 263] on input "checkbox" at bounding box center [61, 264] width 35 height 35
checkbox input "true"
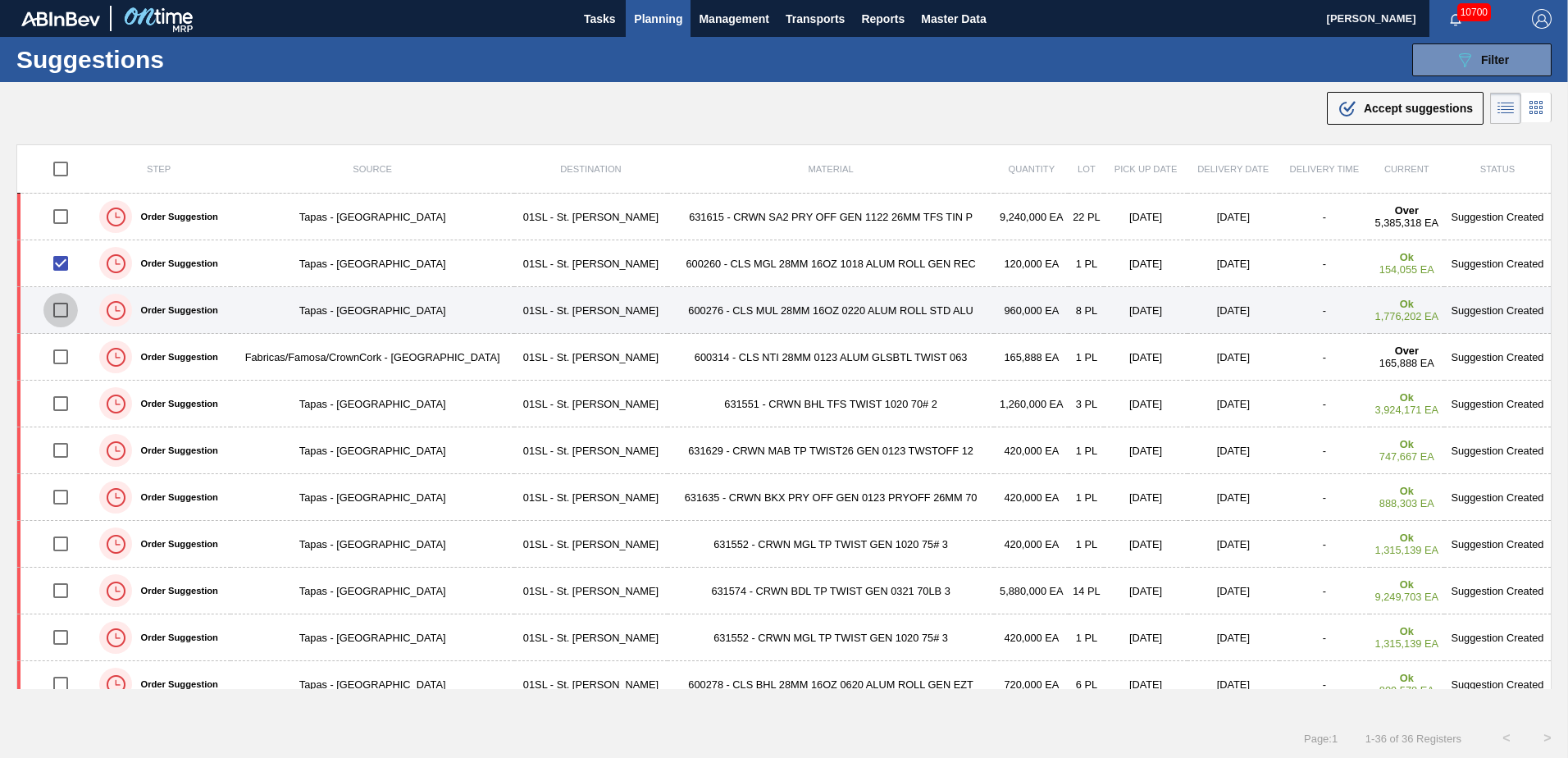
click at [54, 312] on input "checkbox" at bounding box center [61, 310] width 35 height 35
checkbox input "true"
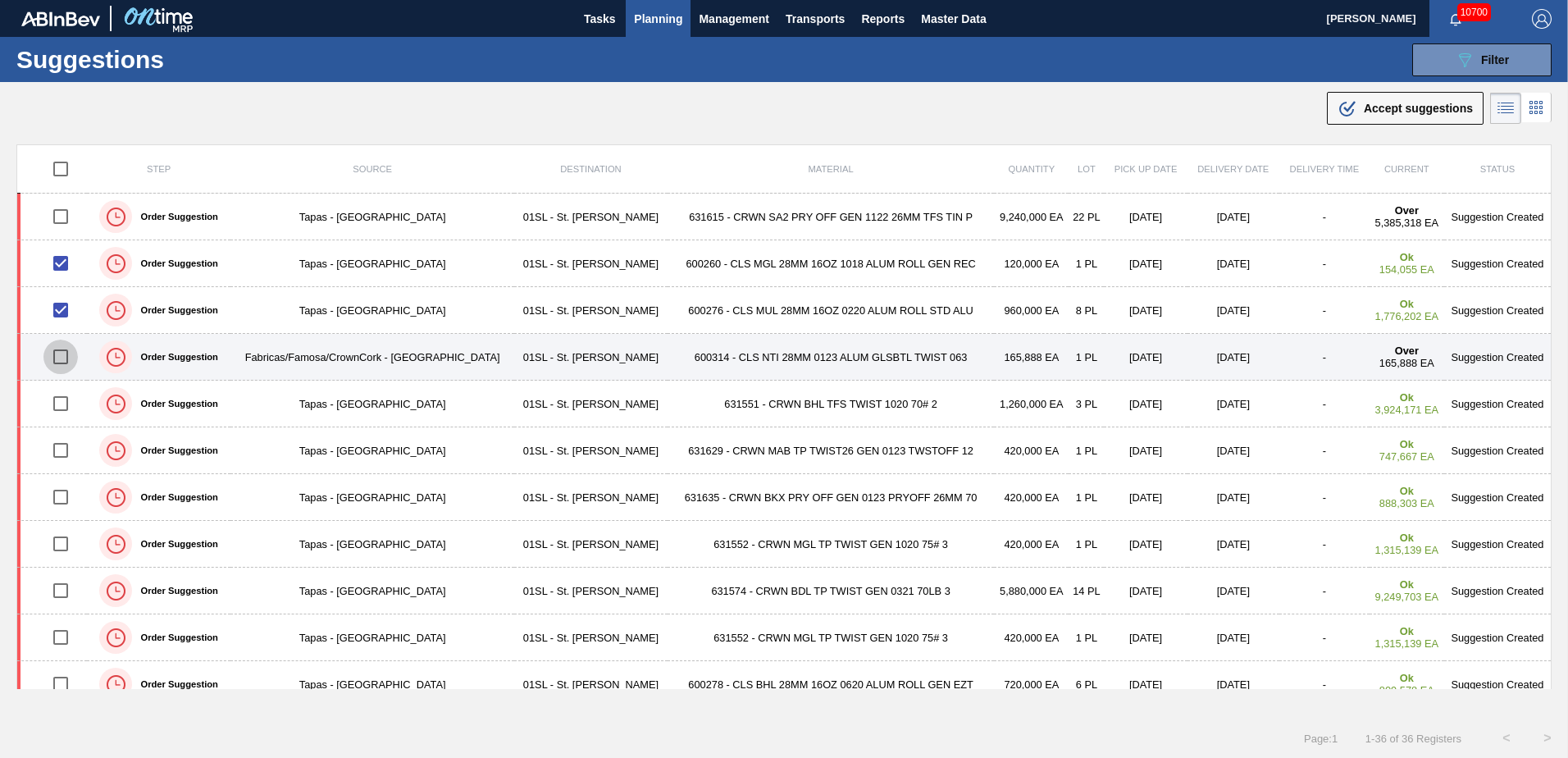
click at [62, 350] on input "checkbox" at bounding box center [61, 357] width 35 height 35
checkbox input "false"
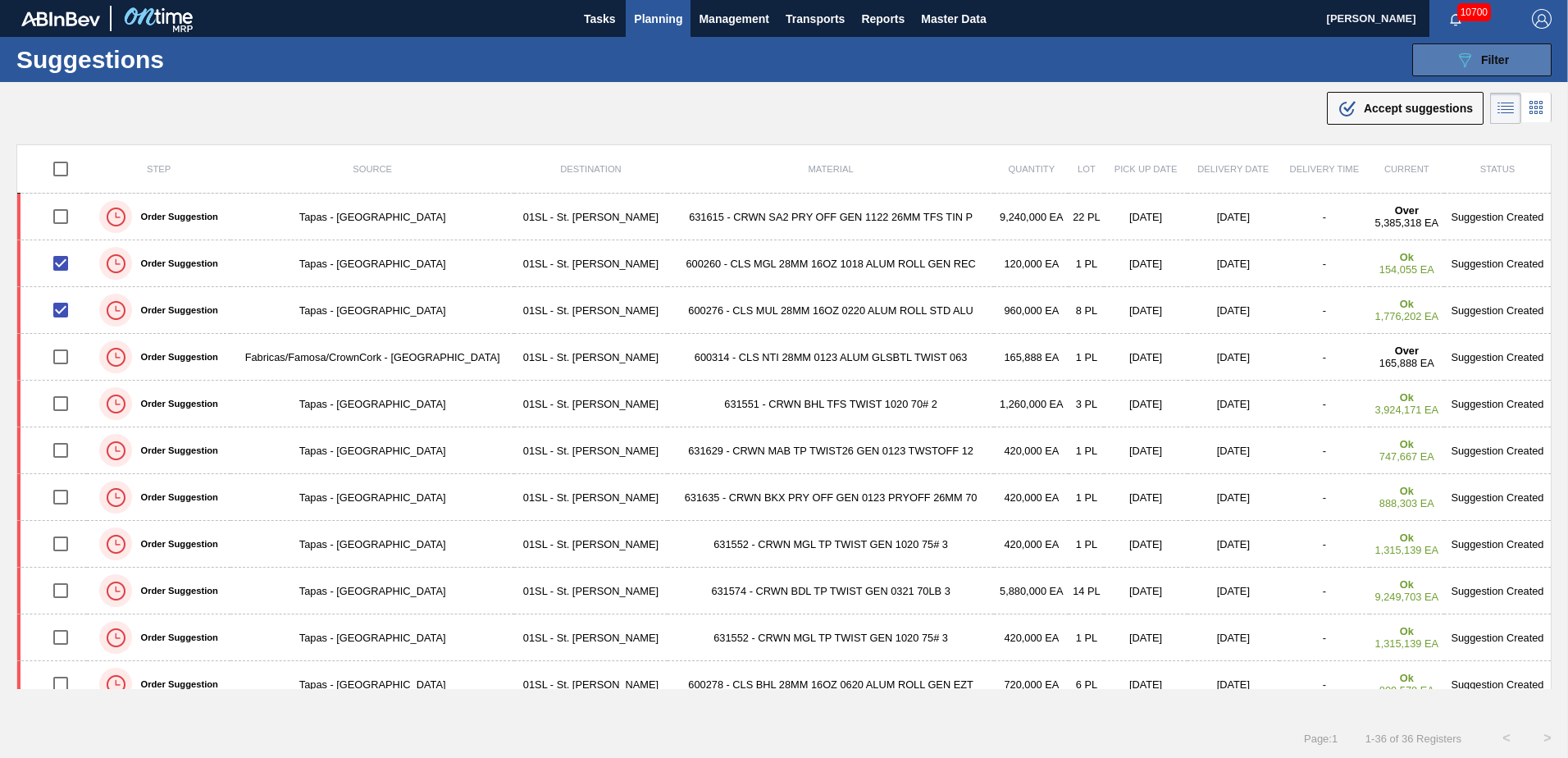
click at [1490, 50] on div "089F7B8B-B2A5-4AFE-B5C0-19BA573D28AC Filter" at bounding box center [1483, 60] width 54 height 19
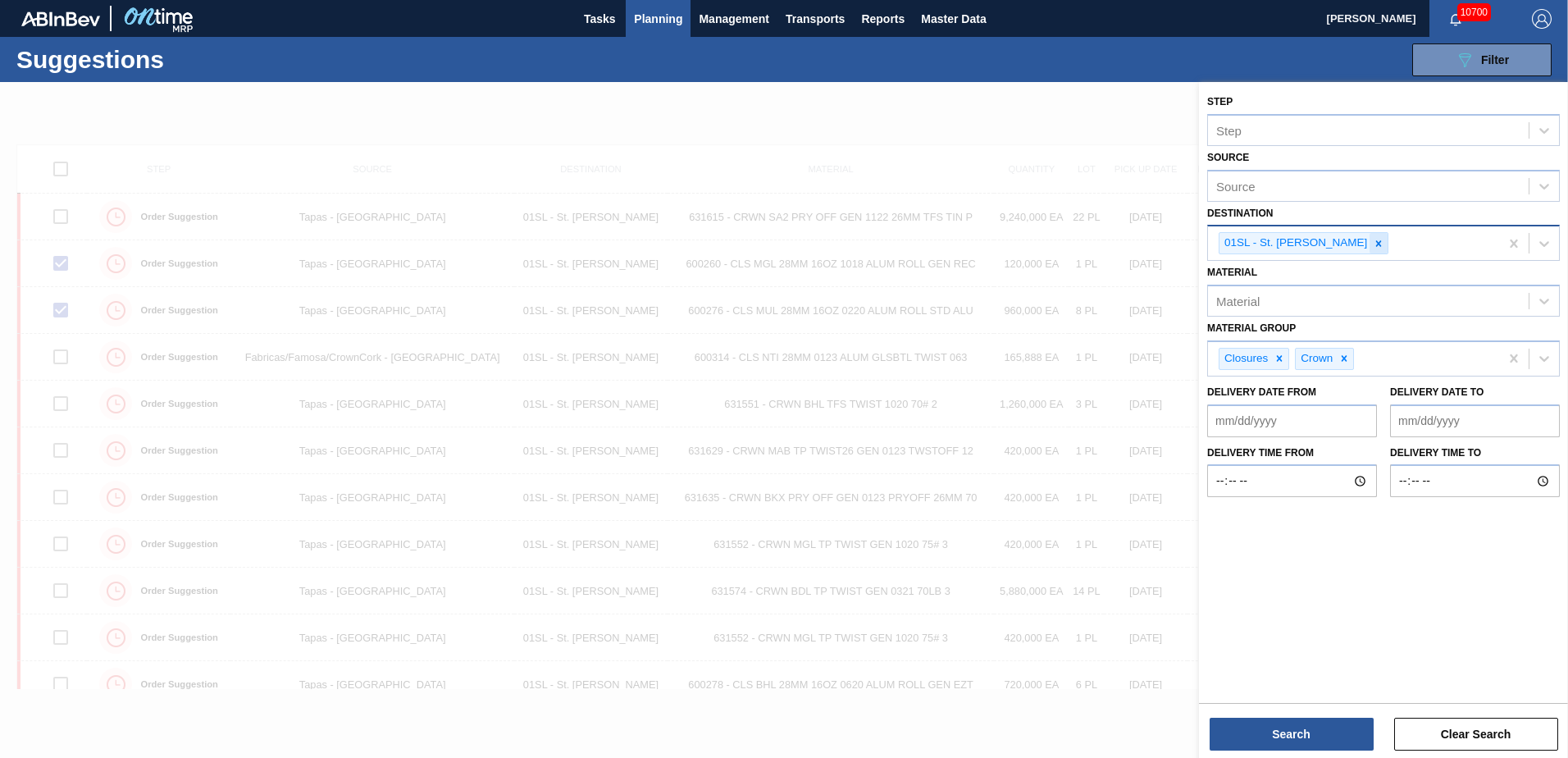
click at [1373, 247] on icon at bounding box center [1379, 243] width 12 height 12
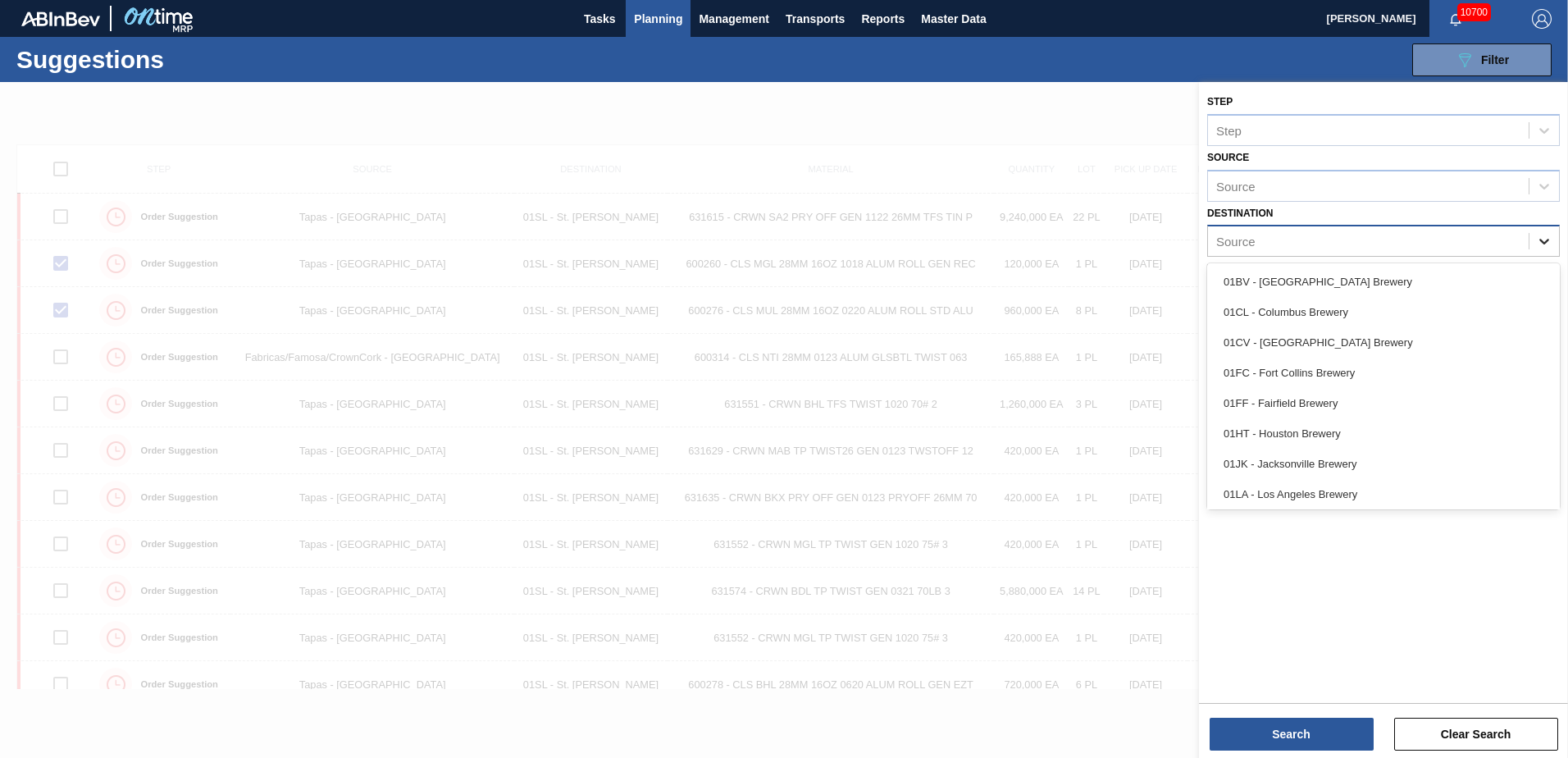
click at [1533, 243] on div at bounding box center [1544, 240] width 29 height 29
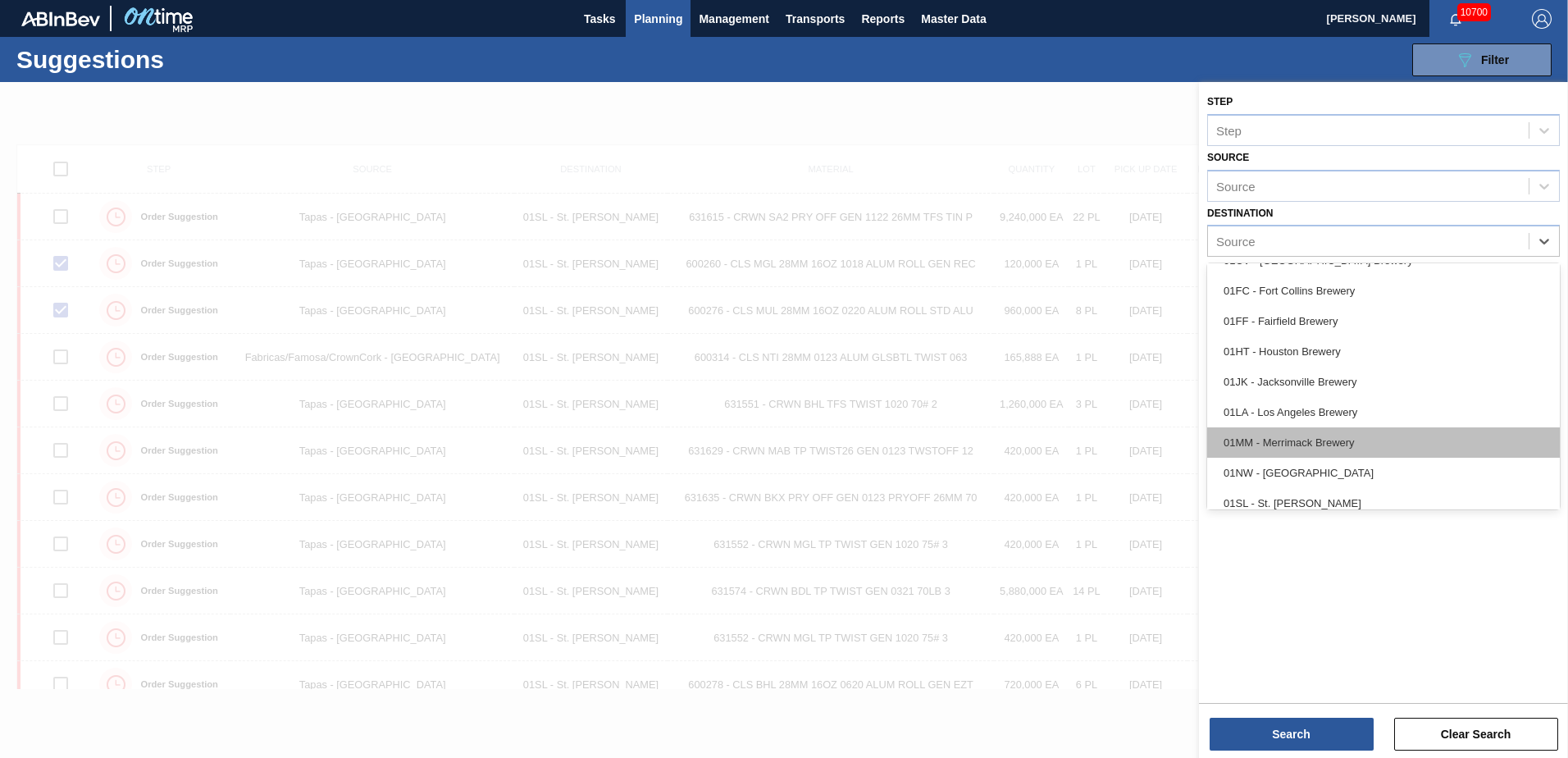
scroll to position [125, 0]
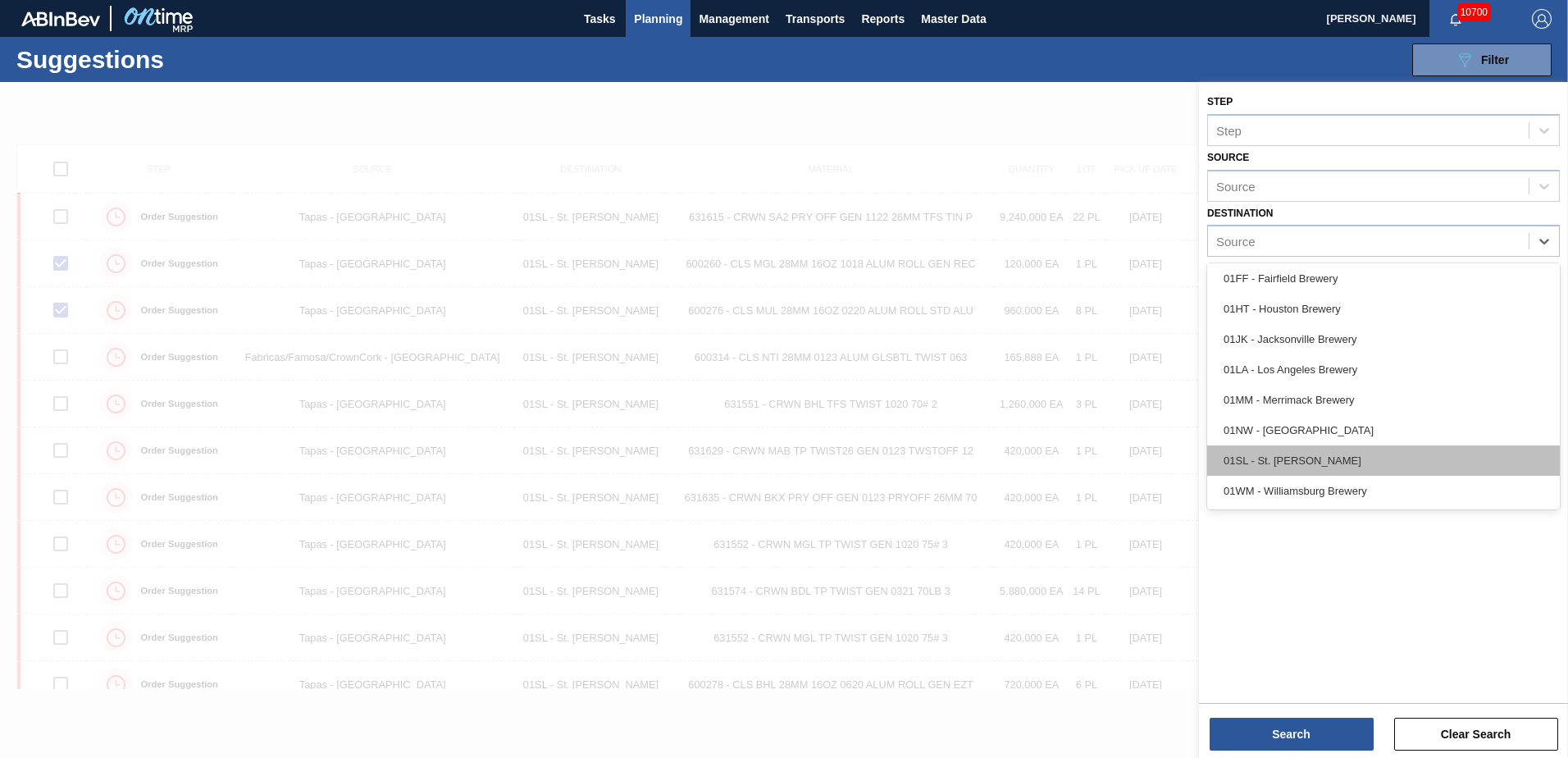
click at [1279, 456] on div "01SL - St. [PERSON_NAME]" at bounding box center [1384, 459] width 353 height 30
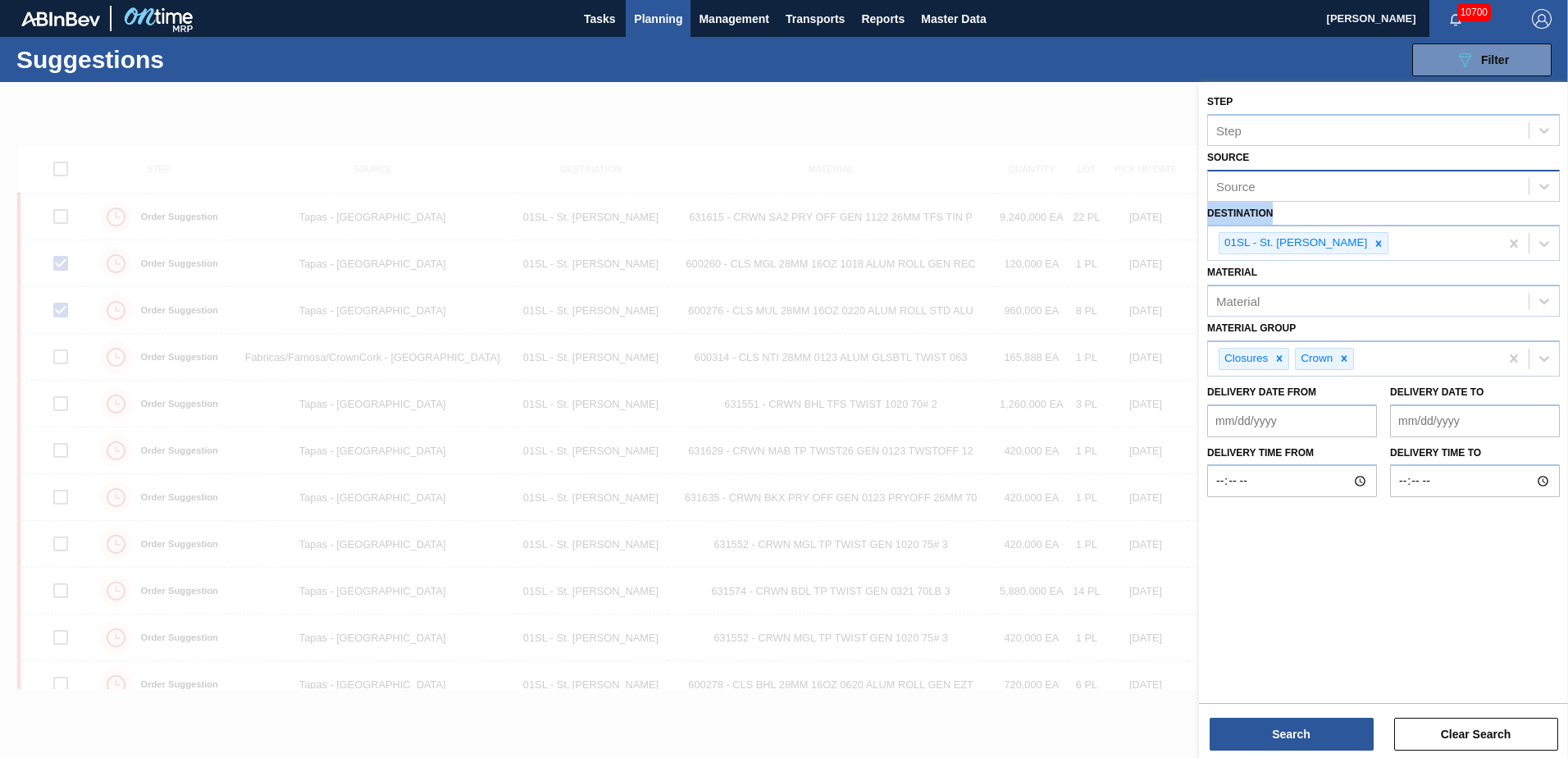
click at [1318, 198] on div "Step Step Source Source Destination 01SL - St. Louis Brewery Material Material …" at bounding box center [1384, 294] width 369 height 423
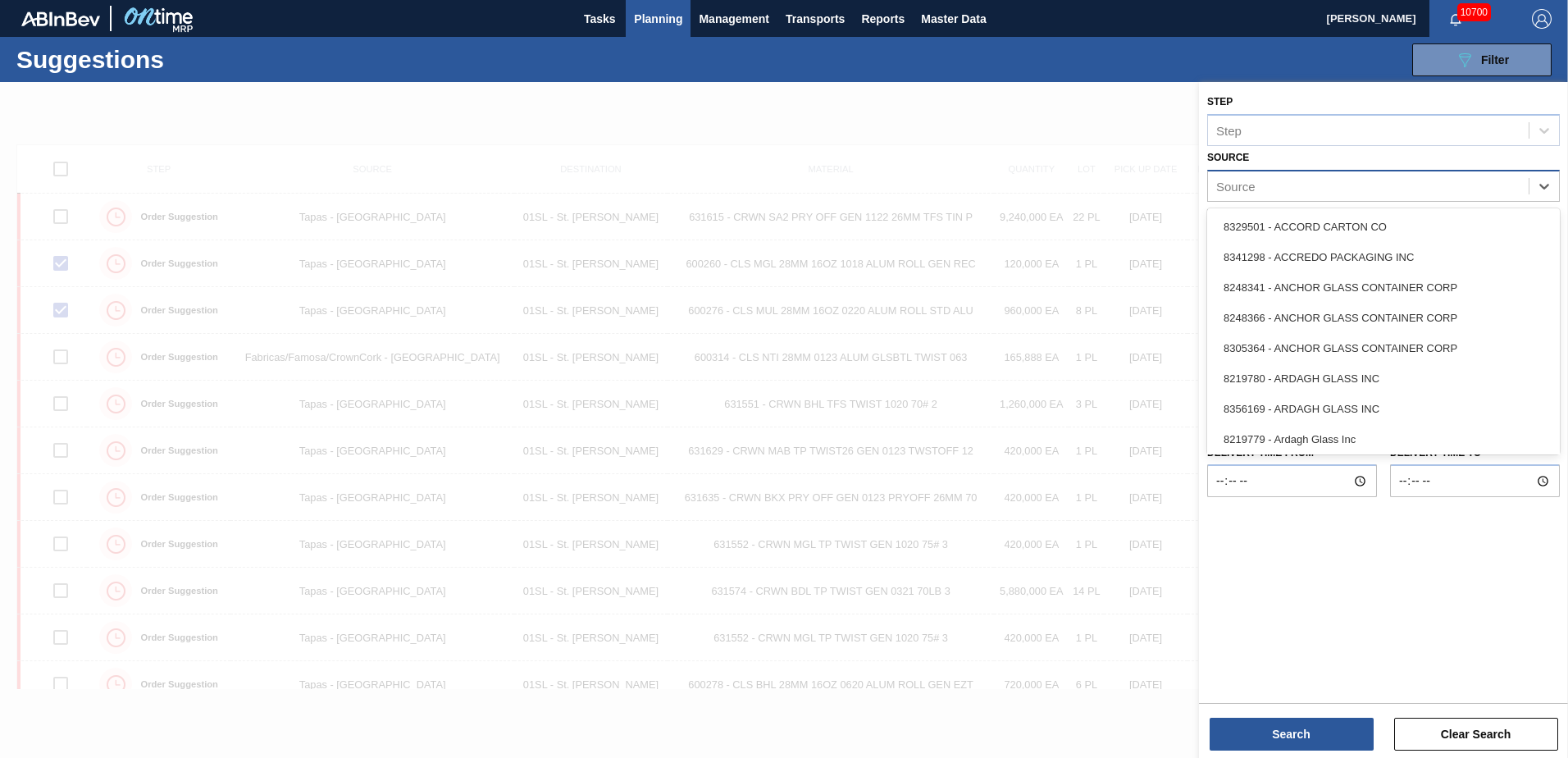
click at [1531, 201] on div "Source" at bounding box center [1384, 185] width 353 height 32
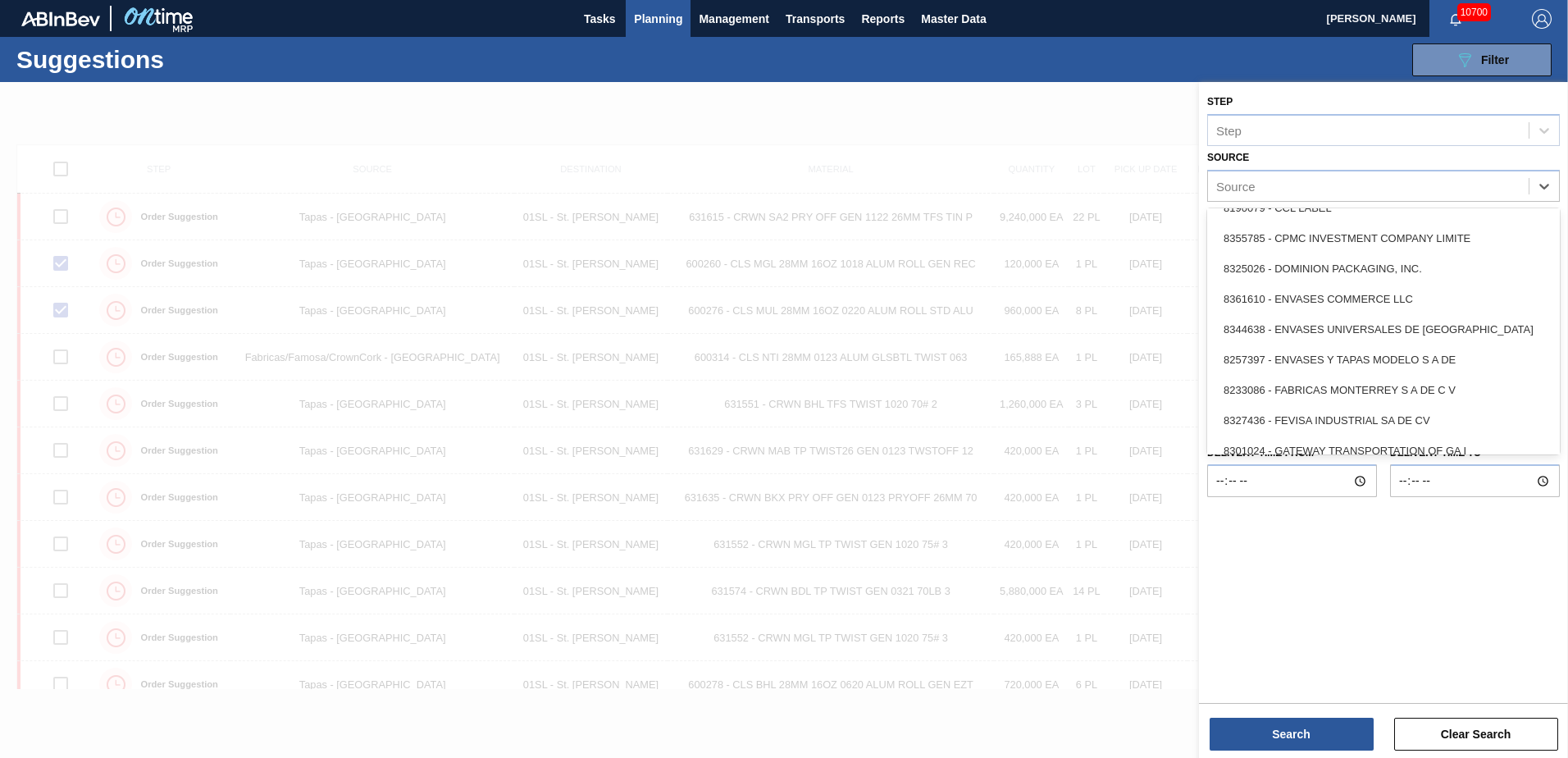
scroll to position [1230, 0]
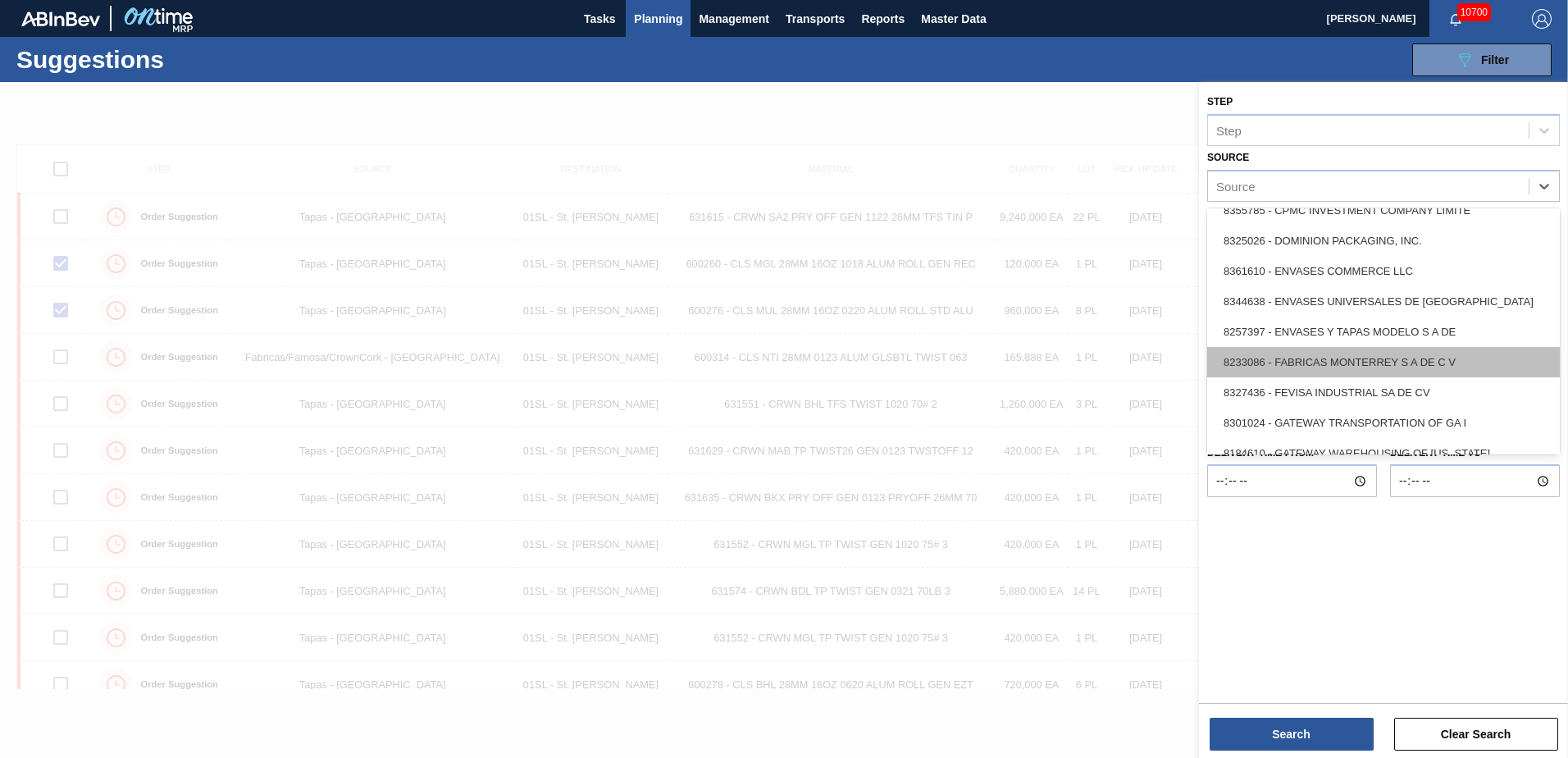
click at [1381, 365] on div "8233086 - FABRICAS MONTERREY S A DE C V" at bounding box center [1384, 362] width 353 height 30
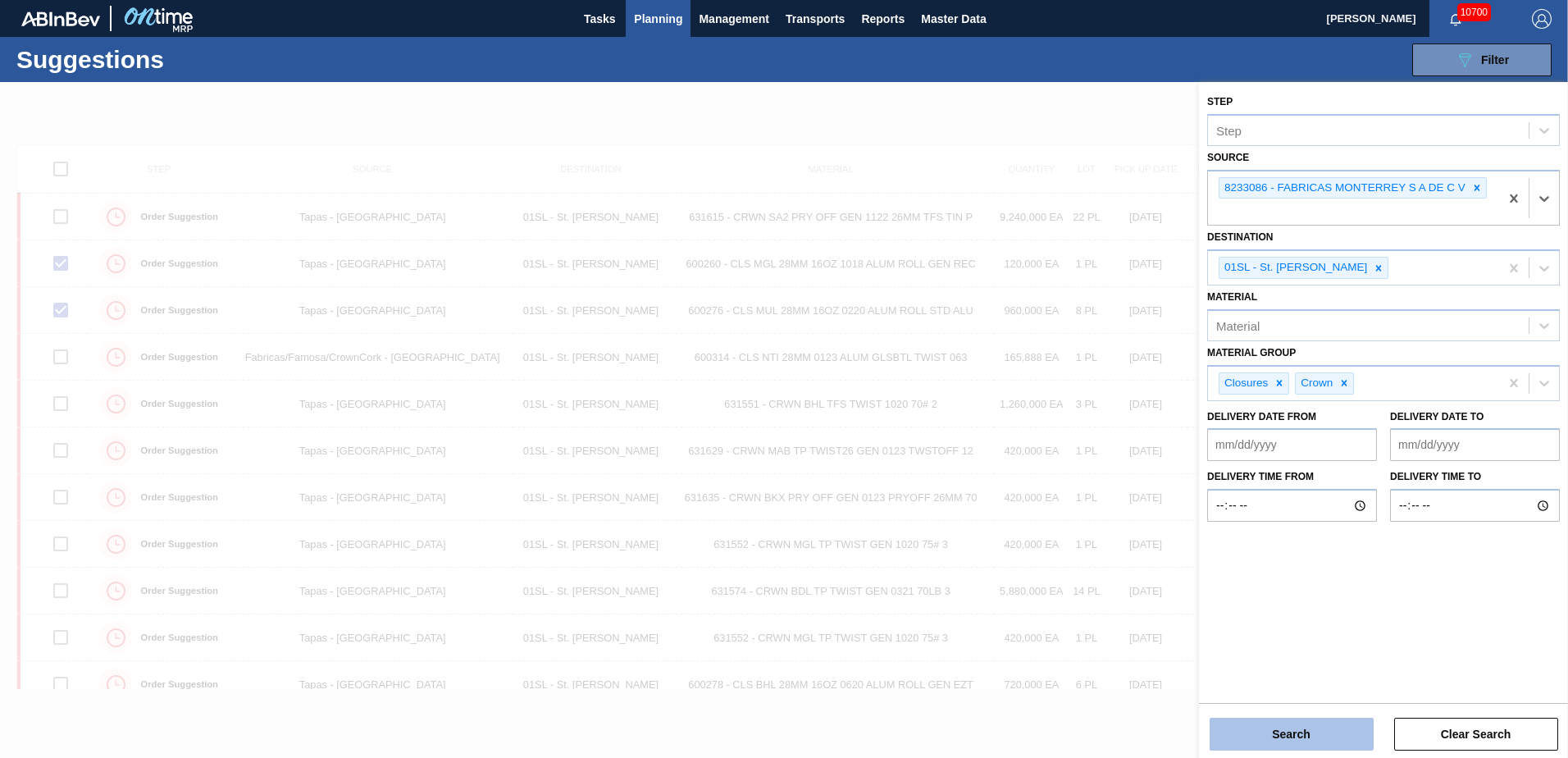
click at [1301, 721] on button "Search" at bounding box center [1292, 734] width 164 height 33
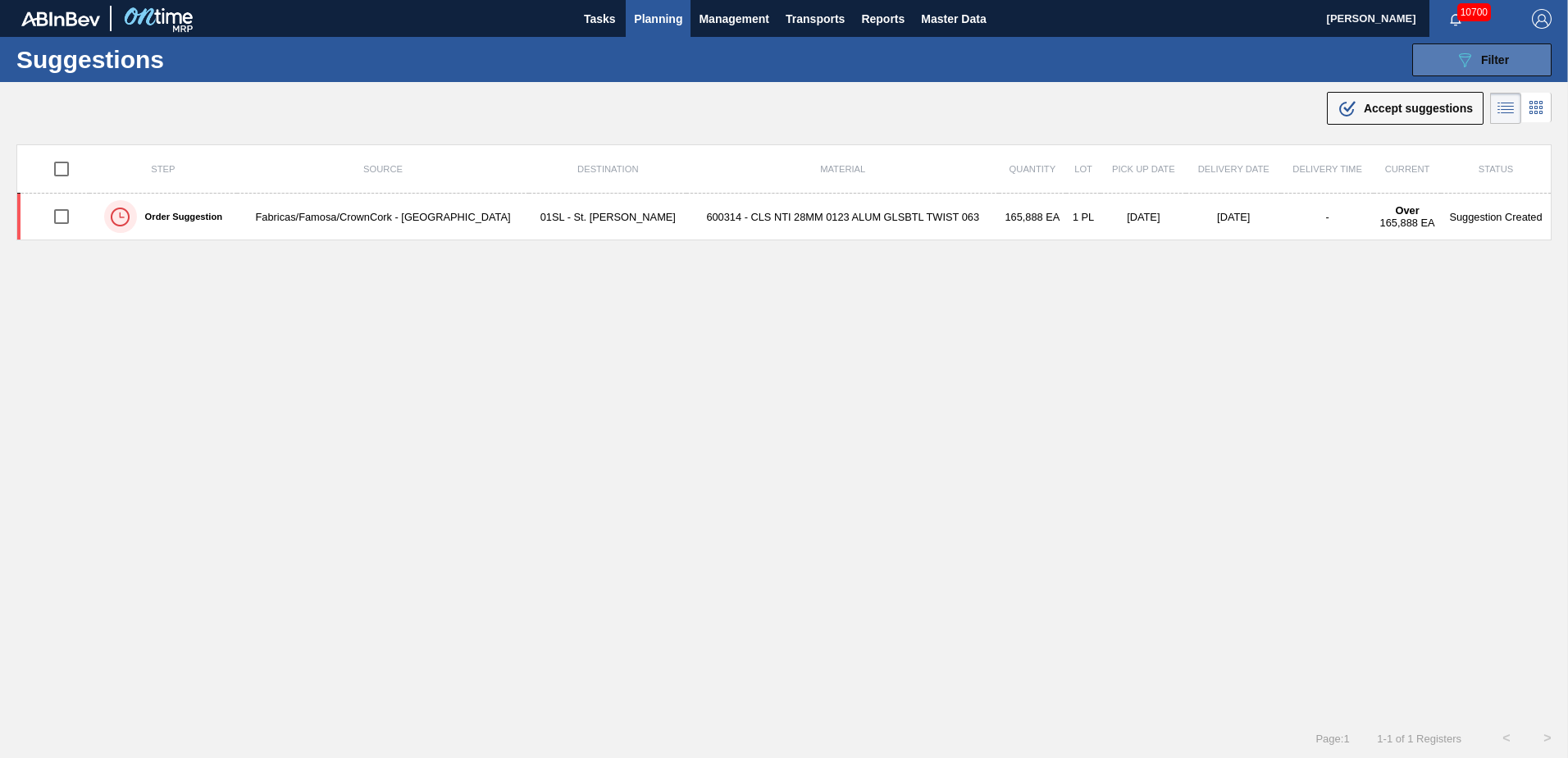
click at [1457, 68] on icon "089F7B8B-B2A5-4AFE-B5C0-19BA573D28AC" at bounding box center [1465, 60] width 19 height 19
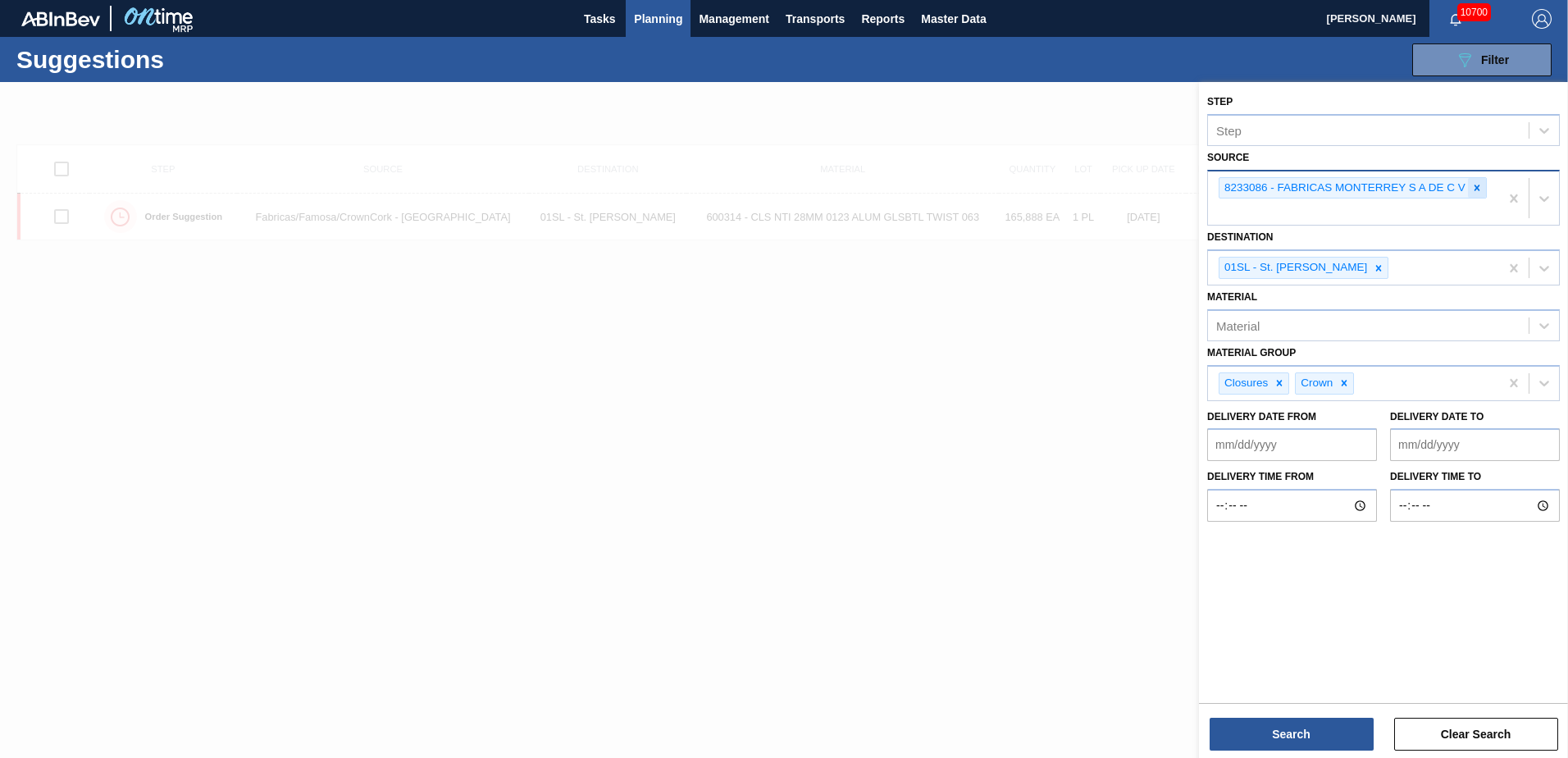
click at [1480, 189] on icon at bounding box center [1477, 188] width 12 height 12
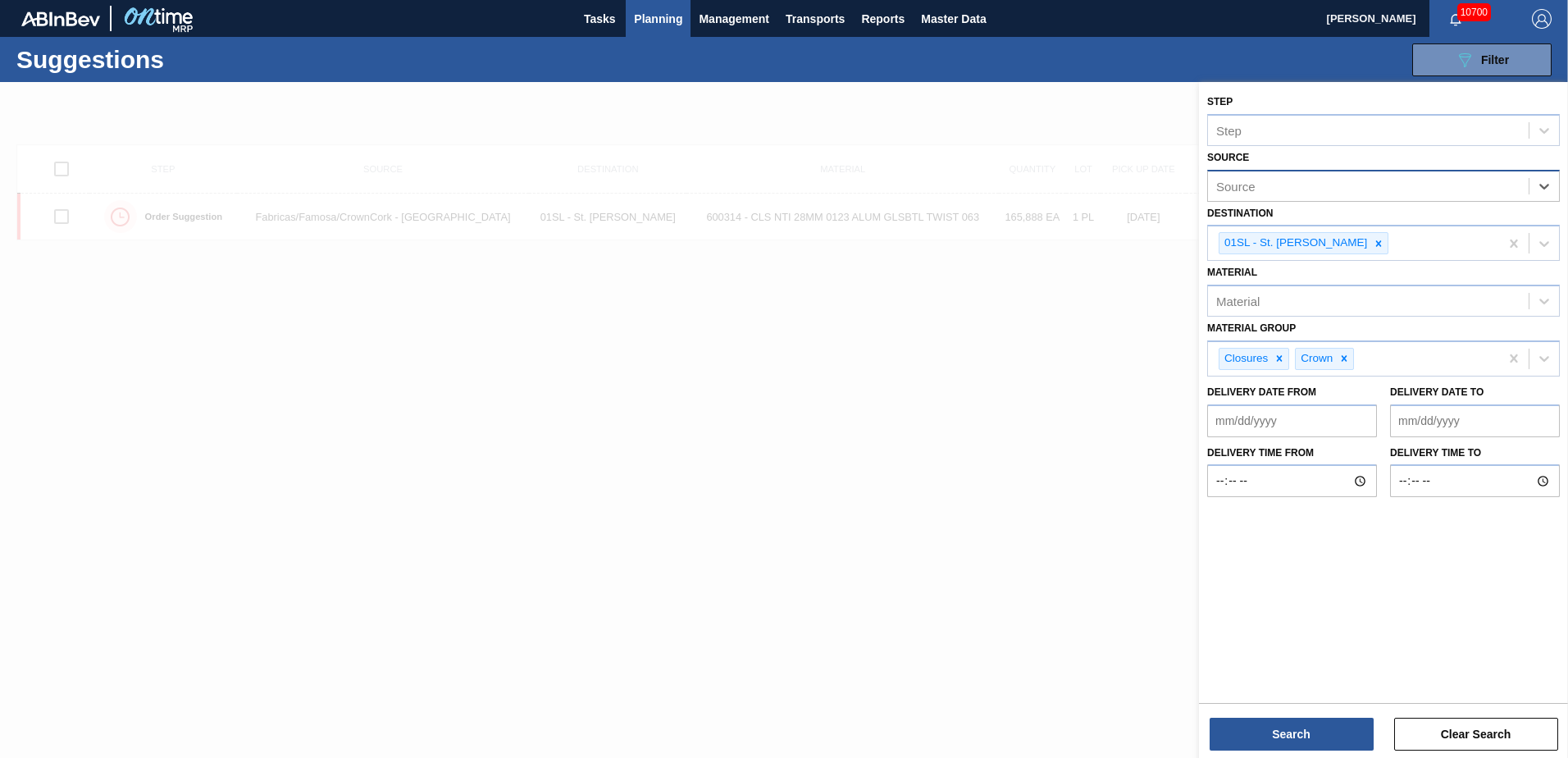
click at [1513, 173] on div "Source" at bounding box center [1384, 185] width 353 height 32
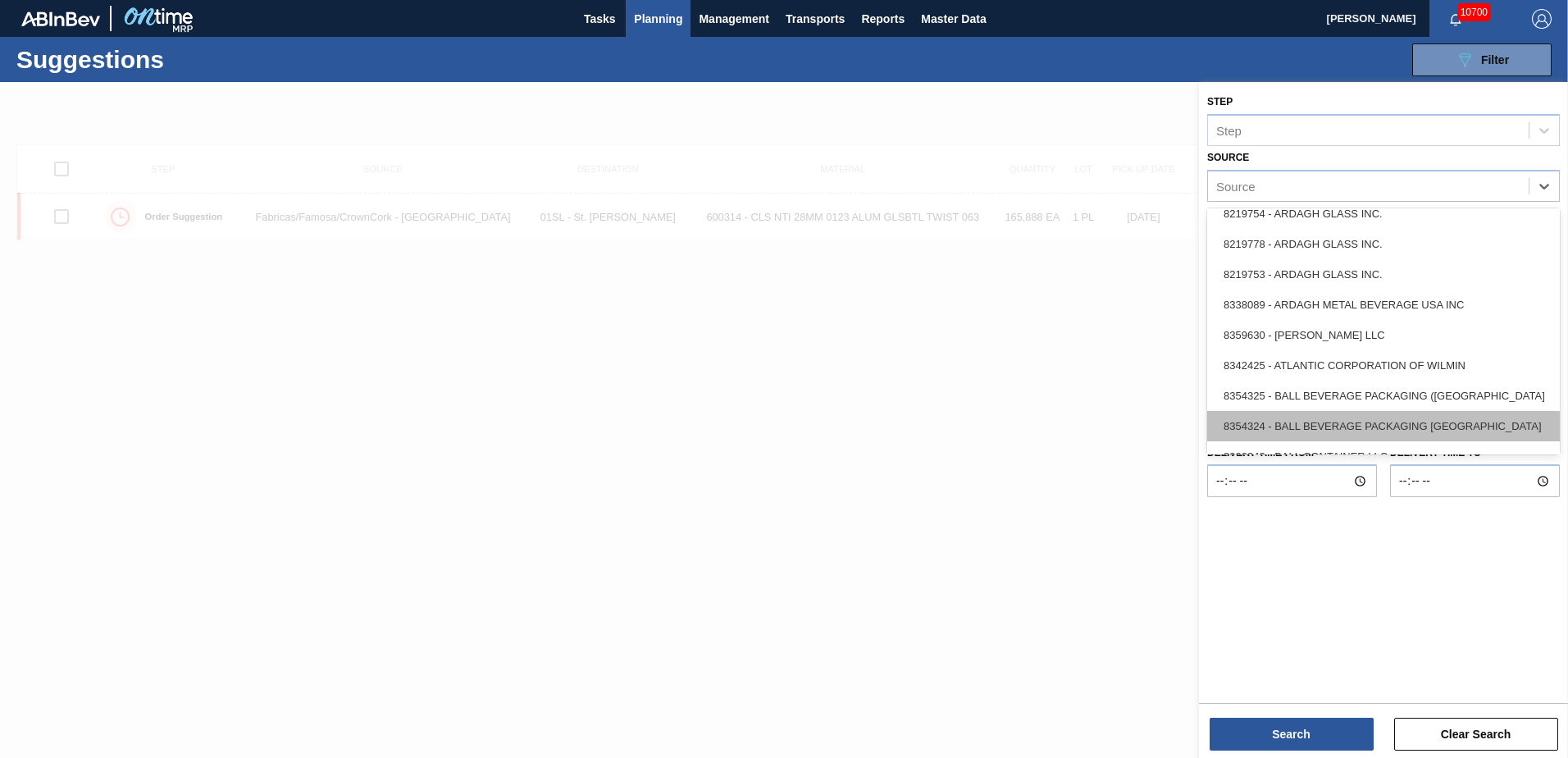
scroll to position [328, 0]
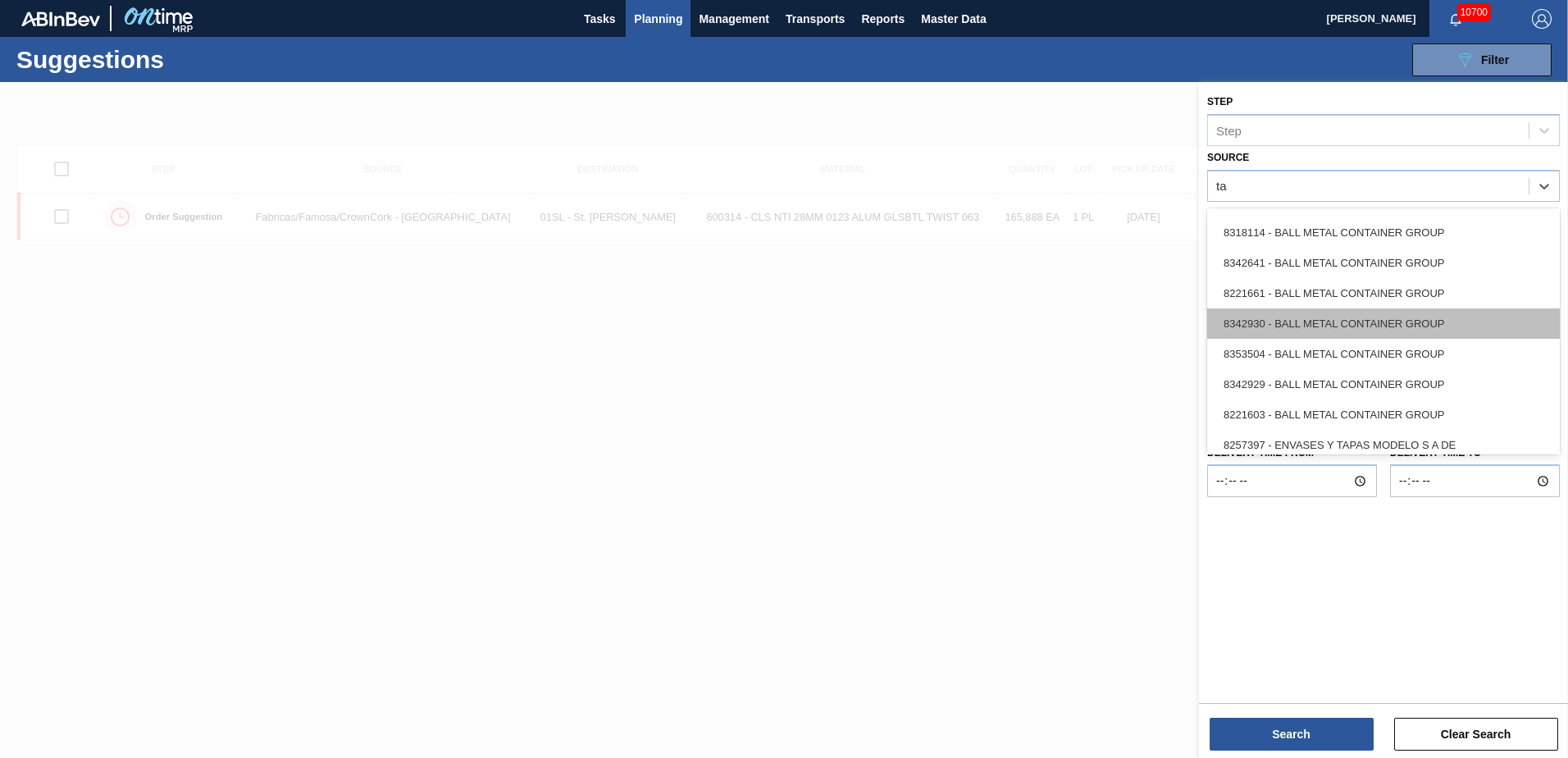
type input "tap"
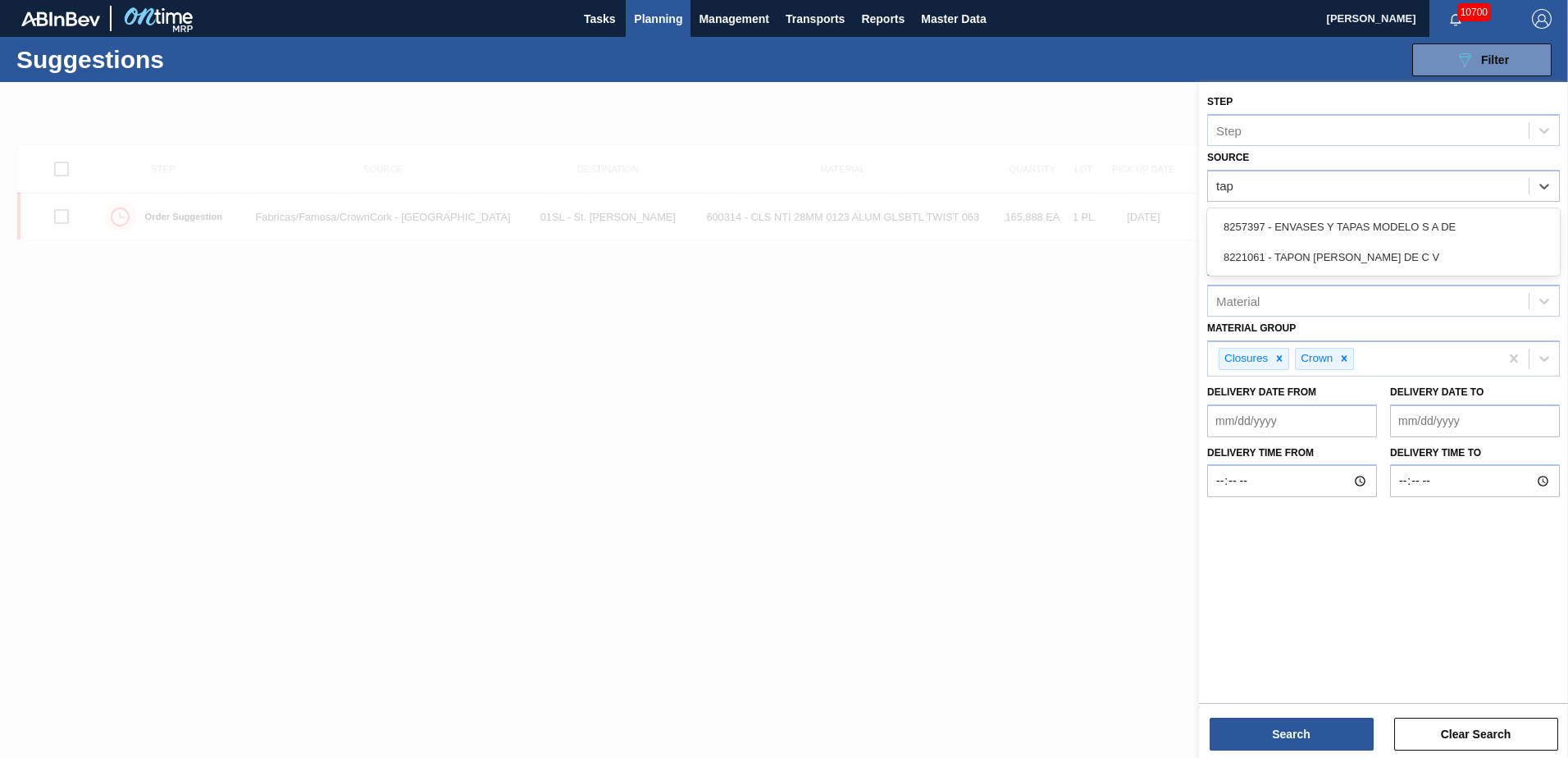
scroll to position [0, 0]
click at [1482, 236] on div "8257397 - ENVASES Y TAPAS MODELO S A DE" at bounding box center [1384, 226] width 353 height 30
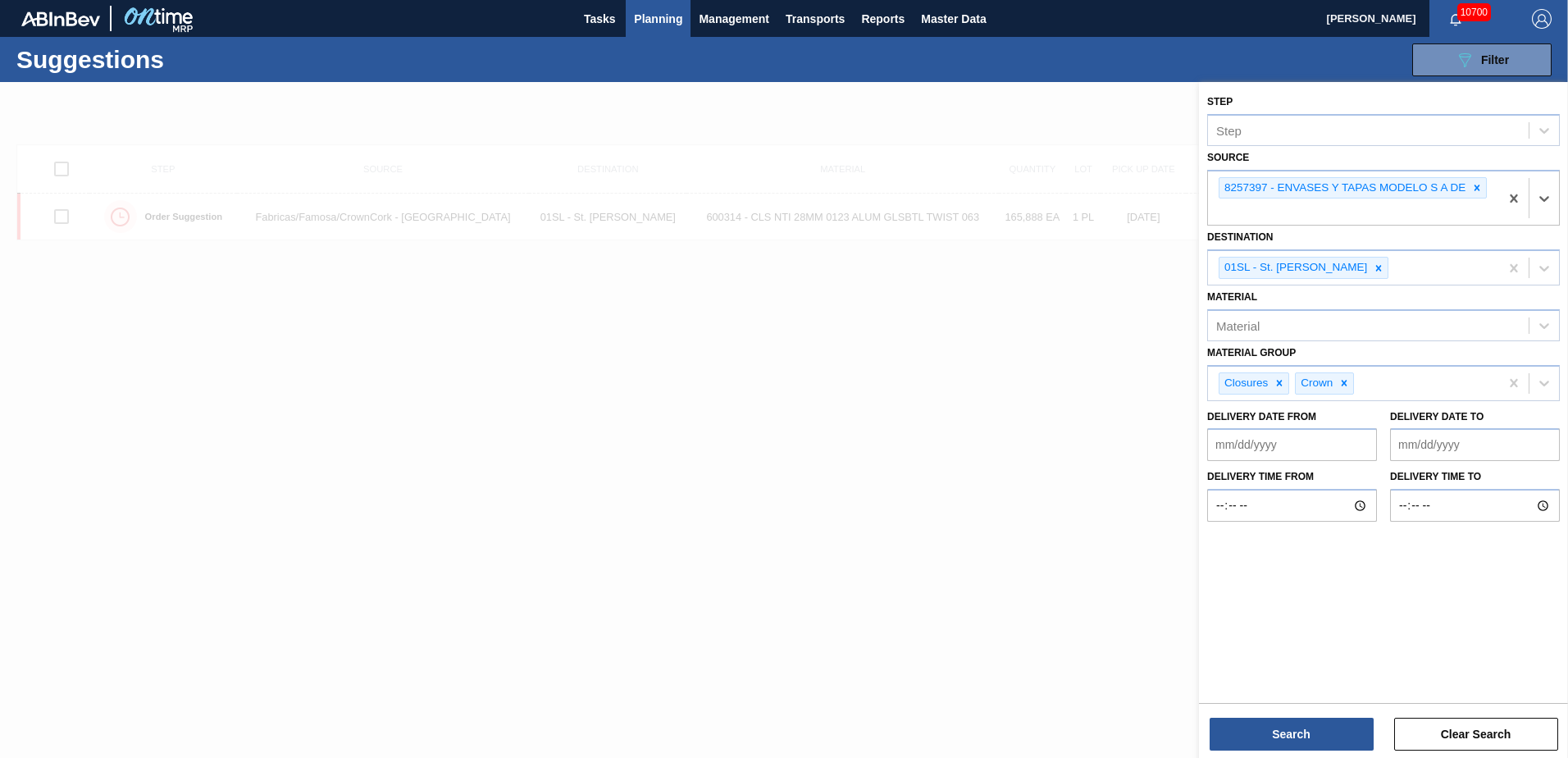
click at [1280, 710] on div "Search Clear Search" at bounding box center [1384, 725] width 369 height 46
click at [1289, 737] on button "Search" at bounding box center [1292, 734] width 164 height 33
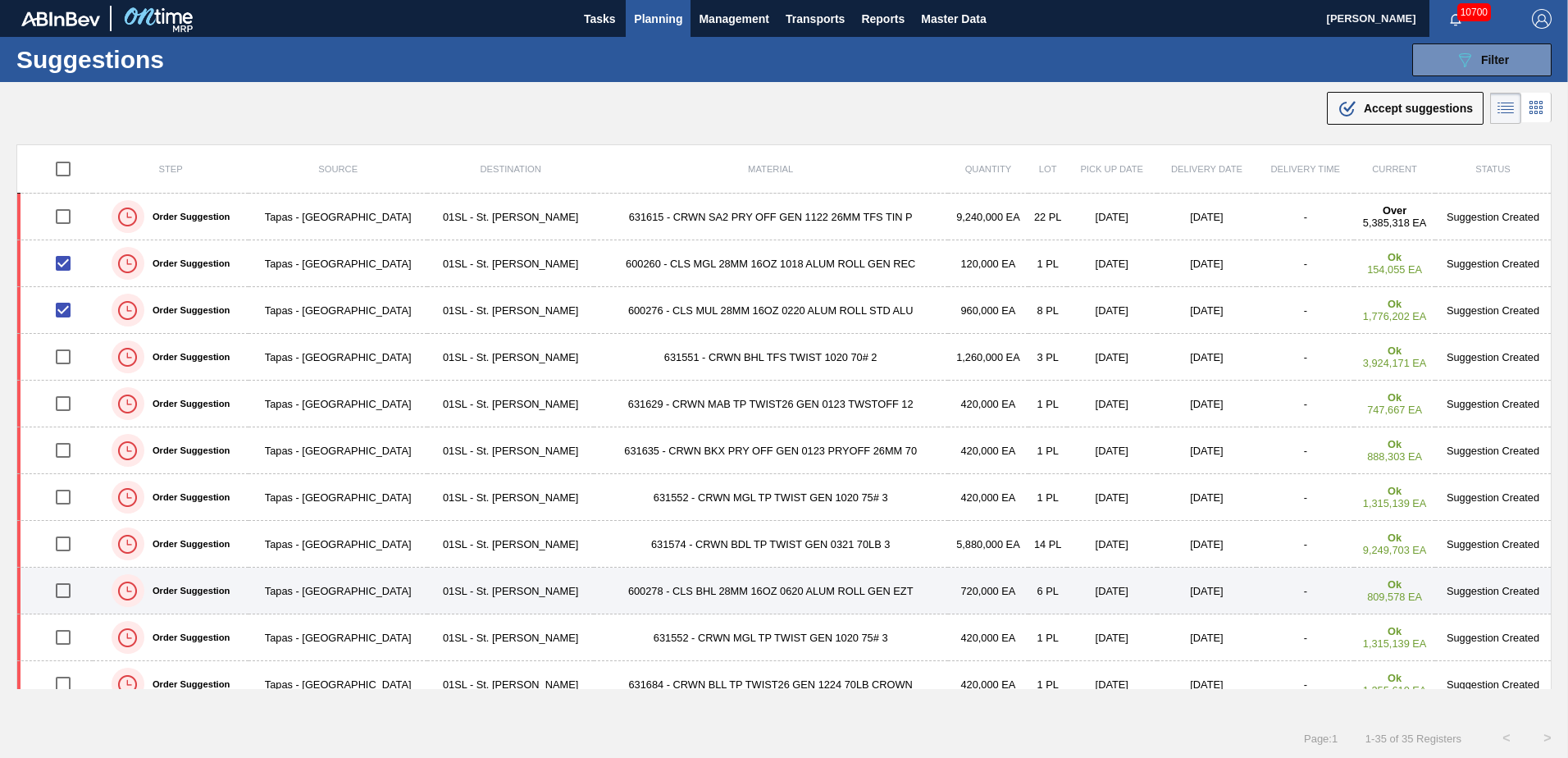
click at [59, 588] on input "checkbox" at bounding box center [63, 590] width 35 height 35
checkbox input "true"
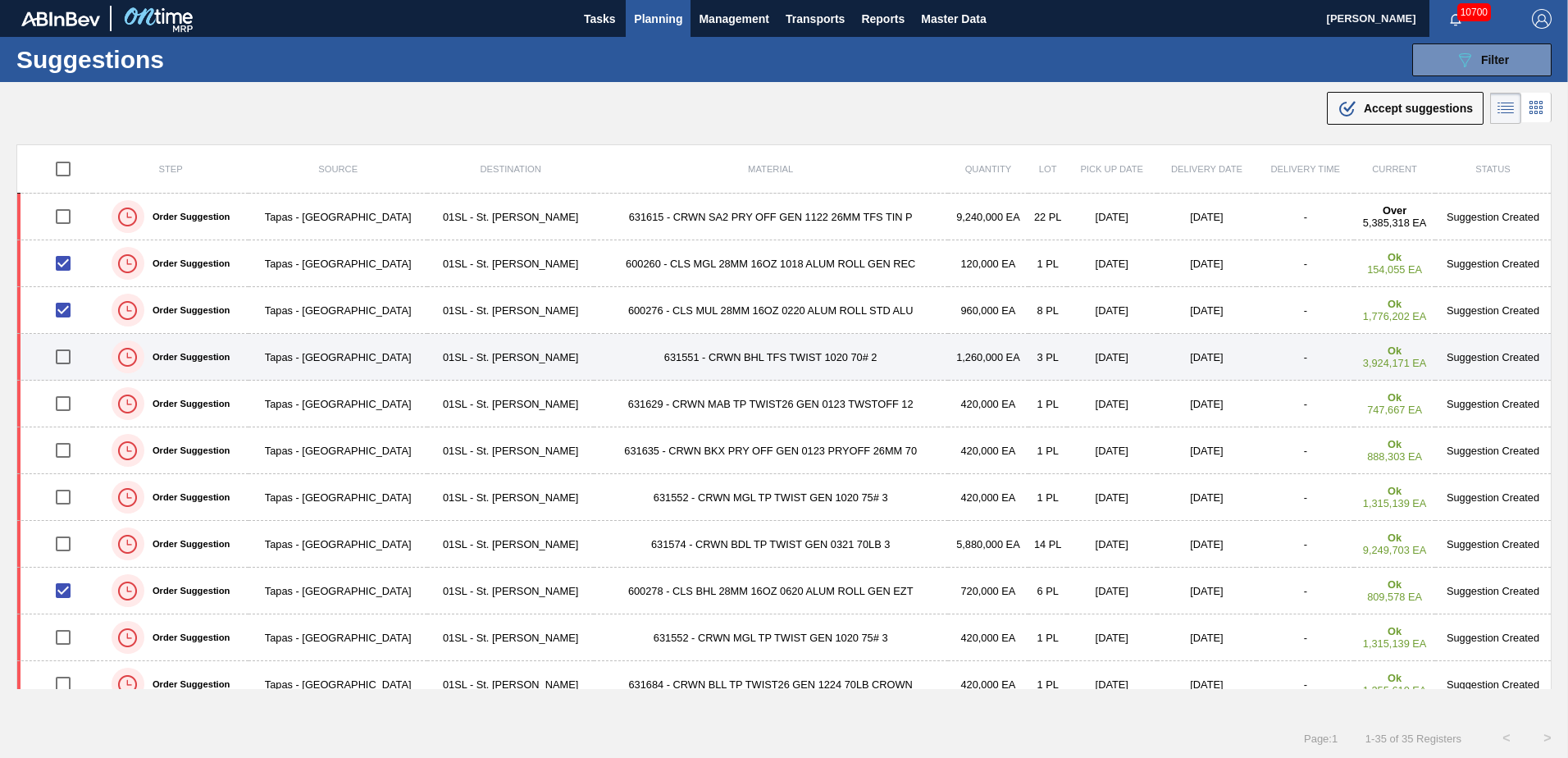
click at [61, 360] on input "checkbox" at bounding box center [63, 357] width 35 height 35
checkbox input "true"
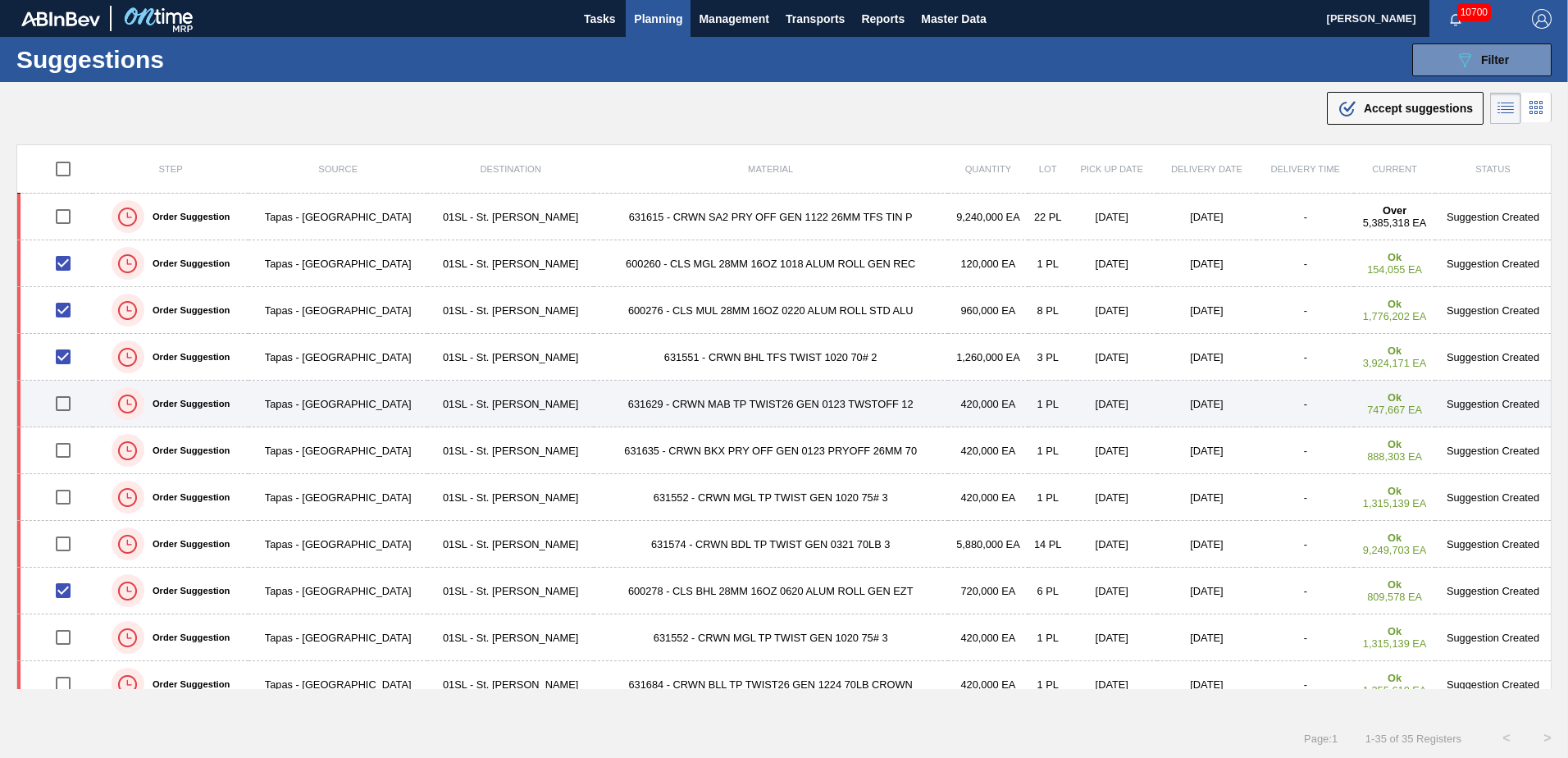
click at [65, 401] on input "checkbox" at bounding box center [63, 403] width 35 height 35
checkbox input "true"
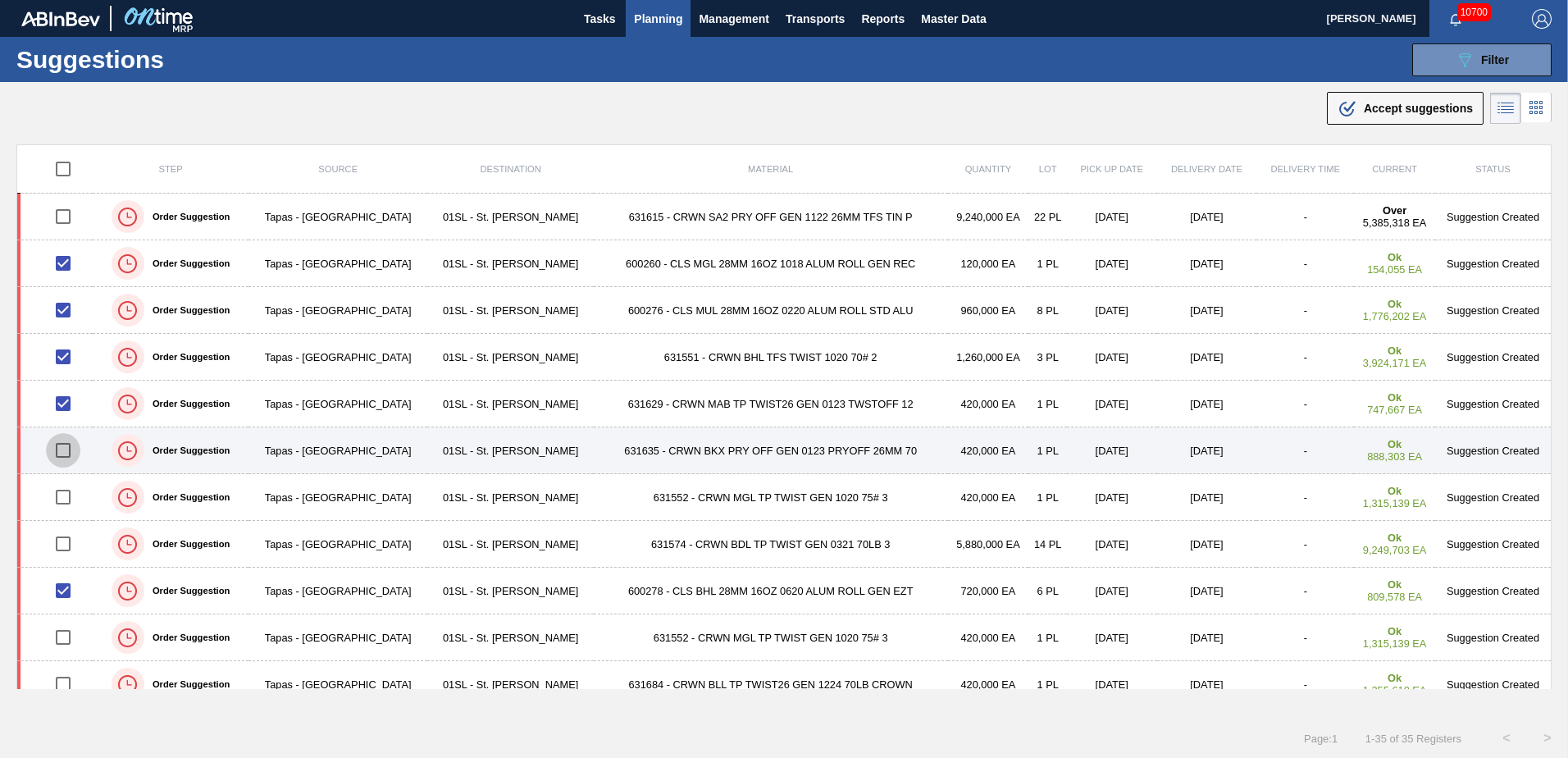
click at [69, 452] on input "checkbox" at bounding box center [63, 451] width 35 height 35
checkbox input "true"
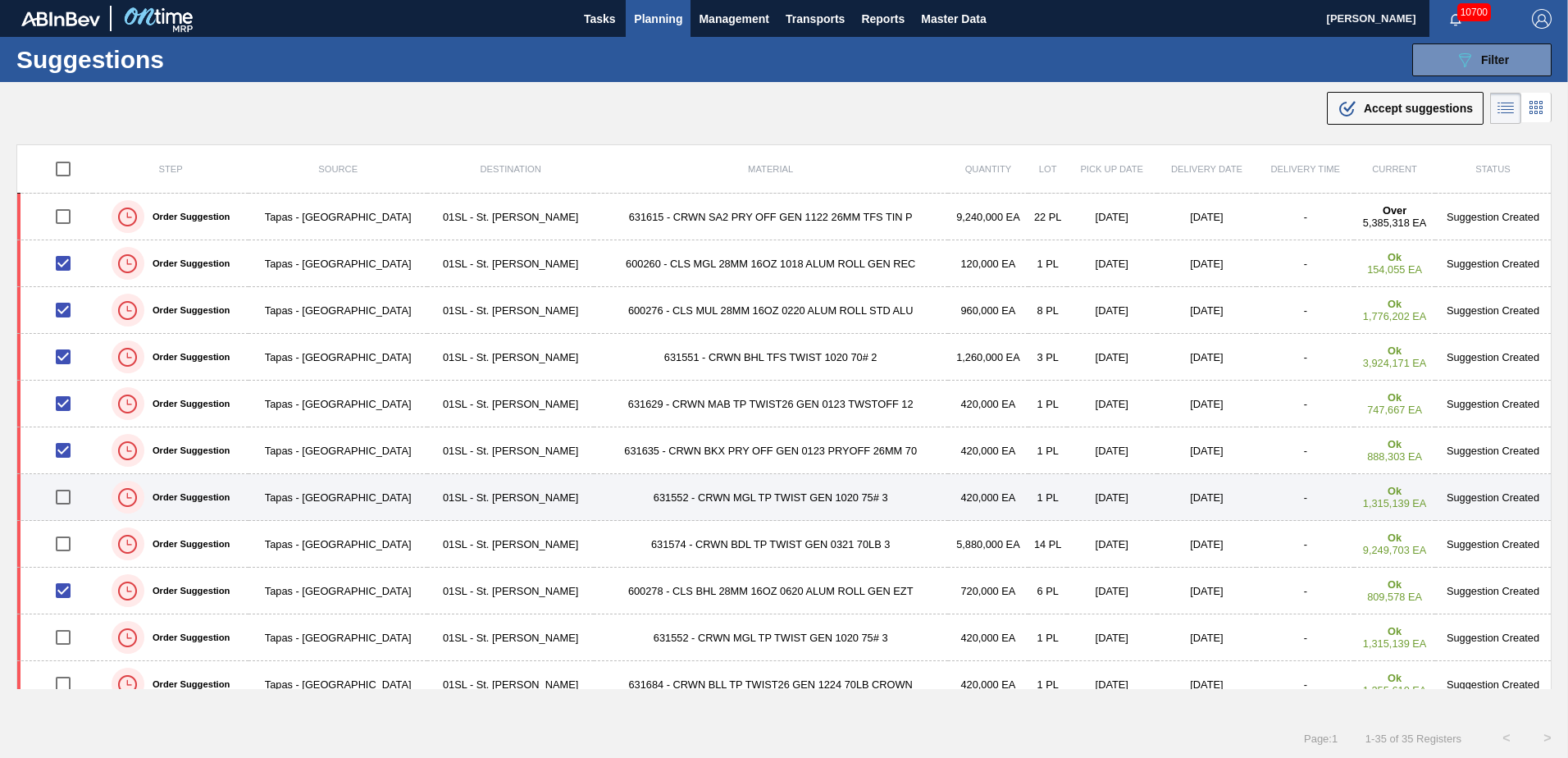
click at [59, 492] on input "checkbox" at bounding box center [63, 497] width 35 height 35
checkbox input "true"
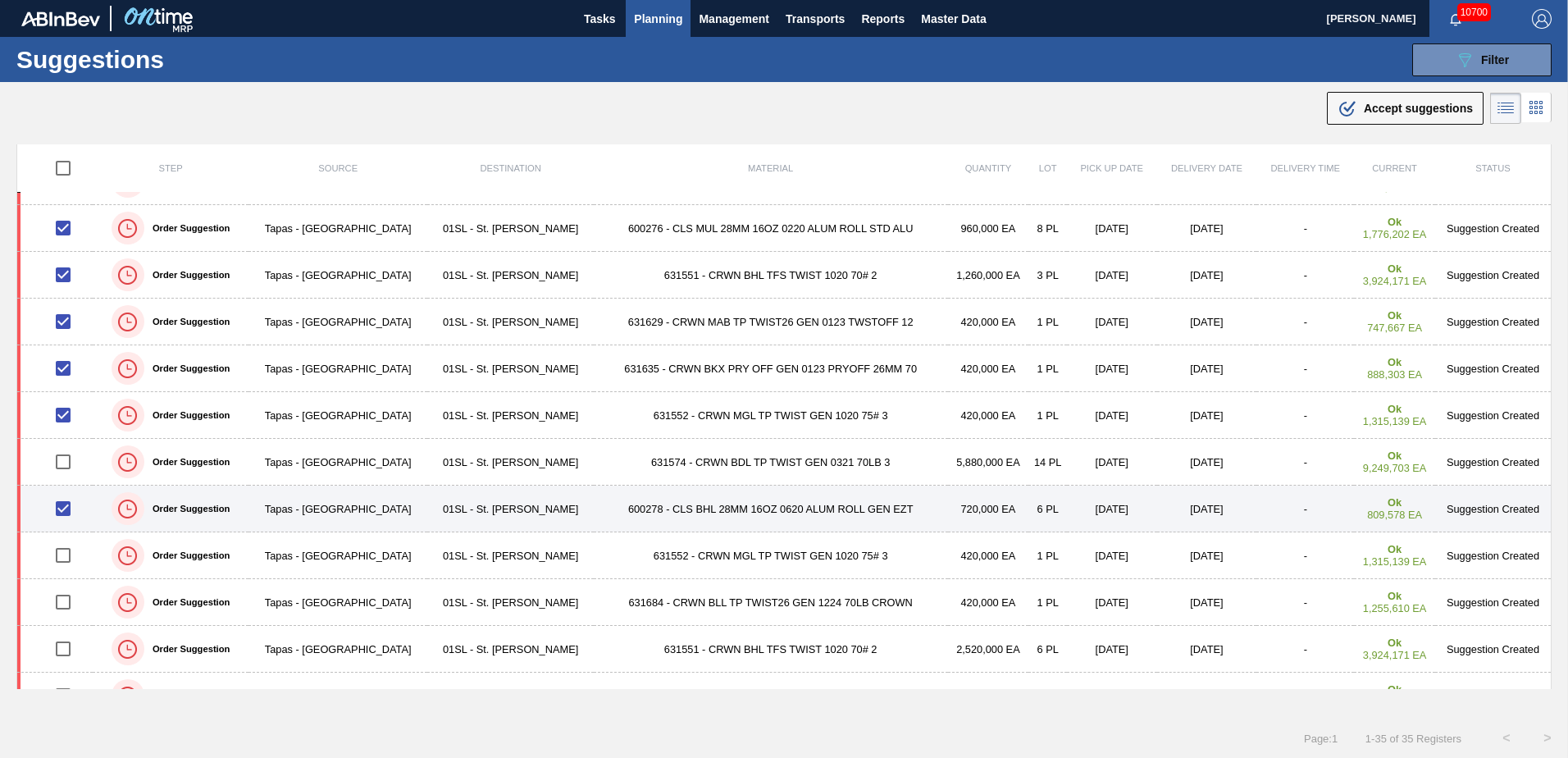
scroll to position [164, 0]
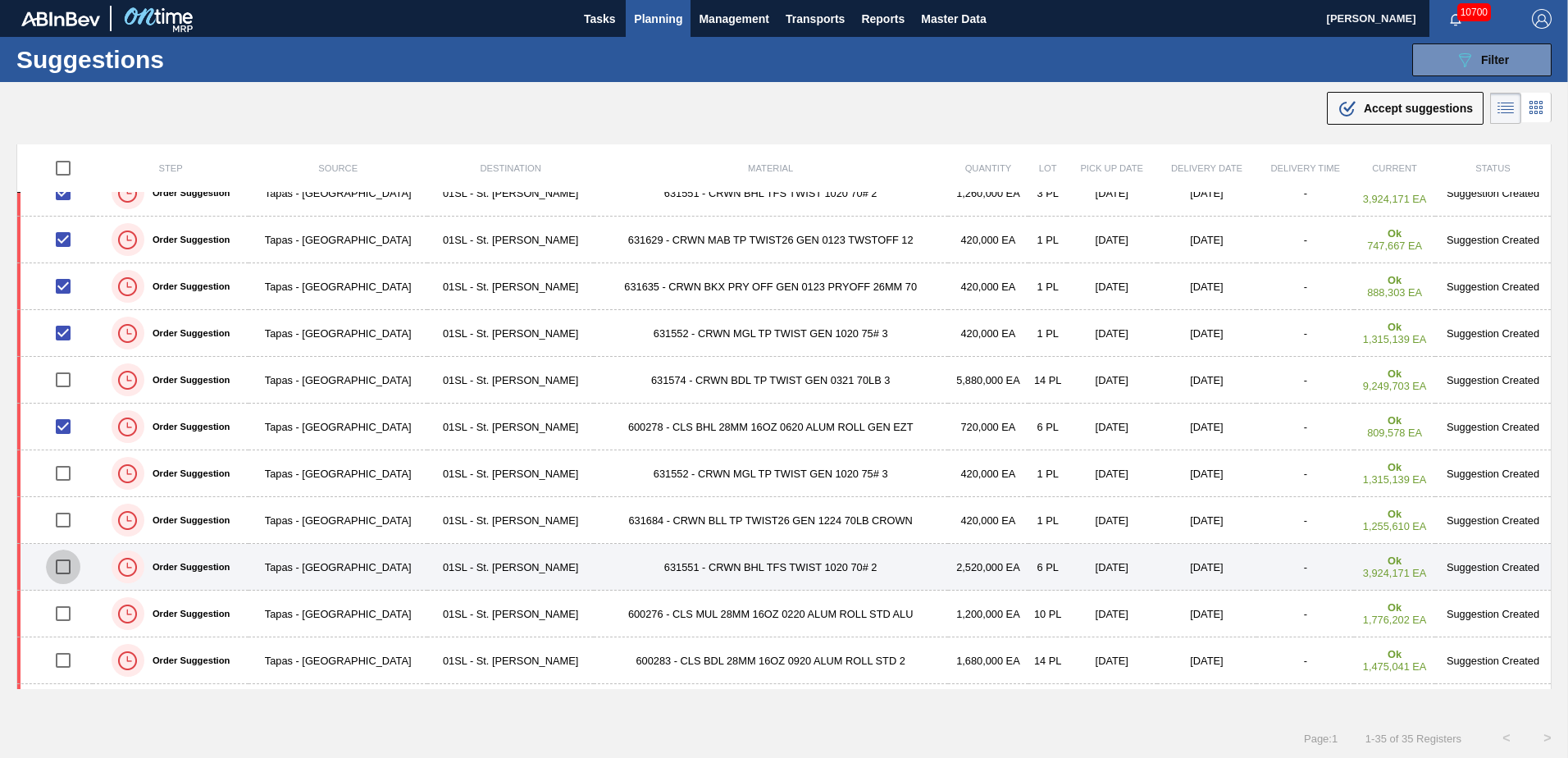
click at [67, 556] on input "checkbox" at bounding box center [63, 567] width 35 height 35
checkbox input "true"
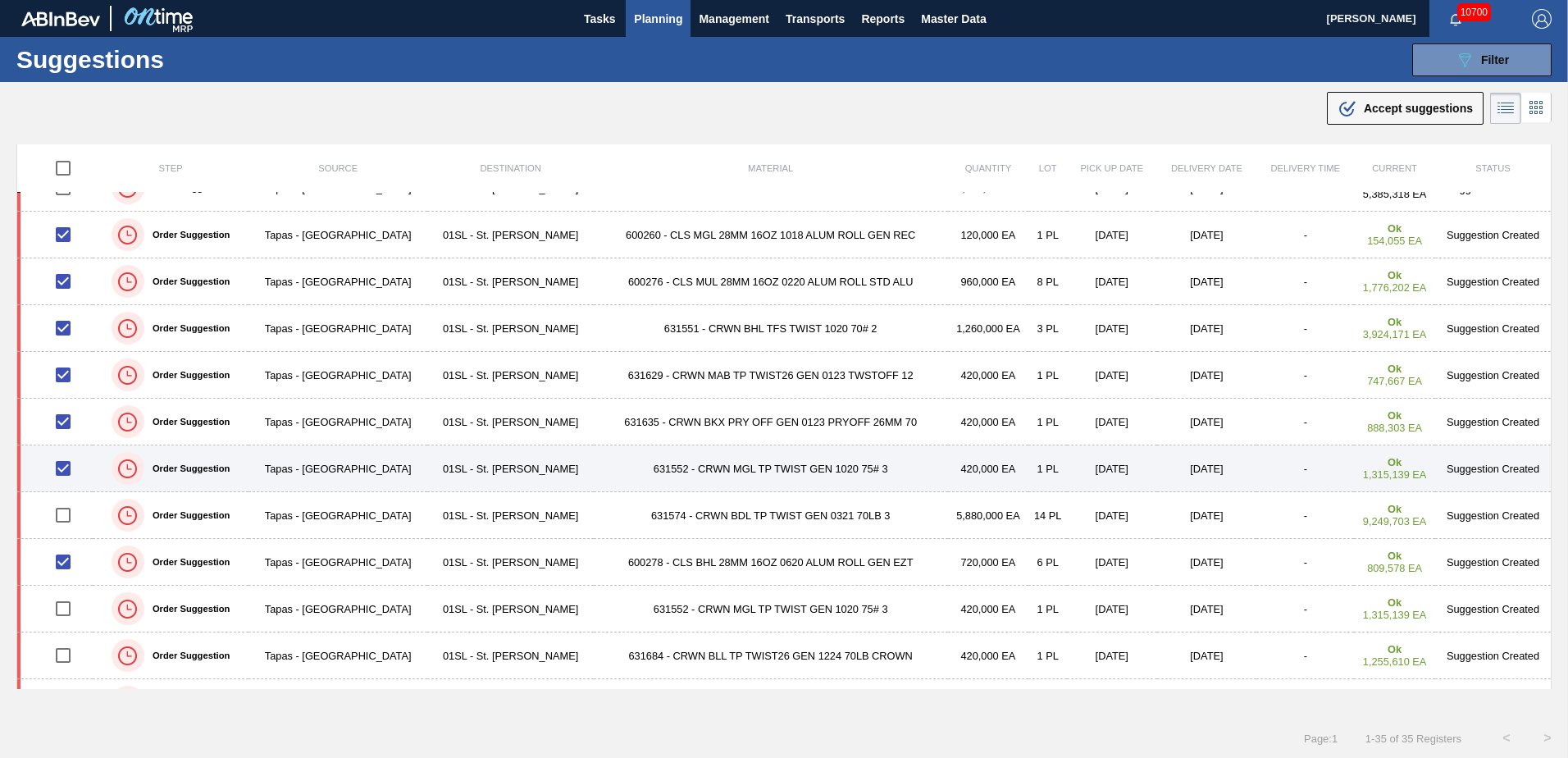
scroll to position [0, 0]
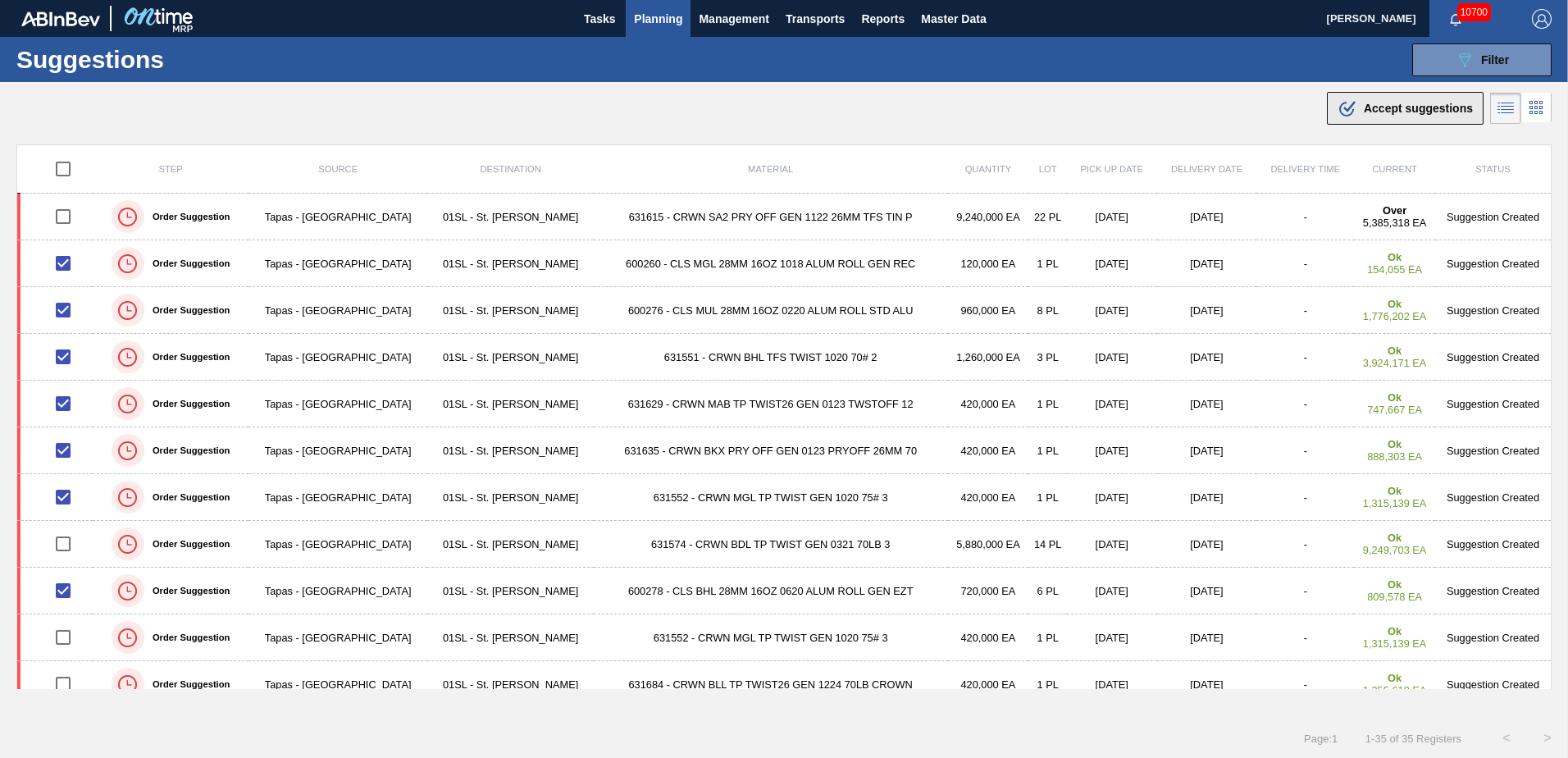
click at [1405, 109] on span "Accept suggestions" at bounding box center [1419, 109] width 109 height 14
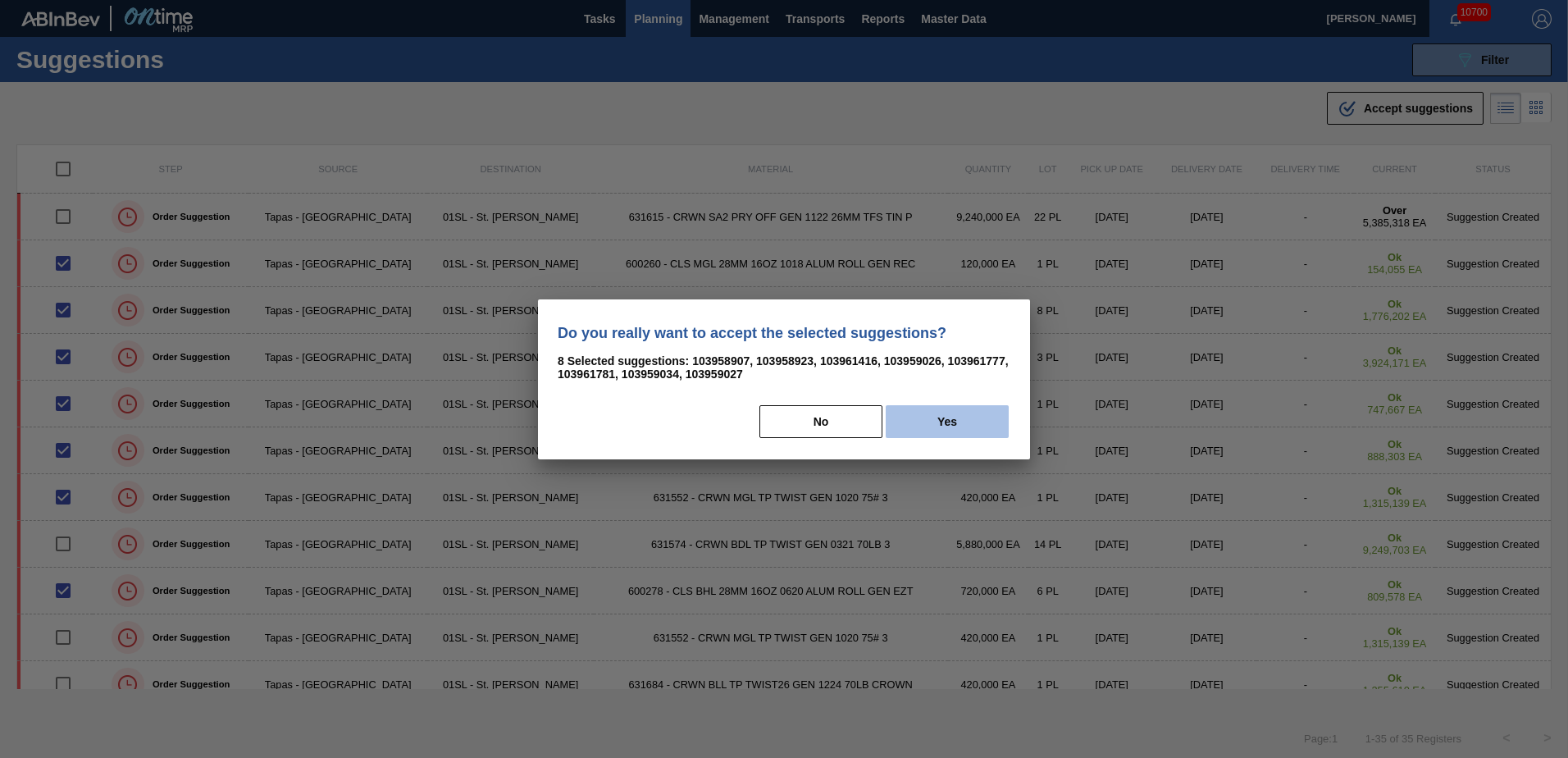
click at [987, 424] on button "Yes" at bounding box center [947, 422] width 123 height 33
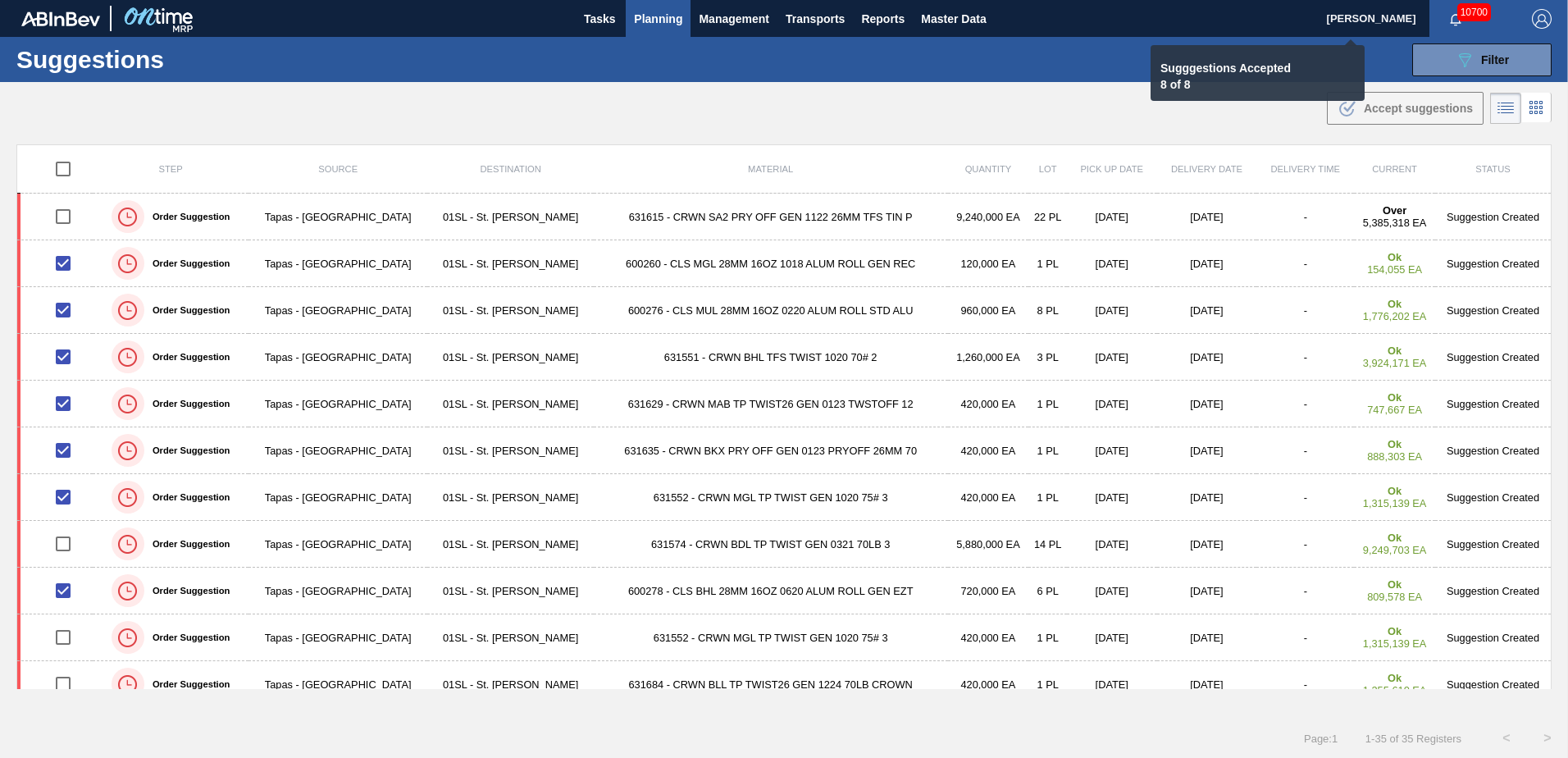
checkbox input "false"
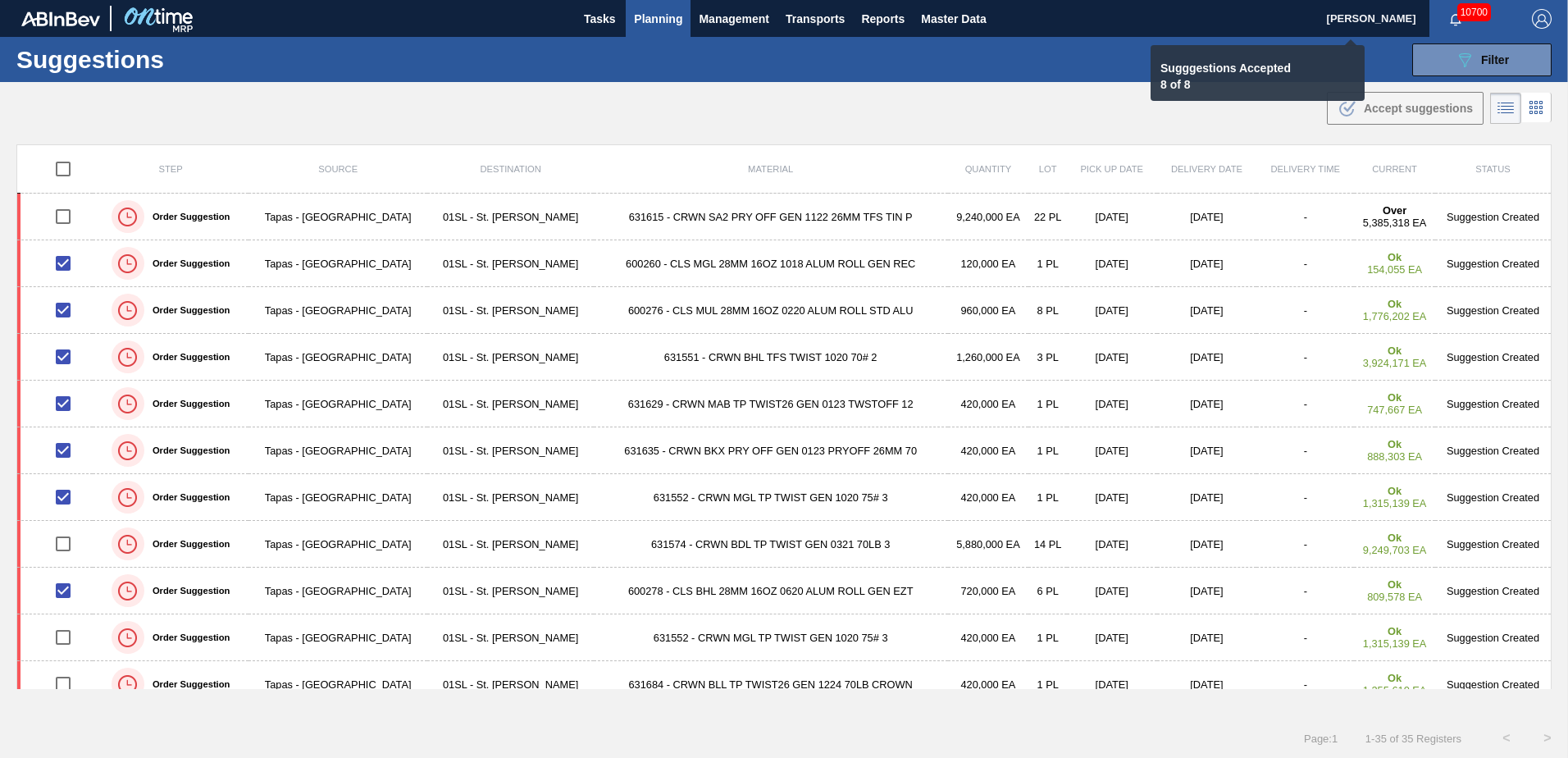
checkbox input "false"
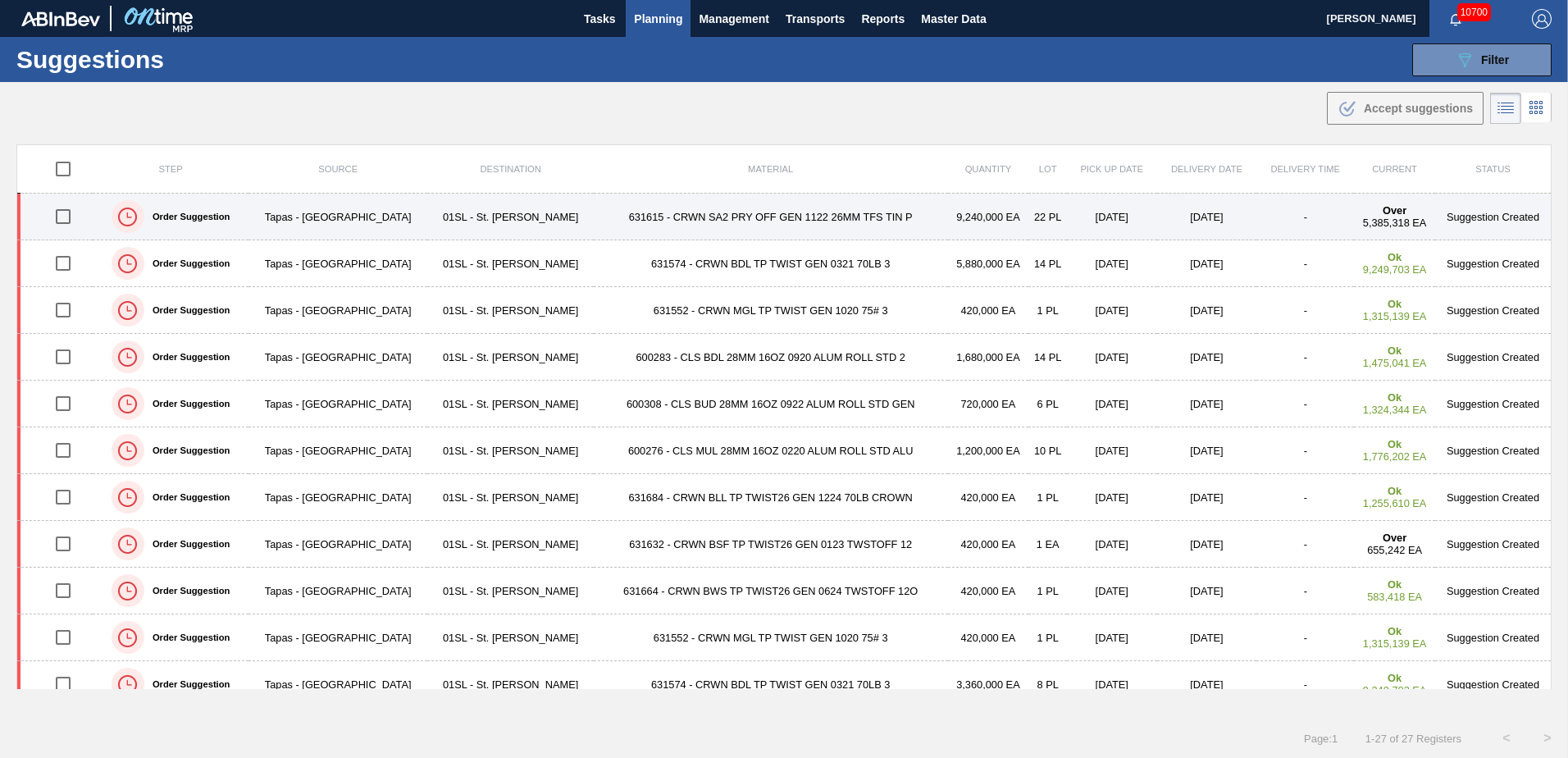
click at [743, 212] on td "631615 - CRWN SA2 PRY OFF GEN 1122 26MM TFS TIN P" at bounding box center [770, 217] width 354 height 47
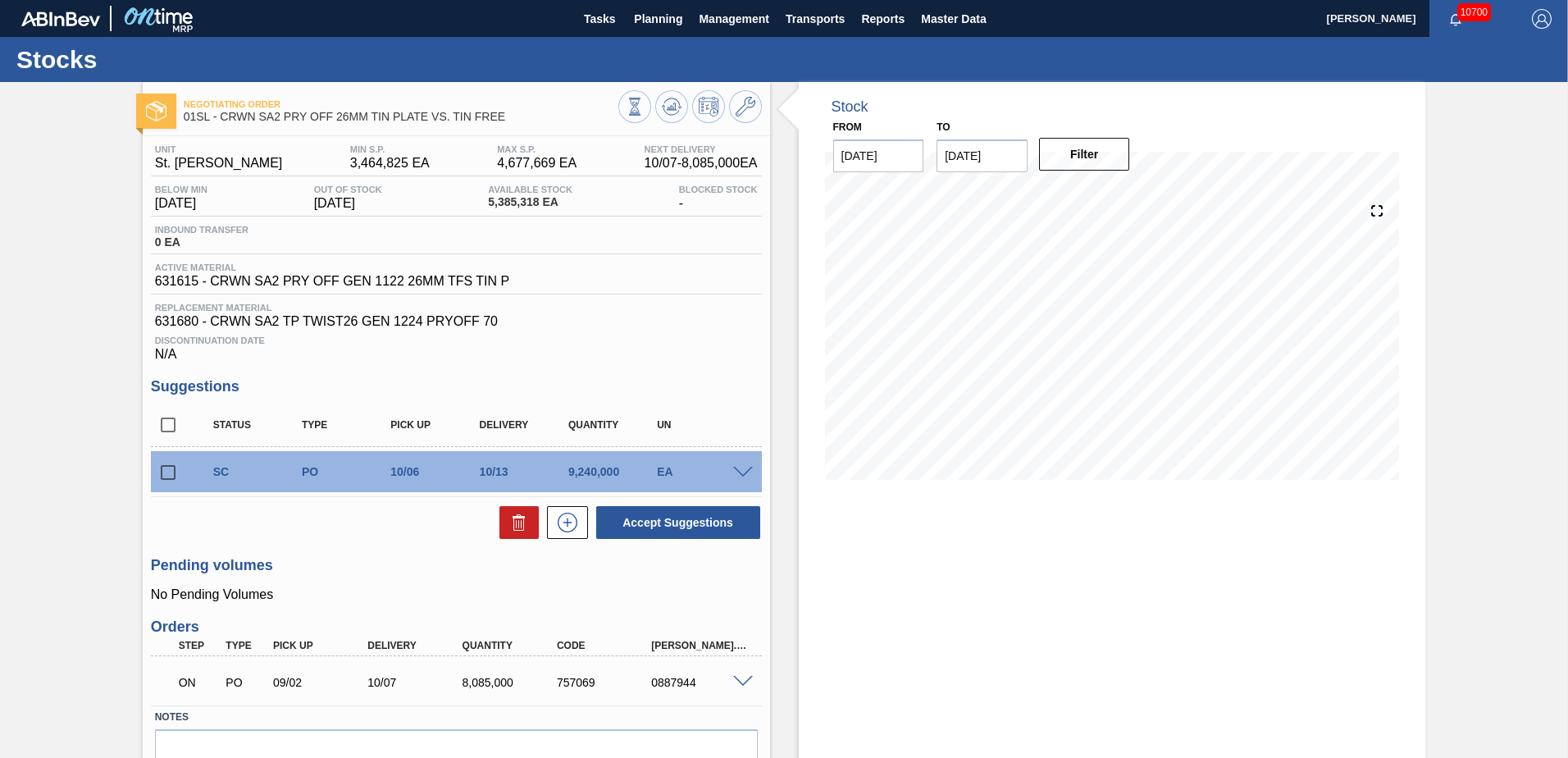
click at [159, 476] on input "checkbox" at bounding box center [169, 472] width 35 height 35
click at [529, 518] on button at bounding box center [519, 522] width 40 height 33
checkbox input "false"
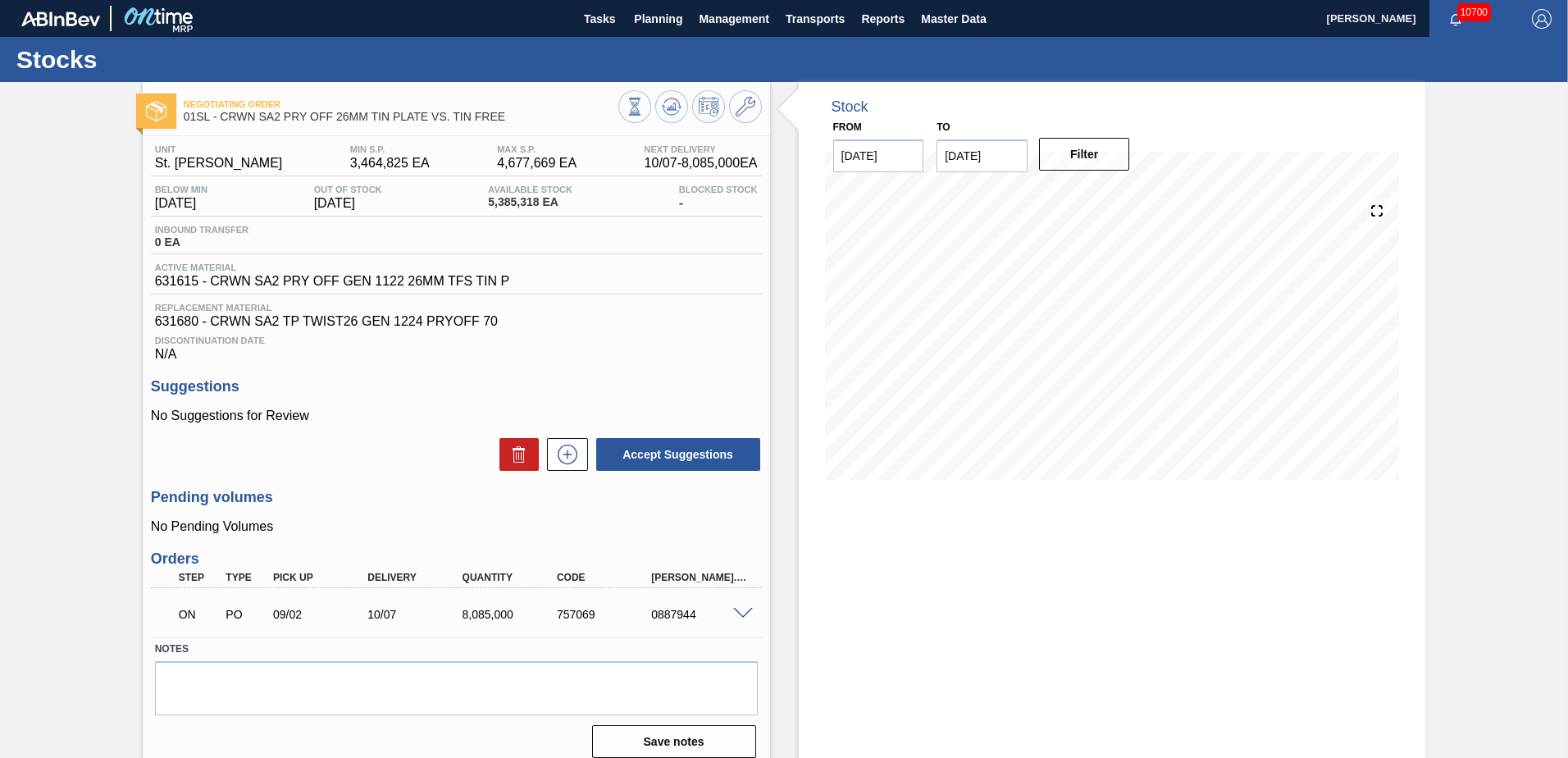
click at [729, 612] on div at bounding box center [746, 612] width 33 height 13
click at [738, 615] on span at bounding box center [743, 614] width 19 height 13
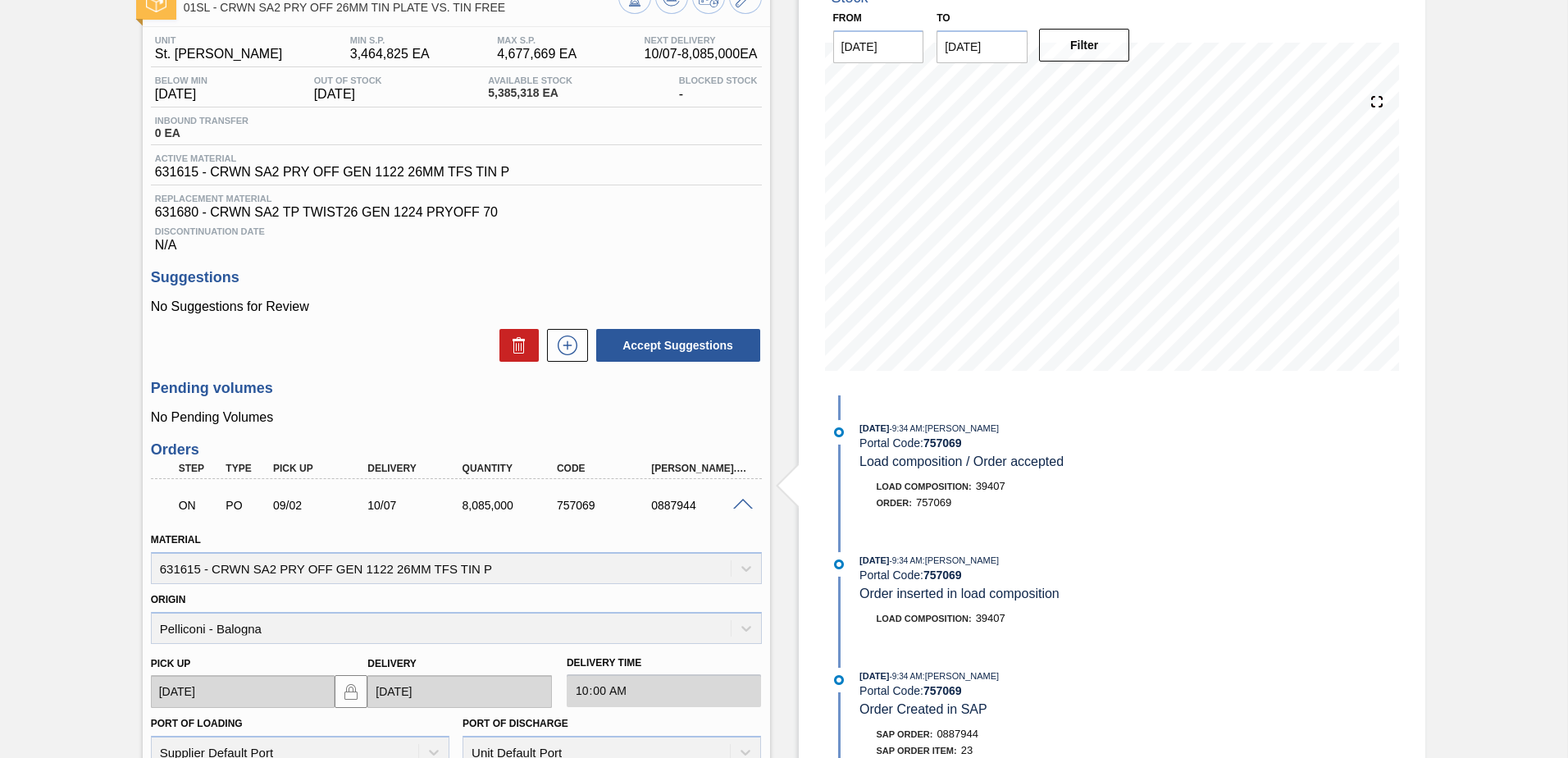
scroll to position [164, 0]
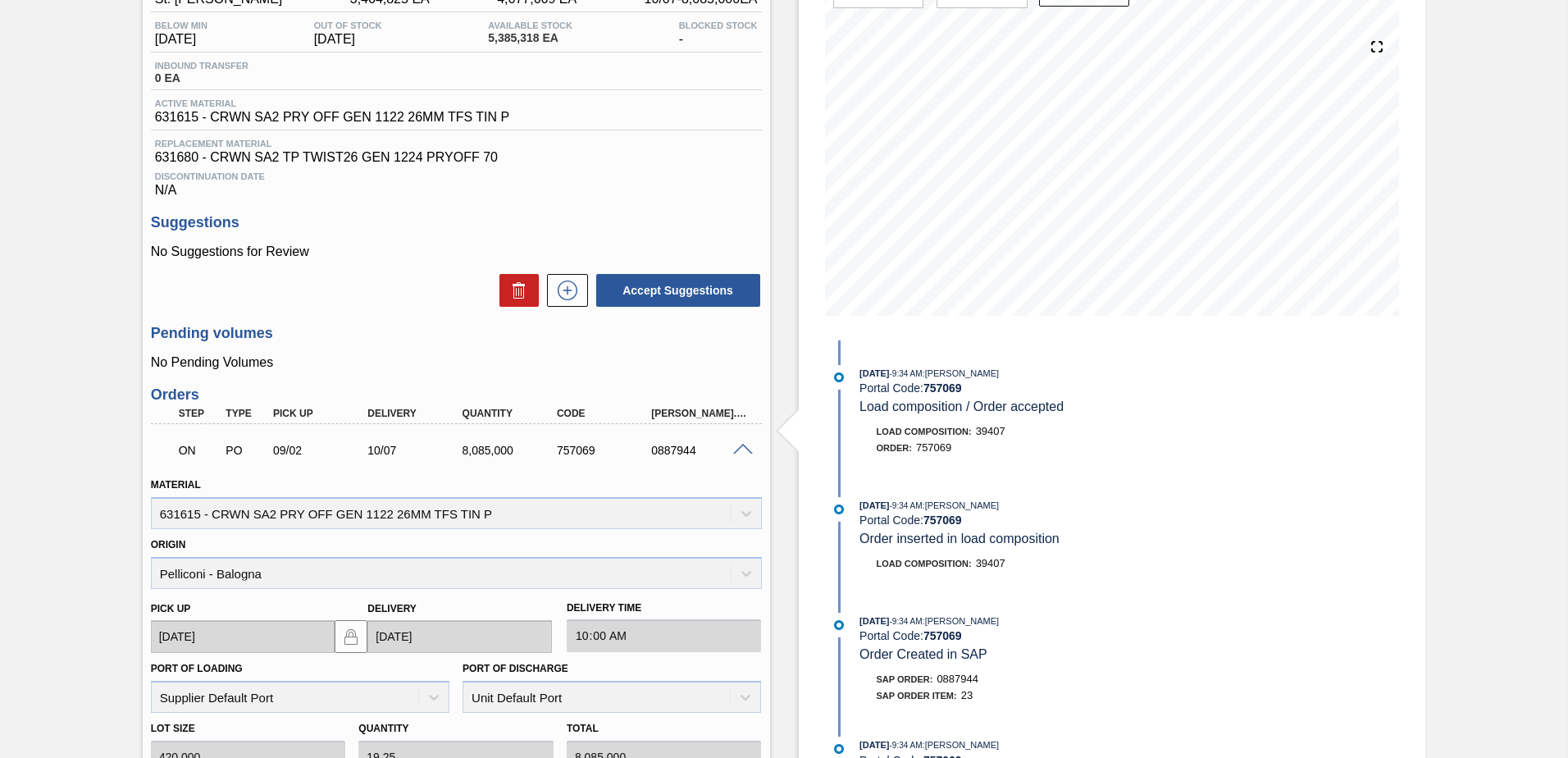
click at [744, 455] on div "0887944" at bounding box center [699, 451] width 106 height 14
click at [744, 450] on span at bounding box center [743, 450] width 19 height 13
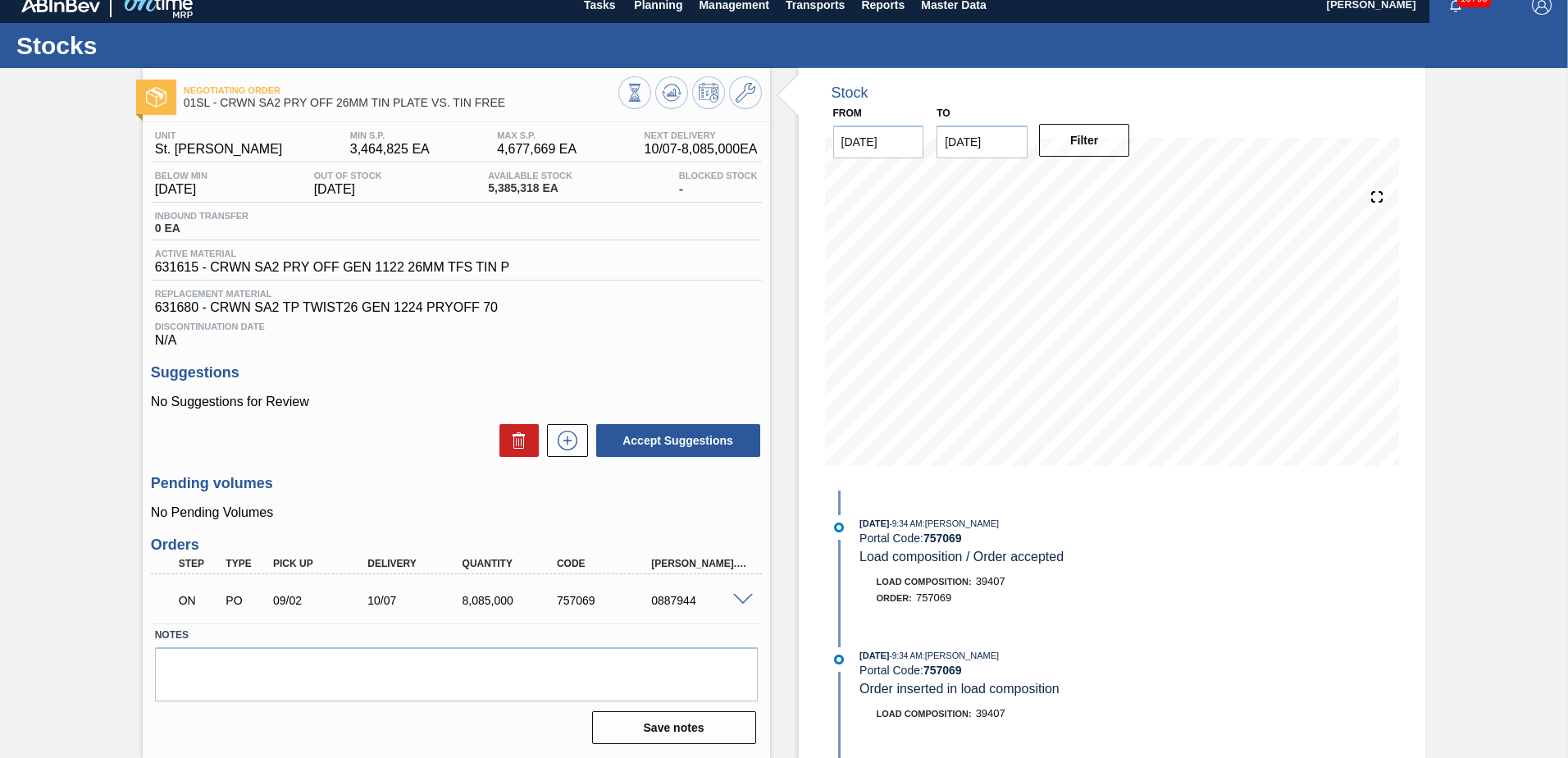
scroll to position [0, 0]
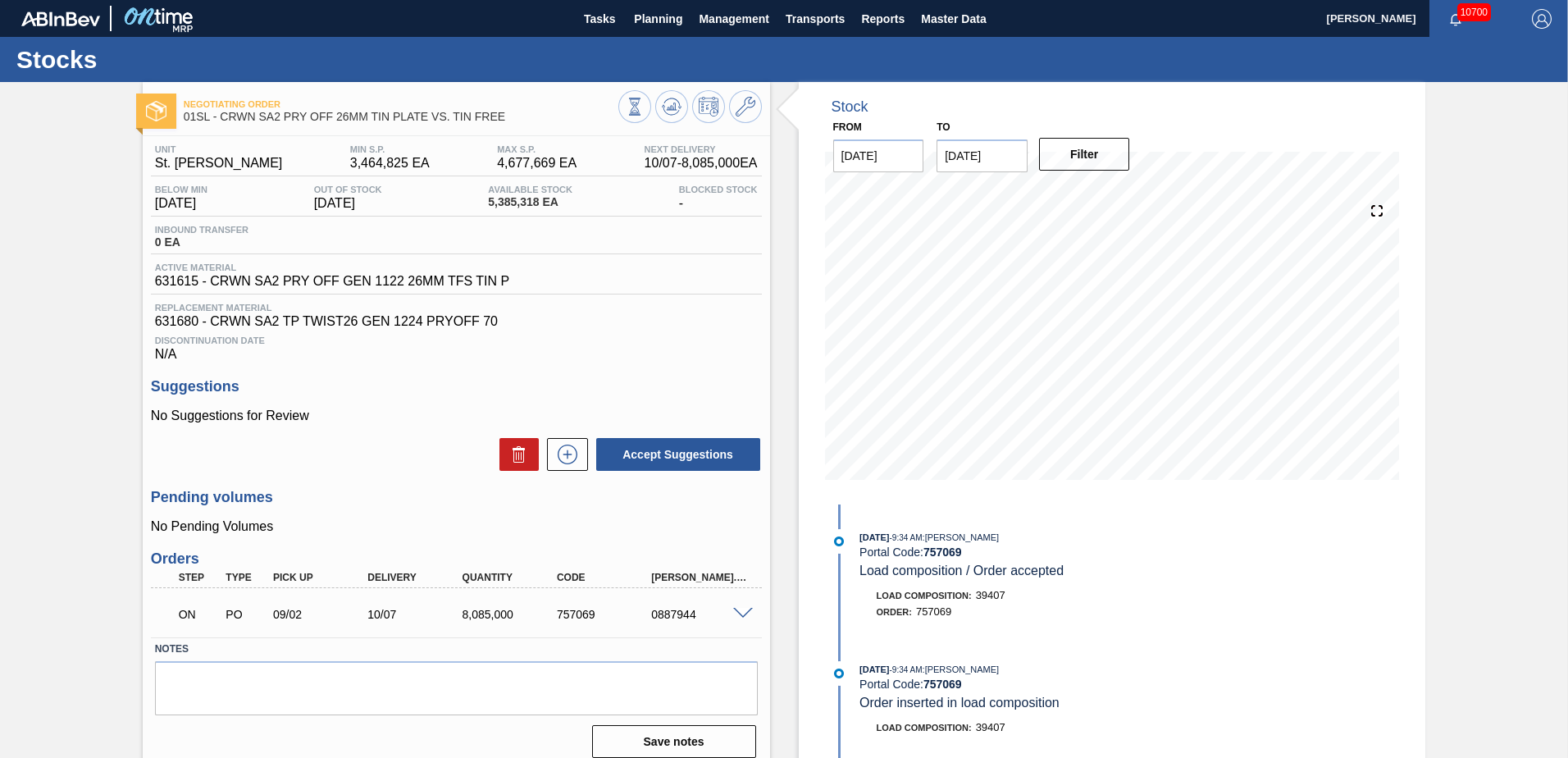
click at [744, 609] on span at bounding box center [743, 614] width 19 height 13
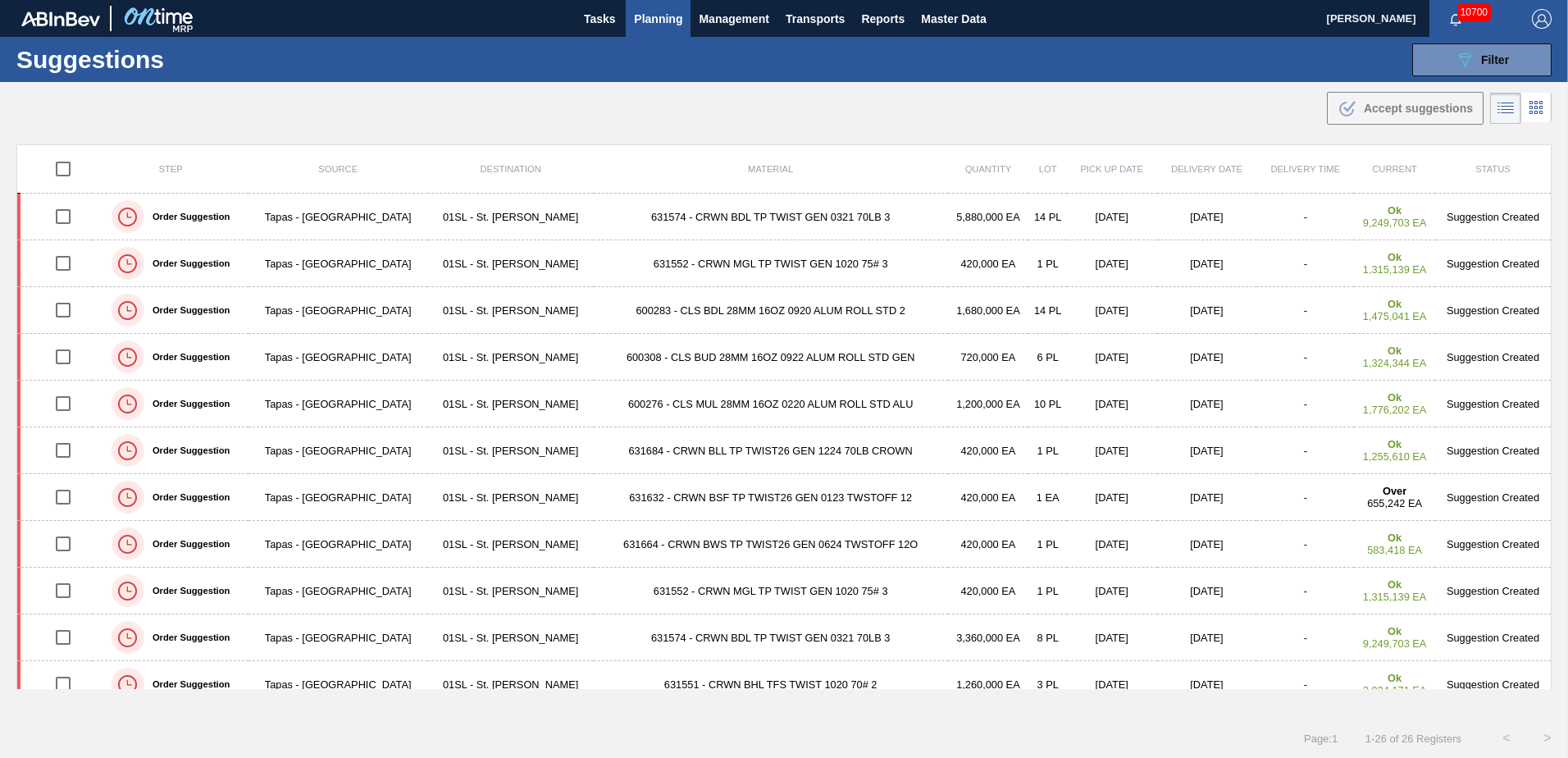
click at [769, 126] on div ".b{fill:var(--color-action-default)} Accept suggestions" at bounding box center [784, 105] width 1568 height 46
click at [854, 125] on div ".b{fill:var(--color-action-default)} Accept suggestions" at bounding box center [784, 105] width 1568 height 46
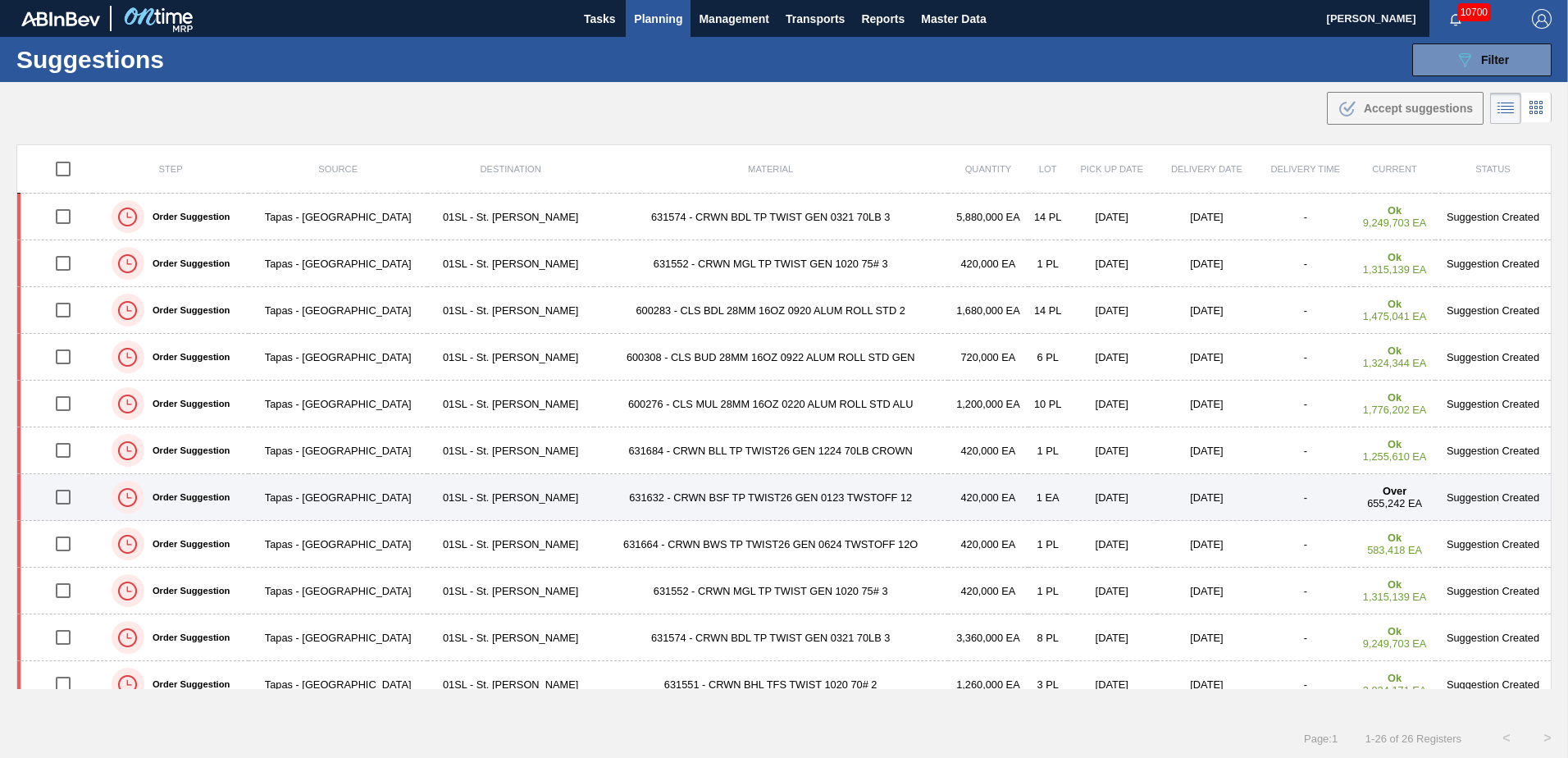
click at [73, 501] on input "checkbox" at bounding box center [63, 497] width 35 height 35
checkbox input "true"
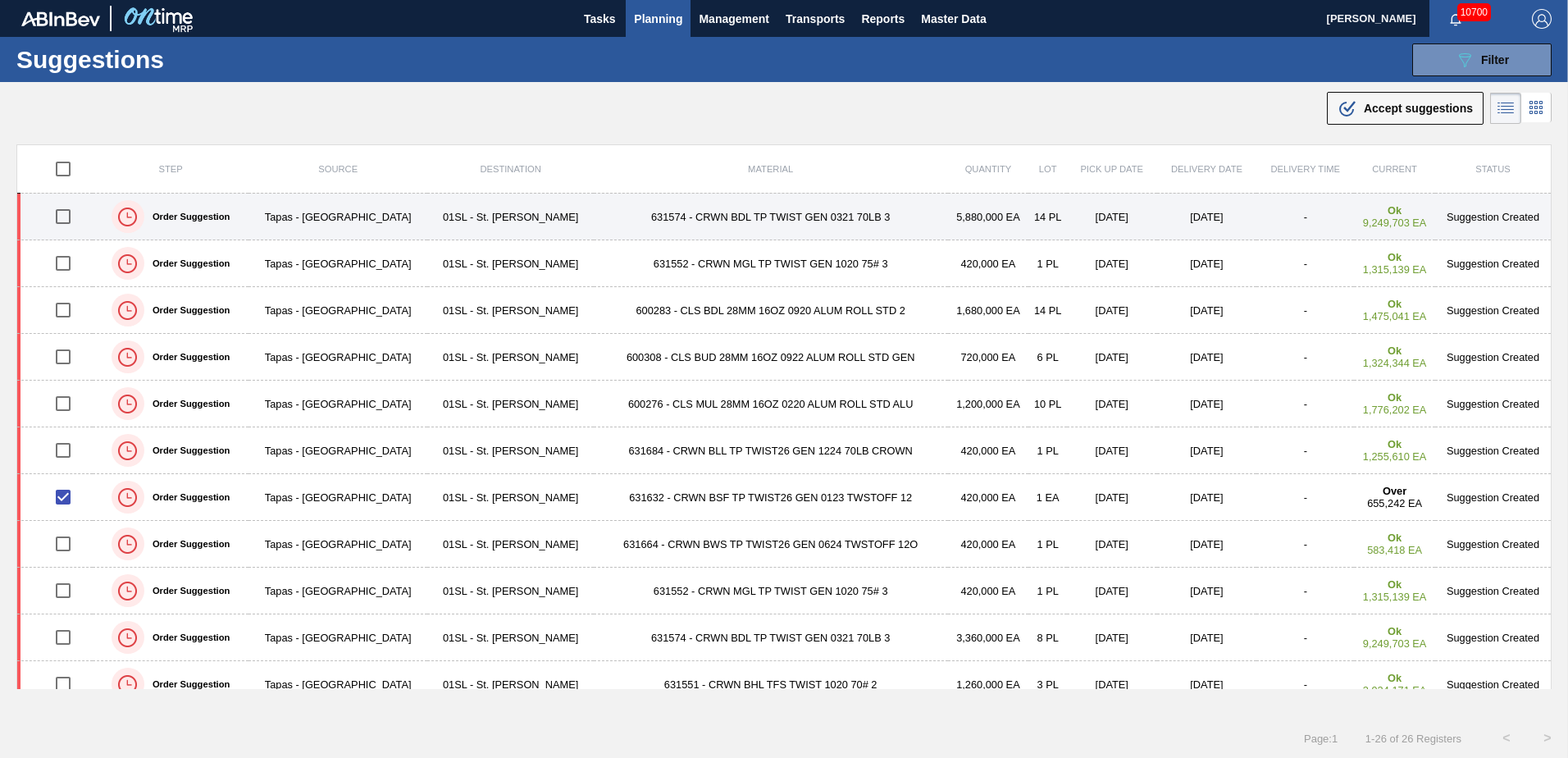
click at [57, 216] on input "checkbox" at bounding box center [63, 217] width 35 height 35
checkbox input "true"
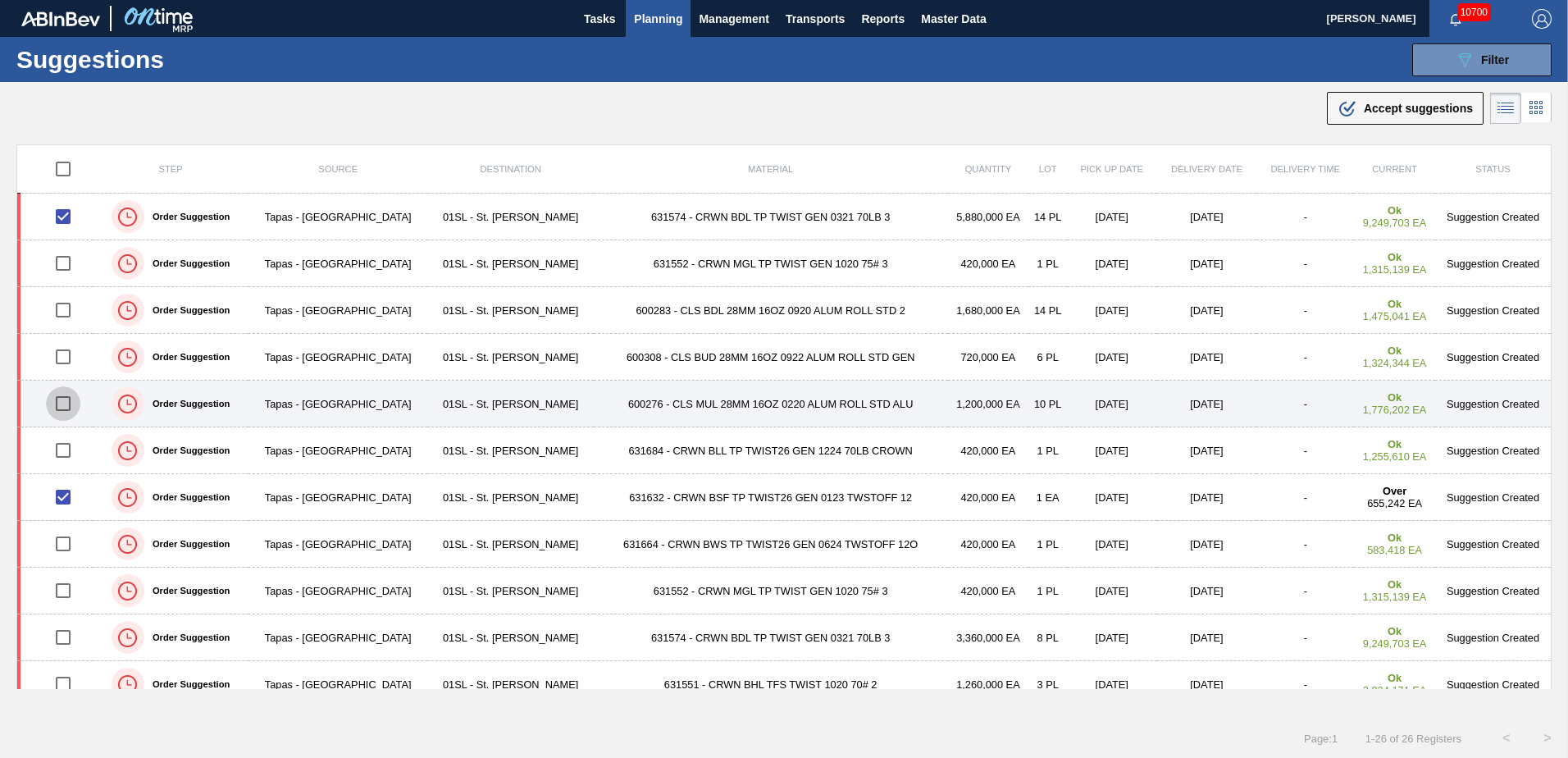
click at [58, 407] on input "checkbox" at bounding box center [63, 403] width 35 height 35
checkbox input "true"
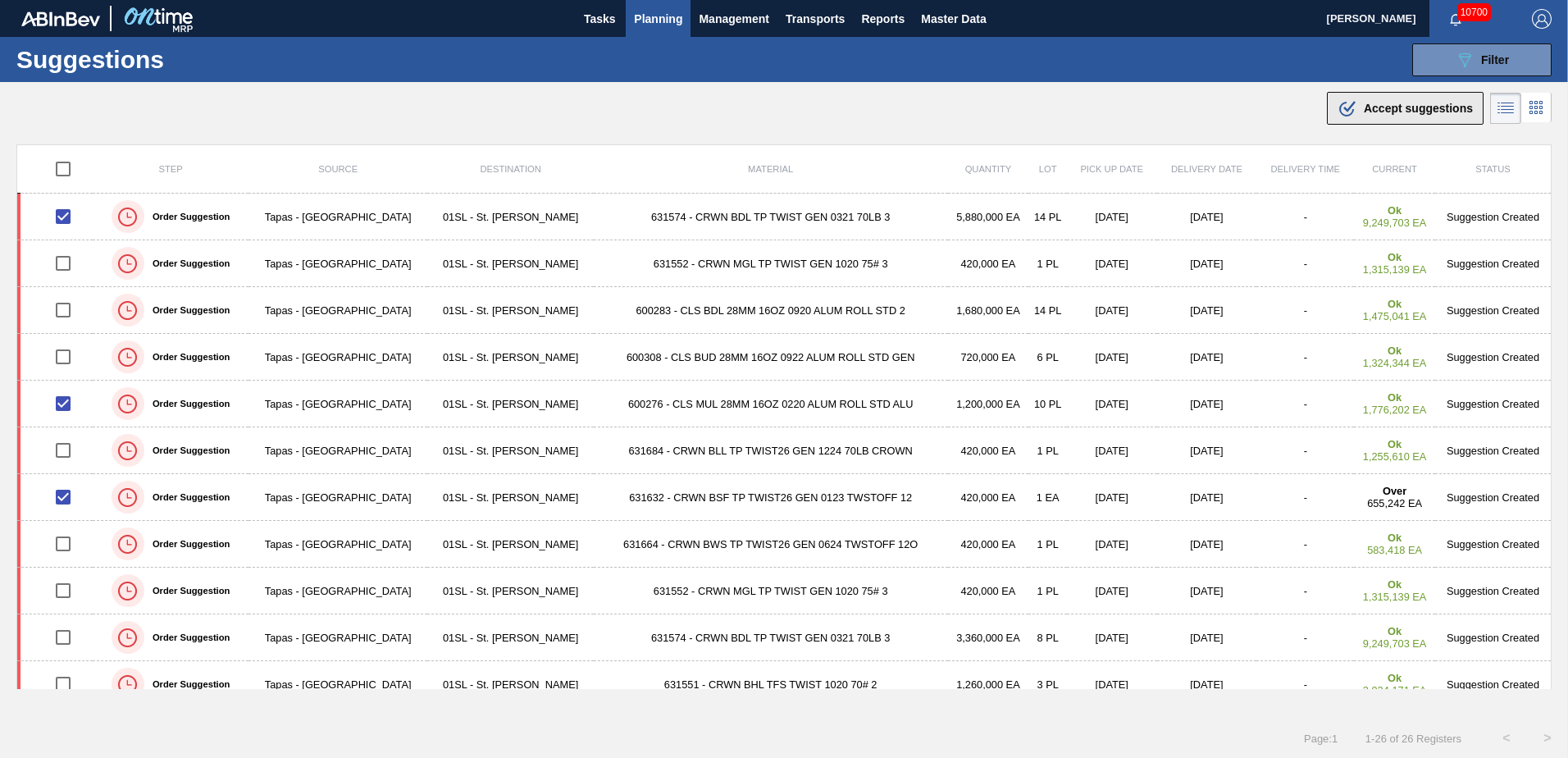
click at [1370, 120] on button ".b{fill:var(--color-action-default)} Accept suggestions" at bounding box center [1406, 109] width 157 height 33
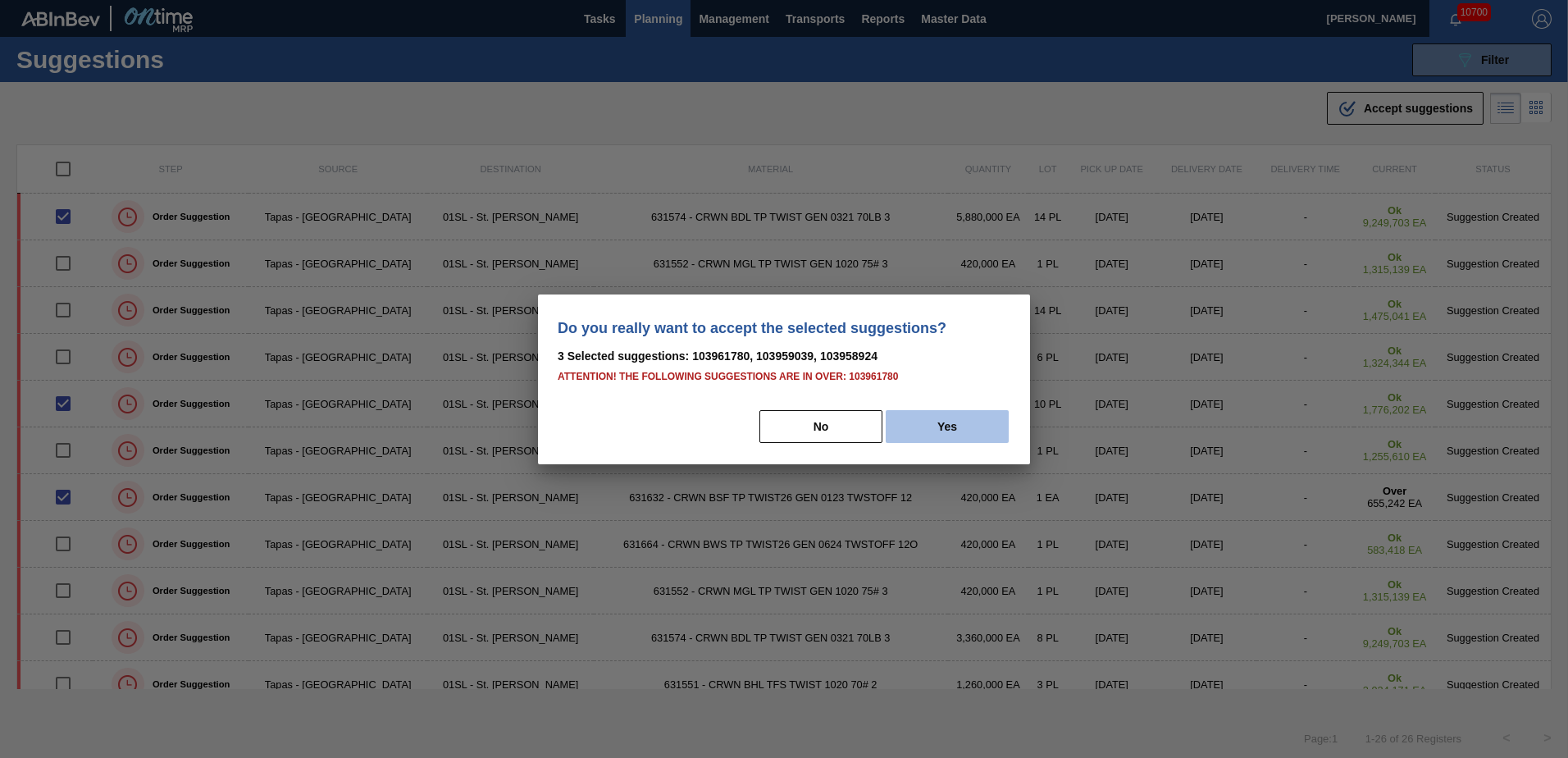
click at [980, 422] on button "Yes" at bounding box center [947, 426] width 123 height 33
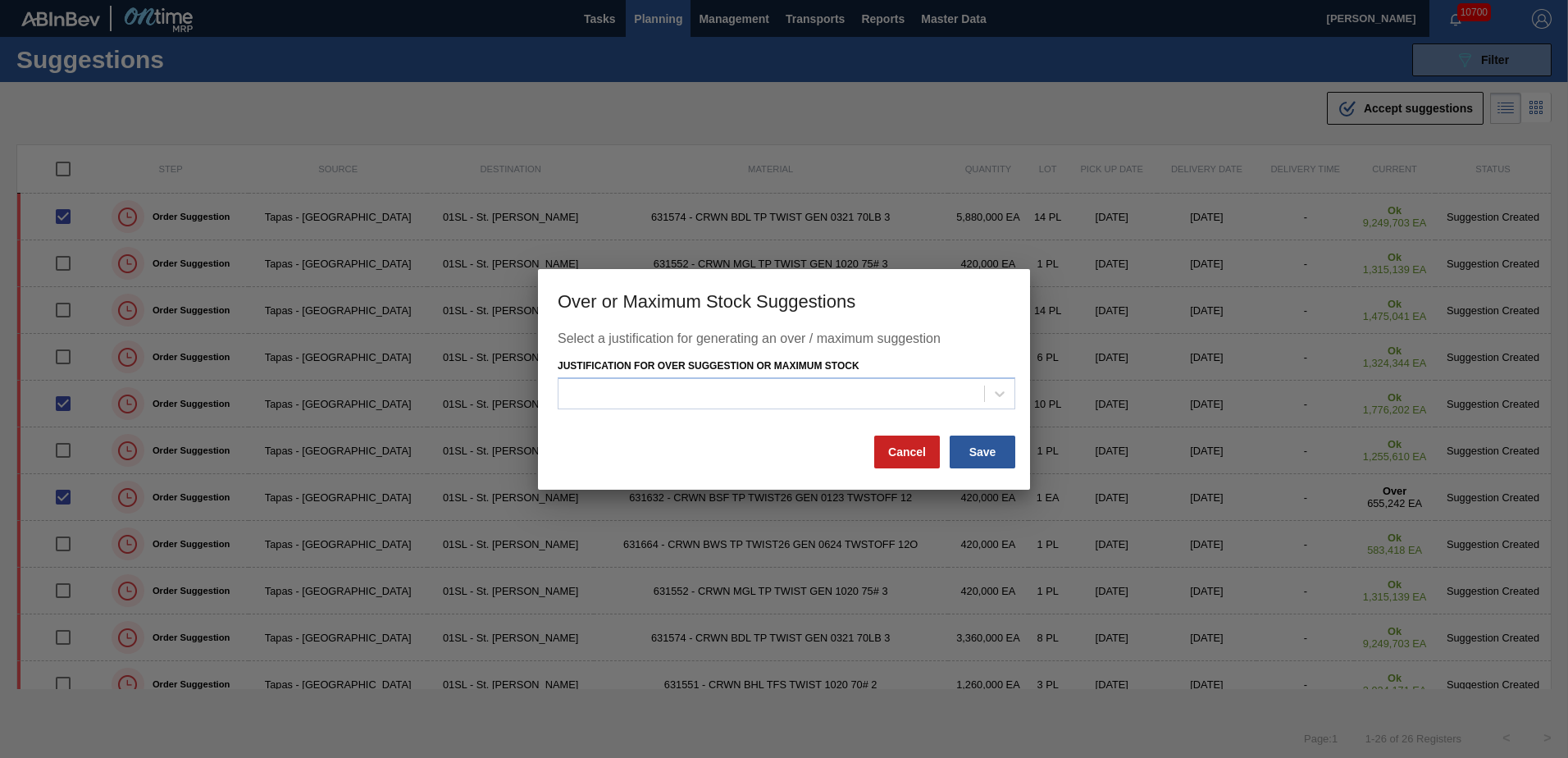
click at [870, 460] on div "Select a justification for generating an over / maximum suggestion Justificatio…" at bounding box center [784, 410] width 493 height 158
click at [888, 455] on button "Cancel" at bounding box center [908, 452] width 66 height 33
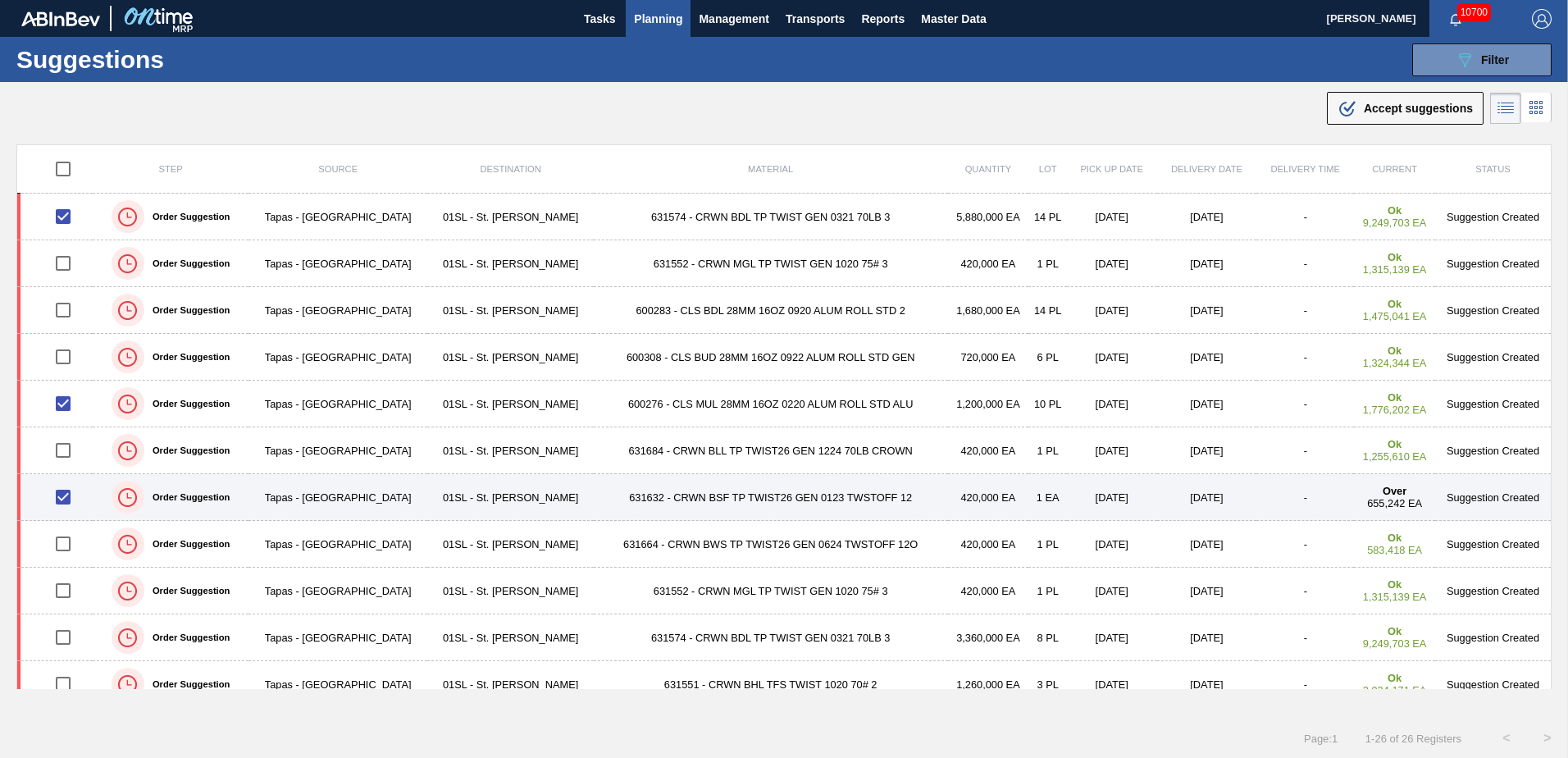
click at [62, 497] on input "checkbox" at bounding box center [63, 497] width 35 height 35
checkbox input "false"
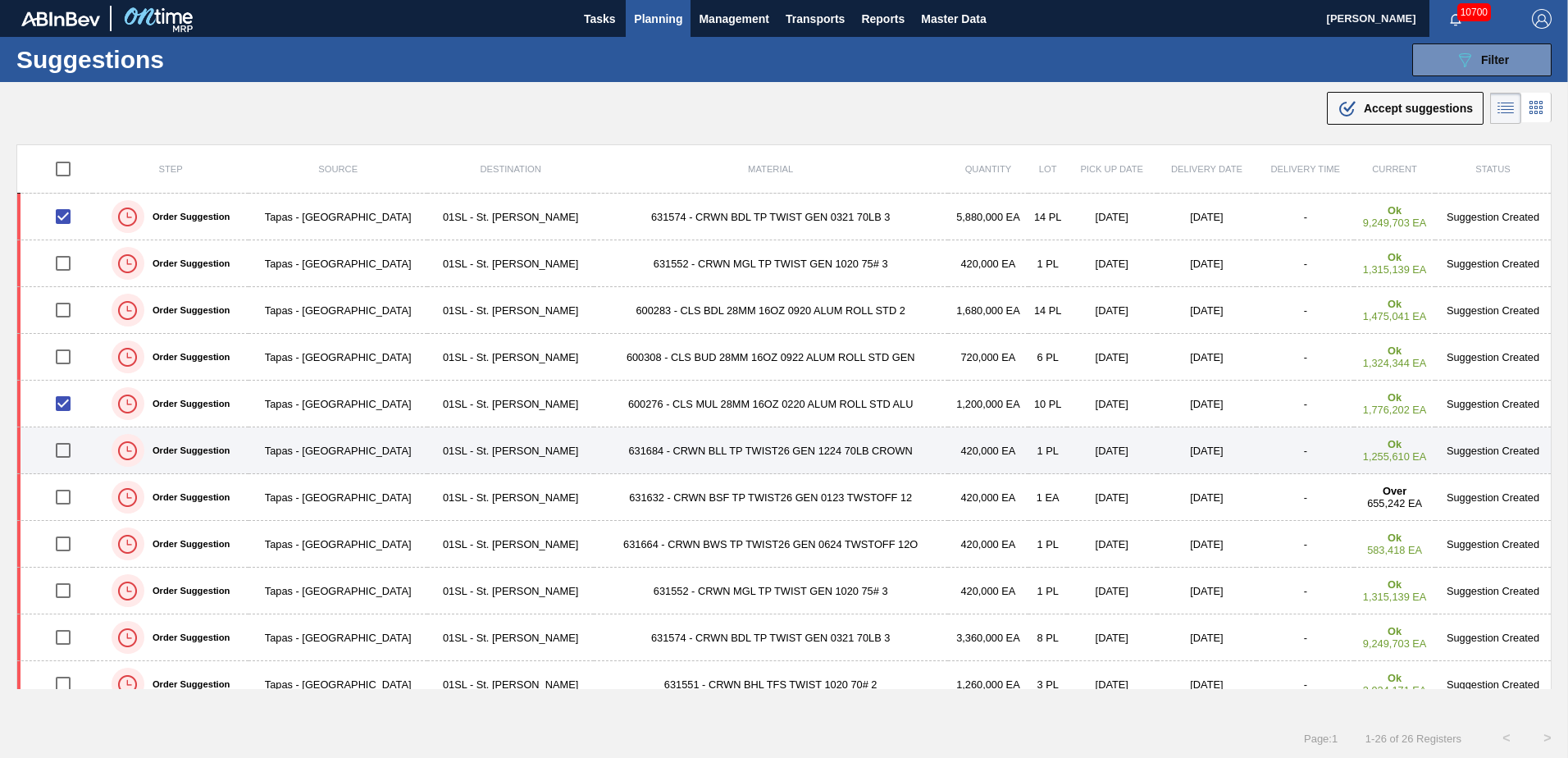
click at [60, 453] on input "checkbox" at bounding box center [63, 451] width 35 height 35
checkbox input "true"
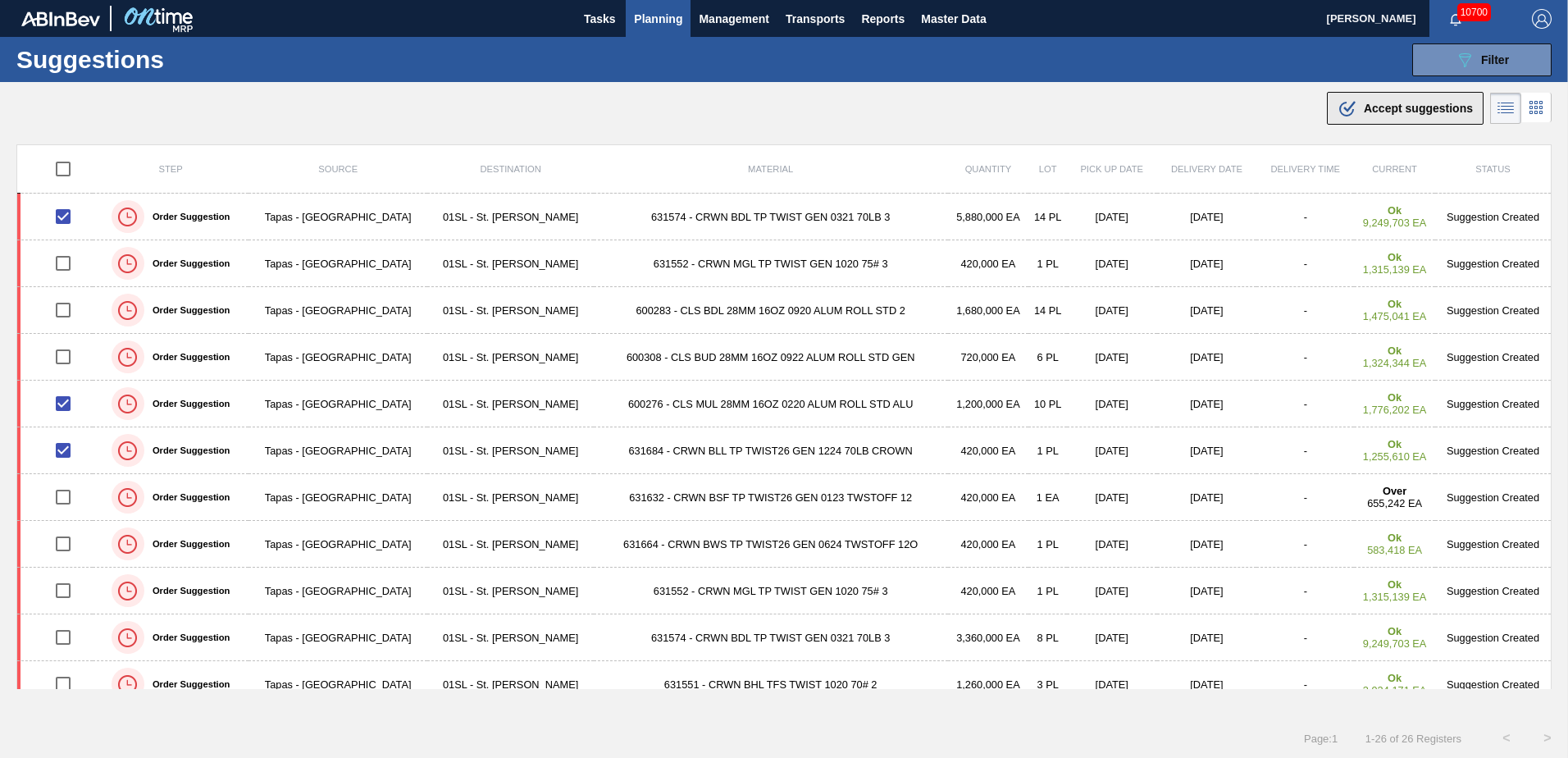
click at [1396, 111] on span "Accept suggestions" at bounding box center [1419, 109] width 109 height 14
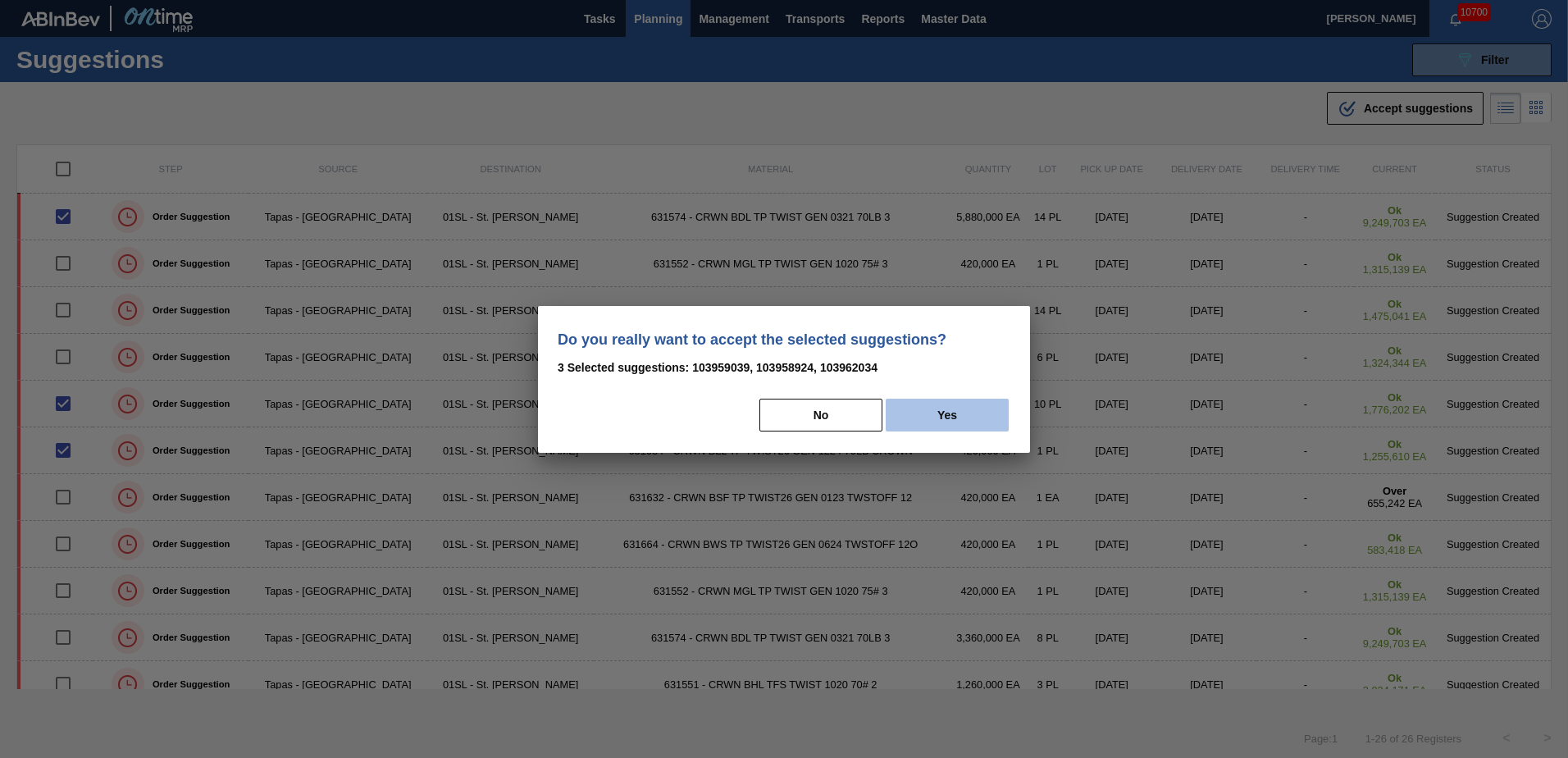
click at [954, 418] on button "Yes" at bounding box center [947, 415] width 123 height 33
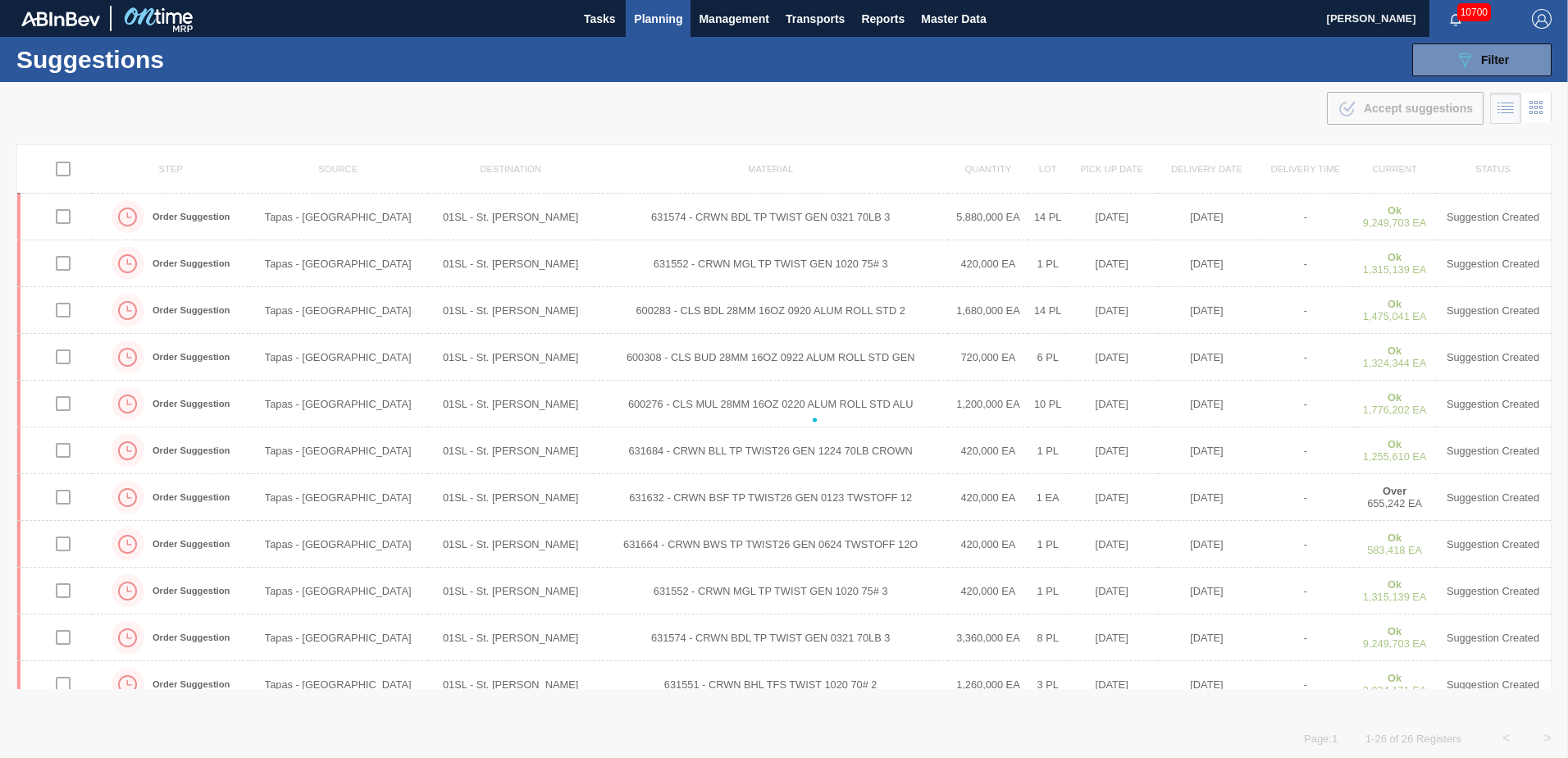
checkbox input "false"
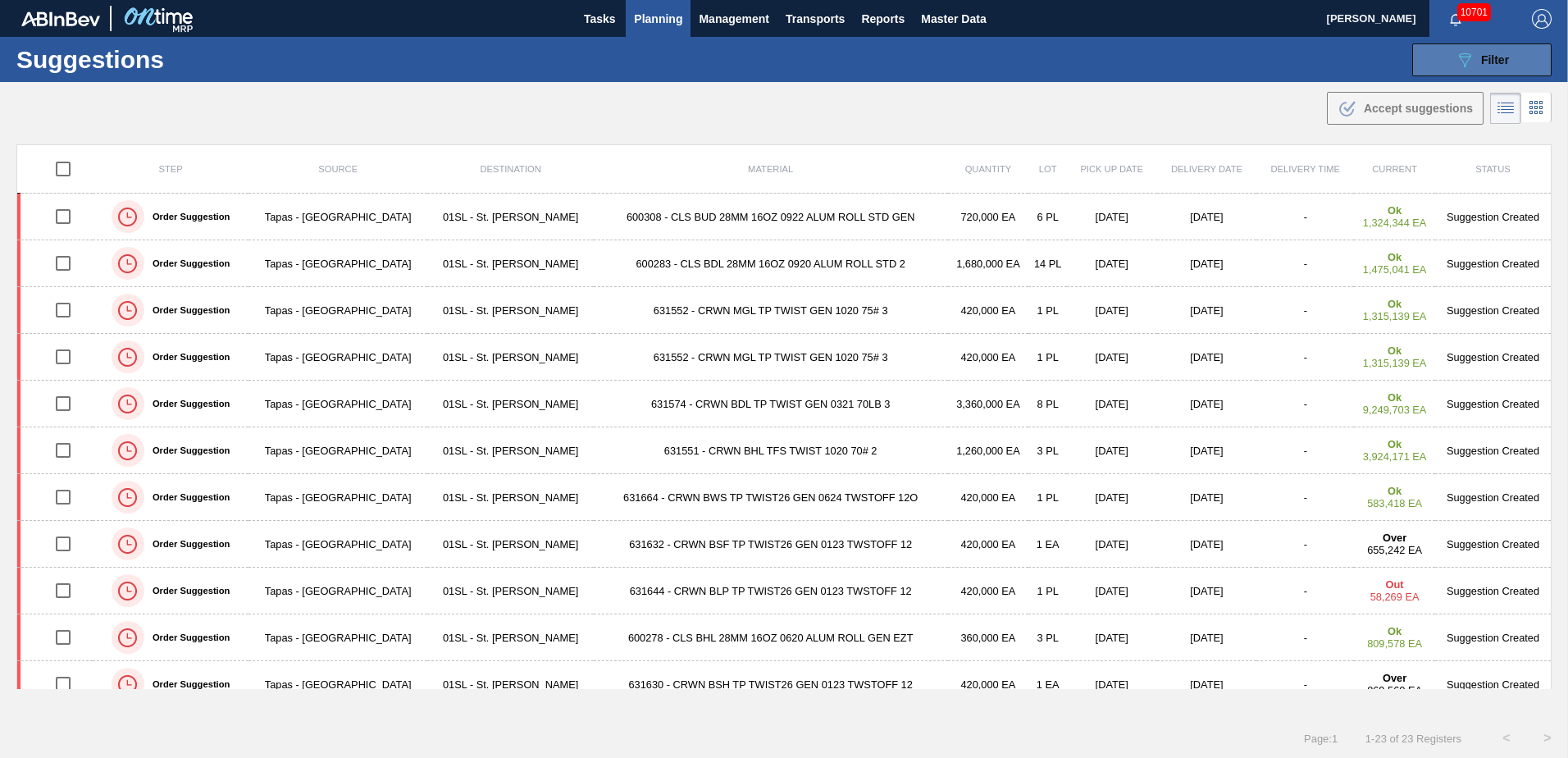
click at [1509, 61] on button "089F7B8B-B2A5-4AFE-B5C0-19BA573D28AC Filter" at bounding box center [1483, 60] width 140 height 33
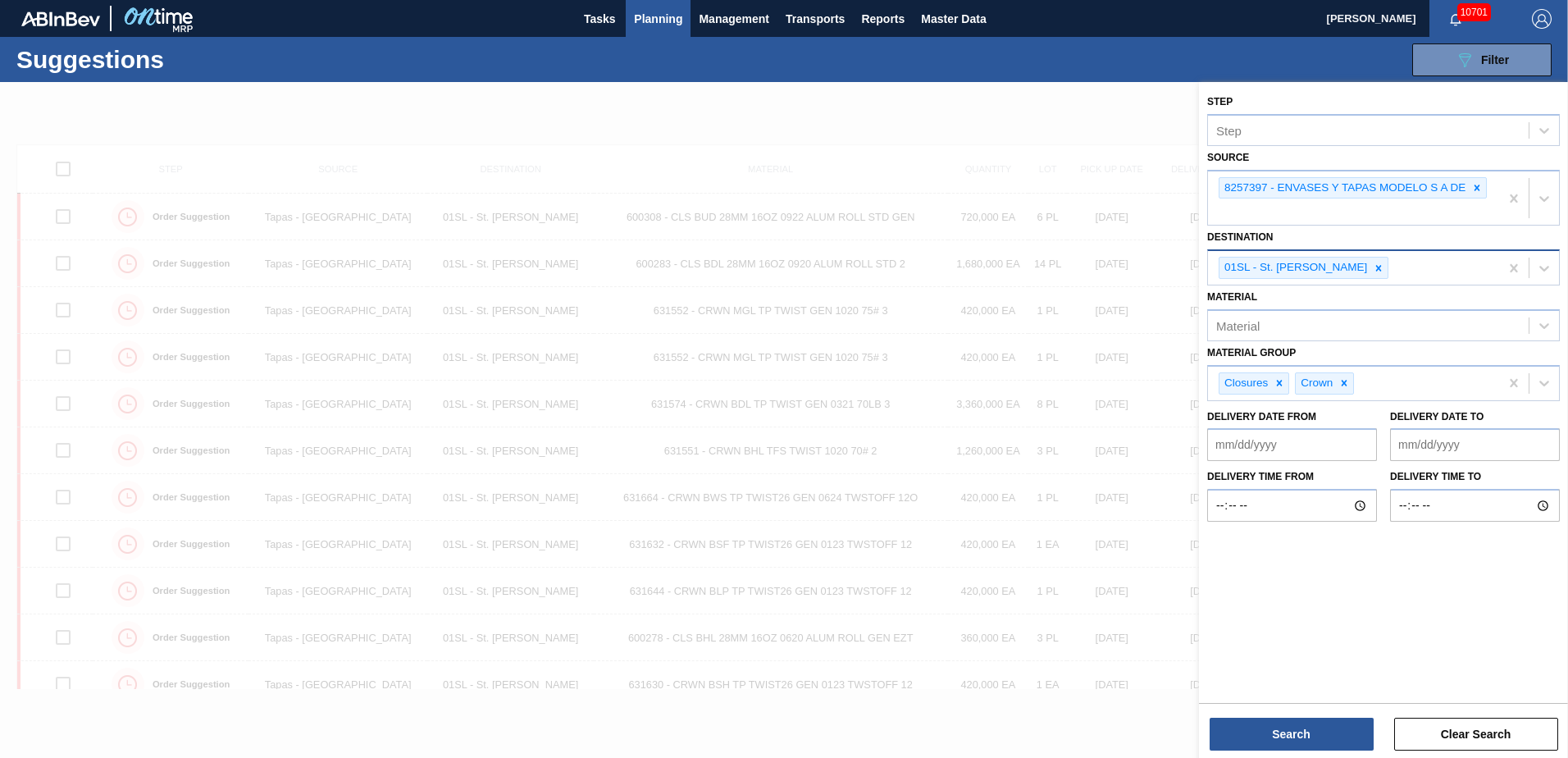
click at [1466, 264] on div "01SL - St. [PERSON_NAME]" at bounding box center [1354, 268] width 291 height 34
type input "fc"
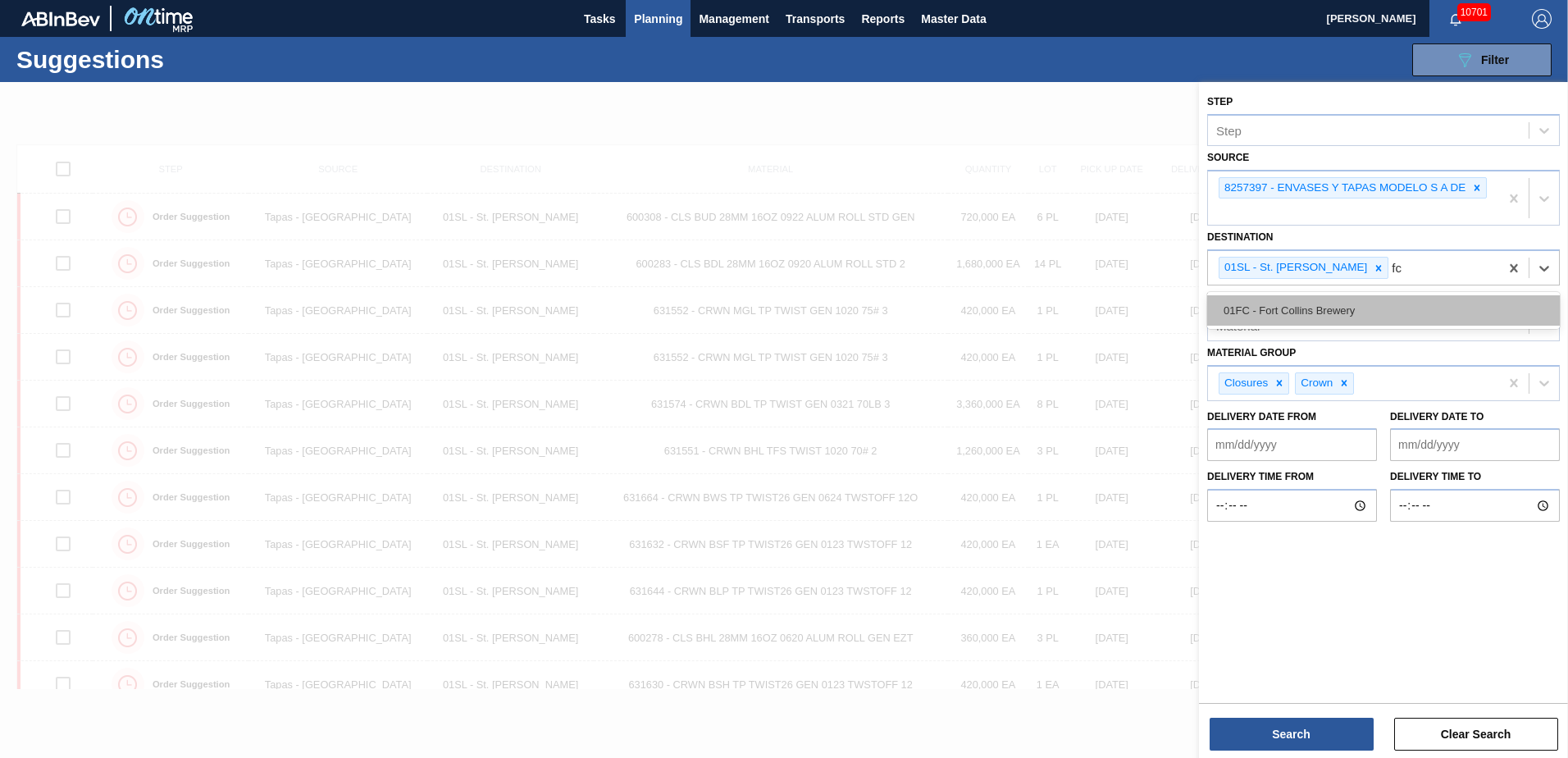
click at [1397, 302] on div "01FC - Fort Collins Brewery" at bounding box center [1384, 310] width 353 height 30
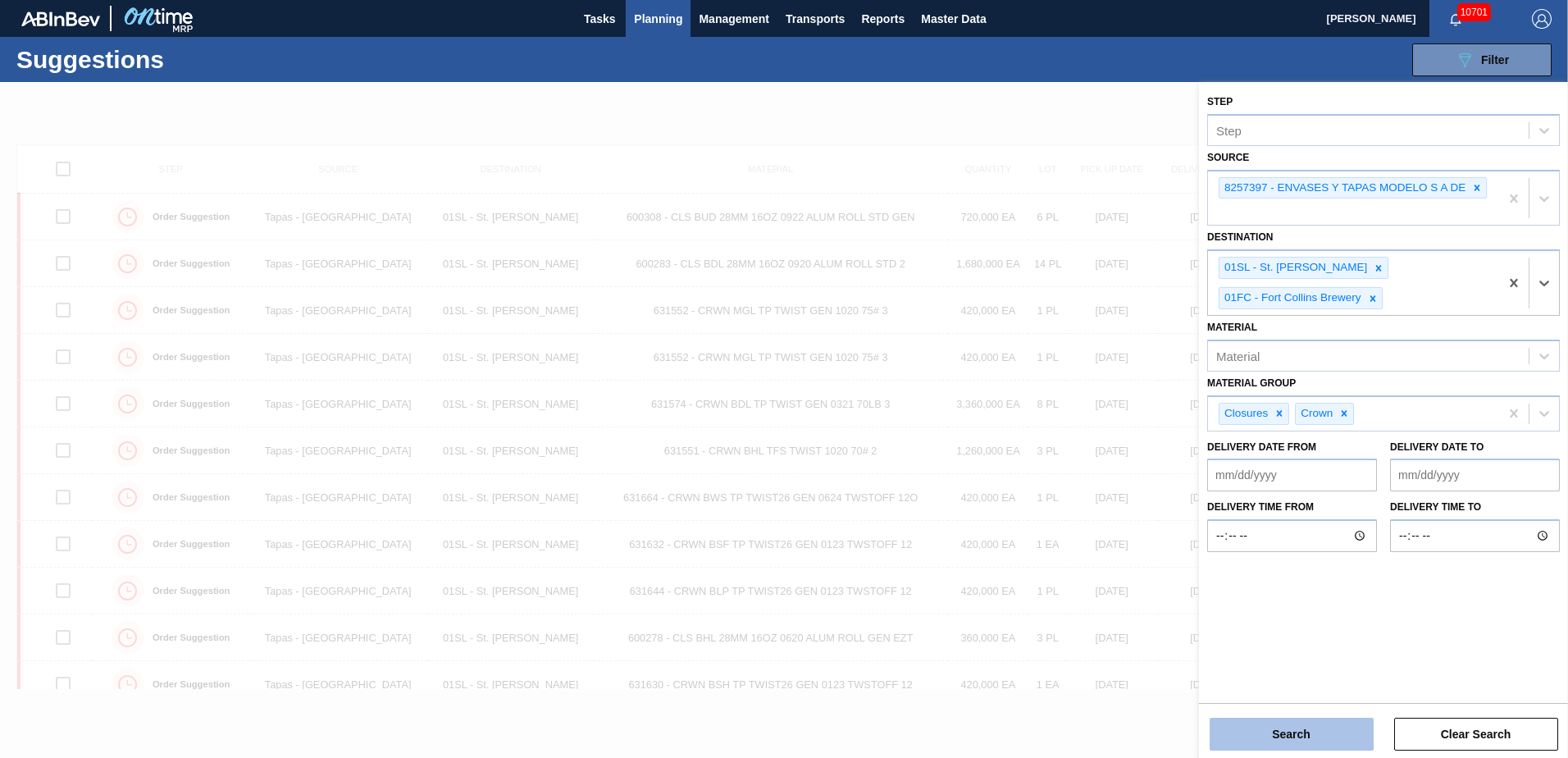
click at [1326, 747] on button "Search" at bounding box center [1292, 734] width 164 height 33
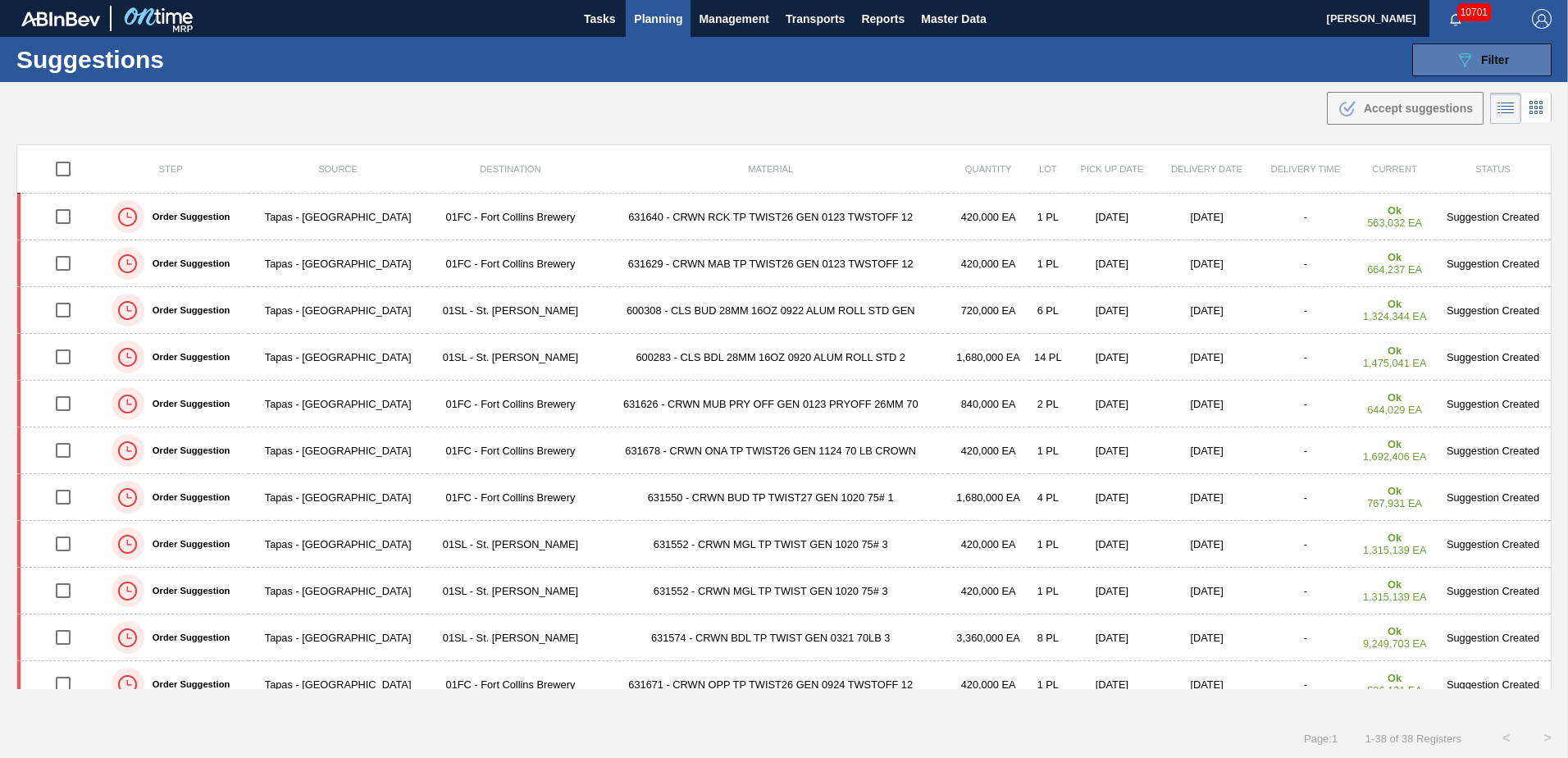
click at [1482, 50] on div "089F7B8B-B2A5-4AFE-B5C0-19BA573D28AC Filter" at bounding box center [1483, 60] width 54 height 19
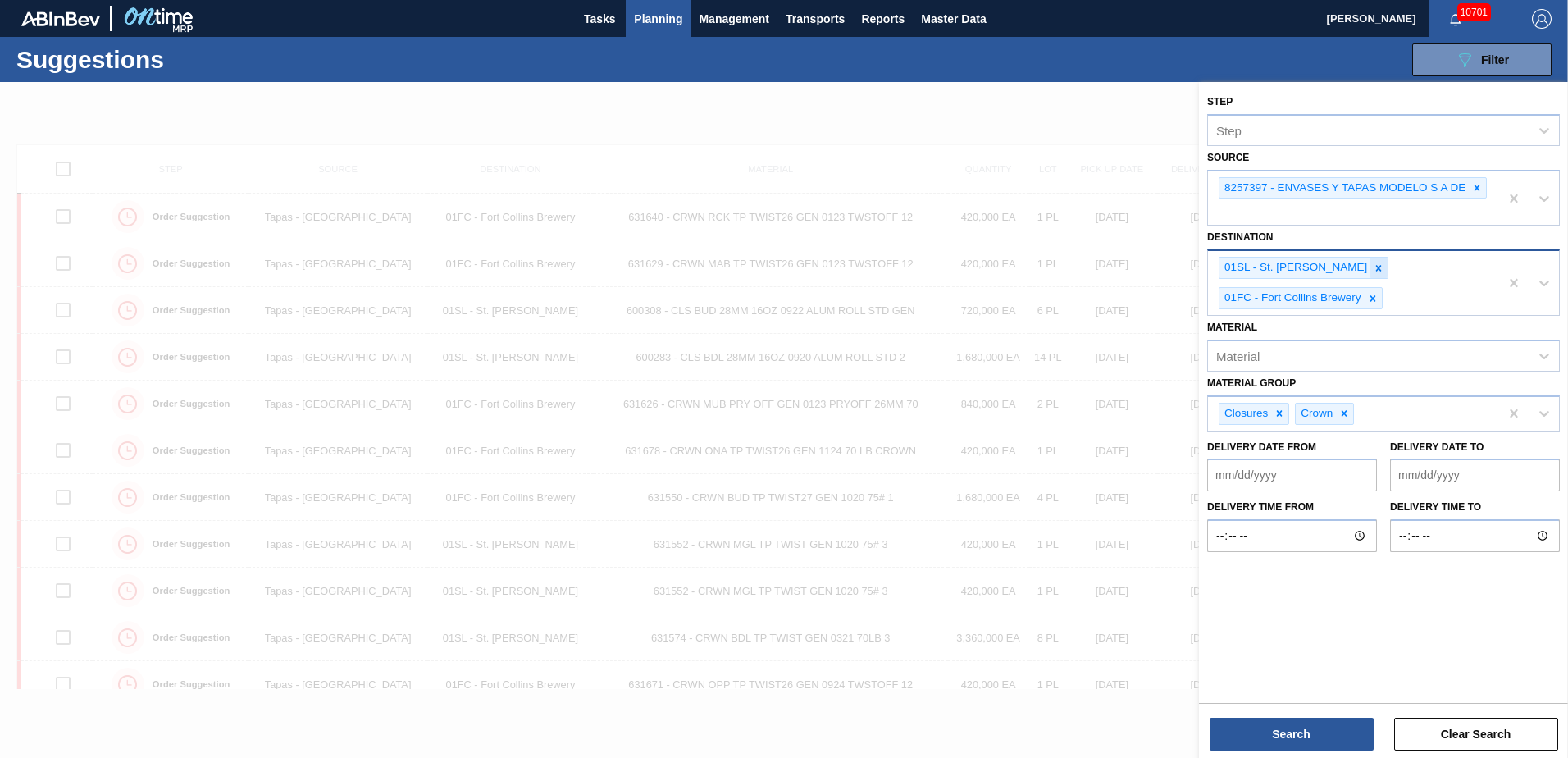
click at [1373, 265] on icon at bounding box center [1379, 268] width 12 height 12
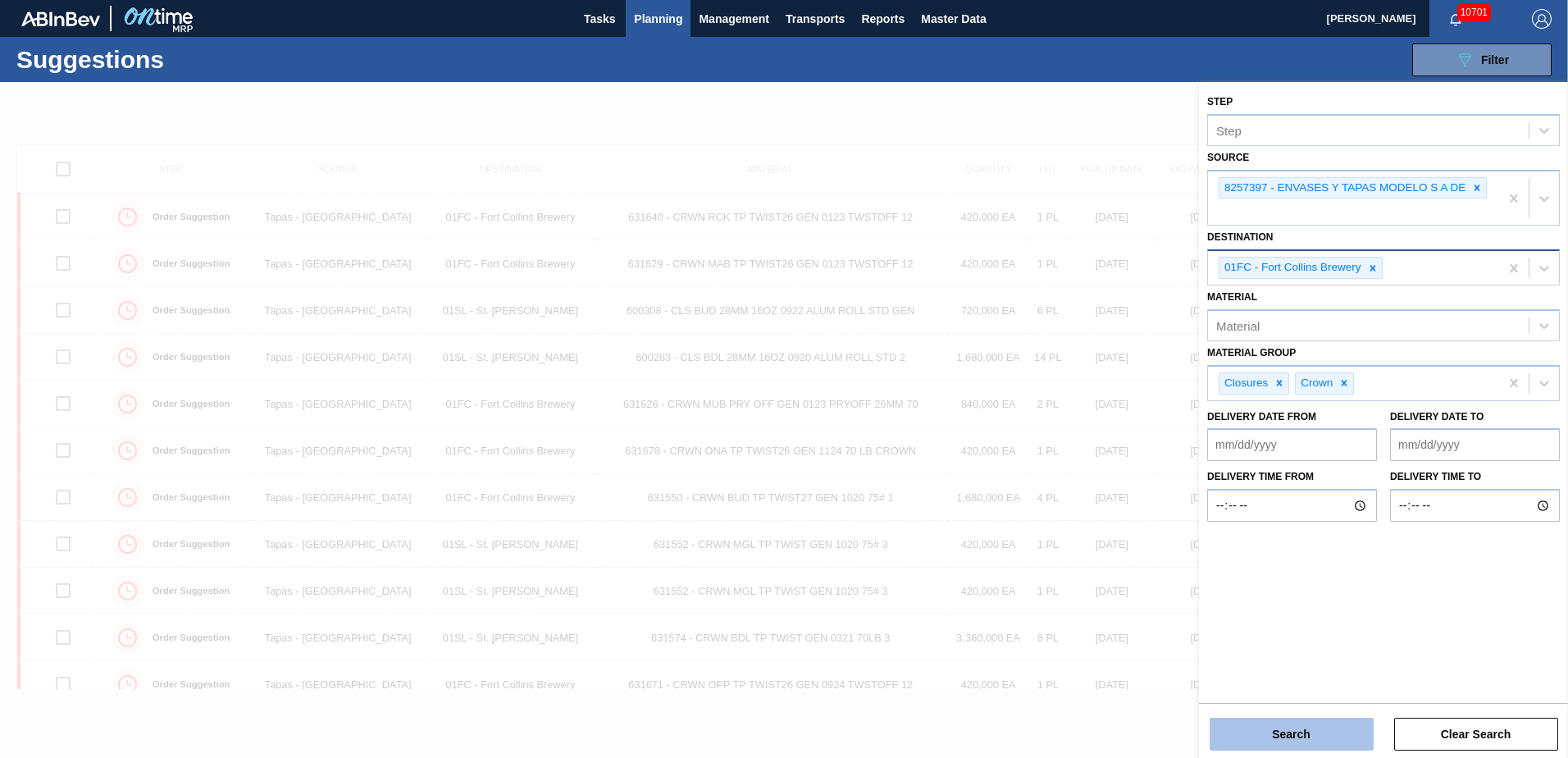
click at [1331, 720] on button "Search" at bounding box center [1292, 734] width 164 height 33
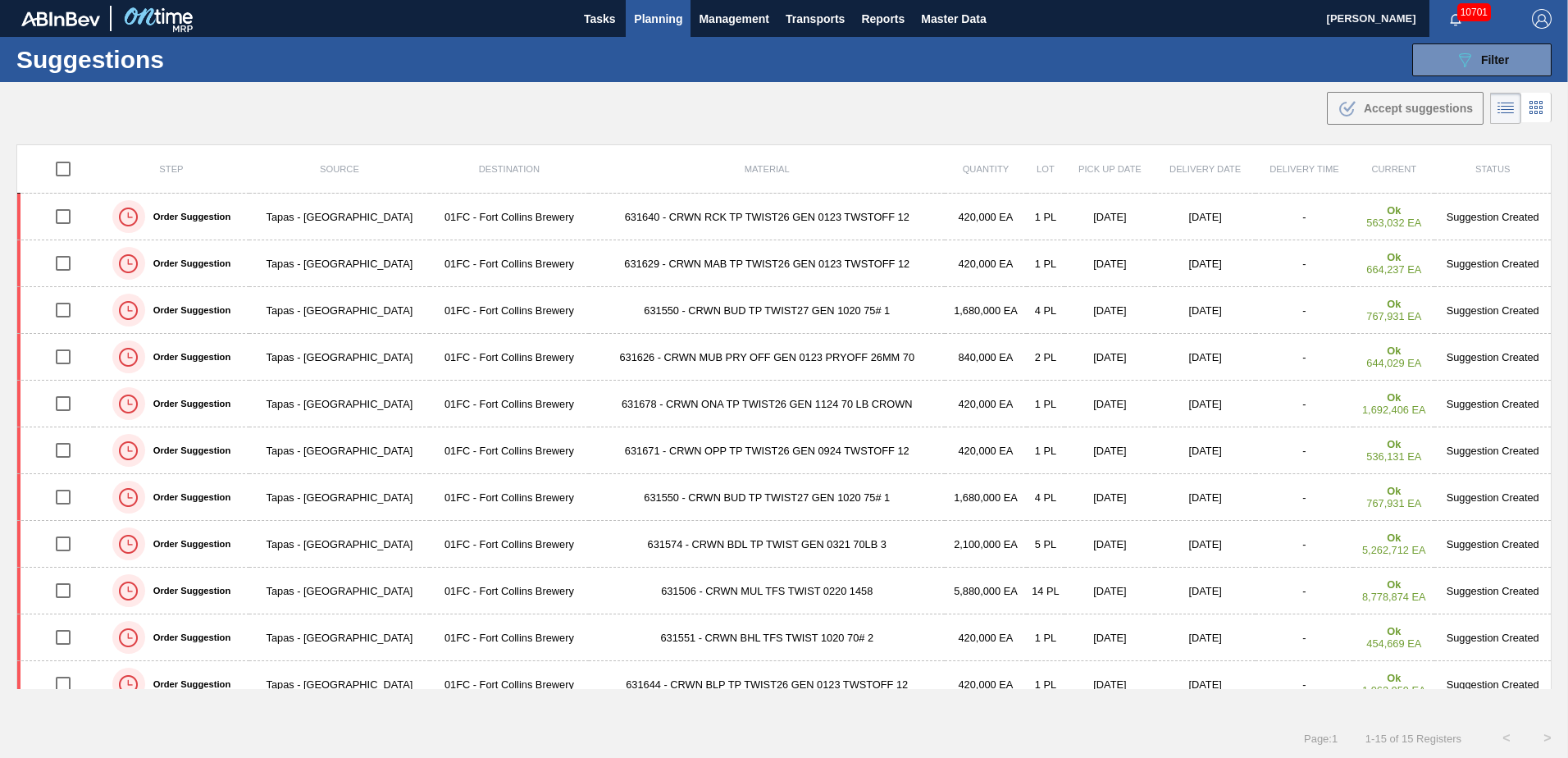
click at [895, 160] on th "Material" at bounding box center [766, 170] width 356 height 48
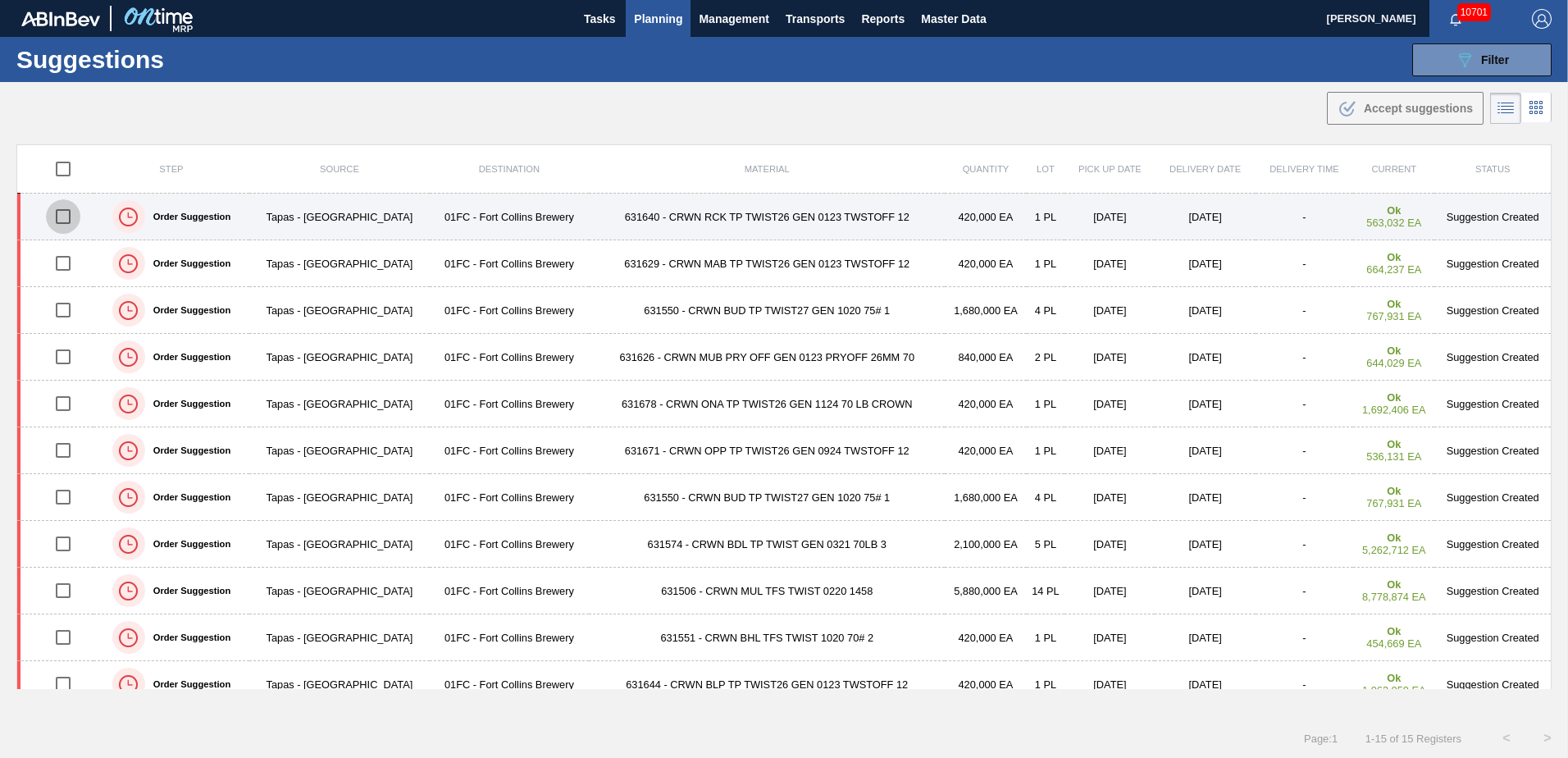
click at [56, 215] on input "checkbox" at bounding box center [63, 217] width 35 height 35
checkbox input "true"
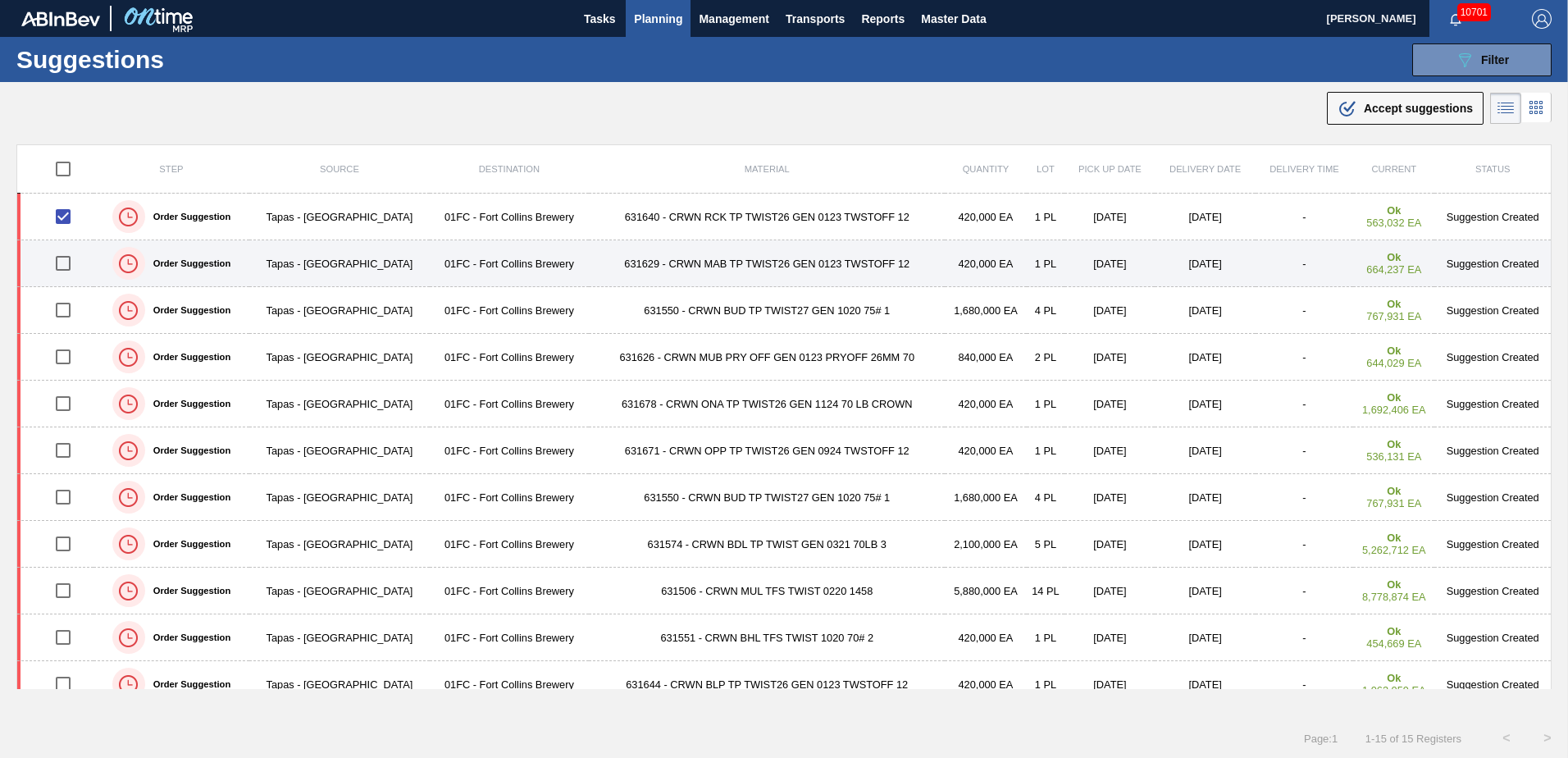
click at [68, 260] on input "checkbox" at bounding box center [63, 264] width 35 height 35
checkbox input "true"
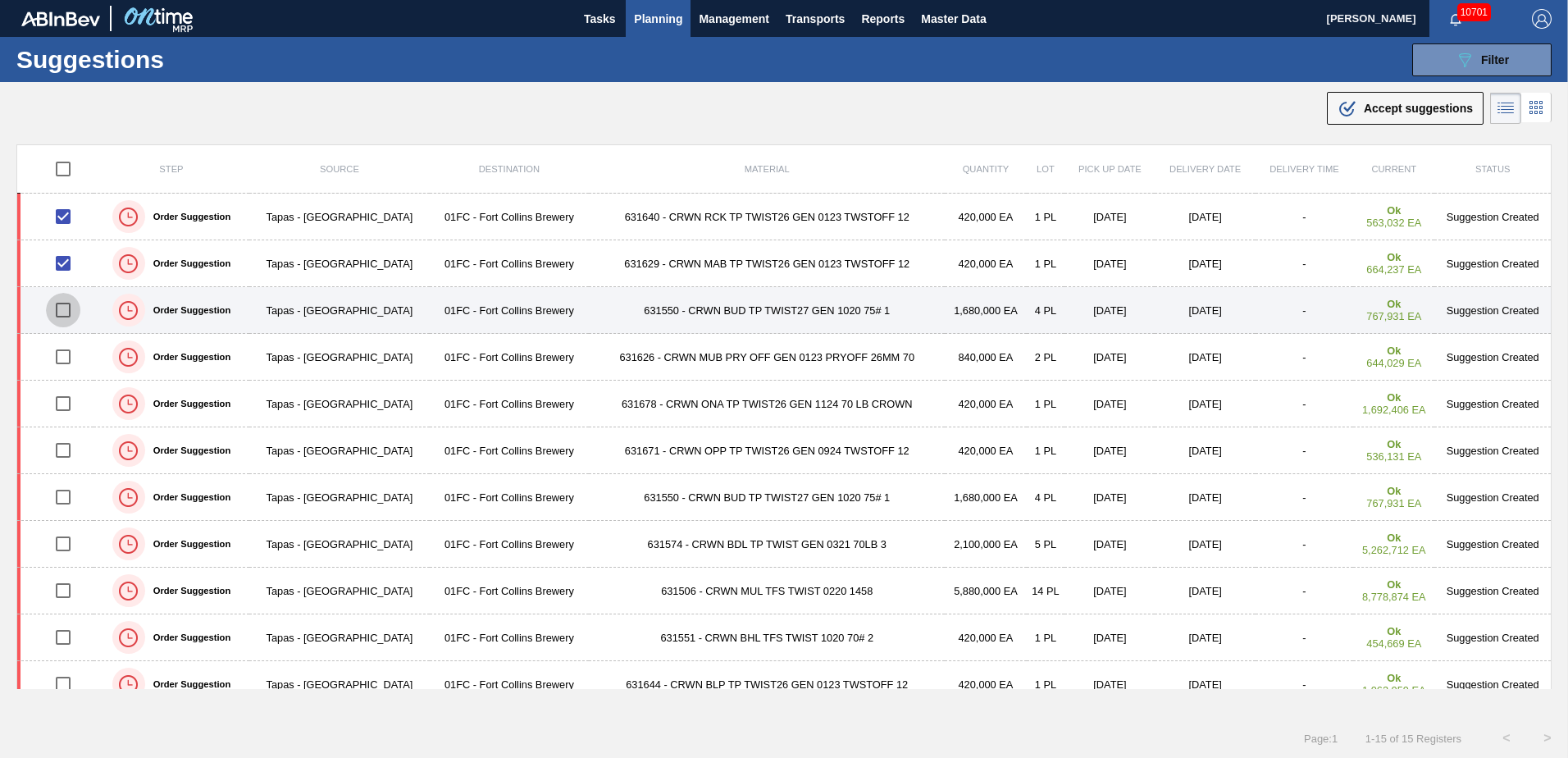
click at [61, 311] on input "checkbox" at bounding box center [63, 310] width 35 height 35
checkbox input "true"
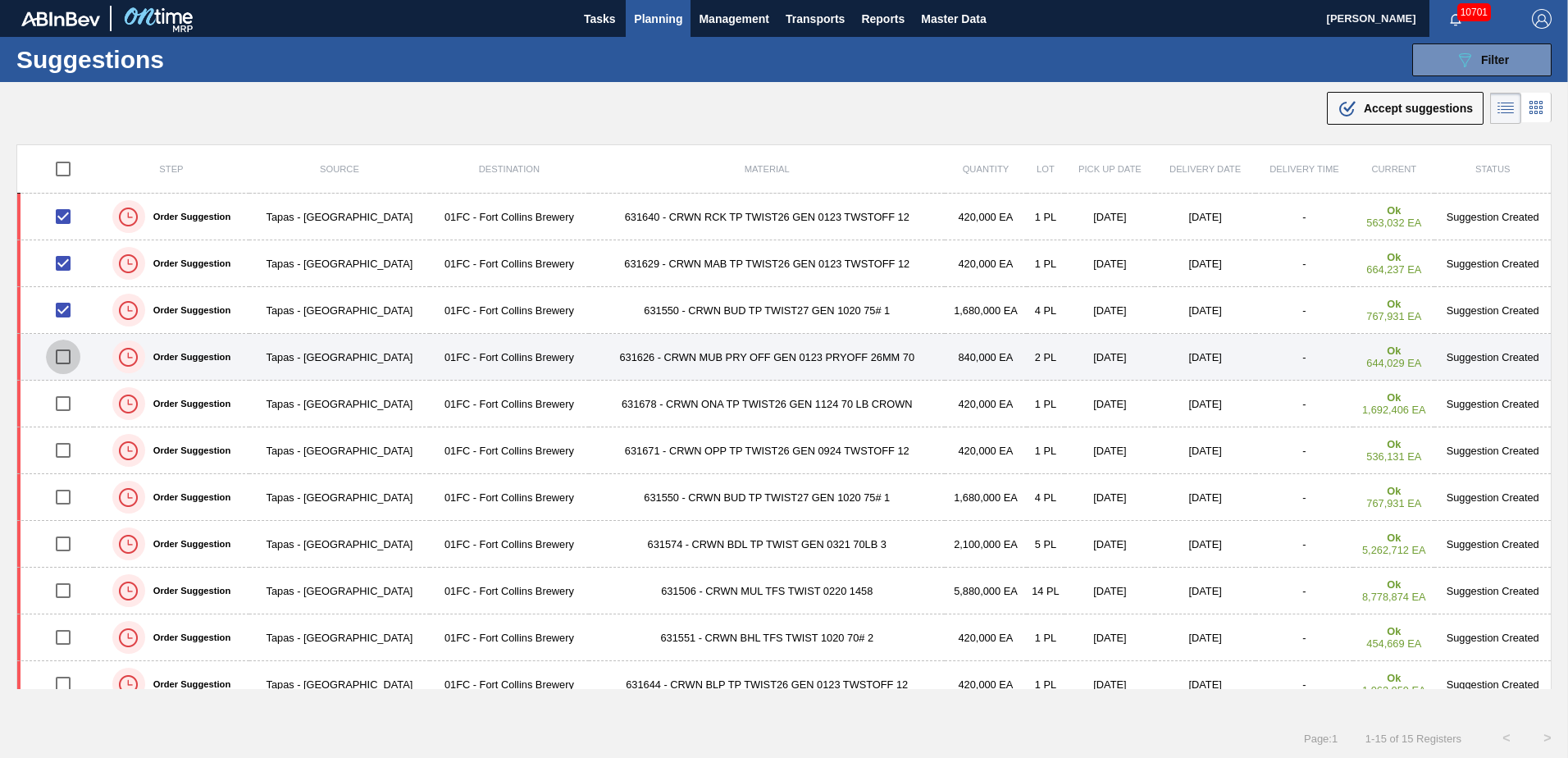
click at [61, 355] on input "checkbox" at bounding box center [63, 357] width 35 height 35
checkbox input "true"
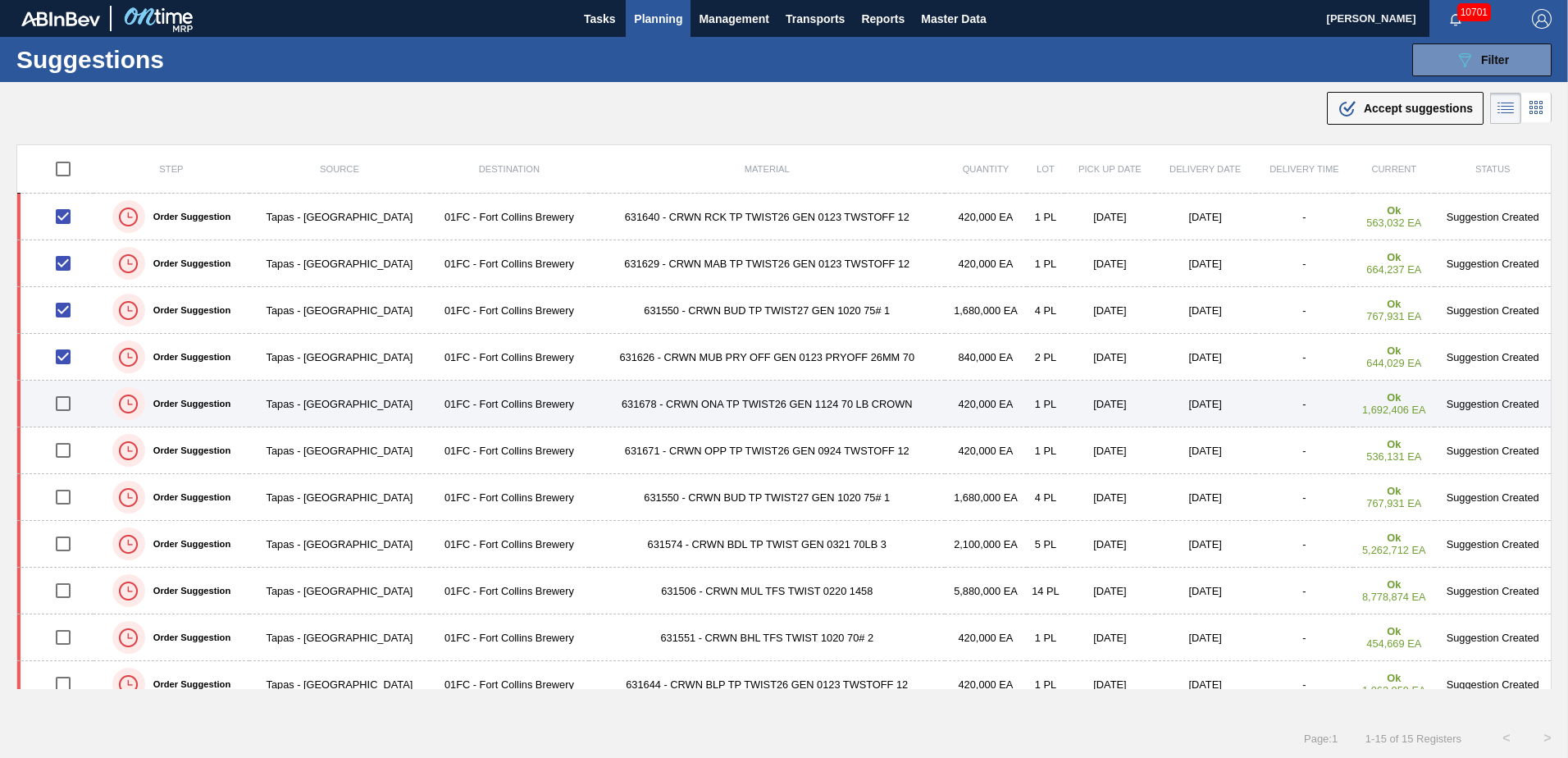
click at [64, 391] on input "checkbox" at bounding box center [63, 403] width 35 height 35
checkbox input "true"
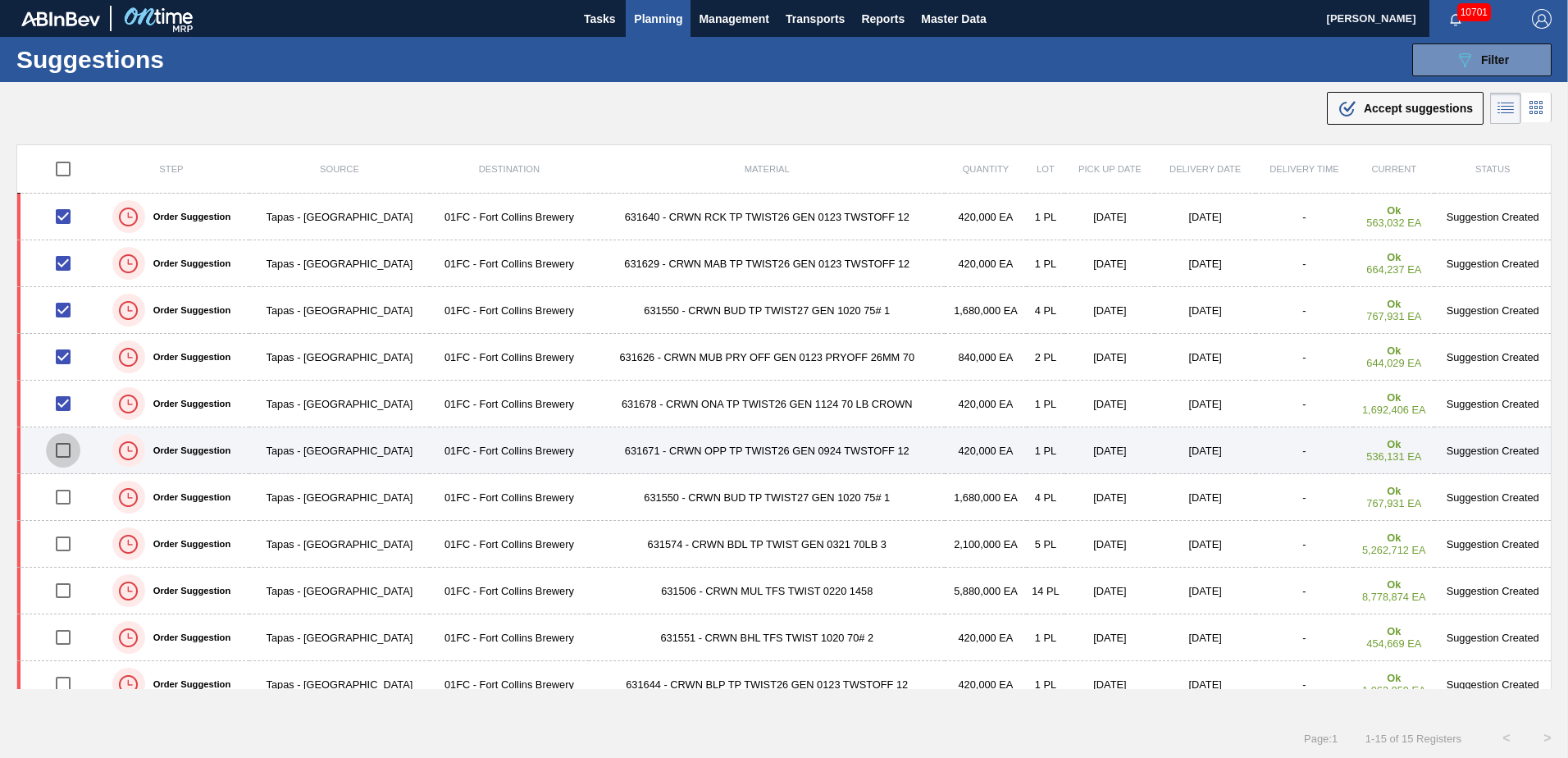
click at [68, 450] on input "checkbox" at bounding box center [63, 451] width 35 height 35
checkbox input "true"
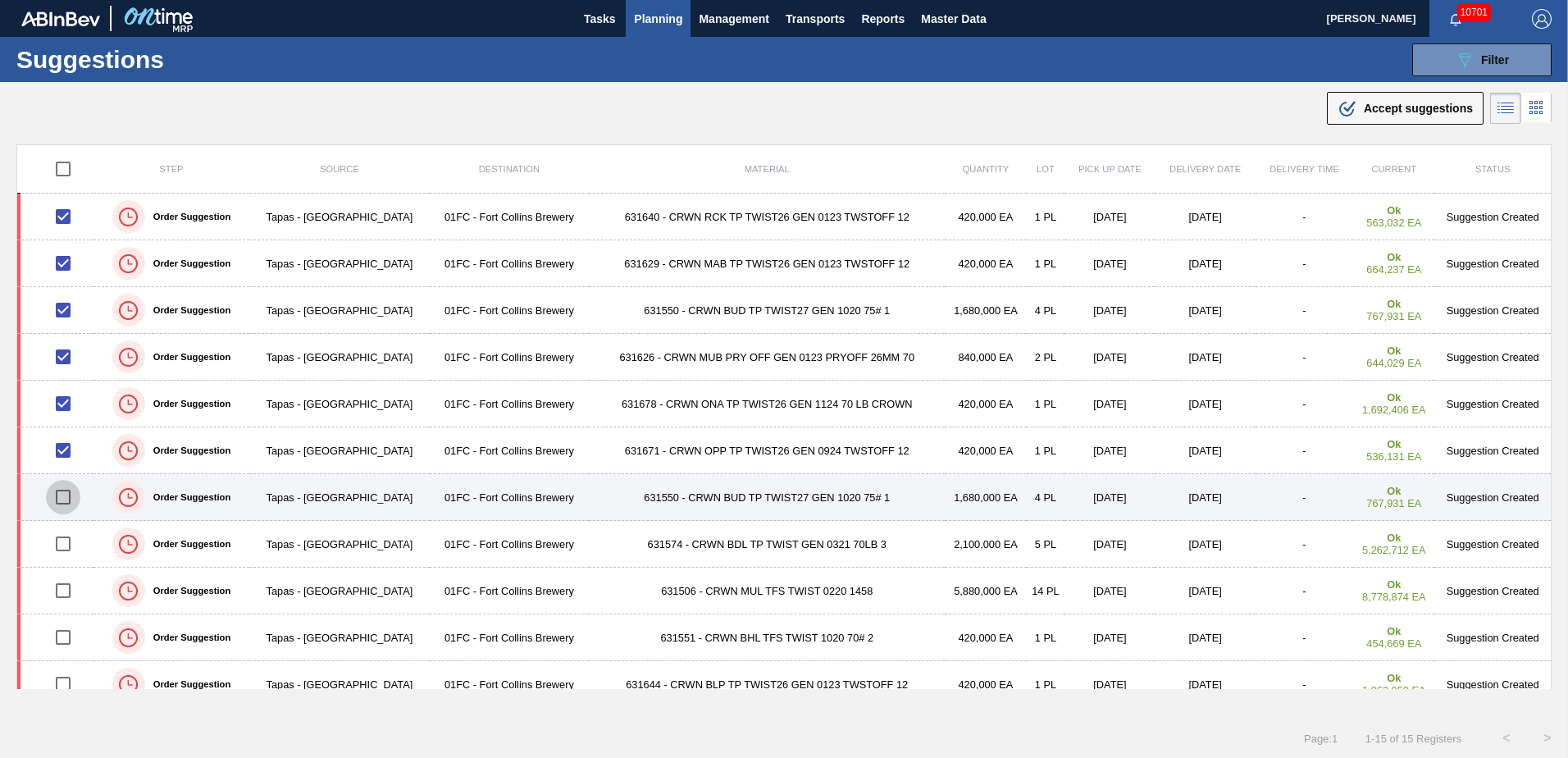
click at [63, 492] on input "checkbox" at bounding box center [63, 497] width 35 height 35
checkbox input "true"
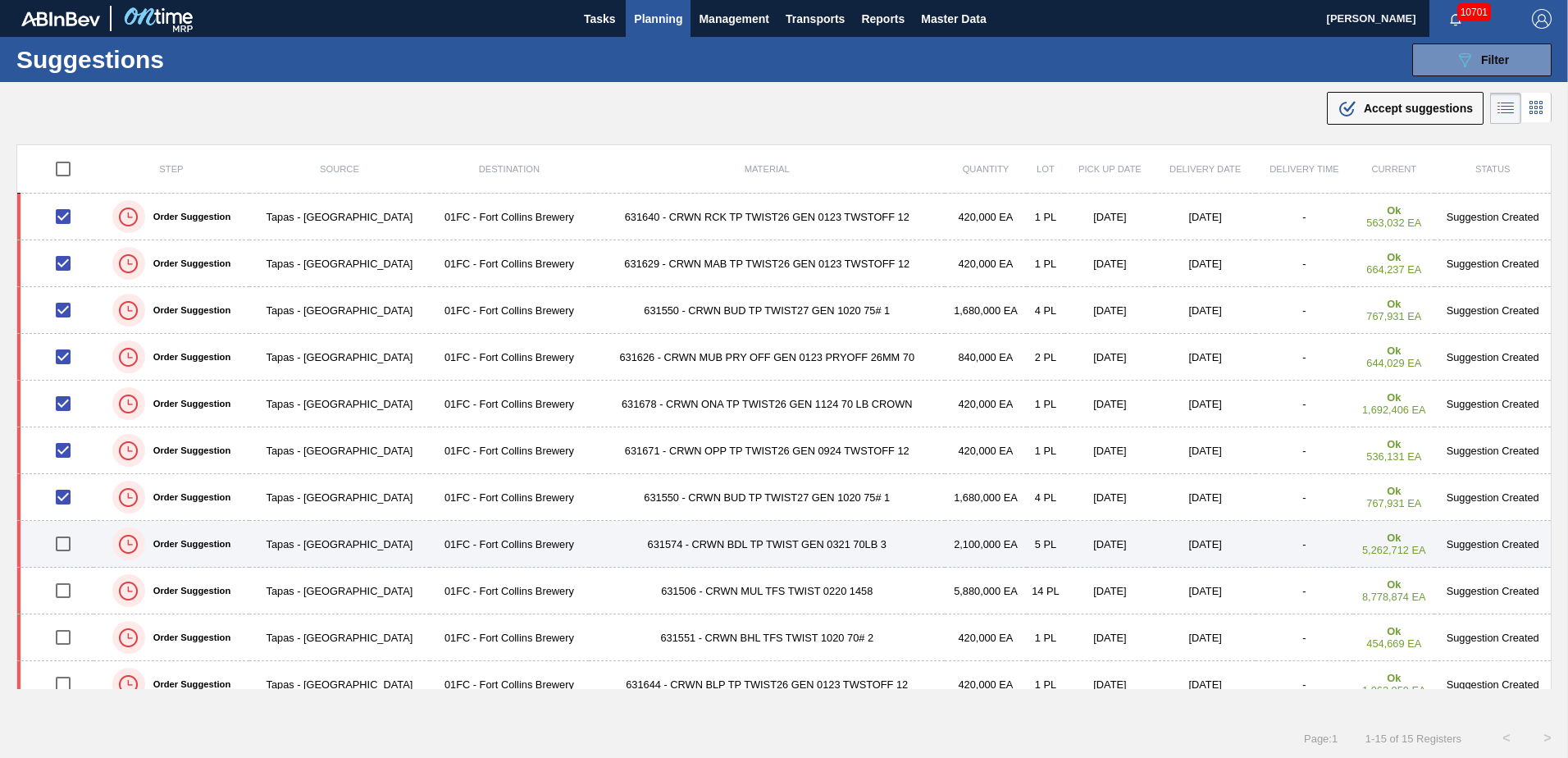
click at [69, 540] on input "checkbox" at bounding box center [63, 544] width 35 height 35
checkbox input "true"
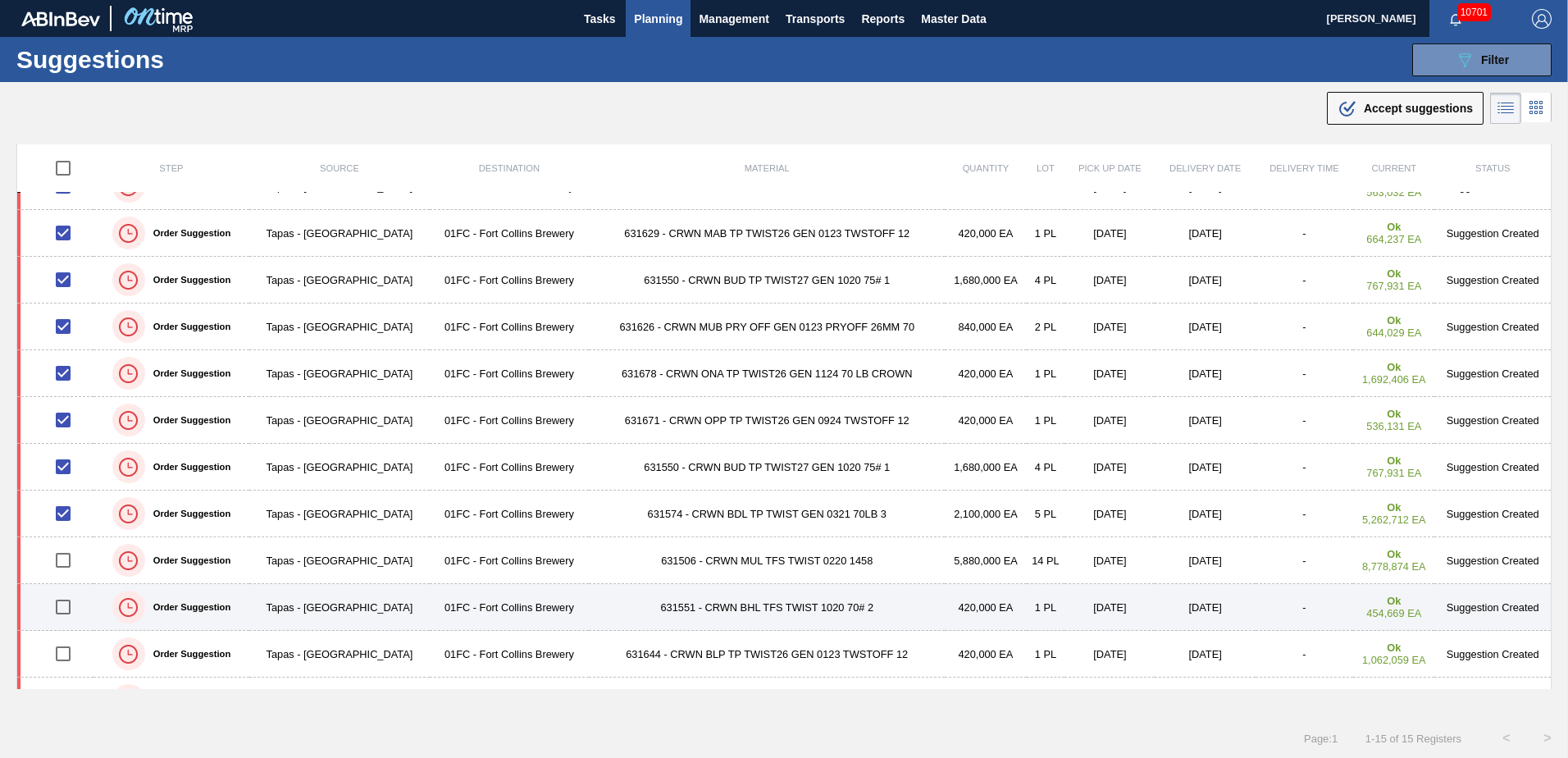
scroll to position [82, 0]
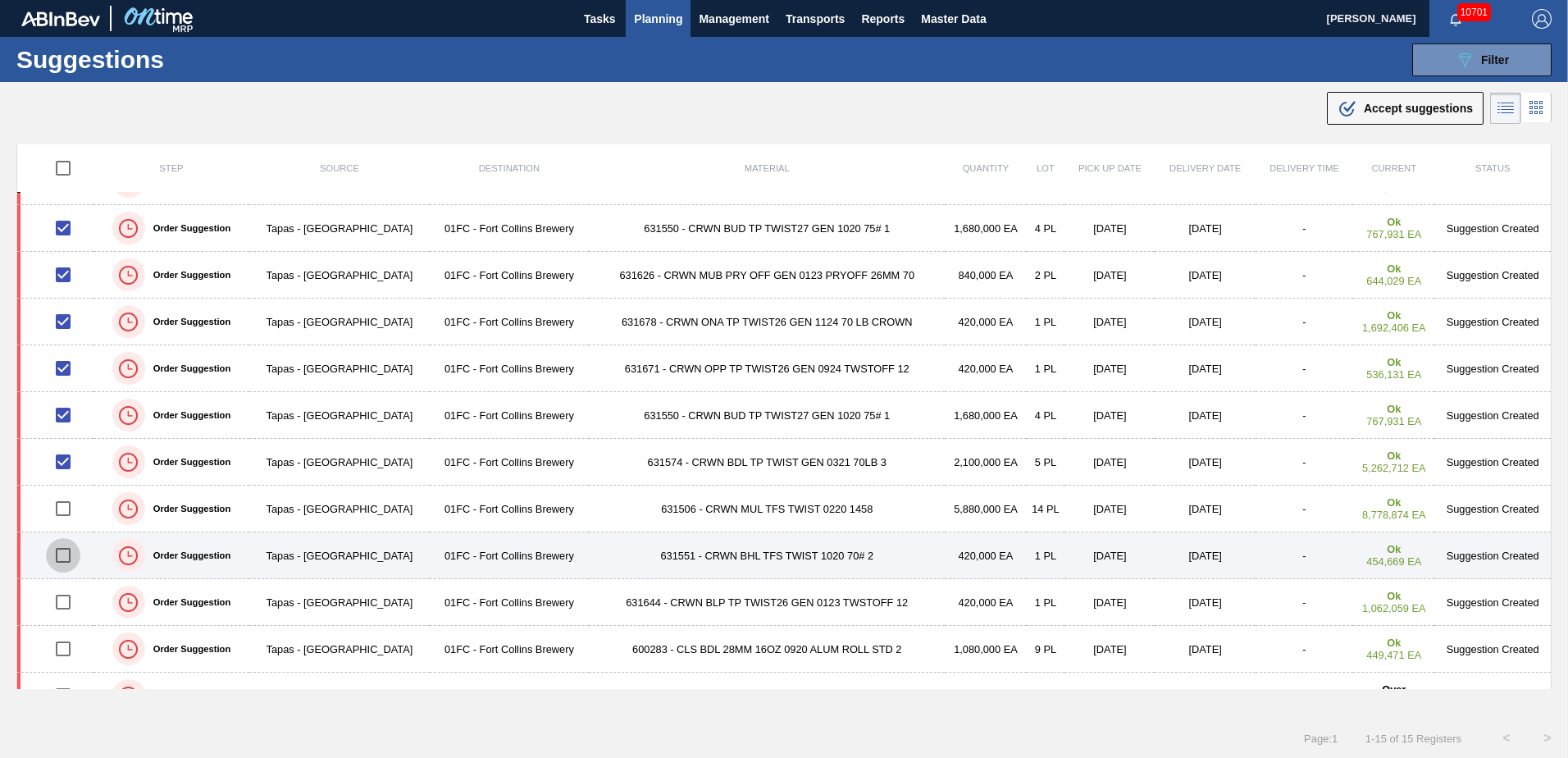
click at [67, 566] on input "checkbox" at bounding box center [63, 555] width 35 height 35
checkbox input "true"
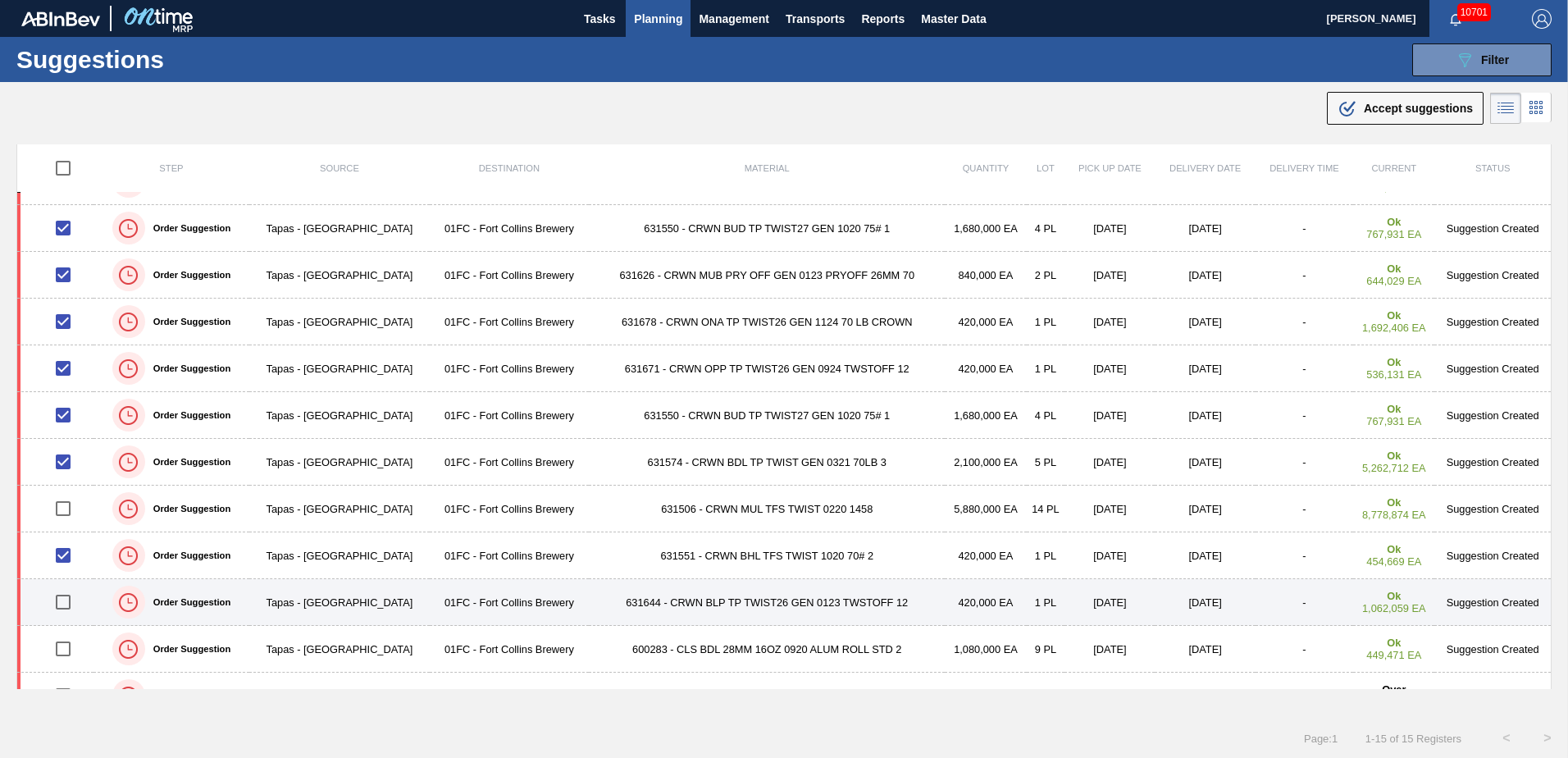
click at [61, 609] on input "checkbox" at bounding box center [63, 602] width 35 height 35
checkbox input "true"
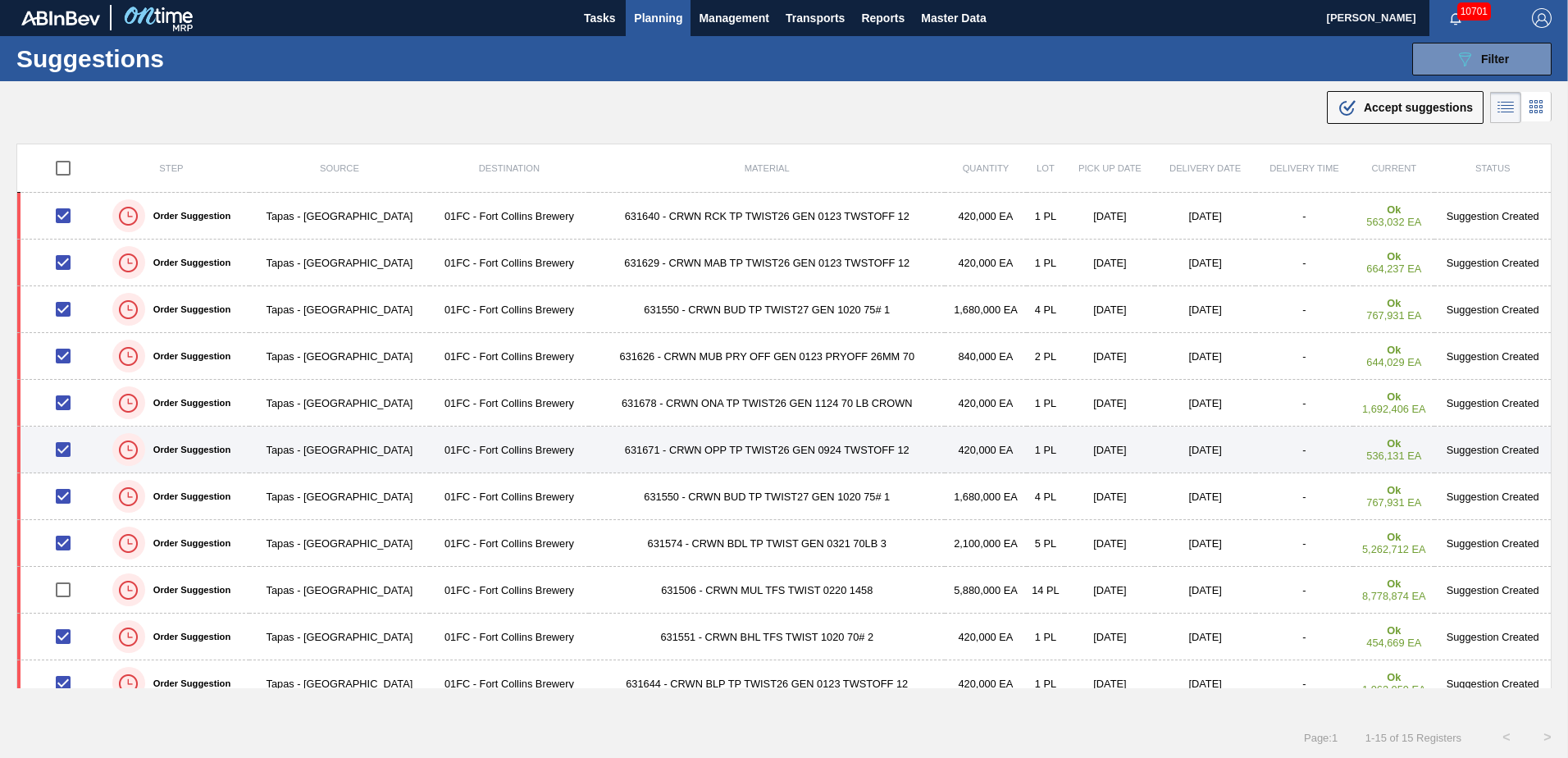
scroll to position [0, 0]
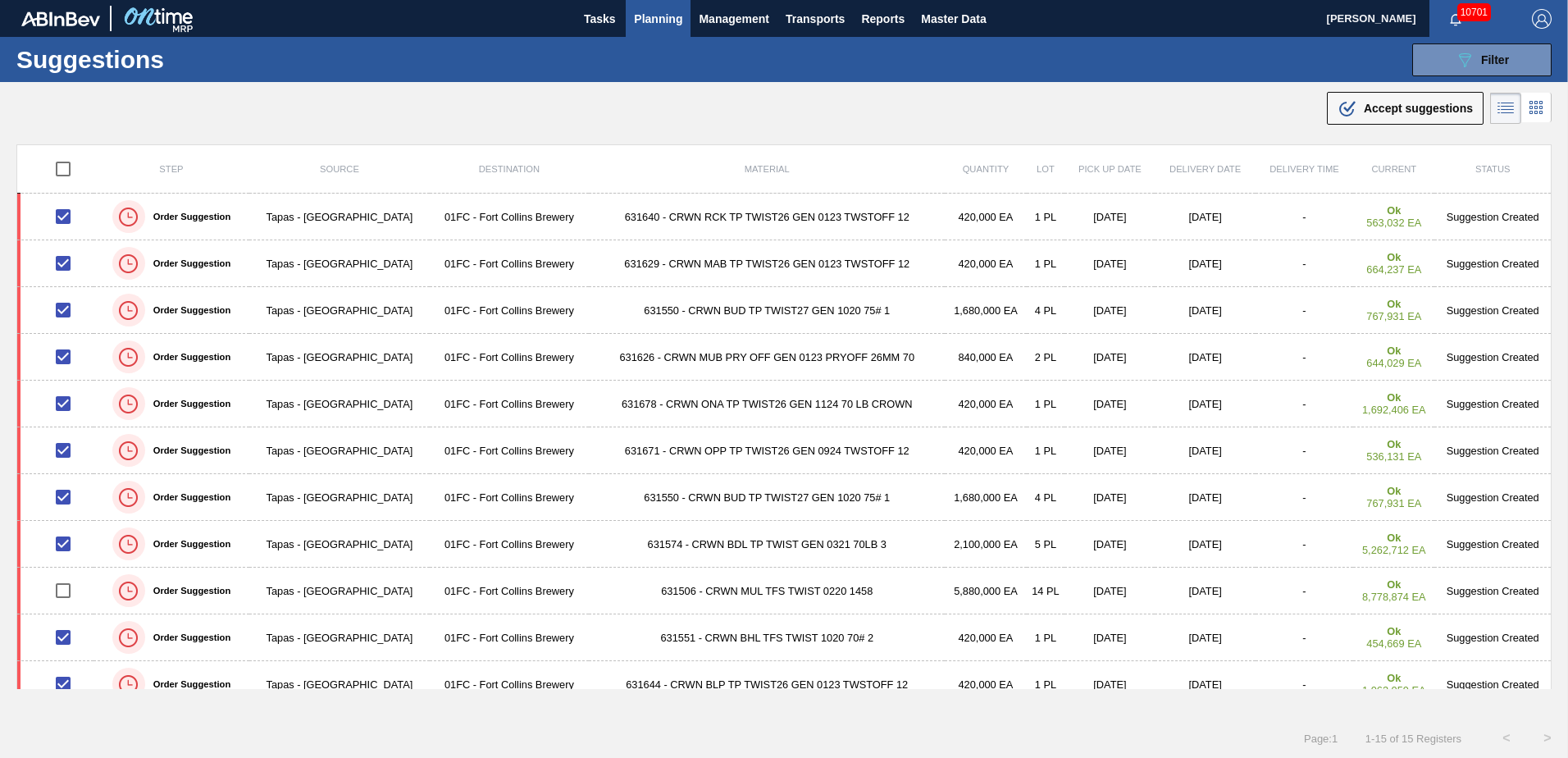
click at [1121, 127] on div ".b{fill:var(--color-action-default)} Accept suggestions" at bounding box center [784, 105] width 1568 height 46
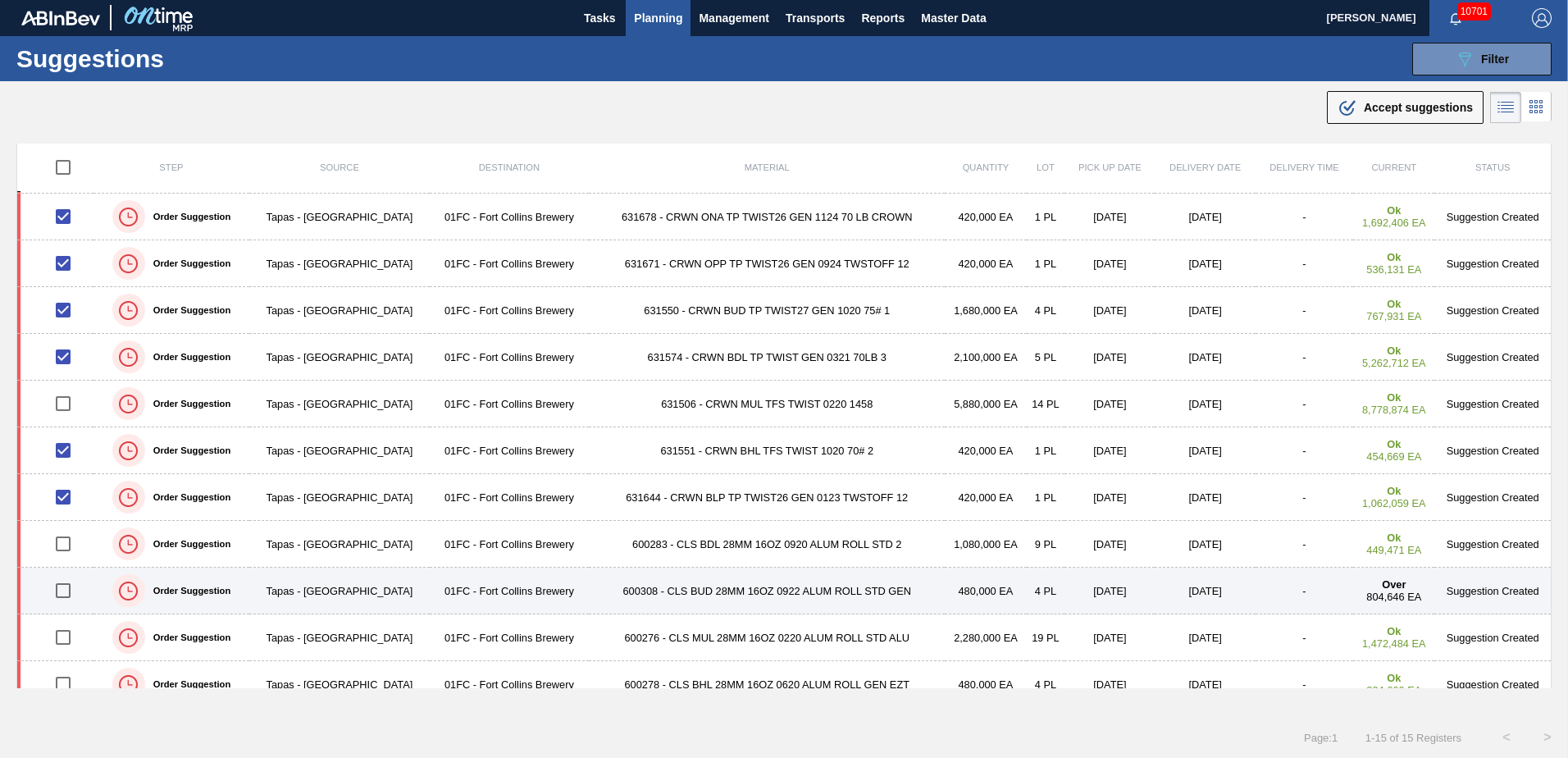
scroll to position [205, 0]
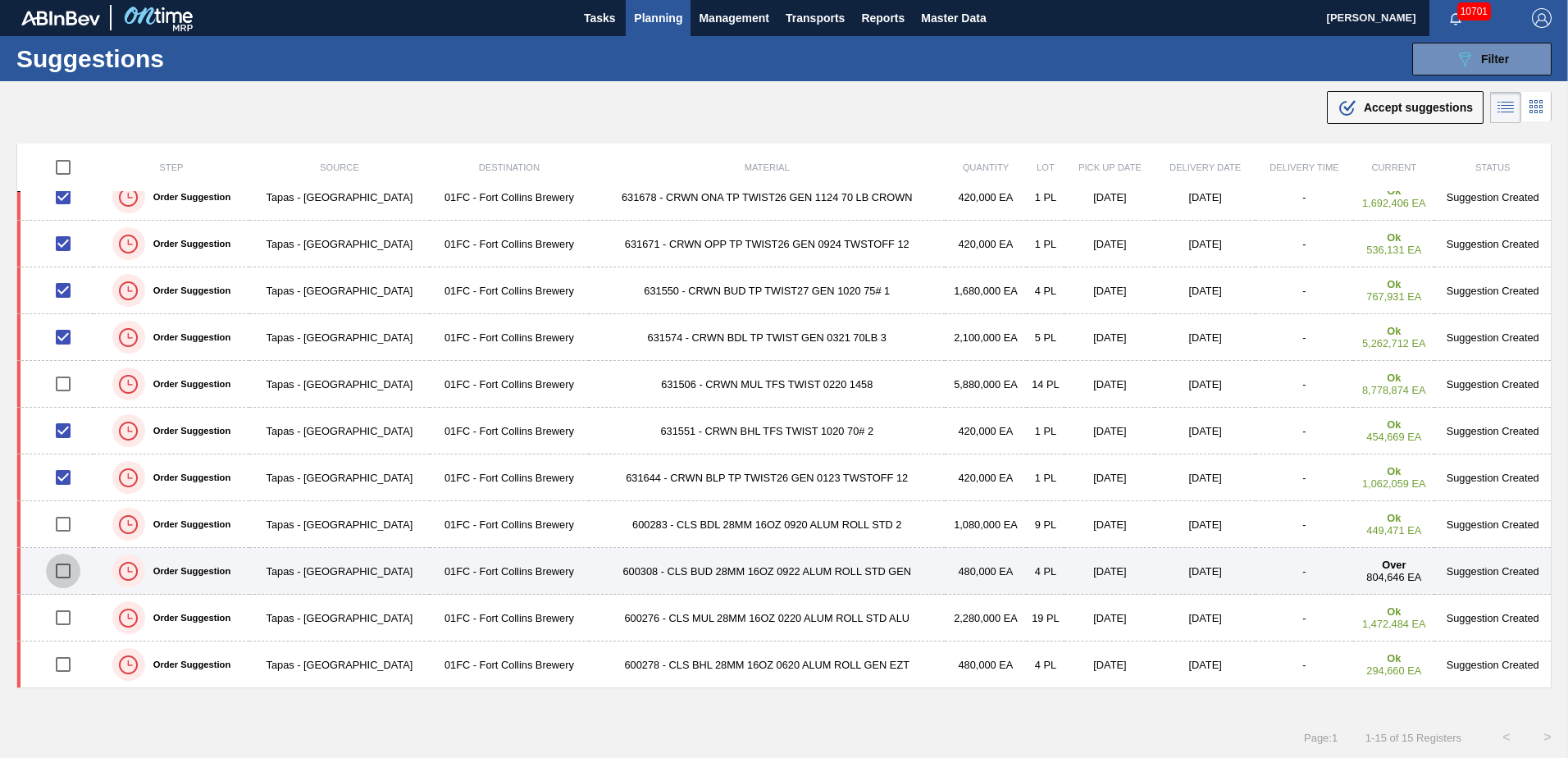
click at [65, 575] on input "checkbox" at bounding box center [63, 571] width 35 height 35
checkbox input "true"
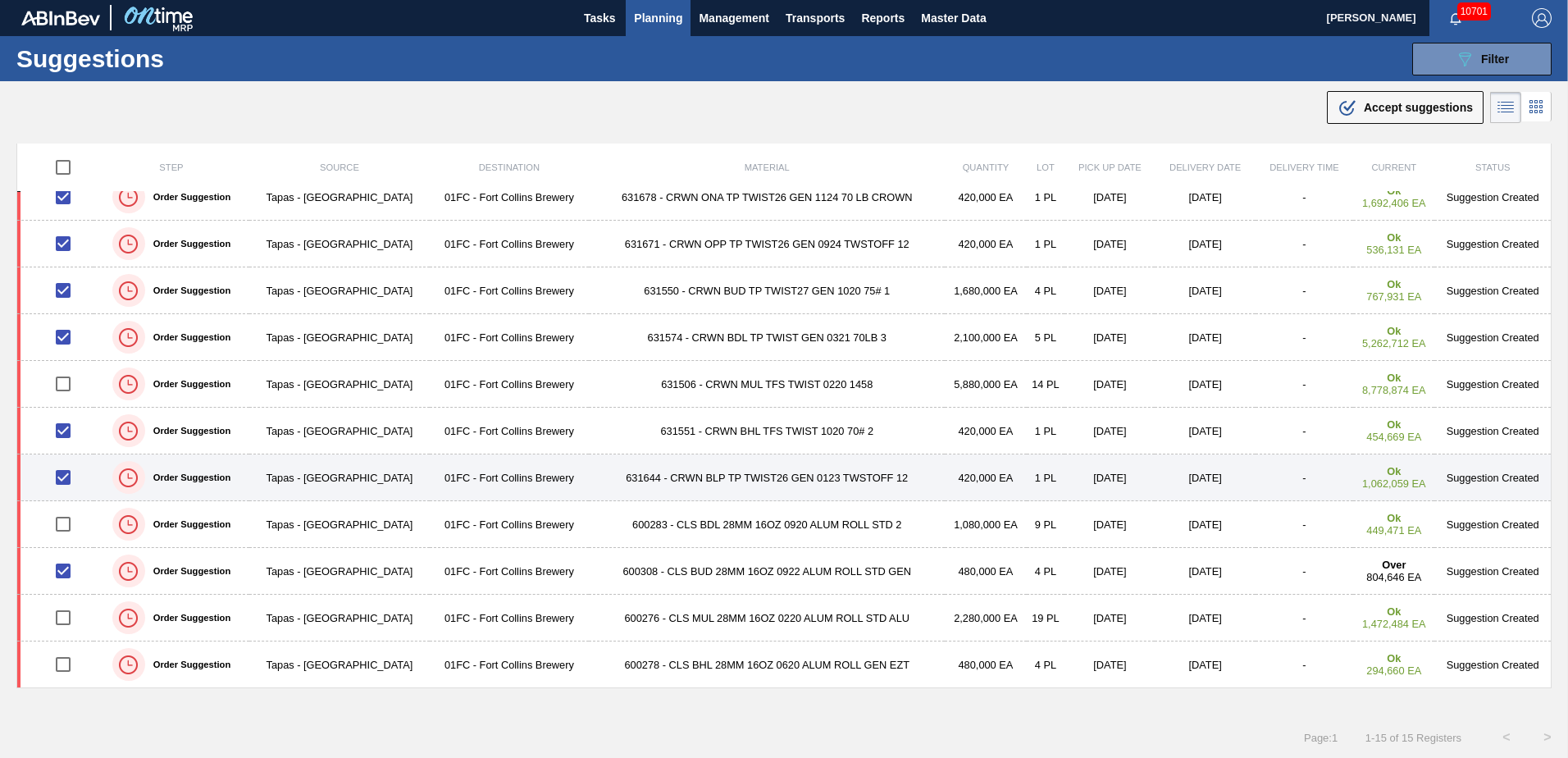
click at [58, 480] on input "checkbox" at bounding box center [63, 478] width 35 height 35
checkbox input "false"
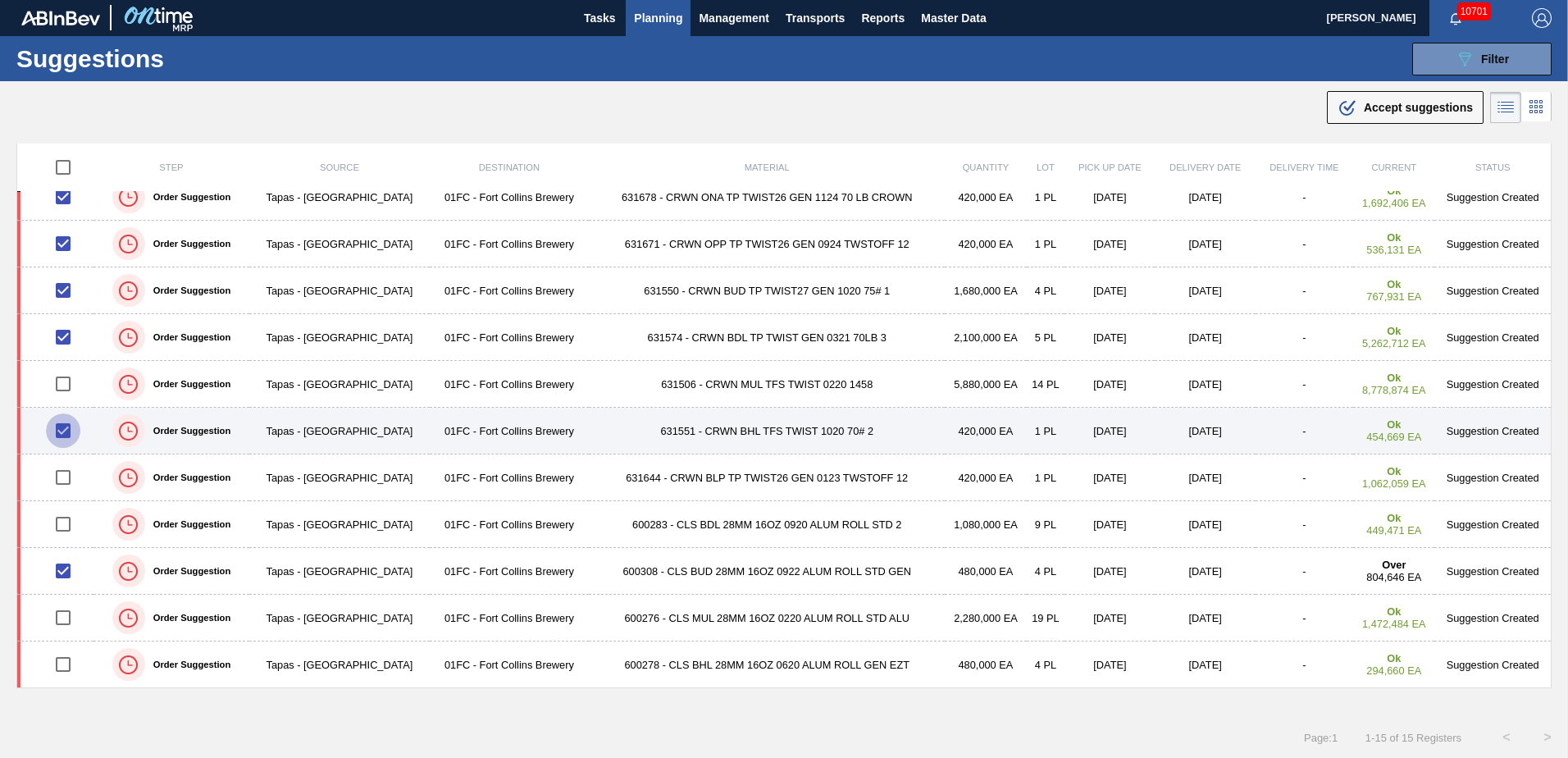
click at [62, 439] on input "checkbox" at bounding box center [63, 430] width 35 height 35
checkbox input "false"
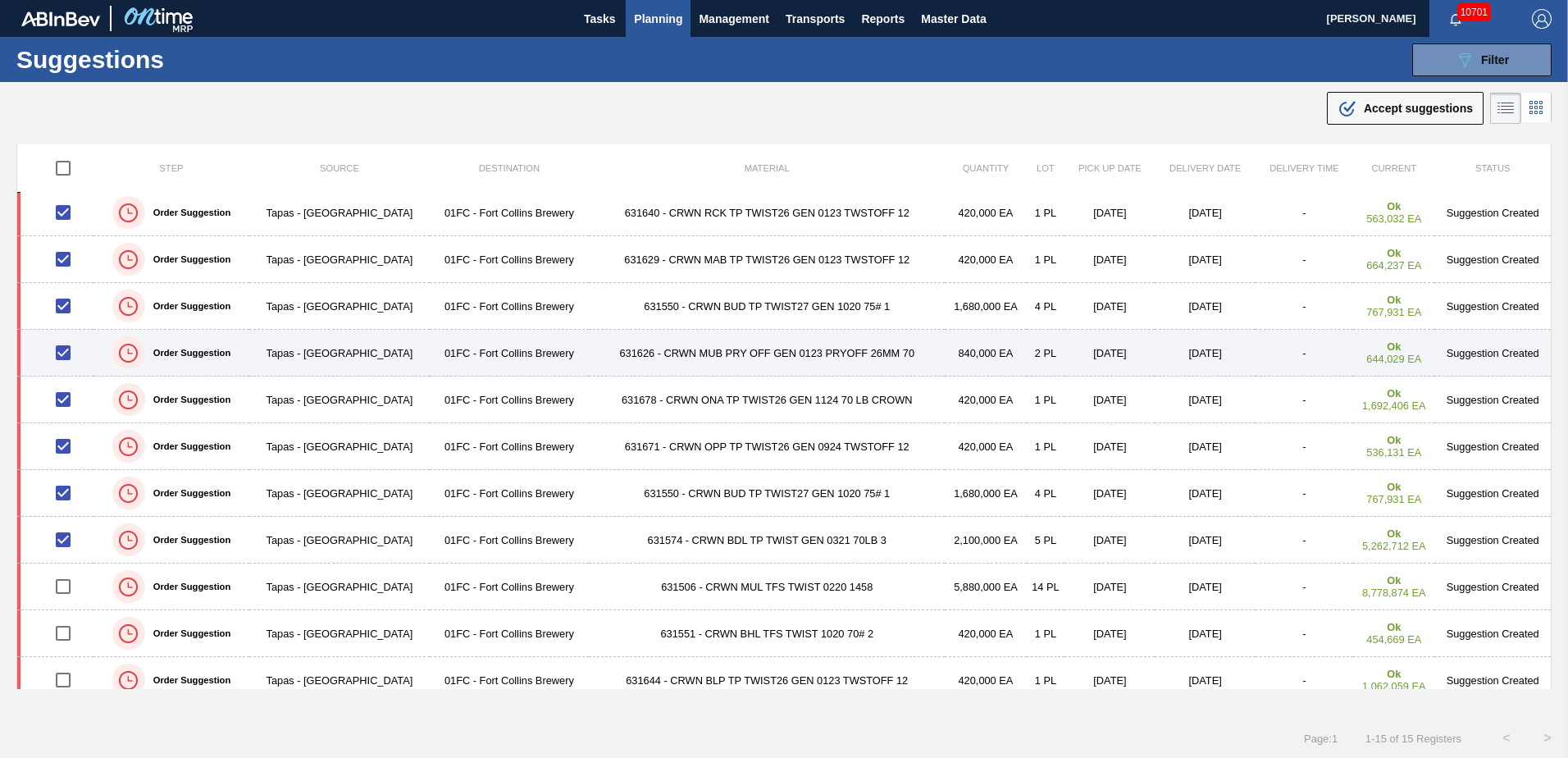
scroll to position [0, 0]
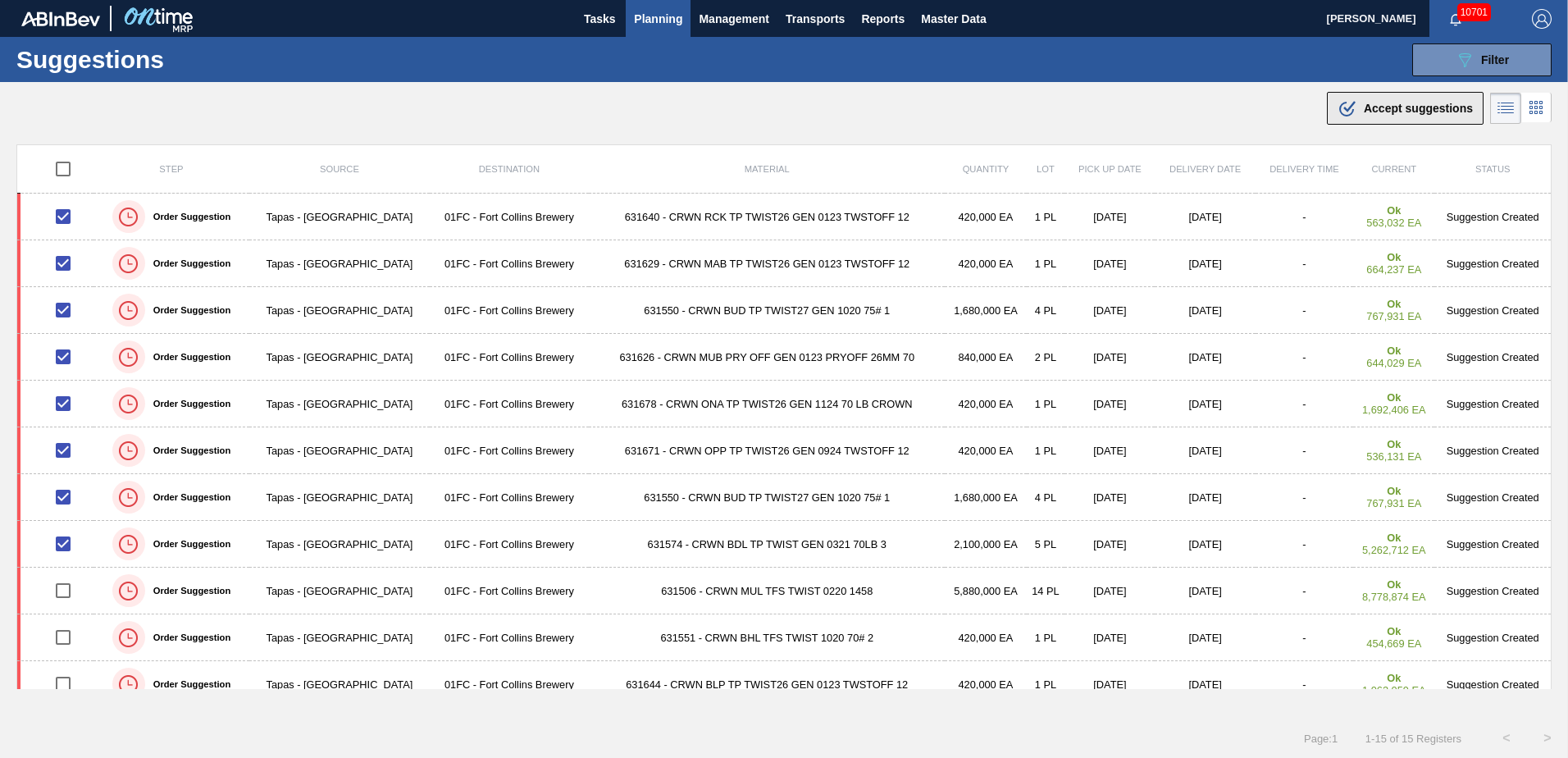
click at [1370, 109] on span "Accept suggestions" at bounding box center [1419, 109] width 109 height 14
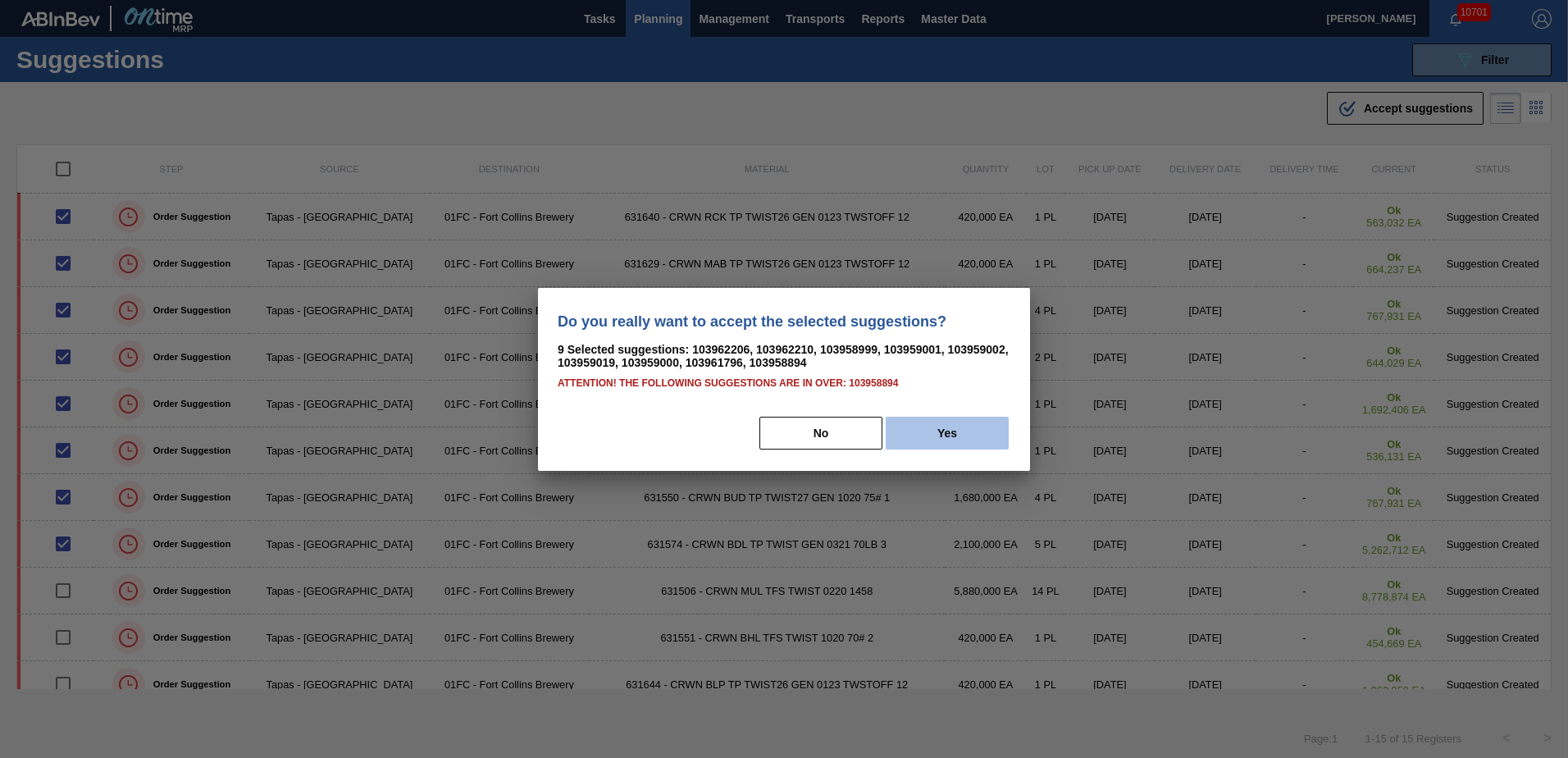
click at [939, 428] on button "Yes" at bounding box center [947, 433] width 123 height 33
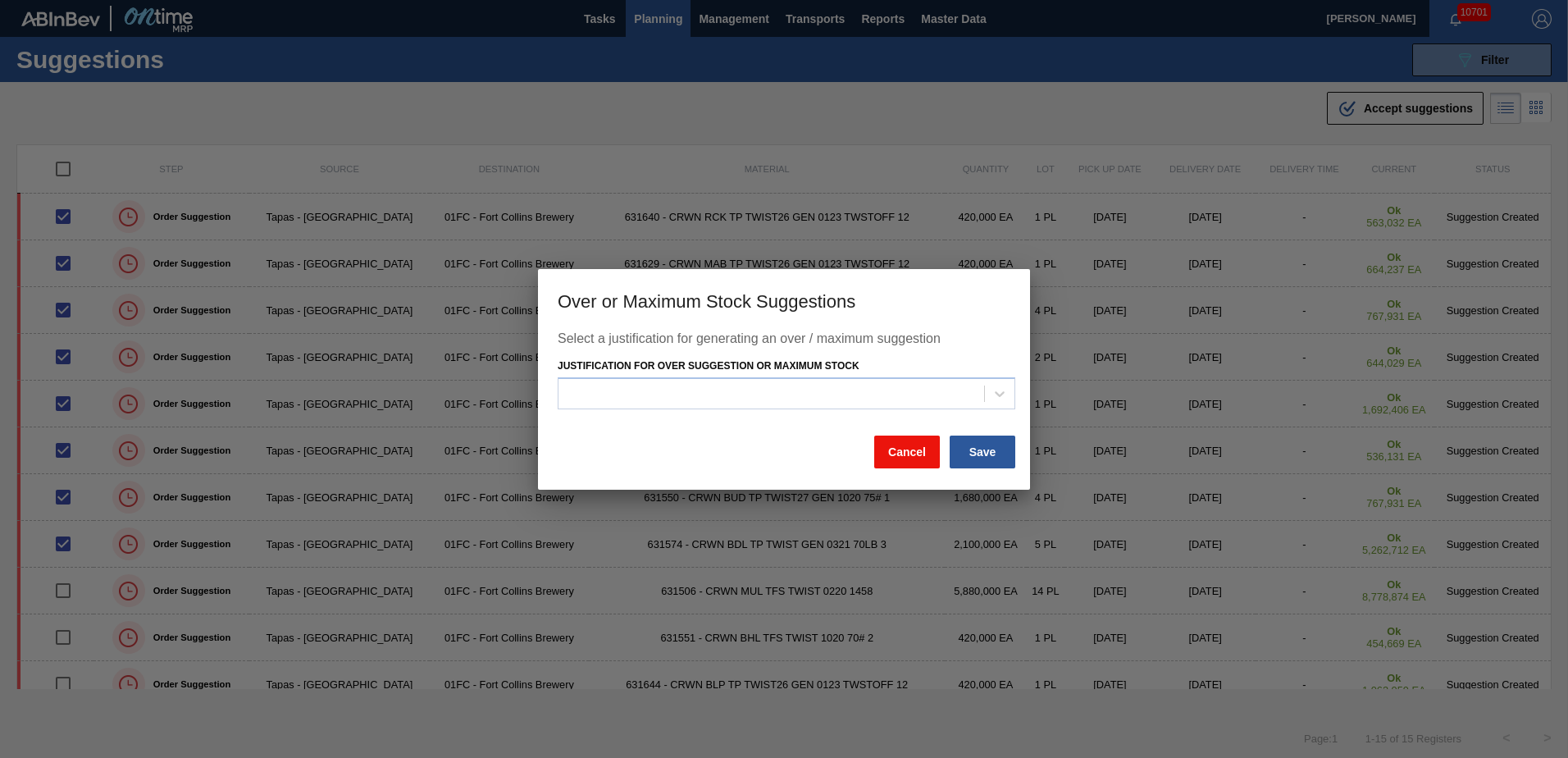
click at [916, 448] on button "Cancel" at bounding box center [908, 452] width 66 height 33
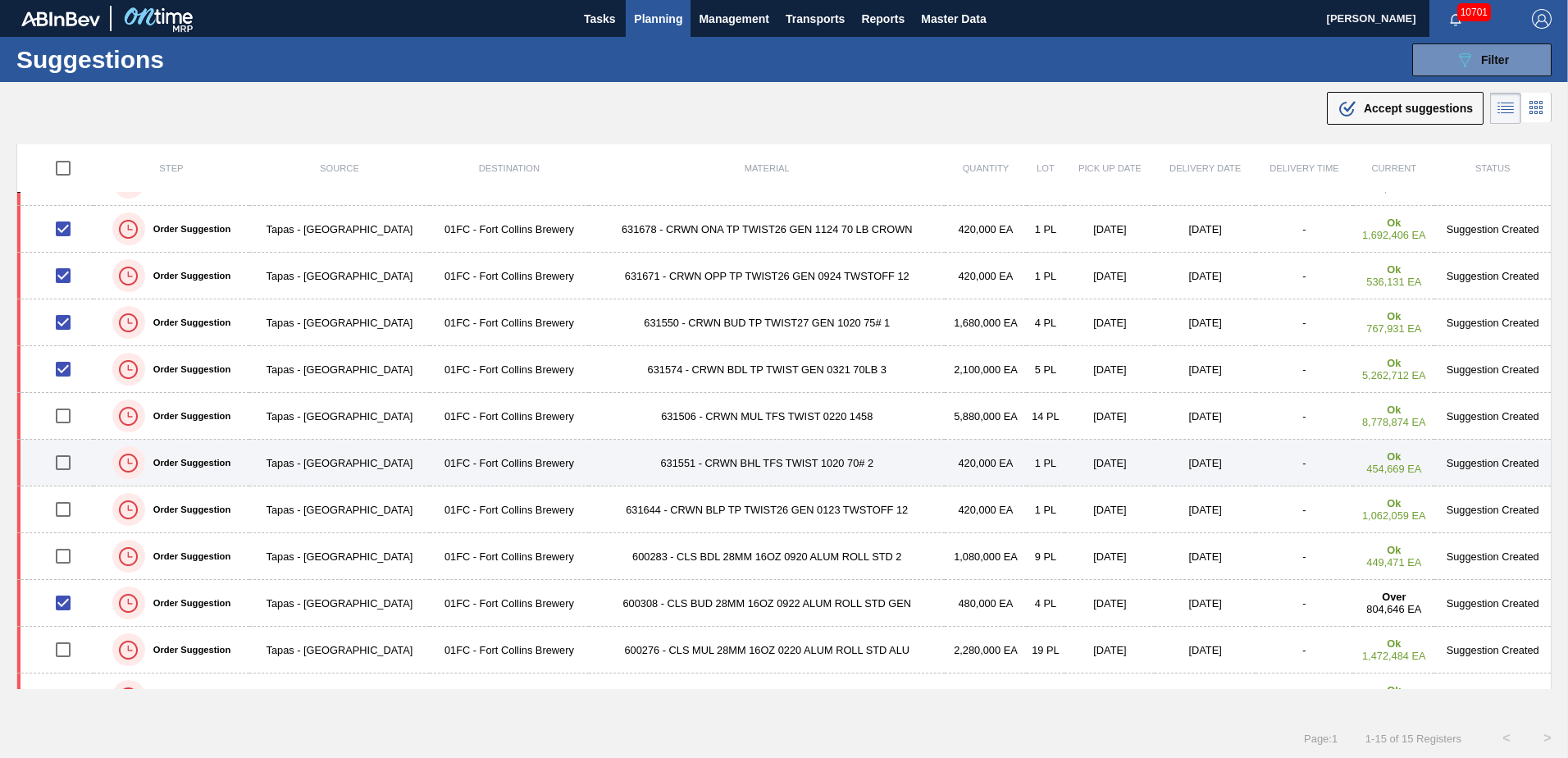
scroll to position [205, 0]
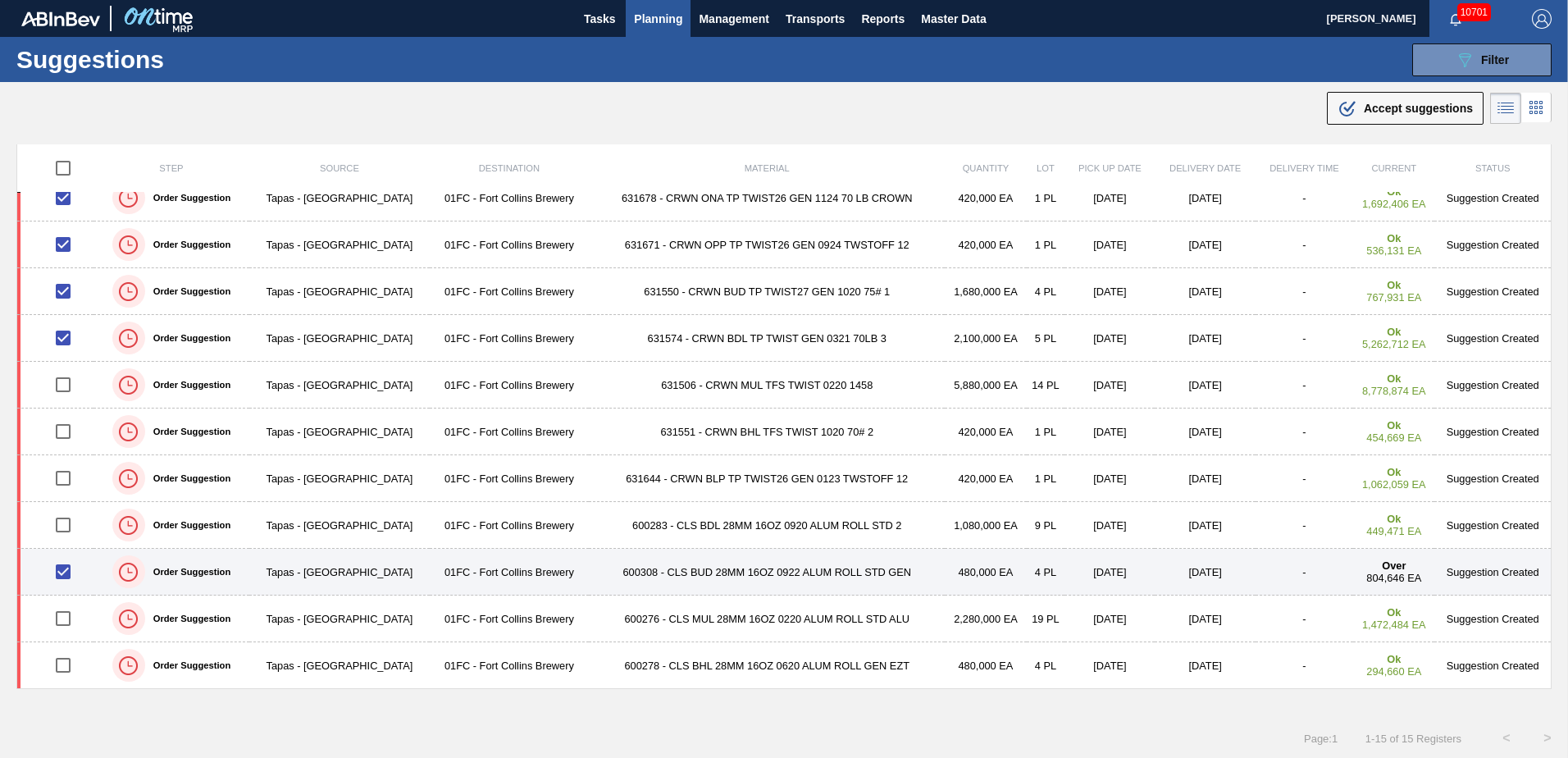
click at [72, 575] on input "checkbox" at bounding box center [63, 572] width 35 height 35
checkbox input "false"
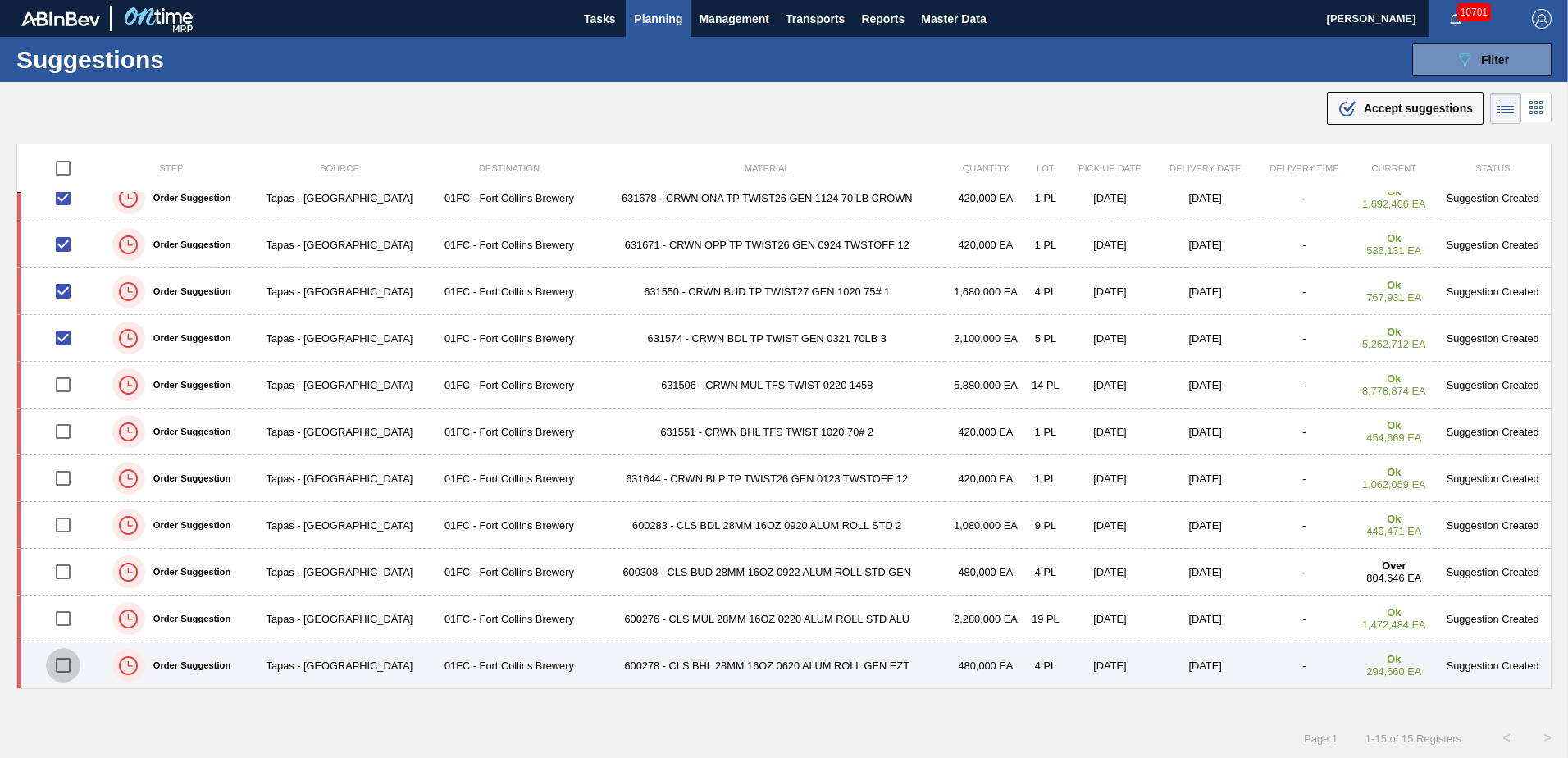
click at [69, 662] on input "checkbox" at bounding box center [63, 665] width 35 height 35
checkbox input "true"
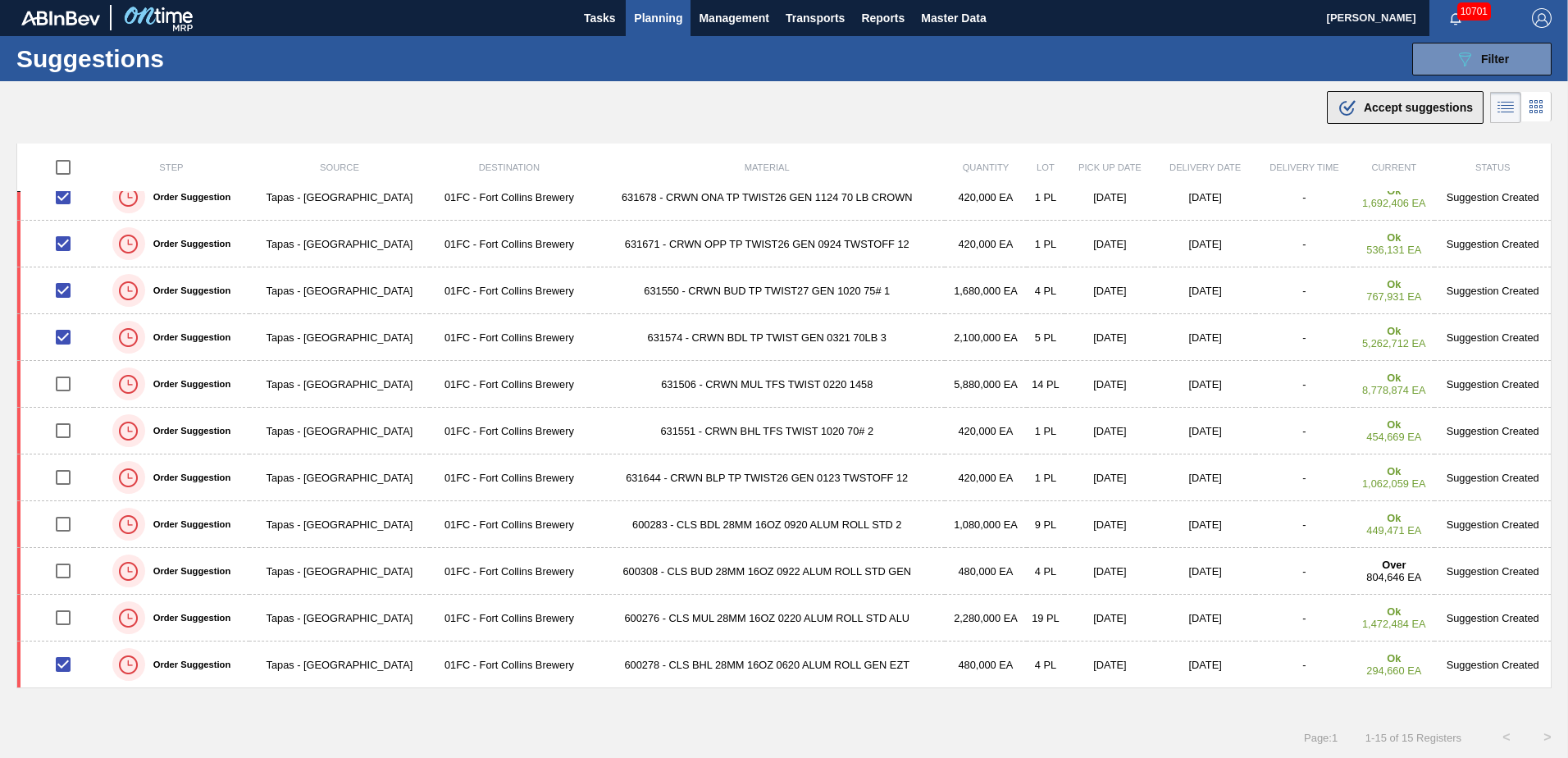
click at [1365, 117] on button ".b{fill:var(--color-action-default)} Accept suggestions" at bounding box center [1406, 108] width 157 height 33
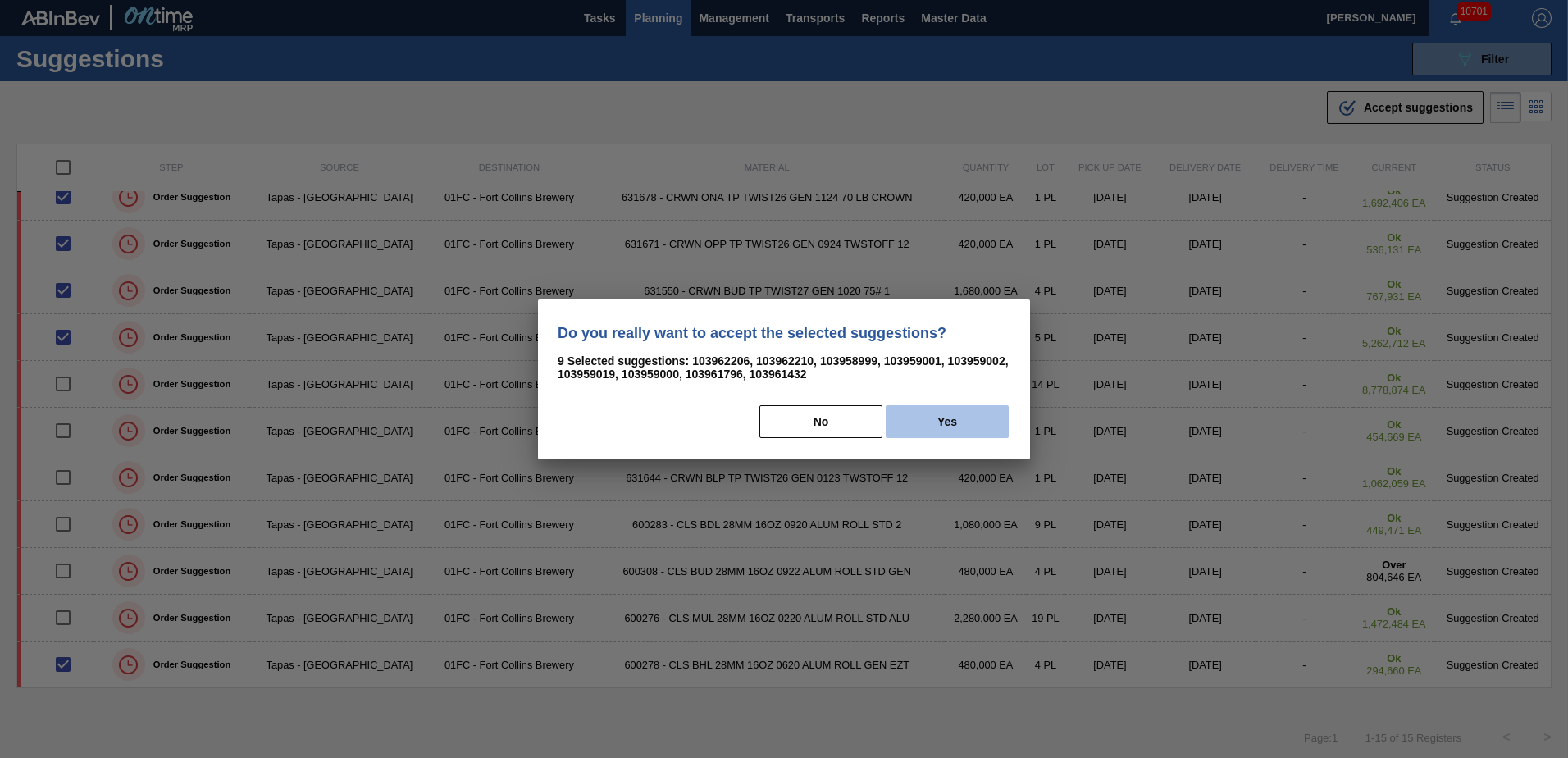
click at [947, 423] on button "Yes" at bounding box center [947, 422] width 123 height 33
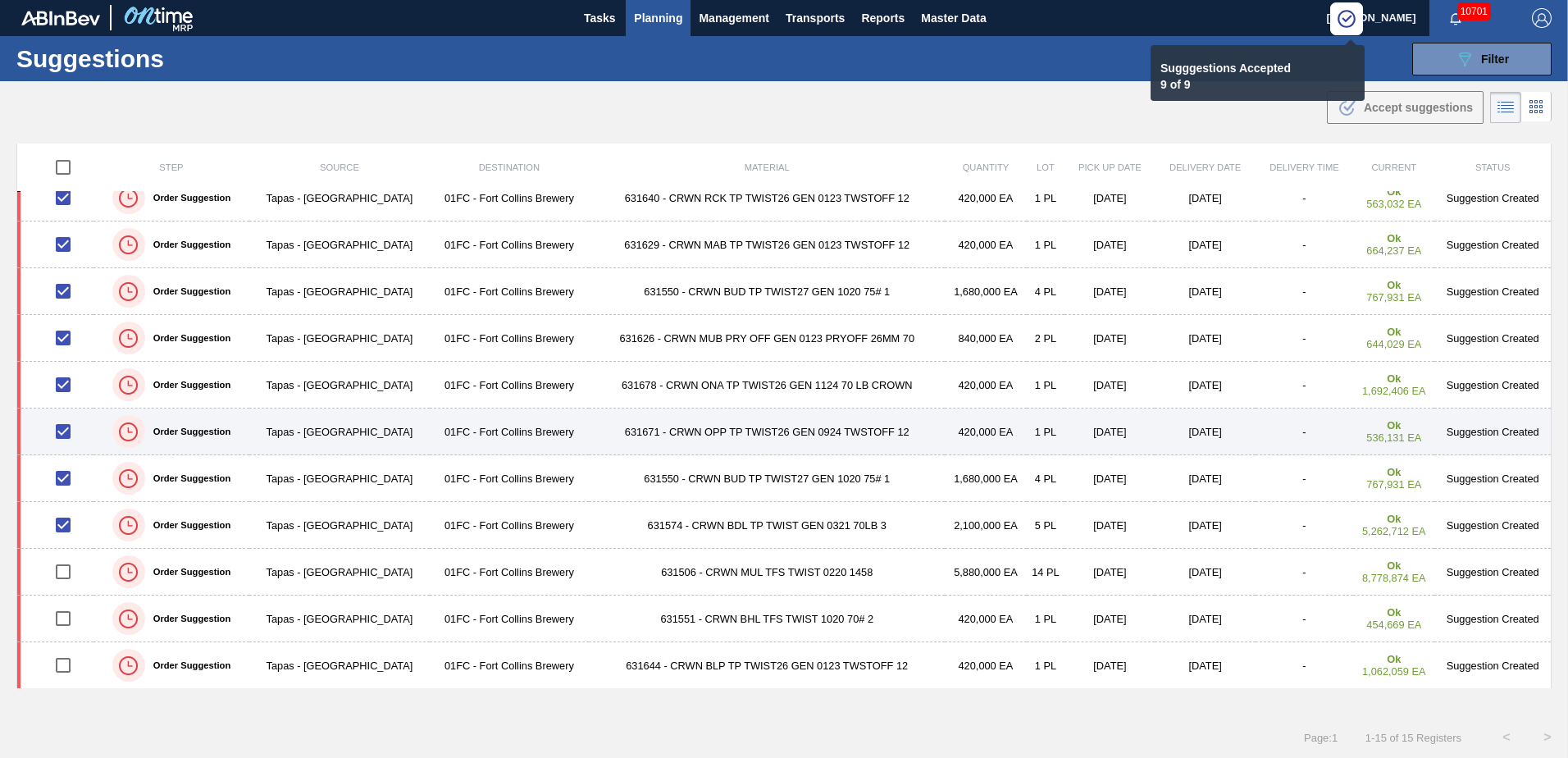
scroll to position [0, 0]
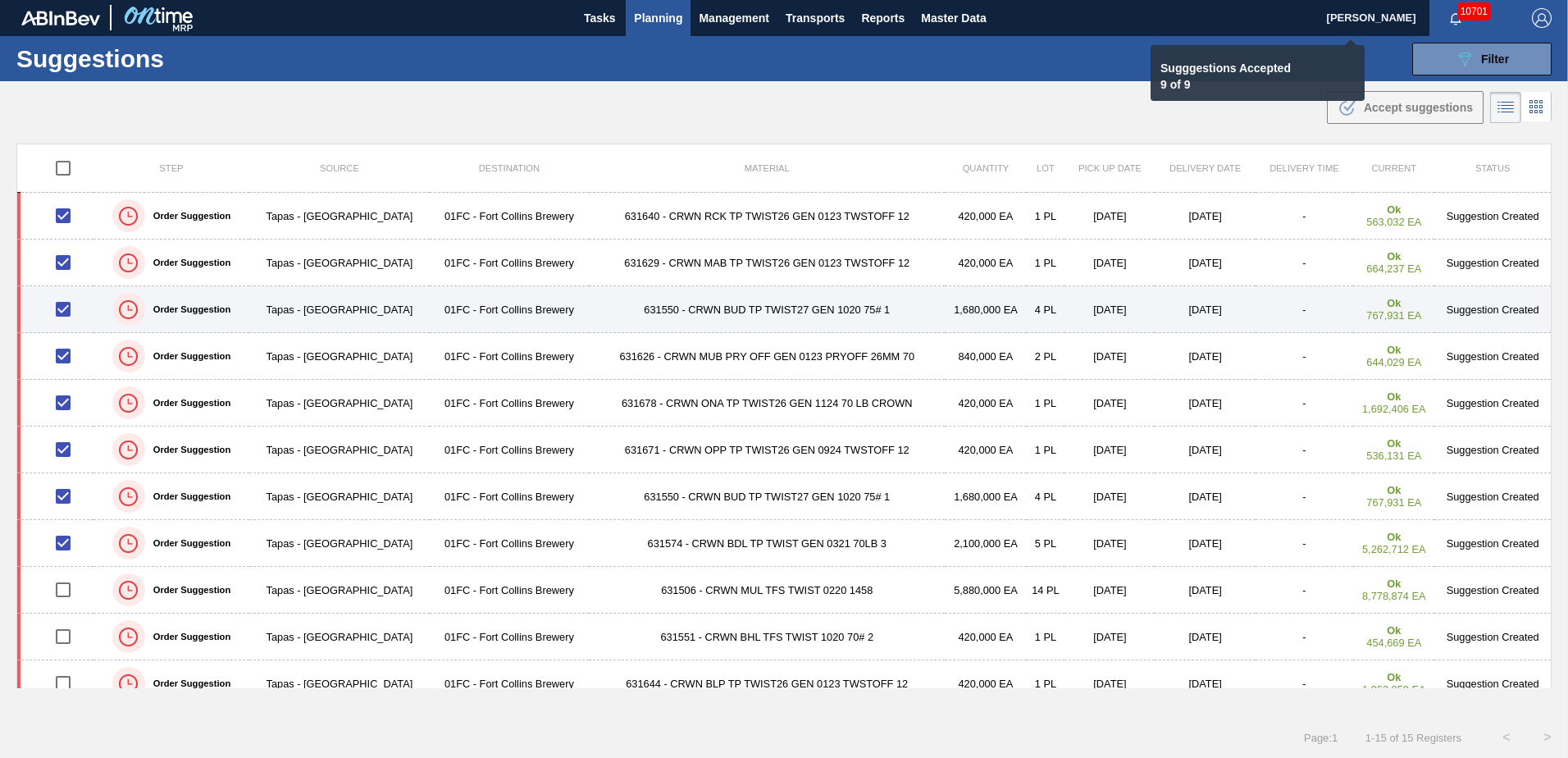
checkbox input "false"
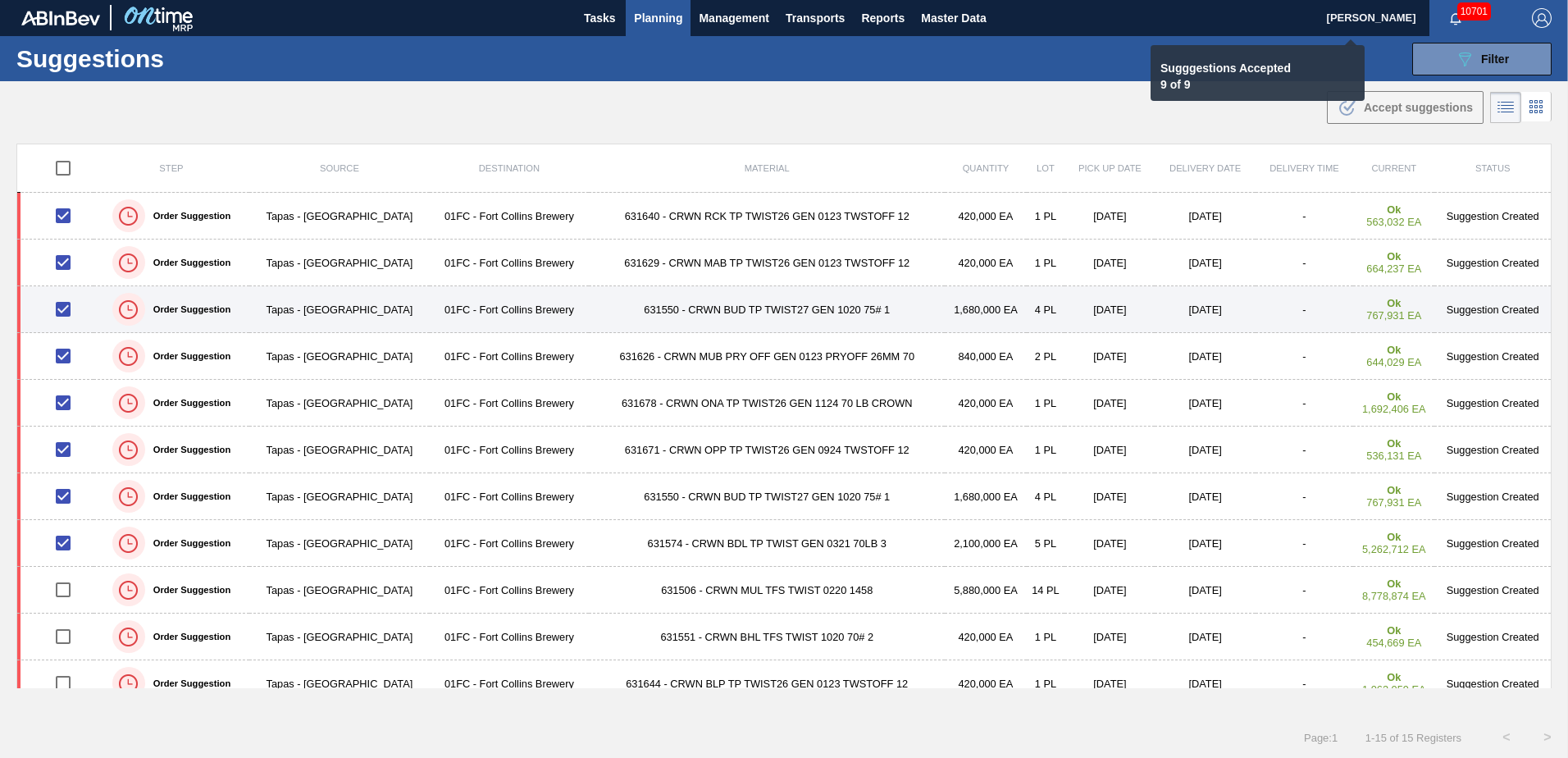
checkbox input "false"
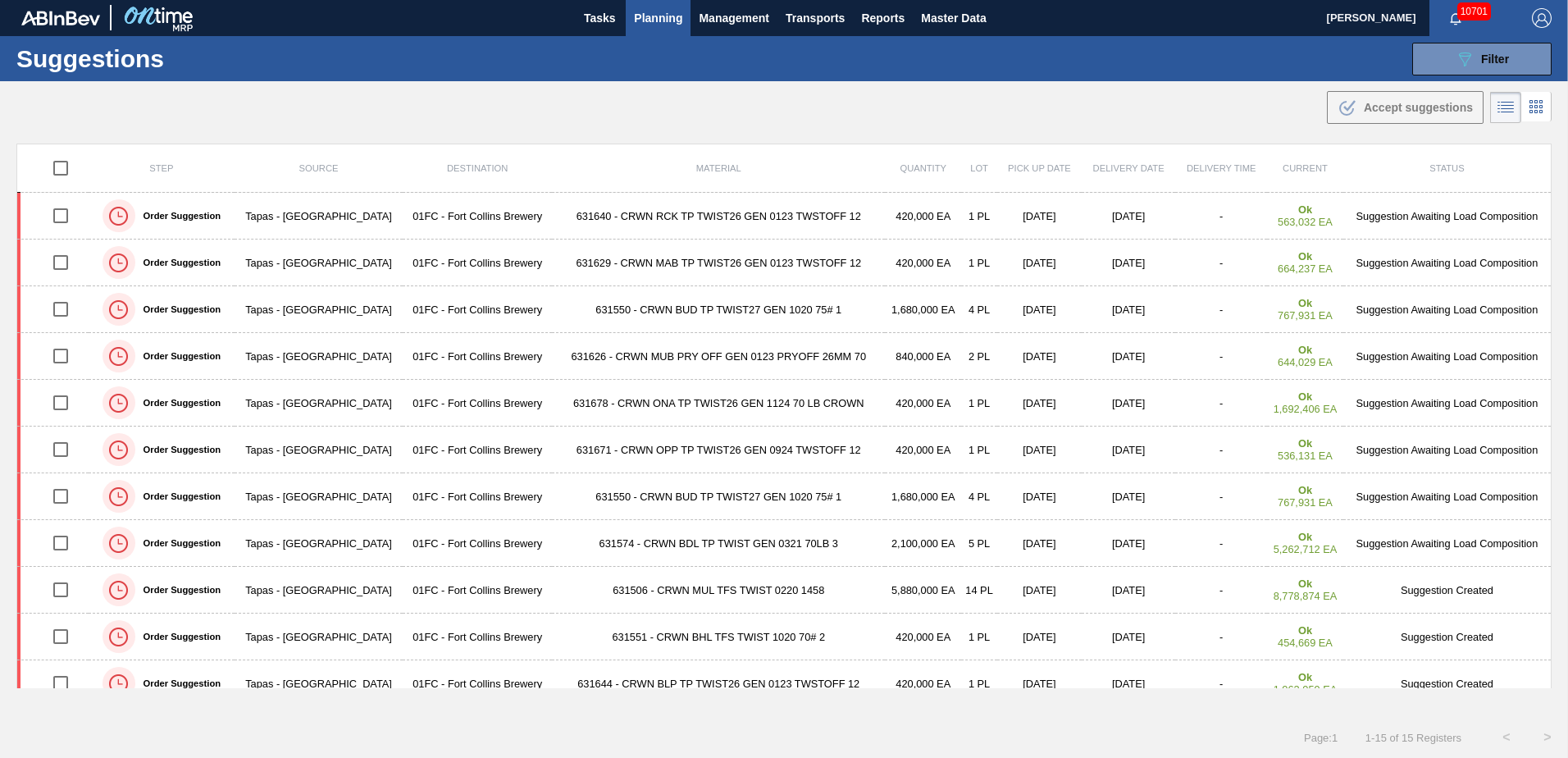
click at [818, 121] on div ".b{fill:var(--color-action-default)} Accept suggestions" at bounding box center [784, 104] width 1568 height 46
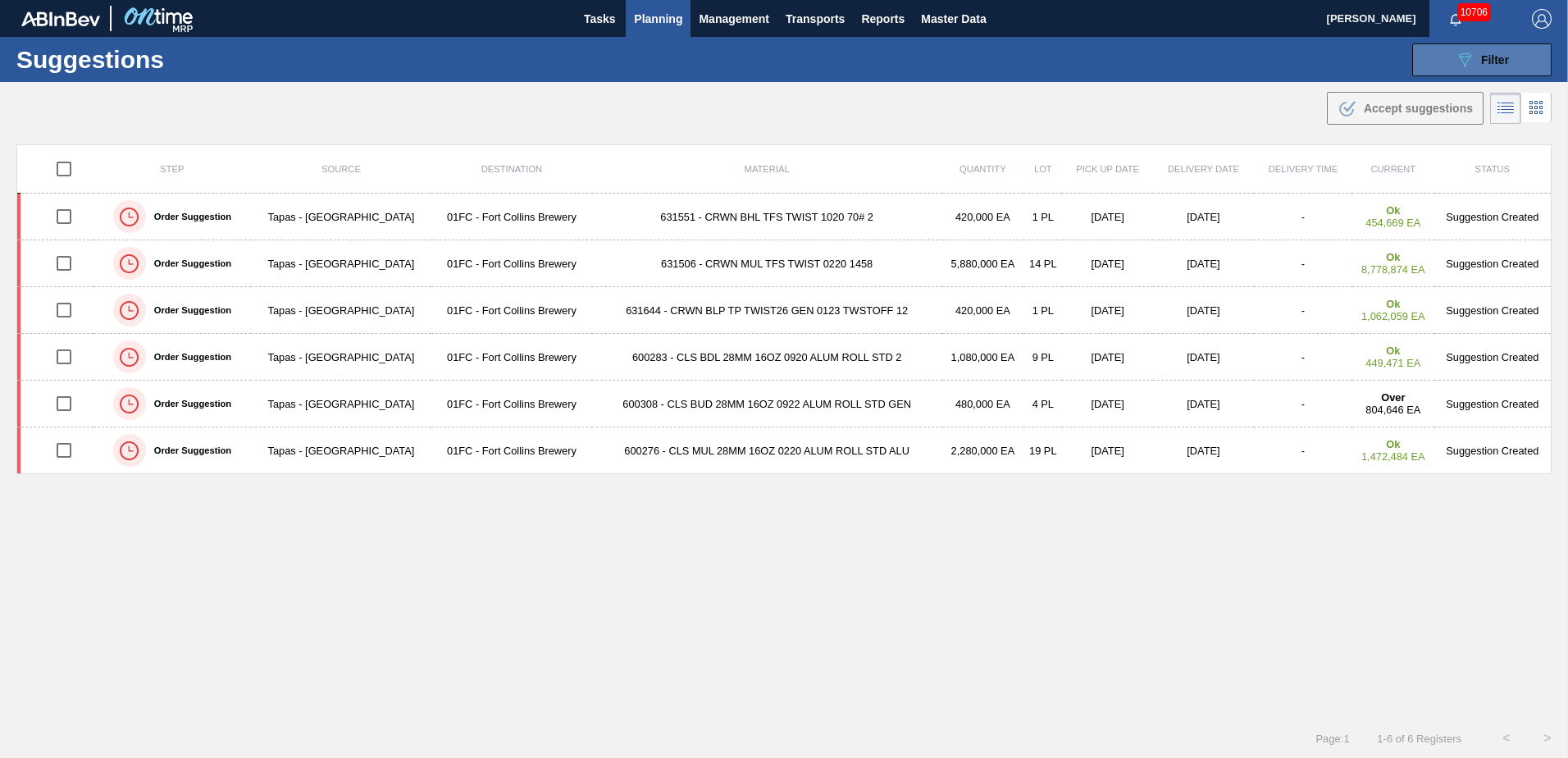
click at [1445, 61] on button "089F7B8B-B2A5-4AFE-B5C0-19BA573D28AC Filter" at bounding box center [1483, 60] width 140 height 33
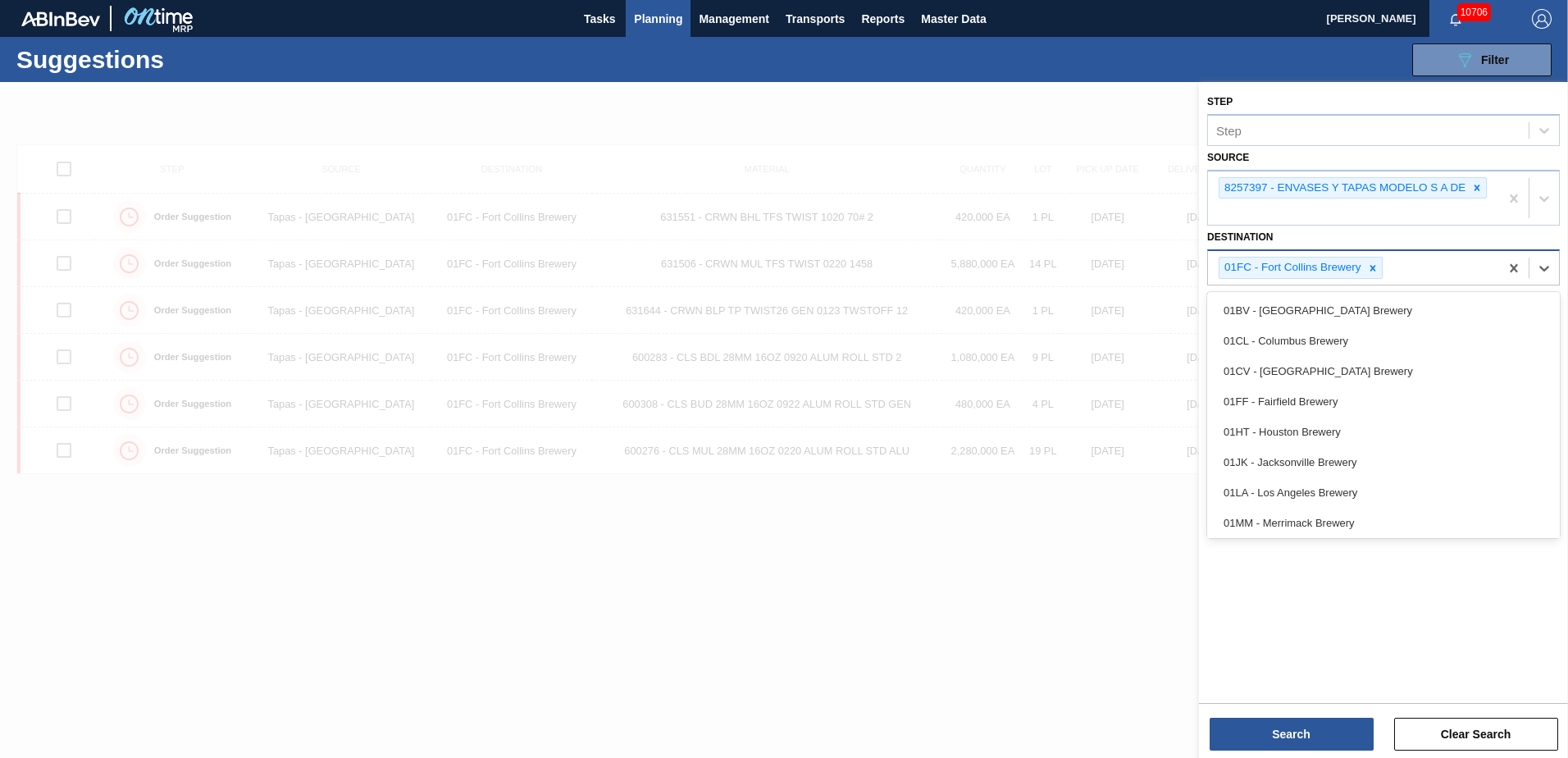
click at [1446, 279] on div "01FC - Fort Collins Brewery" at bounding box center [1354, 268] width 291 height 34
type input "sl"
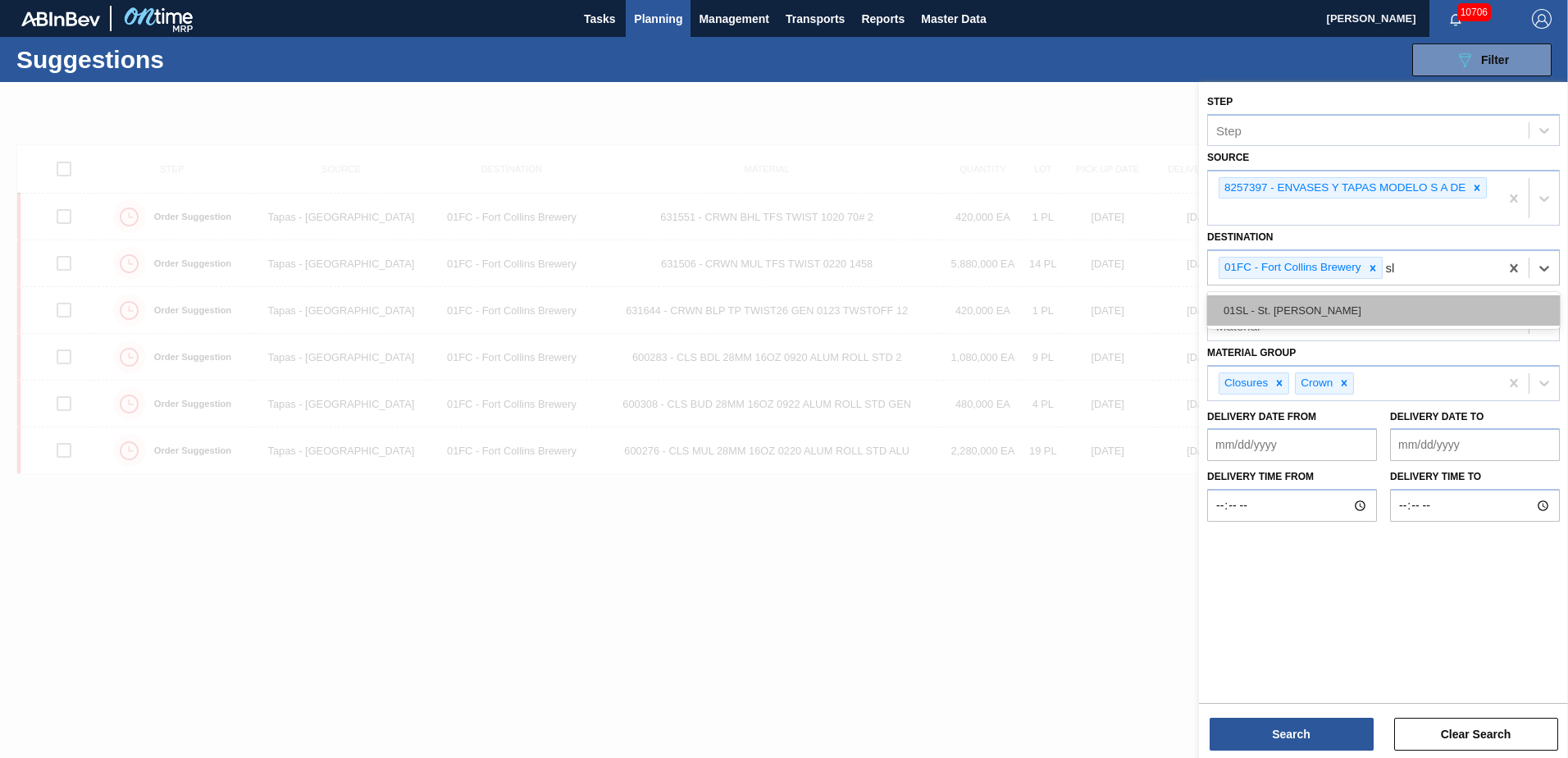
click at [1439, 316] on div "01SL - St. [PERSON_NAME]" at bounding box center [1384, 310] width 353 height 30
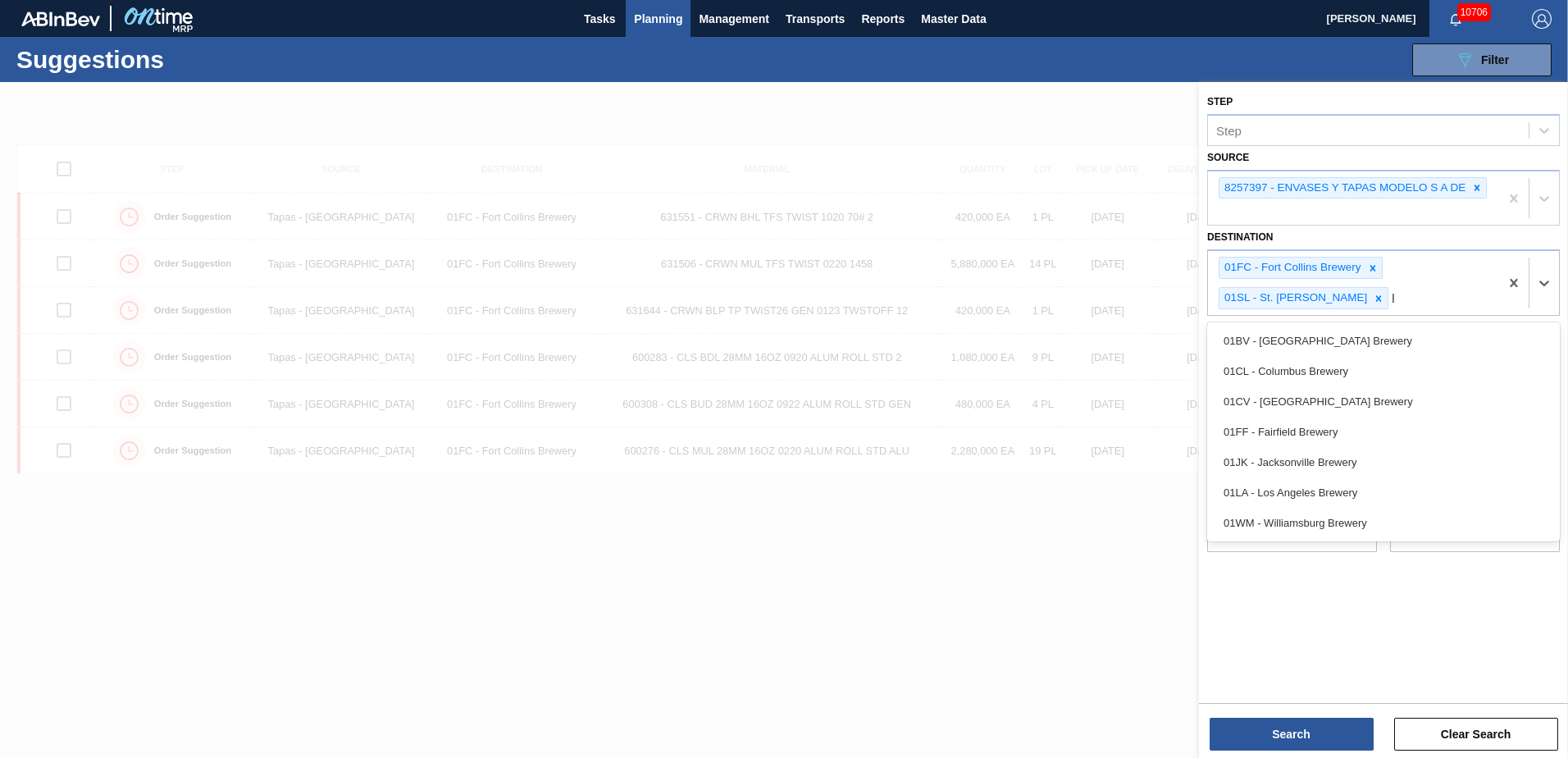
type input "la"
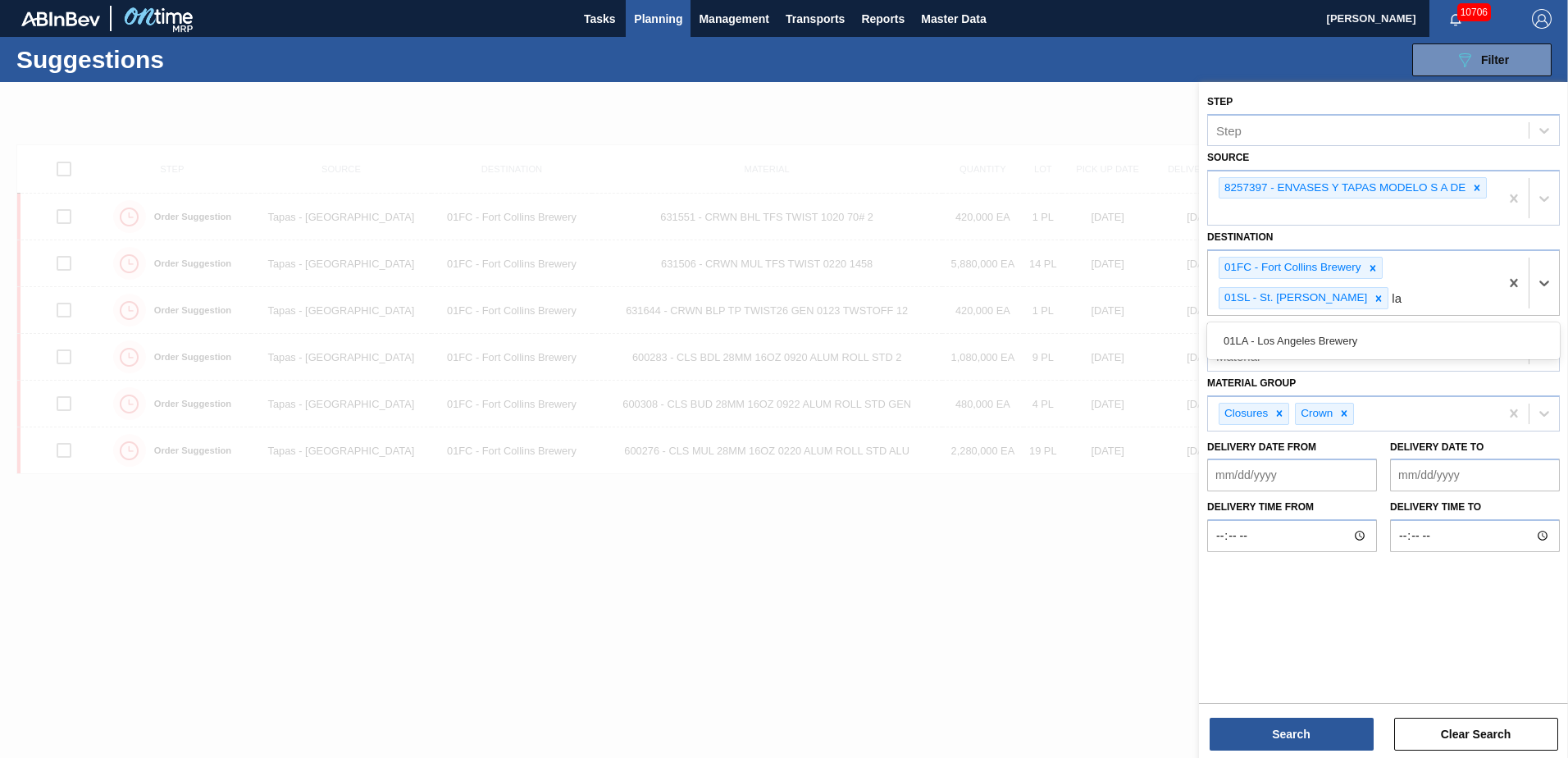
click at [1434, 332] on div "01LA - Los Angeles Brewery" at bounding box center [1384, 340] width 353 height 30
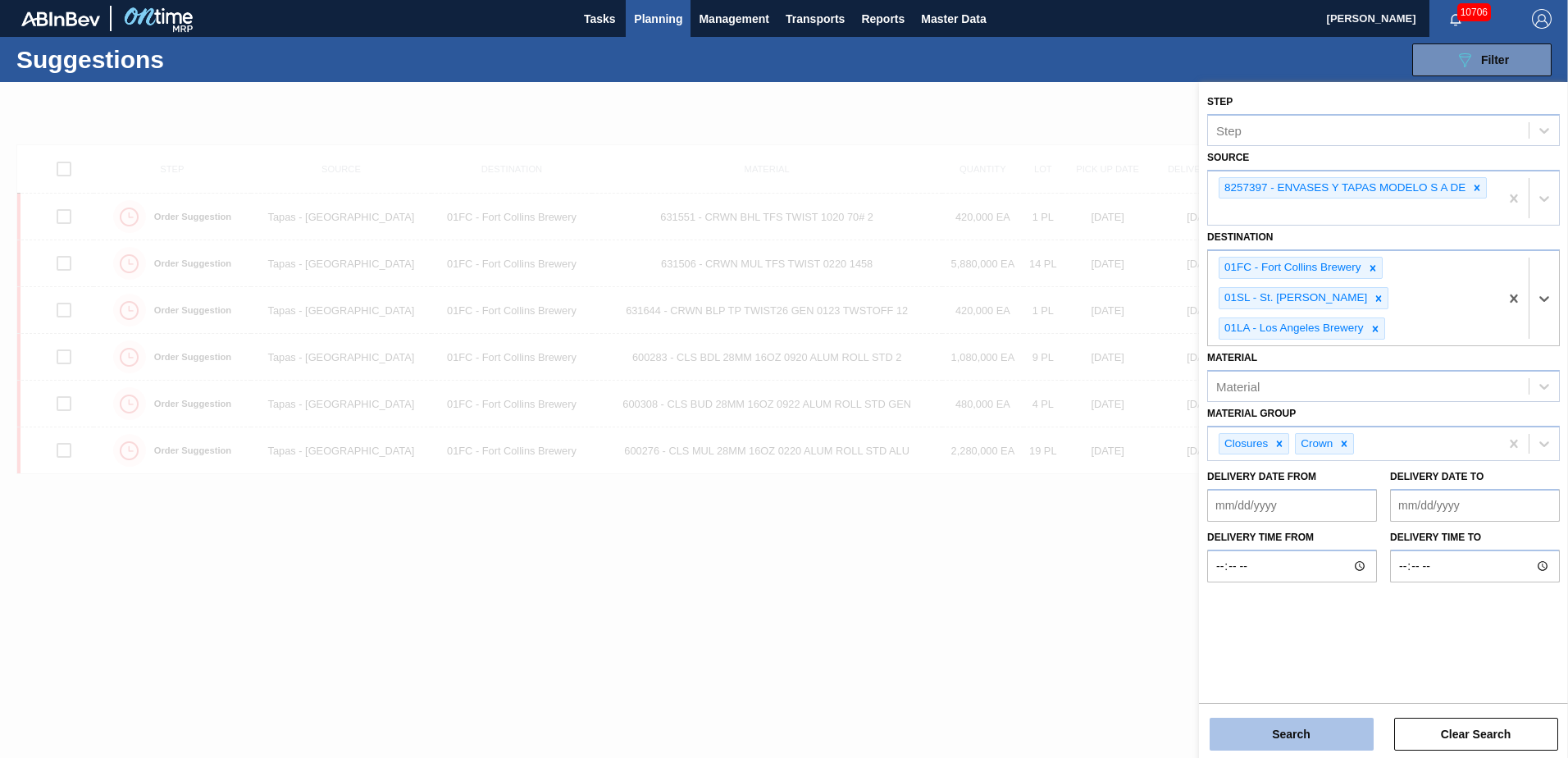
click at [1290, 740] on button "Search" at bounding box center [1292, 734] width 164 height 33
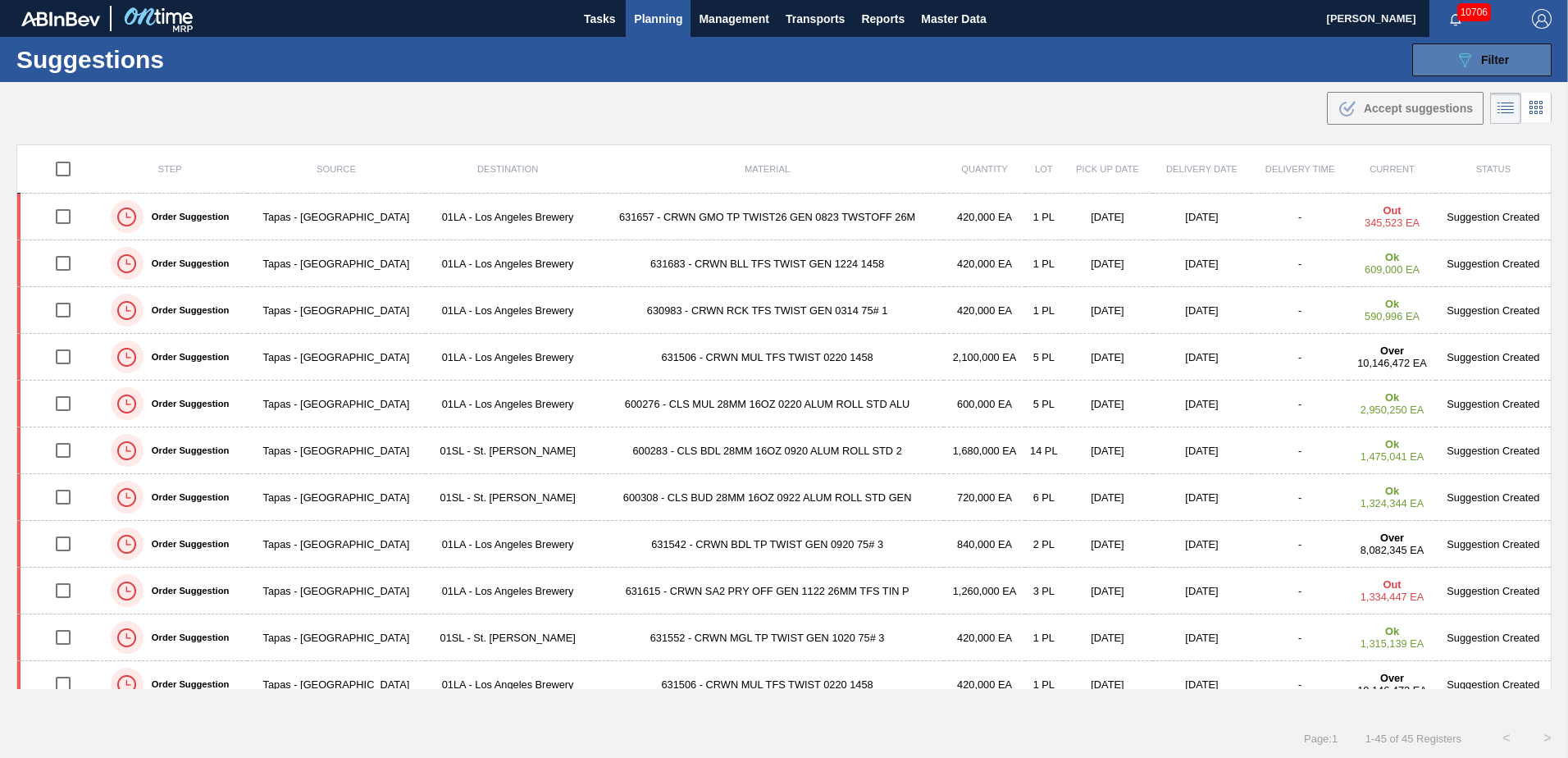
click at [1441, 56] on button "089F7B8B-B2A5-4AFE-B5C0-19BA573D28AC Filter" at bounding box center [1483, 60] width 140 height 33
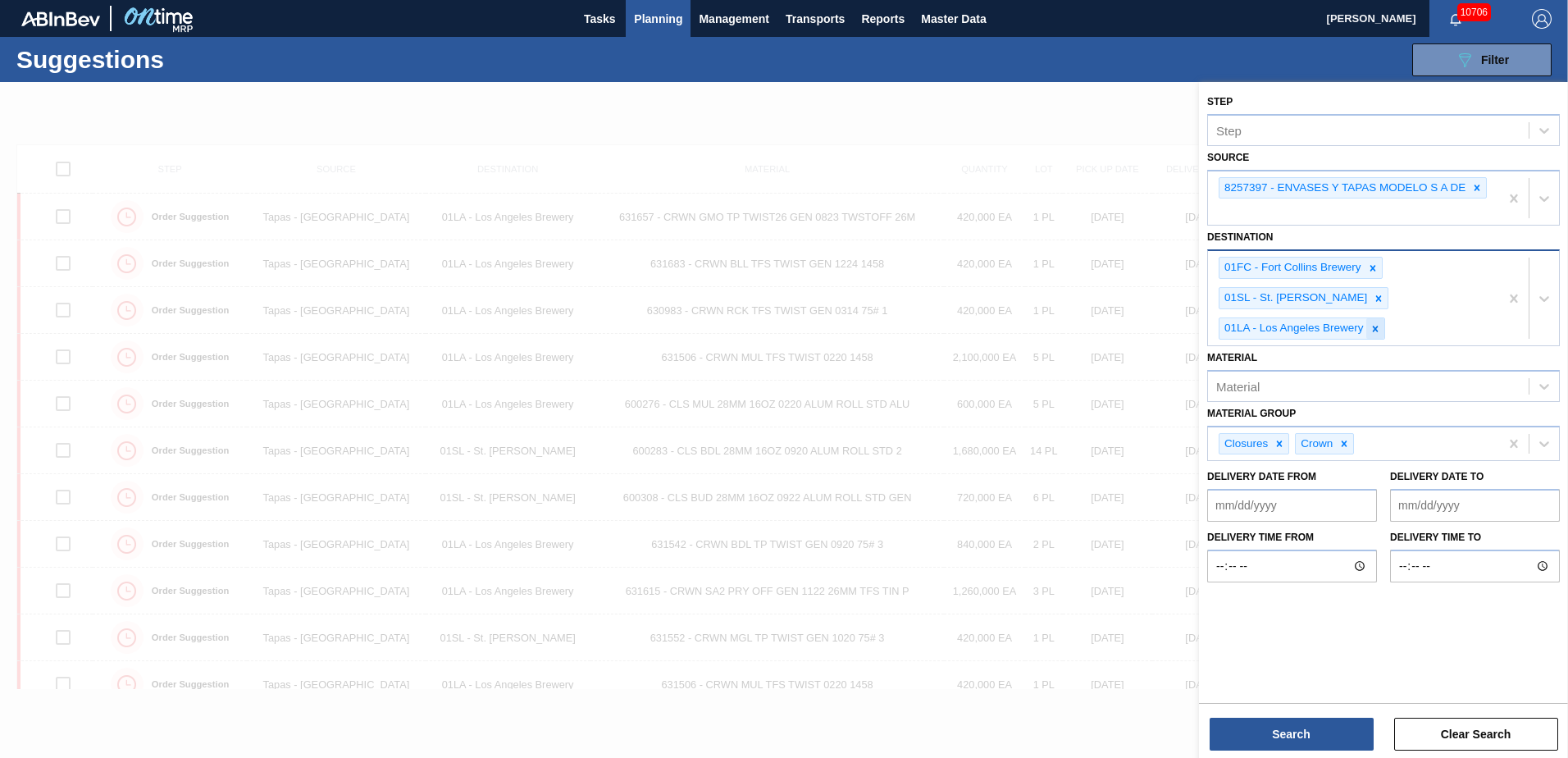
click at [1380, 323] on icon at bounding box center [1376, 329] width 12 height 12
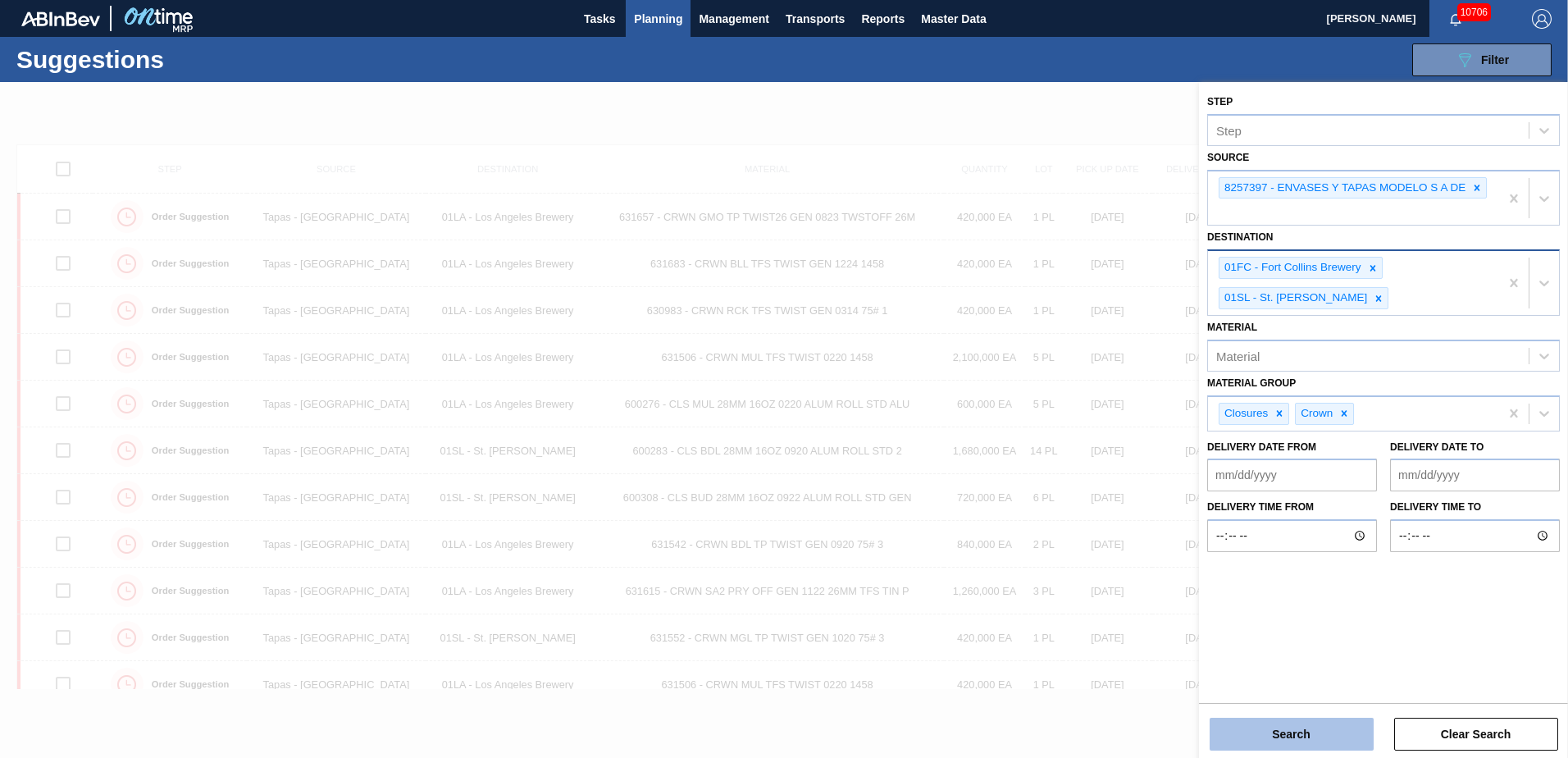
click at [1300, 745] on button "Search" at bounding box center [1292, 734] width 164 height 33
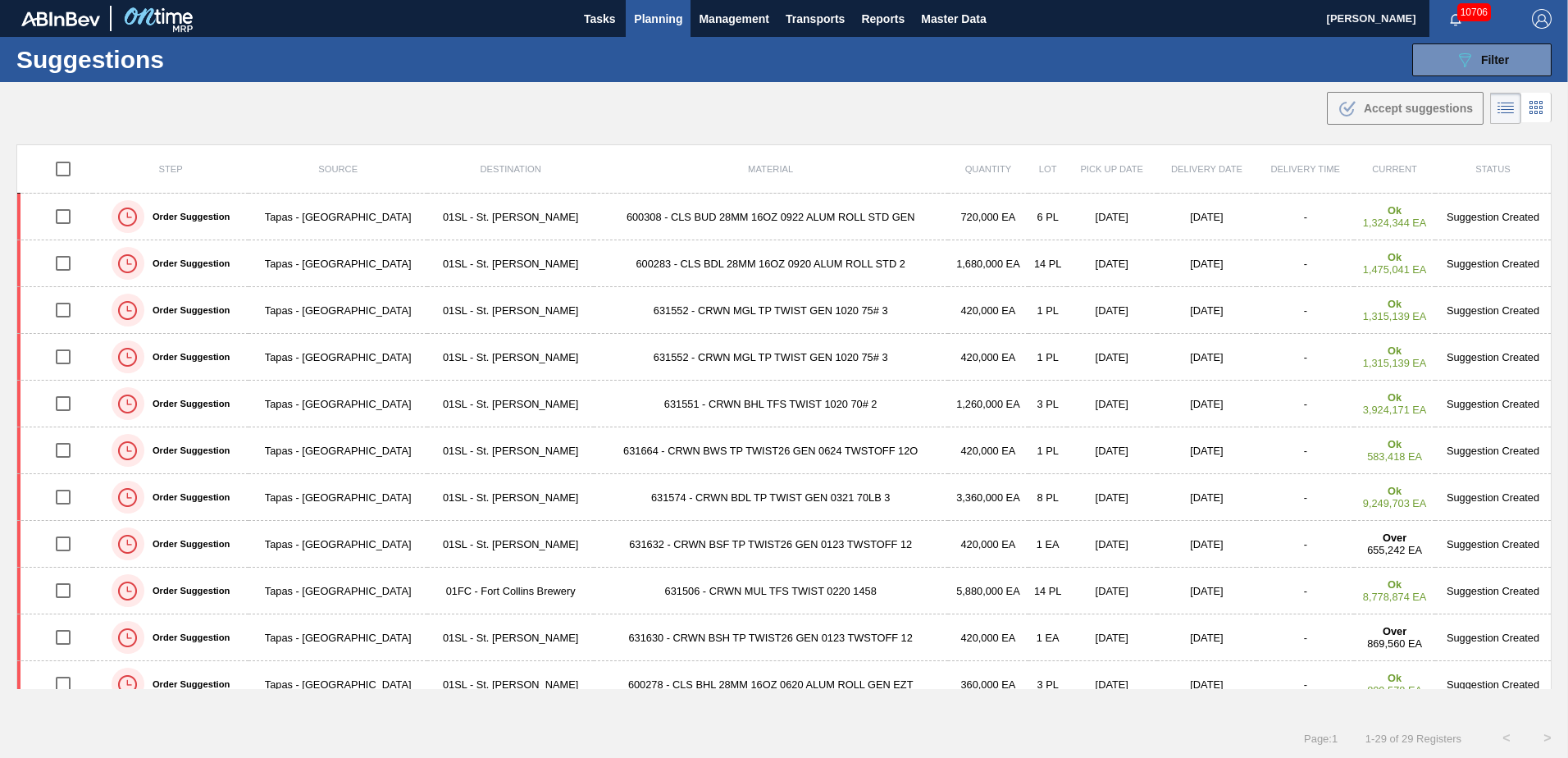
click at [1463, 78] on div "Suggestions 089F7B8B-B2A5-4AFE-B5C0-19BA573D28AC Filter Step Step Source 825739…" at bounding box center [784, 59] width 1568 height 46
click at [1463, 61] on icon "089F7B8B-B2A5-4AFE-B5C0-19BA573D28AC" at bounding box center [1465, 60] width 19 height 19
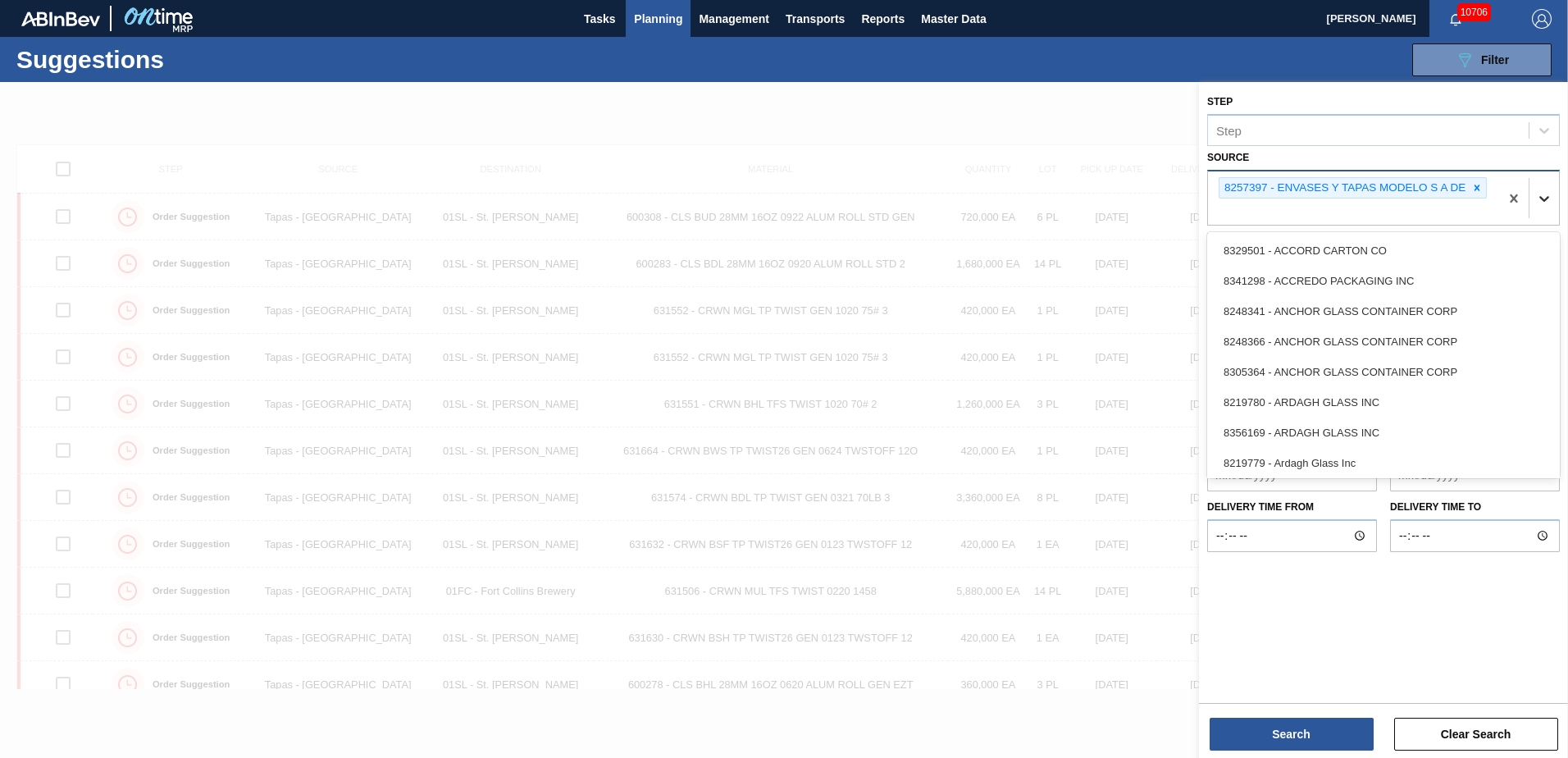
click at [1532, 197] on div at bounding box center [1544, 198] width 29 height 29
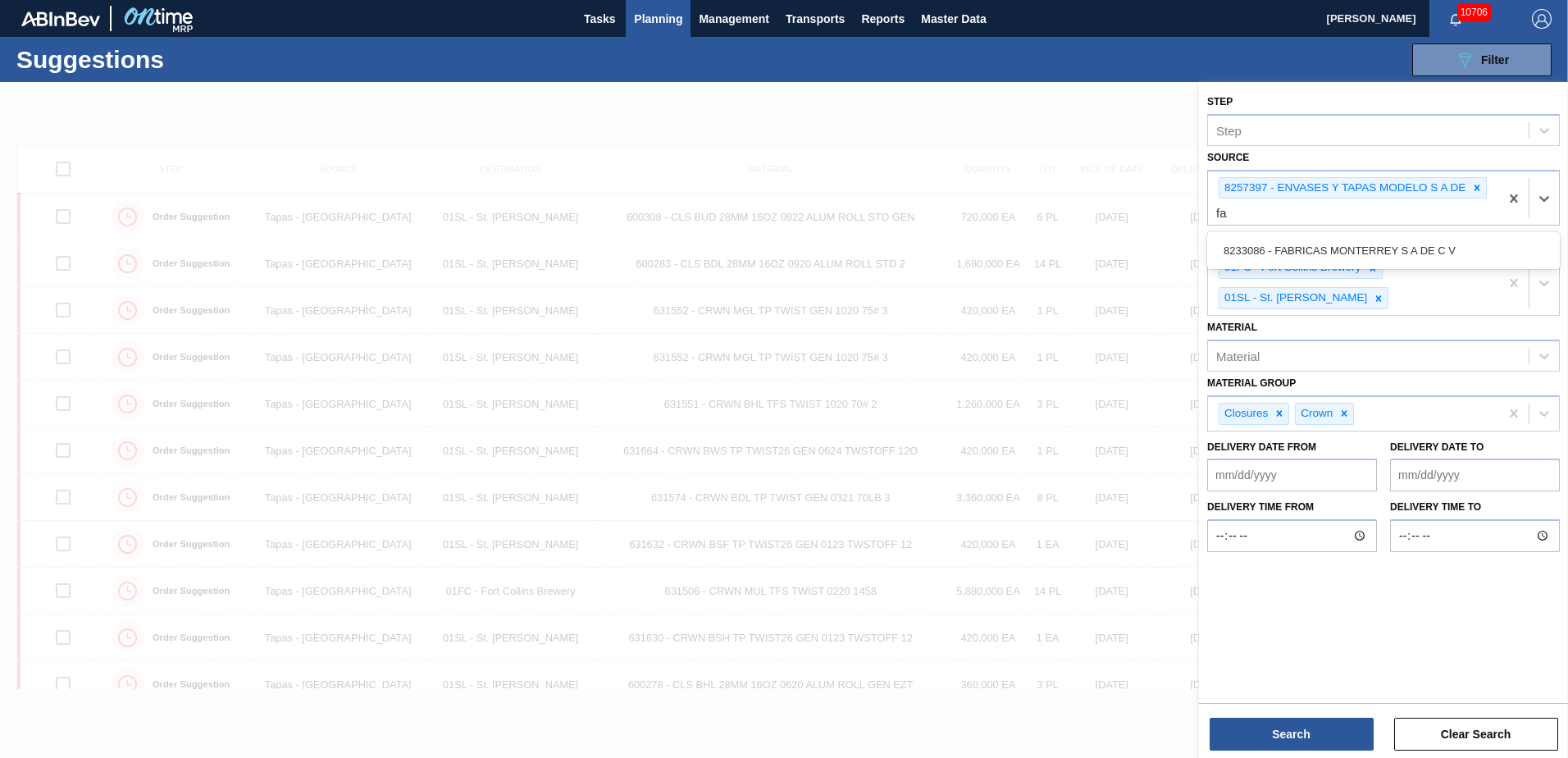
type input "f"
type input "mon"
click at [1444, 247] on div "8233086 - FABRICAS MONTERREY S A DE C V" at bounding box center [1384, 250] width 353 height 30
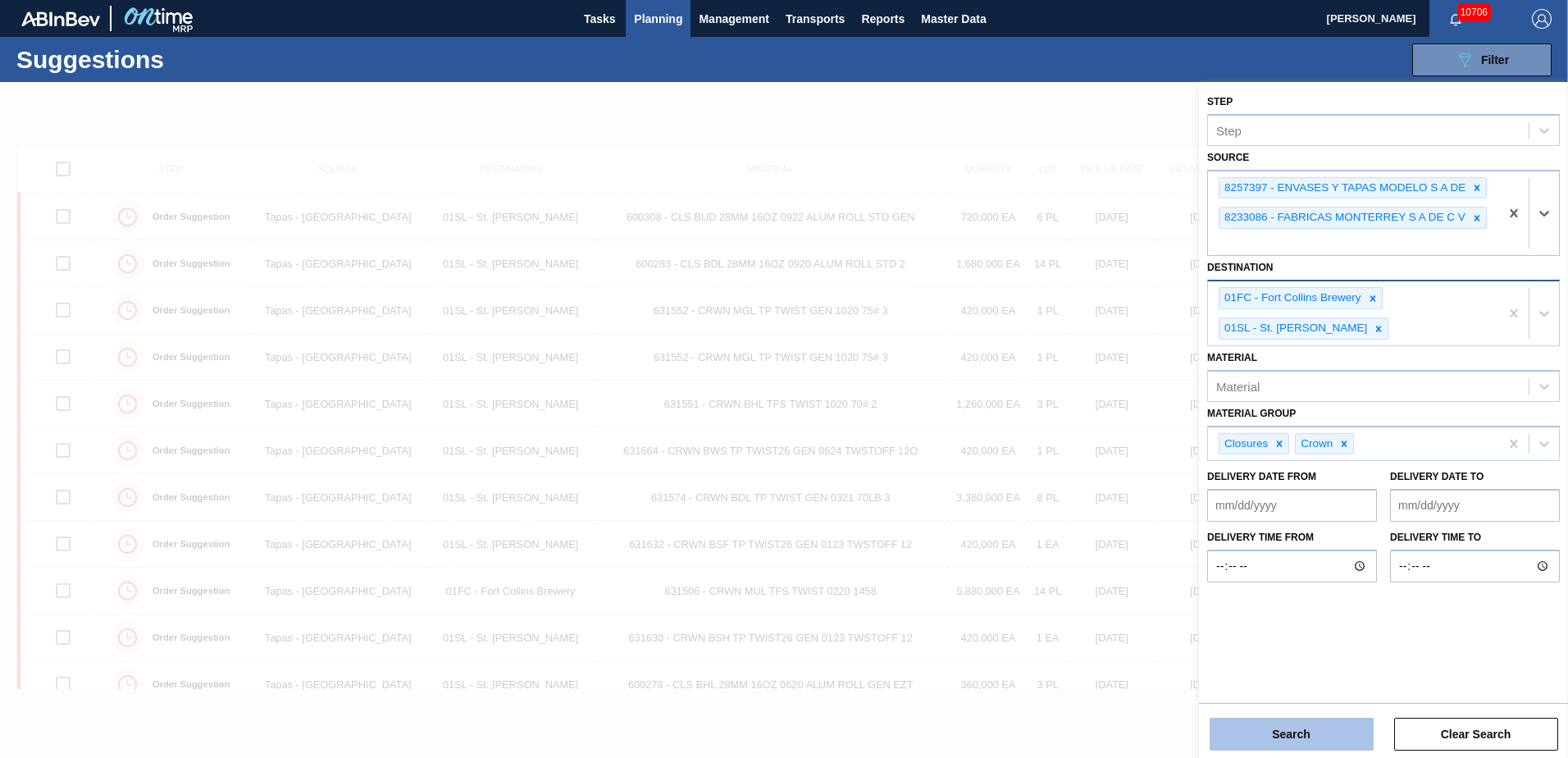
click at [1315, 726] on button "Search" at bounding box center [1292, 734] width 164 height 33
